Goal: Book appointment/travel/reservation

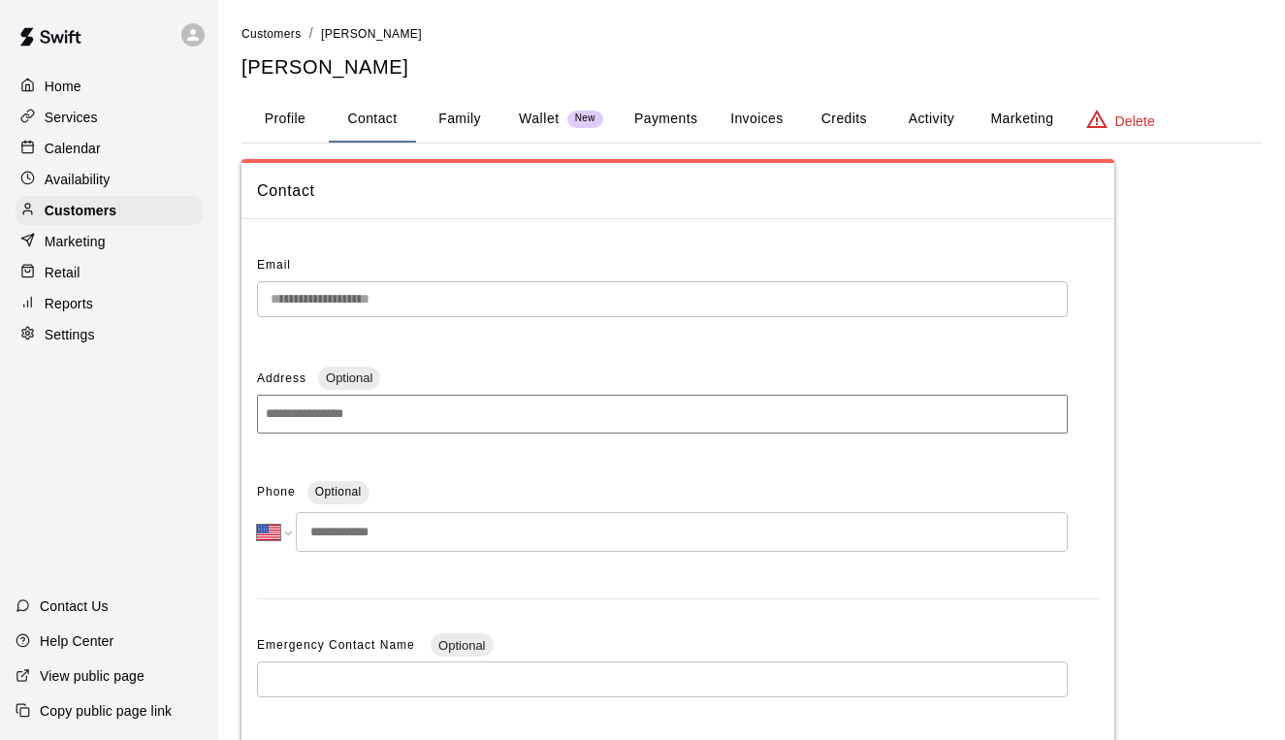
select select "**"
click at [80, 145] on p "Calendar" at bounding box center [73, 148] width 56 height 19
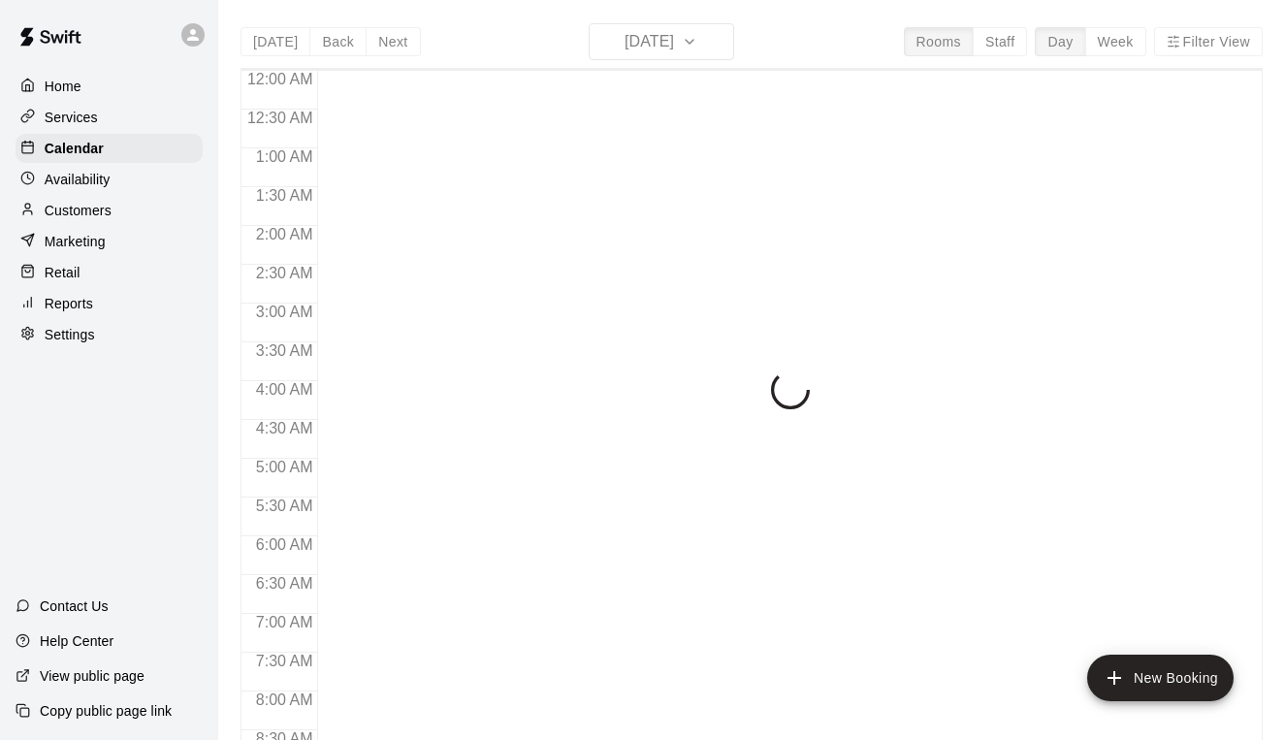
scroll to position [838, 0]
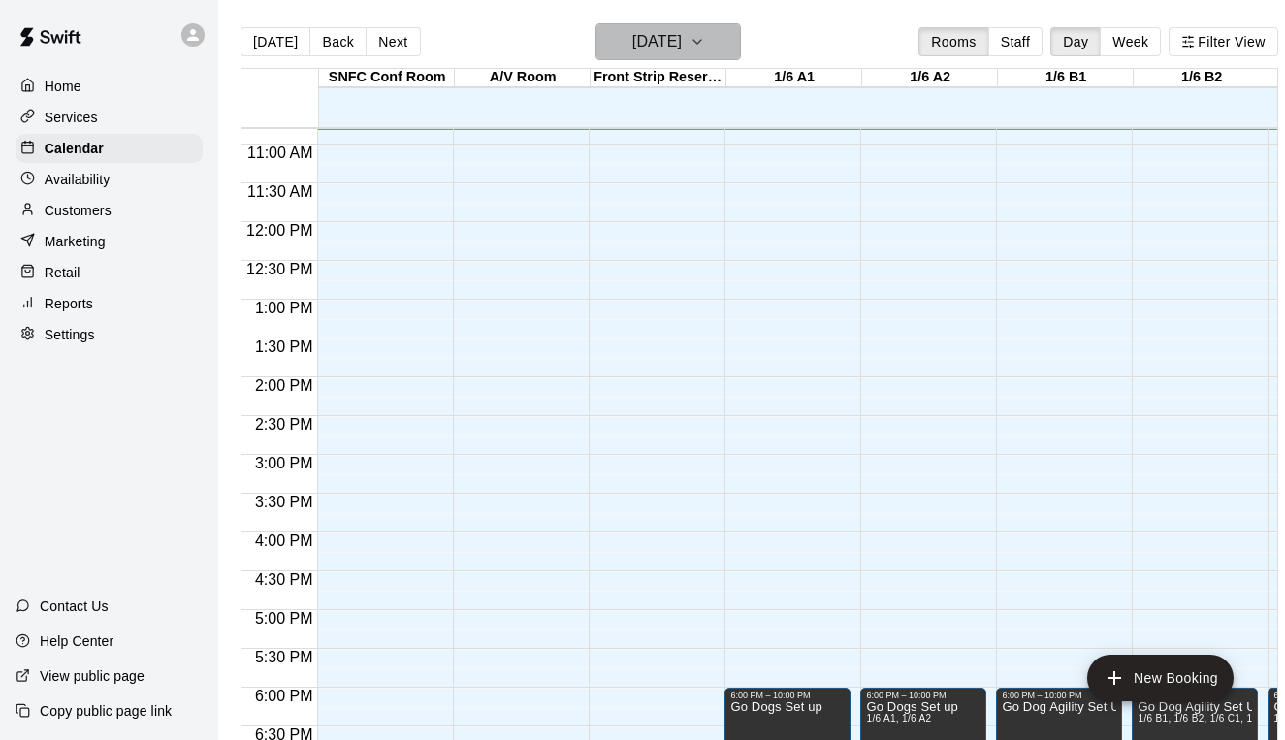
click at [659, 43] on h6 "[DATE]" at bounding box center [656, 41] width 49 height 27
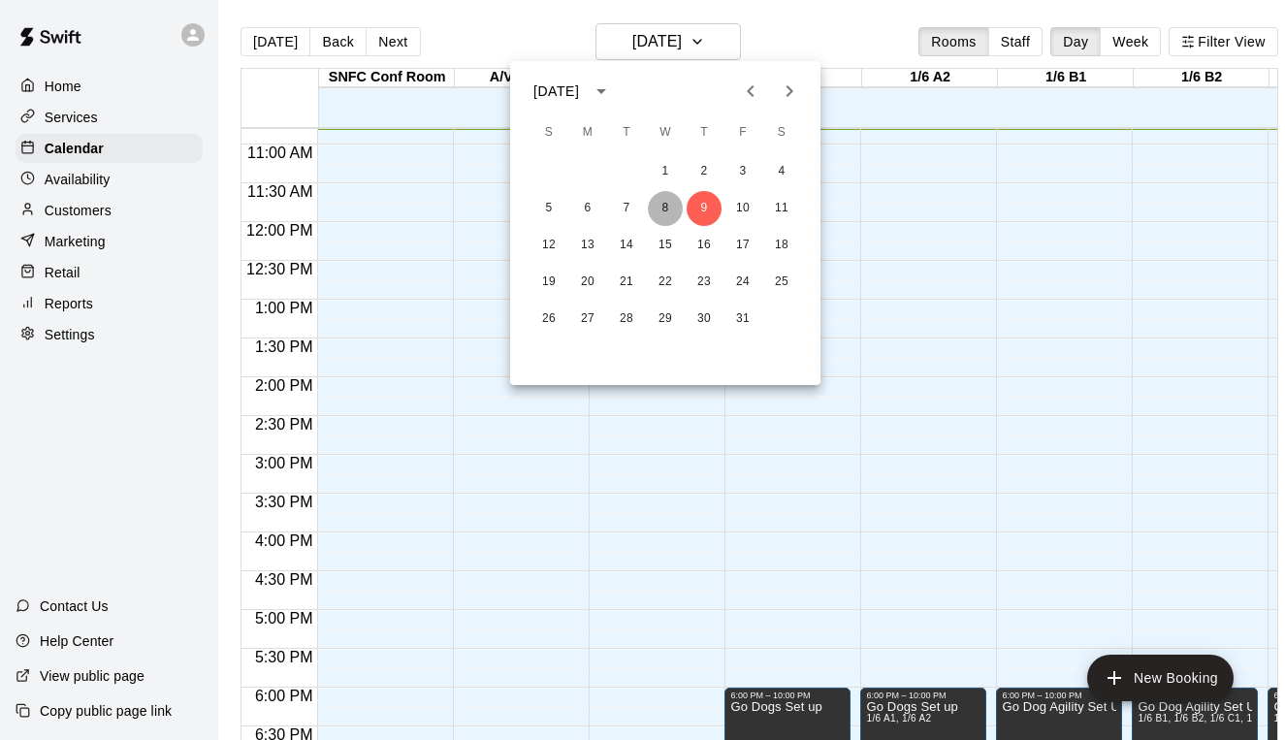
click at [655, 202] on button "8" at bounding box center [665, 208] width 35 height 35
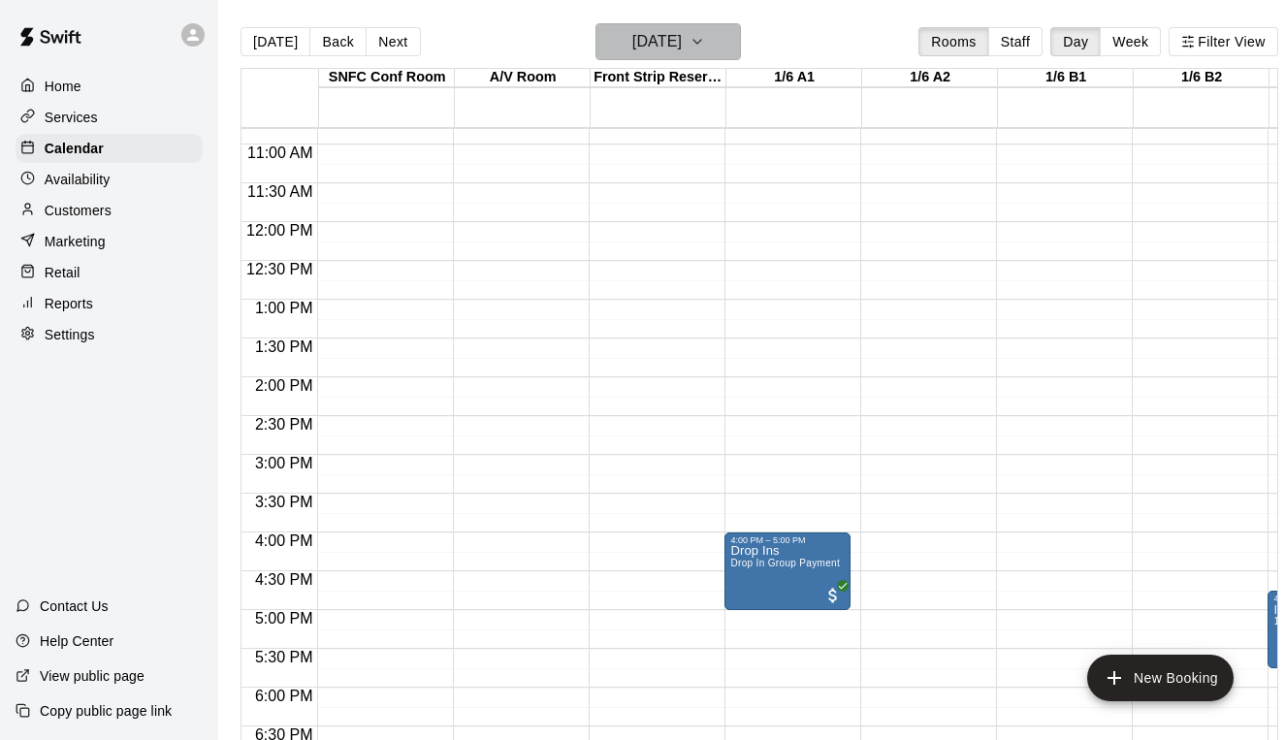
click at [655, 56] on button "Wednesday Oct 08" at bounding box center [667, 41] width 145 height 37
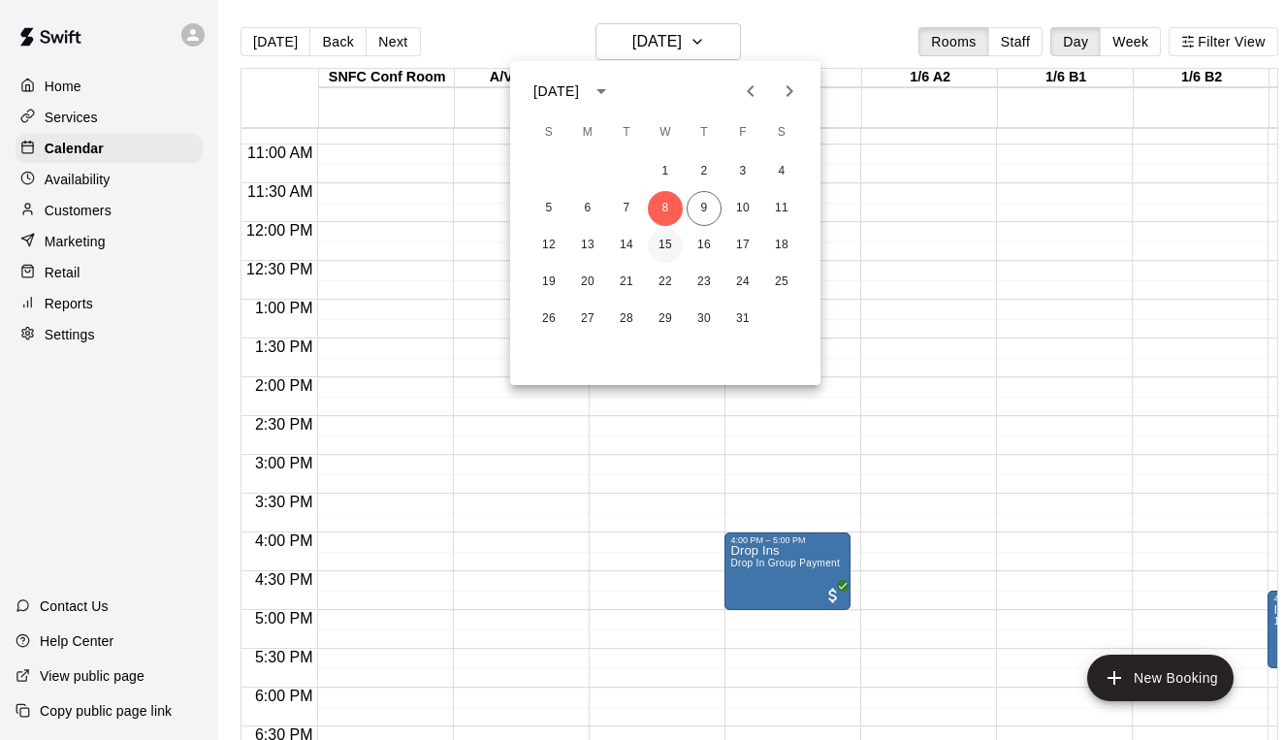
click at [662, 258] on button "15" at bounding box center [665, 245] width 35 height 35
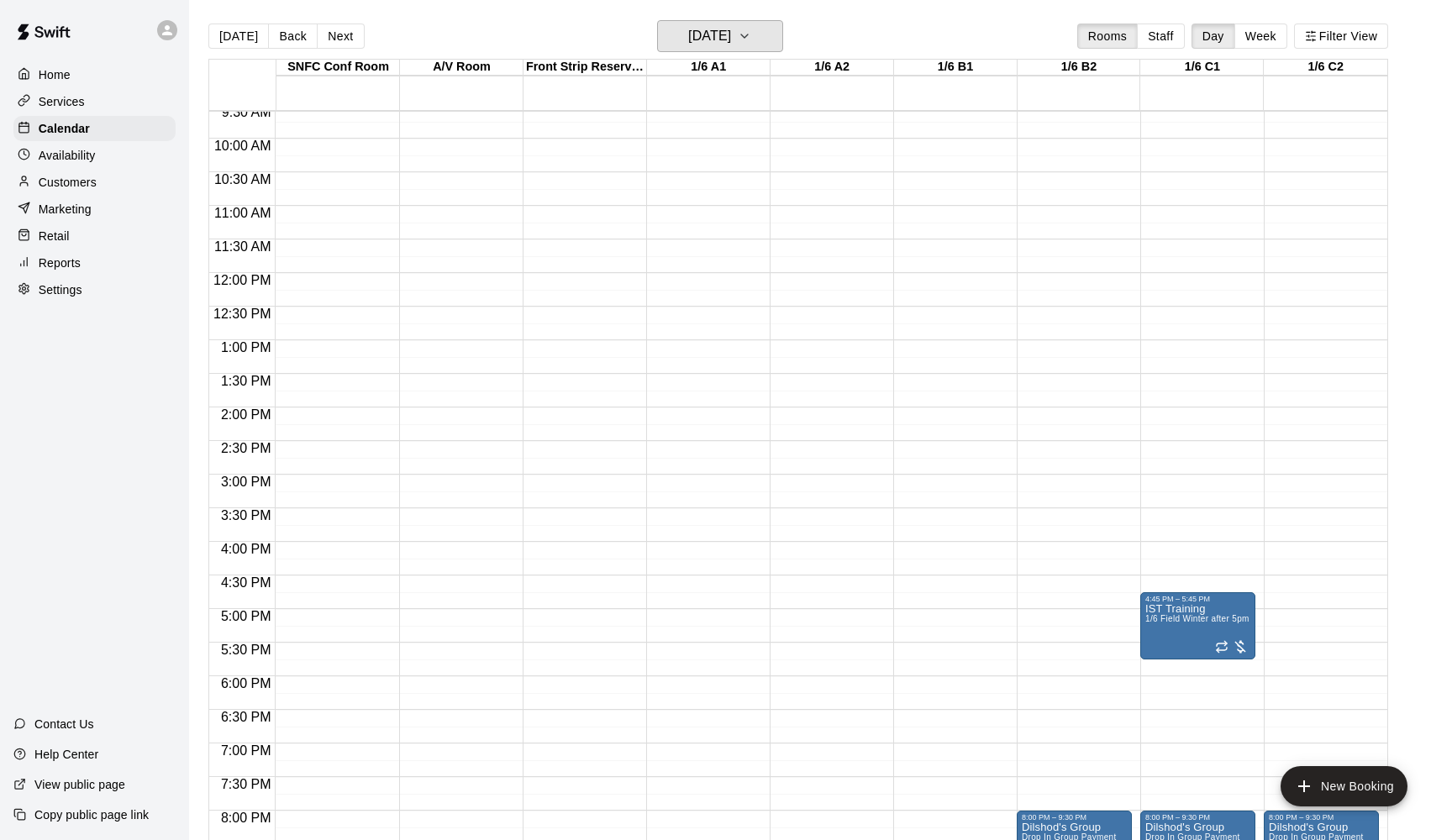
scroll to position [609, 0]
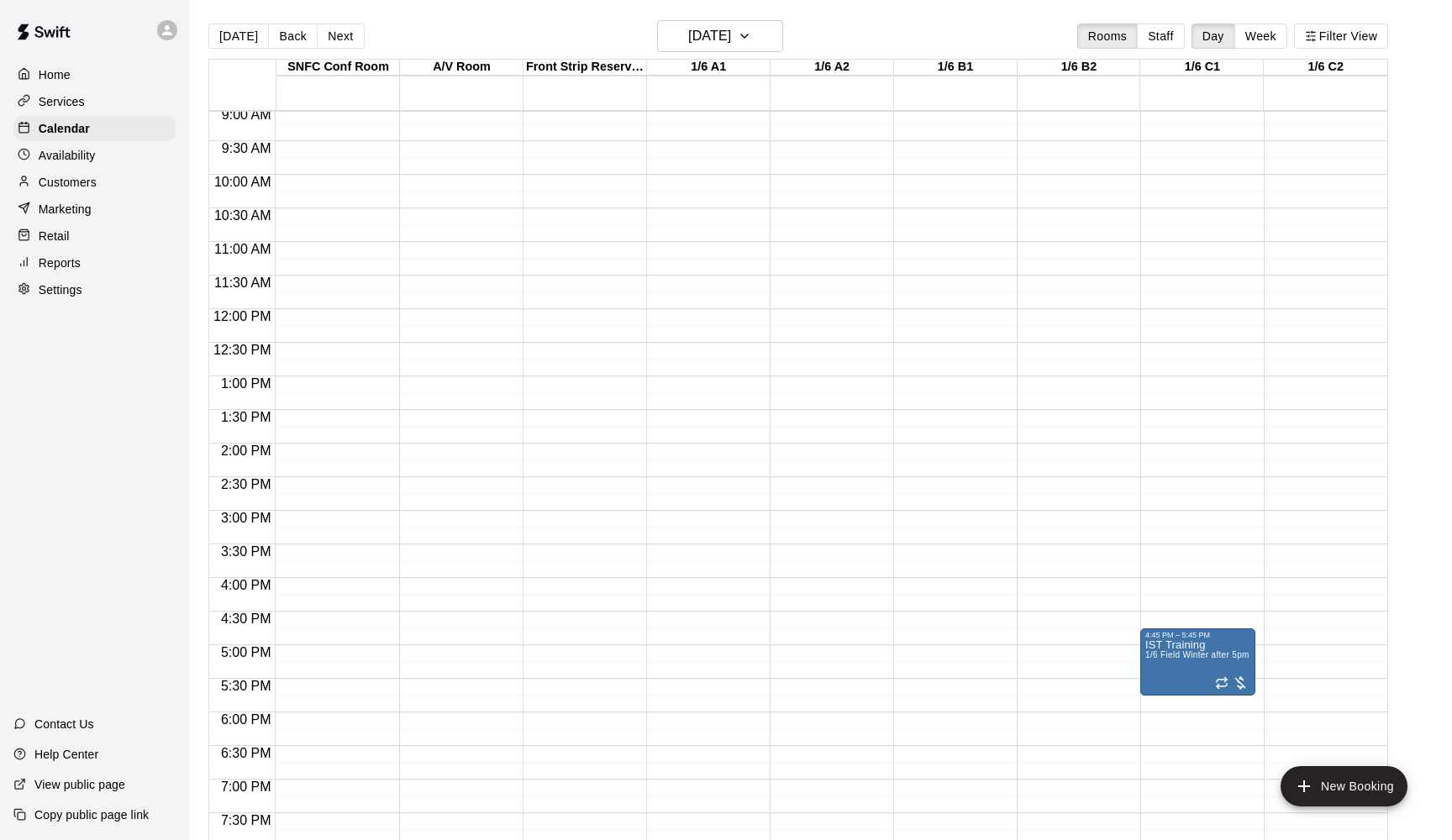
click at [1068, 395] on div "12:00 AM – 5:00 AM Closed 8:00 PM – 9:30 PM Dilshod's Group Drop In Group Payme…" at bounding box center [1073, 309] width 115 height 1612
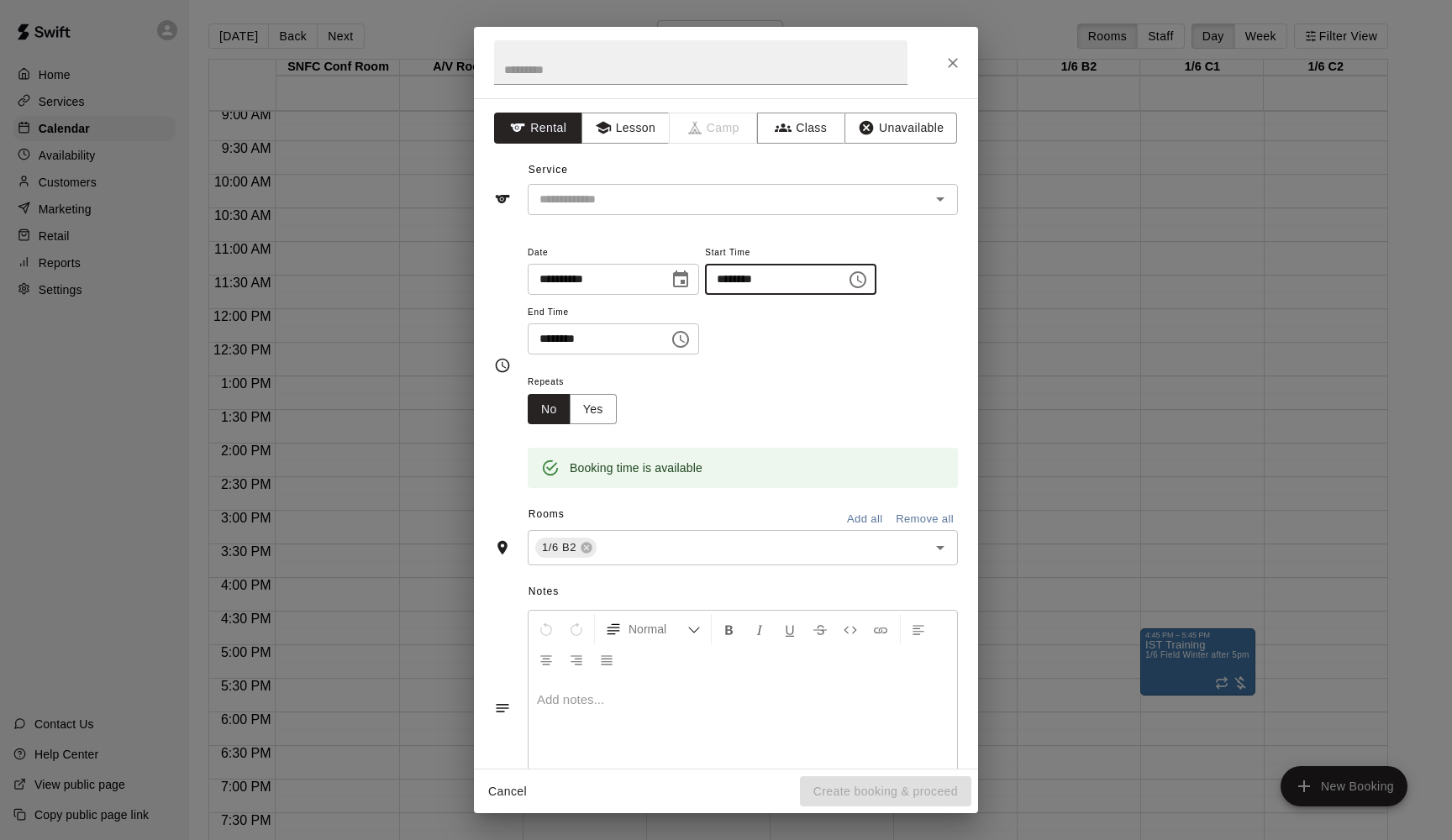
click at [752, 284] on input "********" at bounding box center [769, 280] width 129 height 31
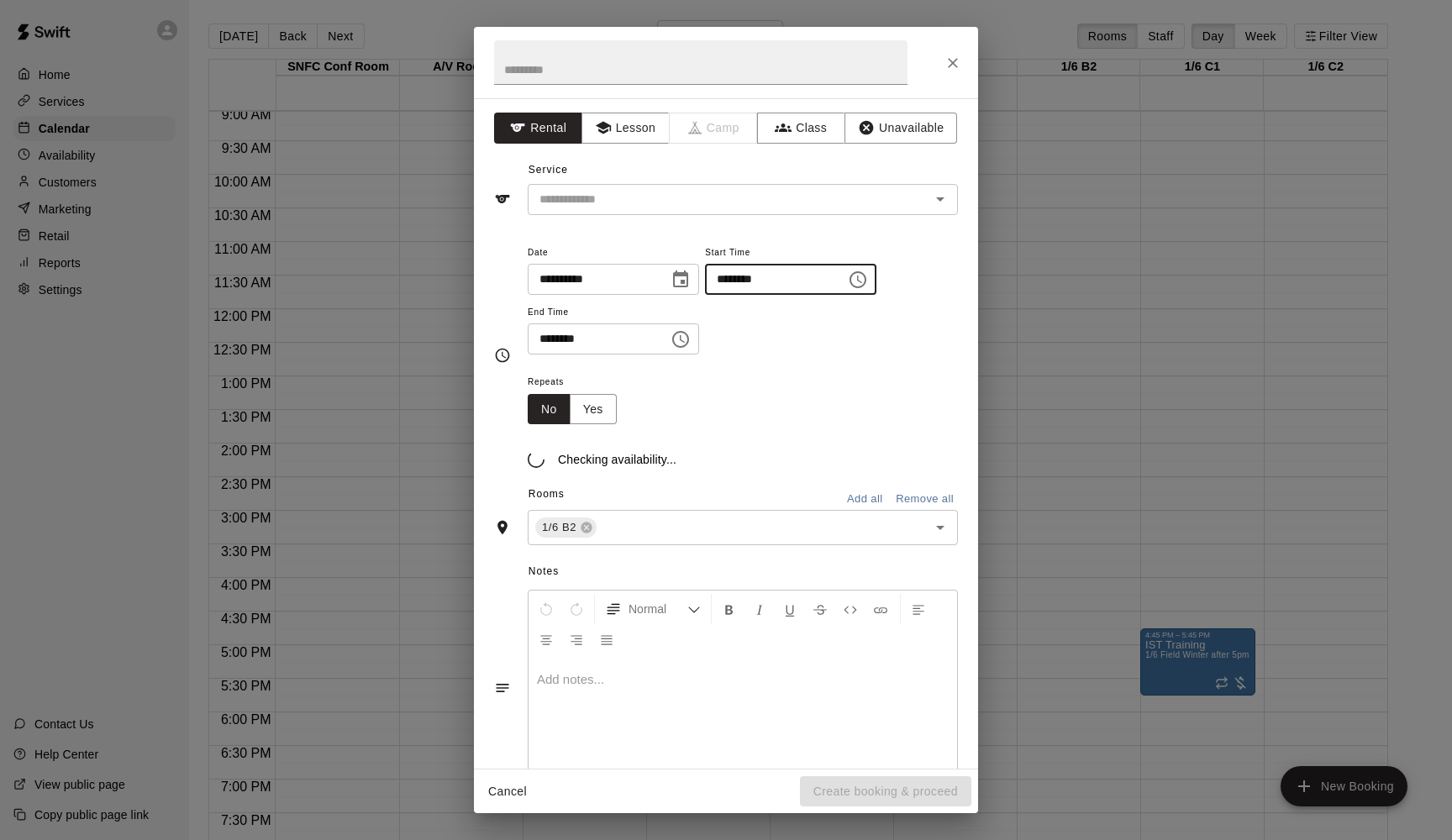
type input "********"
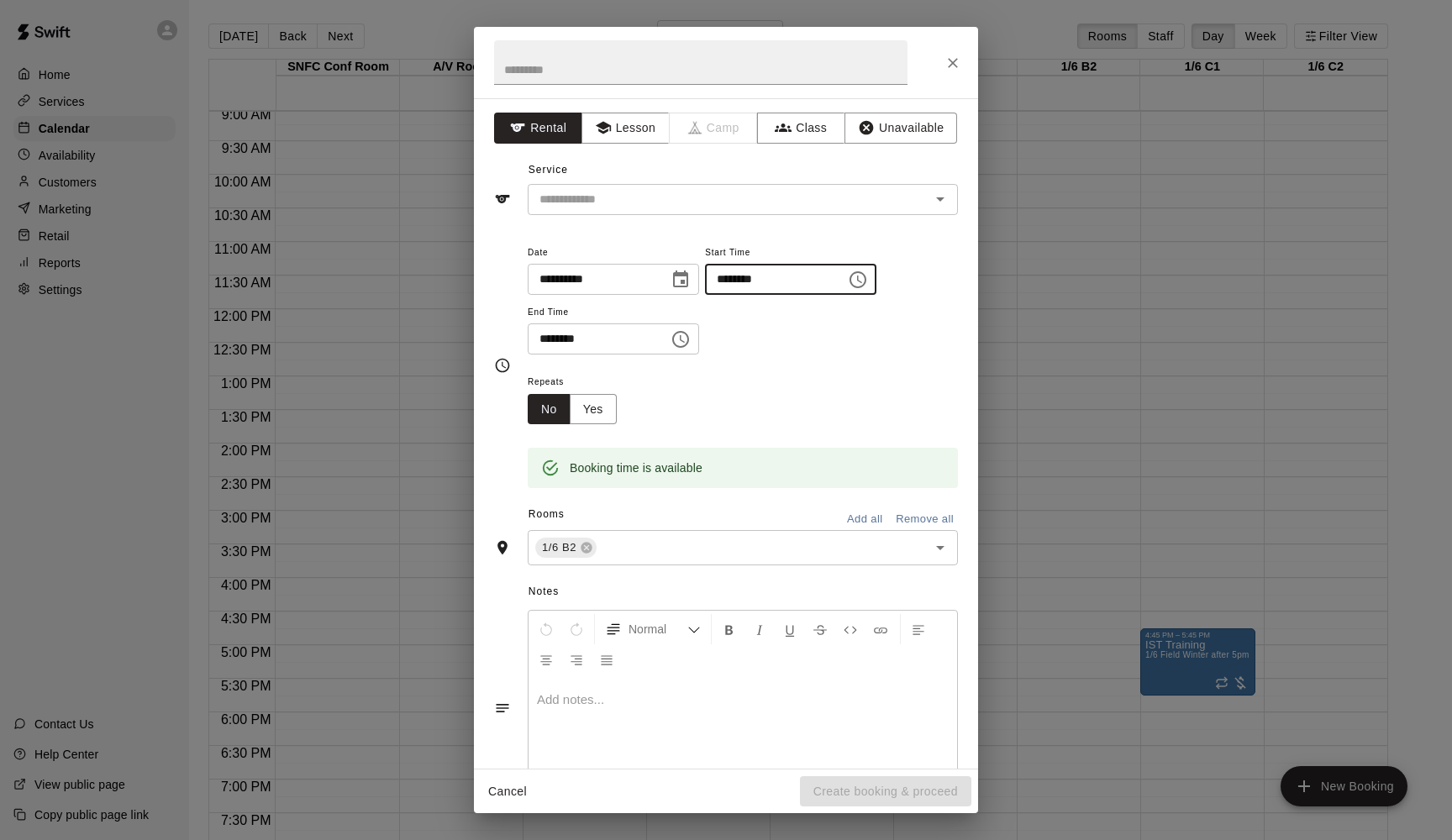
click at [547, 340] on input "********" at bounding box center [592, 339] width 129 height 31
type input "********"
click at [533, 81] on input "text" at bounding box center [700, 62] width 413 height 44
type input "******"
click at [667, 547] on input "text" at bounding box center [750, 548] width 304 height 21
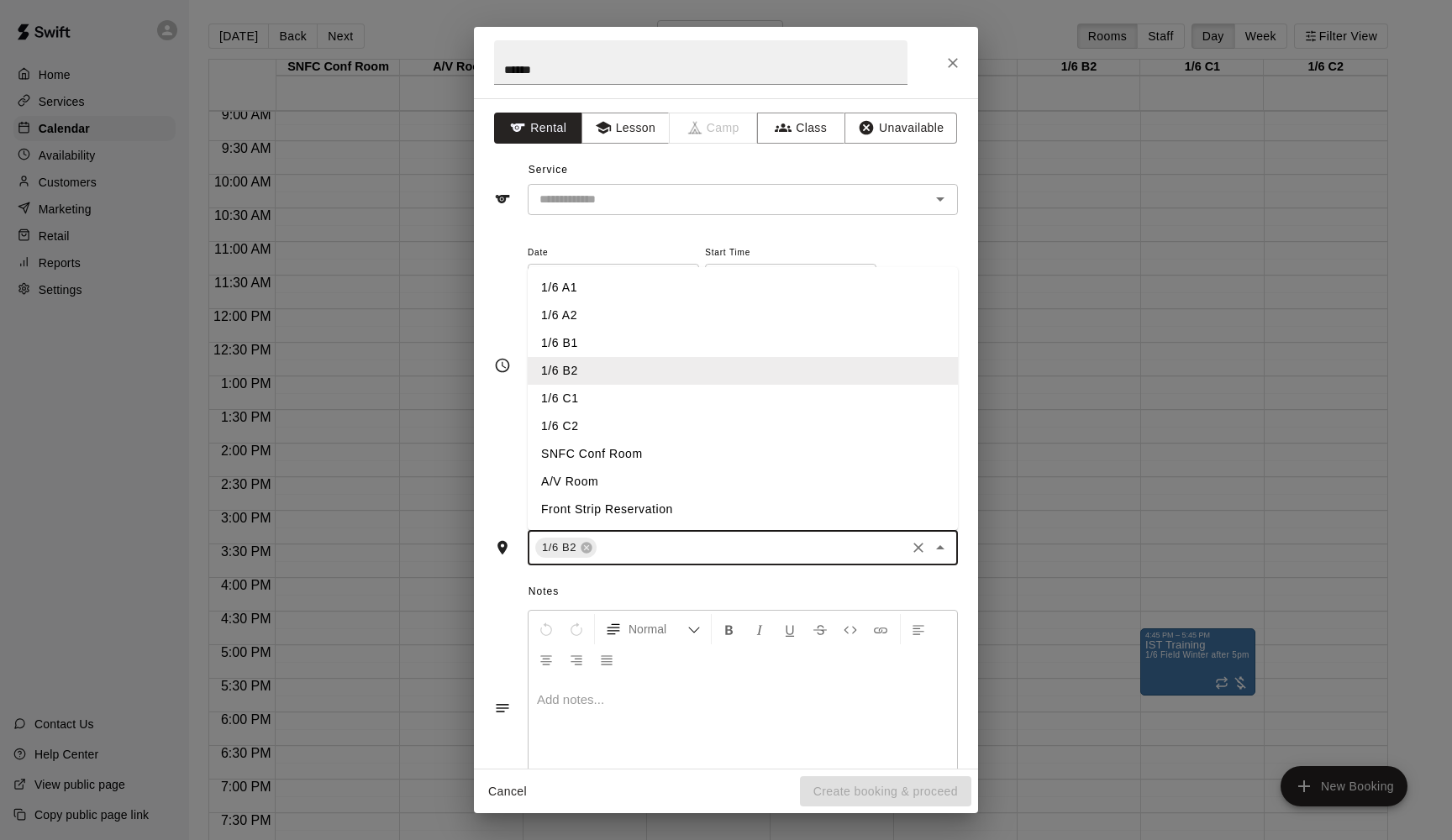
click at [562, 393] on li "1/6 C1" at bounding box center [742, 398] width 431 height 28
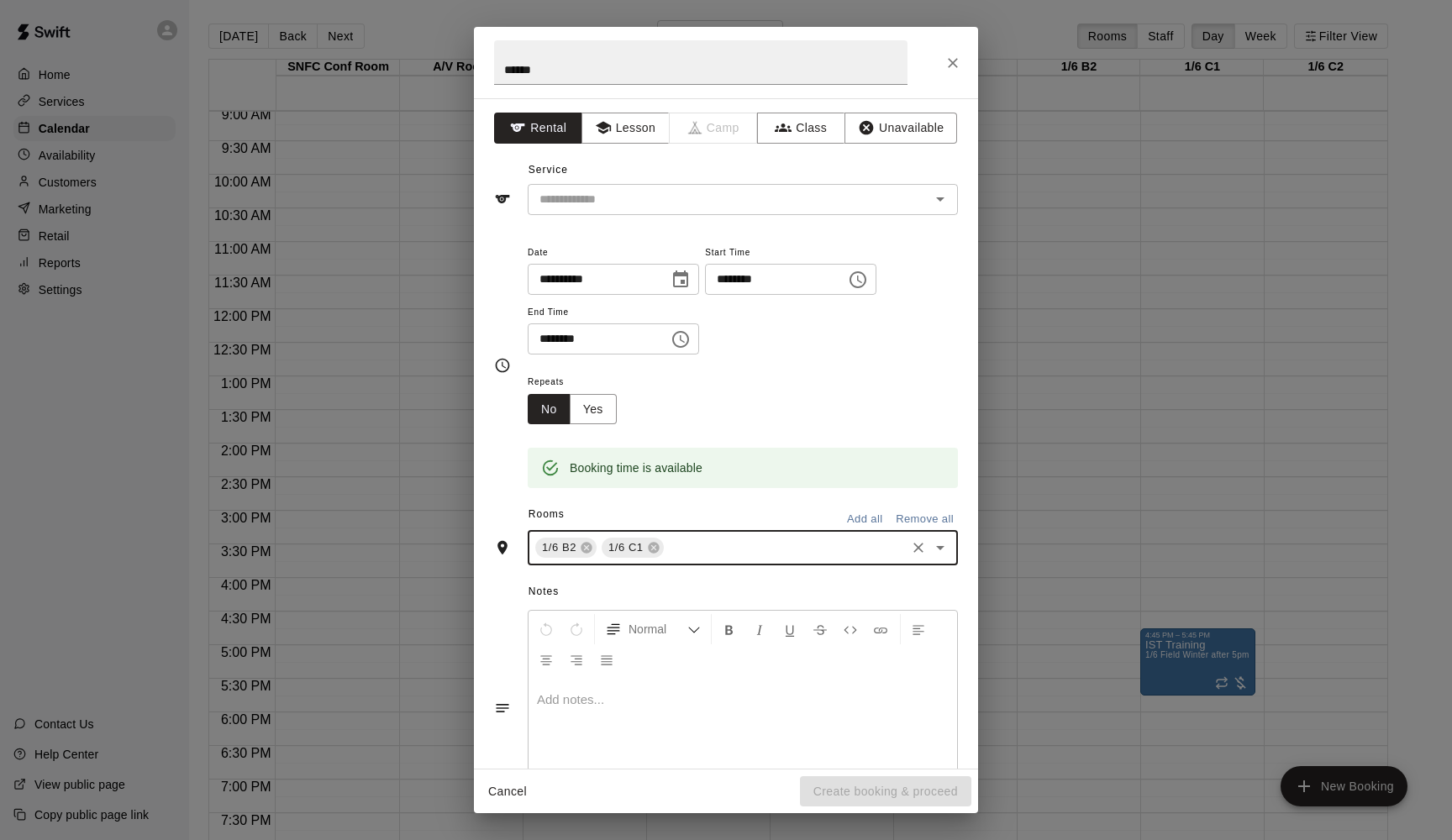
click at [700, 545] on input "text" at bounding box center [784, 548] width 237 height 21
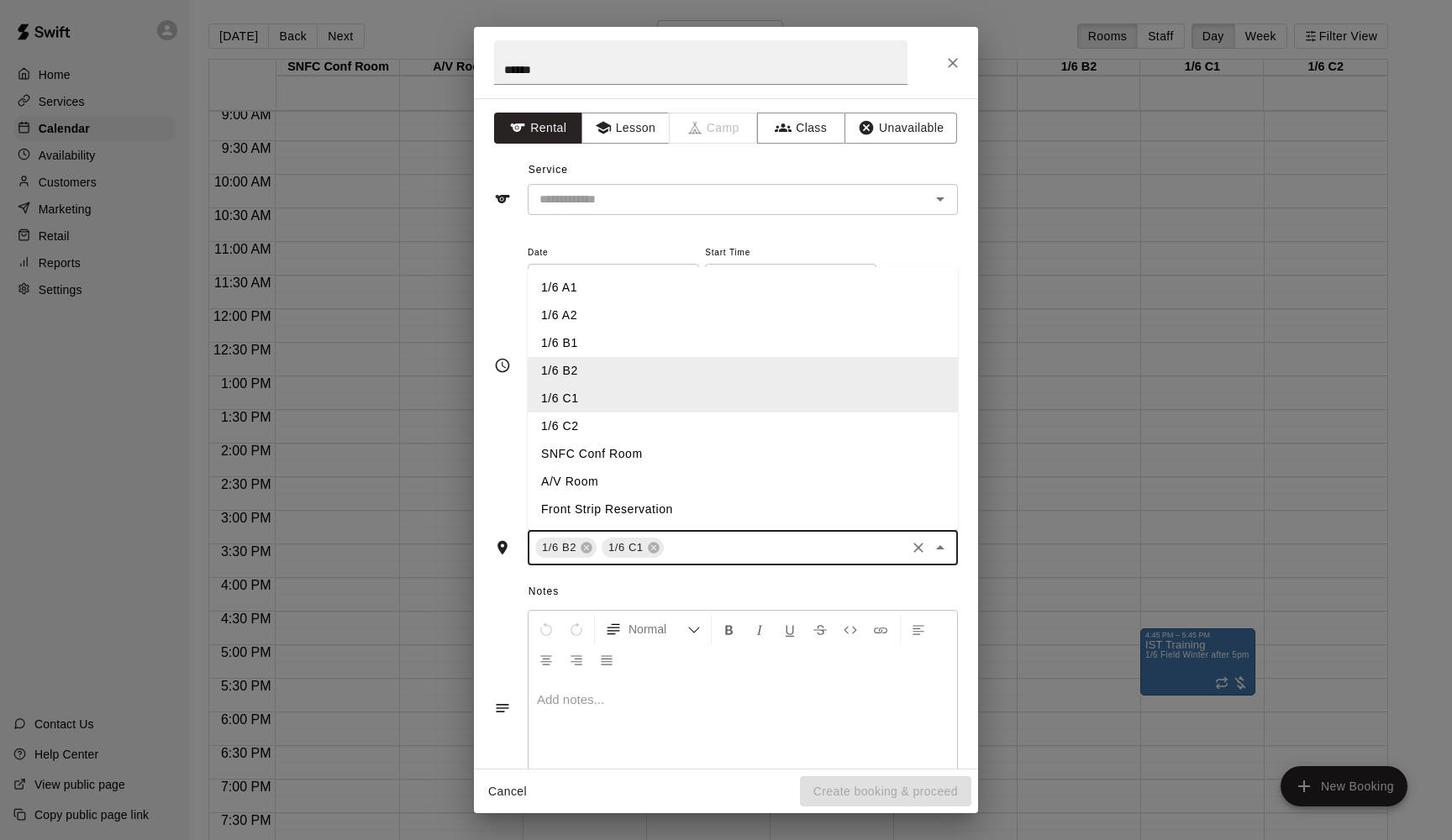
click at [566, 420] on li "1/6 C2" at bounding box center [742, 426] width 431 height 28
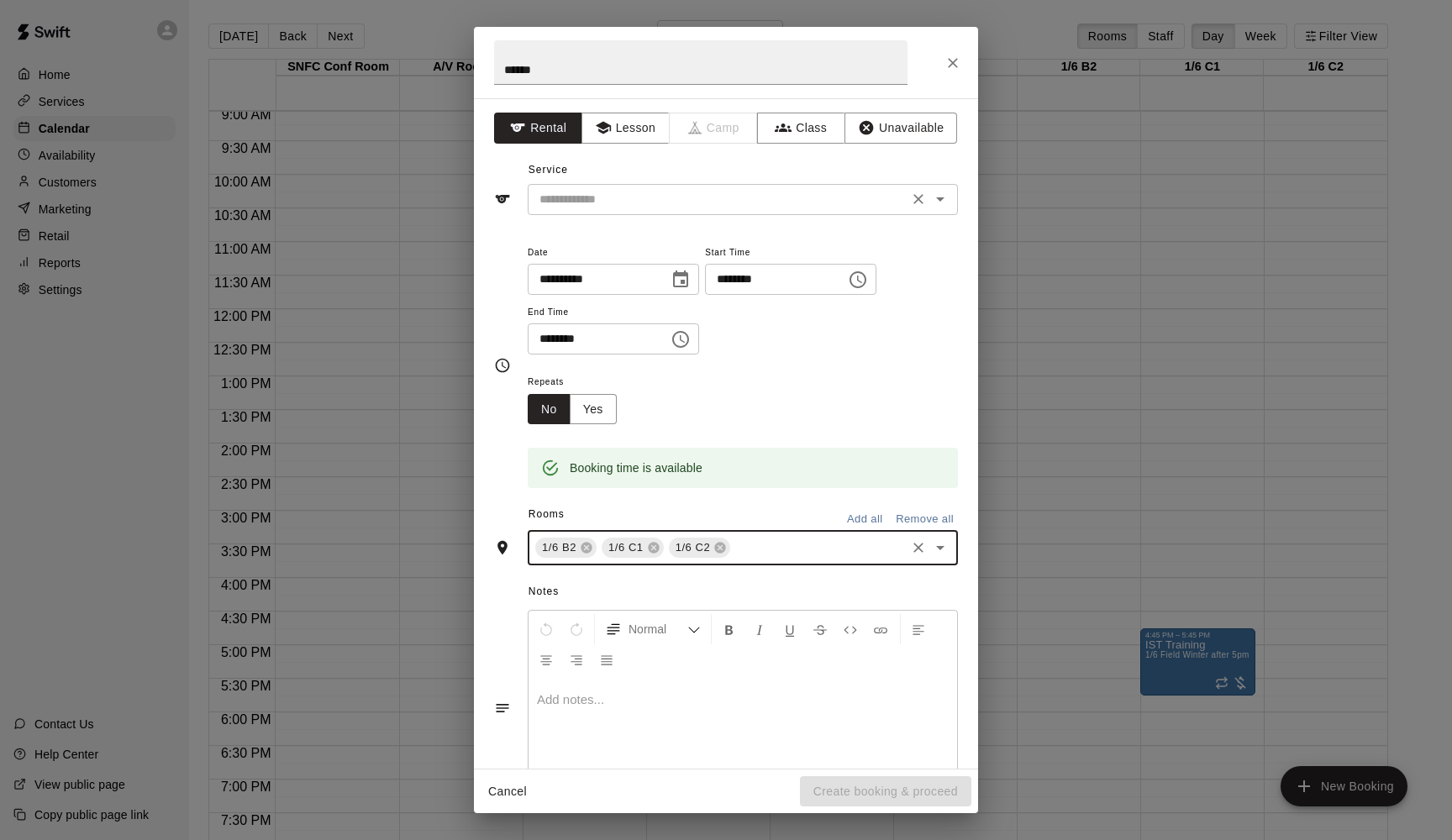
click at [580, 196] on input "text" at bounding box center [718, 199] width 371 height 21
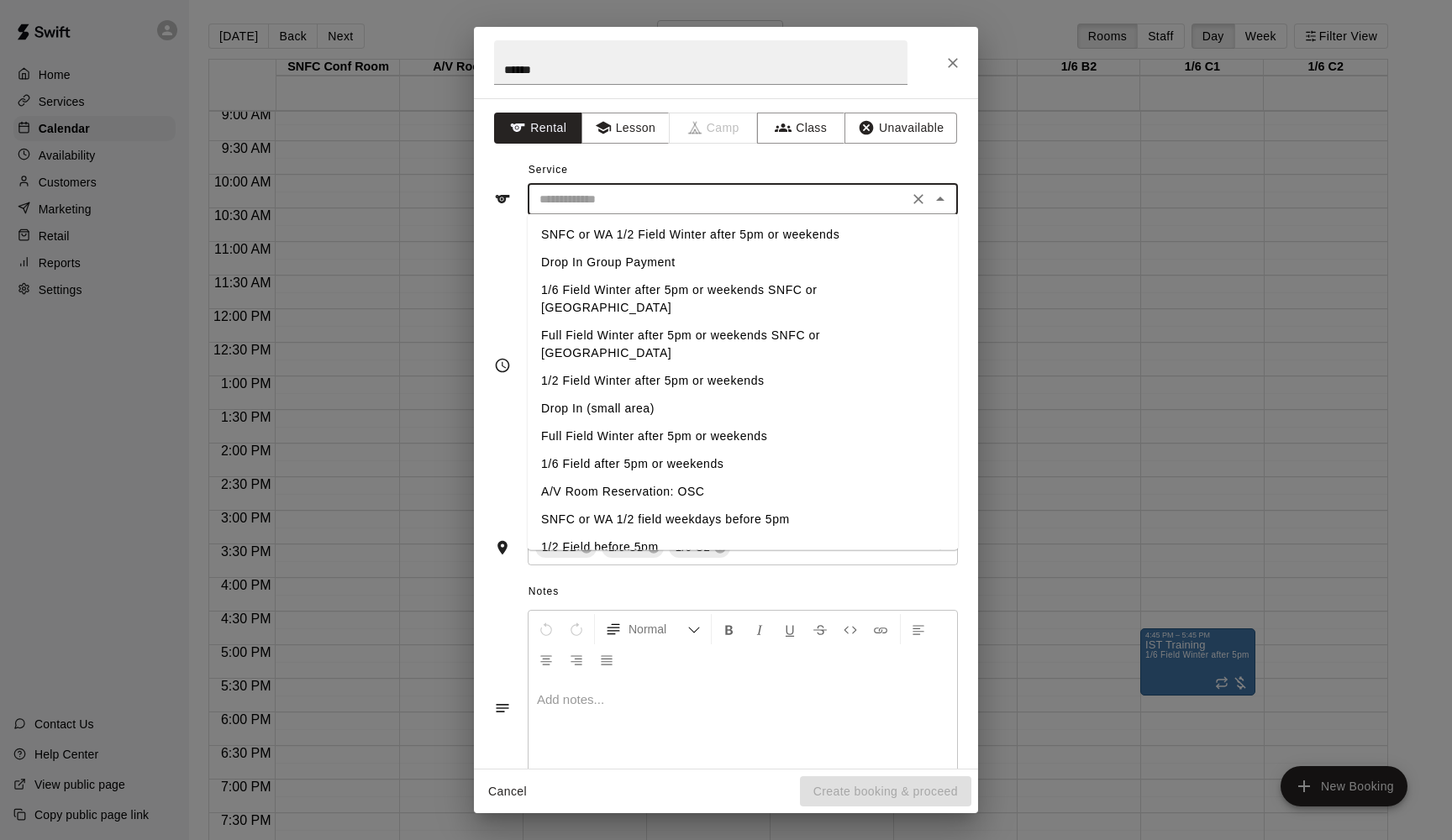
click at [579, 260] on li "Drop In Group Payment" at bounding box center [742, 262] width 431 height 28
type input "**********"
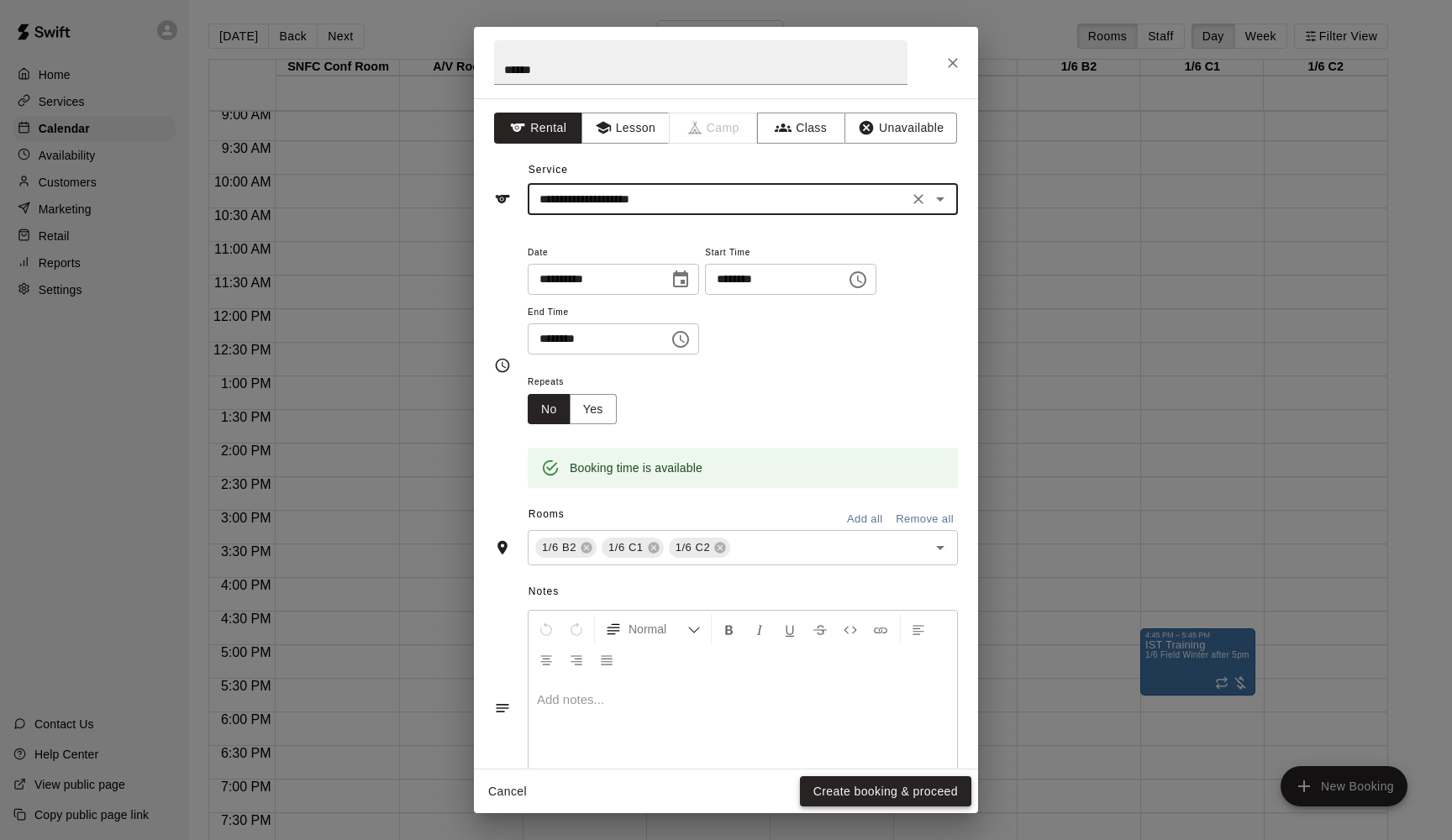
click at [898, 640] on button "Create booking & proceed" at bounding box center [885, 792] width 172 height 31
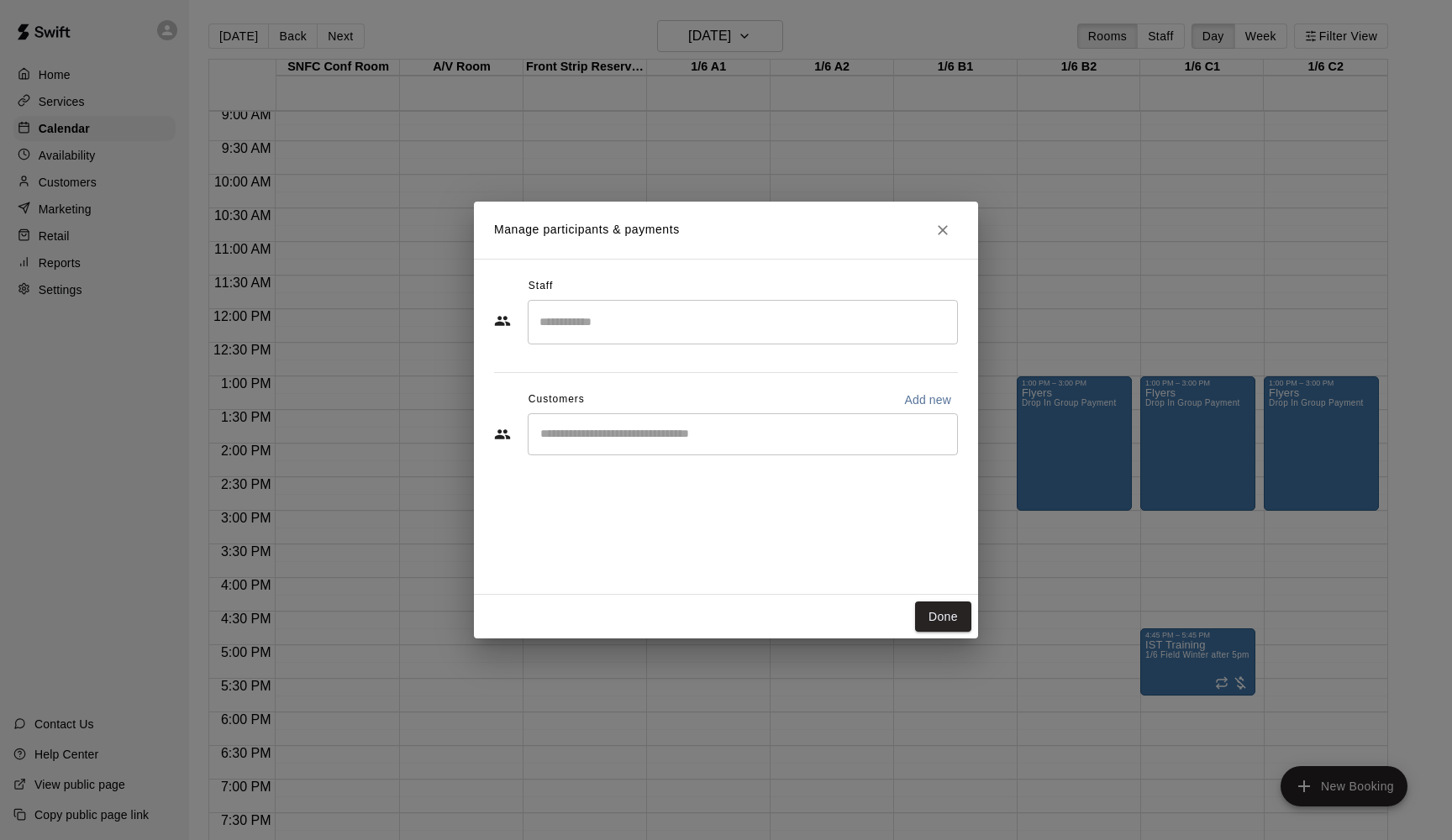
click at [945, 633] on div "Done" at bounding box center [726, 617] width 504 height 44
click at [942, 620] on button "Done" at bounding box center [943, 617] width 56 height 31
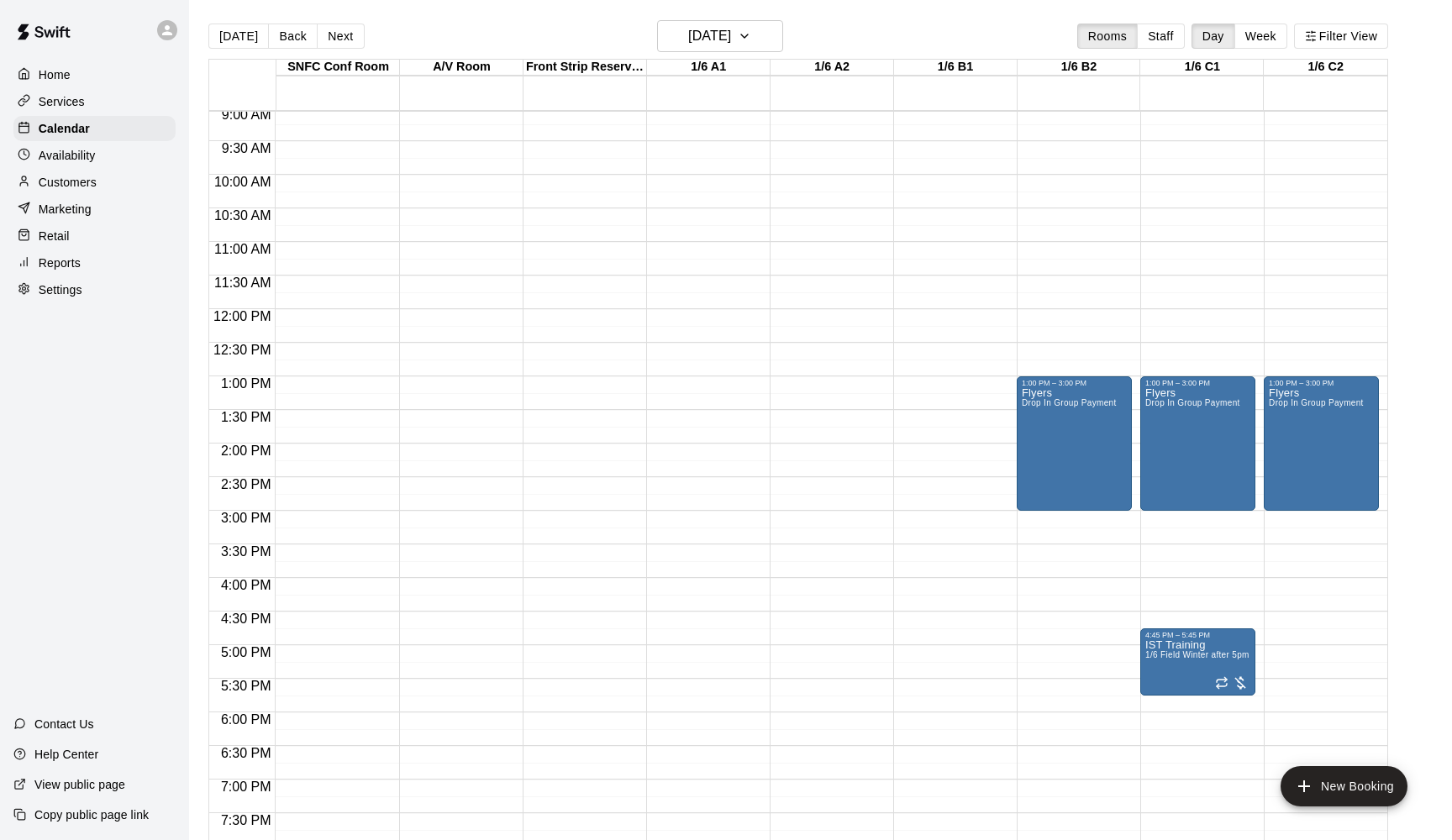
click at [735, 387] on div "12:00 AM – 5:00 AM Closed 9:00 PM – 10:30 PM Ty's Group Drop In Group Payment 1…" at bounding box center [703, 309] width 115 height 1612
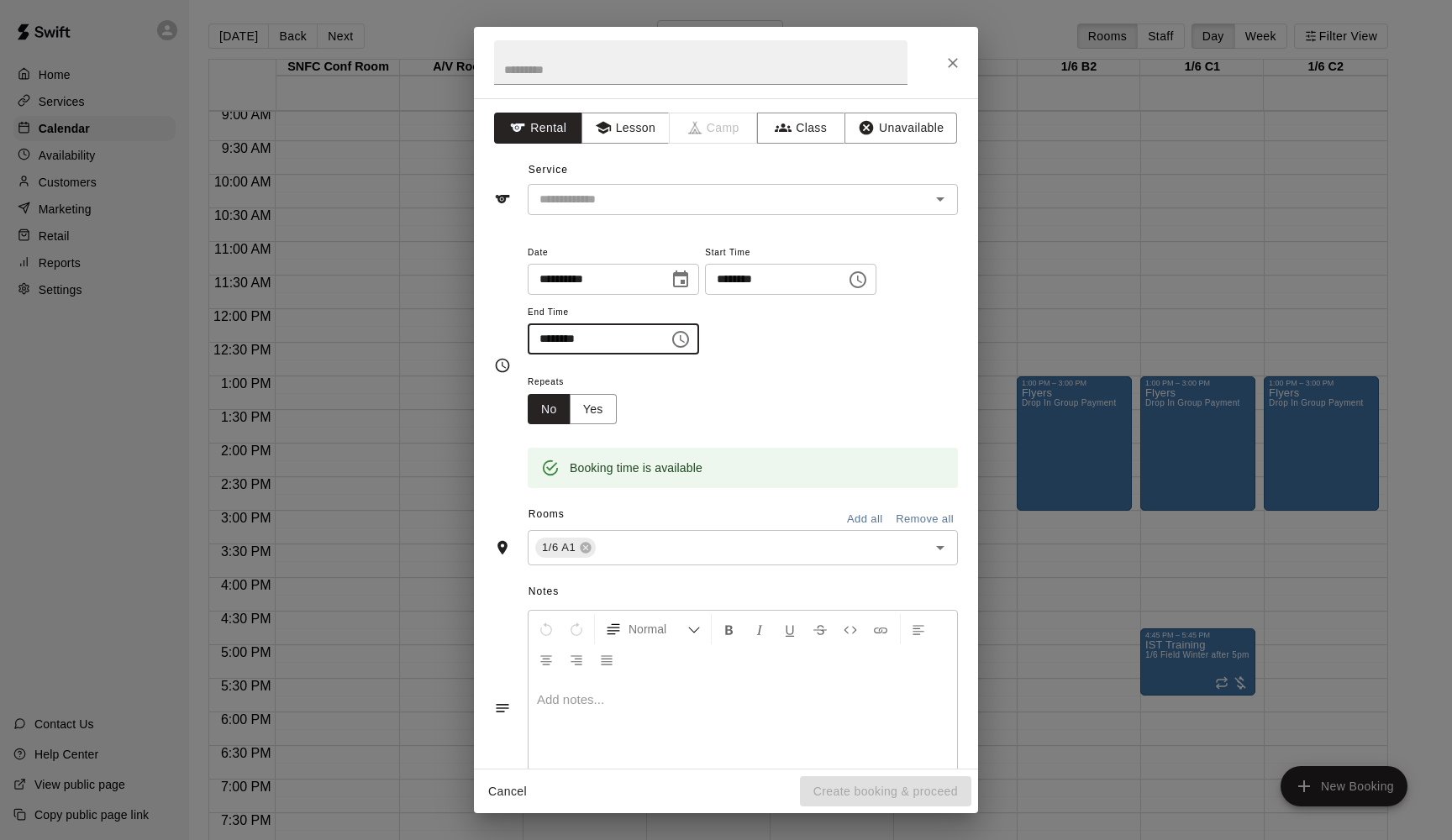
click at [548, 336] on input "********" at bounding box center [592, 339] width 129 height 31
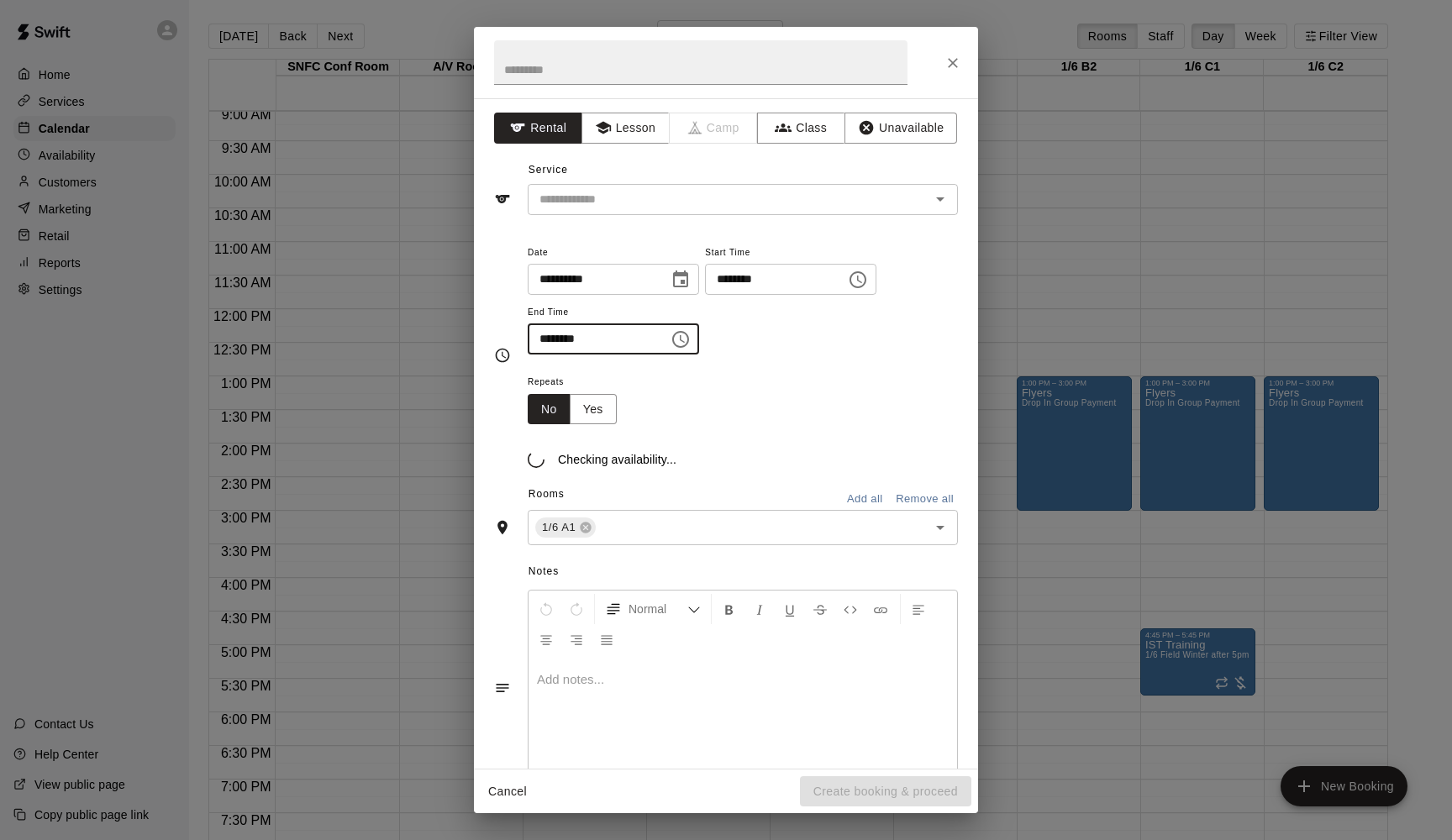
type input "********"
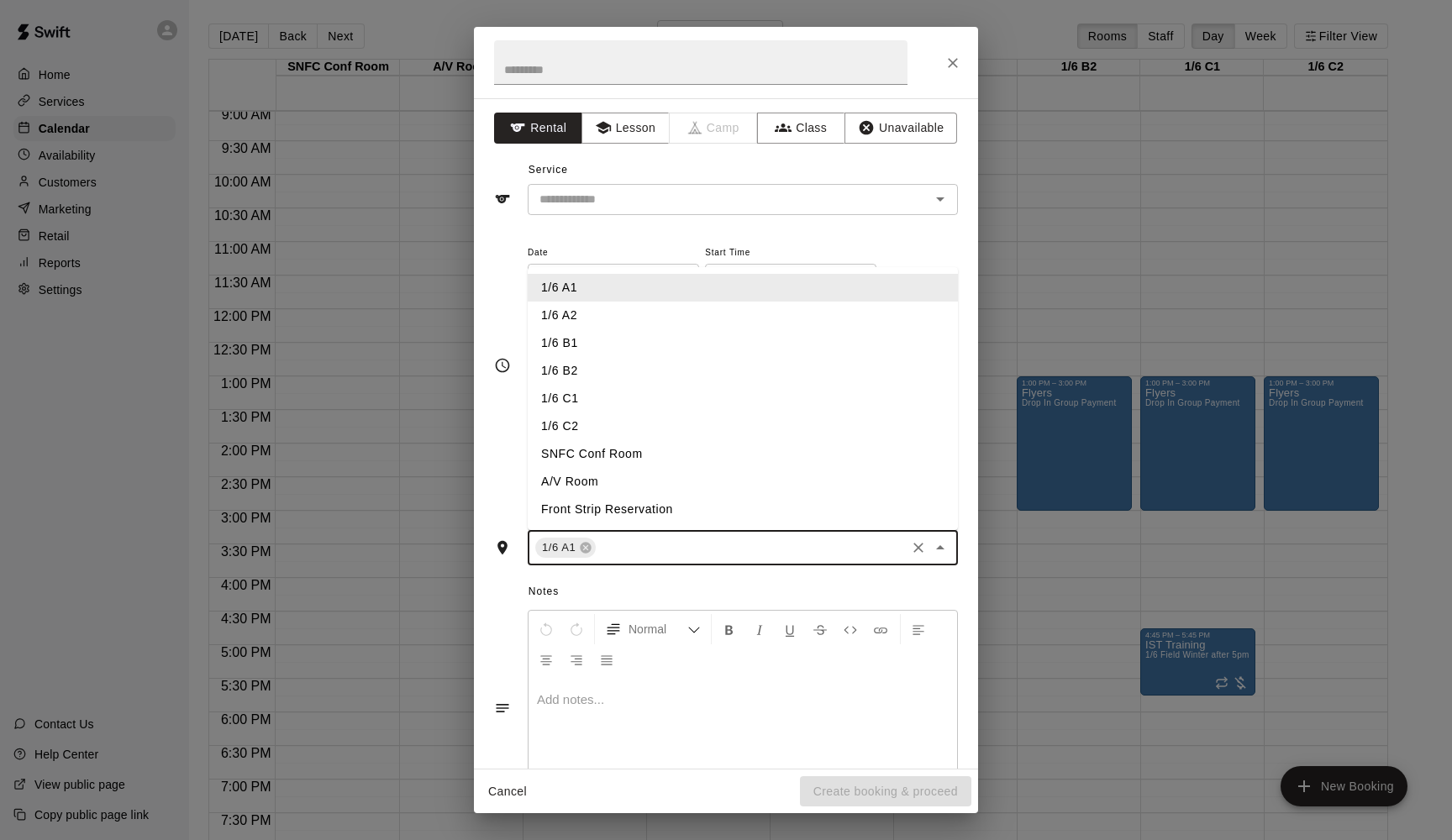
click at [655, 543] on input "text" at bounding box center [751, 548] width 305 height 21
click at [579, 317] on li "1/6 A2" at bounding box center [742, 315] width 431 height 28
click at [683, 546] on input "text" at bounding box center [783, 548] width 239 height 21
click at [589, 343] on li "1/6 B1" at bounding box center [742, 343] width 431 height 28
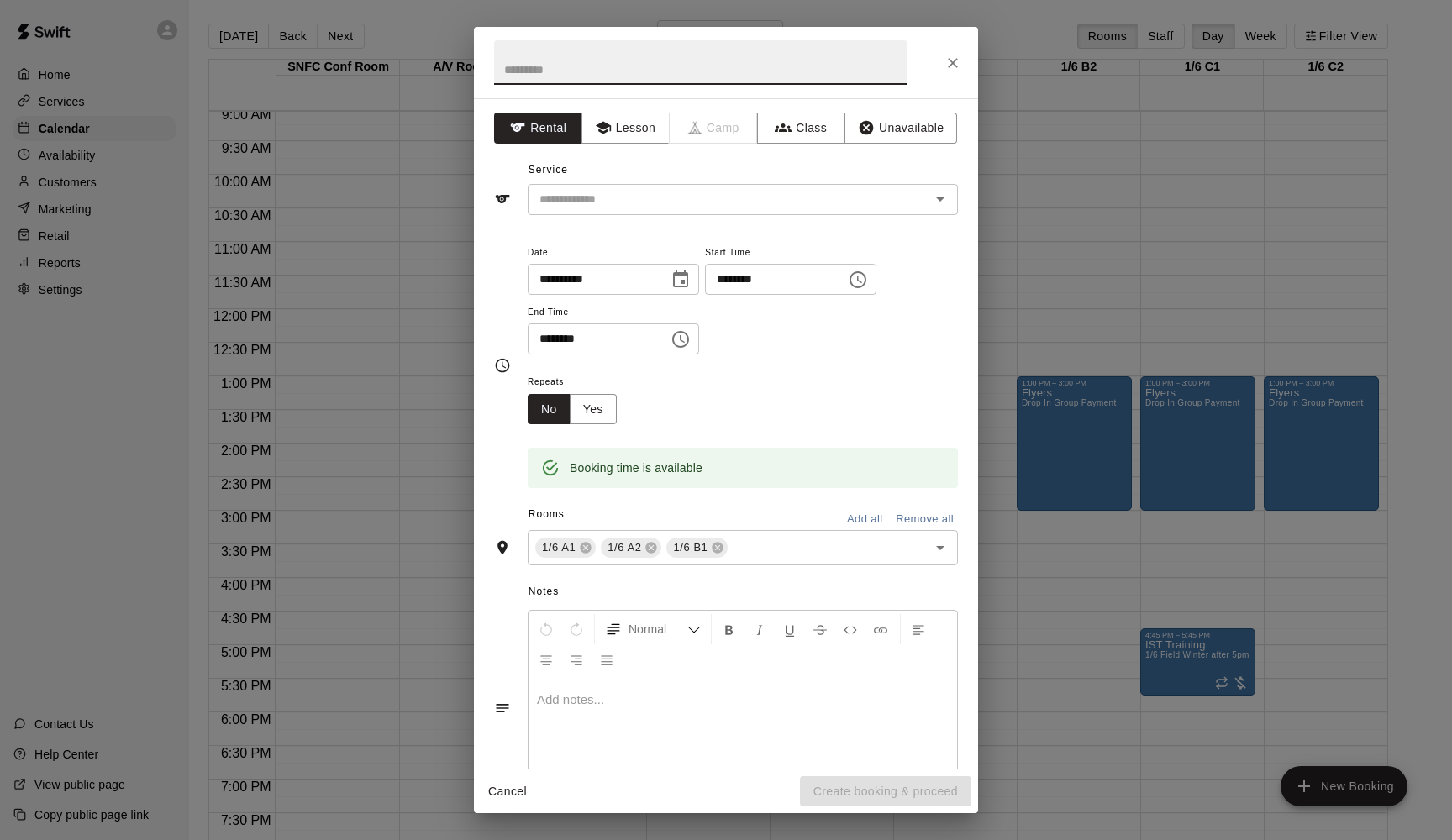
click at [513, 82] on input "text" at bounding box center [700, 62] width 413 height 44
type input "**********"
click at [584, 200] on input "text" at bounding box center [718, 199] width 371 height 21
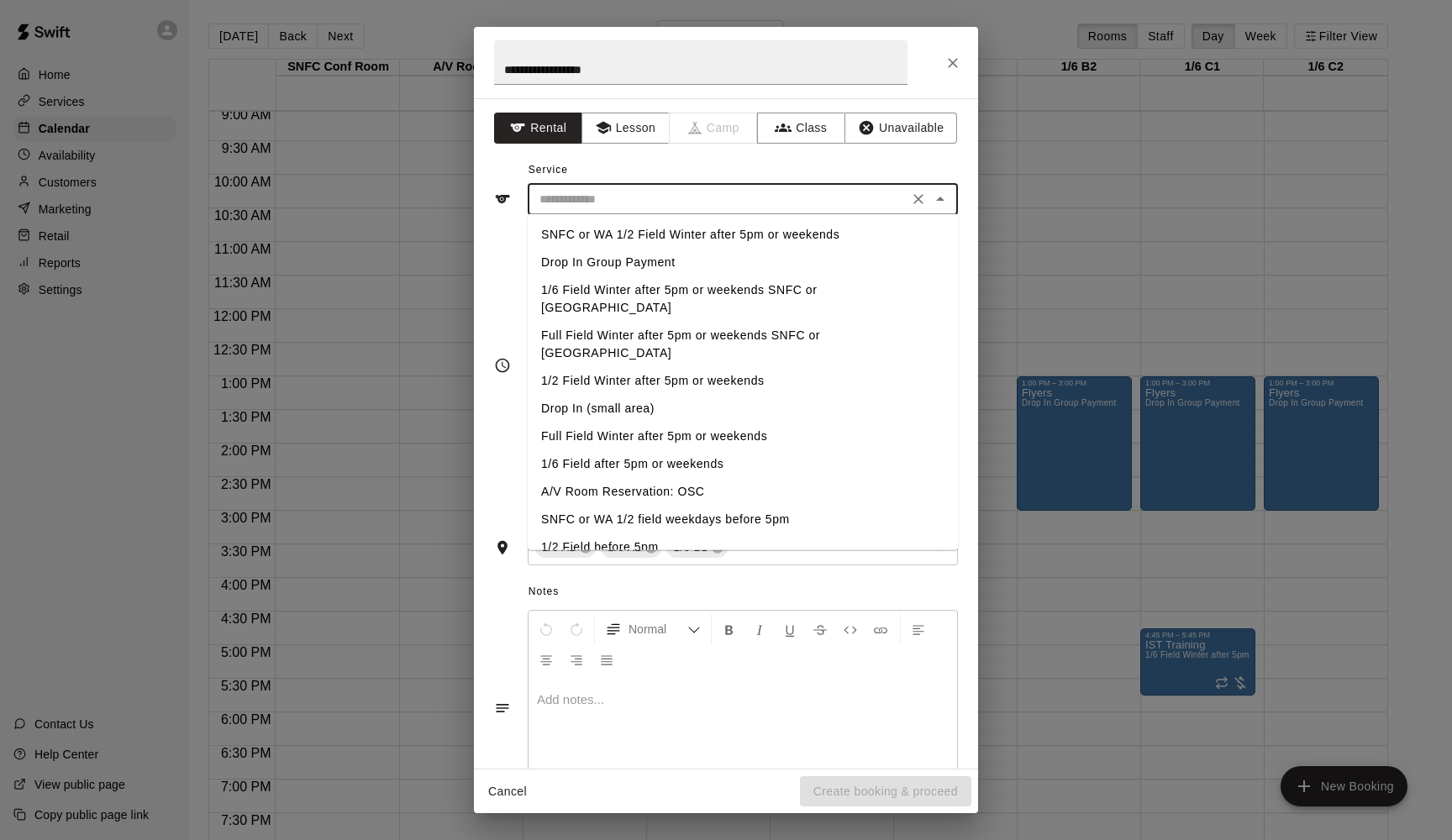
click at [582, 264] on li "Drop In Group Payment" at bounding box center [742, 262] width 431 height 28
type input "**********"
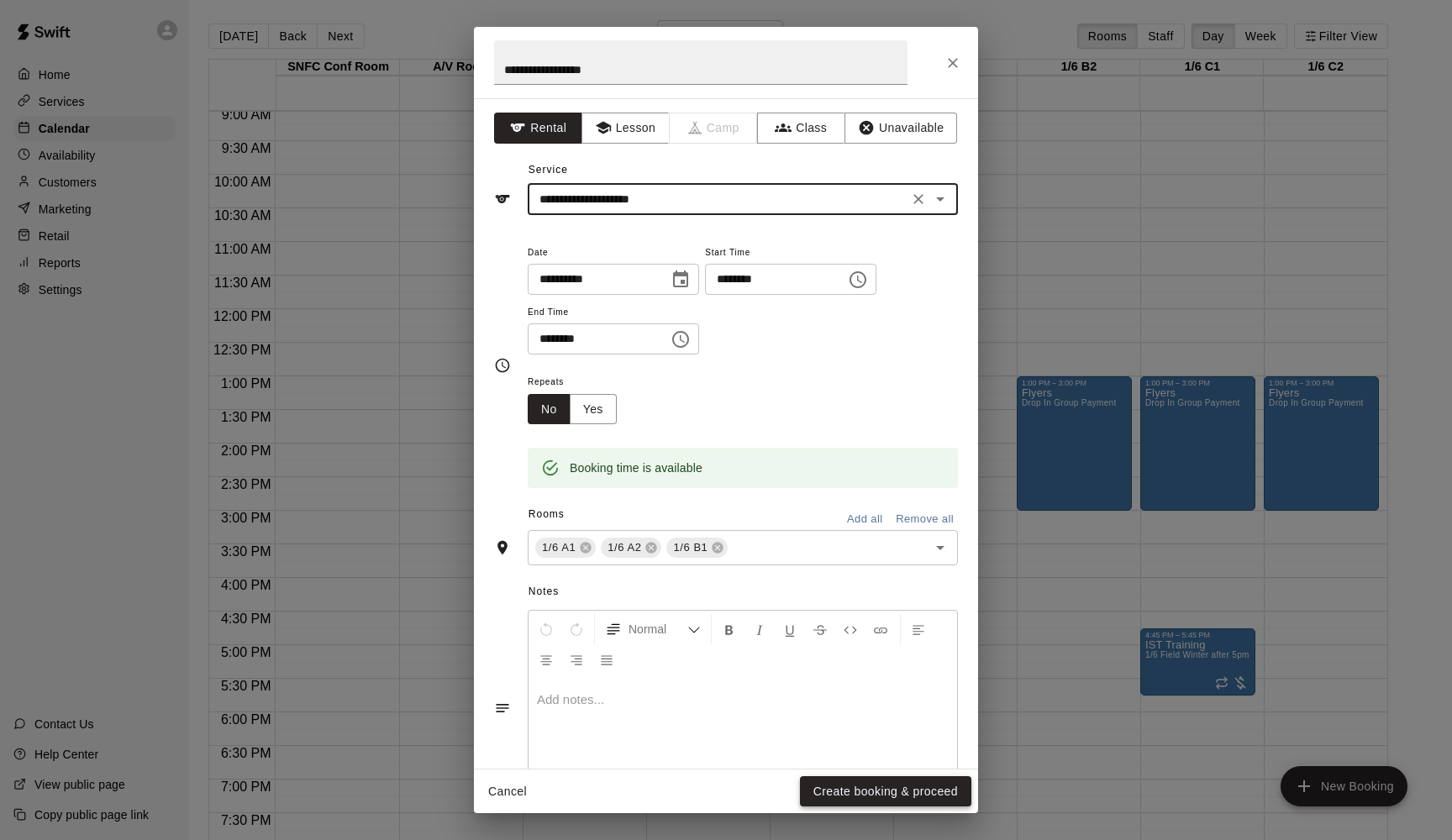
click at [872, 640] on button "Create booking & proceed" at bounding box center [885, 792] width 172 height 31
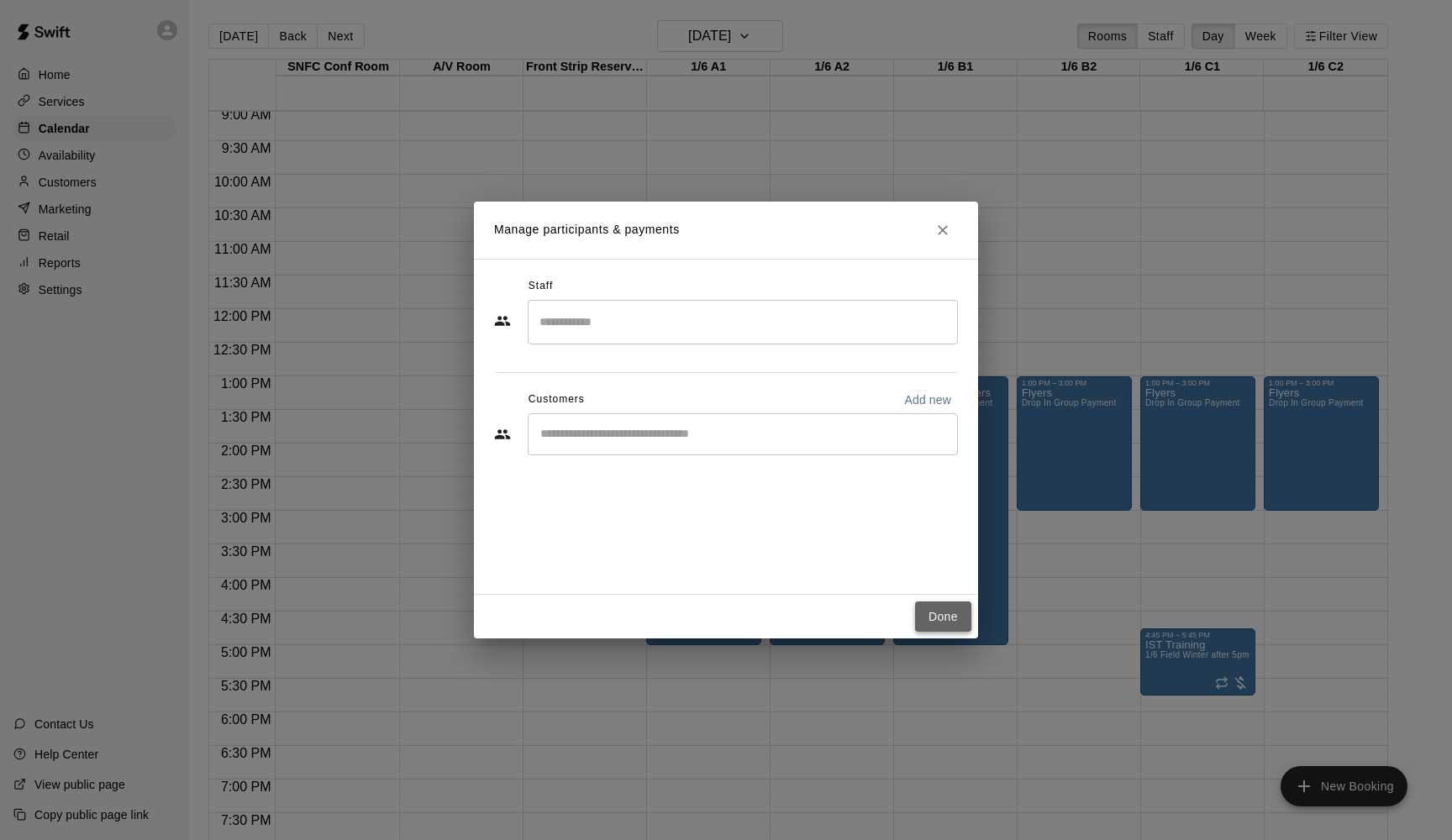
click at [929, 617] on button "Done" at bounding box center [943, 617] width 56 height 31
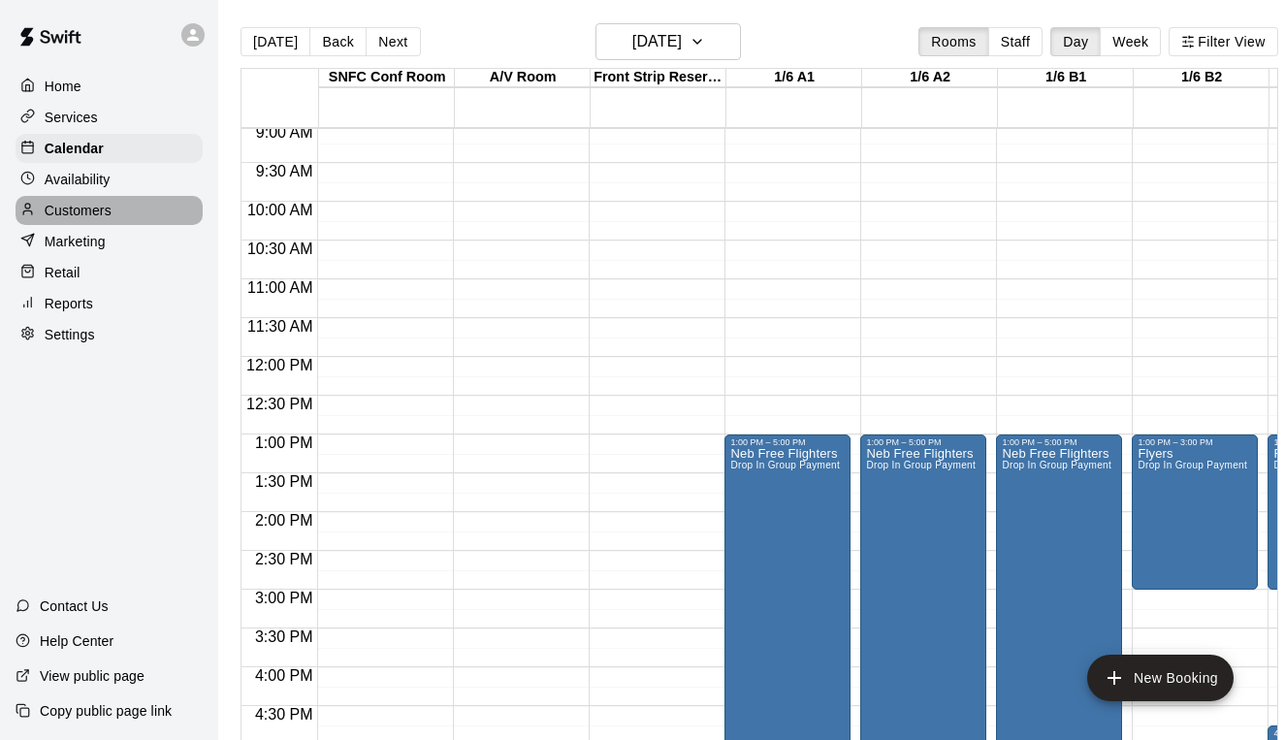
click at [63, 219] on p "Customers" at bounding box center [78, 210] width 67 height 19
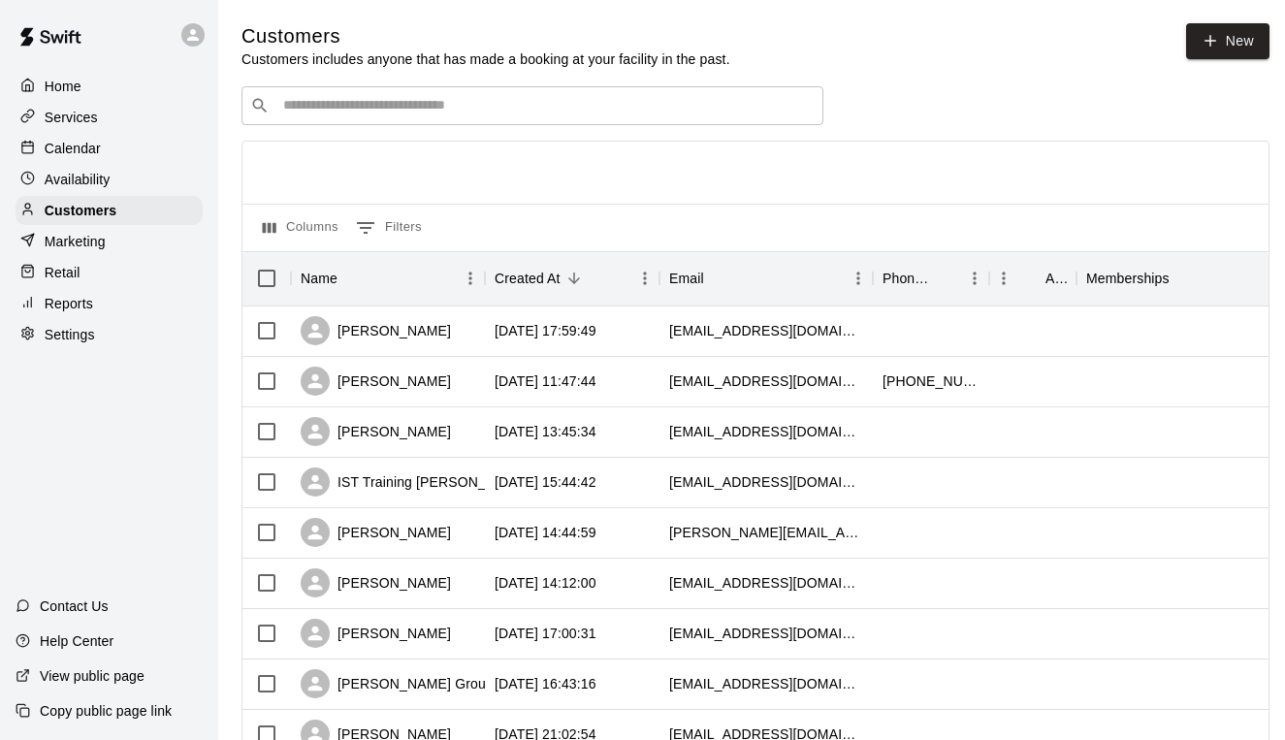
click at [437, 110] on input "Search customers by name or email" at bounding box center [545, 105] width 537 height 19
click at [482, 390] on div "Said Morga" at bounding box center [388, 382] width 194 height 50
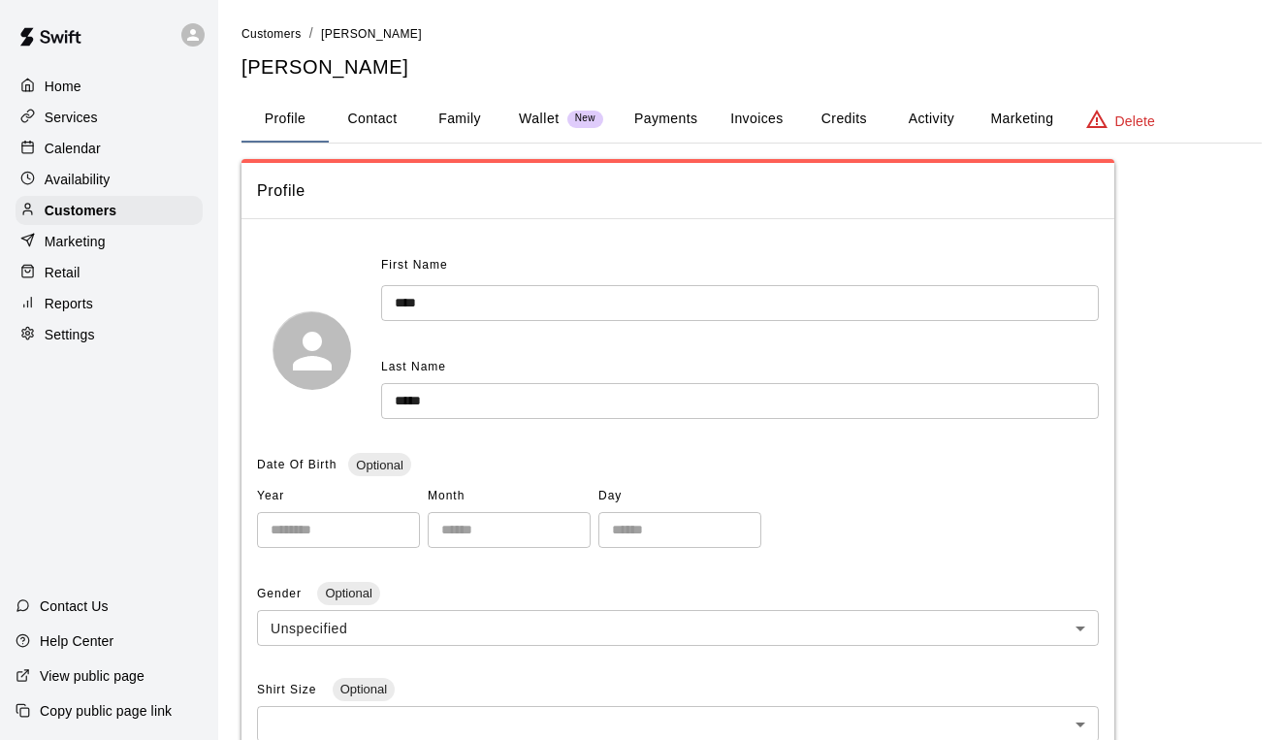
click at [770, 115] on button "Invoices" at bounding box center [756, 119] width 87 height 47
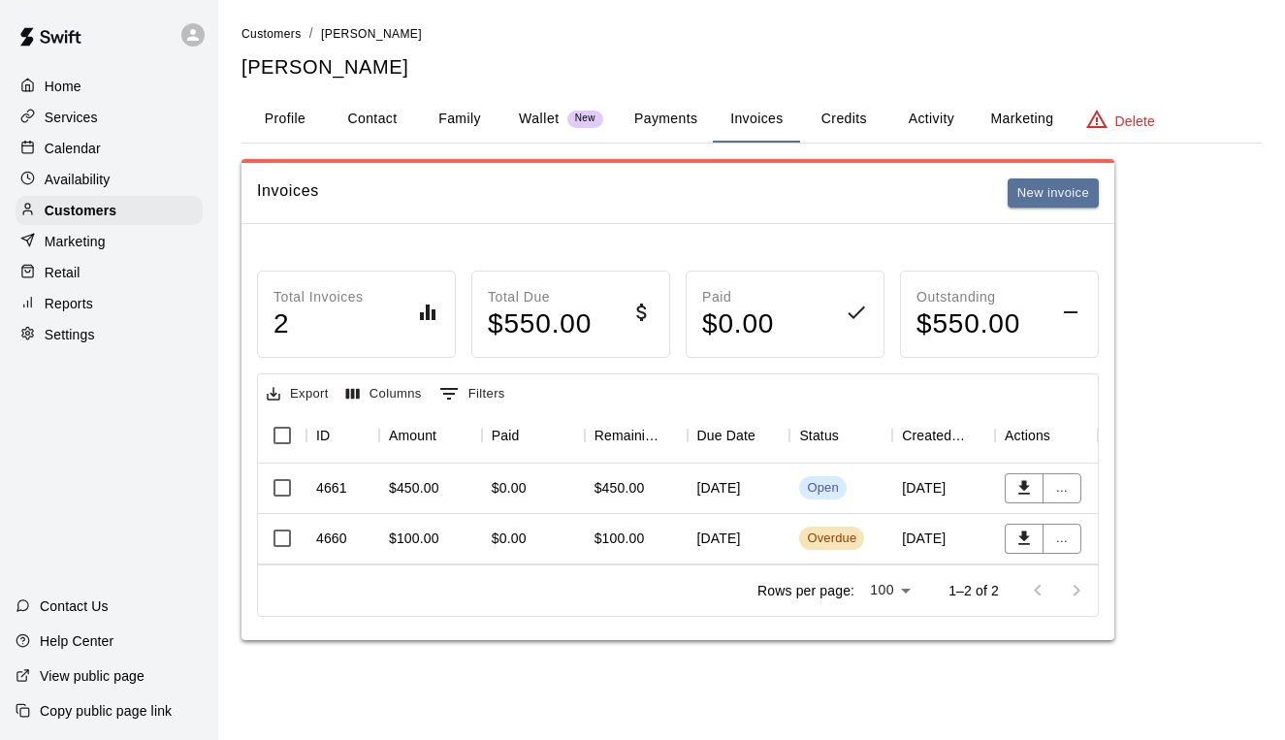
click at [944, 195] on div "Invoices New invoice" at bounding box center [678, 193] width 842 height 30
click at [1061, 490] on button "..." at bounding box center [1062, 488] width 39 height 30
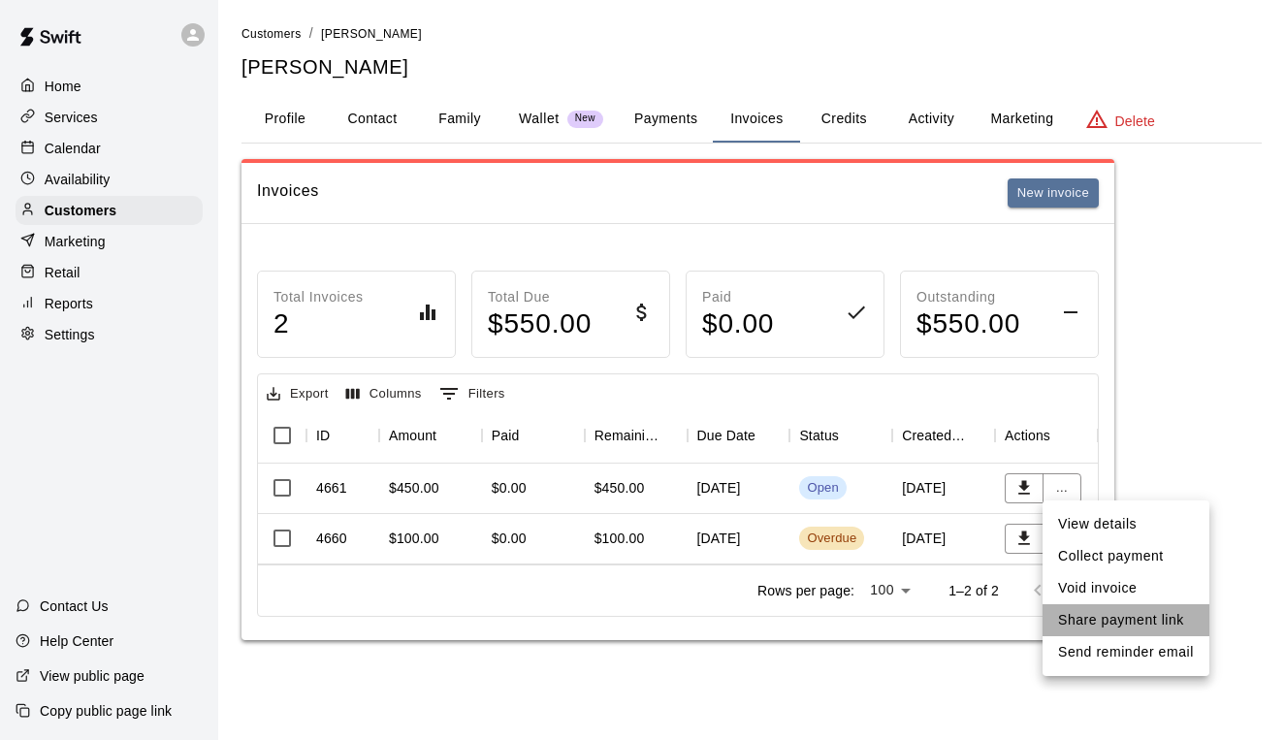
click at [1110, 624] on li "Share payment link" at bounding box center [1126, 620] width 167 height 32
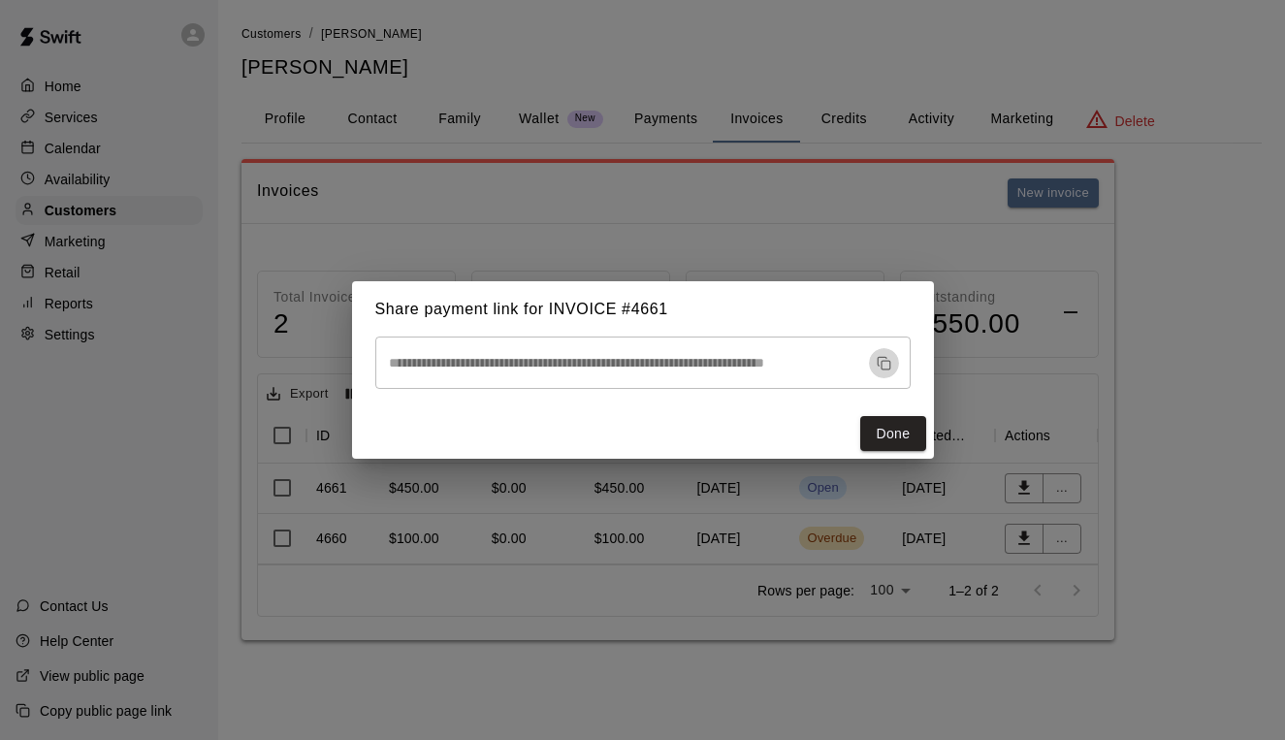
click at [882, 360] on icon "button" at bounding box center [884, 363] width 15 height 15
click at [464, 120] on div "**********" at bounding box center [642, 370] width 1285 height 740
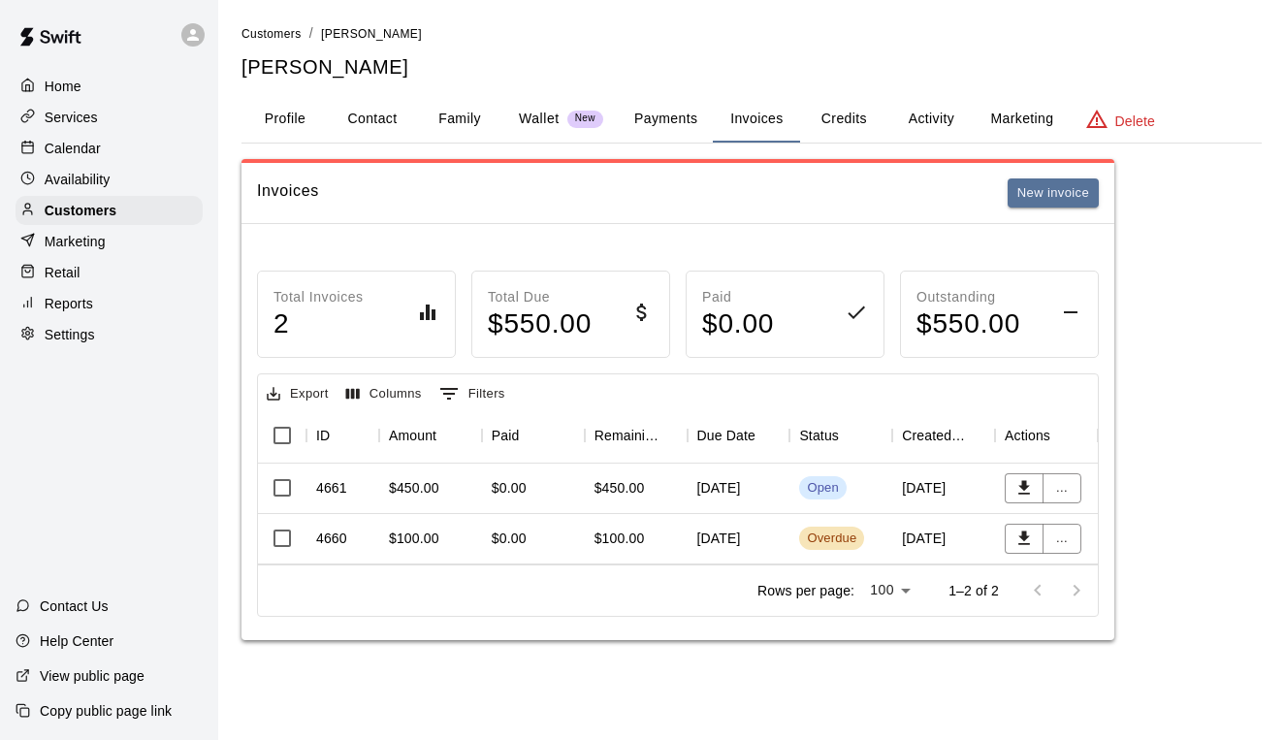
click at [382, 119] on button "Contact" at bounding box center [372, 119] width 87 height 47
select select "**"
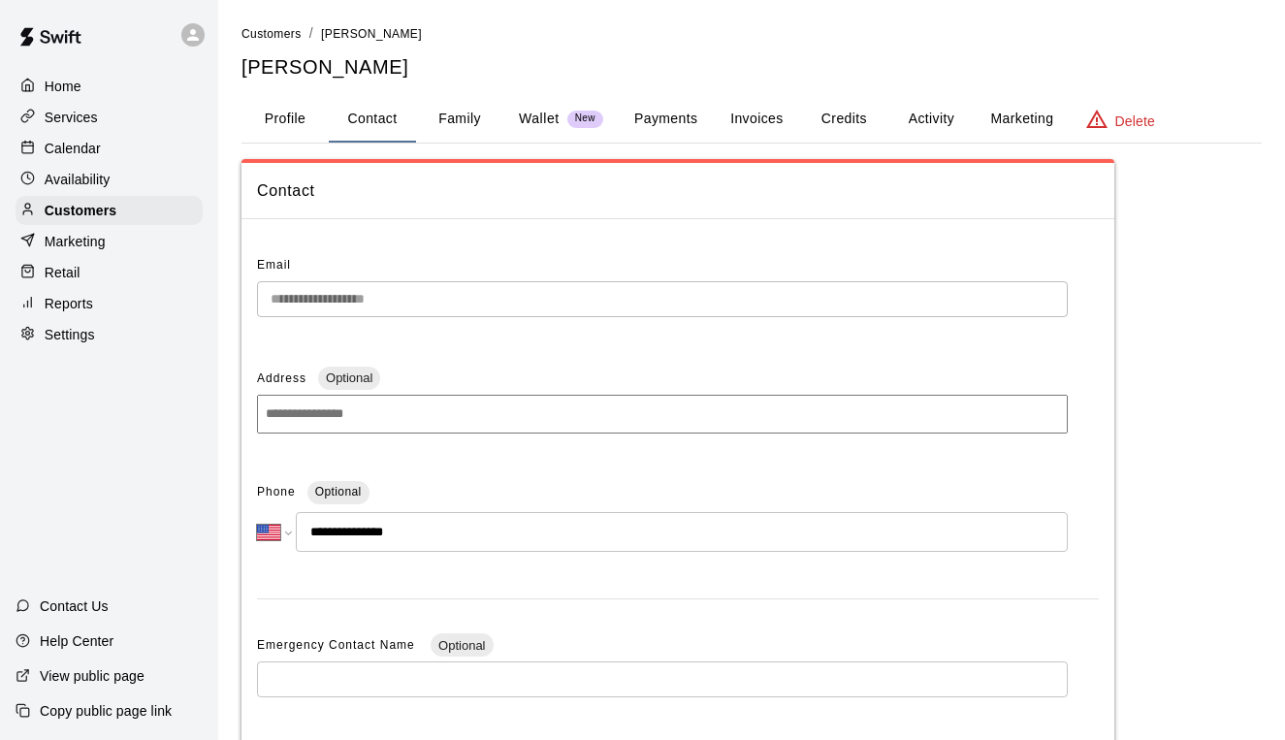
click at [222, 294] on main "**********" at bounding box center [751, 554] width 1067 height 1108
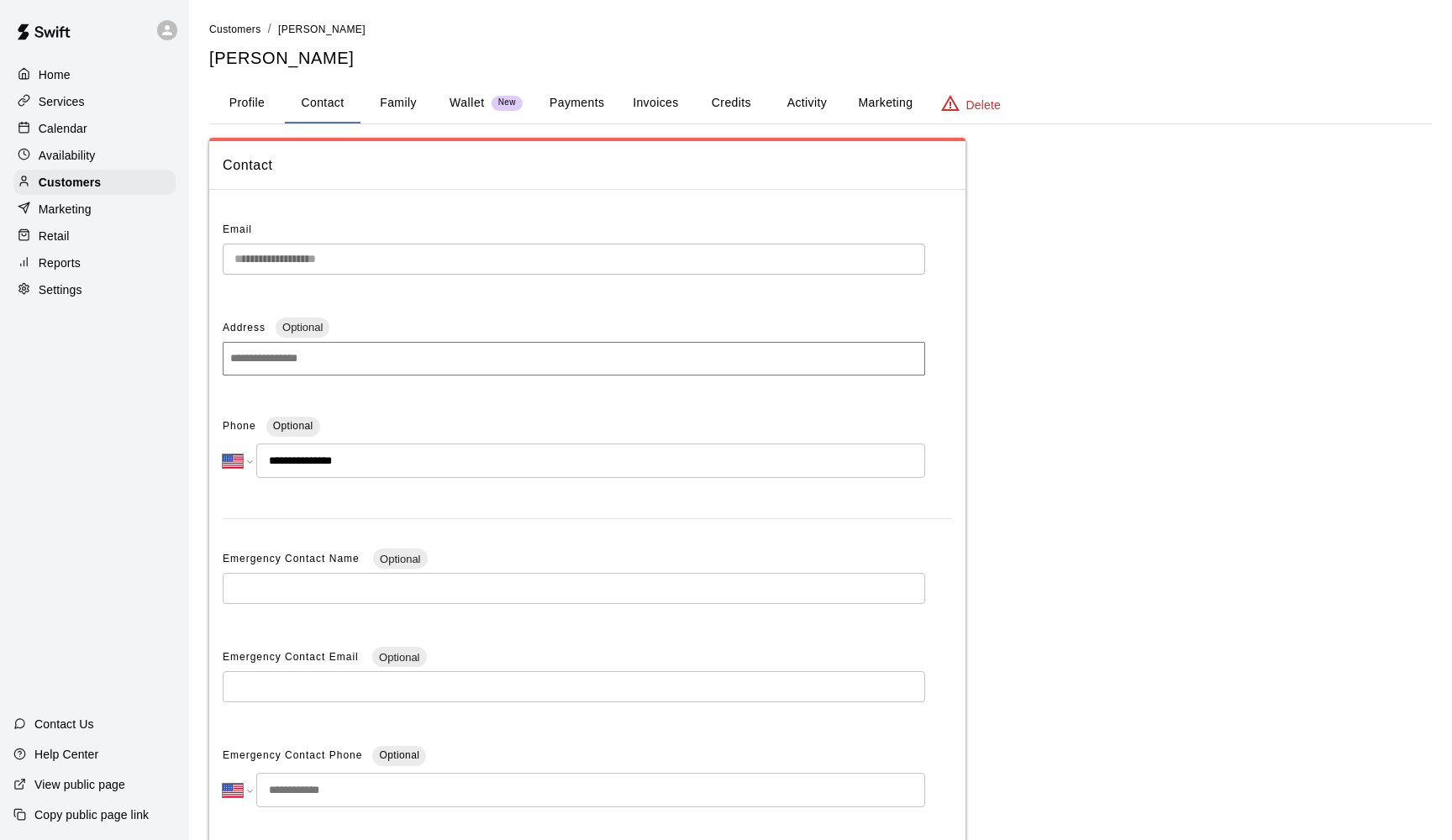
click at [57, 126] on p "Calendar" at bounding box center [63, 128] width 49 height 16
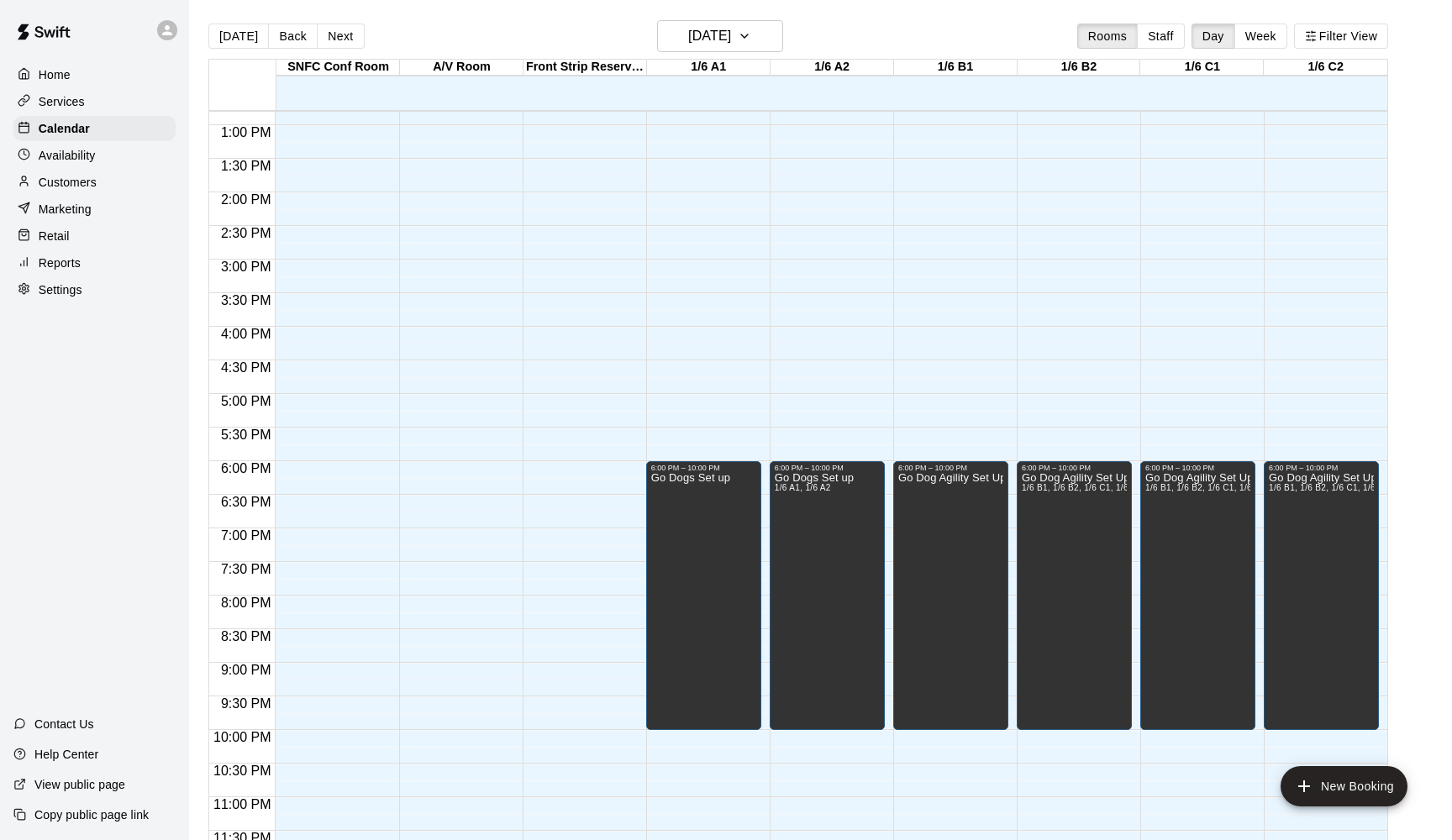
scroll to position [864, 0]
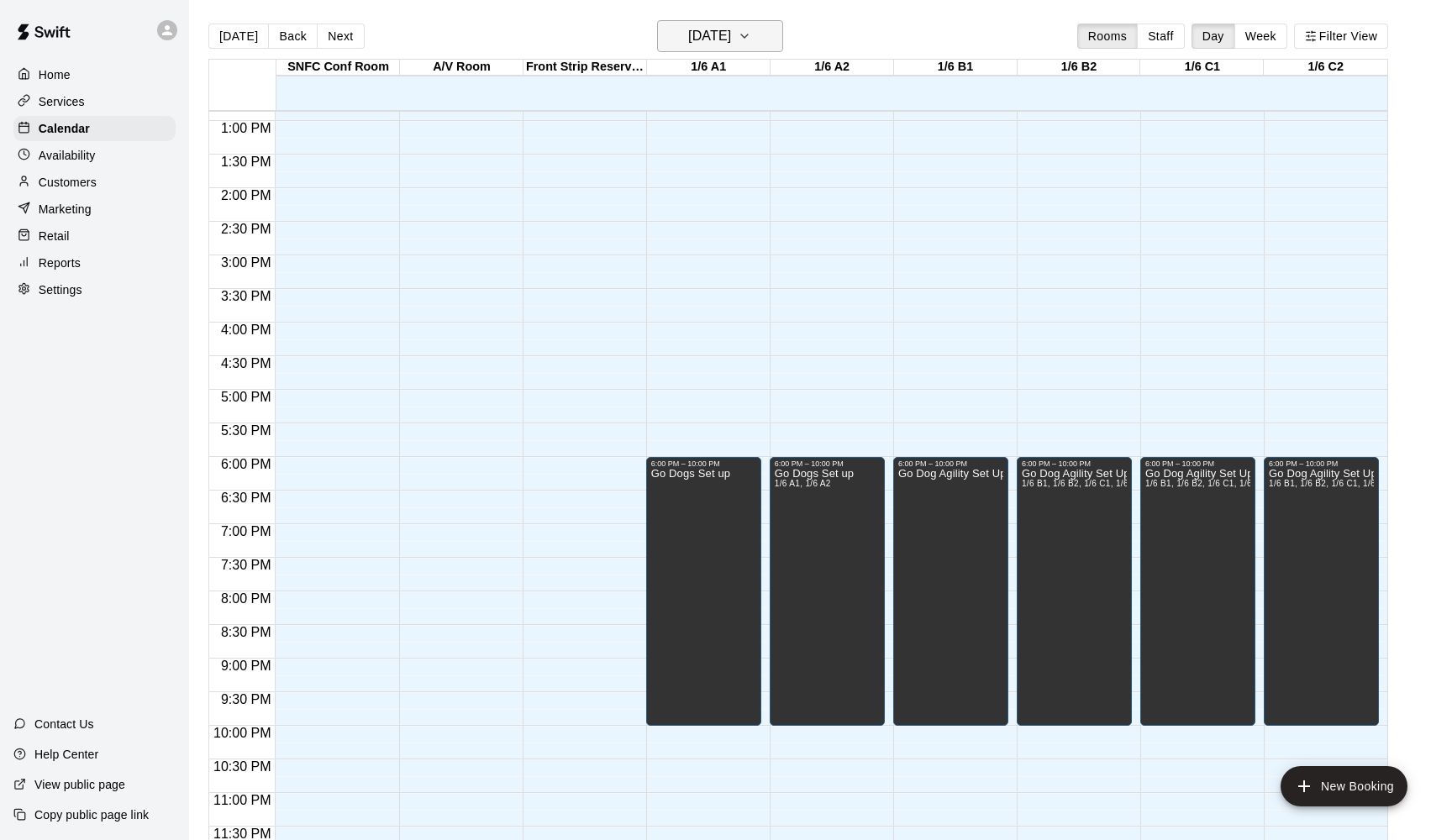
click at [731, 37] on h6 "[DATE]" at bounding box center [709, 36] width 42 height 23
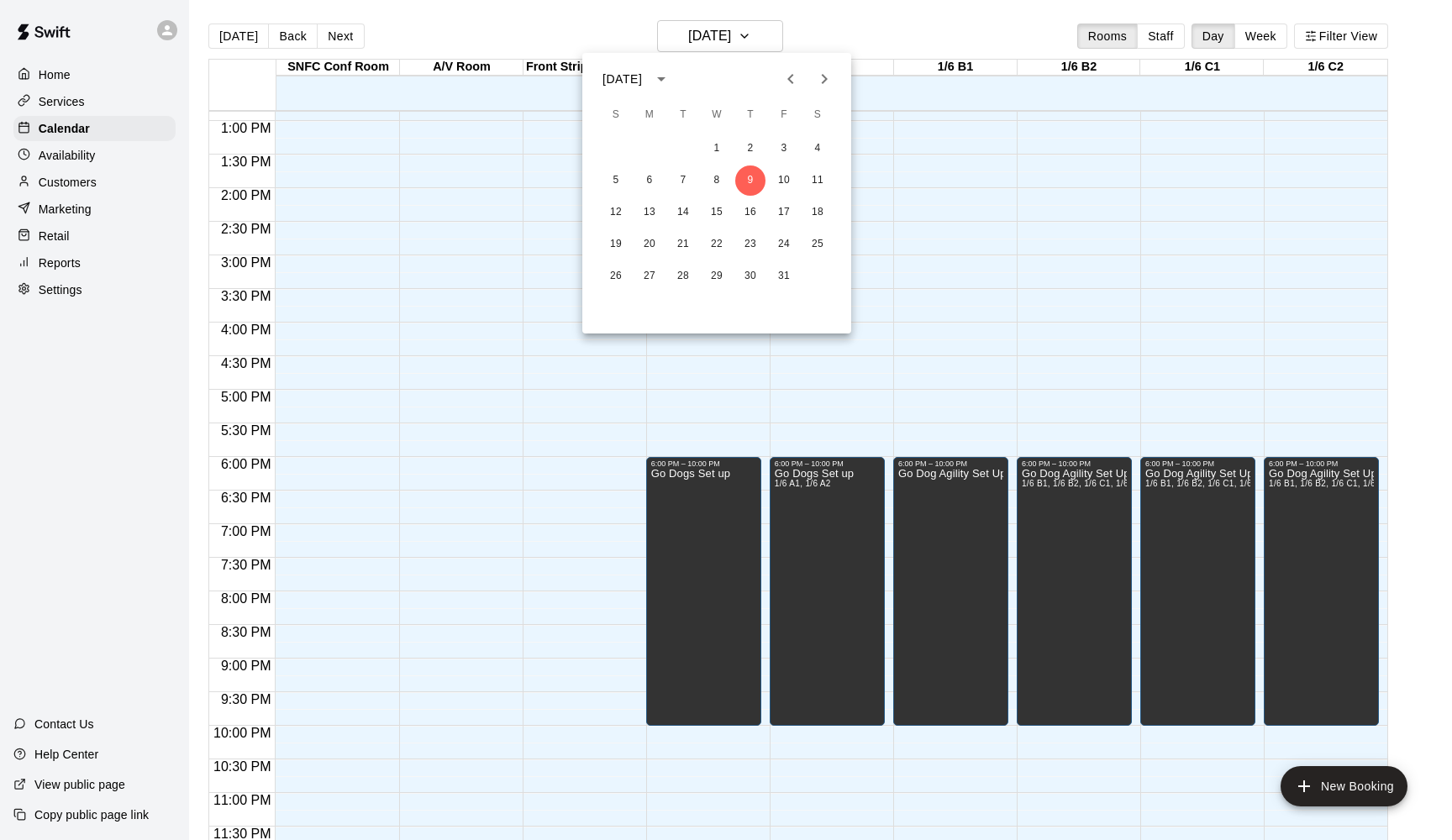
click at [825, 87] on icon "Next month" at bounding box center [824, 79] width 20 height 20
click at [822, 153] on button "6" at bounding box center [817, 148] width 30 height 30
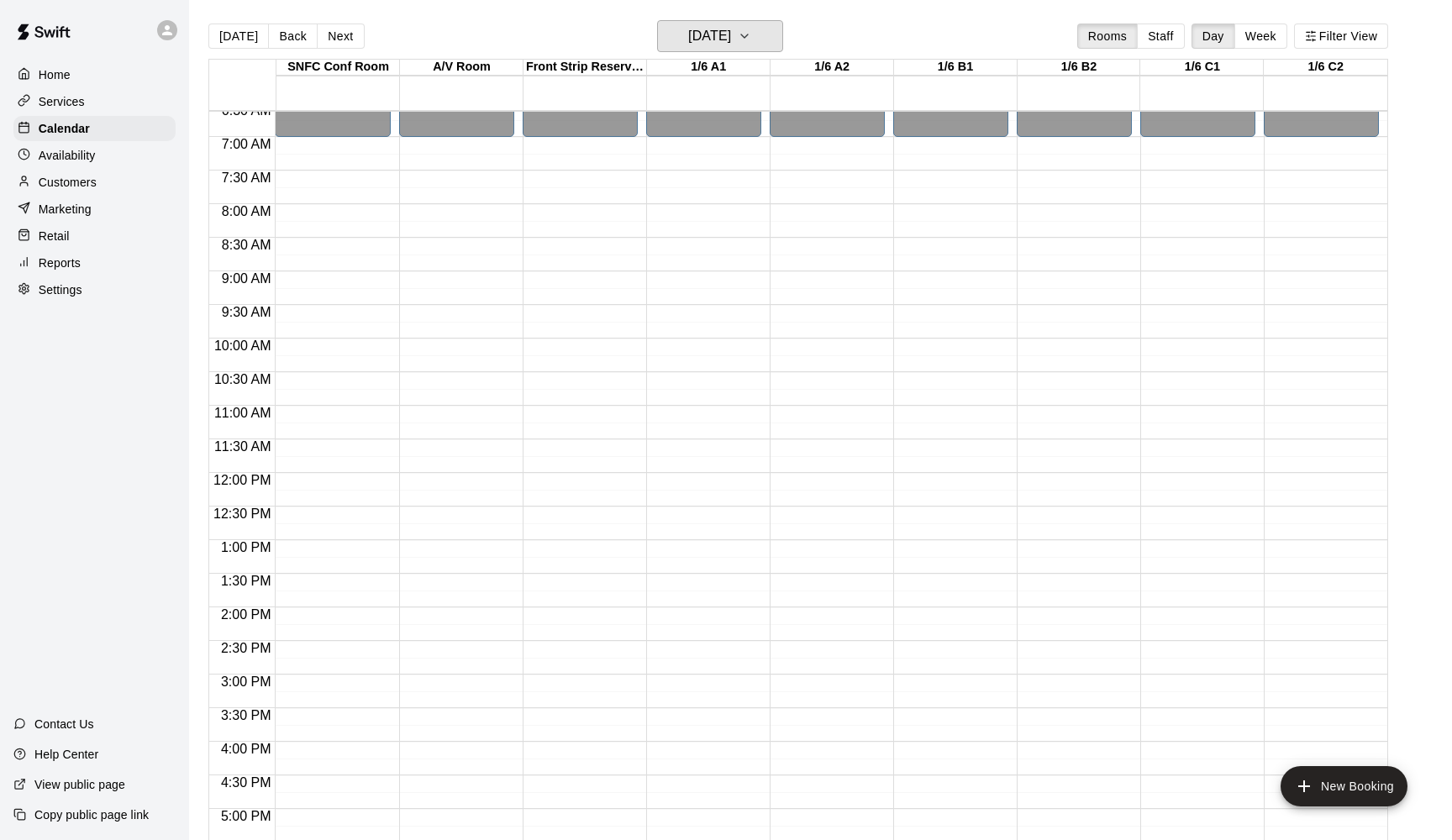
scroll to position [441, 0]
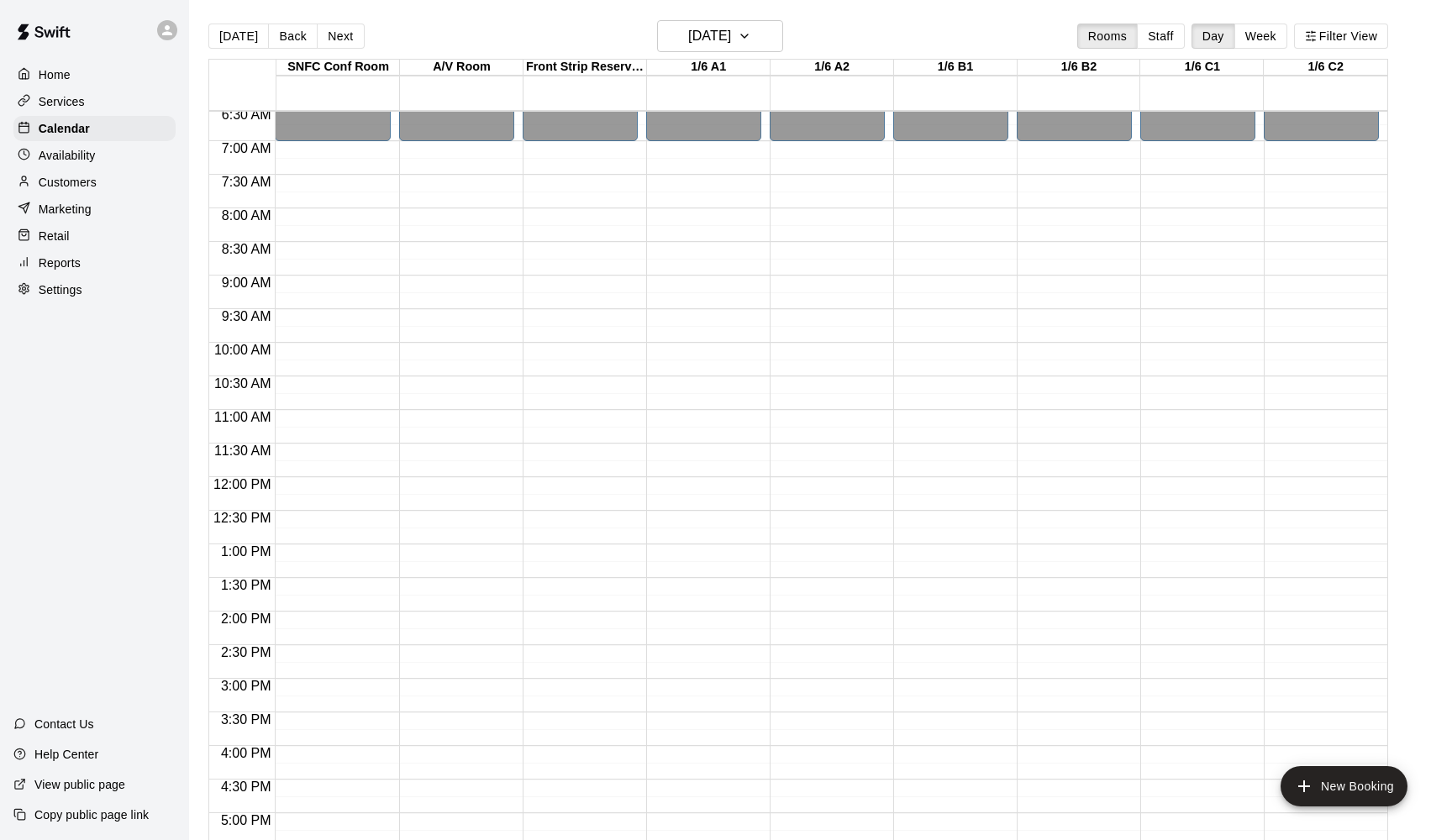
click at [764, 478] on div at bounding box center [709, 485] width 123 height 16
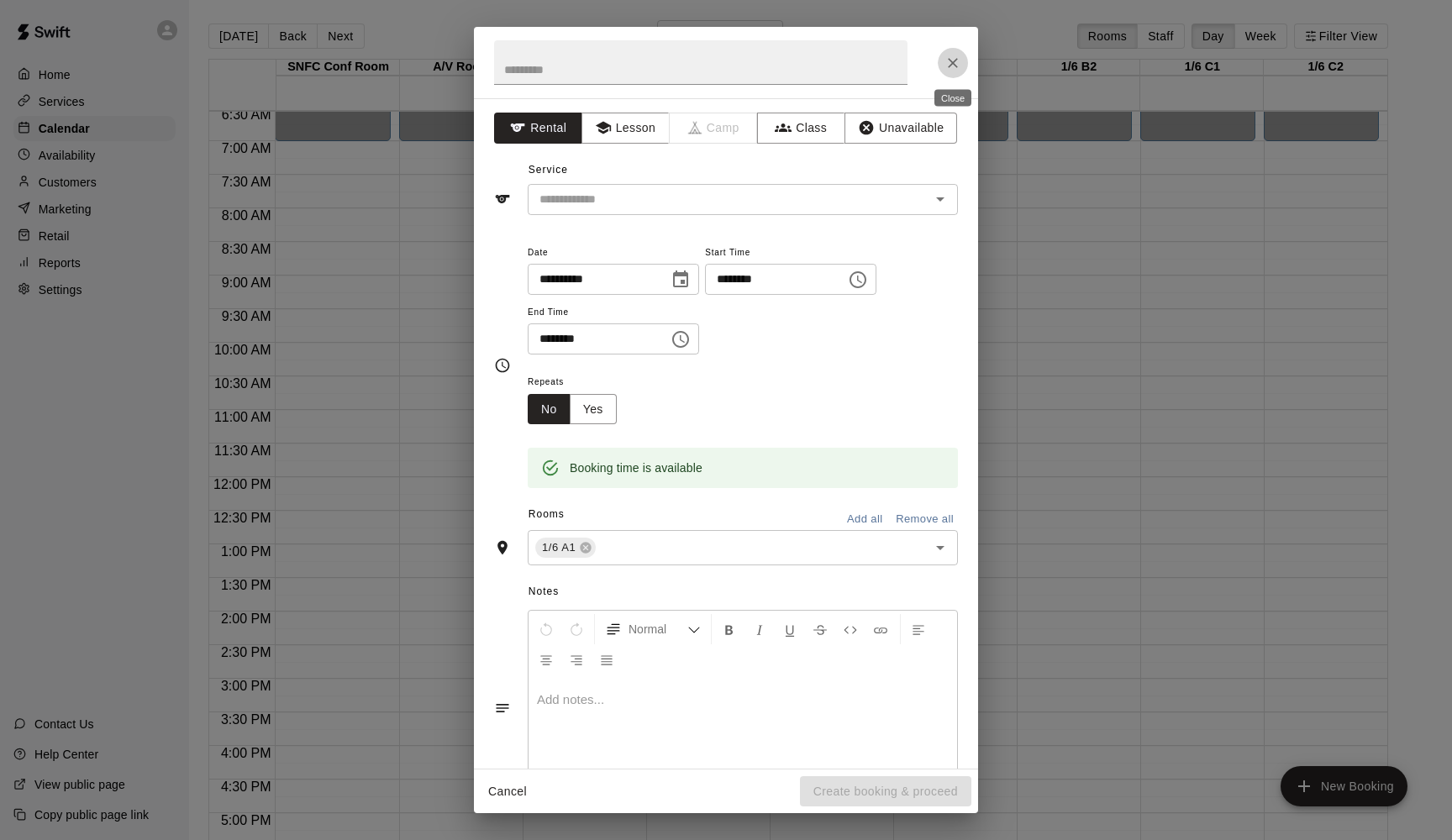
click at [957, 57] on icon "Close" at bounding box center [952, 62] width 16 height 16
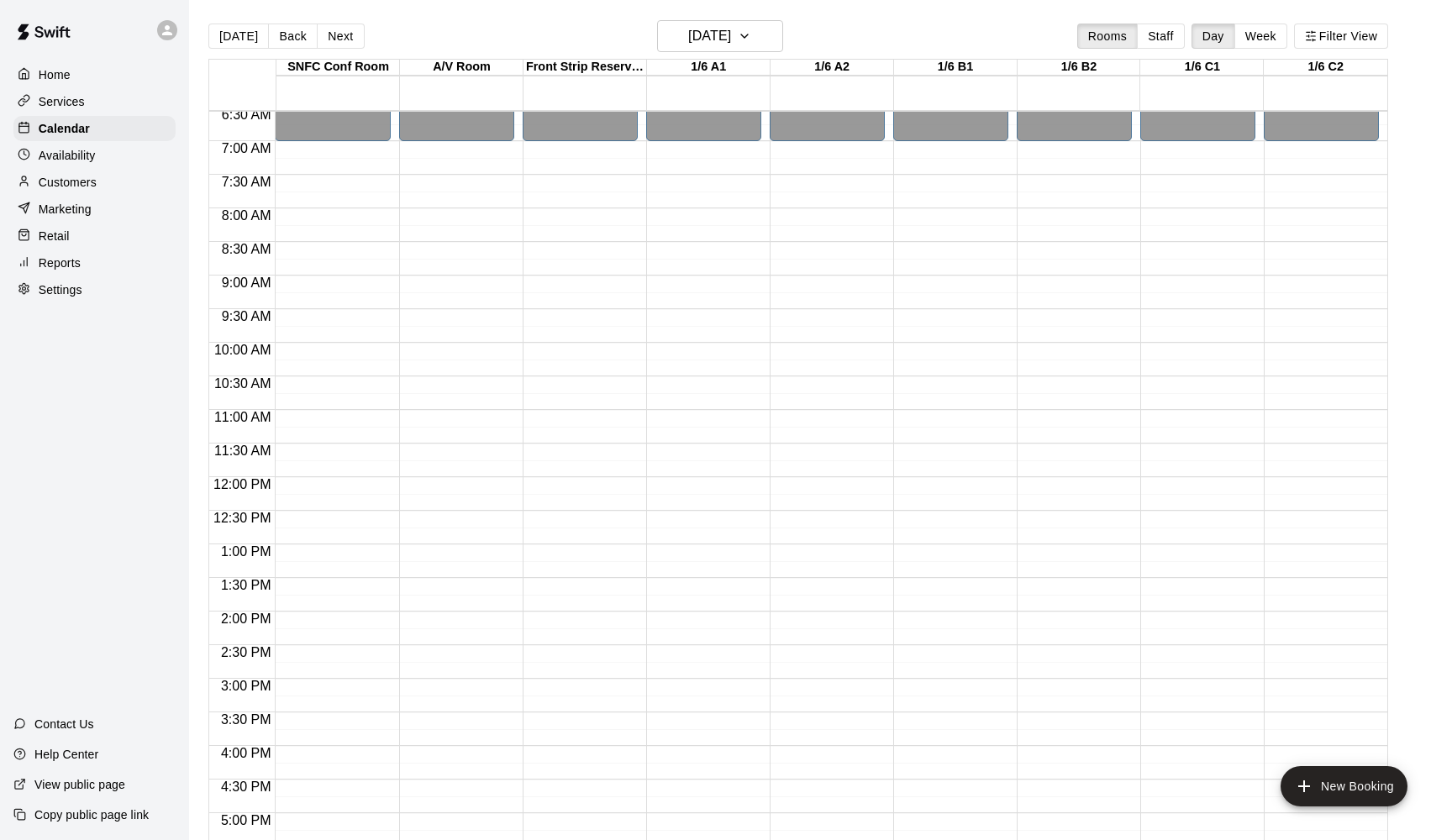
click at [677, 230] on div "12:00 AM – 7:00 AM Closed 11:45 PM – 11:59 PM Closed" at bounding box center [703, 477] width 115 height 1612
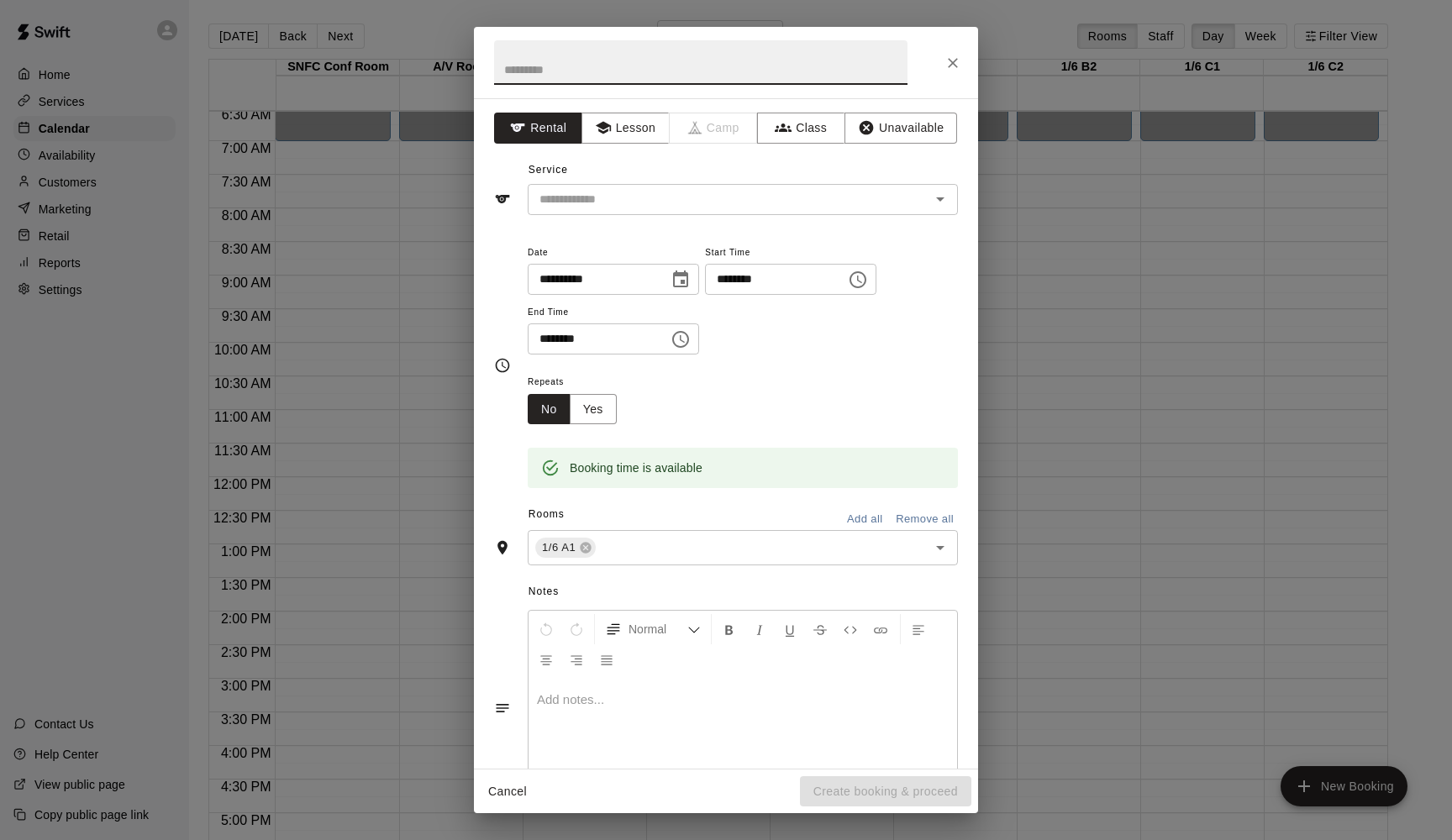
click at [750, 283] on input "********" at bounding box center [769, 280] width 129 height 31
type input "********"
click at [539, 333] on input "********" at bounding box center [592, 339] width 129 height 31
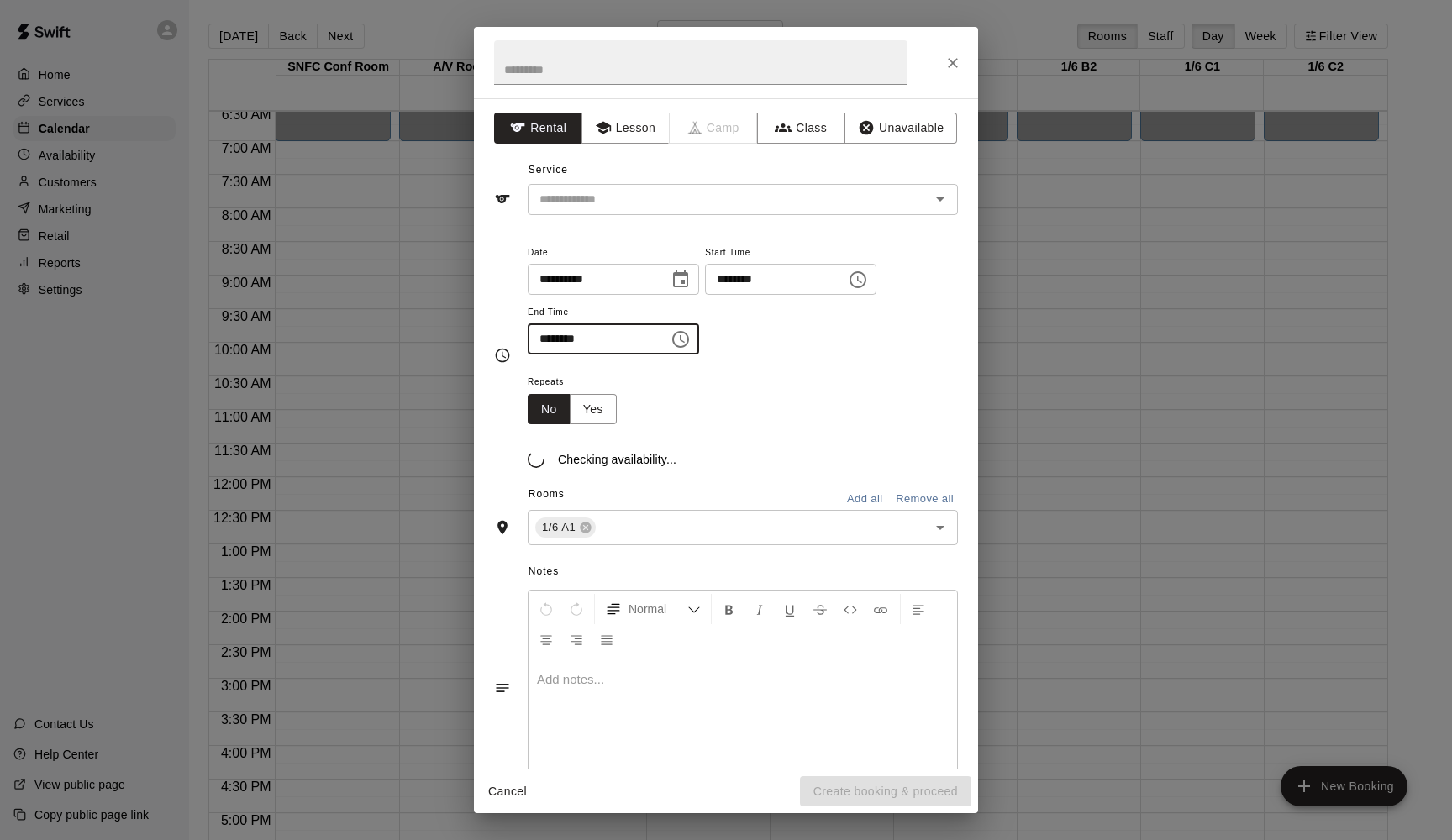
type input "********"
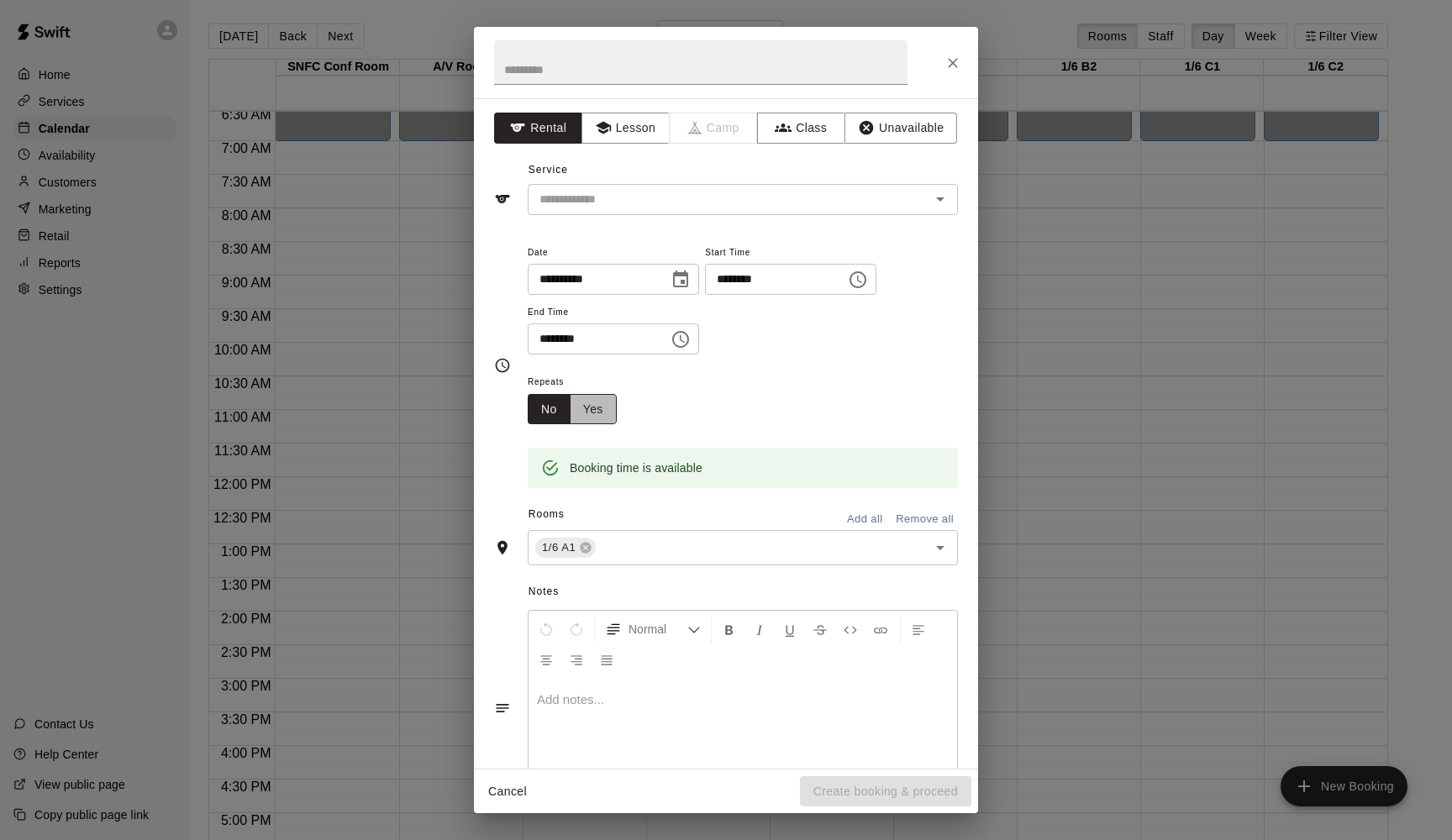
click at [587, 408] on button "Yes" at bounding box center [593, 410] width 47 height 31
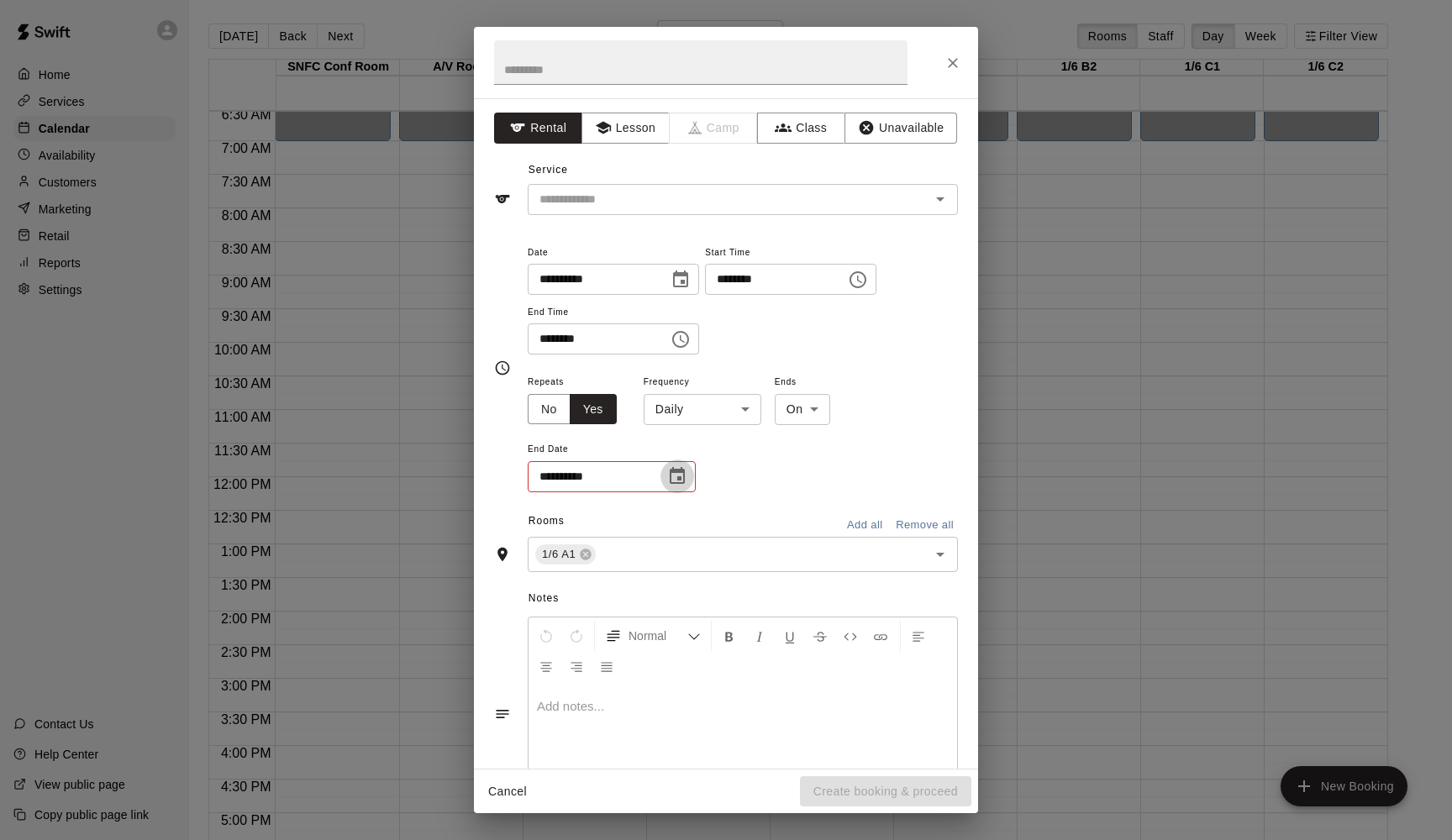
click at [679, 467] on icon "Choose date" at bounding box center [677, 475] width 15 height 16
click at [557, 616] on button "7" at bounding box center [561, 616] width 30 height 30
type input "**********"
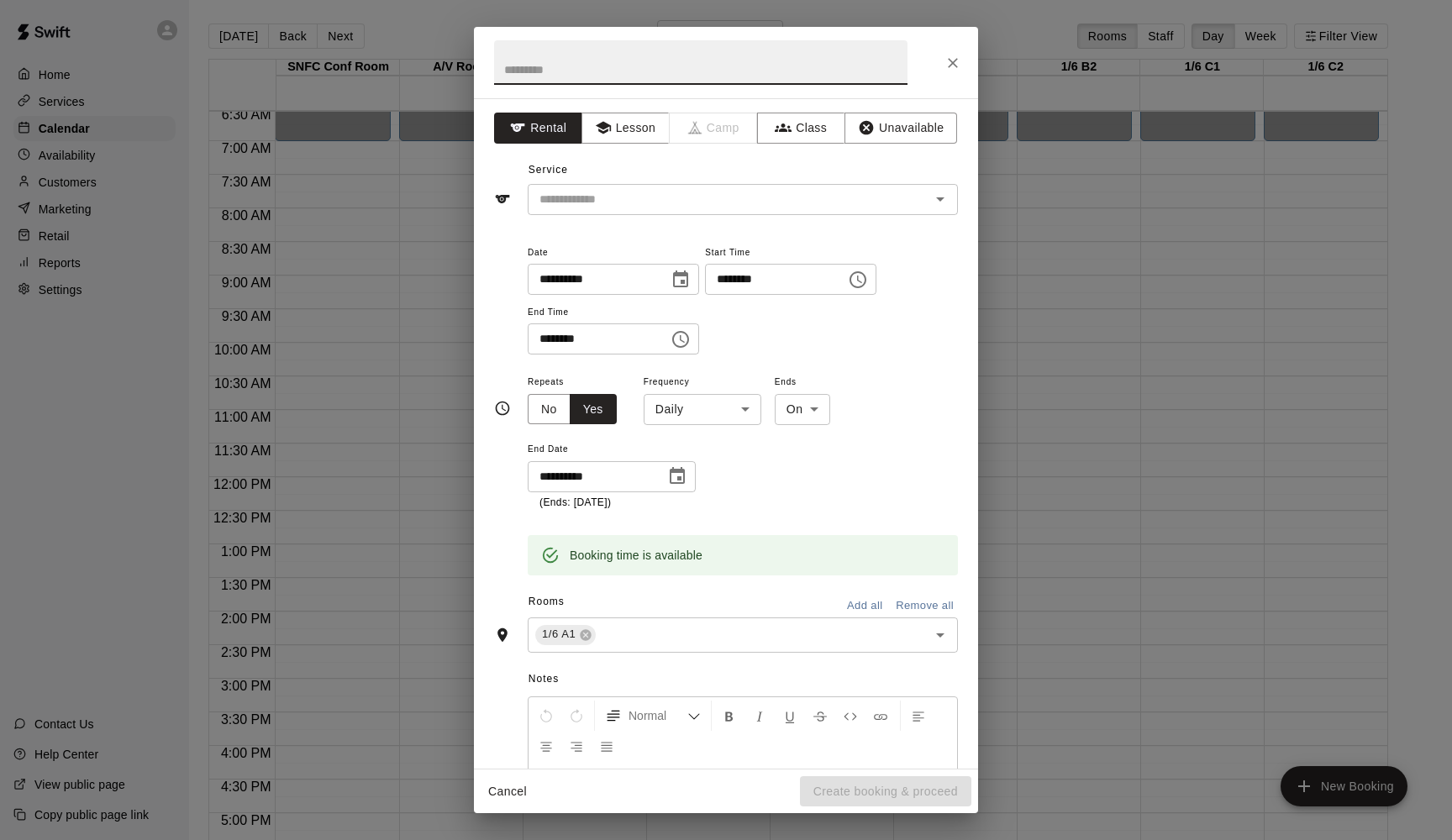
click at [592, 85] on input "text" at bounding box center [700, 62] width 413 height 44
type input "**********"
click at [878, 598] on button "Add all" at bounding box center [865, 606] width 54 height 26
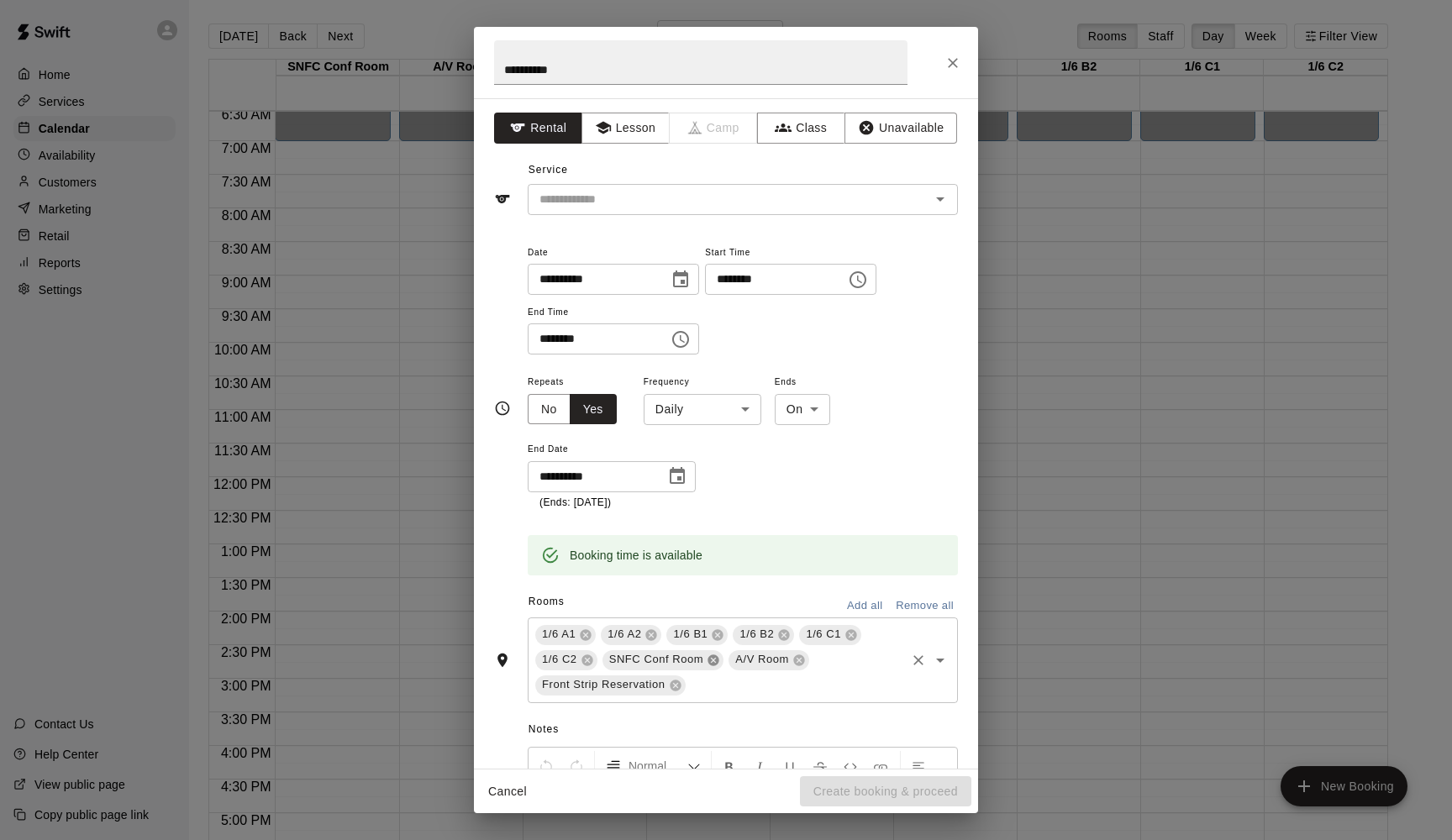
click at [713, 640] on icon at bounding box center [714, 659] width 11 height 11
click at [826, 640] on icon at bounding box center [828, 661] width 14 height 14
click at [676, 640] on icon at bounding box center [672, 659] width 11 height 11
click at [554, 195] on input "text" at bounding box center [718, 199] width 371 height 21
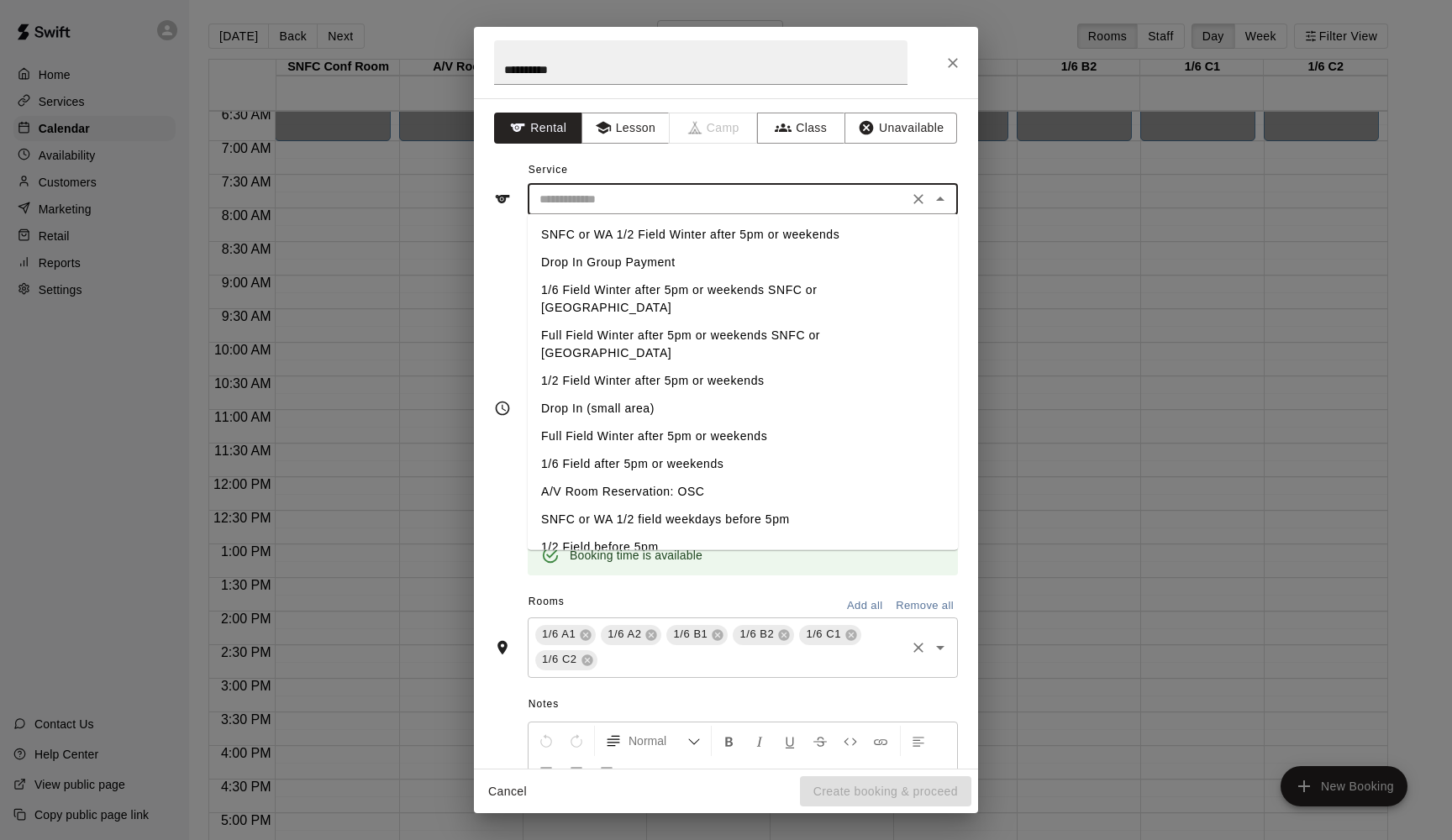
click at [581, 321] on li "Full Field Winter after 5pm or weekends SNFC or [GEOGRAPHIC_DATA]" at bounding box center [742, 344] width 431 height 45
type input "**********"
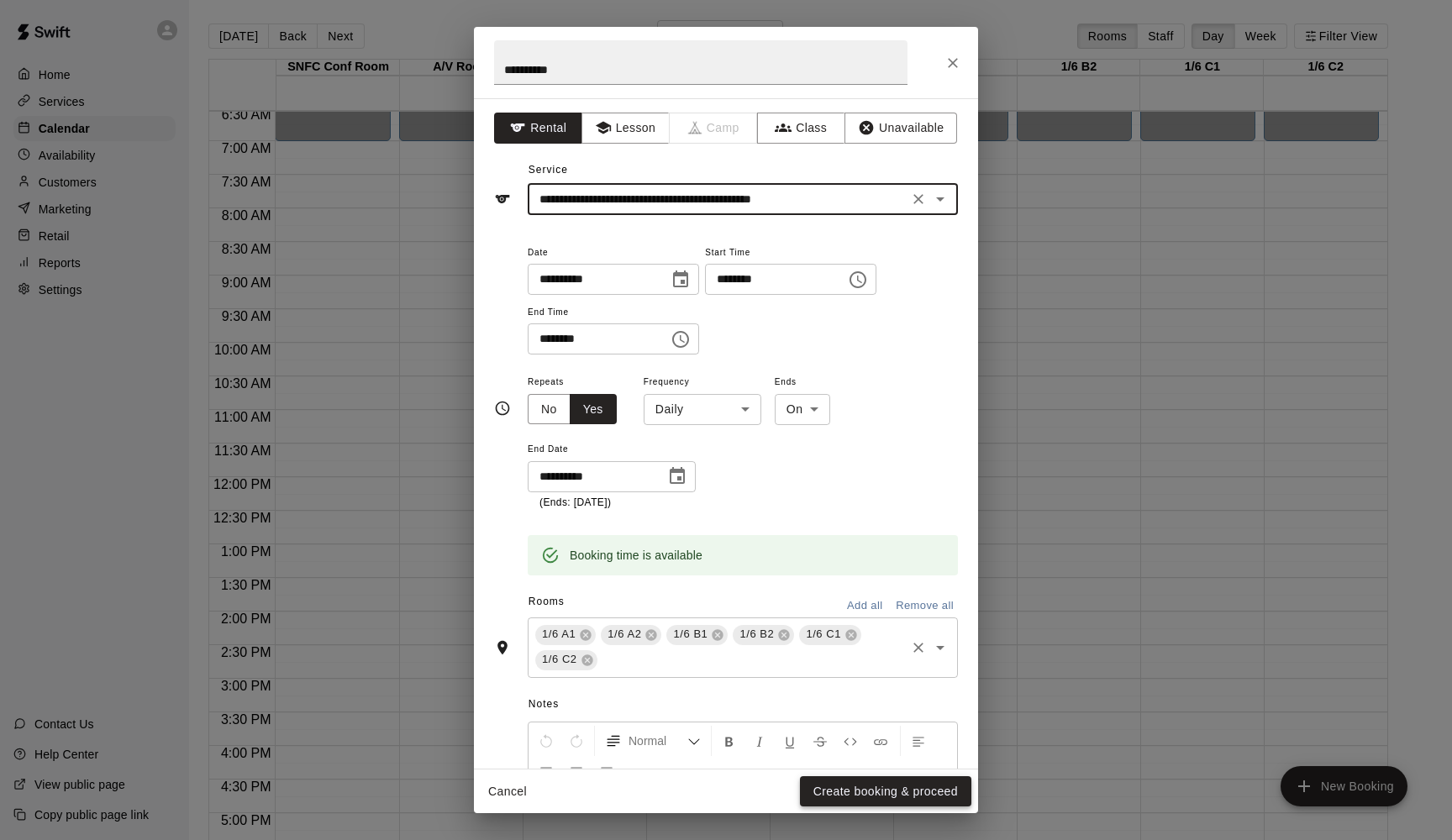
click at [837, 640] on button "Create booking & proceed" at bounding box center [885, 792] width 172 height 31
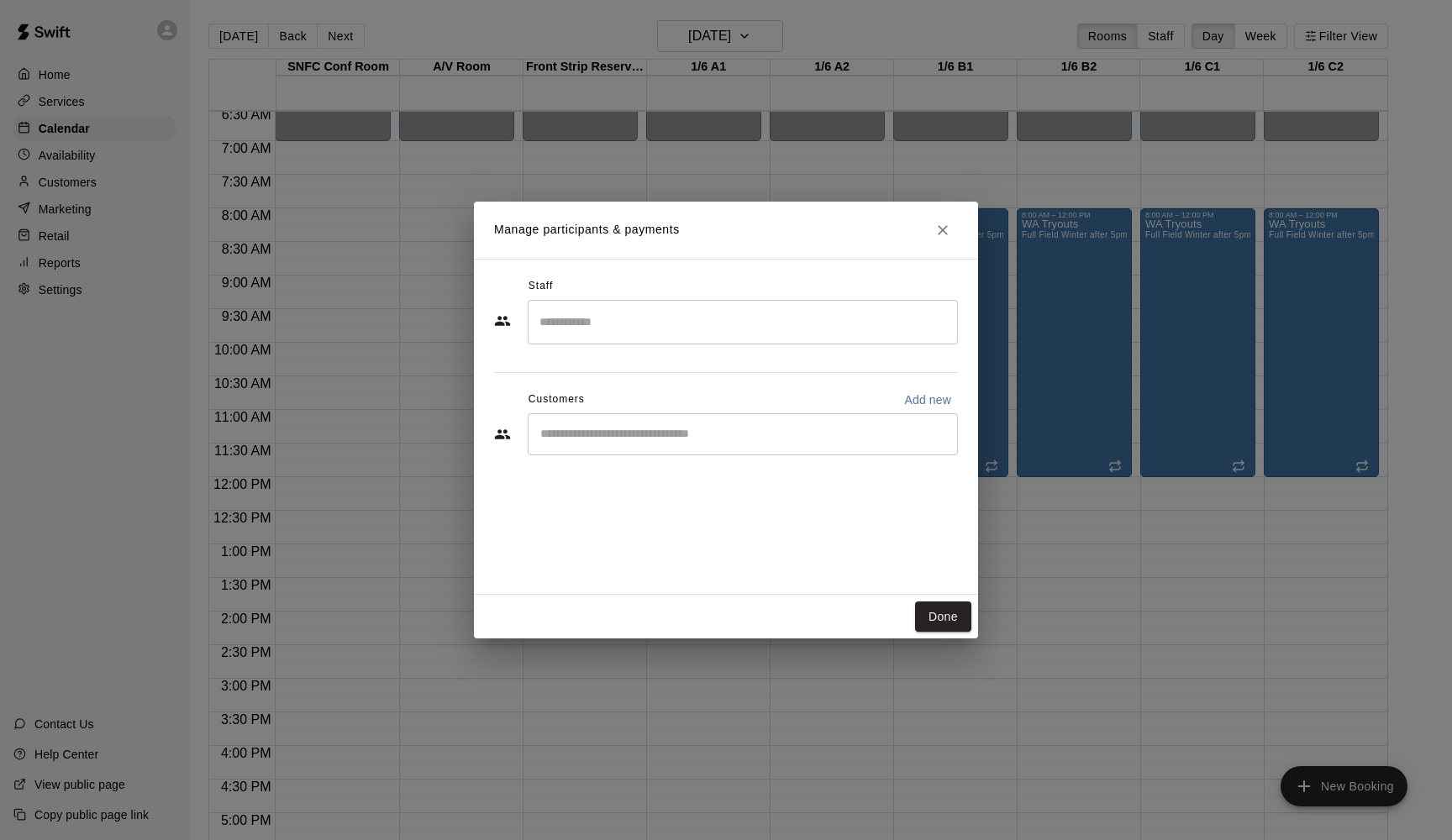
click at [753, 436] on input "Start typing to search customers..." at bounding box center [742, 434] width 415 height 16
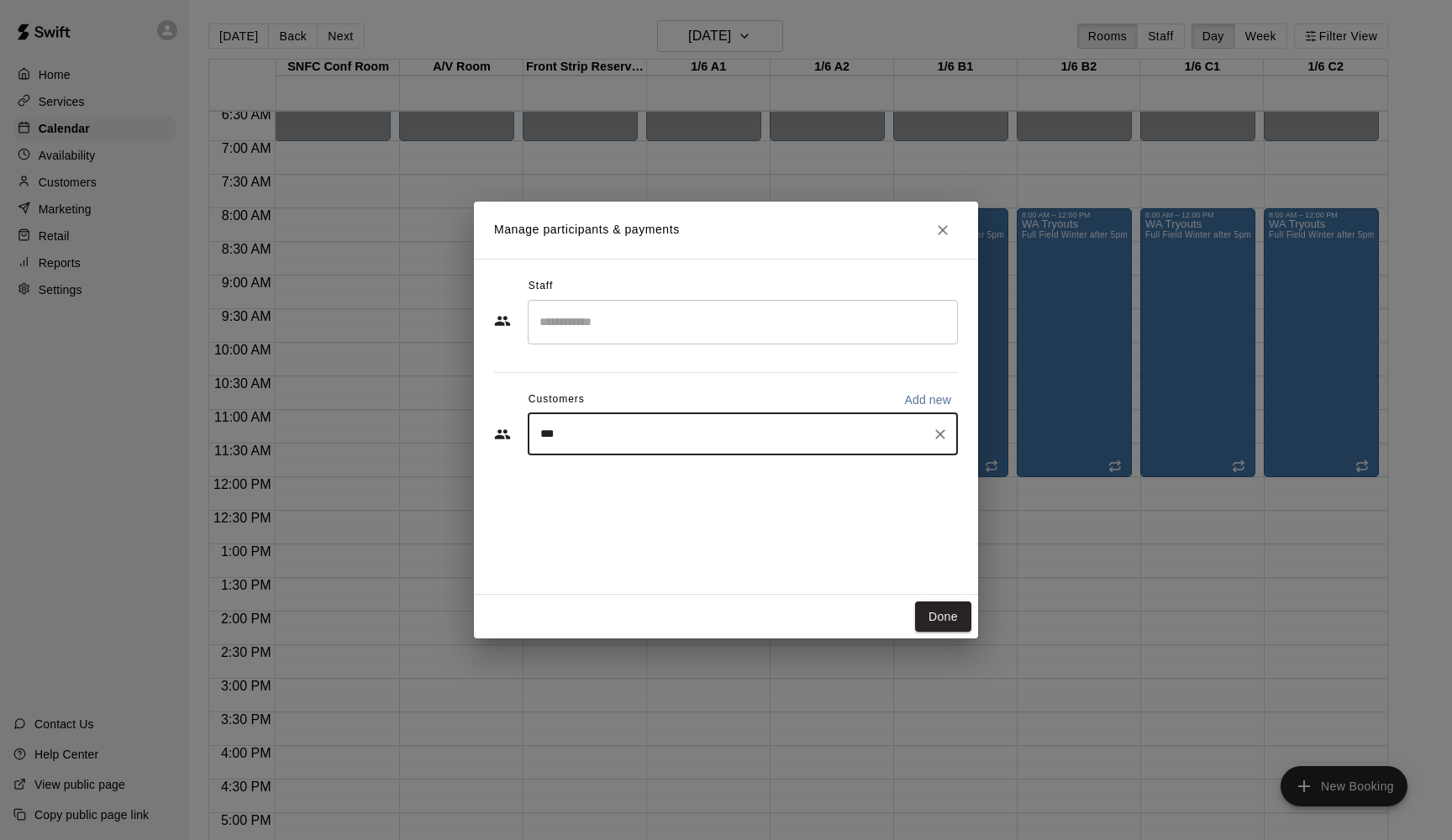
type input "****"
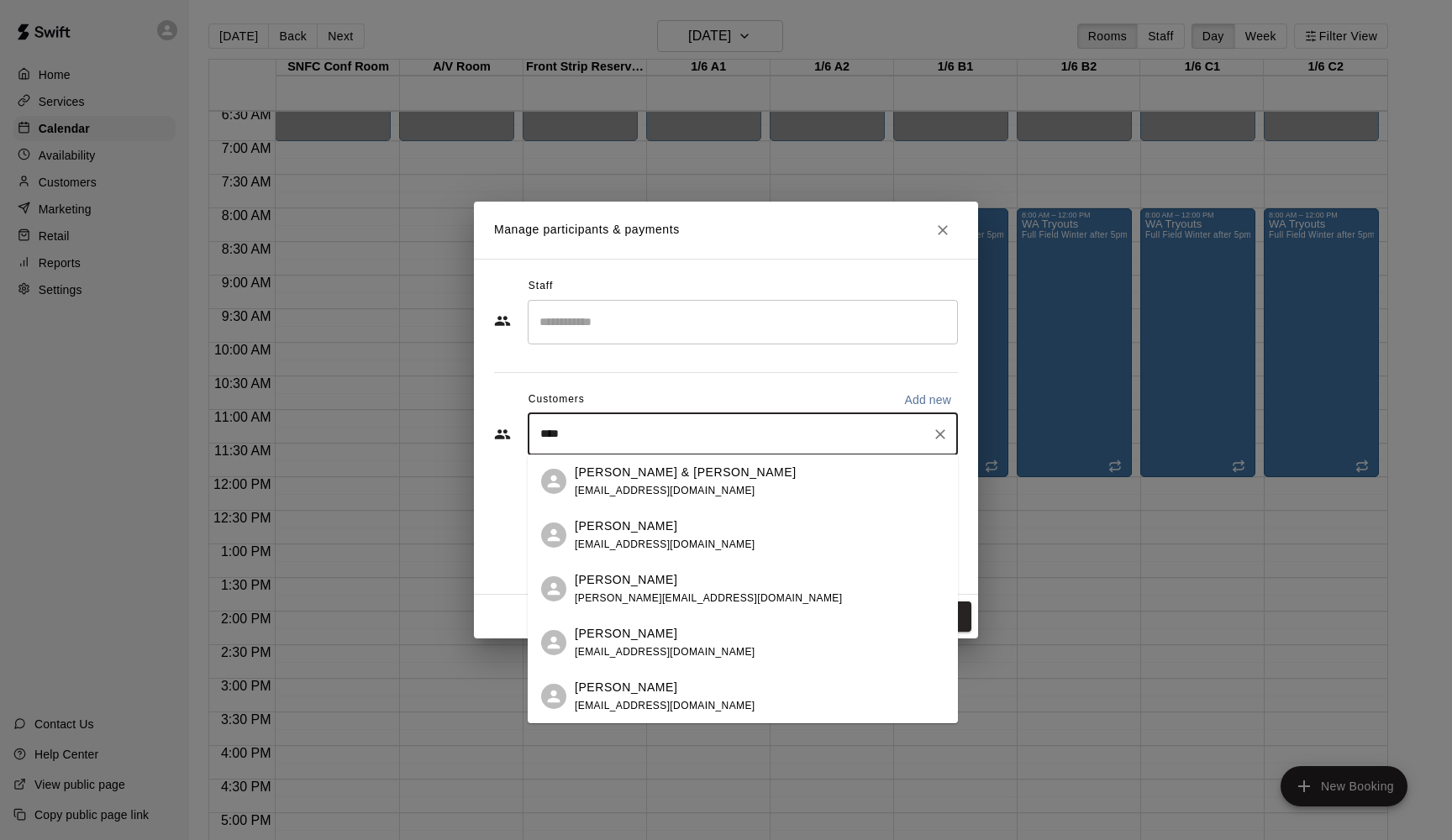
click at [651, 529] on p "[PERSON_NAME]" at bounding box center [626, 526] width 102 height 17
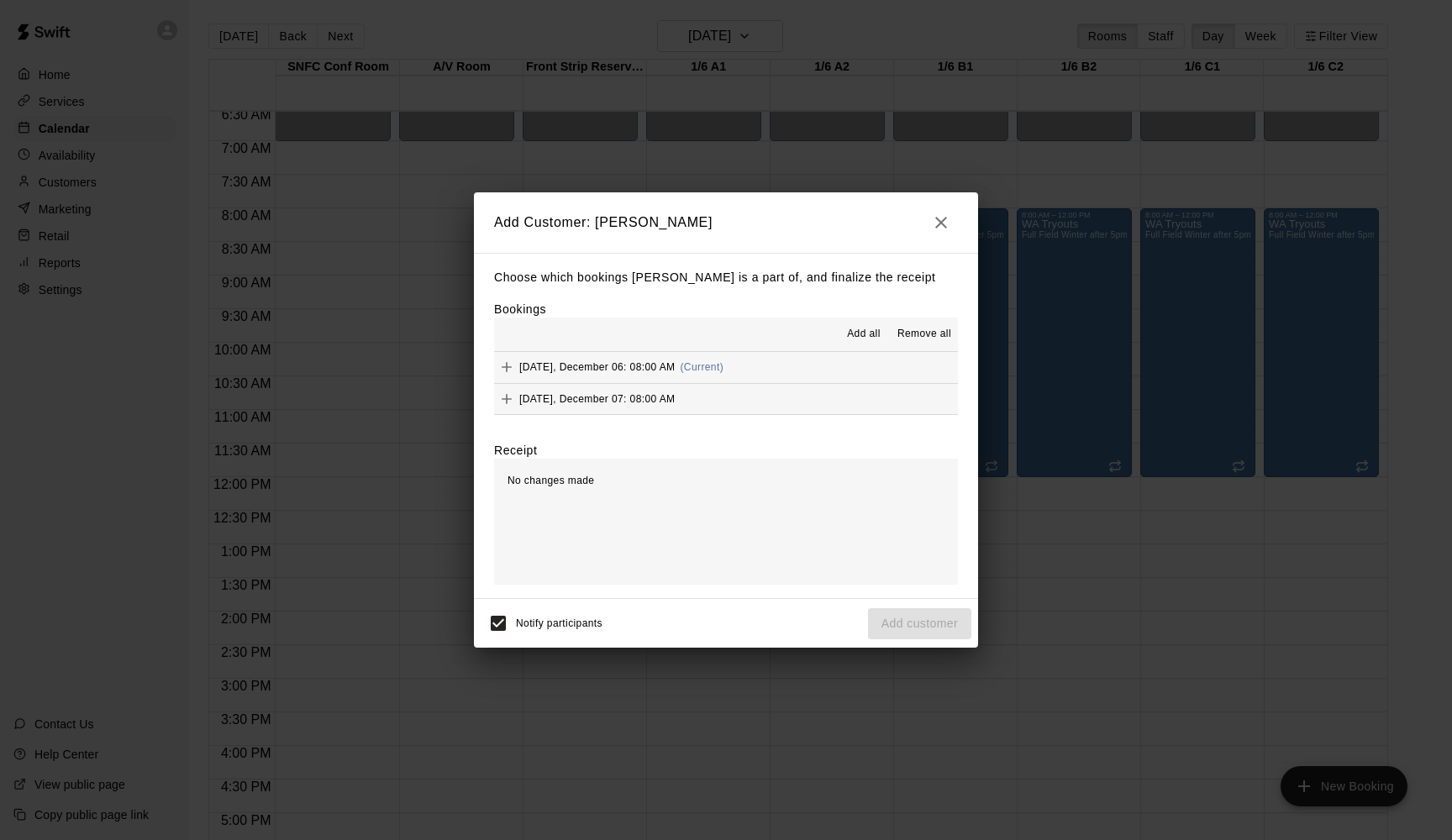
click at [870, 333] on span "Add all" at bounding box center [864, 333] width 34 height 16
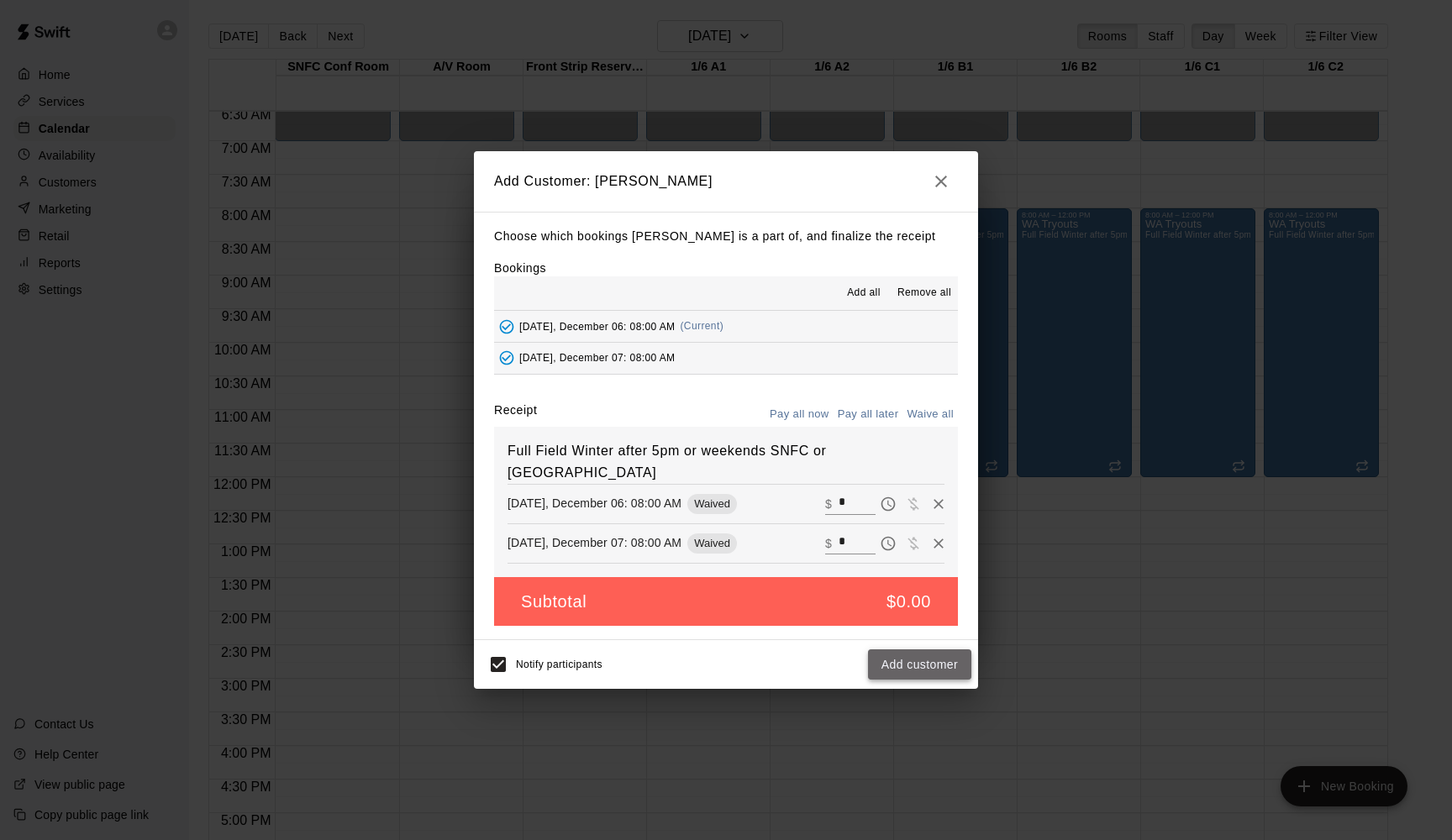
click at [902, 640] on button "Add customer" at bounding box center [919, 665] width 103 height 31
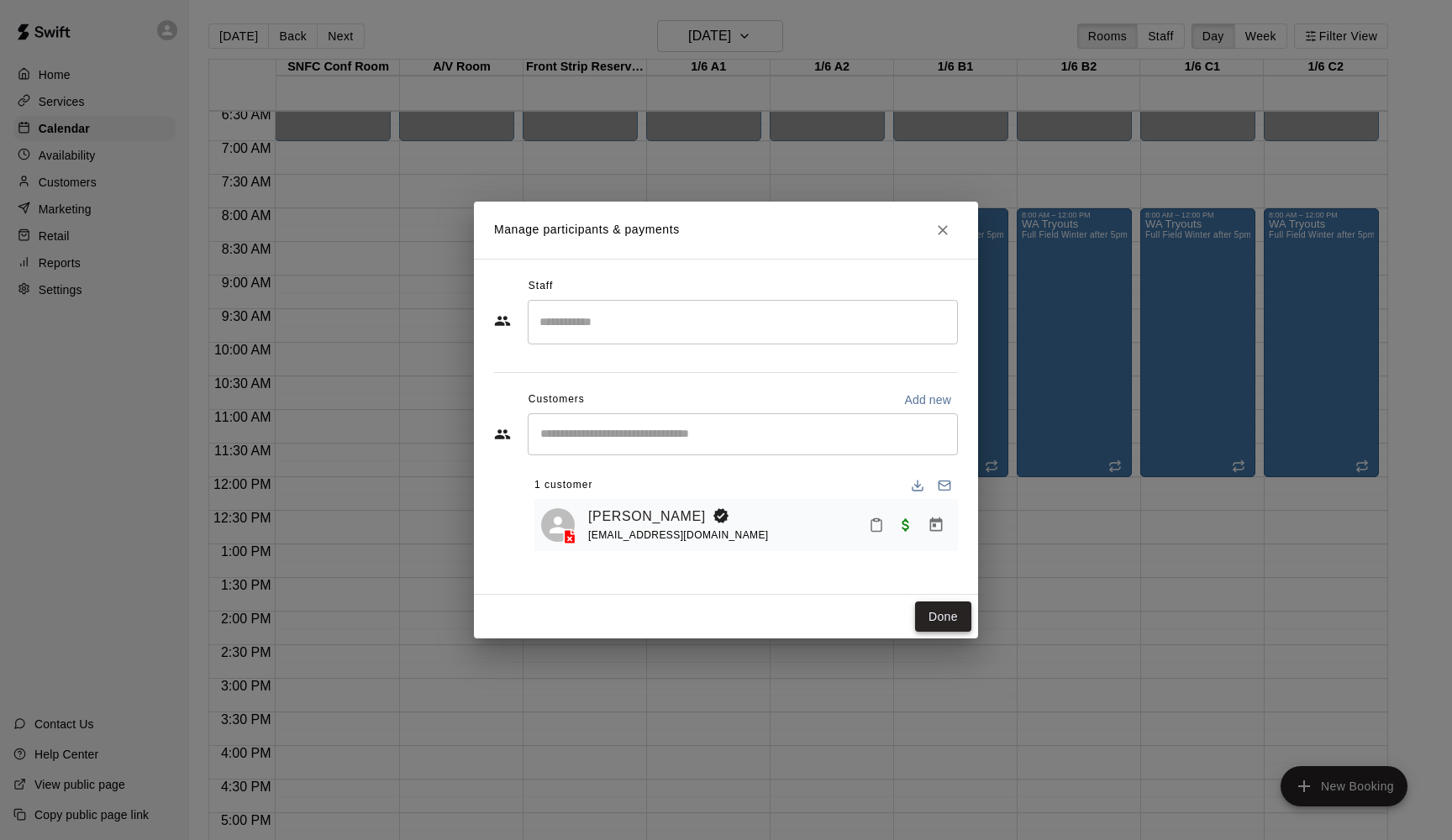
click at [960, 618] on button "Done" at bounding box center [943, 617] width 56 height 31
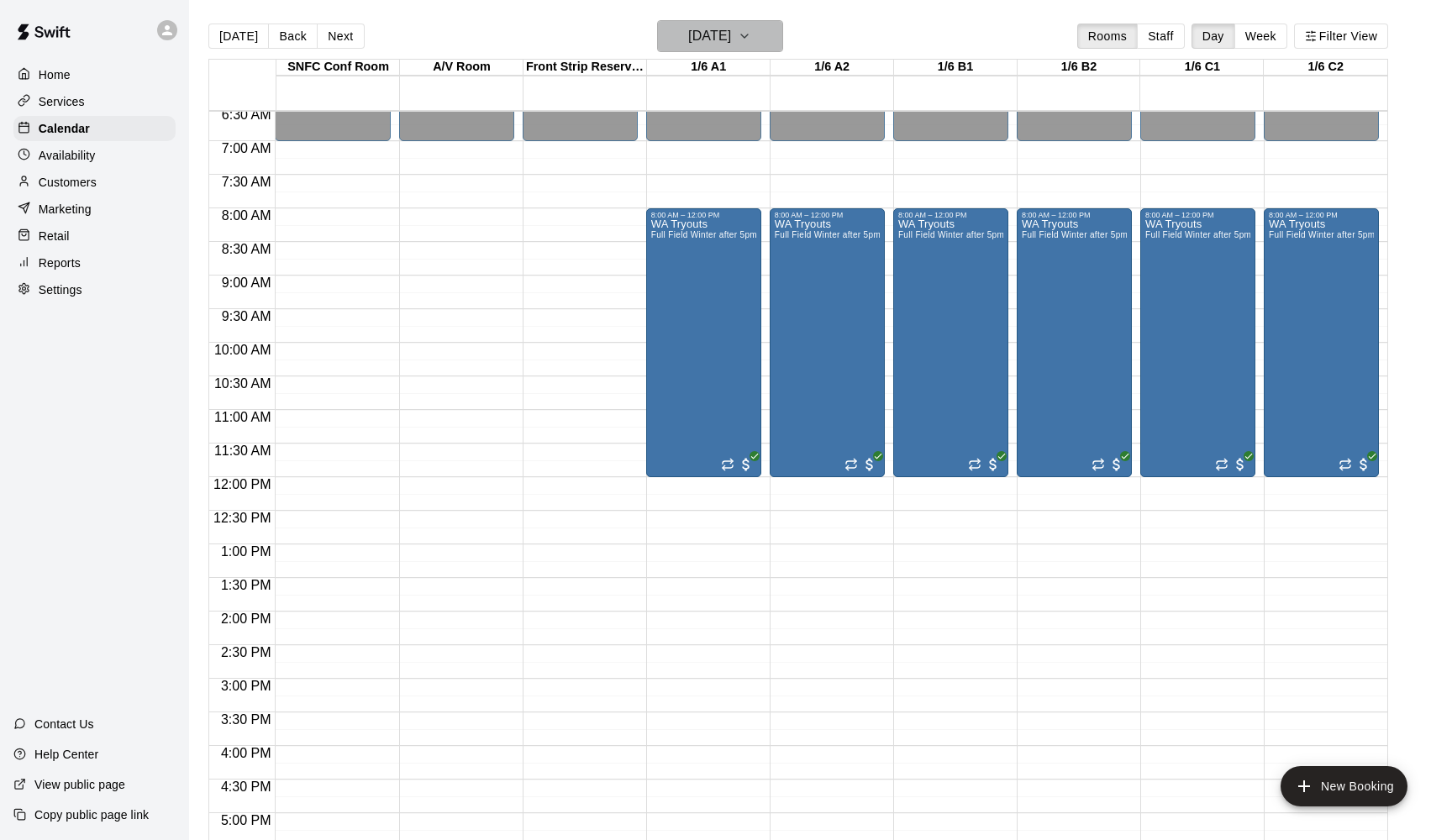
click at [731, 39] on h6 "Saturday Dec 06" at bounding box center [709, 36] width 42 height 23
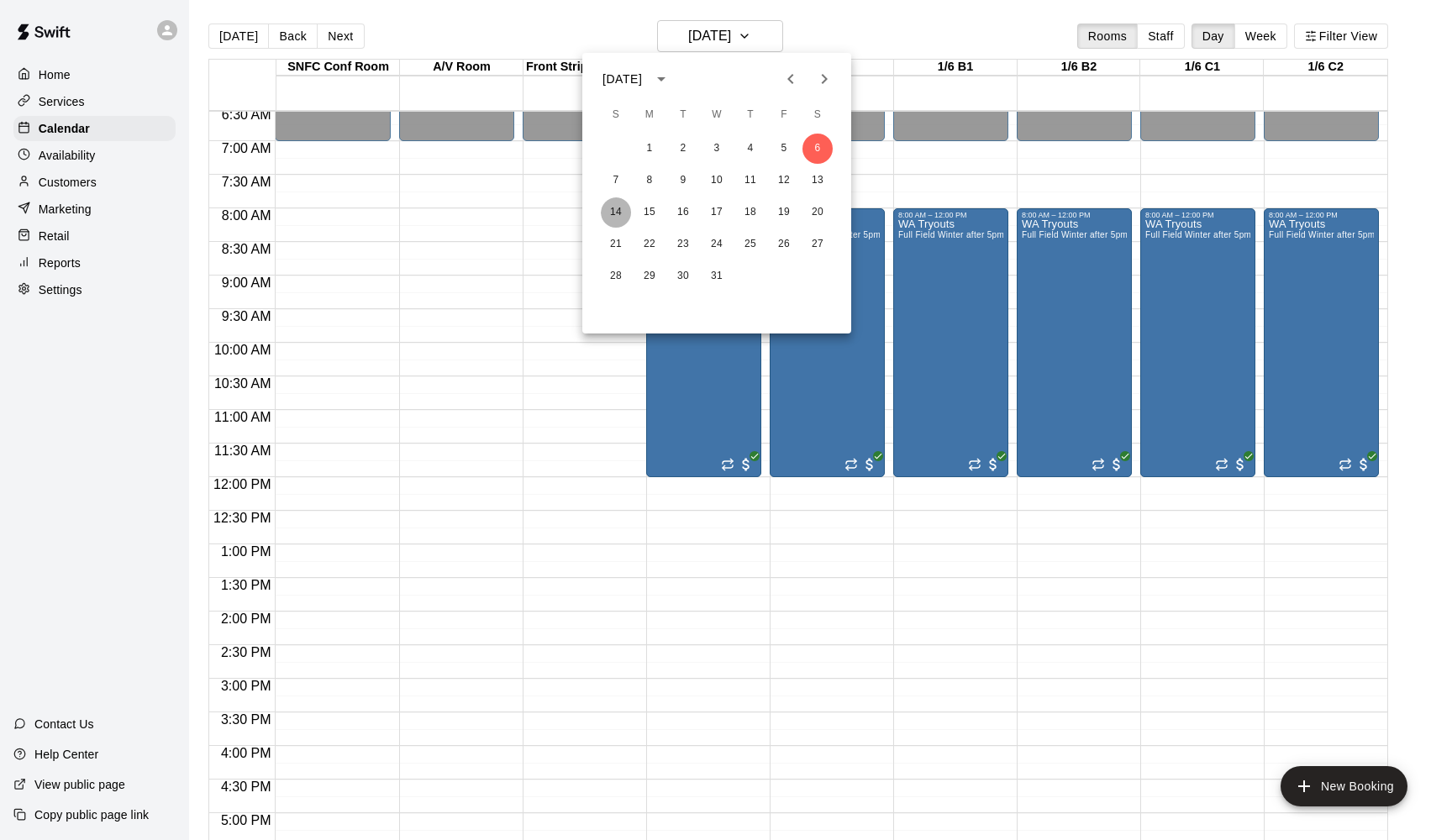
click at [609, 211] on button "14" at bounding box center [615, 212] width 30 height 30
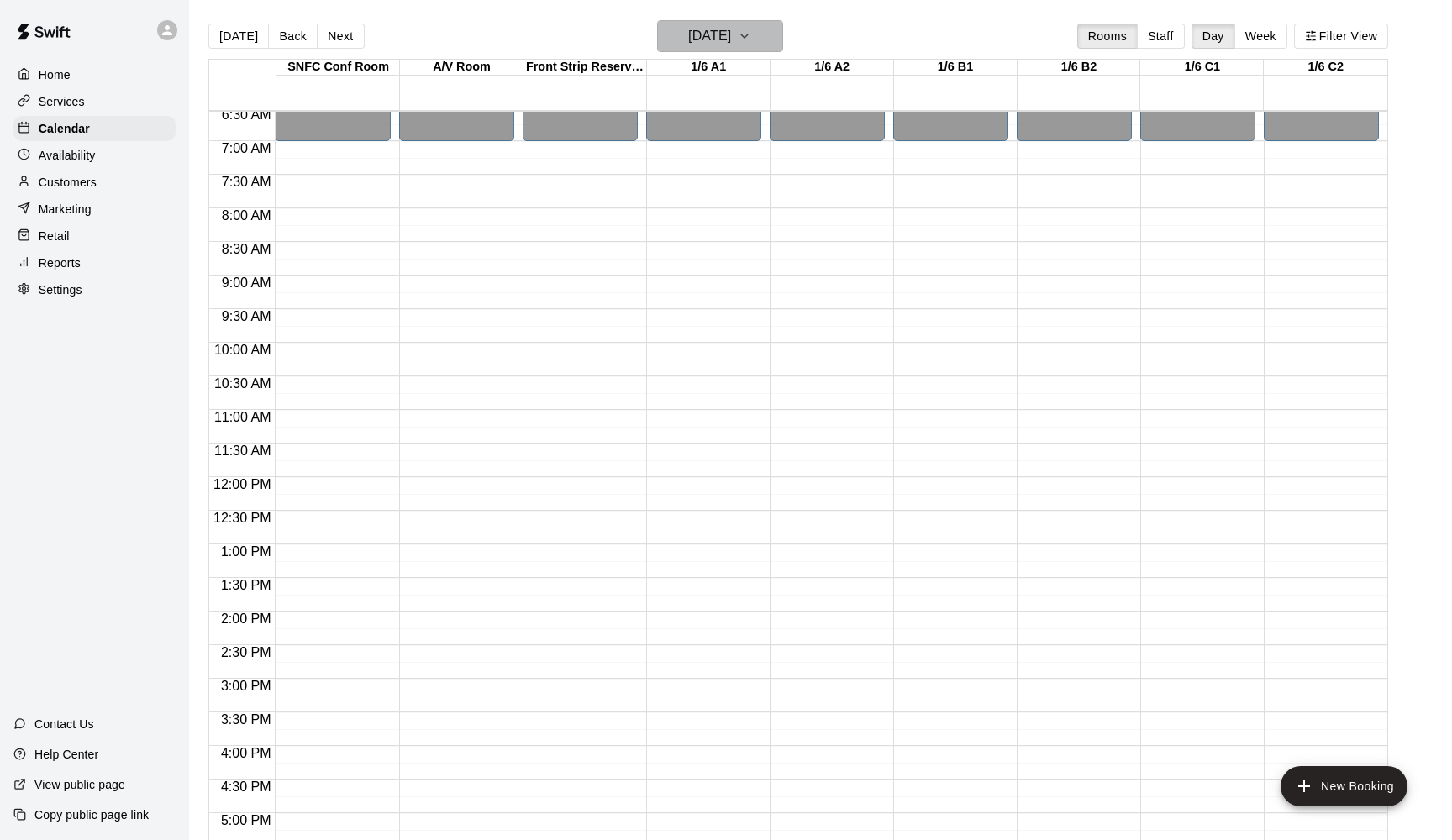
click at [756, 35] on button "[DATE]" at bounding box center [719, 36] width 126 height 32
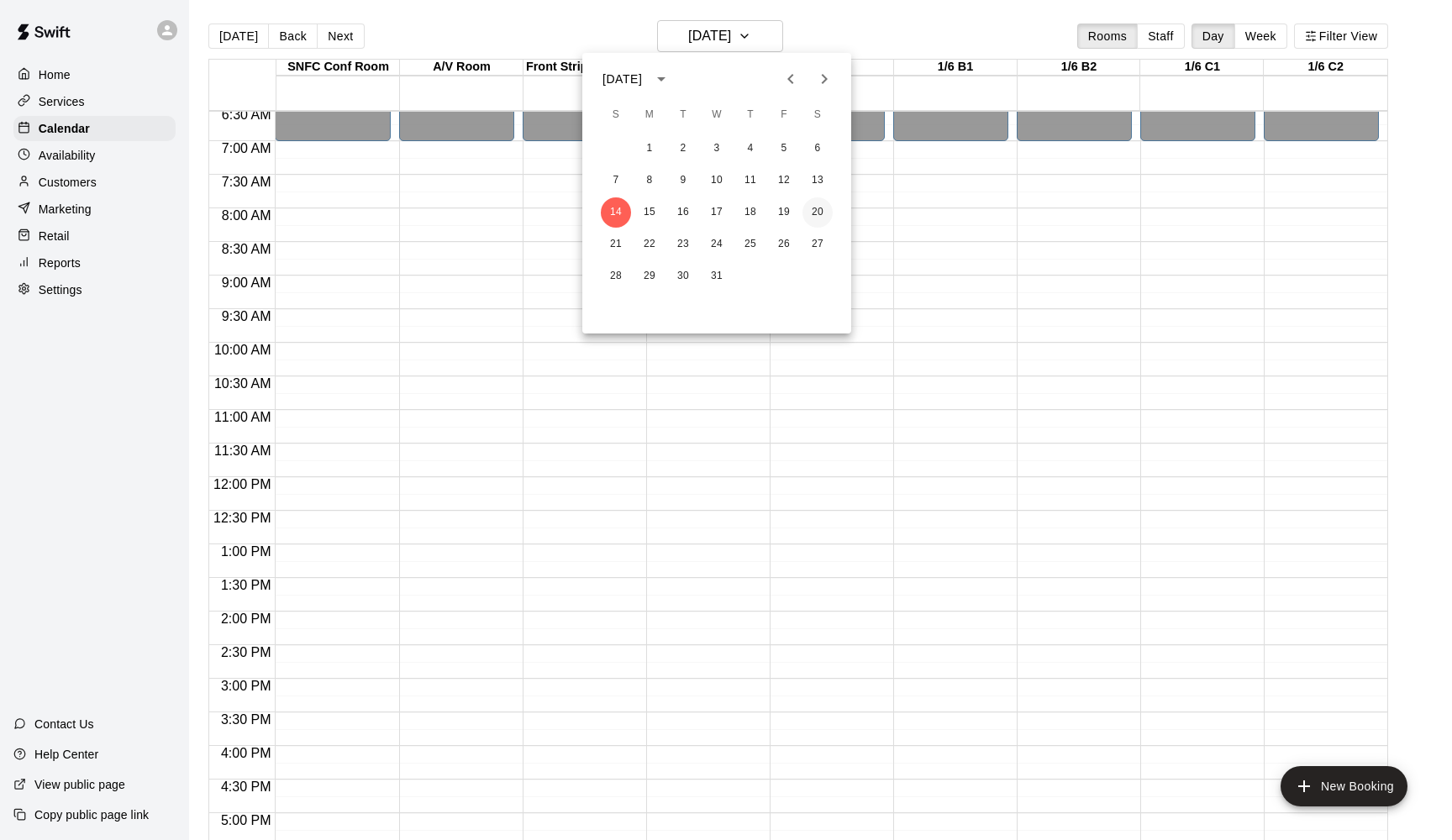
click at [817, 205] on button "20" at bounding box center [817, 212] width 30 height 30
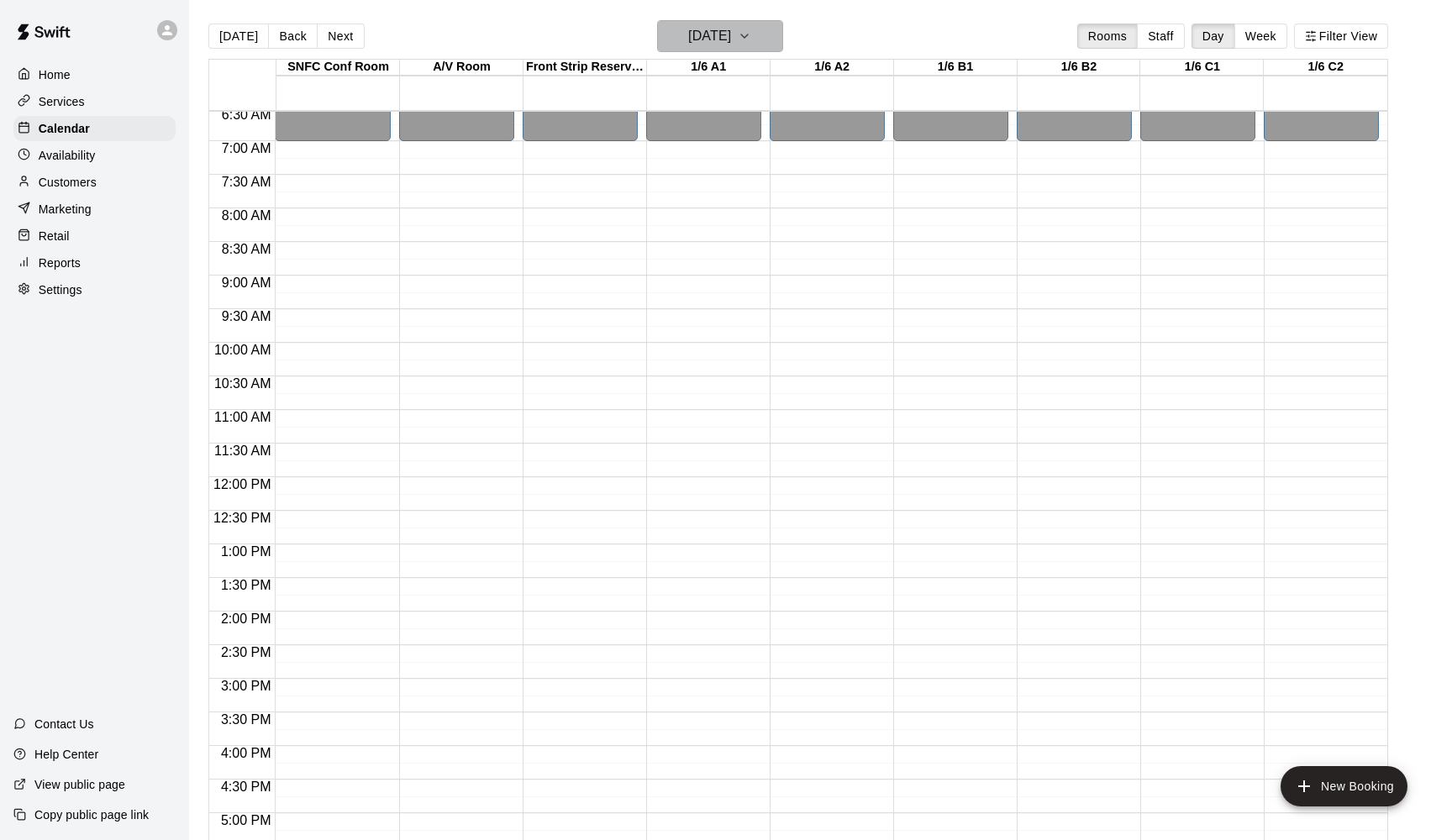
click at [730, 38] on h6 "Saturday Dec 20" at bounding box center [709, 36] width 42 height 23
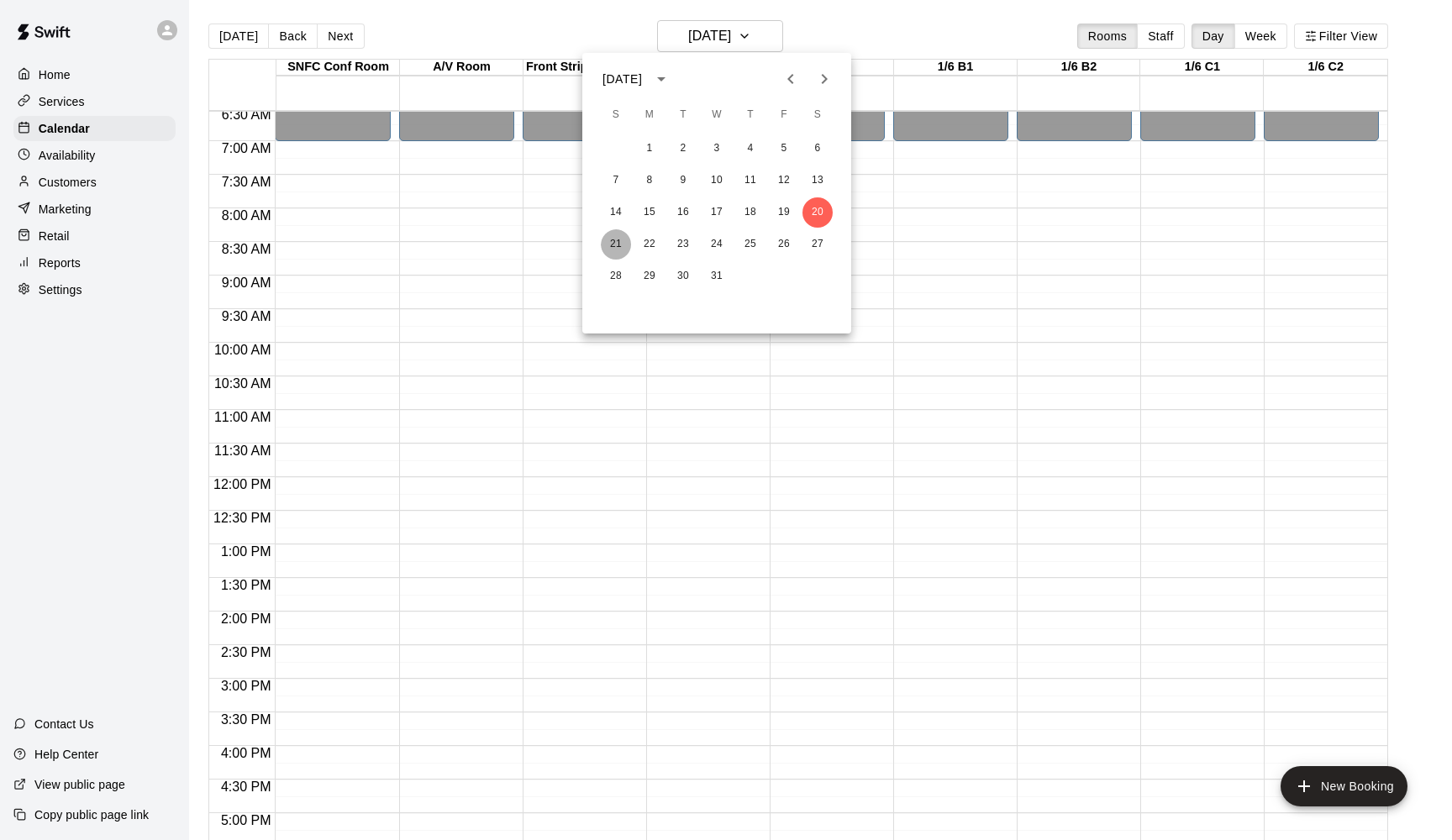
click at [608, 248] on button "21" at bounding box center [615, 244] width 30 height 30
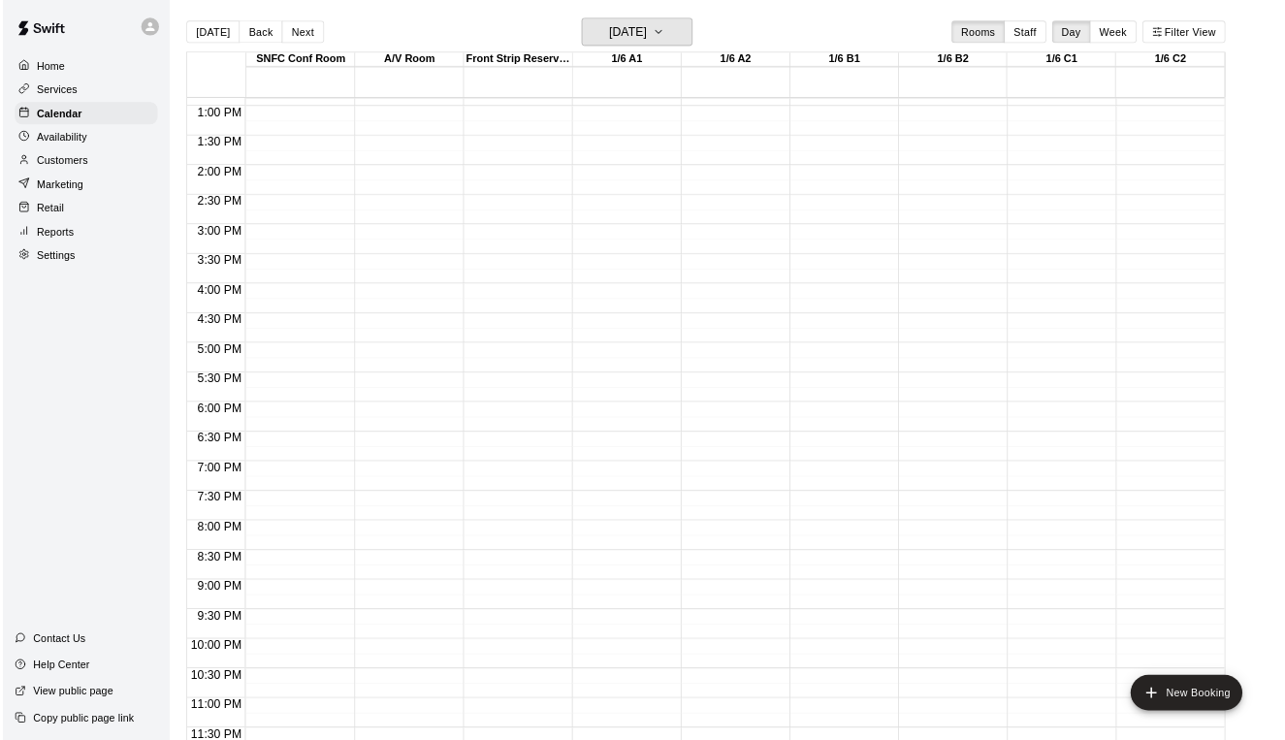
scroll to position [1000, 0]
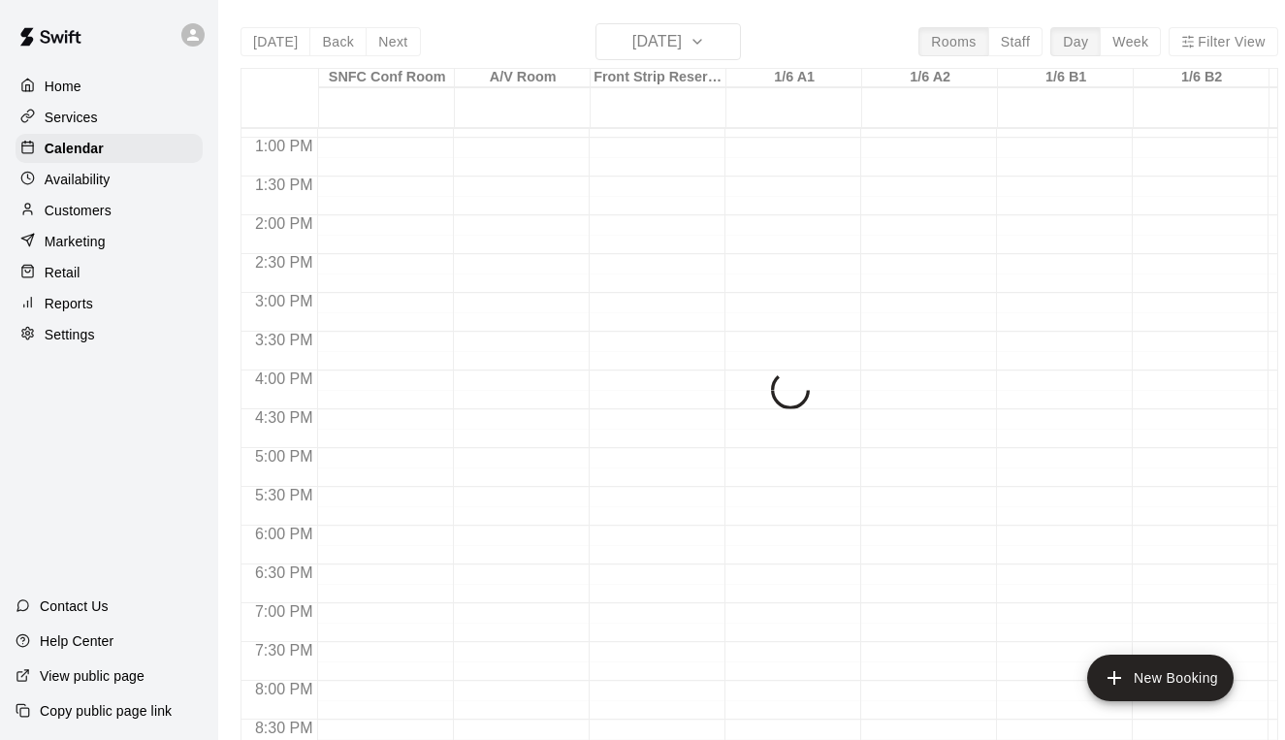
click at [677, 56] on div "Today Back Next Sunday Dec 21 Rooms Staff Day Week Filter View SNFC Conf Room 2…" at bounding box center [760, 393] width 1038 height 740
click at [664, 47] on div "Today Back Next Sunday Dec 21 Rooms Staff Day Week Filter View SNFC Conf Room 2…" at bounding box center [760, 393] width 1038 height 740
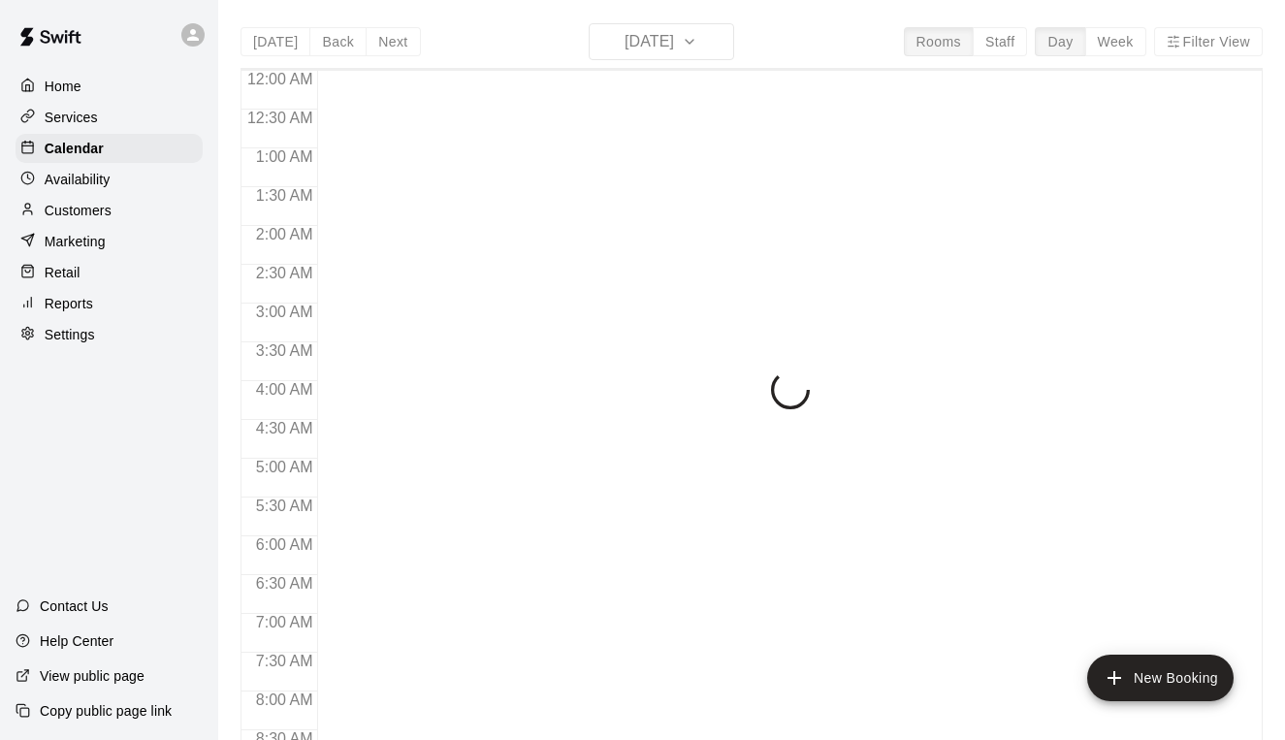
scroll to position [991, 0]
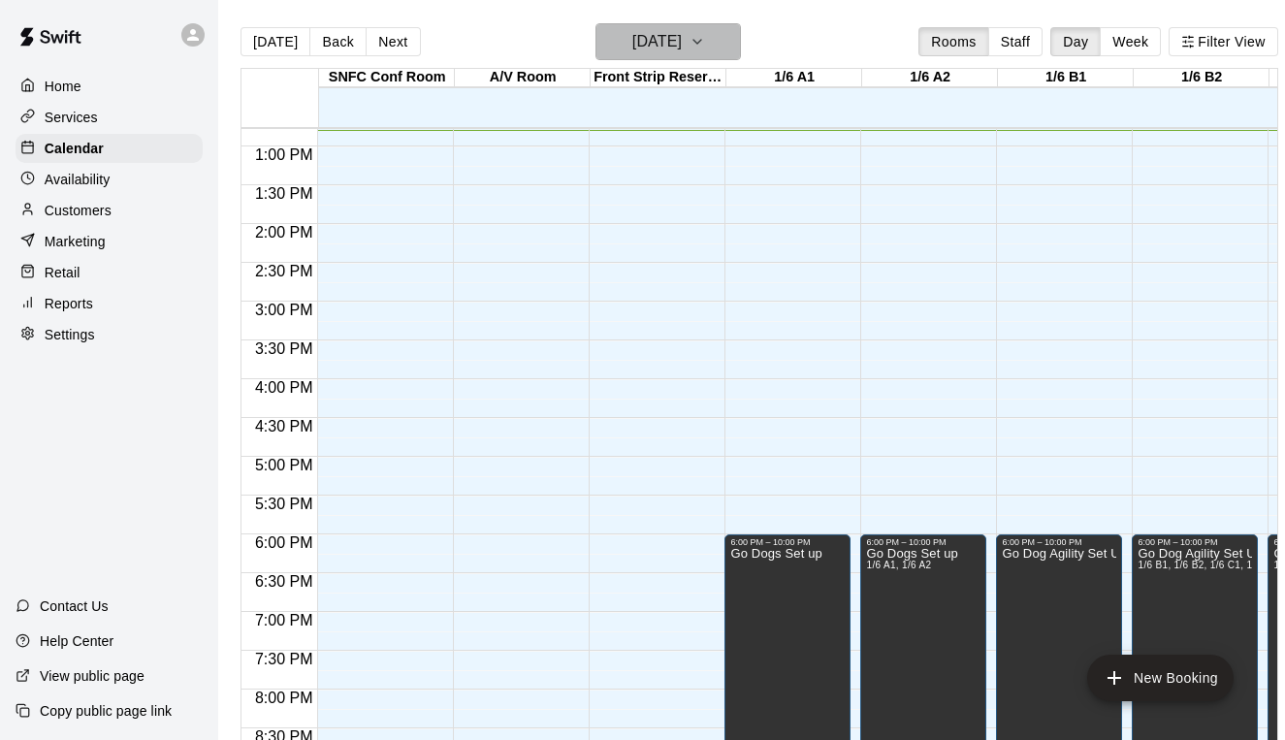
click at [657, 48] on h6 "[DATE]" at bounding box center [656, 41] width 49 height 27
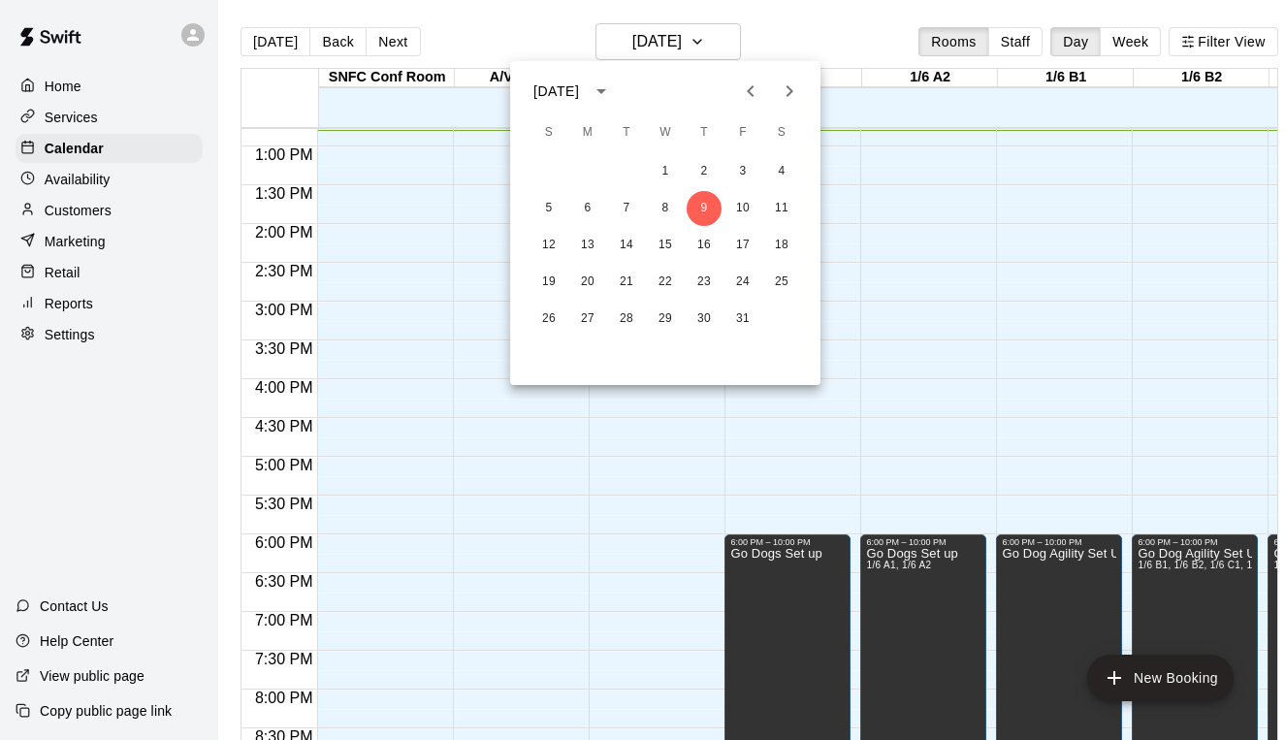
click at [787, 90] on icon "Next month" at bounding box center [789, 91] width 23 height 23
click at [753, 92] on icon "Previous month" at bounding box center [750, 91] width 23 height 23
click at [547, 241] on button "14" at bounding box center [548, 245] width 35 height 35
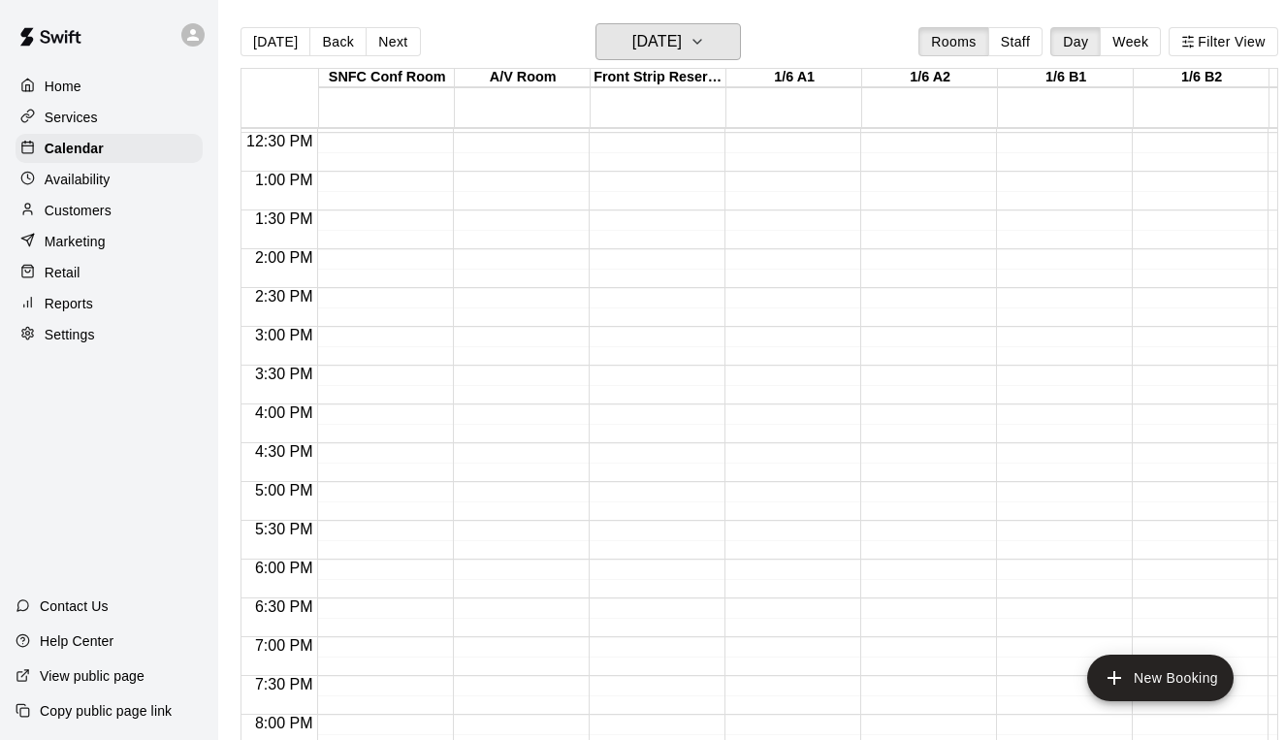
scroll to position [955, 0]
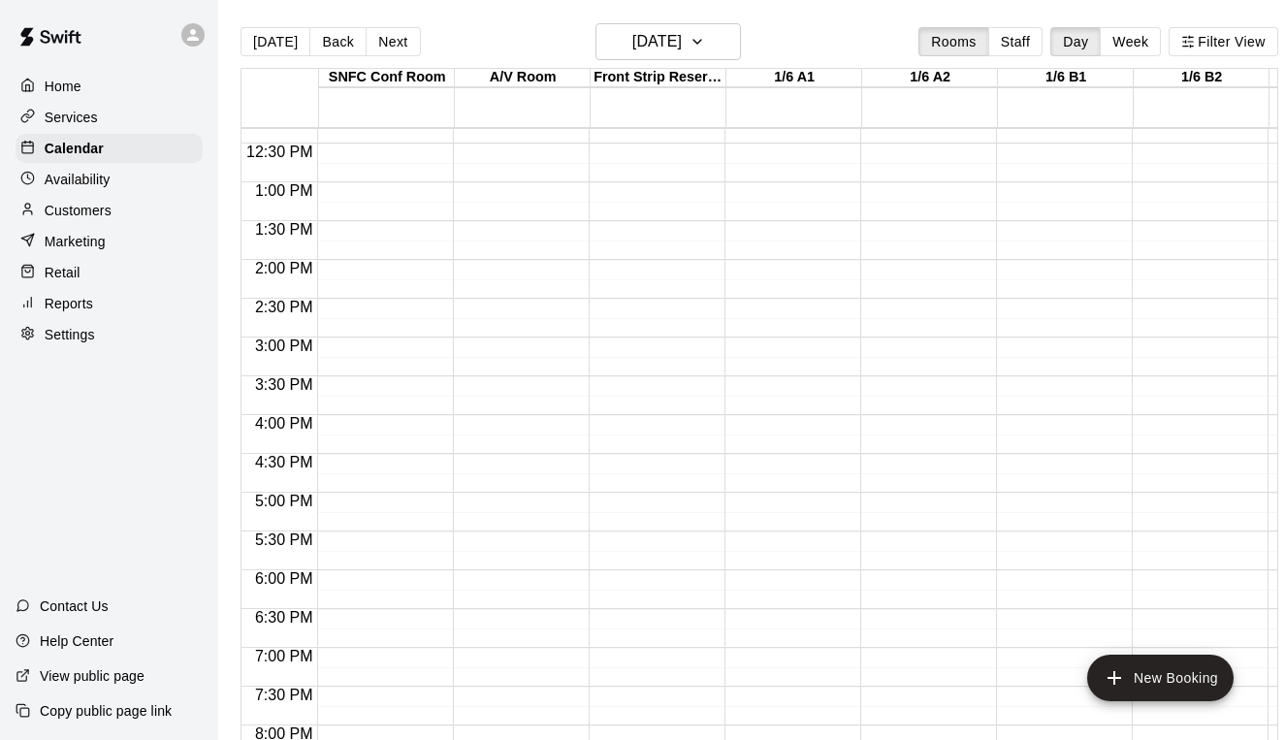
click at [765, 287] on div "12:00 AM – 7:00 AM Closed 11:45 PM – 11:59 PM Closed" at bounding box center [787, 105] width 126 height 1862
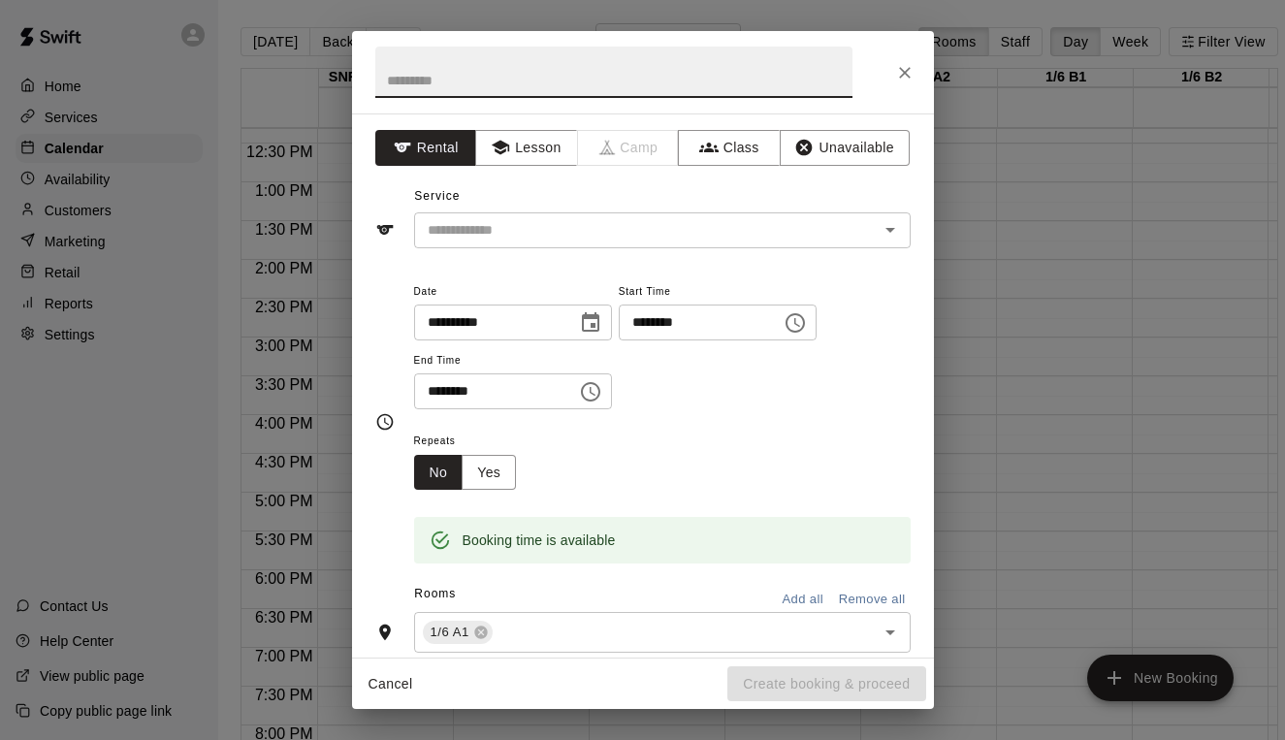
click at [666, 324] on input "********" at bounding box center [693, 323] width 149 height 36
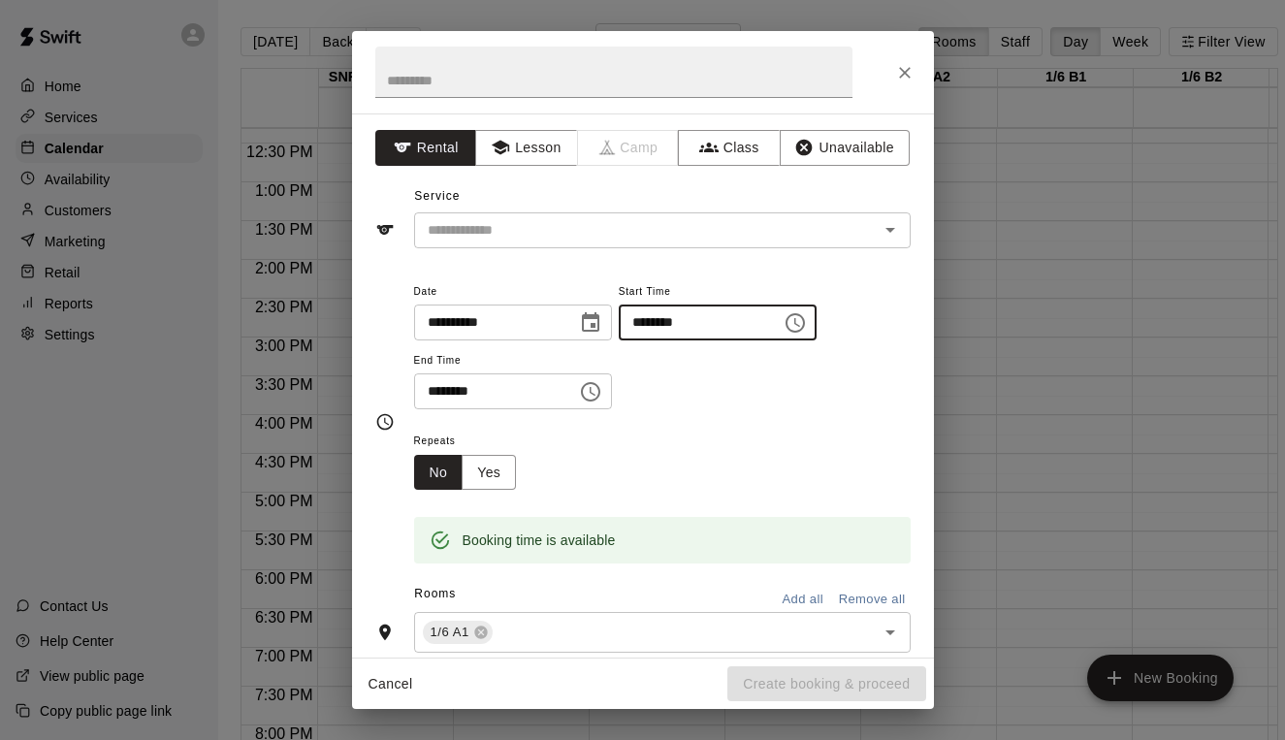
type input "********"
click at [426, 395] on input "********" at bounding box center [488, 391] width 149 height 36
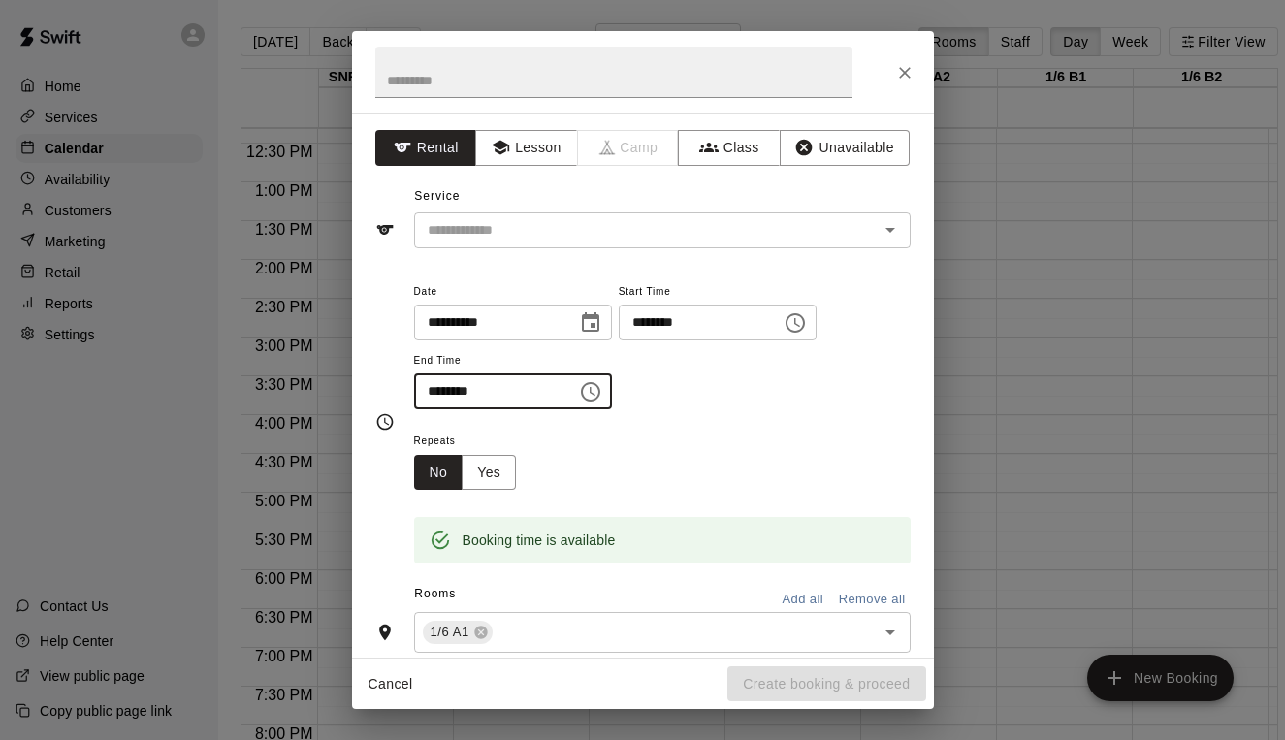
type input "********"
click at [405, 85] on input "text" at bounding box center [613, 72] width 477 height 51
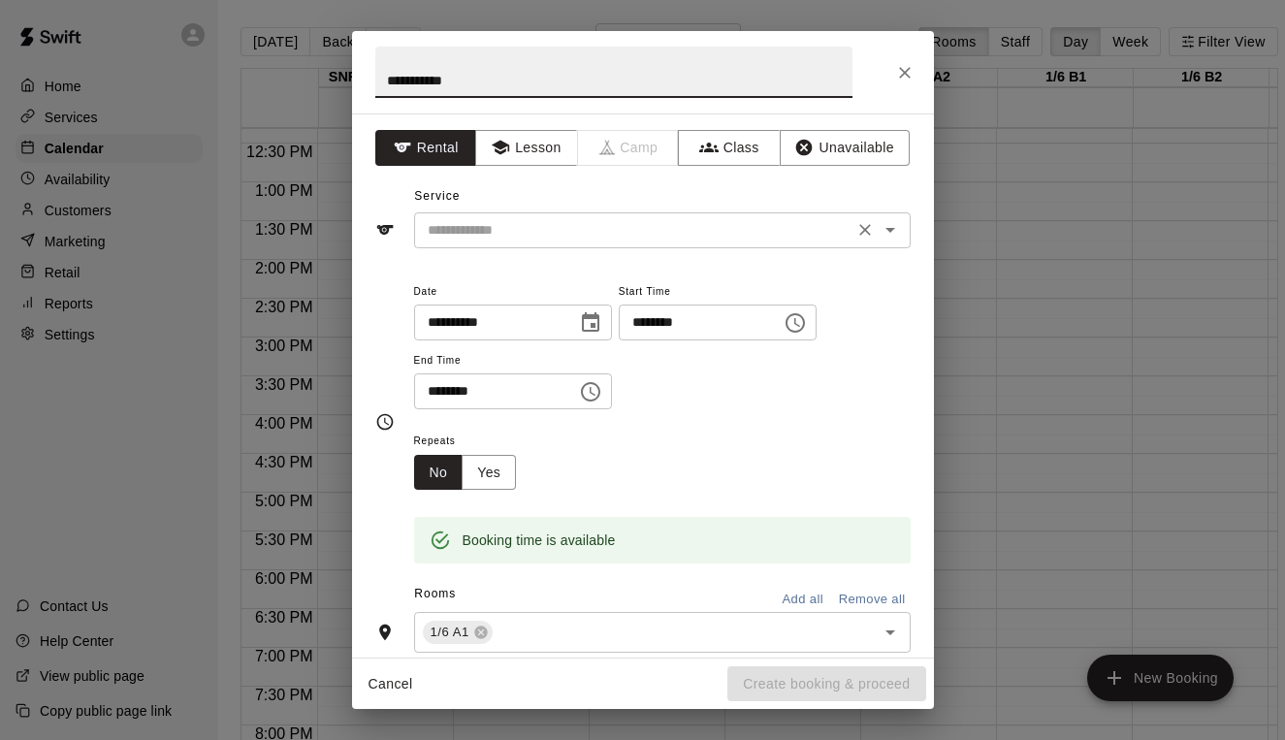
type input "**********"
click at [464, 224] on input "text" at bounding box center [634, 230] width 428 height 24
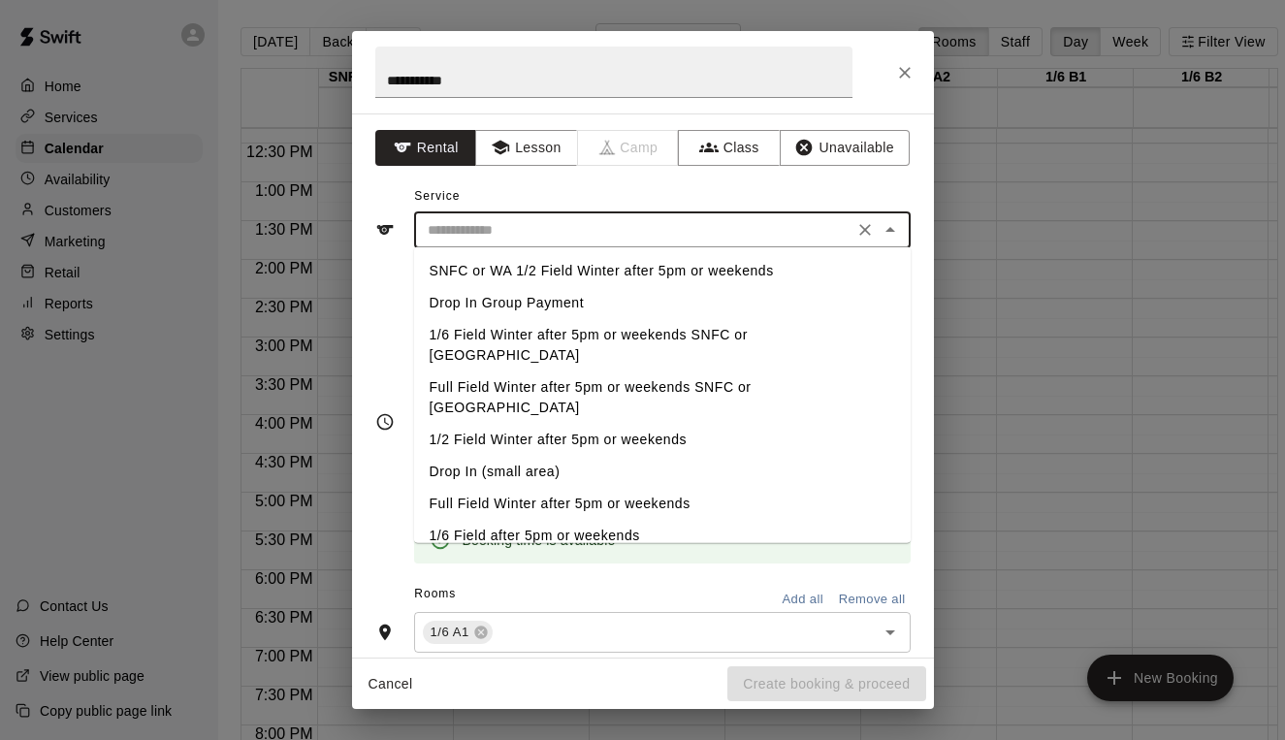
click at [471, 371] on li "Full Field Winter after 5pm or weekends SNFC or [GEOGRAPHIC_DATA]" at bounding box center [662, 397] width 497 height 52
type input "**********"
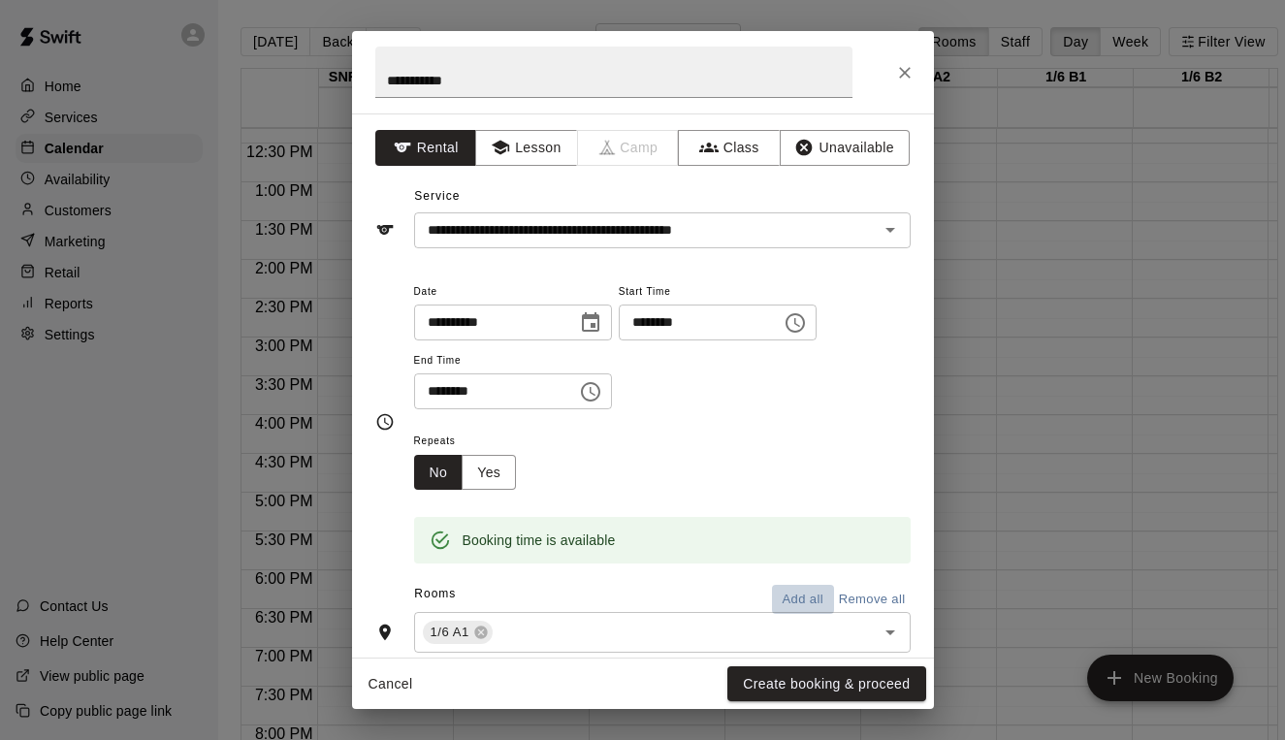
click at [800, 587] on button "Add all" at bounding box center [803, 600] width 62 height 30
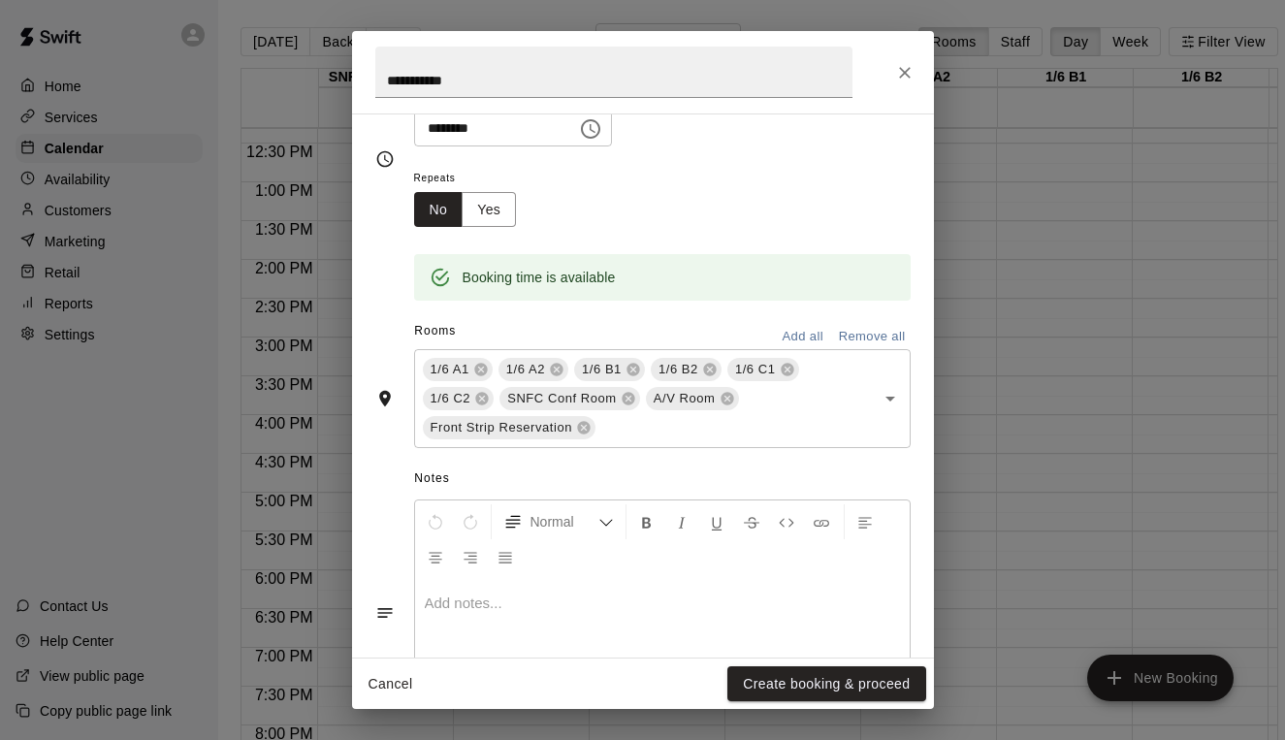
scroll to position [301, 0]
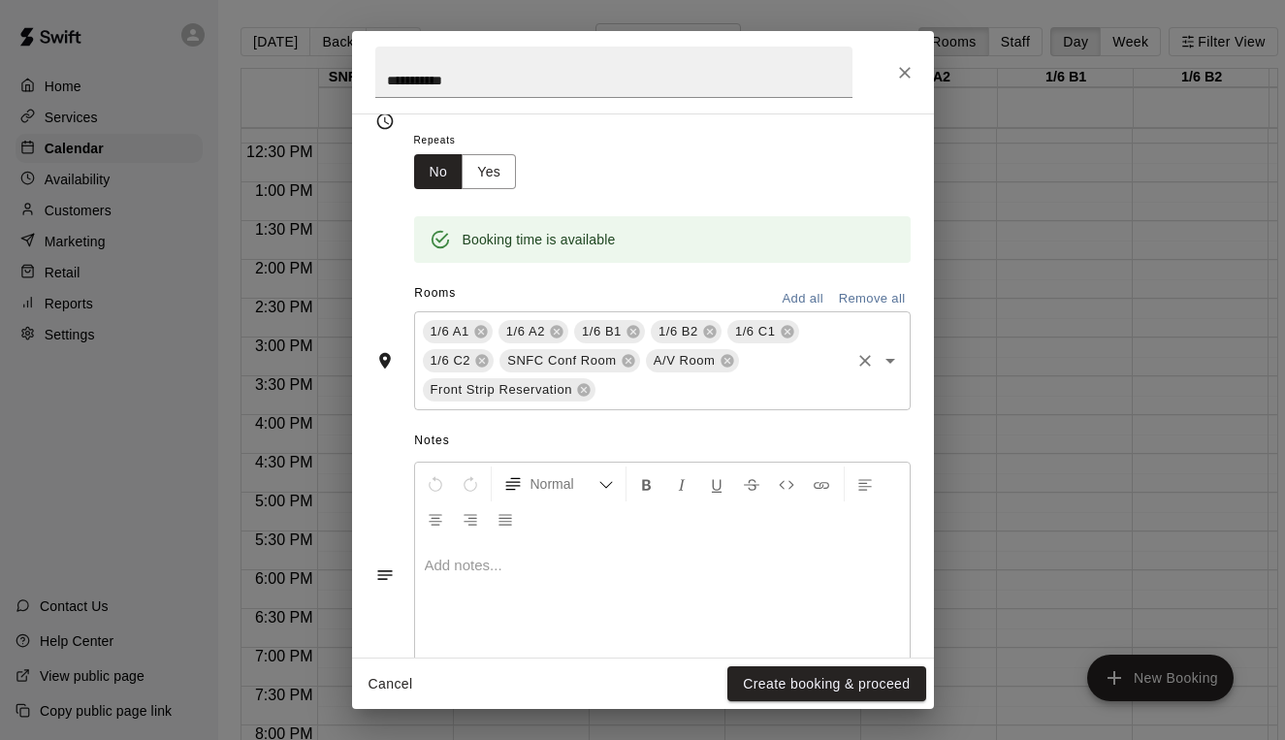
click at [593, 390] on div "Front Strip Reservation" at bounding box center [510, 389] width 174 height 23
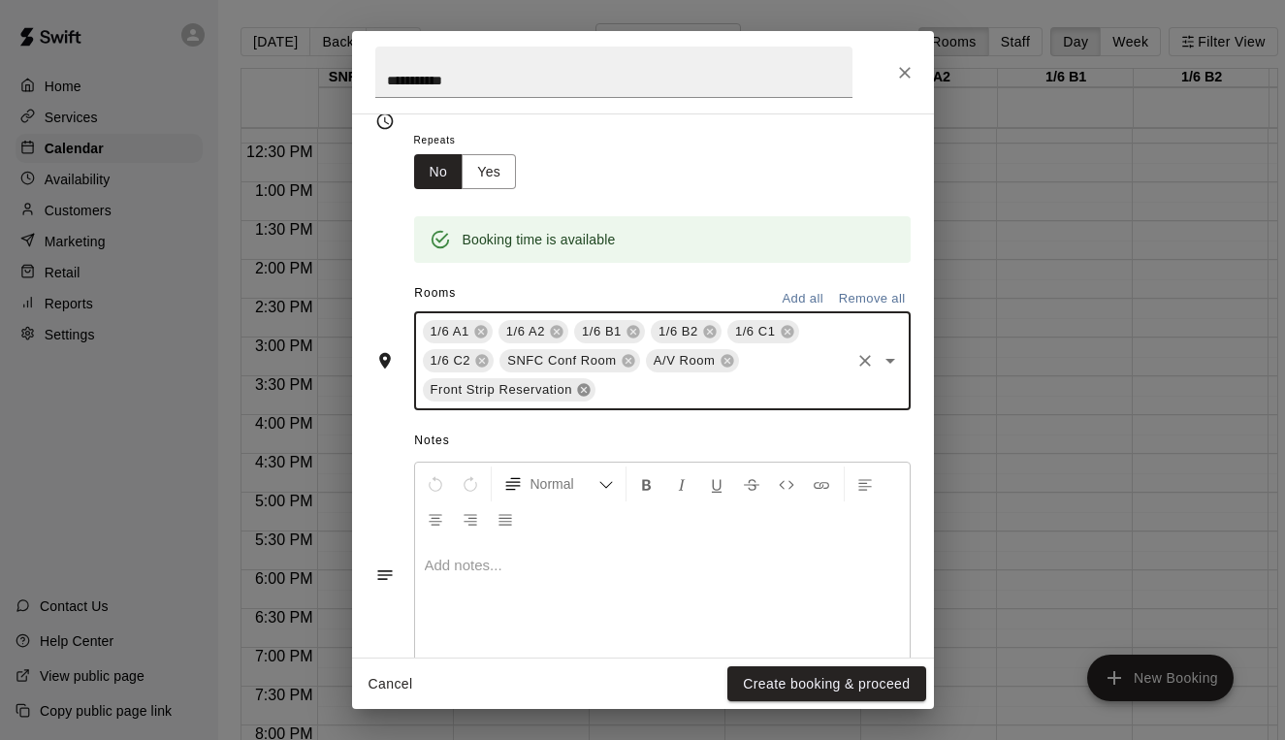
click at [583, 384] on icon at bounding box center [583, 390] width 13 height 13
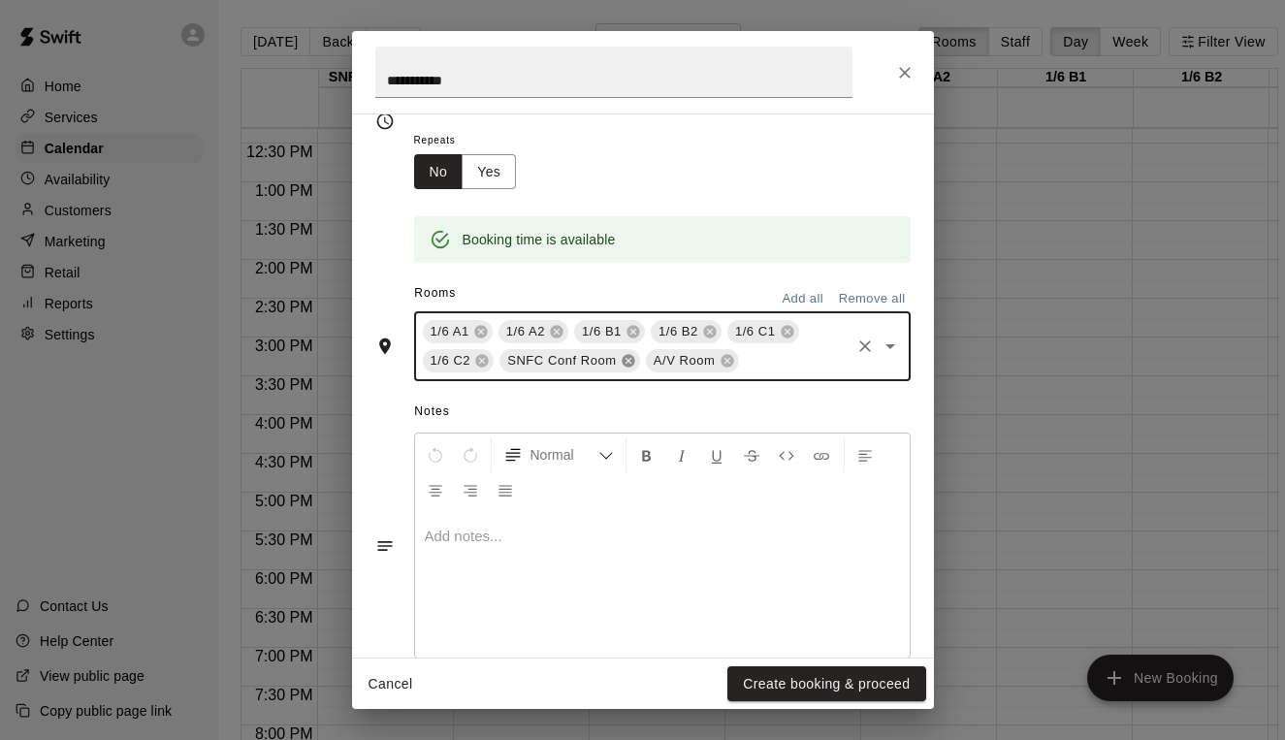
click at [627, 354] on icon at bounding box center [629, 361] width 16 height 16
click at [576, 358] on icon at bounding box center [580, 361] width 13 height 13
click at [807, 688] on button "Create booking & proceed" at bounding box center [826, 684] width 198 height 36
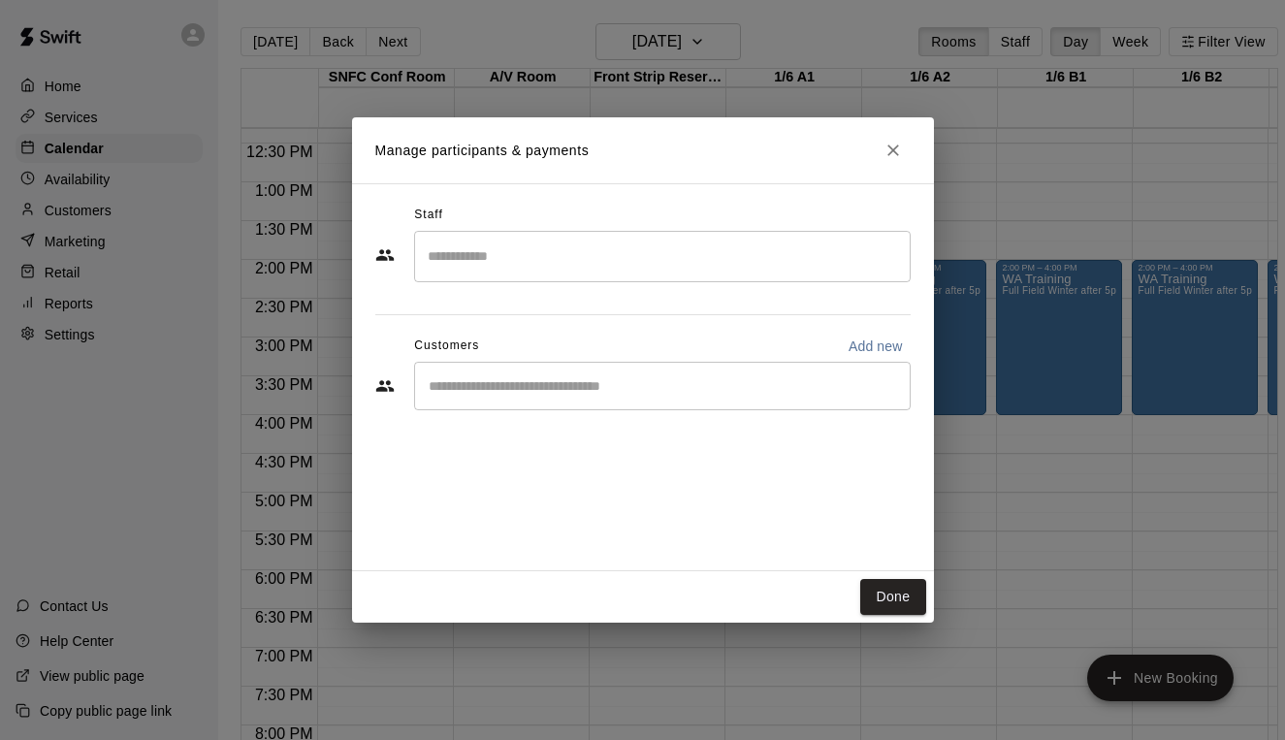
click at [598, 382] on input "Start typing to search customers..." at bounding box center [662, 385] width 479 height 19
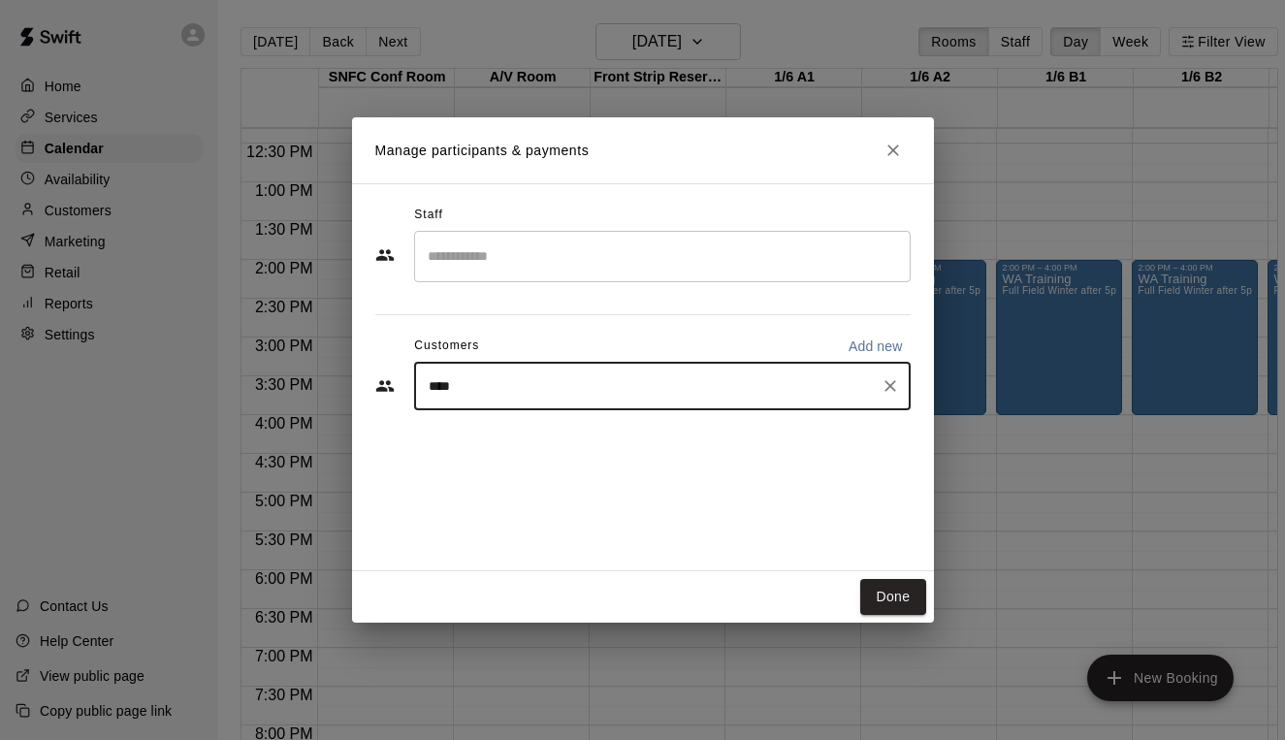
type input "*****"
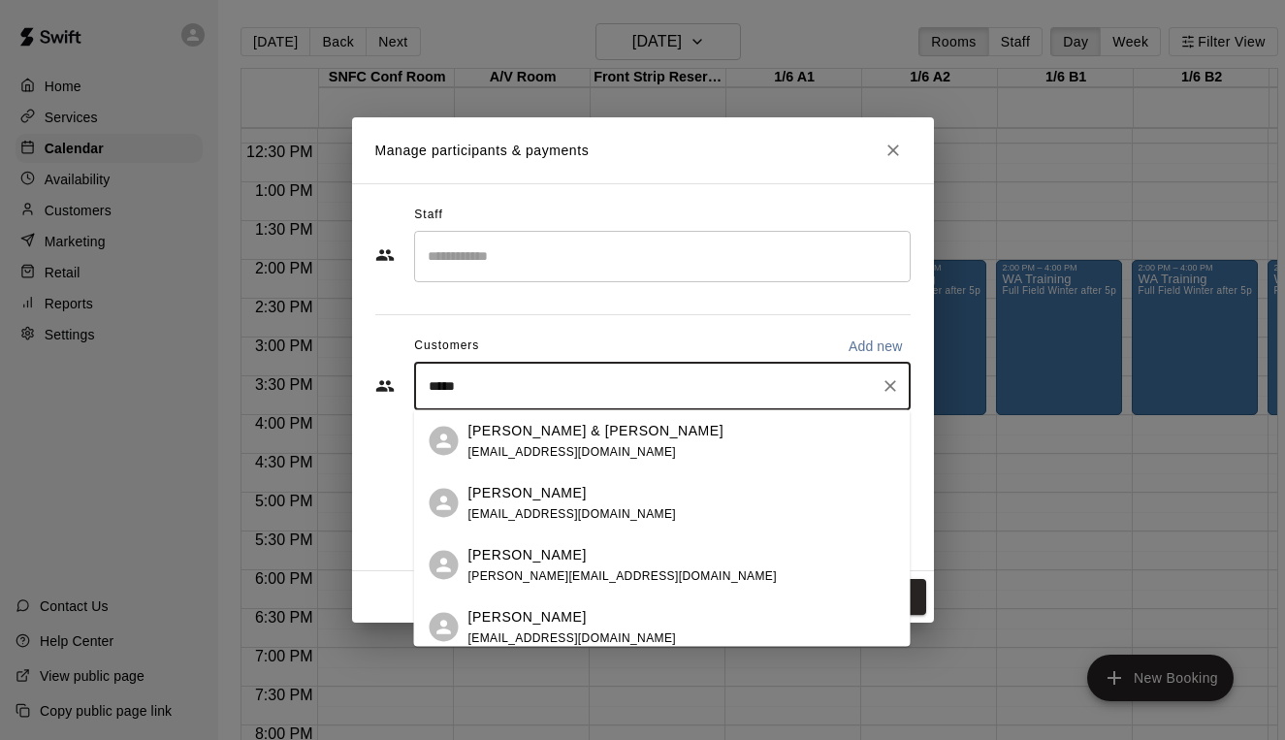
click at [509, 509] on span "[EMAIL_ADDRESS][DOMAIN_NAME]" at bounding box center [572, 513] width 209 height 14
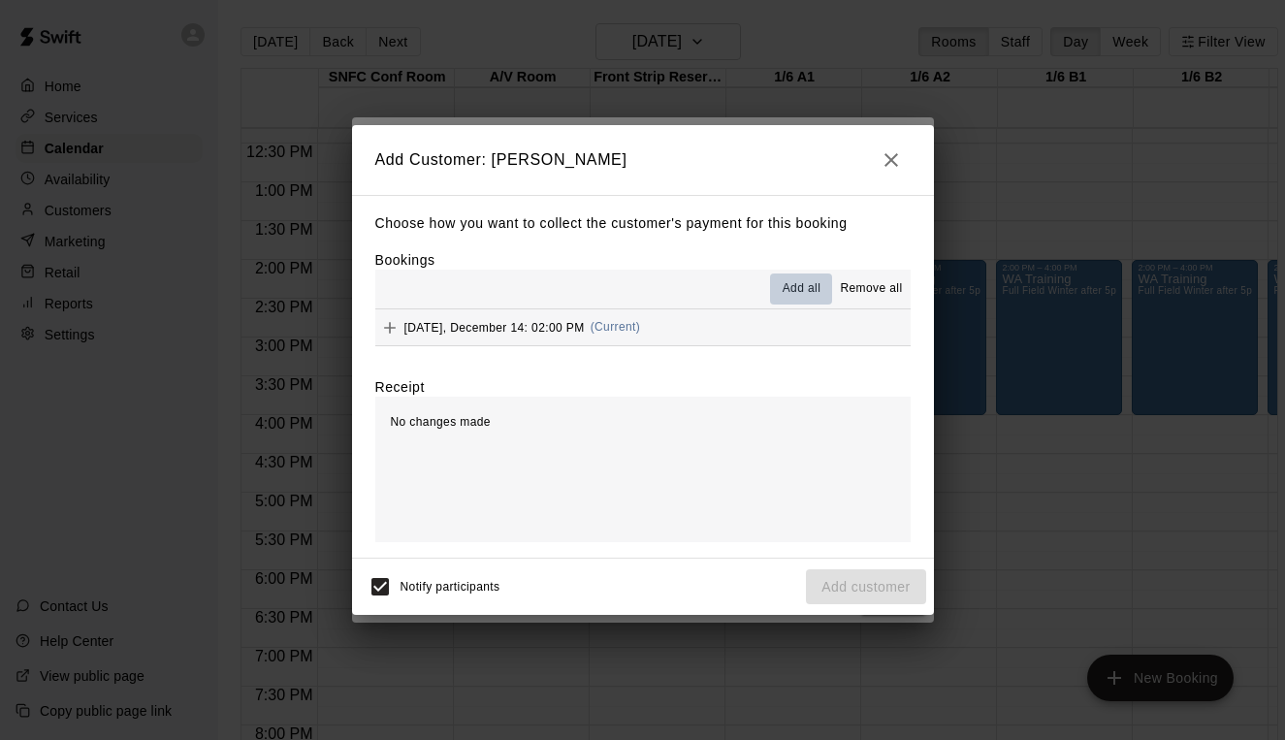
click at [800, 292] on span "Add all" at bounding box center [802, 288] width 39 height 19
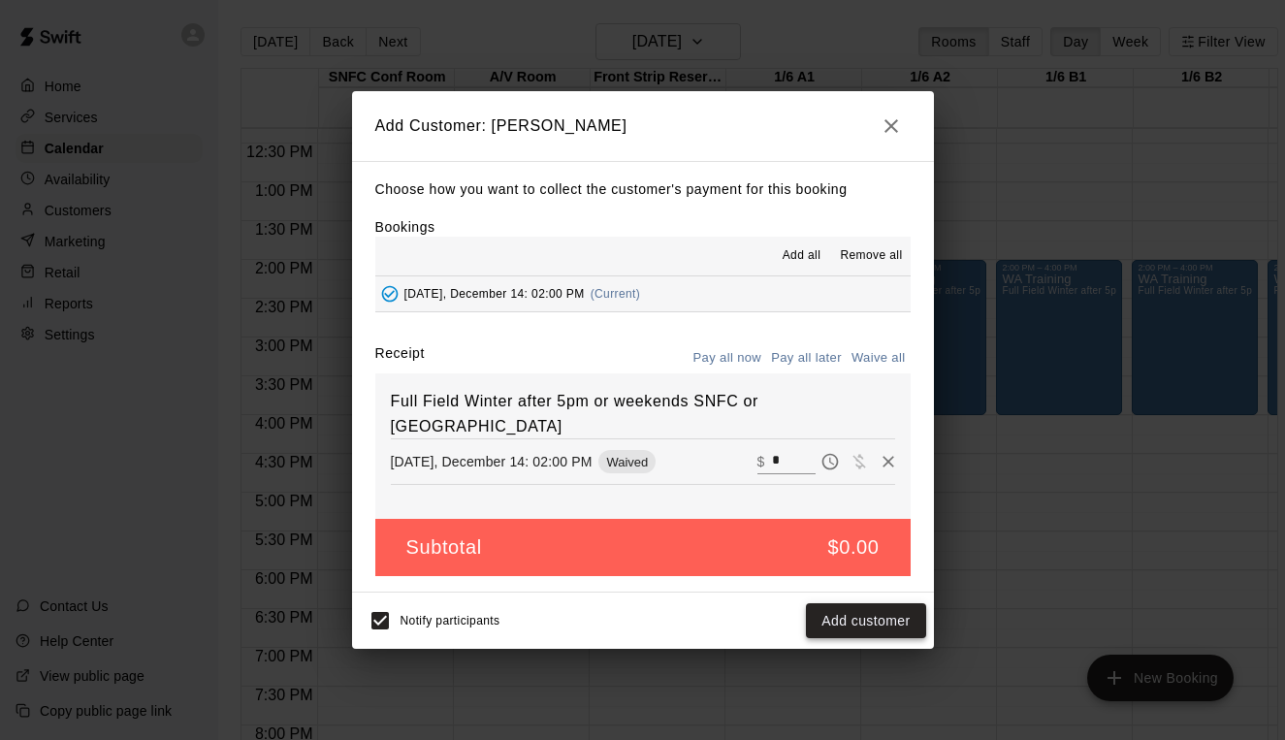
click at [874, 621] on button "Add customer" at bounding box center [865, 621] width 119 height 36
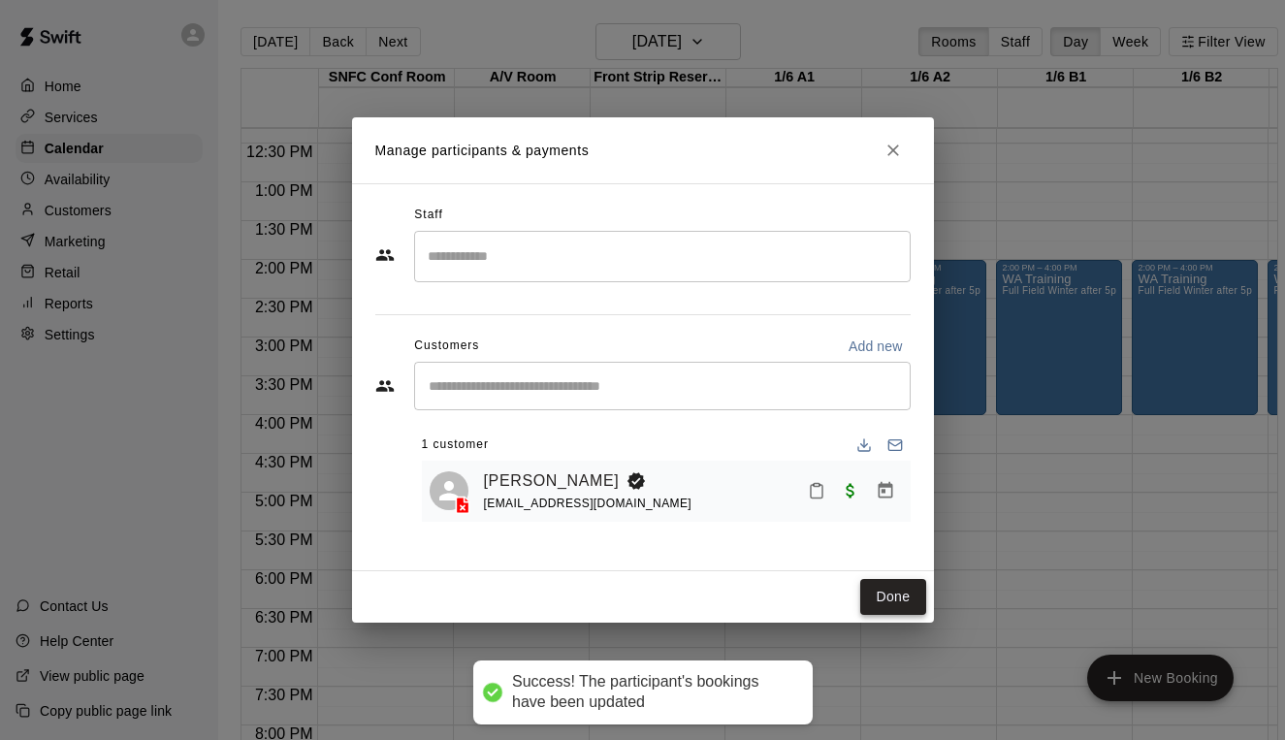
click at [906, 599] on button "Done" at bounding box center [892, 597] width 65 height 36
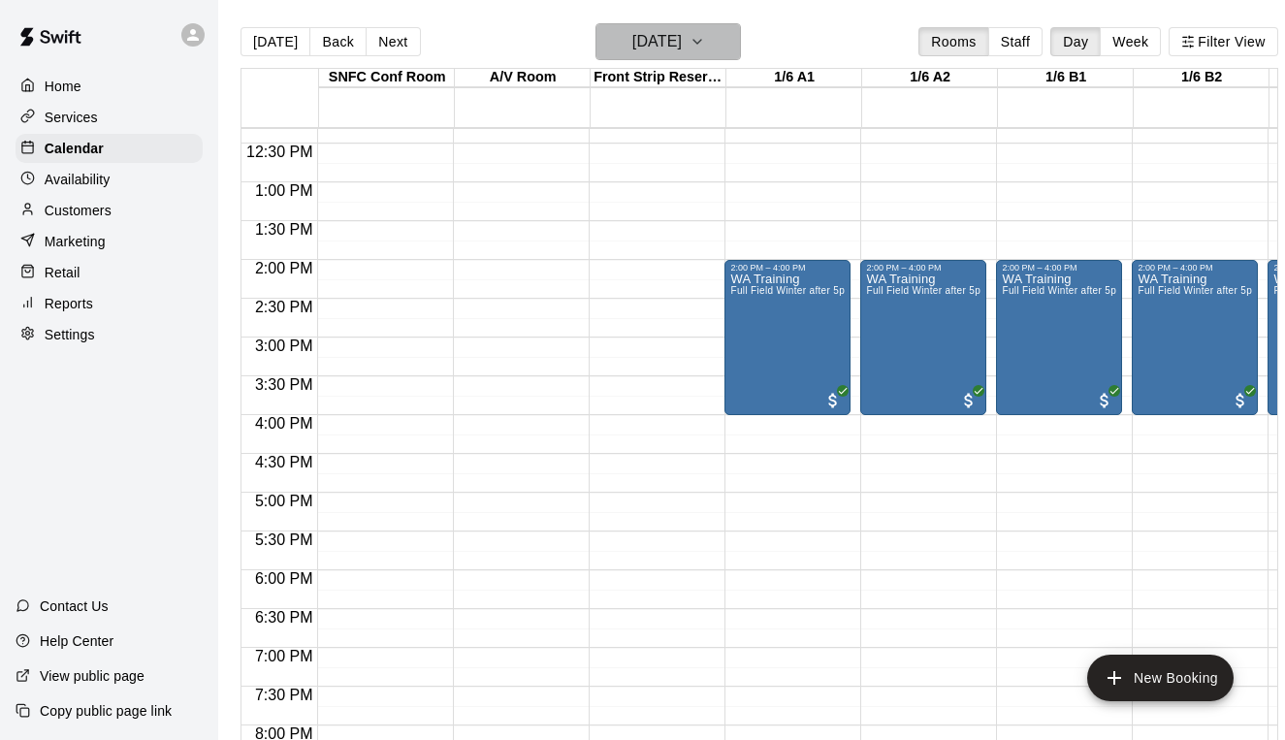
click at [713, 42] on button "[DATE]" at bounding box center [667, 41] width 145 height 37
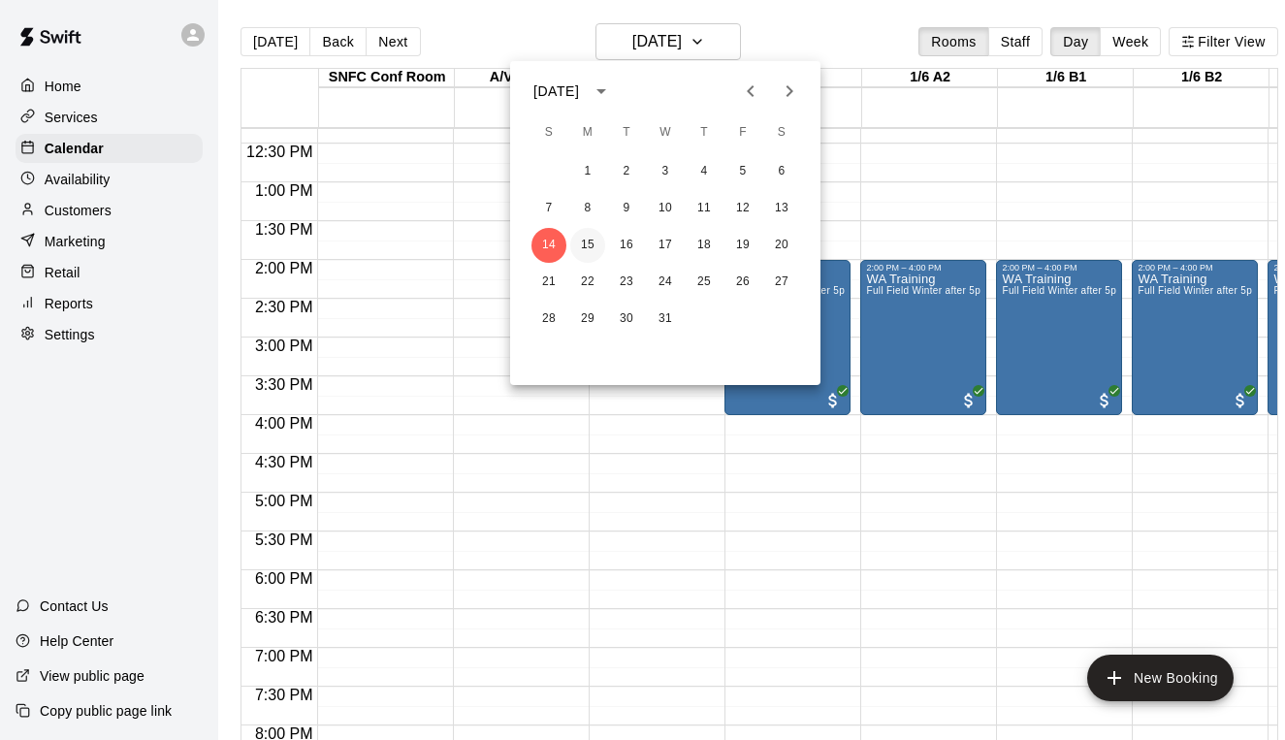
click at [595, 241] on button "15" at bounding box center [587, 245] width 35 height 35
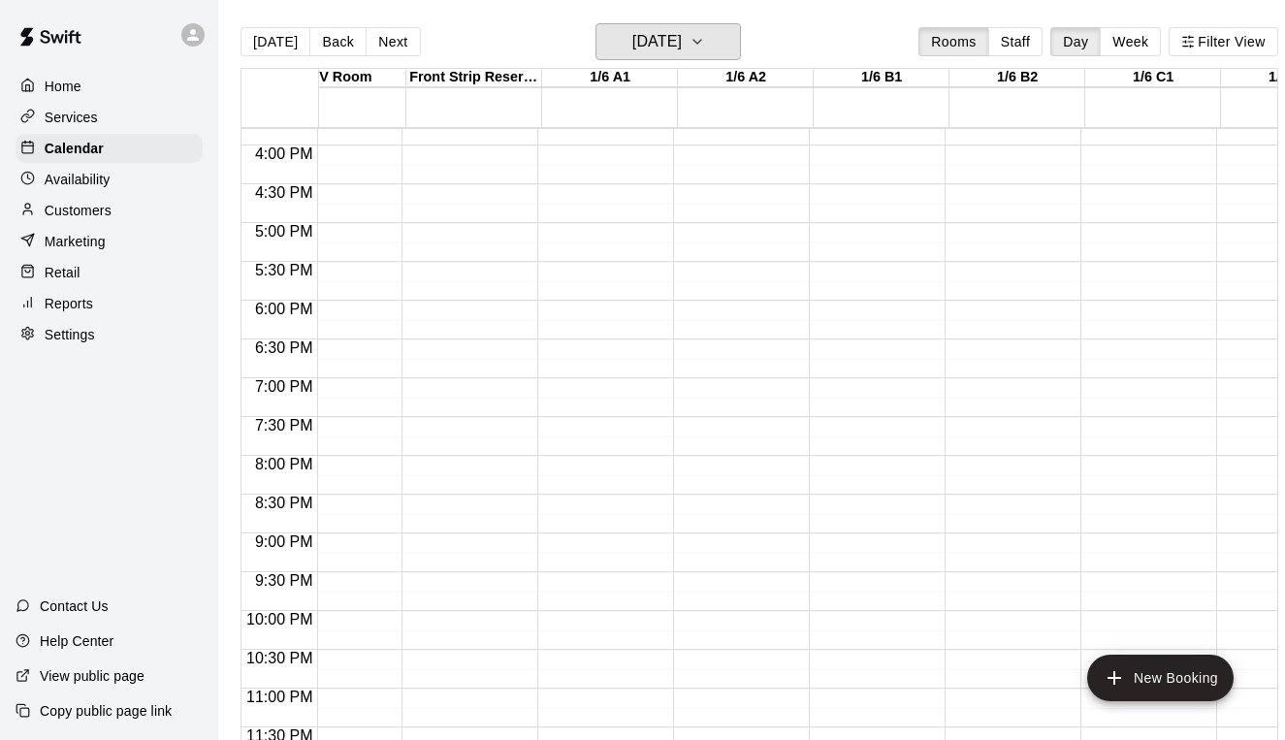
scroll to position [0, 188]
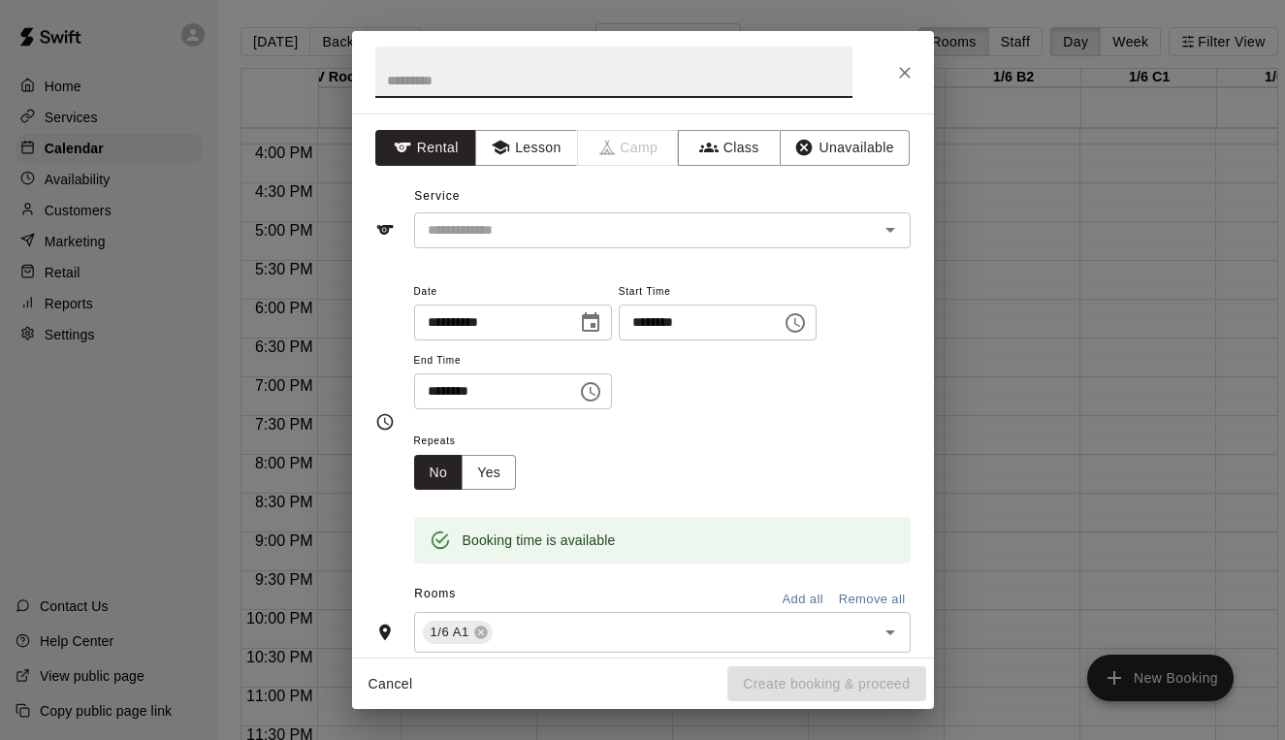
click at [671, 320] on input "********" at bounding box center [693, 323] width 149 height 36
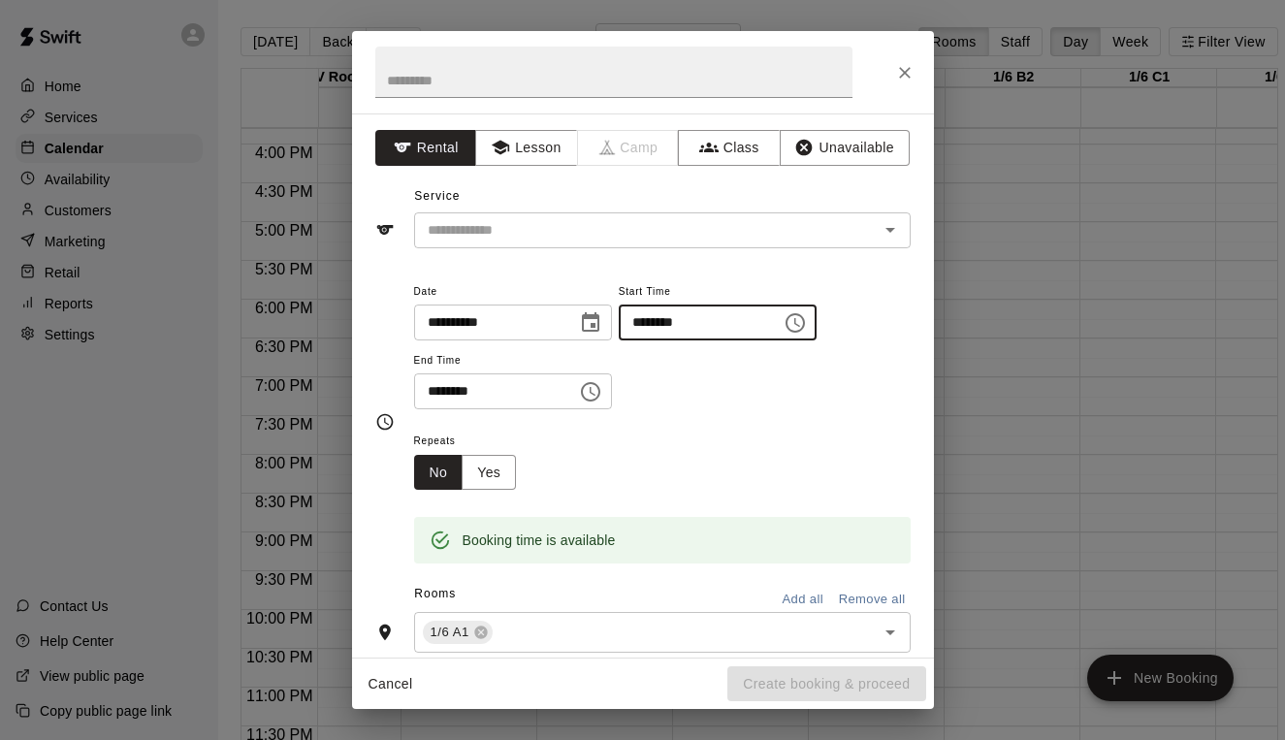
type input "********"
click at [420, 393] on input "********" at bounding box center [488, 391] width 149 height 36
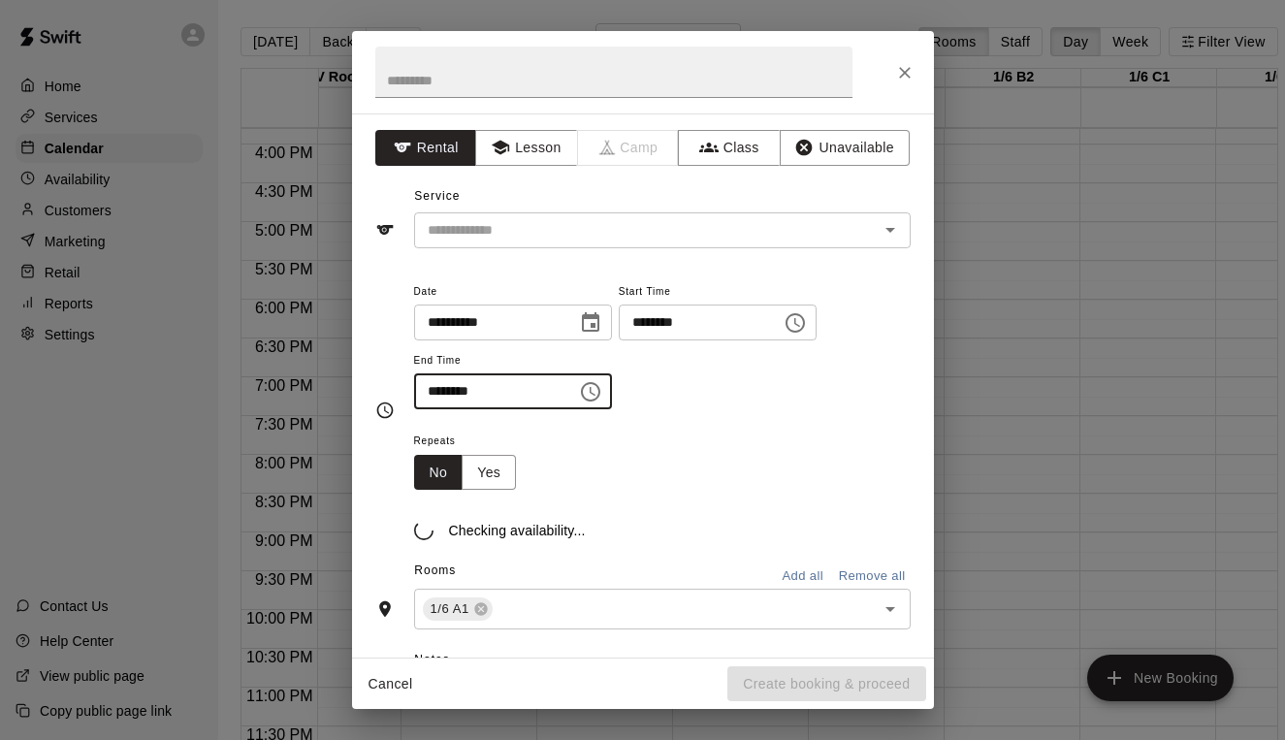
type input "********"
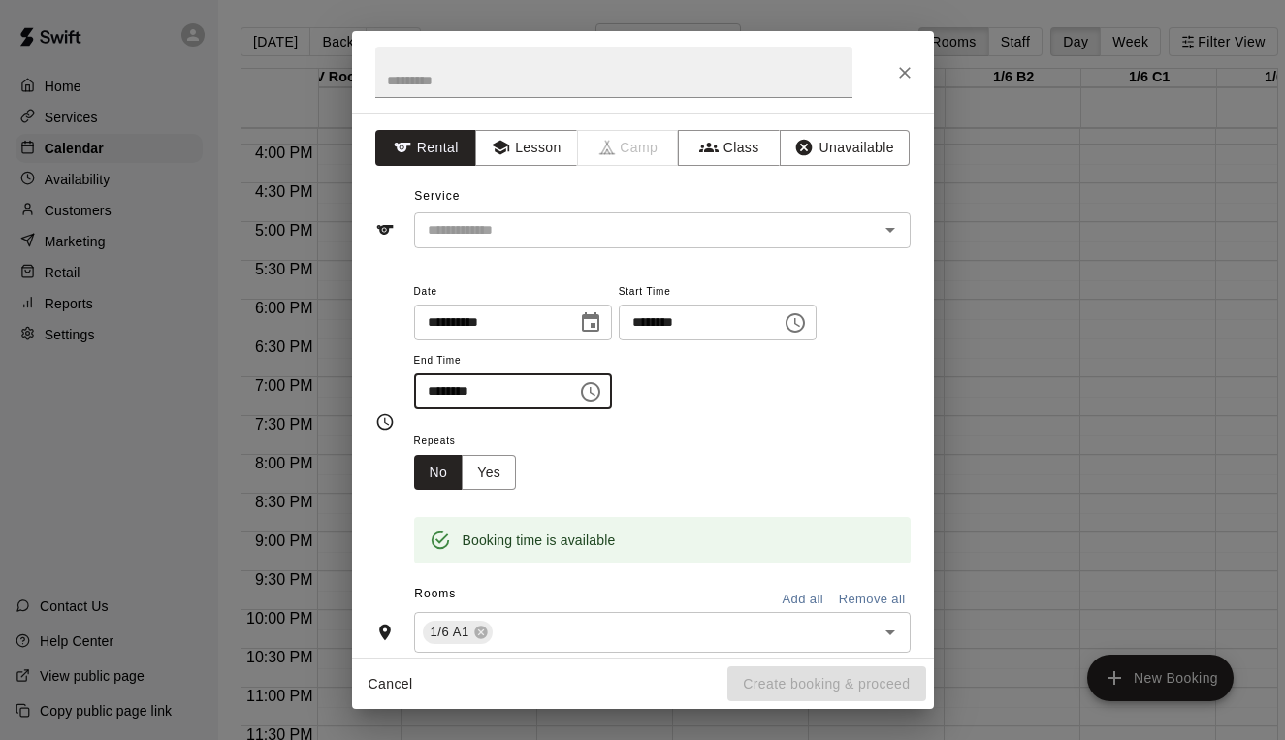
click at [406, 107] on h2 at bounding box center [614, 72] width 524 height 82
click at [405, 86] on input "text" at bounding box center [613, 72] width 477 height 51
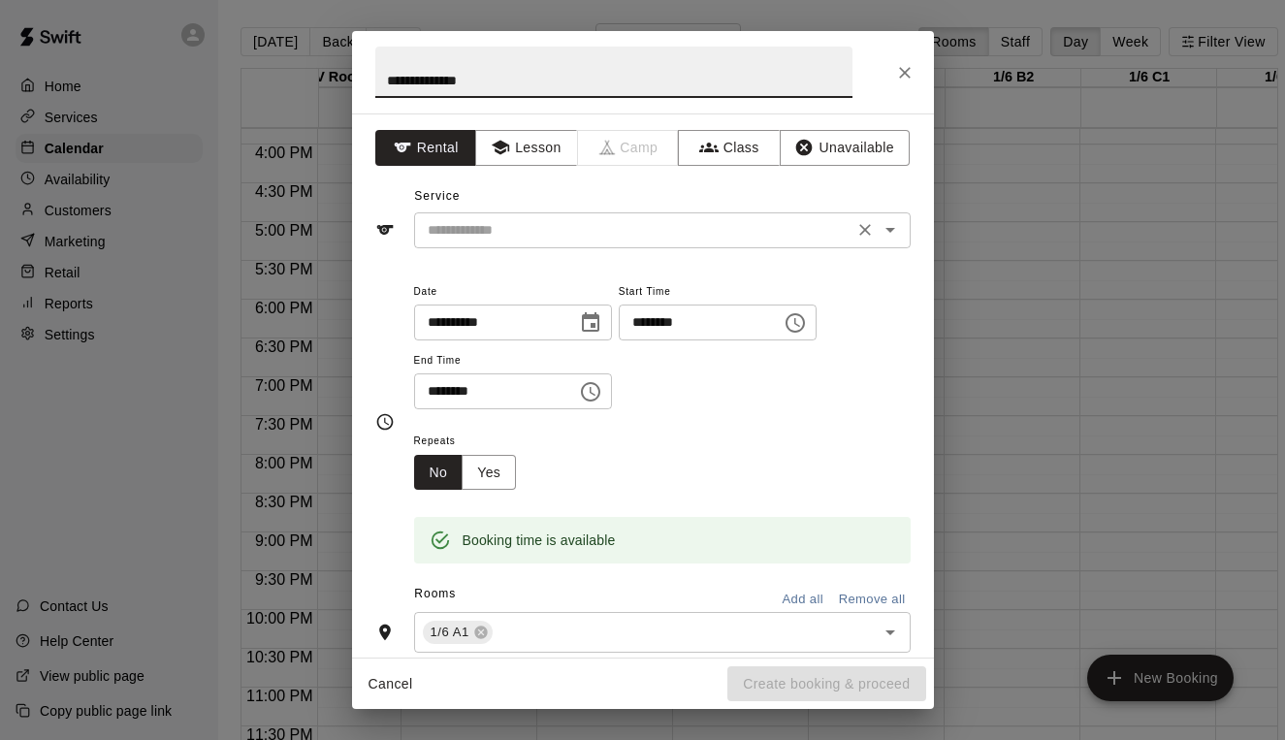
type input "**********"
click at [444, 232] on input "text" at bounding box center [634, 230] width 428 height 24
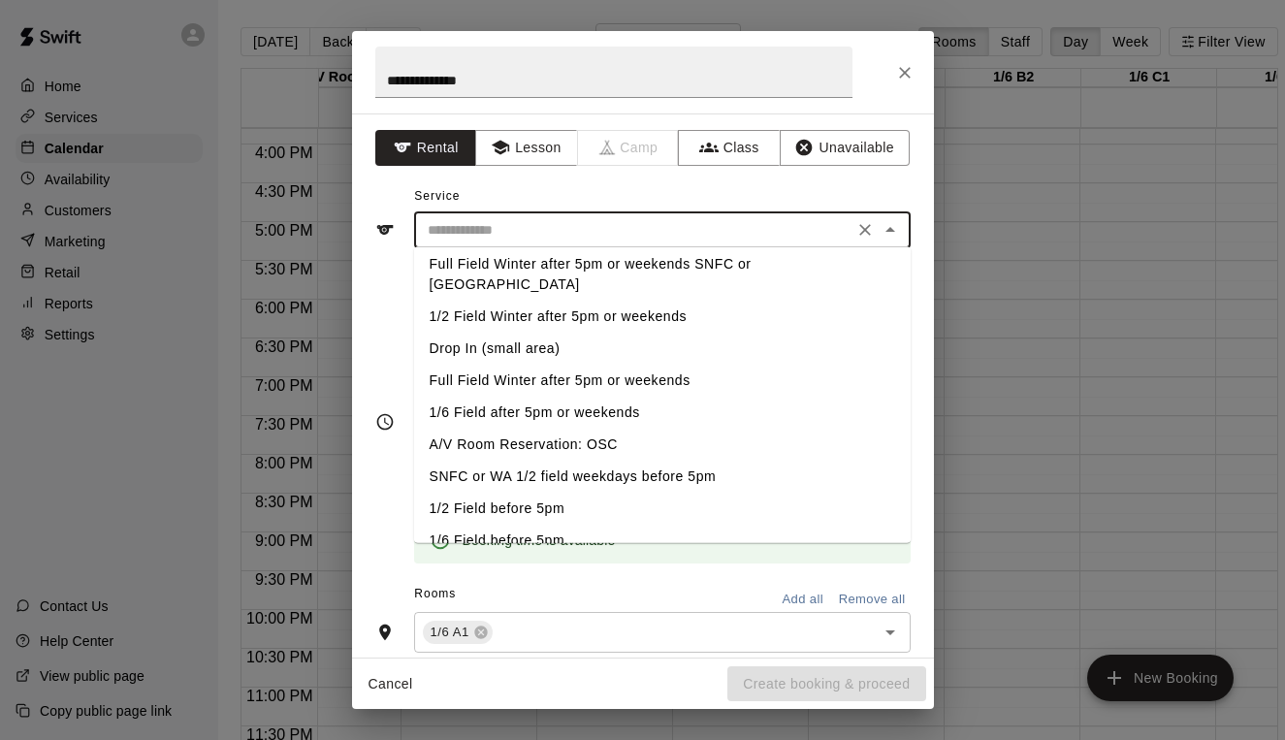
scroll to position [145, 0]
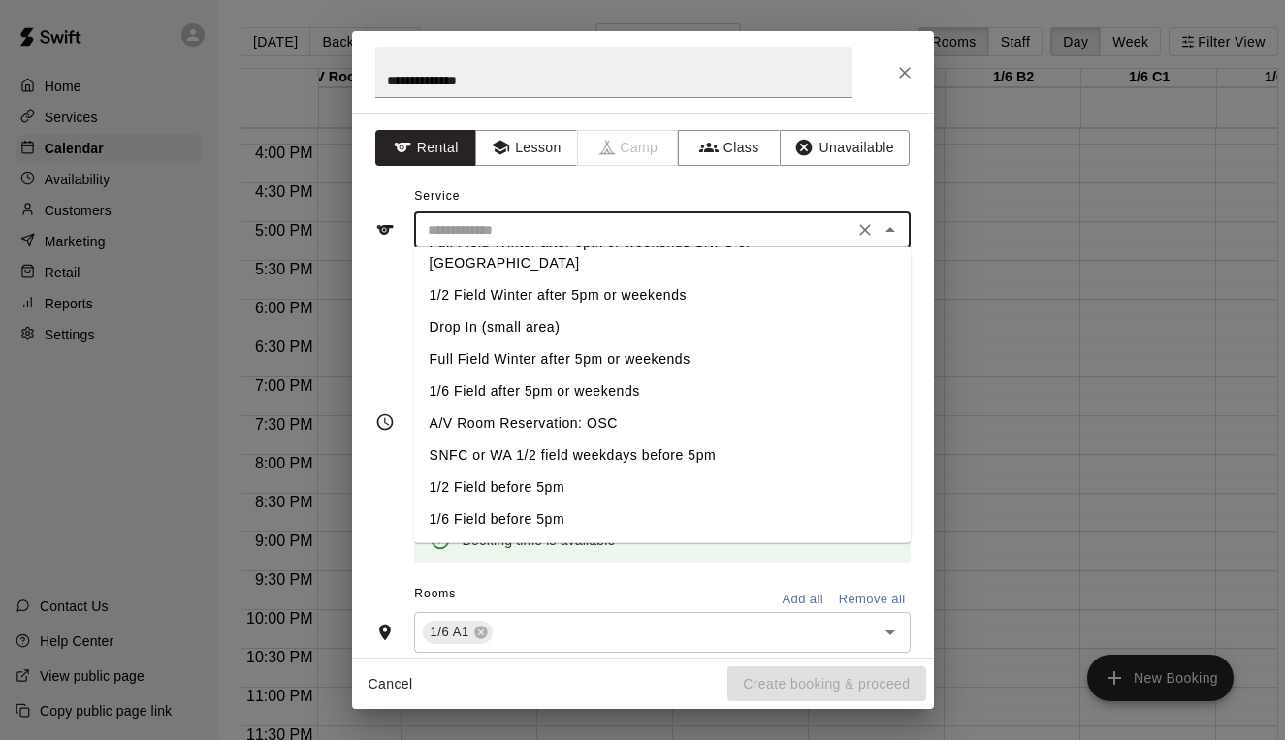
click at [507, 535] on li "1/3 Field before 5pm" at bounding box center [662, 551] width 497 height 32
type input "**********"
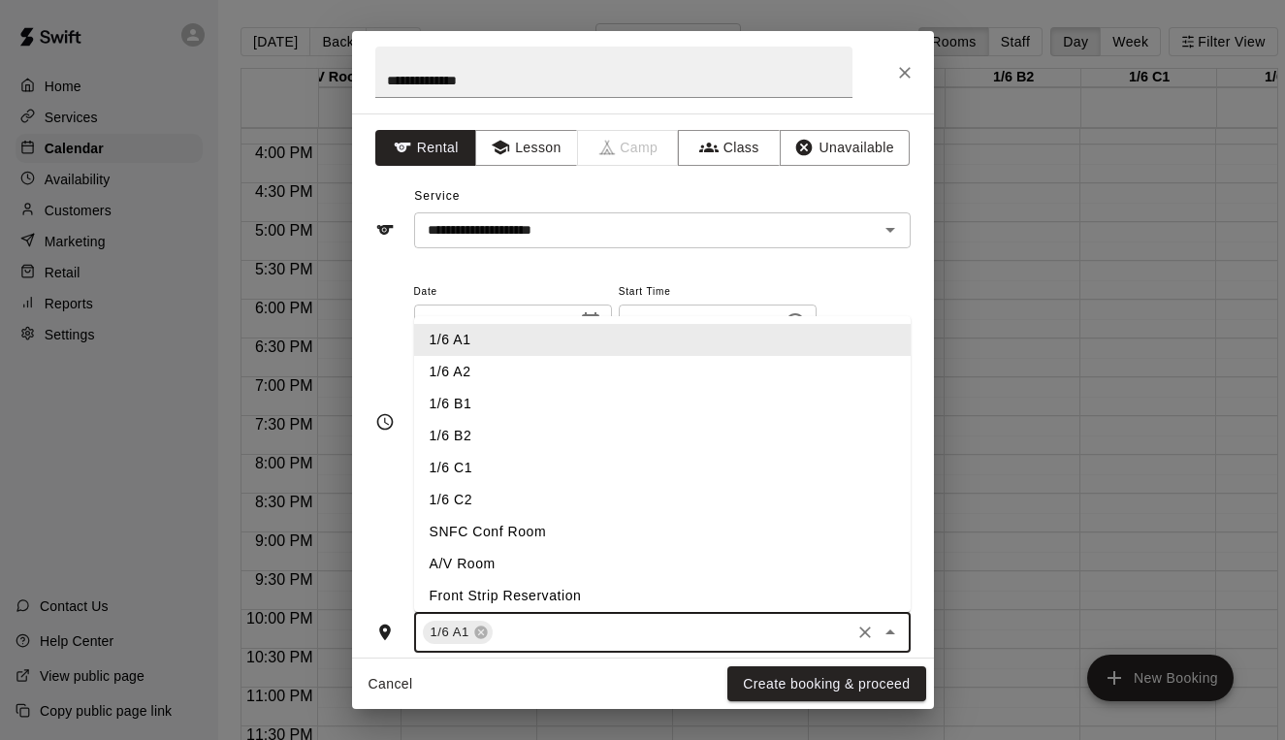
click at [610, 625] on input "text" at bounding box center [672, 633] width 352 height 24
click at [463, 372] on li "1/6 A2" at bounding box center [662, 372] width 497 height 32
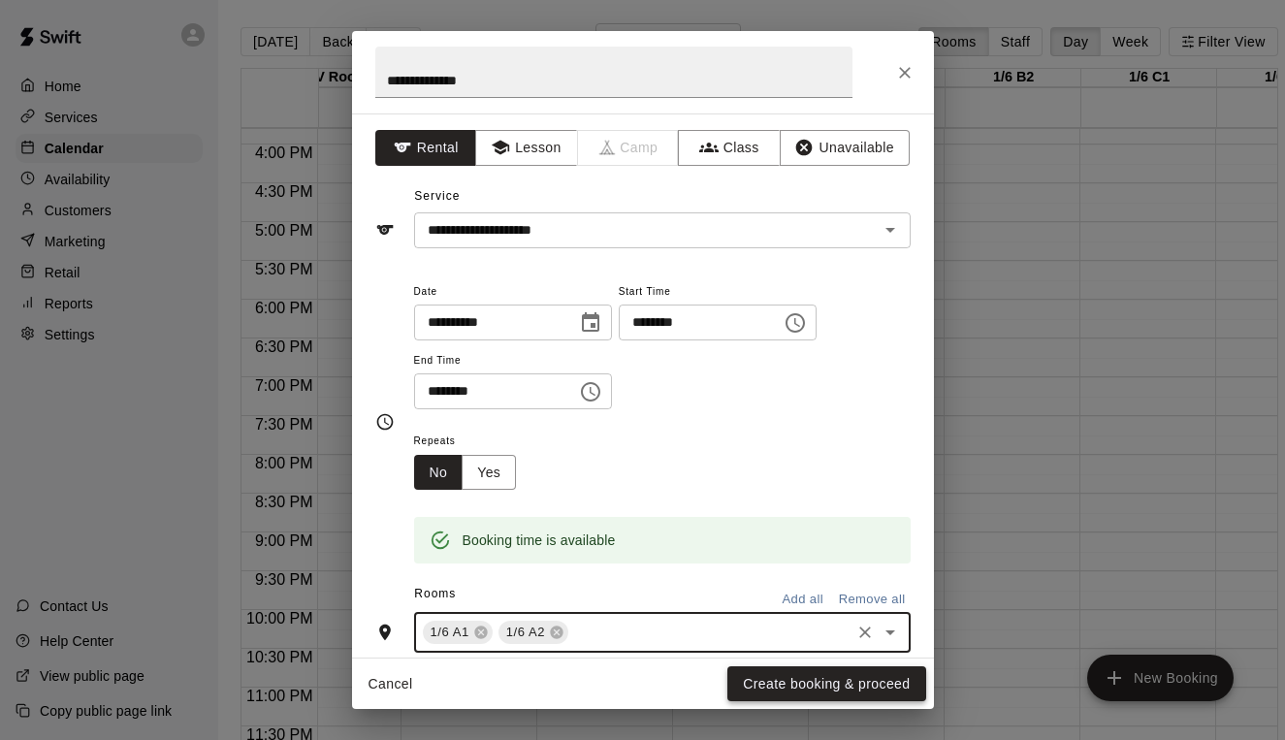
click at [824, 692] on button "Create booking & proceed" at bounding box center [826, 684] width 198 height 36
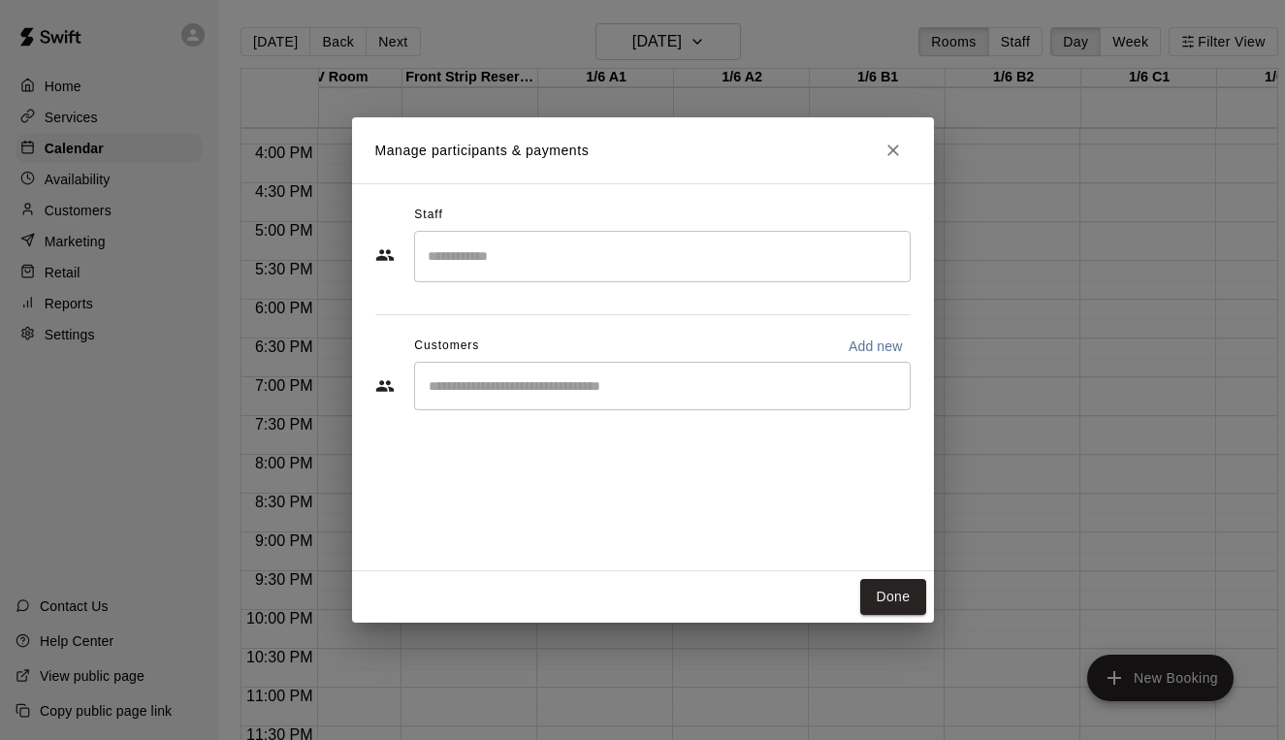
click at [603, 410] on div "​" at bounding box center [642, 388] width 535 height 52
click at [566, 399] on div "​" at bounding box center [662, 386] width 497 height 48
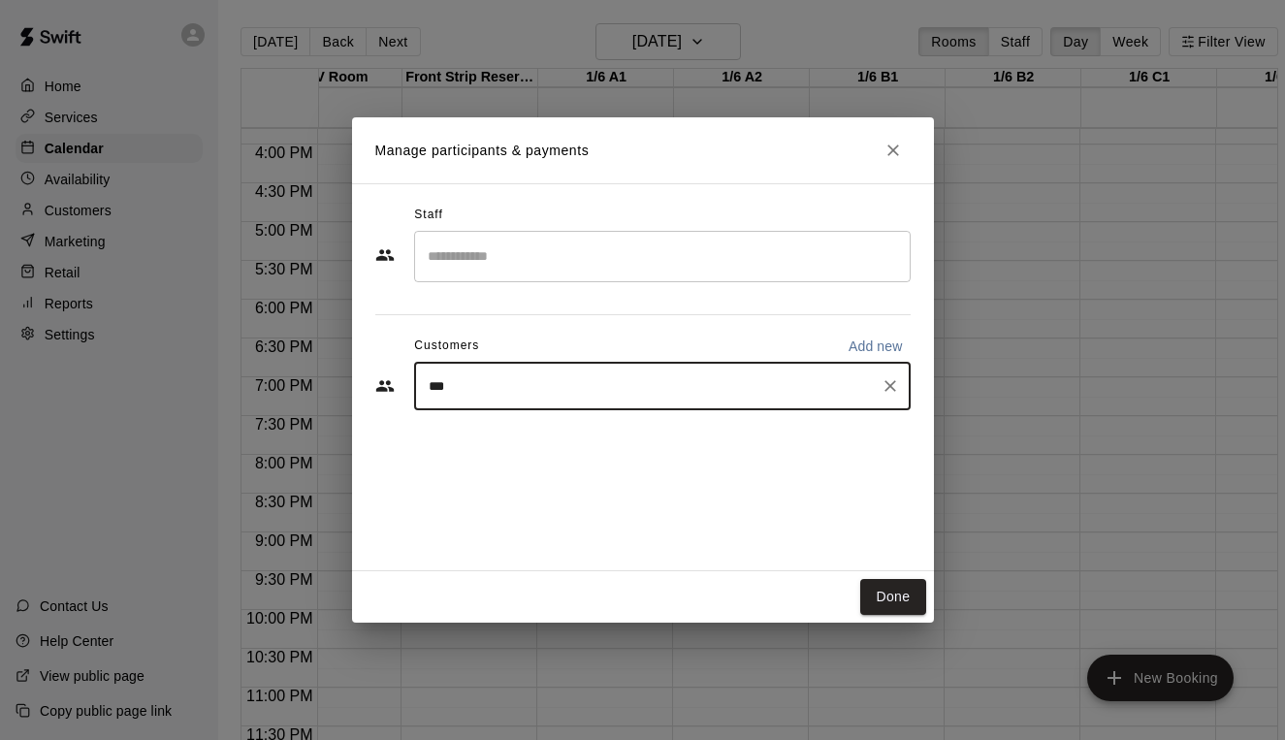
type input "****"
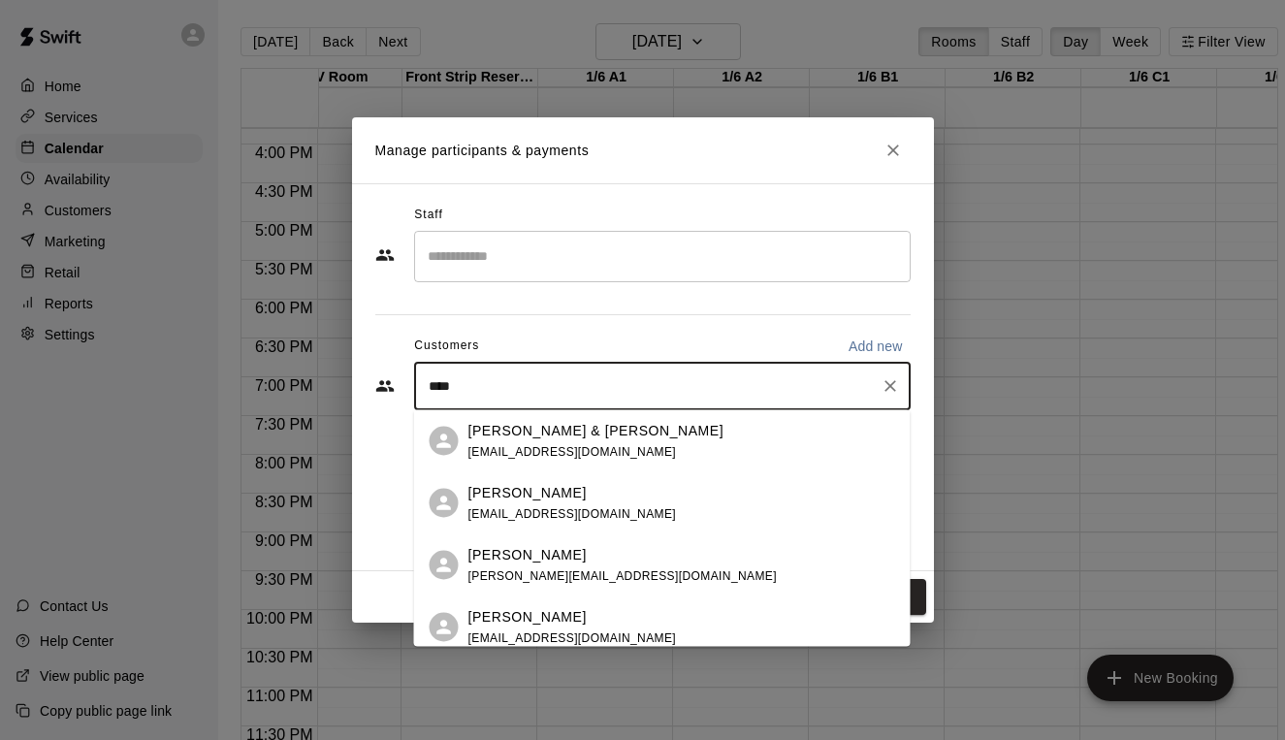
click at [536, 504] on div "[PERSON_NAME] [EMAIL_ADDRESS][DOMAIN_NAME]" at bounding box center [572, 503] width 209 height 42
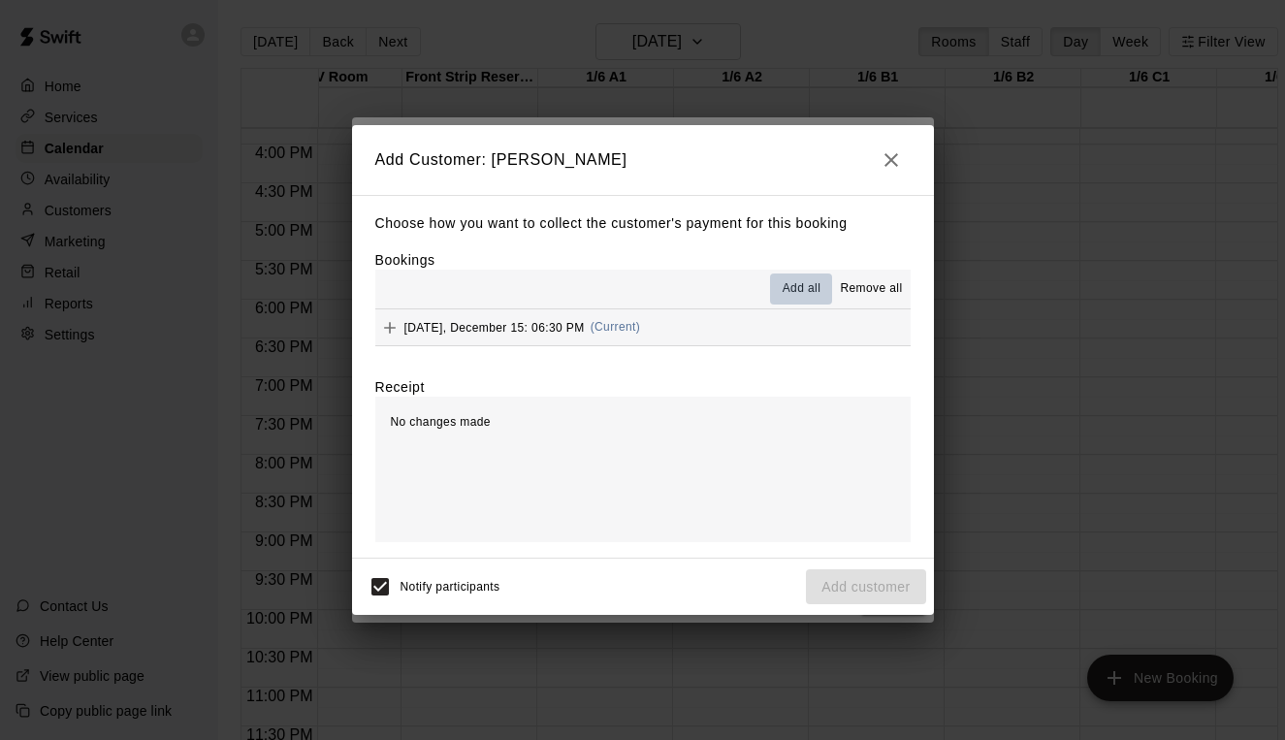
click at [807, 301] on button "Add all" at bounding box center [801, 288] width 62 height 31
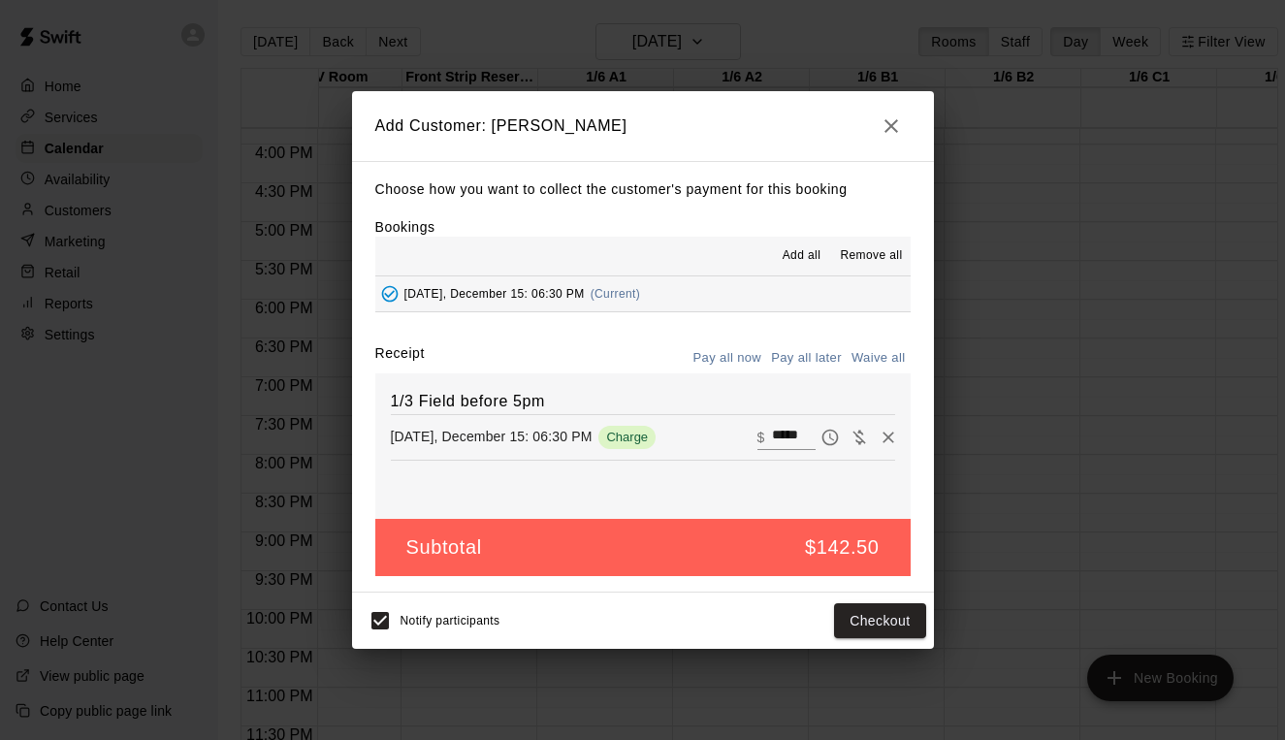
click at [808, 358] on button "Pay all later" at bounding box center [806, 358] width 80 height 30
click at [803, 437] on input "*****" at bounding box center [793, 437] width 43 height 25
click at [728, 355] on button "Pay all now" at bounding box center [728, 358] width 79 height 30
drag, startPoint x: 814, startPoint y: 428, endPoint x: 710, endPoint y: 428, distance: 103.8
click at [710, 428] on div "[DATE], December 15: 06:30 PM Charge ​ $ *****" at bounding box center [643, 437] width 504 height 29
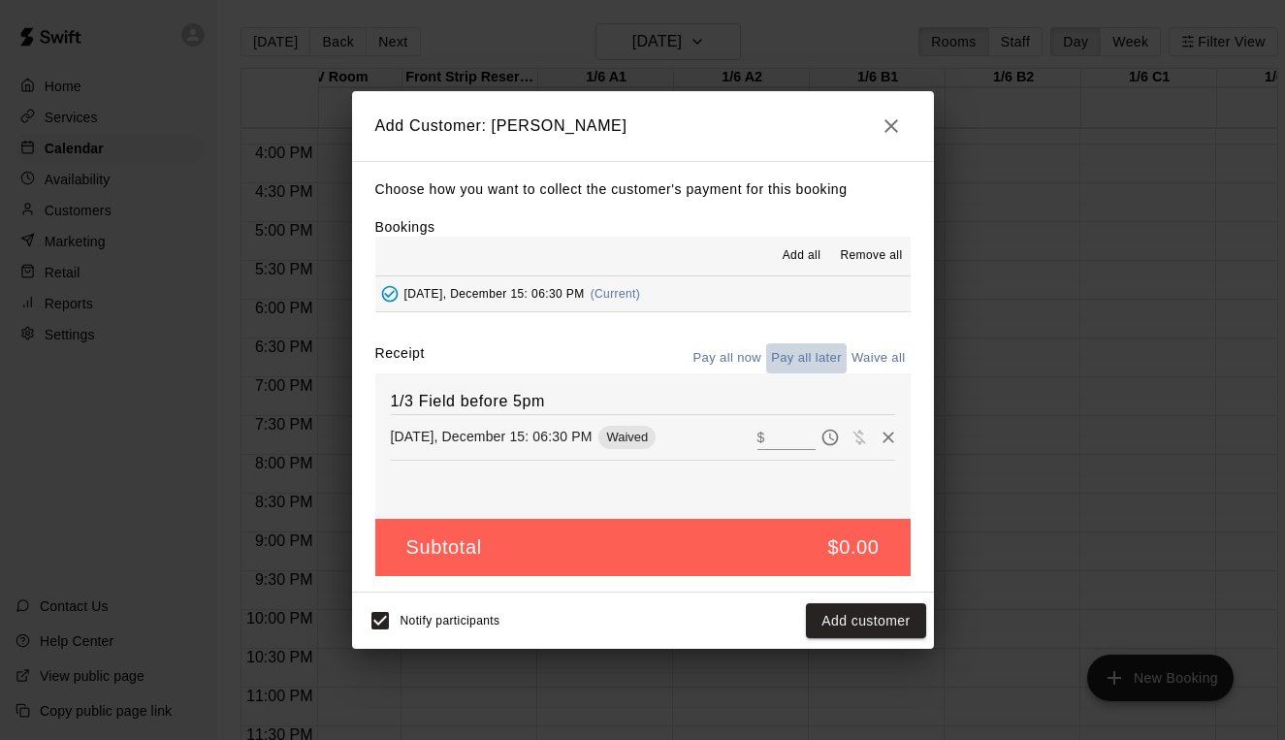
click at [812, 361] on button "Pay all later" at bounding box center [806, 358] width 80 height 30
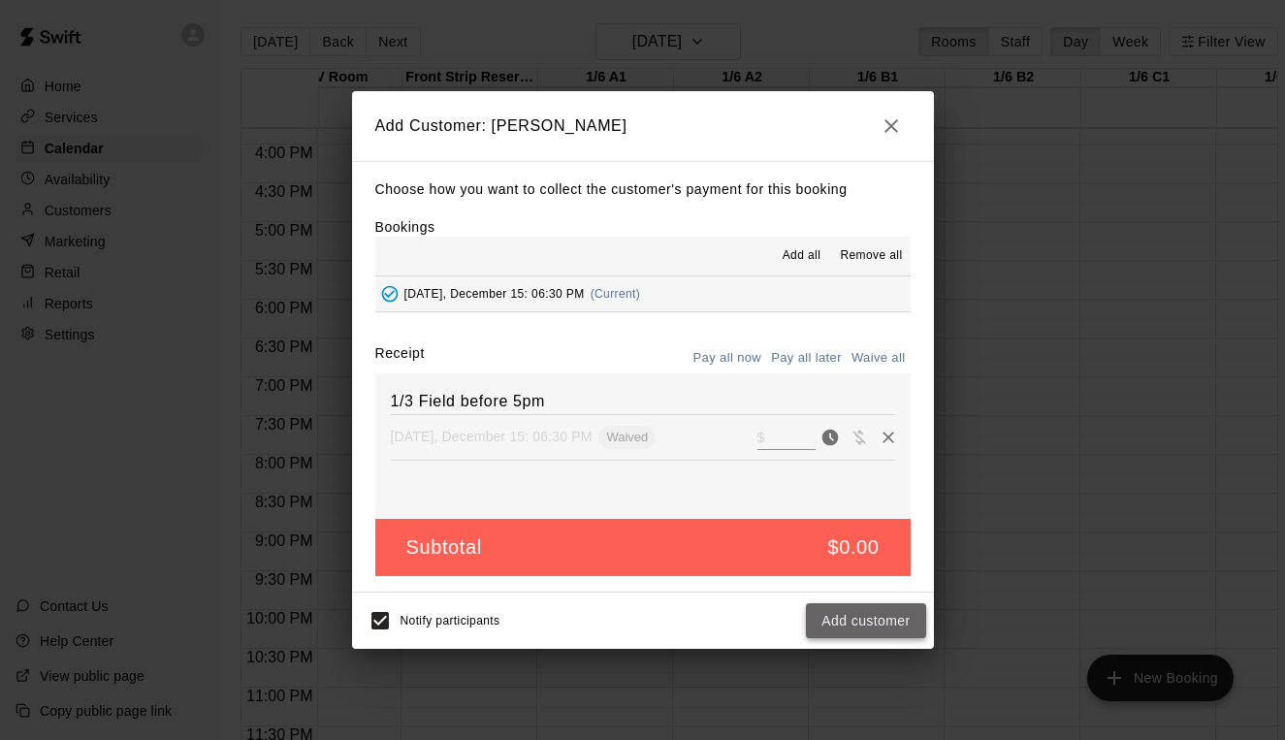
click at [851, 628] on button "Add customer" at bounding box center [865, 621] width 119 height 36
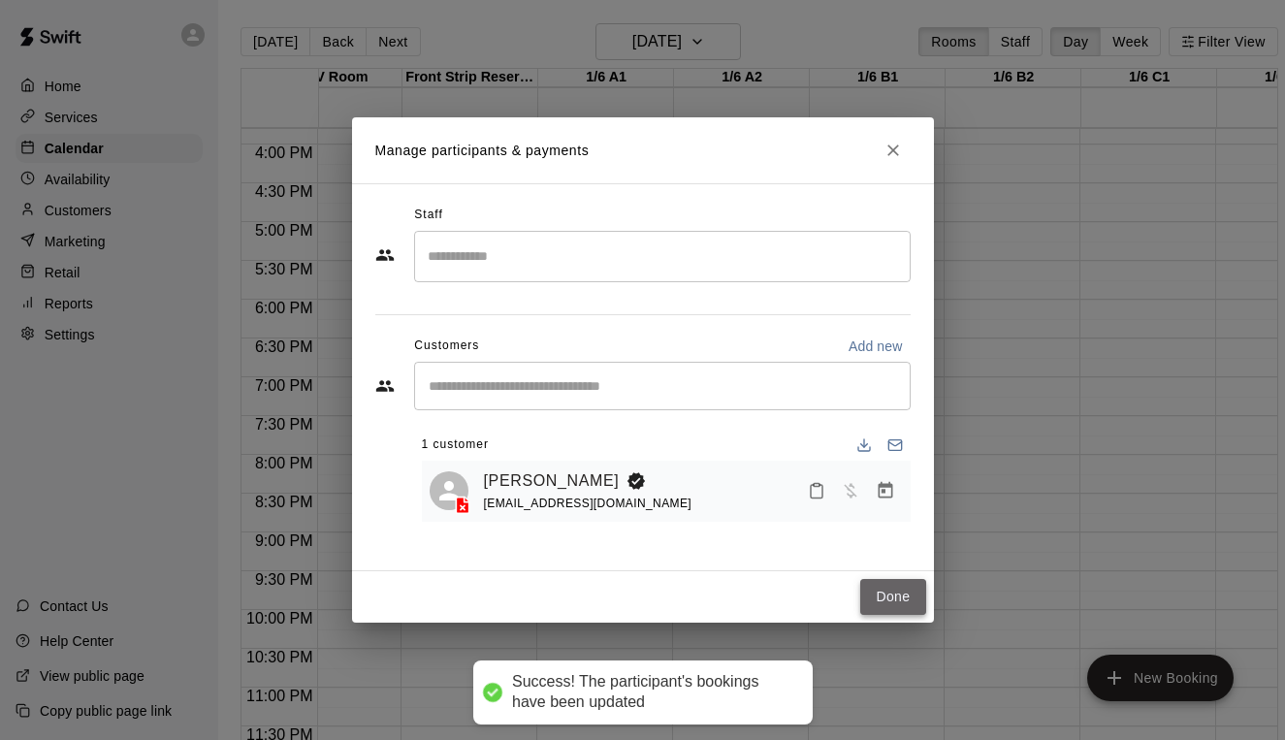
click at [901, 606] on button "Done" at bounding box center [892, 597] width 65 height 36
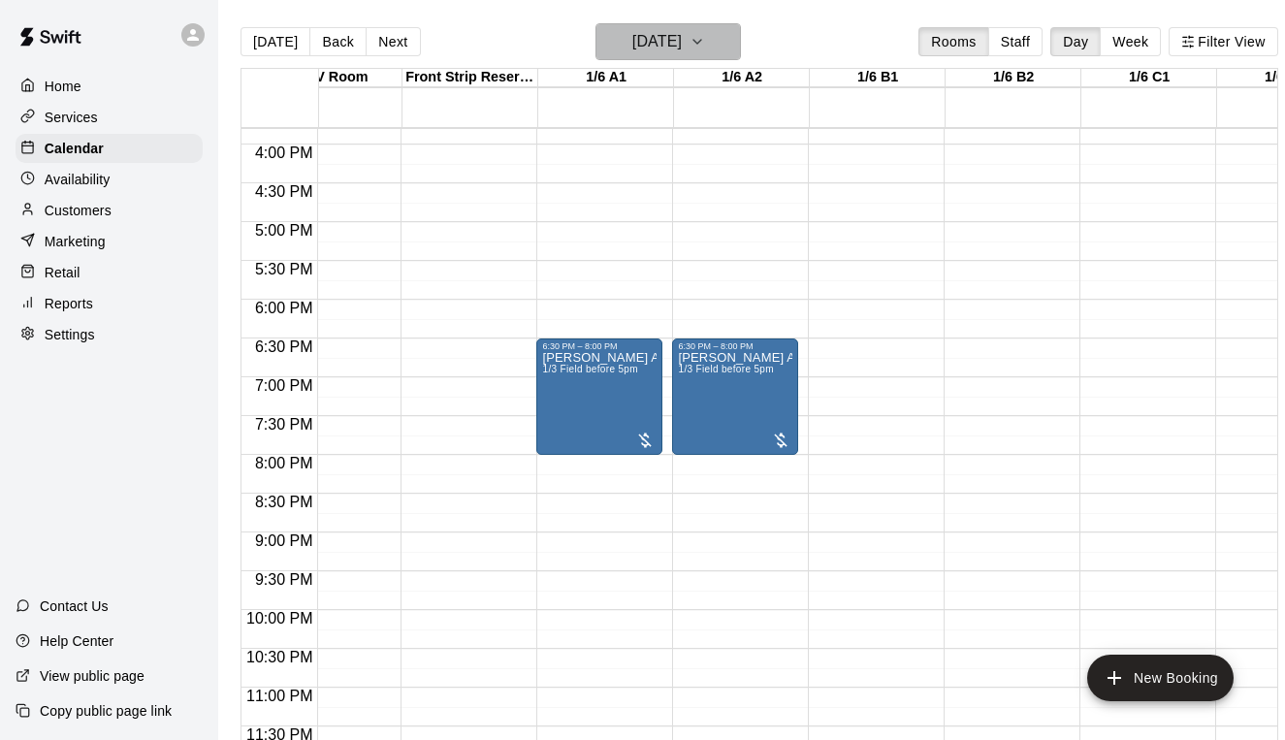
click at [682, 42] on h6 "[DATE]" at bounding box center [656, 41] width 49 height 27
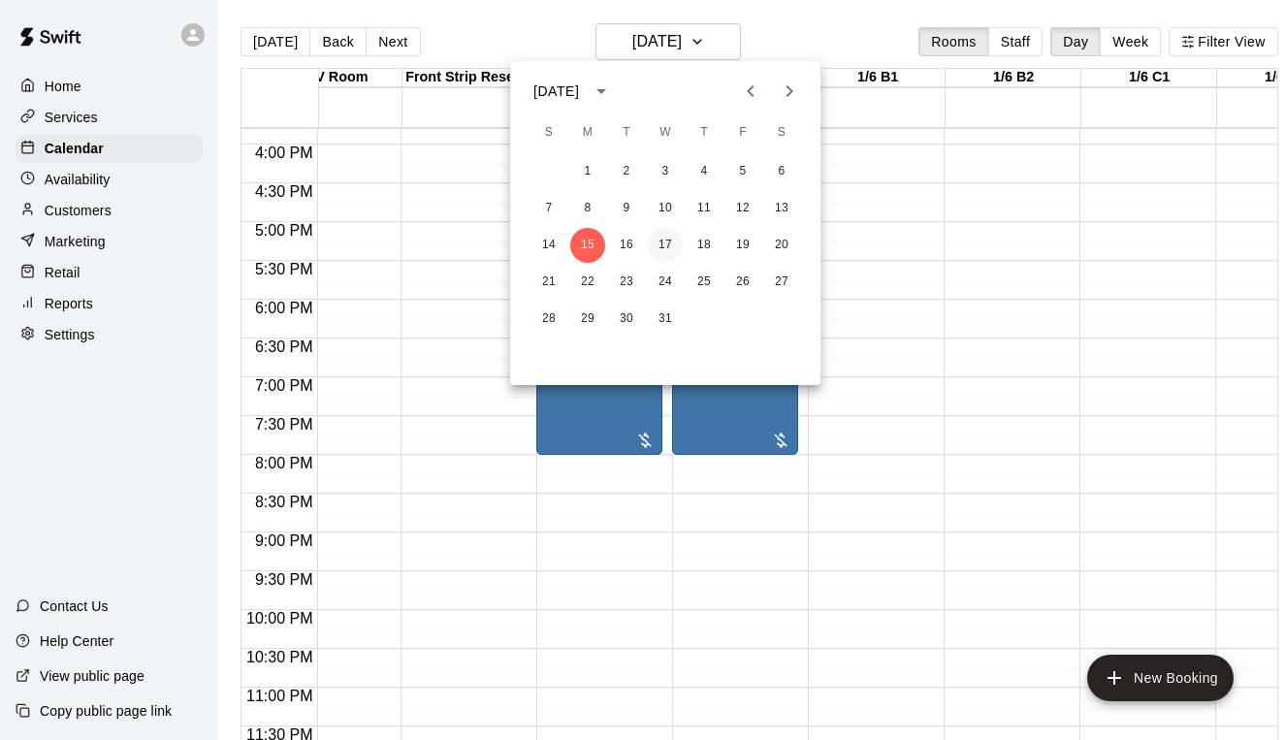
click at [667, 243] on button "17" at bounding box center [665, 245] width 35 height 35
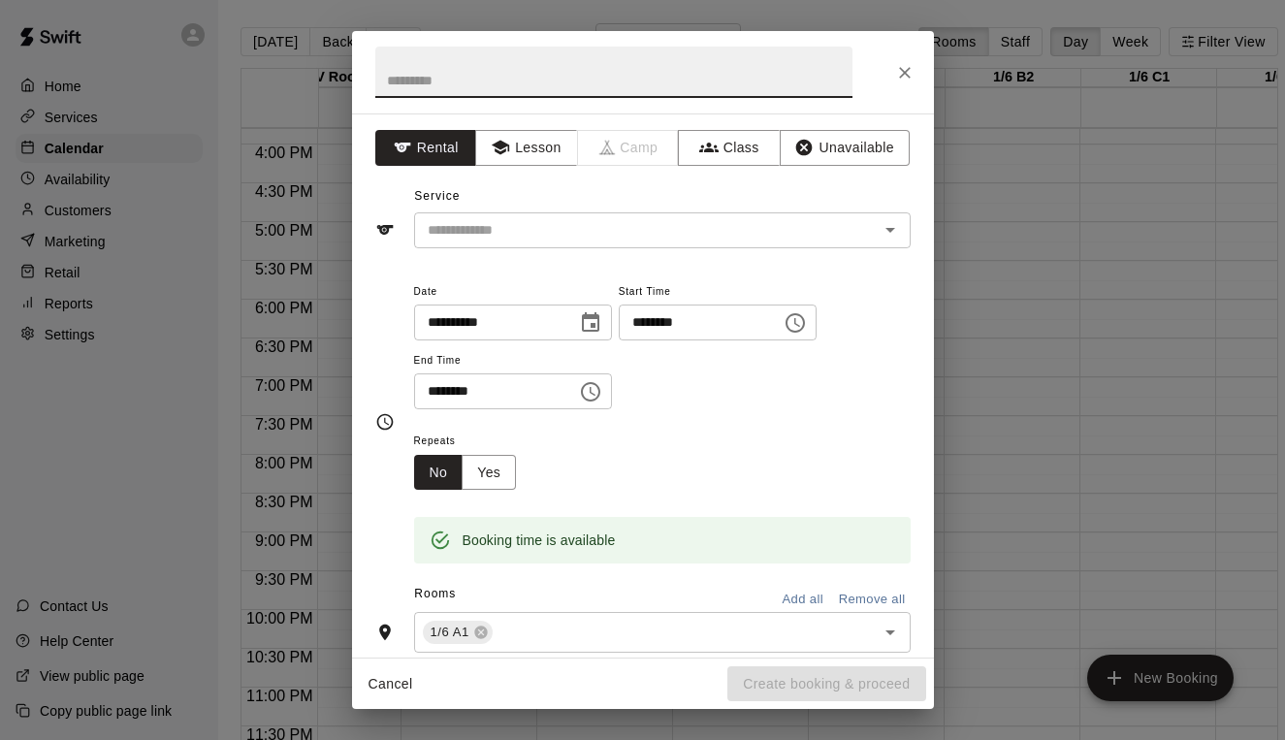
click at [671, 324] on input "********" at bounding box center [693, 323] width 149 height 36
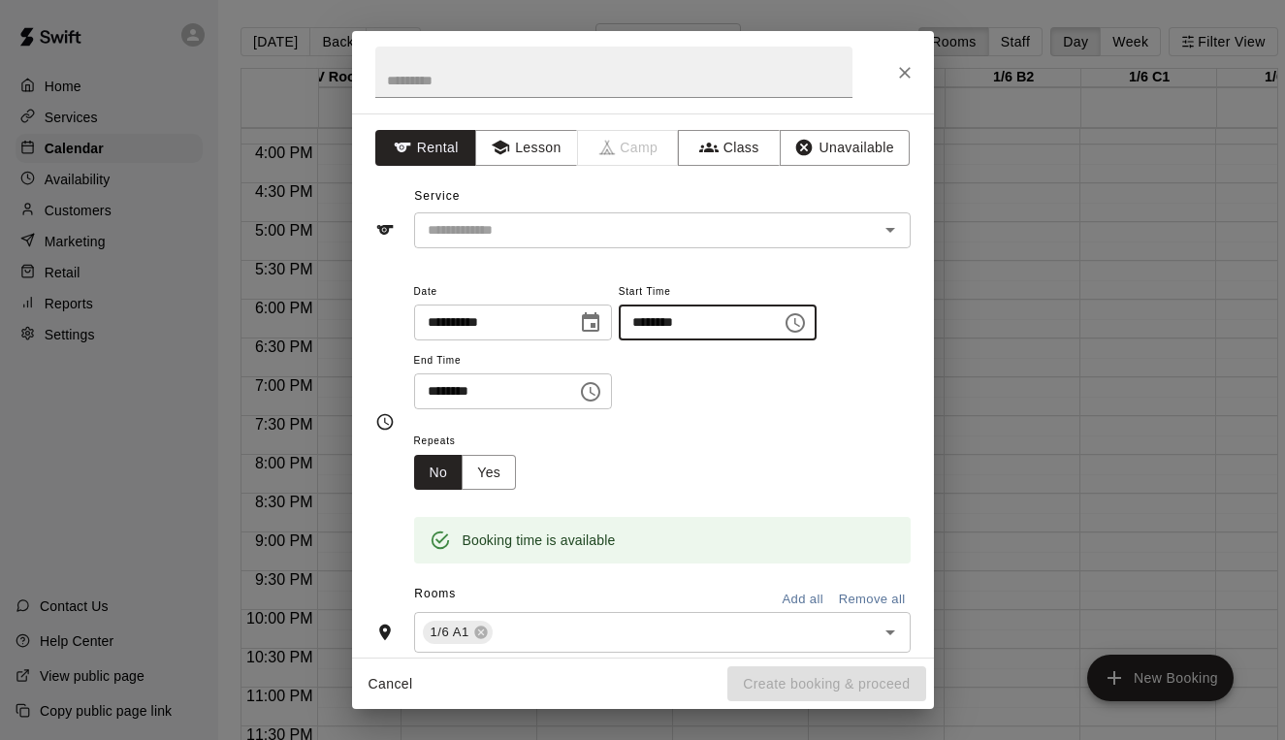
type input "********"
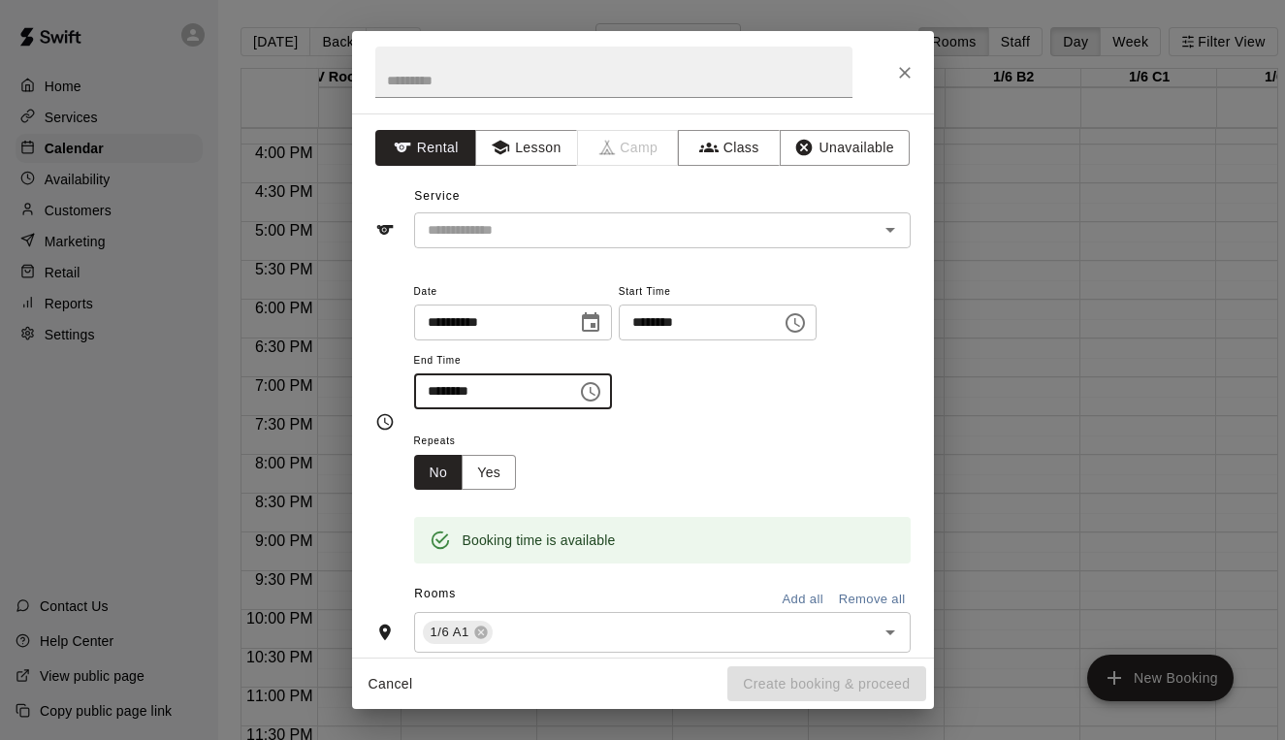
click at [435, 392] on input "********" at bounding box center [488, 391] width 149 height 36
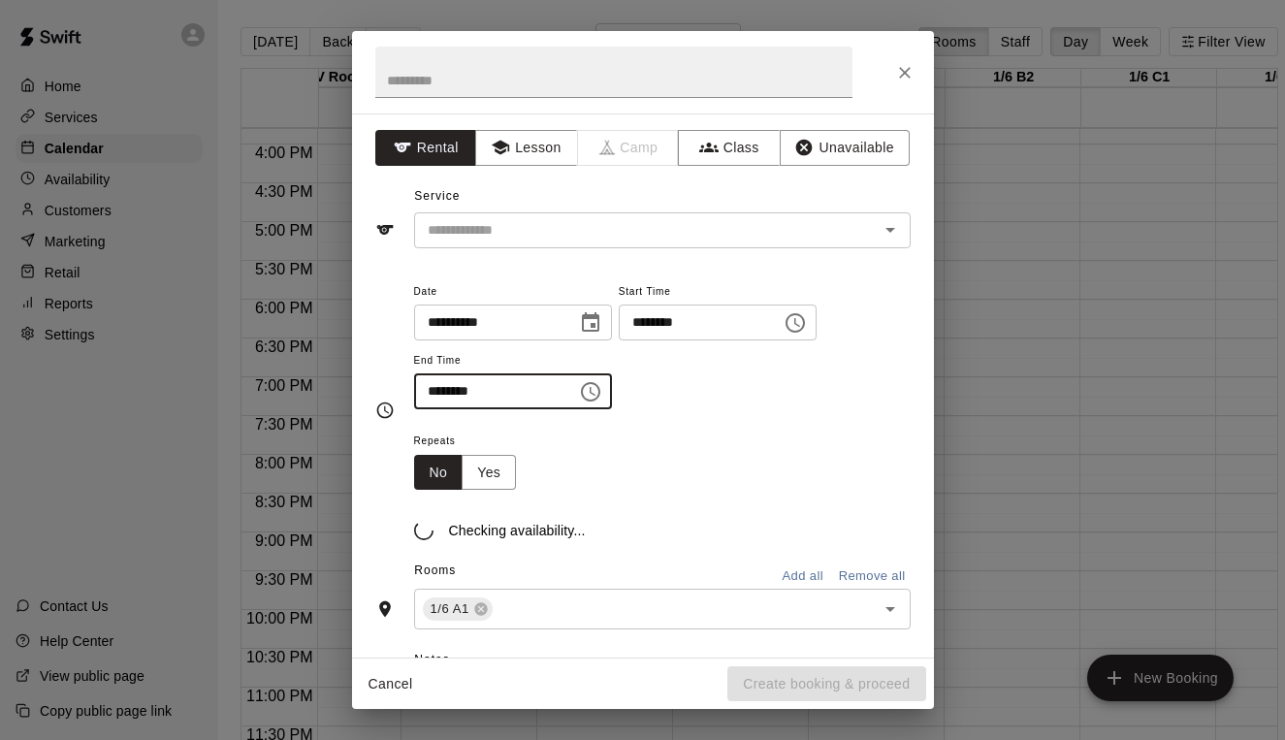
type input "********"
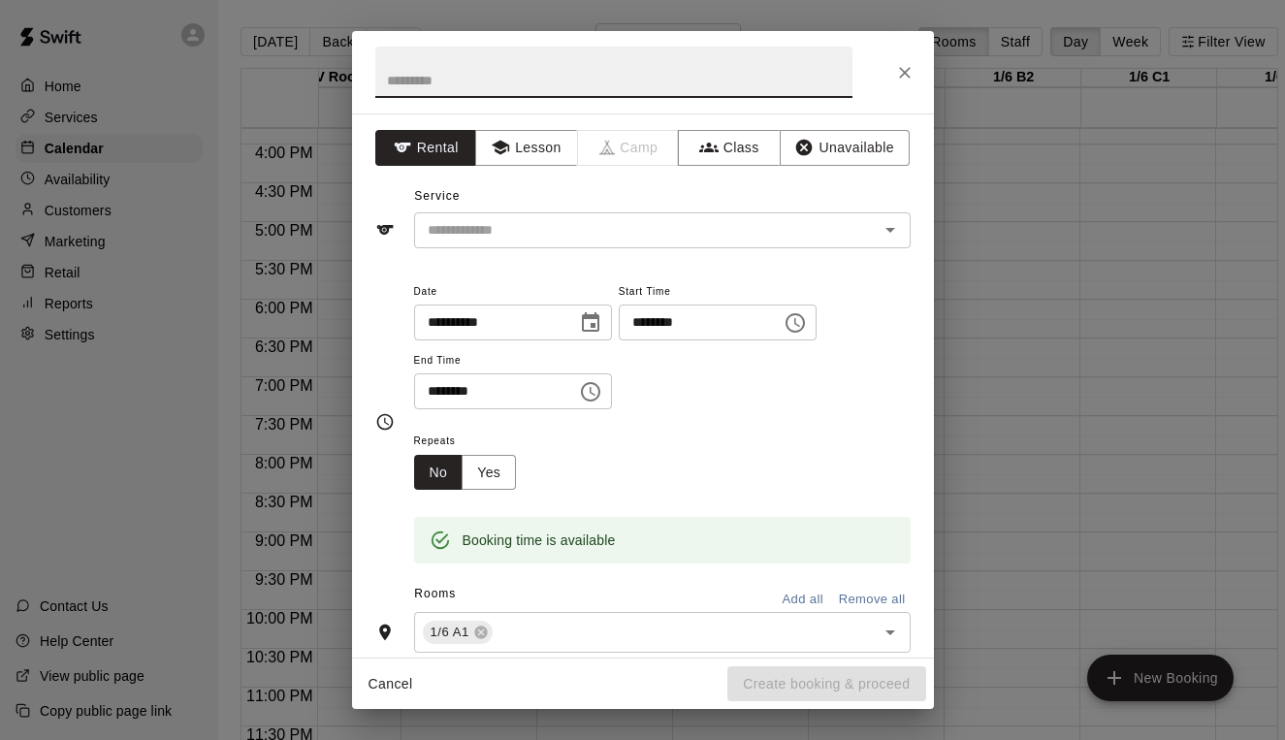
click at [406, 91] on input "text" at bounding box center [613, 72] width 477 height 51
type input "**********"
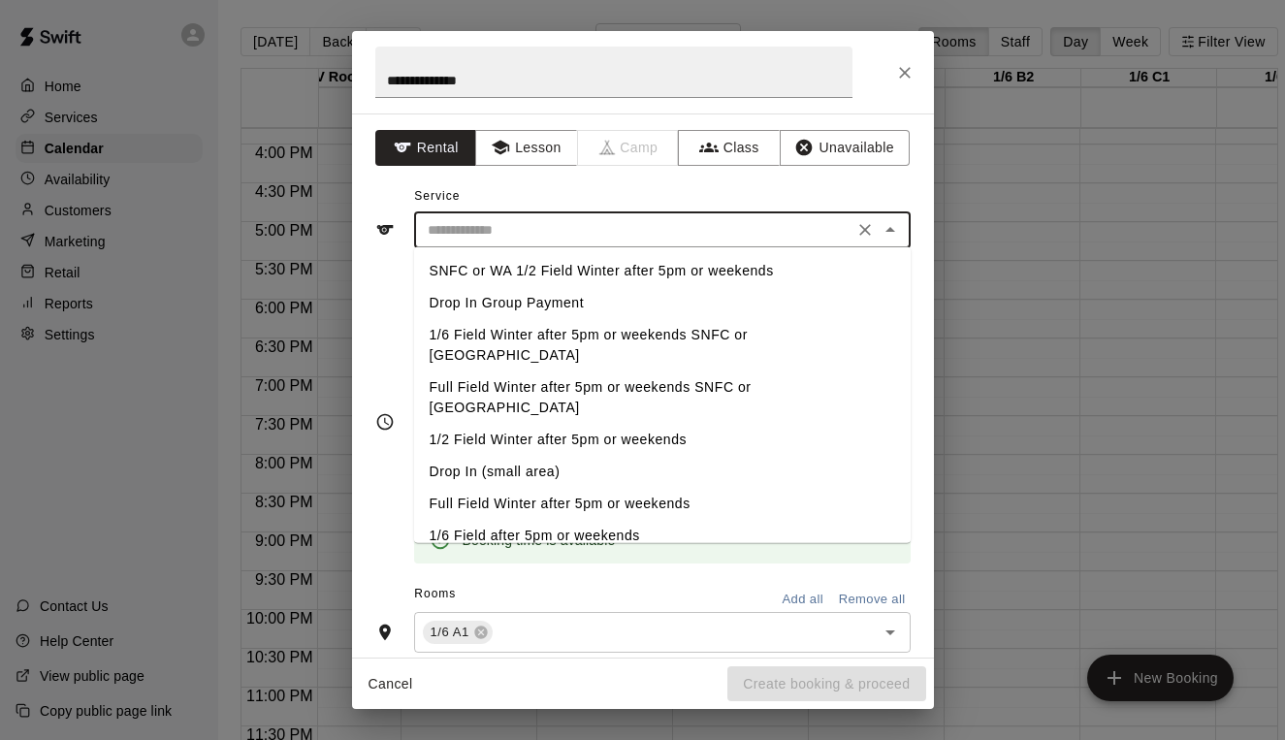
click at [435, 232] on input "text" at bounding box center [634, 230] width 428 height 24
click at [498, 488] on li "Full Field Winter after 5pm or weekends" at bounding box center [662, 504] width 497 height 32
type input "**********"
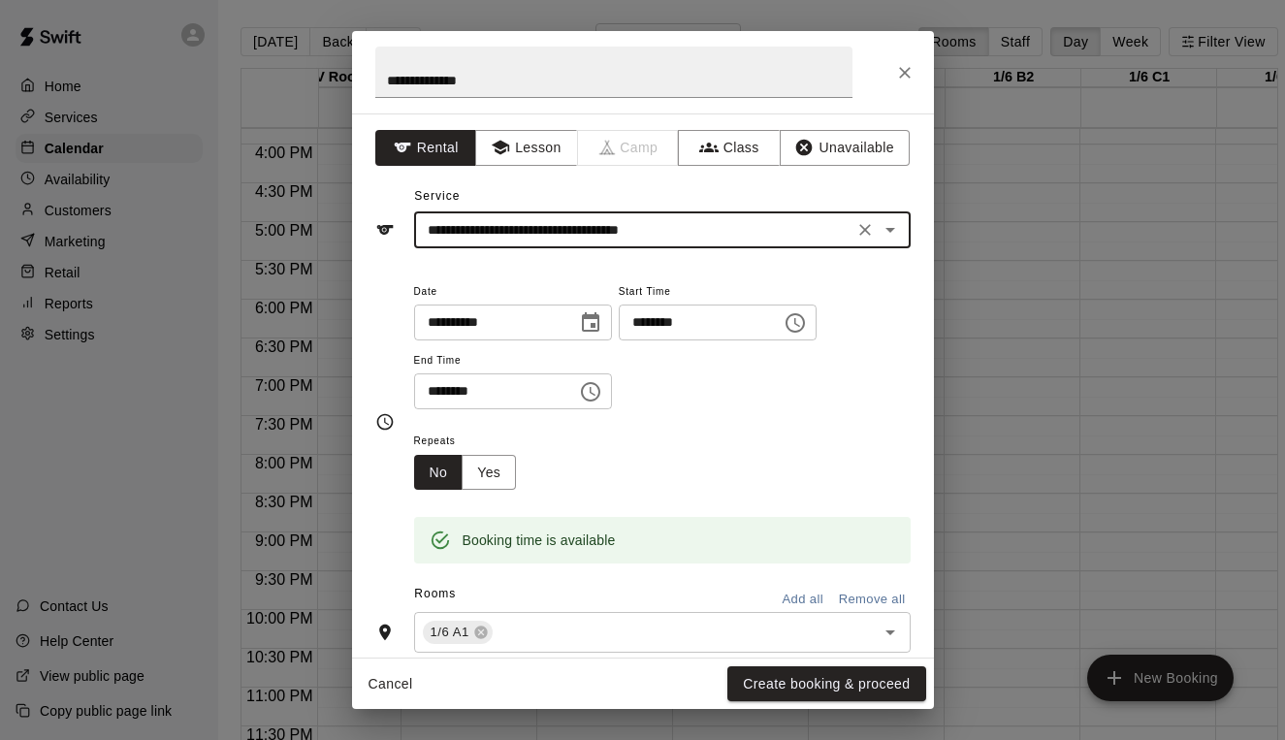
click at [811, 596] on button "Add all" at bounding box center [803, 600] width 62 height 30
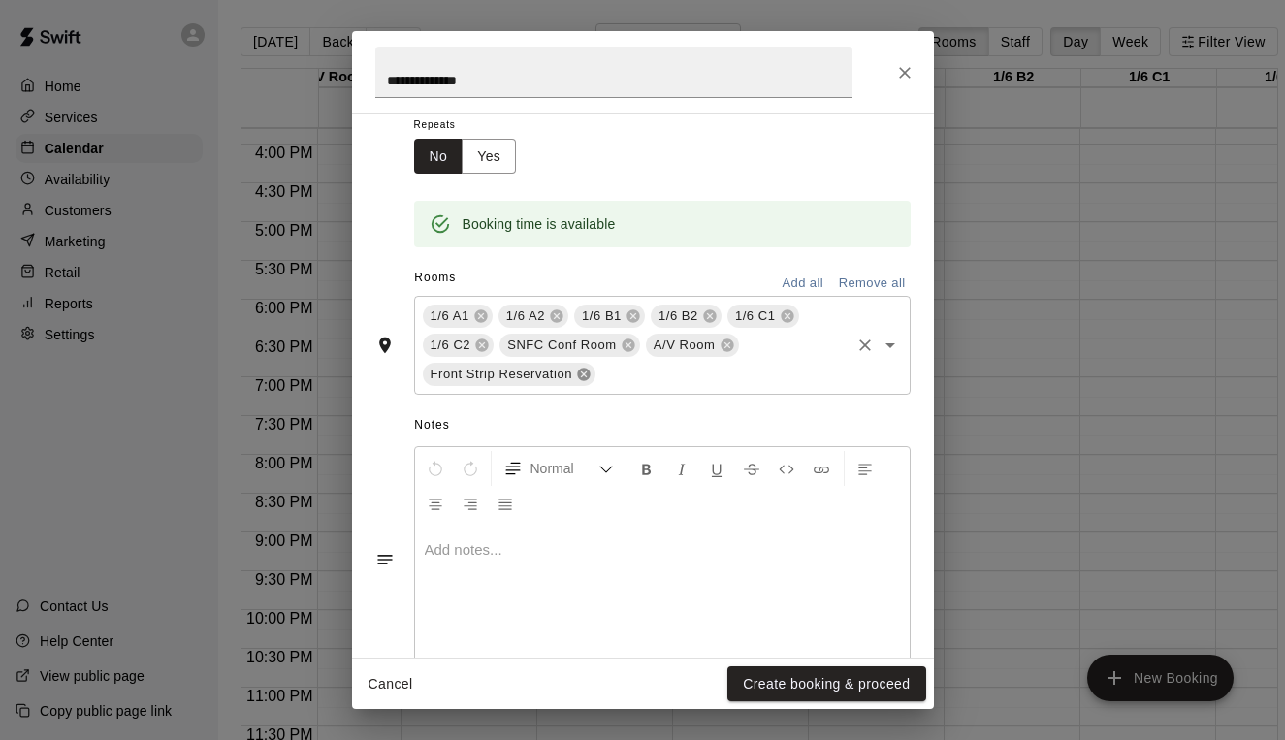
click at [587, 372] on icon at bounding box center [584, 375] width 16 height 16
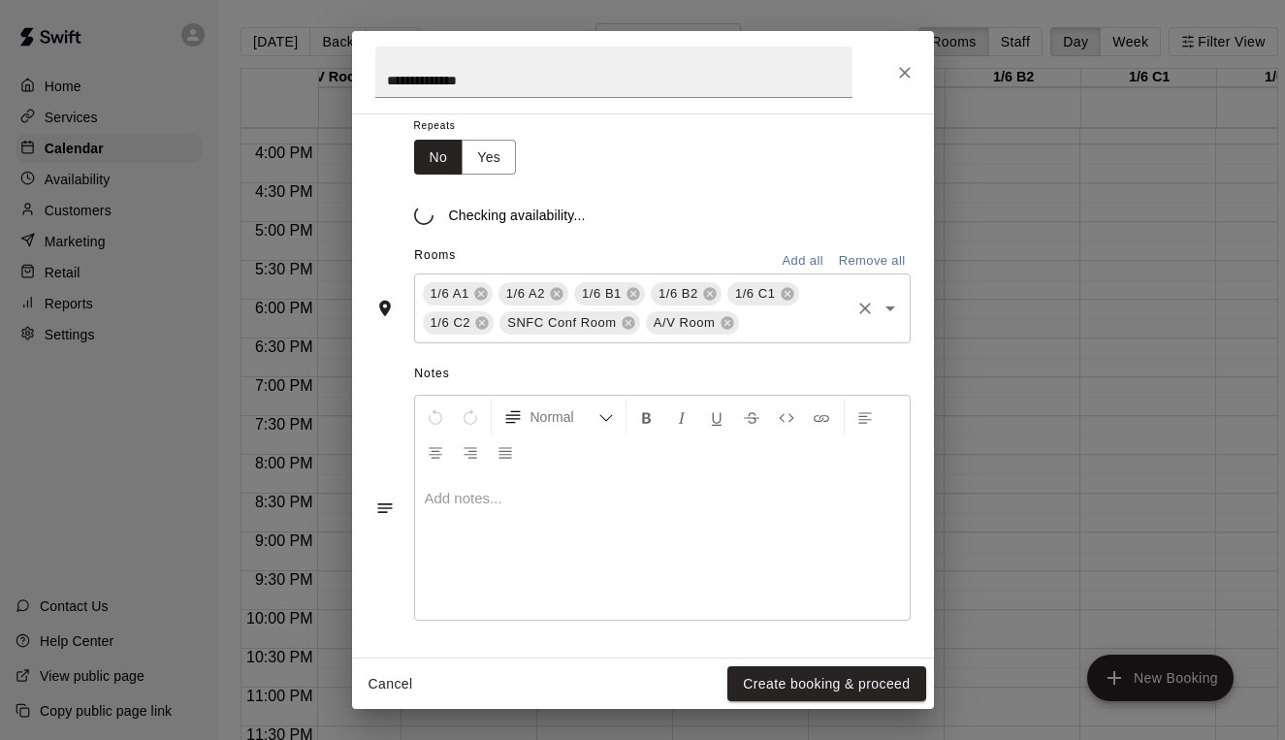
scroll to position [309, 0]
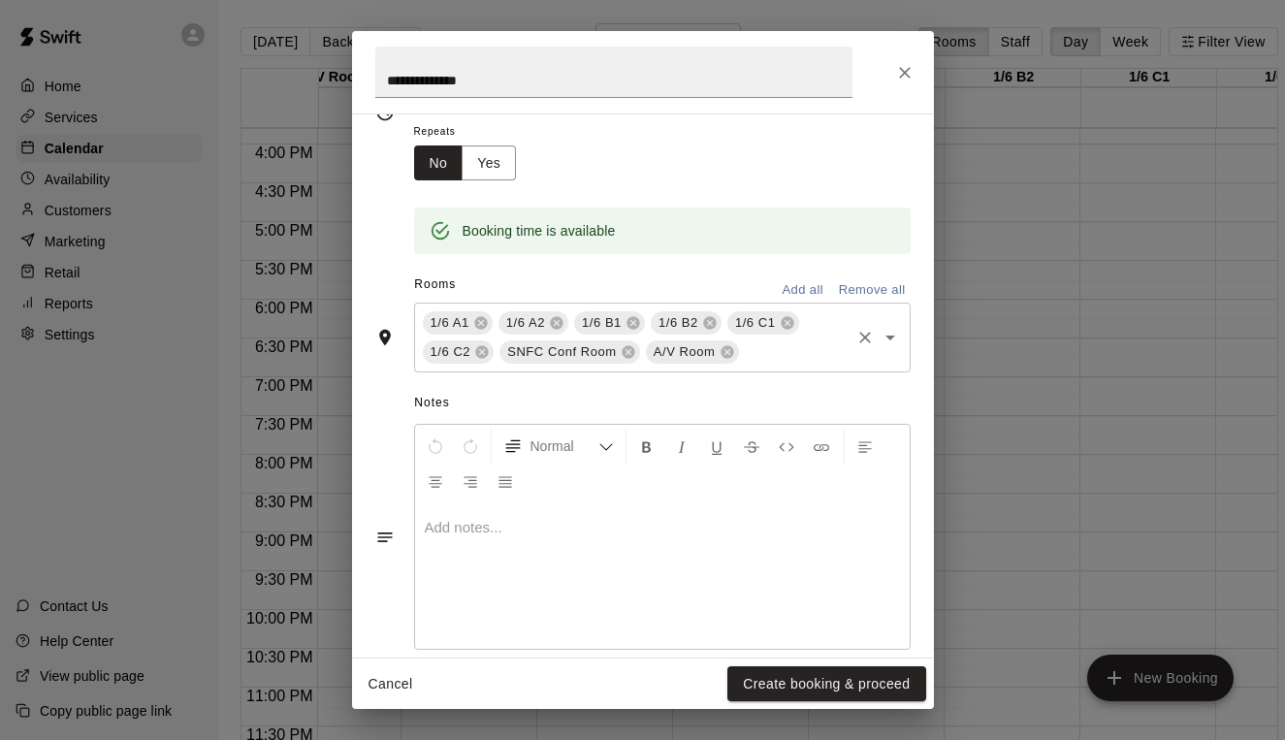
click at [636, 348] on div "SNFC Conf Room" at bounding box center [569, 351] width 141 height 23
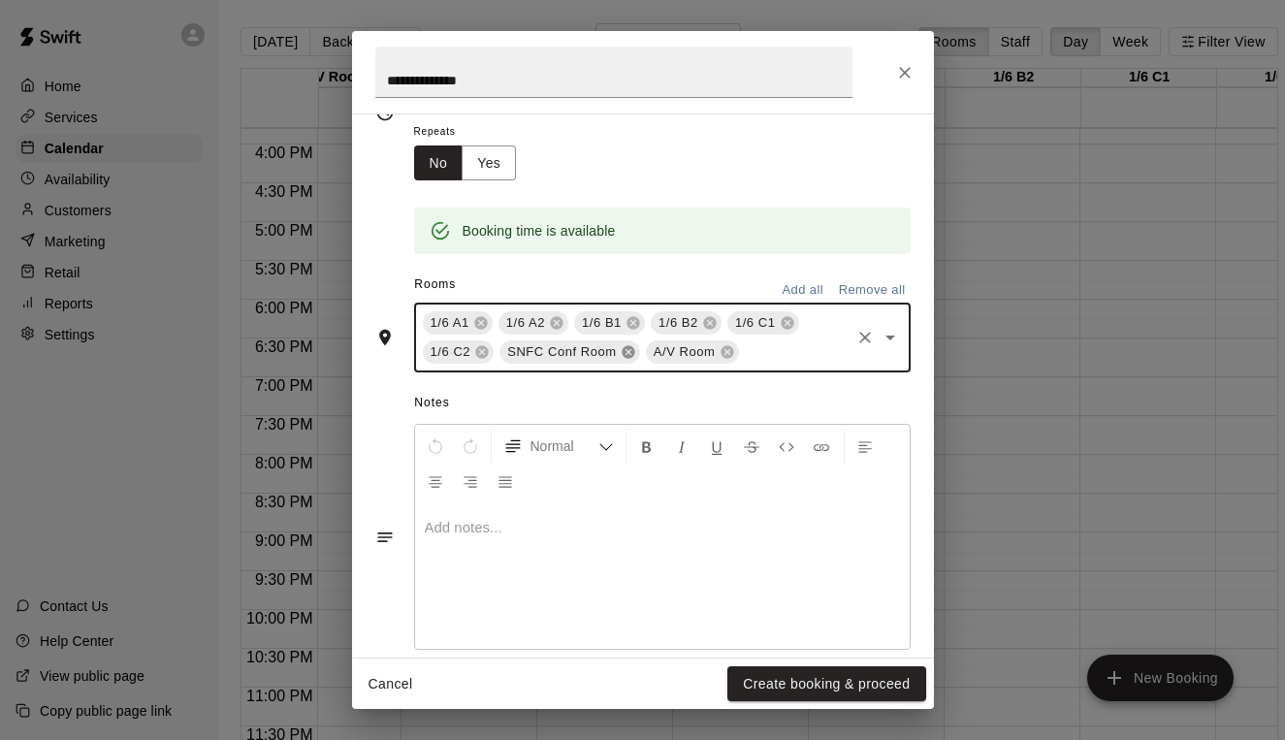
click at [622, 348] on icon at bounding box center [629, 352] width 16 height 16
click at [581, 348] on icon at bounding box center [581, 352] width 16 height 16
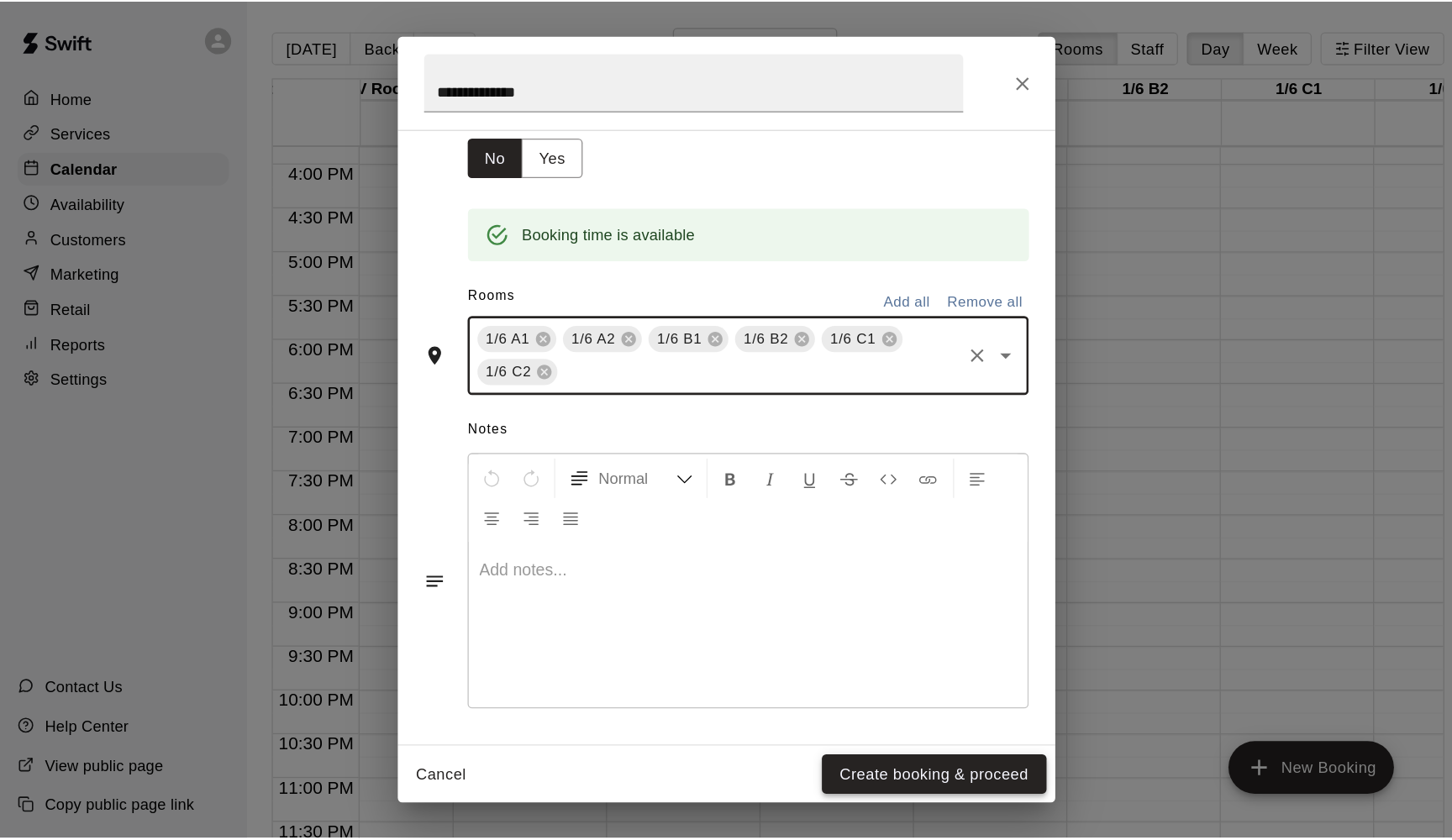
scroll to position [288, 0]
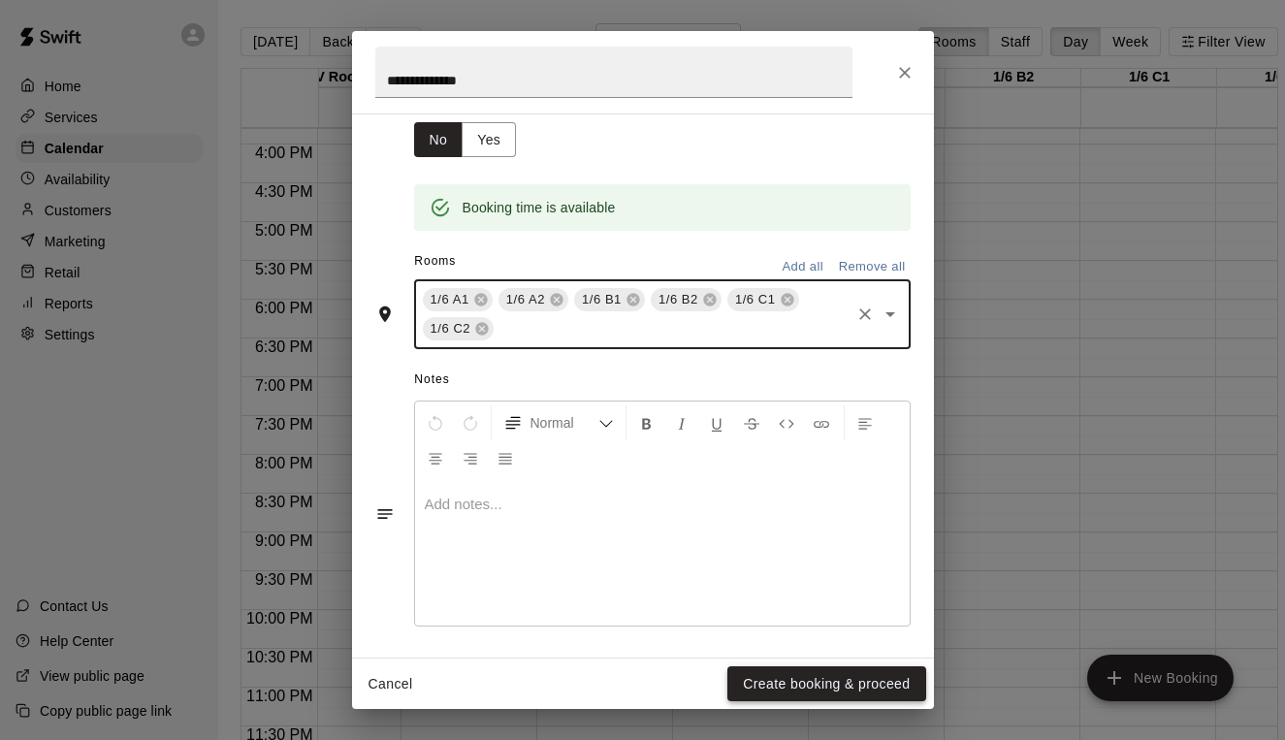
click at [824, 678] on button "Create booking & proceed" at bounding box center [826, 684] width 198 height 36
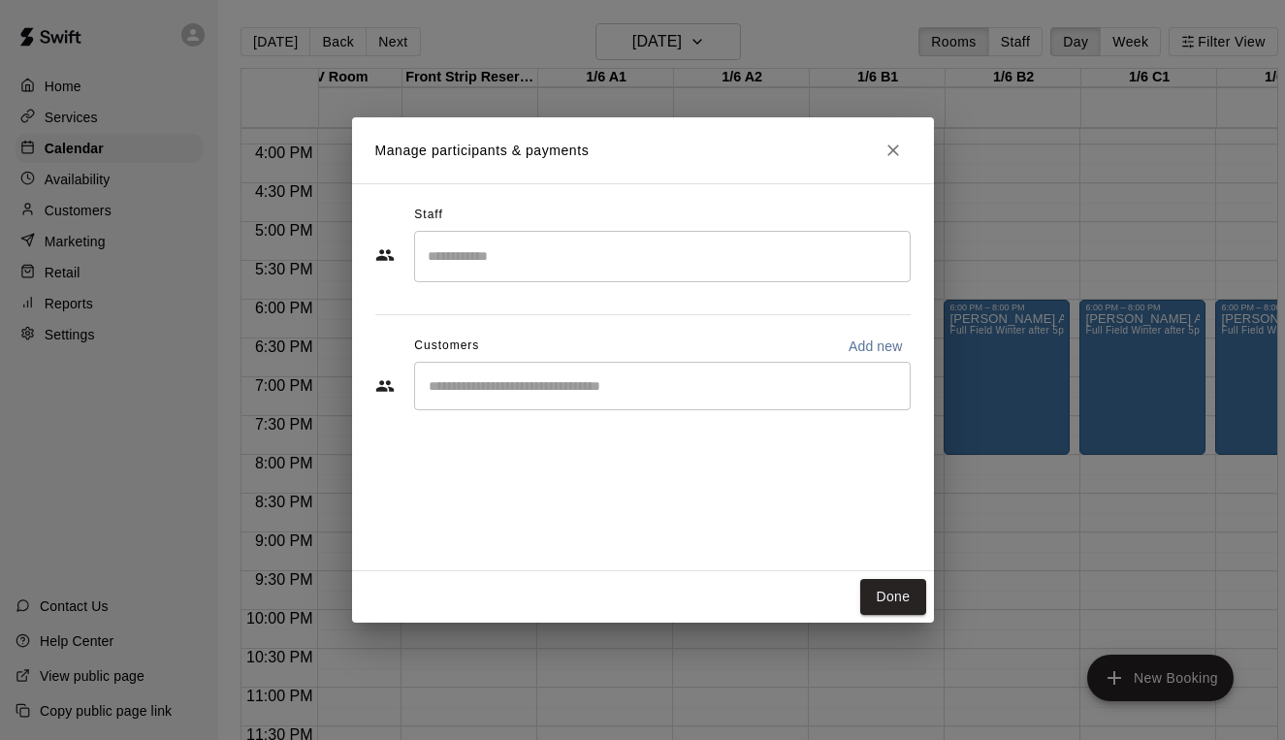
click at [527, 375] on div "​" at bounding box center [662, 386] width 497 height 48
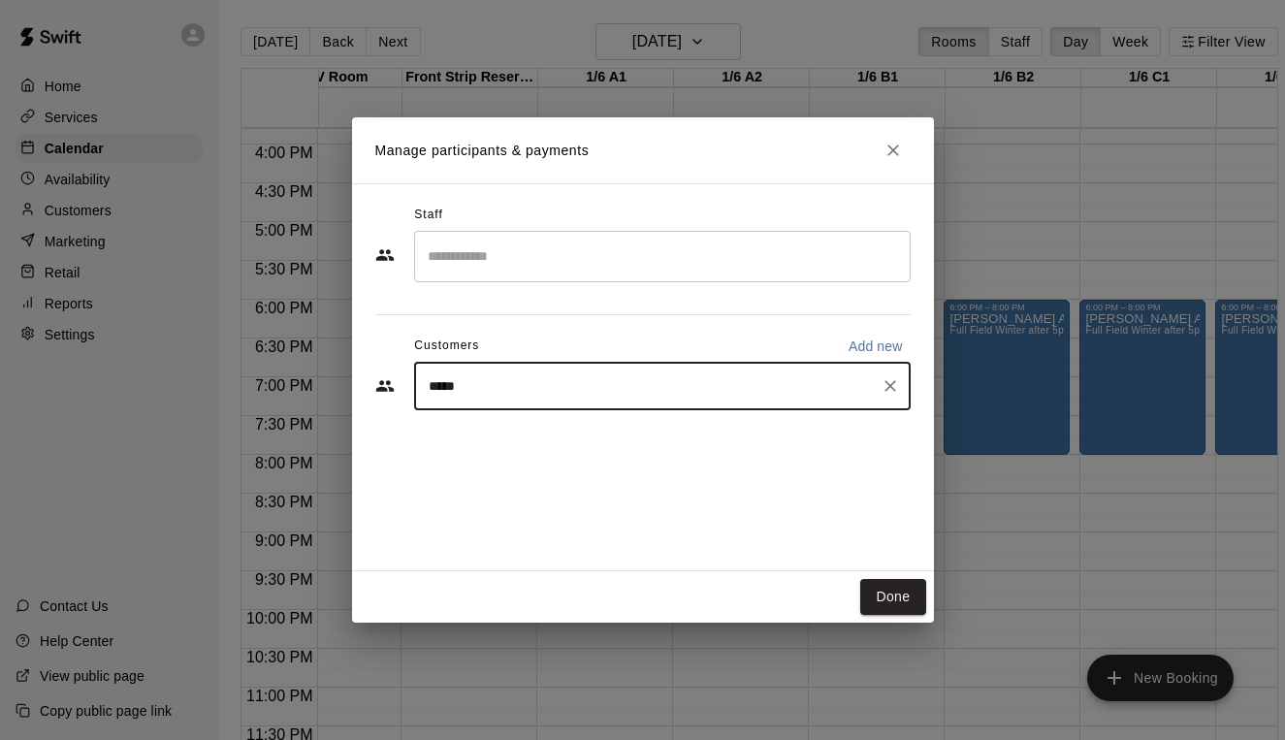
type input "******"
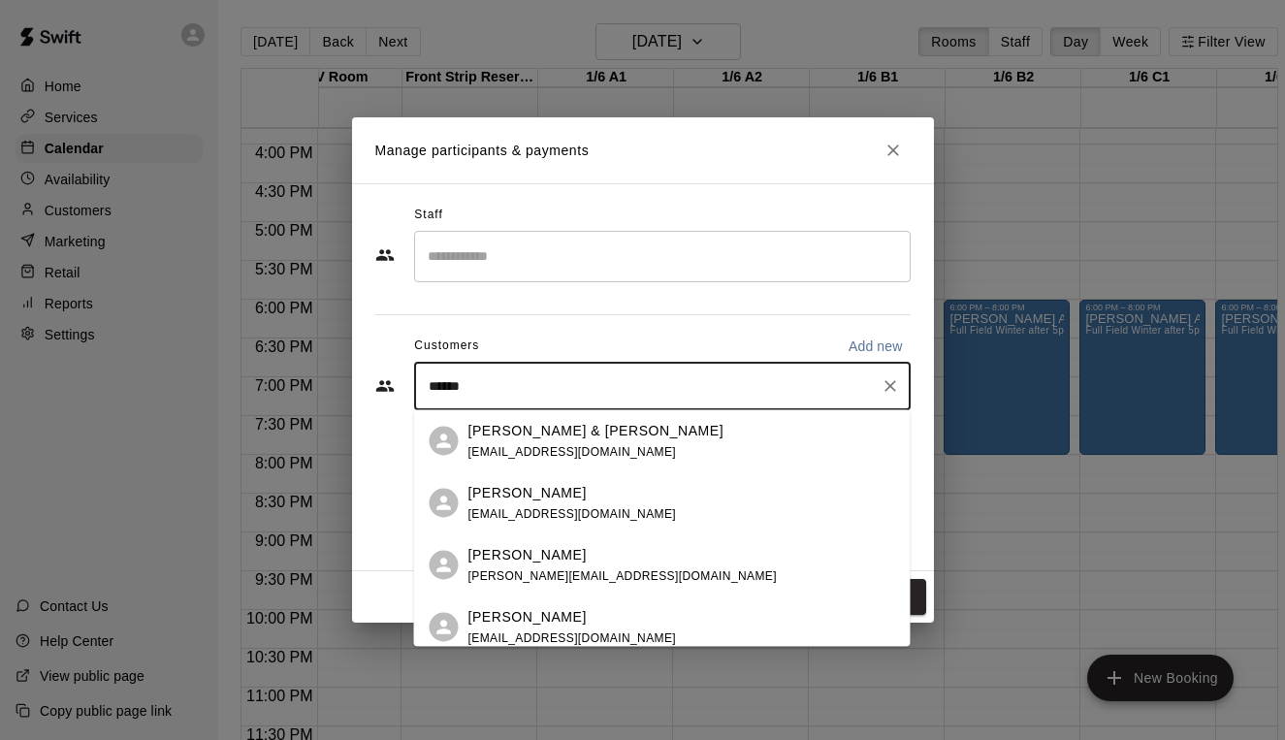
click at [501, 498] on p "[PERSON_NAME]" at bounding box center [527, 492] width 118 height 20
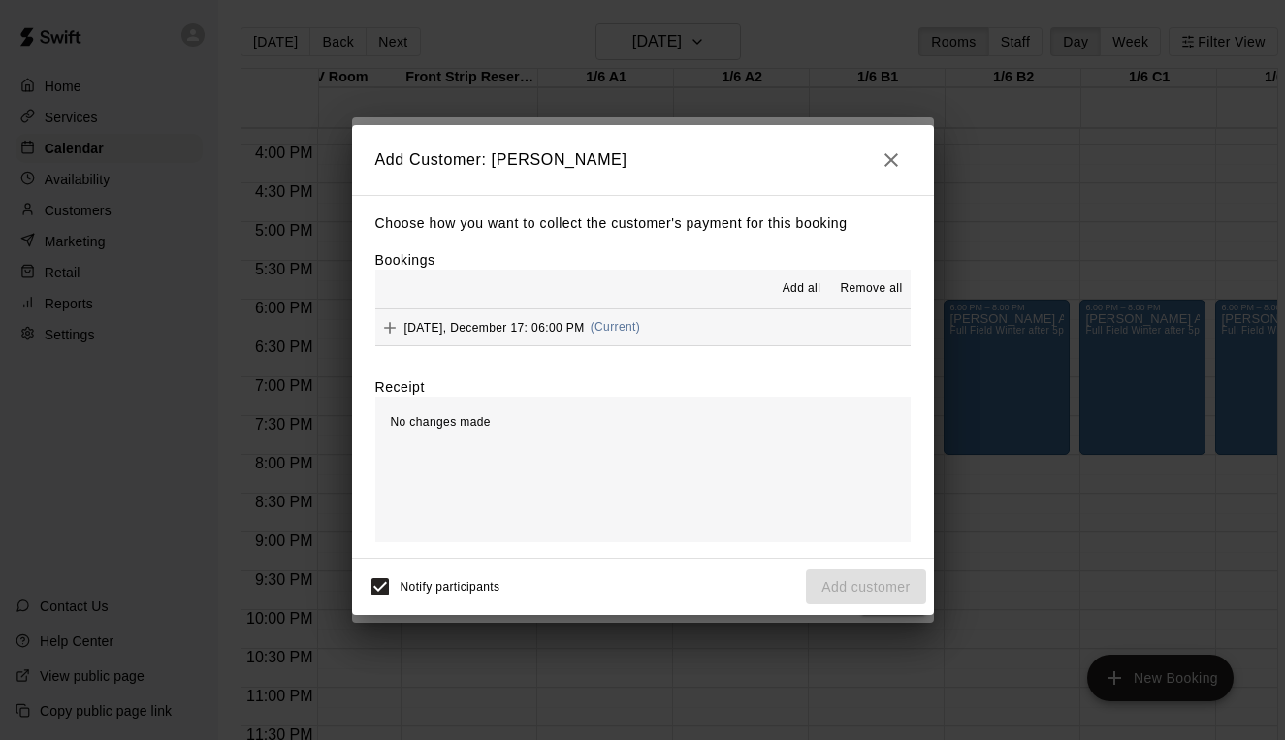
click at [799, 293] on span "Add all" at bounding box center [802, 288] width 39 height 19
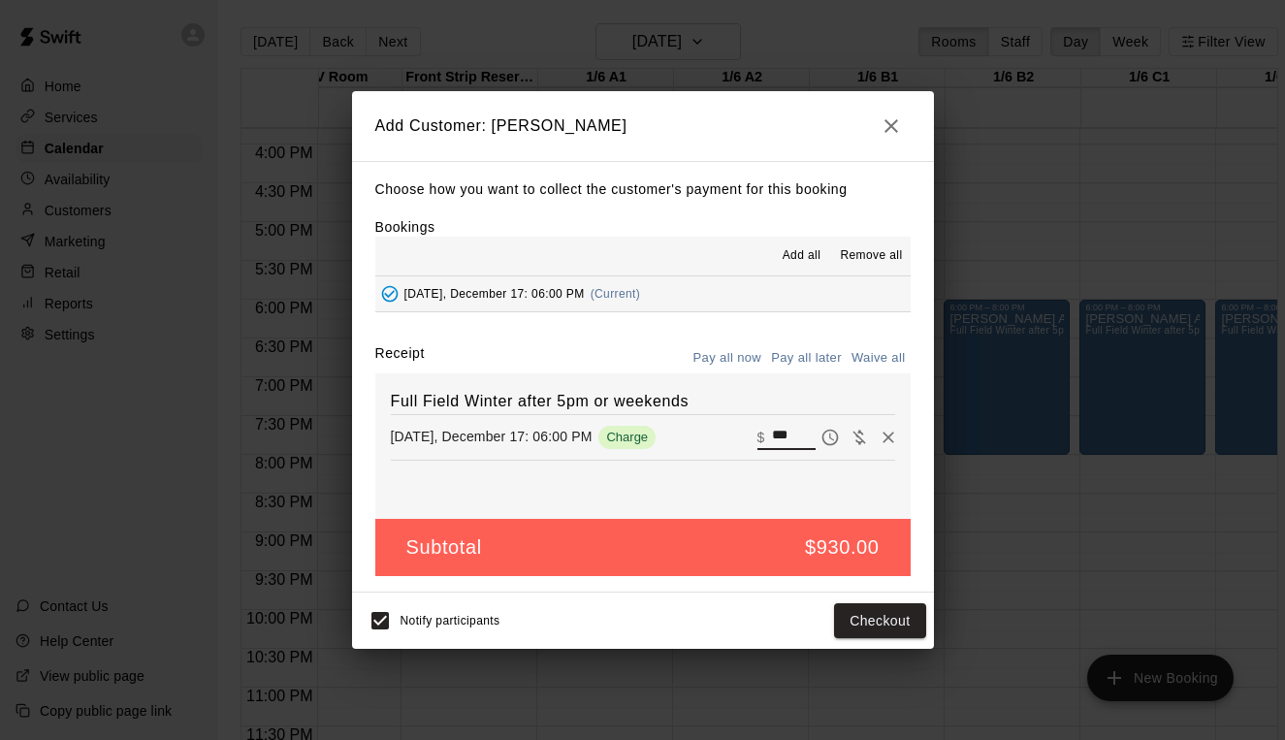
drag, startPoint x: 798, startPoint y: 435, endPoint x: 750, endPoint y: 435, distance: 48.5
click at [750, 435] on div "[DATE], December 17: 06:00 PM Charge ​ $ ***" at bounding box center [643, 437] width 504 height 29
click at [865, 617] on button "Add customer" at bounding box center [865, 621] width 119 height 36
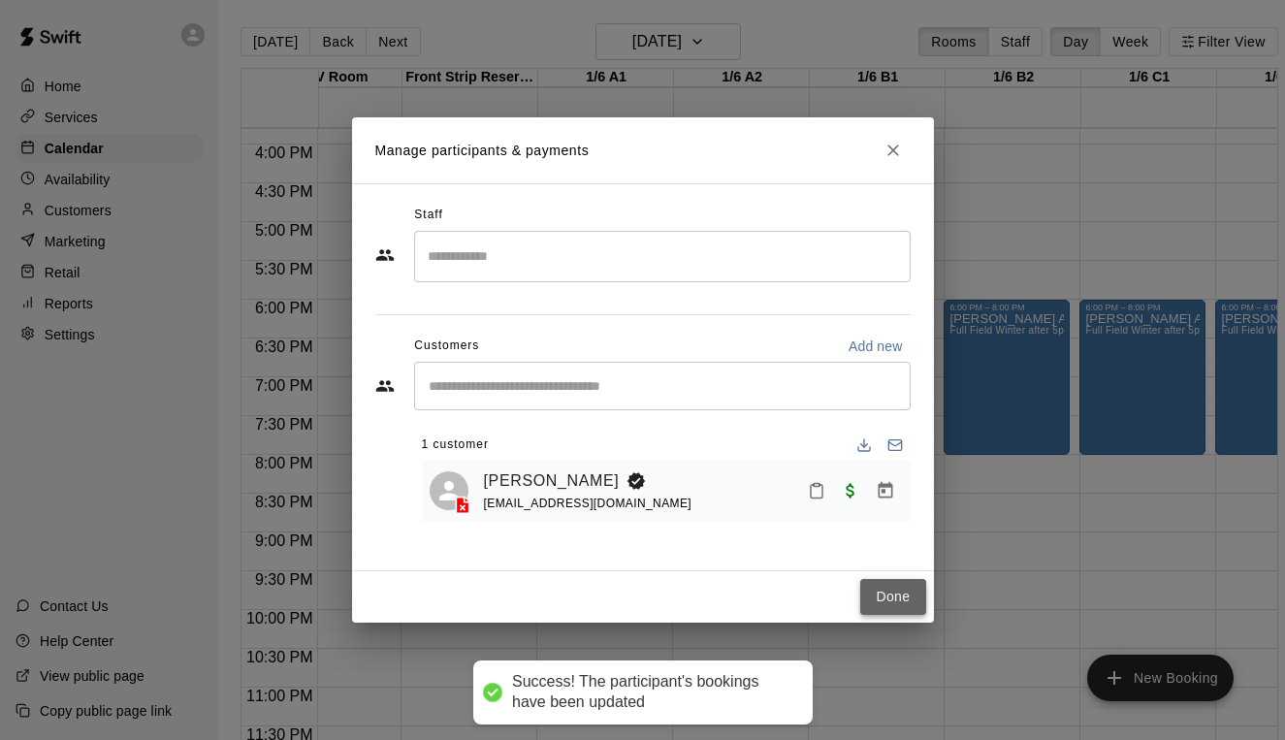
click at [893, 594] on button "Done" at bounding box center [892, 597] width 65 height 36
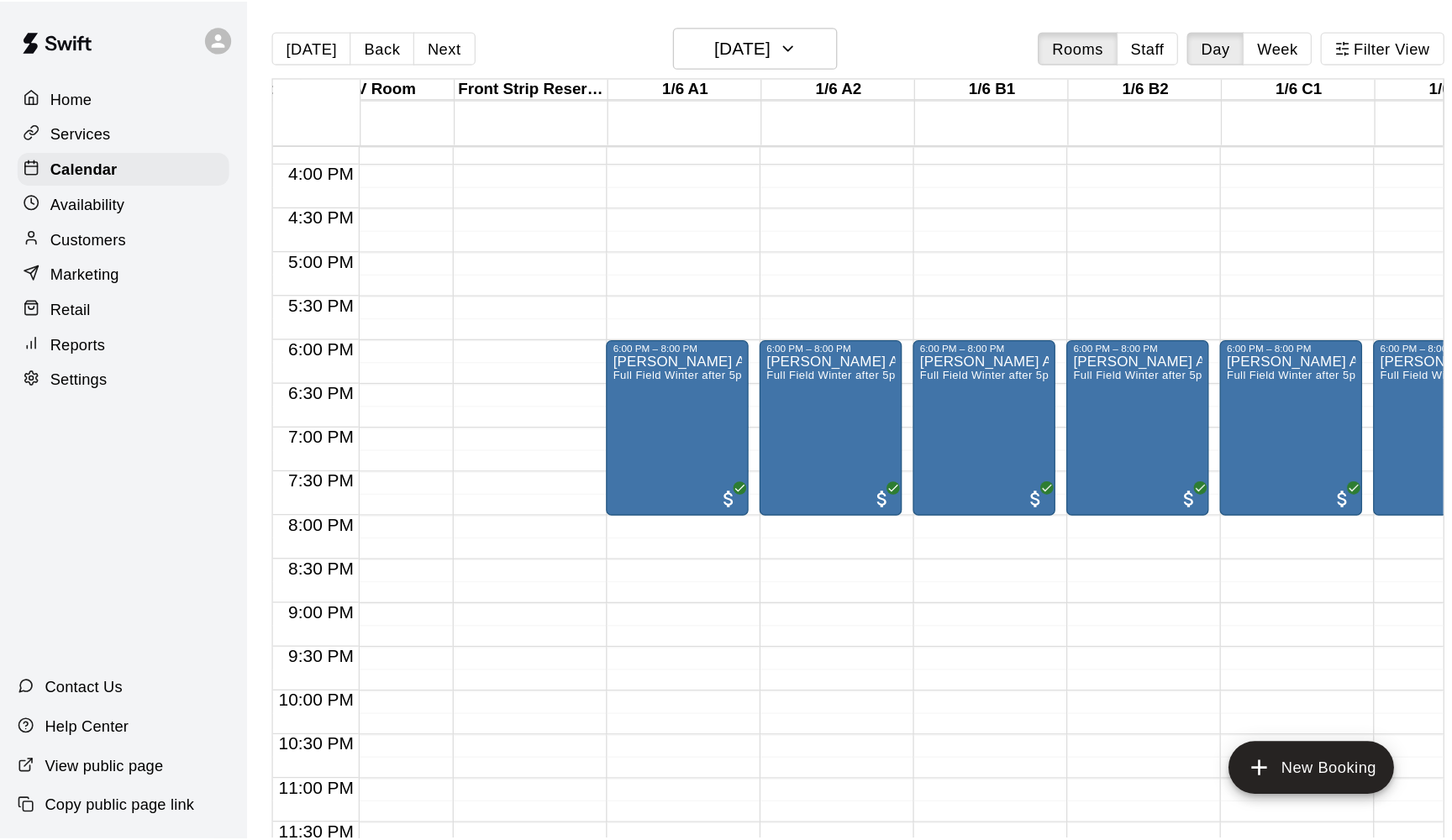
scroll to position [0, 0]
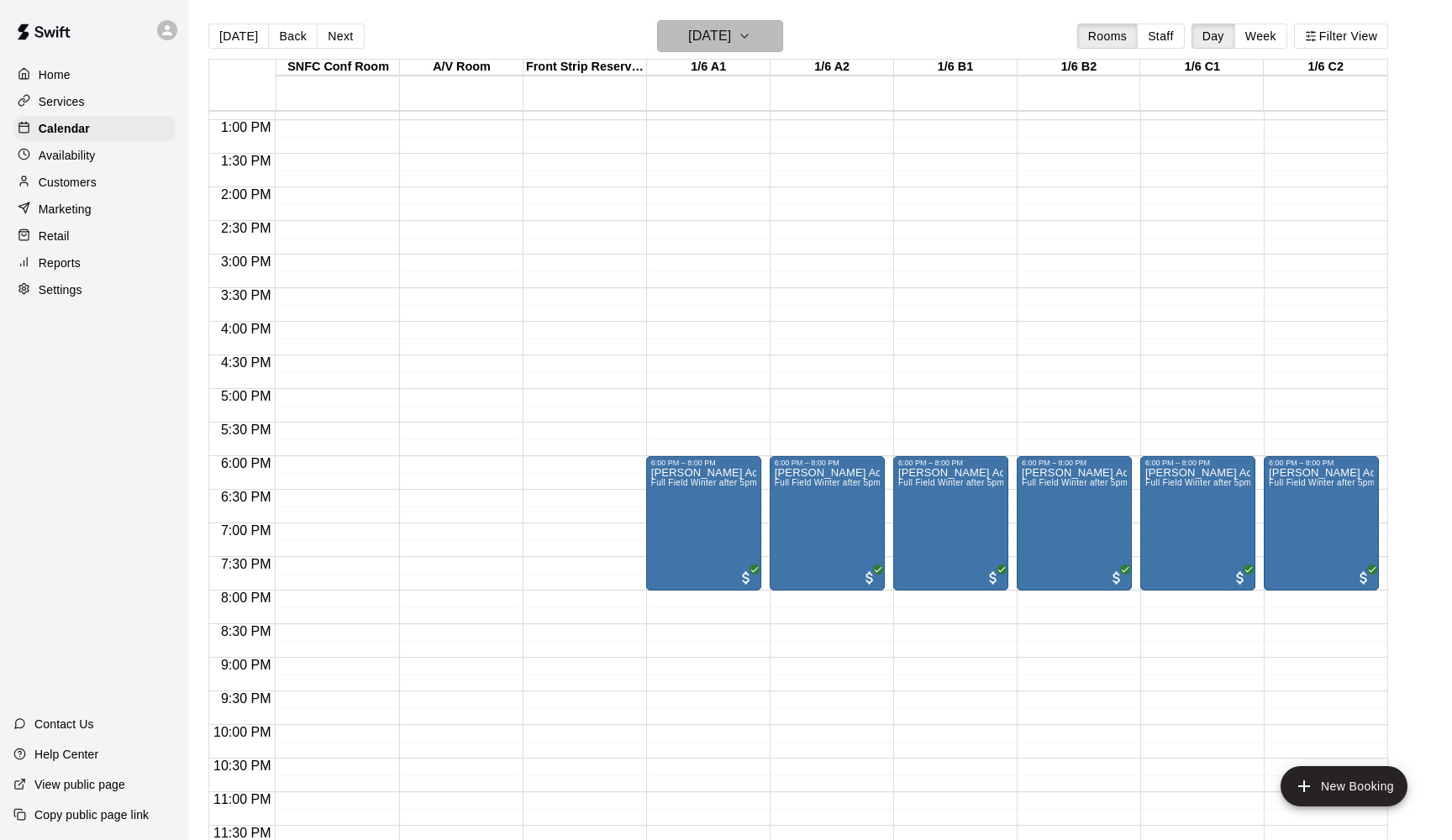
click at [731, 42] on h6 "[DATE]" at bounding box center [709, 36] width 42 height 23
click at [821, 81] on icon "Next month" at bounding box center [824, 79] width 20 height 20
click at [618, 177] on button "4" at bounding box center [615, 180] width 30 height 30
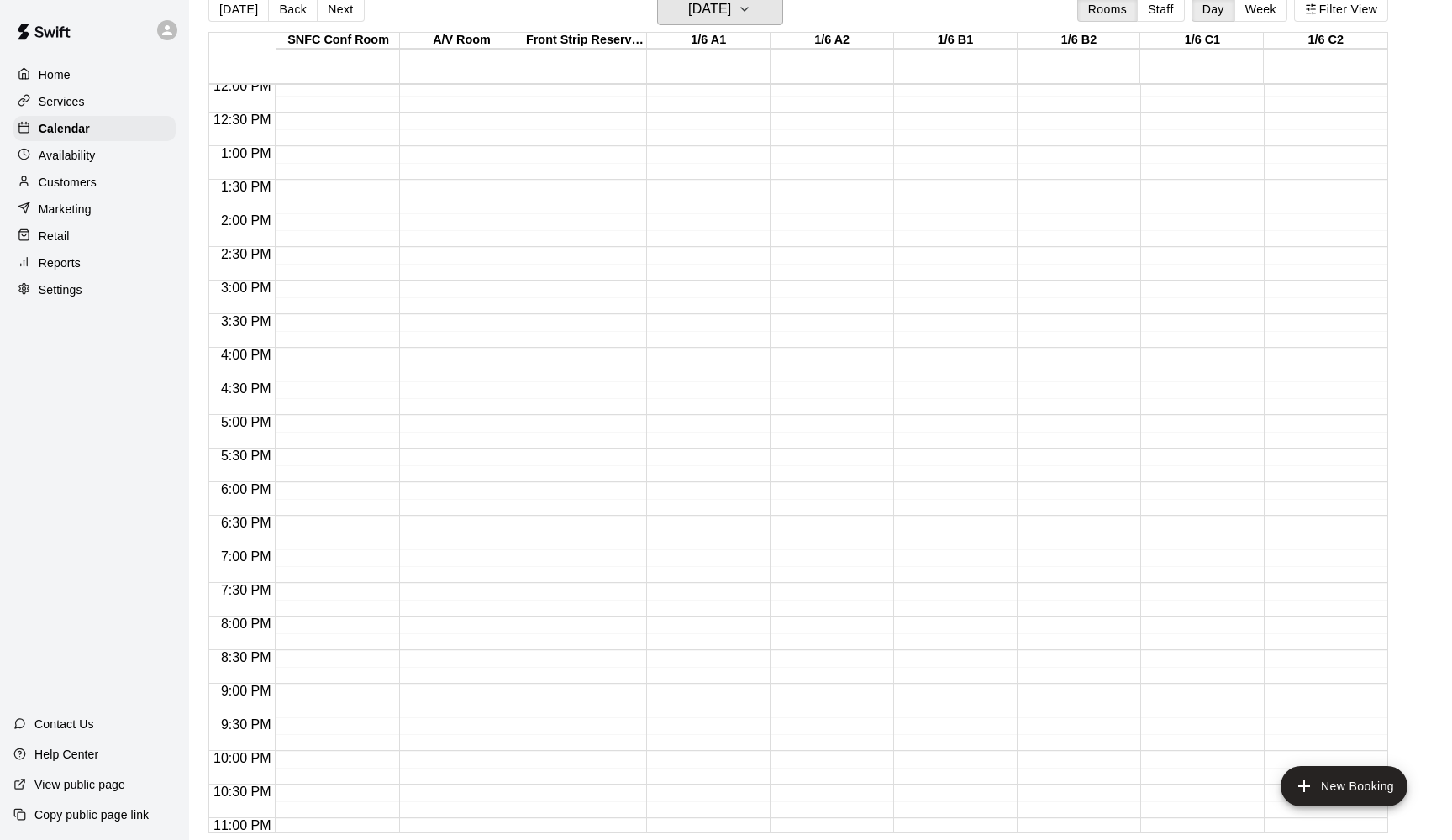
scroll to position [808, 0]
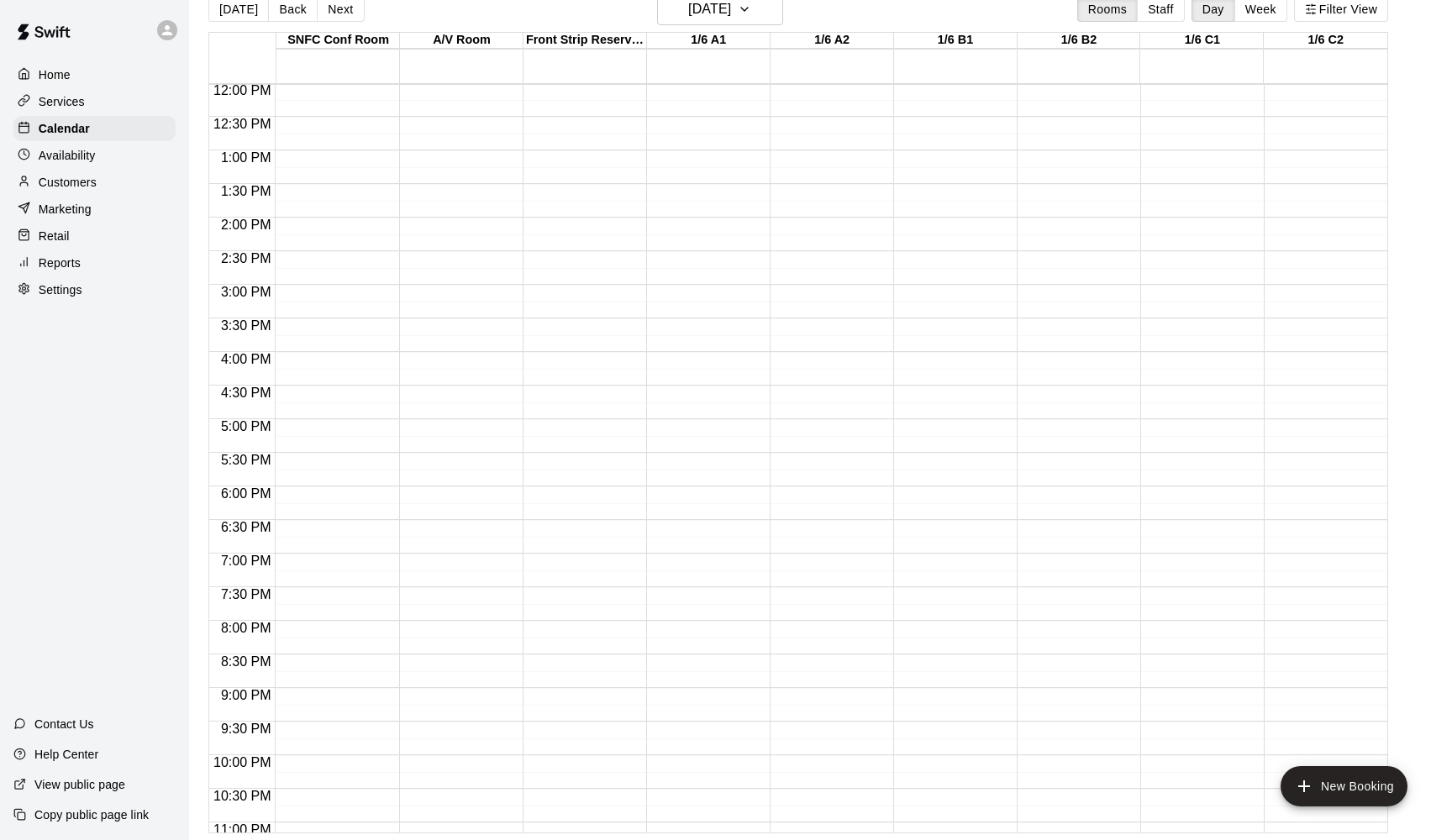
click at [705, 231] on div "12:00 AM – 7:00 AM Closed 11:45 PM – 11:59 PM Closed" at bounding box center [703, 83] width 115 height 1612
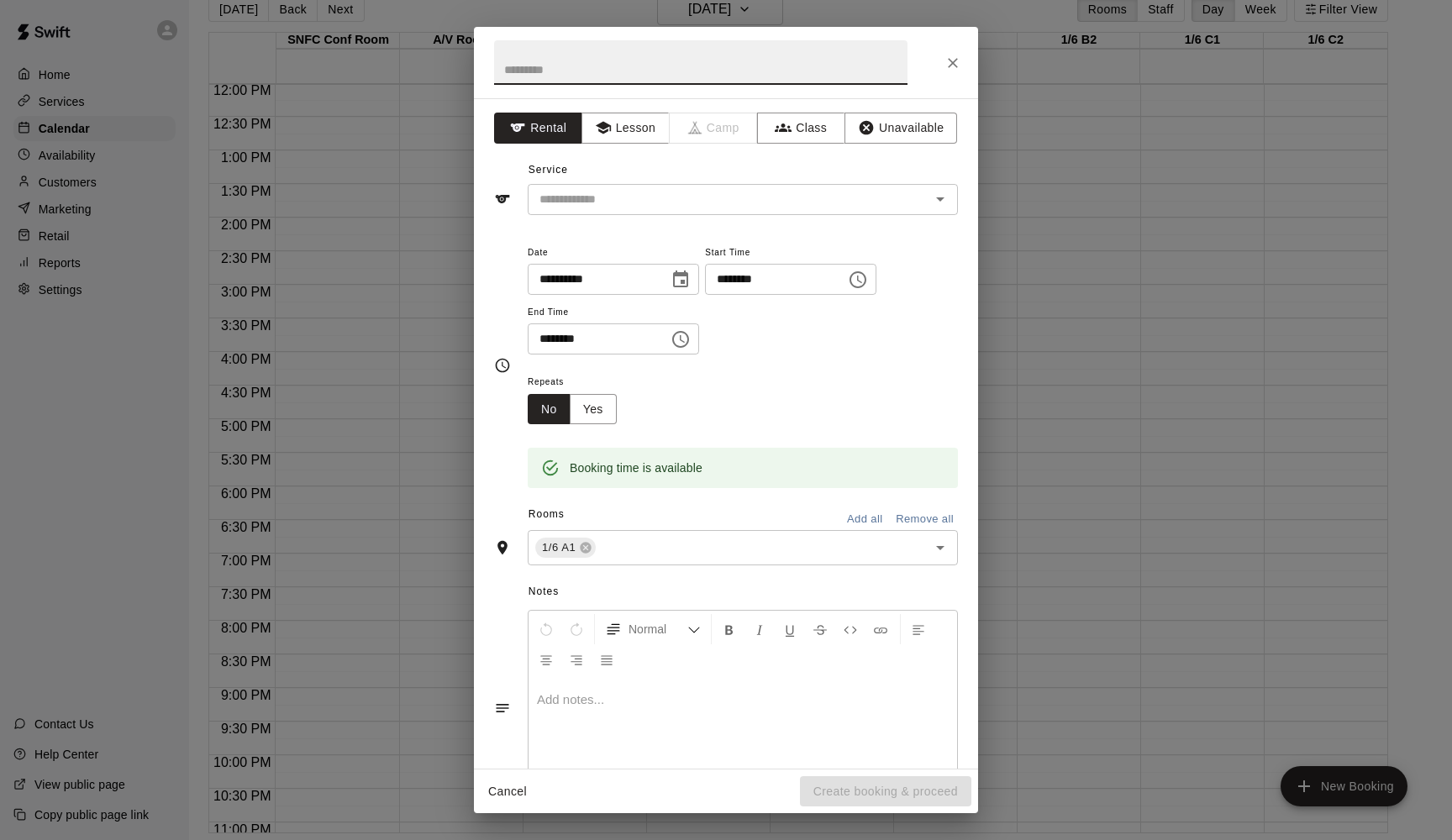
click at [541, 338] on input "********" at bounding box center [592, 339] width 129 height 31
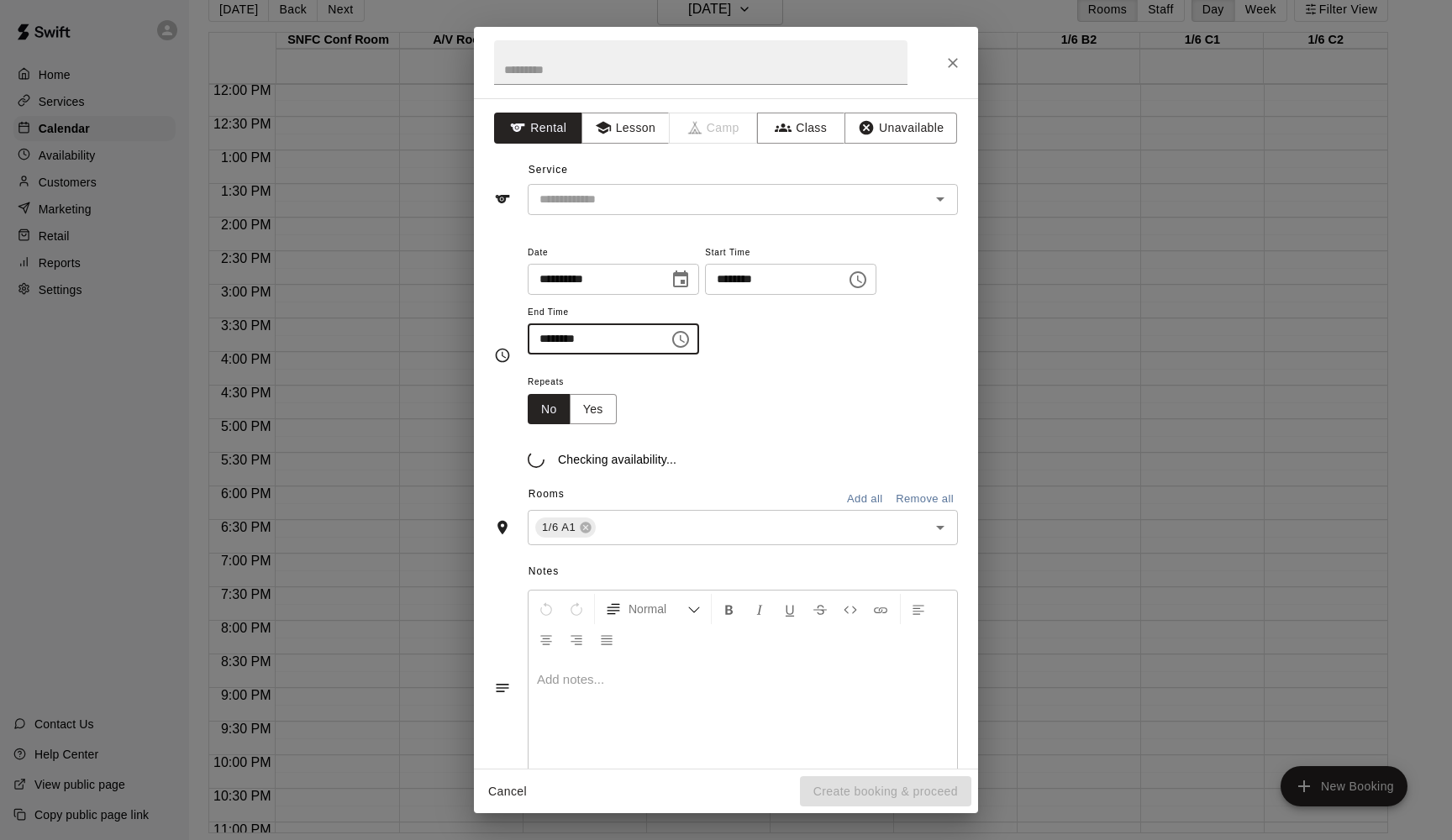
type input "********"
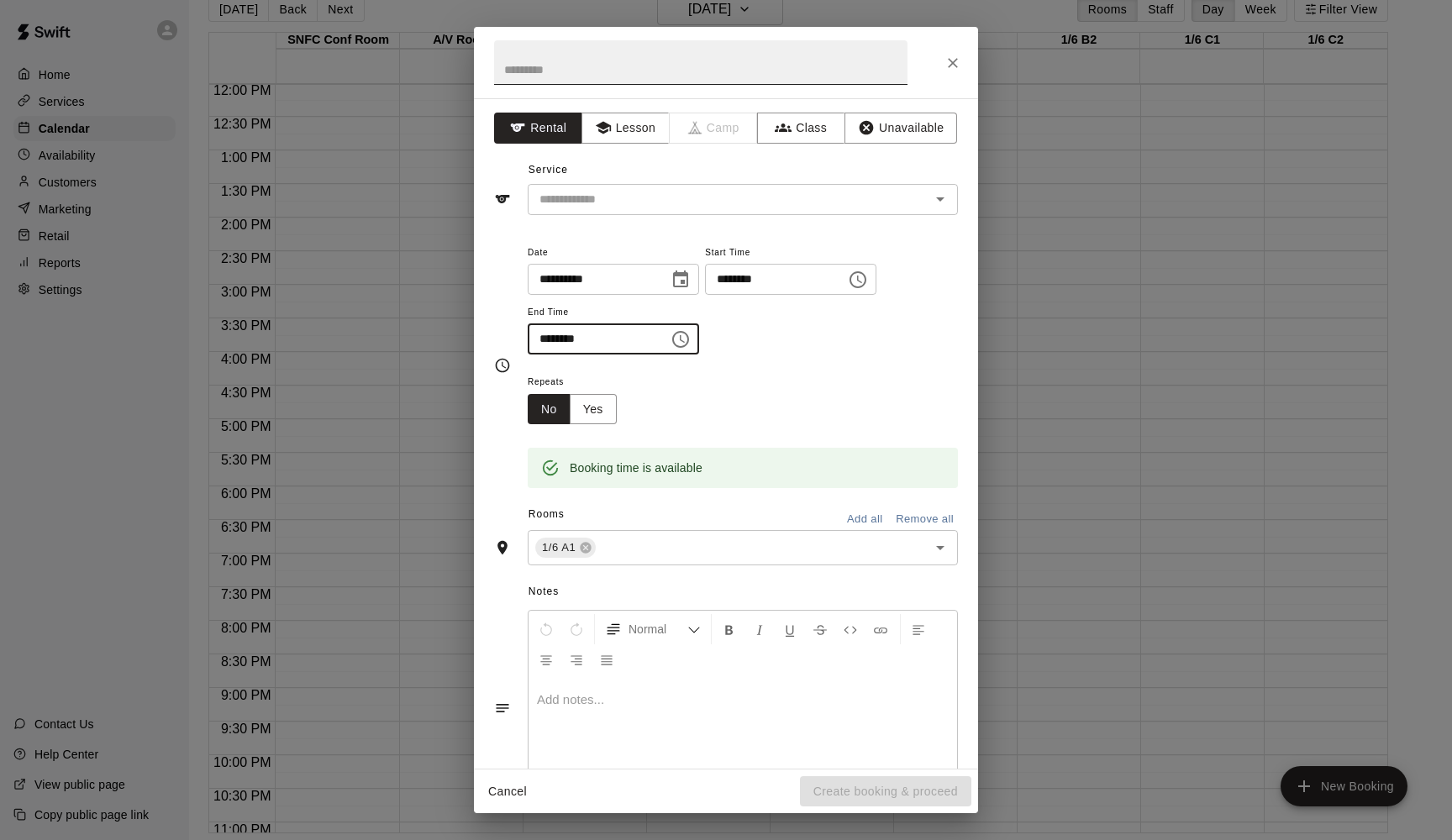
click at [523, 71] on input "text" at bounding box center [700, 62] width 413 height 44
click at [542, 186] on div "​" at bounding box center [742, 199] width 431 height 31
type input "**********"
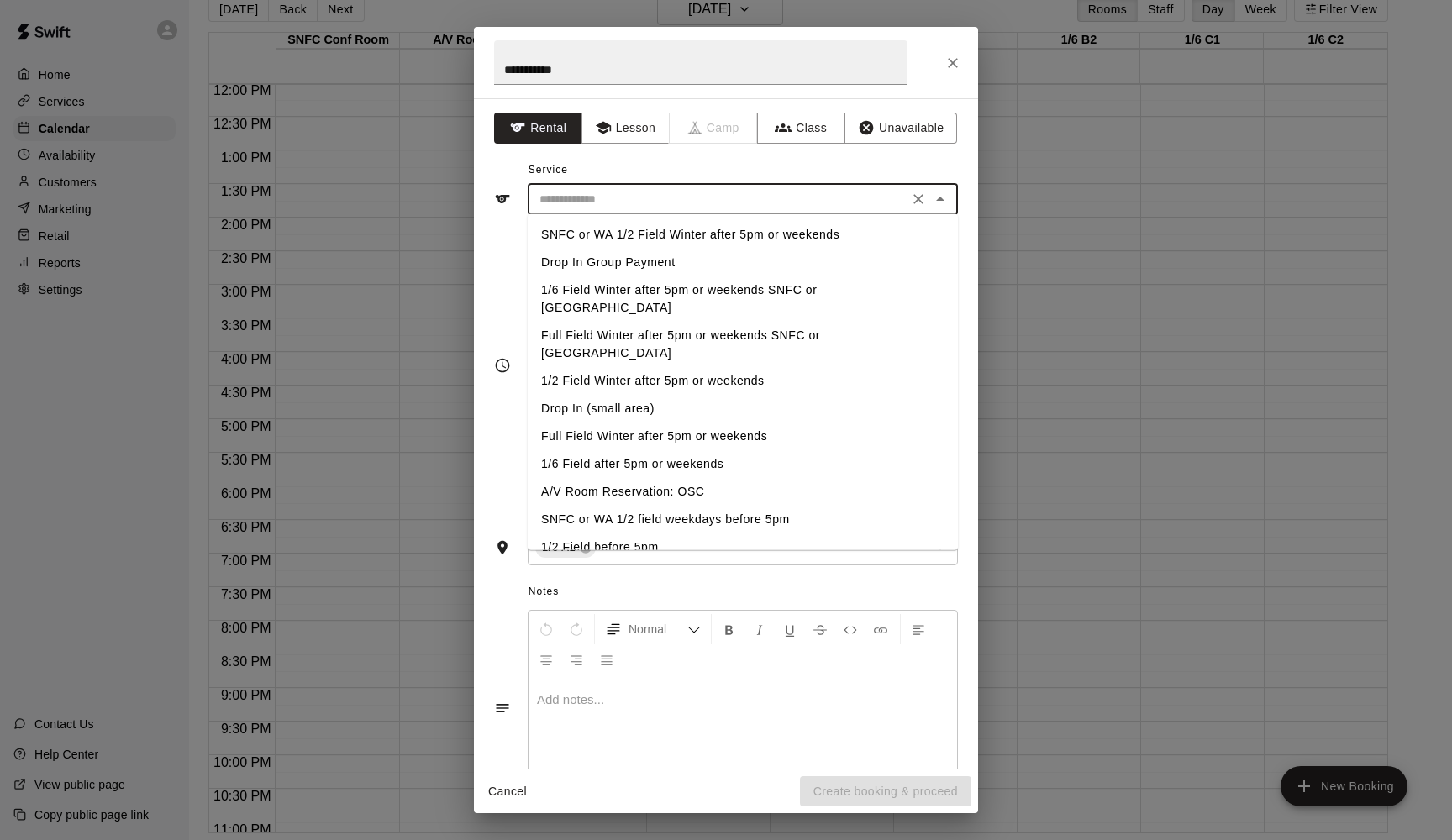
click at [568, 321] on li "Full Field Winter after 5pm or weekends SNFC or [GEOGRAPHIC_DATA]" at bounding box center [742, 344] width 431 height 45
type input "**********"
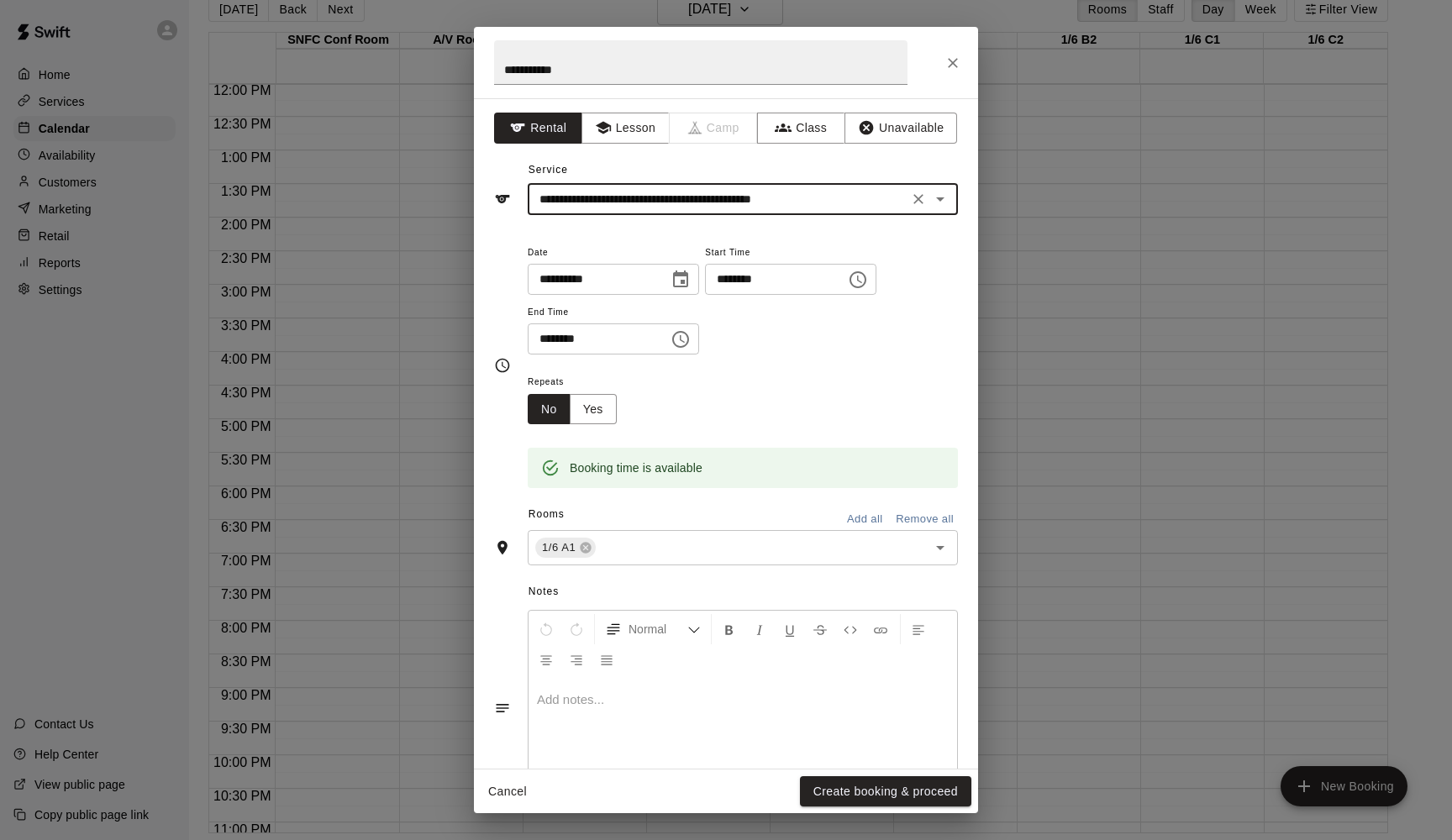
click at [854, 517] on button "Add all" at bounding box center [865, 520] width 54 height 26
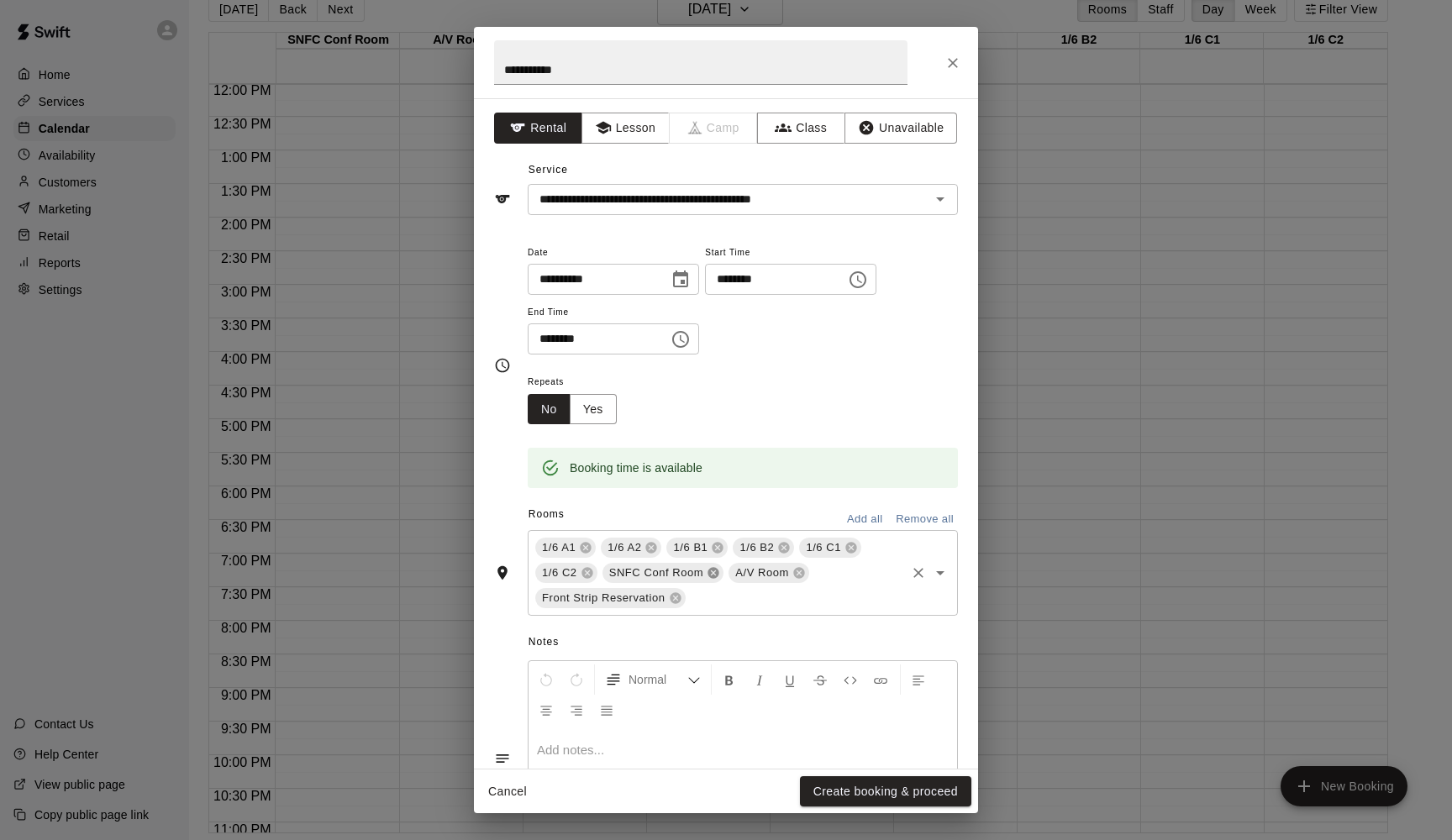
click at [710, 572] on icon at bounding box center [714, 573] width 11 height 11
click at [666, 571] on icon at bounding box center [672, 573] width 14 height 14
click at [741, 568] on icon at bounding box center [742, 573] width 11 height 11
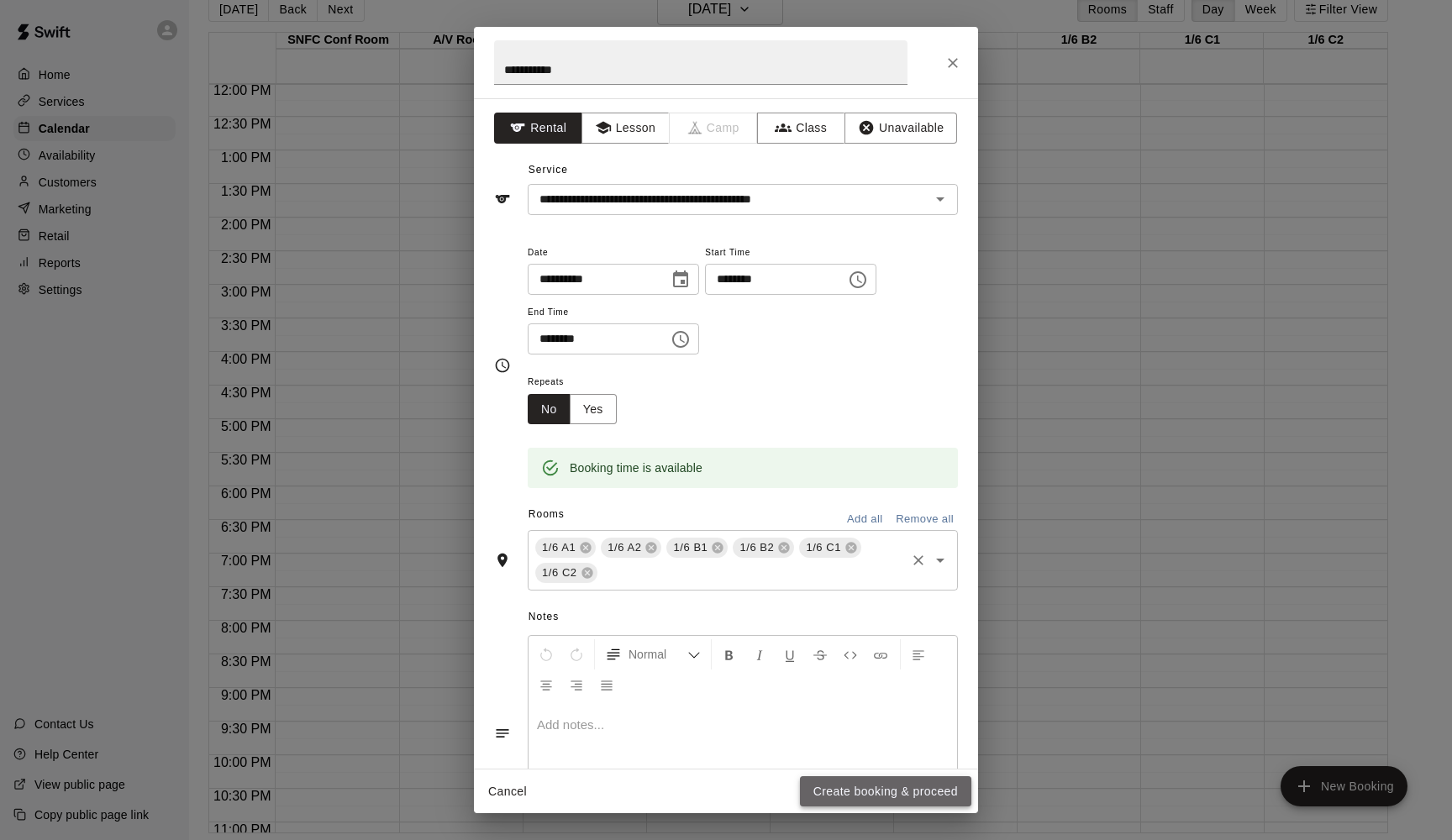
click at [877, 640] on button "Create booking & proceed" at bounding box center [885, 792] width 172 height 31
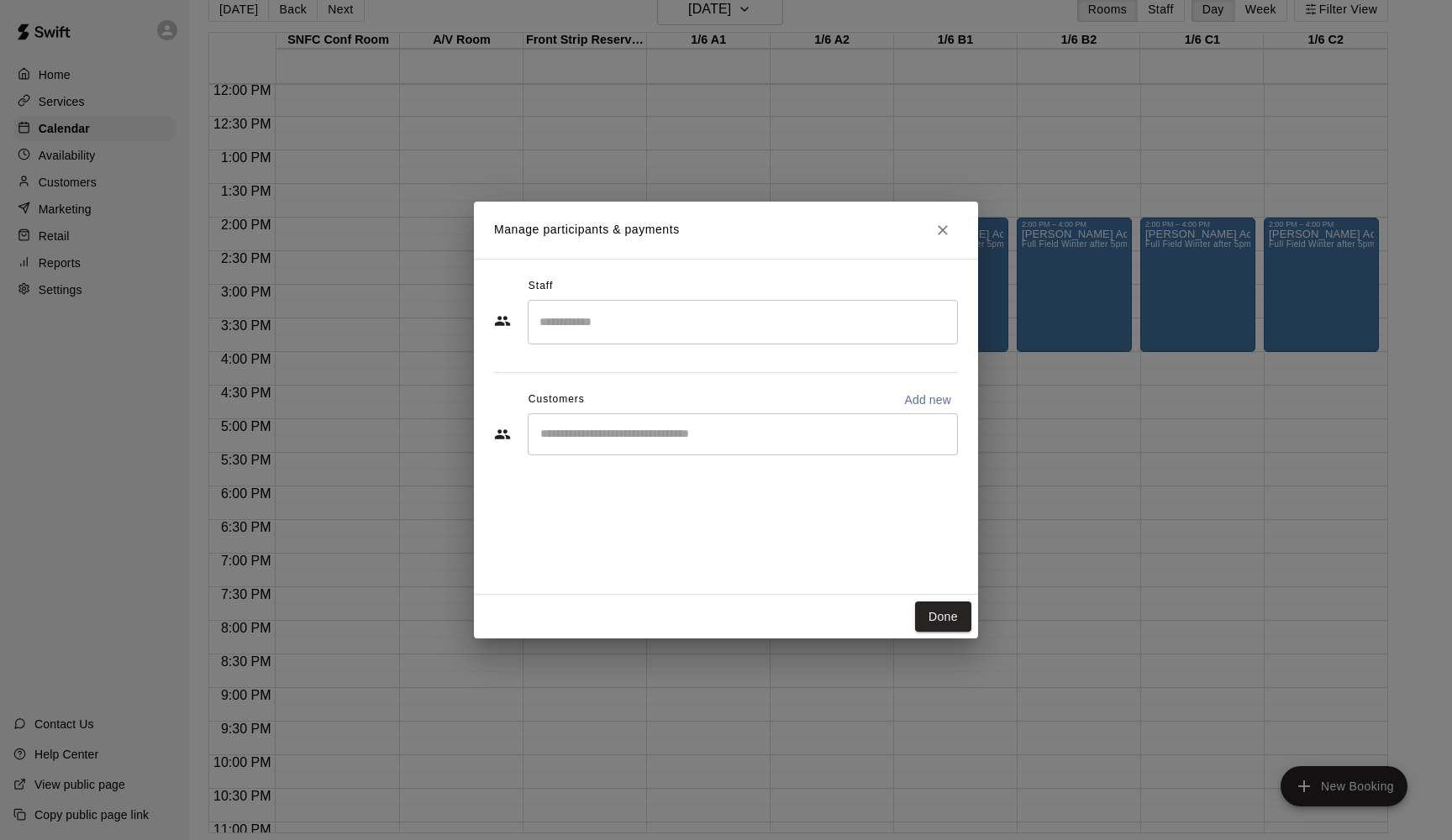
click at [712, 433] on input "Start typing to search customers..." at bounding box center [742, 434] width 415 height 16
type input "*"
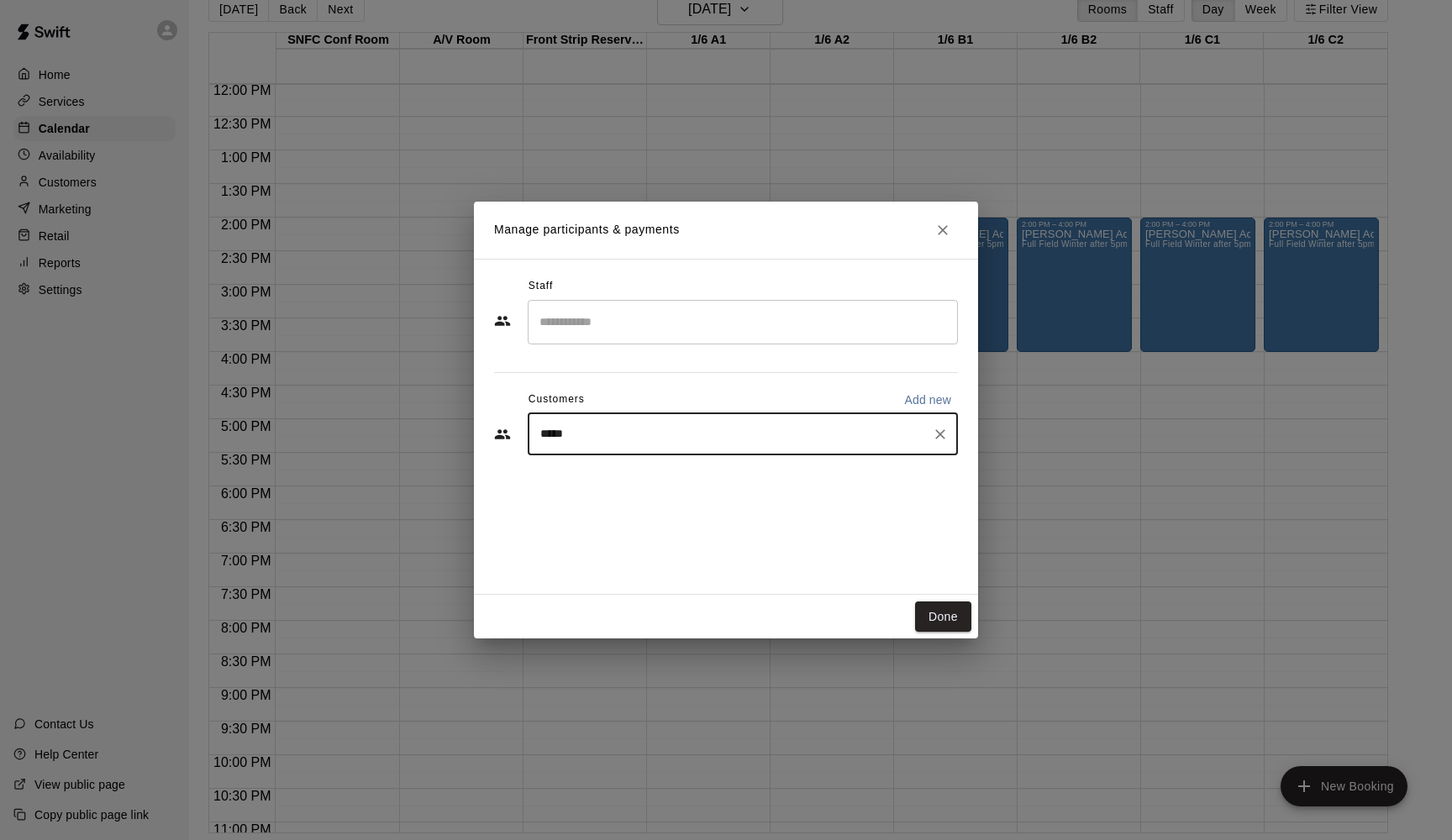
type input "******"
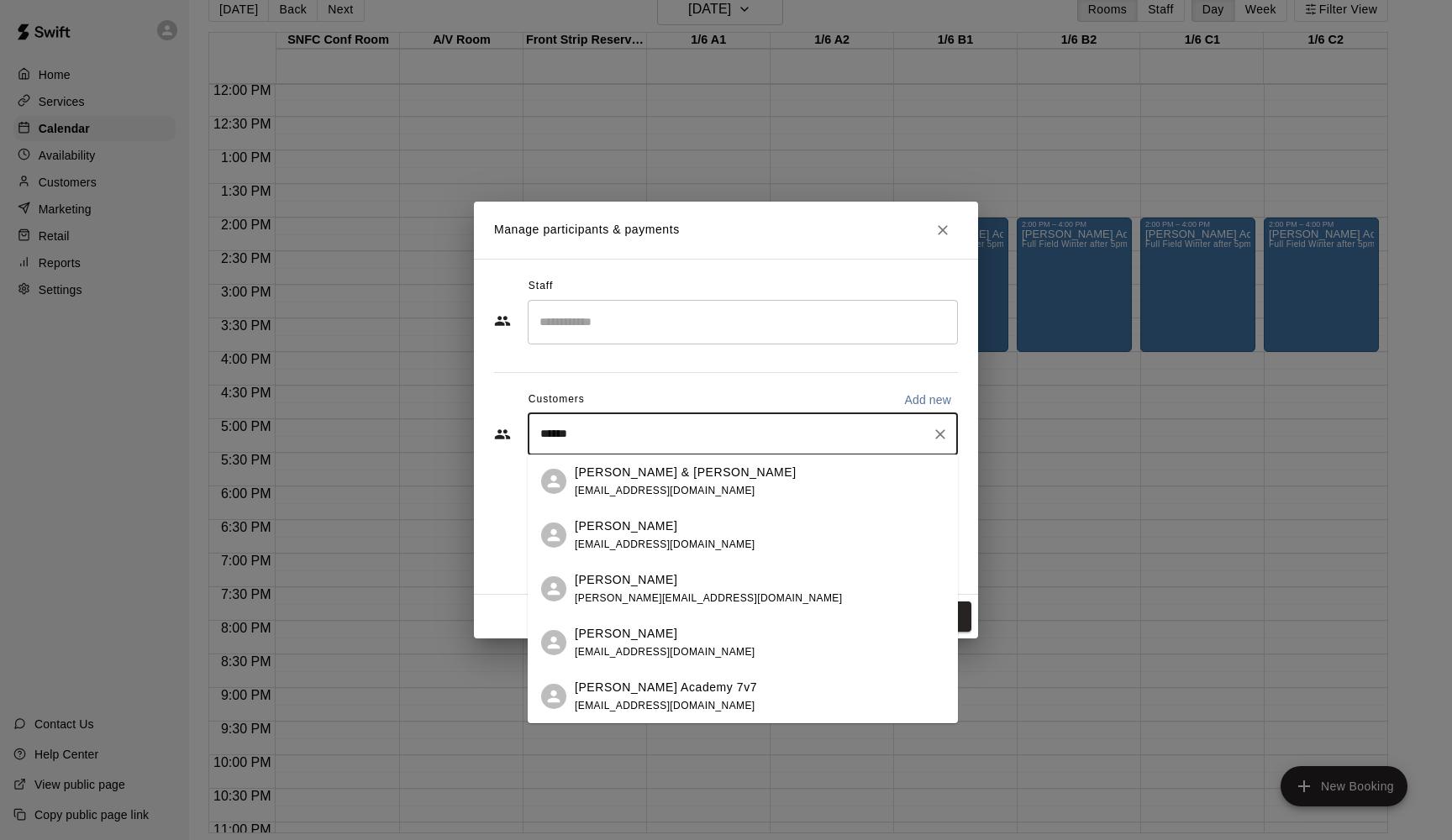
click at [629, 533] on p "[PERSON_NAME]" at bounding box center [626, 526] width 102 height 17
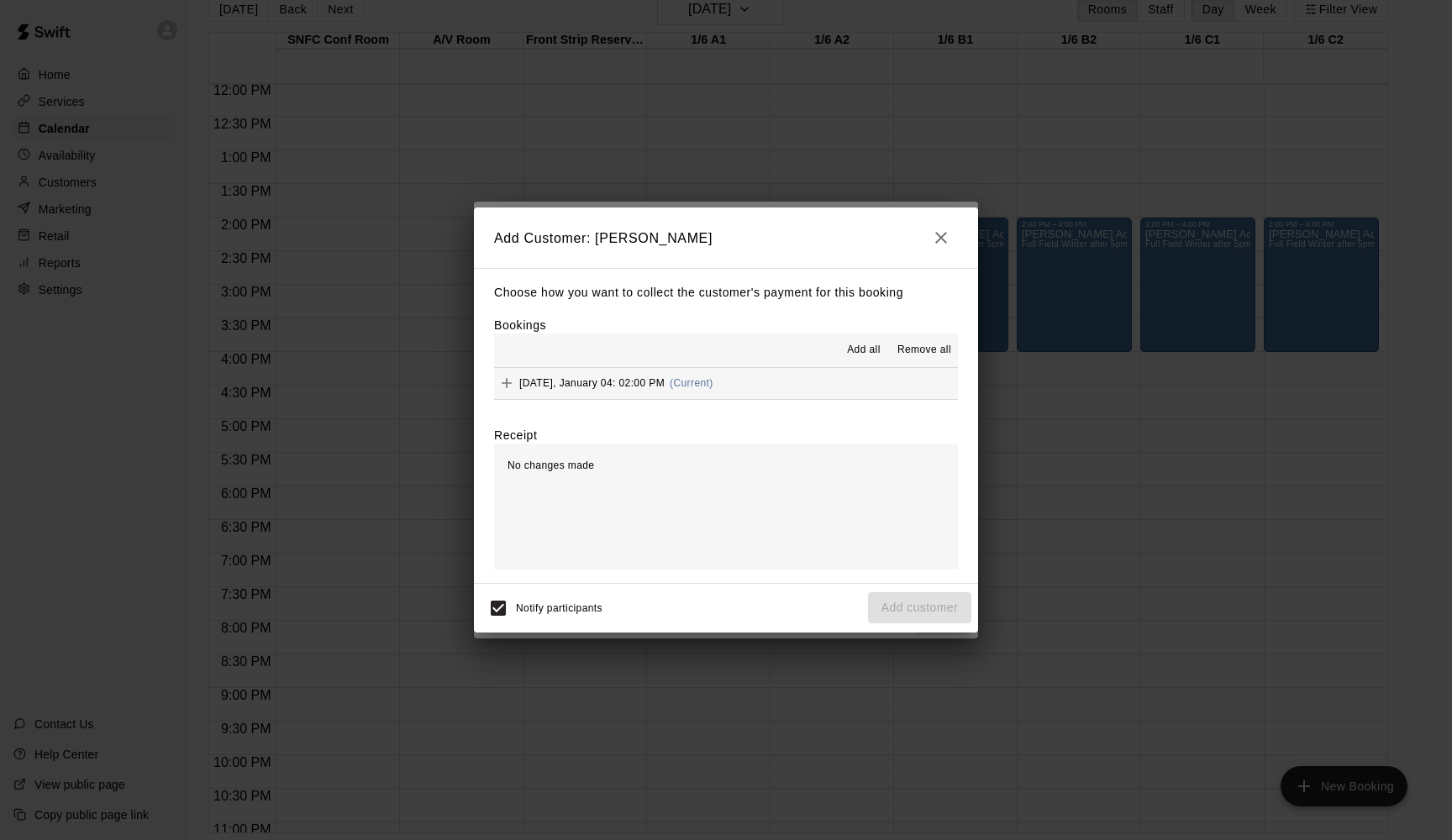
click at [869, 347] on span "Add all" at bounding box center [864, 350] width 34 height 16
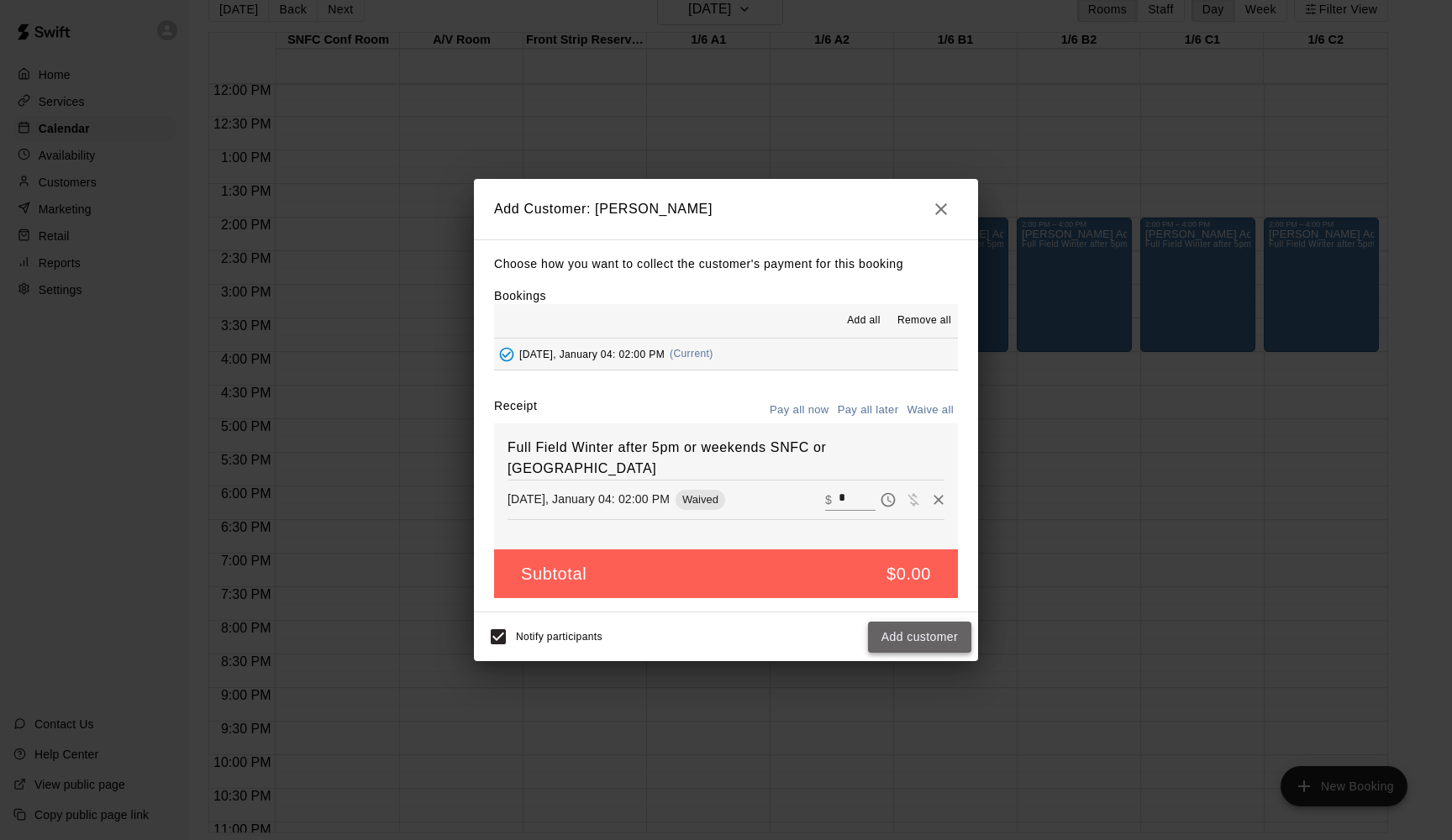
click at [924, 636] on button "Add customer" at bounding box center [919, 637] width 103 height 31
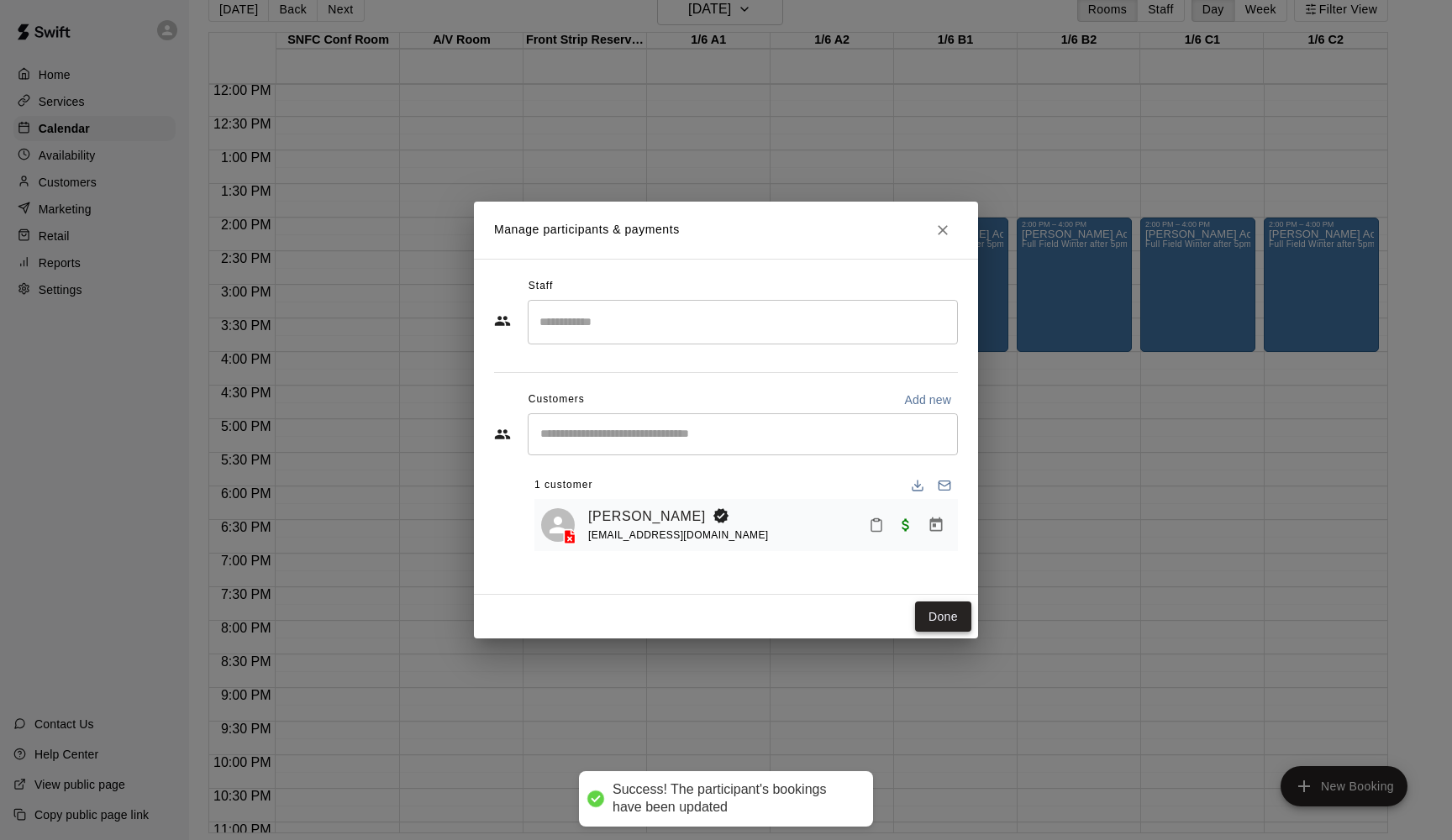
click at [947, 617] on button "Done" at bounding box center [943, 617] width 56 height 31
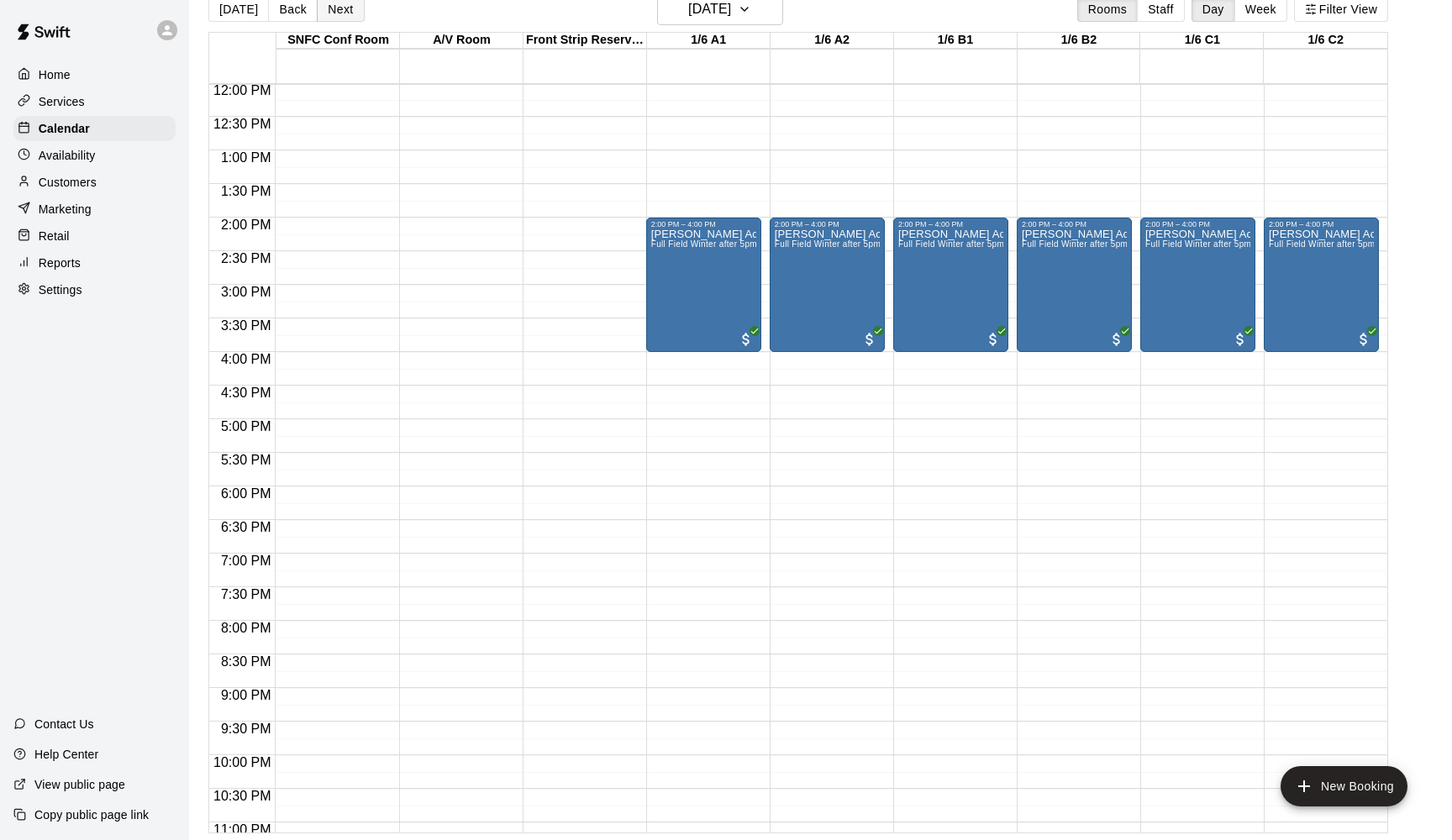
click at [340, 15] on button "Next" at bounding box center [340, 9] width 47 height 25
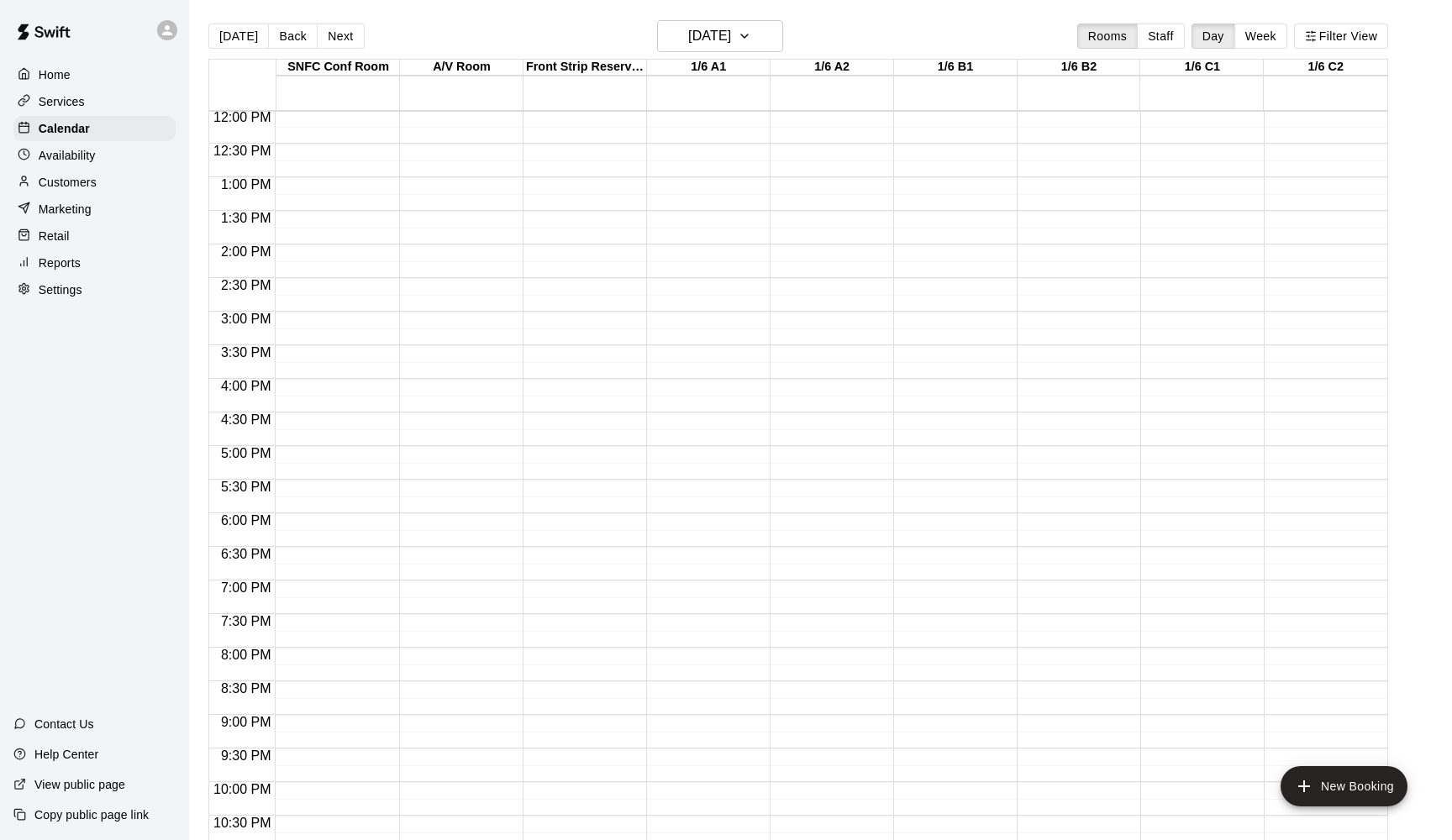
scroll to position [854, 0]
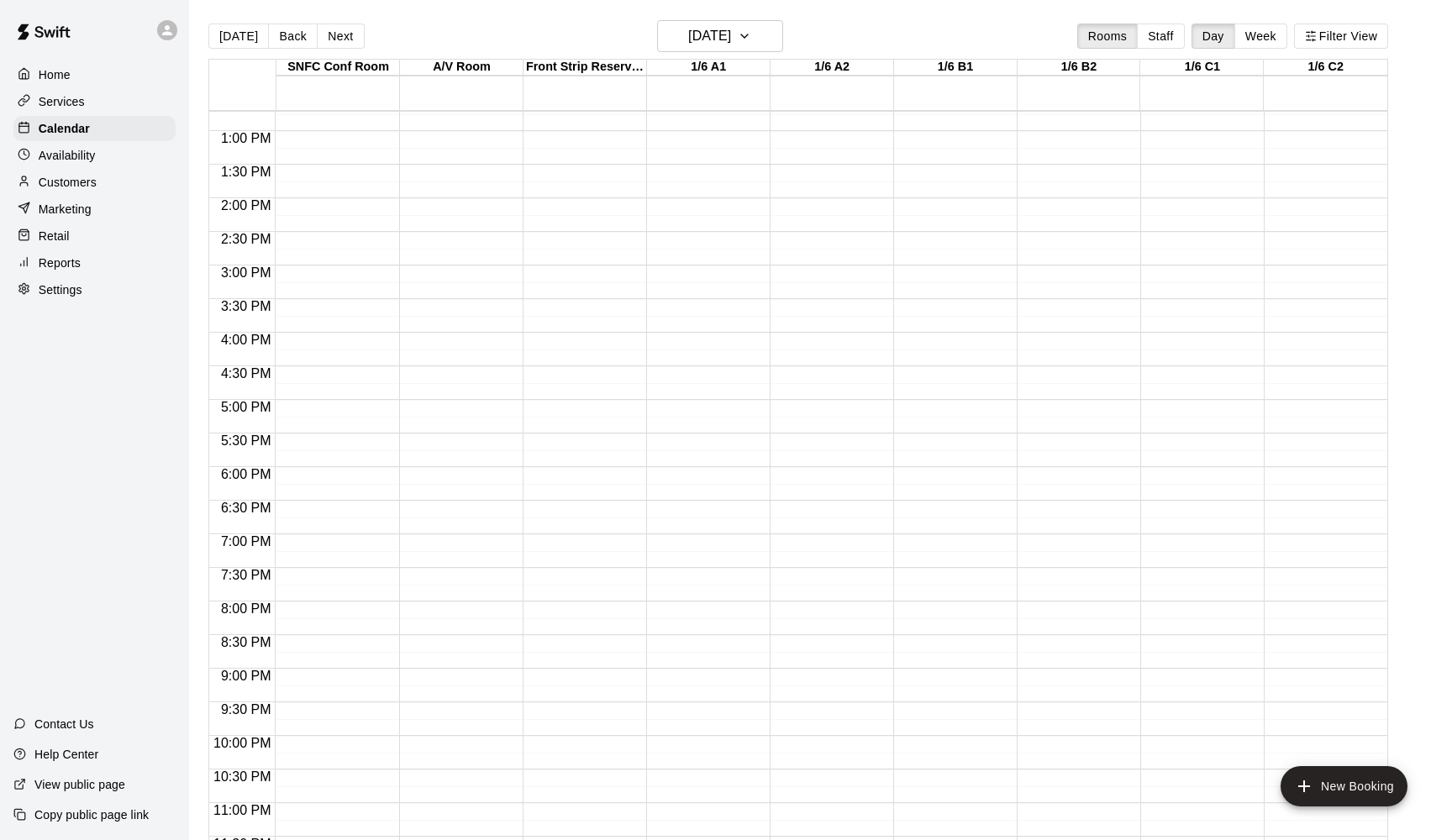
click at [677, 515] on div "12:00 AM – 5:00 AM Closed 10:00 AM – 12:00 PM [PERSON_NAME] Camp Full Field Win…" at bounding box center [703, 64] width 115 height 1612
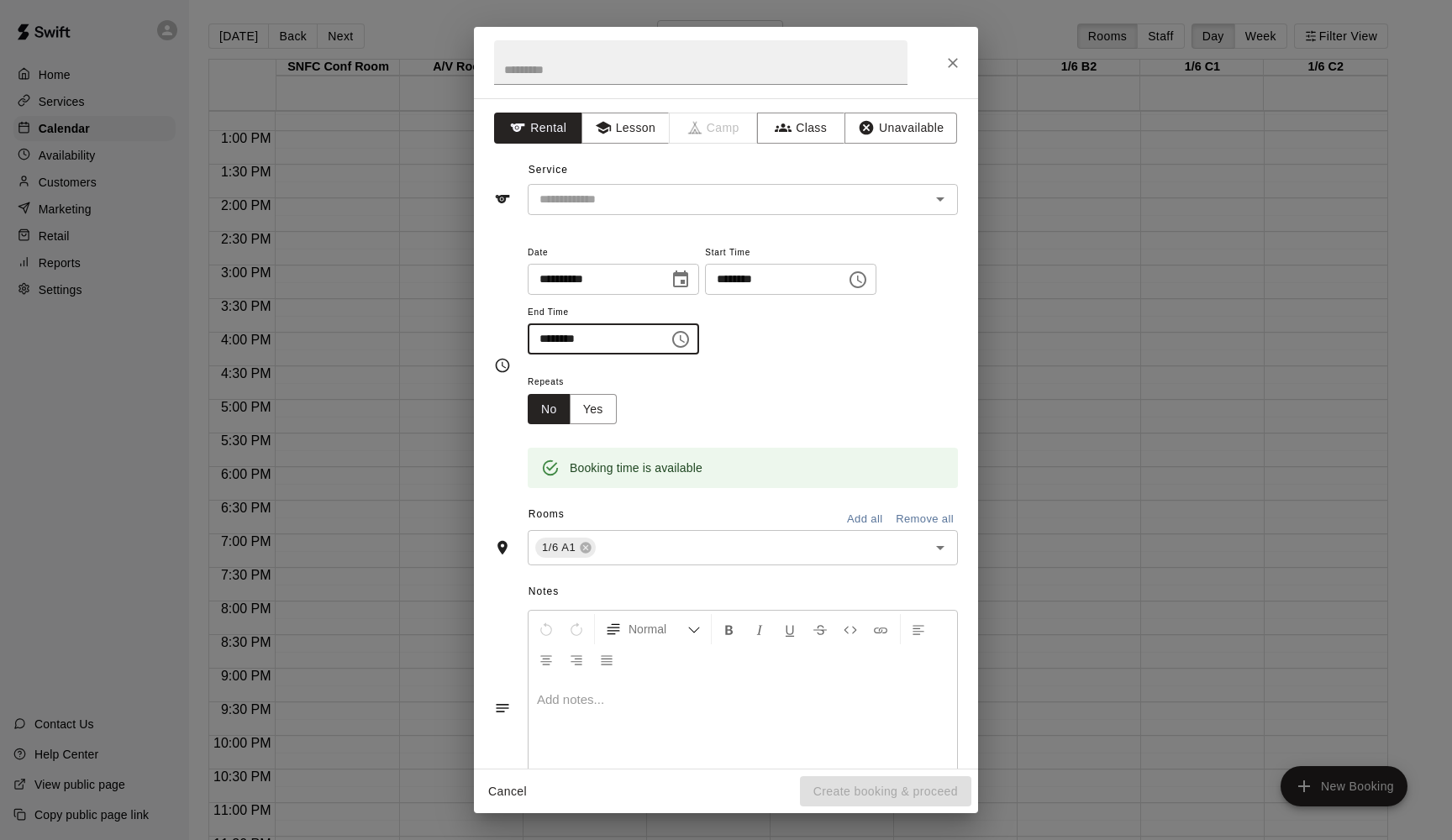
click at [547, 339] on input "********" at bounding box center [592, 339] width 129 height 31
type input "********"
click at [529, 68] on input "text" at bounding box center [700, 62] width 413 height 44
type input "**********"
click at [563, 197] on input "text" at bounding box center [718, 199] width 371 height 21
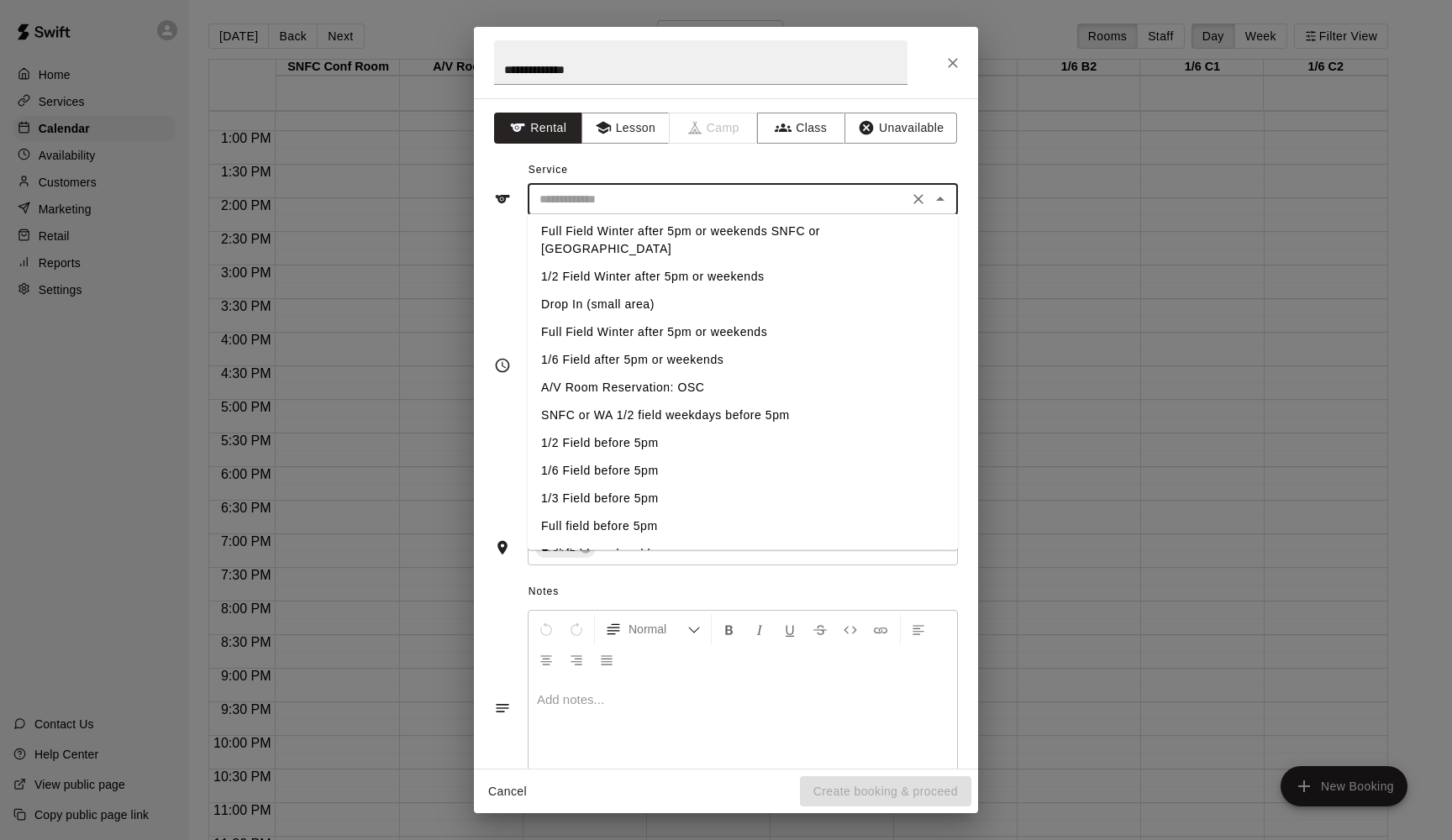
scroll to position [153, 0]
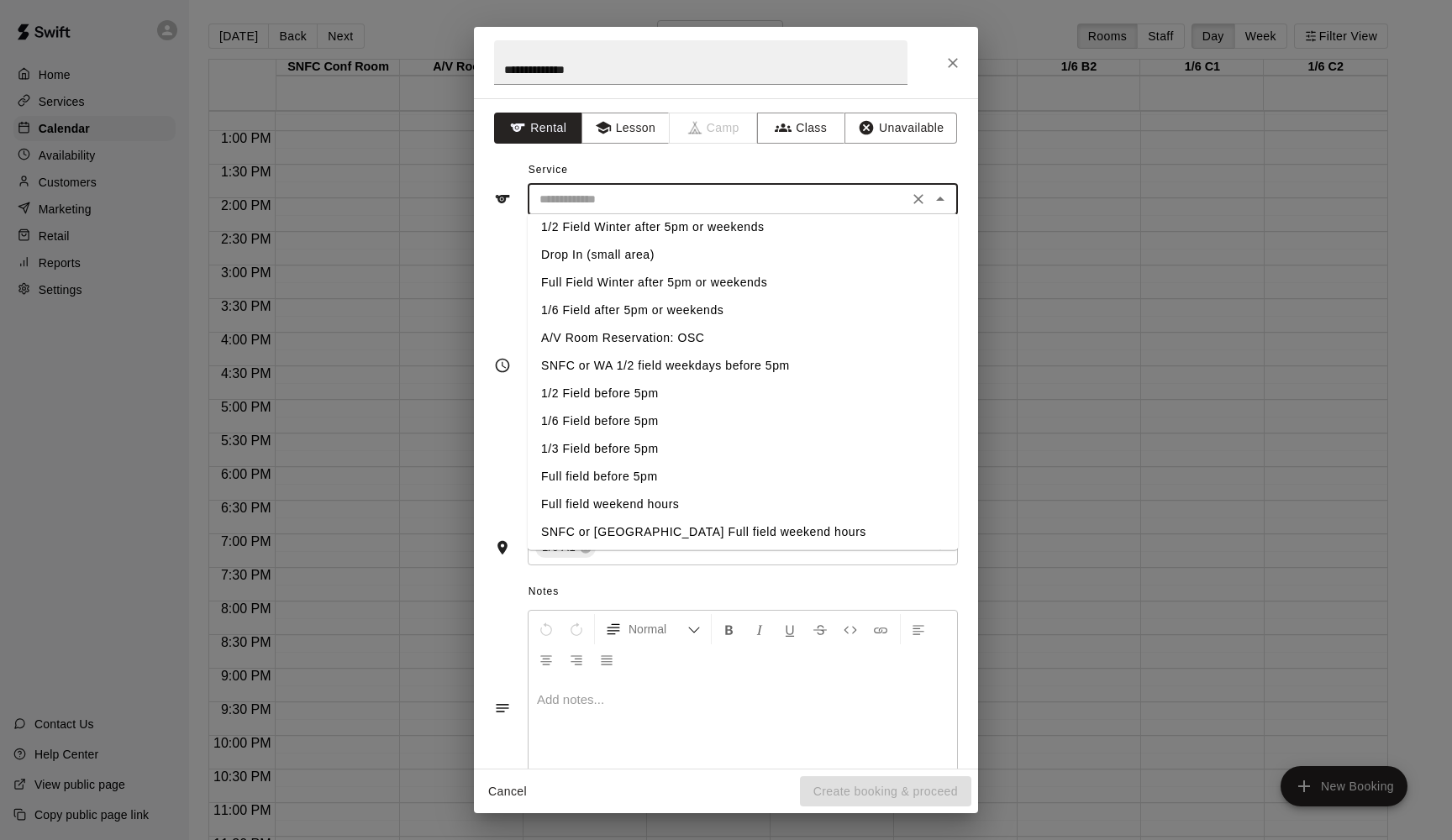
click at [600, 435] on li "1/3 Field before 5pm" at bounding box center [742, 449] width 431 height 28
type input "**********"
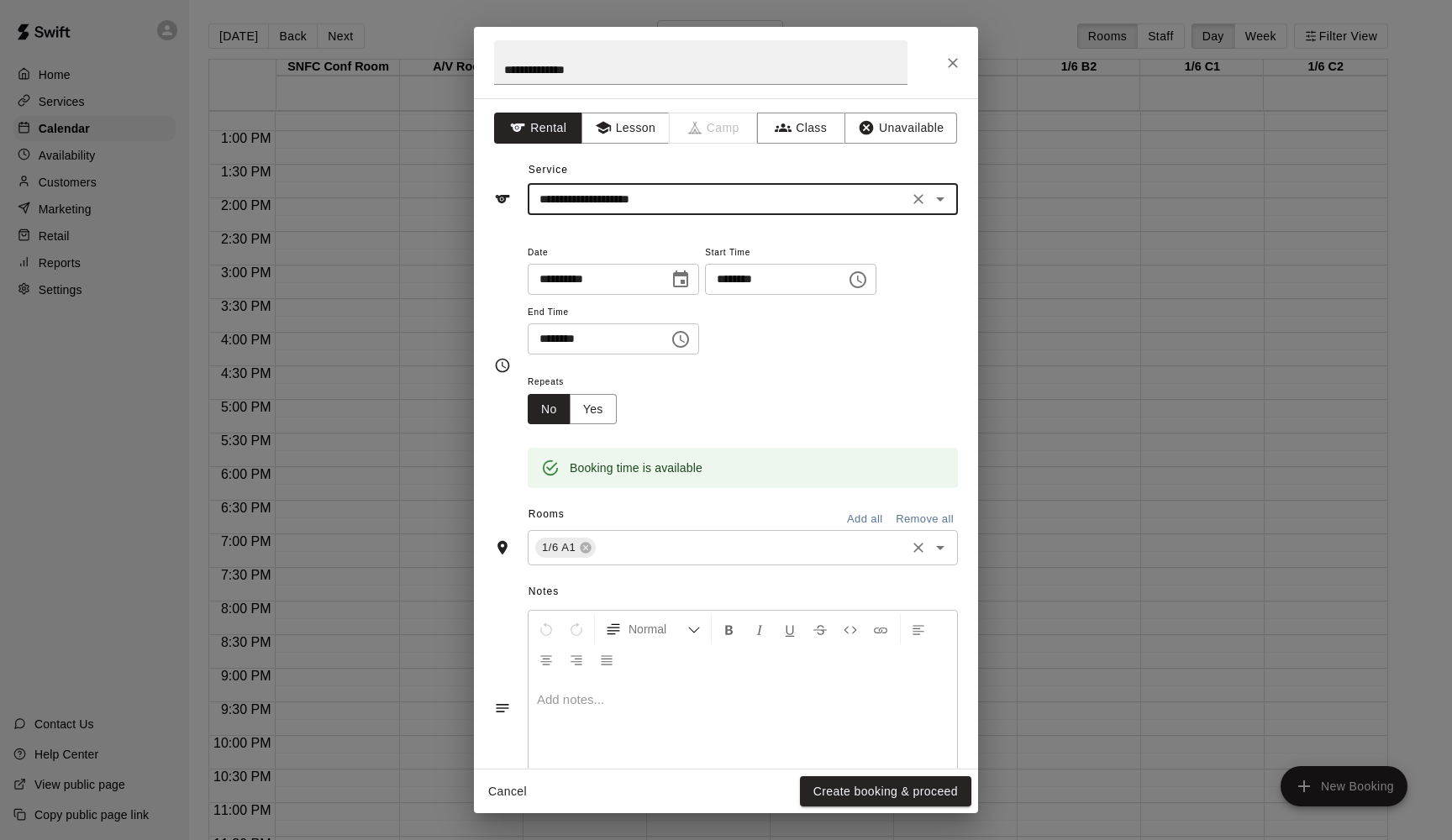
click at [690, 546] on input "text" at bounding box center [751, 548] width 305 height 21
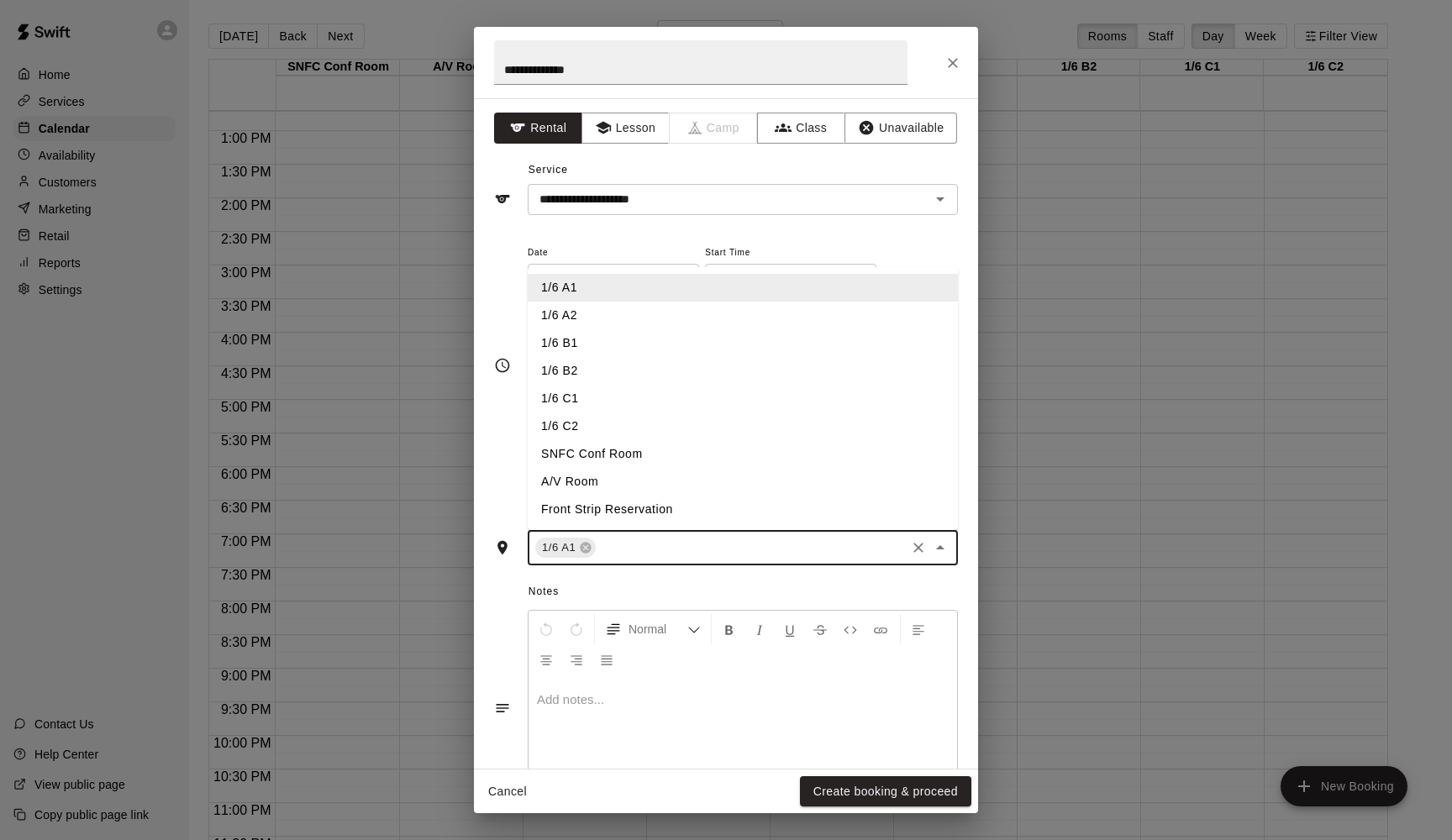
click at [564, 311] on li "1/6 A2" at bounding box center [742, 315] width 431 height 28
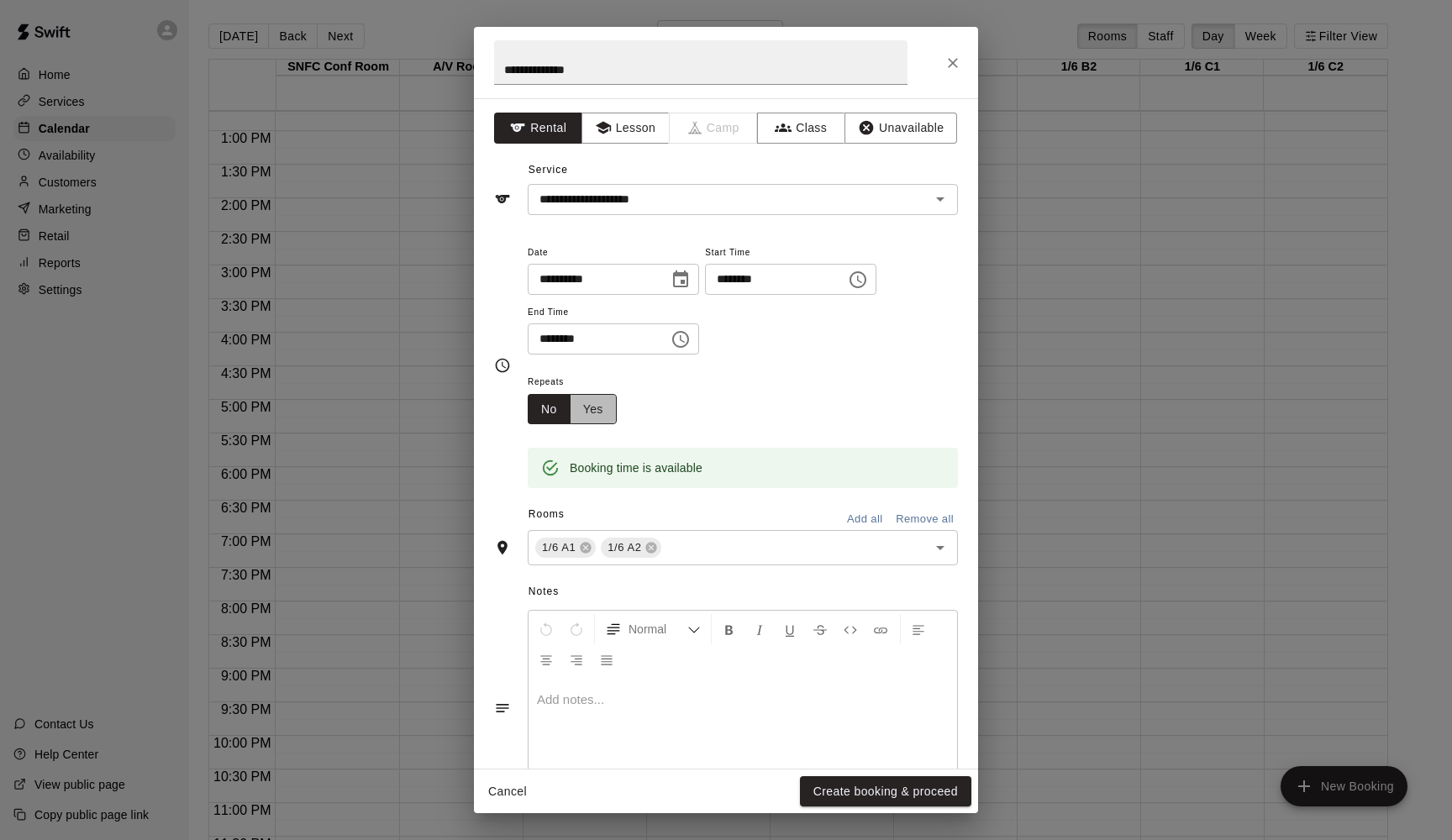
click at [591, 404] on button "Yes" at bounding box center [593, 410] width 47 height 31
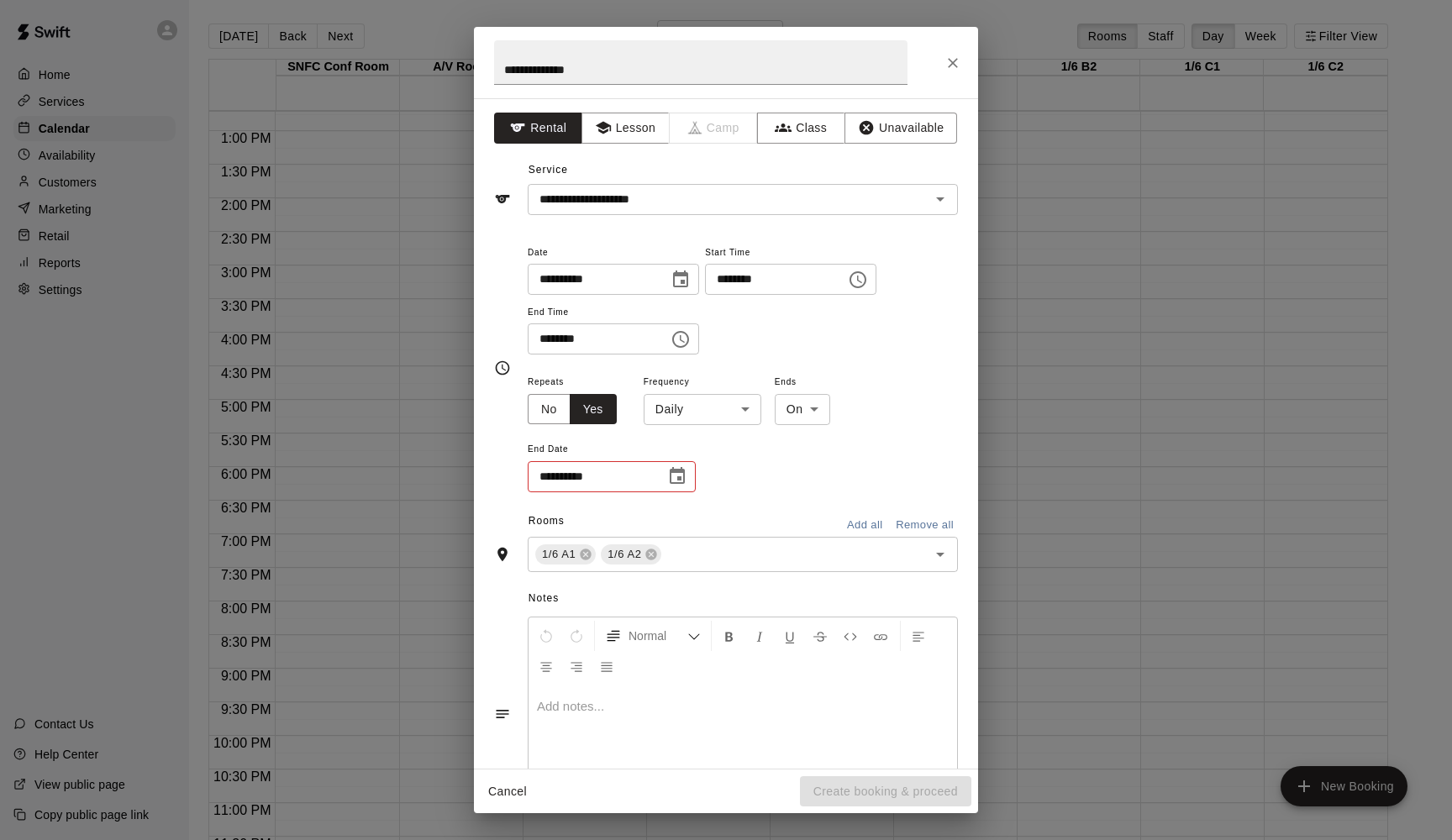
click at [713, 412] on body "Home Services Calendar Availability Customers Marketing Retail Reports Settings…" at bounding box center [726, 433] width 1452 height 867
click at [676, 476] on li "Weekly [DATE]" at bounding box center [703, 471] width 210 height 28
type input "******"
click at [682, 471] on icon "Choose date" at bounding box center [677, 475] width 20 height 20
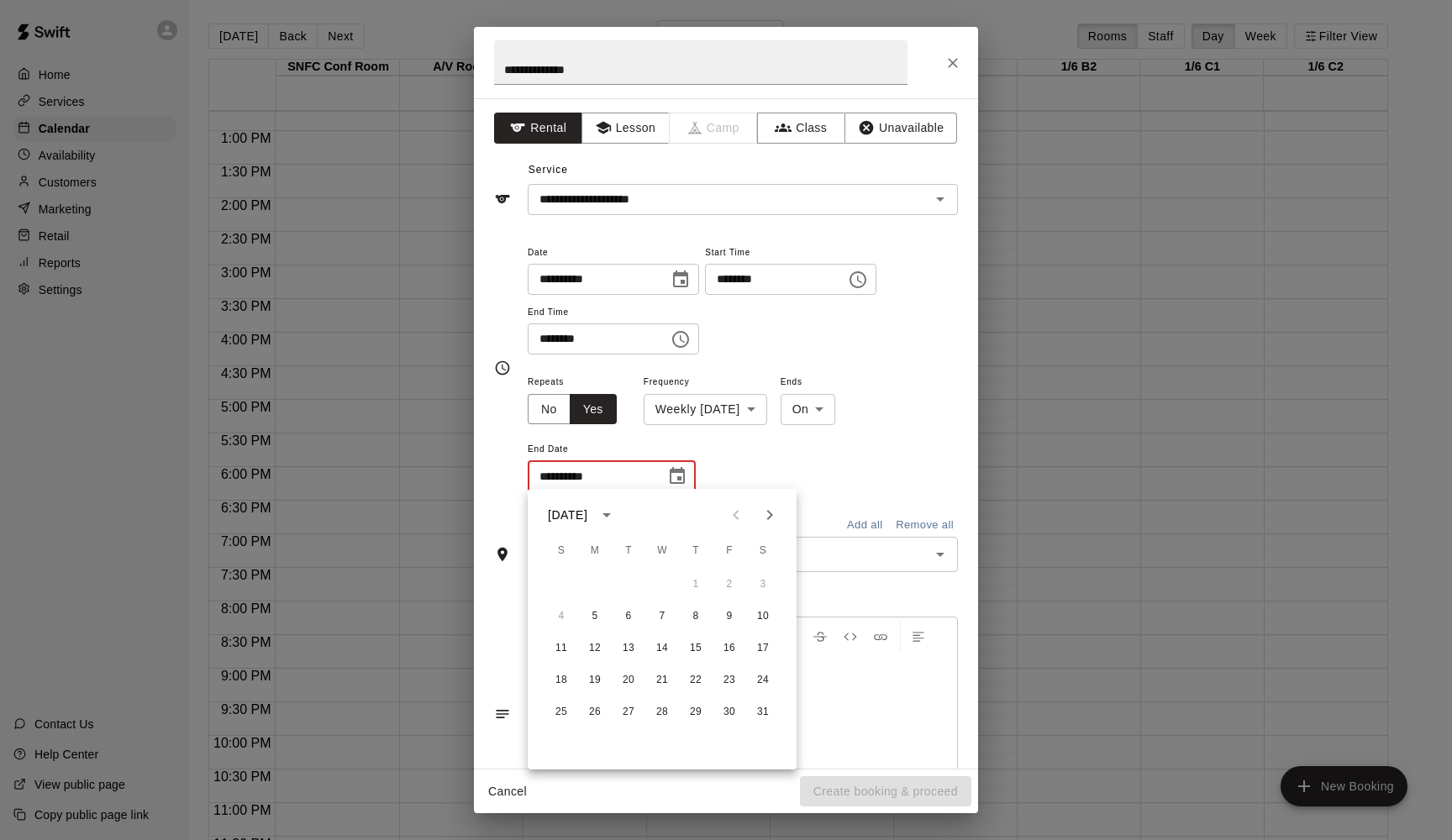
click at [767, 516] on icon "Next month" at bounding box center [769, 514] width 20 height 20
click at [600, 640] on button "30" at bounding box center [594, 712] width 30 height 30
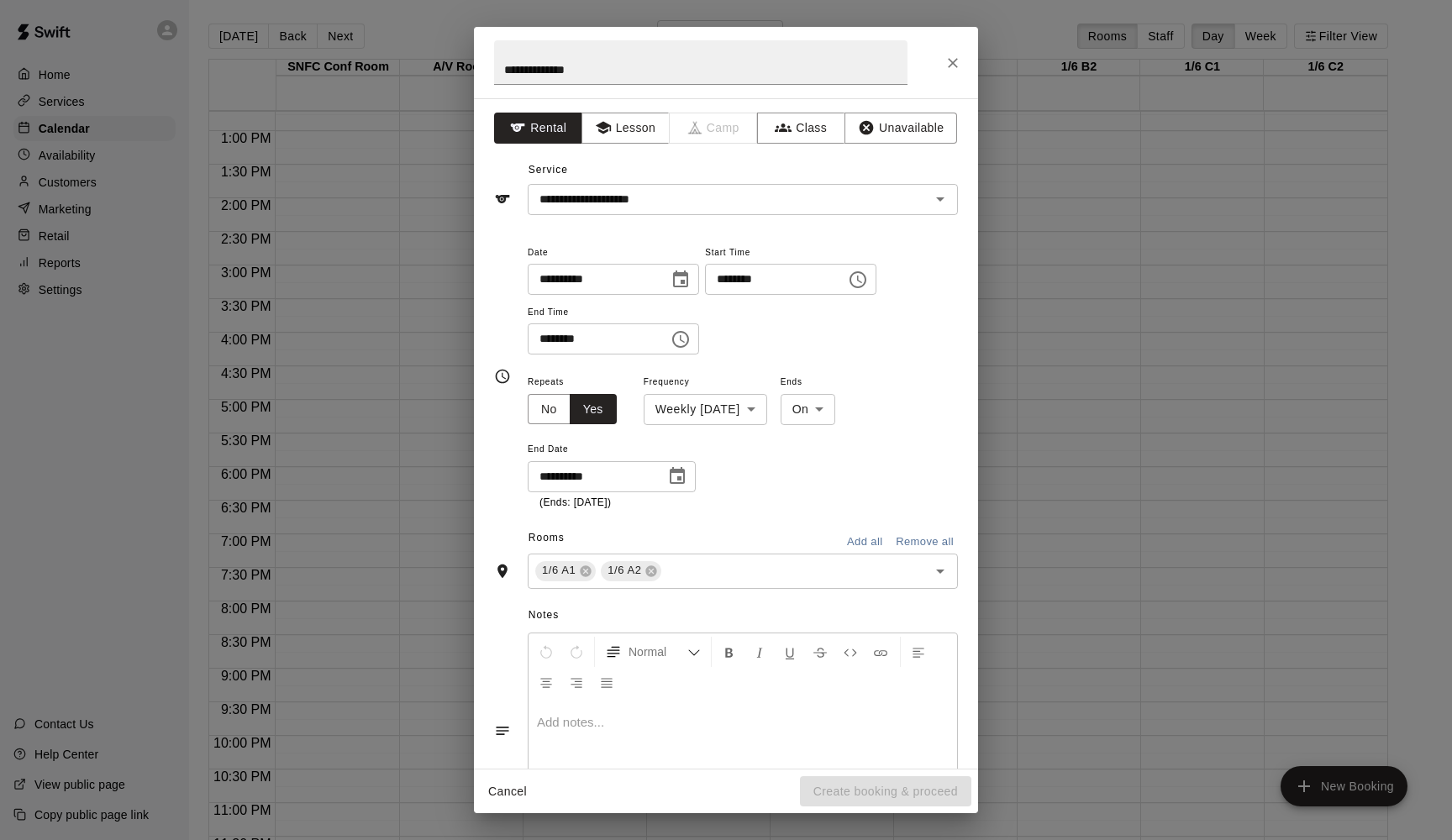
type input "**********"
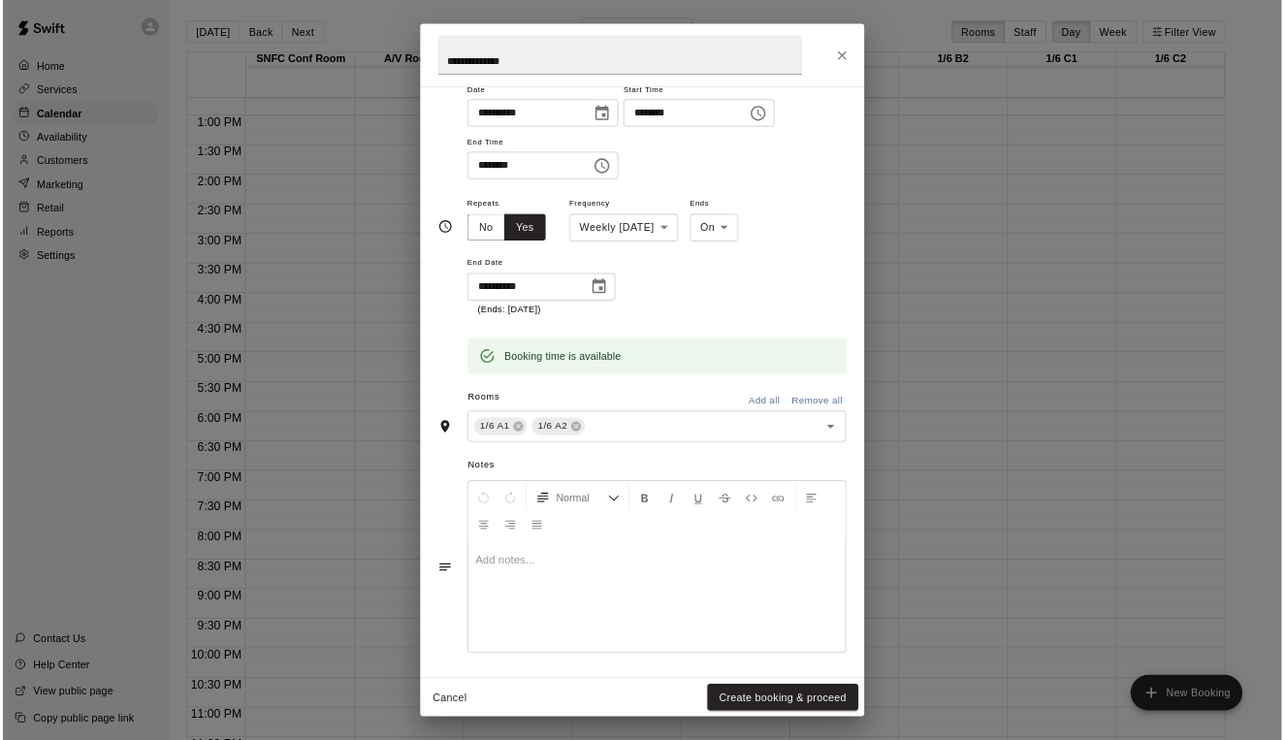
scroll to position [173, 0]
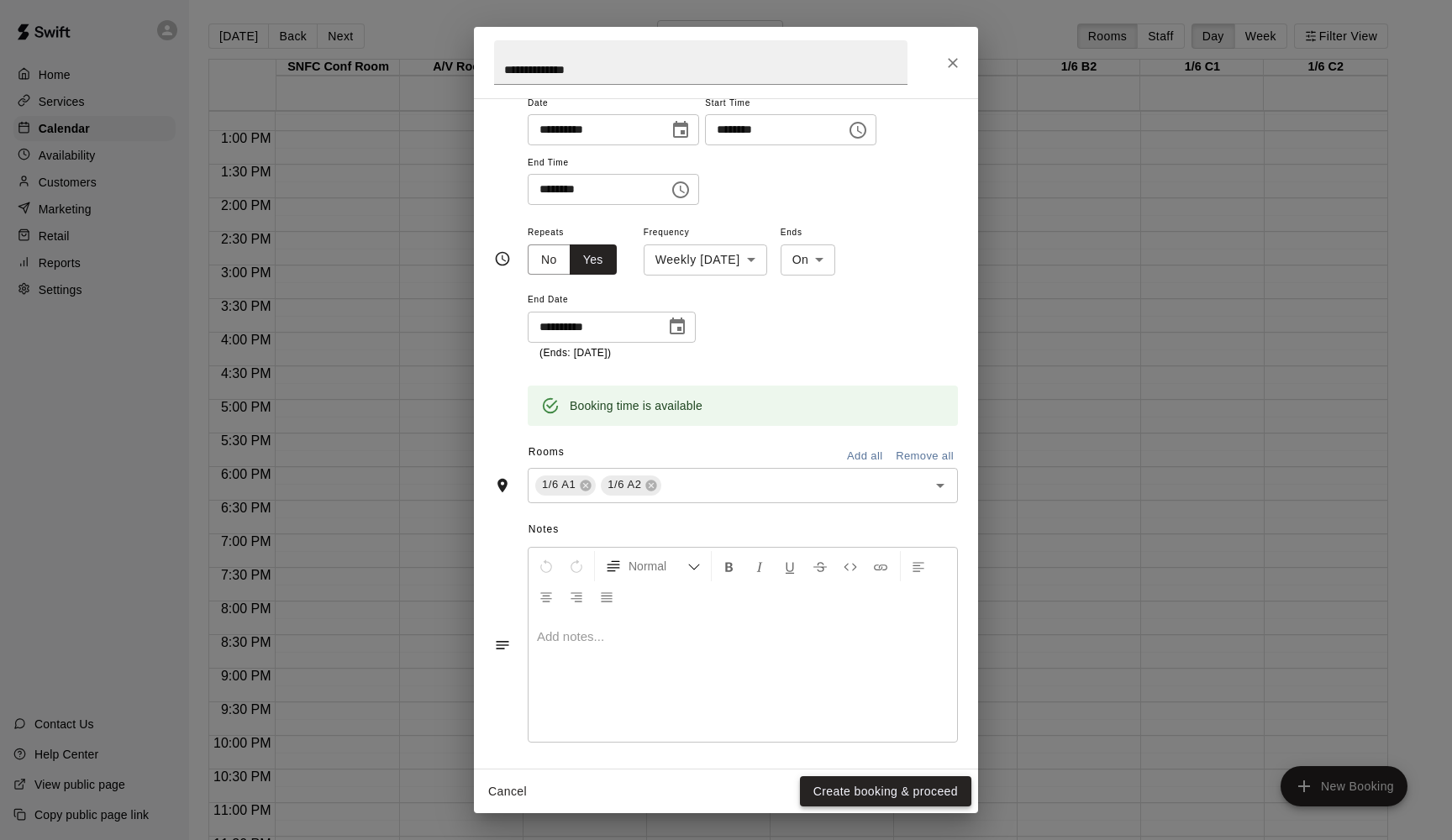
click at [910, 640] on button "Create booking & proceed" at bounding box center [885, 792] width 172 height 31
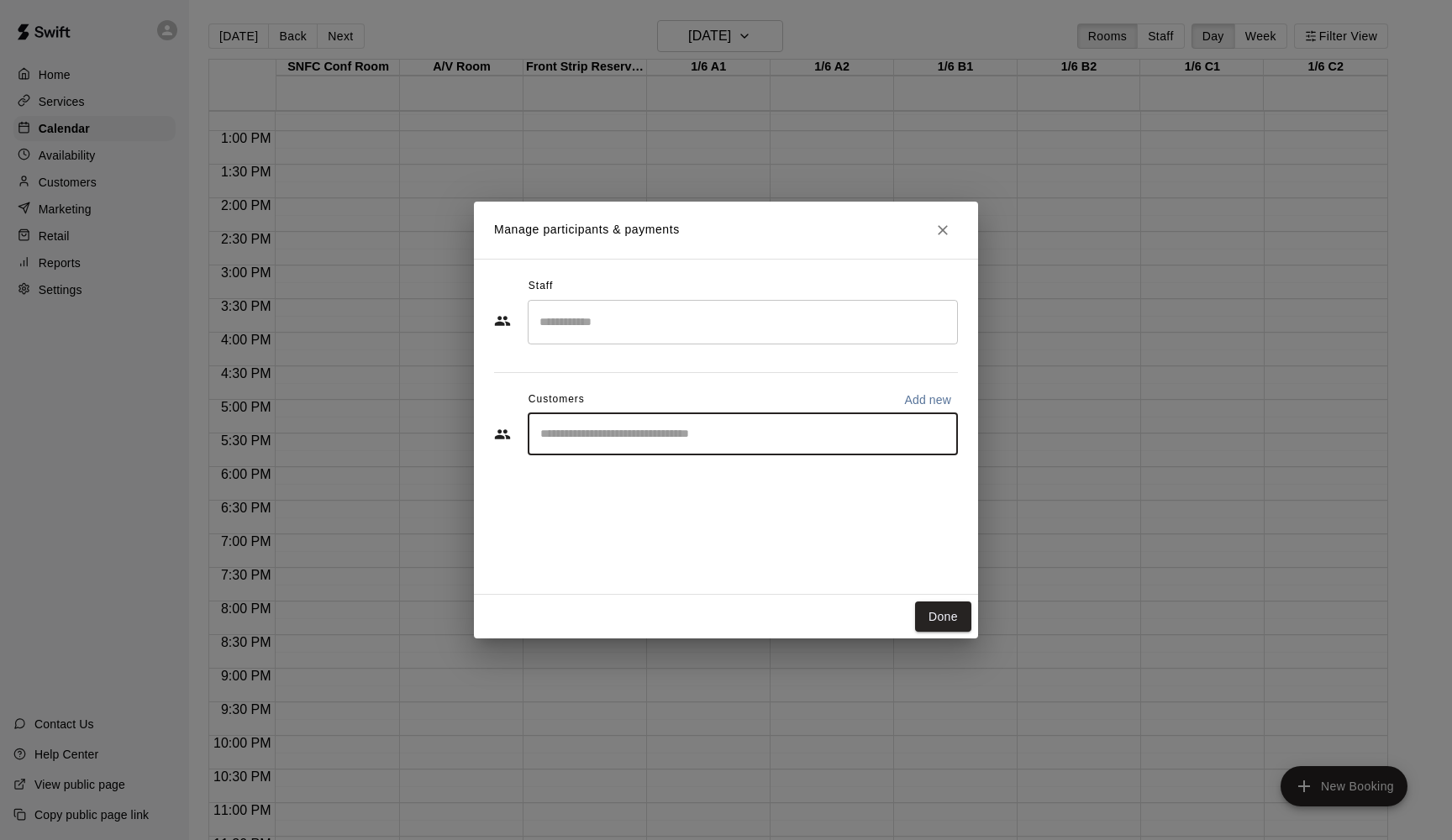
click at [736, 431] on input "Start typing to search customers..." at bounding box center [742, 434] width 415 height 16
type input "******"
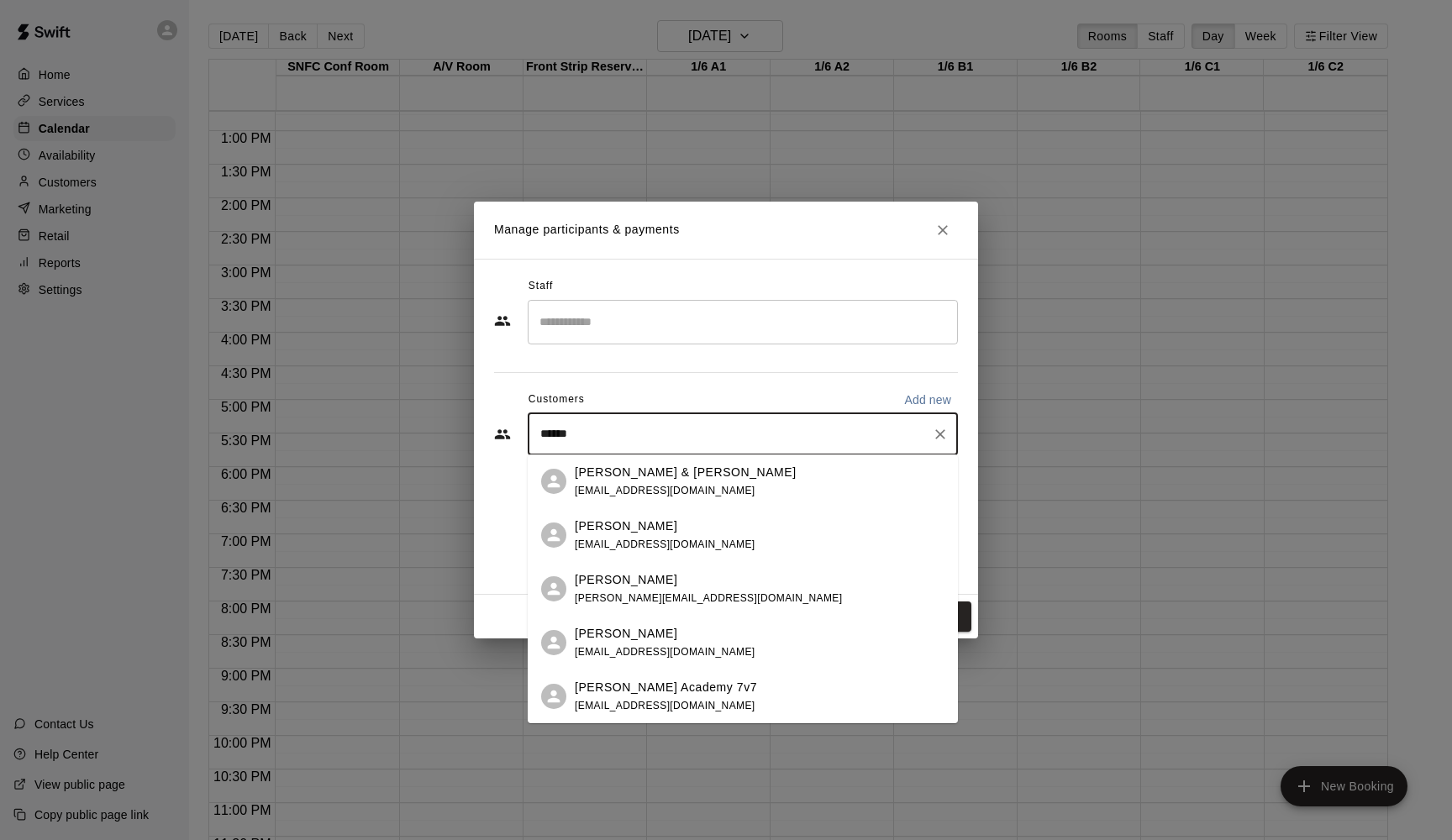
click at [627, 530] on p "[PERSON_NAME]" at bounding box center [626, 526] width 102 height 17
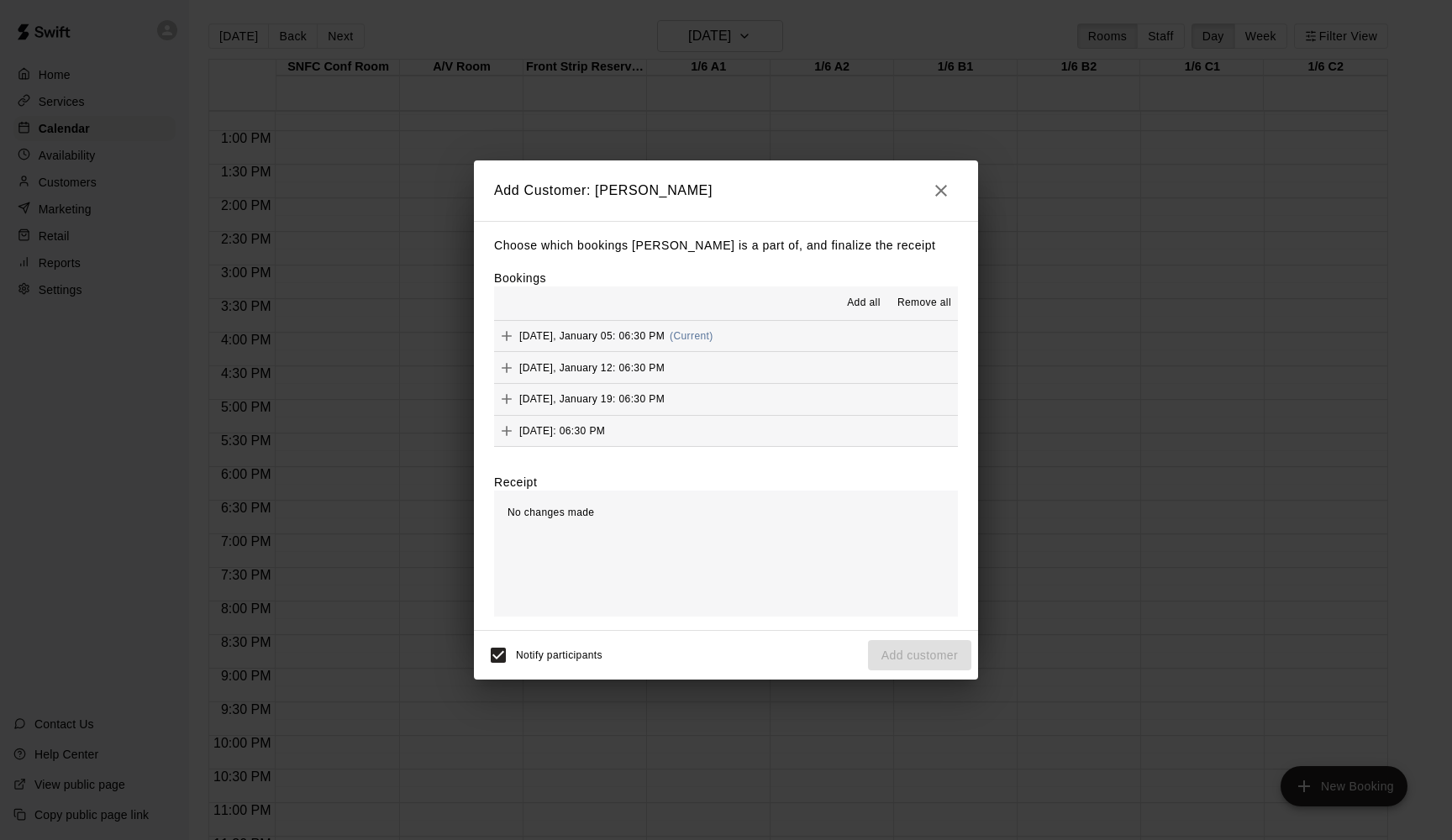
click at [864, 302] on span "Add all" at bounding box center [864, 302] width 34 height 16
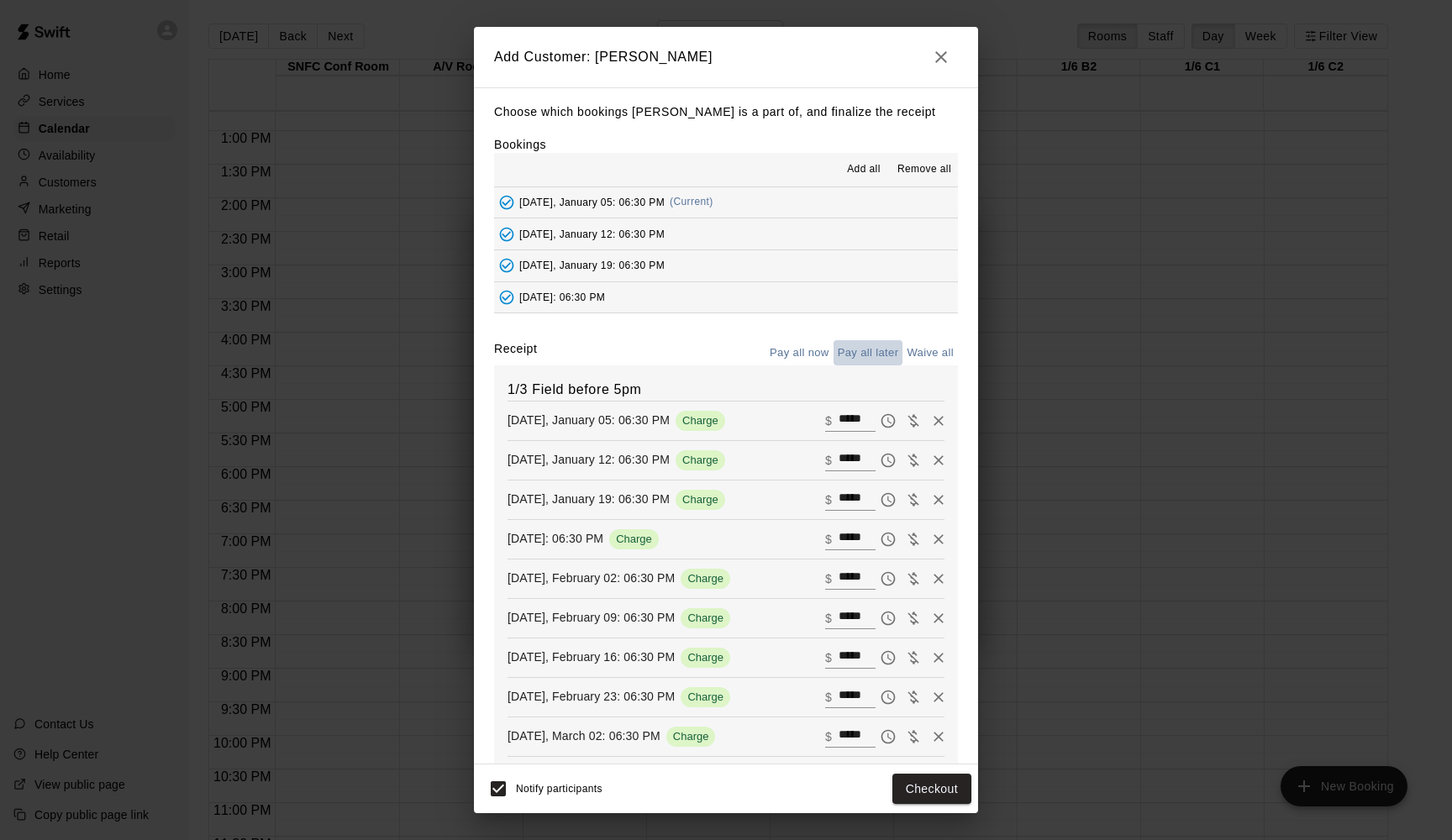
click at [866, 352] on button "Pay all later" at bounding box center [868, 353] width 69 height 26
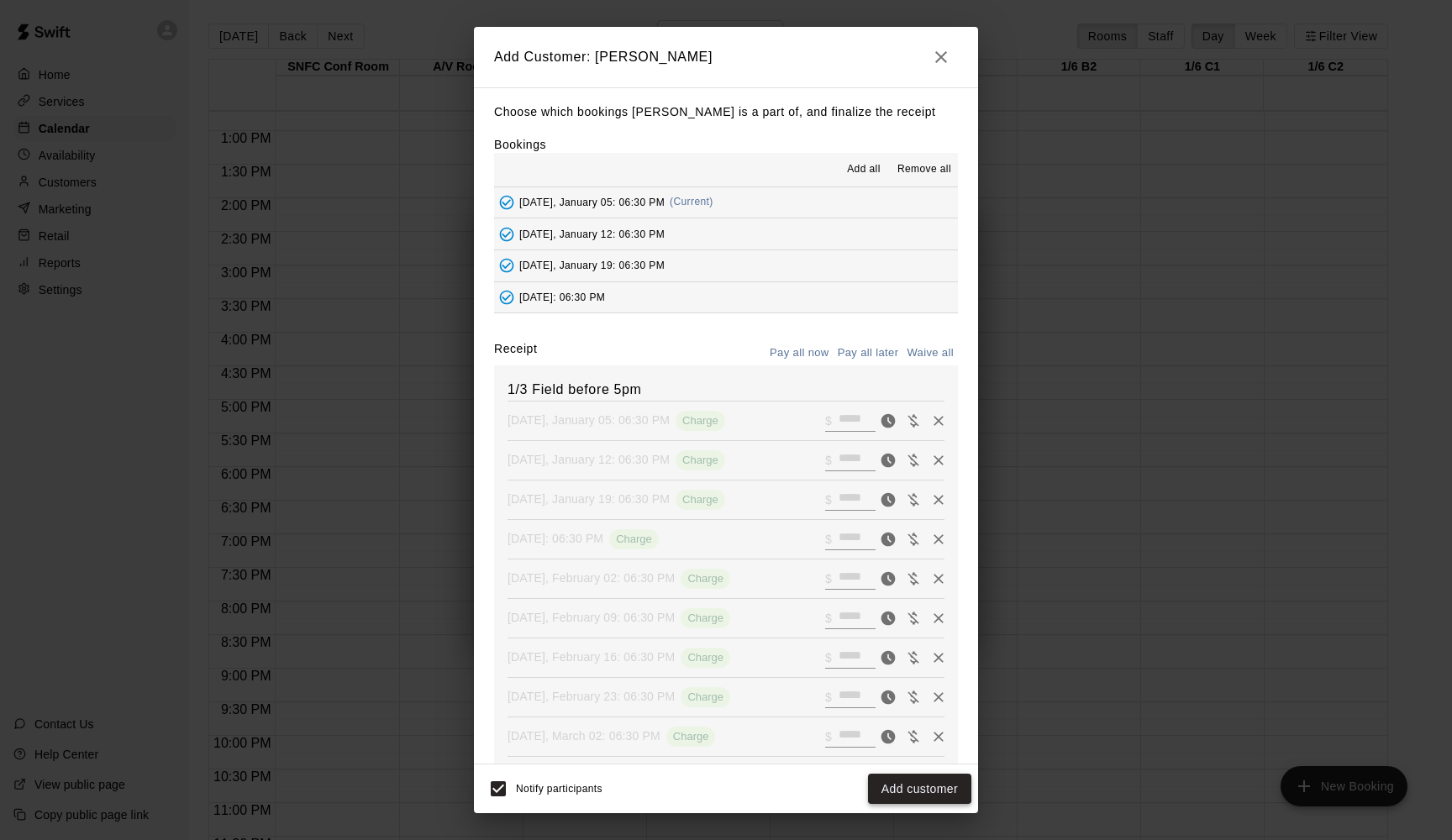
click at [912, 640] on button "Add customer" at bounding box center [919, 789] width 103 height 31
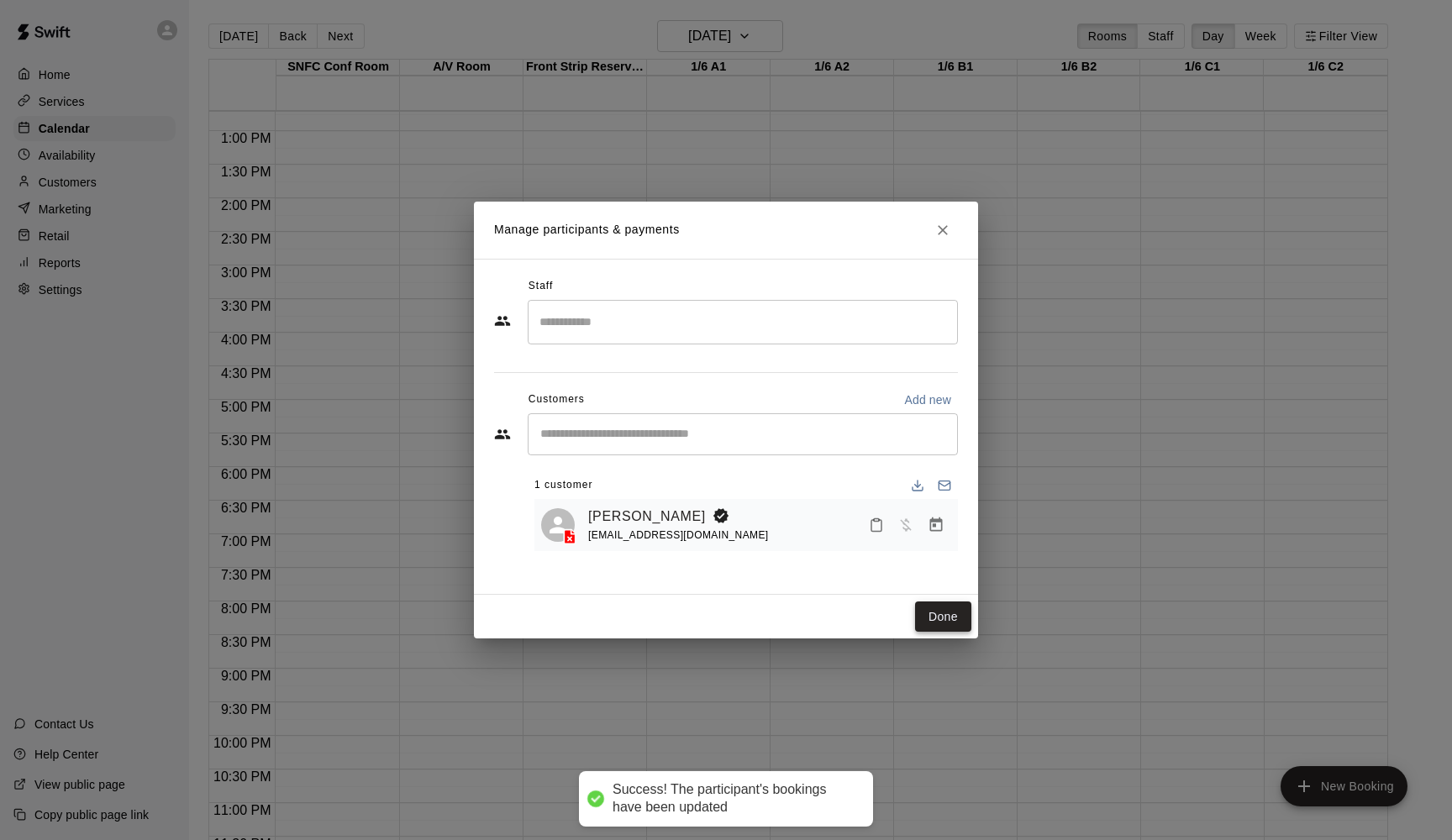
click at [950, 624] on button "Done" at bounding box center [943, 617] width 56 height 31
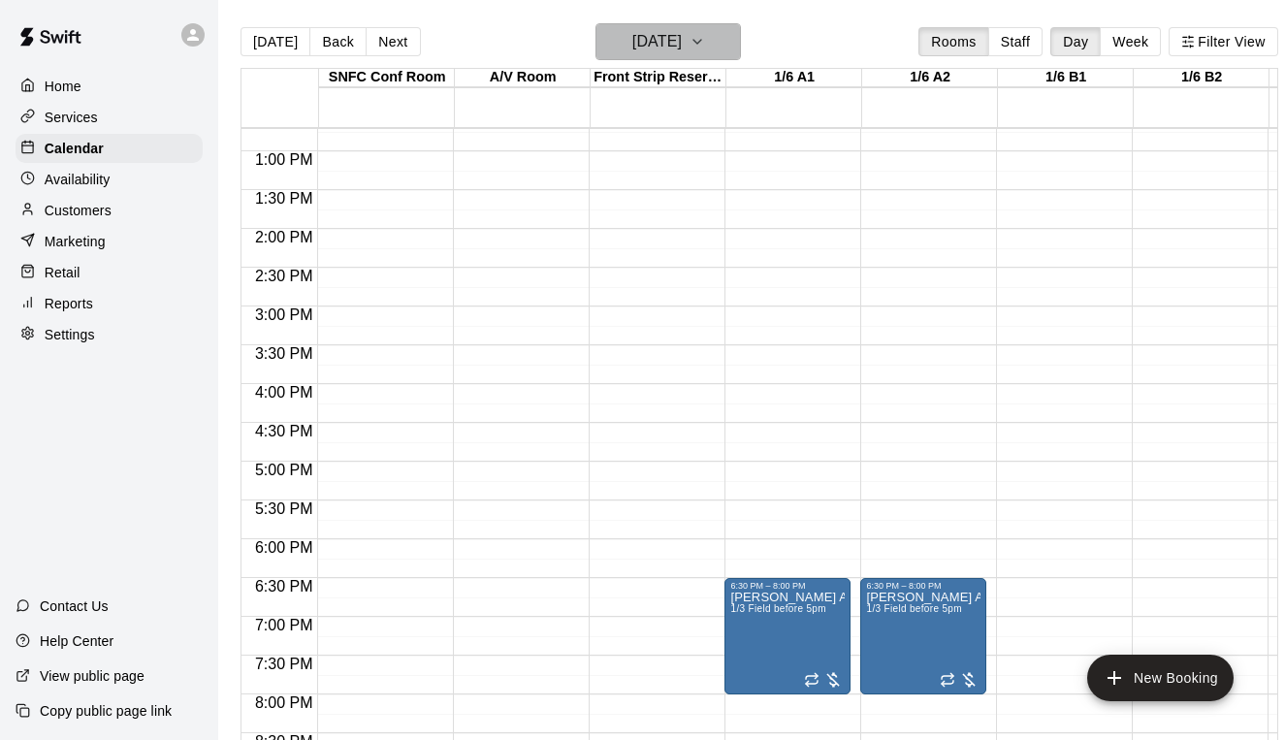
click at [682, 36] on h6 "[DATE]" at bounding box center [656, 41] width 49 height 27
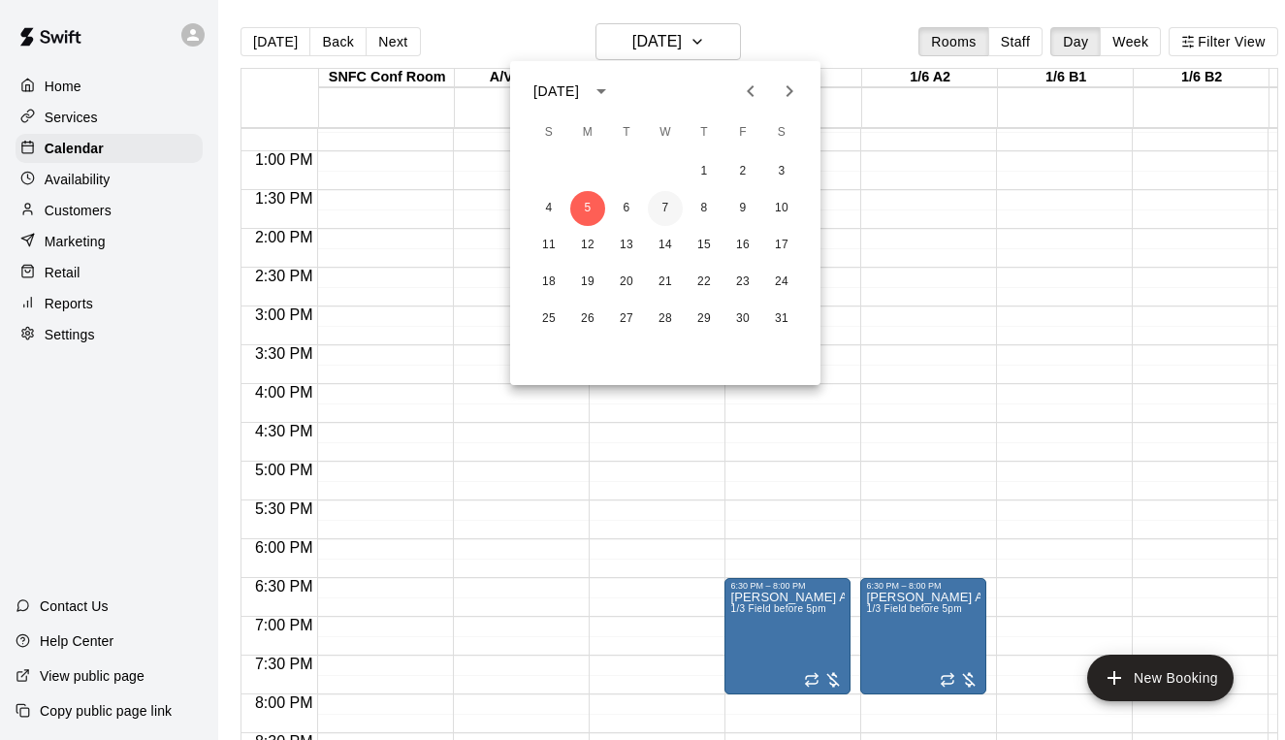
click at [660, 213] on button "7" at bounding box center [665, 208] width 35 height 35
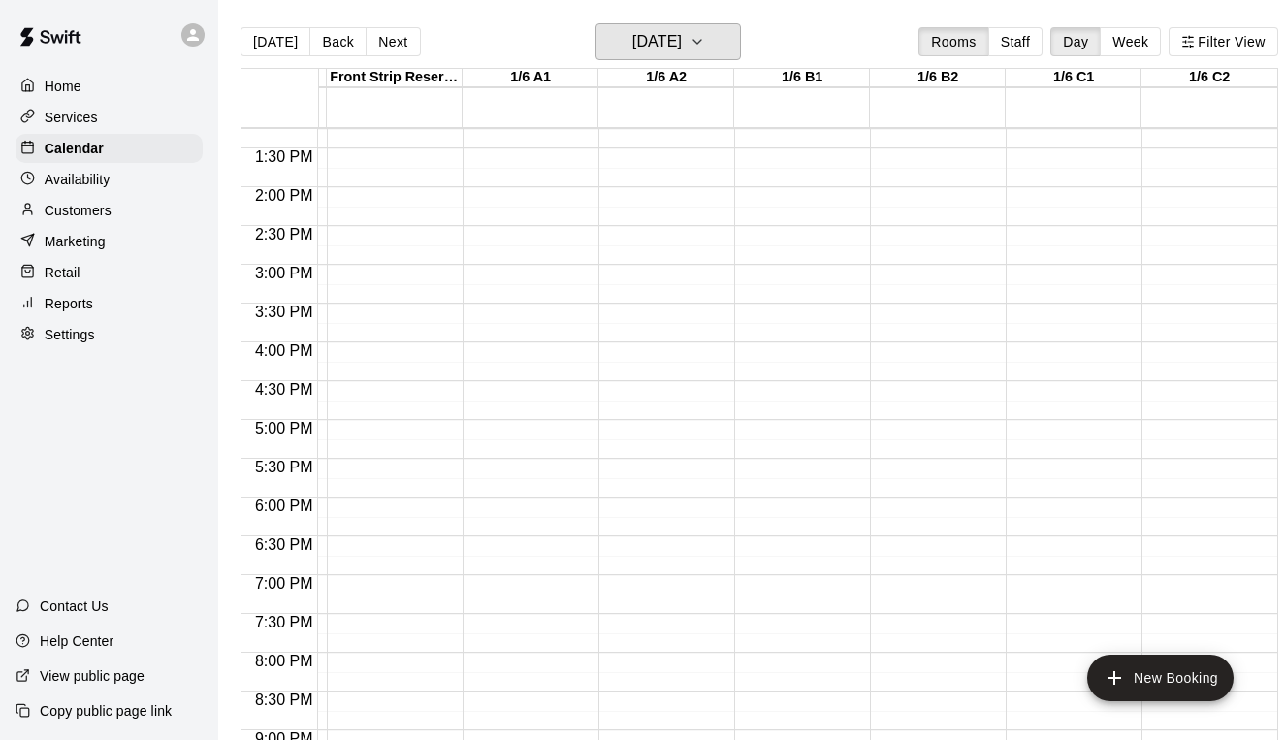
scroll to position [1028, 263]
click at [546, 552] on div "12:00 AM – 5:00 AM Closed 11:45 PM – 11:59 PM Closed" at bounding box center [526, 32] width 126 height 1862
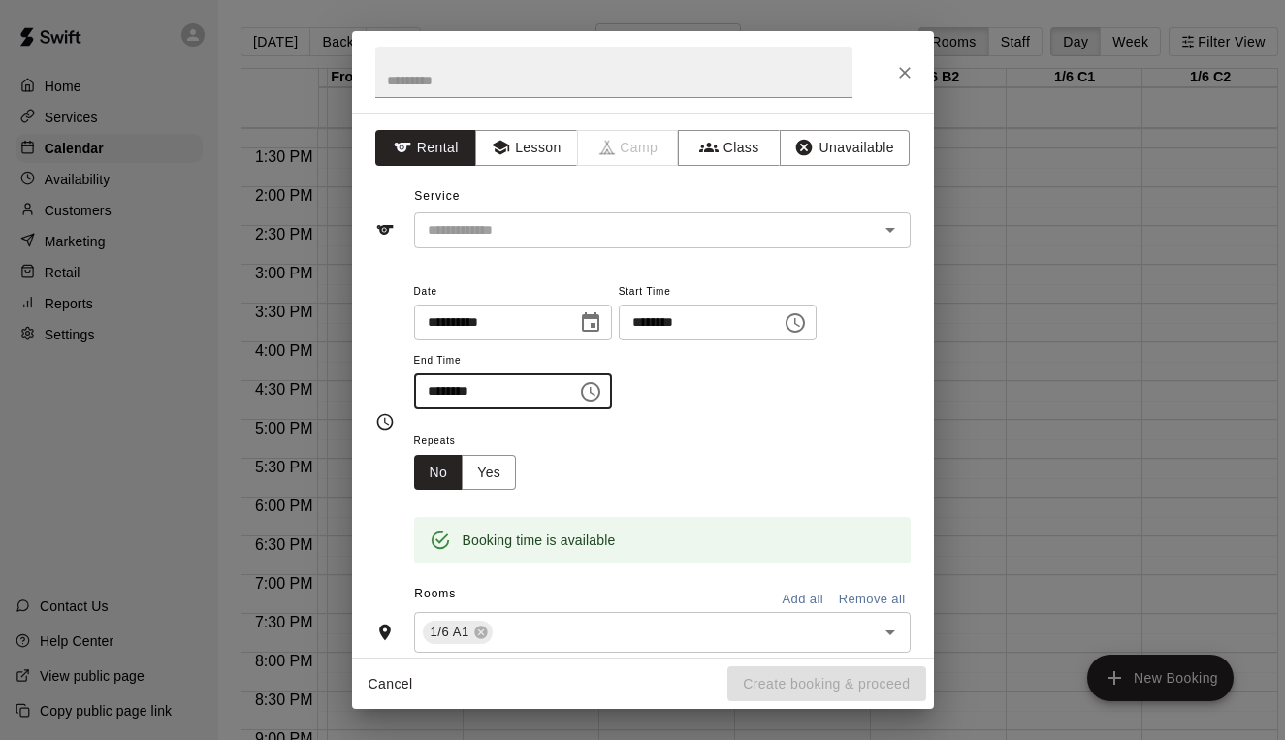
click at [443, 388] on input "********" at bounding box center [488, 391] width 149 height 36
type input "********"
click at [408, 86] on input "text" at bounding box center [613, 72] width 477 height 51
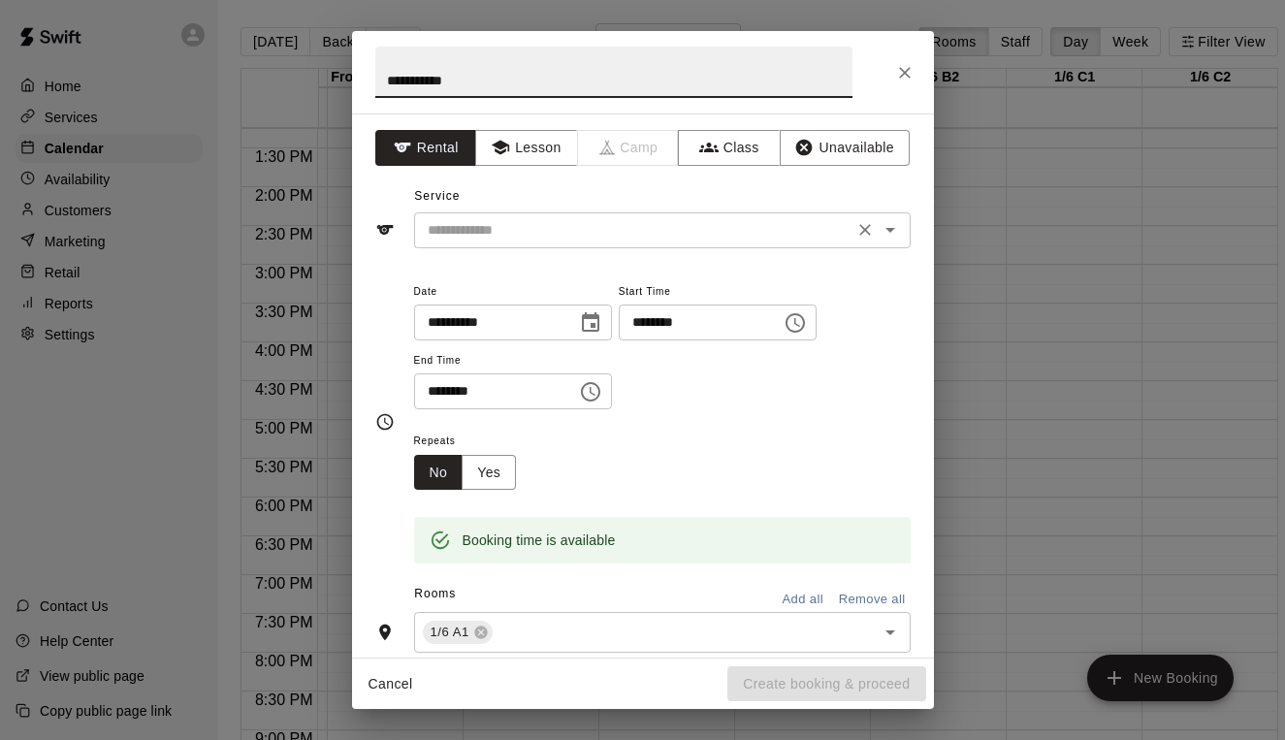
type input "**********"
click at [464, 221] on input "text" at bounding box center [634, 230] width 428 height 24
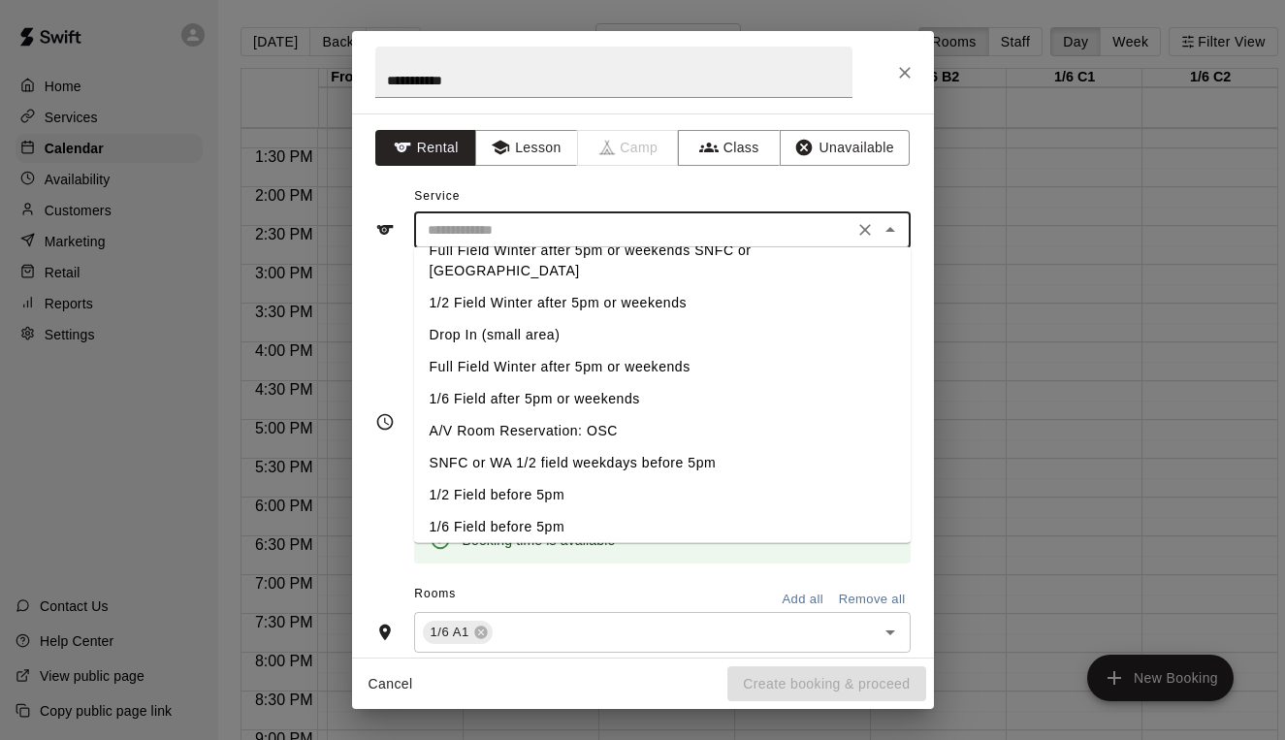
scroll to position [245, 0]
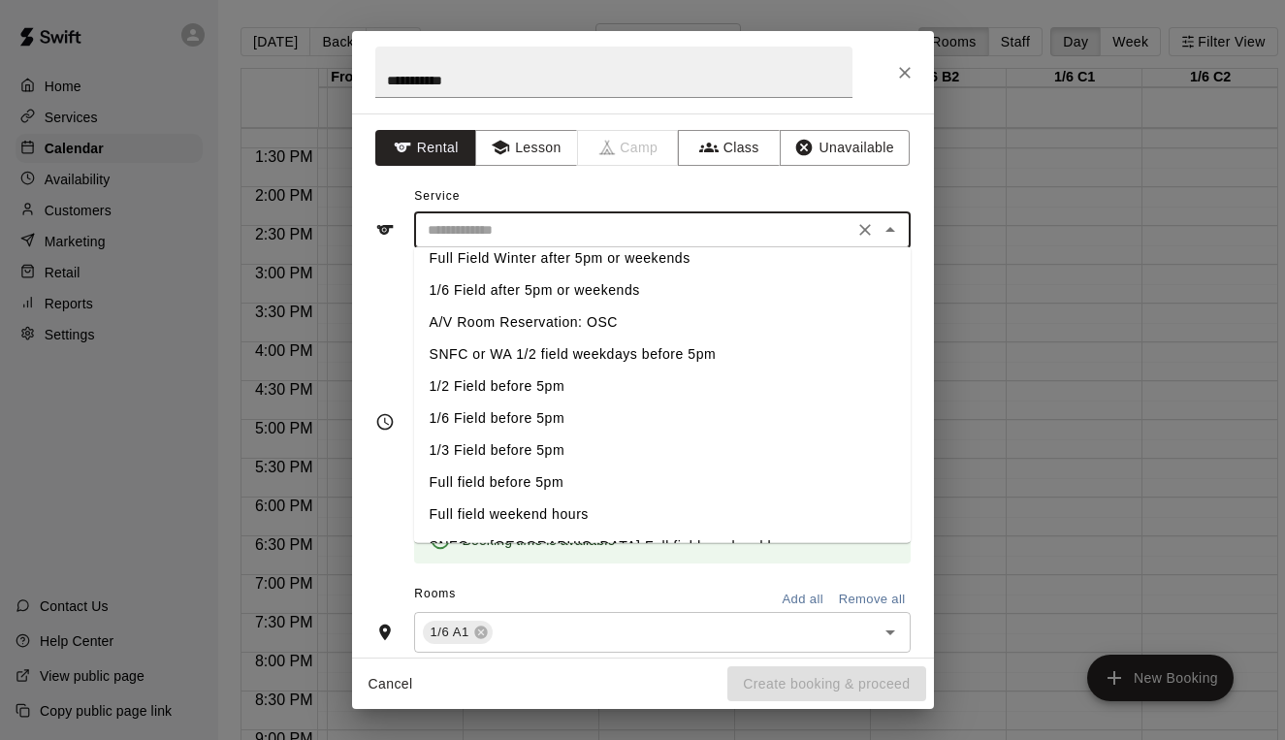
click at [477, 434] on li "1/3 Field before 5pm" at bounding box center [662, 450] width 497 height 32
type input "**********"
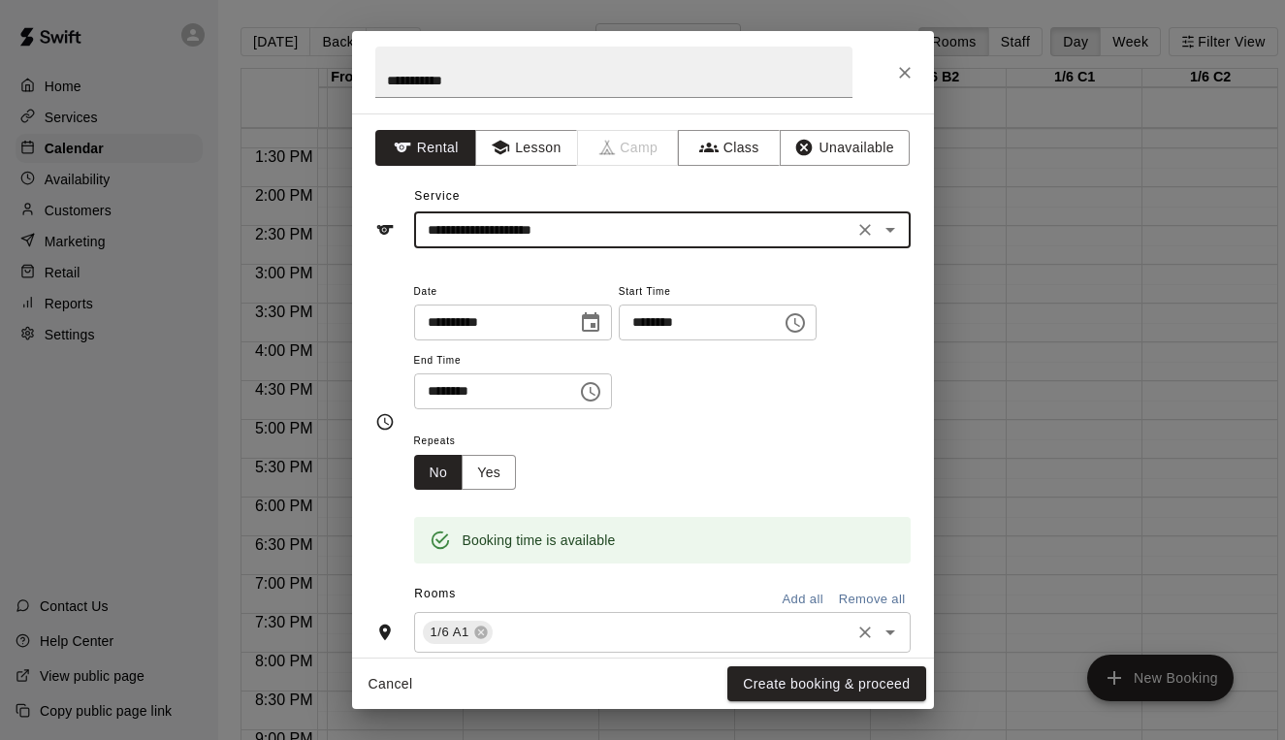
click at [546, 621] on input "text" at bounding box center [672, 633] width 352 height 24
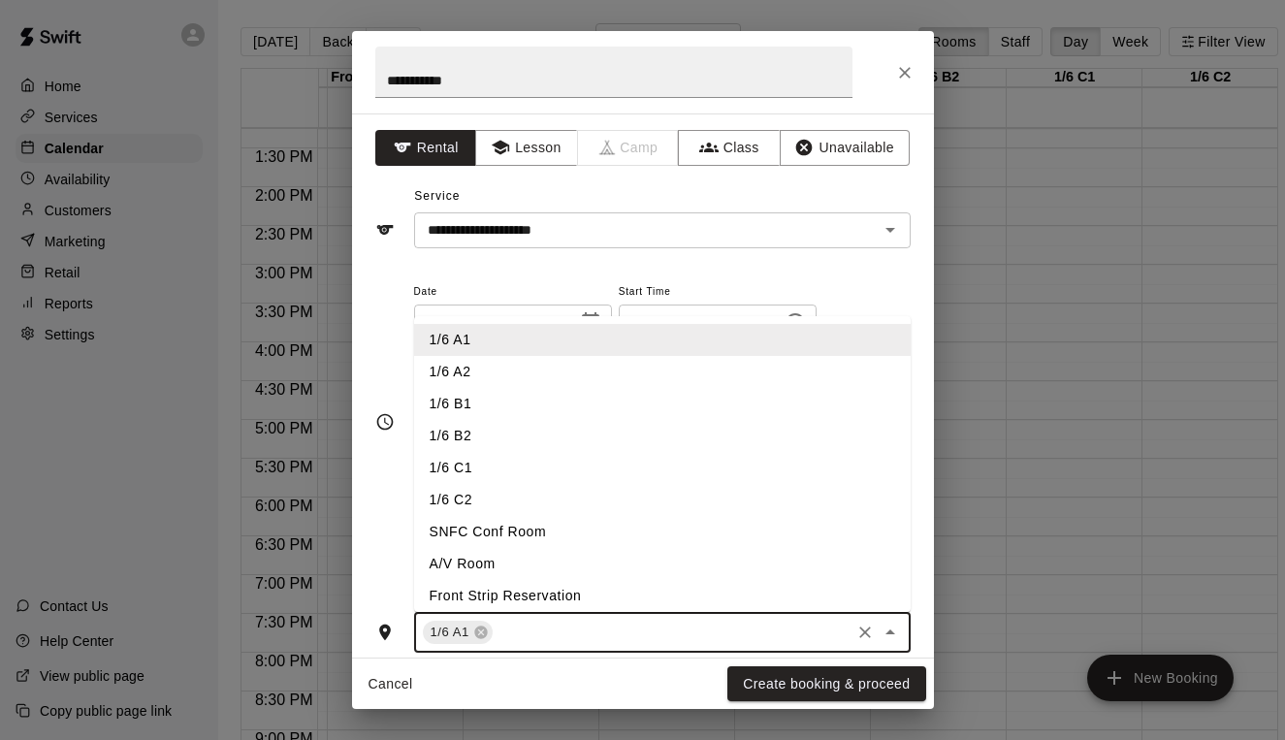
click at [483, 369] on li "1/6 A2" at bounding box center [662, 372] width 497 height 32
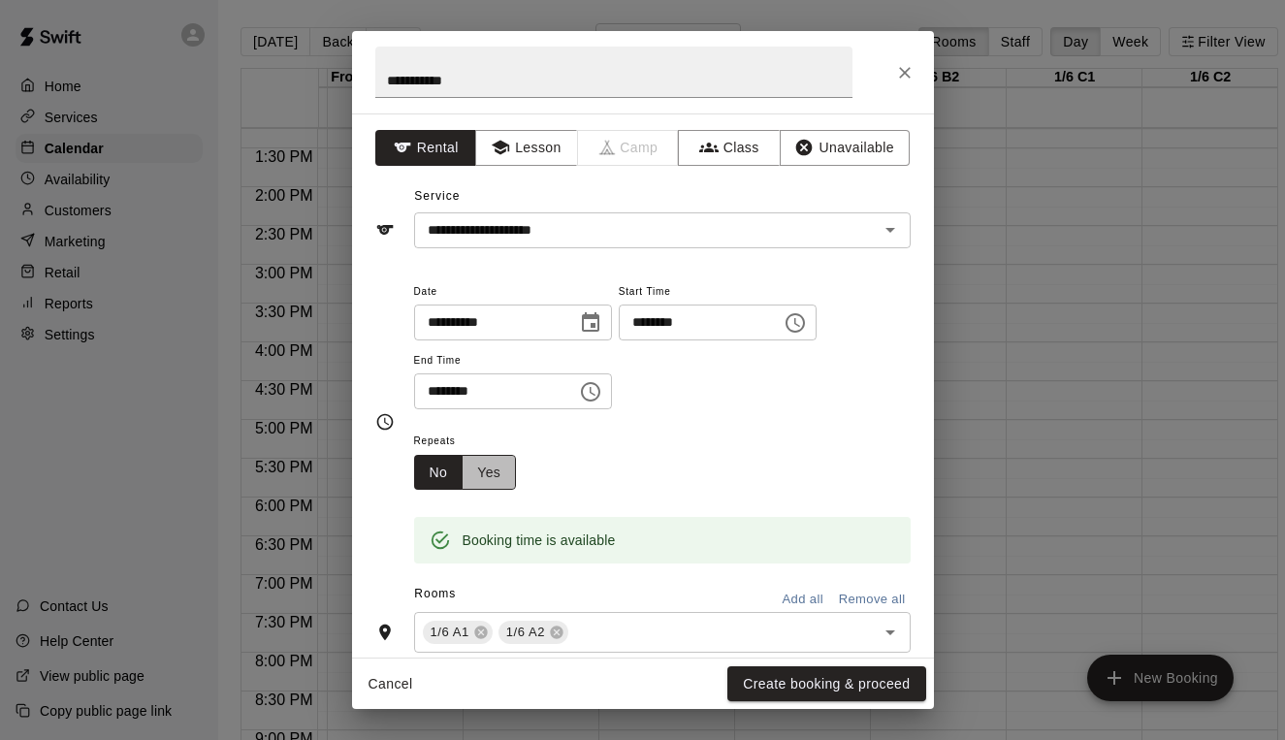
click at [493, 467] on button "Yes" at bounding box center [489, 473] width 54 height 36
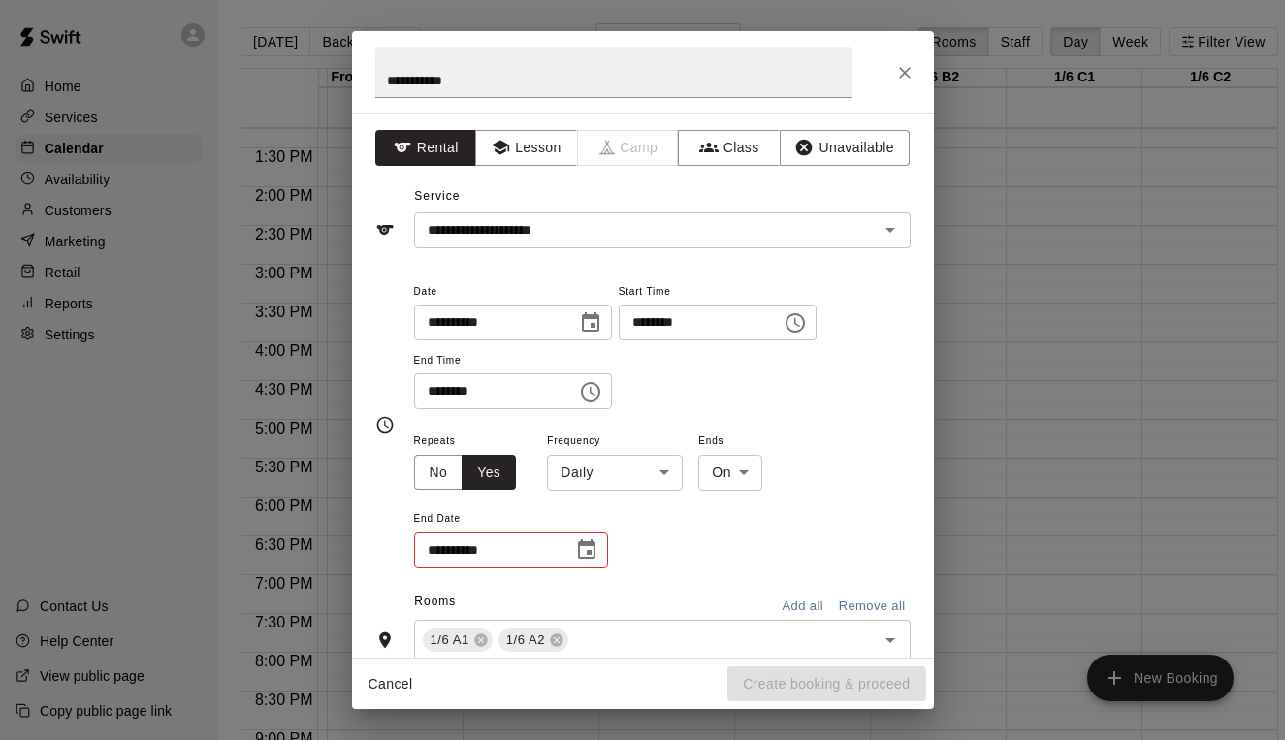
click at [601, 476] on body "Home Services Calendar Availability Customers Marketing Retail Reports Settings…" at bounding box center [642, 385] width 1285 height 771
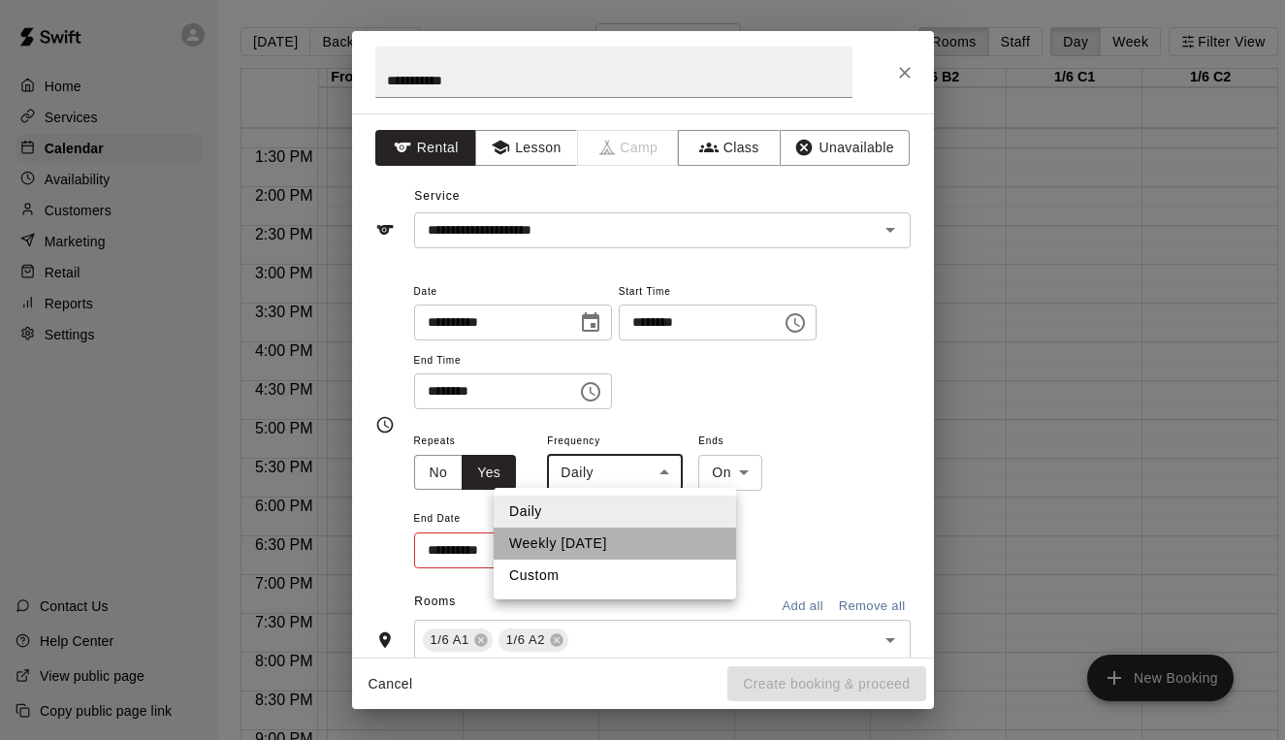
click at [612, 544] on li "Weekly [DATE]" at bounding box center [615, 544] width 242 height 32
type input "******"
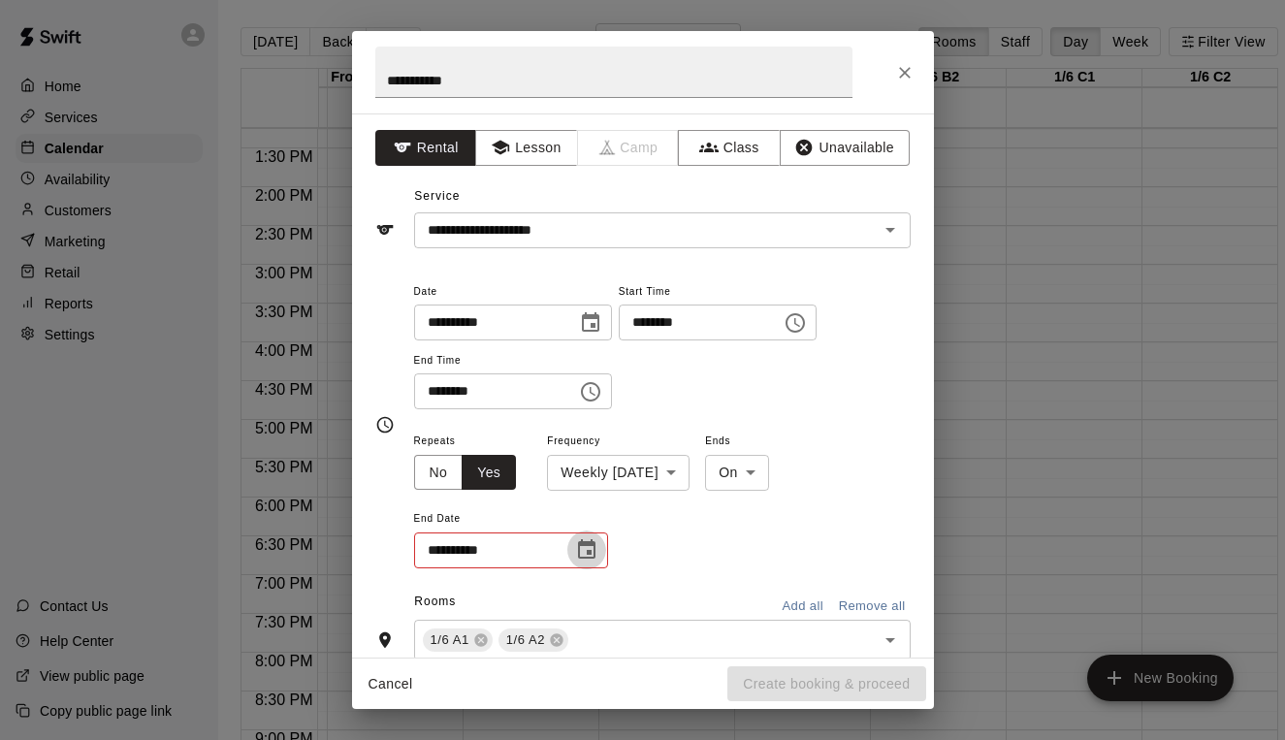
click at [580, 539] on icon "Choose date" at bounding box center [586, 548] width 17 height 19
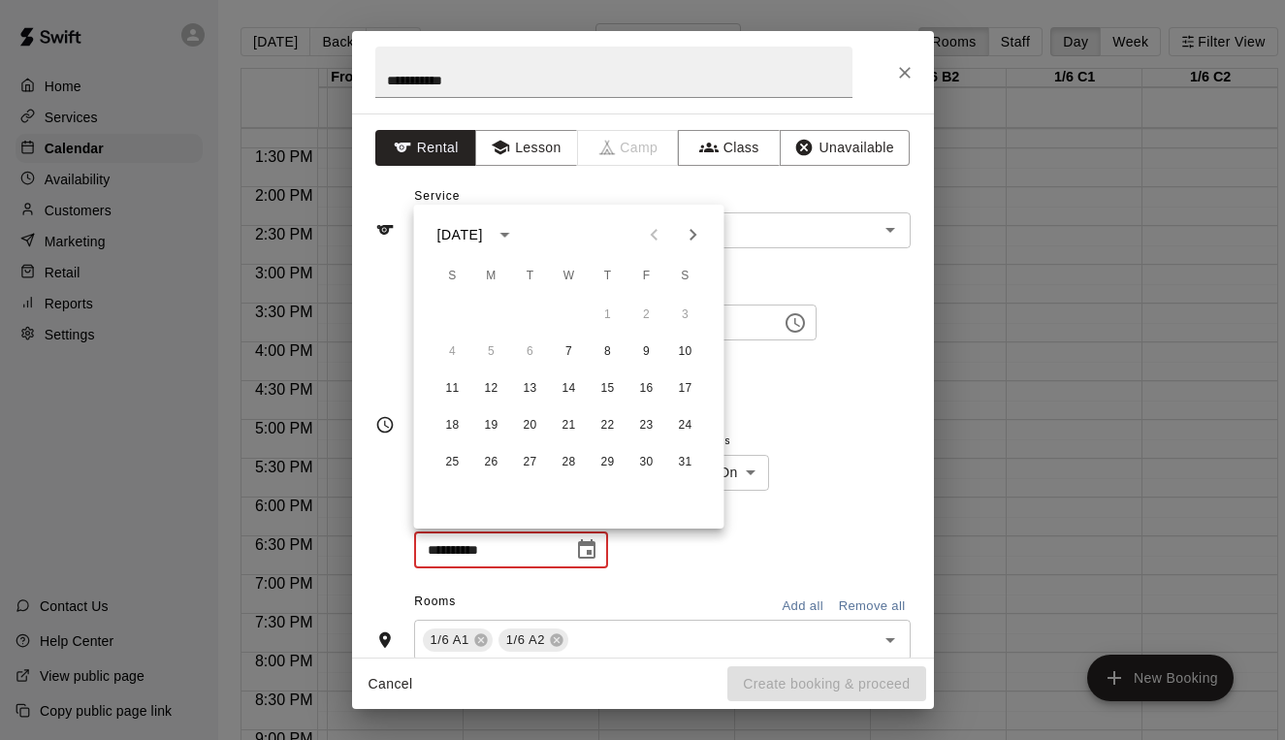
click at [685, 239] on icon "Next month" at bounding box center [693, 234] width 23 height 23
click at [693, 238] on icon "Next month" at bounding box center [693, 235] width 7 height 12
click at [576, 420] on button "25" at bounding box center [569, 425] width 35 height 35
type input "**********"
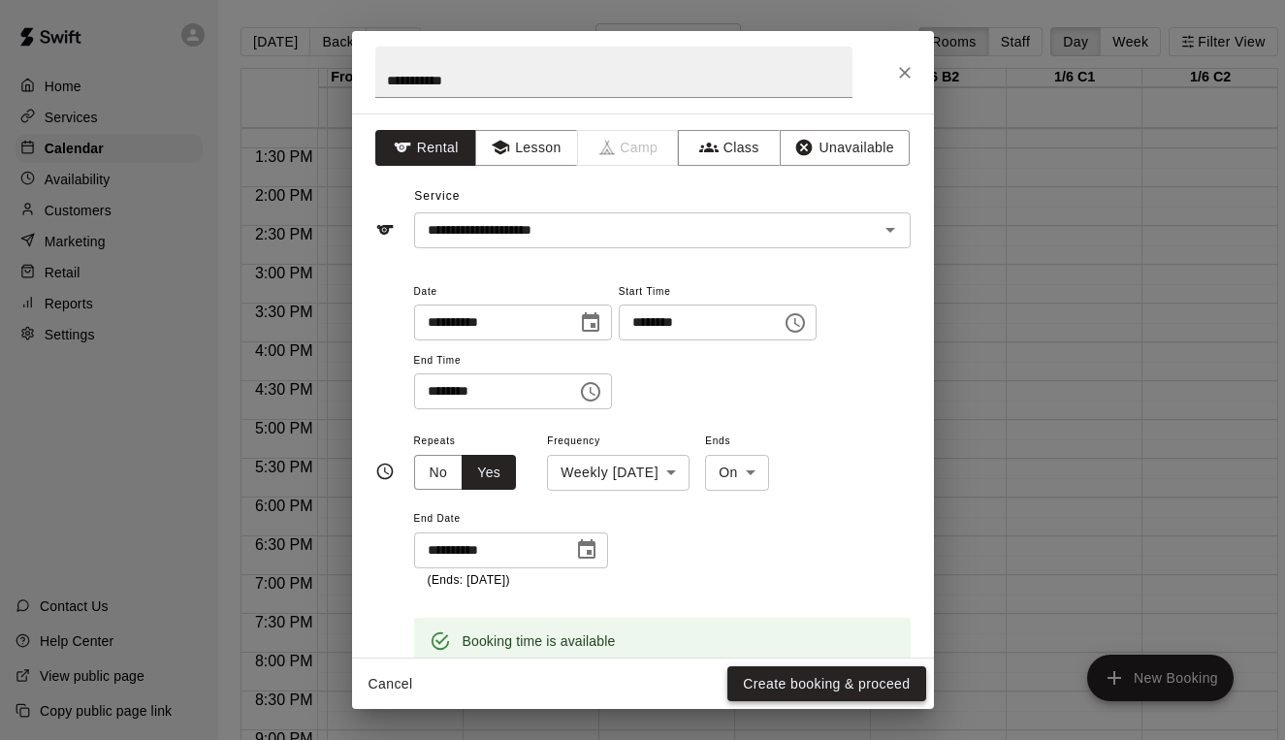
click at [842, 691] on button "Create booking & proceed" at bounding box center [826, 684] width 198 height 36
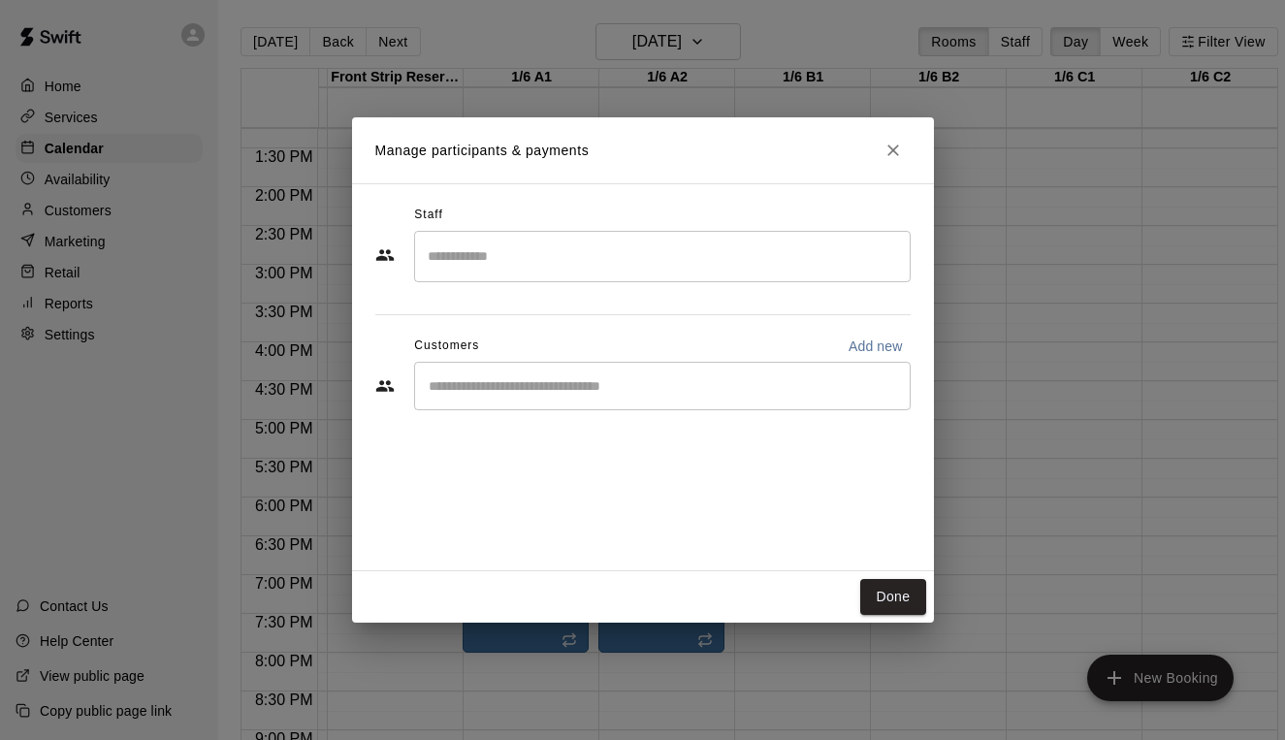
click at [505, 382] on input "Start typing to search customers..." at bounding box center [662, 385] width 479 height 19
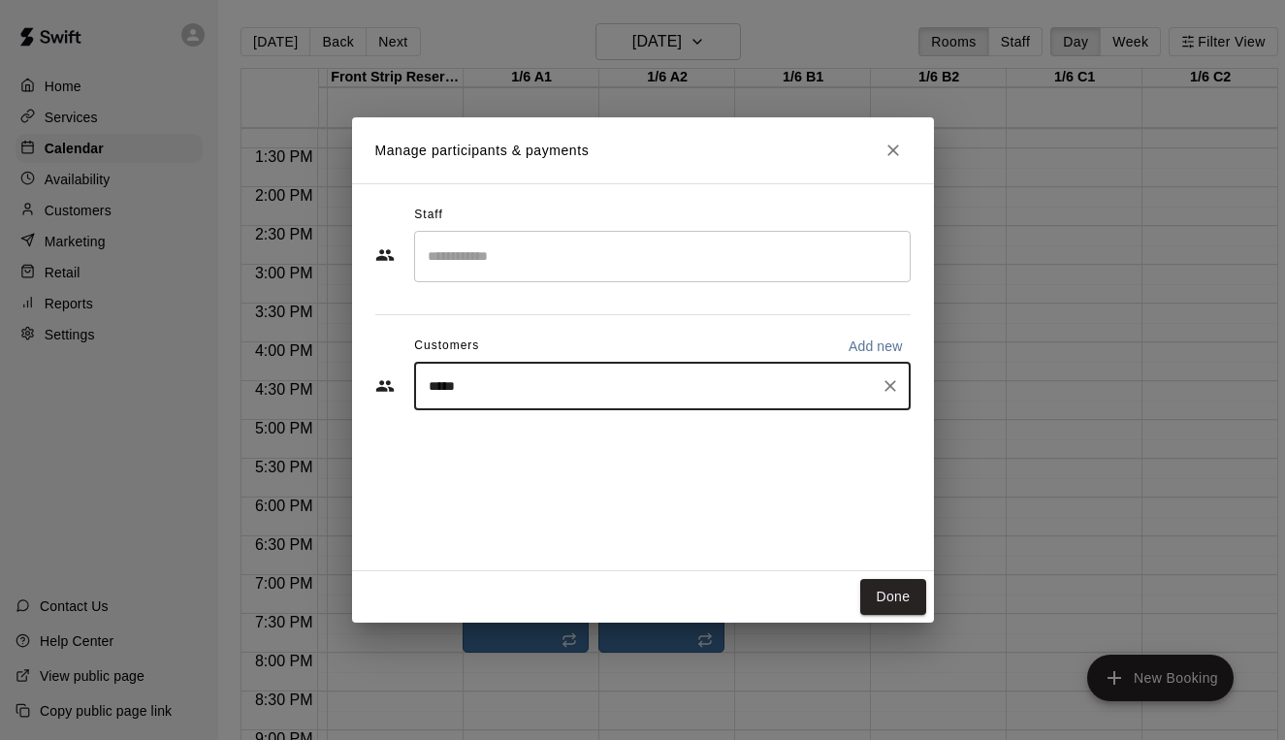
type input "******"
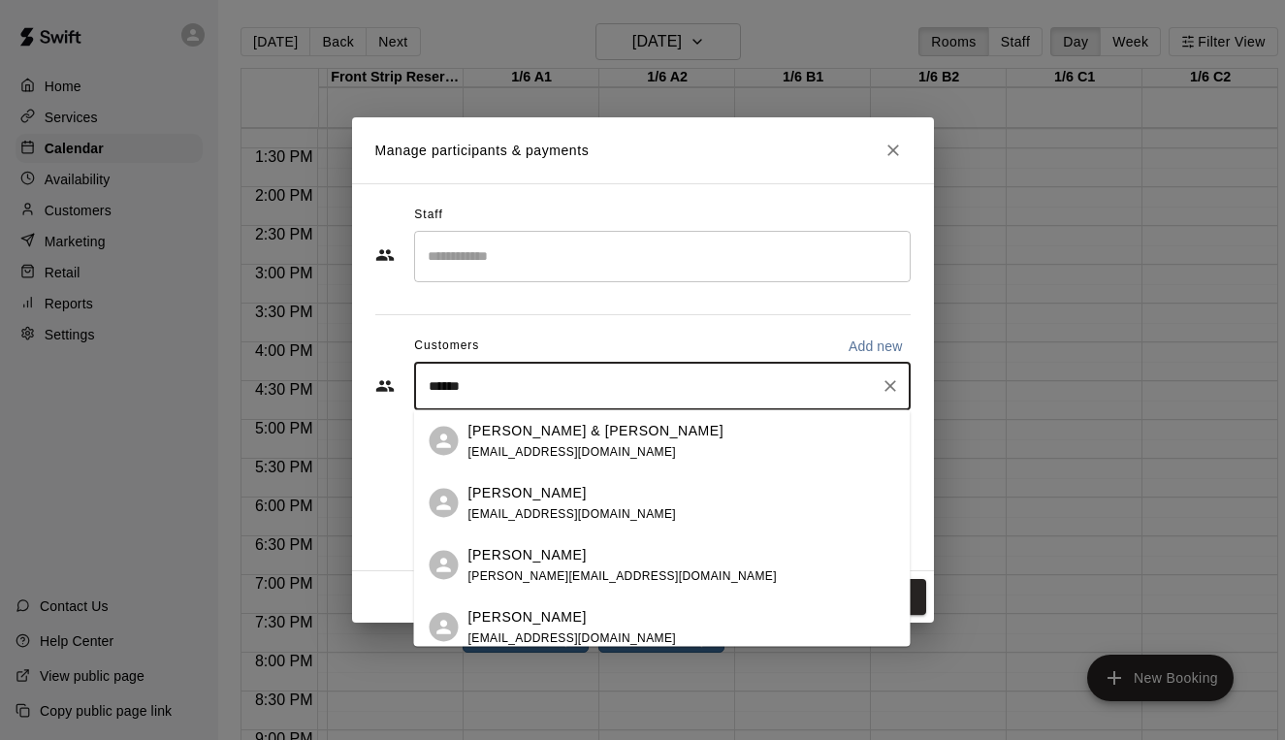
click at [555, 511] on span "[EMAIL_ADDRESS][DOMAIN_NAME]" at bounding box center [572, 513] width 209 height 14
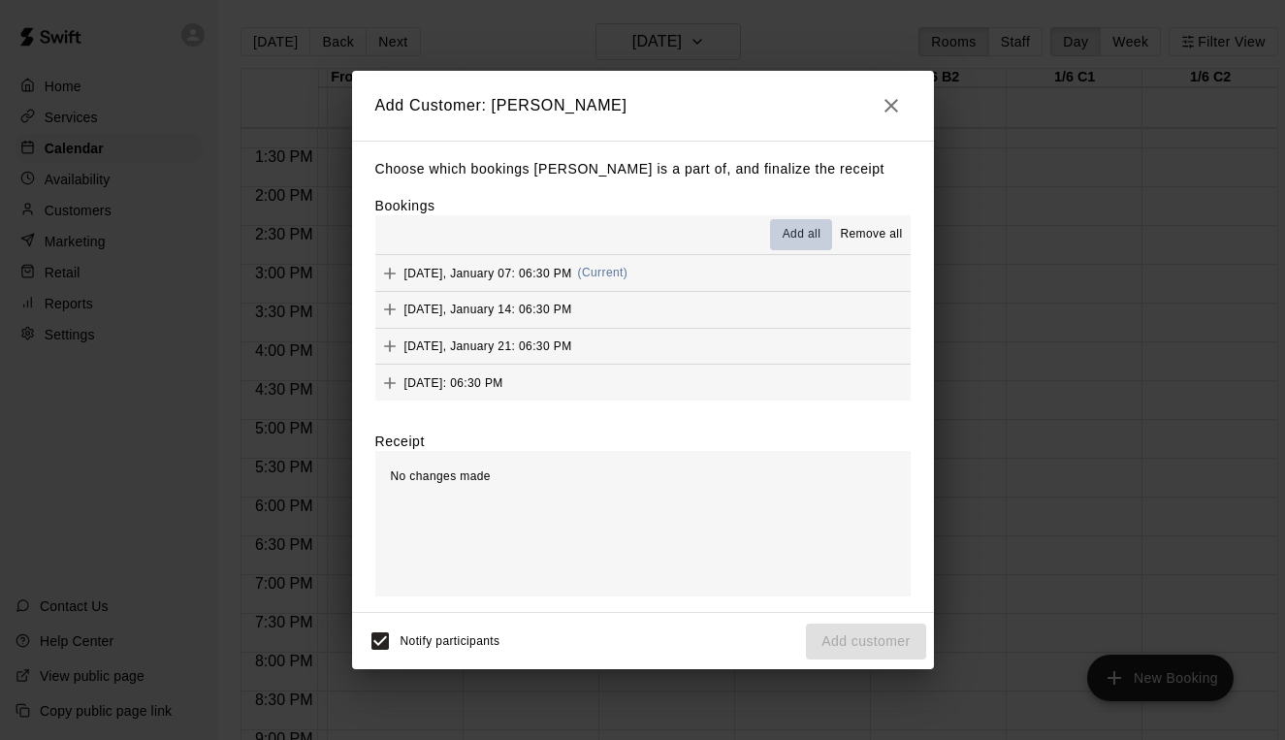
click at [809, 237] on span "Add all" at bounding box center [802, 234] width 39 height 19
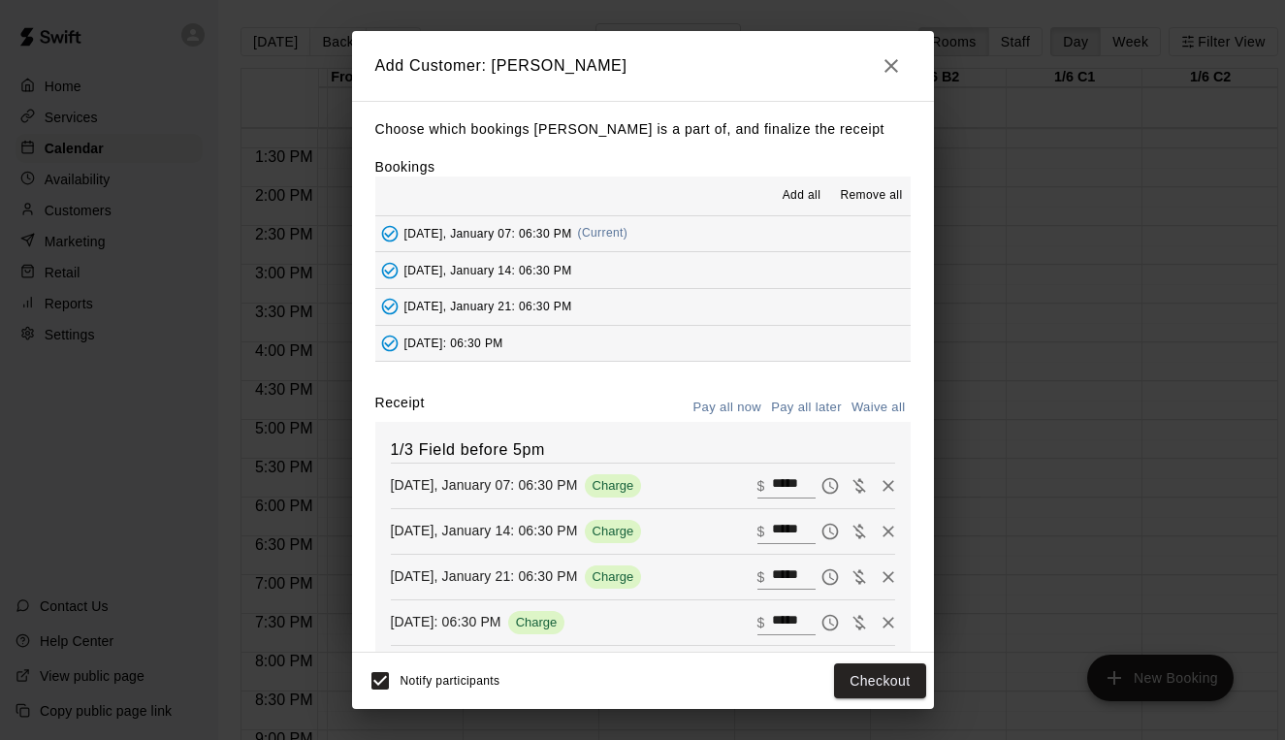
click at [817, 400] on button "Pay all later" at bounding box center [806, 408] width 80 height 30
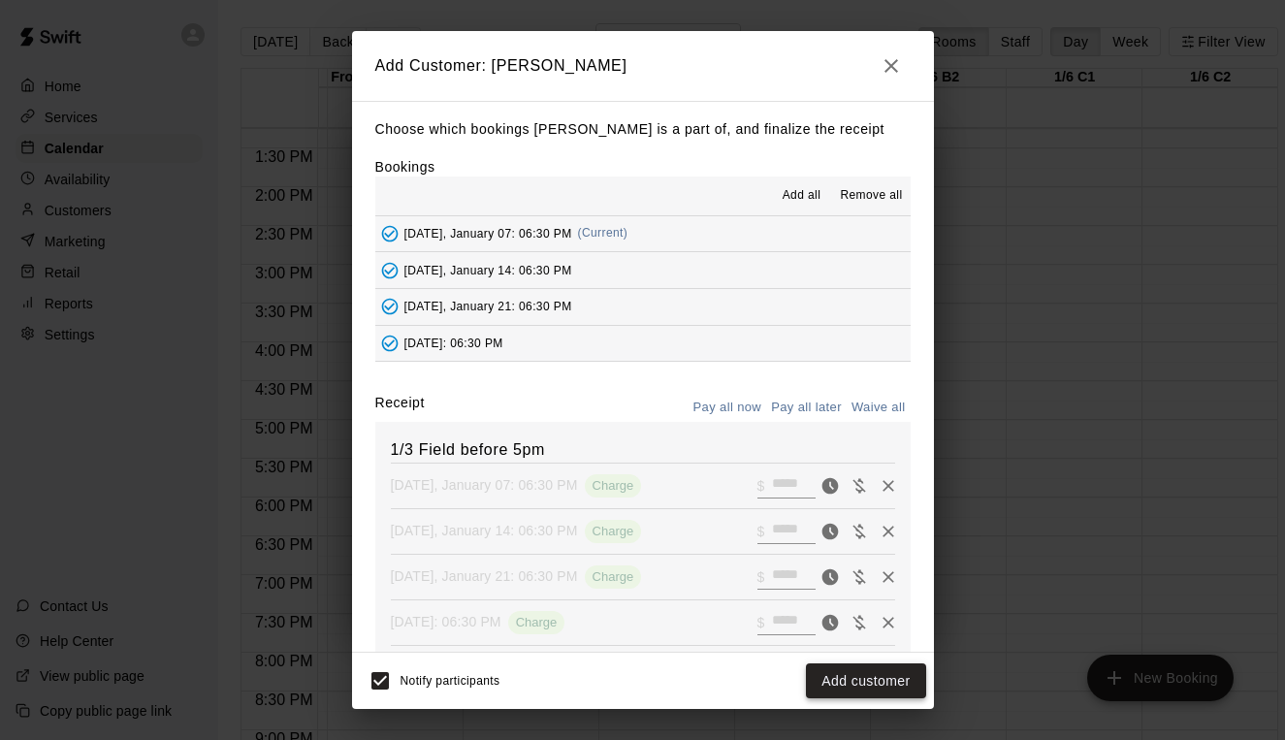
click at [869, 677] on button "Add customer" at bounding box center [865, 681] width 119 height 36
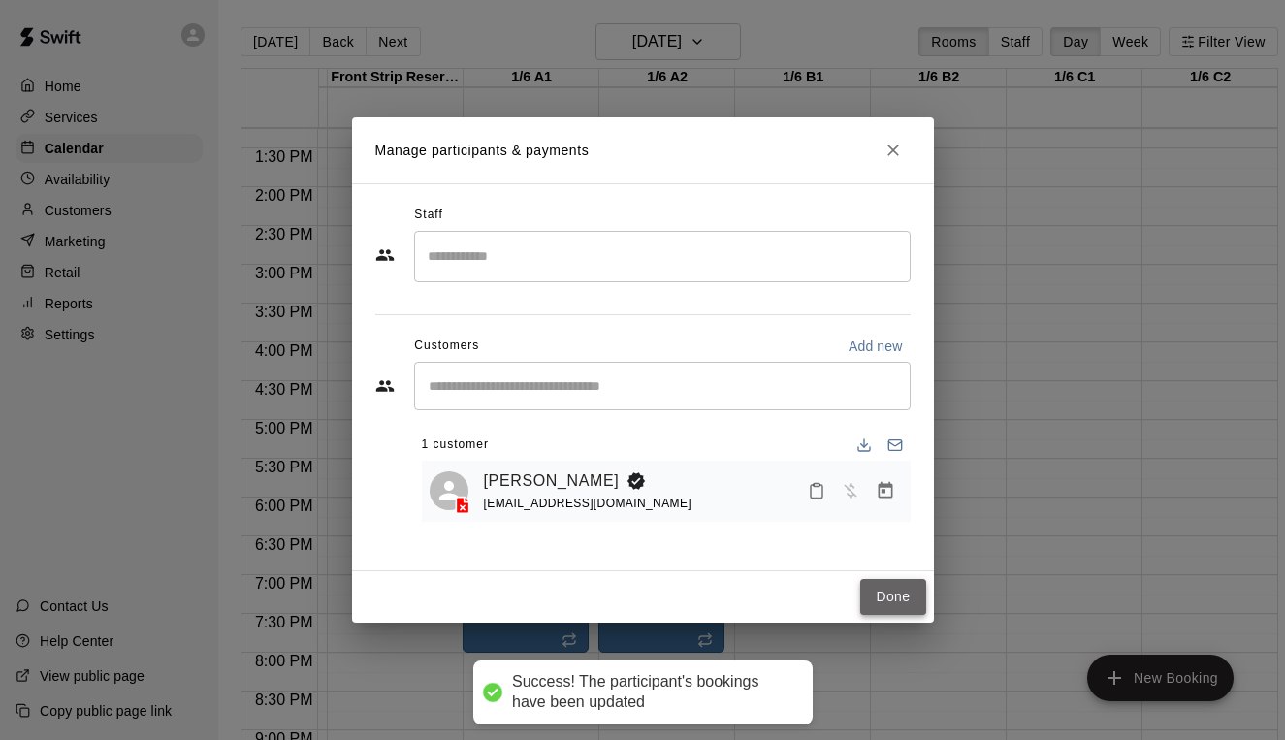
click at [902, 598] on button "Done" at bounding box center [892, 597] width 65 height 36
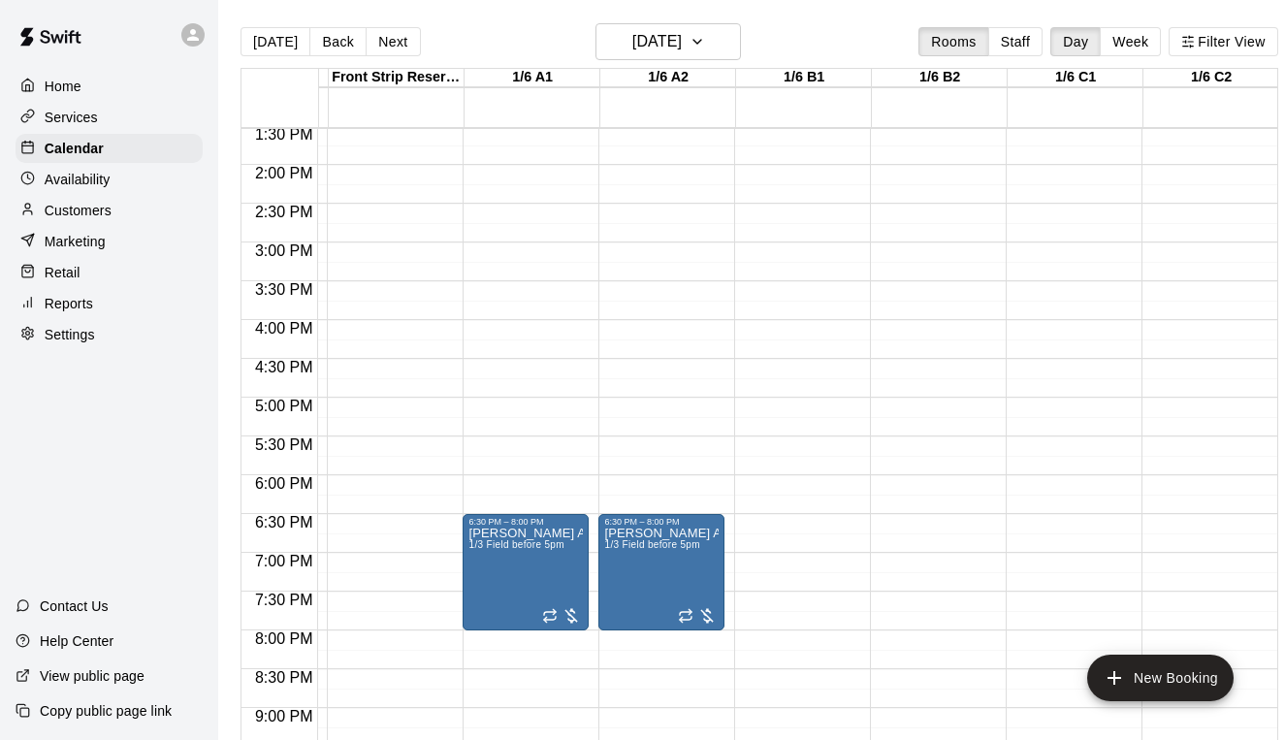
scroll to position [1051, 262]
click at [658, 45] on h6 "[DATE]" at bounding box center [656, 41] width 49 height 27
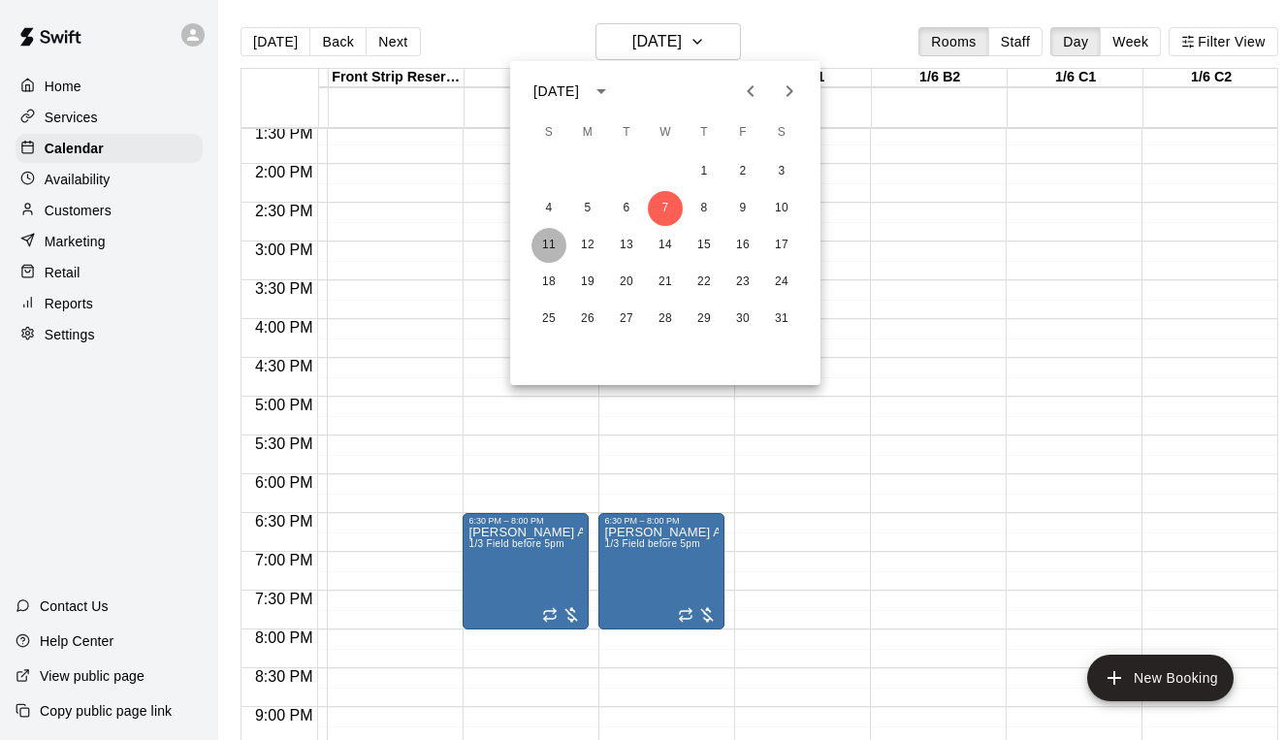
click at [543, 243] on button "11" at bounding box center [548, 245] width 35 height 35
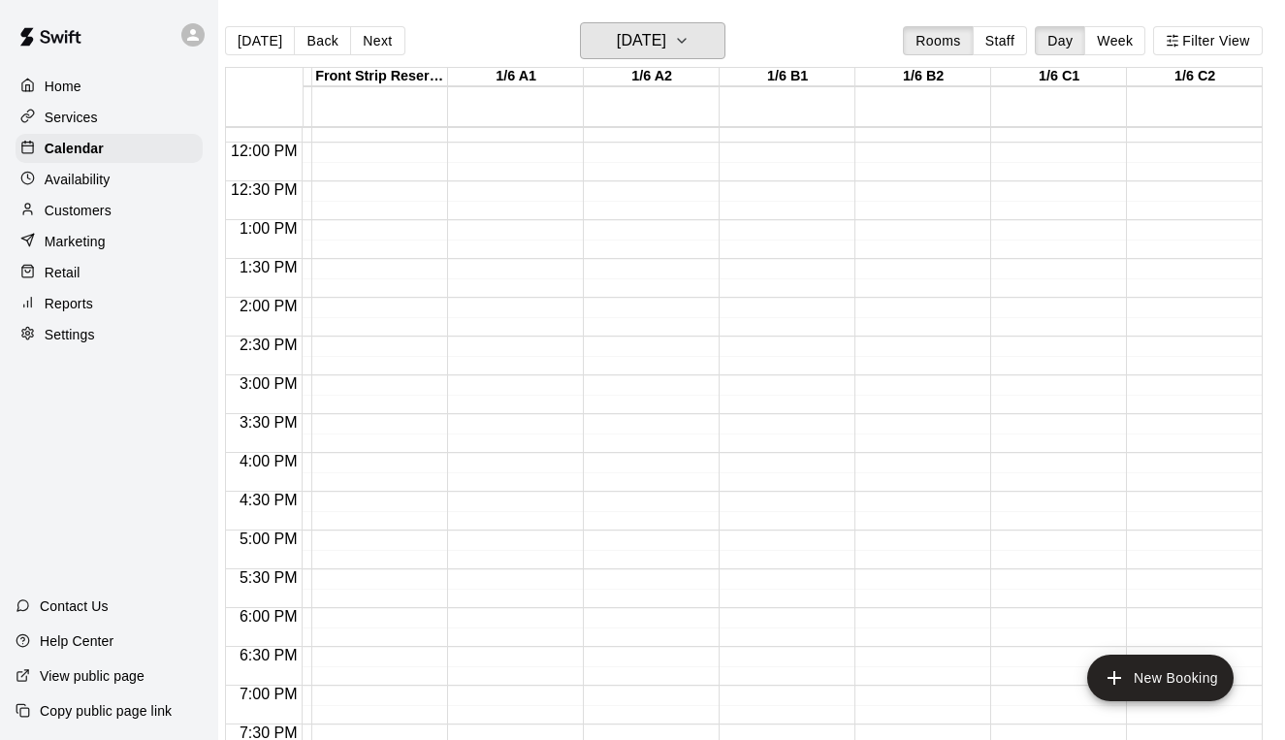
scroll to position [916, 263]
click at [539, 318] on div "12:00 AM – 7:00 AM Closed 11:45 PM – 11:59 PM Closed" at bounding box center [510, 144] width 126 height 1862
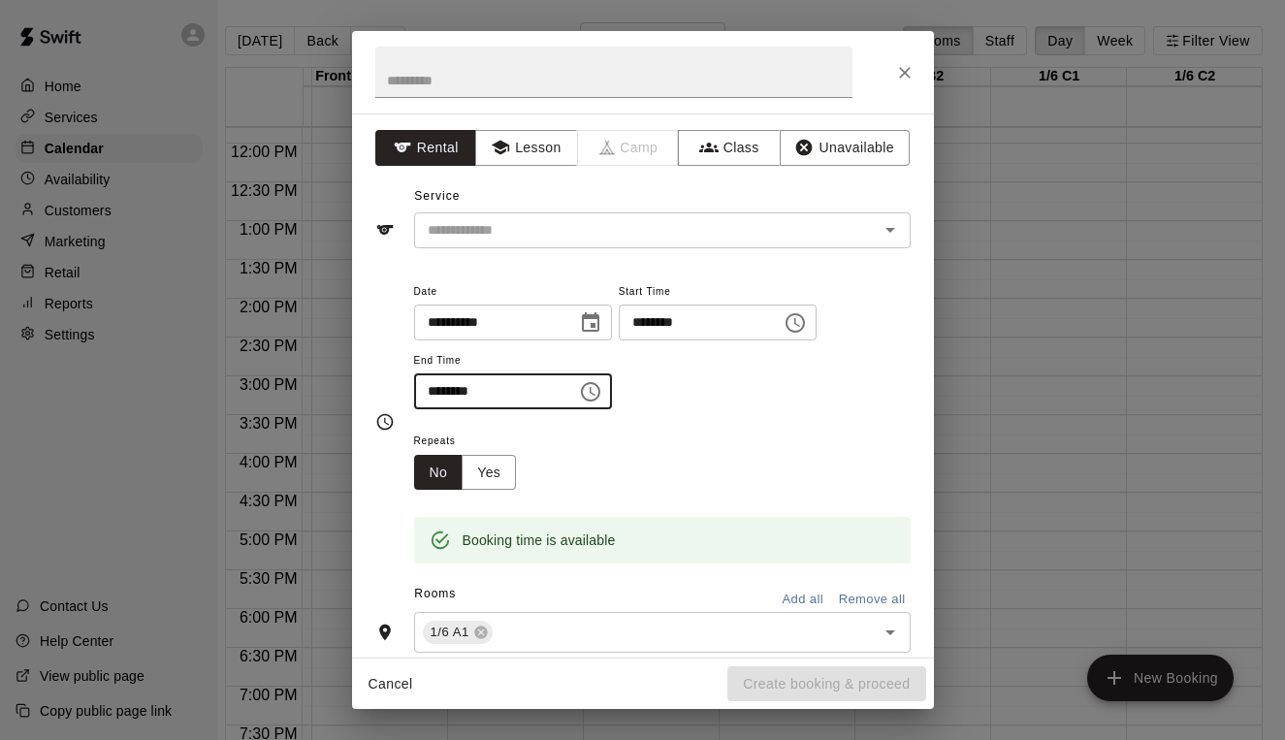
click at [433, 389] on input "********" at bounding box center [488, 391] width 149 height 36
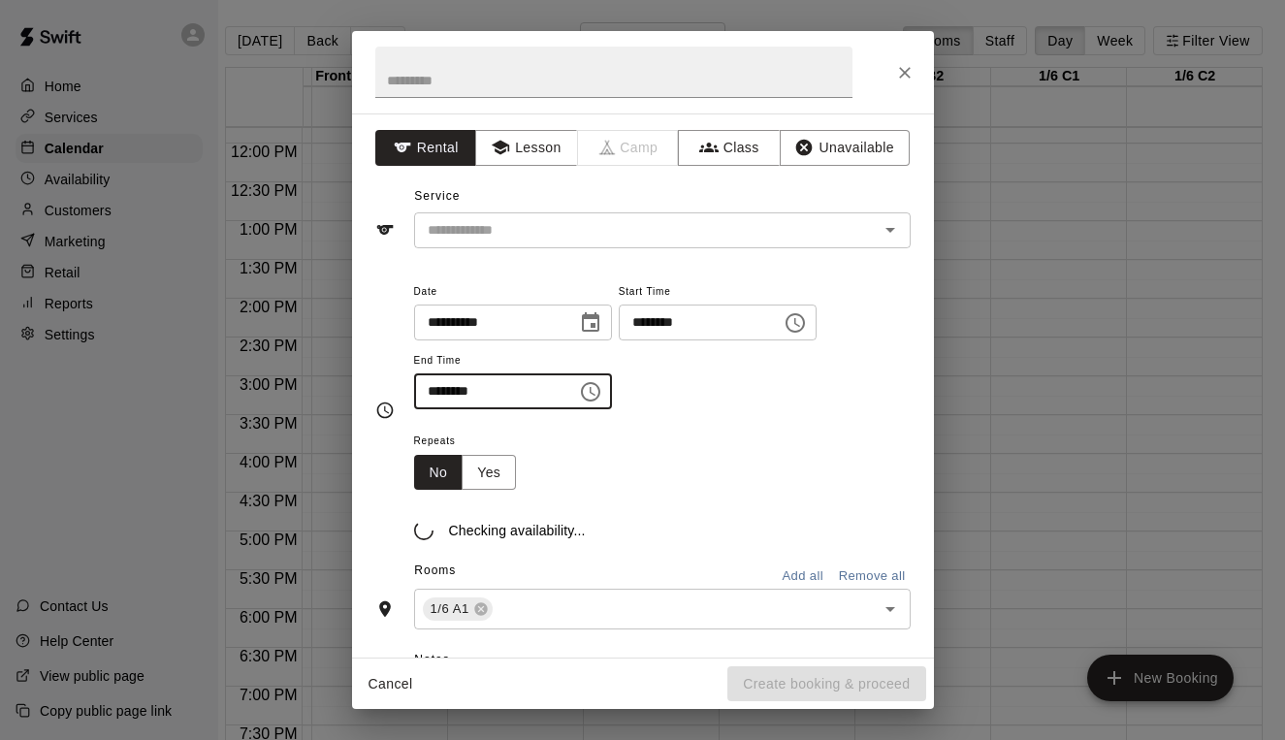
type input "********"
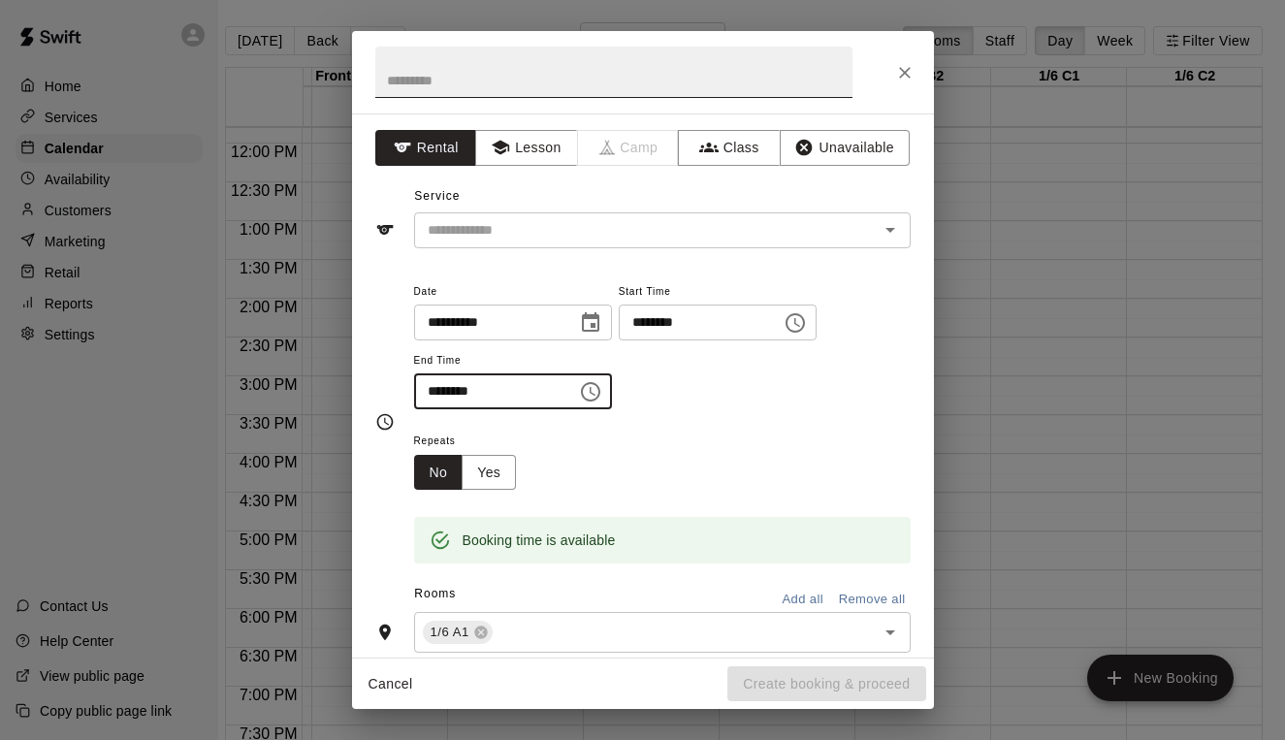
click at [398, 82] on input "text" at bounding box center [613, 72] width 477 height 51
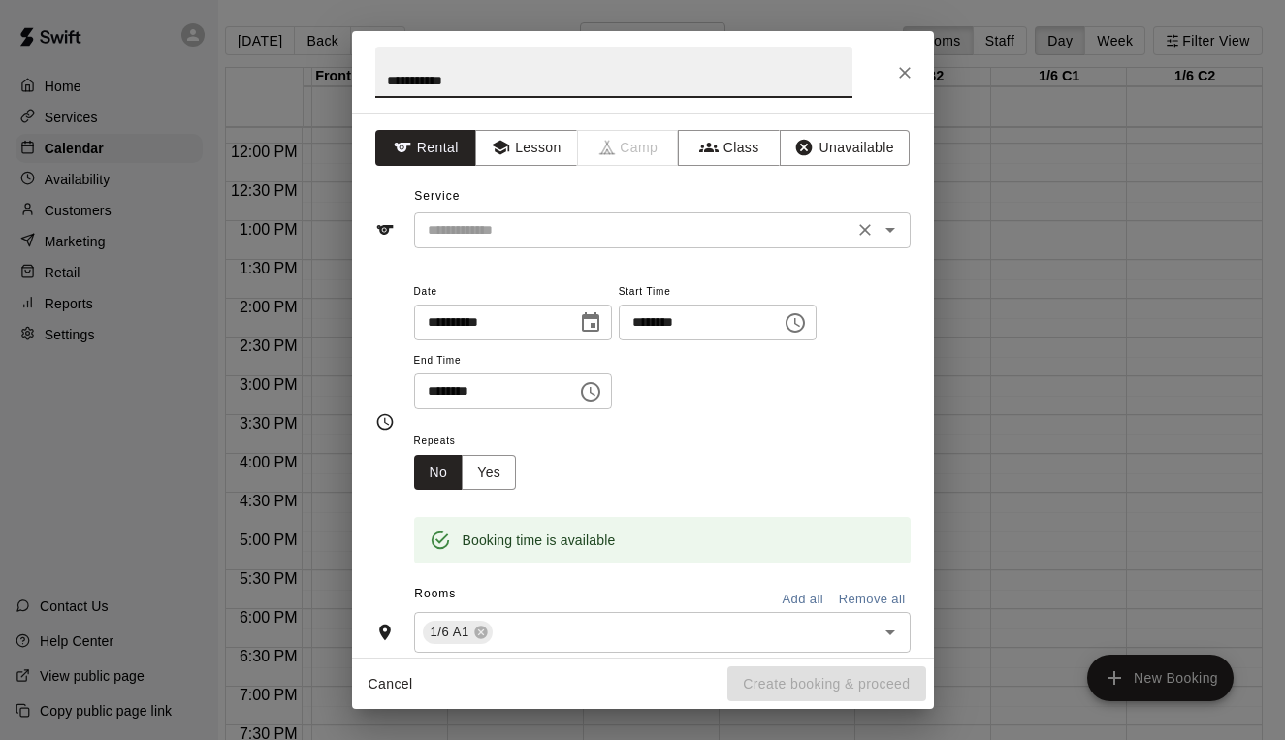
type input "**********"
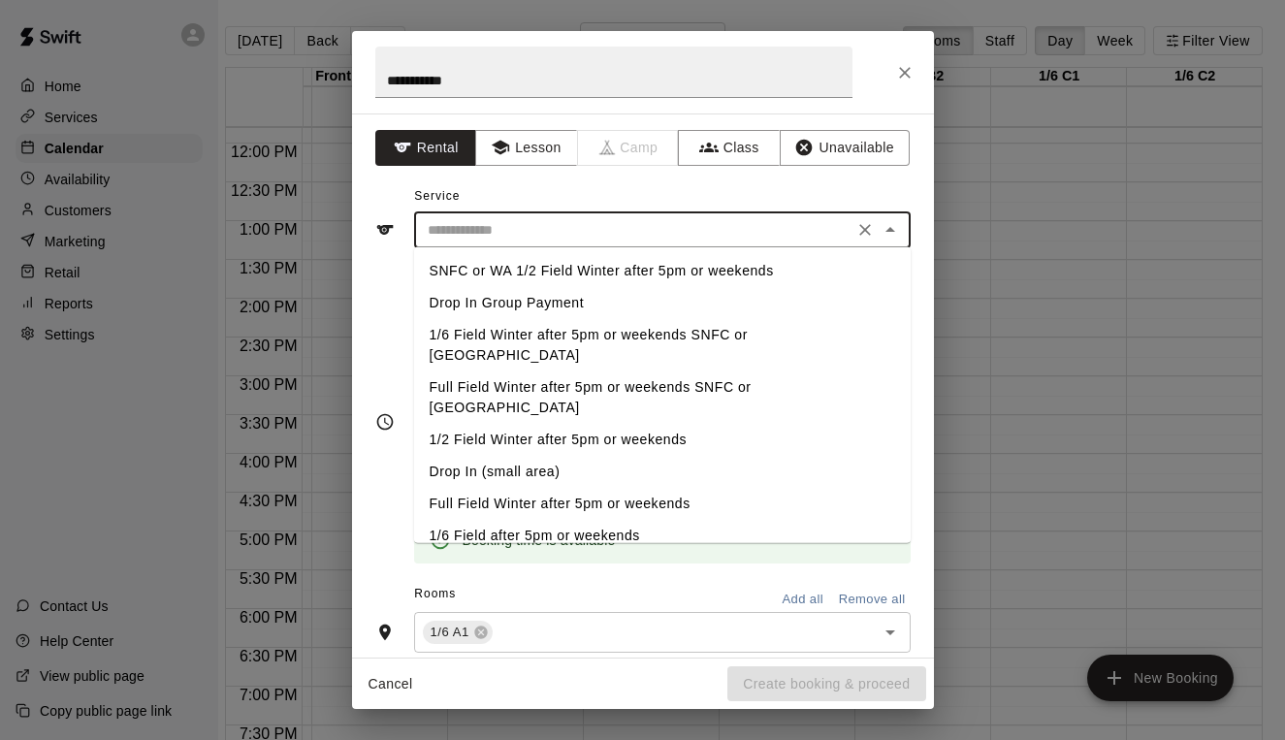
click at [464, 225] on input "text" at bounding box center [634, 230] width 428 height 24
click at [477, 373] on li "Full Field Winter after 5pm or weekends SNFC or [GEOGRAPHIC_DATA]" at bounding box center [662, 397] width 497 height 52
type input "**********"
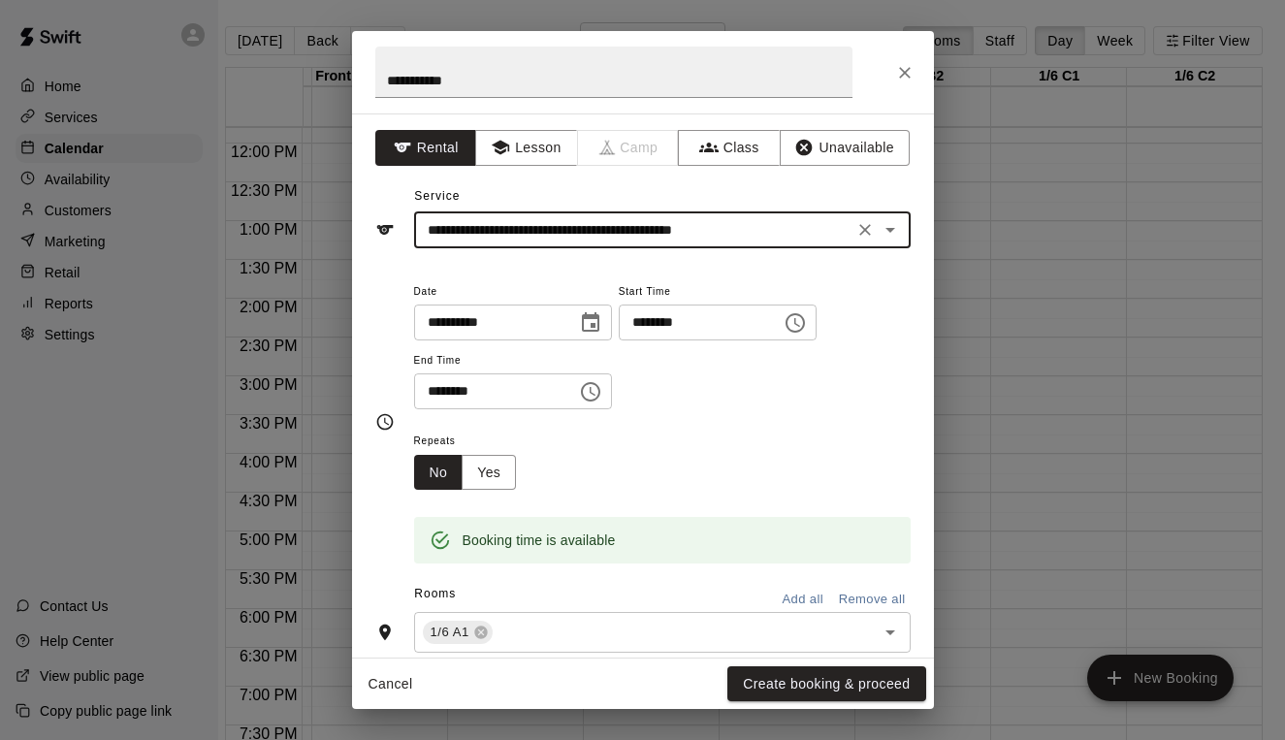
click at [785, 598] on button "Add all" at bounding box center [803, 600] width 62 height 30
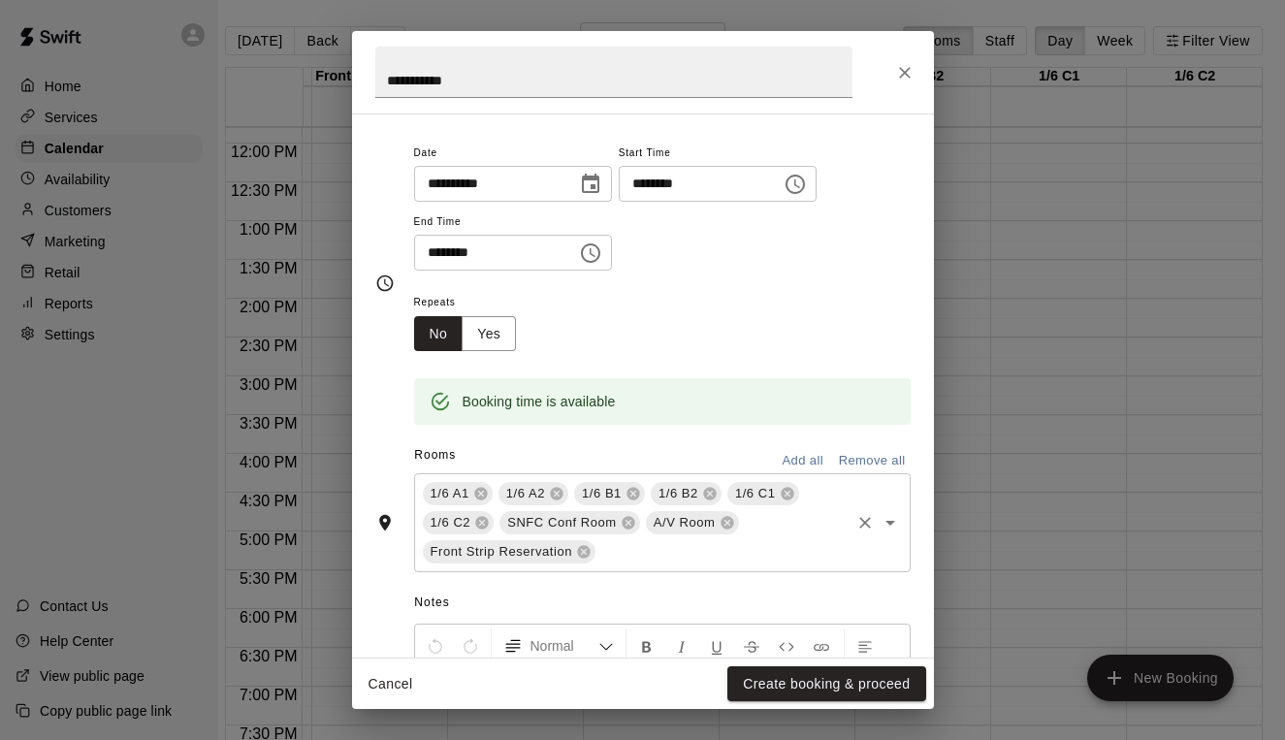
scroll to position [267, 0]
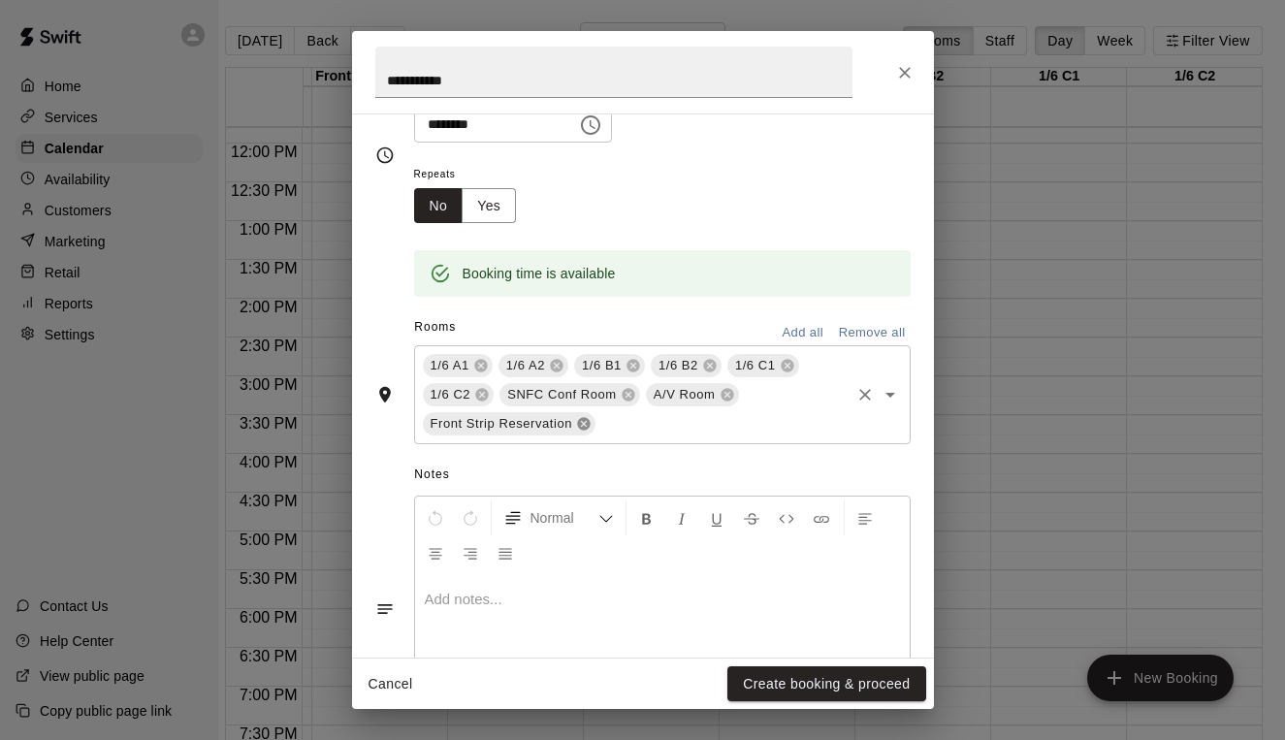
click at [580, 419] on icon at bounding box center [583, 424] width 13 height 13
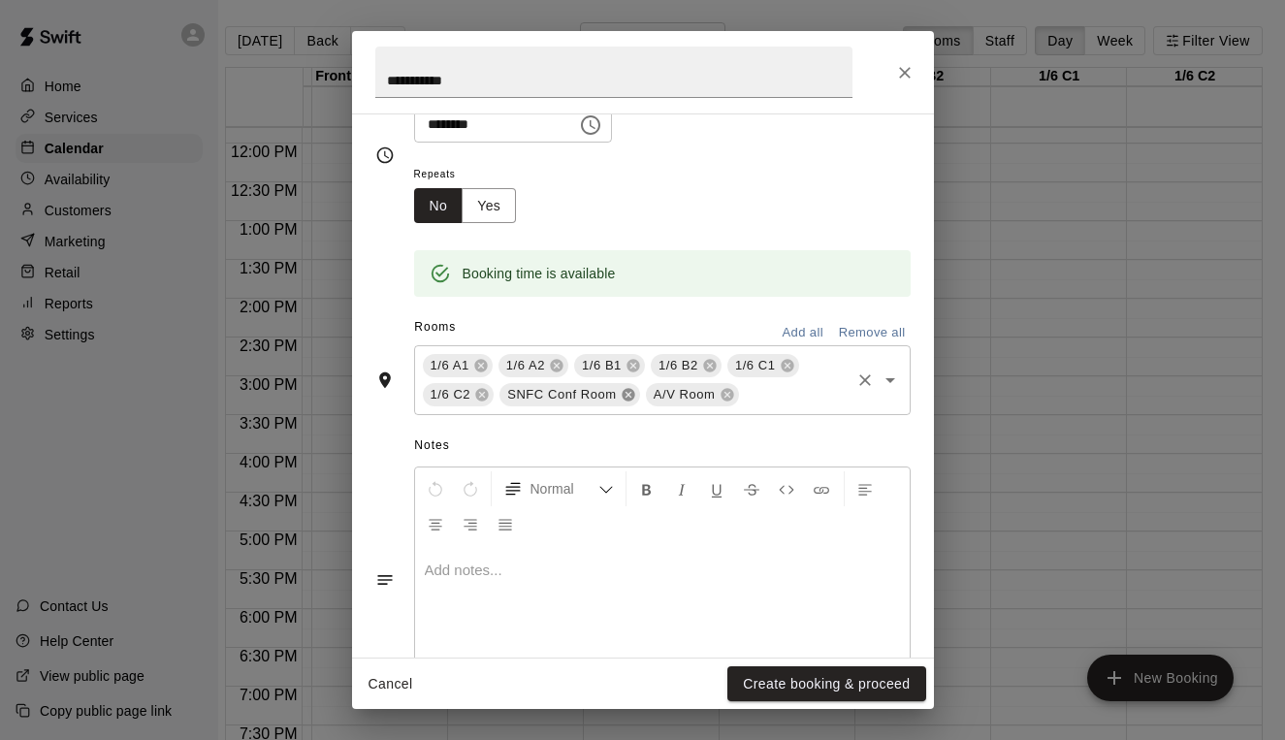
click at [627, 396] on icon at bounding box center [628, 395] width 13 height 13
click at [586, 393] on icon at bounding box center [580, 395] width 13 height 13
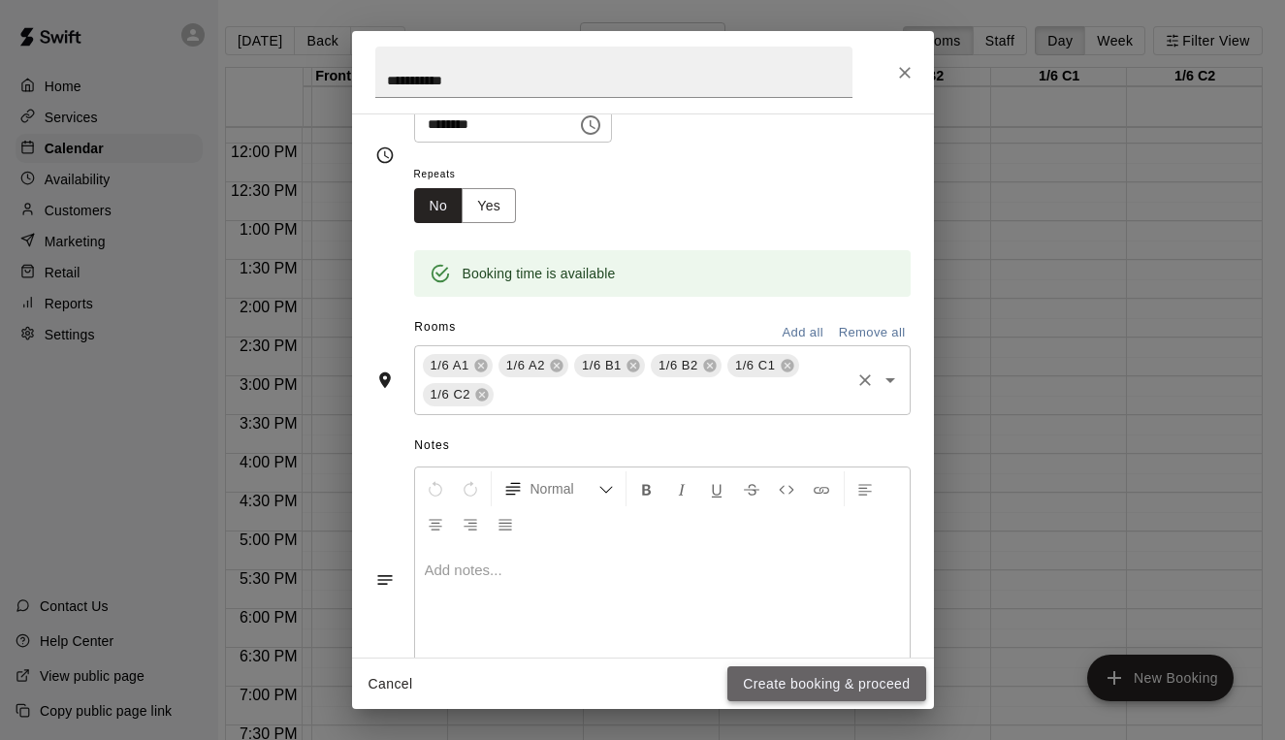
click at [819, 688] on button "Create booking & proceed" at bounding box center [826, 684] width 198 height 36
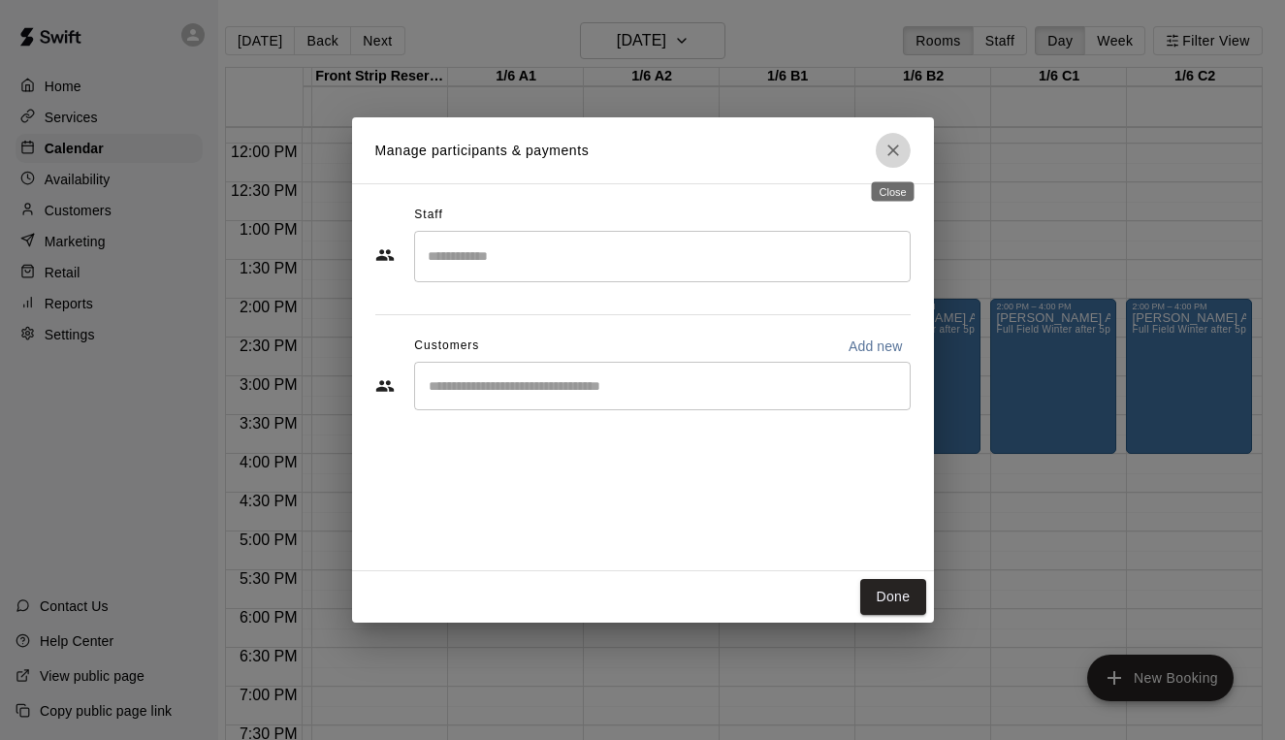
click at [889, 154] on icon "Close" at bounding box center [893, 151] width 12 height 12
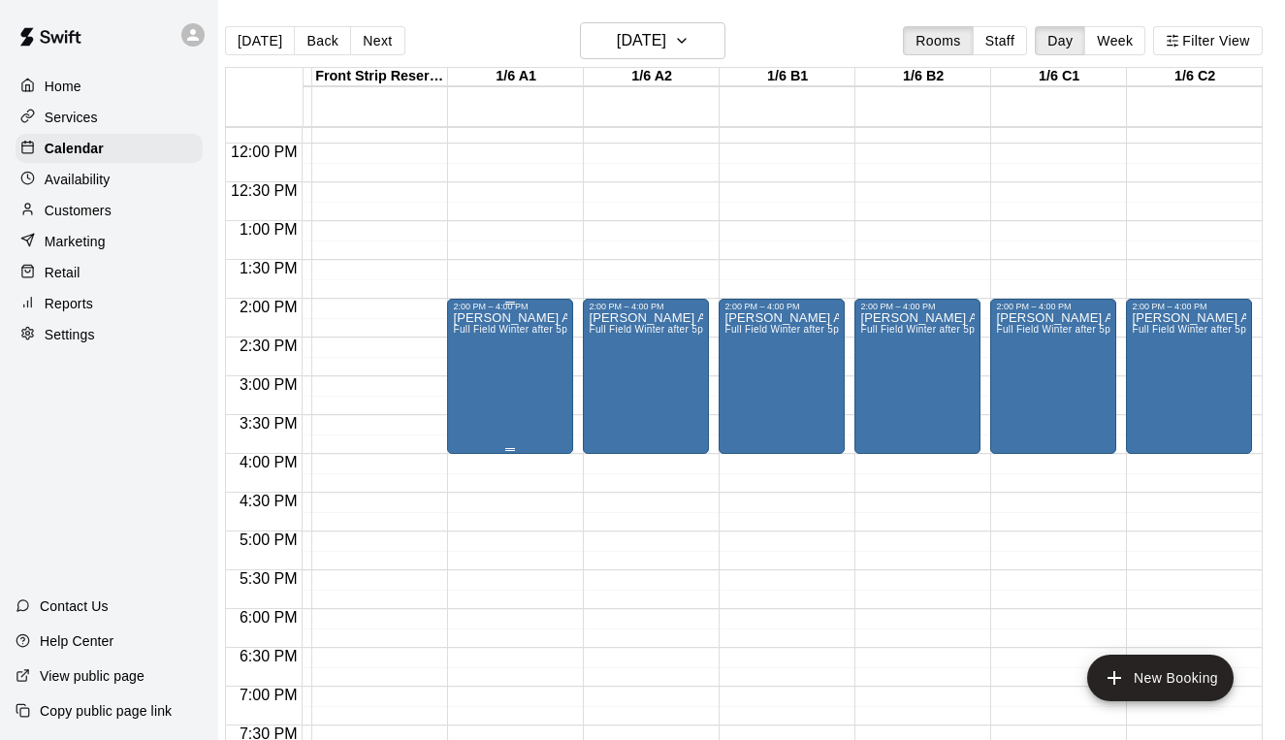
click at [493, 373] on div "[PERSON_NAME] Acad Full Field Winter after 5pm or weekends SNFC or [GEOGRAPHIC_…" at bounding box center [510, 681] width 114 height 740
click at [471, 429] on icon "delete" at bounding box center [473, 424] width 14 height 17
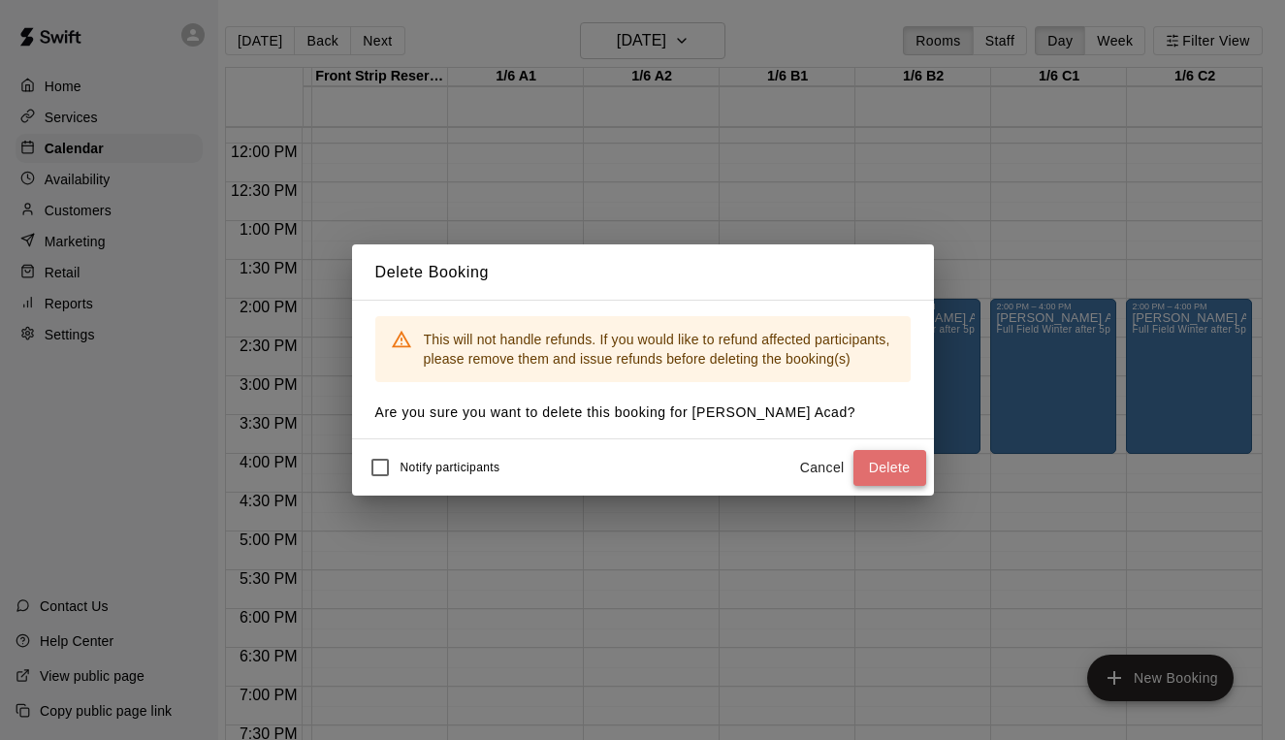
click at [886, 468] on button "Delete" at bounding box center [889, 468] width 73 height 36
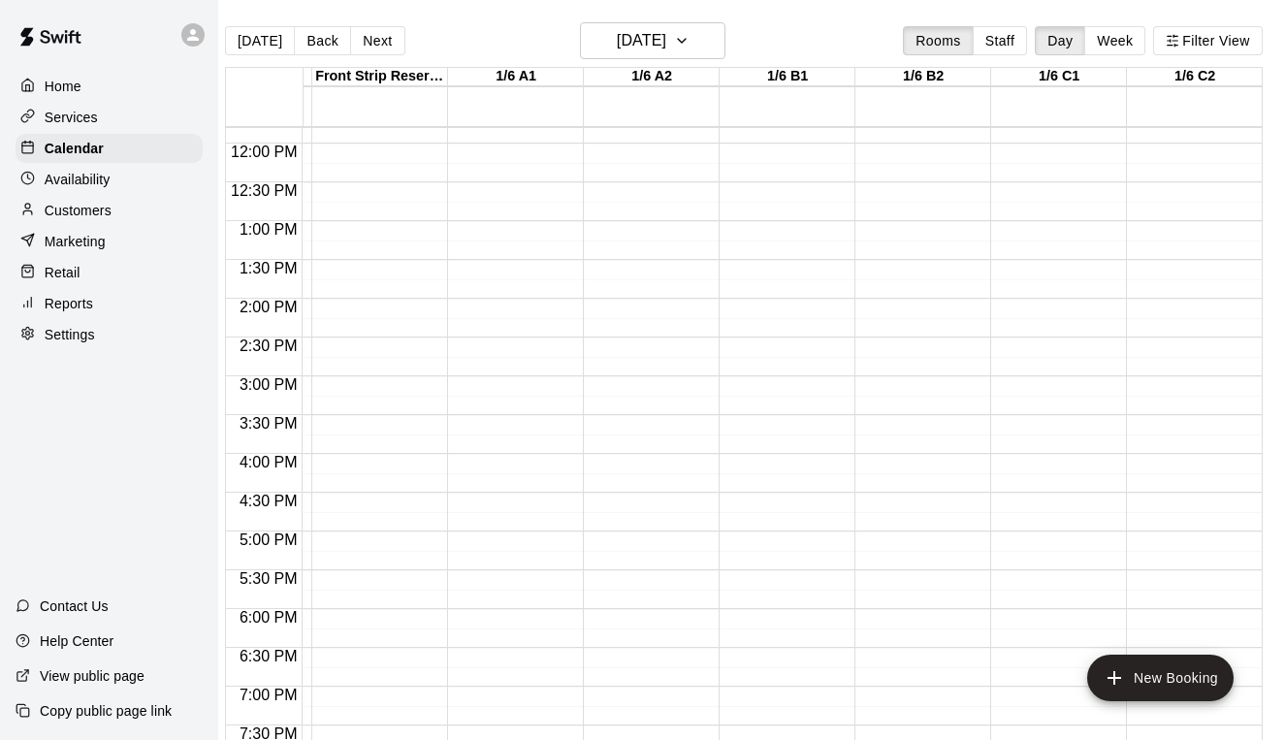
click at [532, 331] on div "12:00 AM – 7:00 AM Closed 11:45 PM – 11:59 PM Closed" at bounding box center [510, 144] width 126 height 1862
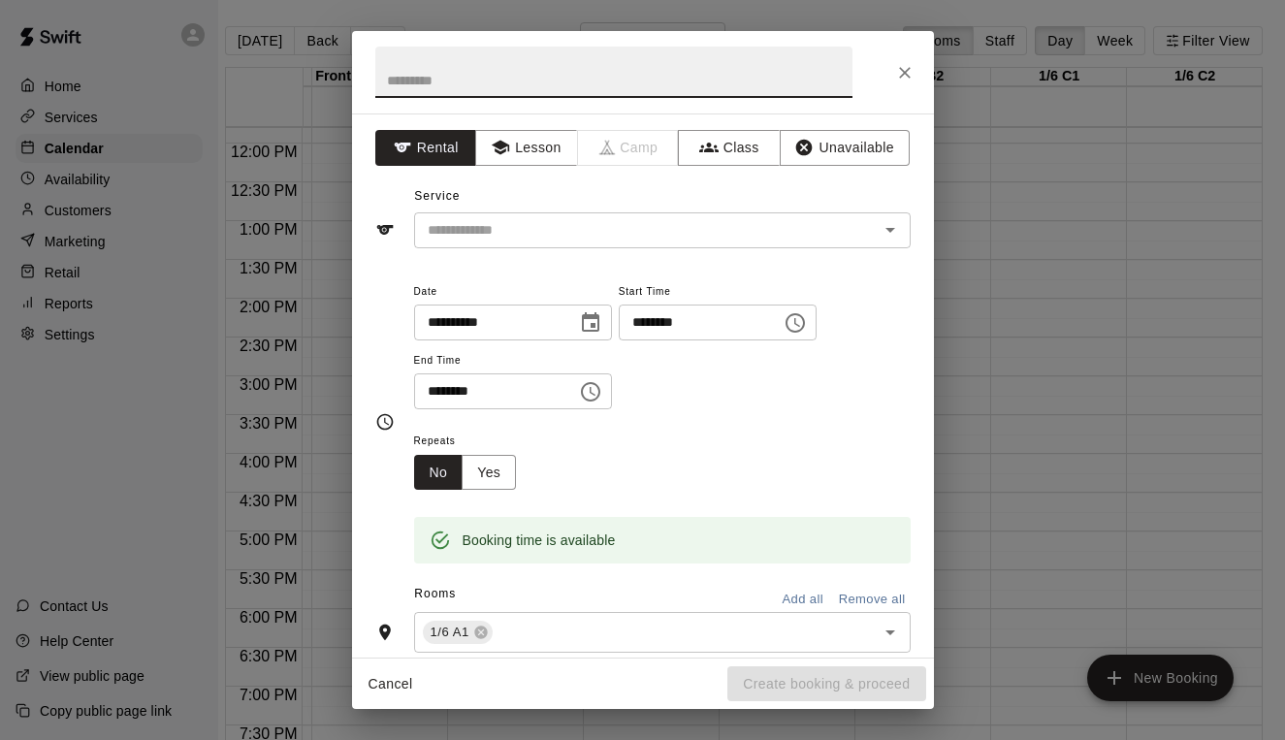
click at [673, 315] on input "********" at bounding box center [693, 323] width 149 height 36
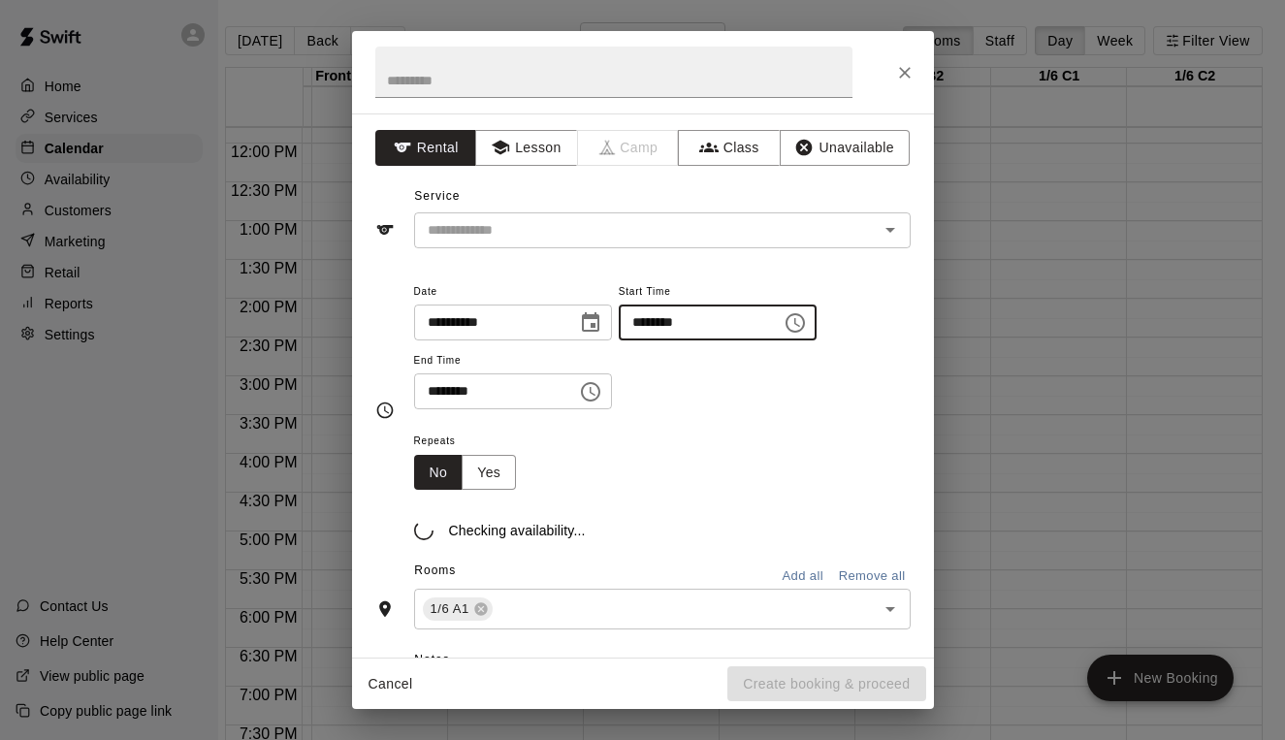
type input "********"
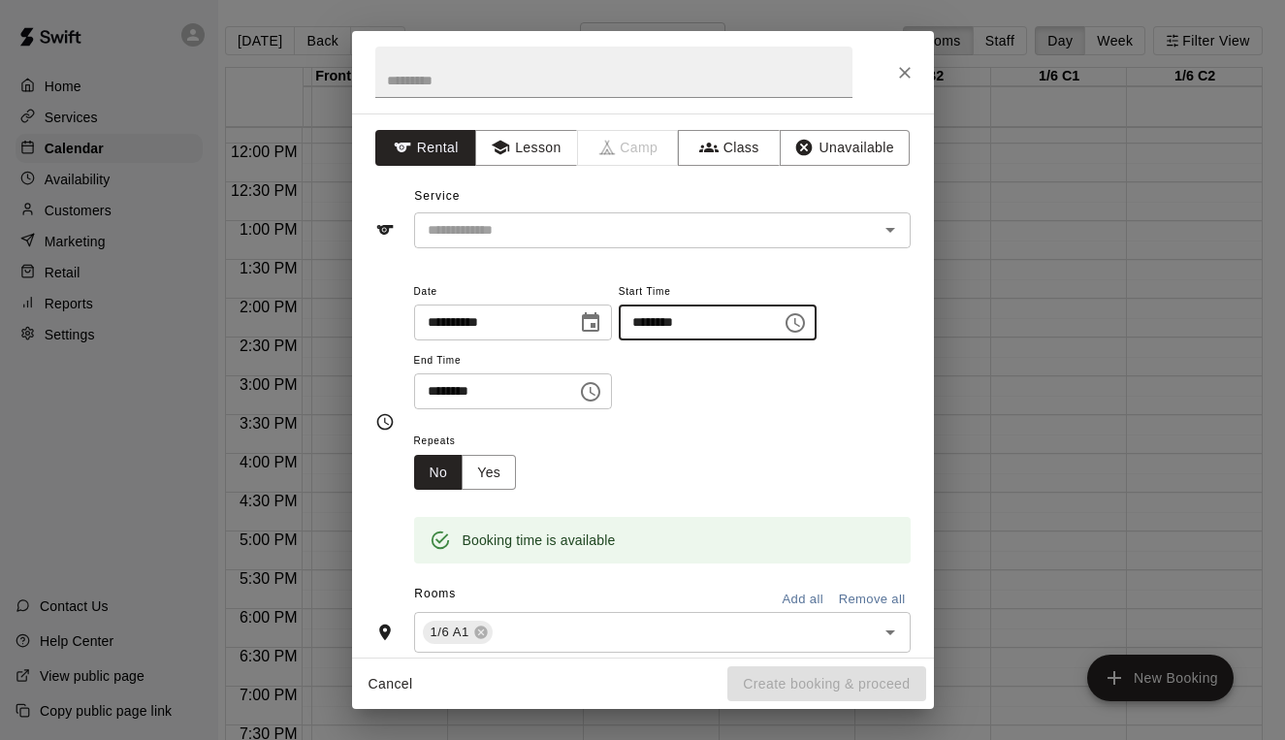
click at [434, 388] on input "********" at bounding box center [488, 391] width 149 height 36
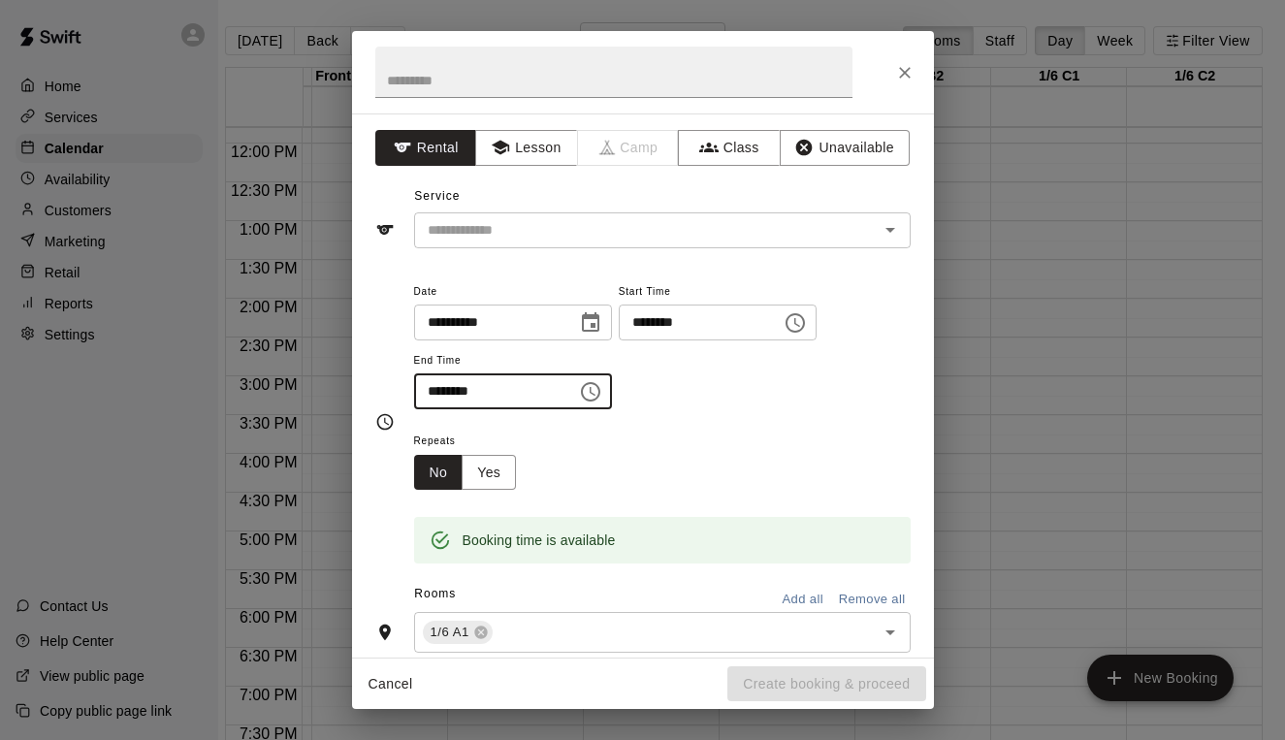
type input "********"
click at [403, 87] on input "text" at bounding box center [613, 72] width 477 height 51
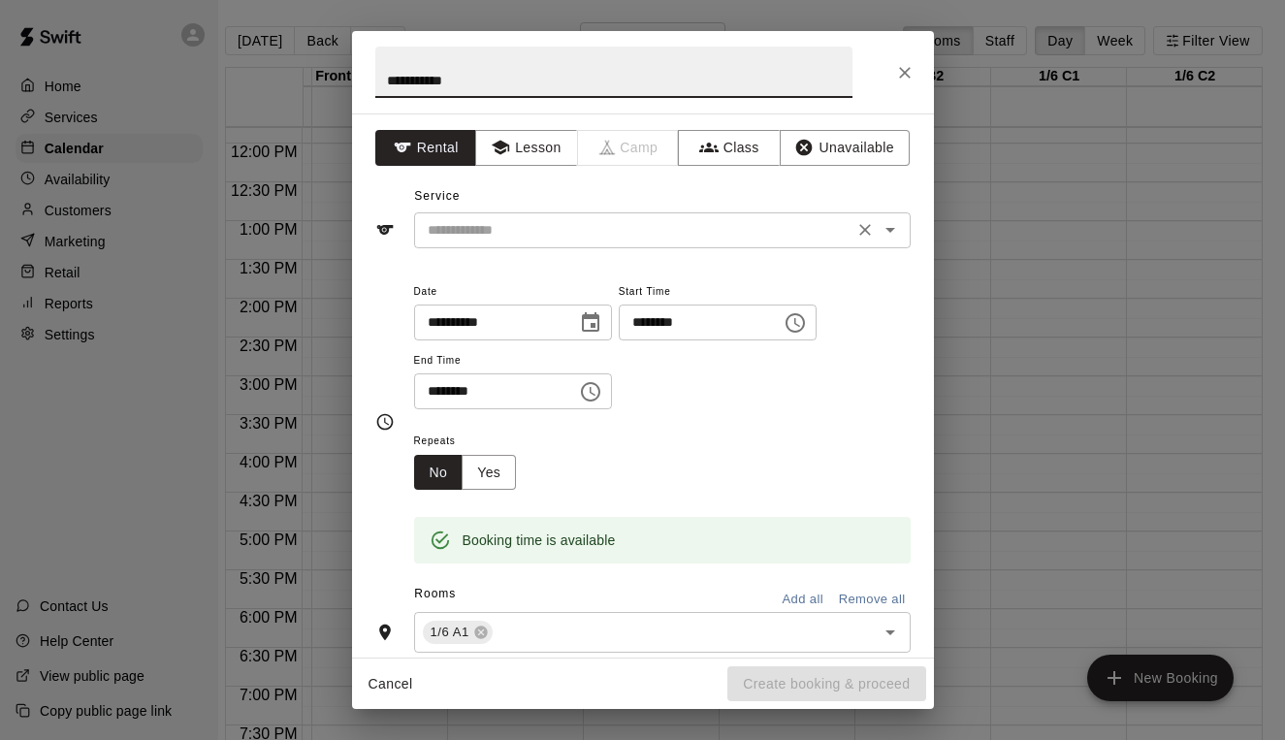
type input "**********"
click at [471, 223] on input "text" at bounding box center [634, 230] width 428 height 24
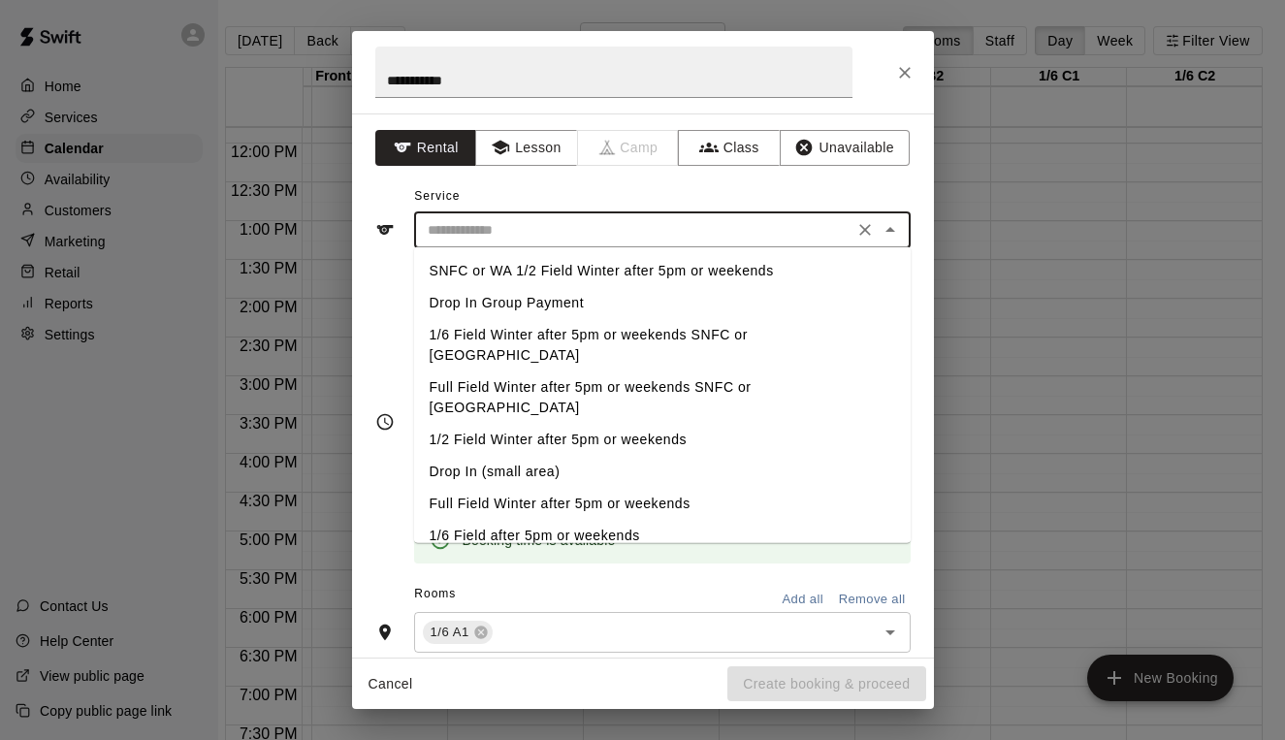
click at [481, 371] on li "Full Field Winter after 5pm or weekends SNFC or [GEOGRAPHIC_DATA]" at bounding box center [662, 397] width 497 height 52
type input "**********"
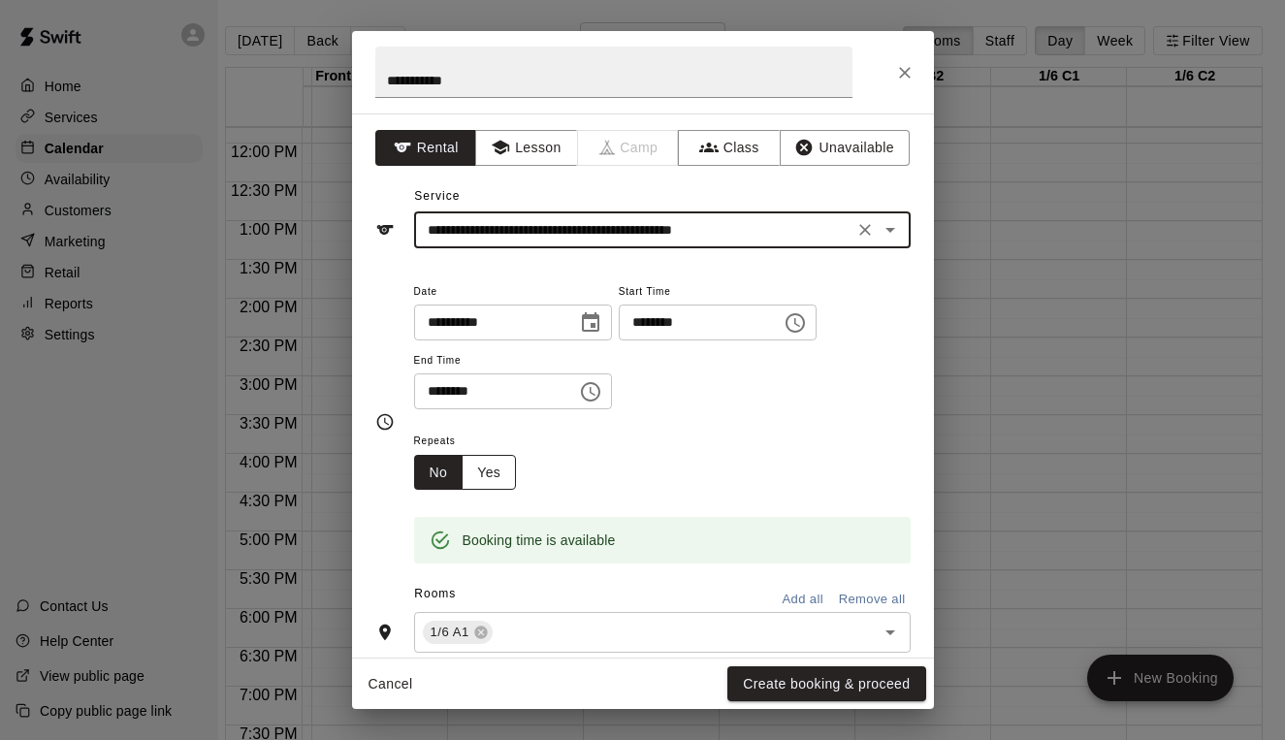
click at [500, 470] on button "Yes" at bounding box center [489, 473] width 54 height 36
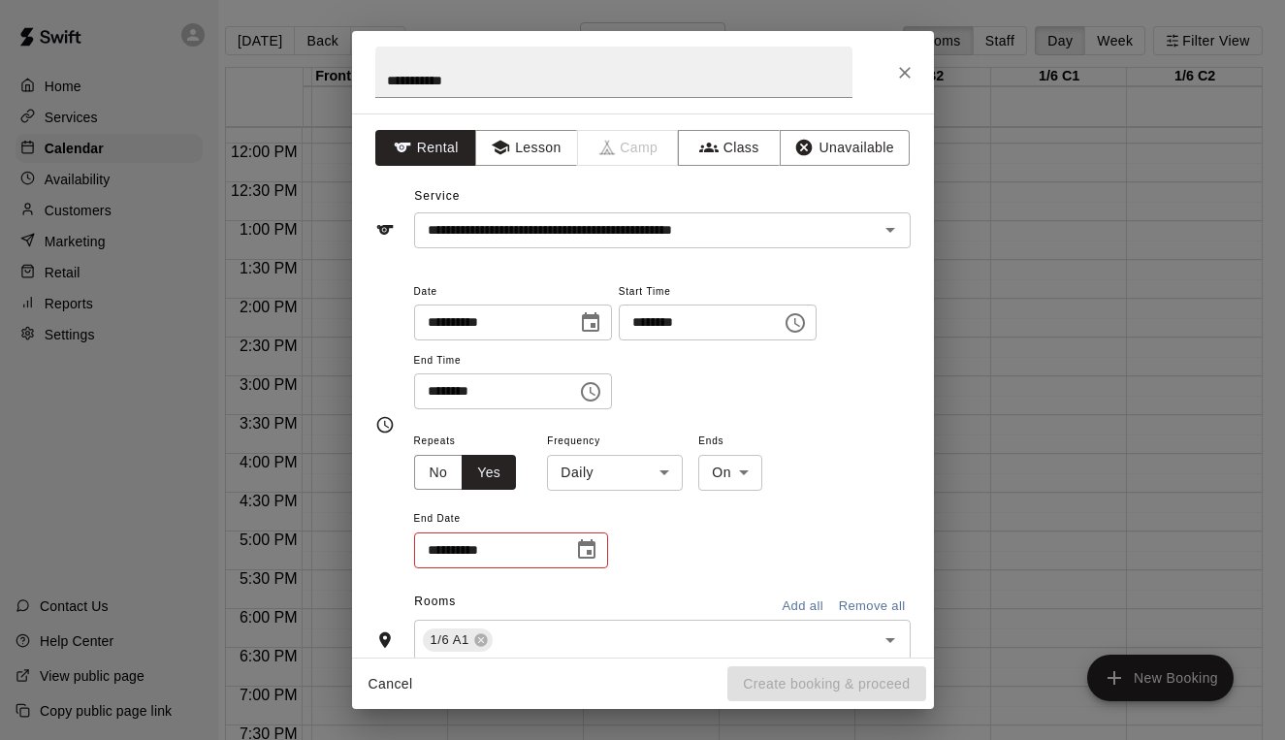
click at [634, 461] on body "Home Services Calendar Availability Customers Marketing Retail Reports Settings…" at bounding box center [626, 384] width 1285 height 771
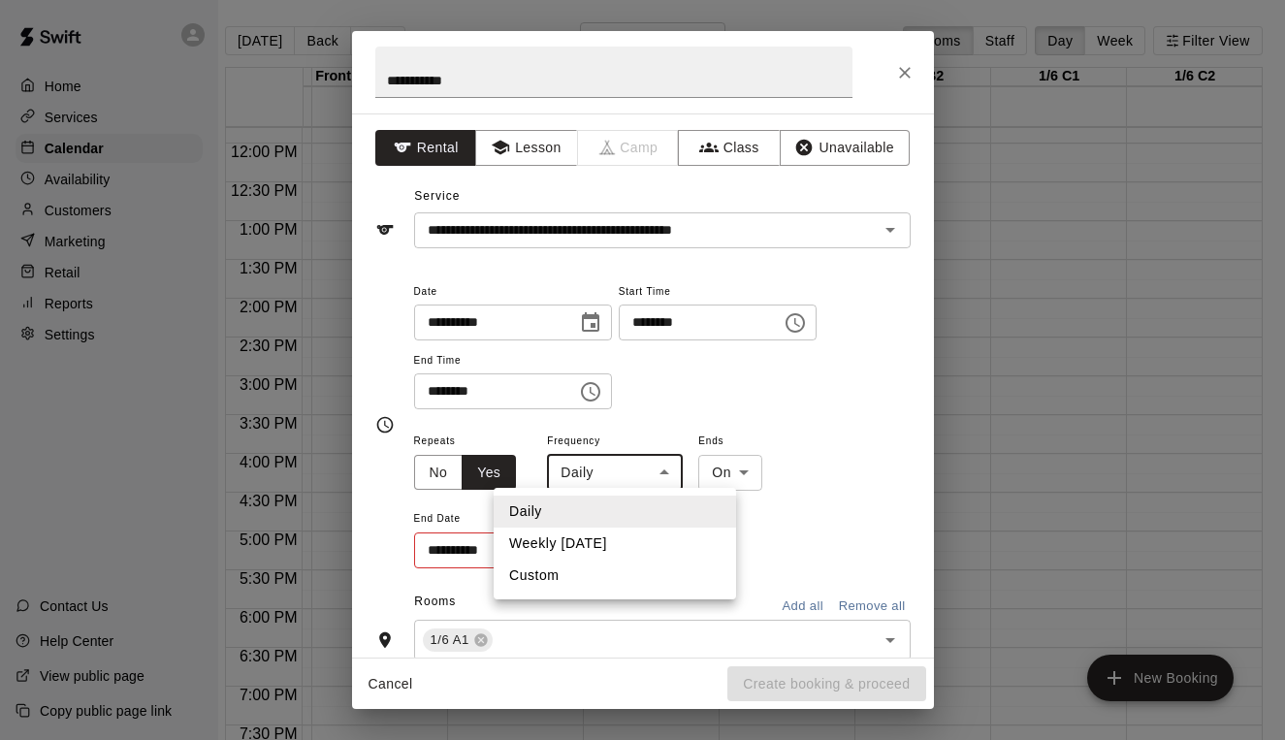
click at [625, 535] on li "Weekly [DATE]" at bounding box center [615, 544] width 242 height 32
type input "******"
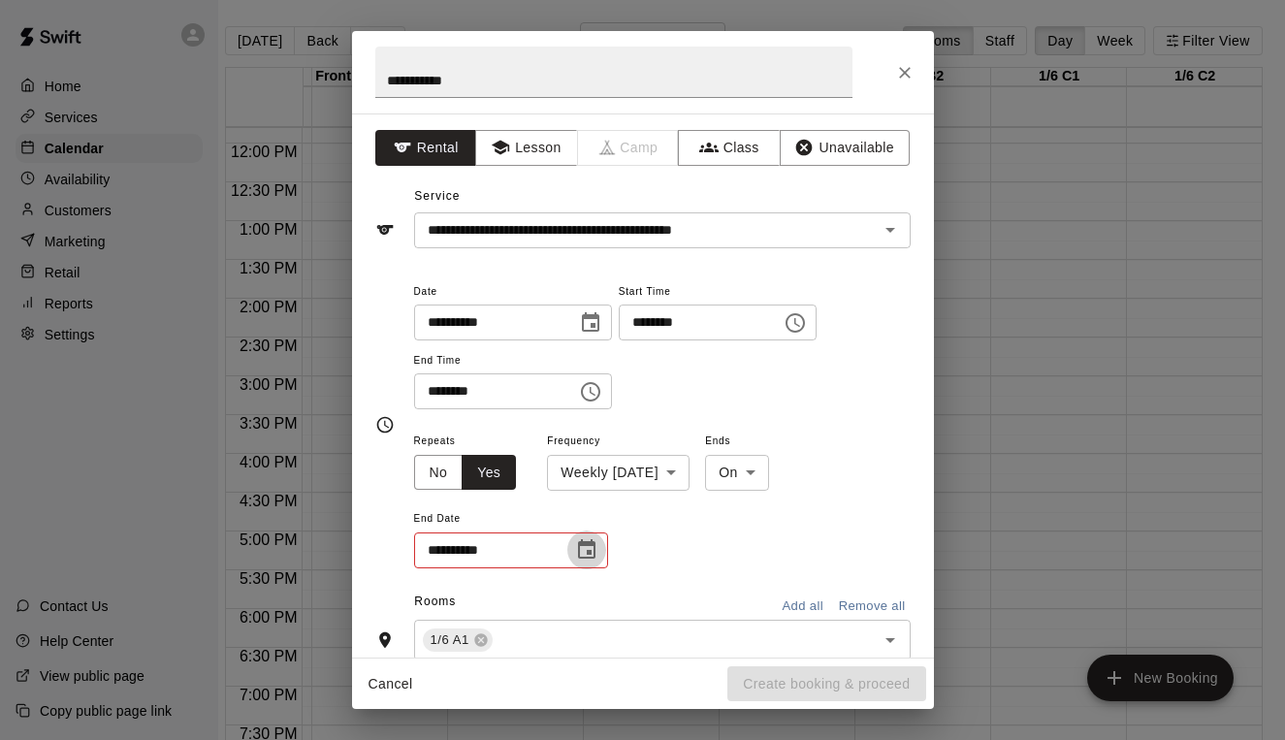
click at [594, 547] on icon "Choose date" at bounding box center [586, 548] width 17 height 19
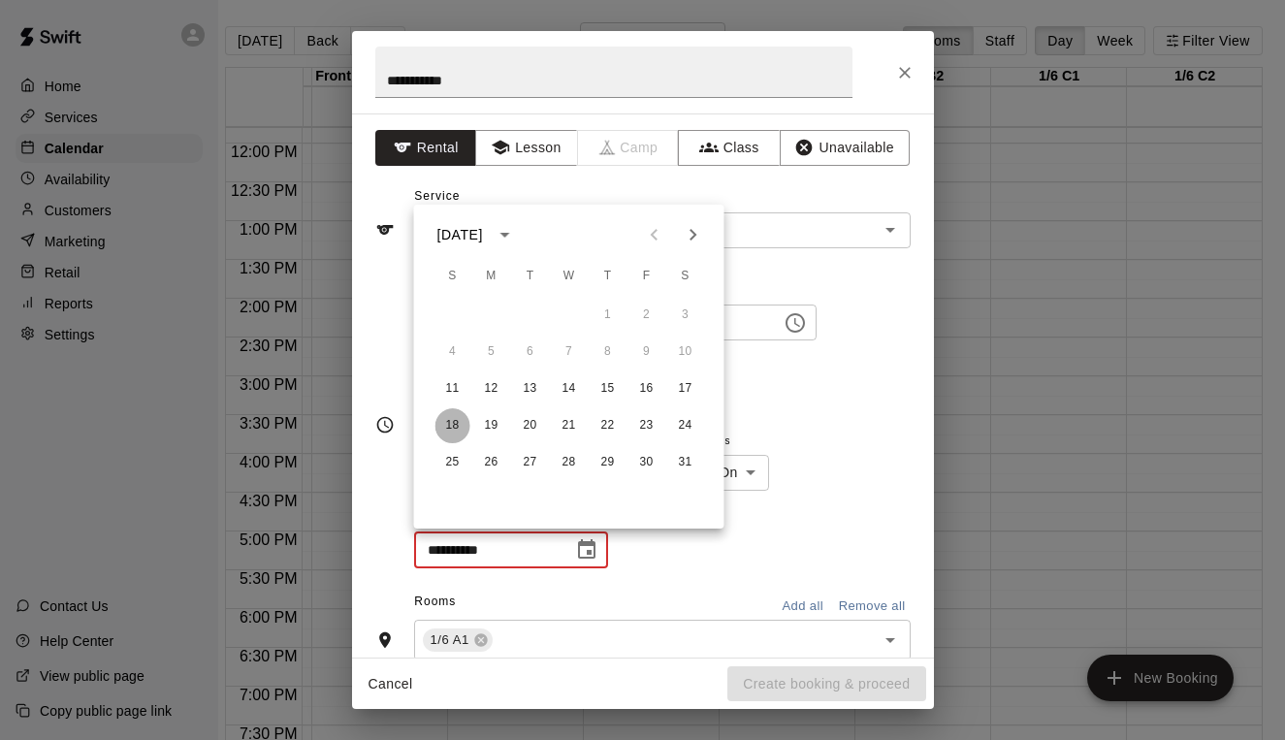
click at [463, 427] on button "18" at bounding box center [452, 425] width 35 height 35
type input "**********"
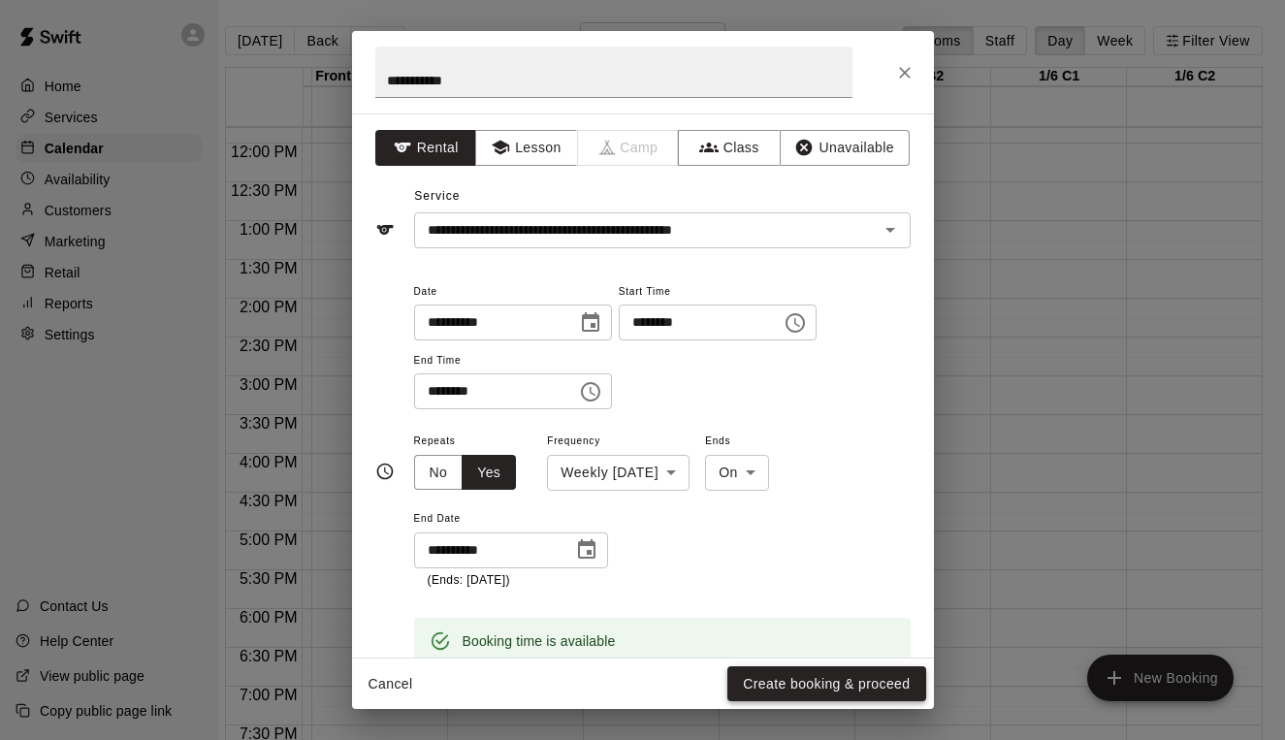
click at [814, 682] on button "Create booking & proceed" at bounding box center [826, 684] width 198 height 36
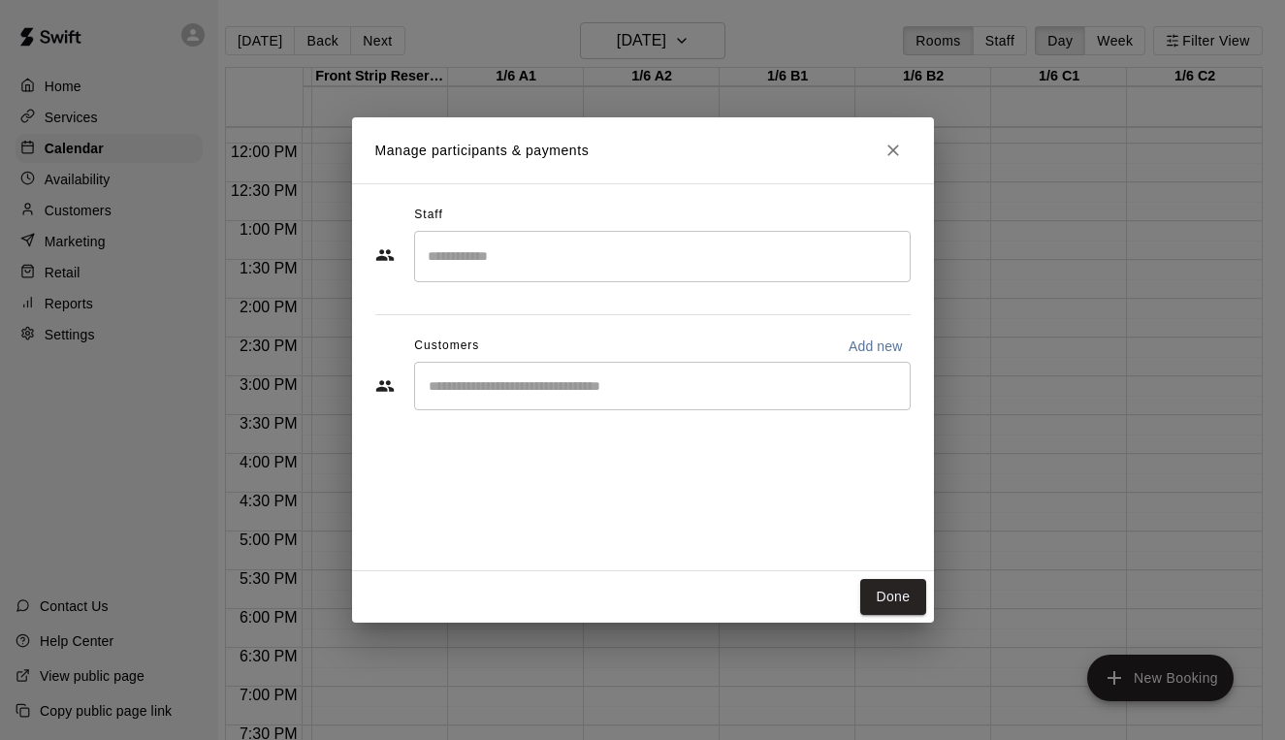
click at [489, 374] on div "​" at bounding box center [662, 386] width 497 height 48
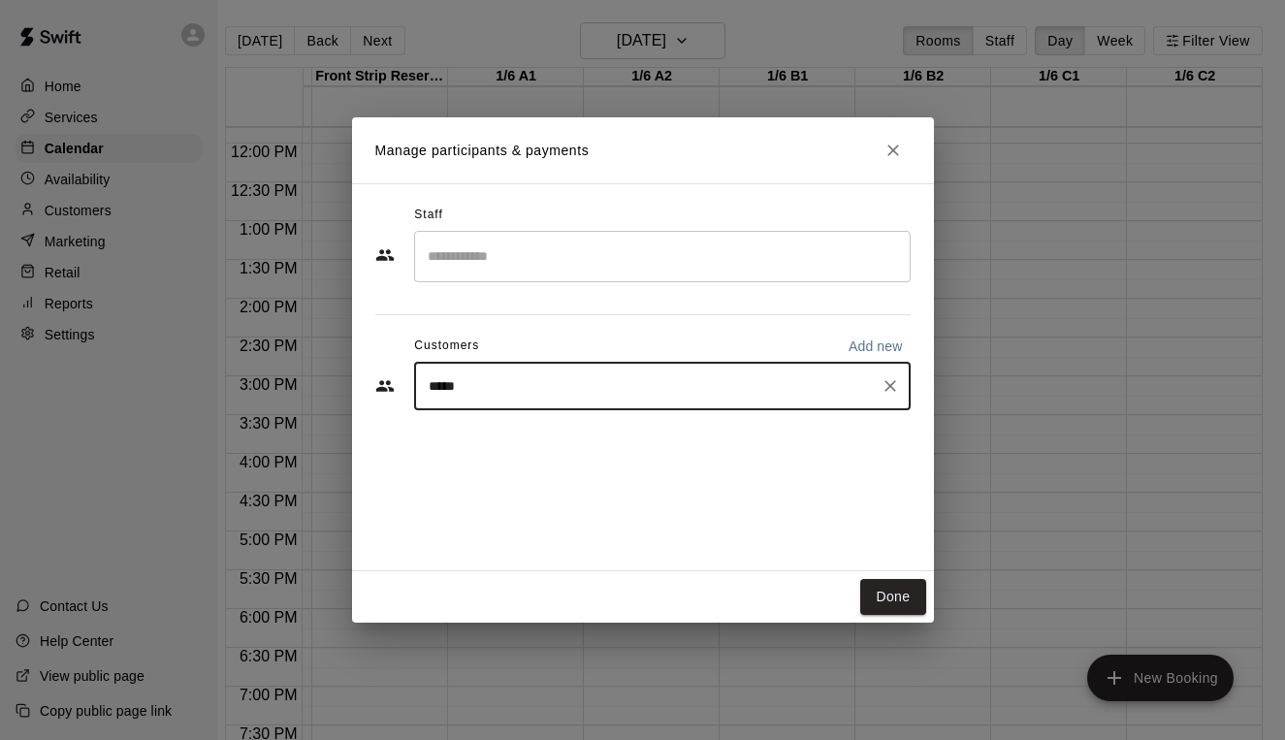
type input "******"
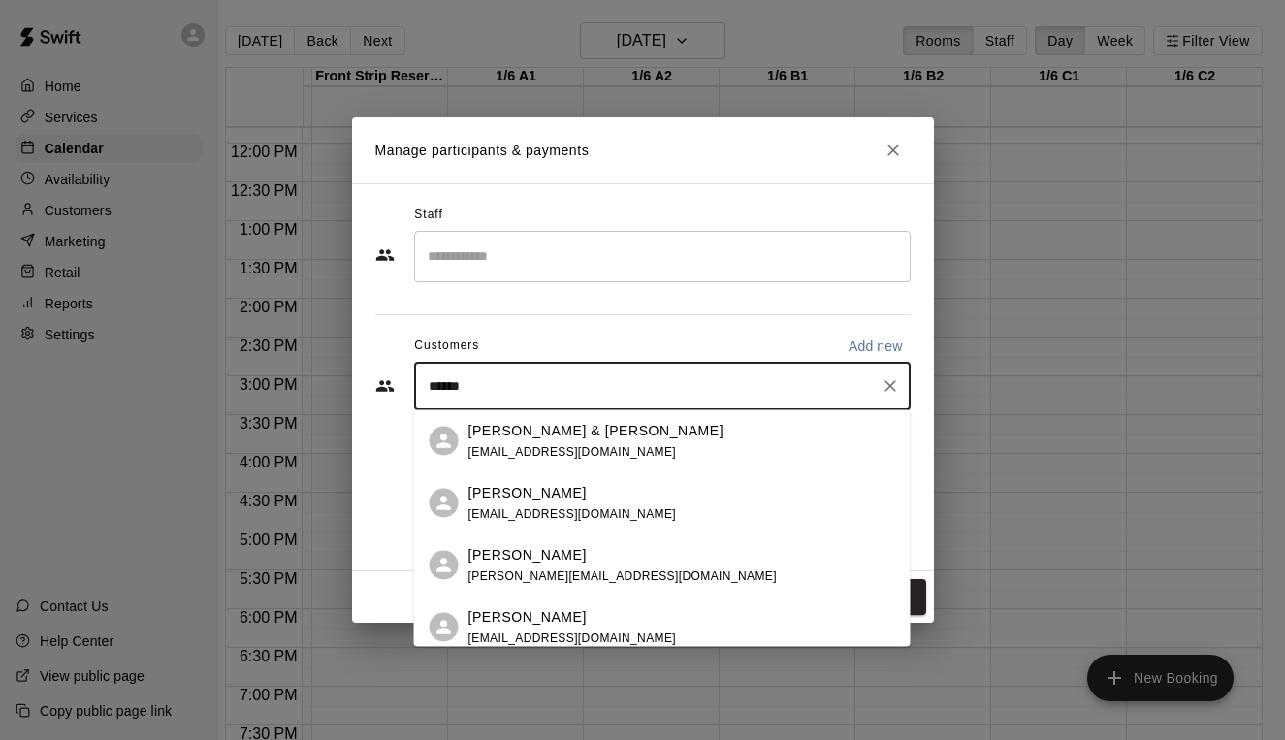
click at [475, 505] on div "[PERSON_NAME] [EMAIL_ADDRESS][DOMAIN_NAME]" at bounding box center [572, 503] width 209 height 42
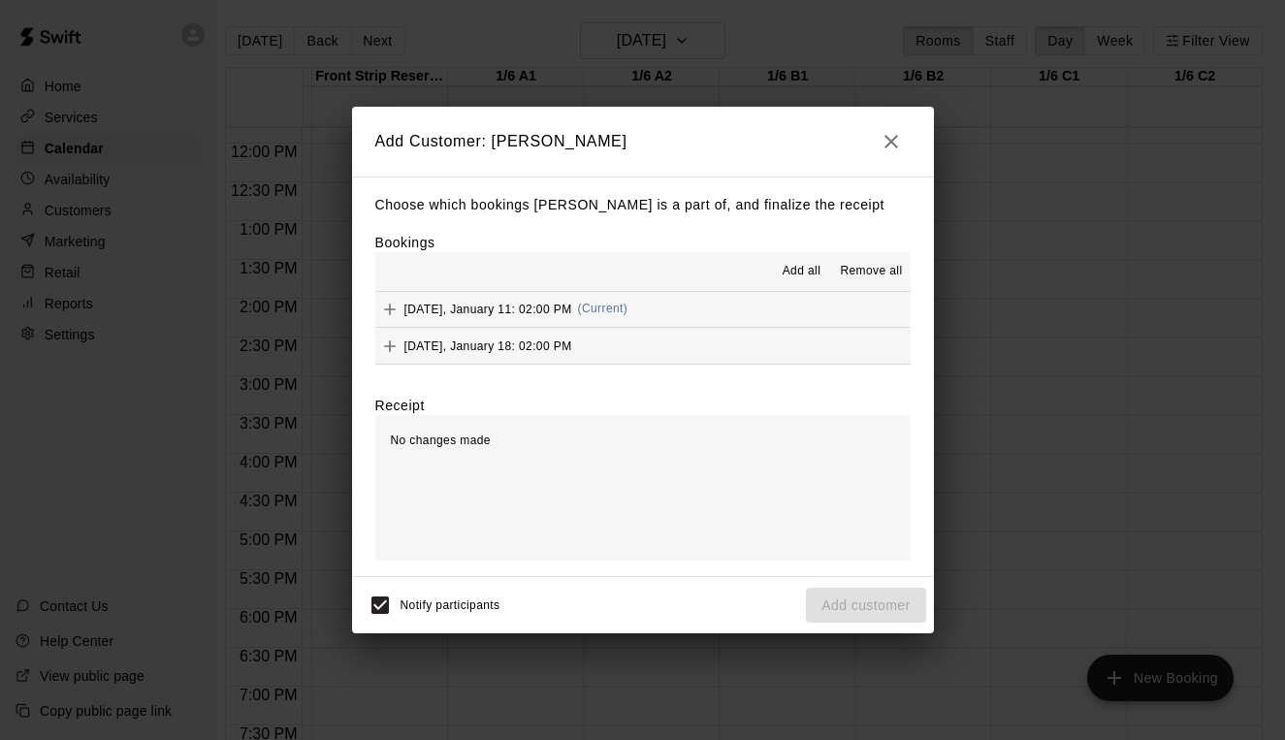
click at [803, 271] on span "Add all" at bounding box center [802, 271] width 39 height 19
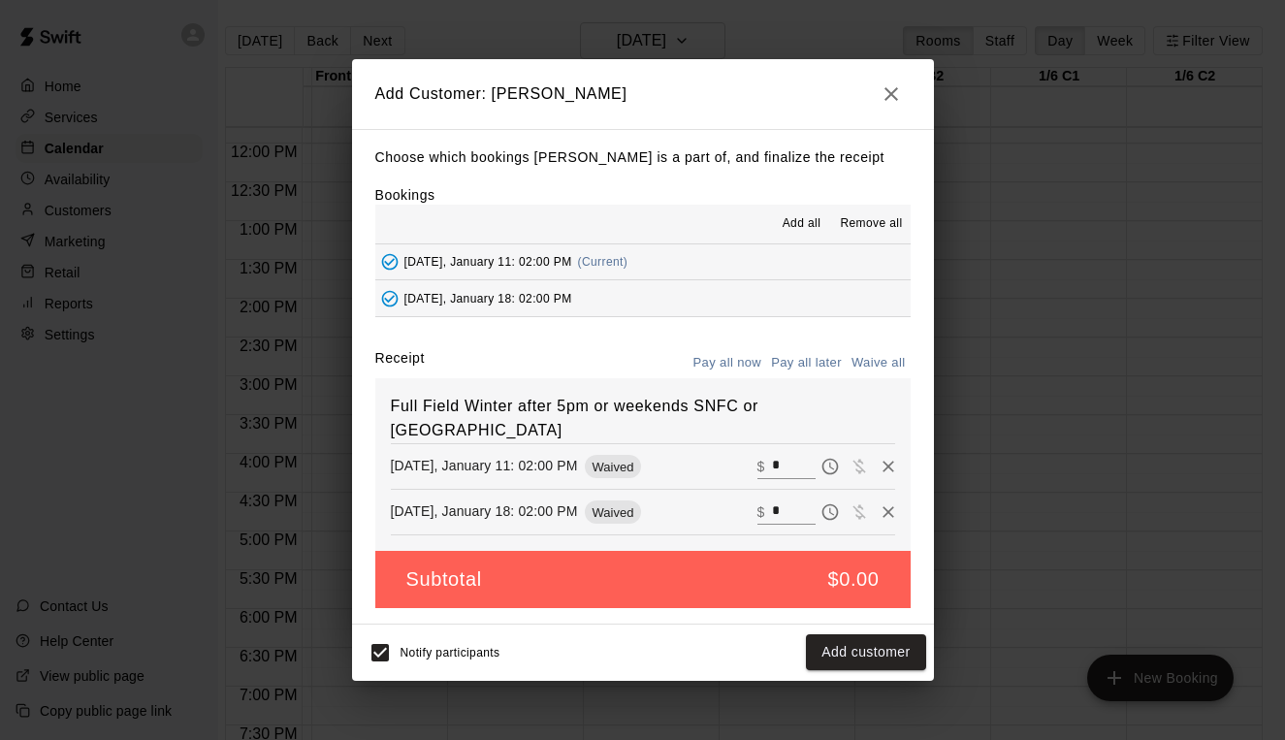
click at [813, 377] on button "Pay all later" at bounding box center [806, 363] width 80 height 30
click at [886, 645] on button "Add customer" at bounding box center [865, 652] width 119 height 36
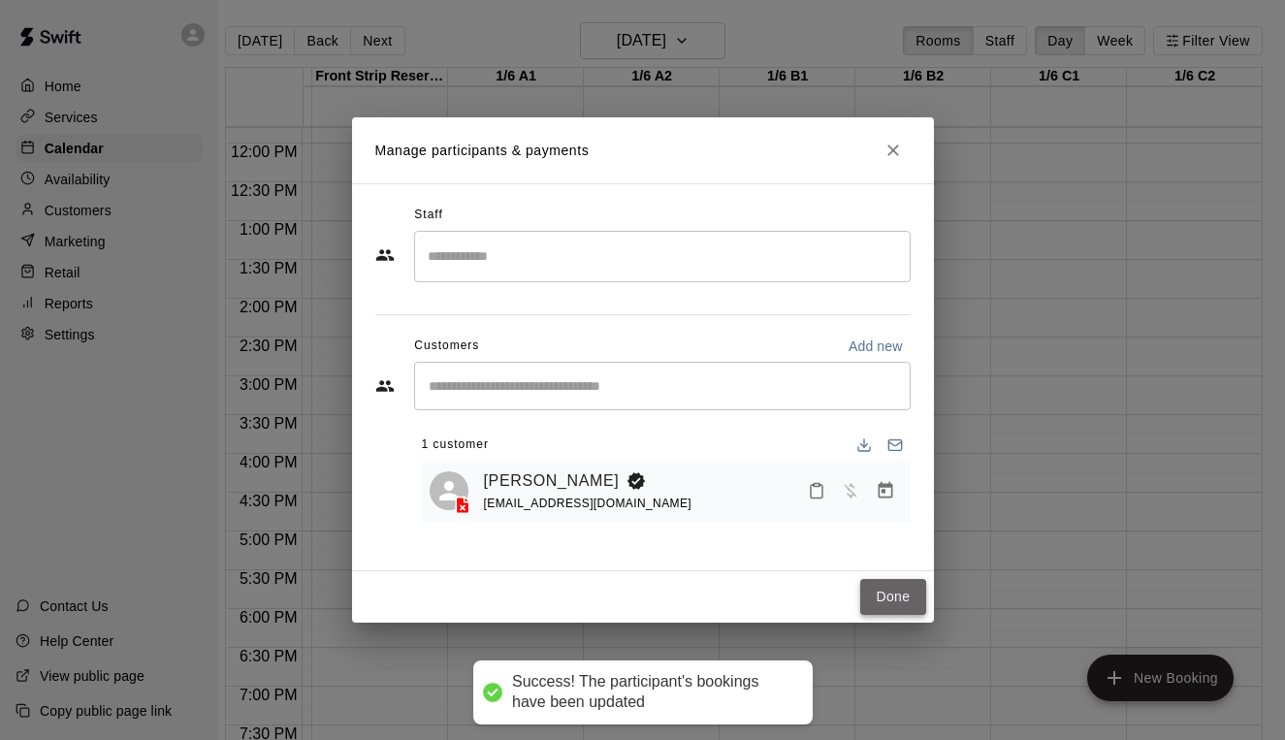
click at [897, 591] on button "Done" at bounding box center [892, 597] width 65 height 36
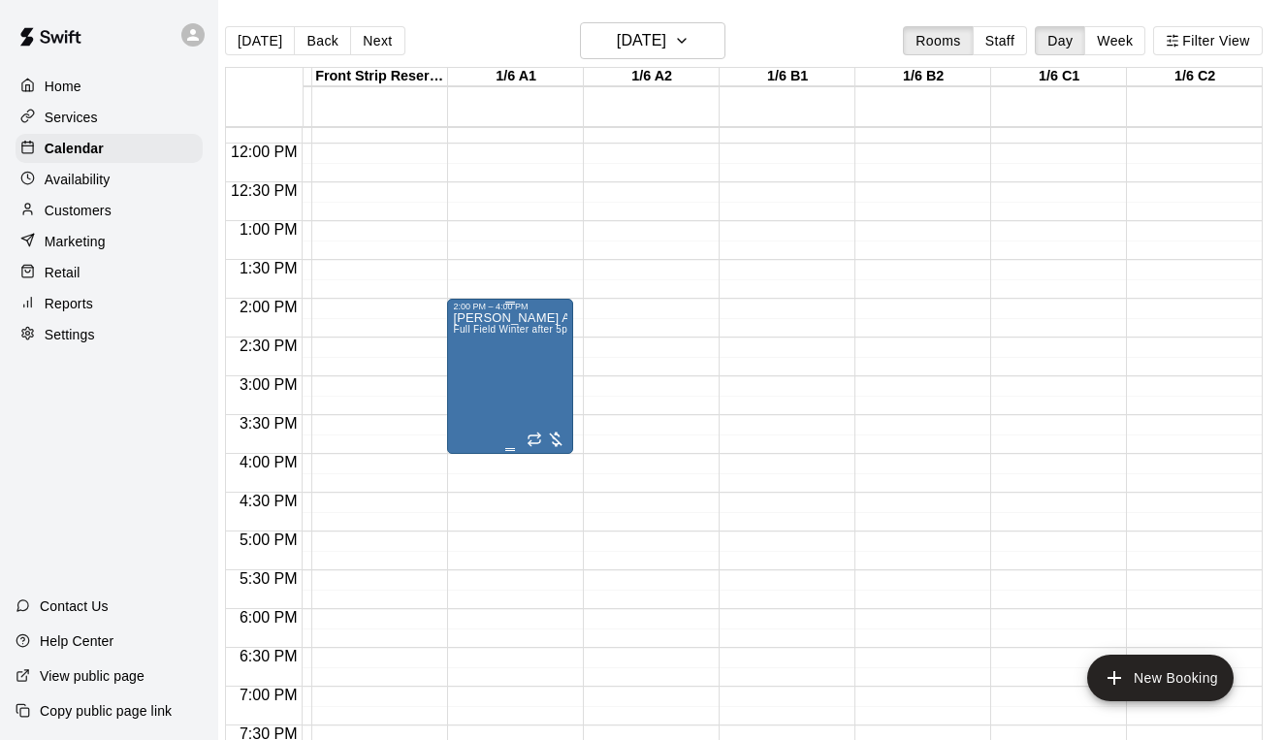
click at [525, 400] on div "[PERSON_NAME] Acad Full Field Winter after 5pm or weekends SNFC or [GEOGRAPHIC_…" at bounding box center [510, 681] width 114 height 740
click at [525, 400] on div at bounding box center [642, 370] width 1285 height 740
click at [525, 400] on div "[PERSON_NAME] Acad Full Field Winter after 5pm or weekends SNFC or [GEOGRAPHIC_…" at bounding box center [510, 681] width 114 height 740
click at [468, 336] on icon "edit" at bounding box center [472, 332] width 17 height 17
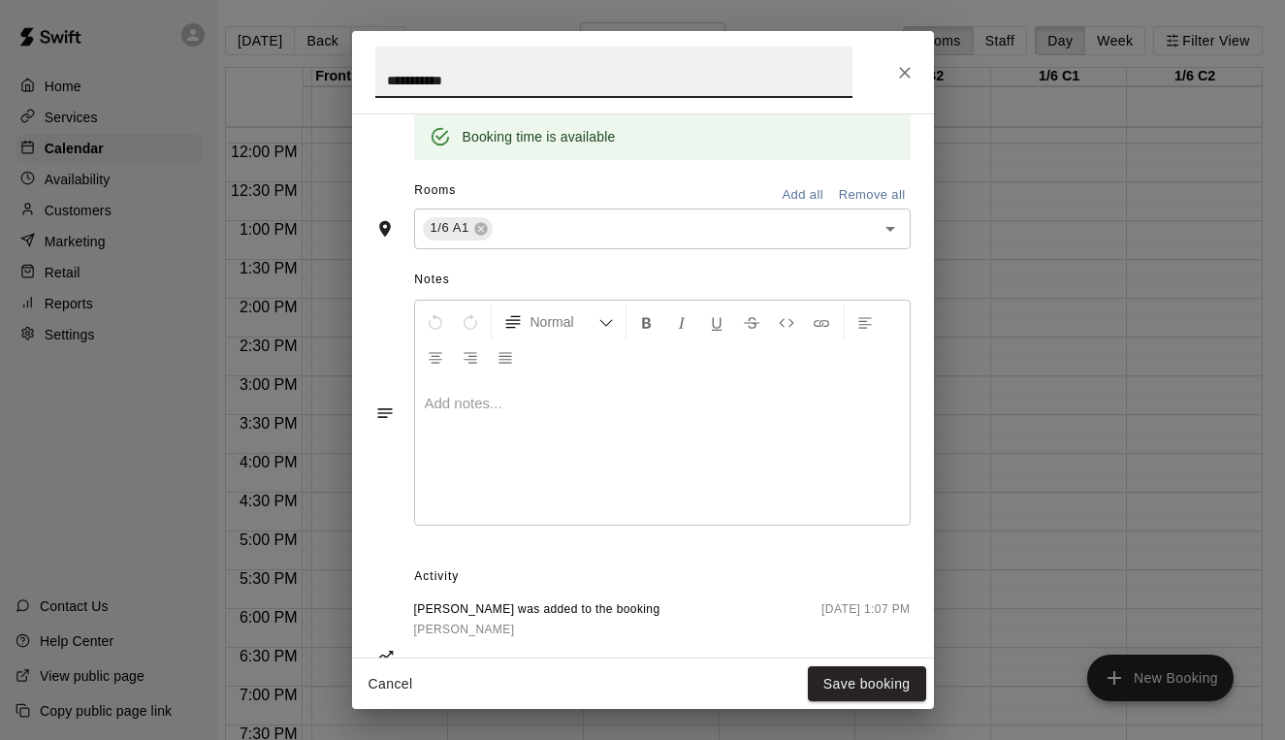
scroll to position [484, 0]
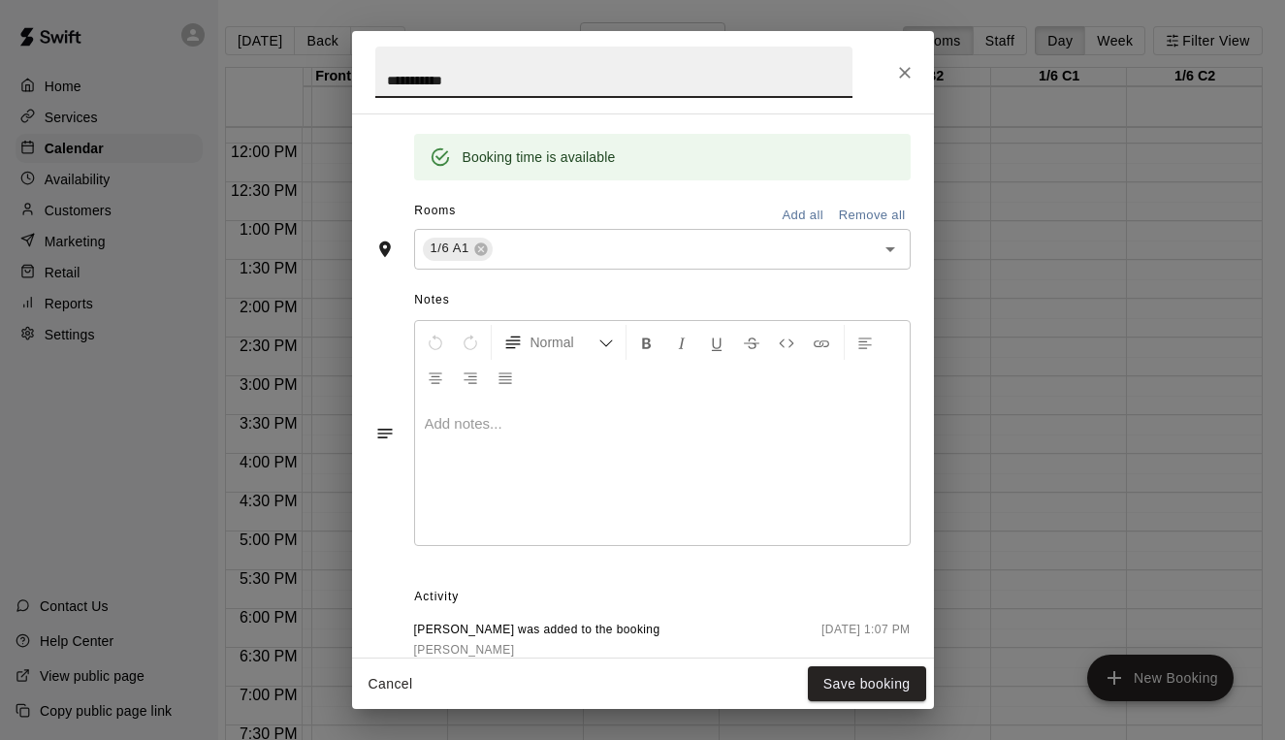
click at [815, 212] on button "Add all" at bounding box center [803, 216] width 62 height 30
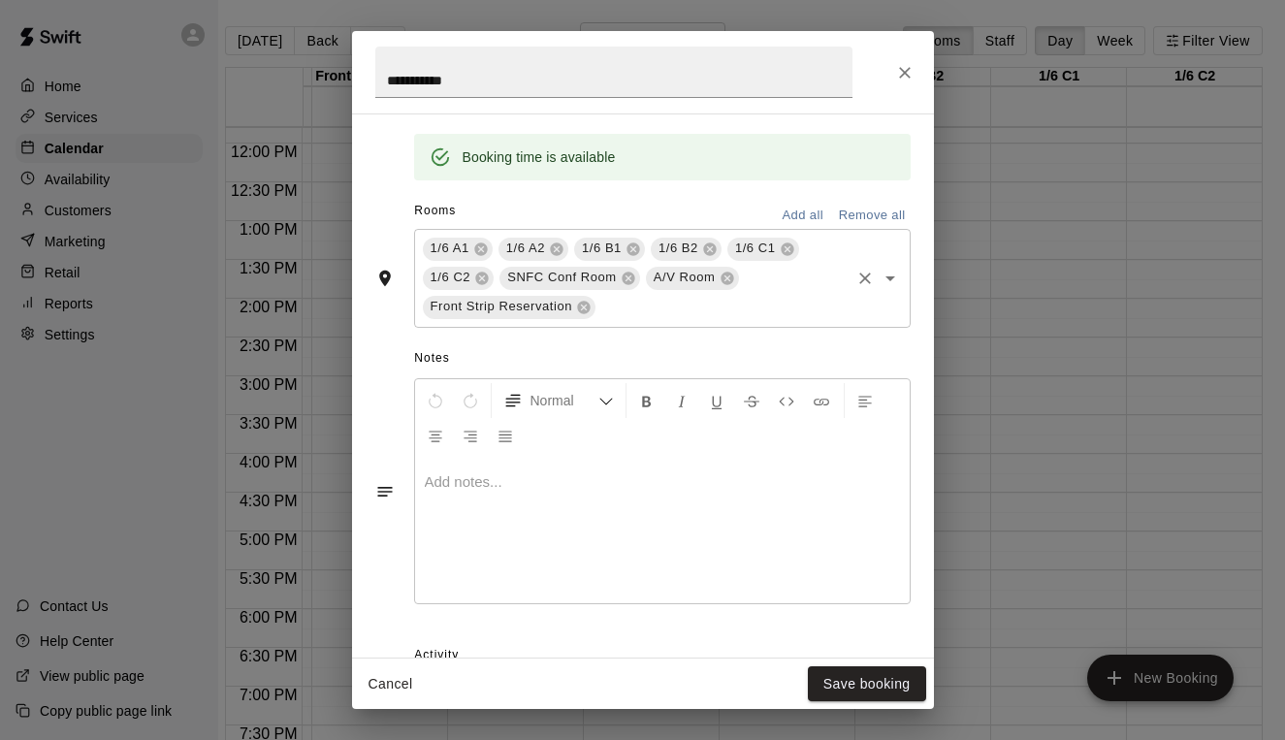
click at [637, 267] on div "SNFC Conf Room" at bounding box center [569, 278] width 141 height 23
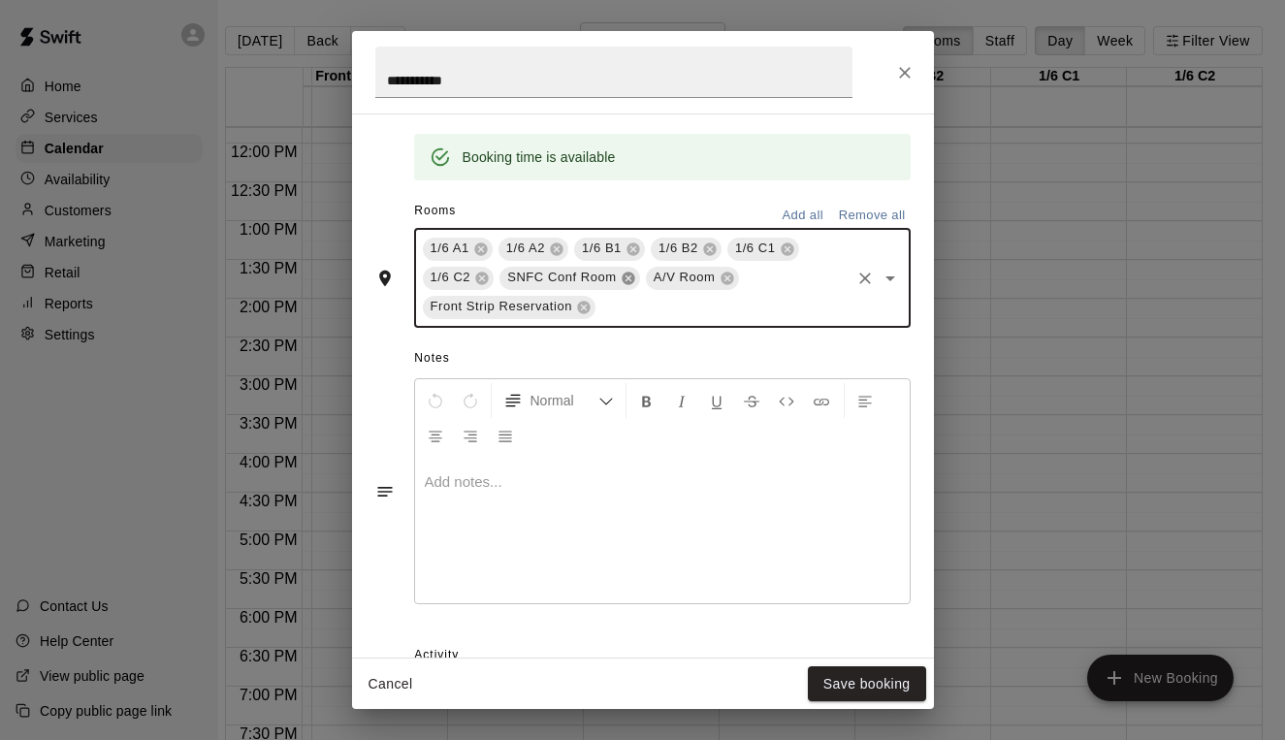
click at [626, 273] on icon at bounding box center [628, 278] width 13 height 13
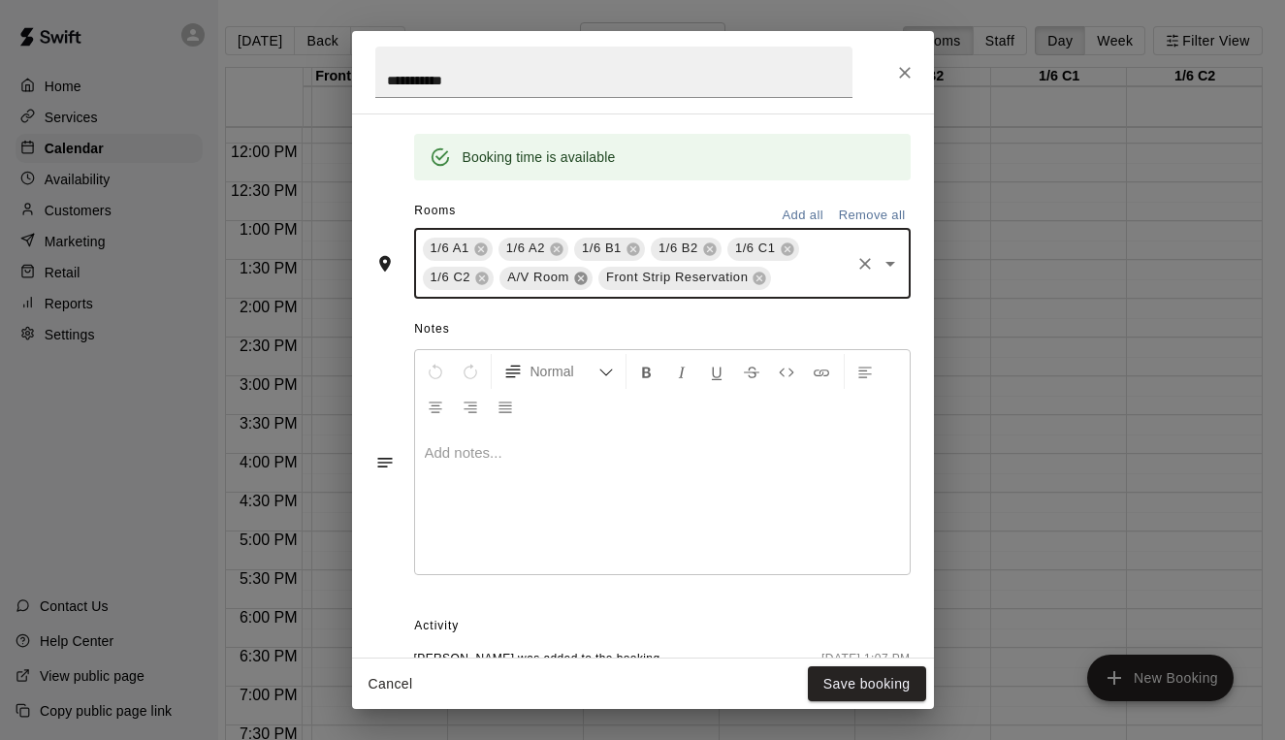
click at [584, 272] on icon at bounding box center [580, 278] width 13 height 13
click at [656, 287] on div "1/6 A1 1/6 A2 1/6 B1 1/6 B2 1/6 C1 1/6 C2 Front Strip Reservation ​" at bounding box center [662, 264] width 497 height 70
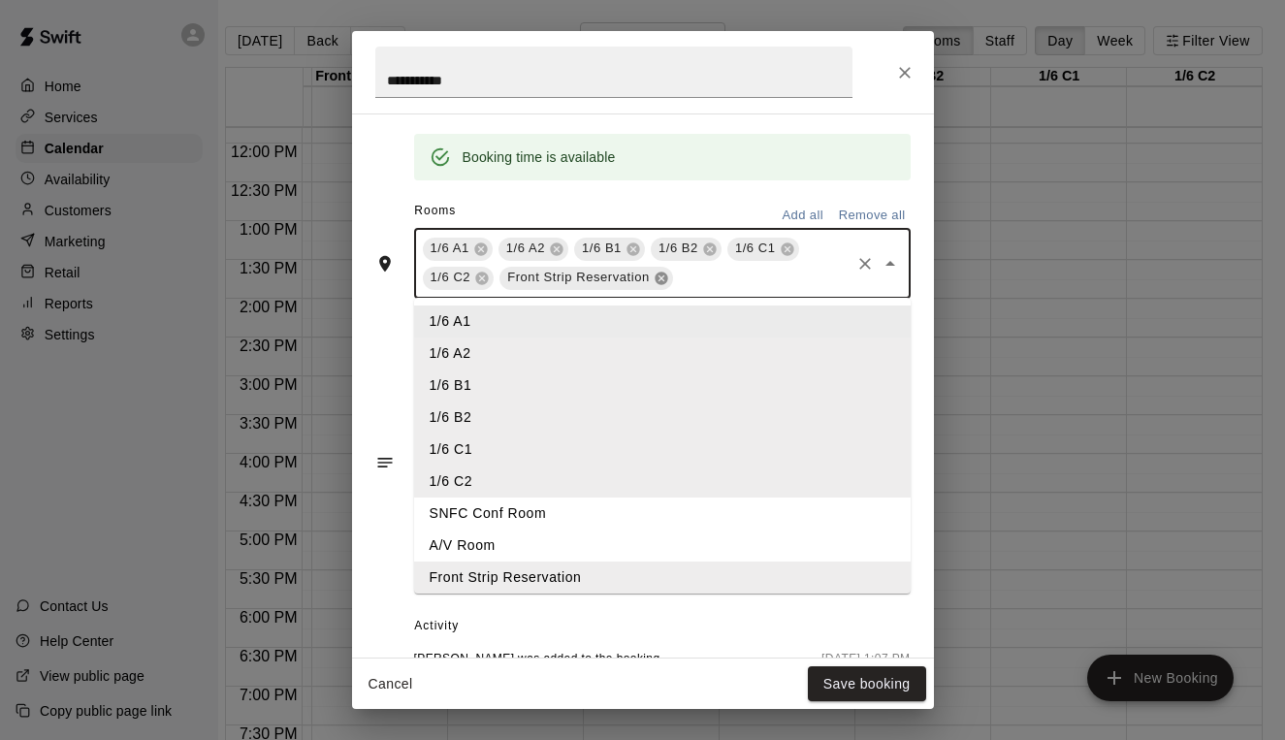
click at [657, 272] on icon at bounding box center [661, 278] width 13 height 13
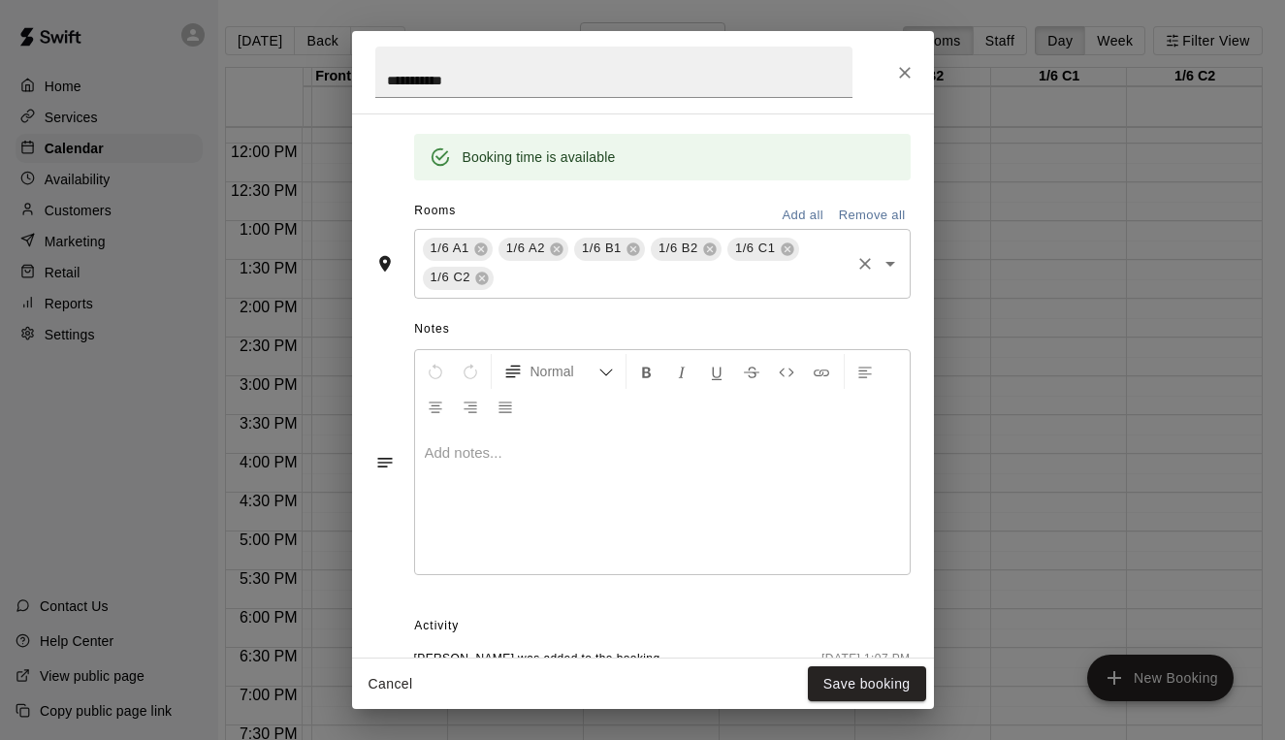
click at [753, 662] on div "Cancel Save booking" at bounding box center [643, 684] width 582 height 51
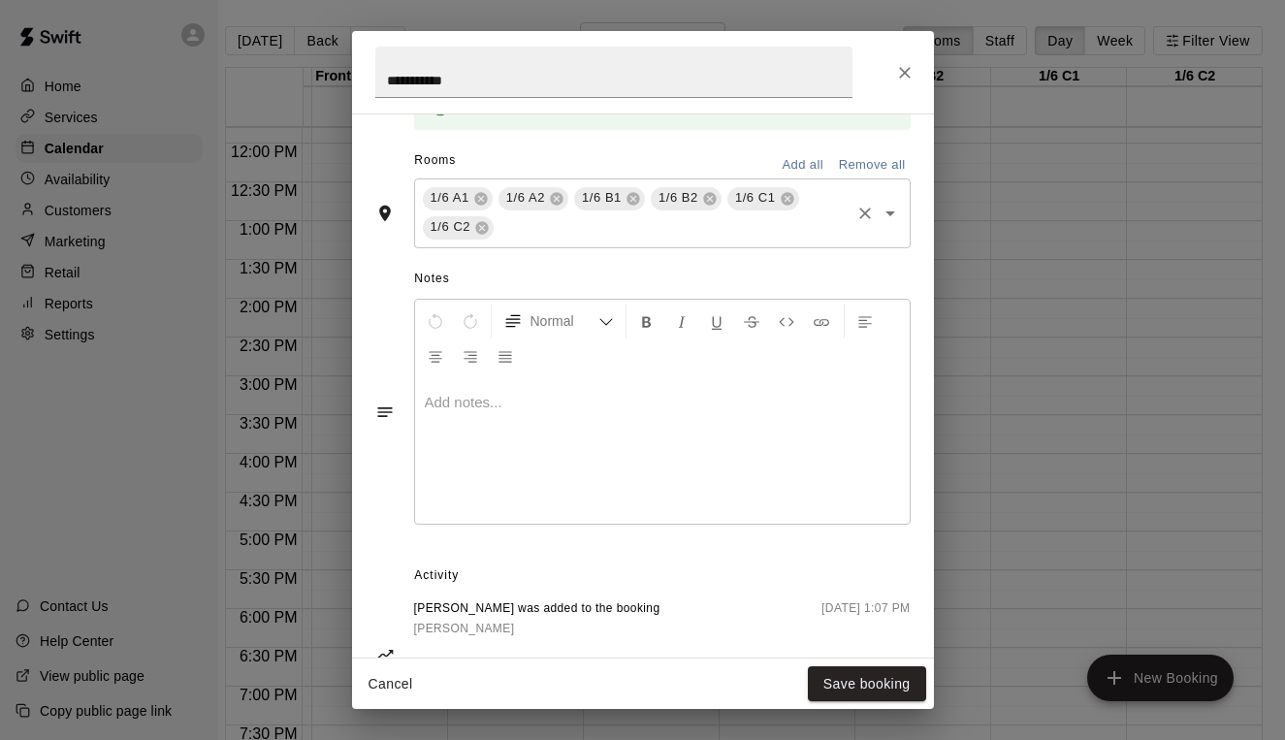
scroll to position [609, 0]
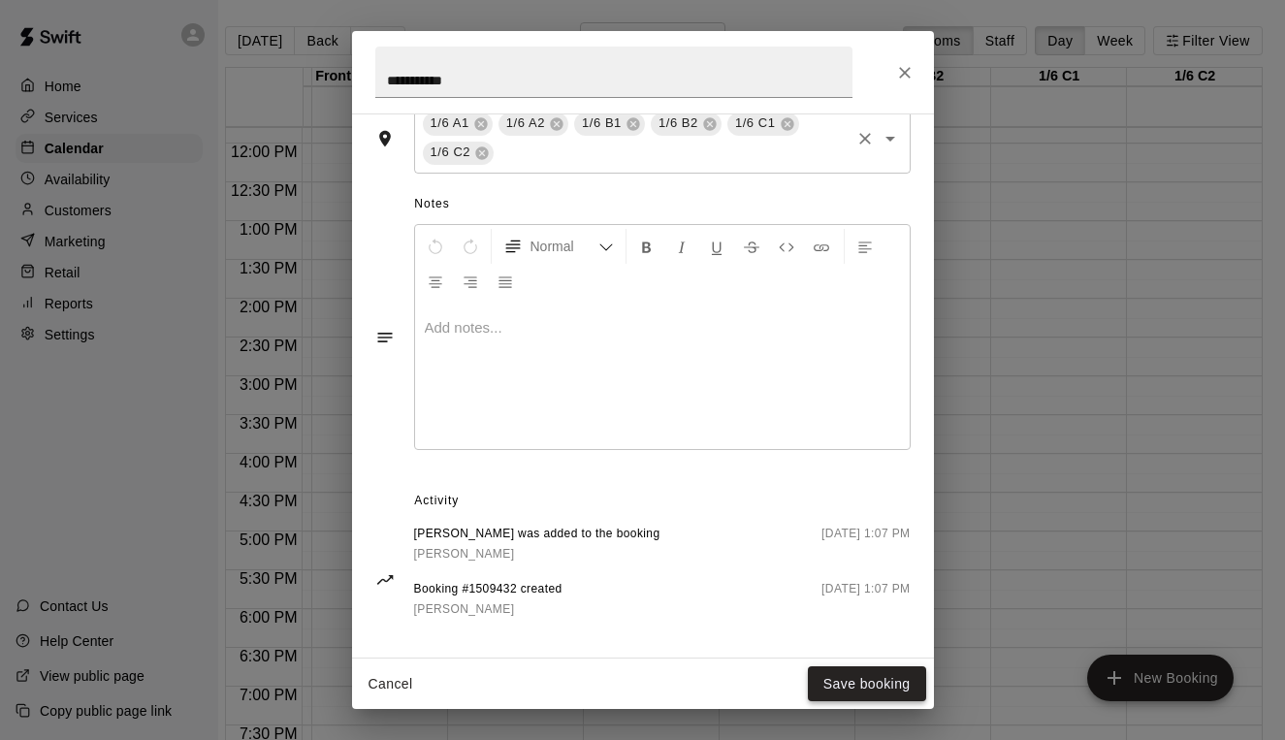
click at [869, 682] on button "Save booking" at bounding box center [867, 684] width 118 height 36
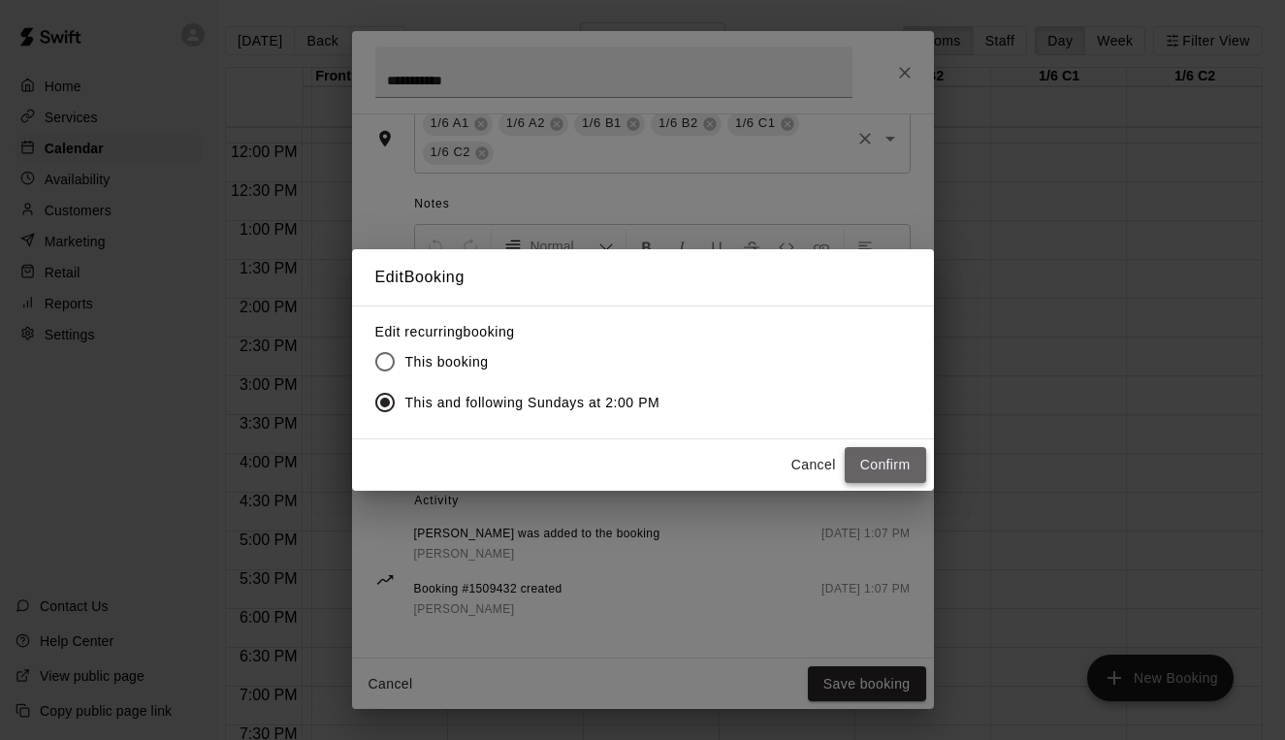
click at [890, 467] on button "Confirm" at bounding box center [885, 465] width 81 height 36
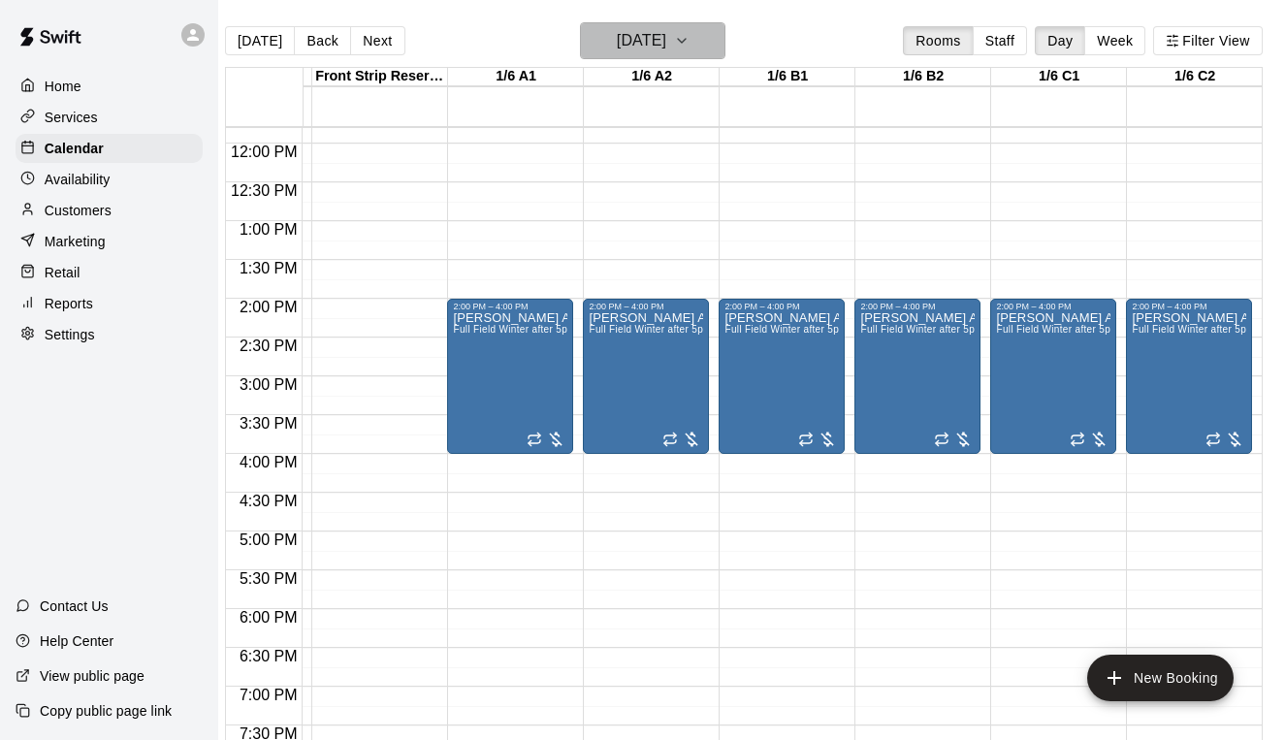
click at [666, 54] on h6 "[DATE]" at bounding box center [641, 40] width 49 height 27
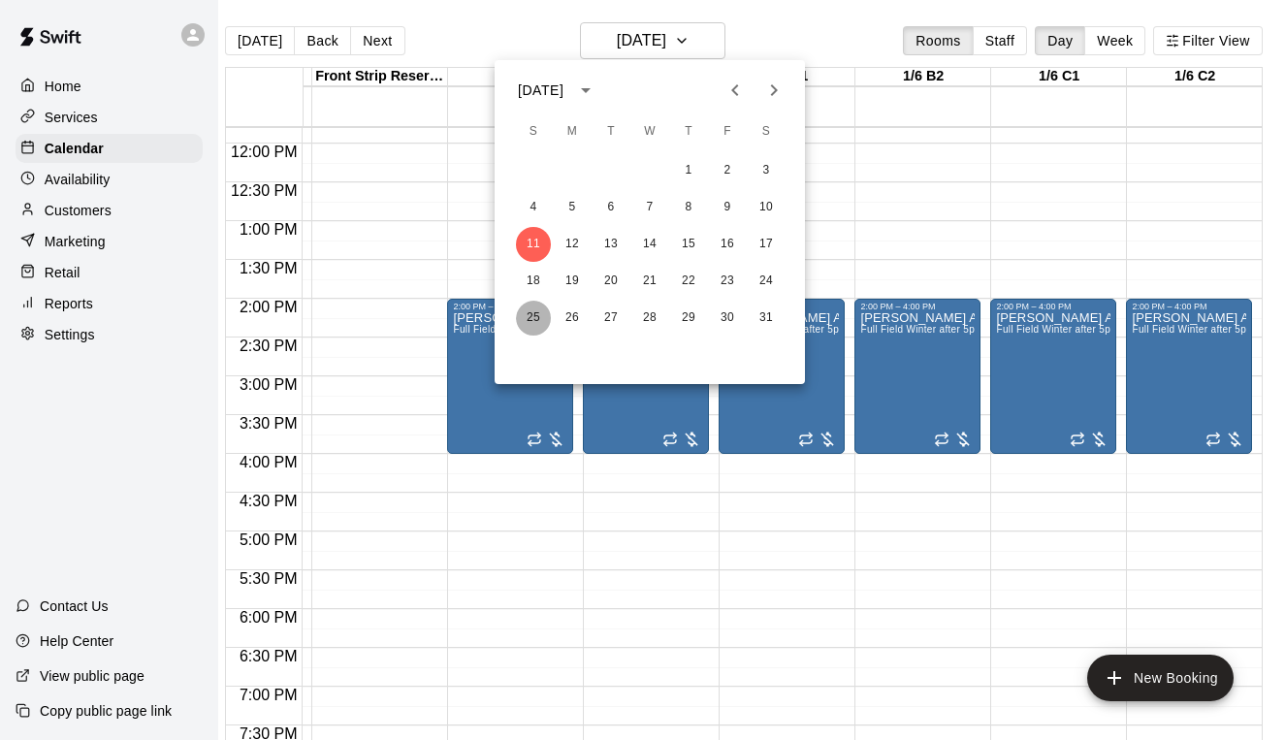
click at [533, 324] on button "25" at bounding box center [533, 318] width 35 height 35
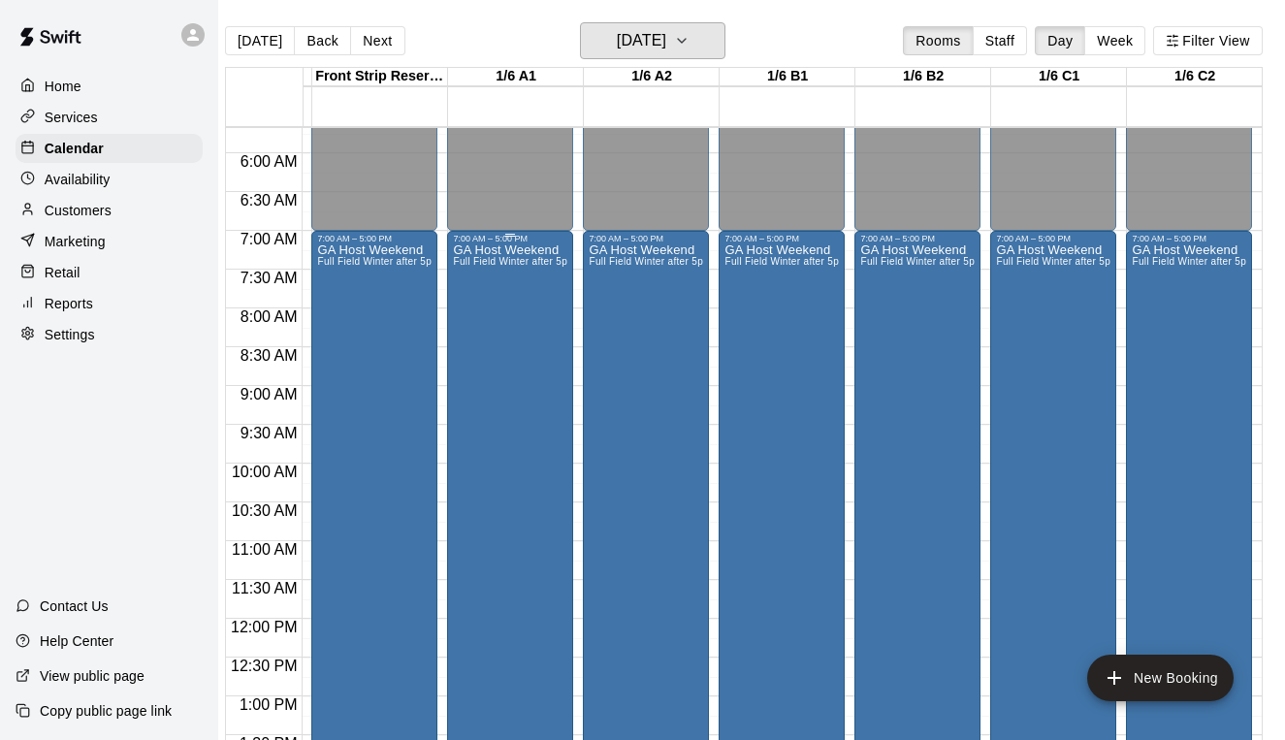
scroll to position [0, 261]
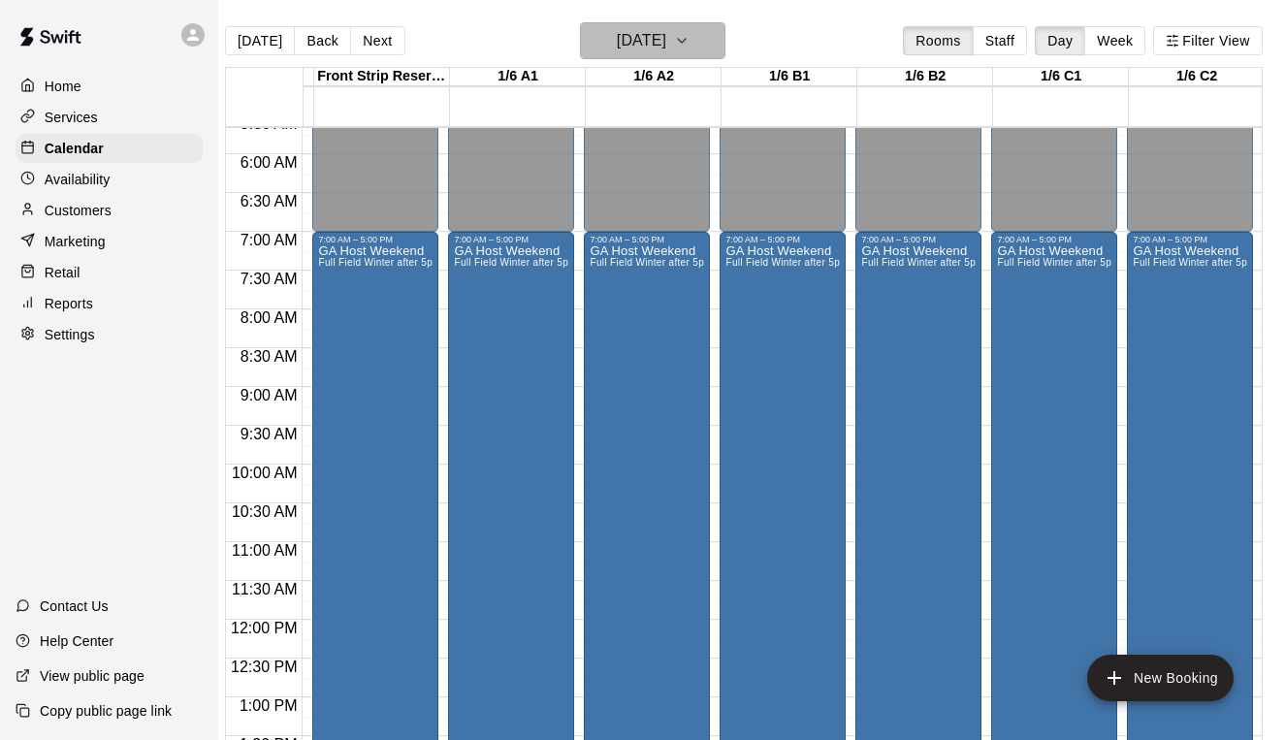
click at [666, 37] on h6 "[DATE]" at bounding box center [641, 40] width 49 height 27
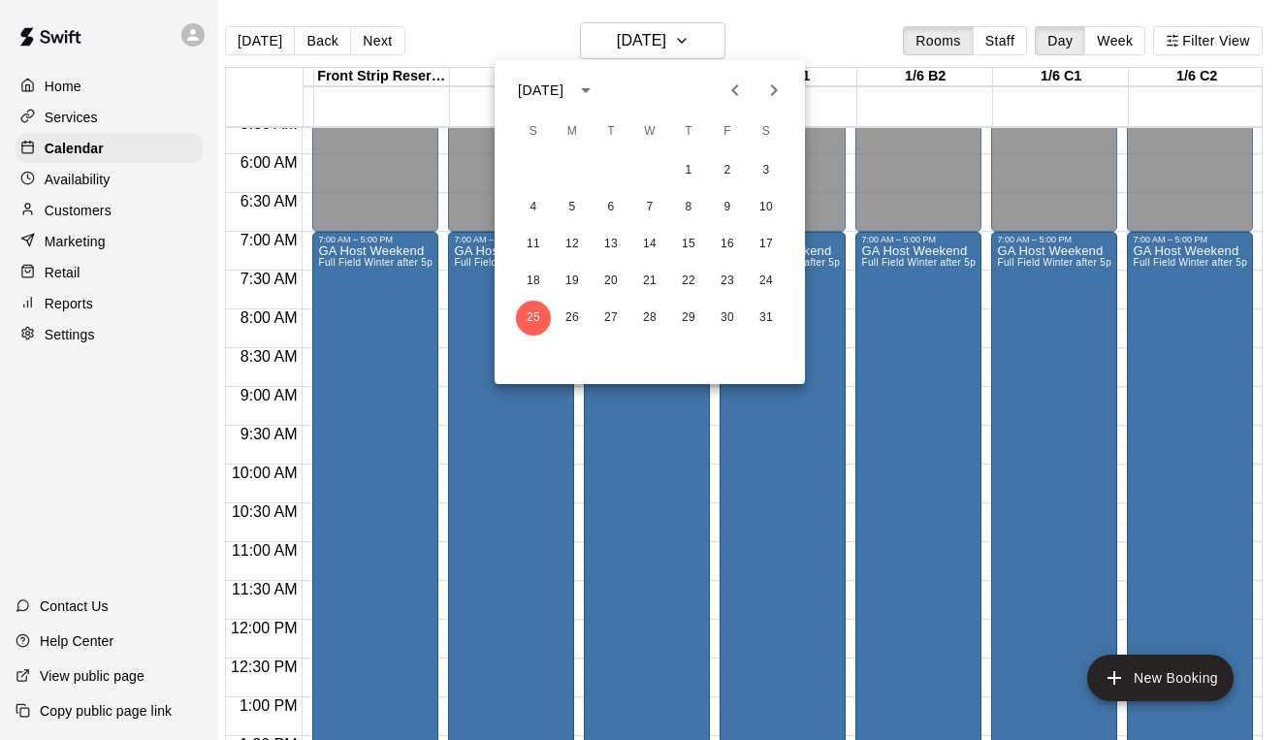
click at [774, 96] on icon "Next month" at bounding box center [773, 90] width 23 height 23
click at [532, 165] on button "1" at bounding box center [533, 170] width 35 height 35
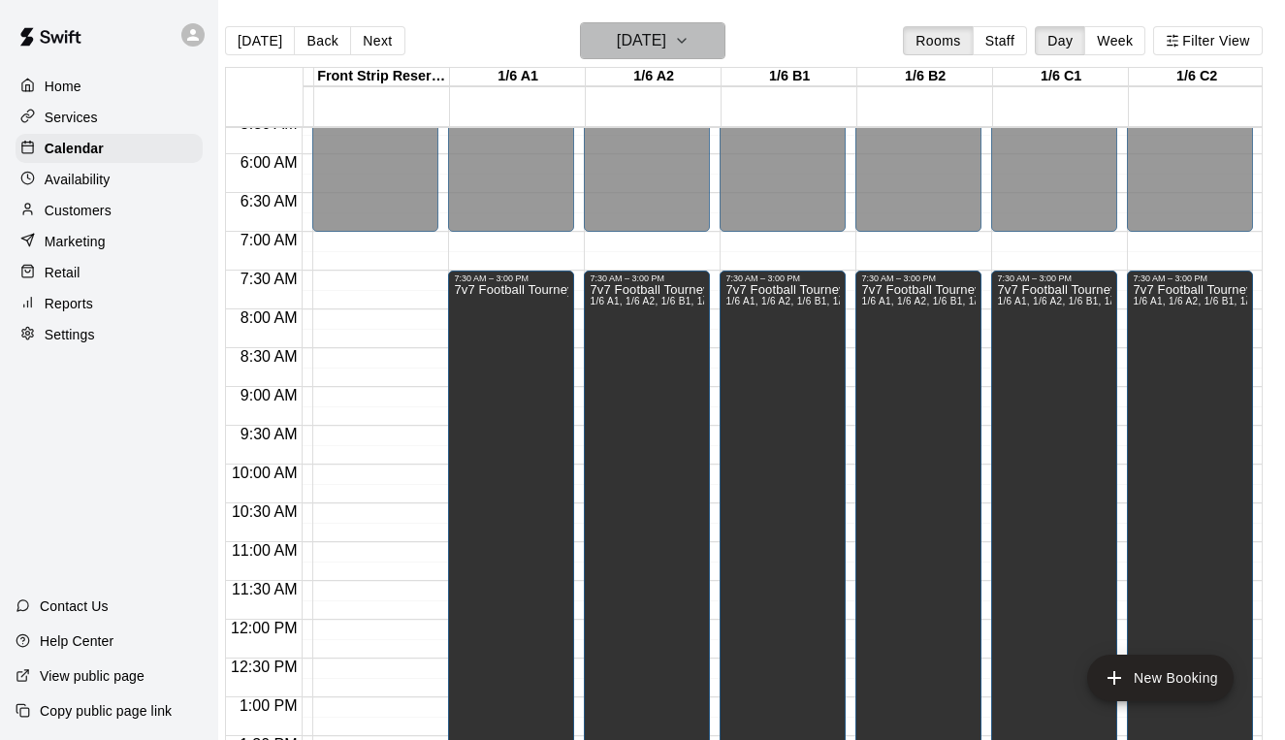
click at [635, 34] on h6 "[DATE]" at bounding box center [641, 40] width 49 height 27
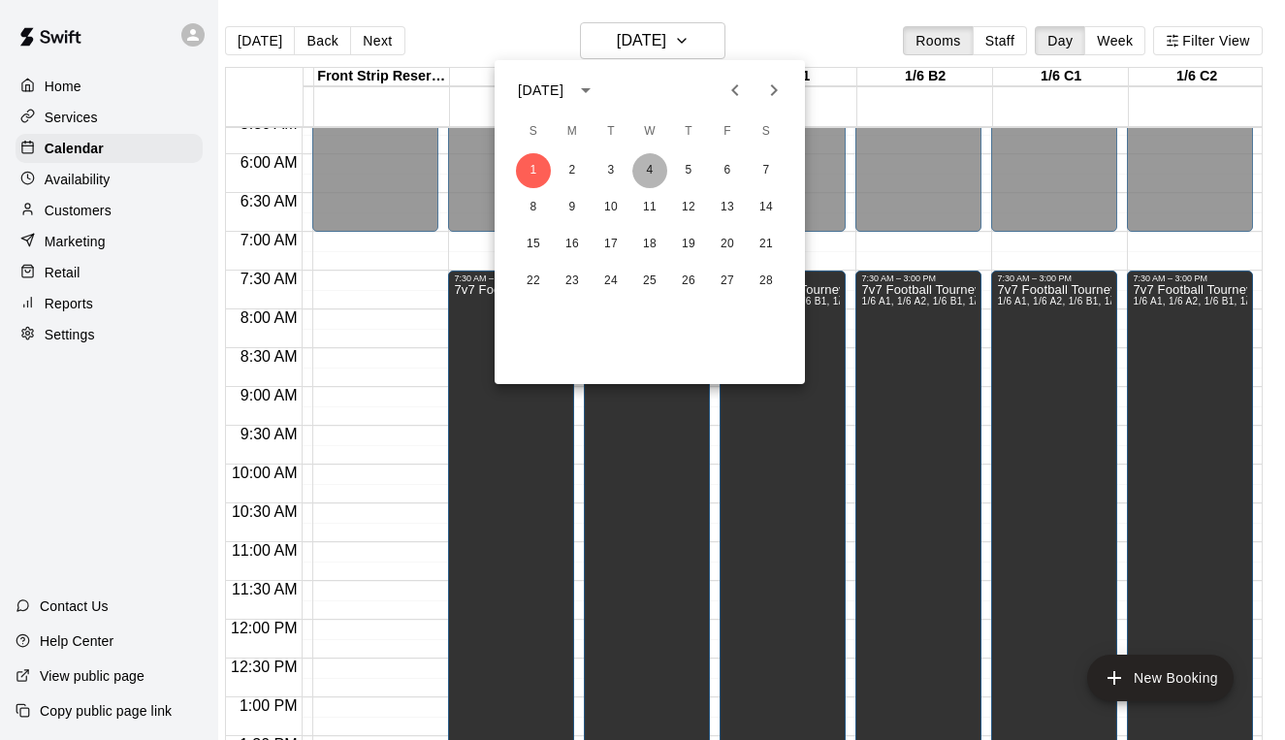
click at [648, 166] on button "4" at bounding box center [649, 170] width 35 height 35
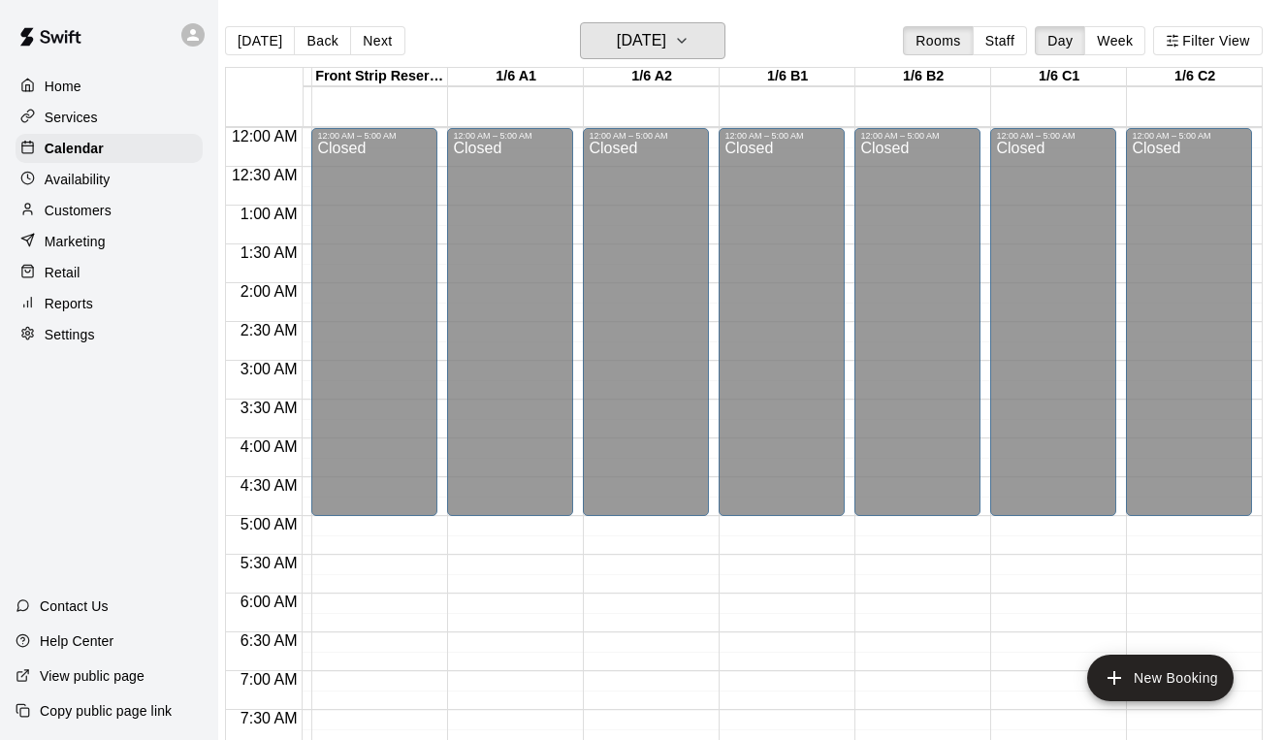
scroll to position [0, 263]
click at [657, 38] on h6 "[DATE]" at bounding box center [641, 40] width 49 height 27
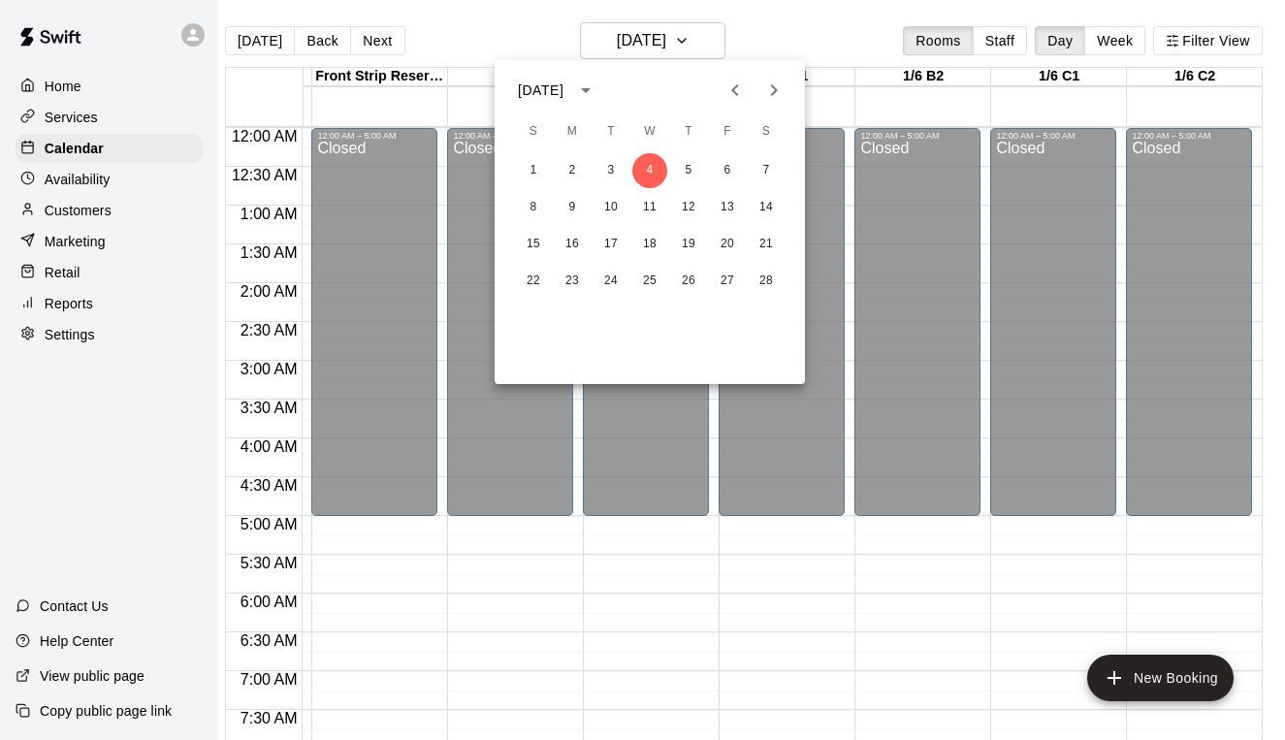
click at [733, 88] on icon "Previous month" at bounding box center [734, 90] width 7 height 12
click at [656, 209] on button "7" at bounding box center [649, 207] width 35 height 35
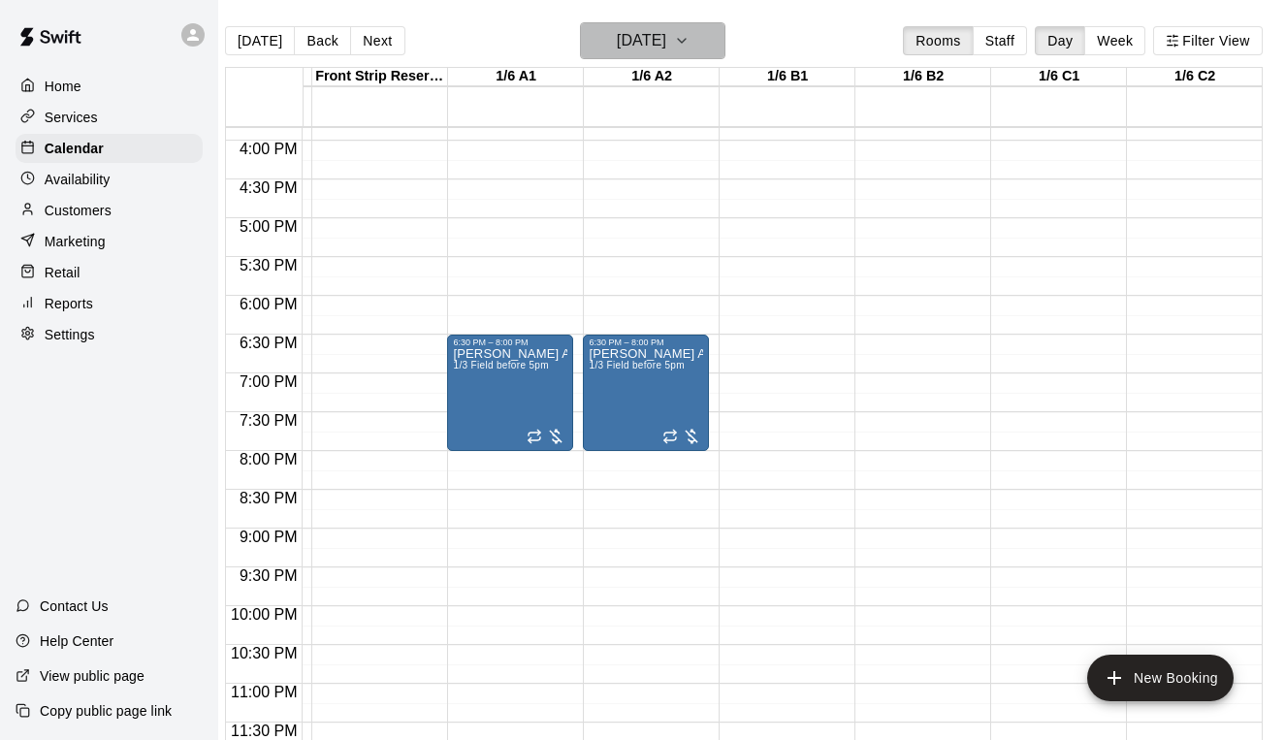
click at [660, 39] on h6 "[DATE]" at bounding box center [641, 40] width 49 height 27
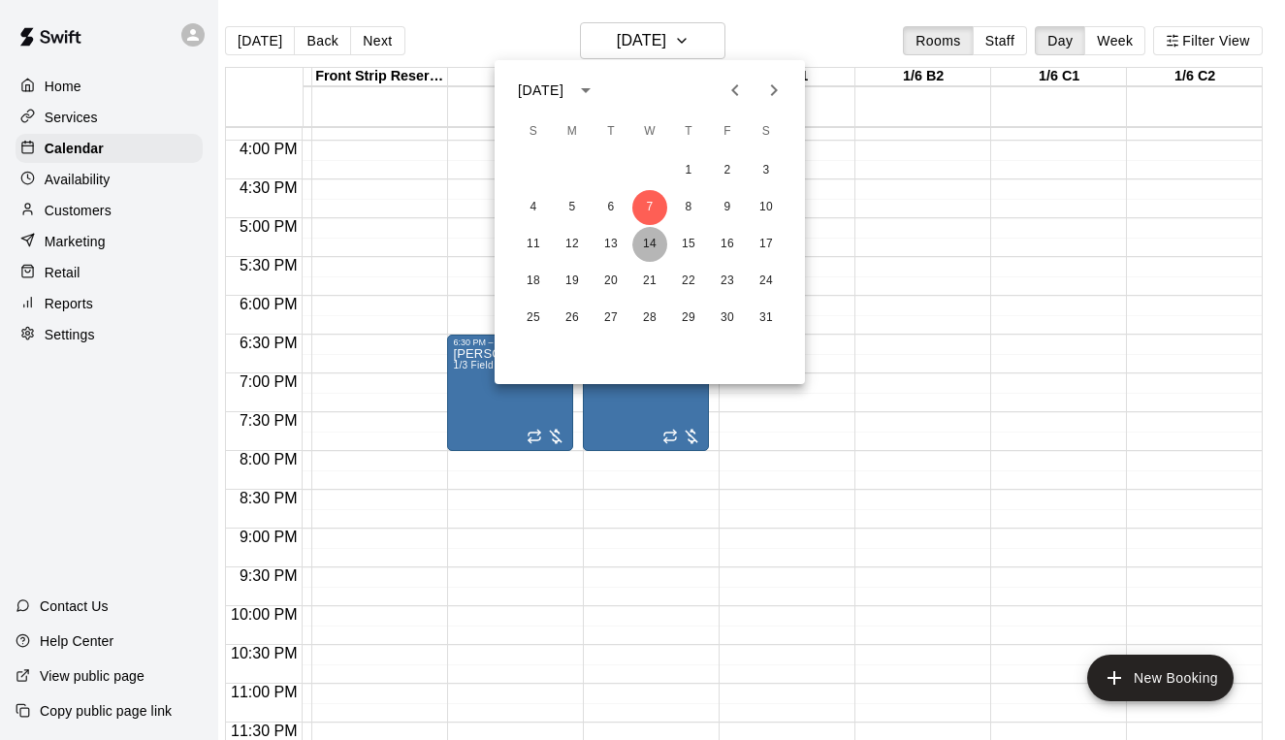
click at [651, 251] on button "14" at bounding box center [649, 244] width 35 height 35
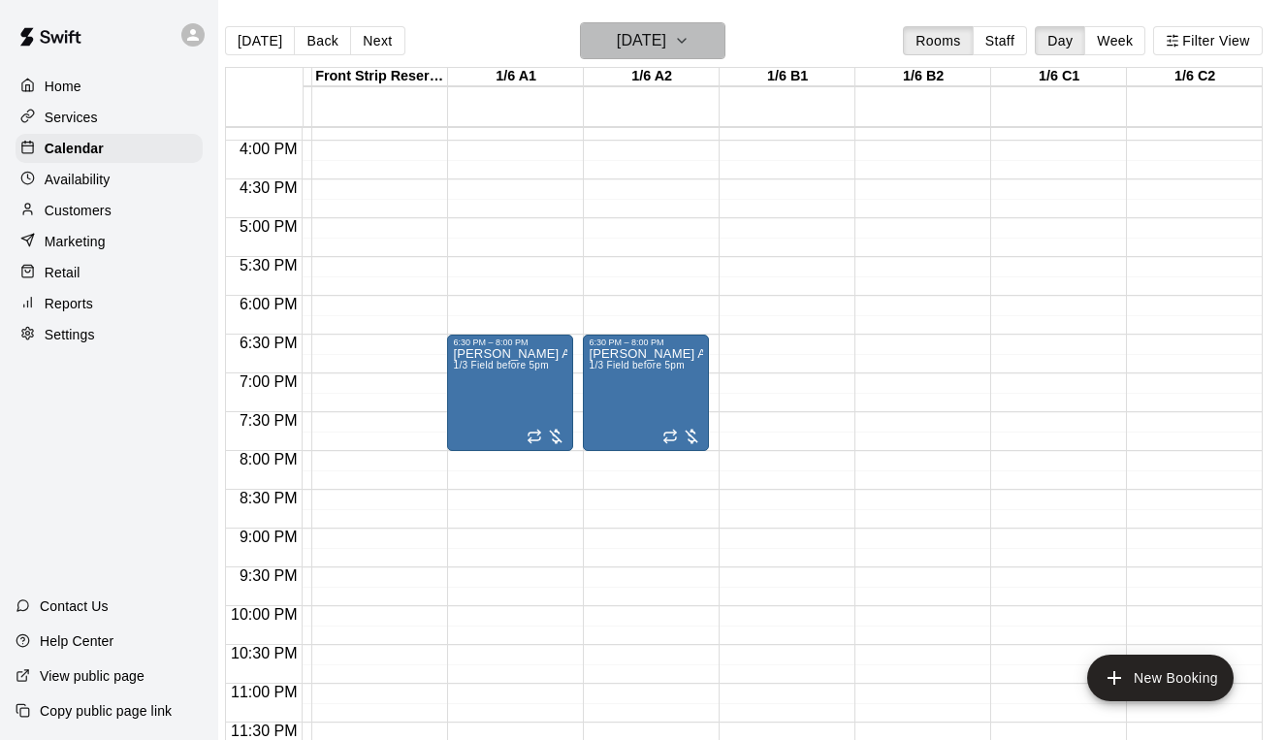
click at [677, 57] on button "[DATE]" at bounding box center [652, 40] width 145 height 37
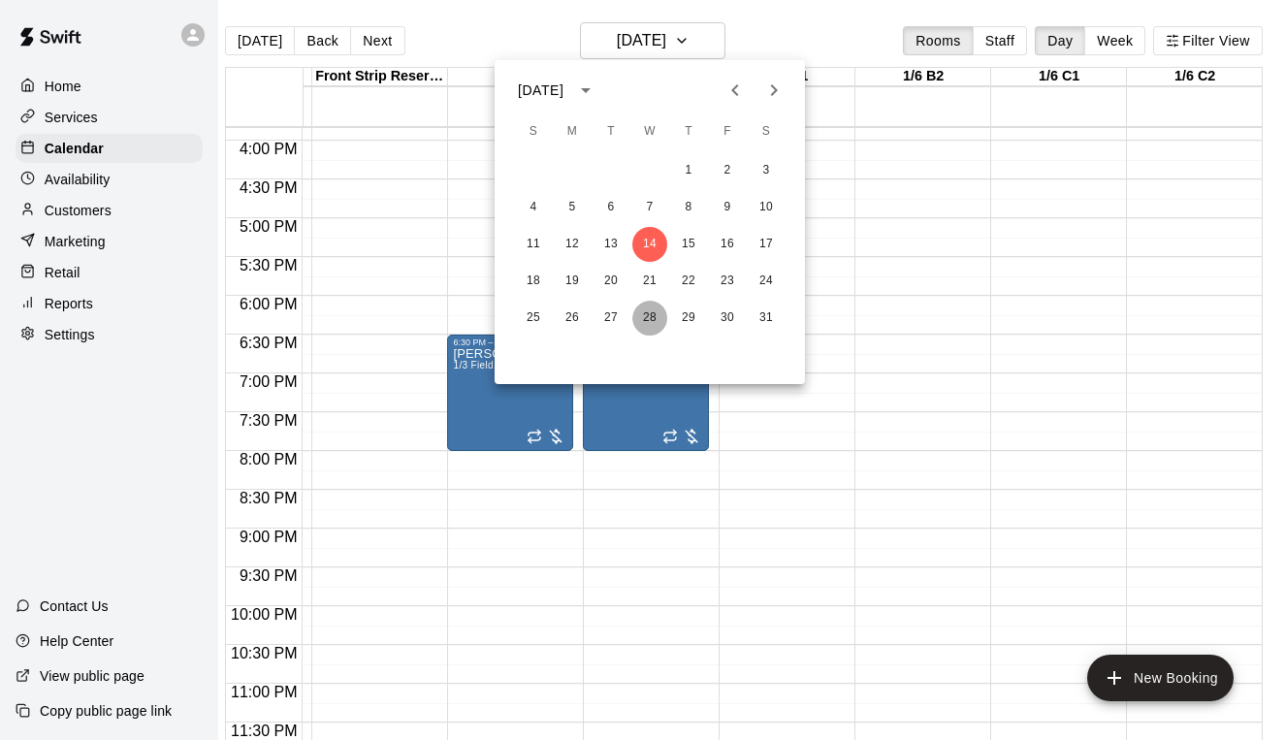
click at [650, 325] on button "28" at bounding box center [649, 318] width 35 height 35
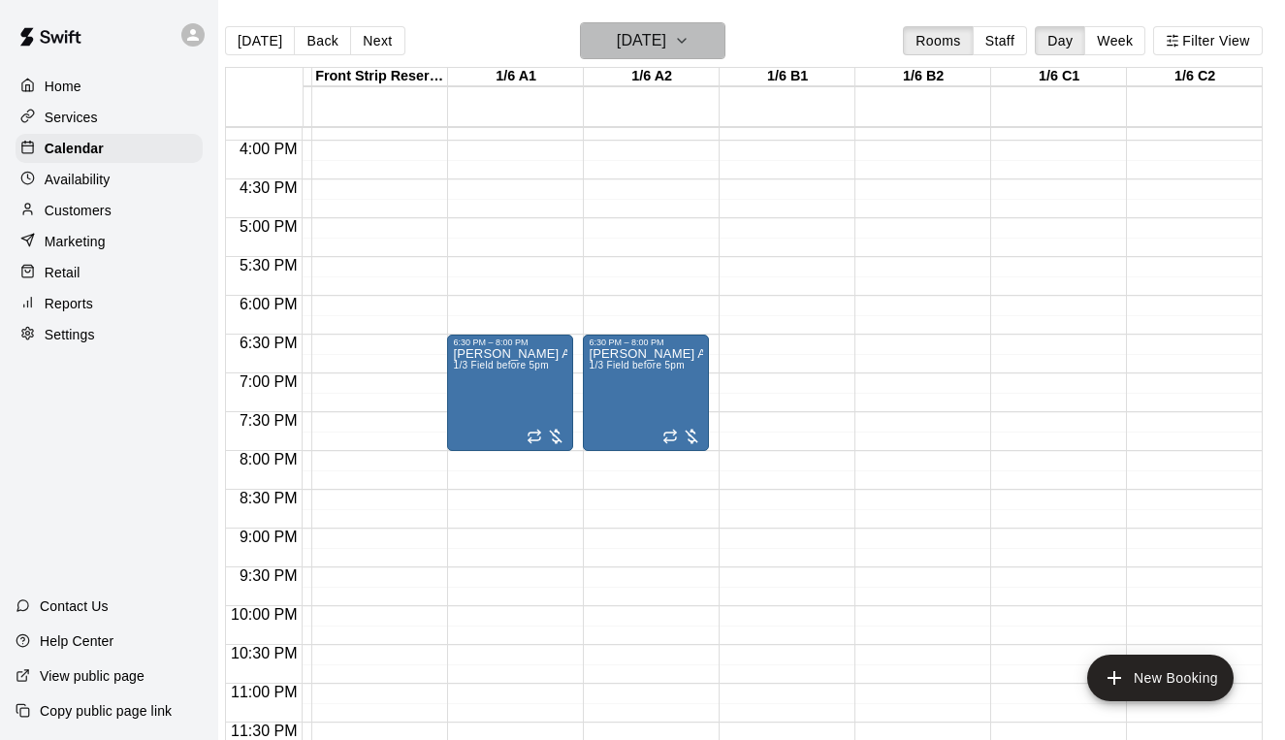
click at [662, 50] on h6 "[DATE]" at bounding box center [641, 40] width 49 height 27
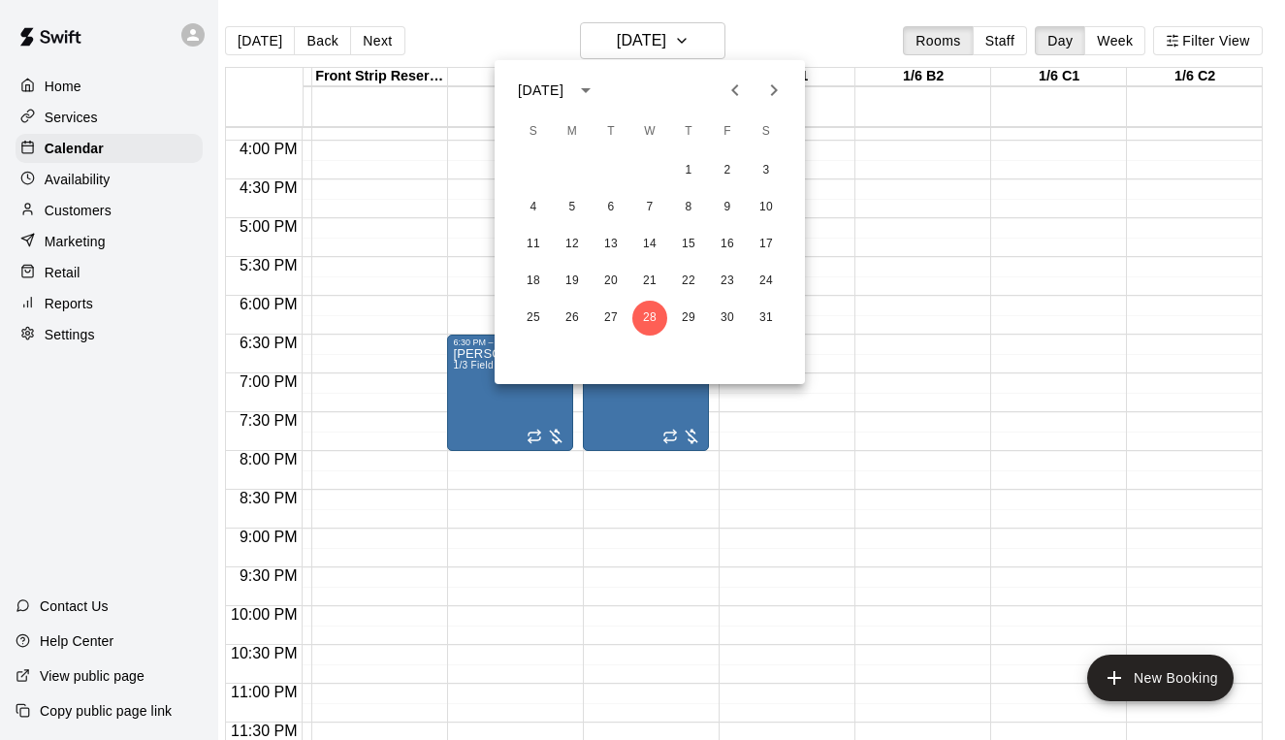
click at [768, 82] on icon "Next month" at bounding box center [773, 90] width 23 height 23
click at [648, 175] on button "4" at bounding box center [649, 170] width 35 height 35
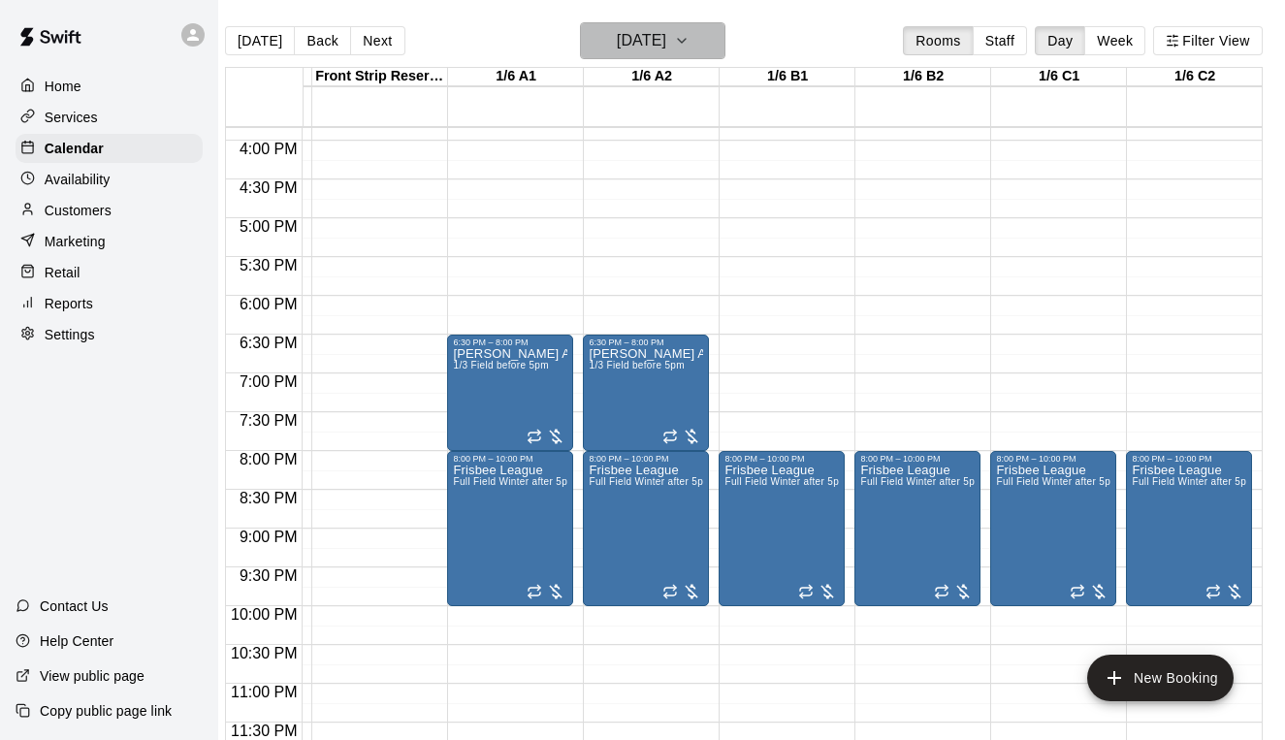
click at [659, 44] on h6 "[DATE]" at bounding box center [641, 40] width 49 height 27
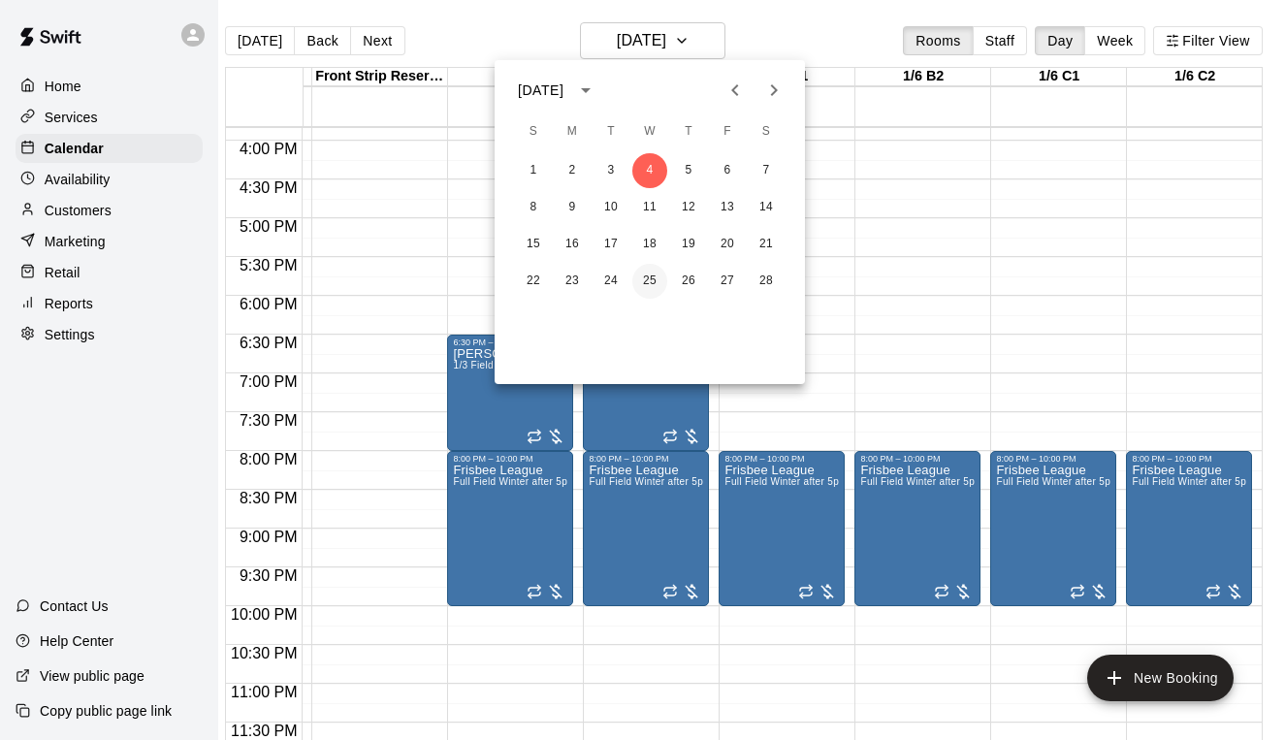
click at [638, 282] on button "25" at bounding box center [649, 281] width 35 height 35
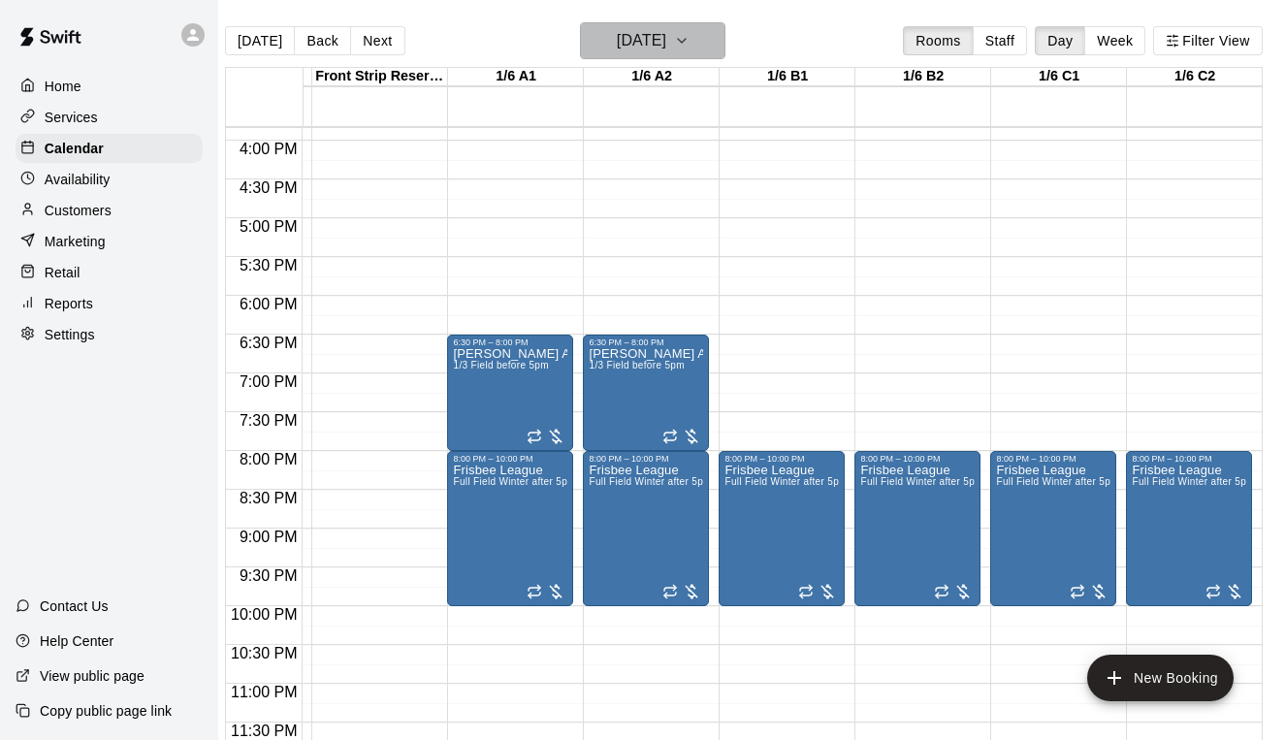
click at [666, 45] on h6 "[DATE]" at bounding box center [641, 40] width 49 height 27
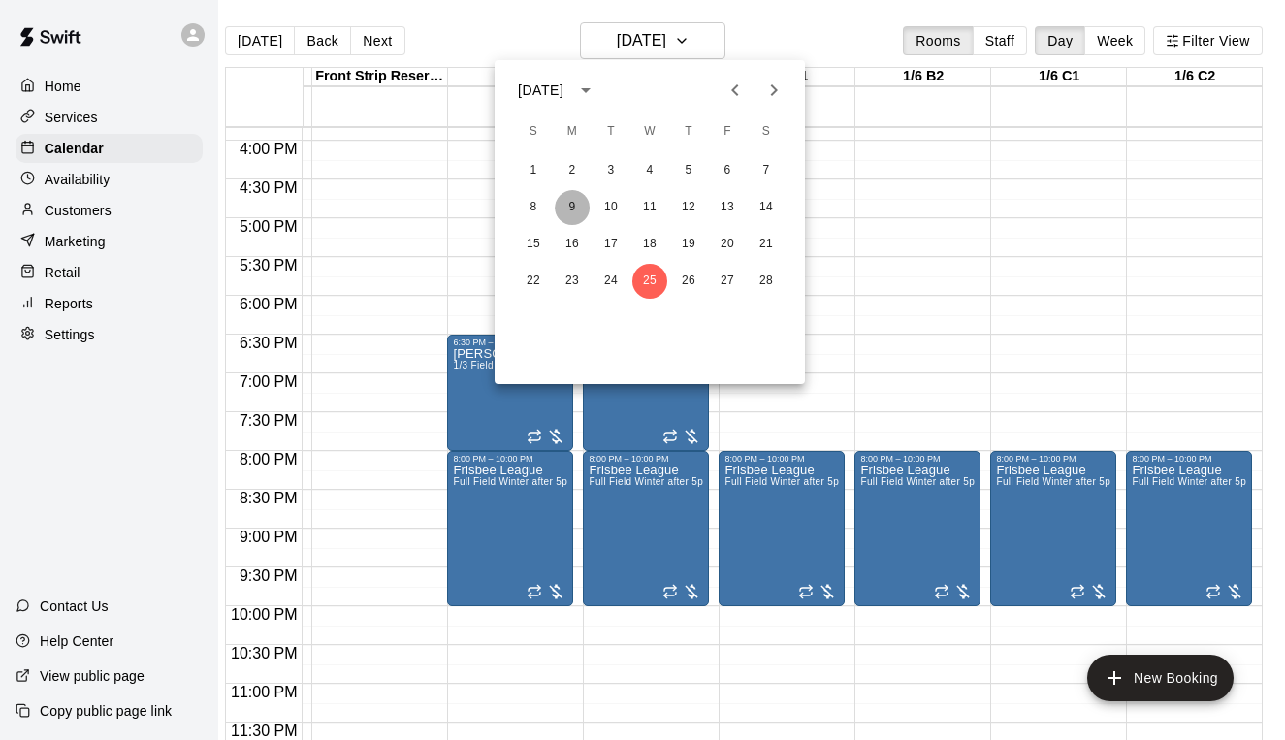
click at [573, 205] on button "9" at bounding box center [572, 207] width 35 height 35
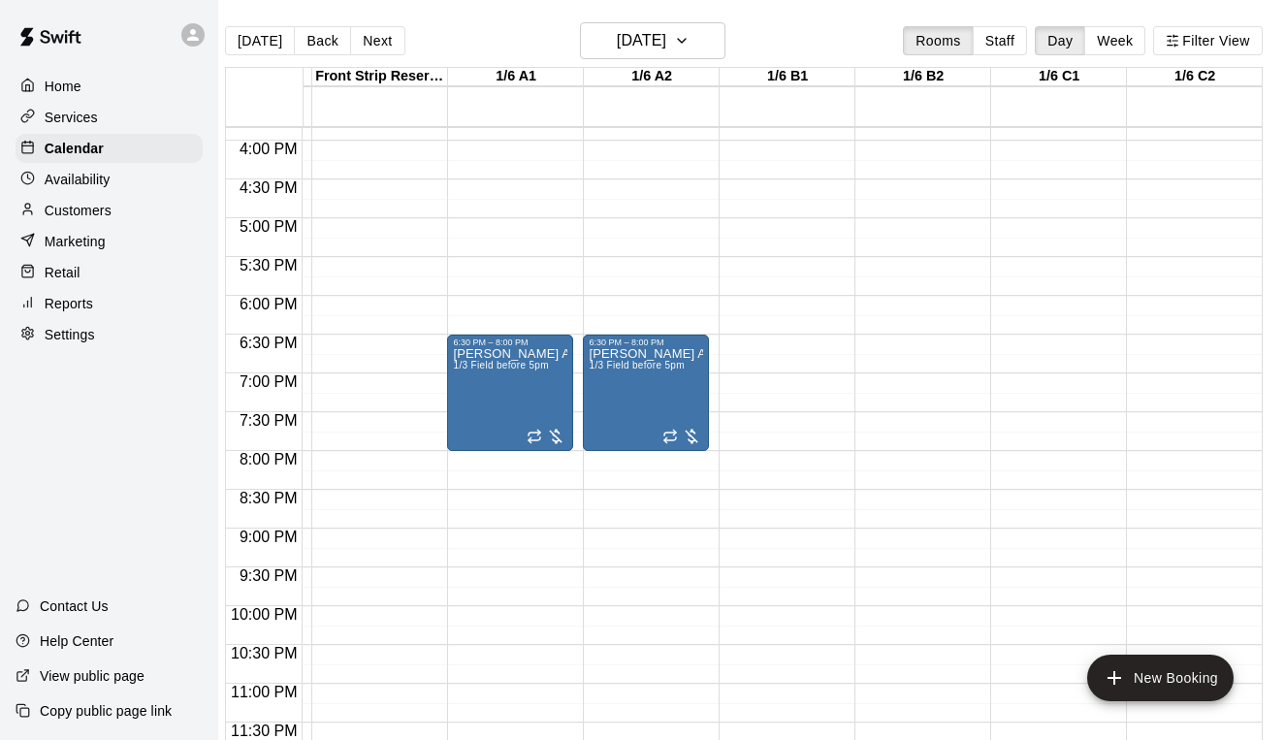
click at [630, 63] on div "[DATE] Back [DATE][DATE] Rooms Staff Day Week Filter View" at bounding box center [744, 44] width 1038 height 45
click at [638, 50] on h6 "[DATE]" at bounding box center [641, 40] width 49 height 27
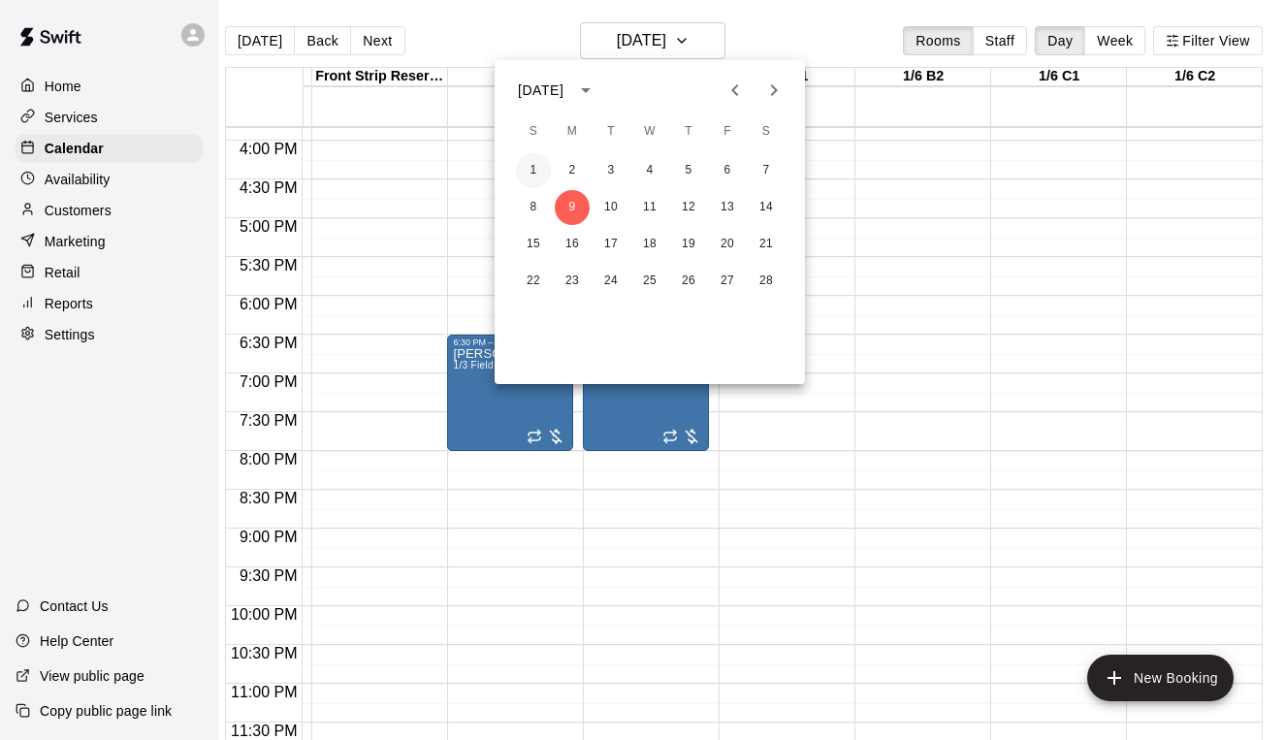
click at [536, 172] on button "1" at bounding box center [533, 170] width 35 height 35
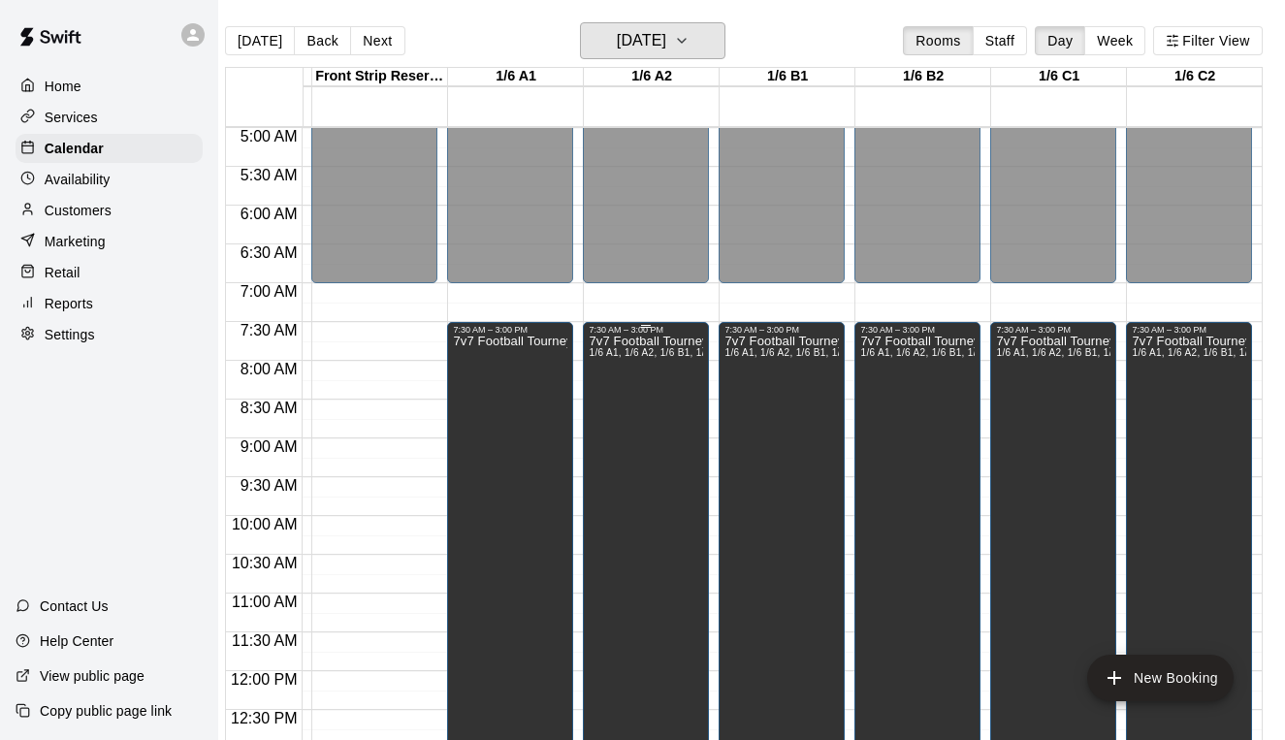
scroll to position [391, 263]
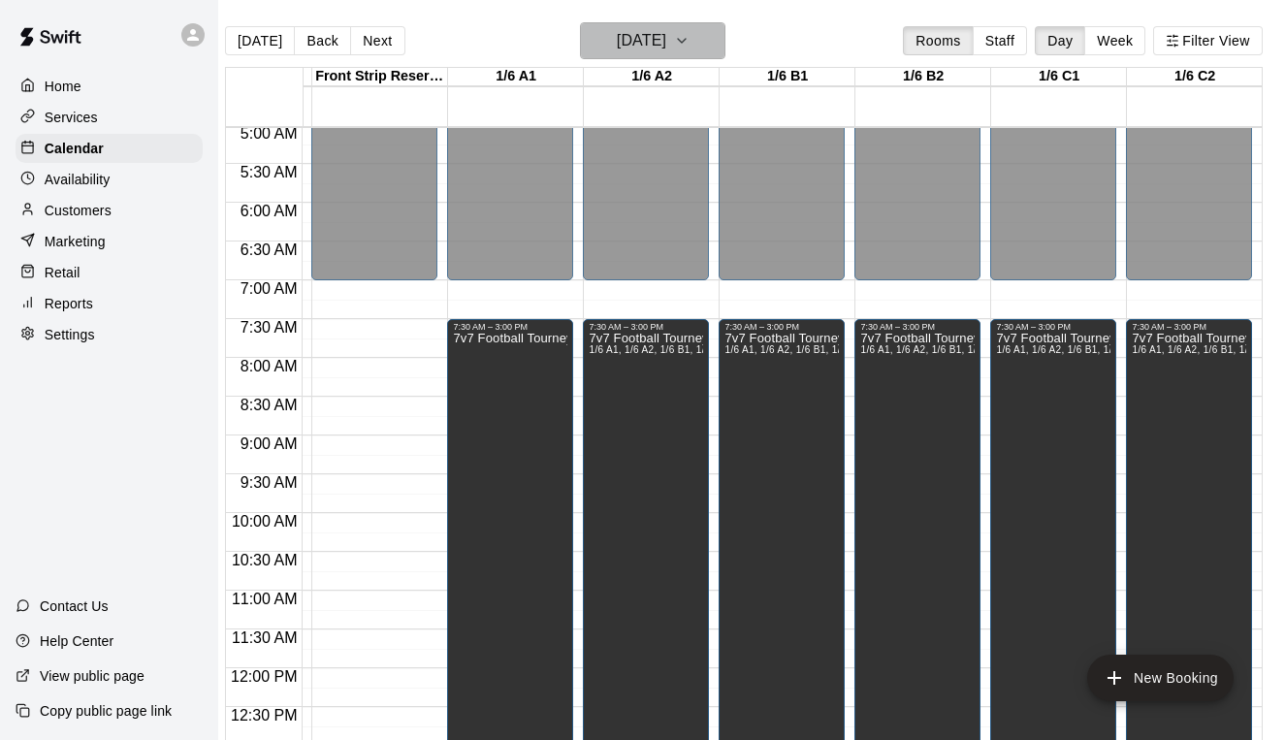
click at [641, 48] on h6 "[DATE]" at bounding box center [641, 40] width 49 height 27
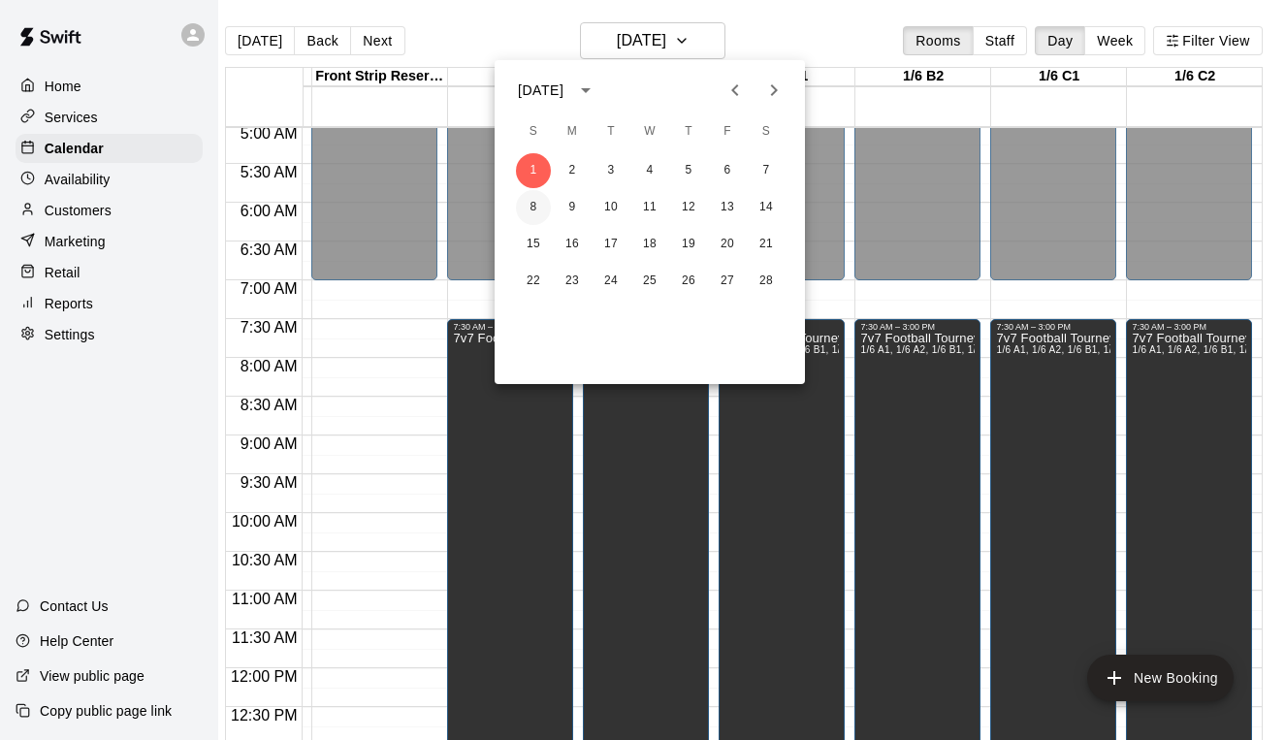
click at [530, 209] on button "8" at bounding box center [533, 207] width 35 height 35
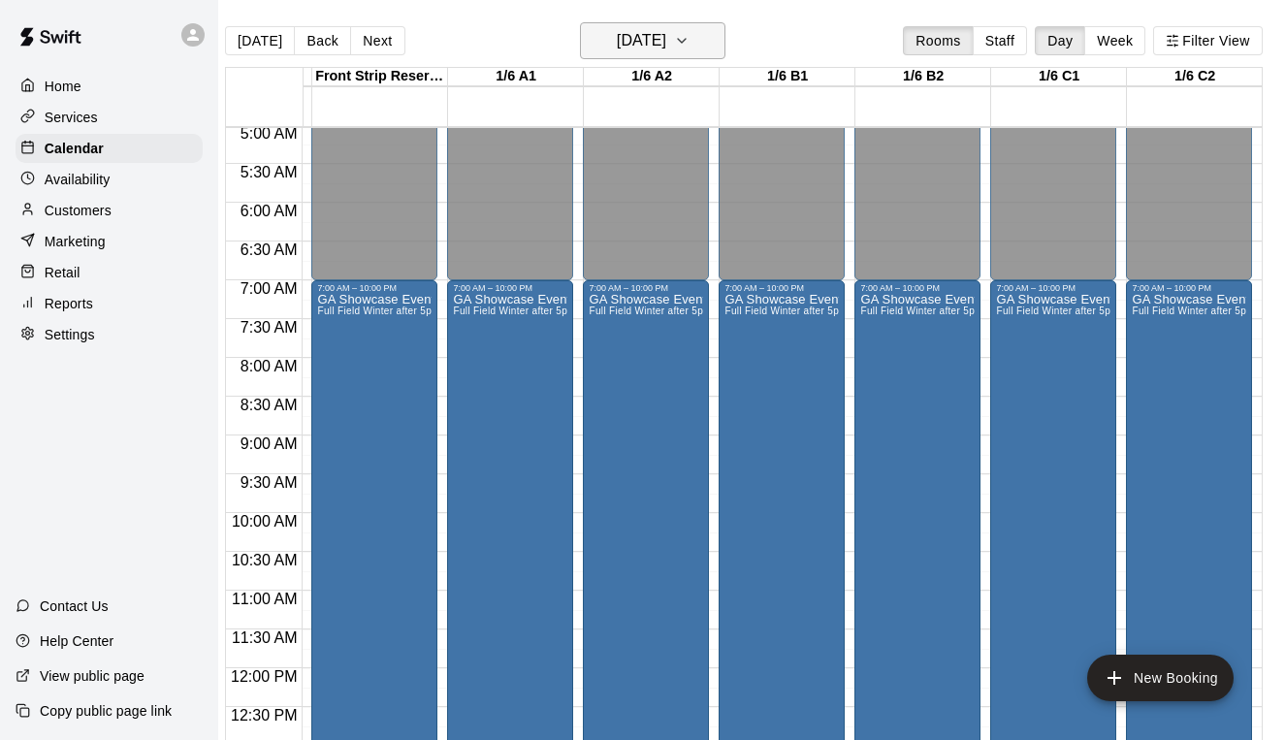
click at [661, 54] on h6 "[DATE]" at bounding box center [641, 40] width 49 height 27
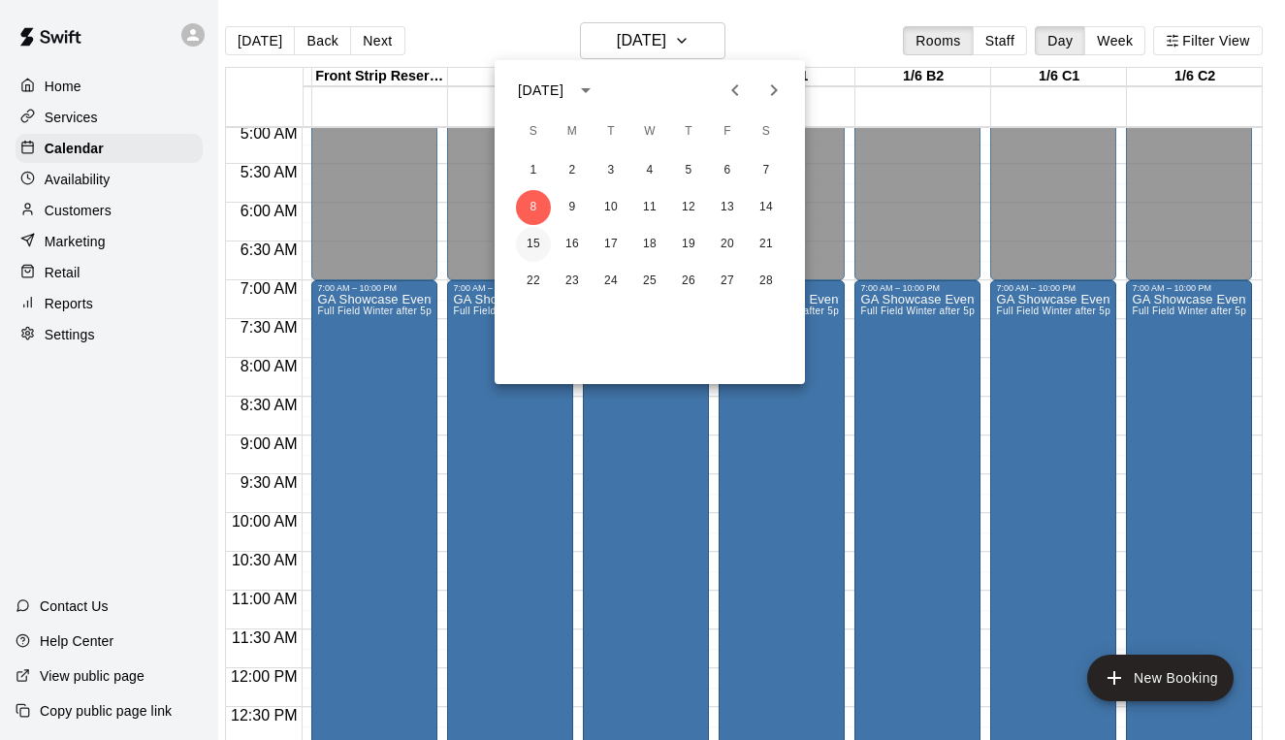
click at [539, 238] on button "15" at bounding box center [533, 244] width 35 height 35
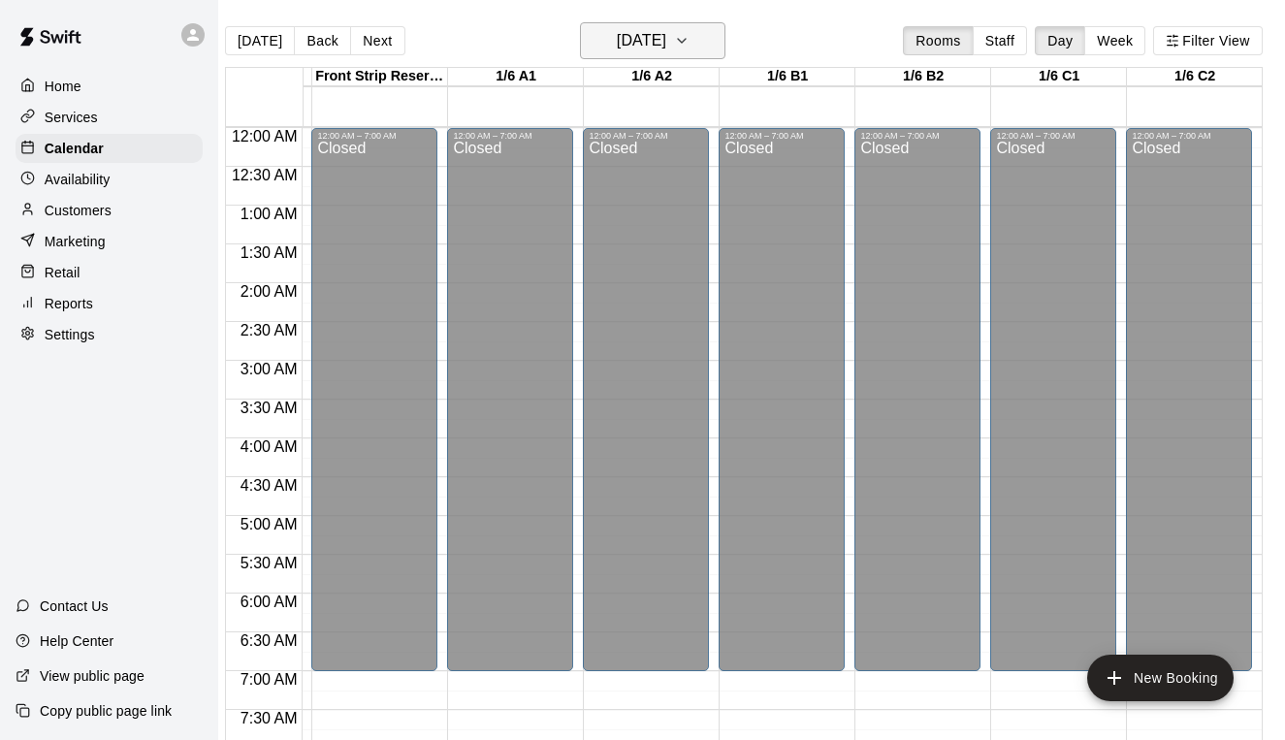
scroll to position [0, 263]
click at [659, 38] on h6 "[DATE]" at bounding box center [641, 40] width 49 height 27
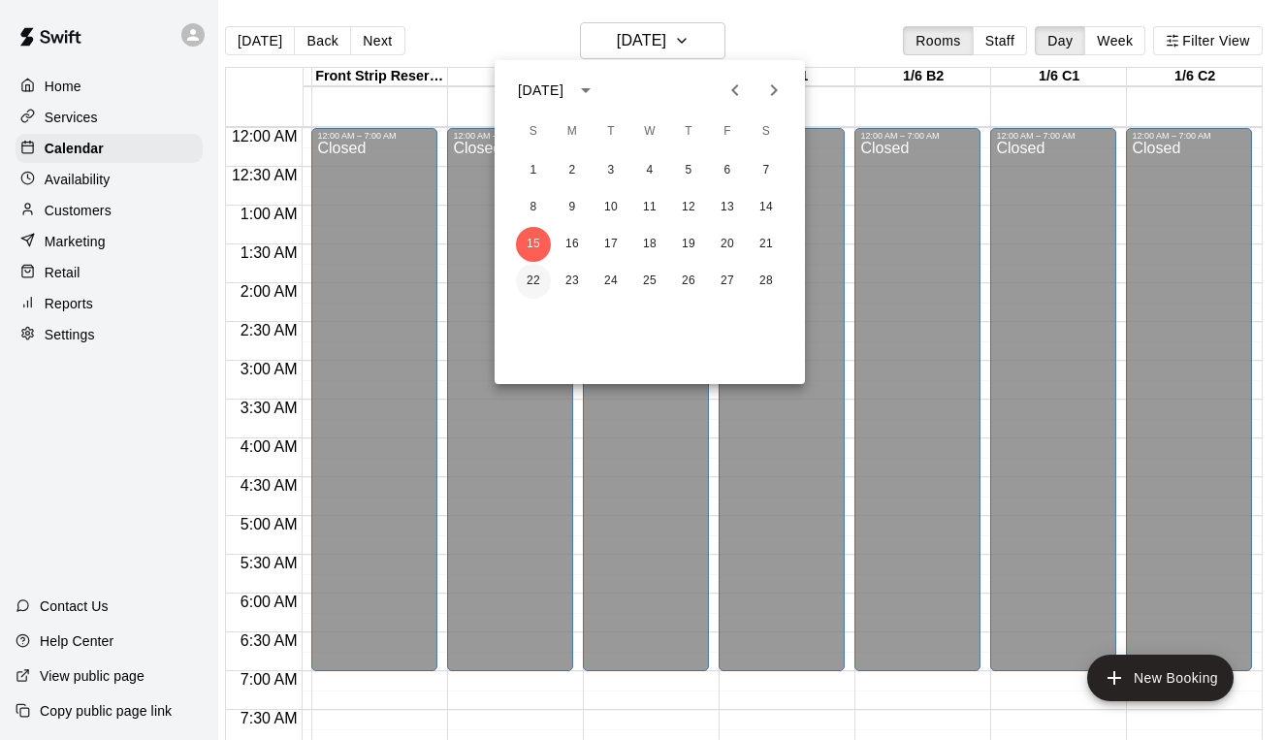
click at [531, 286] on button "22" at bounding box center [533, 281] width 35 height 35
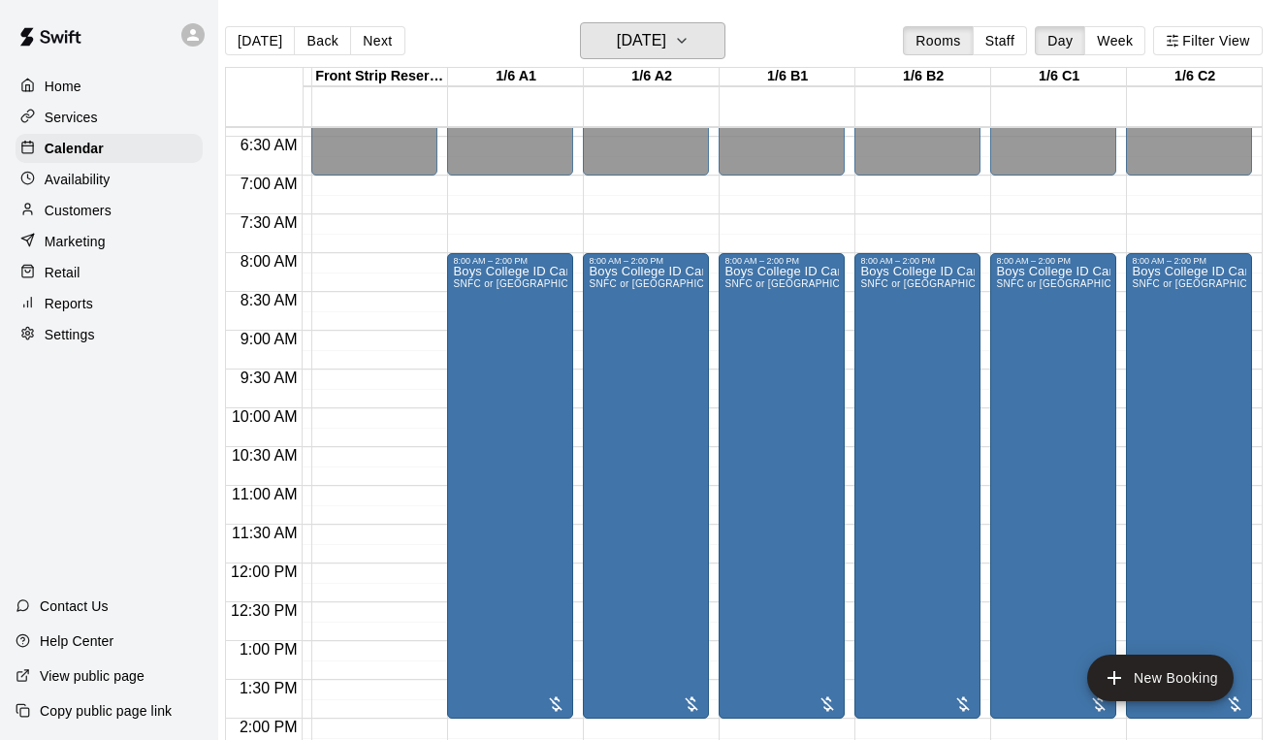
scroll to position [359, 263]
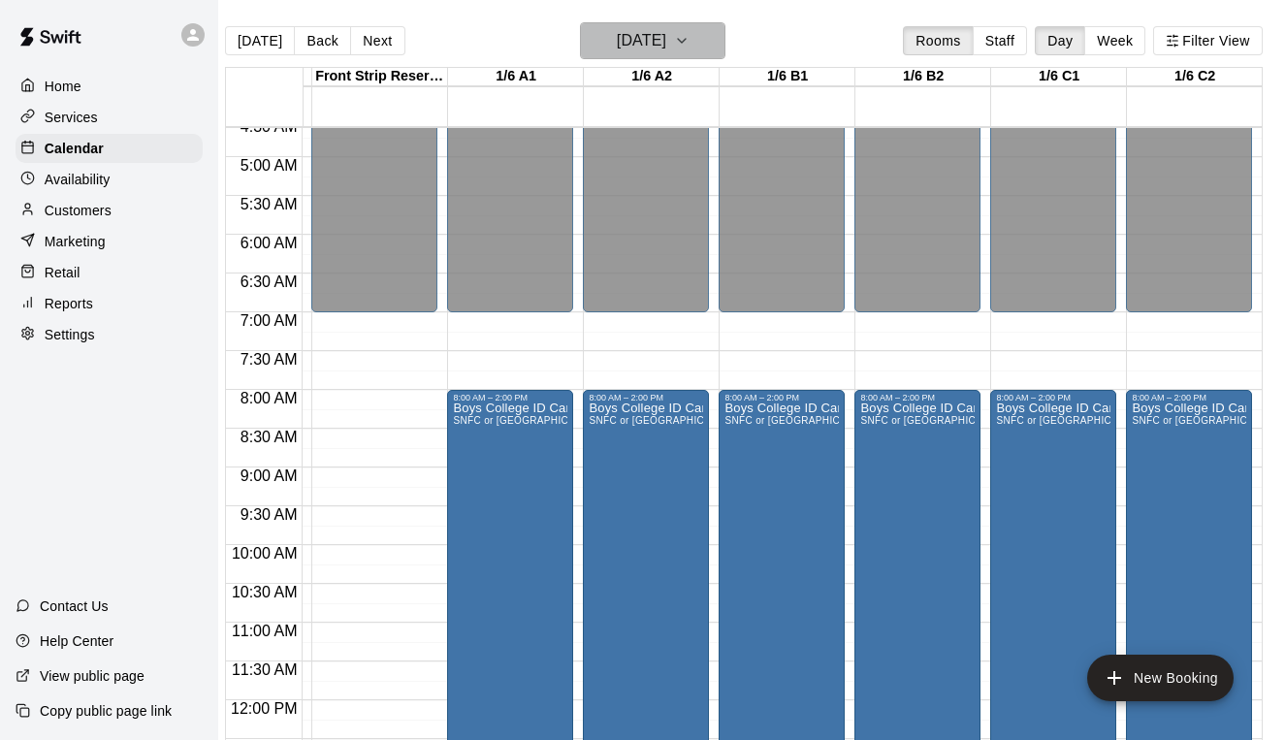
click at [617, 46] on h6 "[DATE]" at bounding box center [641, 40] width 49 height 27
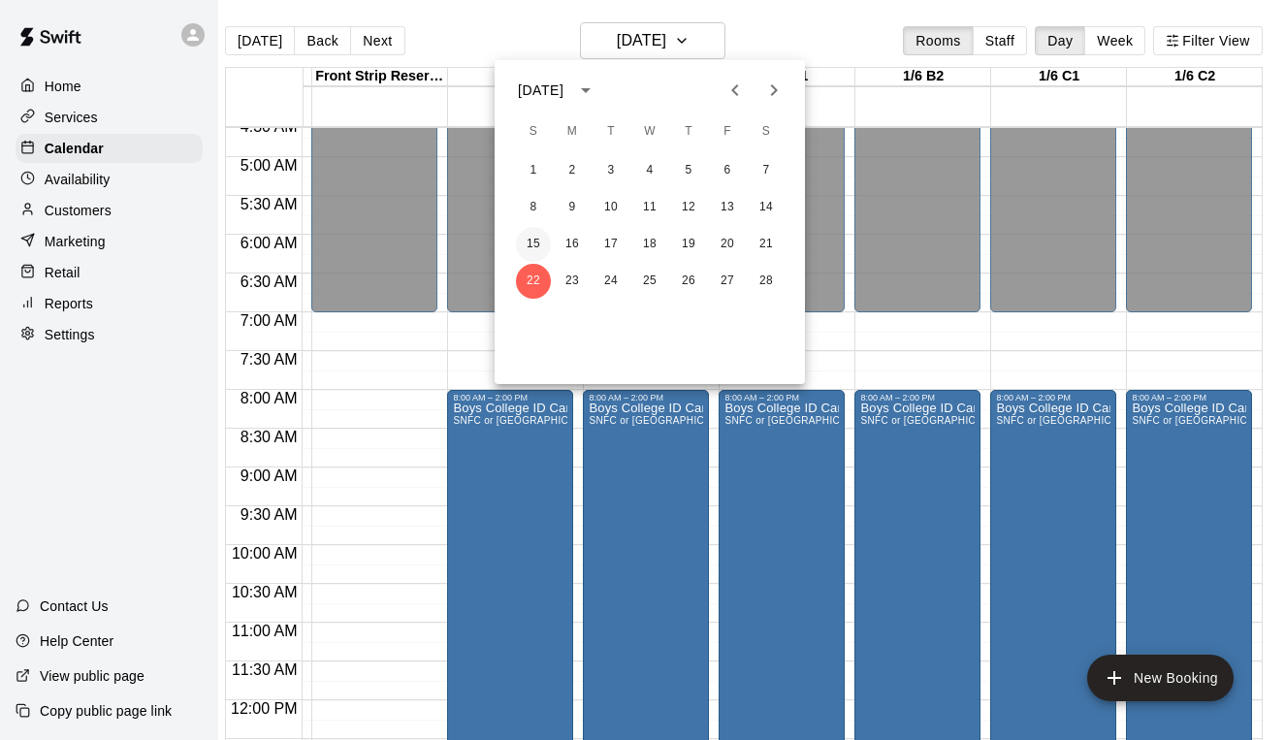
click at [527, 243] on button "15" at bounding box center [533, 244] width 35 height 35
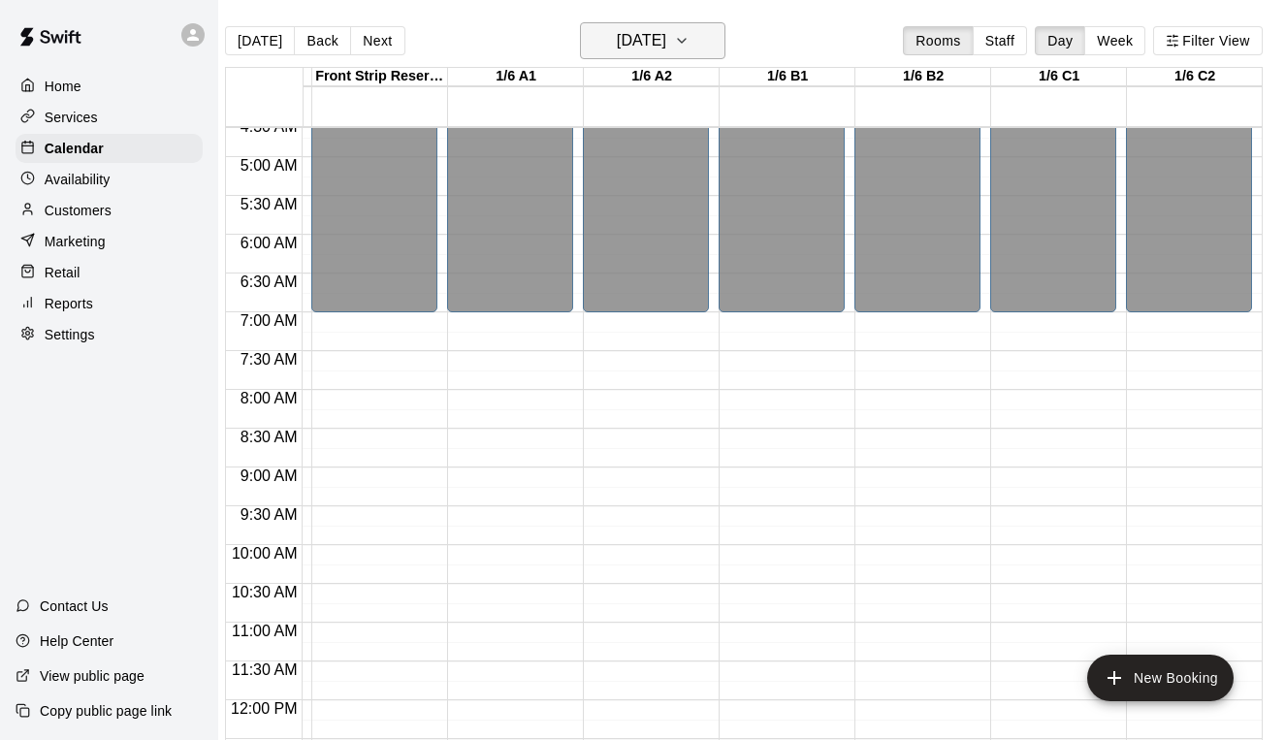
click at [643, 42] on h6 "[DATE]" at bounding box center [641, 40] width 49 height 27
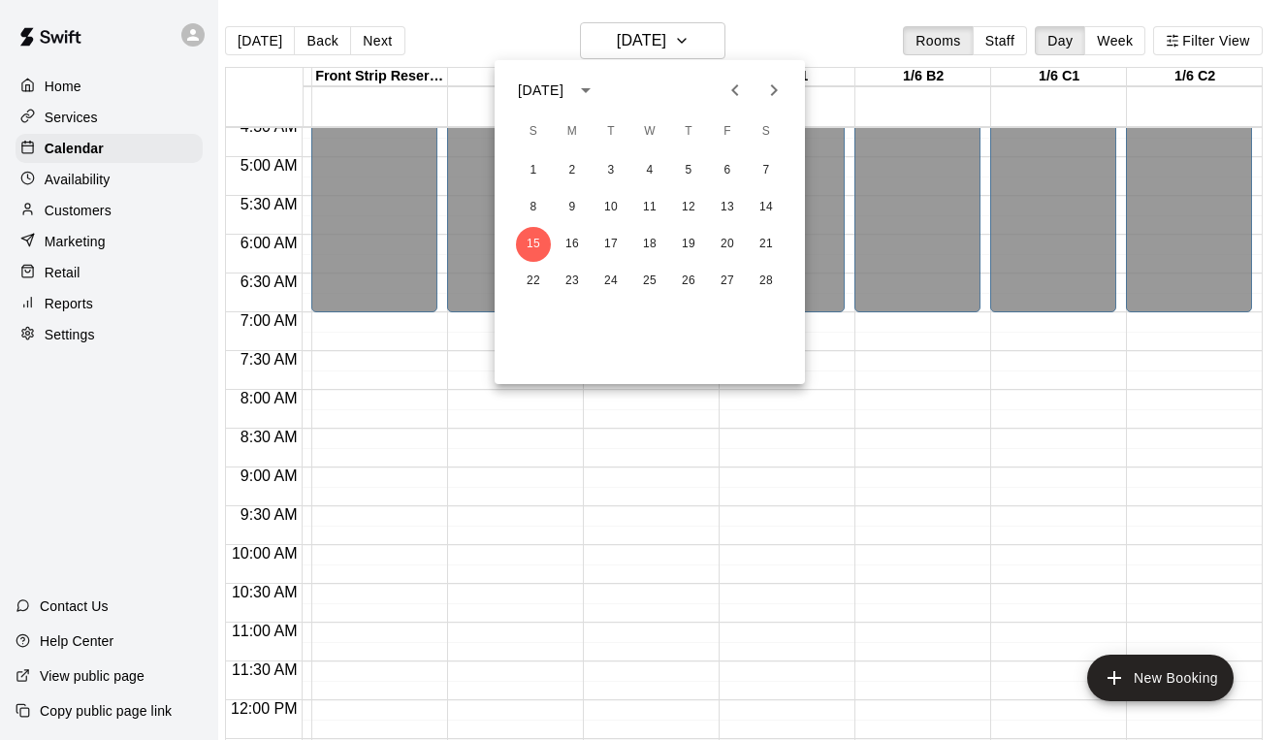
click at [798, 42] on div at bounding box center [642, 370] width 1285 height 740
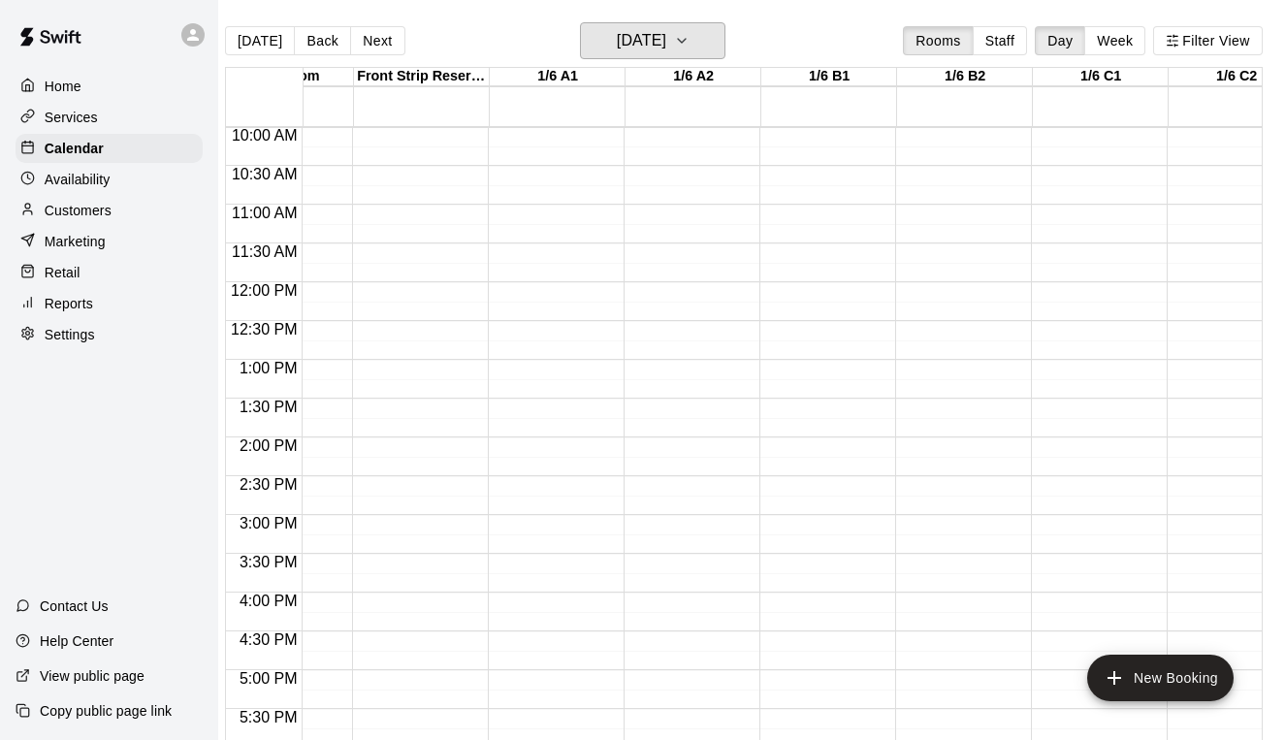
scroll to position [779, 221]
click at [567, 460] on div "12:00 AM – 7:00 AM Closed 11:45 PM – 11:59 PM Closed" at bounding box center [551, 280] width 126 height 1862
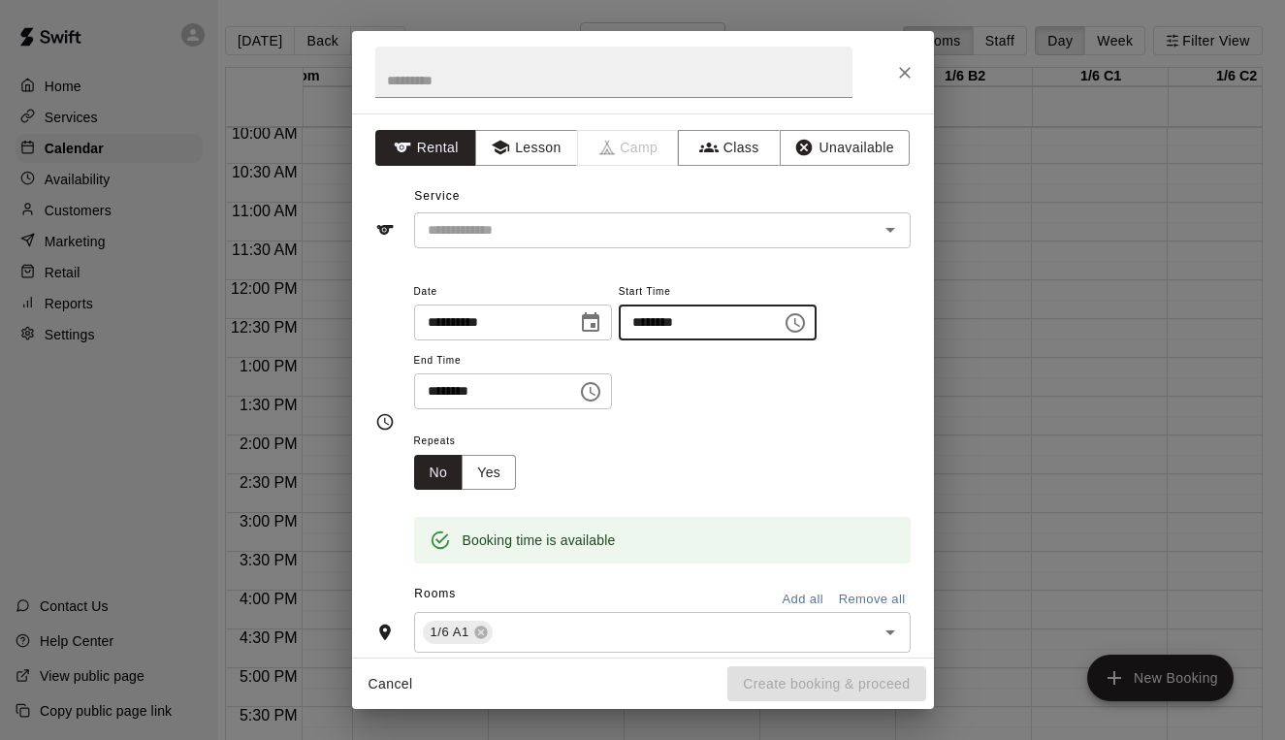
click at [680, 316] on input "********" at bounding box center [693, 323] width 149 height 36
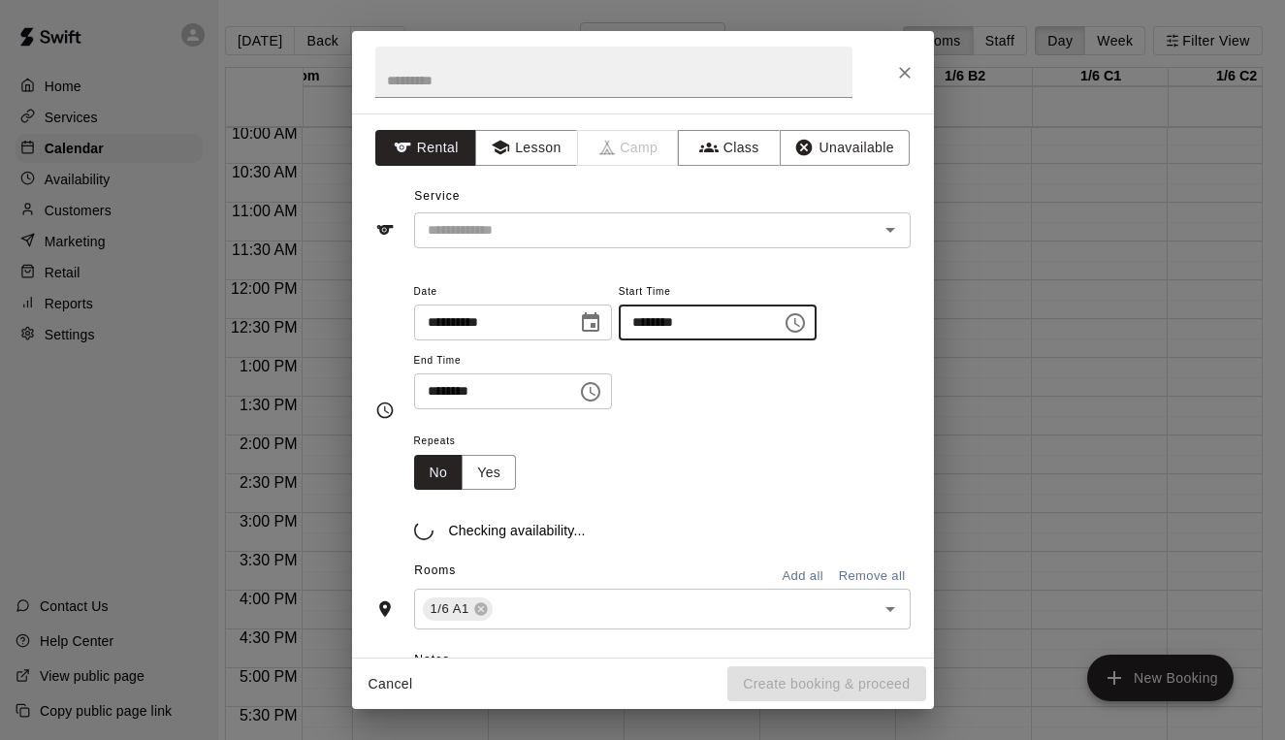
type input "********"
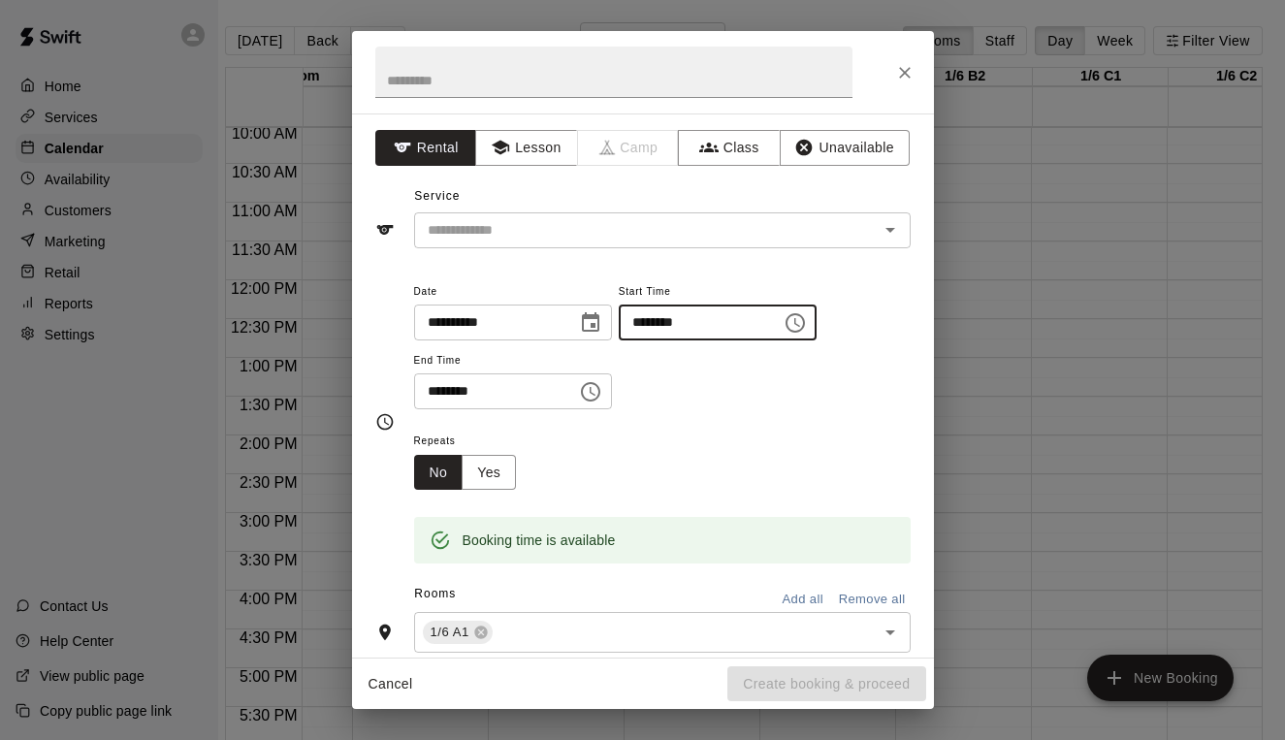
click at [436, 388] on input "********" at bounding box center [488, 391] width 149 height 36
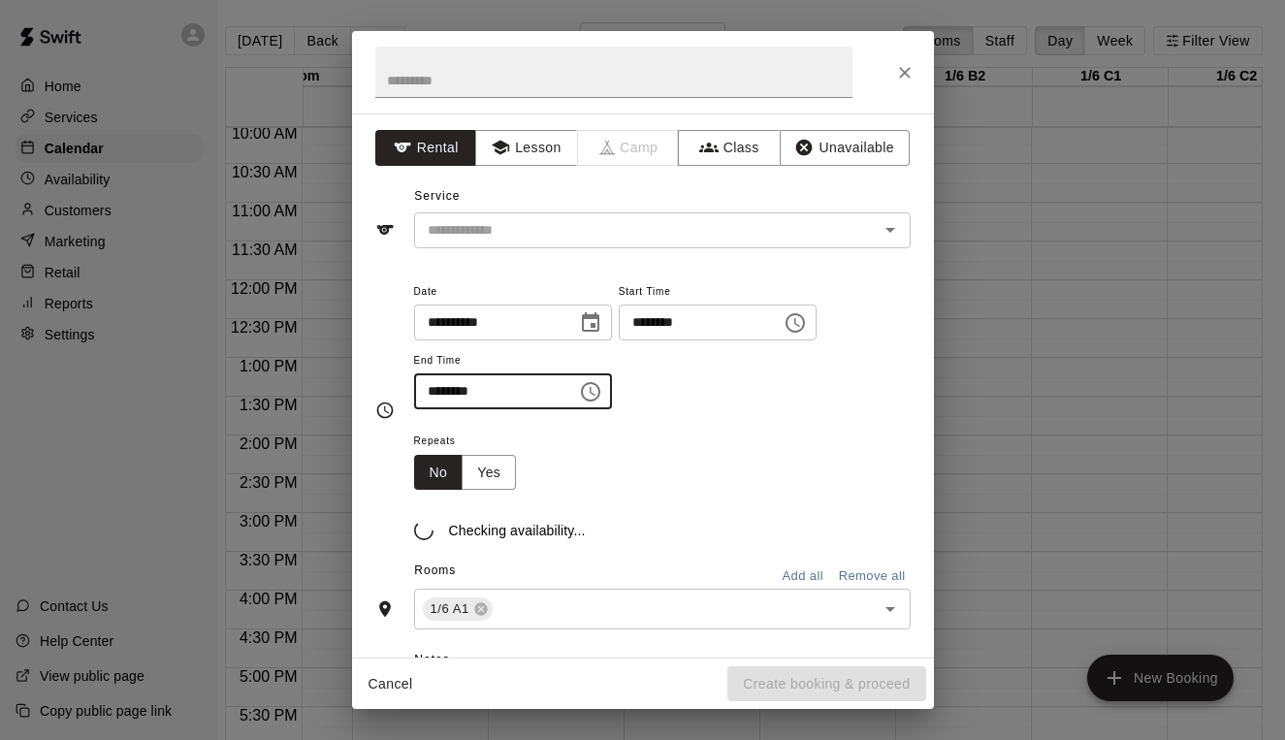
type input "********"
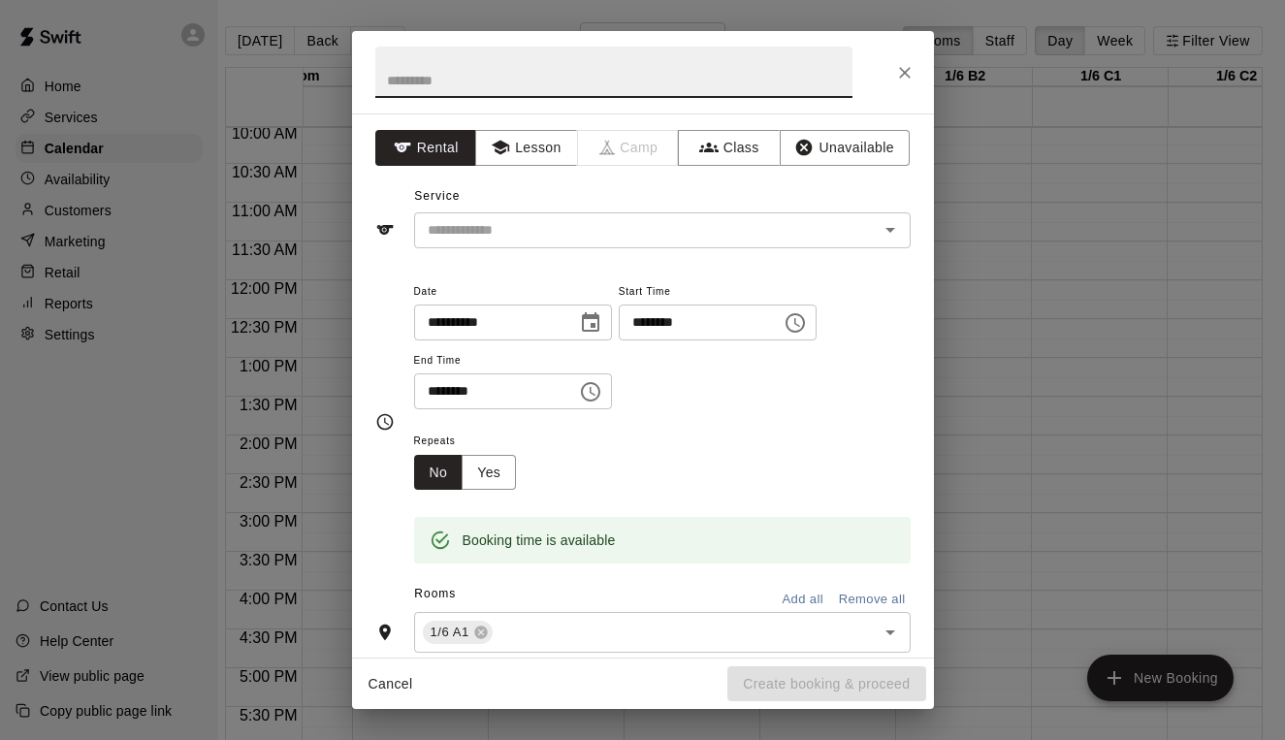
click at [403, 91] on input "text" at bounding box center [613, 72] width 477 height 51
type input "**********"
click at [453, 227] on input "text" at bounding box center [634, 230] width 428 height 24
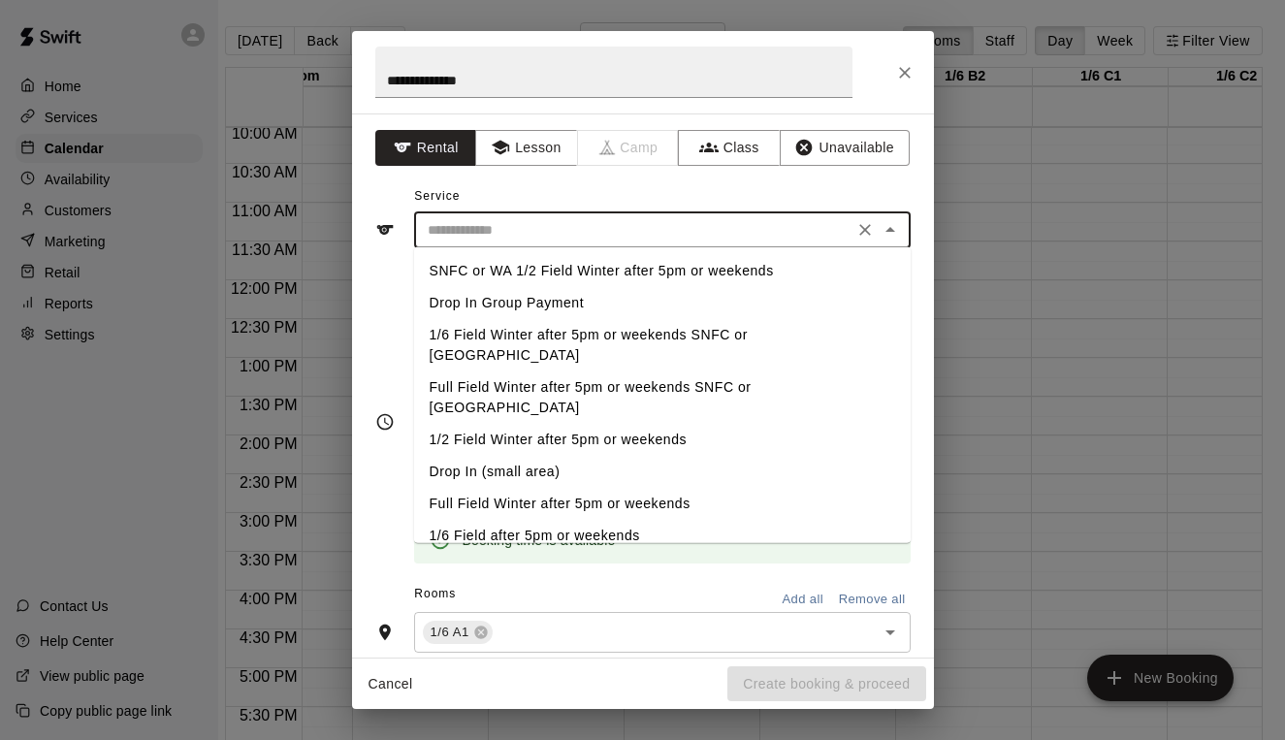
click at [487, 424] on li "1/2 Field Winter after 5pm or weekends" at bounding box center [662, 440] width 497 height 32
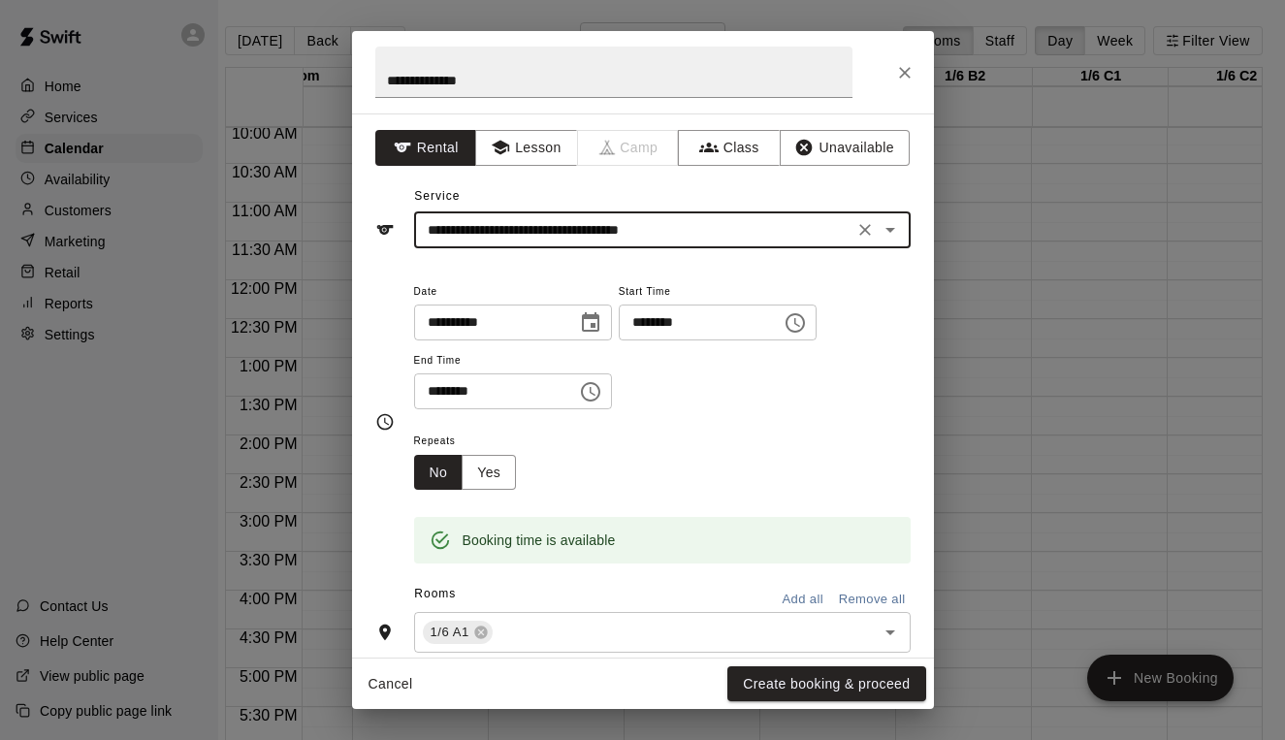
click at [475, 238] on input "**********" at bounding box center [634, 230] width 428 height 24
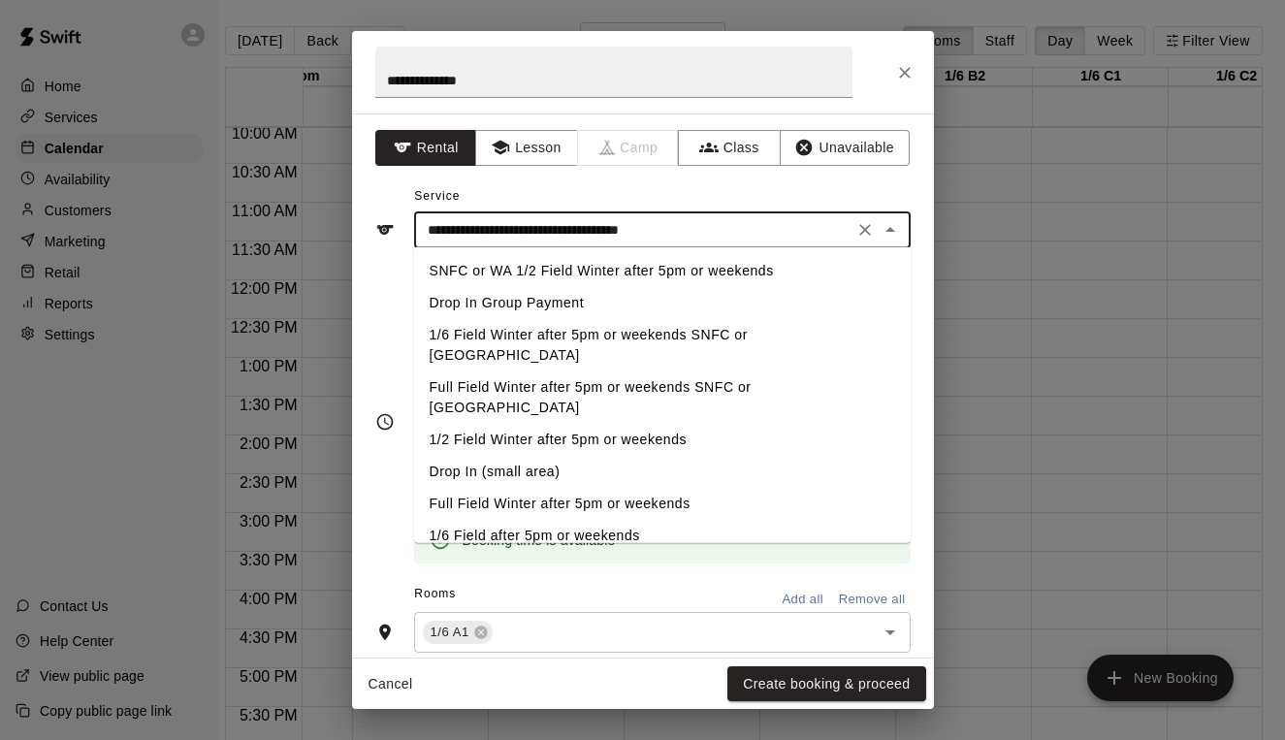
click at [472, 371] on li "Full Field Winter after 5pm or weekends SNFC or [GEOGRAPHIC_DATA]" at bounding box center [662, 397] width 497 height 52
type input "**********"
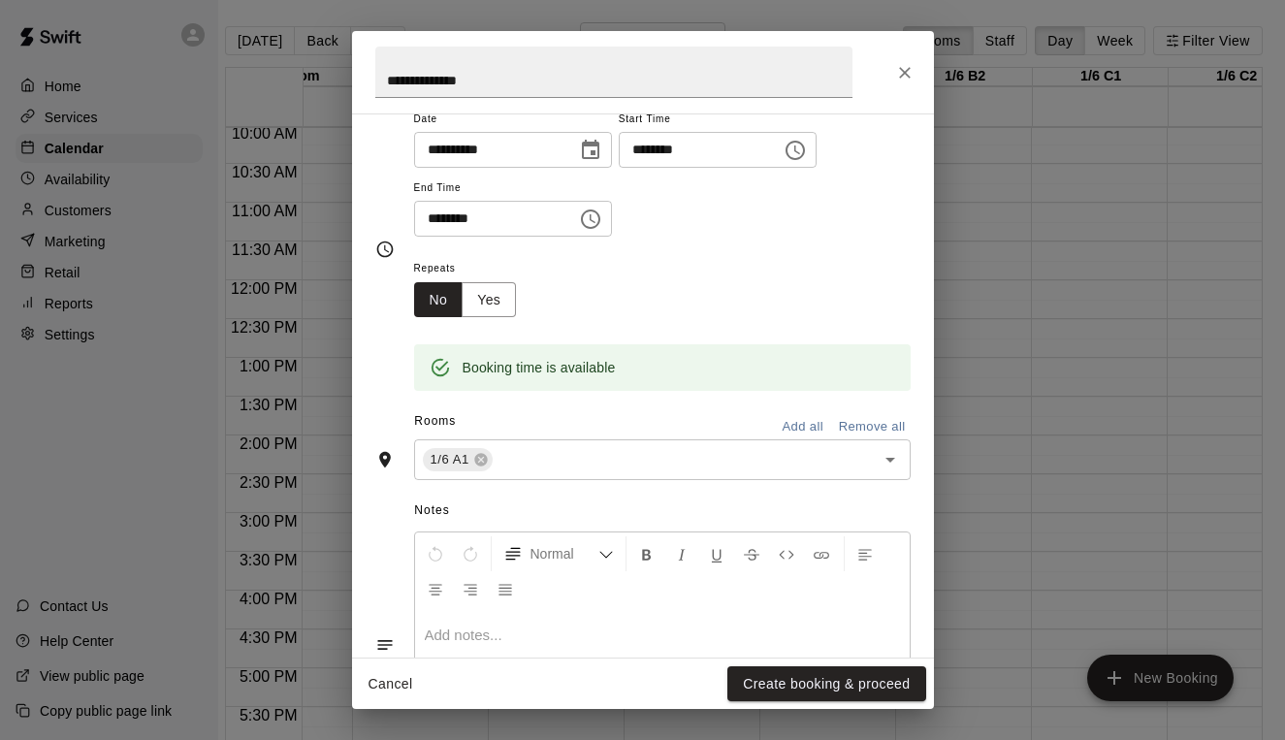
scroll to position [304, 0]
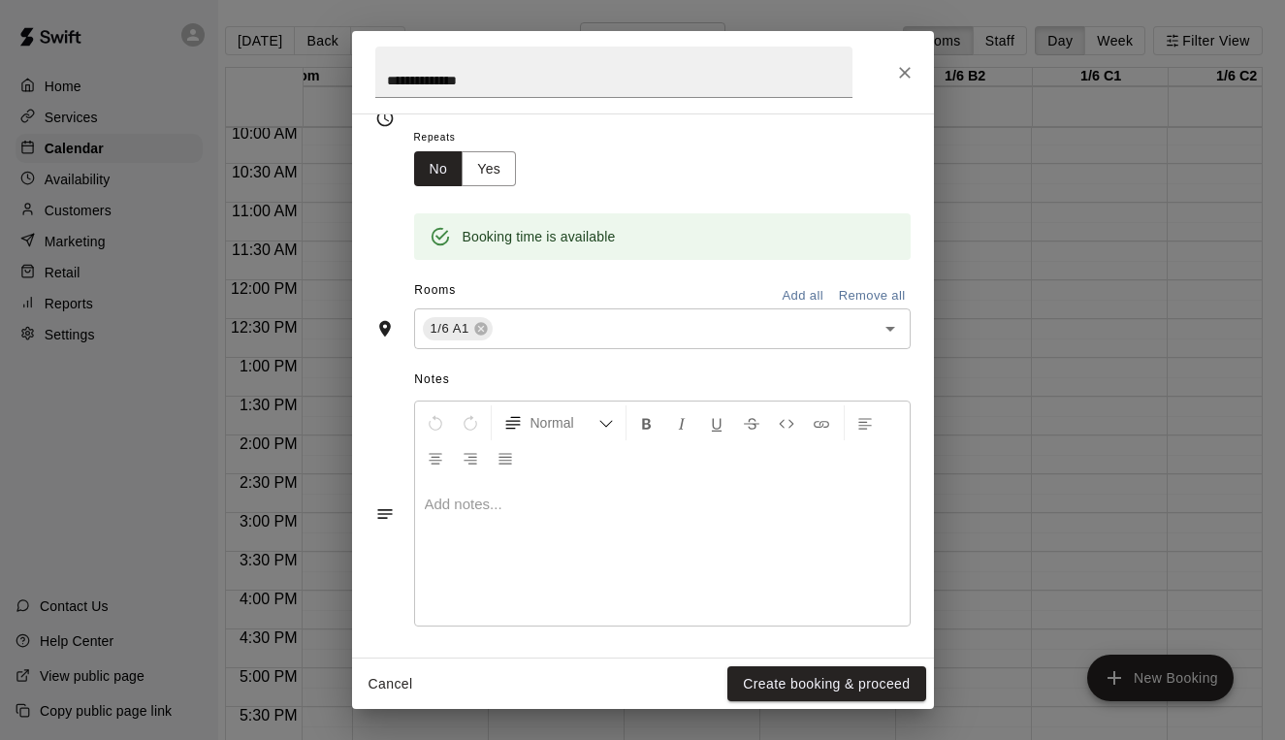
click at [817, 294] on button "Add all" at bounding box center [803, 296] width 62 height 30
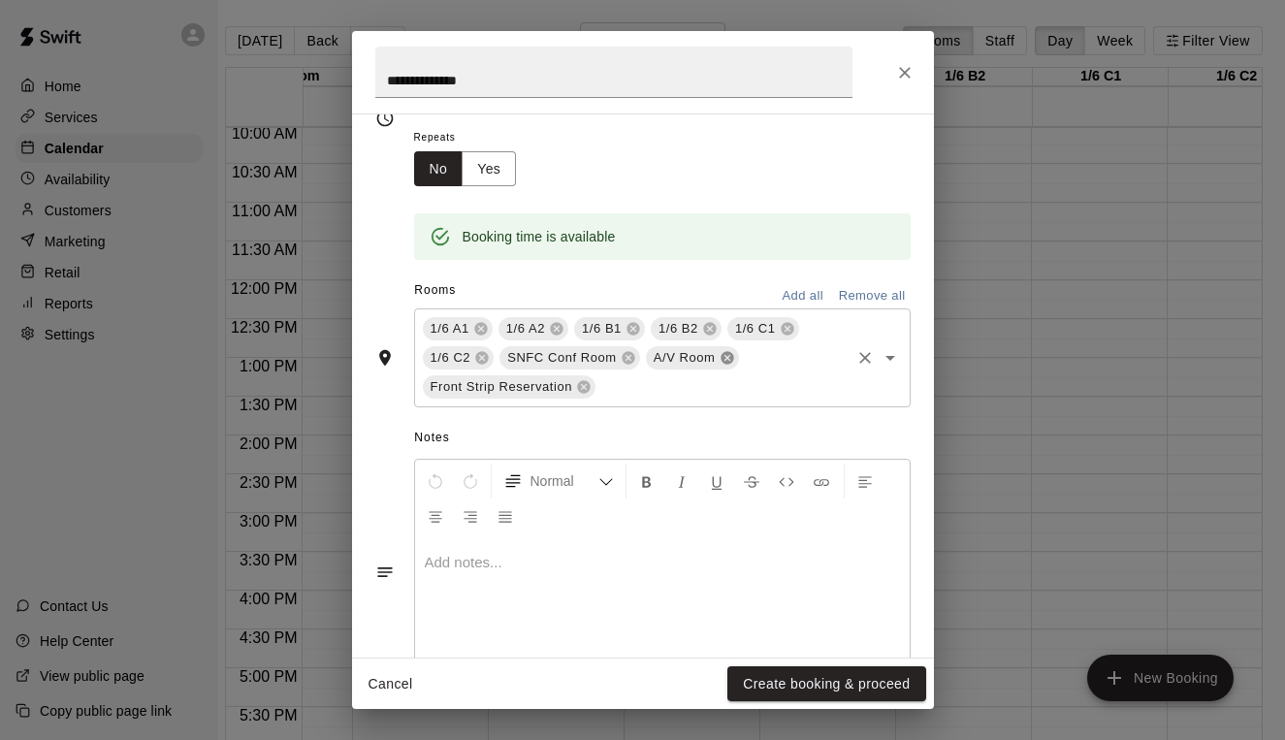
click at [733, 357] on icon at bounding box center [728, 358] width 16 height 16
click at [623, 354] on icon at bounding box center [628, 358] width 13 height 13
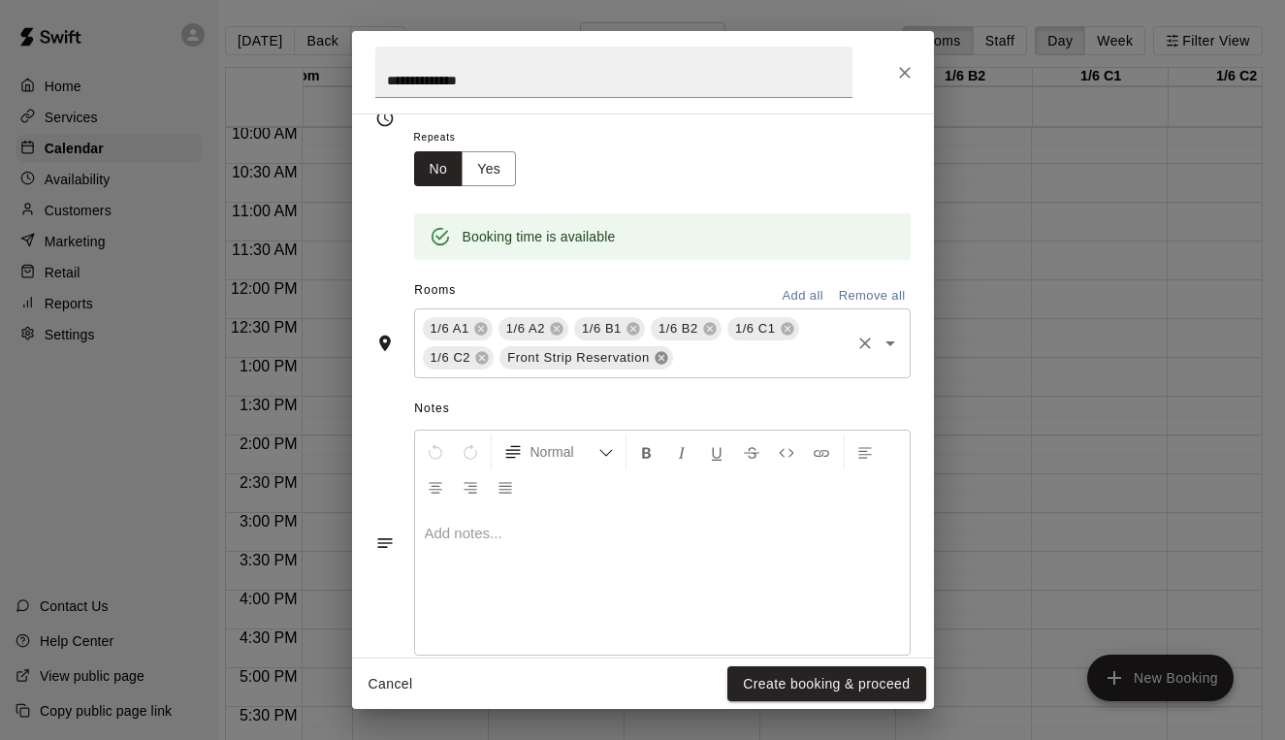
click at [661, 356] on icon at bounding box center [661, 358] width 13 height 13
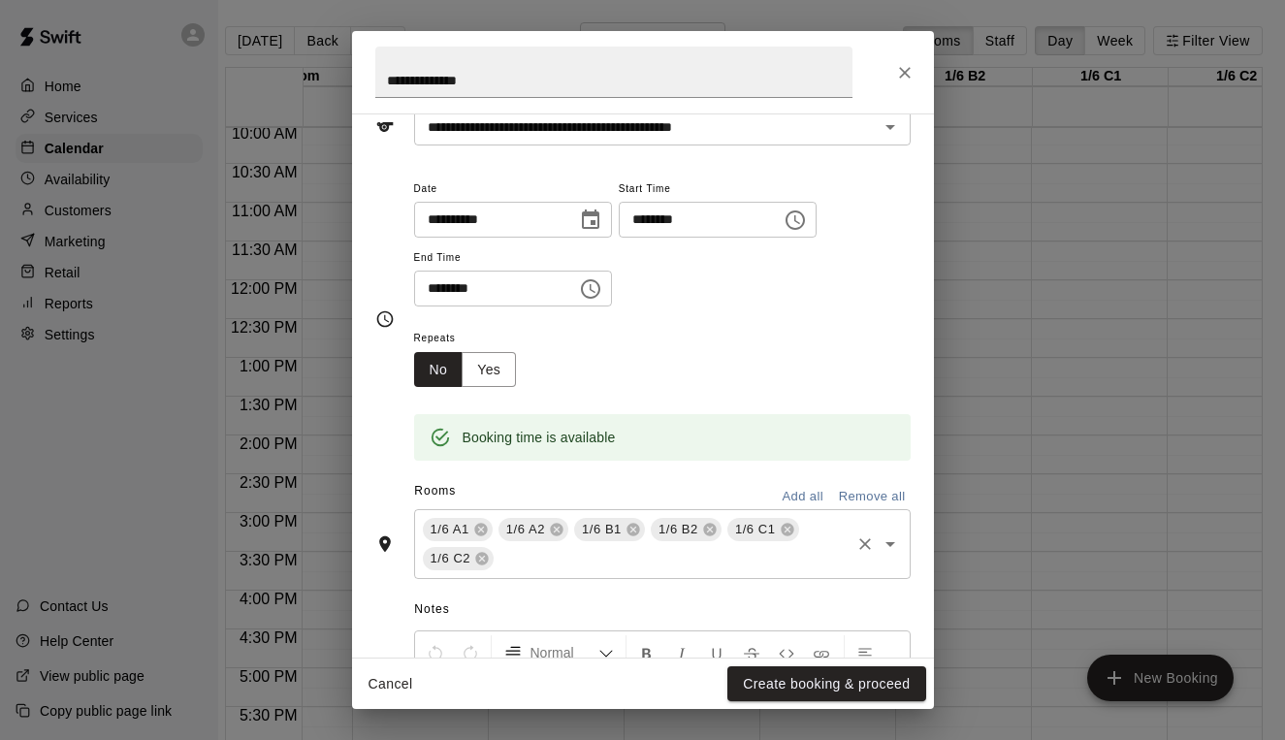
scroll to position [16, 0]
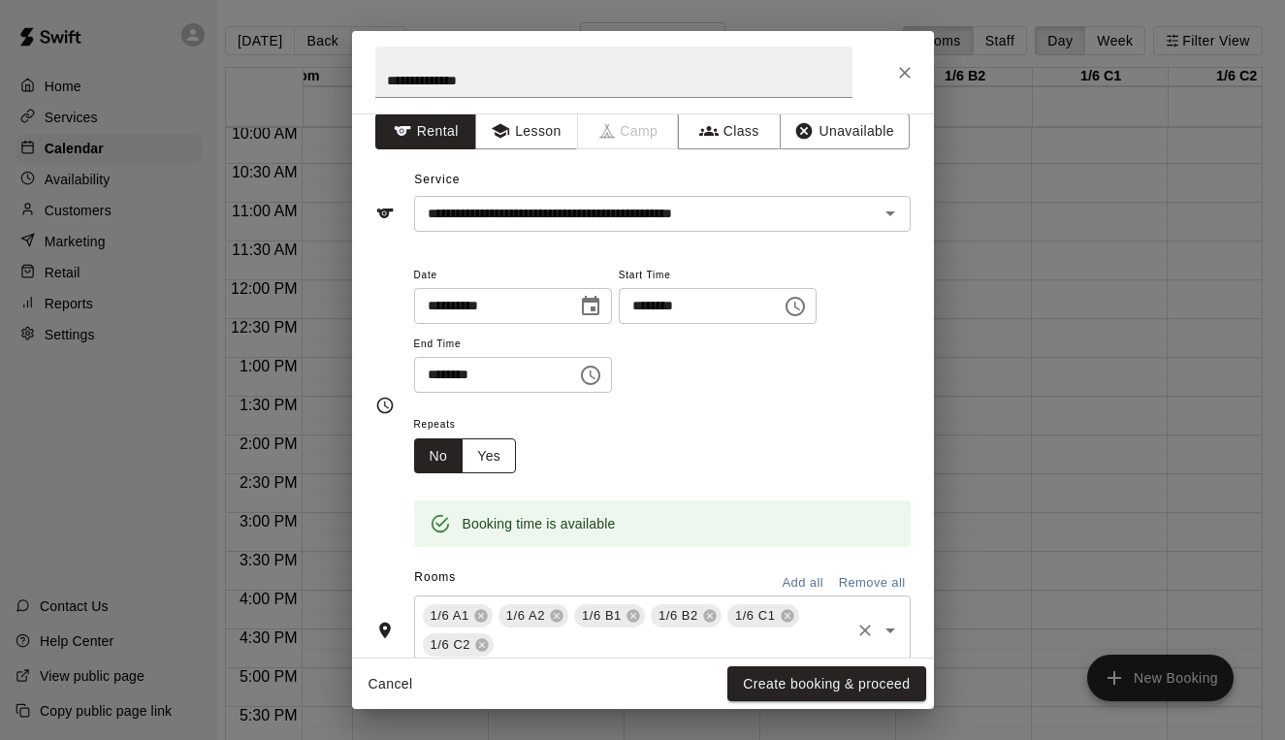
click at [497, 448] on button "Yes" at bounding box center [489, 456] width 54 height 36
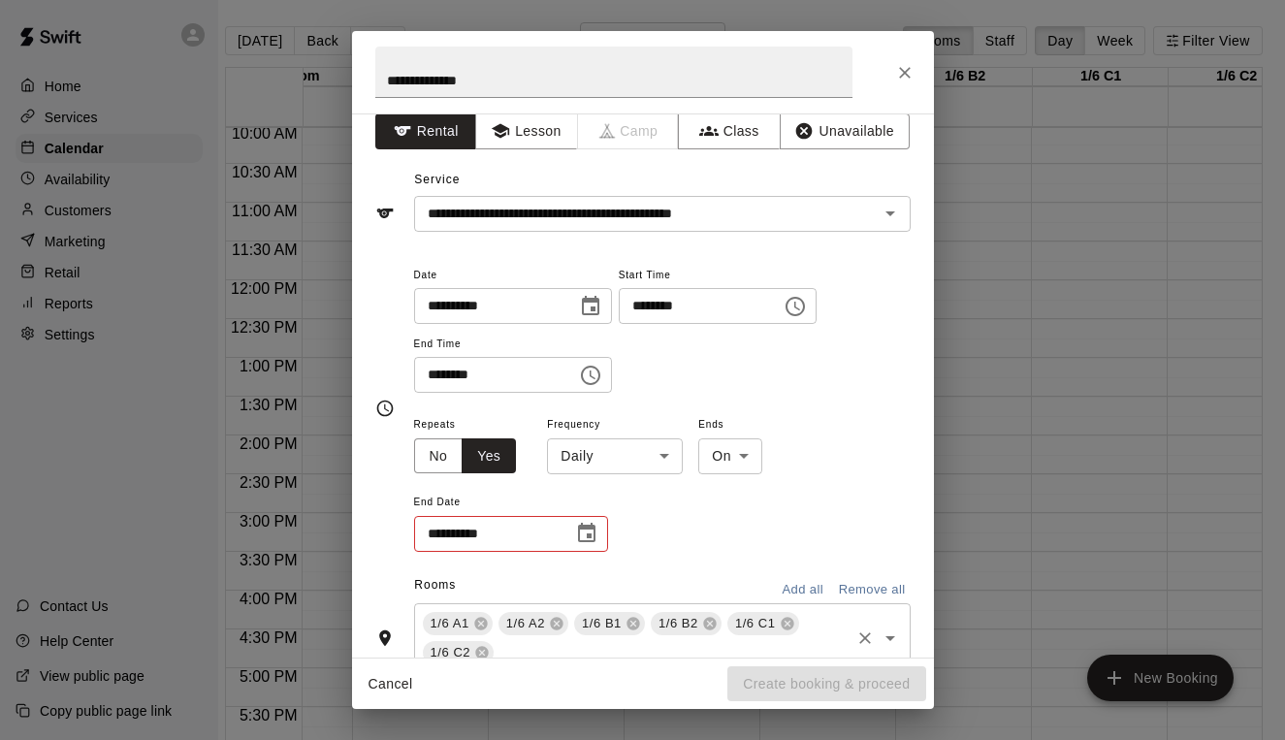
click at [619, 446] on body "Home Services Calendar Availability Customers Marketing Retail Reports Settings…" at bounding box center [626, 384] width 1285 height 771
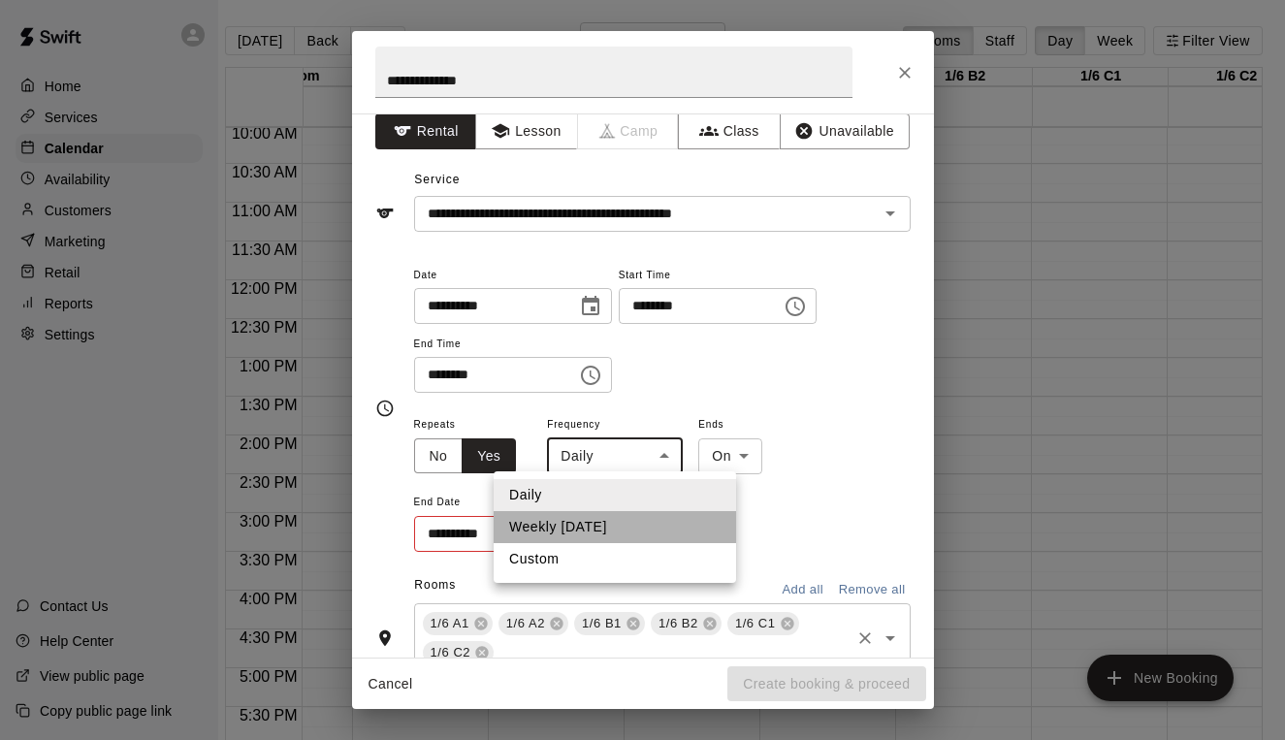
click at [598, 525] on li "Weekly [DATE]" at bounding box center [615, 527] width 242 height 32
type input "******"
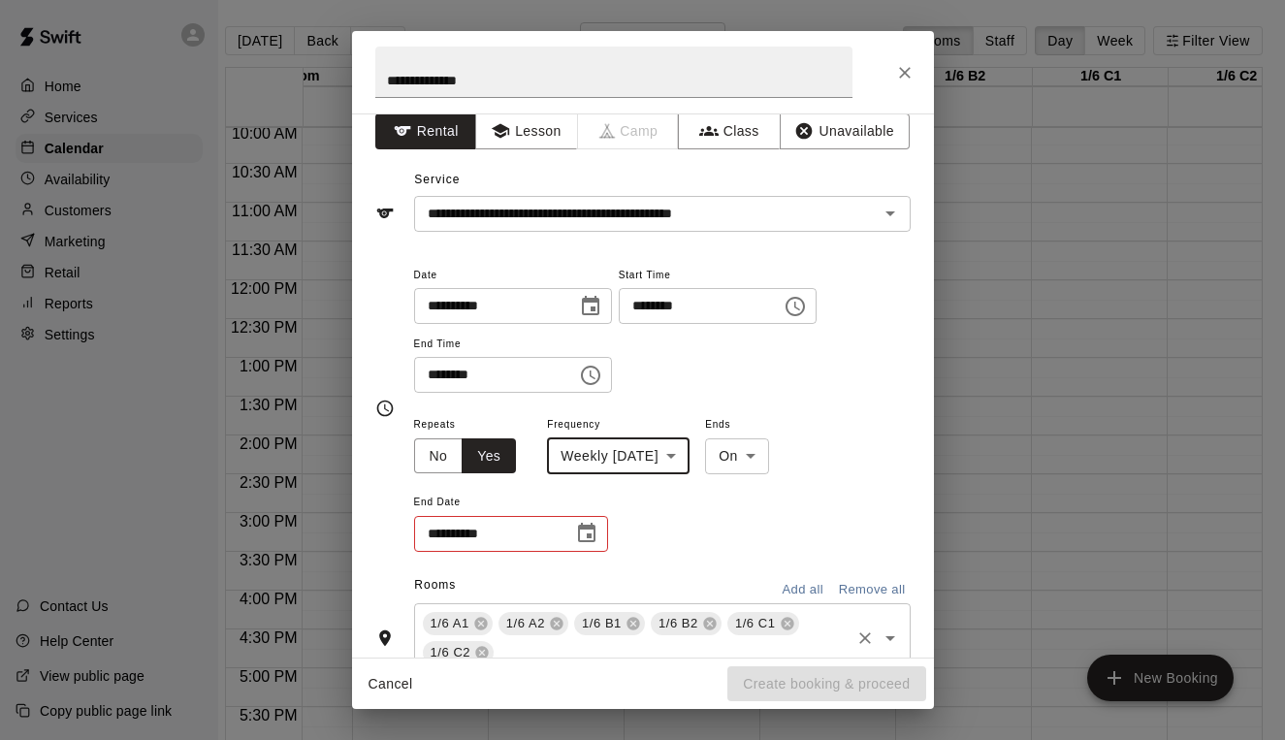
click at [583, 530] on icon "Choose date" at bounding box center [586, 533] width 23 height 23
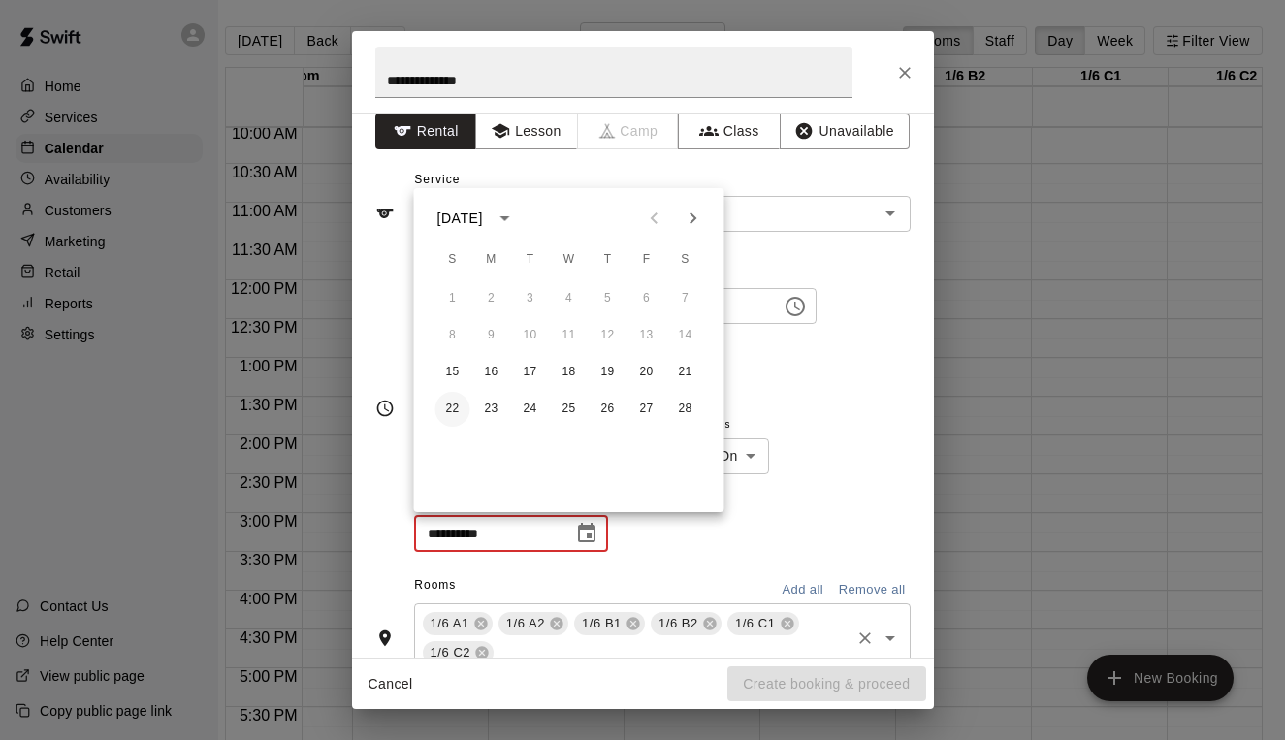
click at [455, 409] on button "22" at bounding box center [452, 409] width 35 height 35
type input "**********"
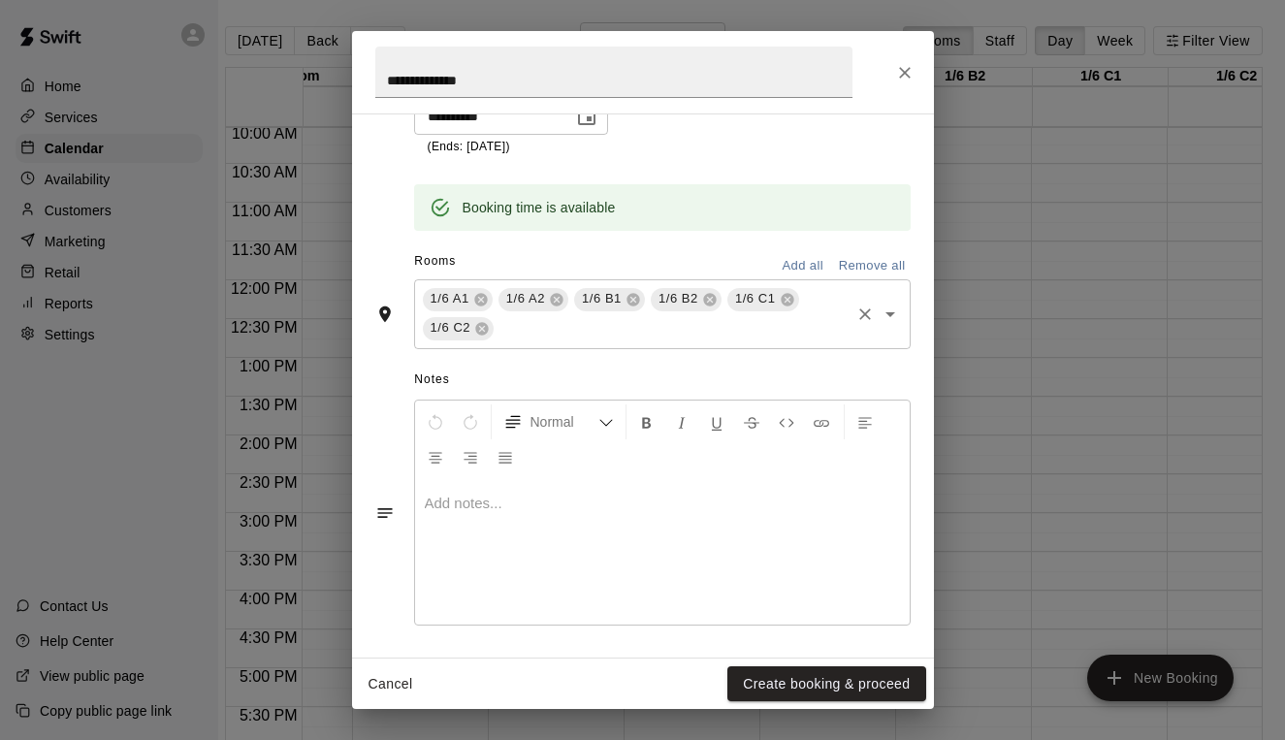
scroll to position [432, 0]
click at [810, 689] on button "Create booking & proceed" at bounding box center [826, 684] width 198 height 36
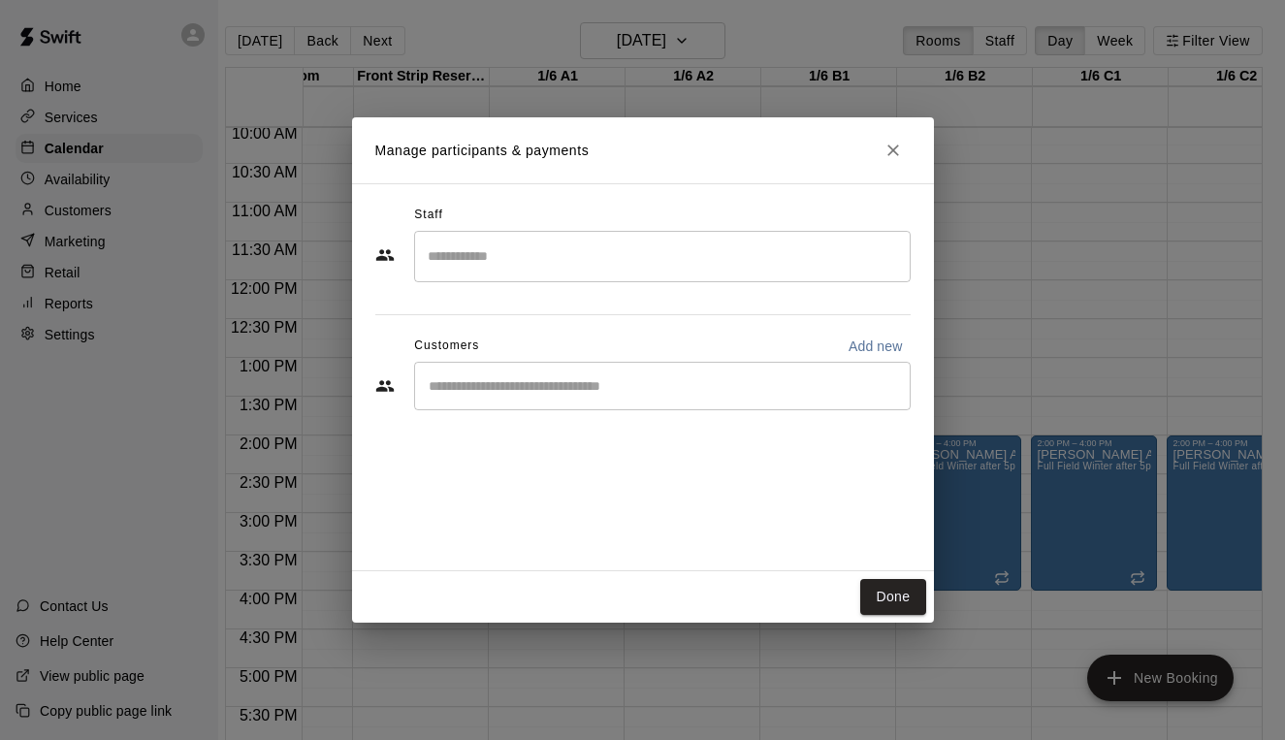
click at [582, 408] on div "​" at bounding box center [662, 386] width 497 height 48
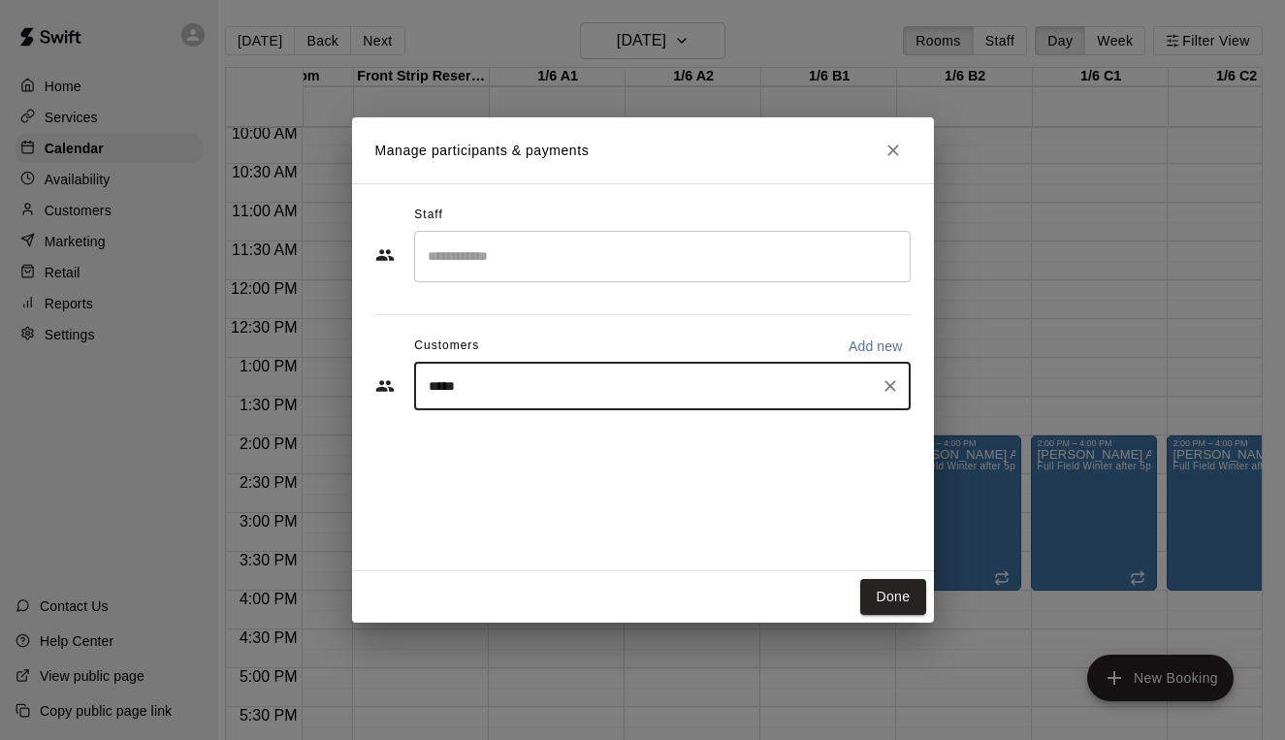
type input "******"
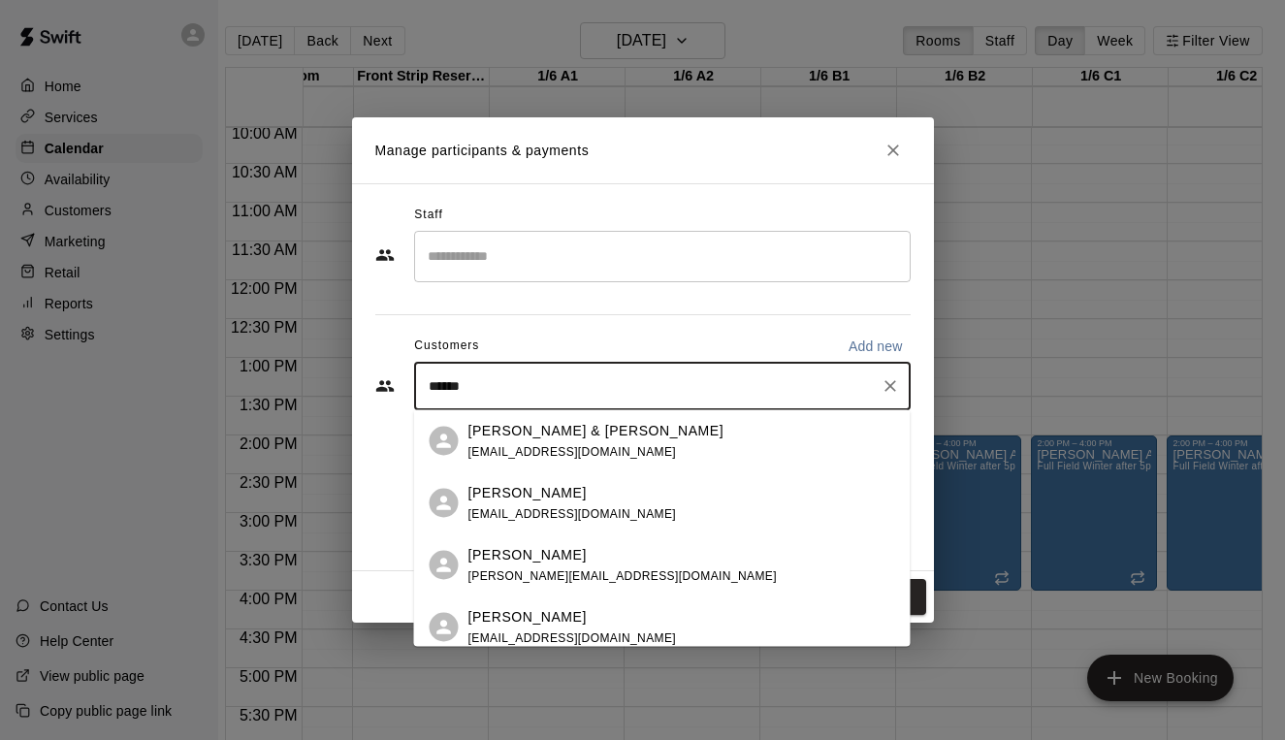
click at [519, 519] on span "[EMAIL_ADDRESS][DOMAIN_NAME]" at bounding box center [572, 513] width 209 height 14
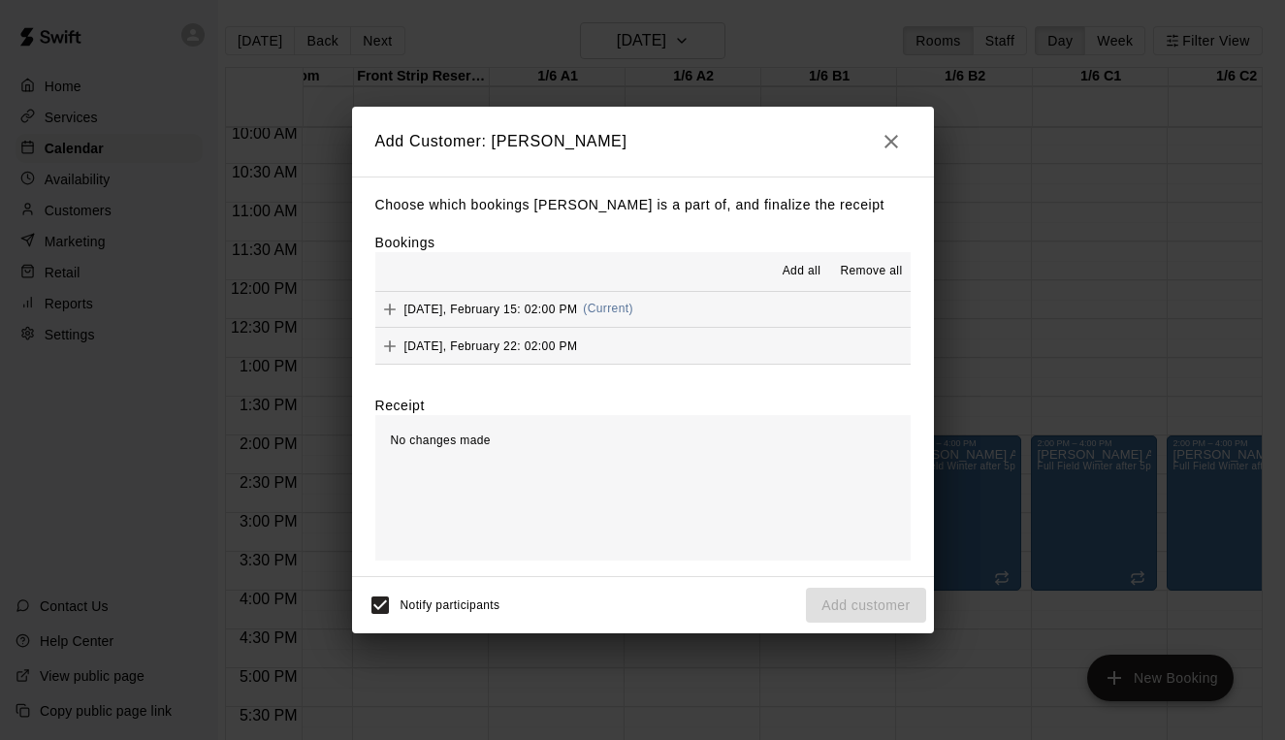
click at [802, 276] on span "Add all" at bounding box center [802, 271] width 39 height 19
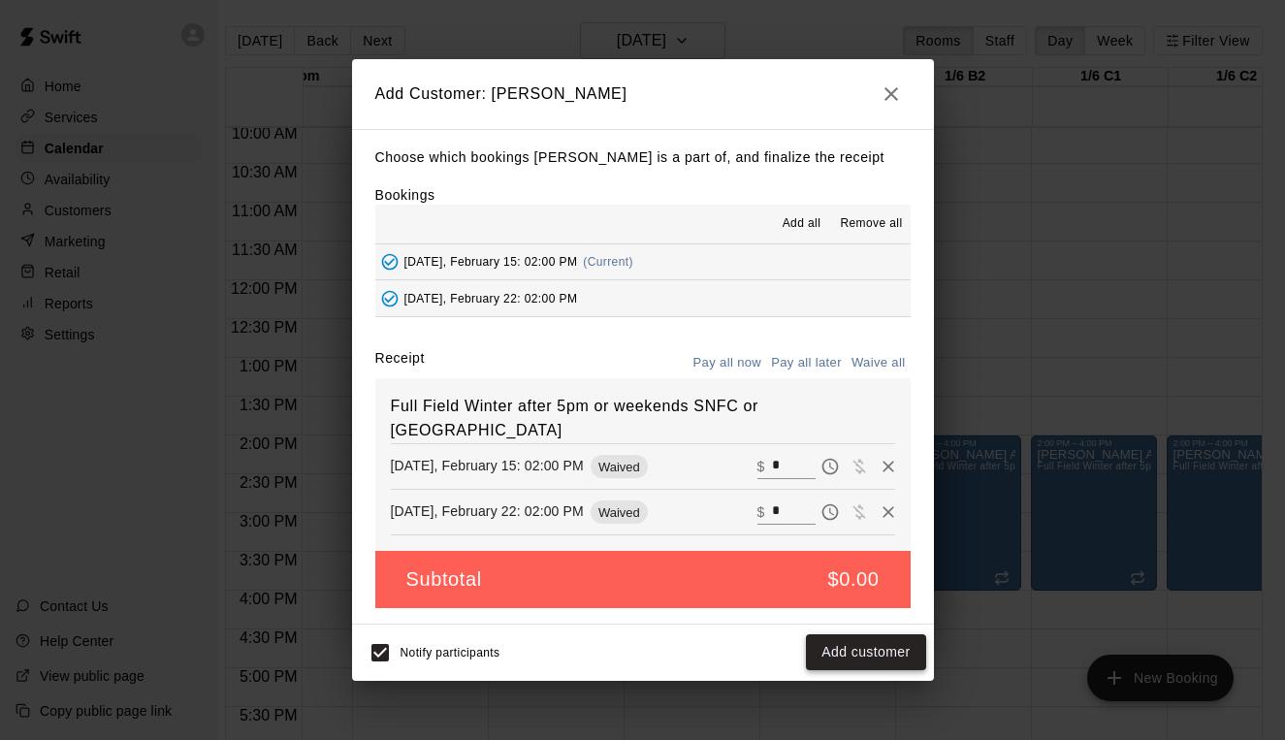
click at [890, 644] on button "Add customer" at bounding box center [865, 652] width 119 height 36
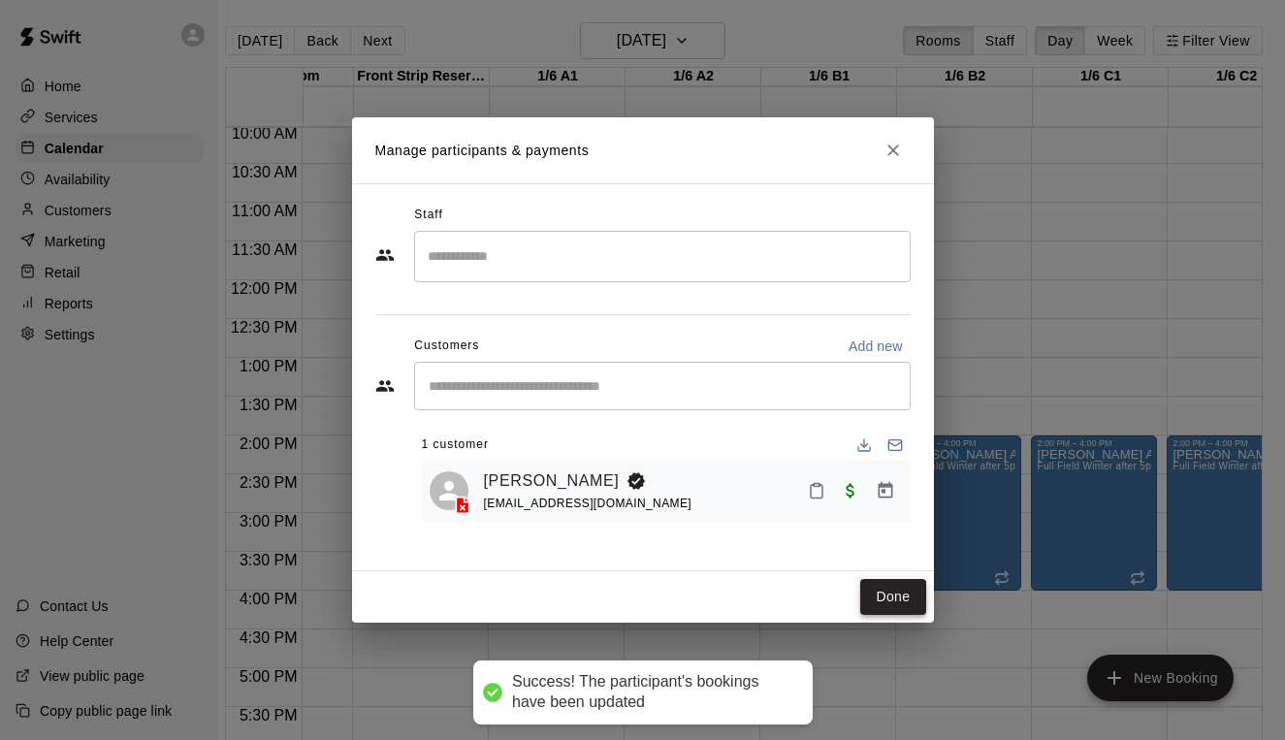
click at [913, 594] on button "Done" at bounding box center [892, 597] width 65 height 36
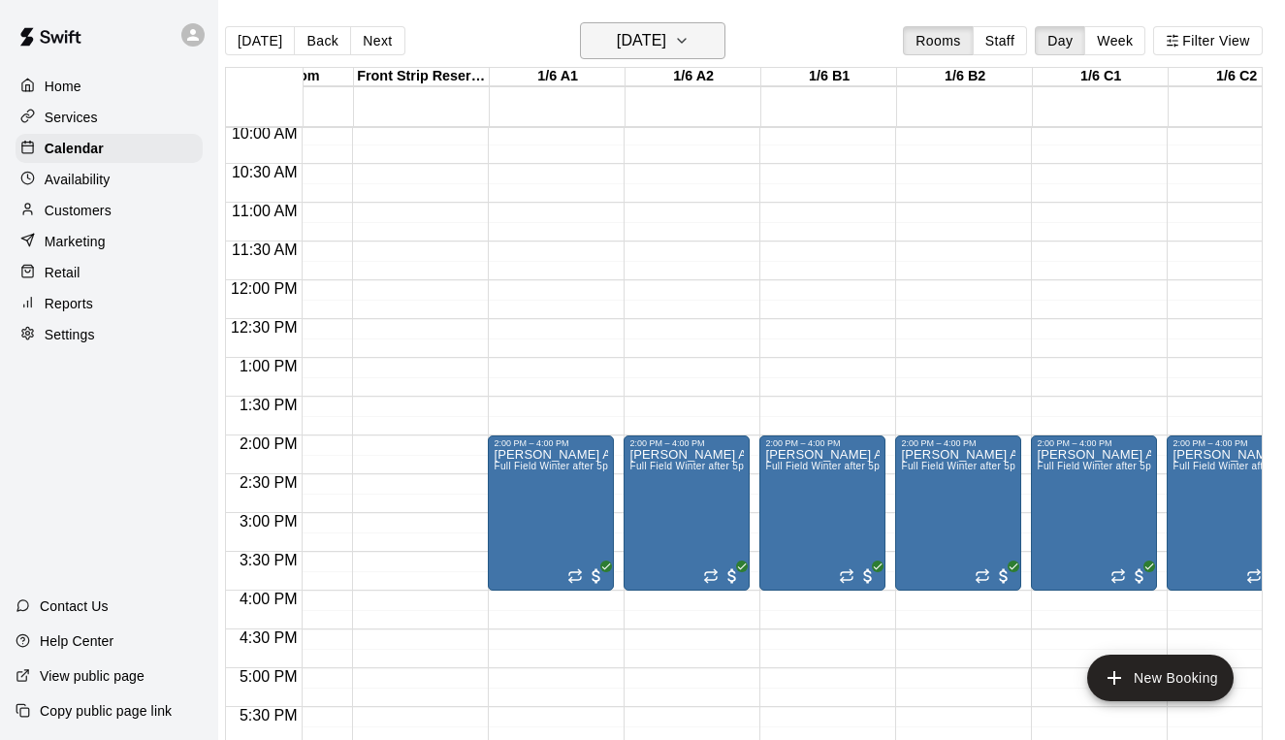
click at [638, 46] on h6 "[DATE]" at bounding box center [641, 40] width 49 height 27
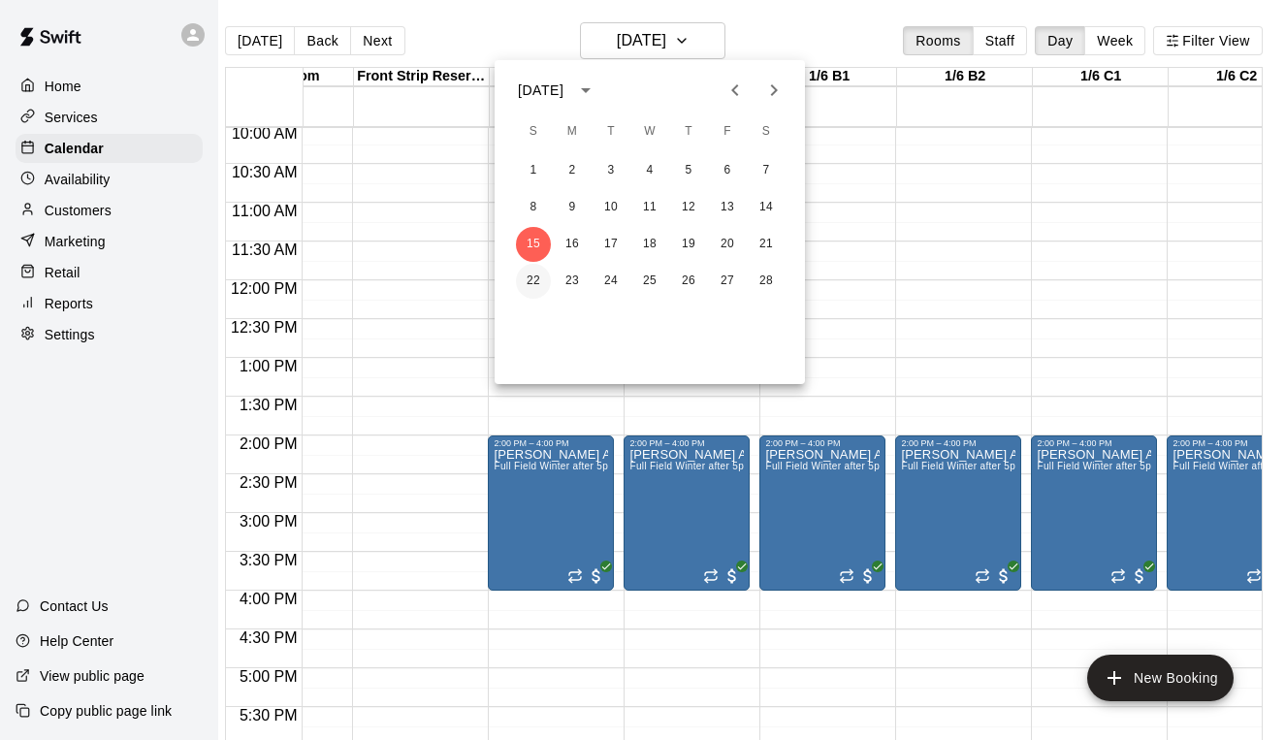
click at [542, 278] on button "22" at bounding box center [533, 281] width 35 height 35
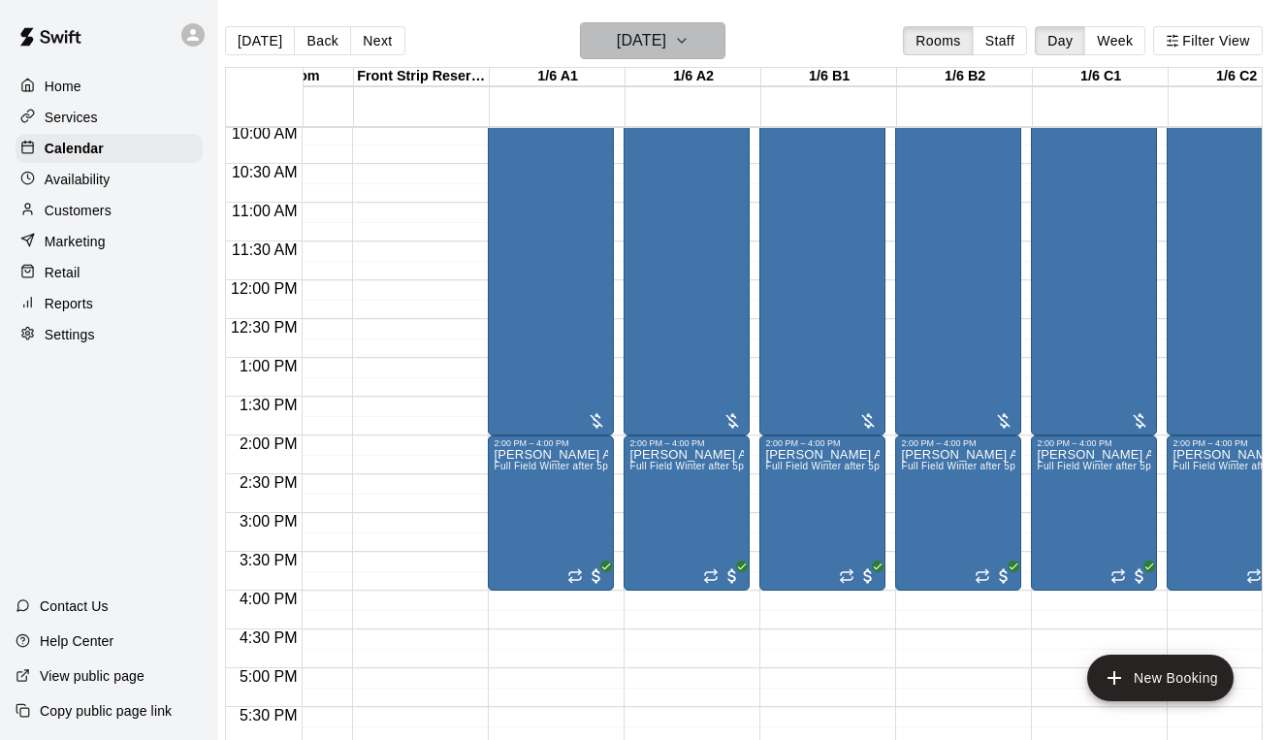
click at [659, 40] on h6 "[DATE]" at bounding box center [641, 40] width 49 height 27
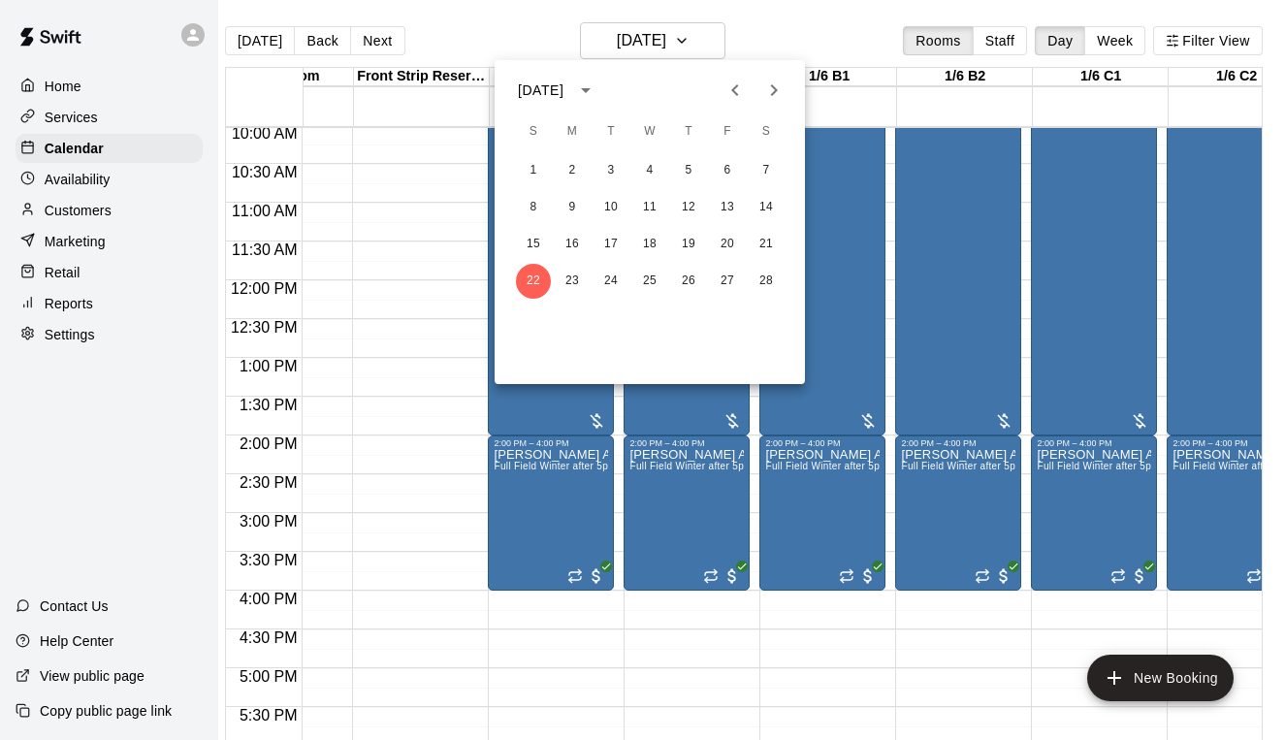
click at [763, 81] on icon "Next month" at bounding box center [773, 90] width 23 height 23
click at [531, 171] on button "1" at bounding box center [533, 170] width 35 height 35
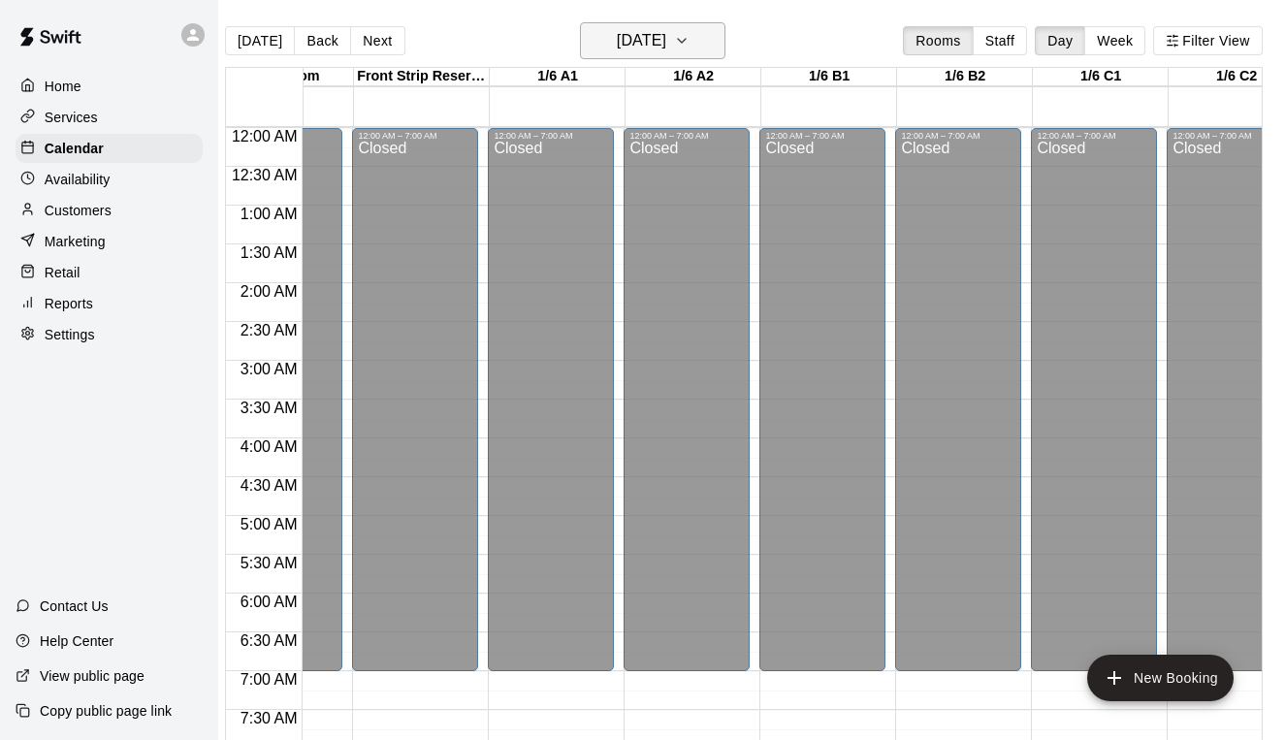
scroll to position [0, 221]
click at [637, 57] on button "[DATE]" at bounding box center [652, 40] width 145 height 37
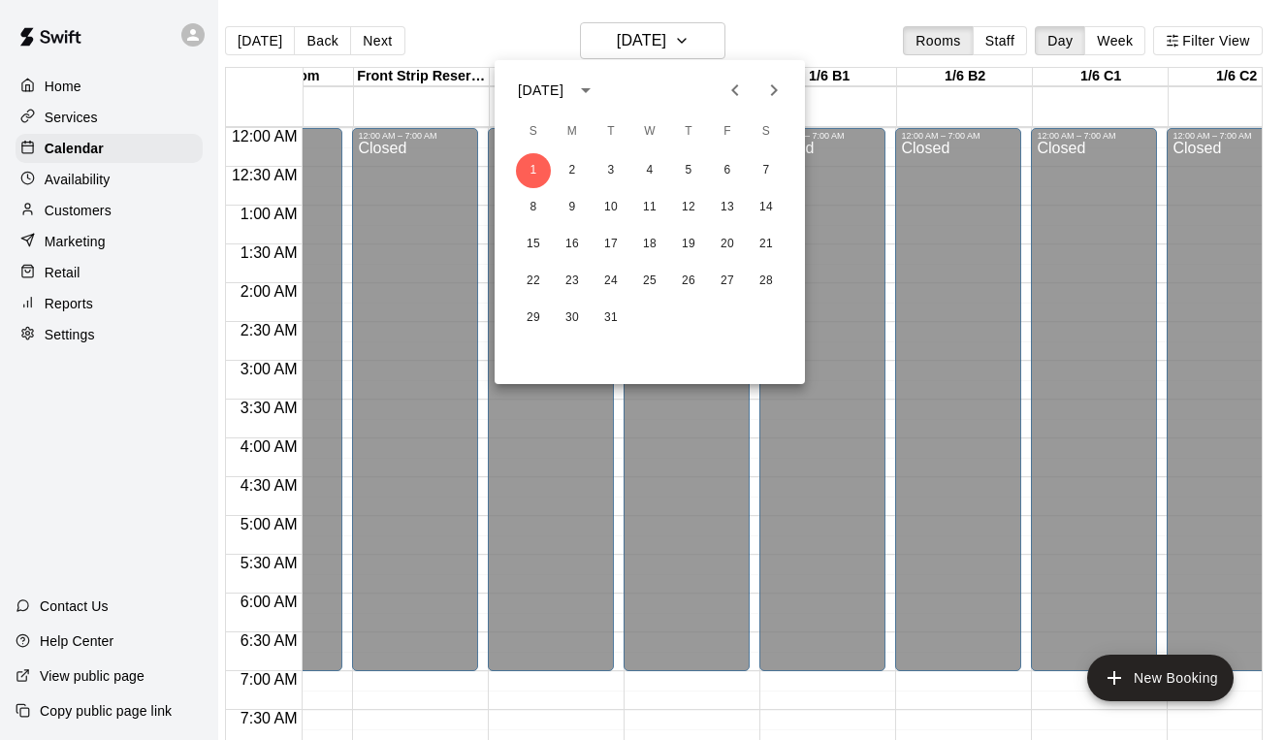
click at [796, 30] on div at bounding box center [642, 370] width 1285 height 740
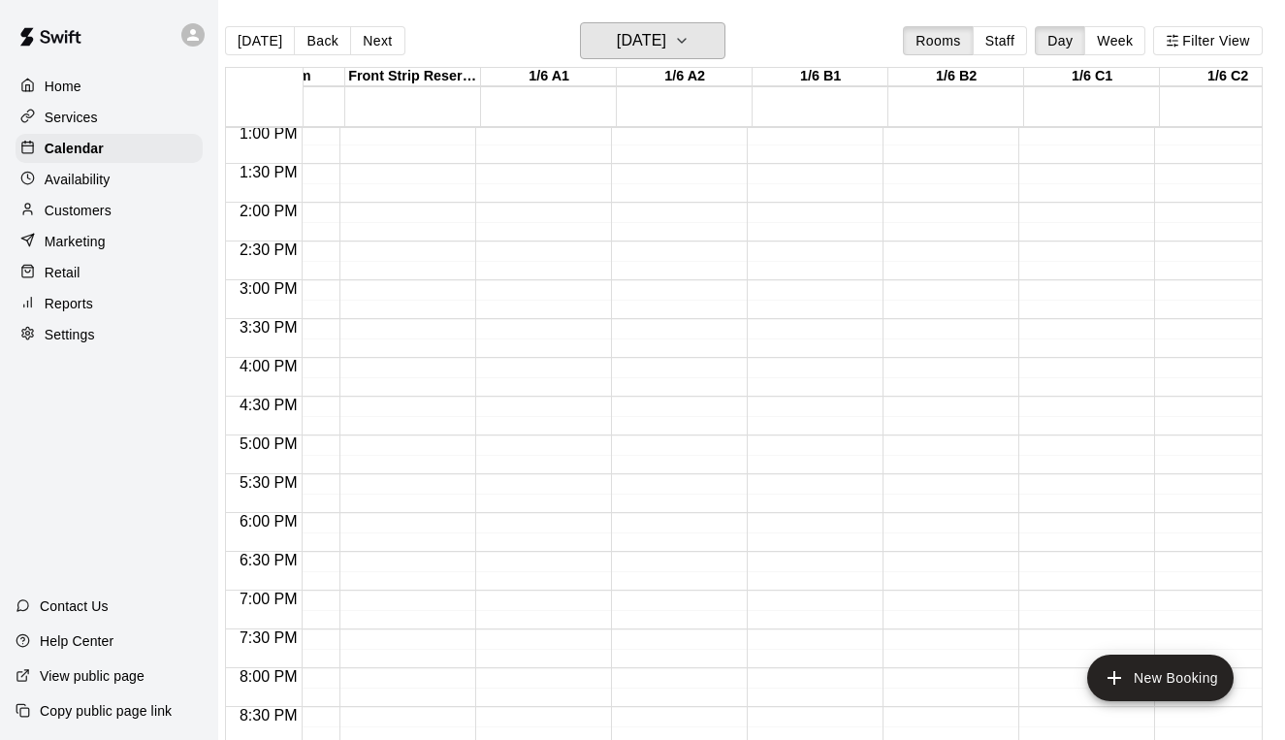
scroll to position [0, 235]
click at [559, 225] on div "12:00 AM – 7:00 AM Closed 11:45 PM – 11:59 PM Closed" at bounding box center [537, 47] width 126 height 1862
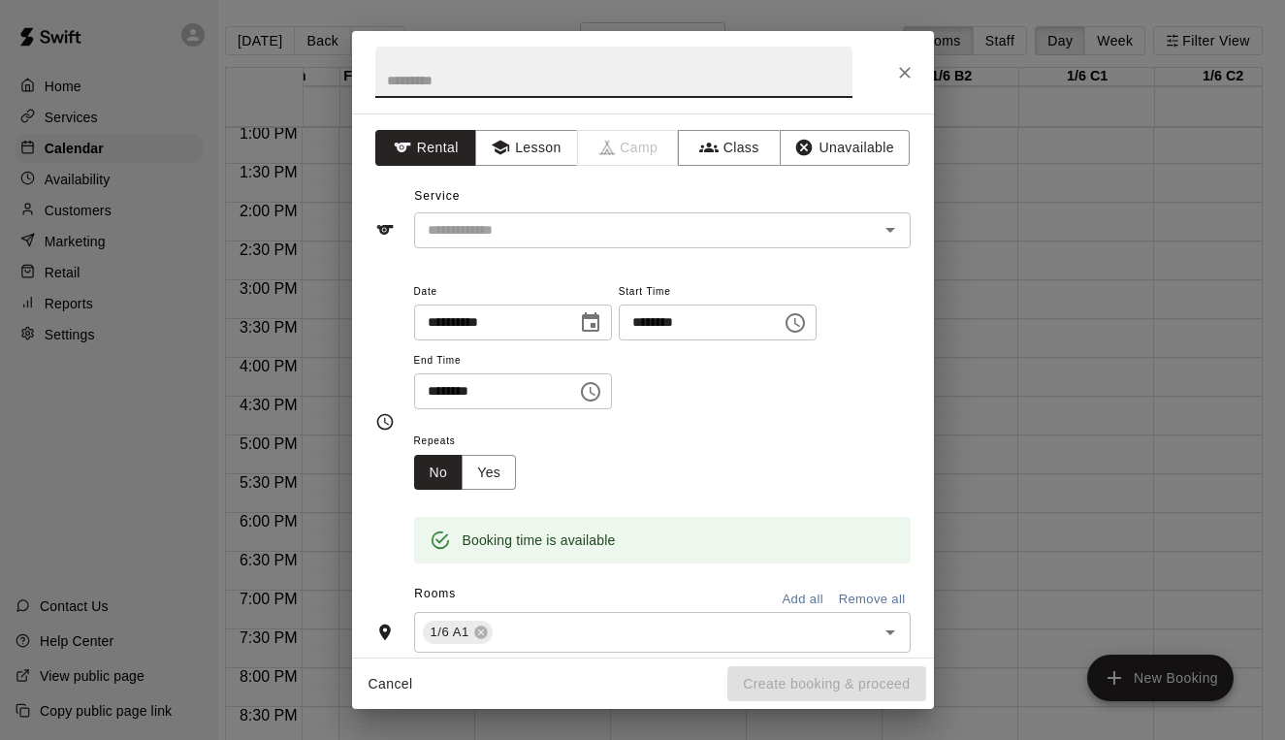
click at [664, 325] on input "********" at bounding box center [693, 323] width 149 height 36
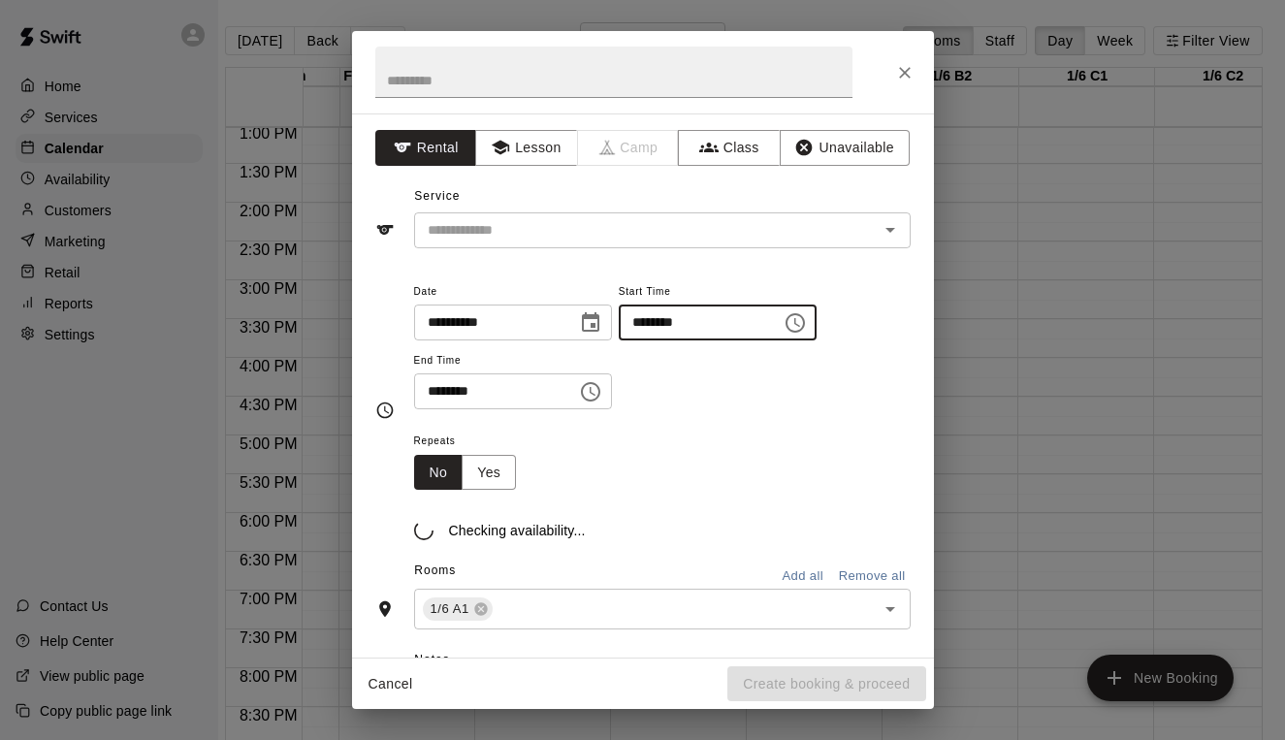
type input "********"
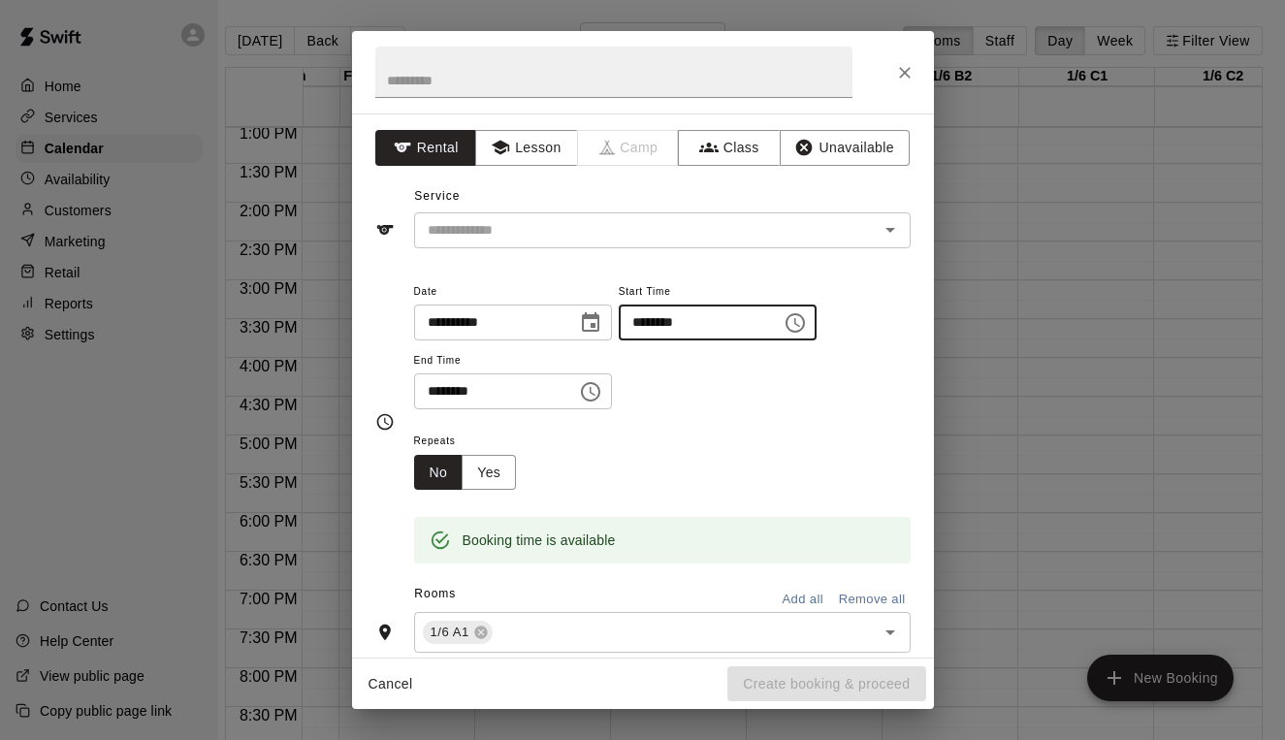
click at [441, 373] on input "********" at bounding box center [488, 391] width 149 height 36
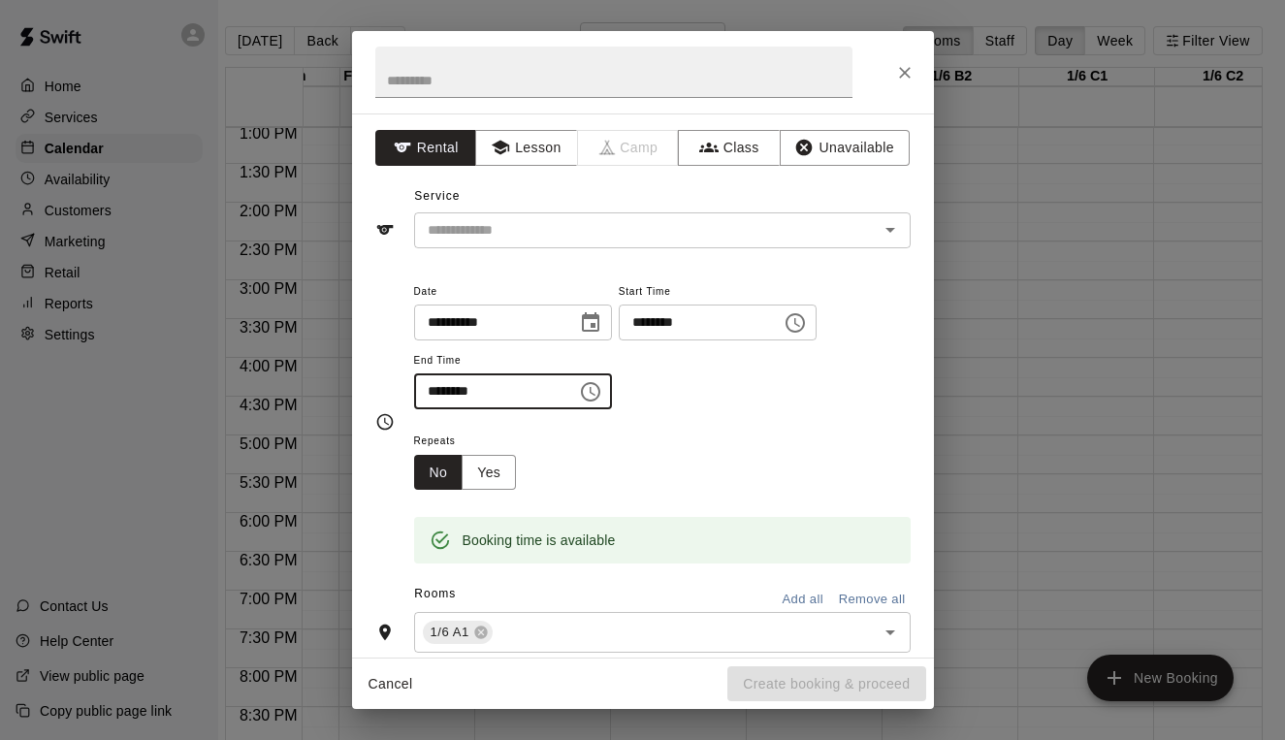
type input "********"
click at [422, 86] on input "text" at bounding box center [613, 72] width 477 height 51
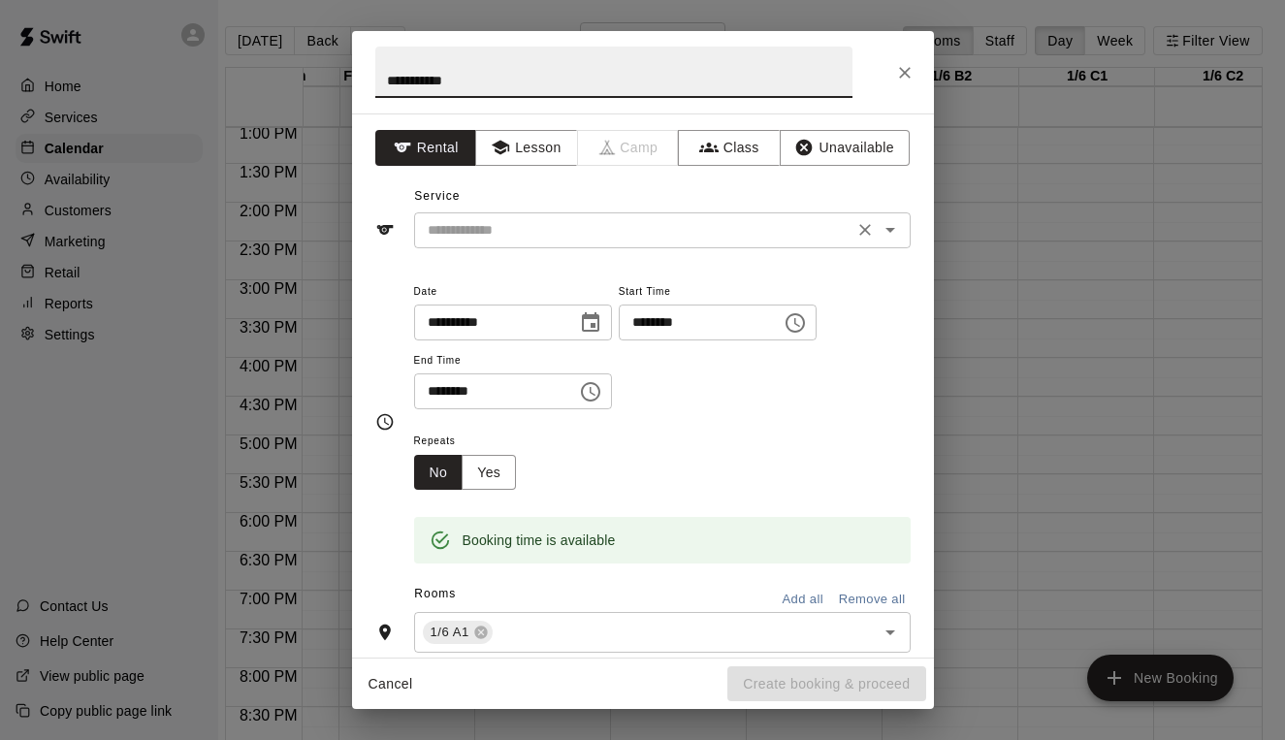
type input "**********"
click at [443, 220] on input "text" at bounding box center [634, 230] width 428 height 24
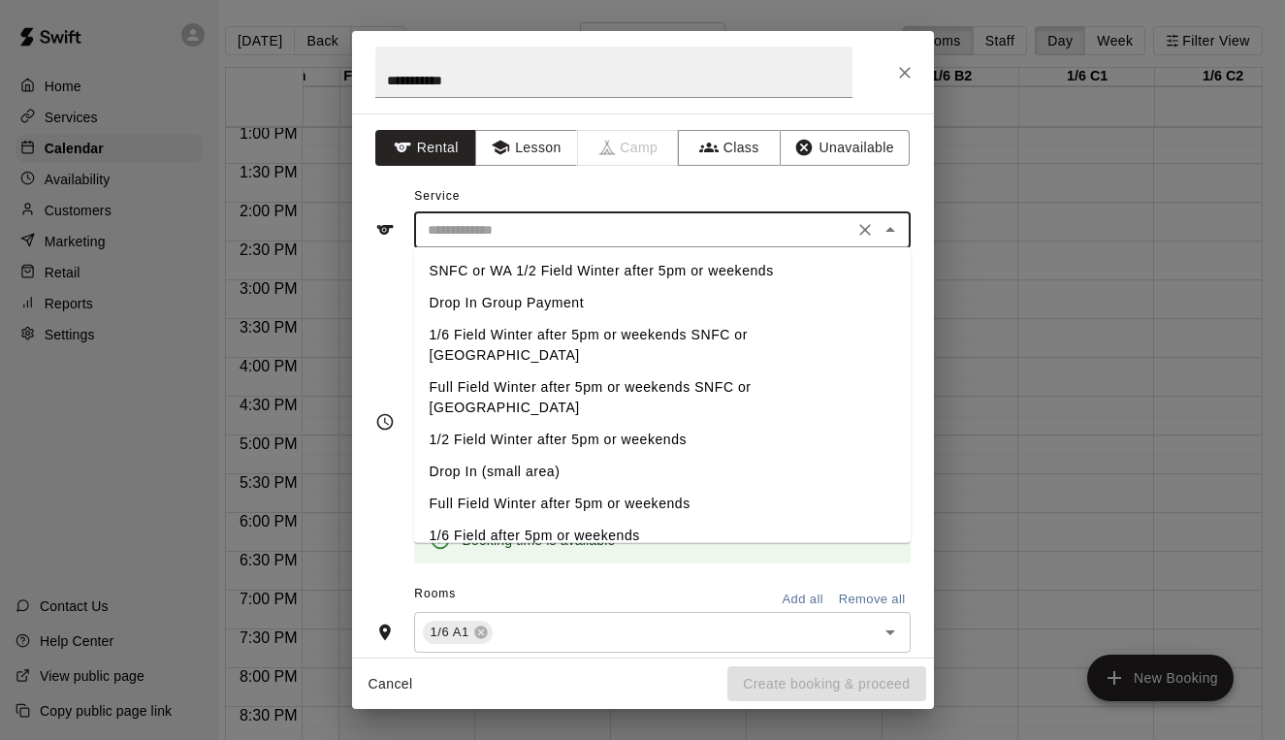
click at [476, 371] on li "Full Field Winter after 5pm or weekends SNFC or [GEOGRAPHIC_DATA]" at bounding box center [662, 397] width 497 height 52
type input "**********"
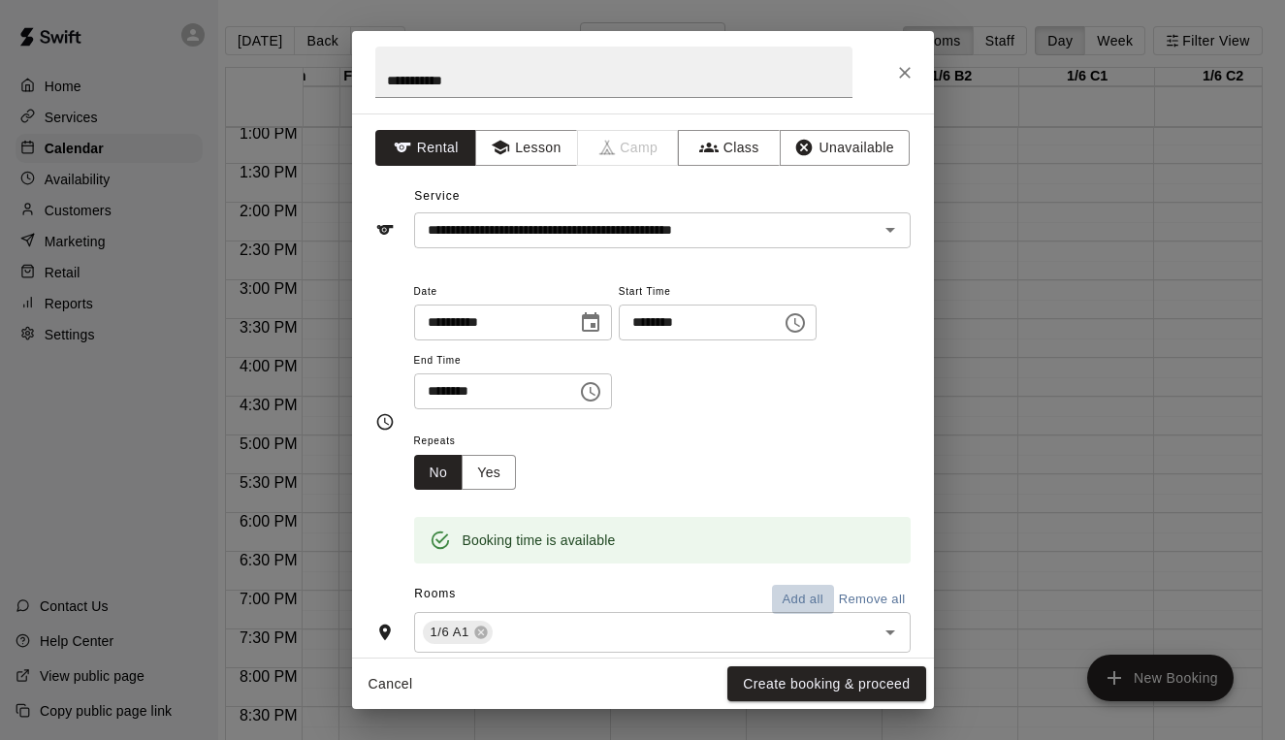
click at [794, 593] on button "Add all" at bounding box center [803, 600] width 62 height 30
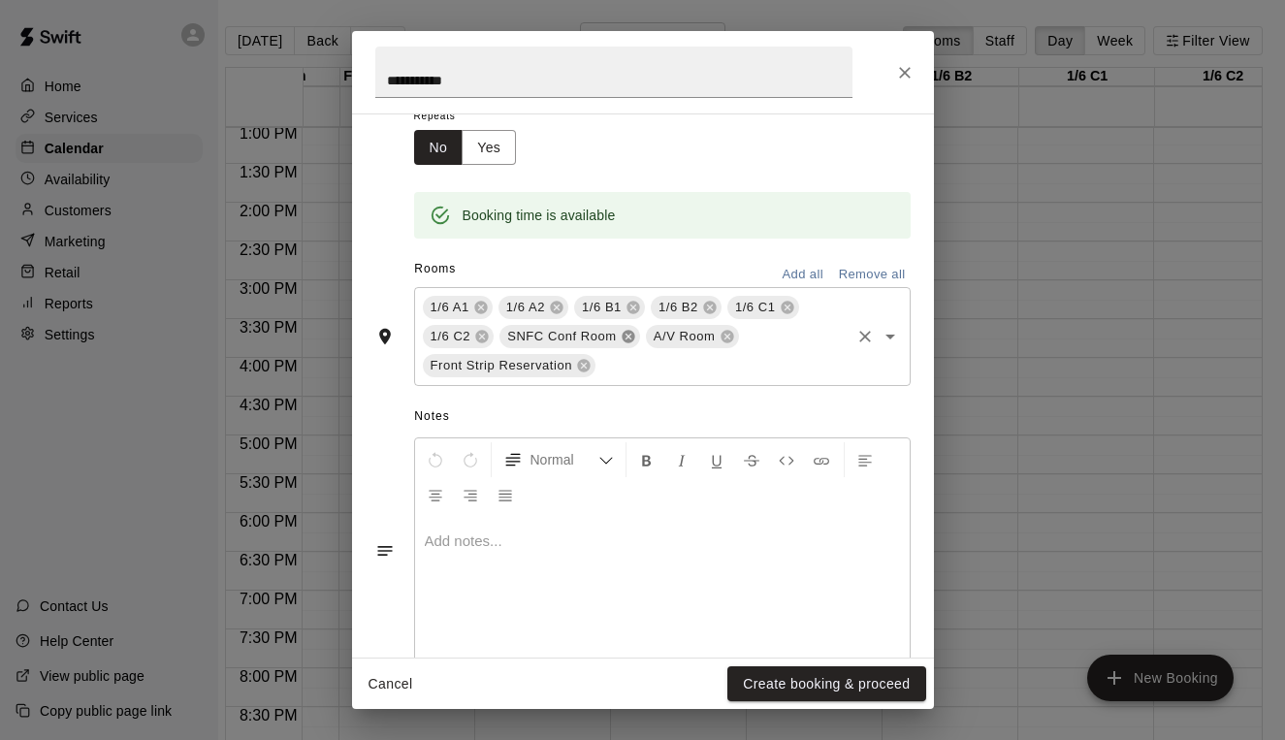
click at [624, 331] on icon at bounding box center [628, 337] width 13 height 13
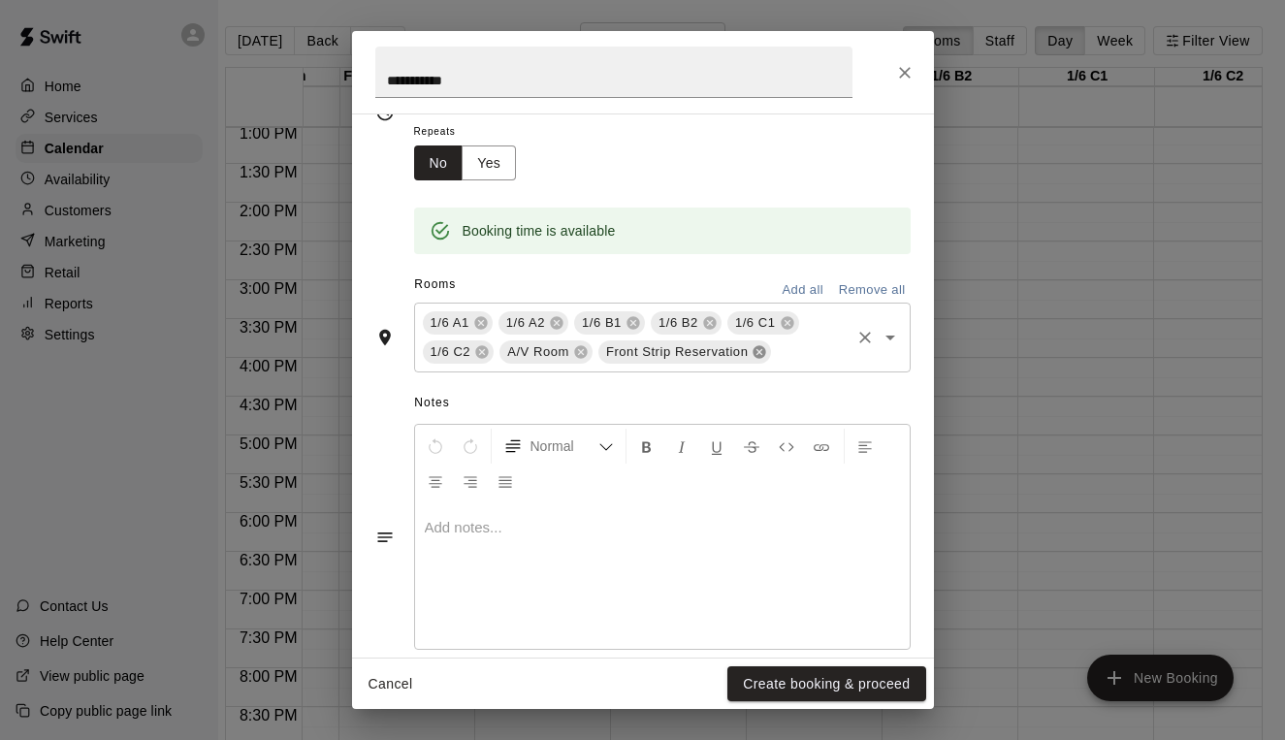
click at [753, 349] on icon at bounding box center [760, 352] width 16 height 16
click at [584, 349] on icon at bounding box center [580, 352] width 13 height 13
click at [849, 689] on button "Create booking & proceed" at bounding box center [826, 684] width 198 height 36
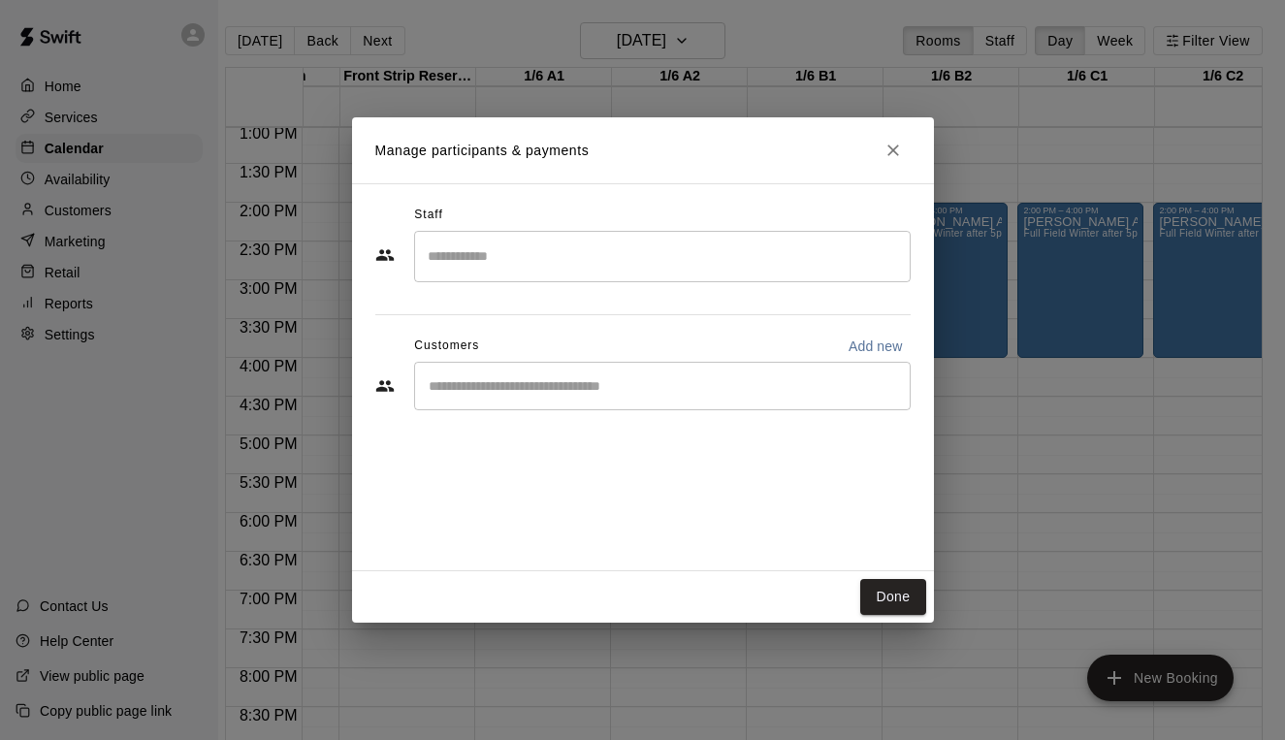
click at [653, 397] on div "​" at bounding box center [662, 386] width 497 height 48
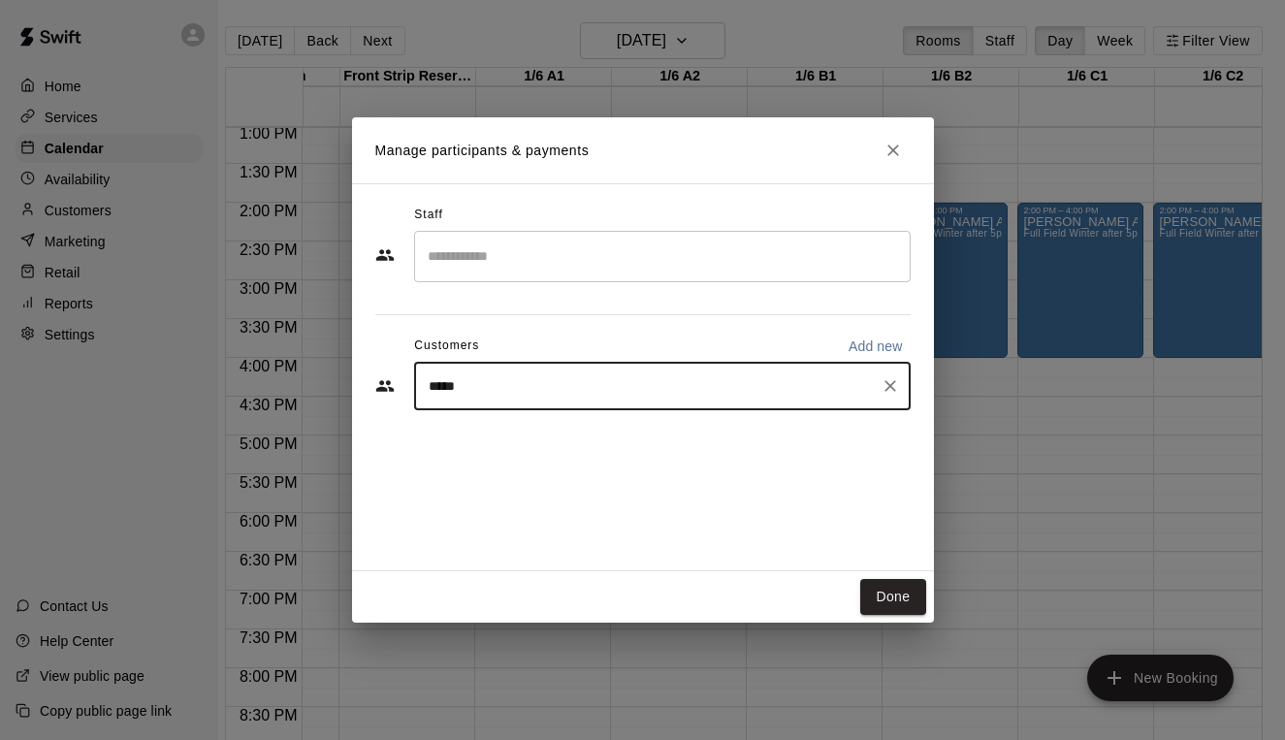
type input "******"
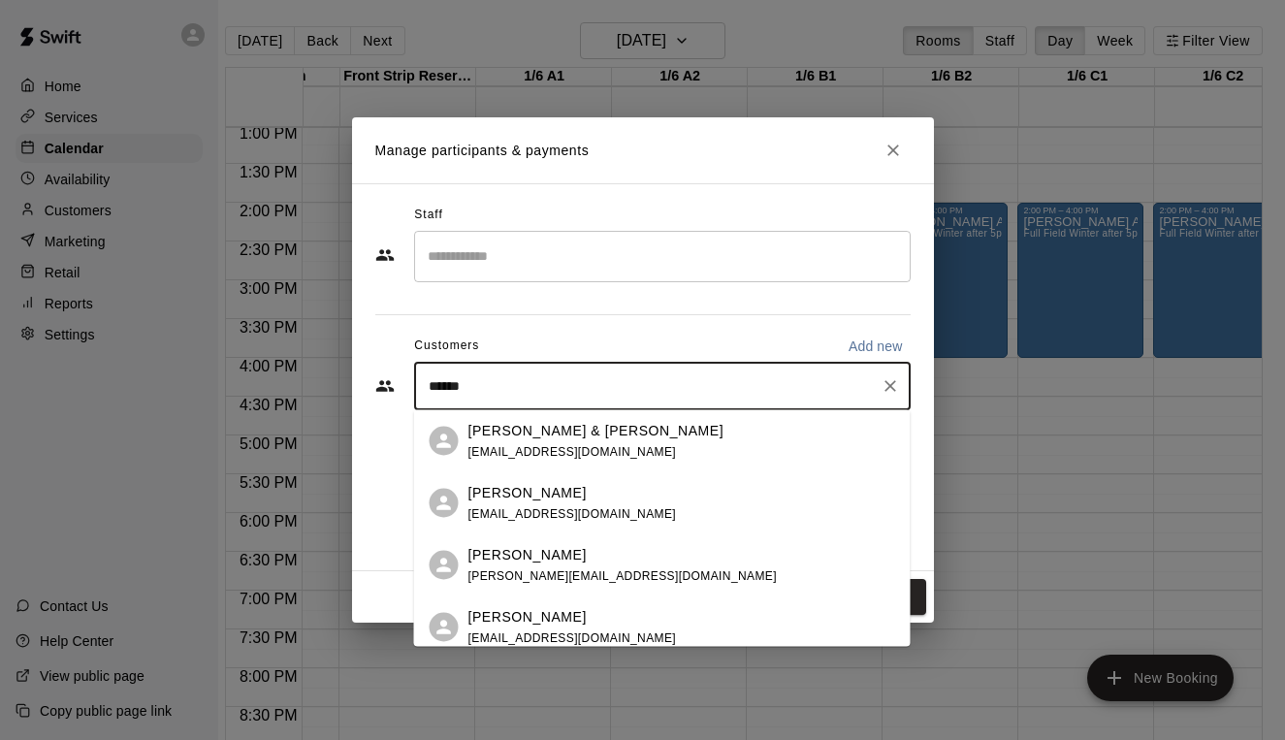
click at [563, 527] on div "[PERSON_NAME] [EMAIL_ADDRESS][DOMAIN_NAME]" at bounding box center [662, 503] width 497 height 62
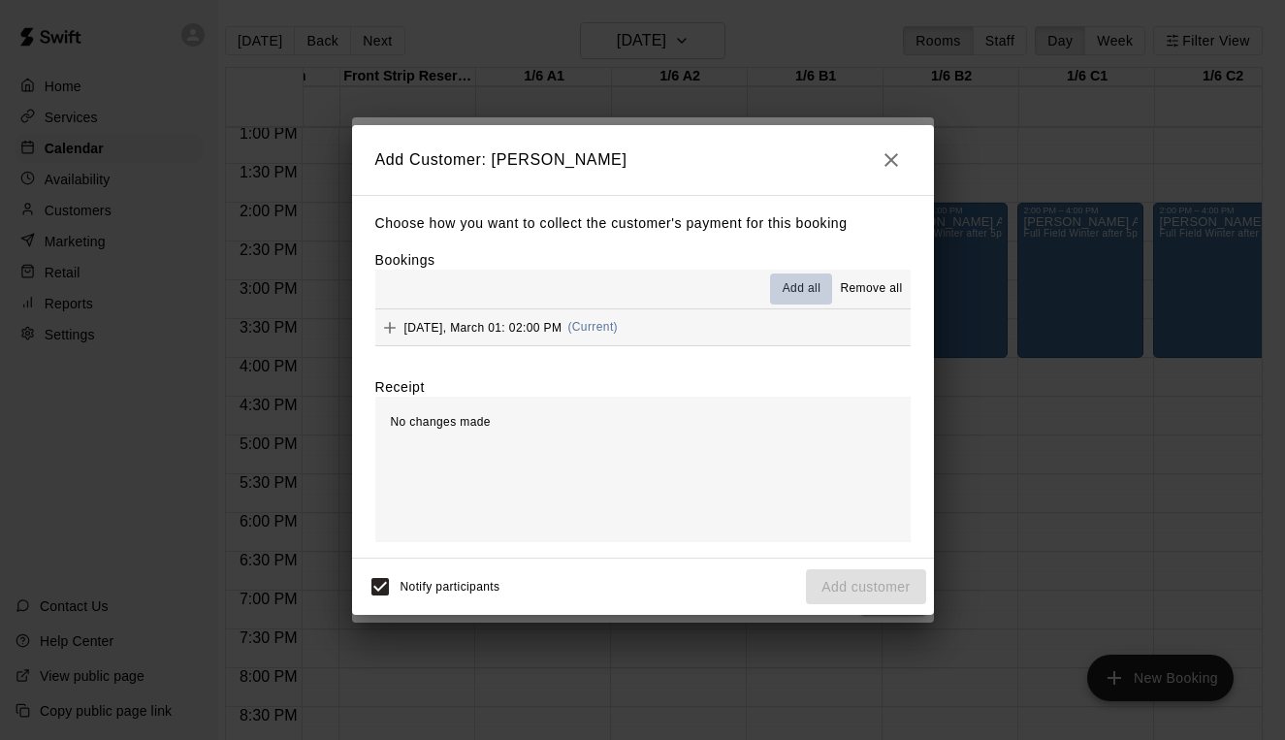
click at [798, 290] on span "Add all" at bounding box center [802, 288] width 39 height 19
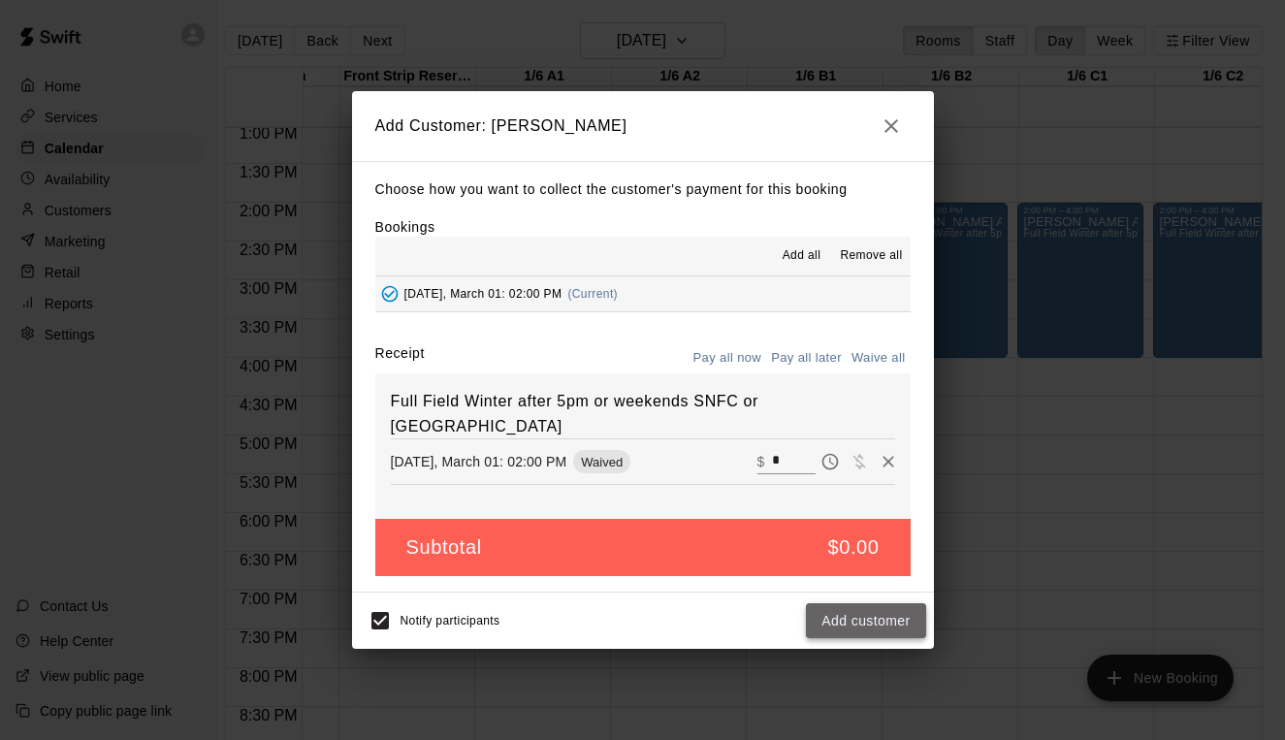
click at [862, 604] on button "Add customer" at bounding box center [865, 621] width 119 height 36
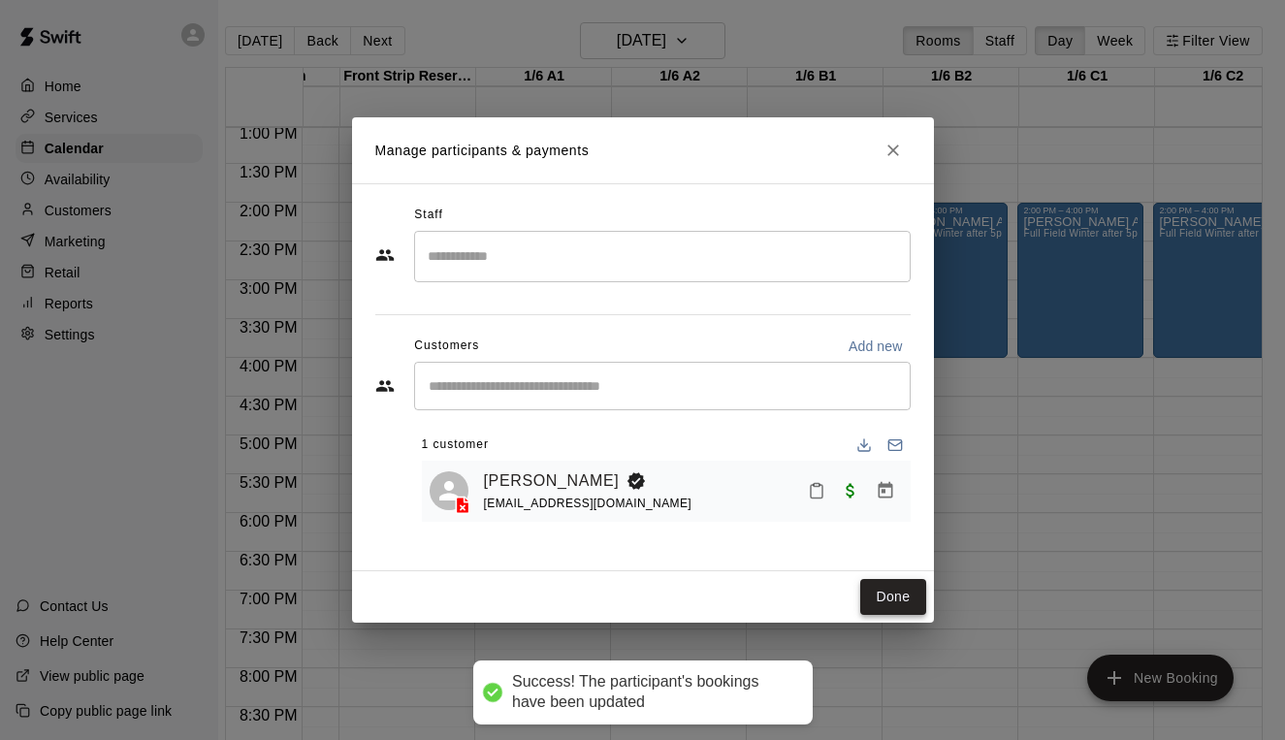
click at [893, 605] on button "Done" at bounding box center [892, 597] width 65 height 36
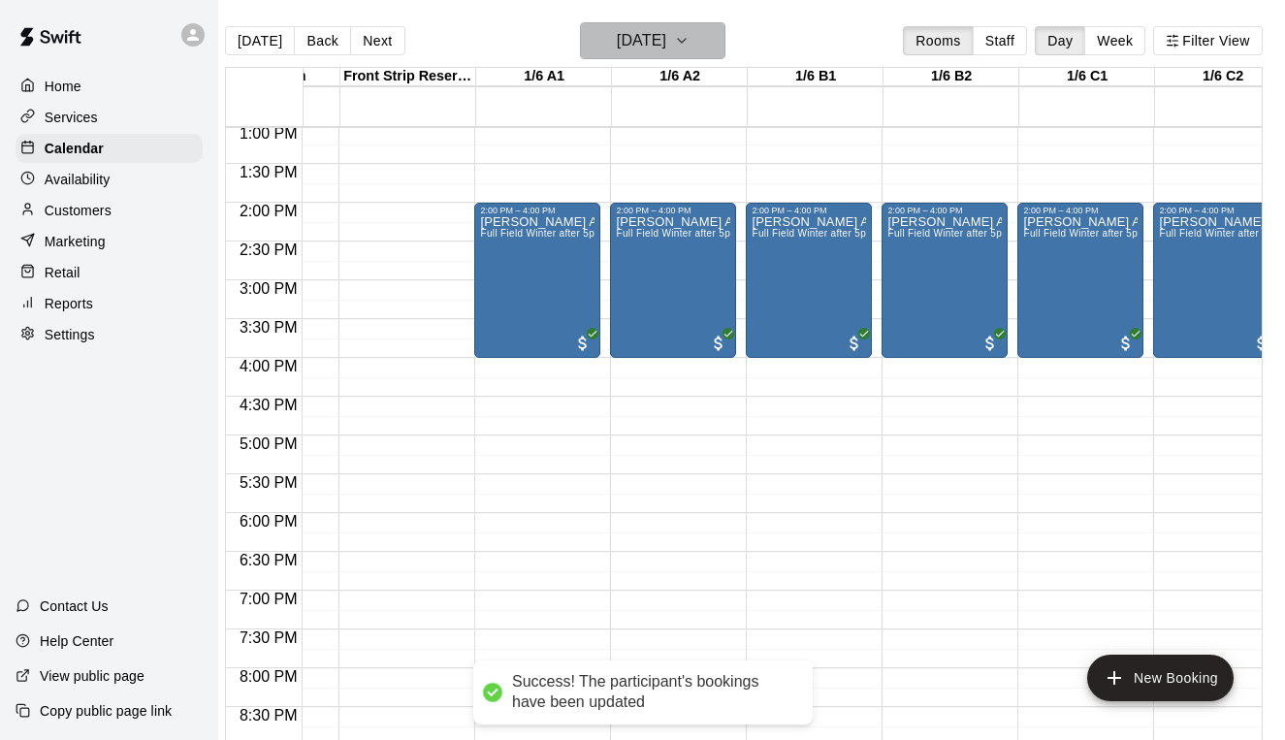
click at [647, 51] on h6 "[DATE]" at bounding box center [641, 40] width 49 height 27
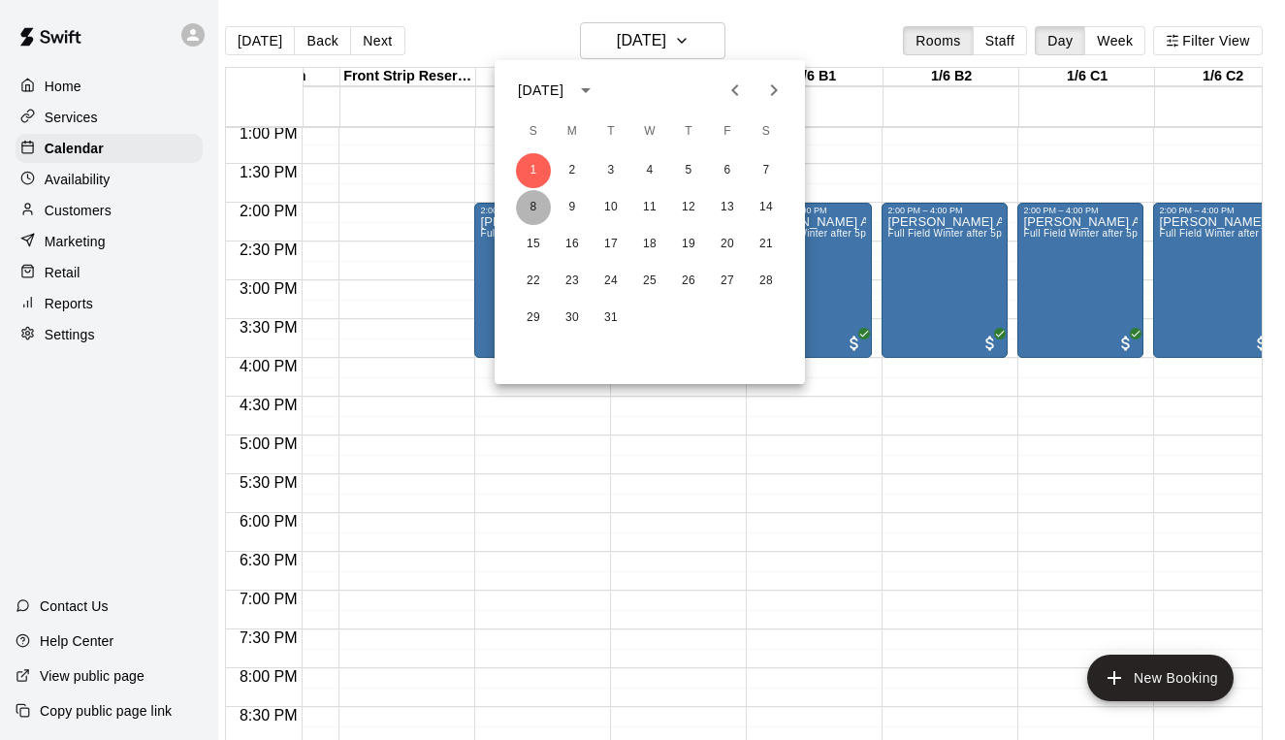
click at [527, 212] on button "8" at bounding box center [533, 207] width 35 height 35
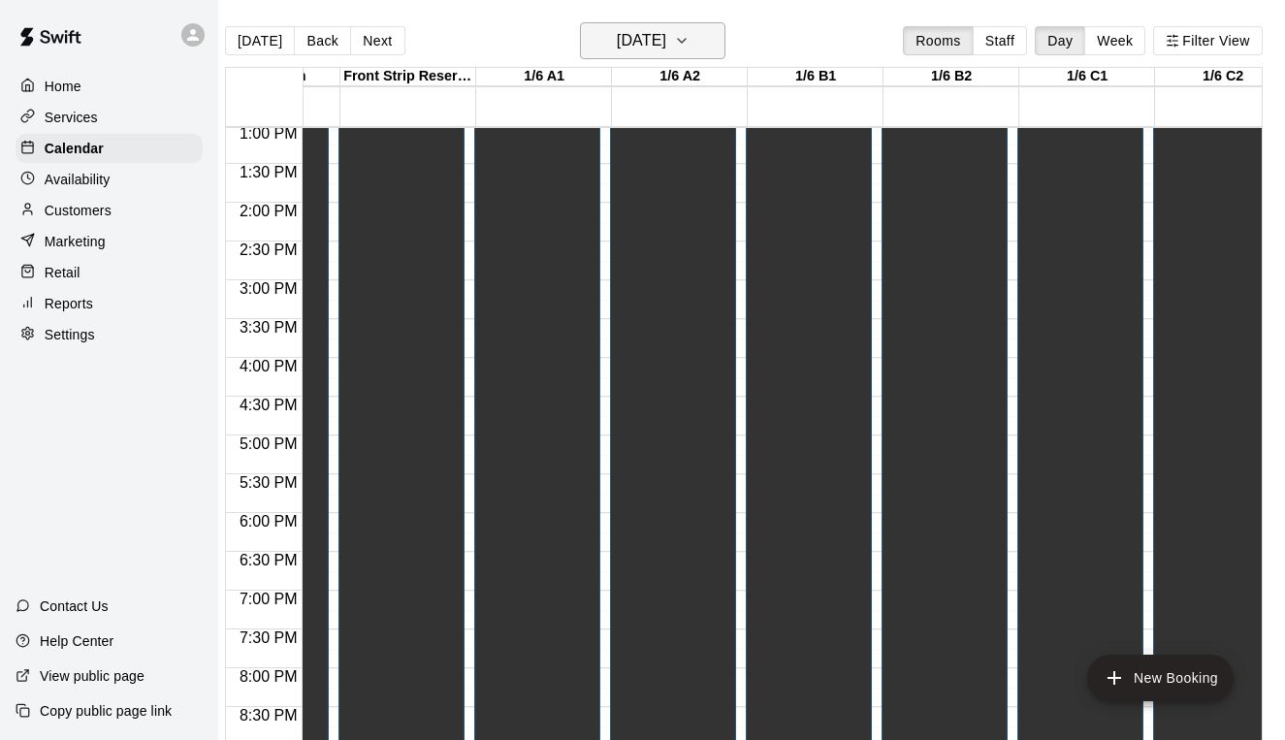
click at [627, 48] on h6 "[DATE]" at bounding box center [641, 40] width 49 height 27
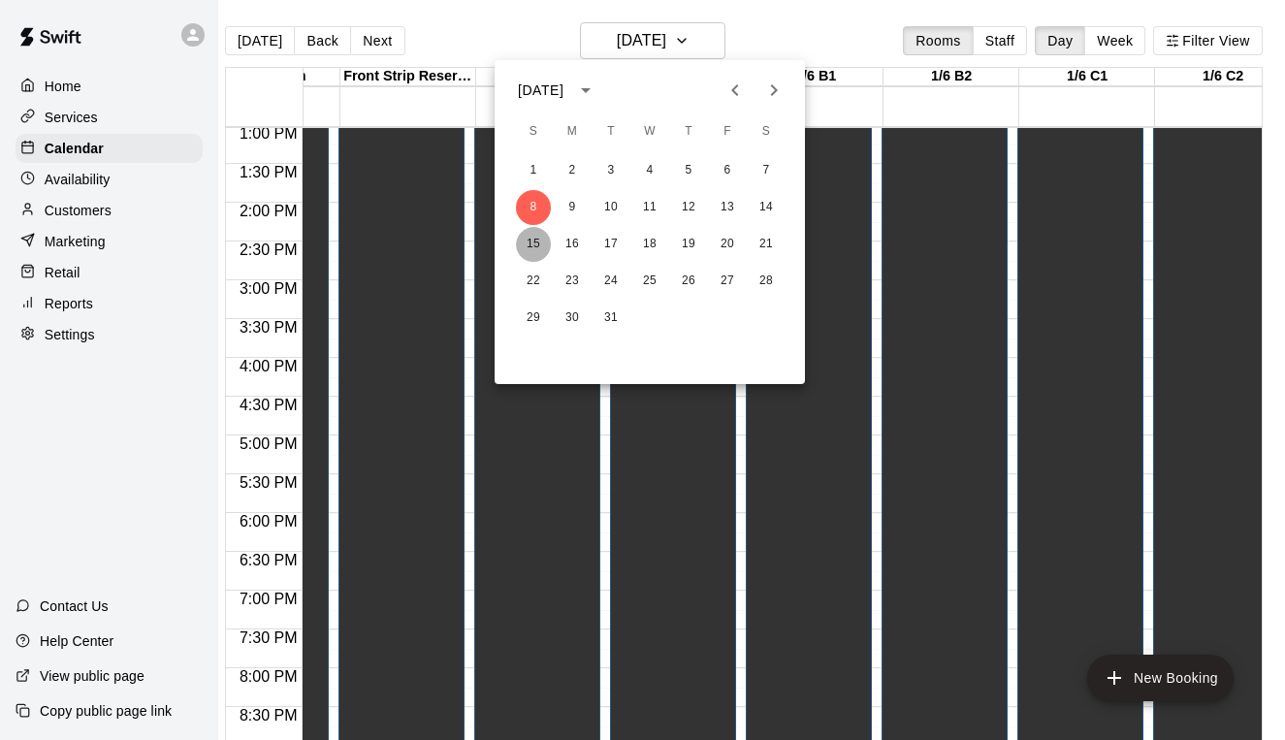
click at [531, 246] on button "15" at bounding box center [533, 244] width 35 height 35
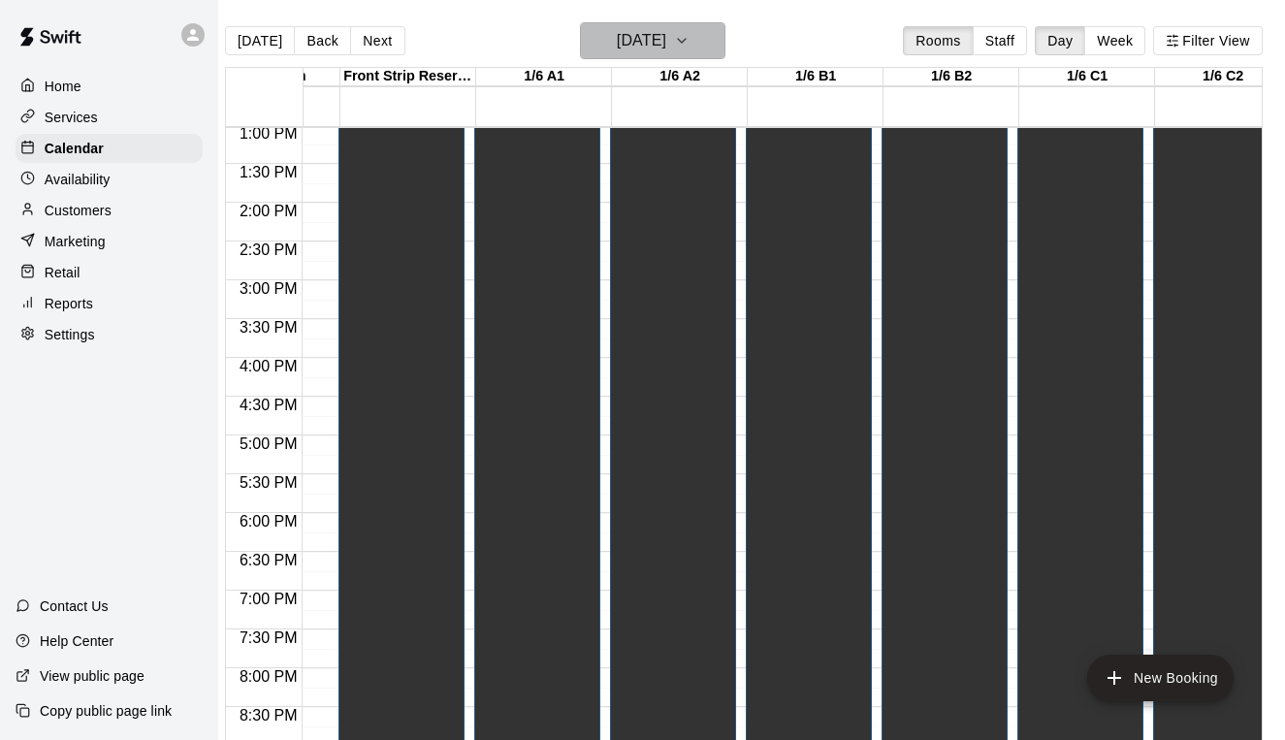
click at [690, 41] on icon "button" at bounding box center [682, 40] width 16 height 23
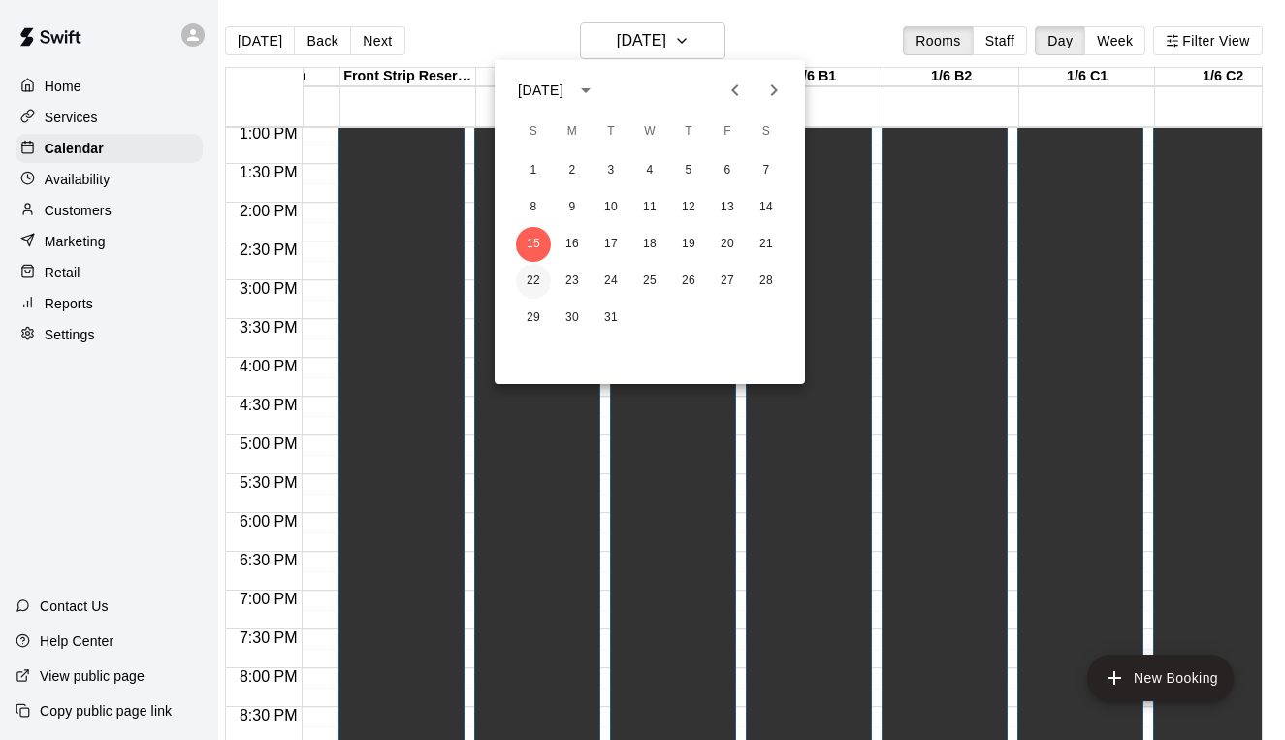
click at [530, 278] on button "22" at bounding box center [533, 281] width 35 height 35
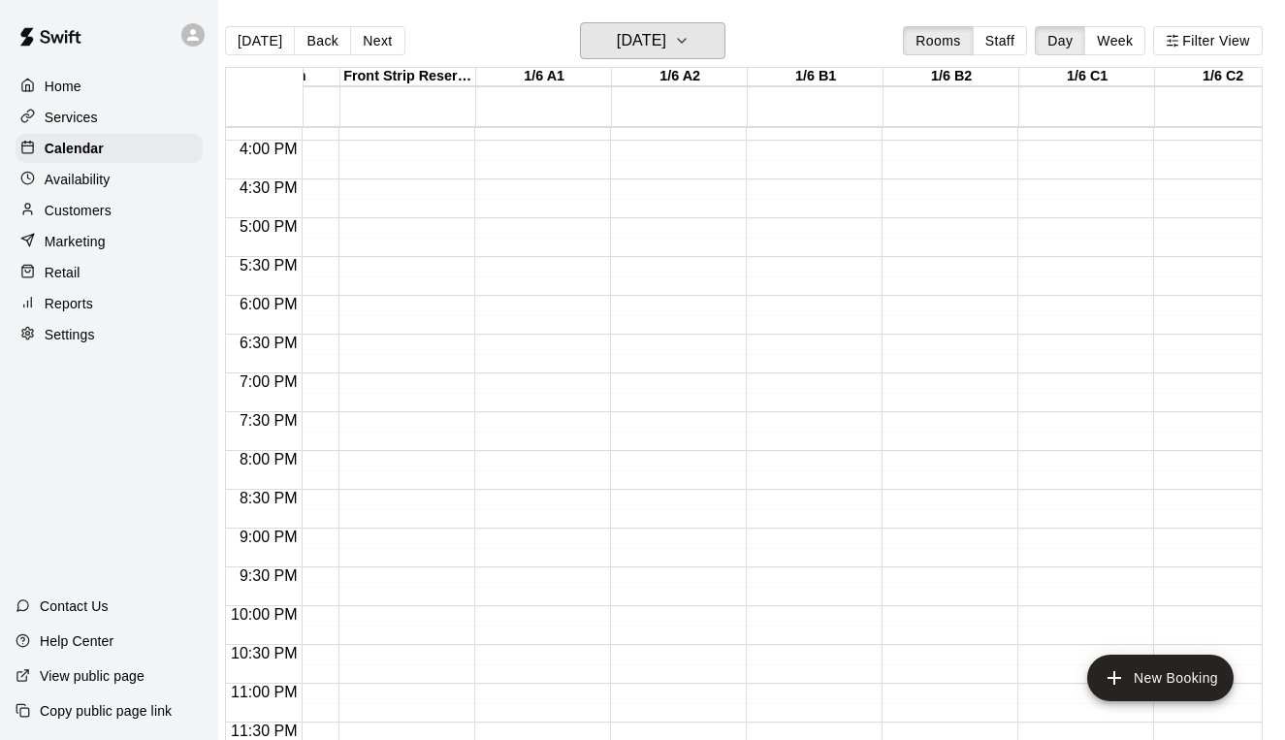
scroll to position [1230, 235]
click at [627, 40] on h6 "[DATE]" at bounding box center [641, 40] width 49 height 27
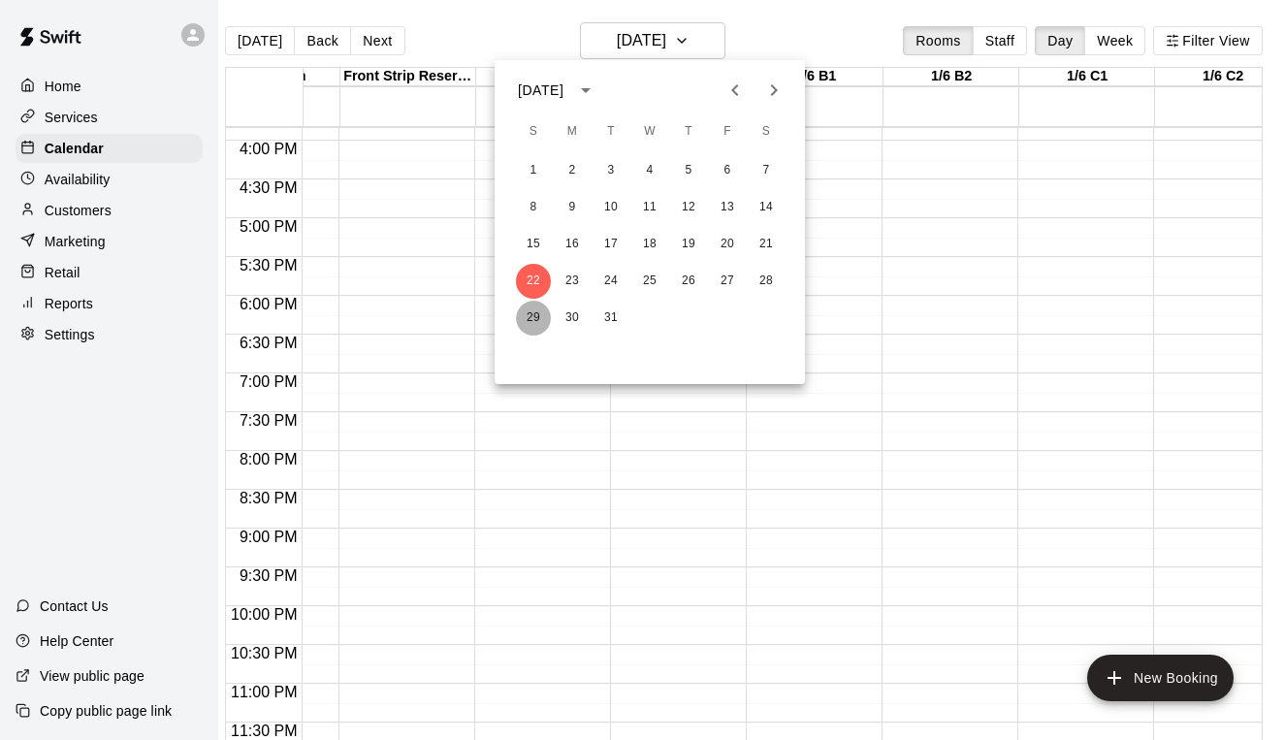
click at [533, 320] on button "29" at bounding box center [533, 318] width 35 height 35
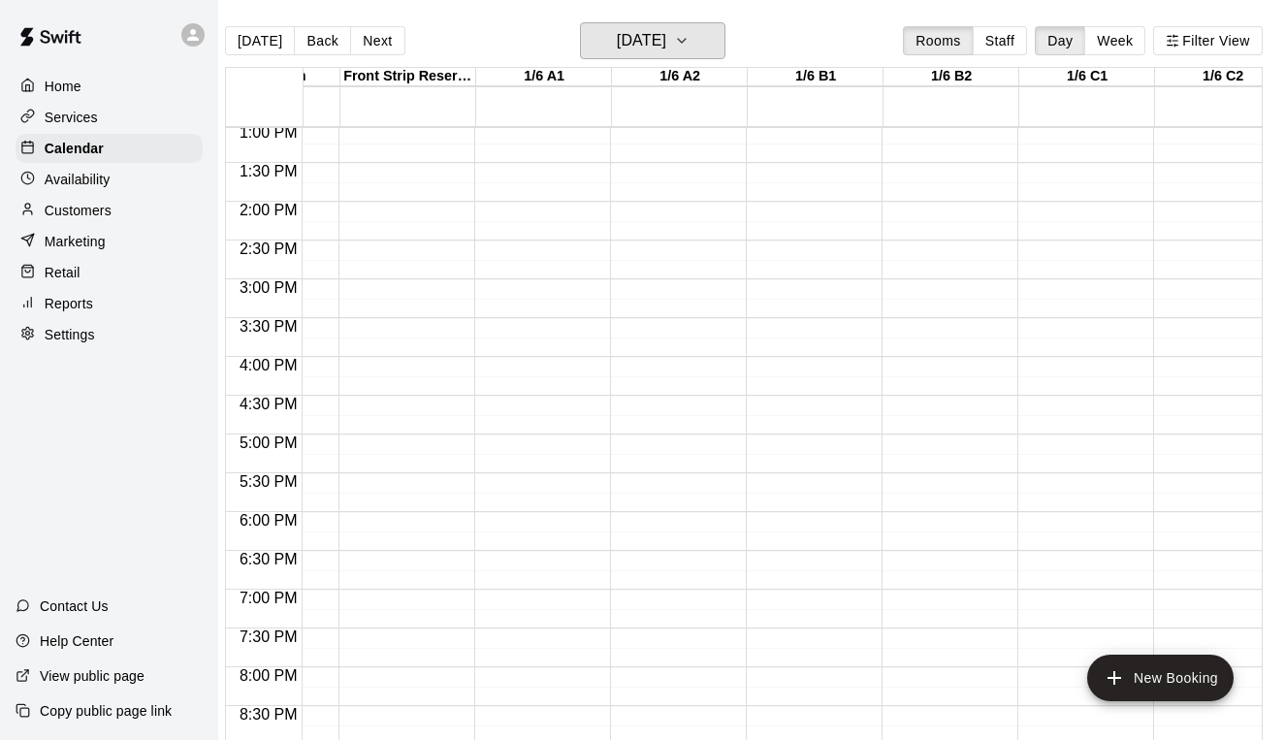
scroll to position [882, 235]
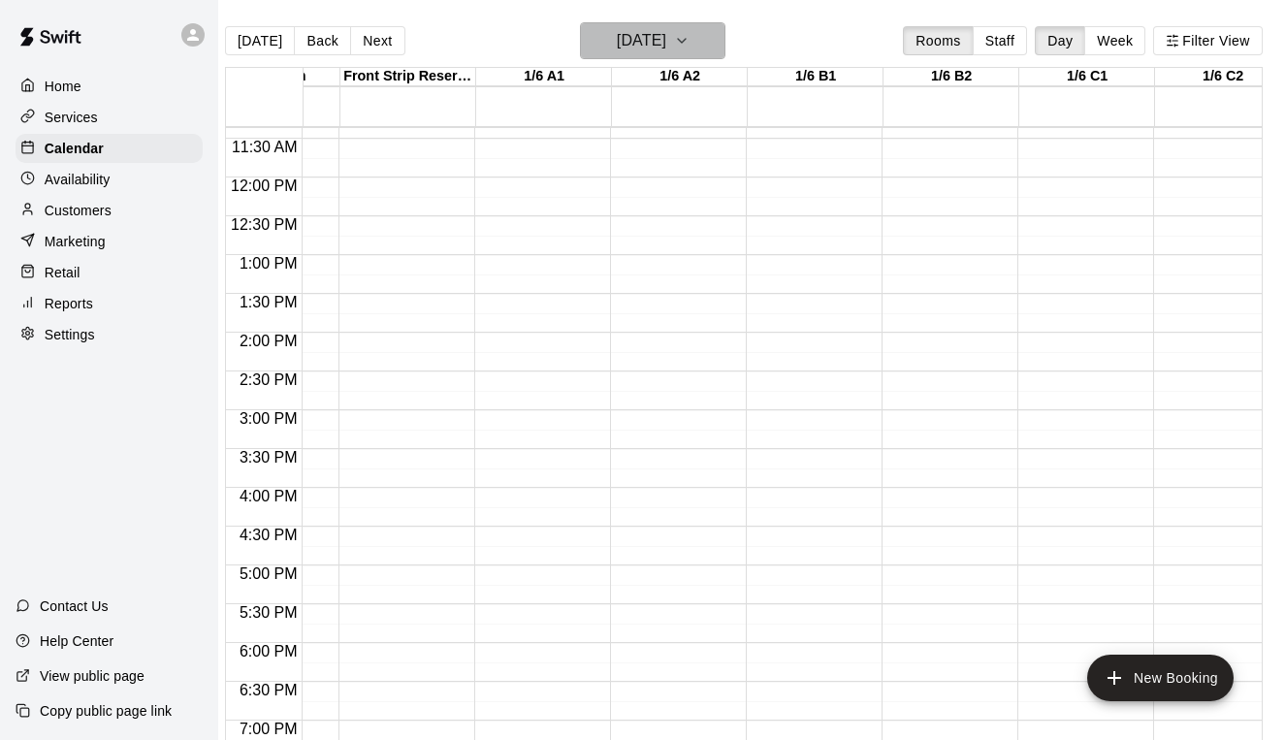
click at [643, 50] on h6 "[DATE]" at bounding box center [641, 40] width 49 height 27
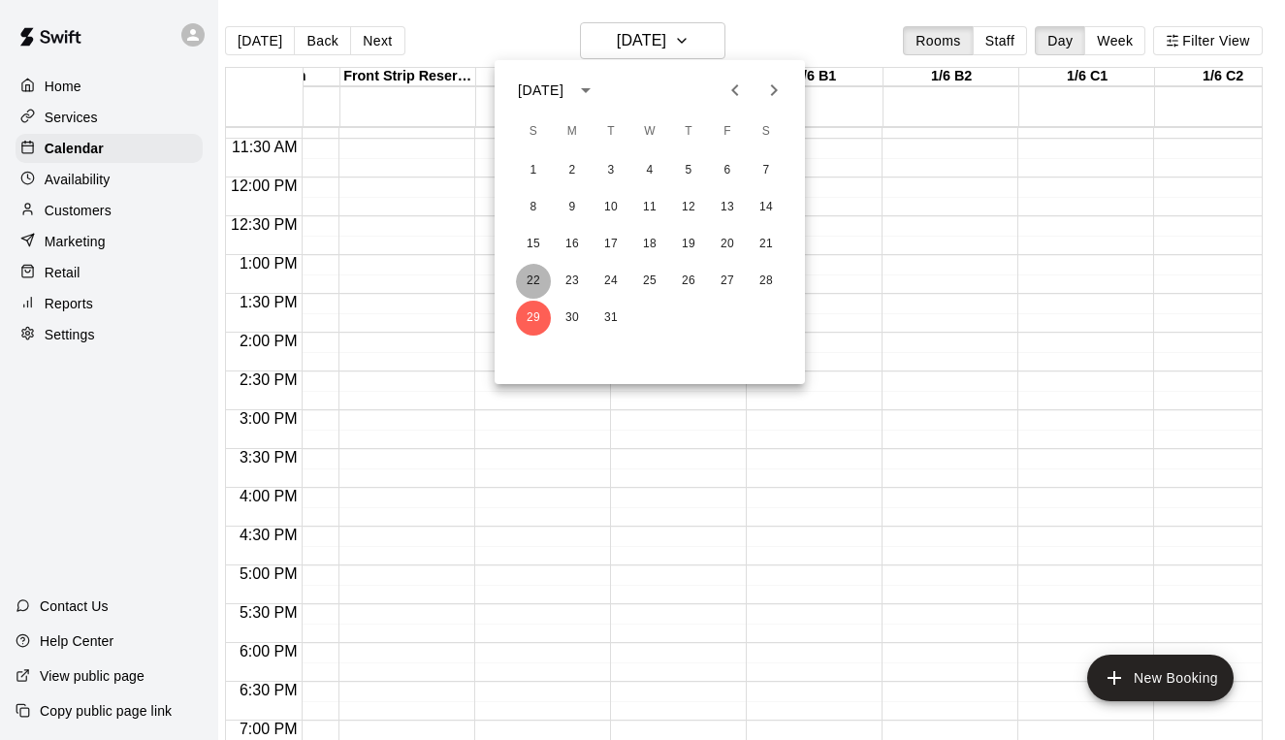
click at [533, 280] on button "22" at bounding box center [533, 281] width 35 height 35
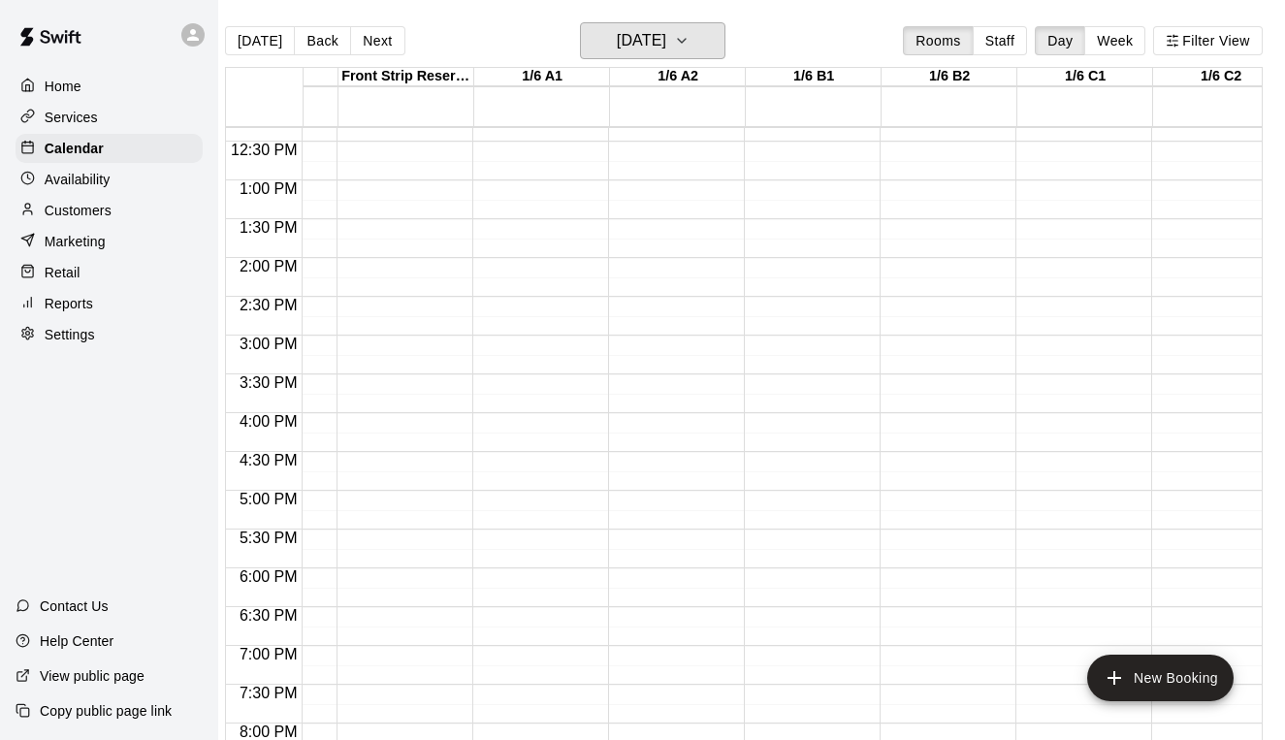
scroll to position [942, 237]
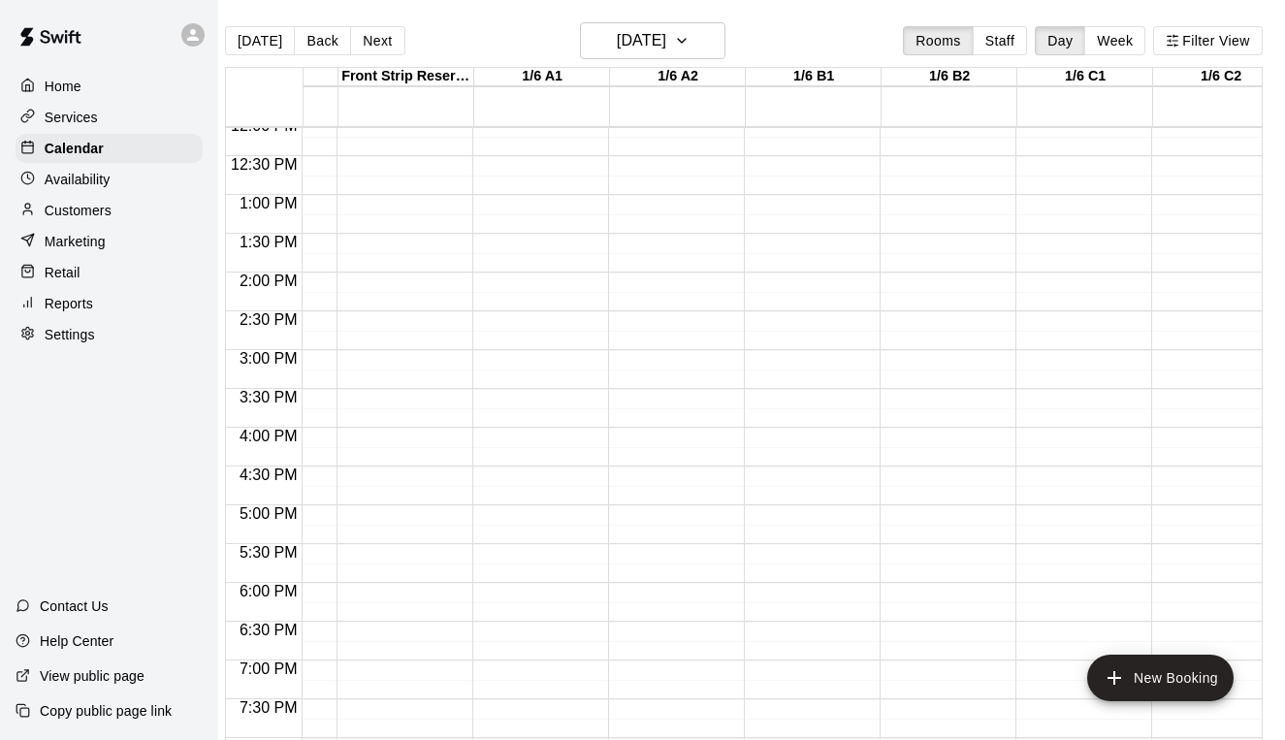
click at [535, 287] on div "12:00 AM – 7:00 AM Closed 11:45 PM – 11:59 PM Closed" at bounding box center [535, 117] width 126 height 1862
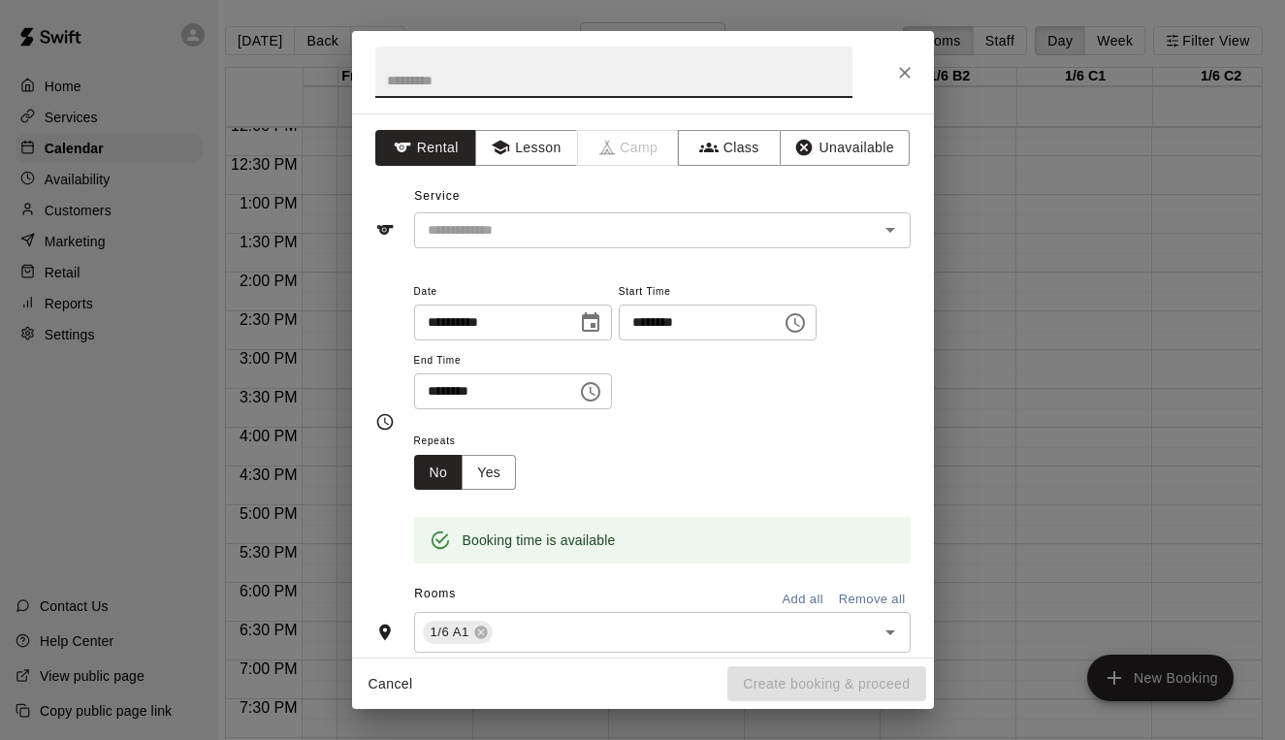
click at [427, 388] on input "********" at bounding box center [488, 391] width 149 height 36
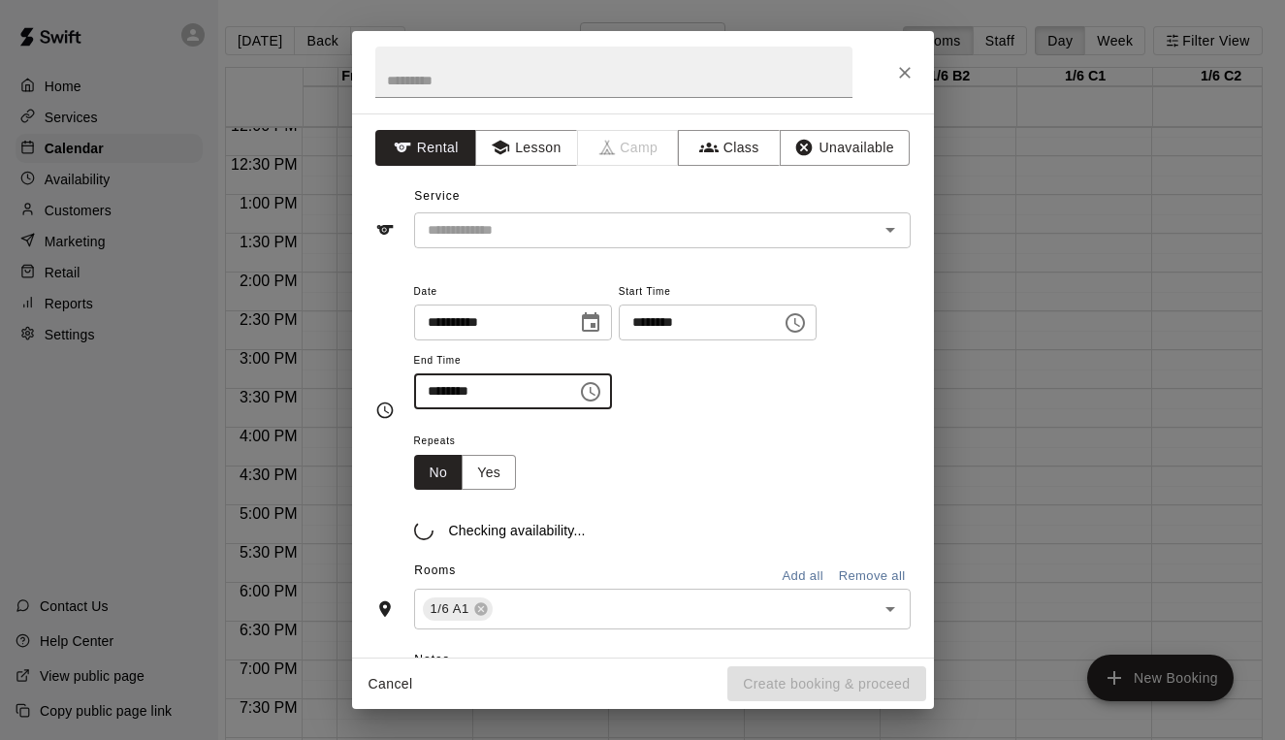
type input "********"
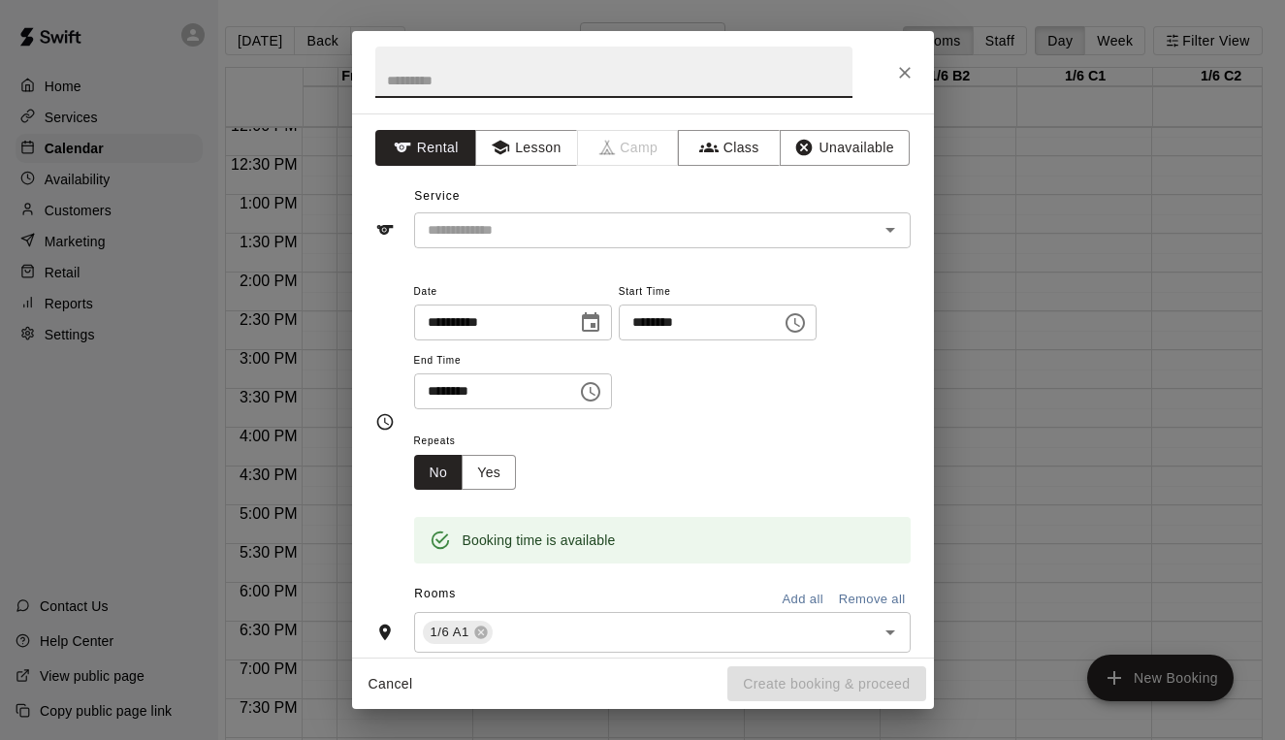
click at [389, 69] on input "text" at bounding box center [613, 72] width 477 height 51
type input "*"
type input "**********"
click at [468, 222] on input "text" at bounding box center [634, 230] width 428 height 24
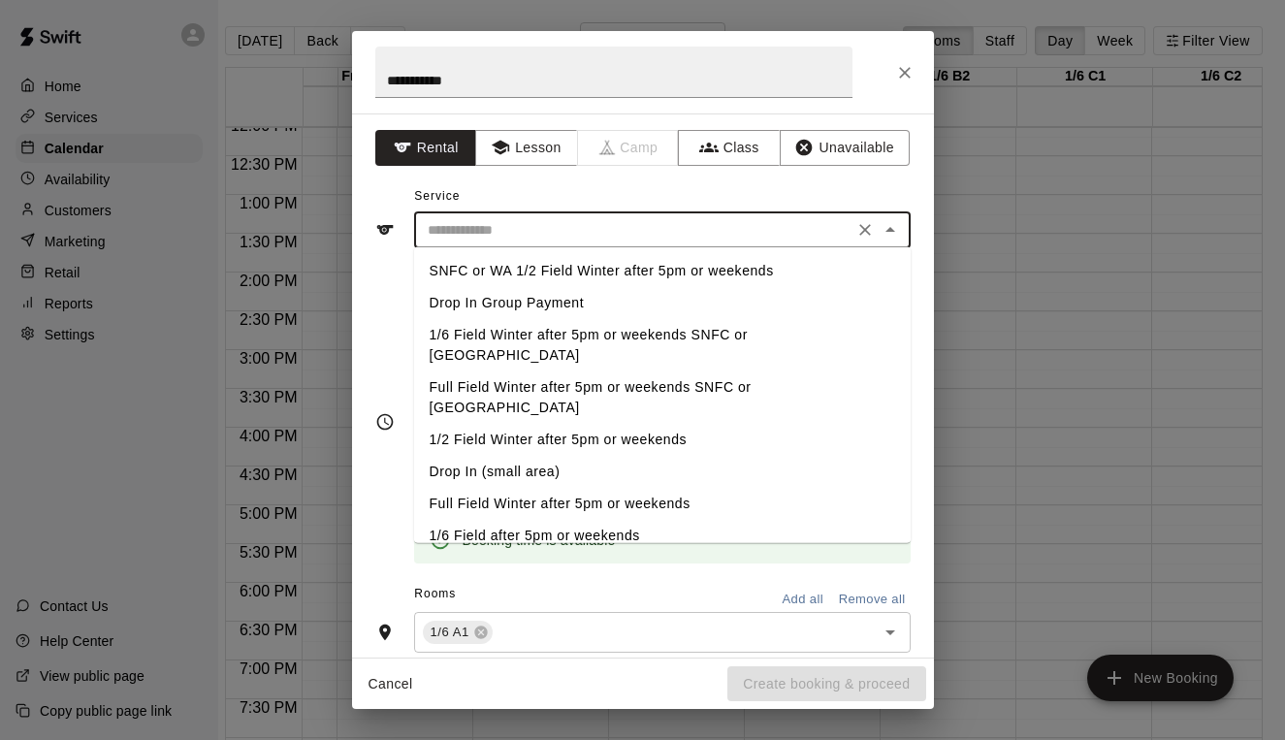
click at [530, 371] on li "Full Field Winter after 5pm or weekends SNFC or [GEOGRAPHIC_DATA]" at bounding box center [662, 397] width 497 height 52
type input "**********"
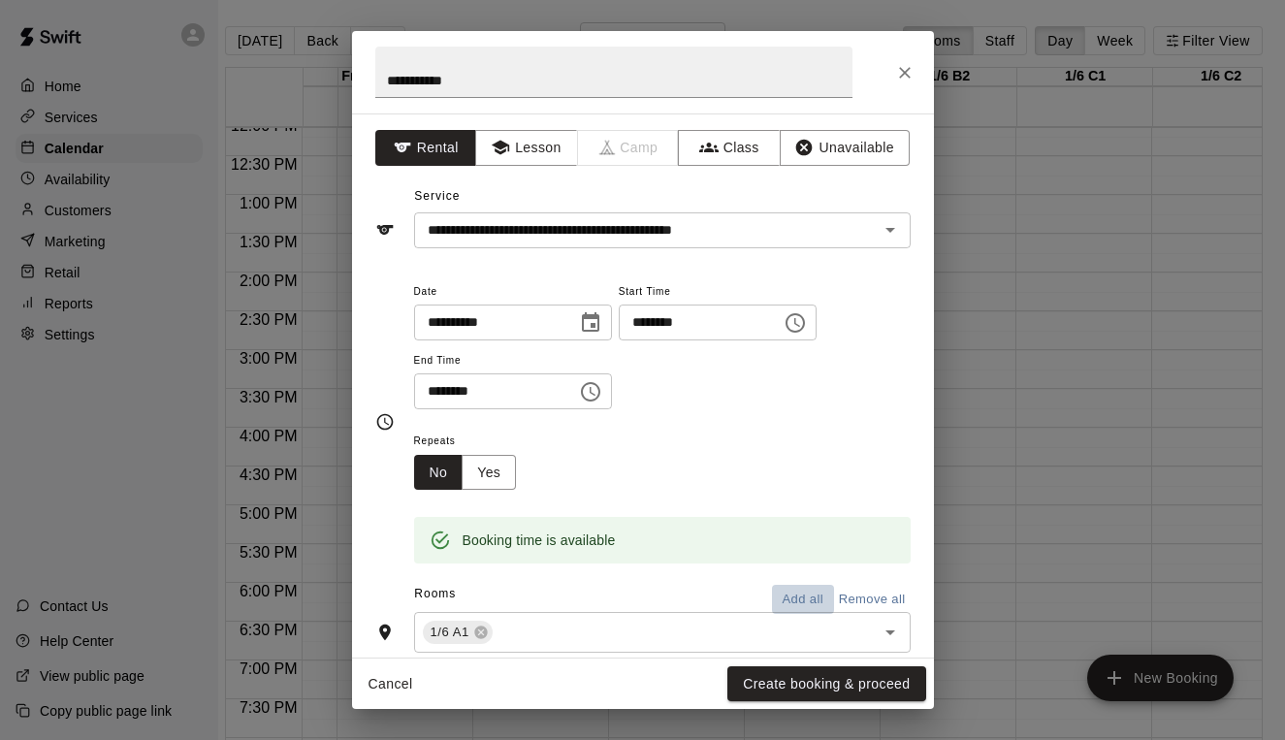
click at [796, 599] on button "Add all" at bounding box center [803, 600] width 62 height 30
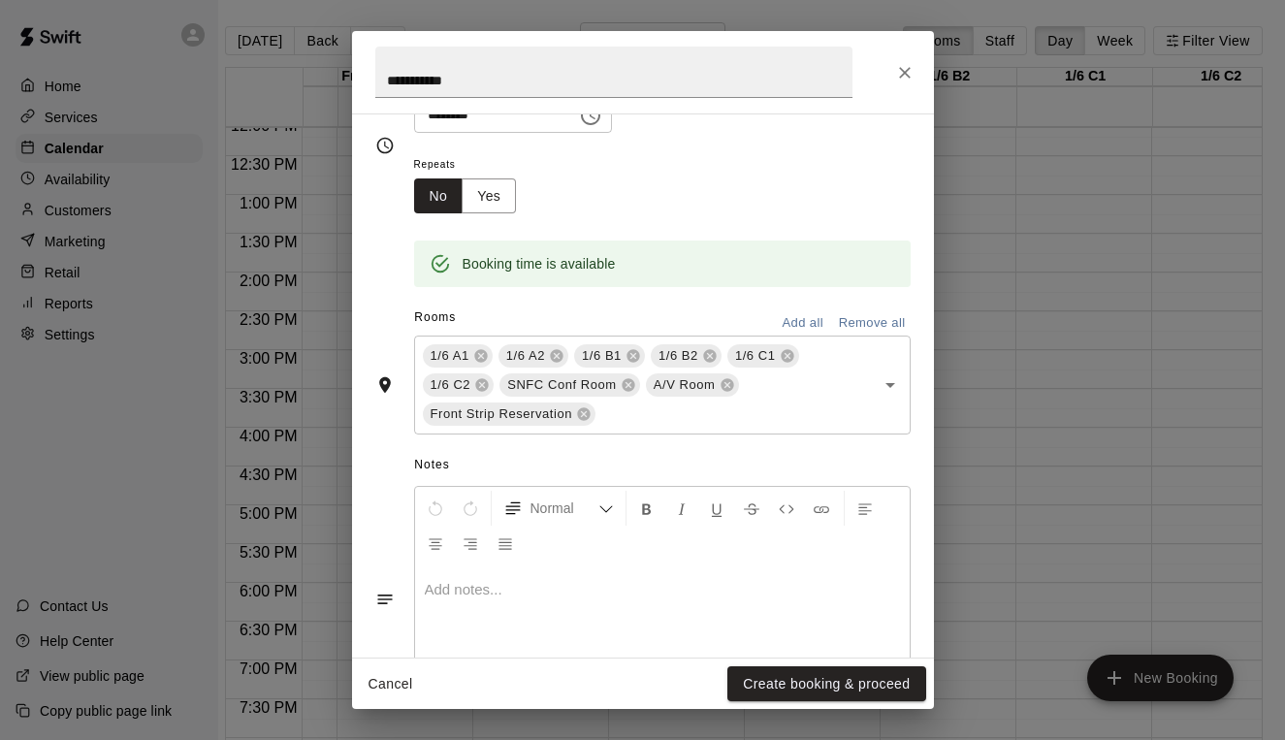
scroll to position [295, 0]
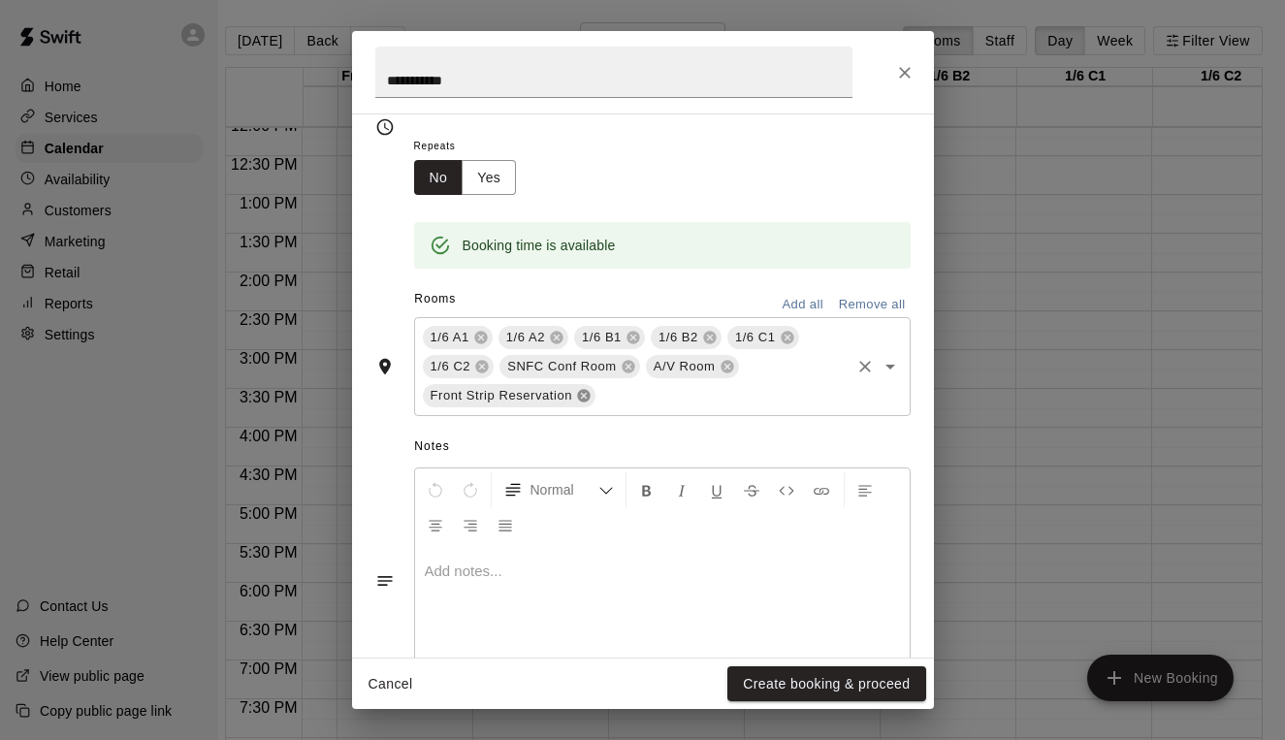
click at [579, 398] on icon at bounding box center [584, 396] width 16 height 16
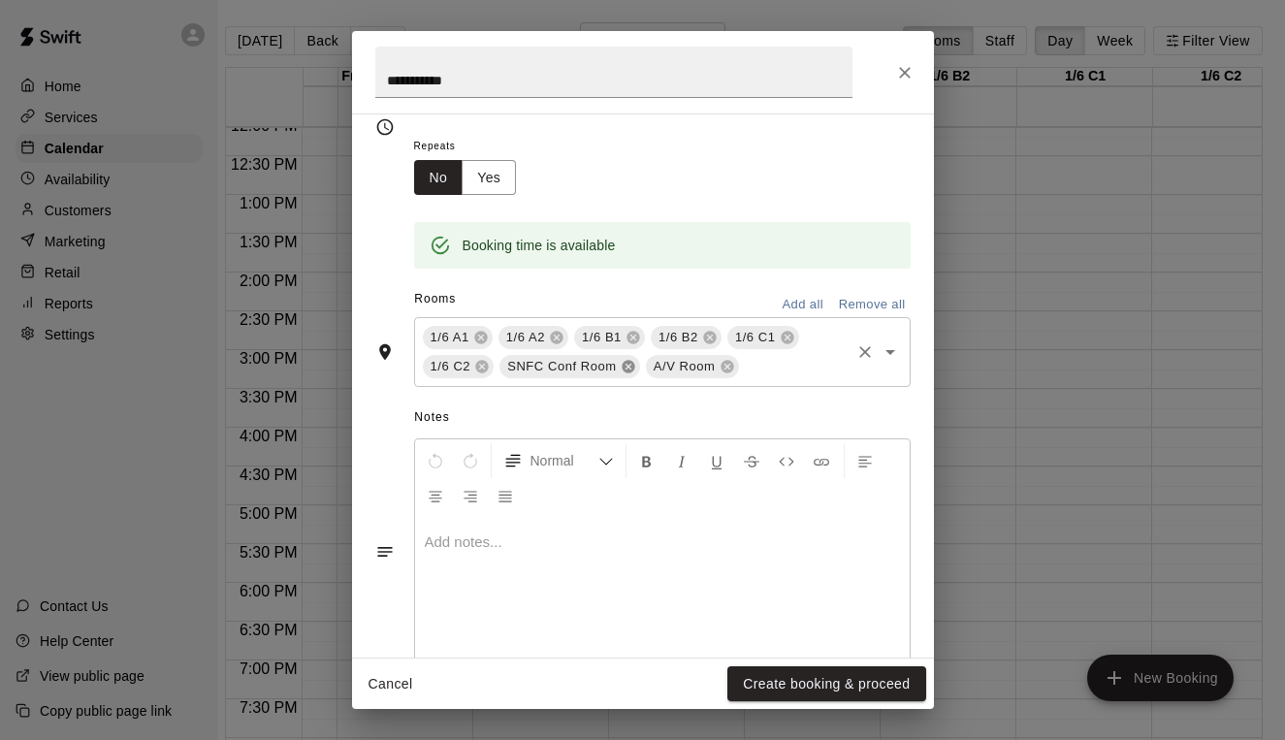
click at [626, 367] on icon at bounding box center [628, 367] width 13 height 13
click at [578, 361] on icon at bounding box center [580, 367] width 13 height 13
click at [798, 683] on button "Create booking & proceed" at bounding box center [826, 684] width 198 height 36
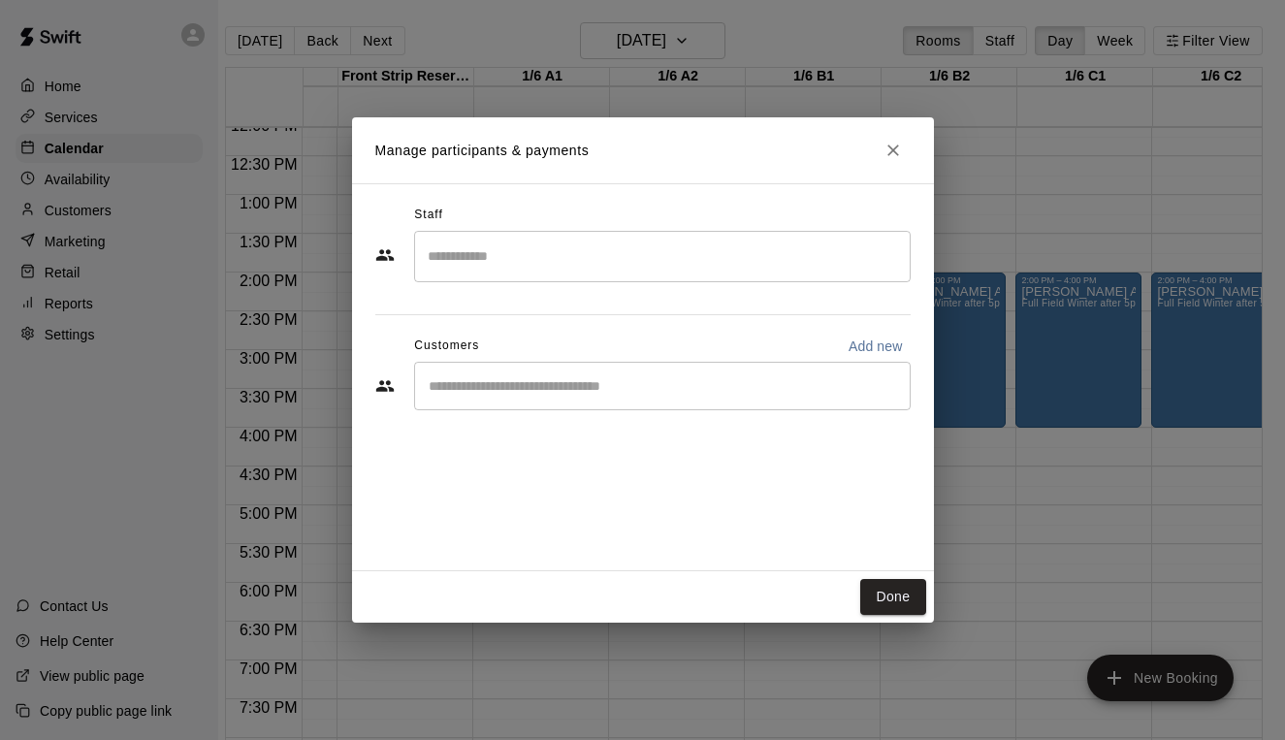
click at [507, 380] on input "Start typing to search customers..." at bounding box center [662, 385] width 479 height 19
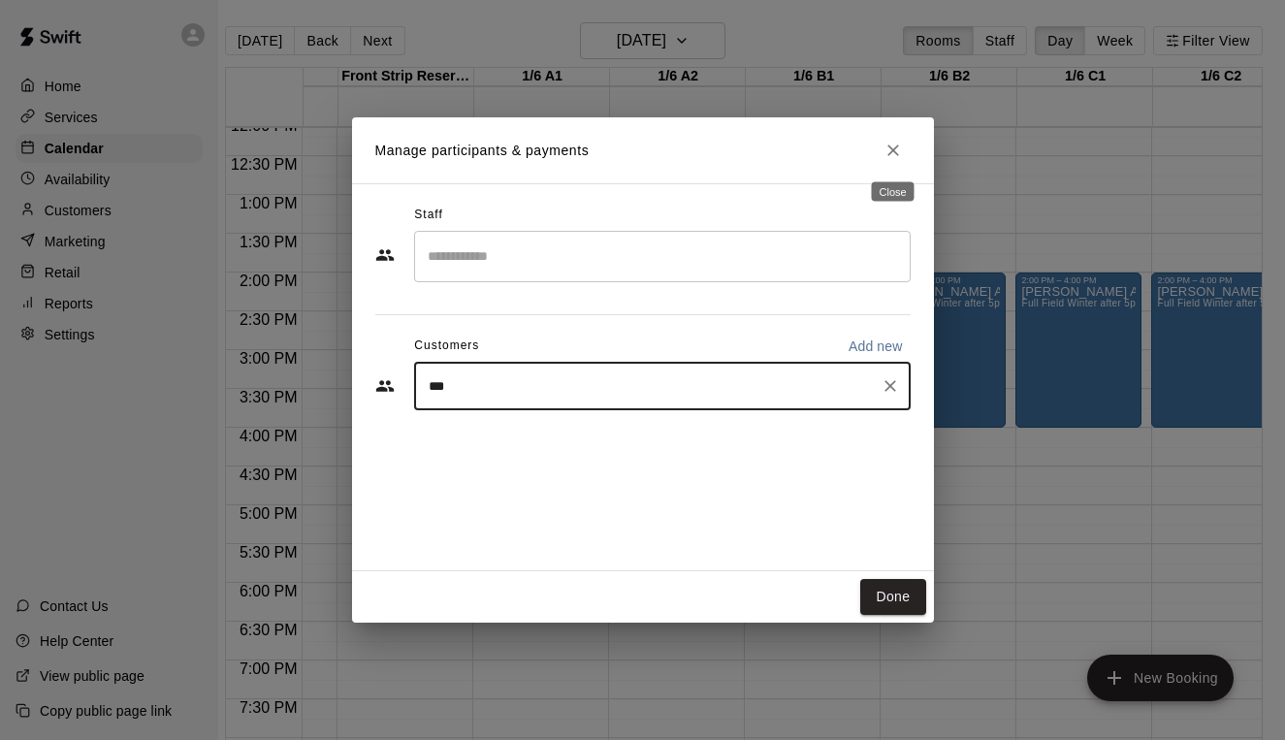
type input "****"
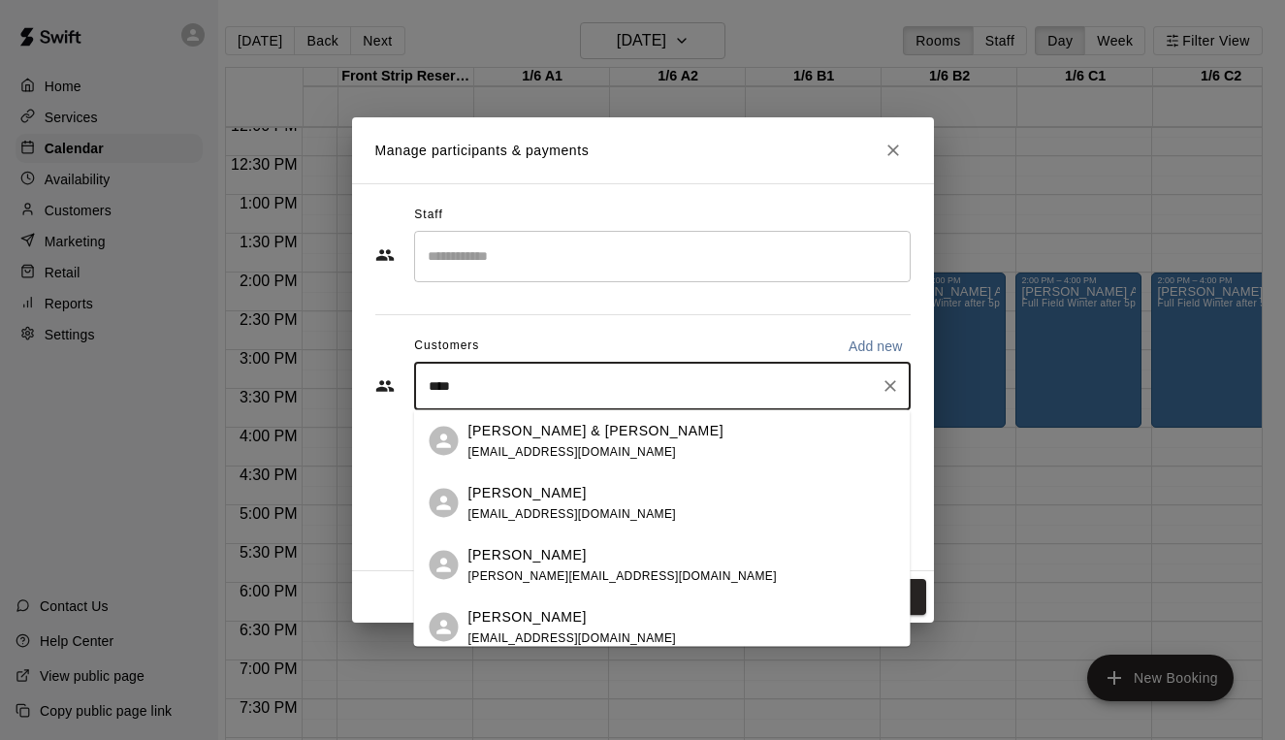
click at [526, 503] on div "[PERSON_NAME] [EMAIL_ADDRESS][DOMAIN_NAME]" at bounding box center [572, 503] width 209 height 42
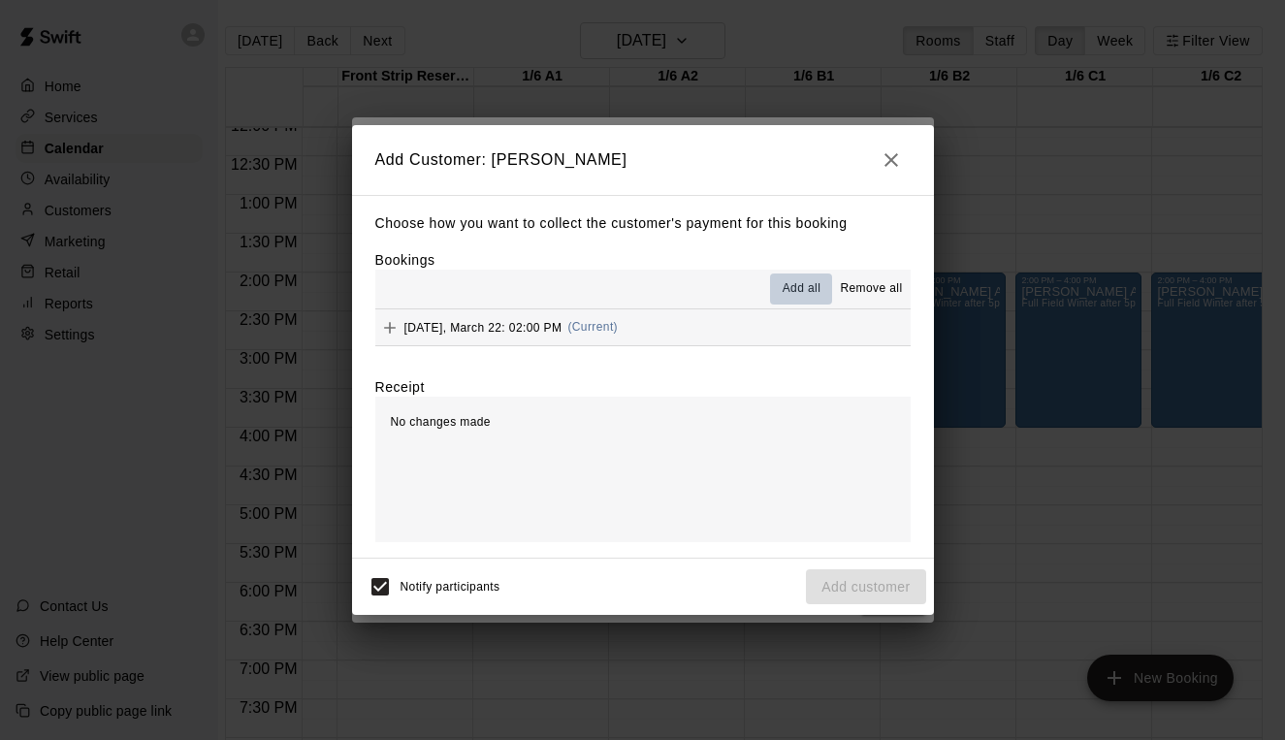
click at [809, 288] on span "Add all" at bounding box center [802, 288] width 39 height 19
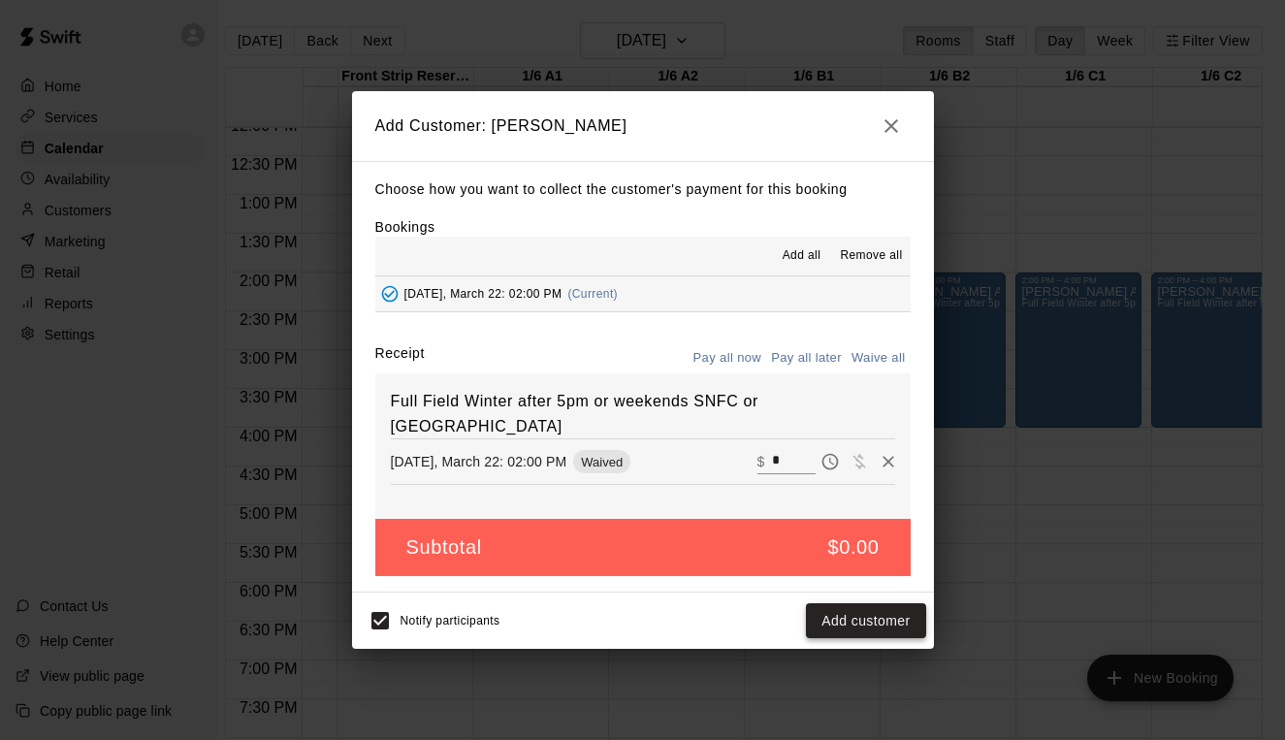
click at [882, 608] on button "Add customer" at bounding box center [865, 621] width 119 height 36
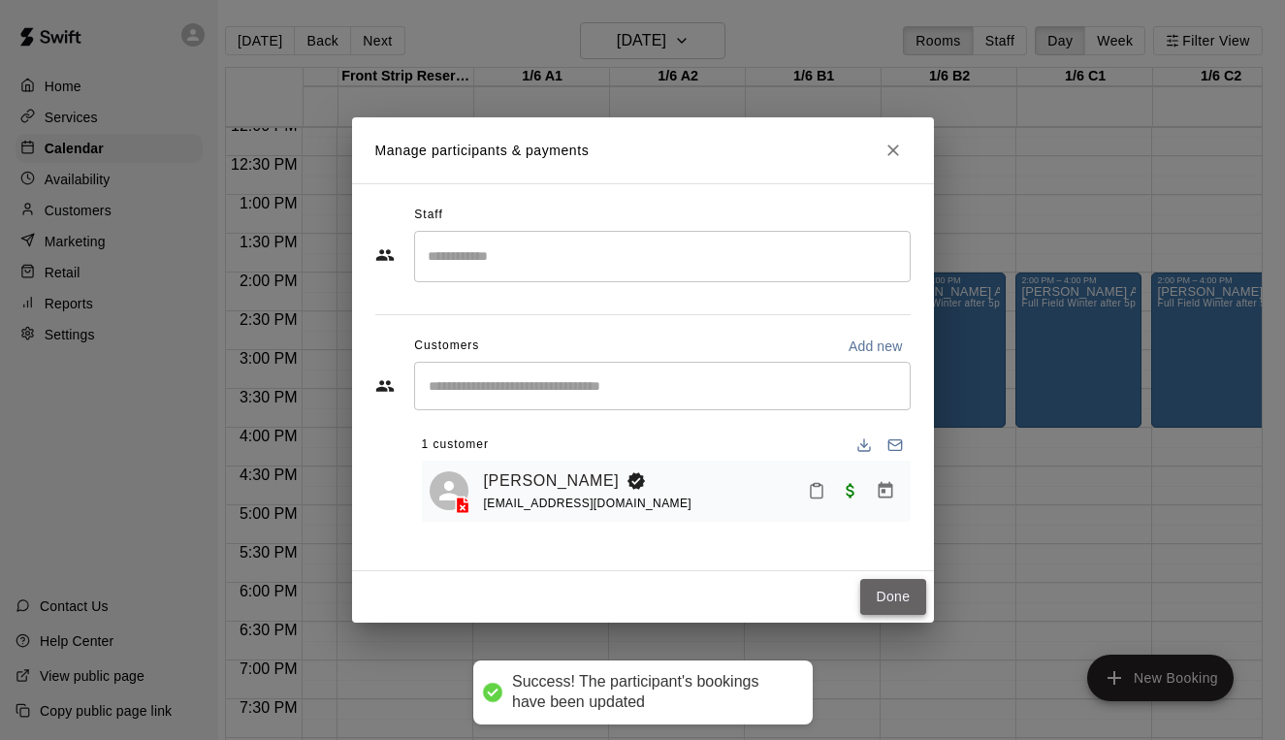
drag, startPoint x: 896, startPoint y: 600, endPoint x: 896, endPoint y: 611, distance: 10.7
click at [896, 611] on button "Done" at bounding box center [892, 597] width 65 height 36
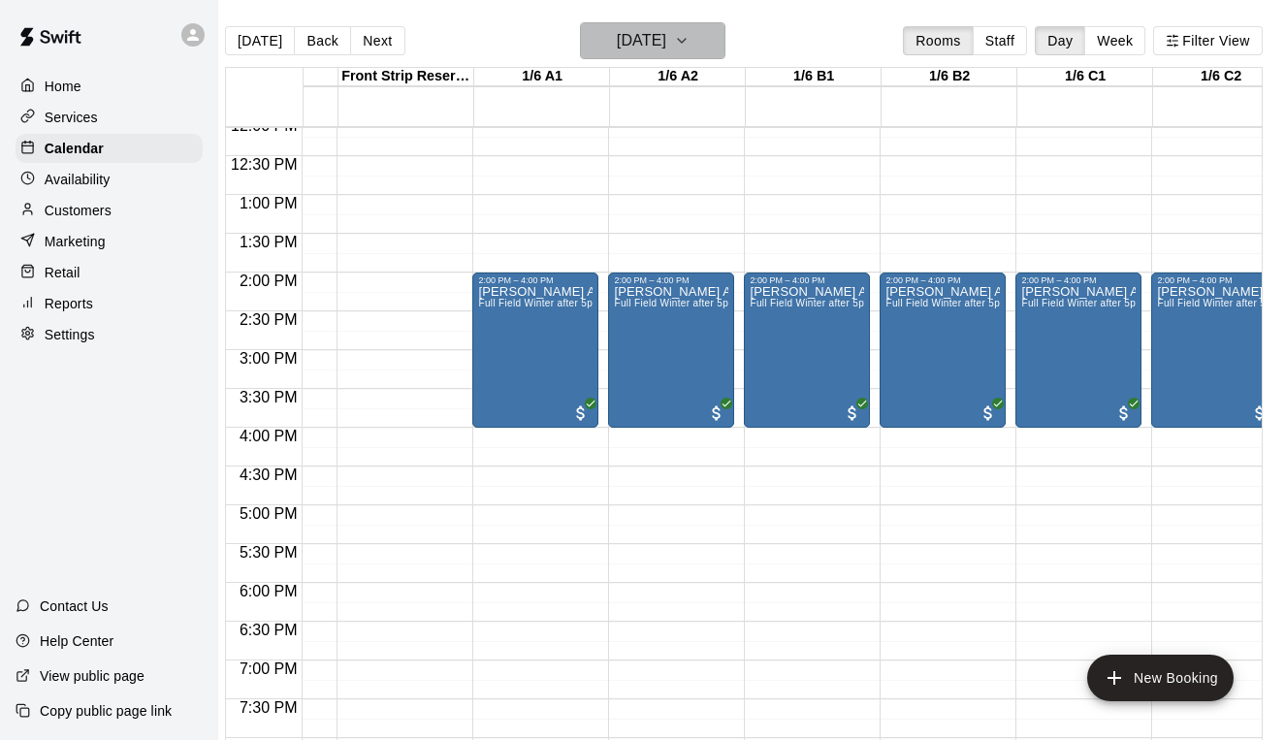
click at [641, 48] on h6 "[DATE]" at bounding box center [641, 40] width 49 height 27
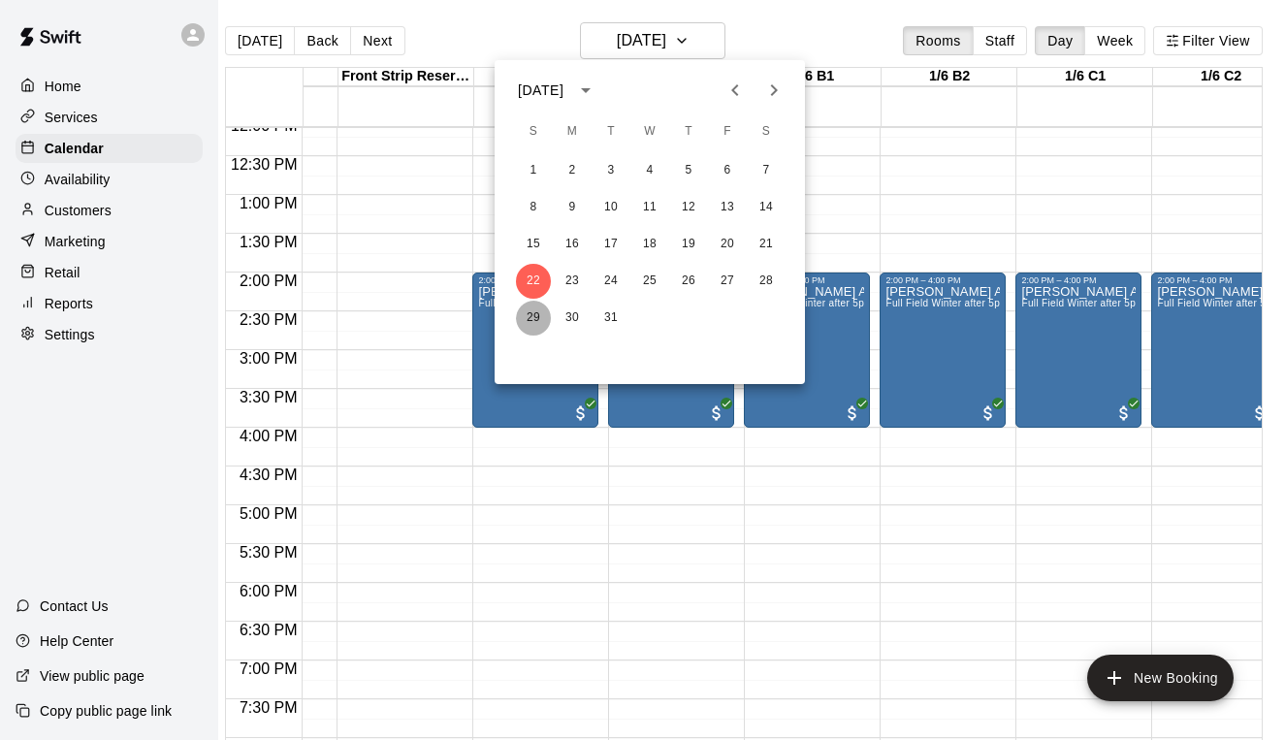
click at [527, 317] on button "29" at bounding box center [533, 318] width 35 height 35
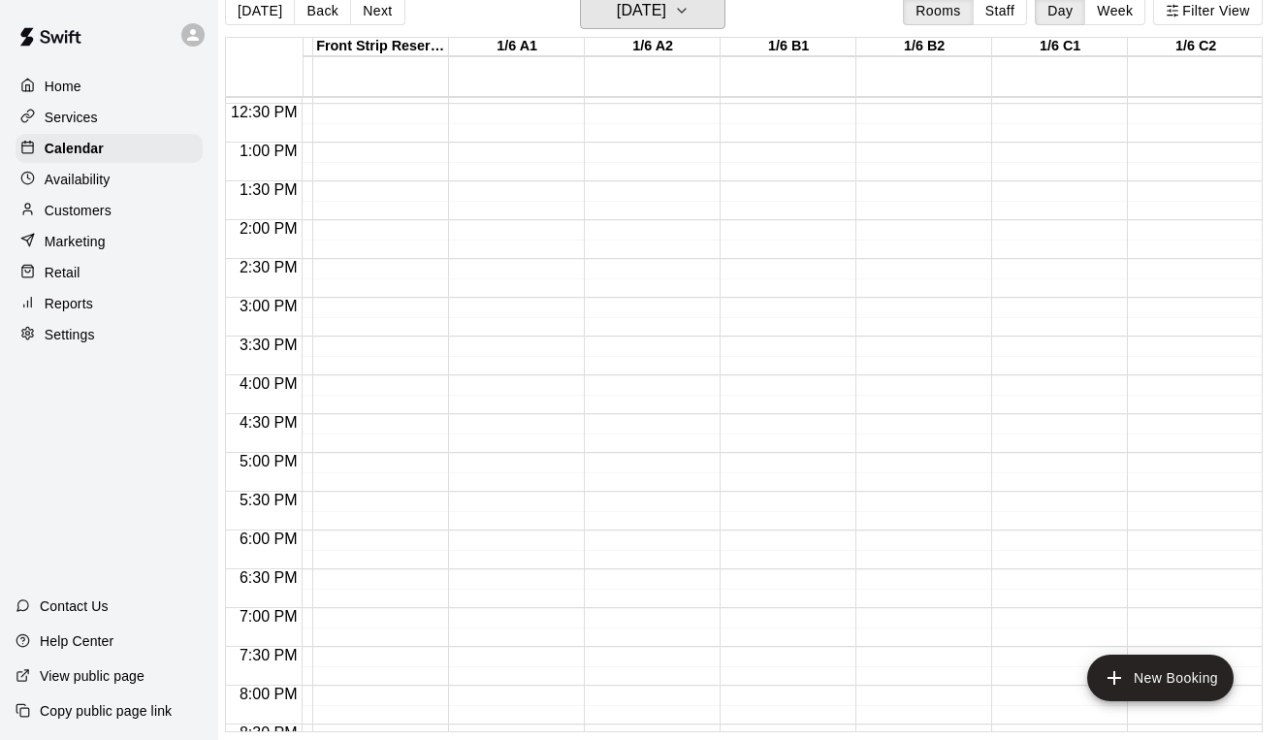
scroll to position [0, 261]
click at [537, 248] on div "12:00 AM – 7:00 AM Closed 11:45 PM – 11:59 PM Closed" at bounding box center [511, 65] width 126 height 1862
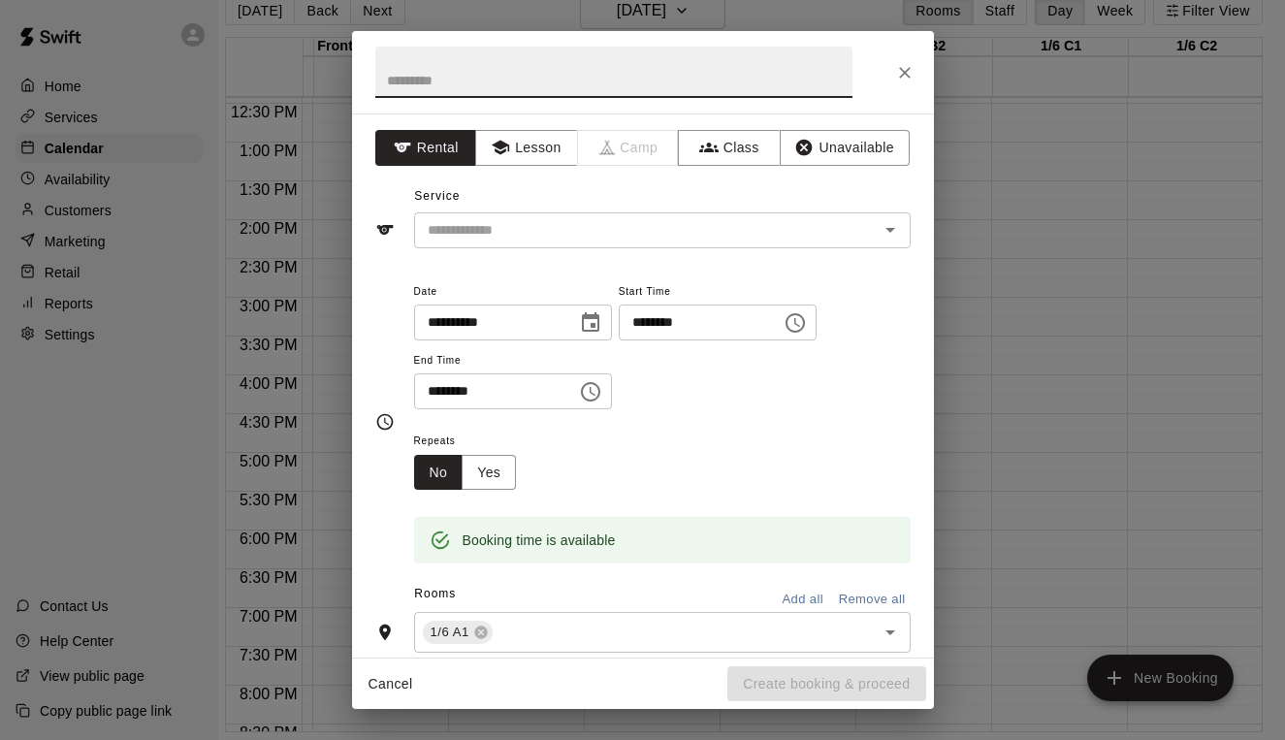
click at [673, 317] on input "********" at bounding box center [693, 323] width 149 height 36
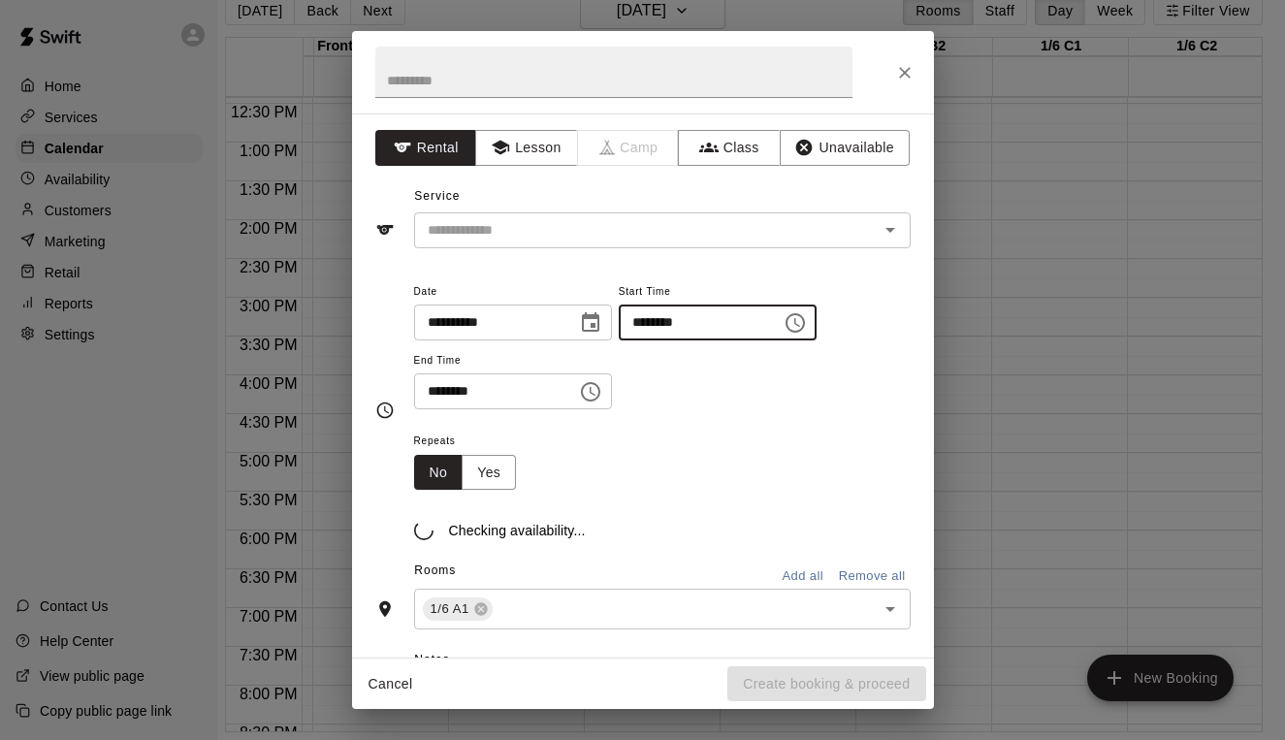
type input "********"
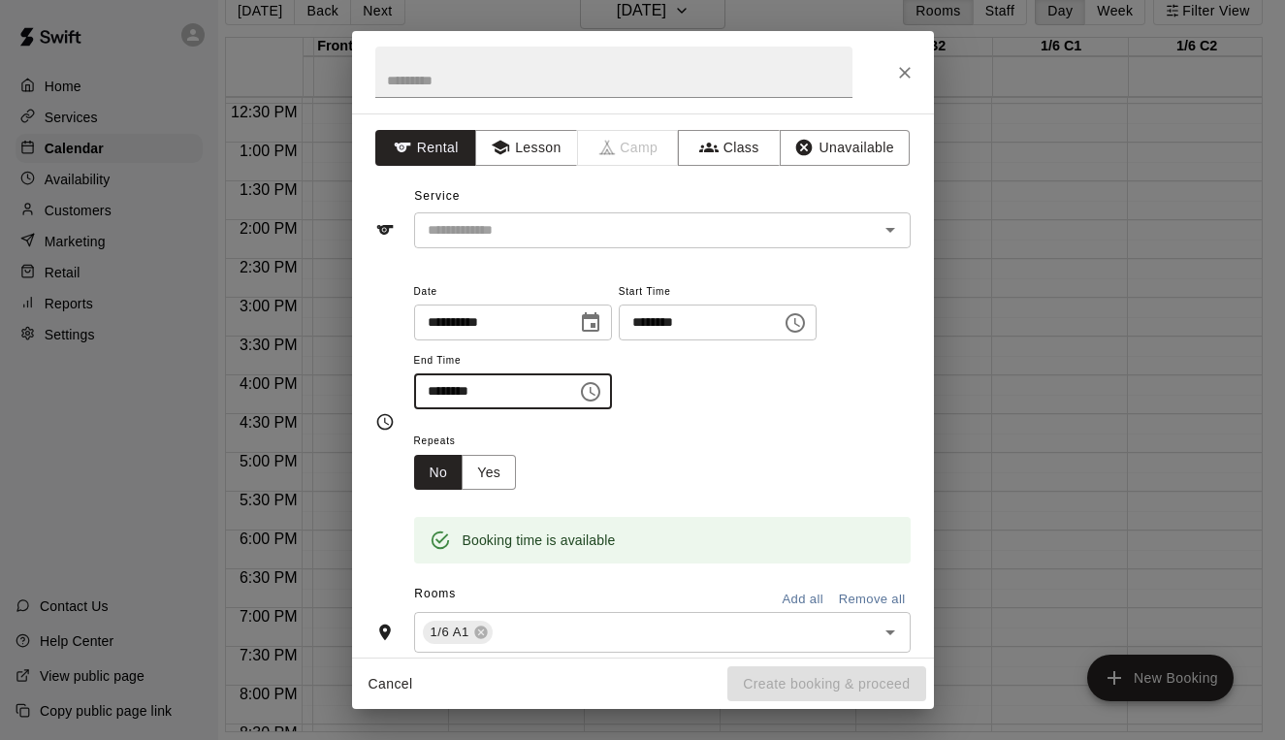
click at [433, 385] on input "********" at bounding box center [488, 391] width 149 height 36
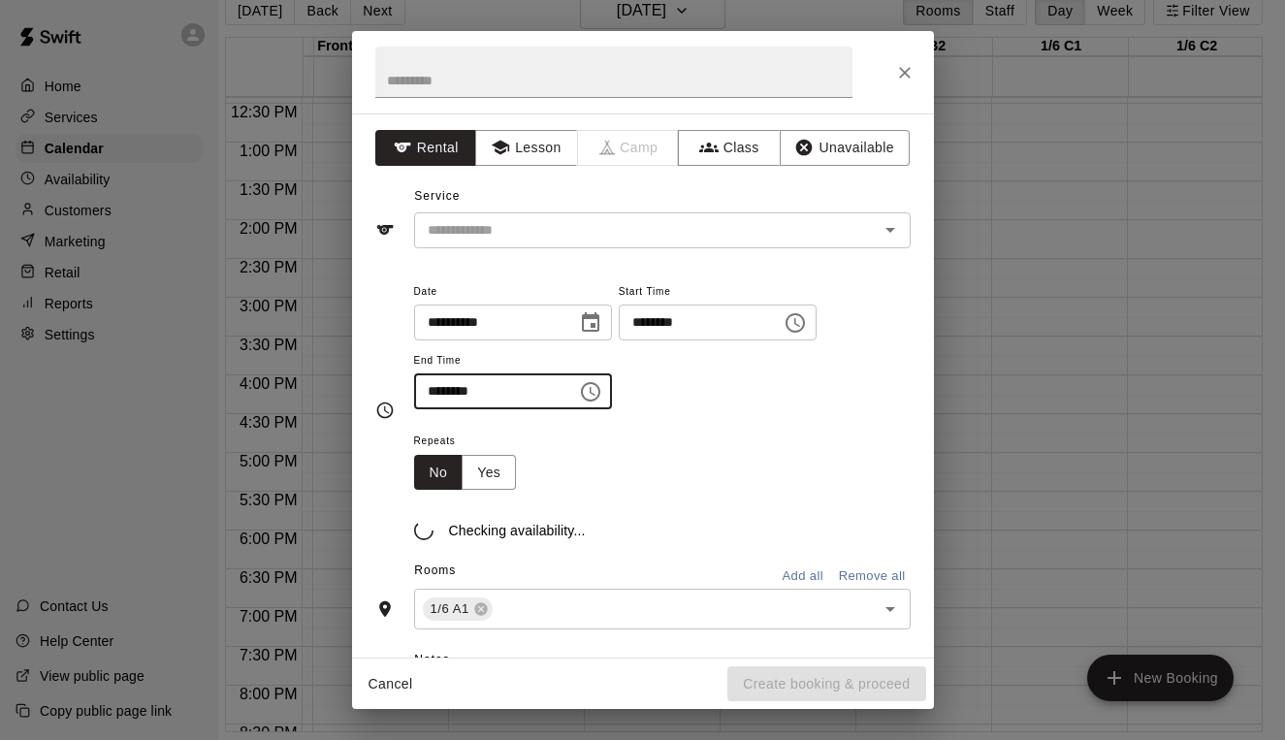
type input "********"
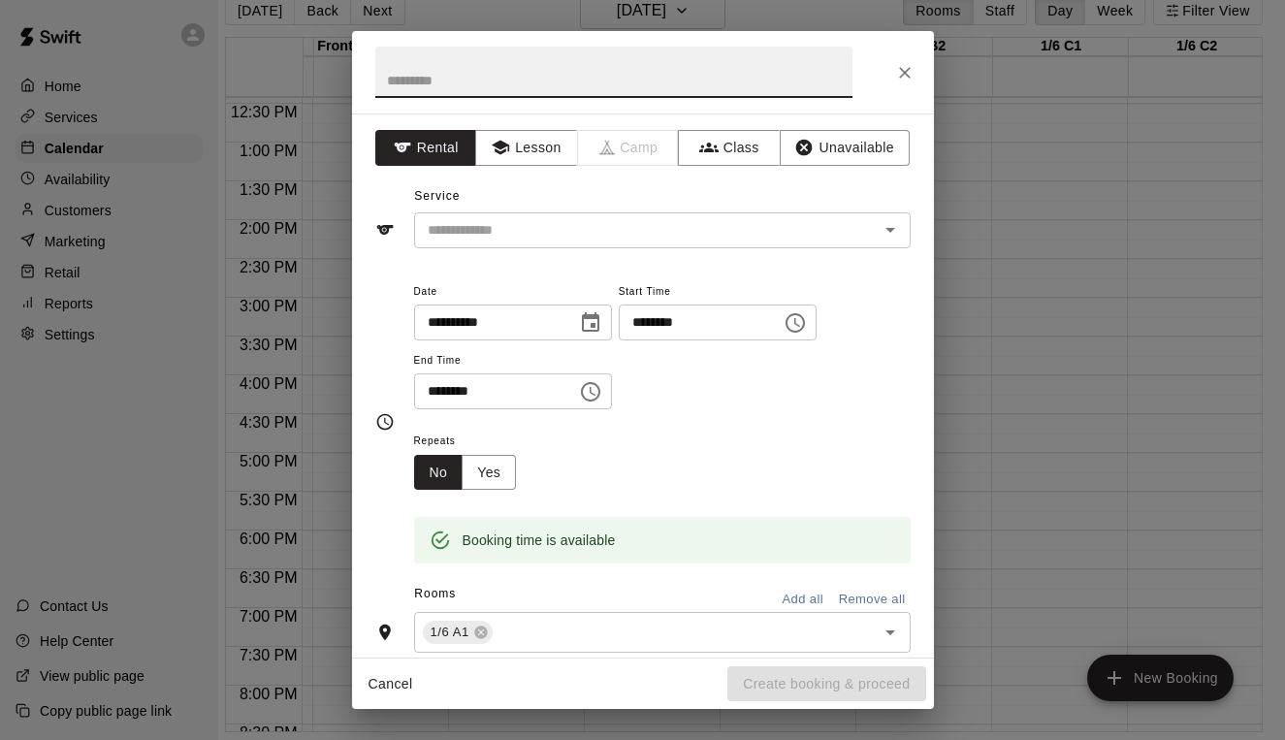
click at [422, 85] on input "text" at bounding box center [613, 72] width 477 height 51
type input "**********"
click at [453, 240] on input "text" at bounding box center [634, 230] width 428 height 24
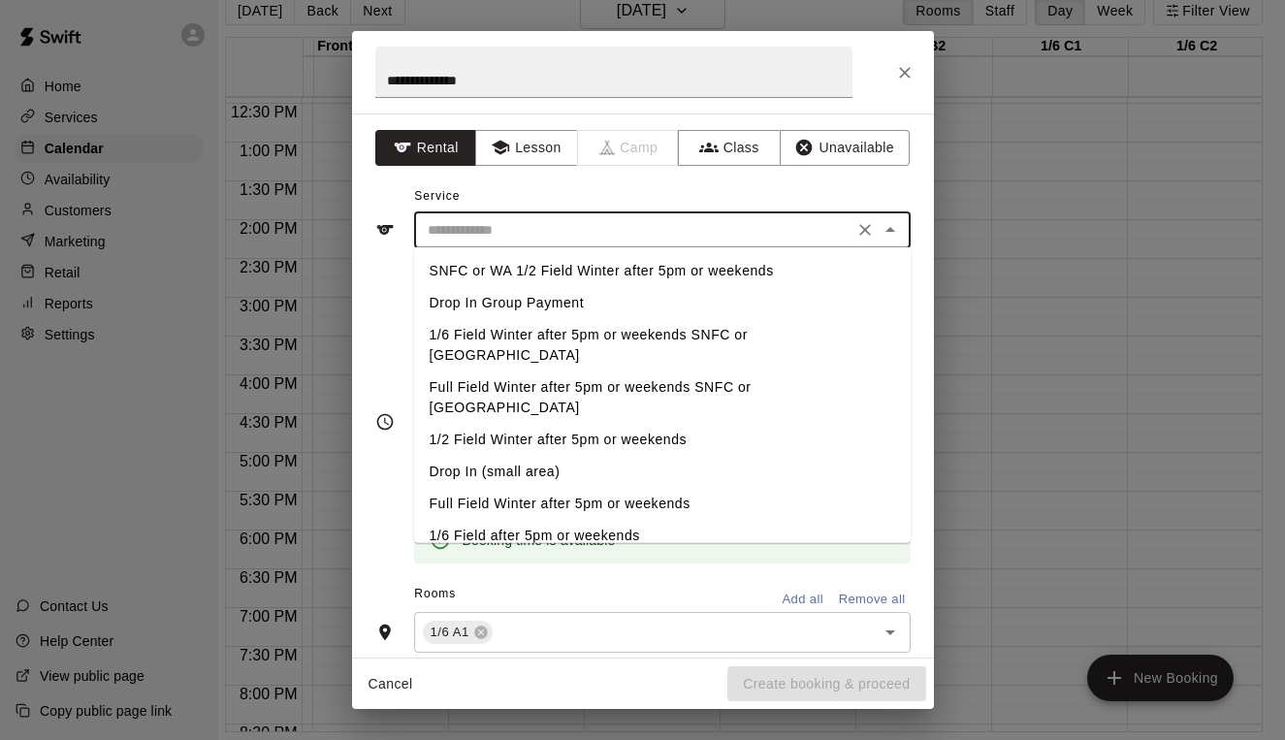
click at [462, 373] on li "Full Field Winter after 5pm or weekends SNFC or [GEOGRAPHIC_DATA]" at bounding box center [662, 397] width 497 height 52
type input "**********"
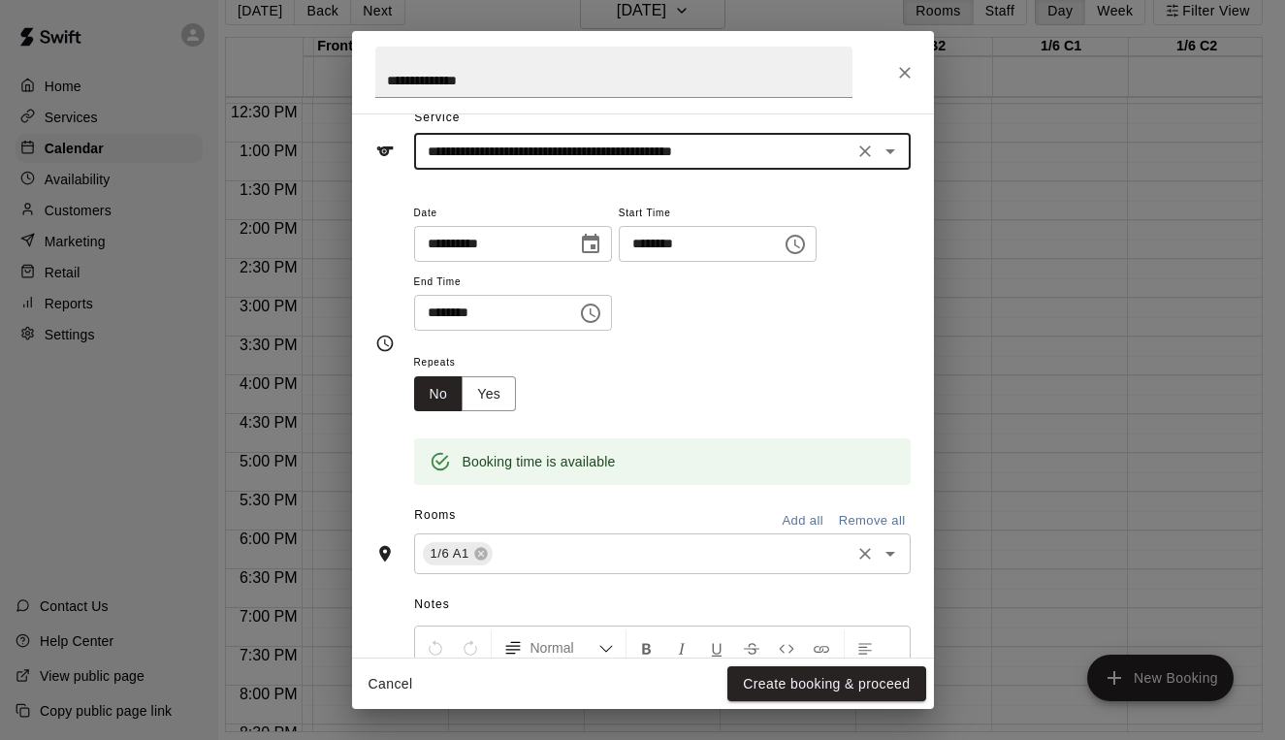
scroll to position [83, 0]
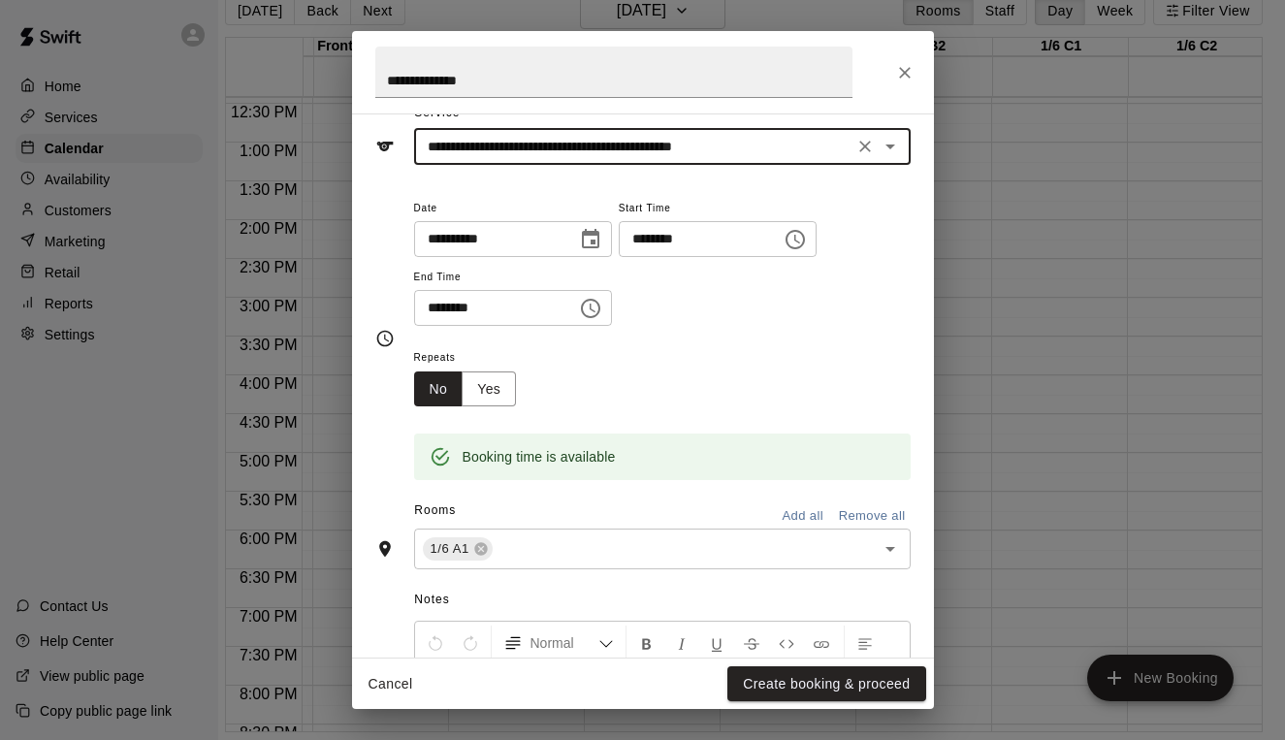
click at [803, 505] on button "Add all" at bounding box center [803, 516] width 62 height 30
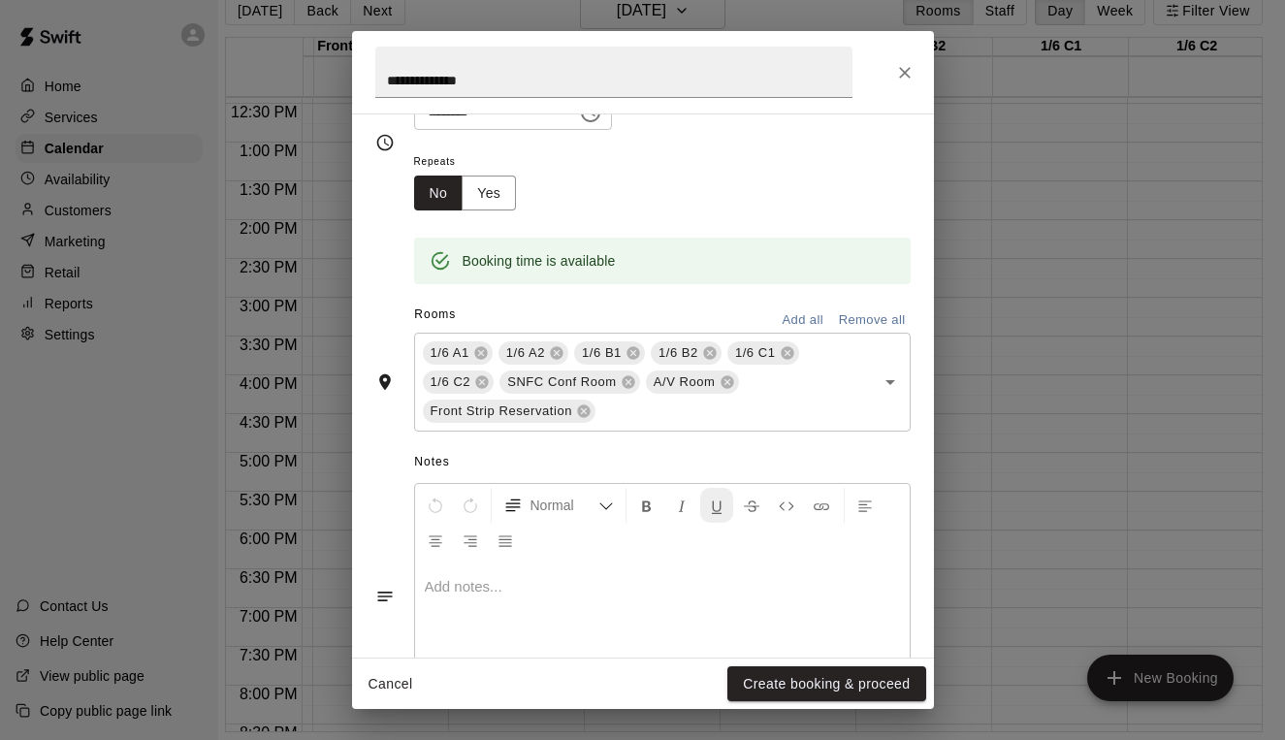
scroll to position [290, 0]
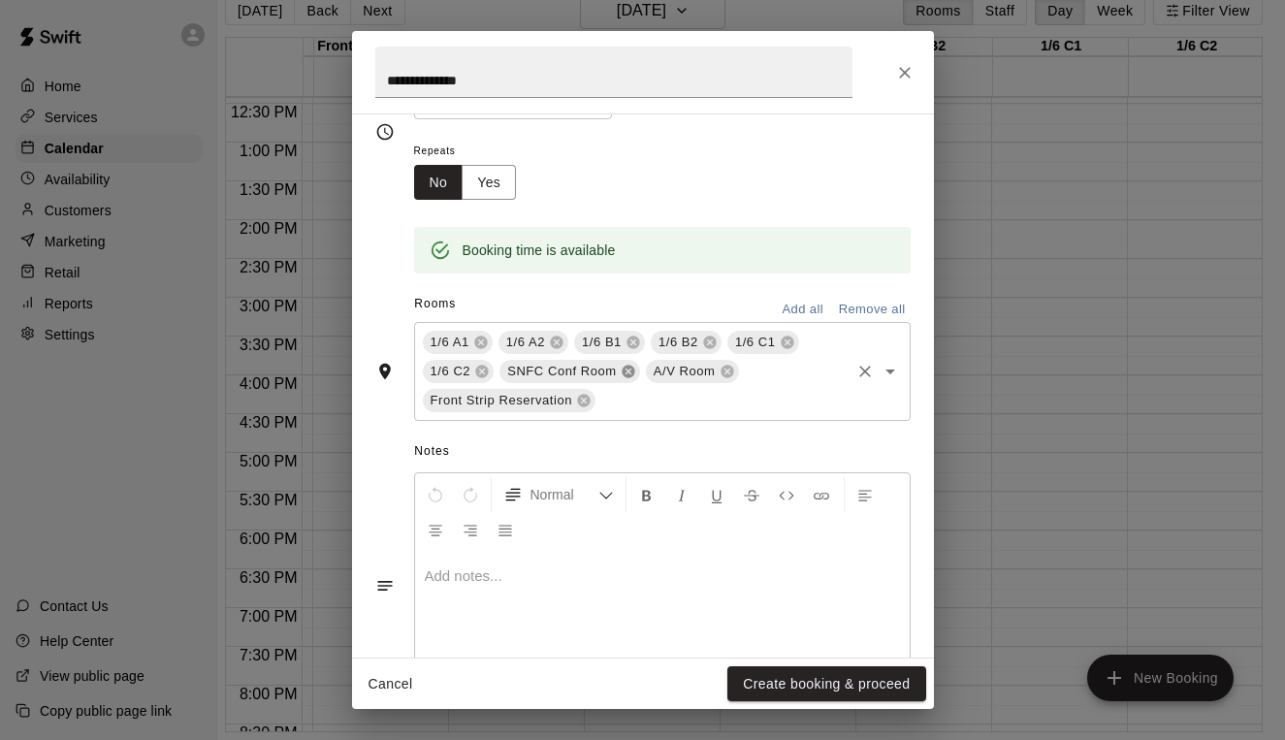
click at [629, 372] on icon at bounding box center [628, 372] width 13 height 13
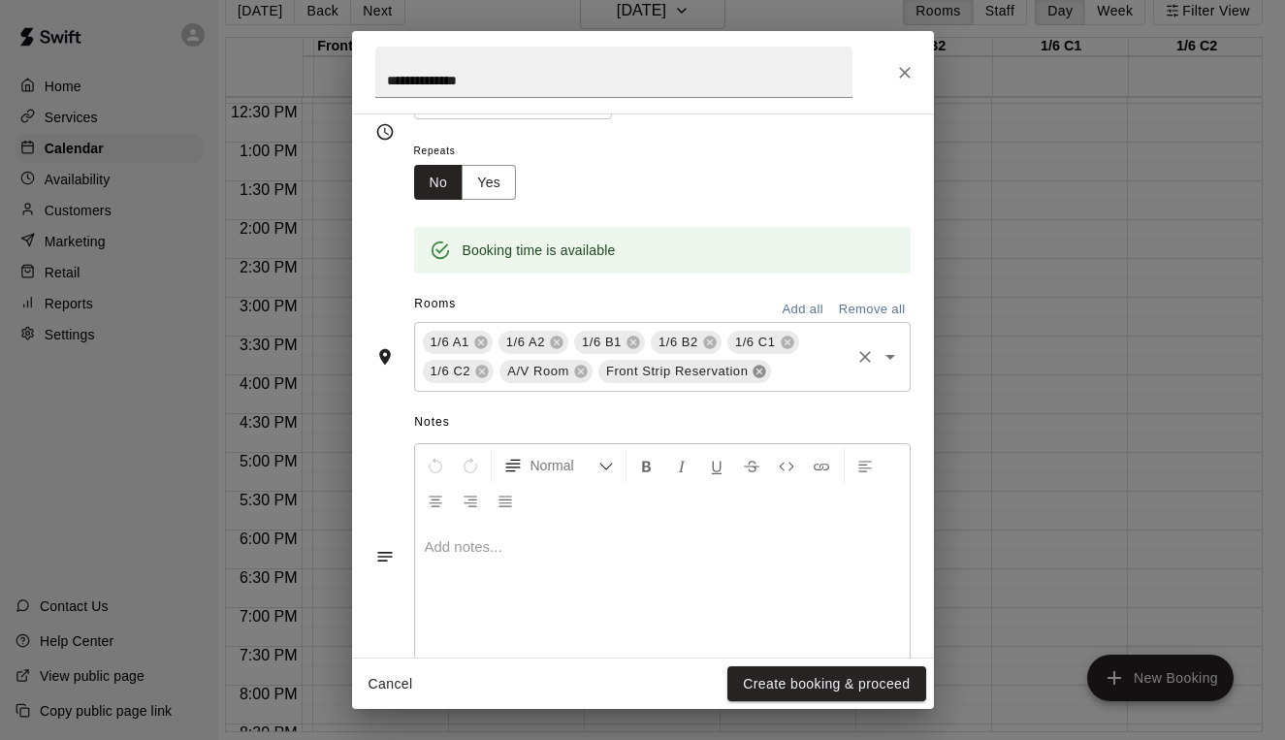
click at [755, 367] on icon at bounding box center [760, 372] width 13 height 13
click at [582, 366] on icon at bounding box center [580, 372] width 13 height 13
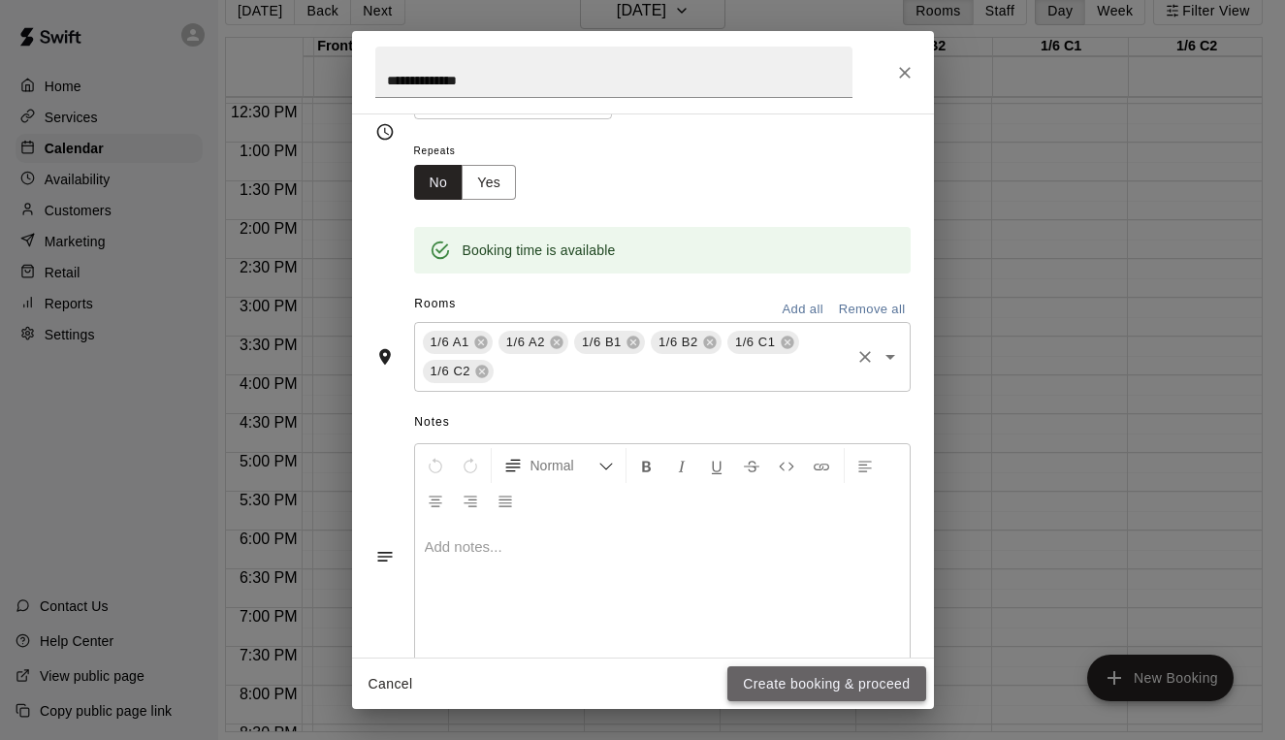
click at [837, 674] on button "Create booking & proceed" at bounding box center [826, 684] width 198 height 36
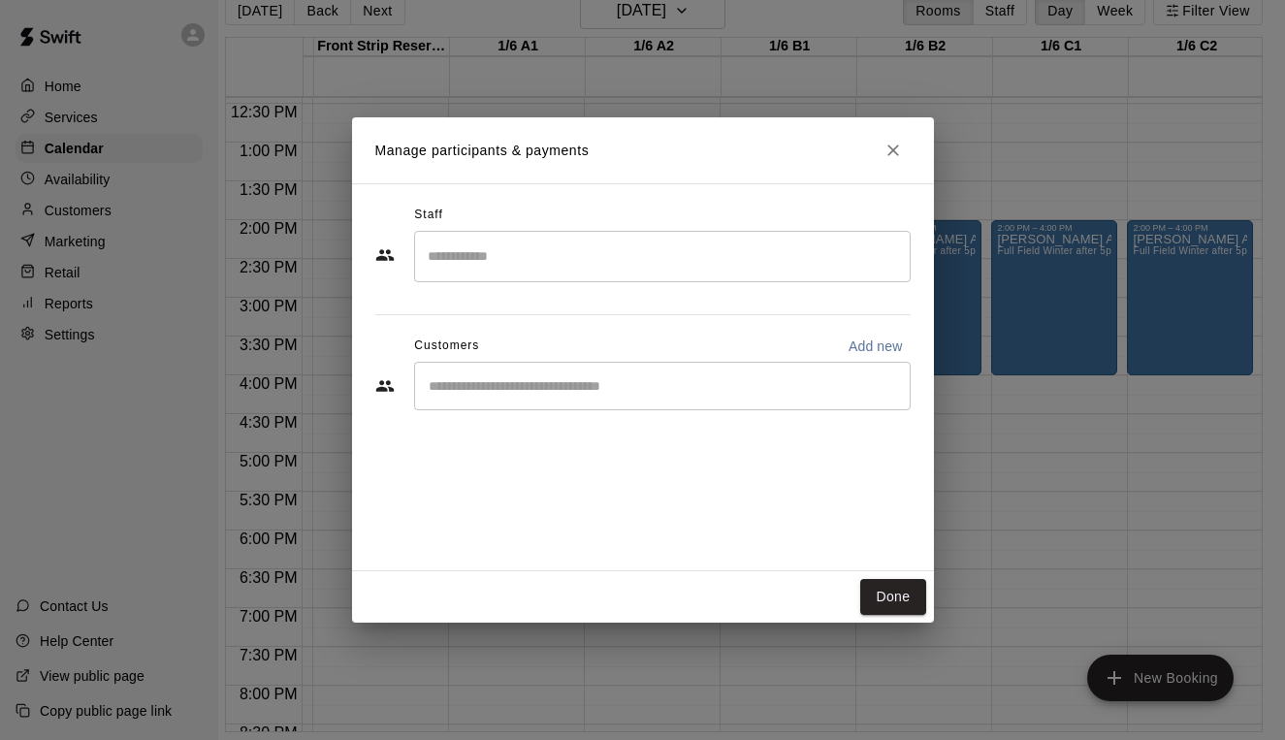
click at [615, 399] on div "​" at bounding box center [662, 386] width 497 height 48
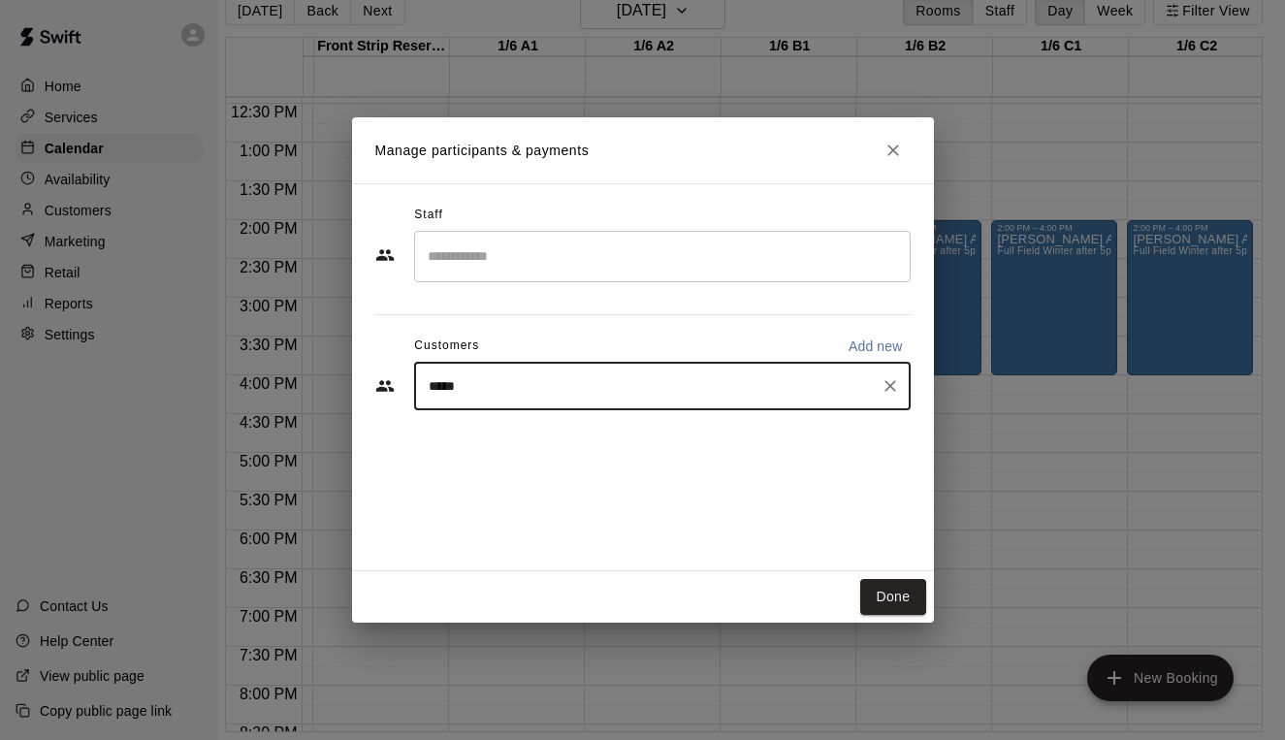
type input "******"
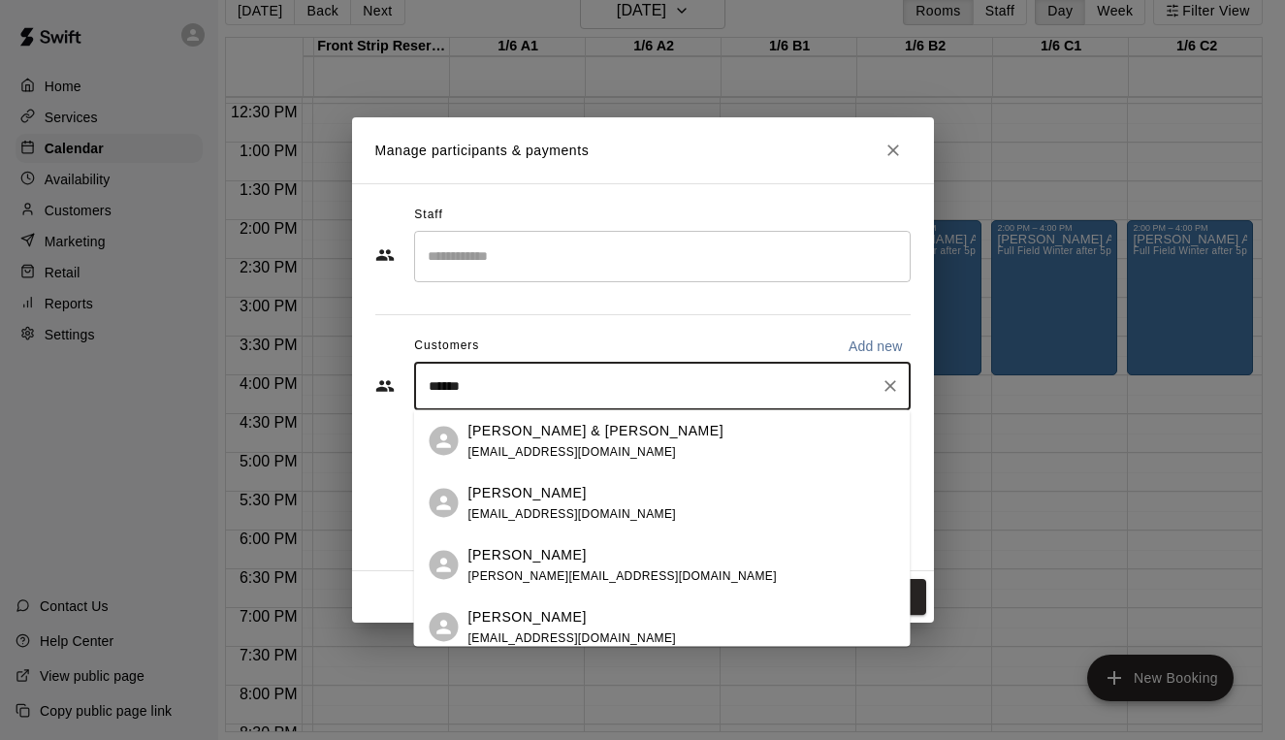
click at [543, 499] on p "[PERSON_NAME]" at bounding box center [527, 492] width 118 height 20
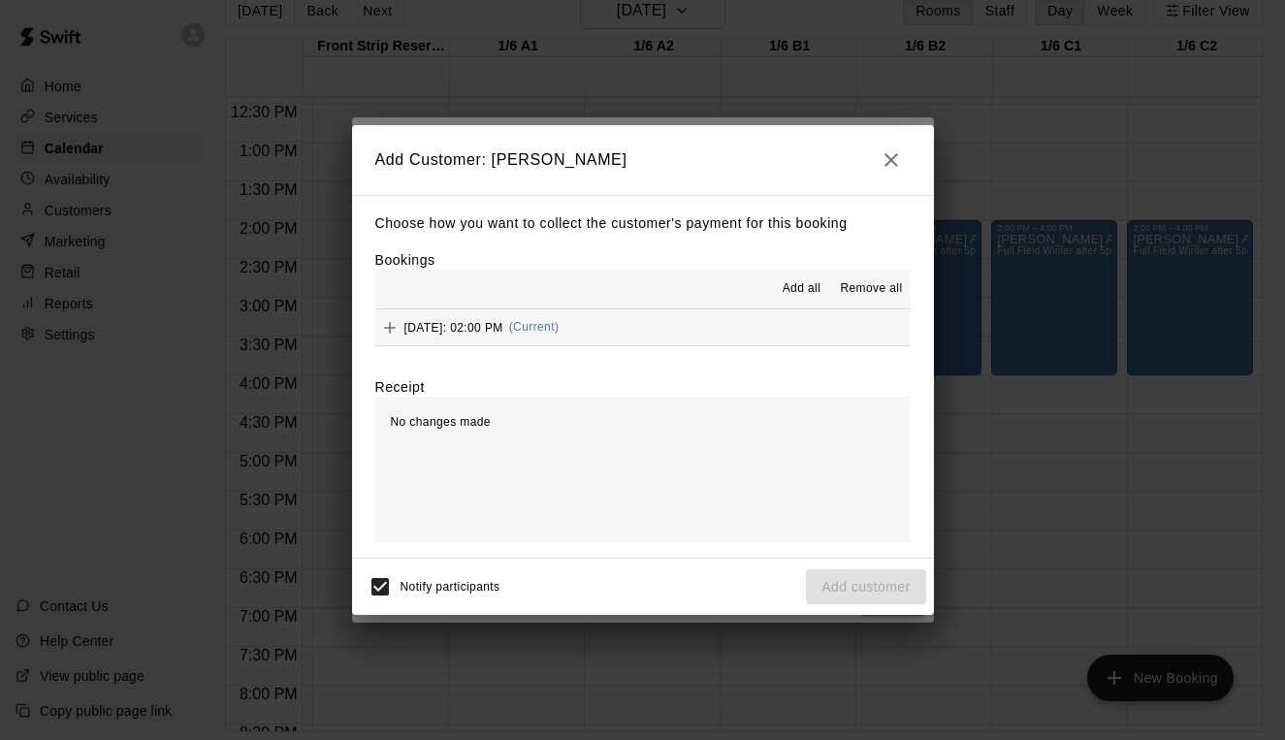
click at [808, 282] on span "Add all" at bounding box center [802, 288] width 39 height 19
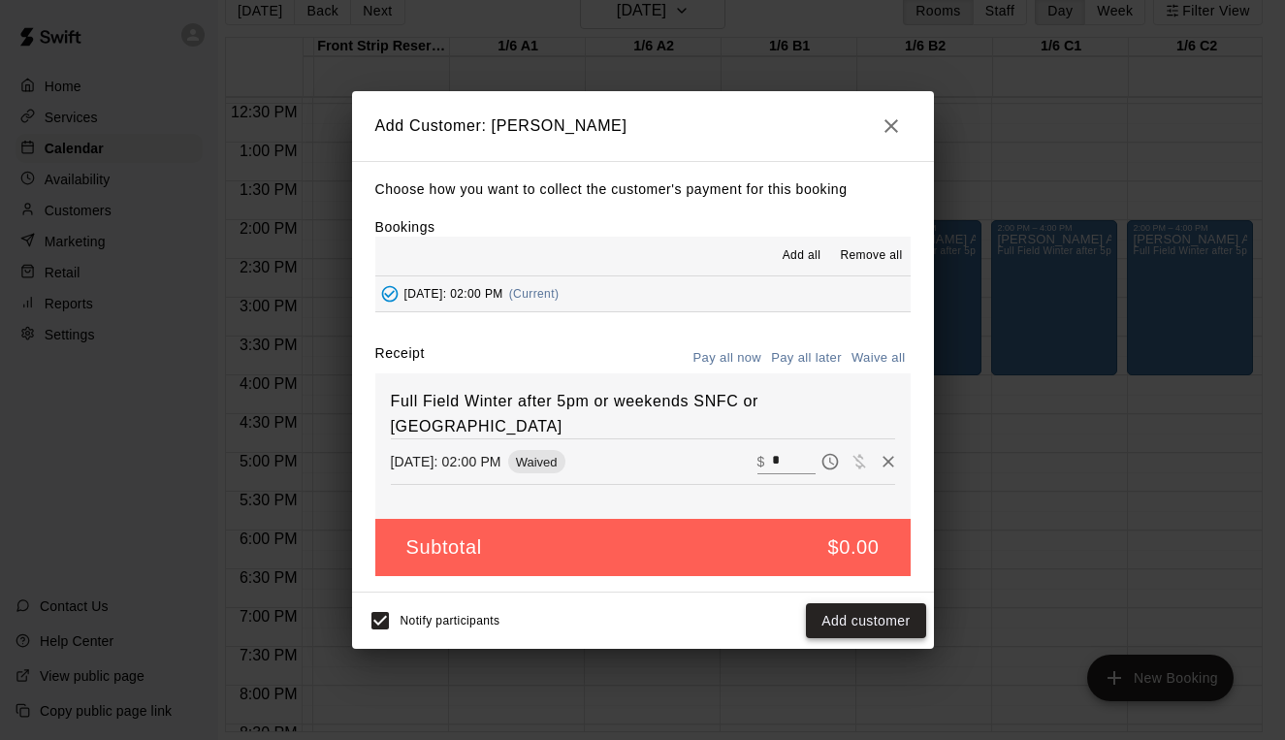
click at [872, 621] on button "Add customer" at bounding box center [865, 621] width 119 height 36
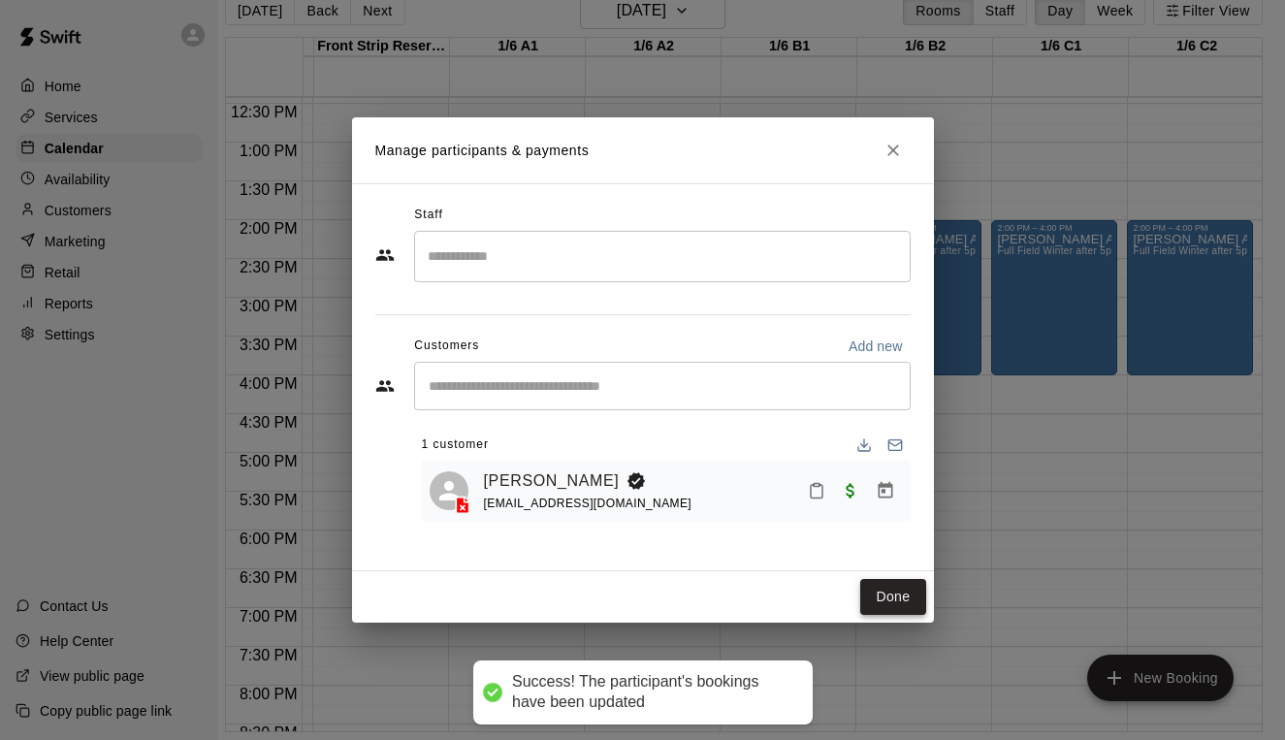
click at [908, 579] on button "Done" at bounding box center [892, 597] width 65 height 36
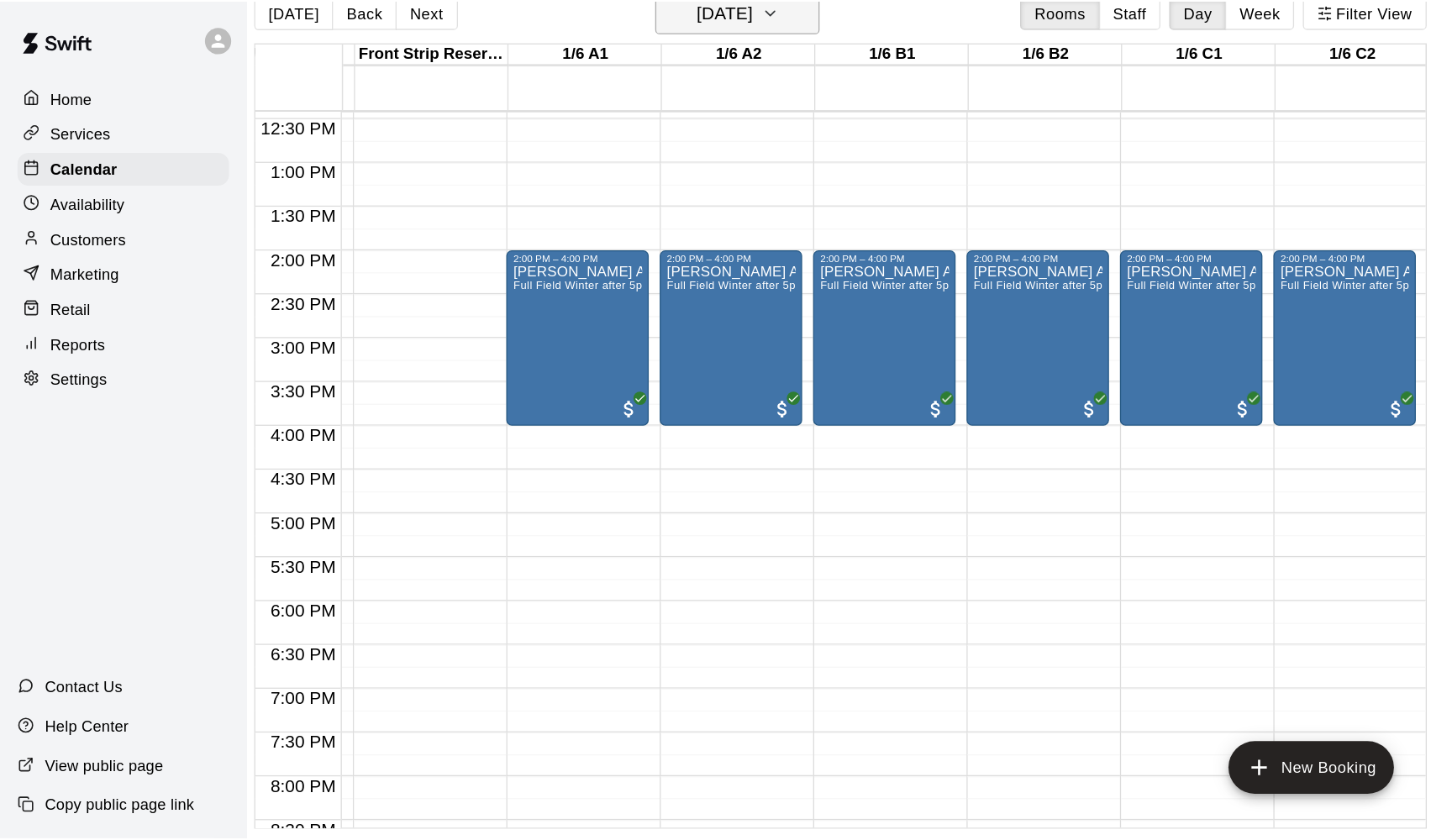
scroll to position [835, 0]
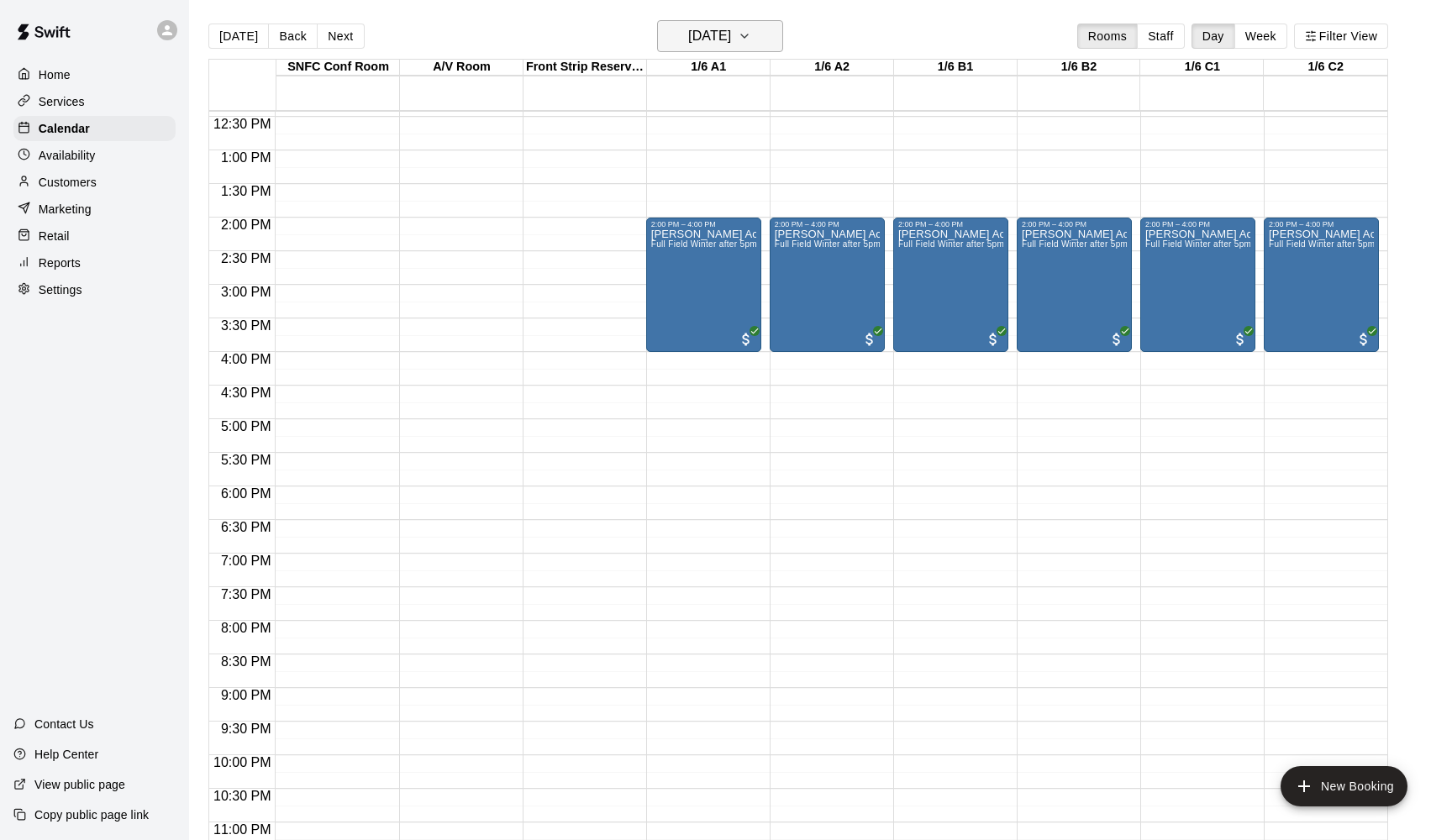
click at [725, 35] on h6 "[DATE]" at bounding box center [709, 36] width 42 height 23
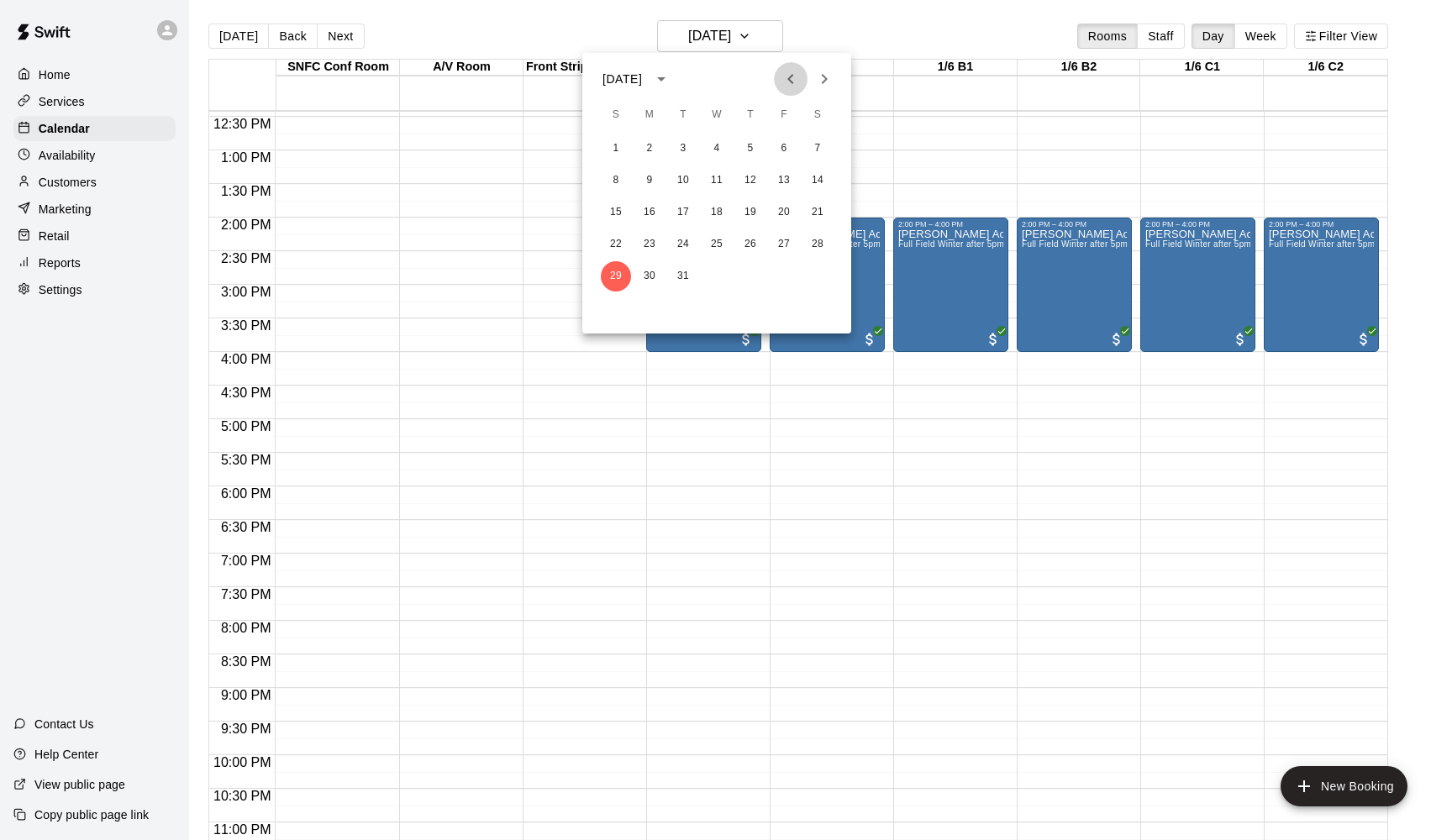
click at [794, 78] on icon "Previous month" at bounding box center [790, 79] width 20 height 20
click at [819, 147] on button "1" at bounding box center [817, 148] width 30 height 30
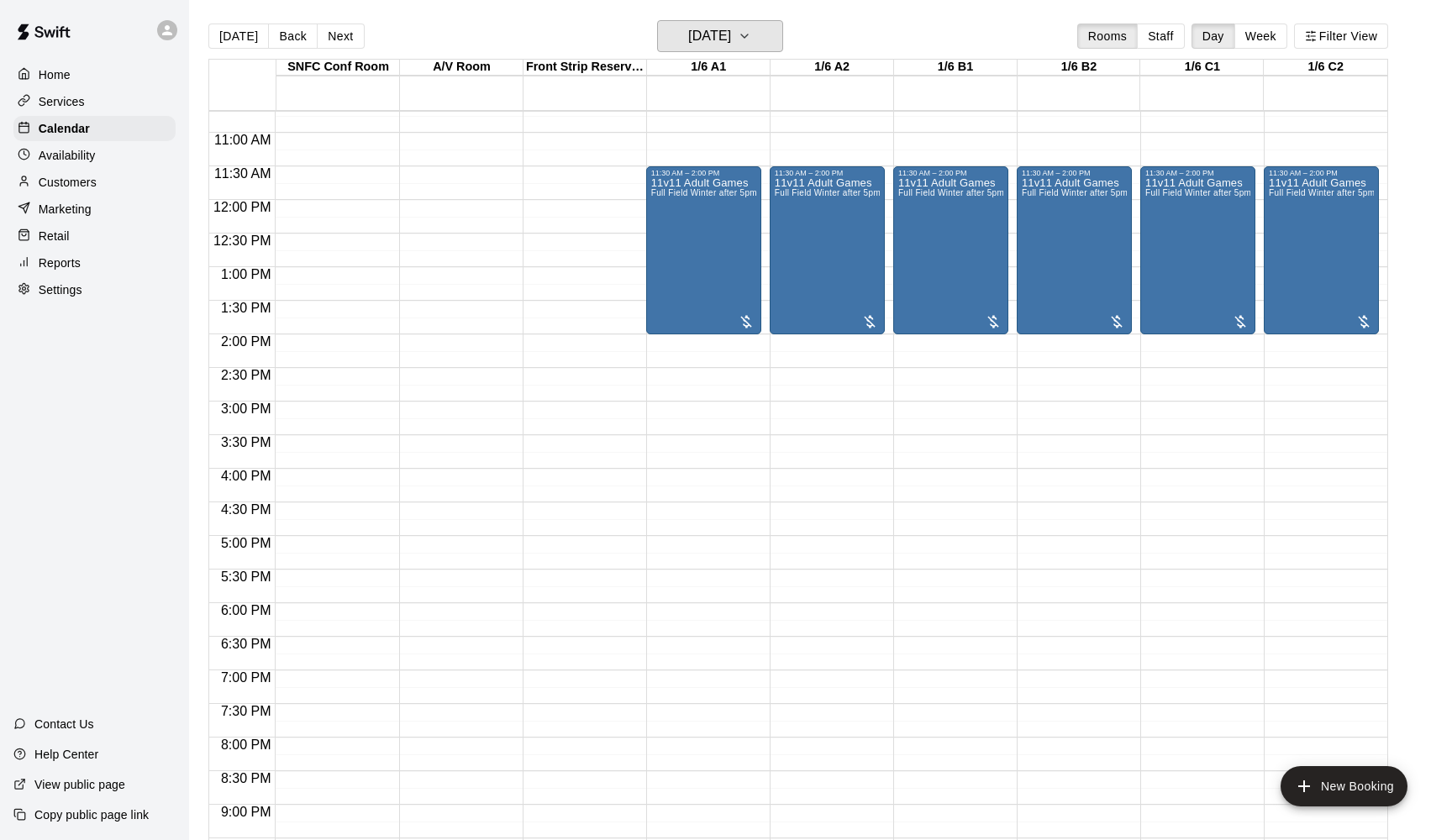
scroll to position [742, 0]
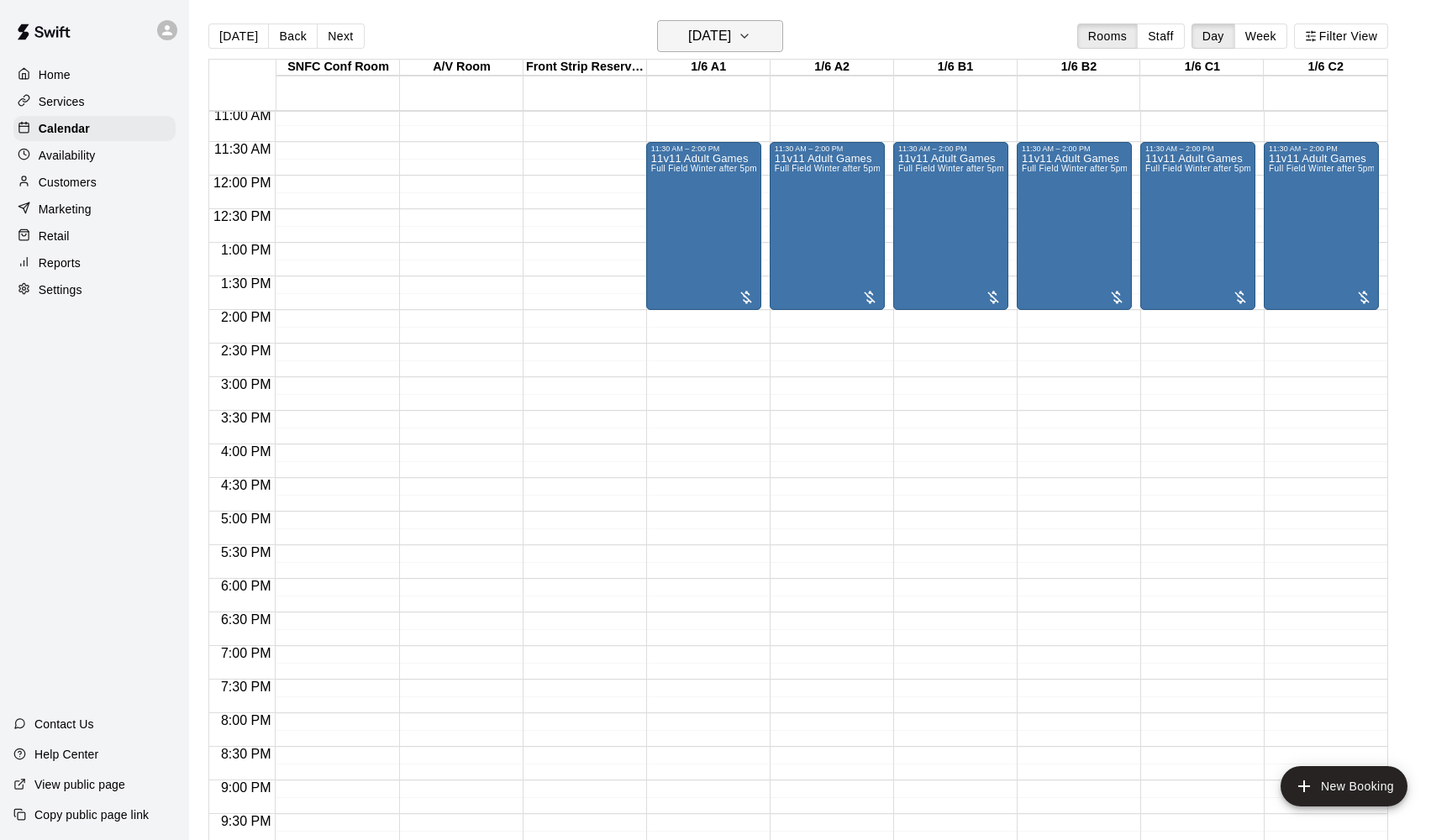
click at [688, 47] on h6 "[DATE]" at bounding box center [709, 36] width 42 height 23
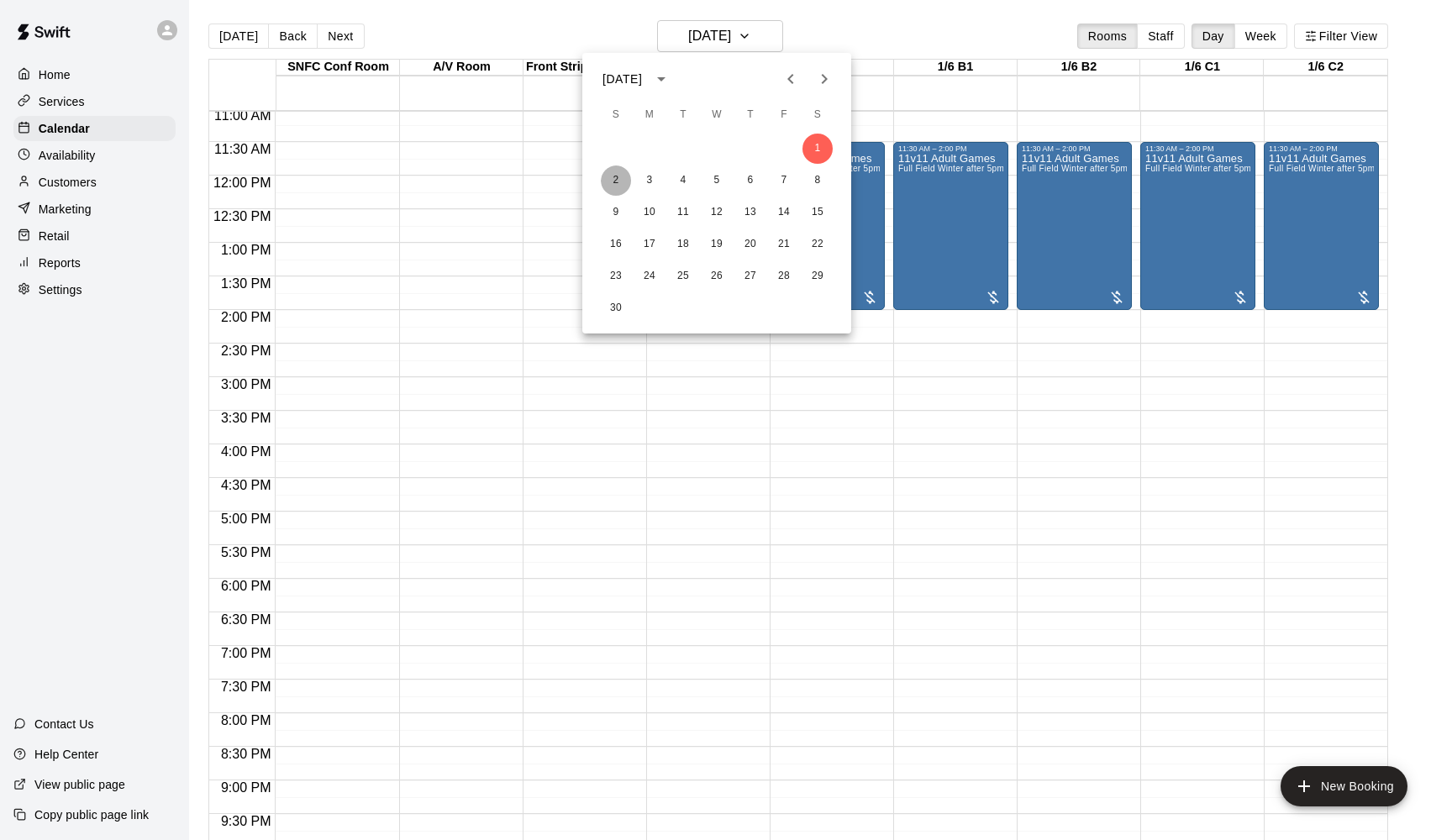
click at [614, 171] on button "2" at bounding box center [615, 180] width 30 height 30
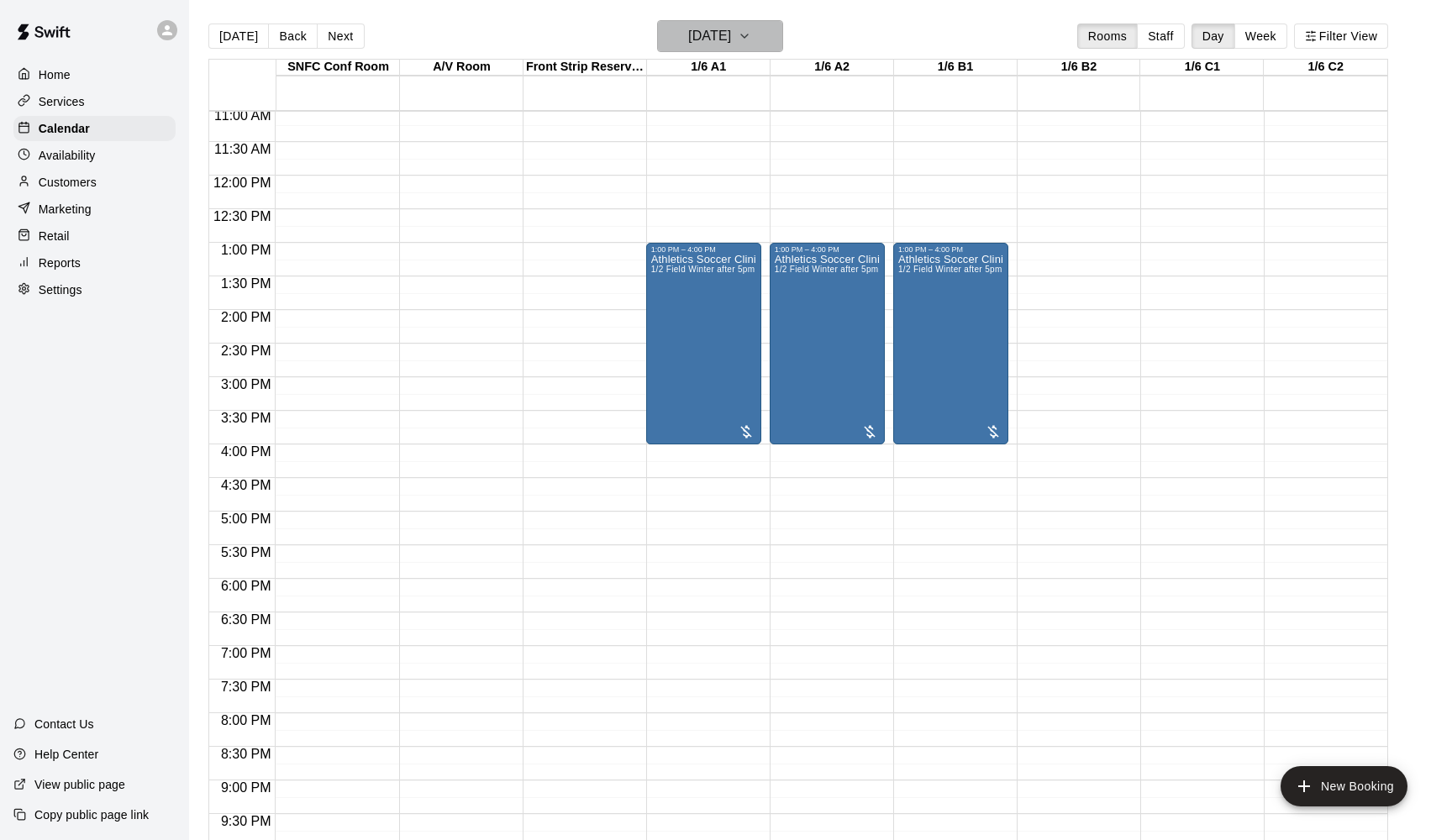
click at [710, 39] on h6 "[DATE]" at bounding box center [709, 36] width 42 height 23
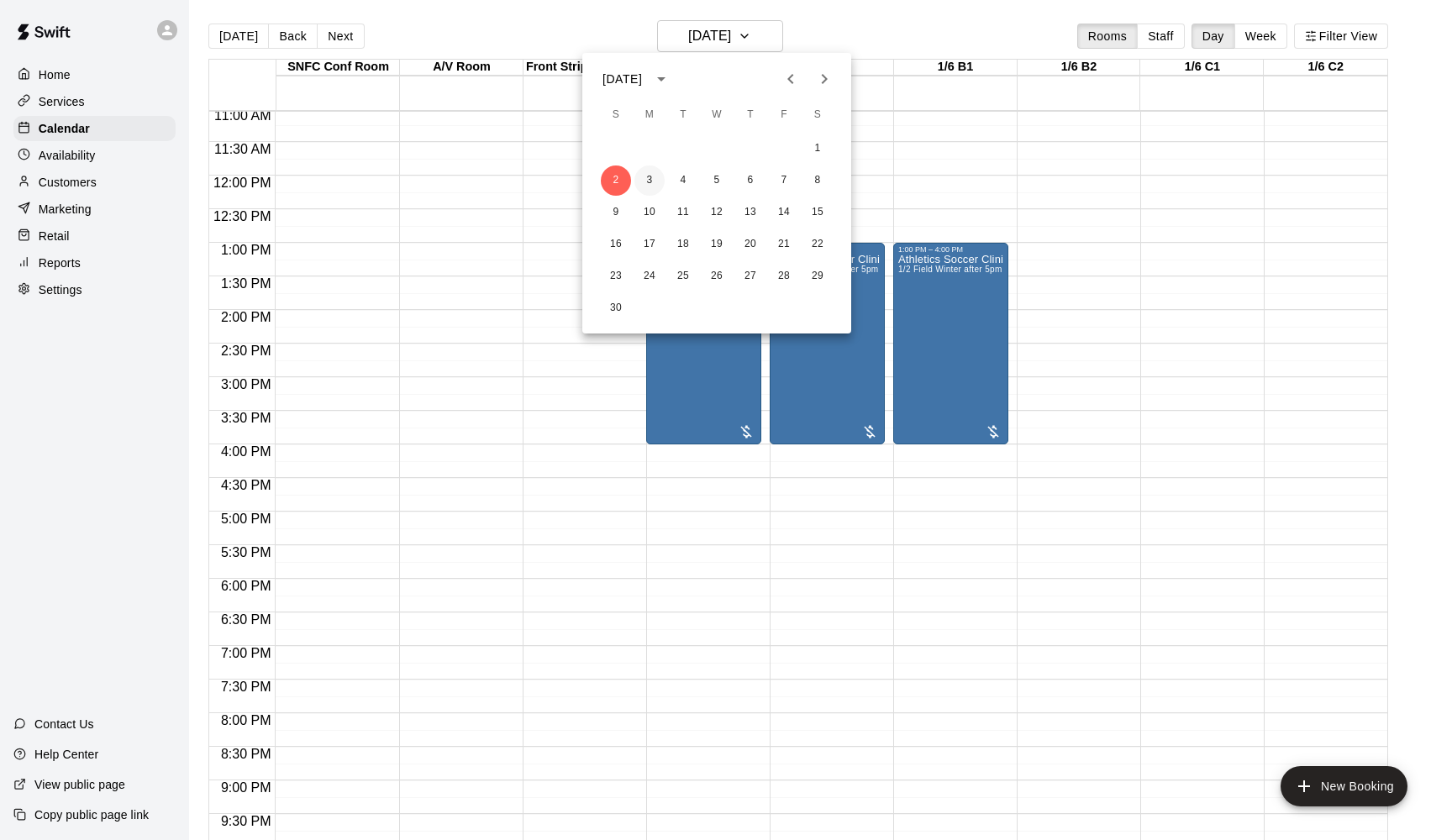
click at [649, 178] on button "3" at bounding box center [649, 180] width 30 height 30
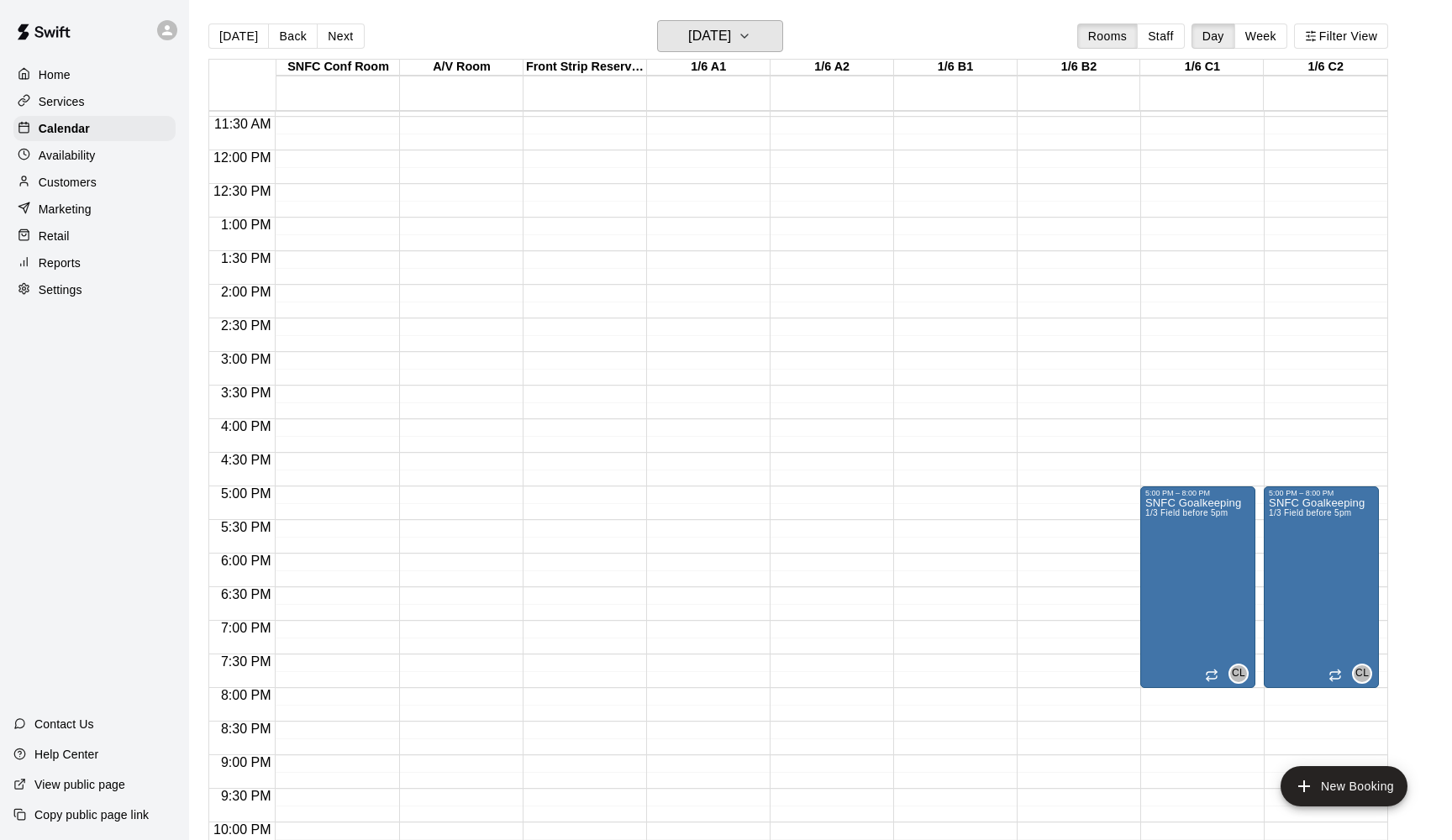
scroll to position [772, 0]
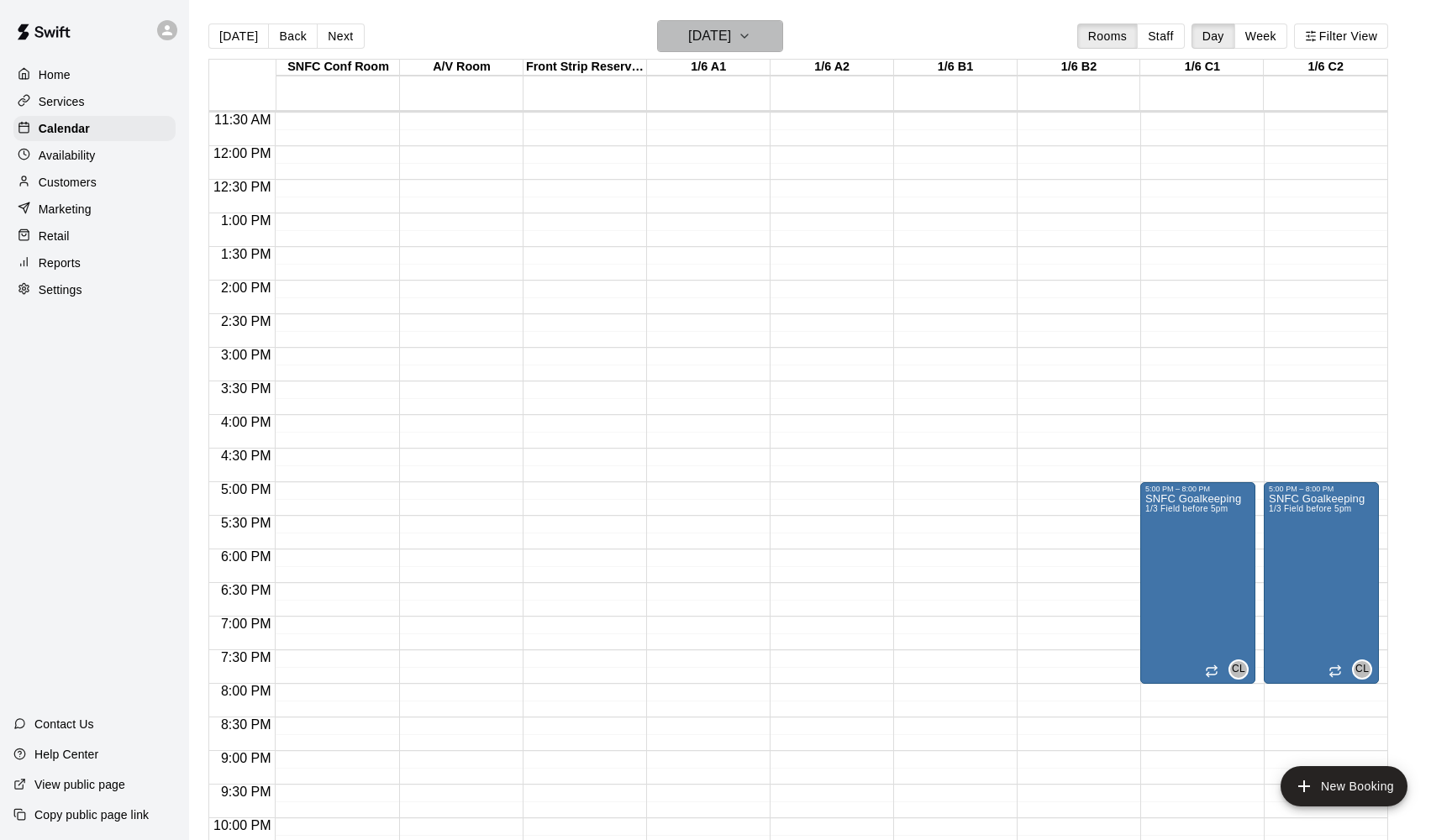
click at [729, 47] on h6 "[DATE]" at bounding box center [709, 36] width 42 height 23
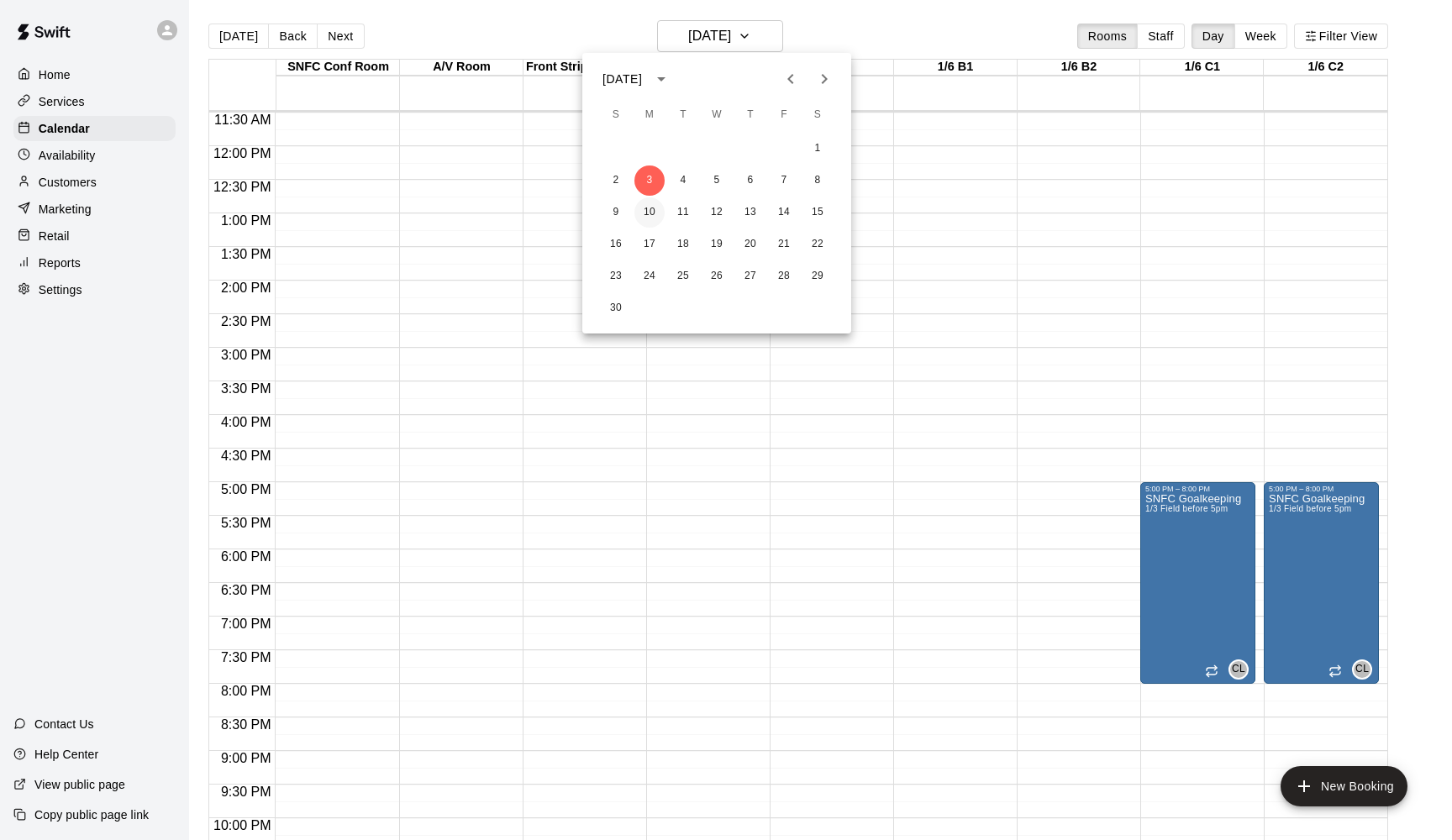
click at [650, 208] on button "10" at bounding box center [649, 212] width 30 height 30
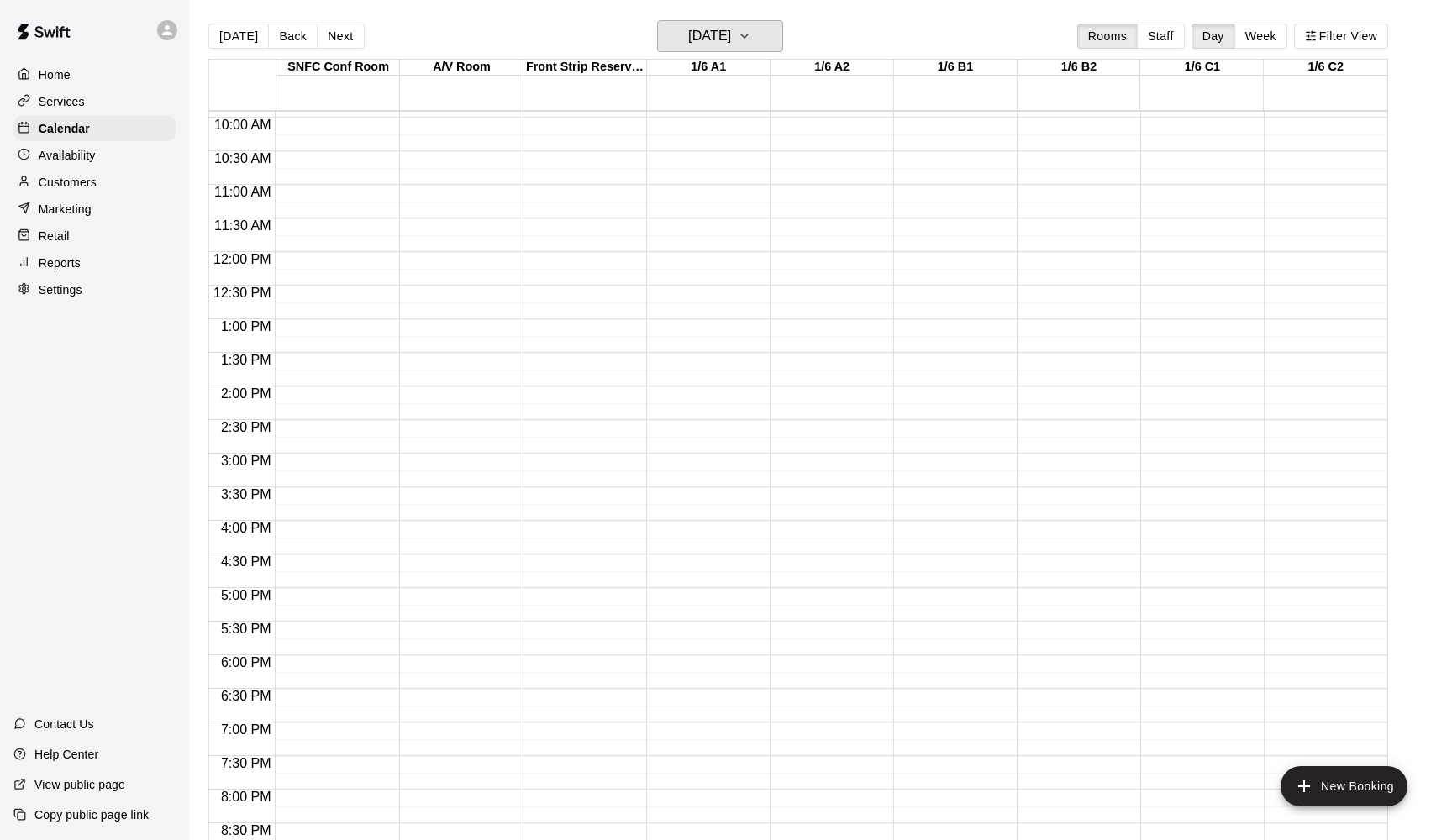
scroll to position [615, 0]
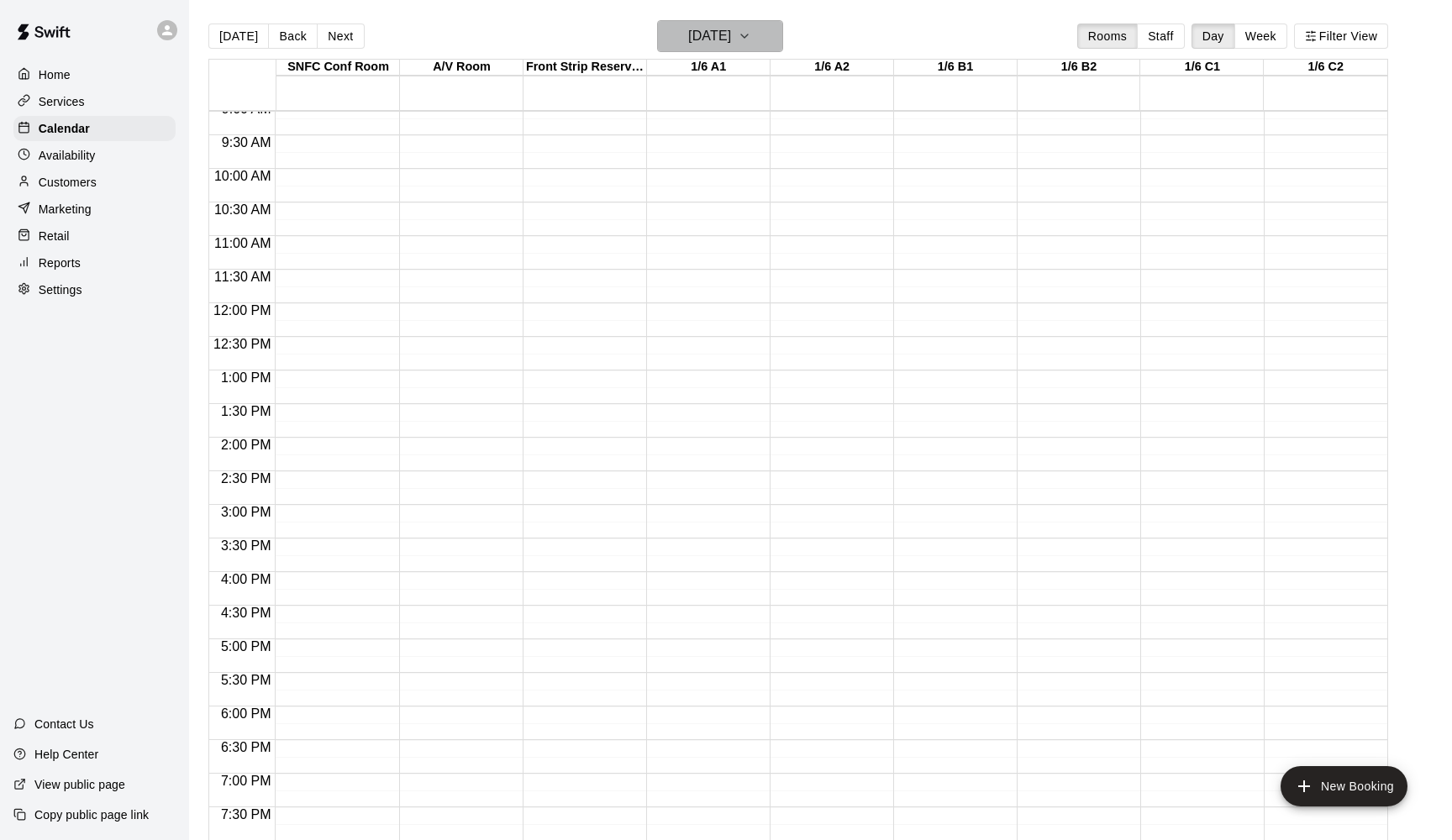
click at [723, 36] on h6 "[DATE]" at bounding box center [709, 36] width 42 height 23
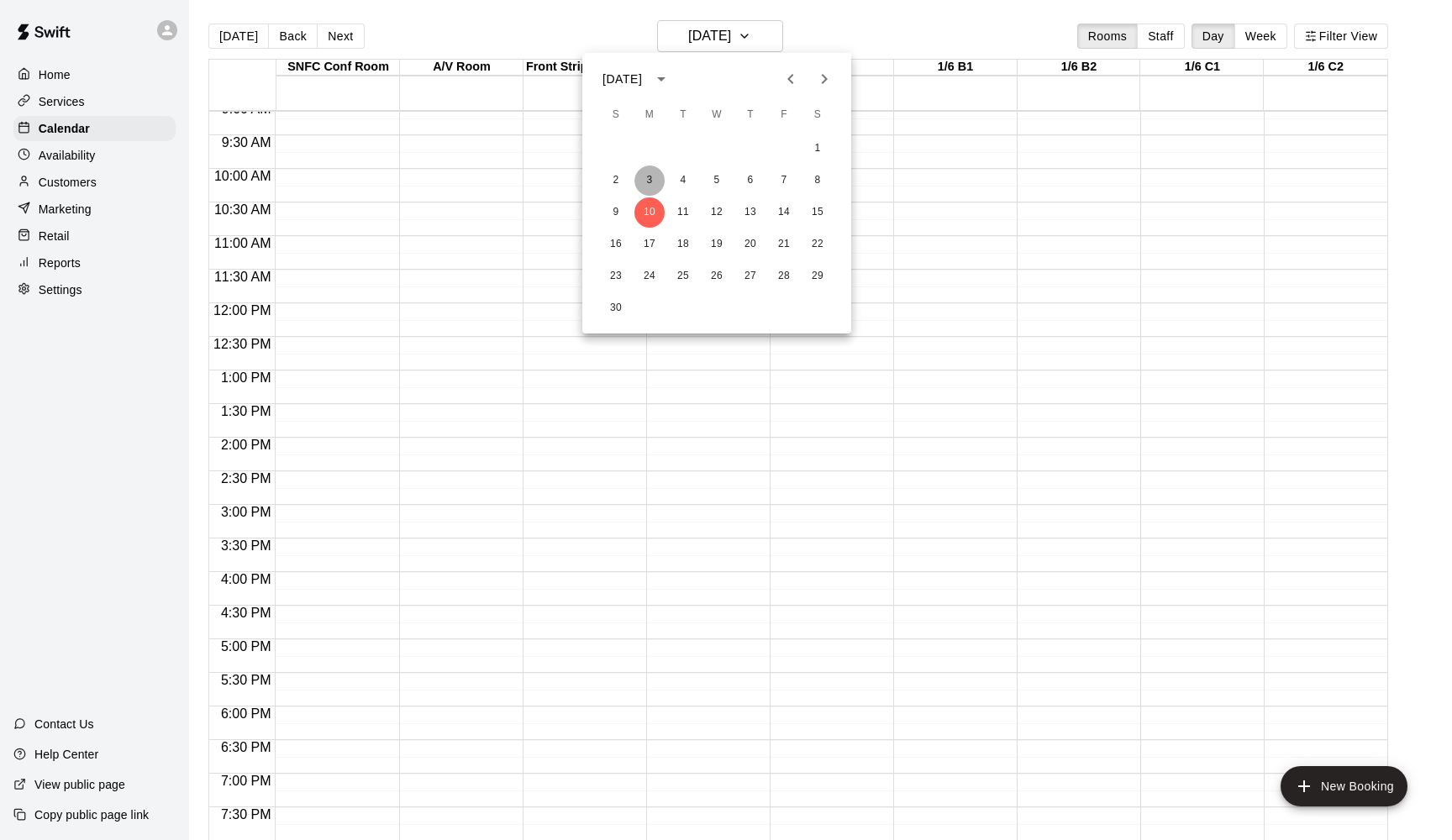
click at [651, 177] on button "3" at bounding box center [649, 180] width 30 height 30
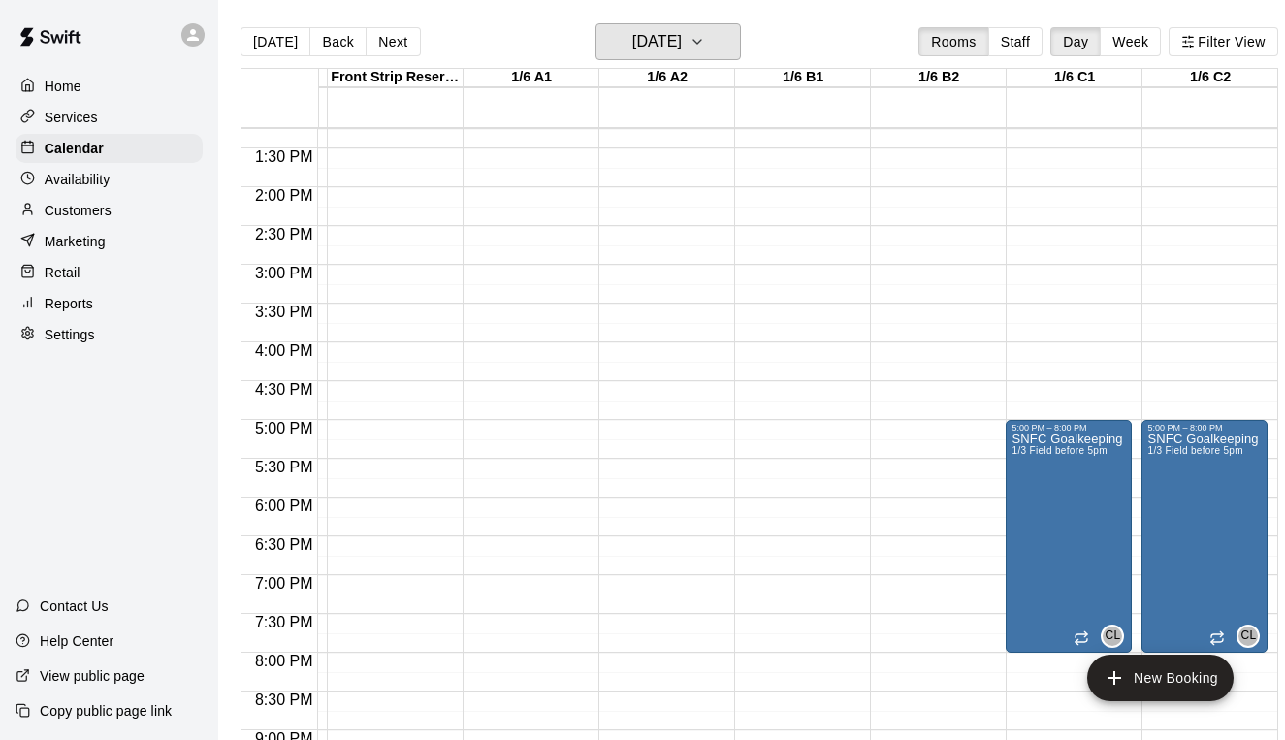
scroll to position [1031, 263]
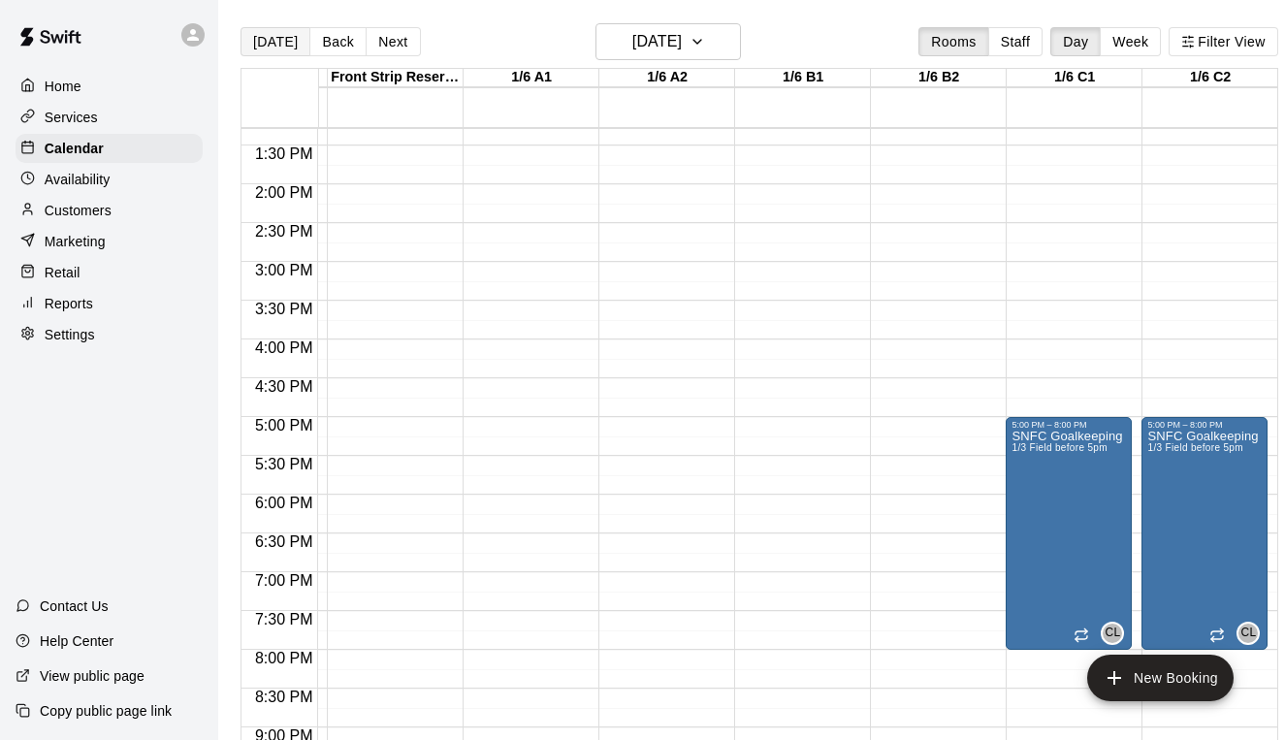
click at [269, 34] on button "[DATE]" at bounding box center [276, 41] width 70 height 29
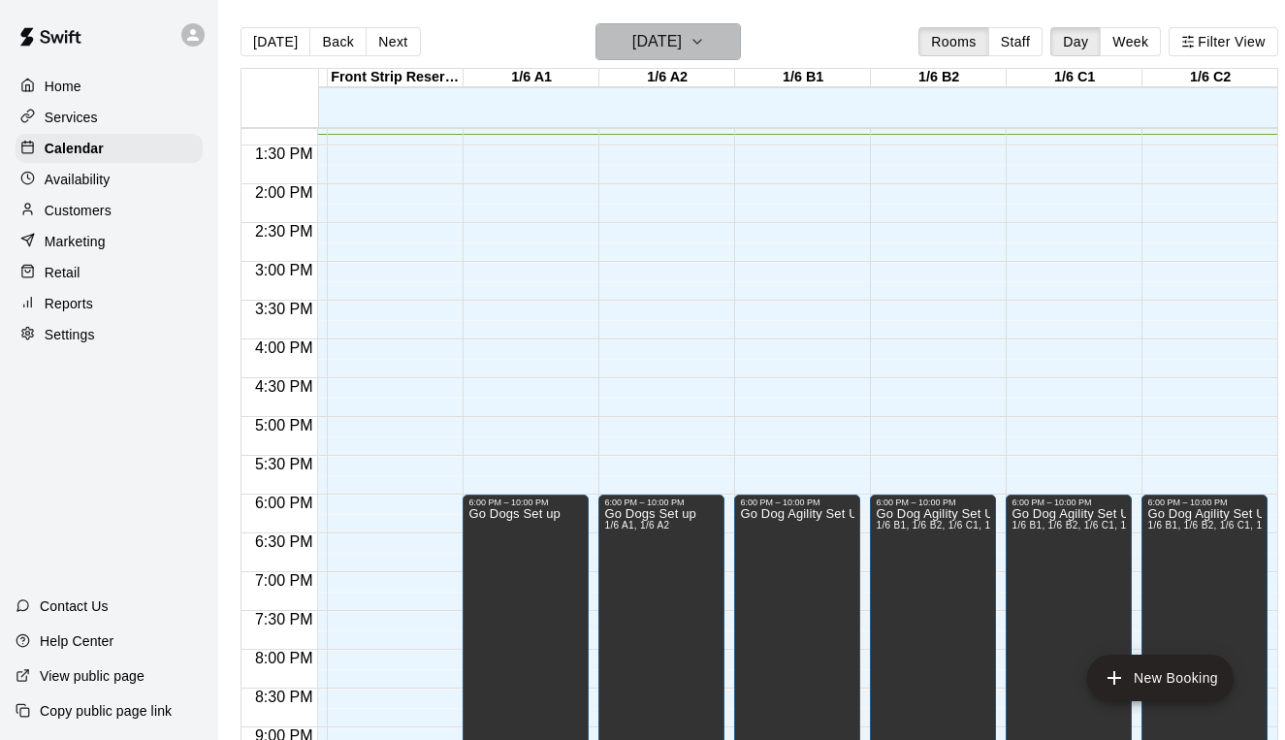
click at [670, 48] on h6 "[DATE]" at bounding box center [656, 41] width 49 height 27
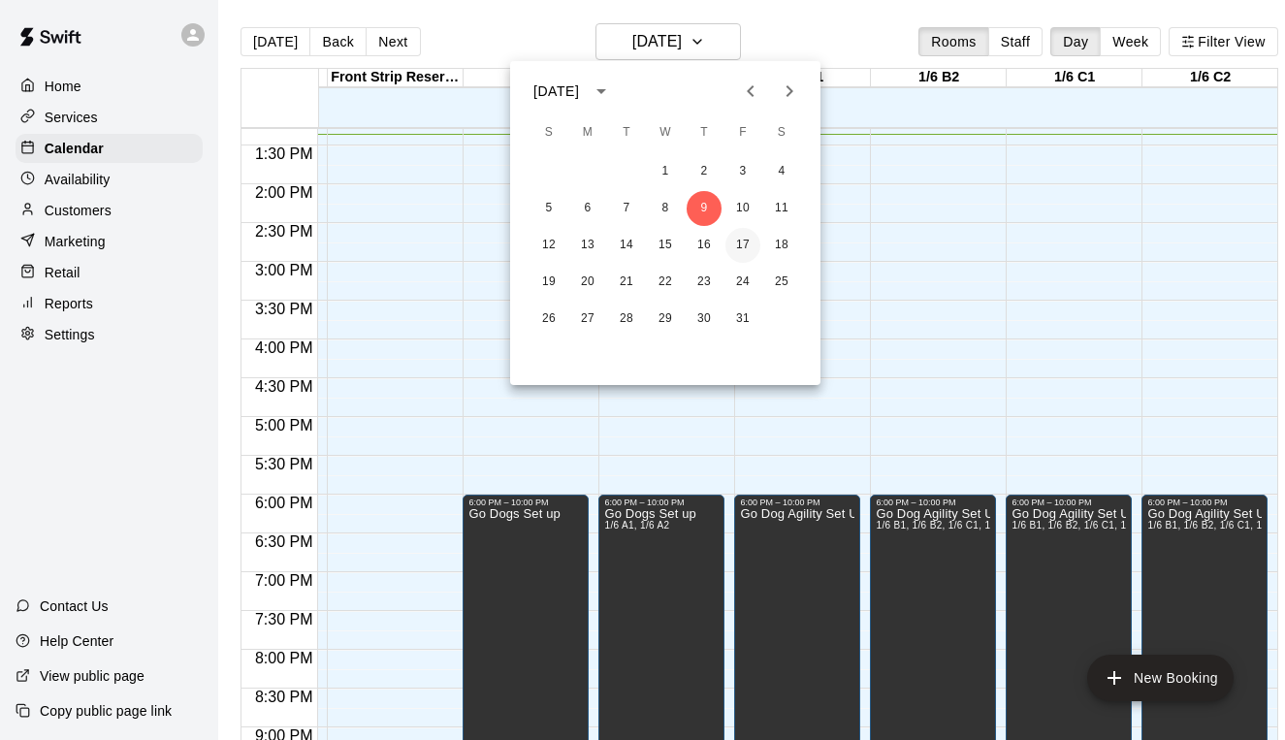
click at [743, 243] on button "17" at bounding box center [742, 245] width 35 height 35
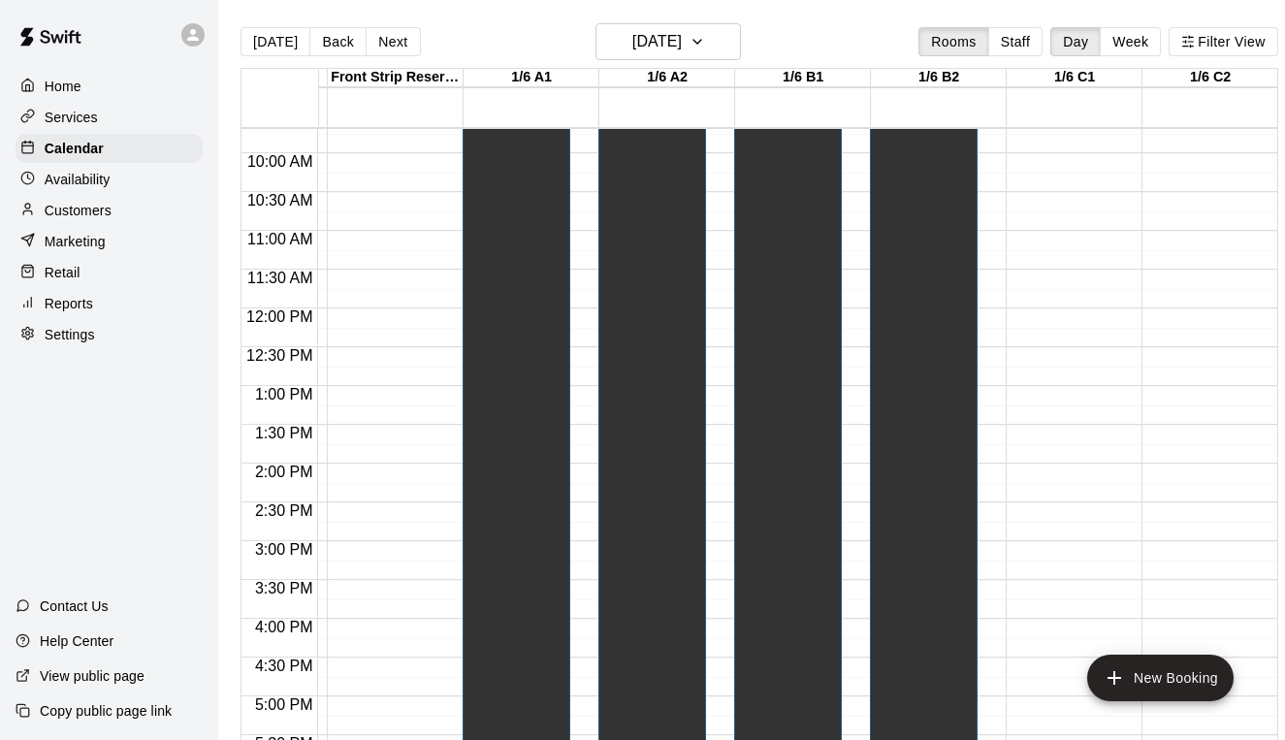
scroll to position [762, 263]
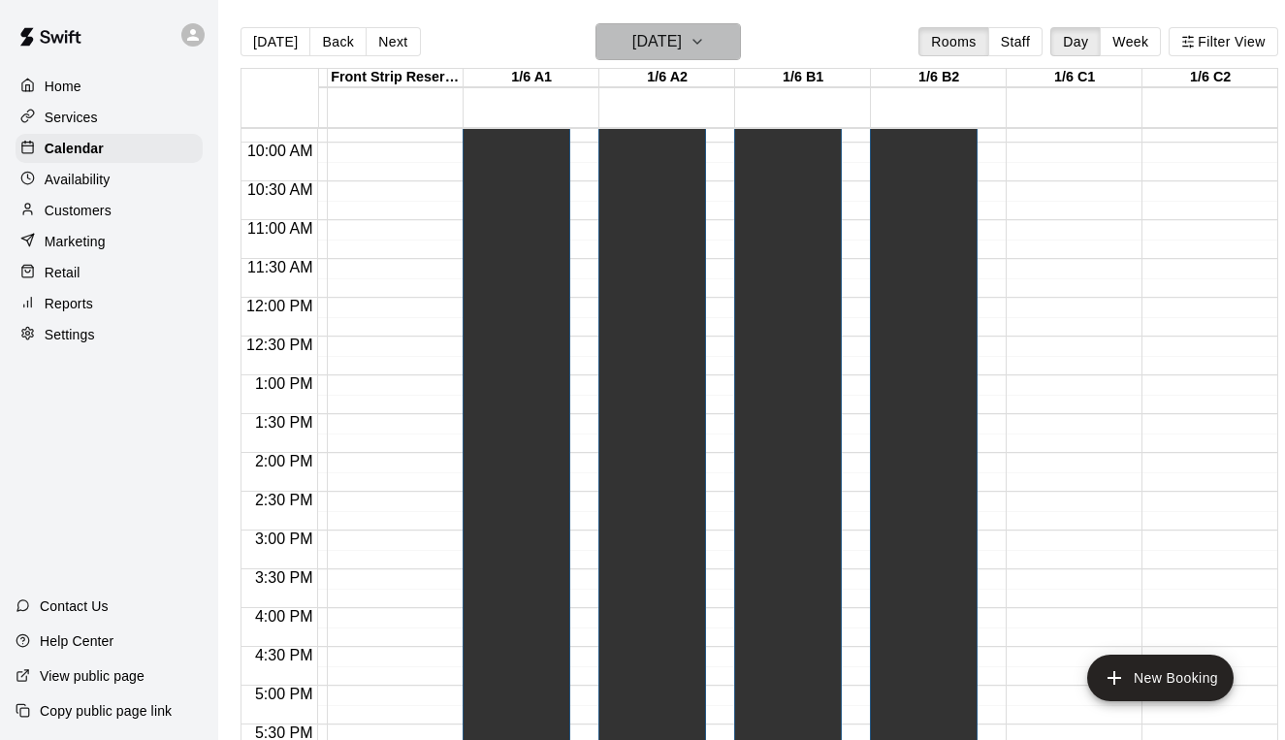
click at [664, 47] on h6 "[DATE]" at bounding box center [656, 41] width 49 height 27
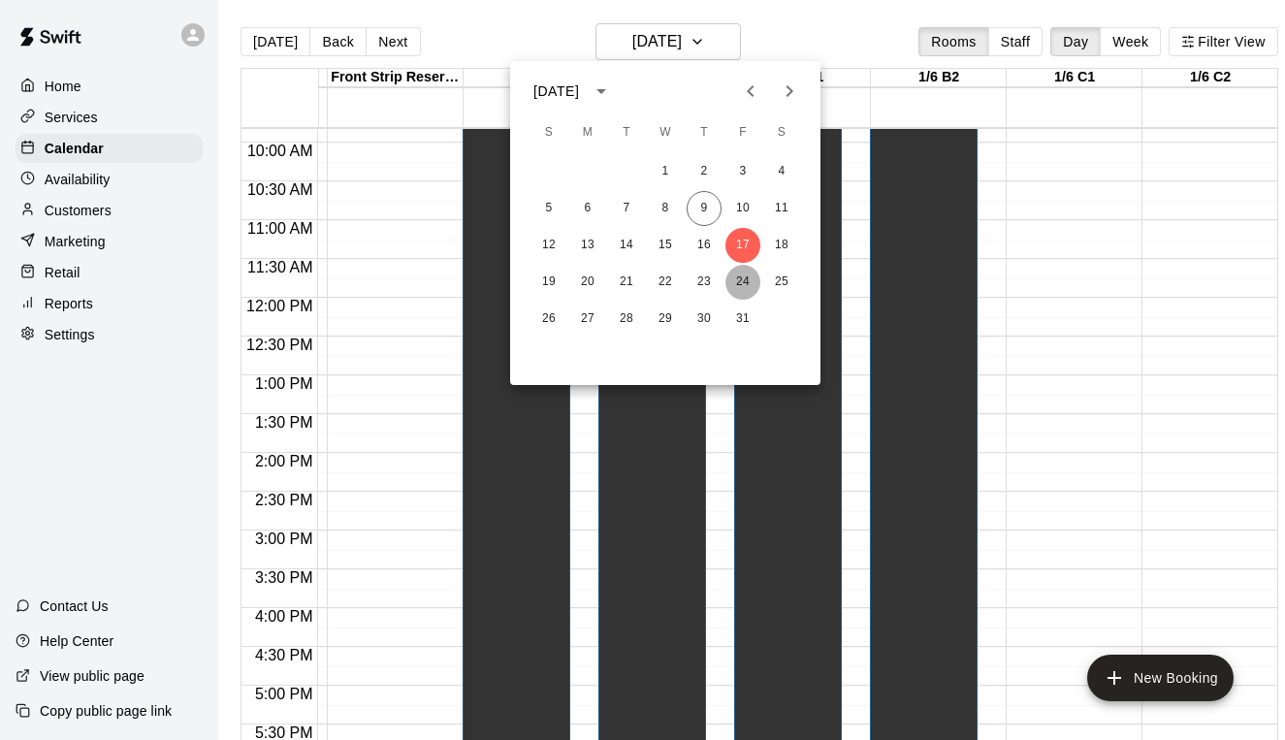
click at [738, 282] on button "24" at bounding box center [742, 282] width 35 height 35
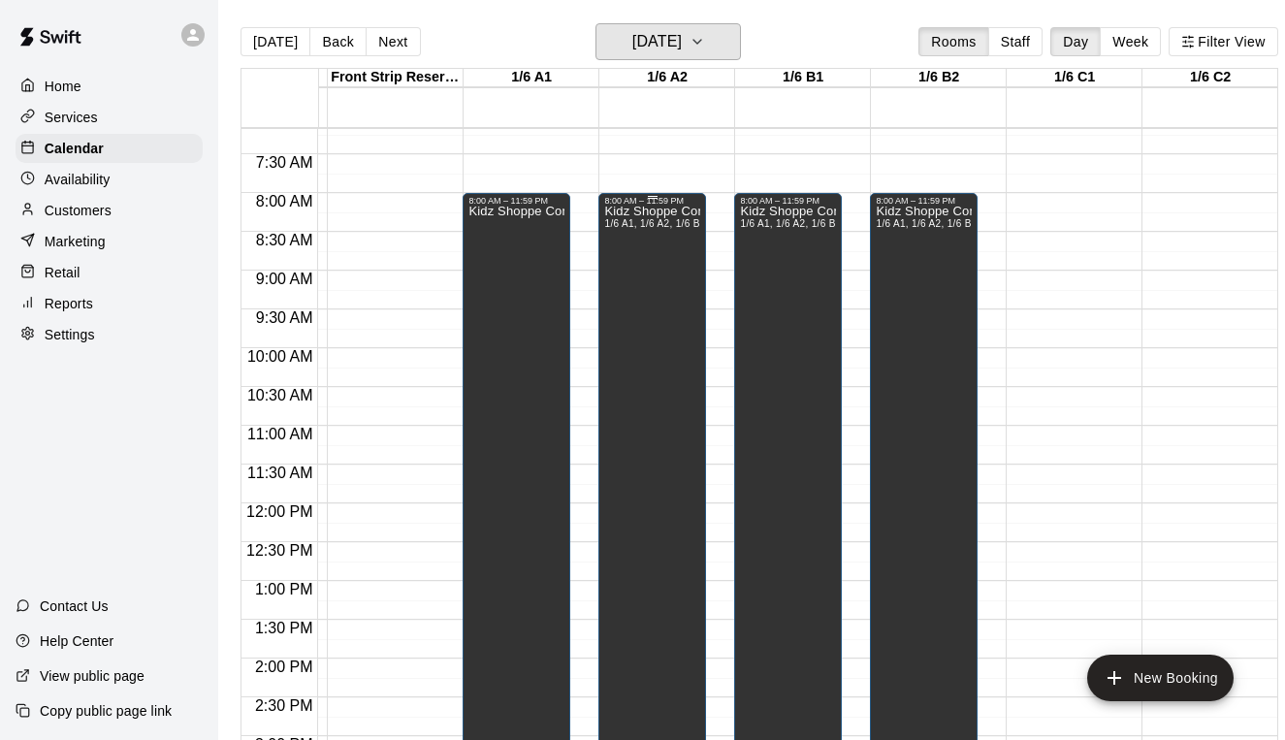
scroll to position [625, 263]
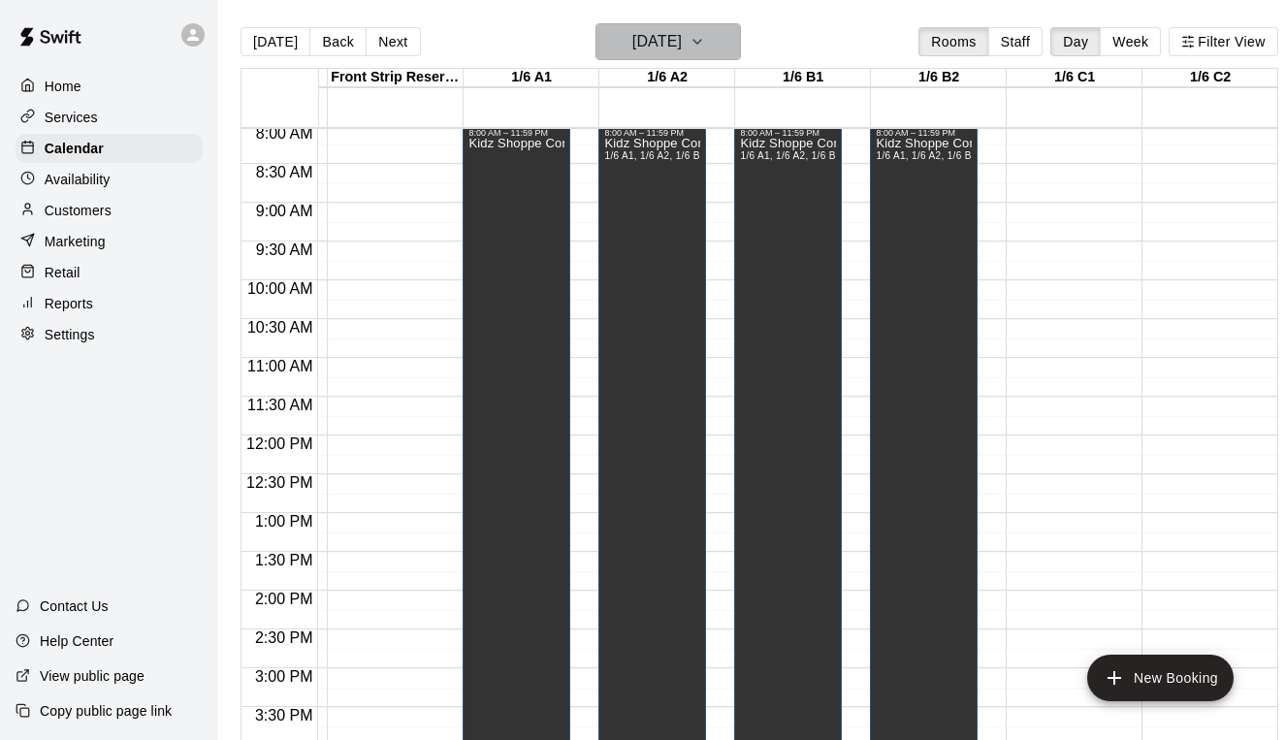
click at [677, 42] on h6 "[DATE]" at bounding box center [656, 41] width 49 height 27
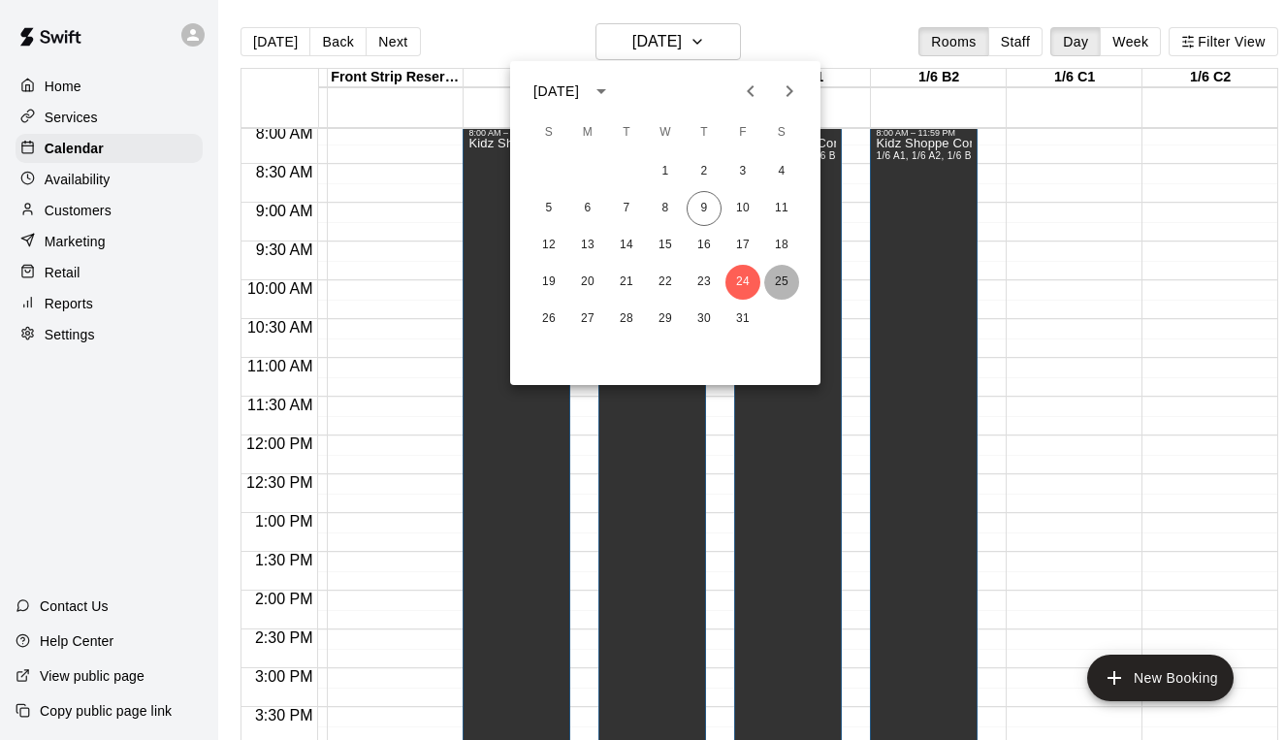
click at [787, 291] on button "25" at bounding box center [781, 282] width 35 height 35
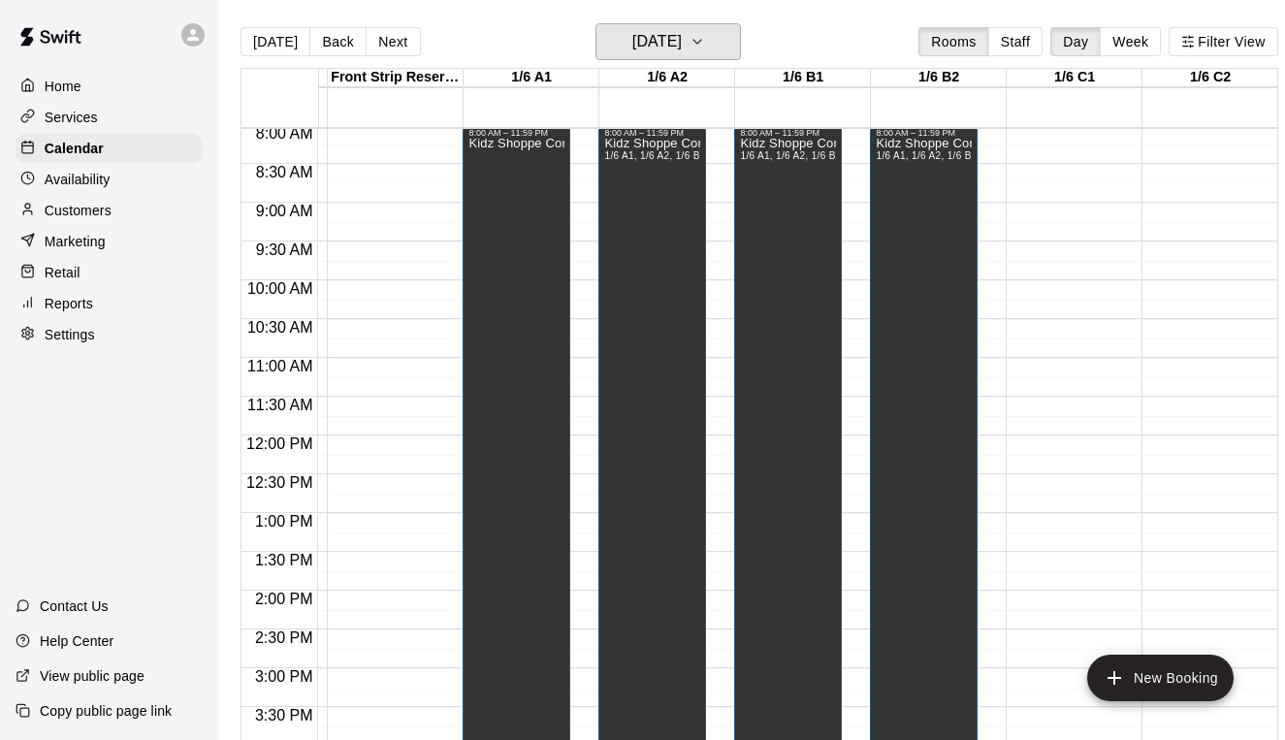
click at [665, 43] on h6 "[DATE]" at bounding box center [656, 41] width 49 height 27
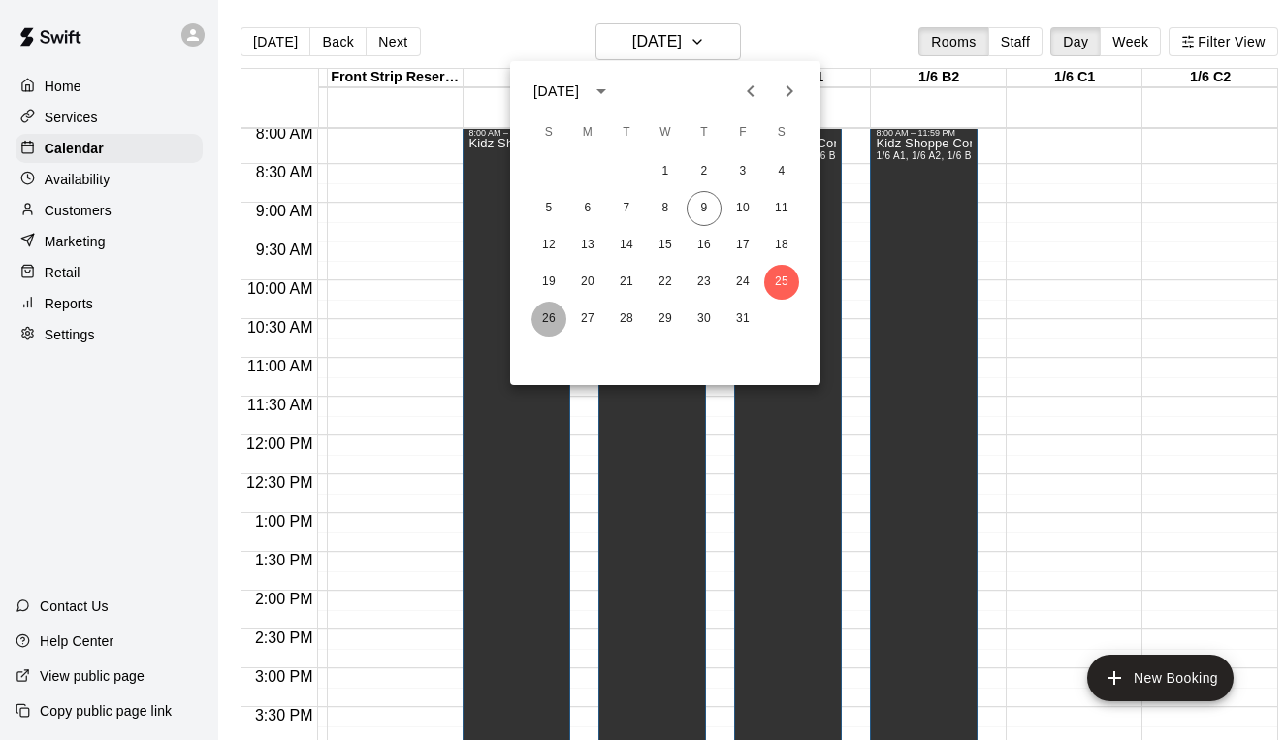
click at [546, 313] on button "26" at bounding box center [548, 319] width 35 height 35
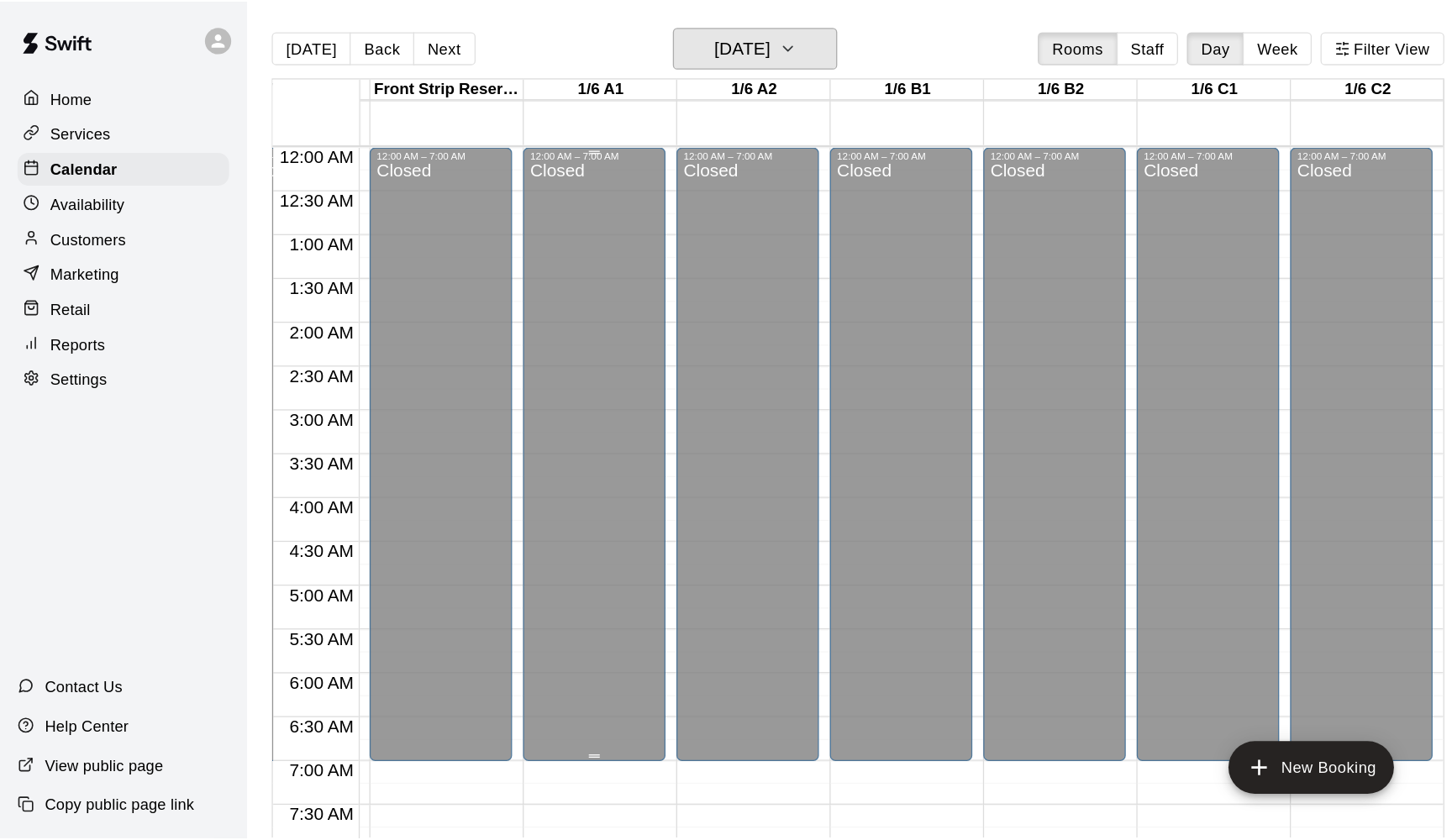
scroll to position [0, 228]
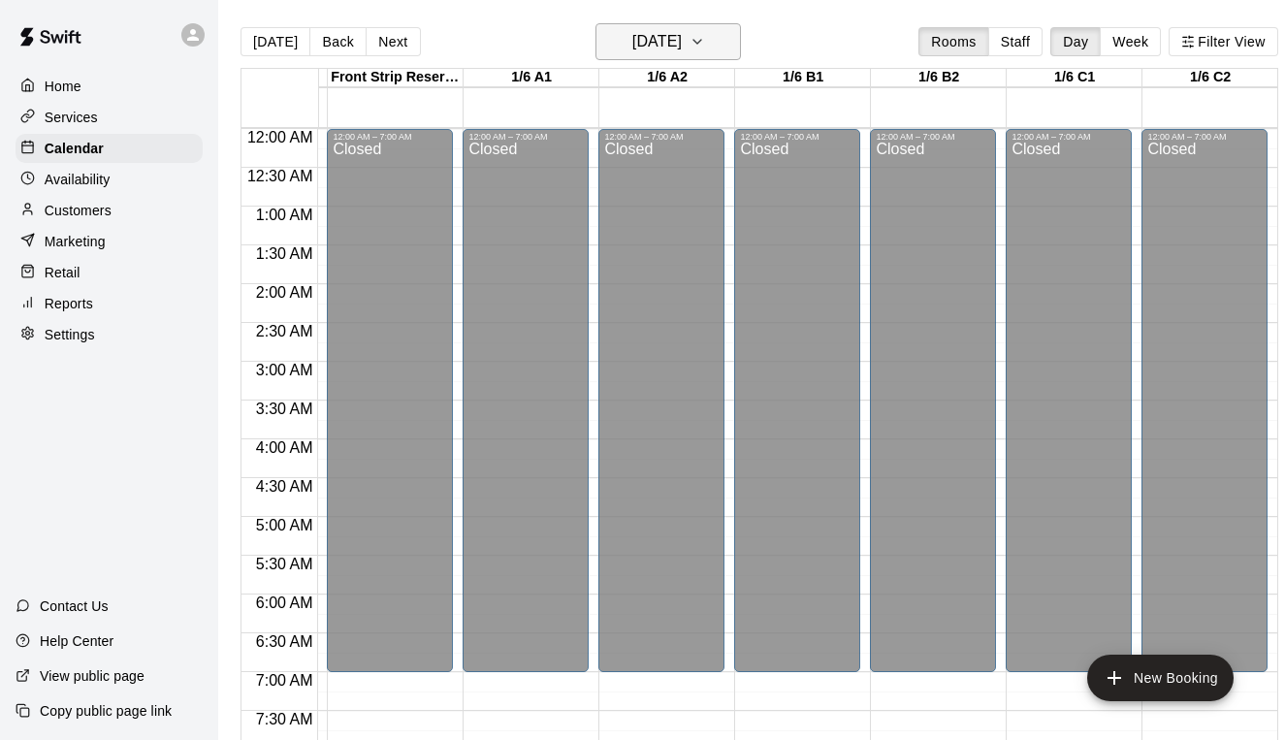
click at [665, 56] on button "[DATE]" at bounding box center [667, 41] width 145 height 37
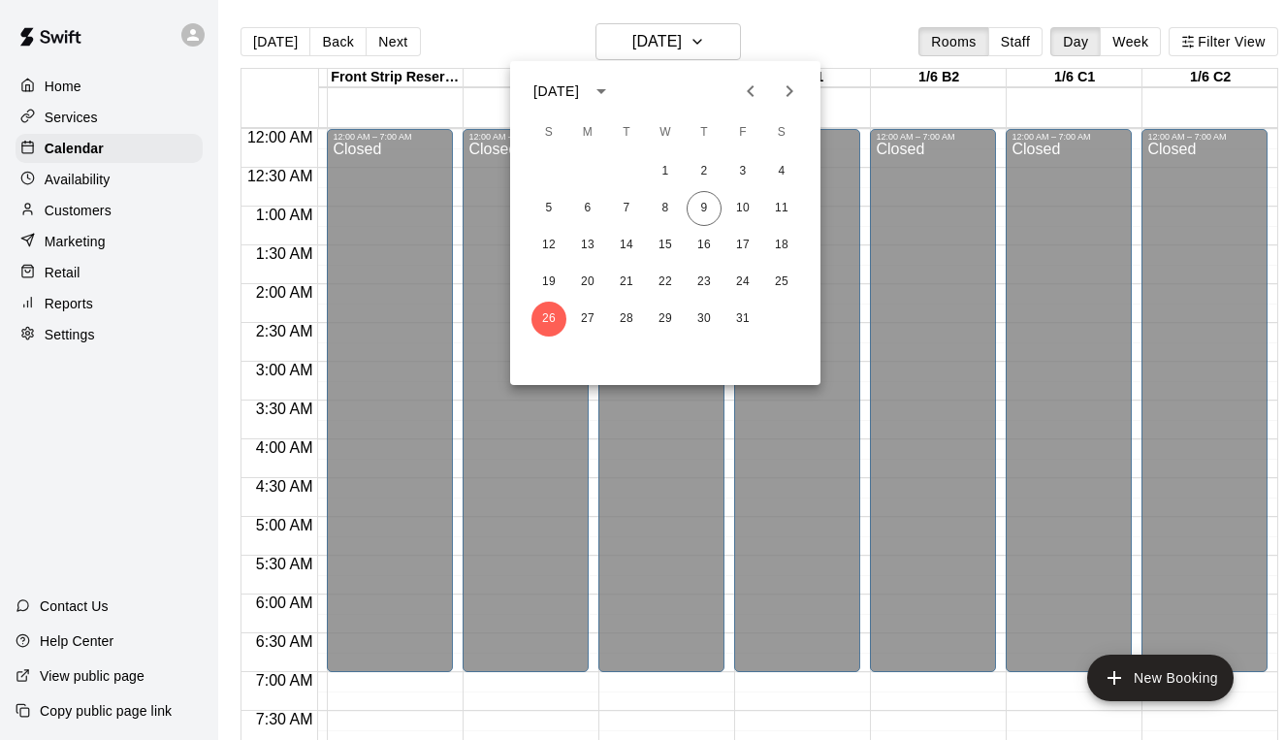
click at [846, 24] on div at bounding box center [642, 370] width 1285 height 740
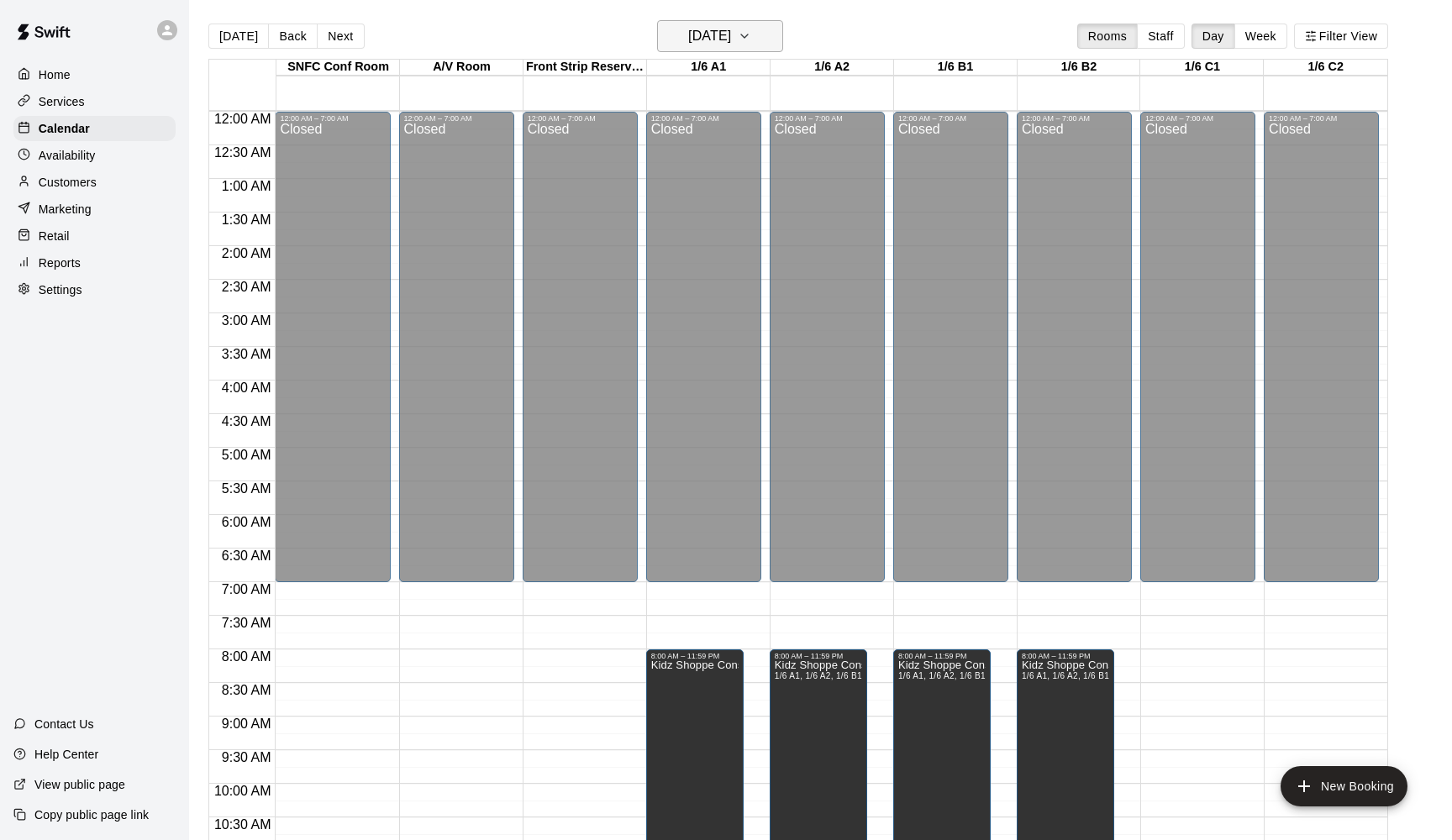
scroll to position [0, 0]
click at [688, 42] on h6 "[DATE]" at bounding box center [709, 36] width 42 height 23
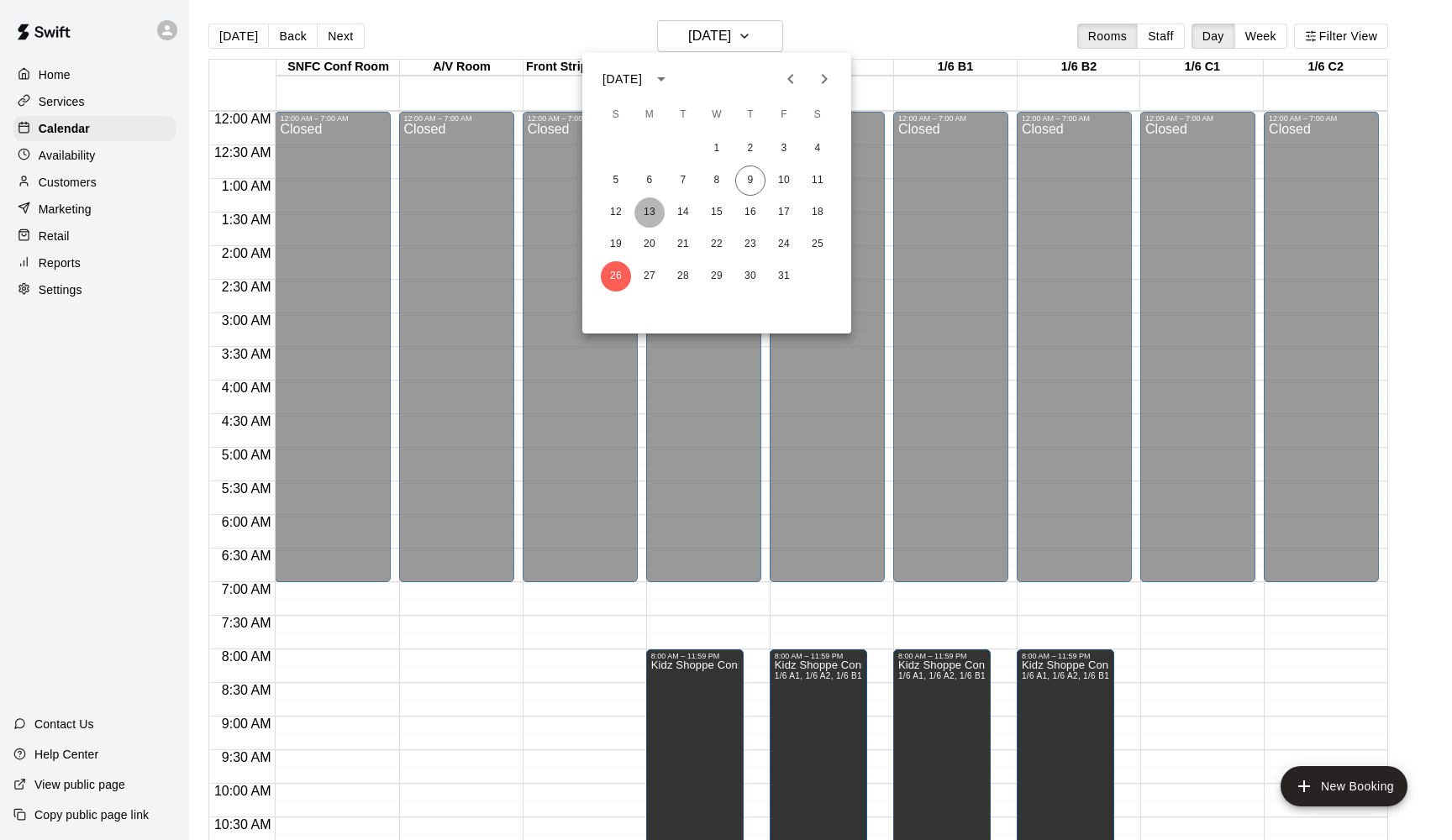
click at [651, 210] on button "13" at bounding box center [649, 212] width 30 height 30
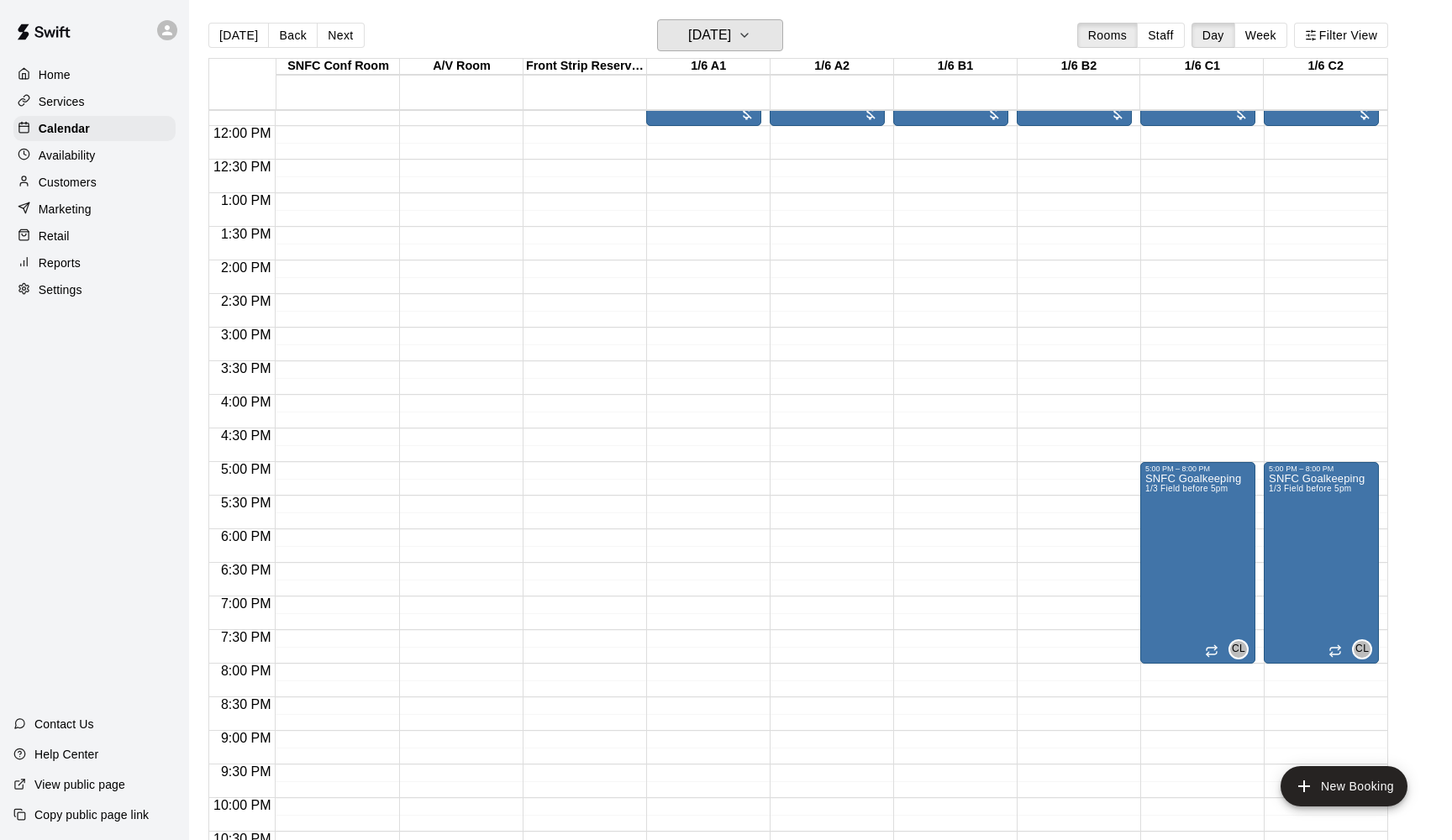
scroll to position [798, 0]
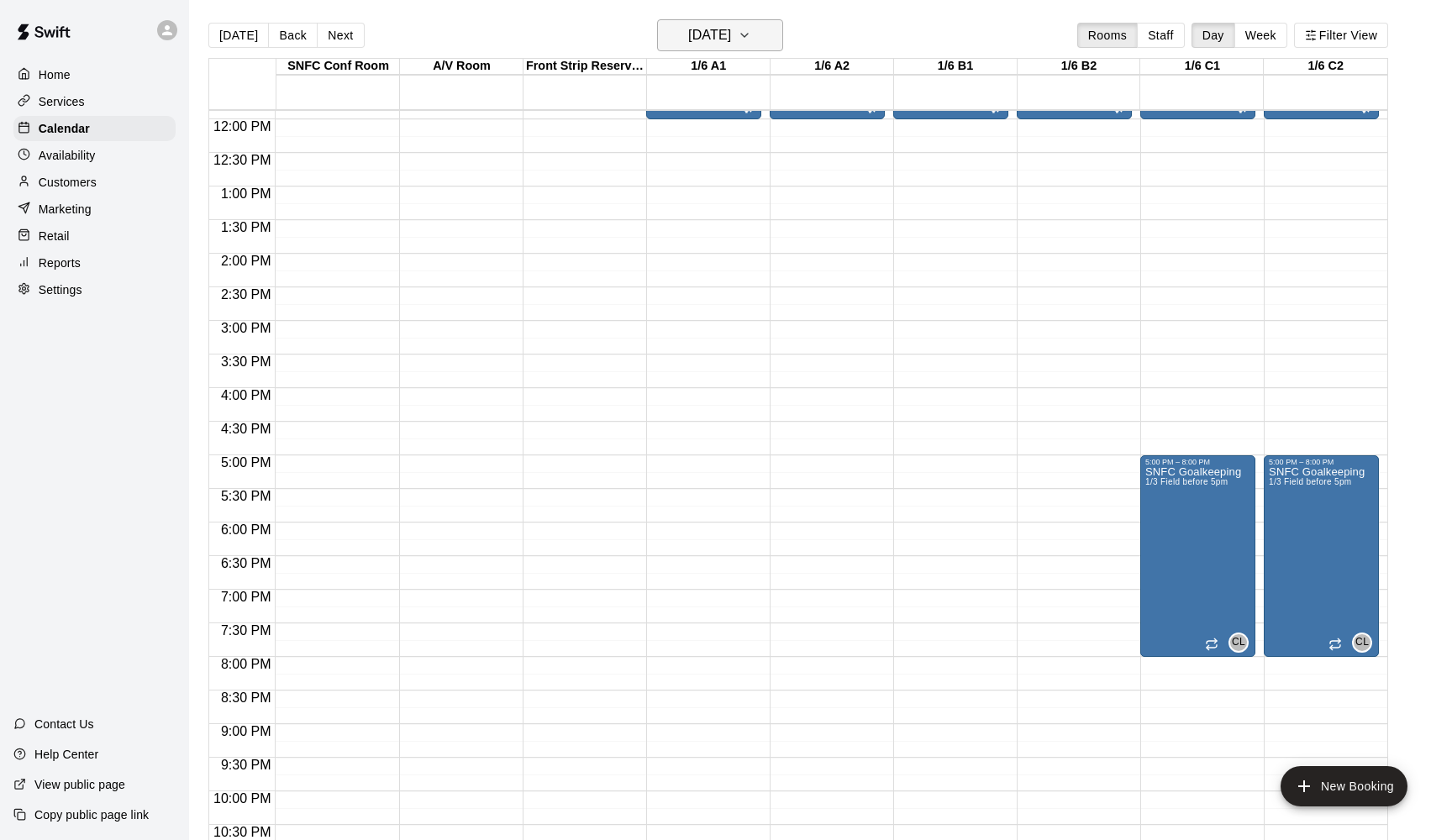
click at [730, 42] on h6 "[DATE]" at bounding box center [709, 35] width 42 height 23
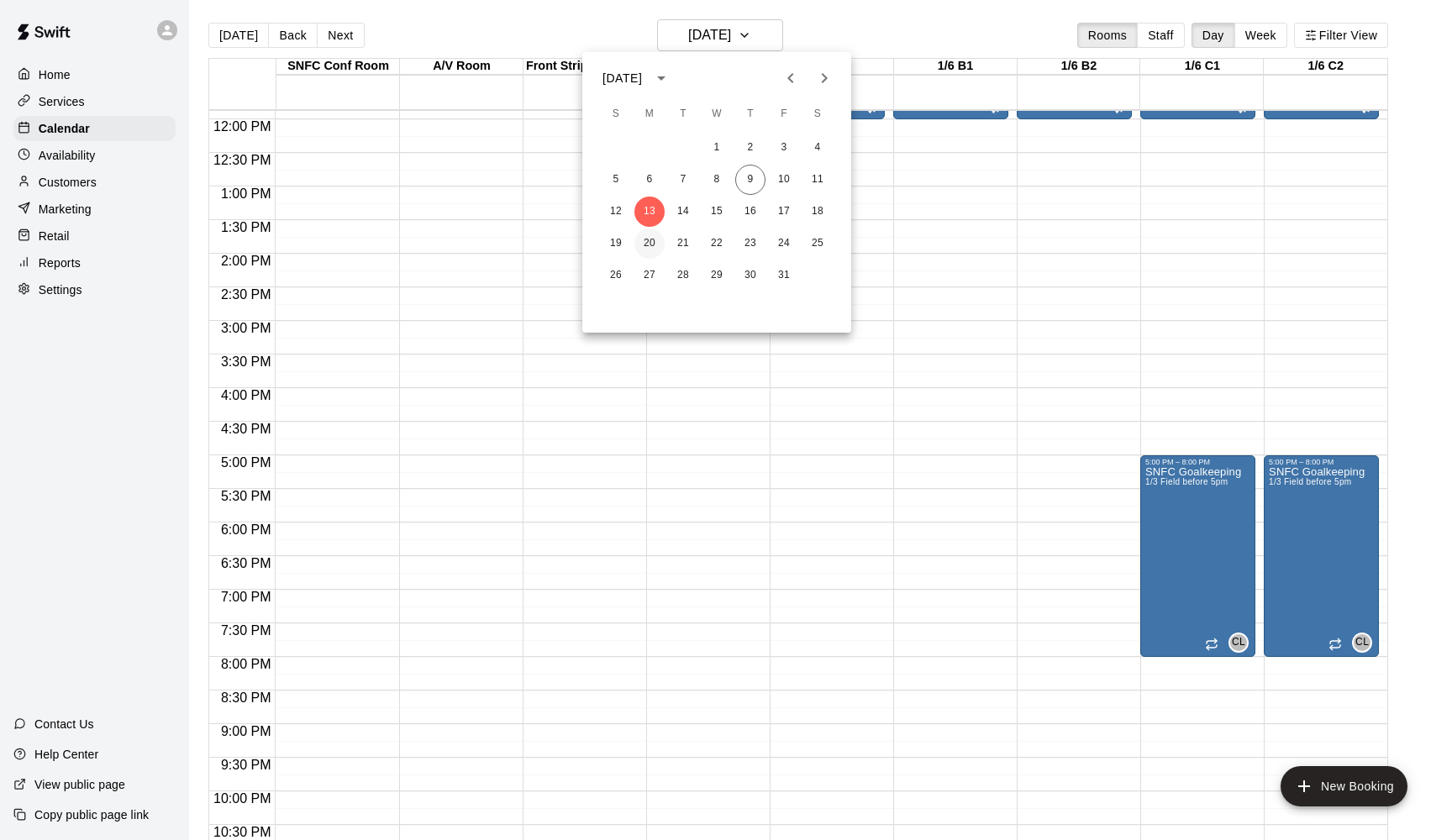
click at [654, 241] on button "20" at bounding box center [649, 243] width 30 height 30
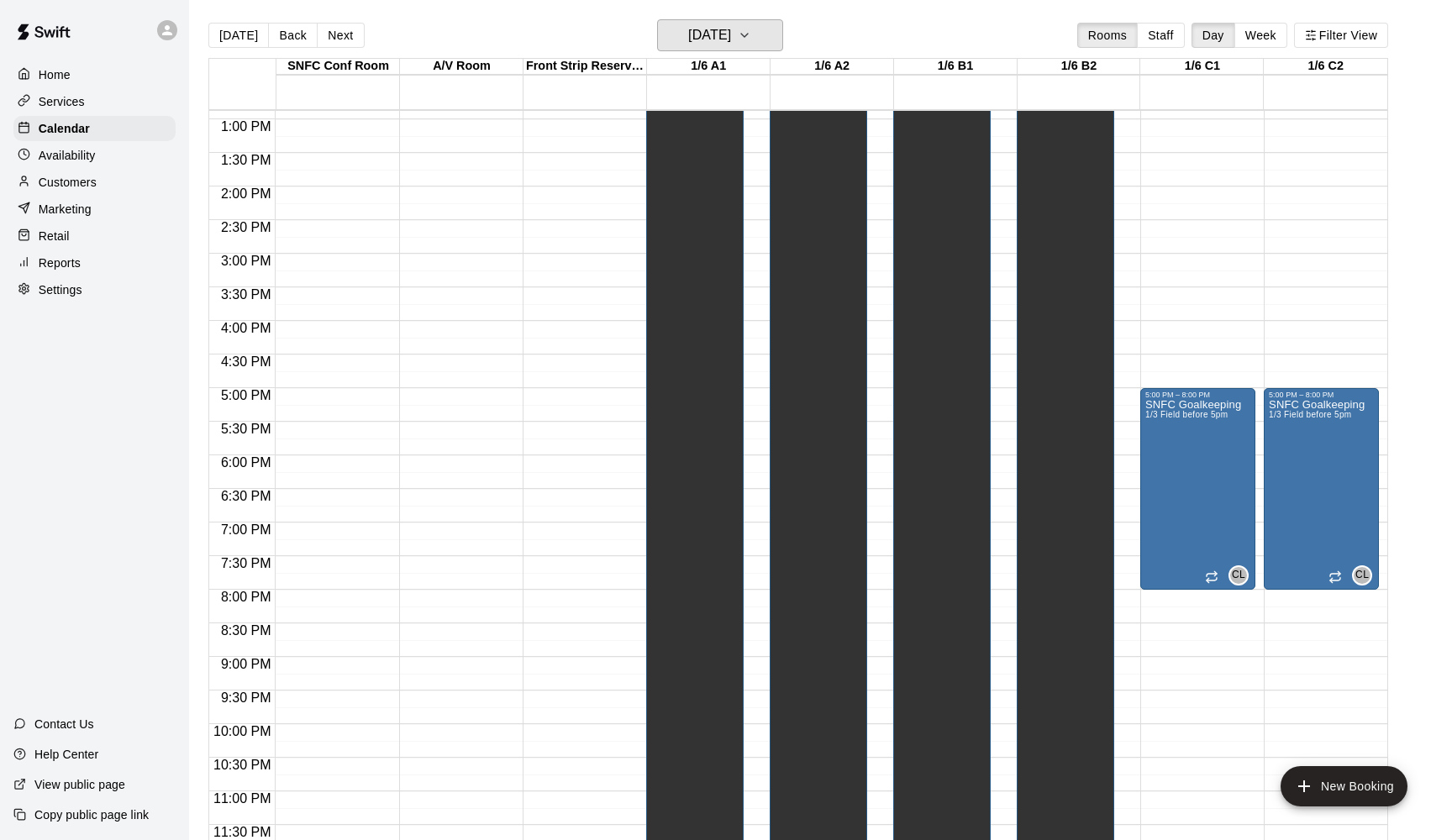
scroll to position [866, 0]
click at [731, 39] on h6 "[DATE]" at bounding box center [709, 35] width 42 height 23
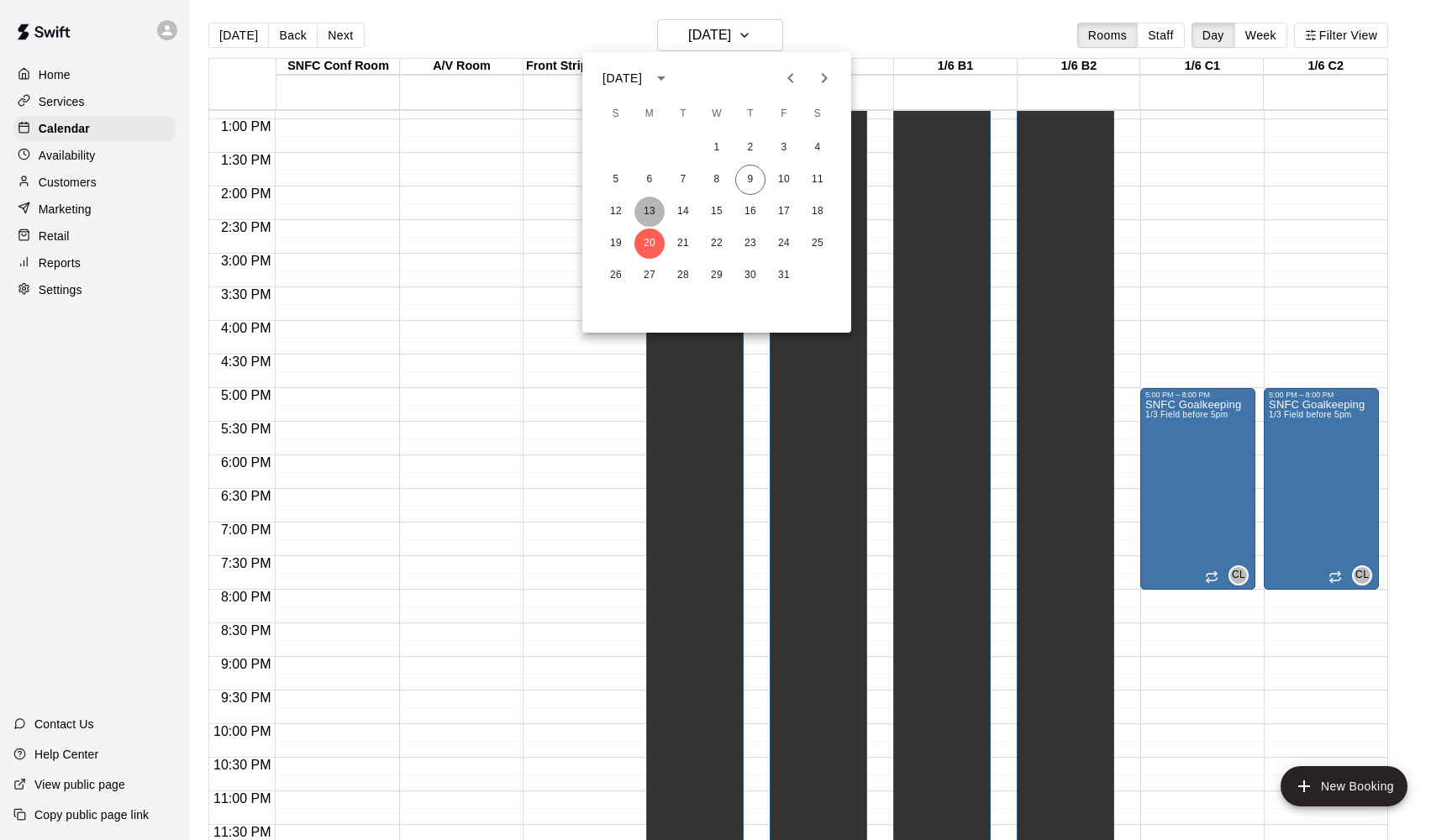
click at [643, 210] on button "13" at bounding box center [649, 211] width 30 height 30
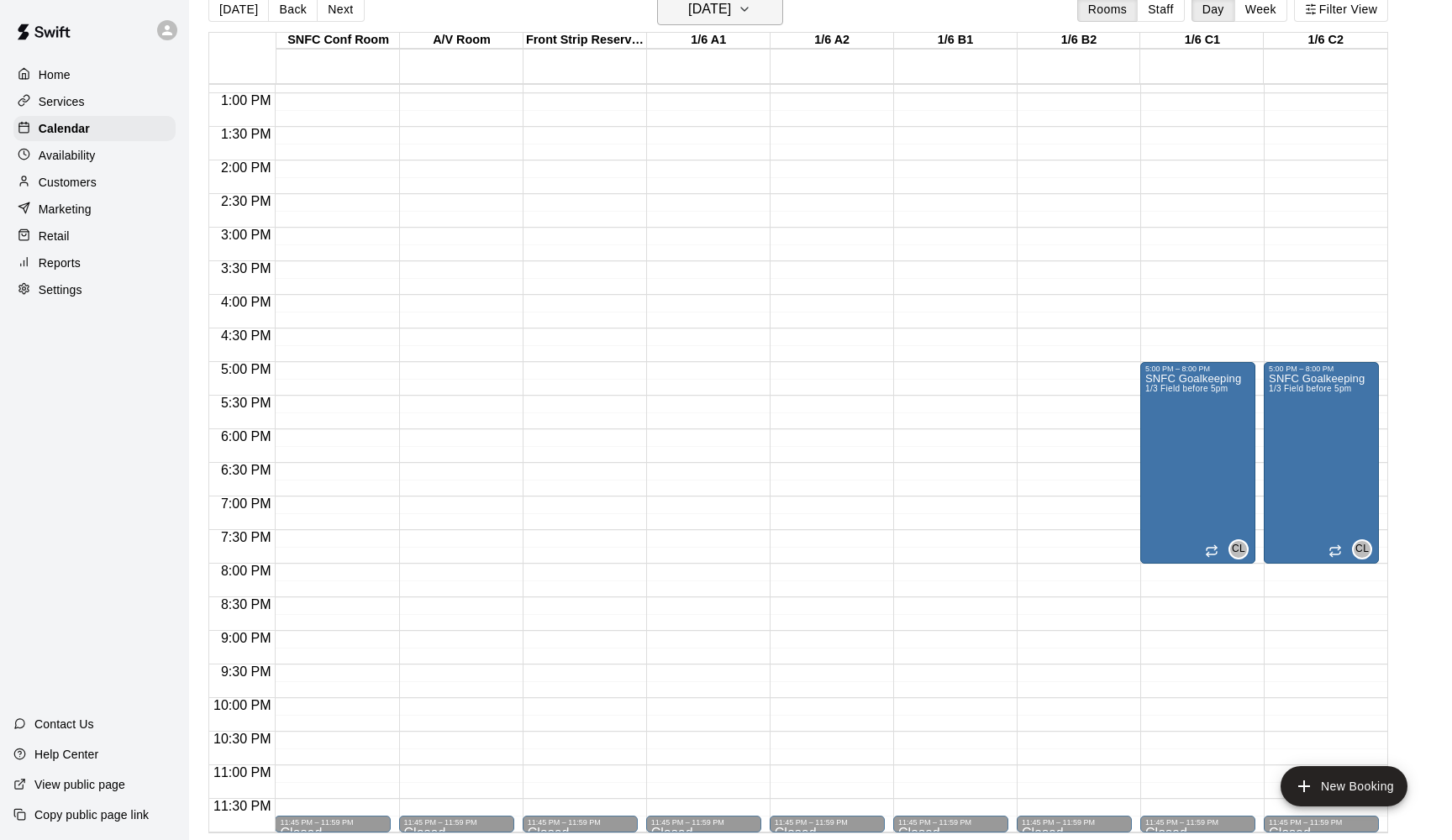
click at [688, 15] on h6 "[DATE]" at bounding box center [709, 9] width 42 height 23
click at [686, 186] on button "14" at bounding box center [683, 185] width 30 height 30
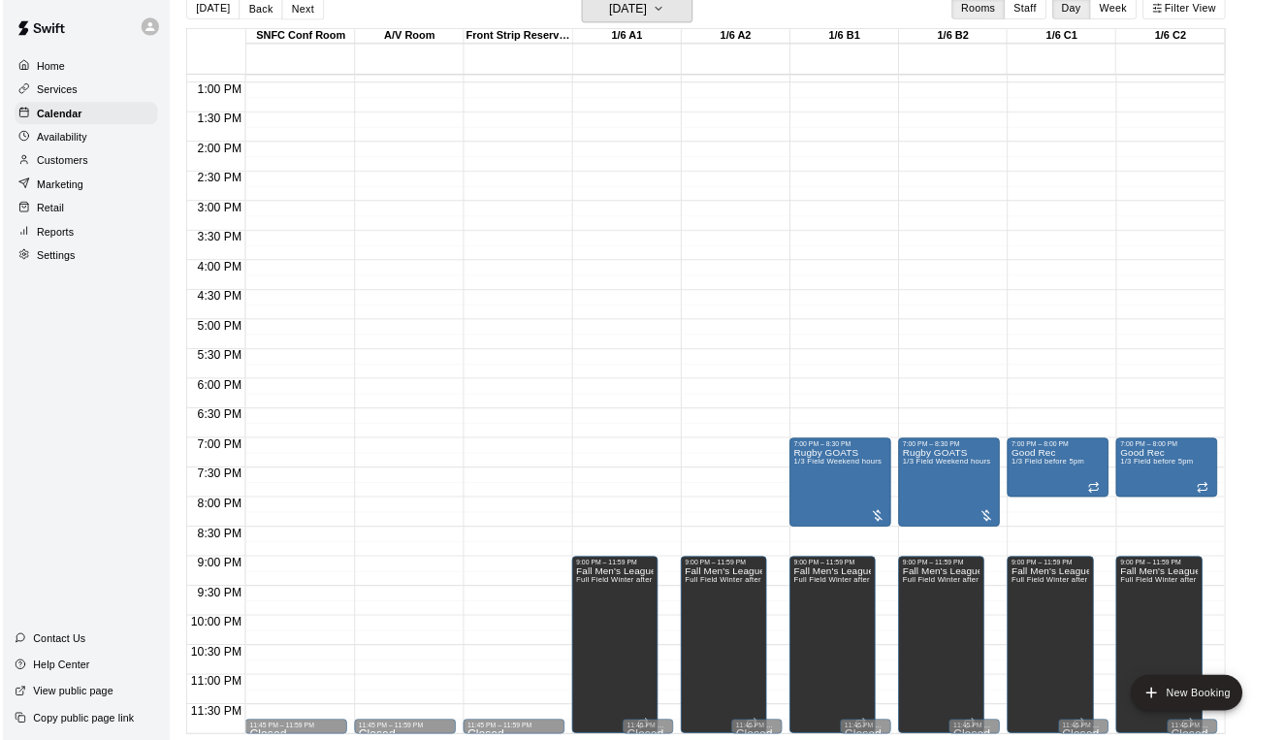
scroll to position [31, 0]
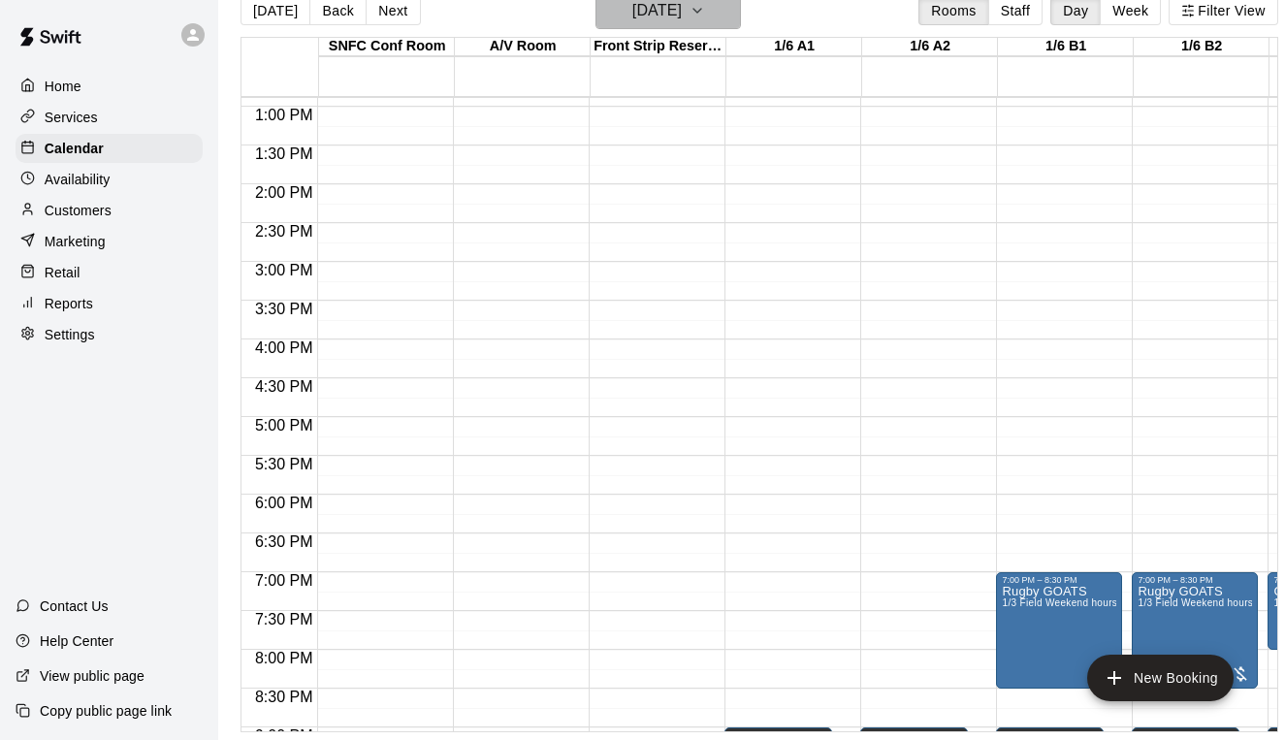
click at [635, 18] on h6 "[DATE]" at bounding box center [656, 10] width 49 height 27
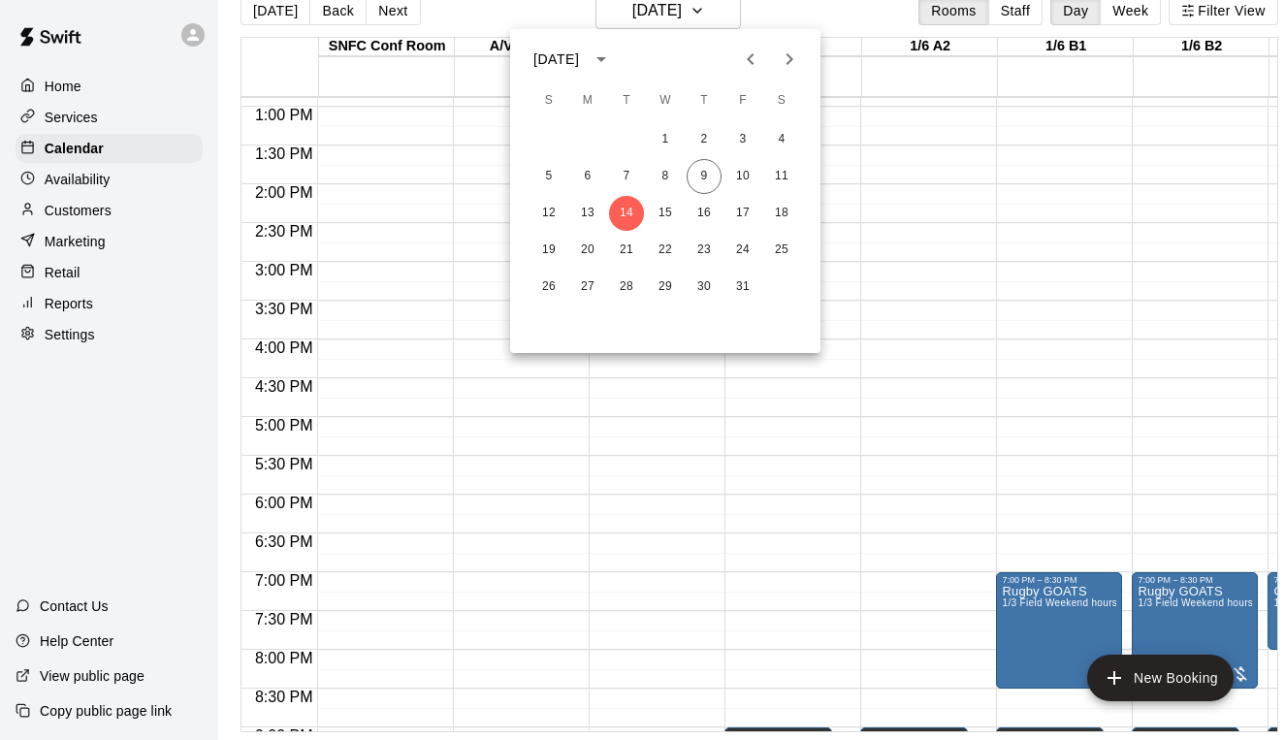
click at [787, 64] on icon "Next month" at bounding box center [790, 59] width 7 height 12
click at [584, 177] on button "3" at bounding box center [587, 176] width 35 height 35
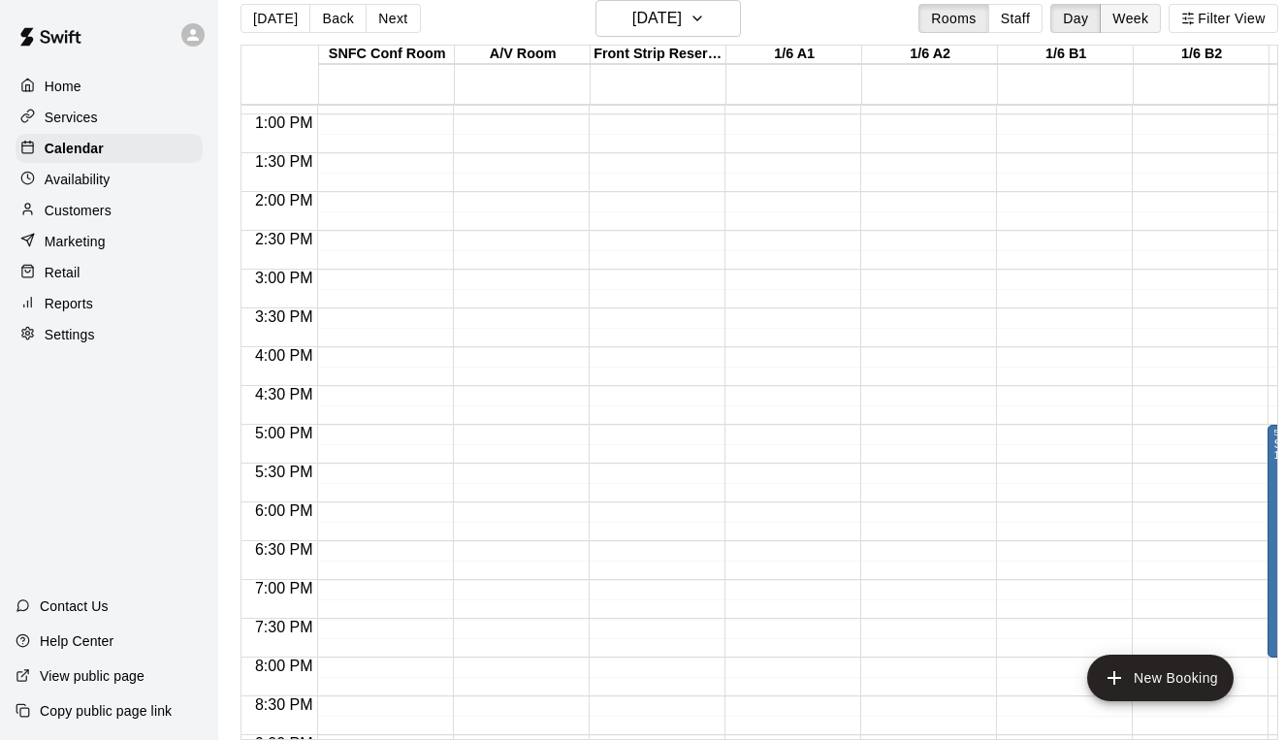
click at [1133, 20] on button "Week" at bounding box center [1130, 18] width 61 height 29
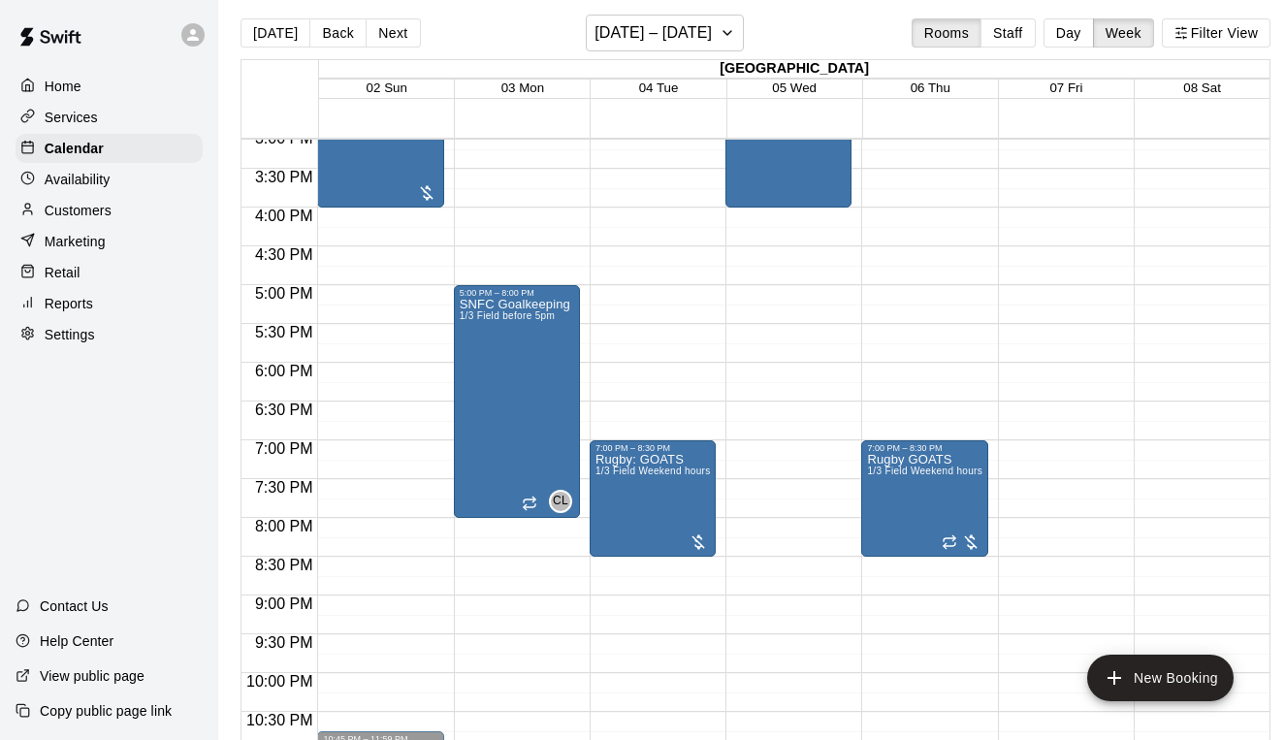
scroll to position [1173, 0]
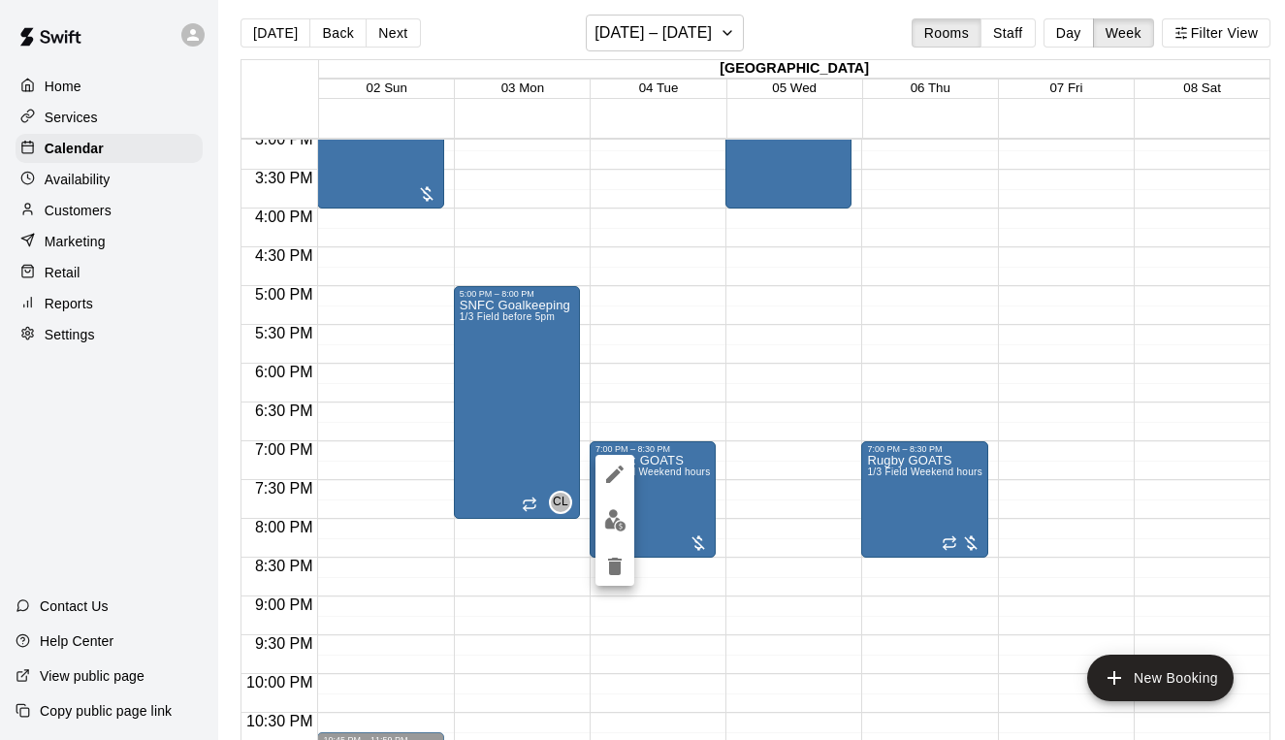
click at [657, 337] on div at bounding box center [642, 370] width 1285 height 740
click at [1069, 45] on button "Day" at bounding box center [1069, 32] width 50 height 29
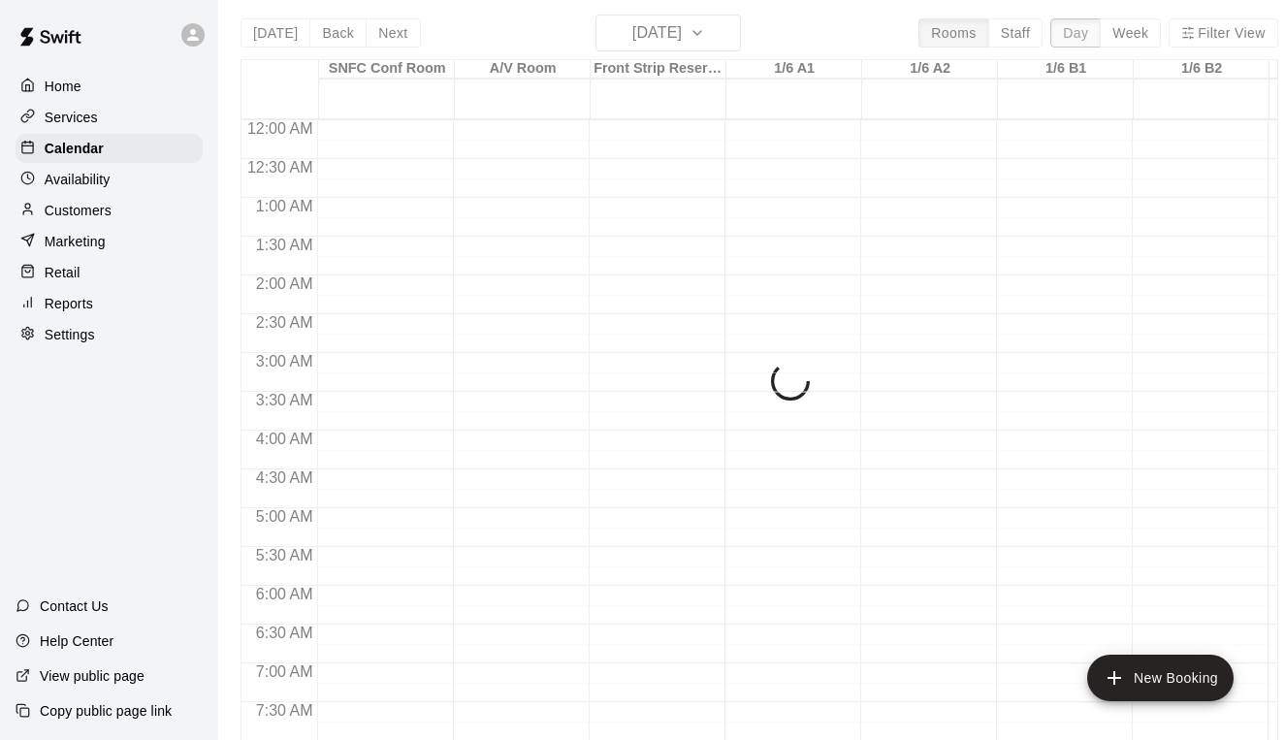
scroll to position [1056, 0]
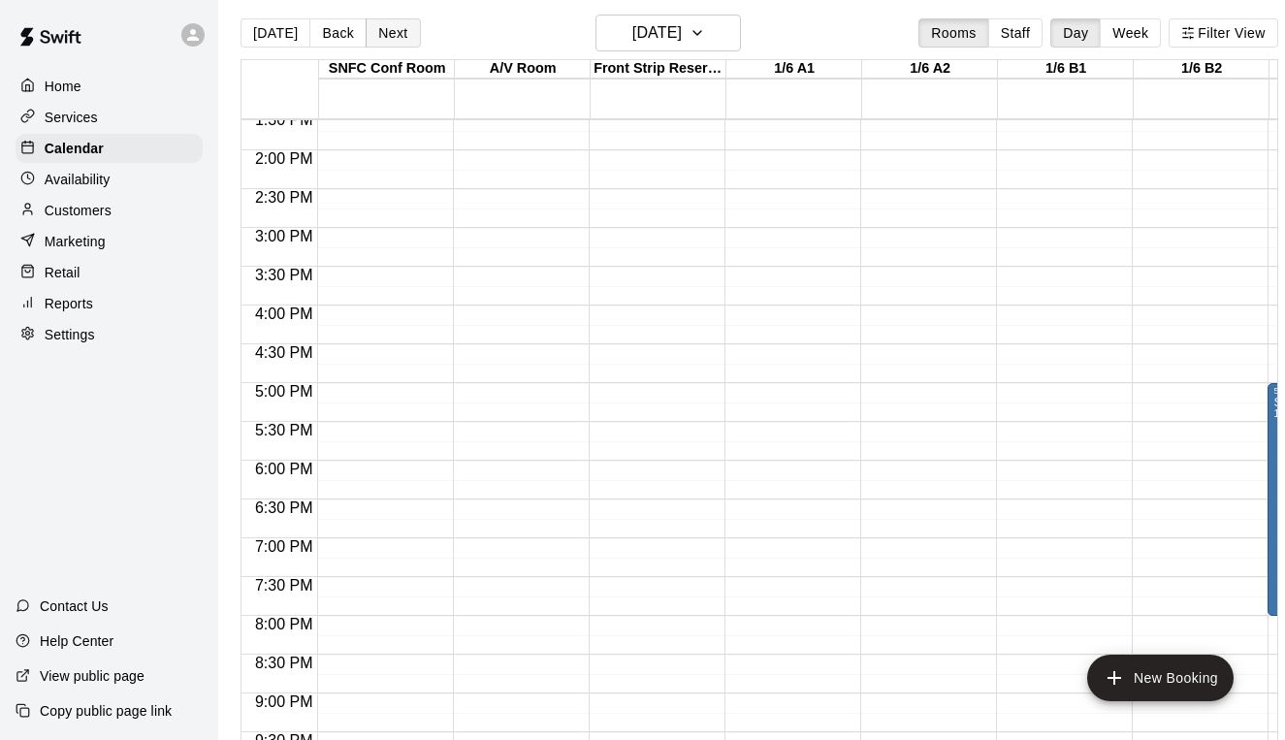
click at [395, 27] on button "Next" at bounding box center [393, 32] width 54 height 29
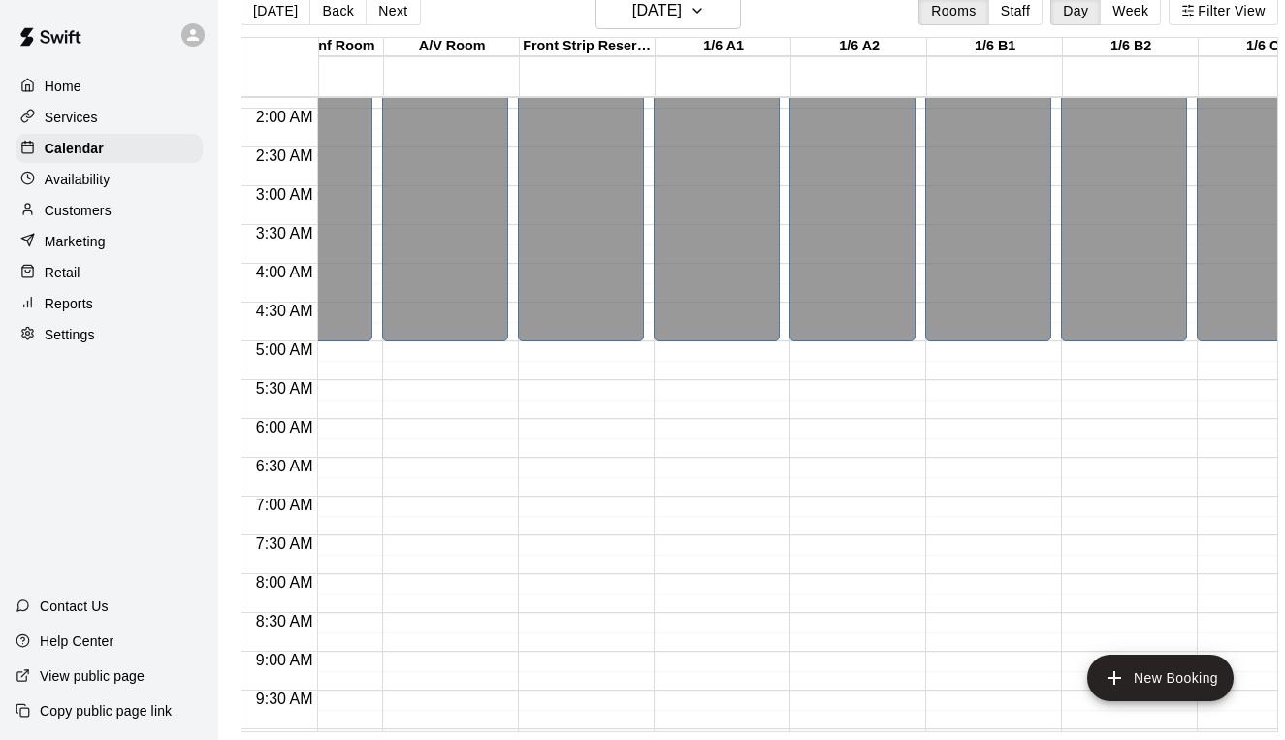
scroll to position [86, 71]
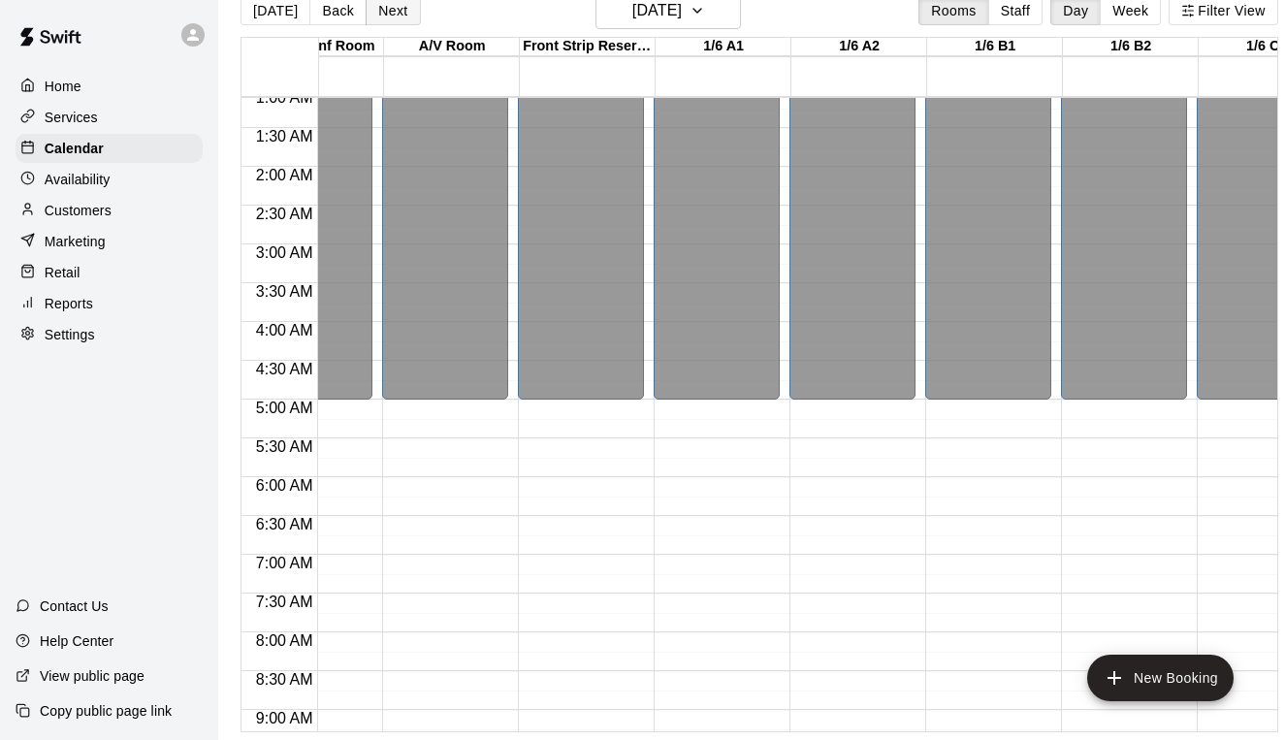
click at [388, 17] on button "Next" at bounding box center [393, 10] width 54 height 29
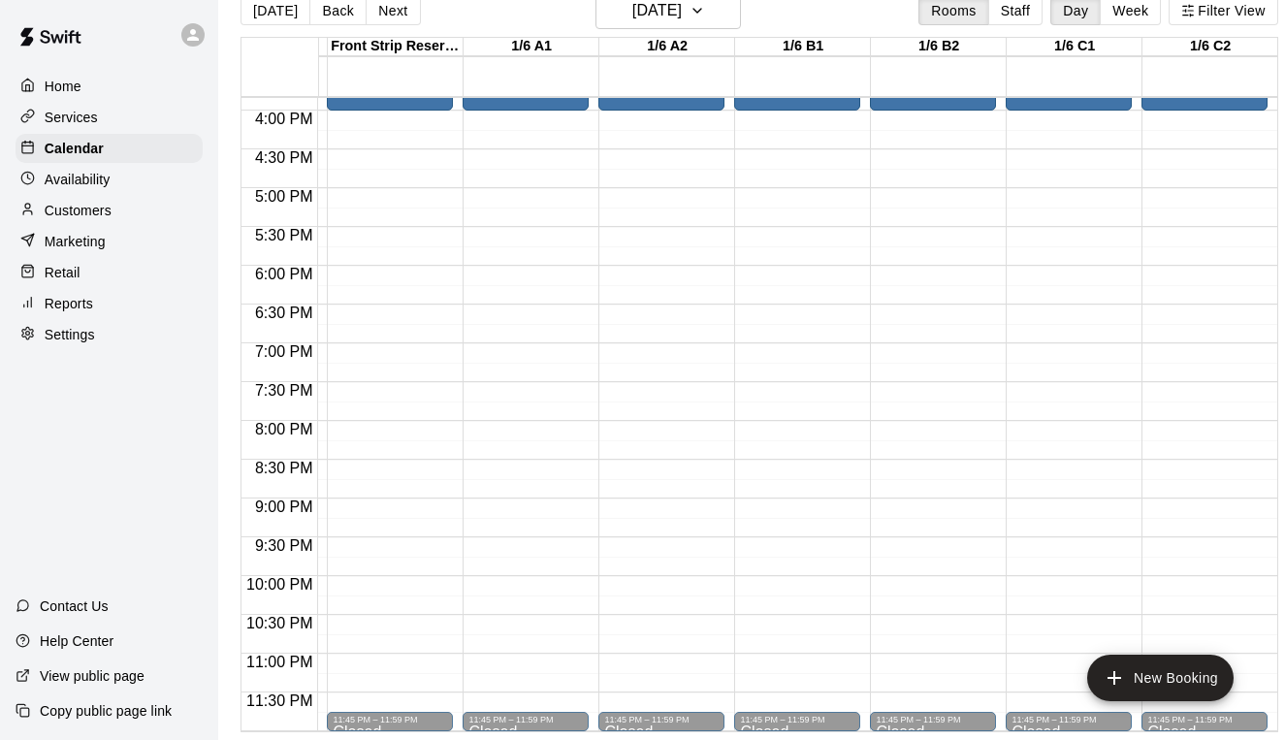
scroll to position [1229, 263]
click at [390, 16] on button "Next" at bounding box center [393, 10] width 54 height 29
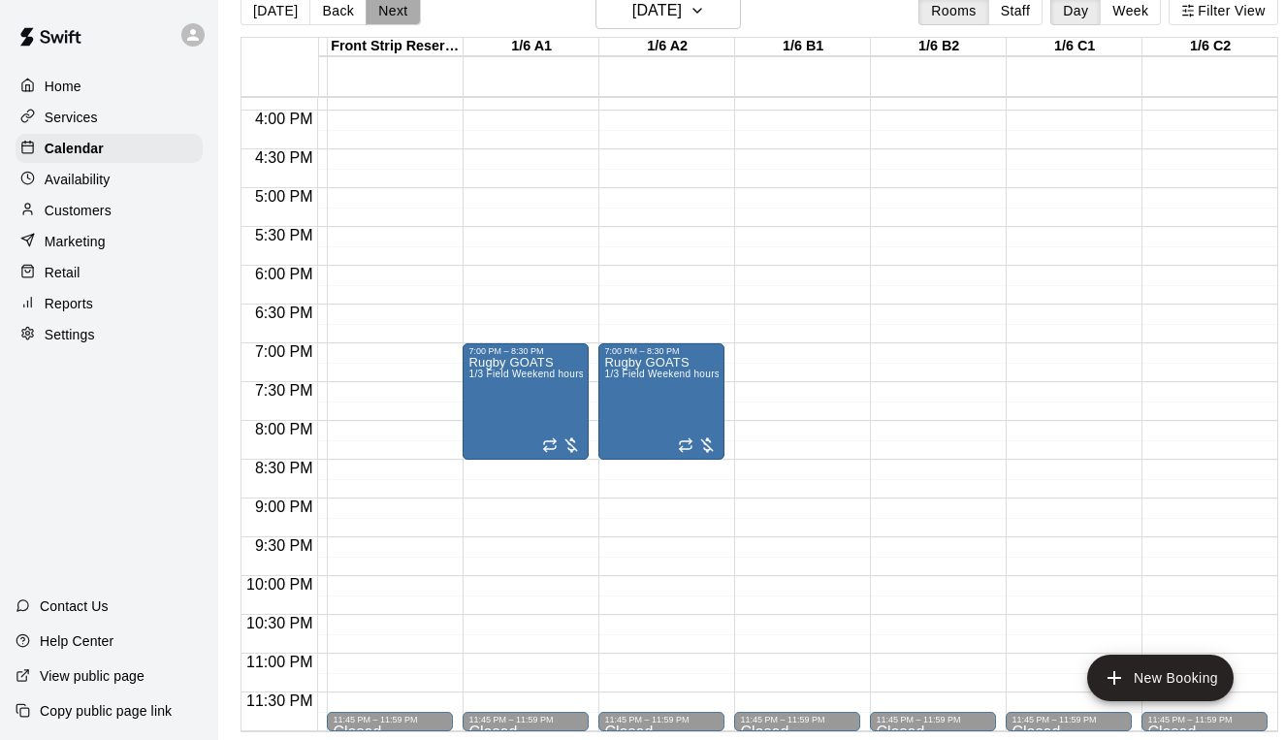
click at [391, 16] on button "Next" at bounding box center [393, 10] width 54 height 29
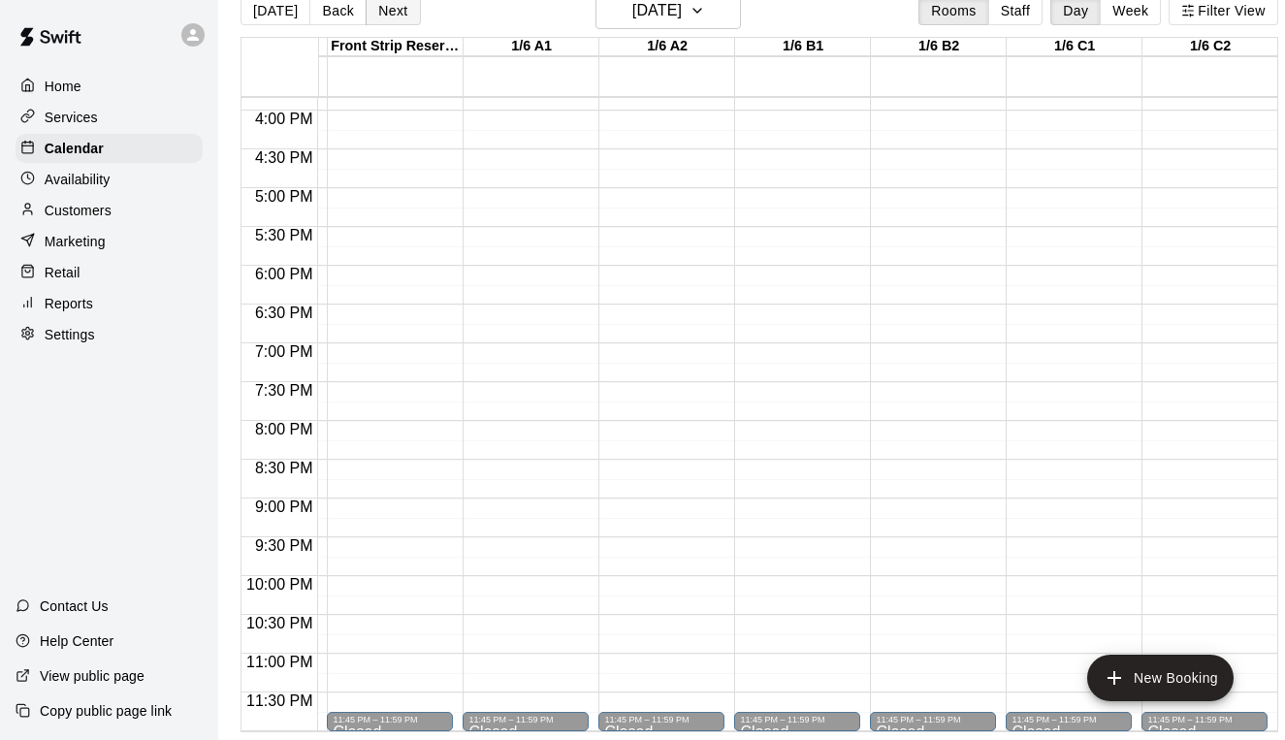
click at [391, 16] on button "Next" at bounding box center [393, 10] width 54 height 29
click at [659, 13] on h6 "[DATE]" at bounding box center [656, 10] width 49 height 27
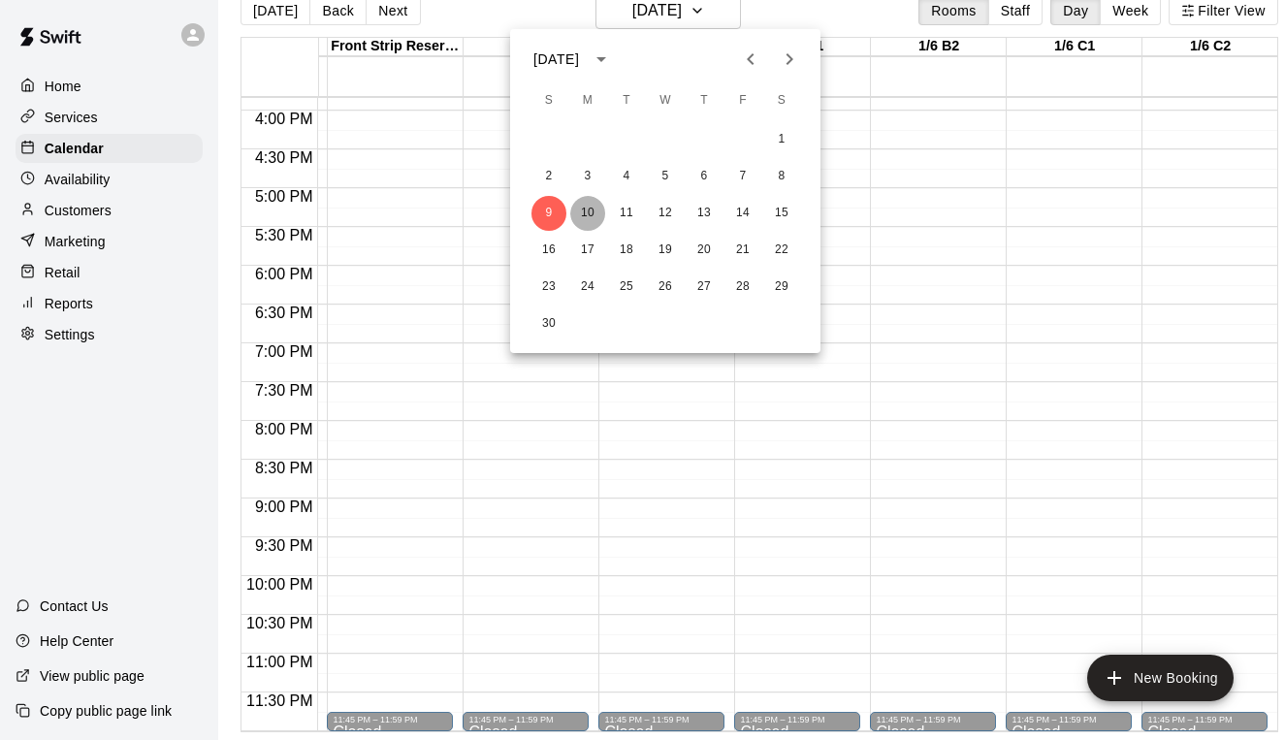
click at [590, 211] on button "10" at bounding box center [587, 213] width 35 height 35
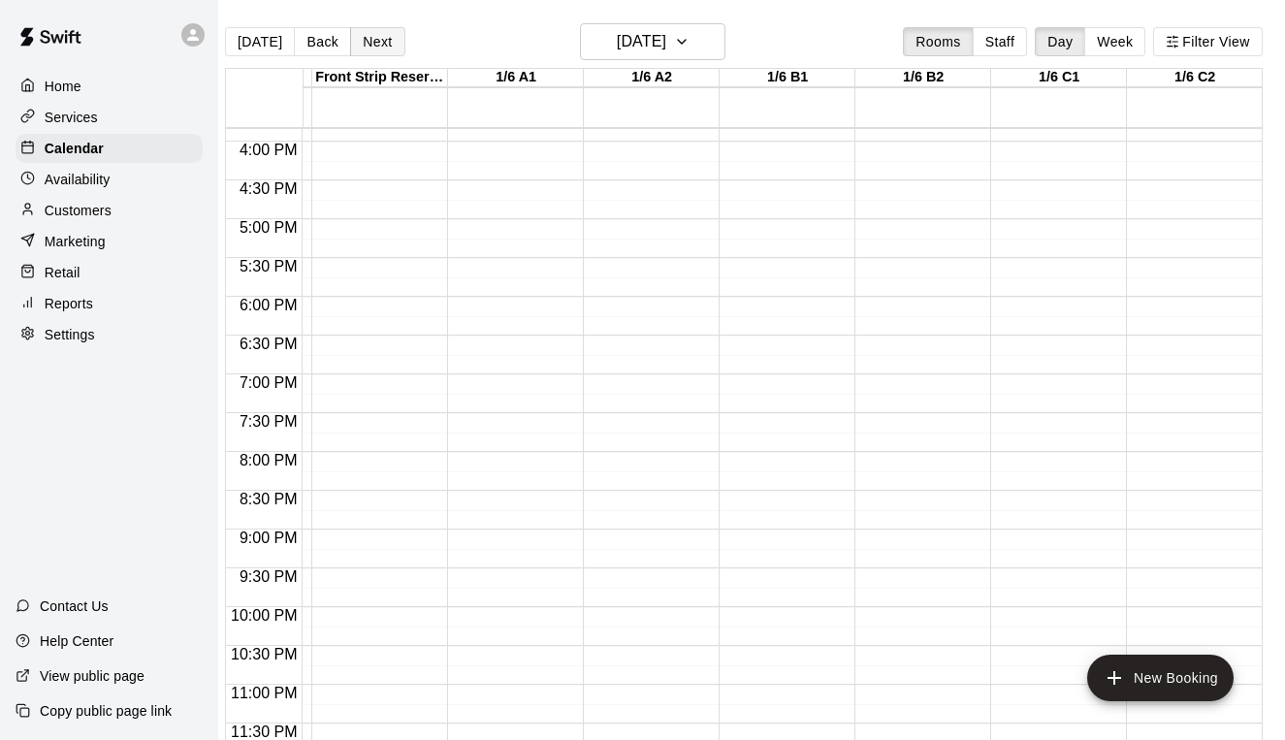
click at [377, 44] on button "Next" at bounding box center [377, 41] width 54 height 29
click at [369, 42] on button "Next" at bounding box center [377, 41] width 54 height 29
click at [375, 46] on button "Next" at bounding box center [377, 41] width 54 height 29
click at [645, 47] on h6 "[DATE]" at bounding box center [641, 41] width 49 height 27
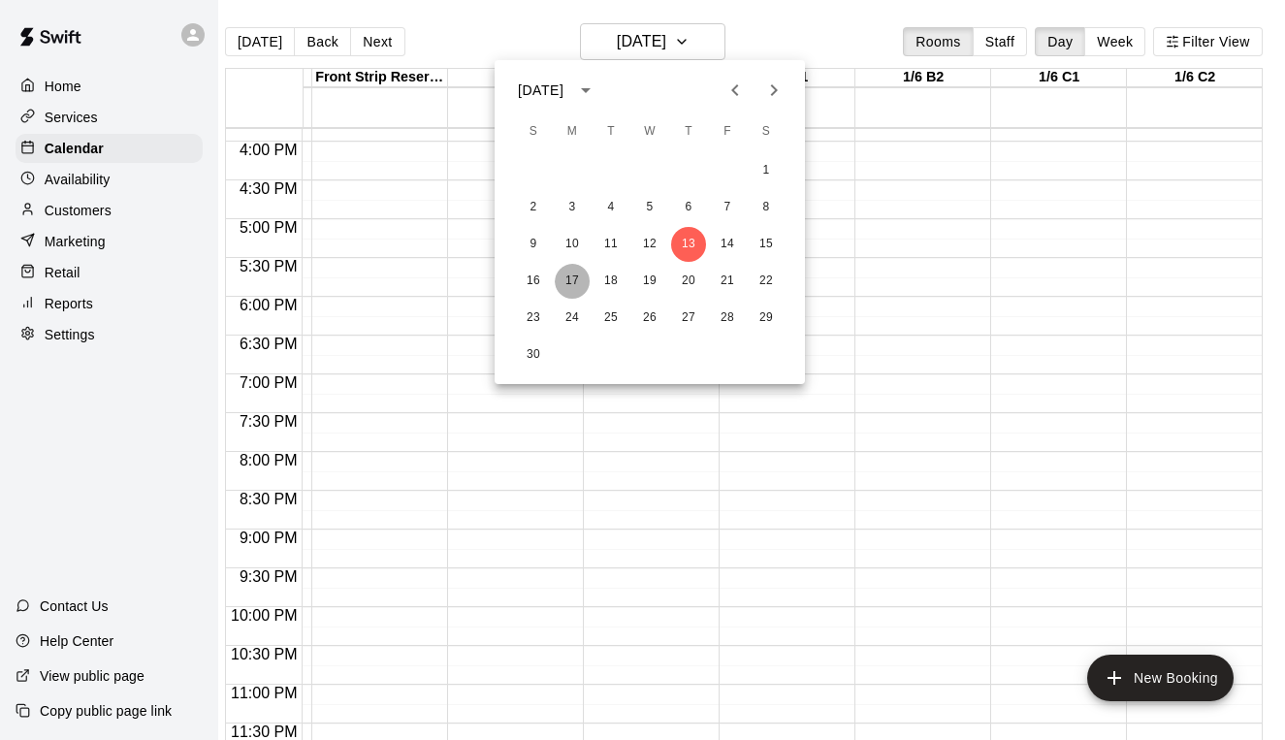
click at [572, 279] on button "17" at bounding box center [572, 281] width 35 height 35
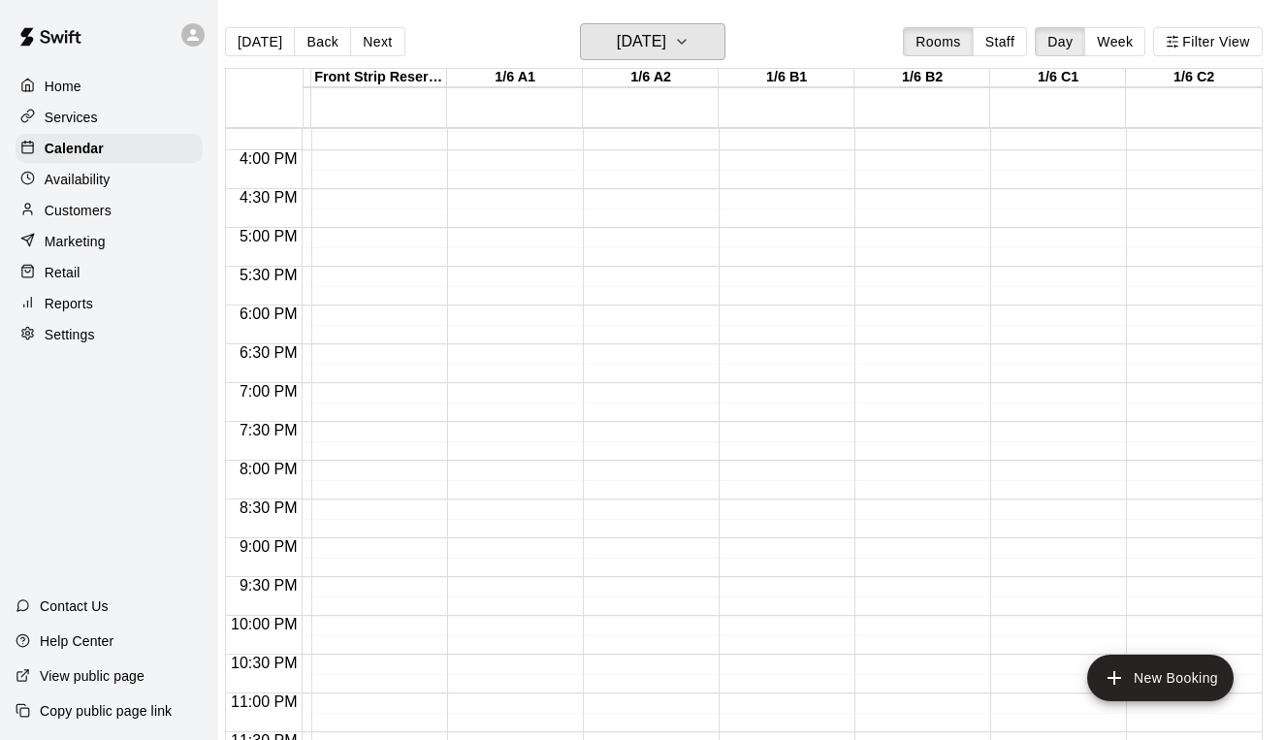
scroll to position [0, 263]
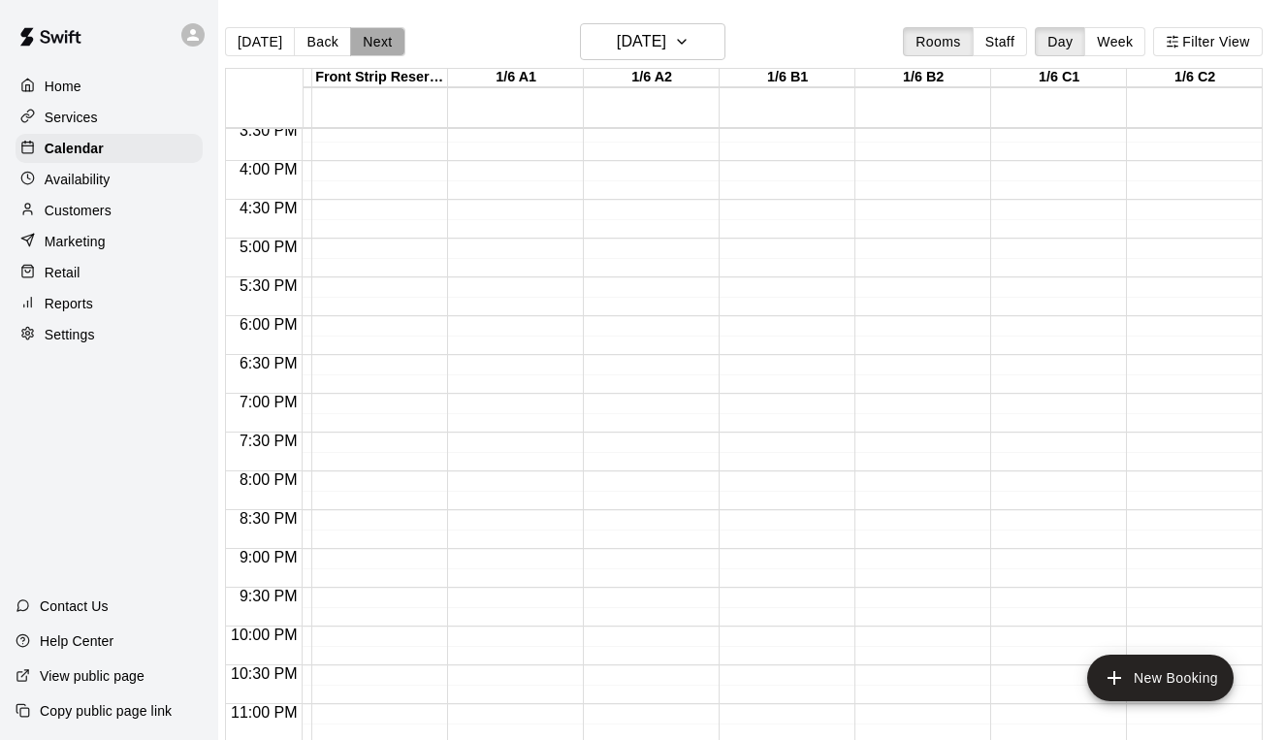
click at [395, 39] on button "Next" at bounding box center [377, 41] width 54 height 29
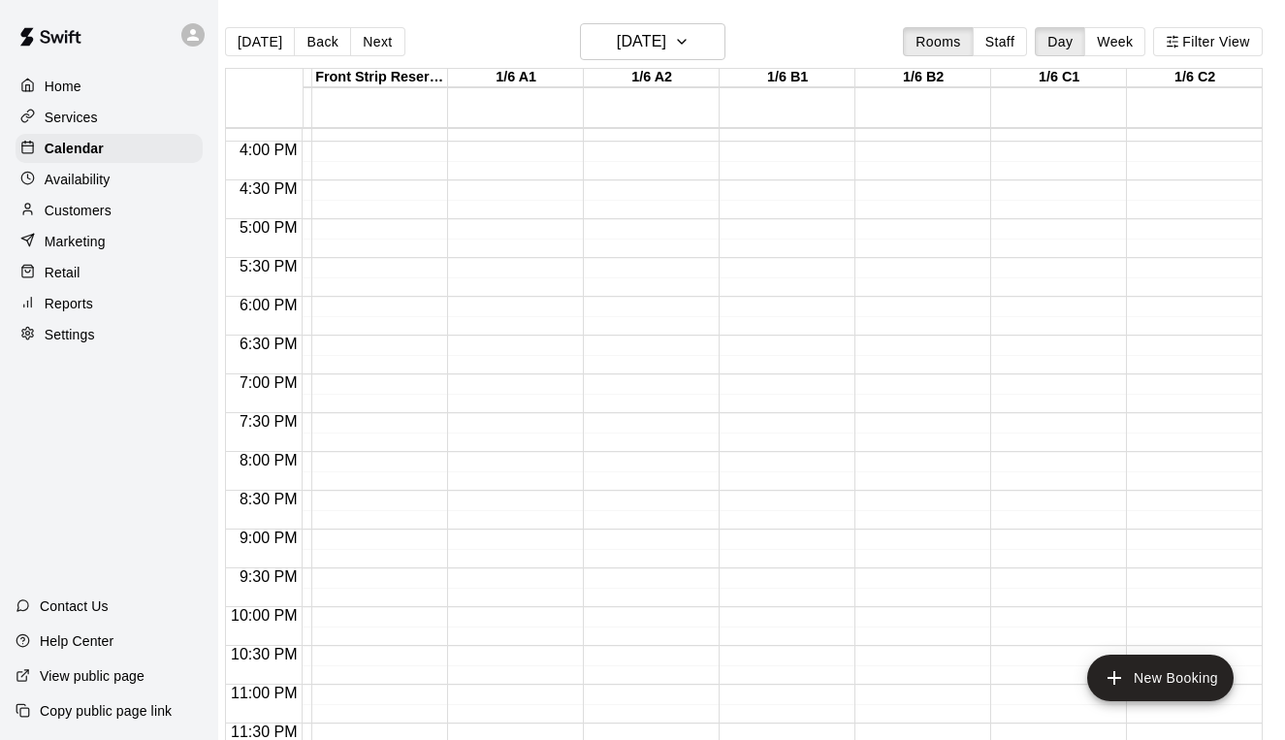
scroll to position [1229, 263]
click at [366, 49] on button "Next" at bounding box center [377, 41] width 54 height 29
click at [365, 43] on button "Next" at bounding box center [377, 41] width 54 height 29
click at [645, 46] on h6 "[DATE]" at bounding box center [641, 41] width 49 height 27
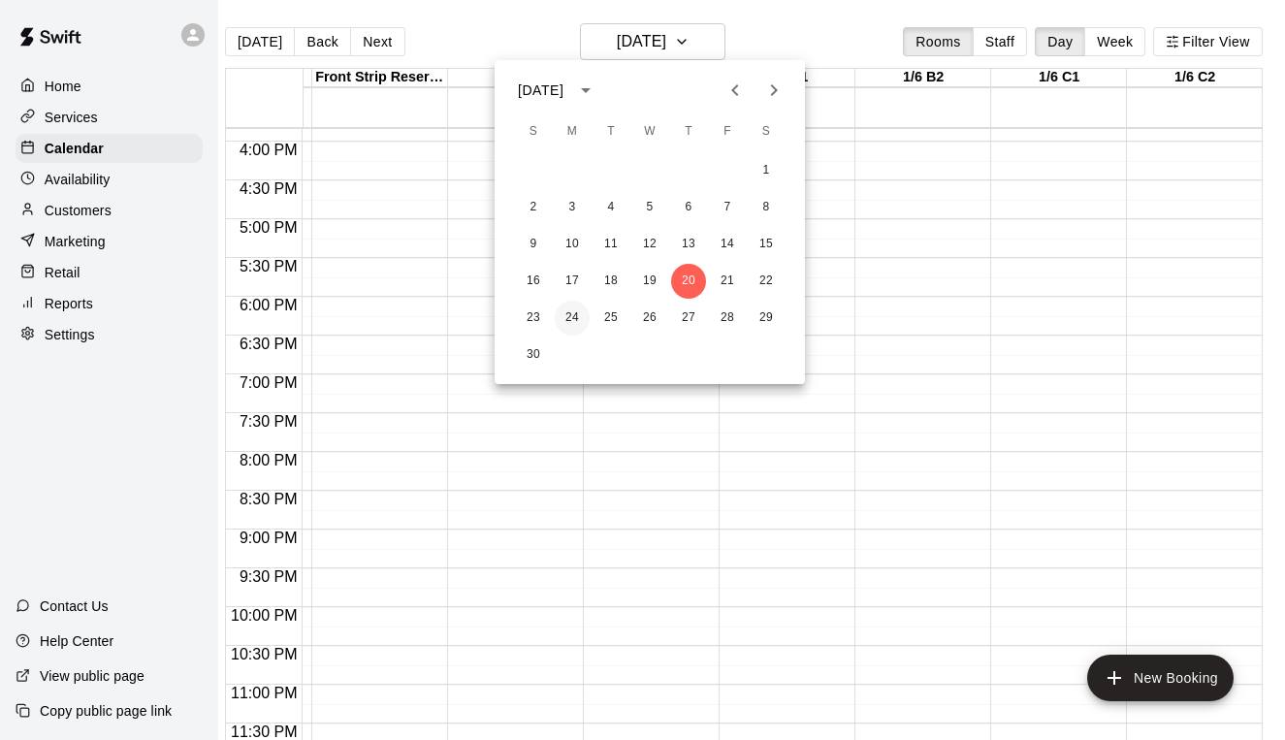
click at [572, 312] on button "24" at bounding box center [572, 318] width 35 height 35
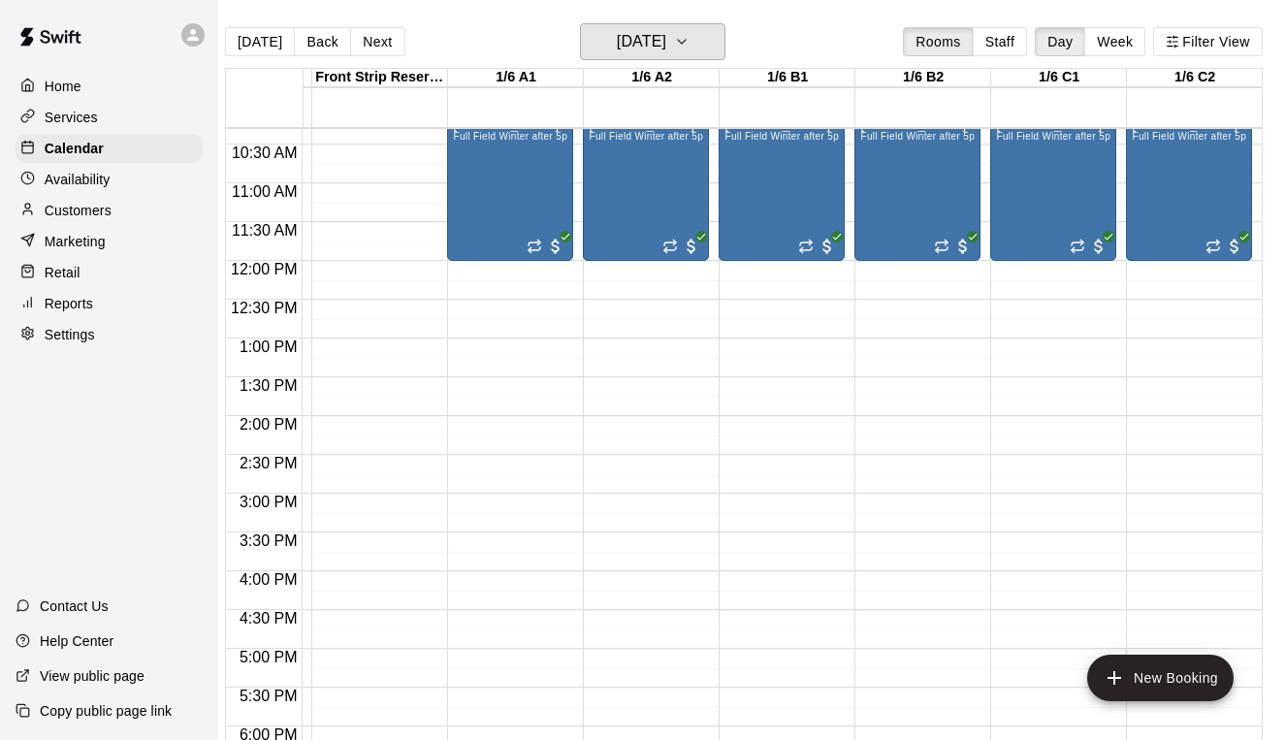
scroll to position [820, 263]
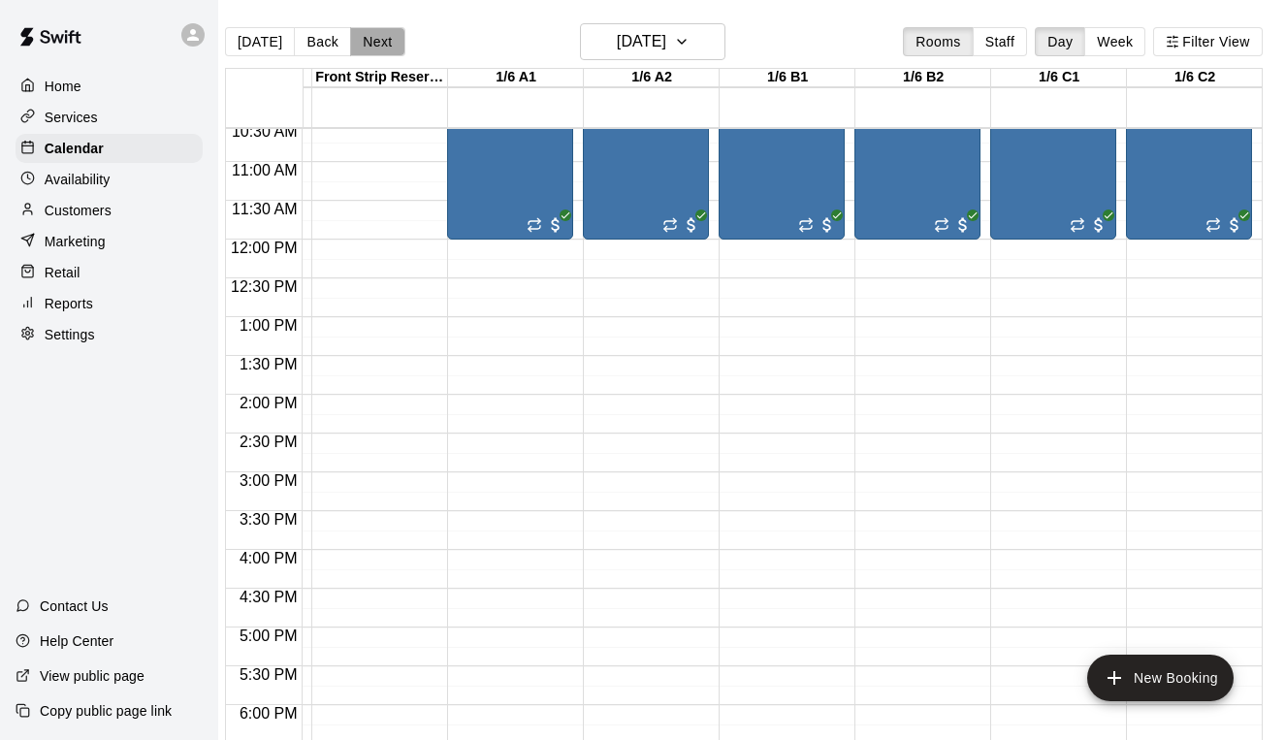
click at [376, 36] on button "Next" at bounding box center [377, 41] width 54 height 29
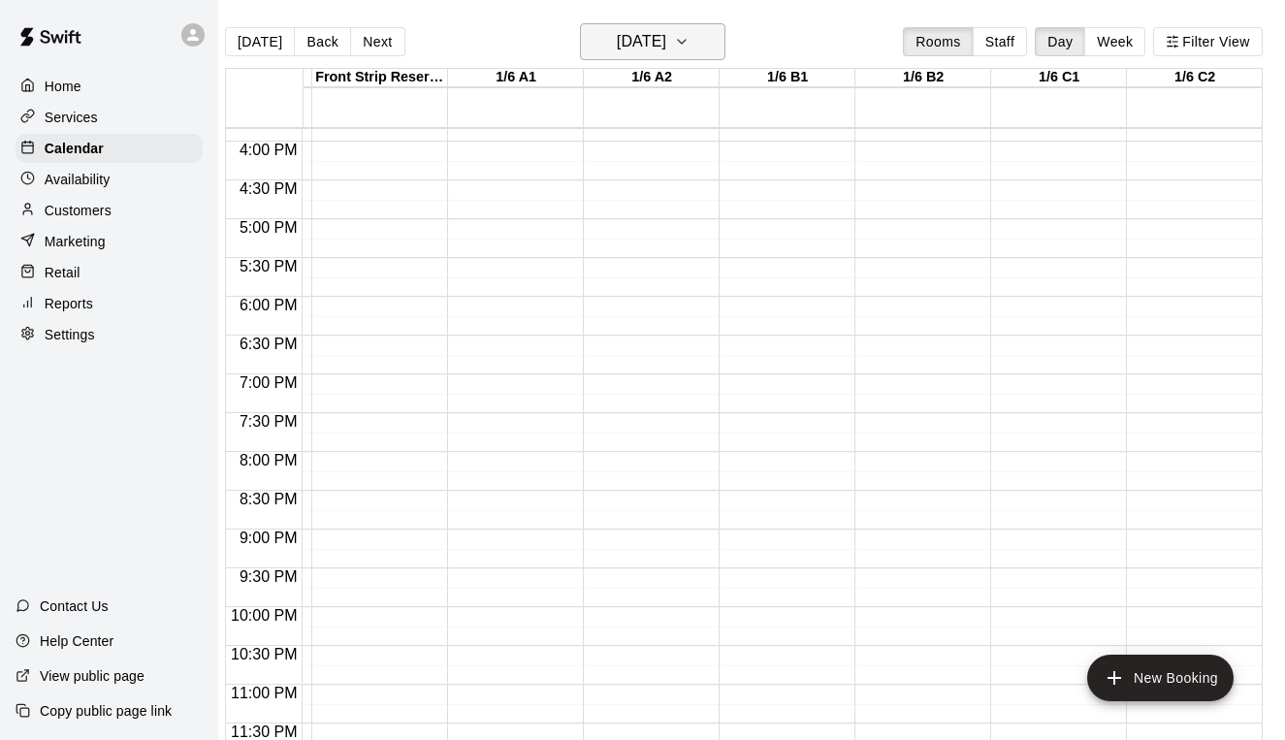
scroll to position [1229, 263]
click at [657, 49] on h6 "[DATE]" at bounding box center [641, 41] width 49 height 27
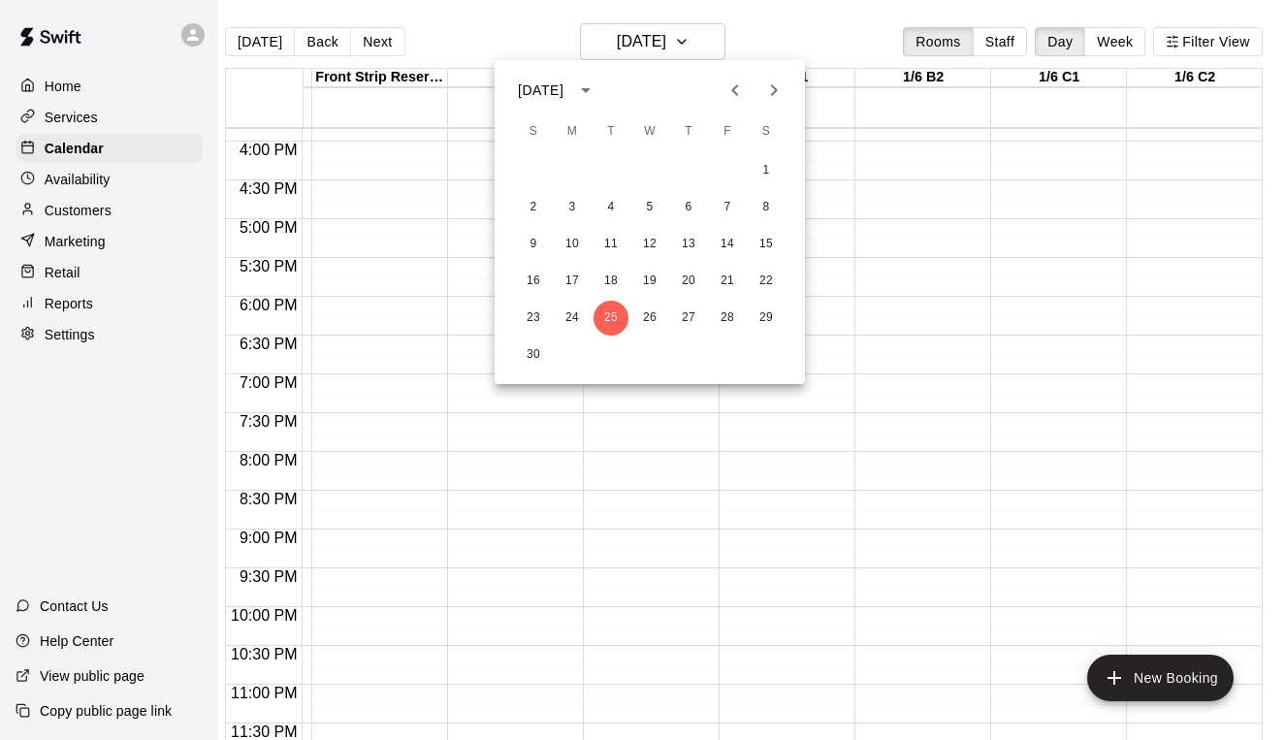
click at [769, 91] on icon "Next month" at bounding box center [773, 90] width 23 height 23
click at [577, 170] on button "1" at bounding box center [572, 170] width 35 height 35
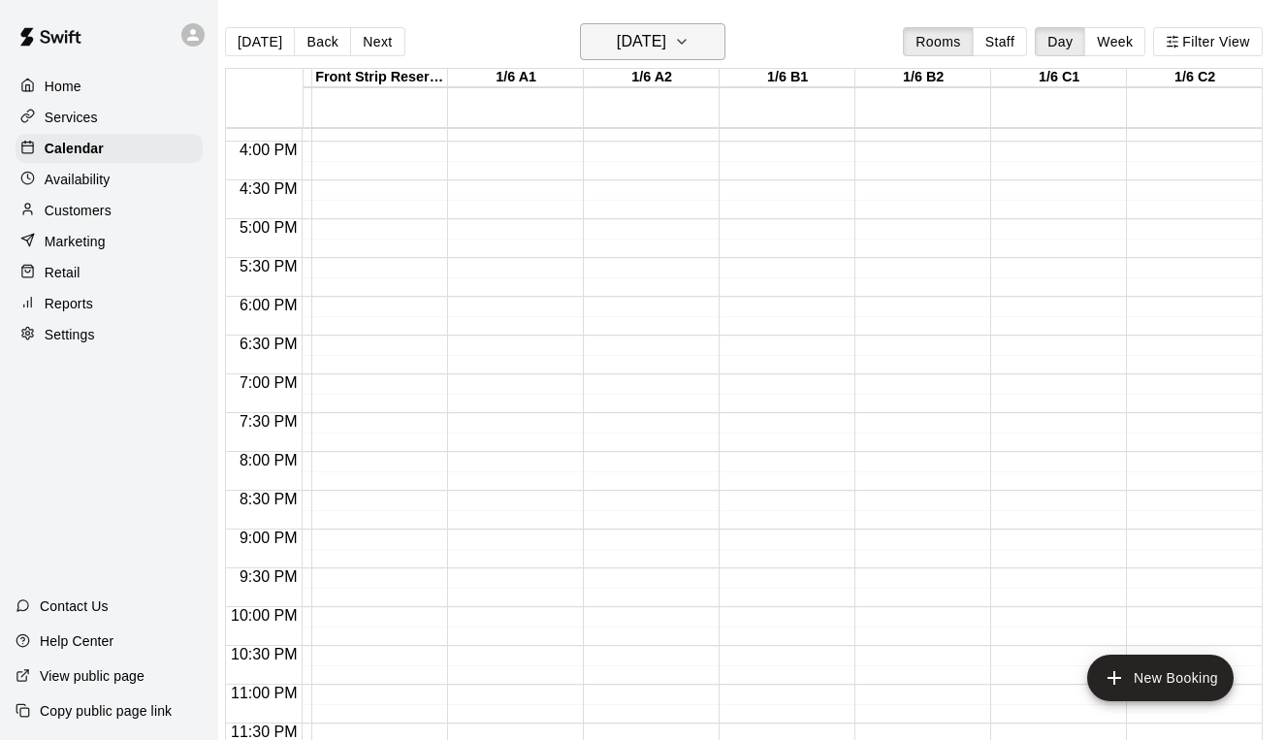
click at [656, 37] on h6 "[DATE]" at bounding box center [641, 41] width 49 height 27
click at [694, 31] on button "[DATE]" at bounding box center [652, 41] width 145 height 37
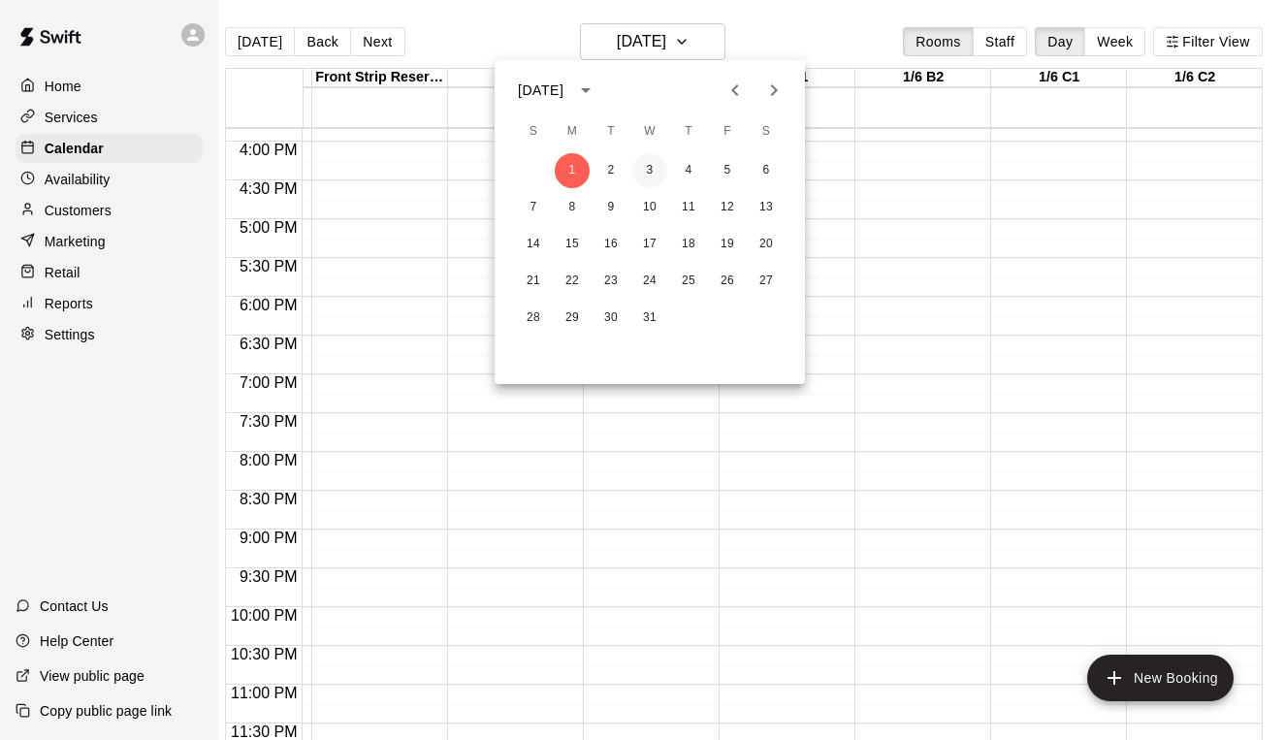
click at [650, 175] on button "3" at bounding box center [649, 170] width 35 height 35
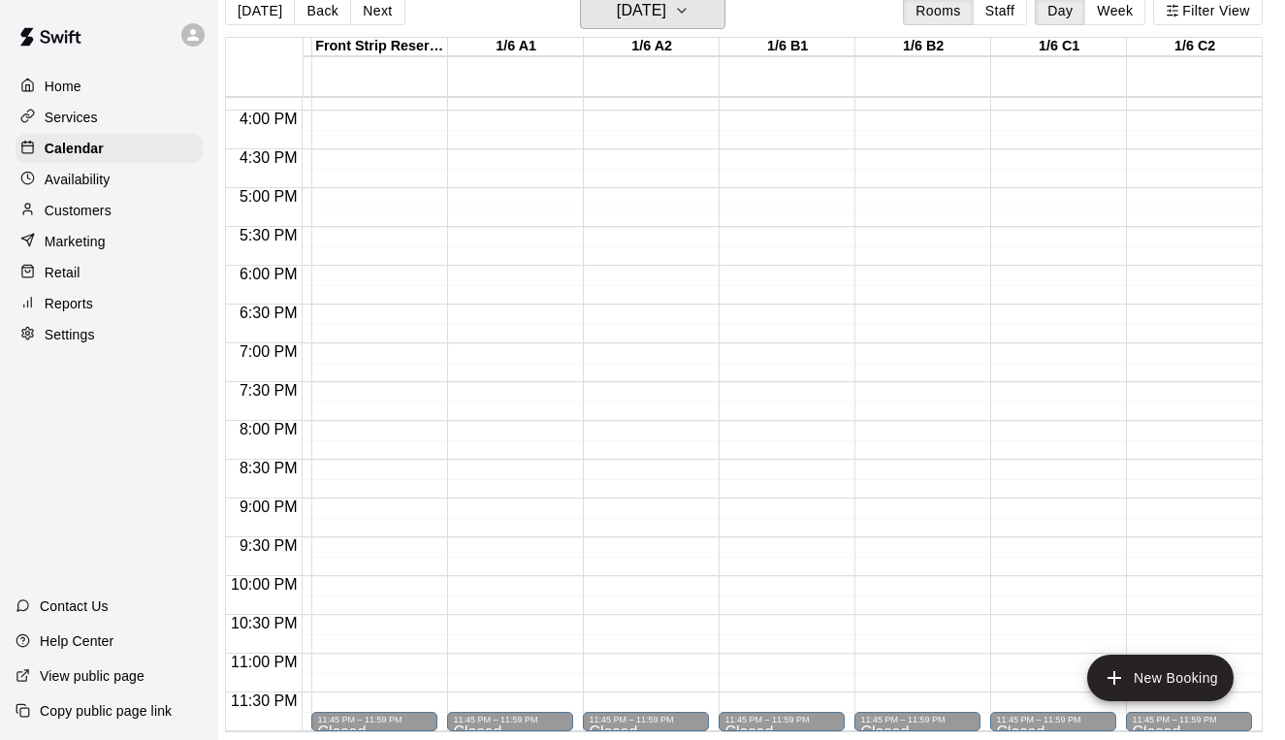
scroll to position [31, 16]
click at [631, 16] on h6 "[DATE]" at bounding box center [641, 10] width 49 height 27
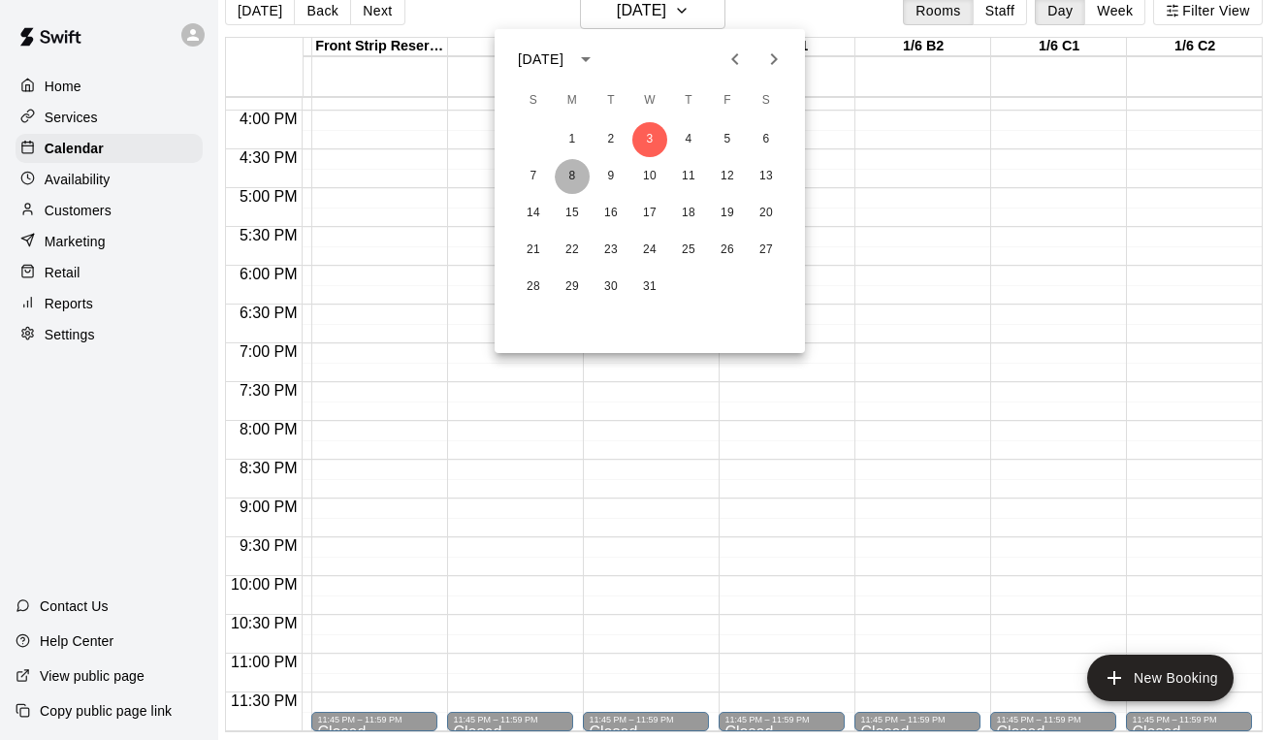
click at [578, 169] on button "8" at bounding box center [572, 176] width 35 height 35
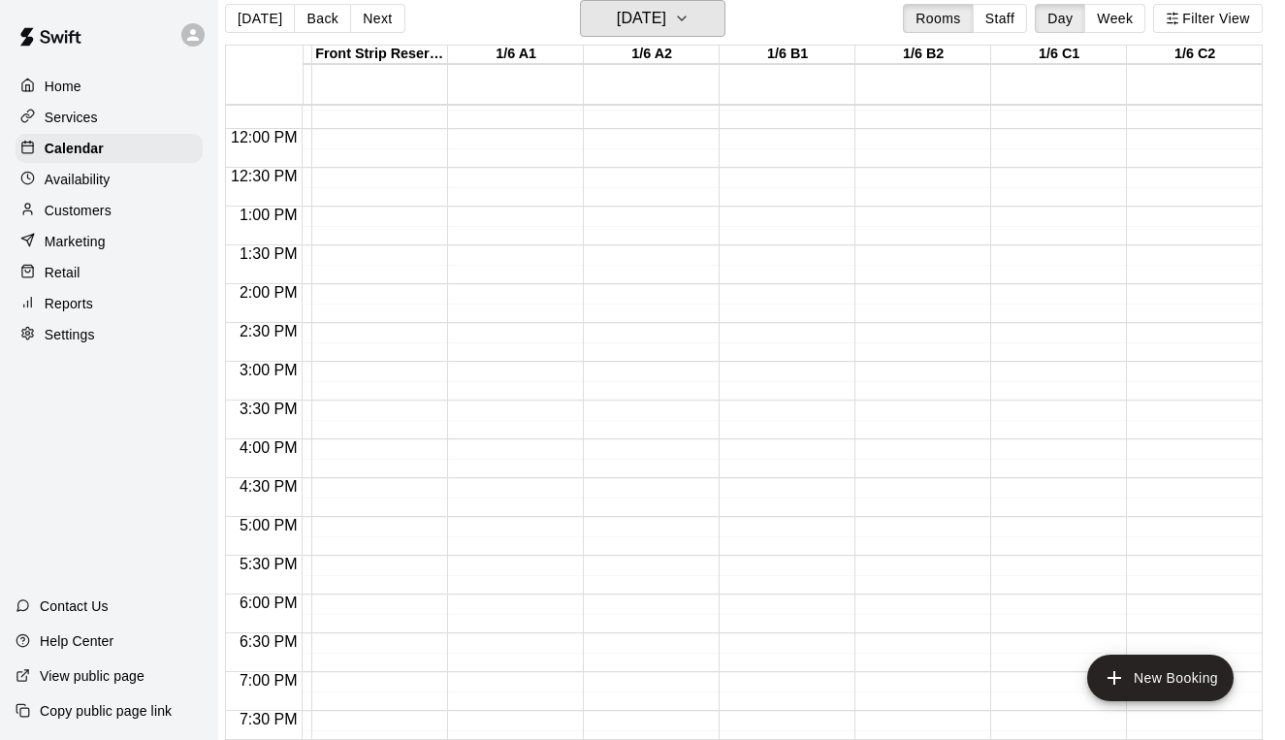
scroll to position [861, 263]
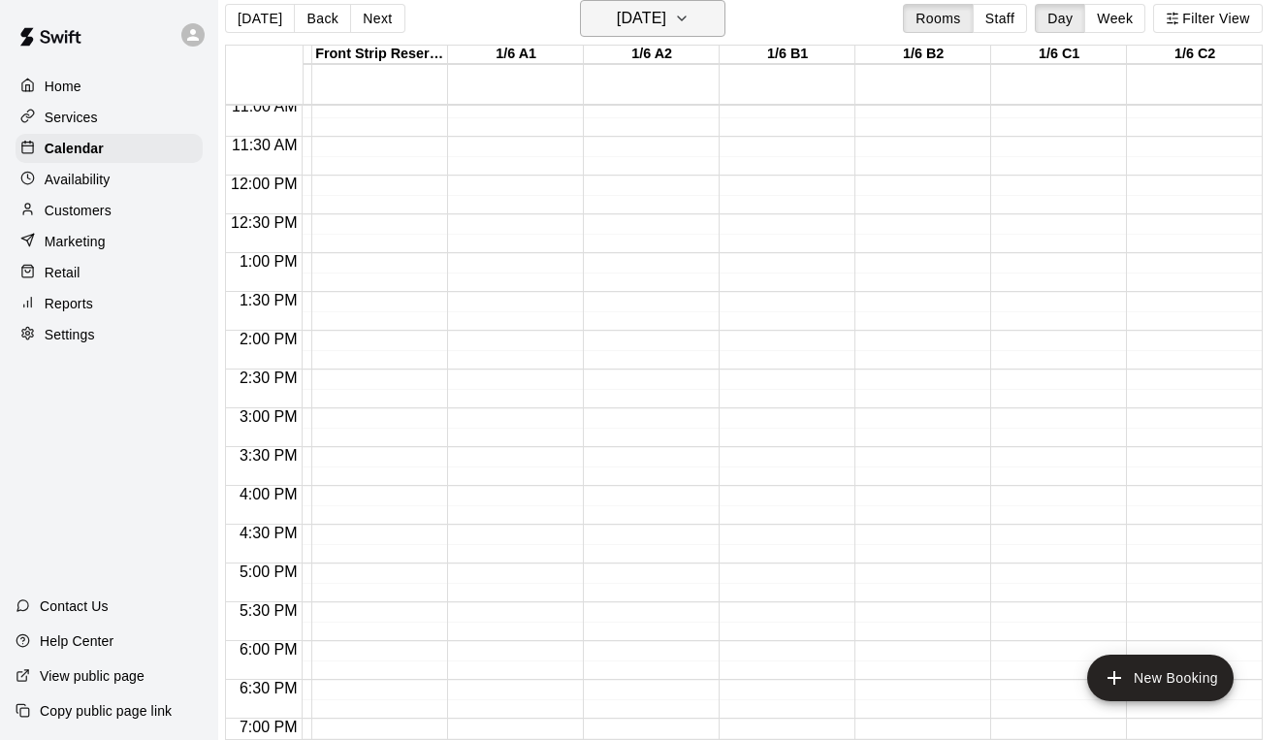
click at [666, 16] on h6 "[DATE]" at bounding box center [641, 18] width 49 height 27
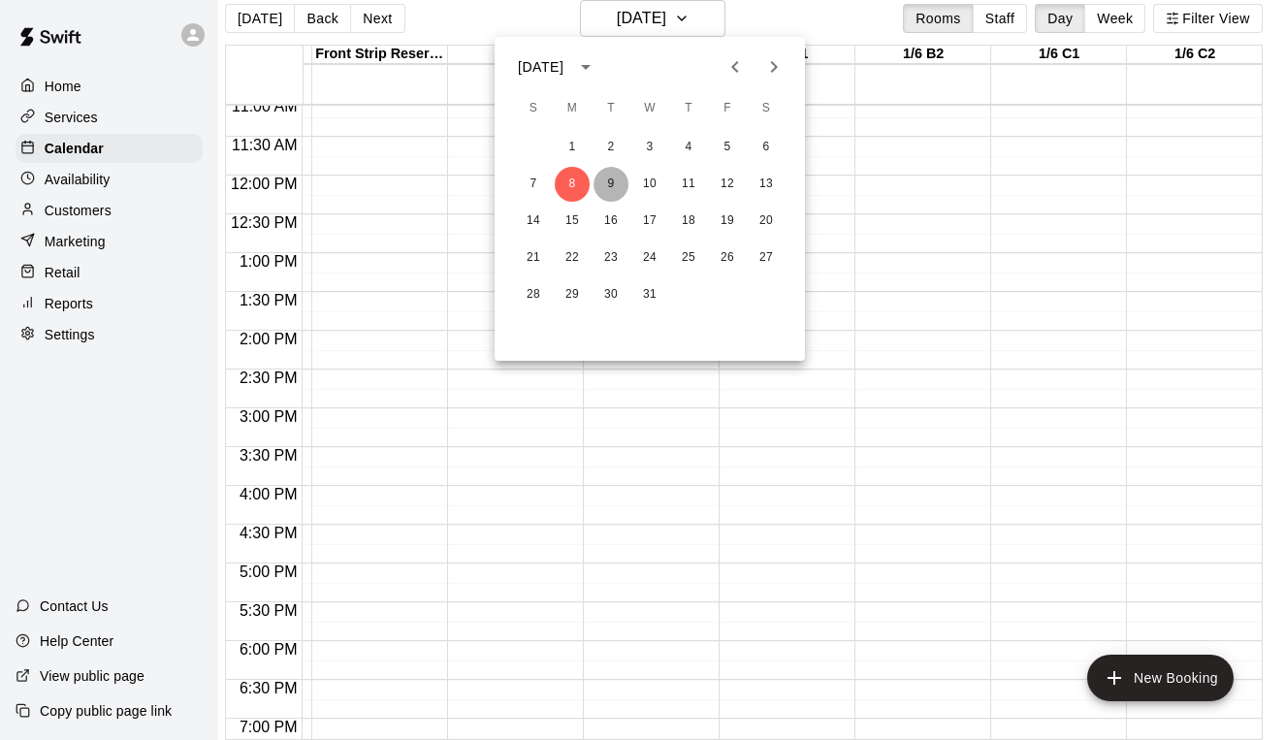
click at [618, 179] on button "9" at bounding box center [611, 184] width 35 height 35
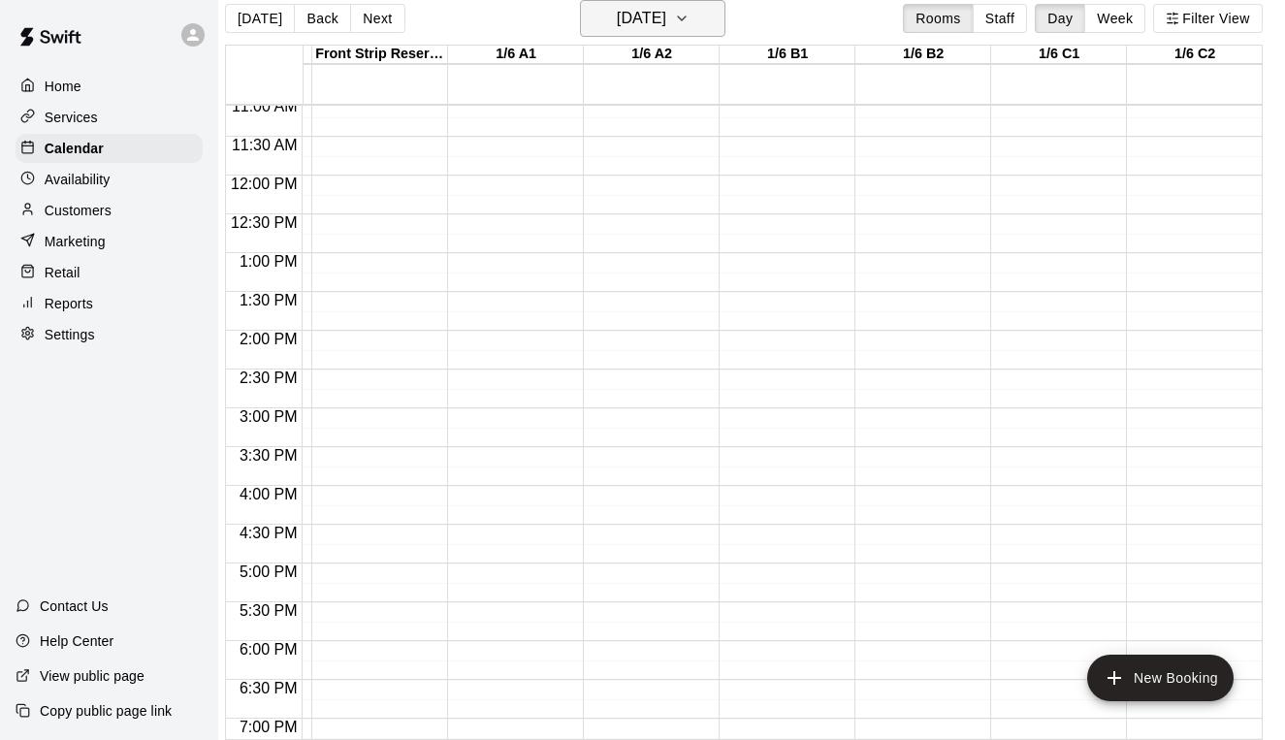
click at [673, 33] on button "[DATE]" at bounding box center [652, 18] width 145 height 37
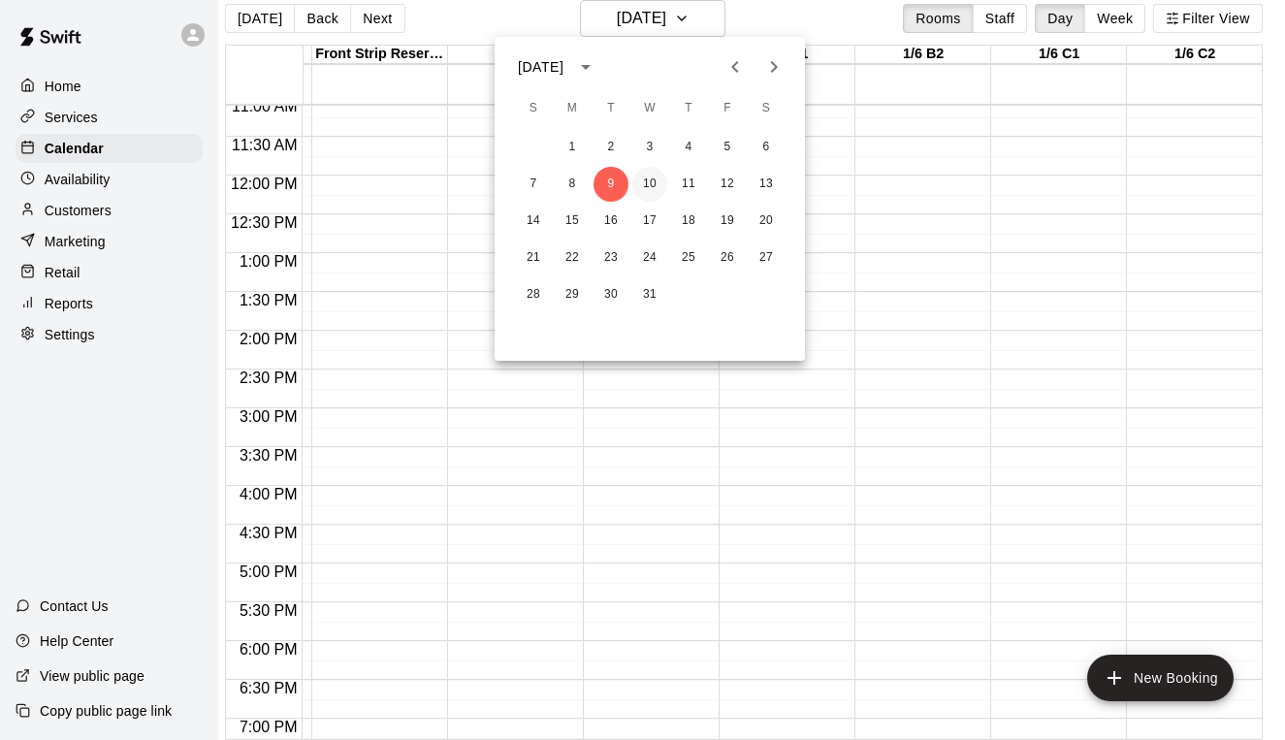
click at [650, 182] on button "10" at bounding box center [649, 184] width 35 height 35
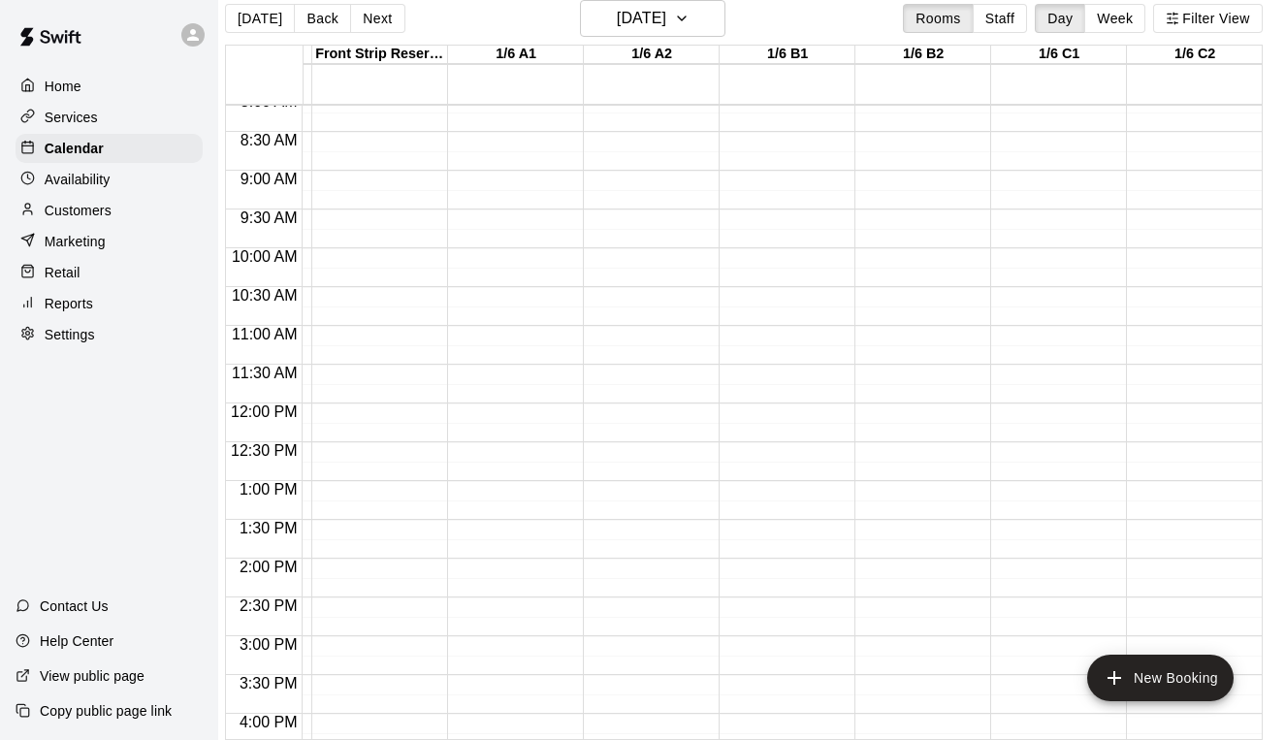
scroll to position [651, 263]
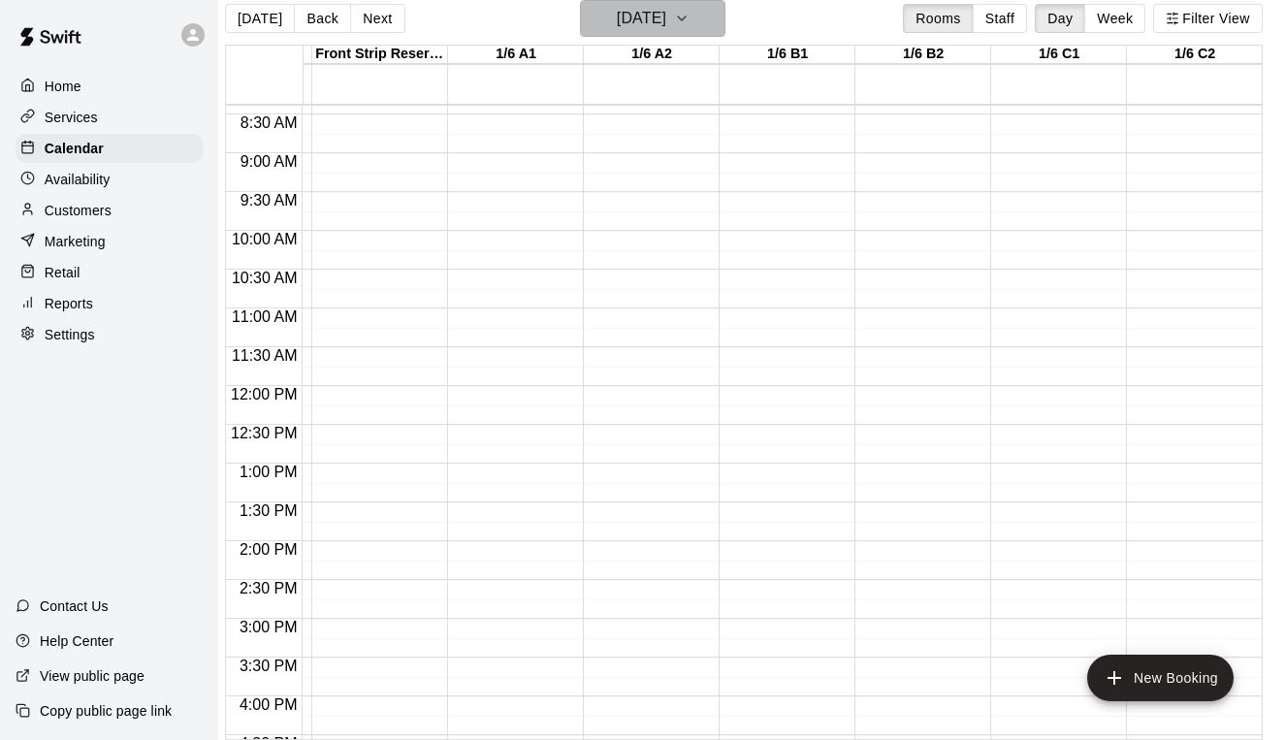
click at [655, 36] on button "[DATE]" at bounding box center [652, 18] width 145 height 37
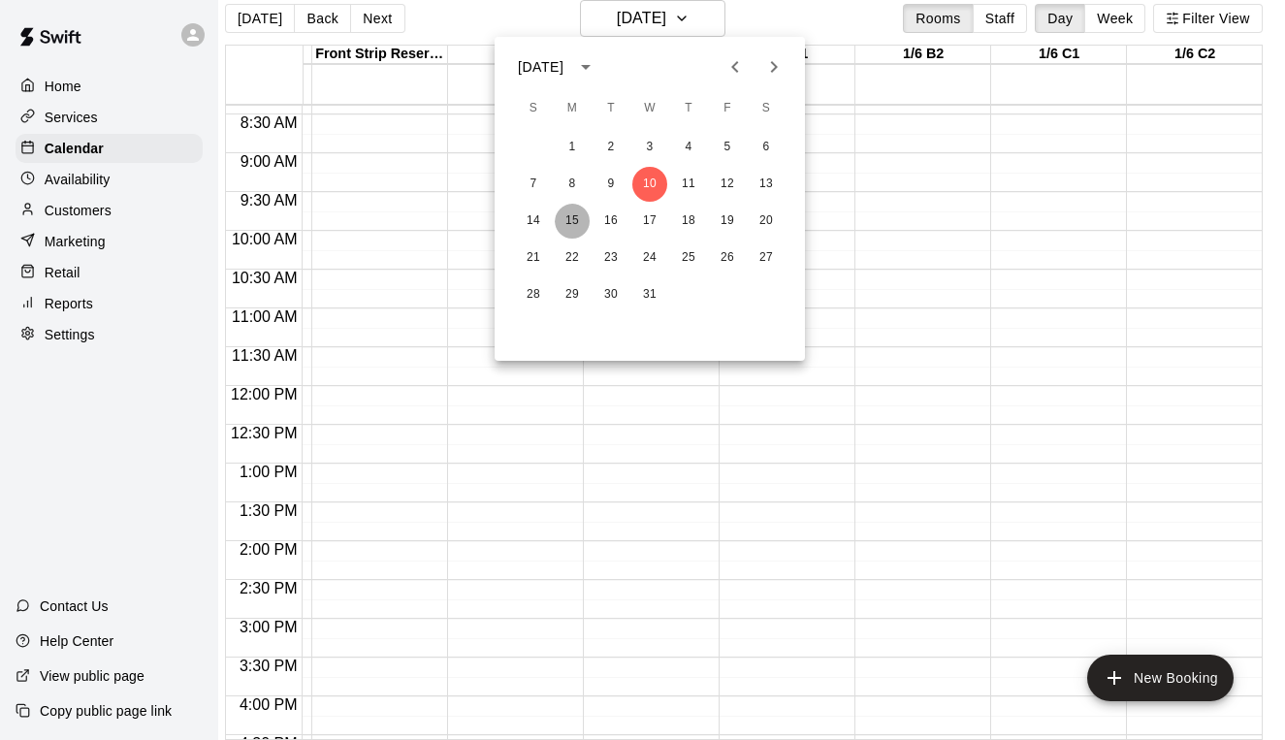
click at [569, 218] on button "15" at bounding box center [572, 221] width 35 height 35
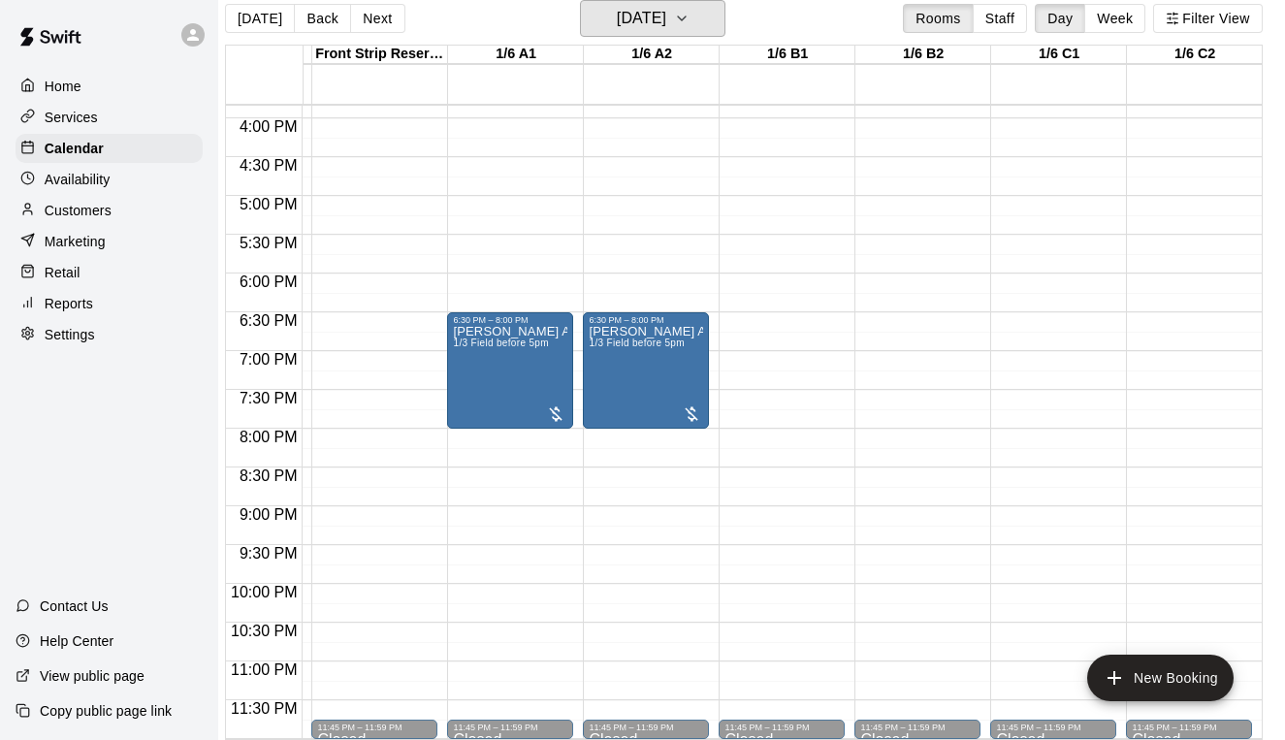
scroll to position [1229, 263]
click at [381, 17] on button "Next" at bounding box center [377, 18] width 54 height 29
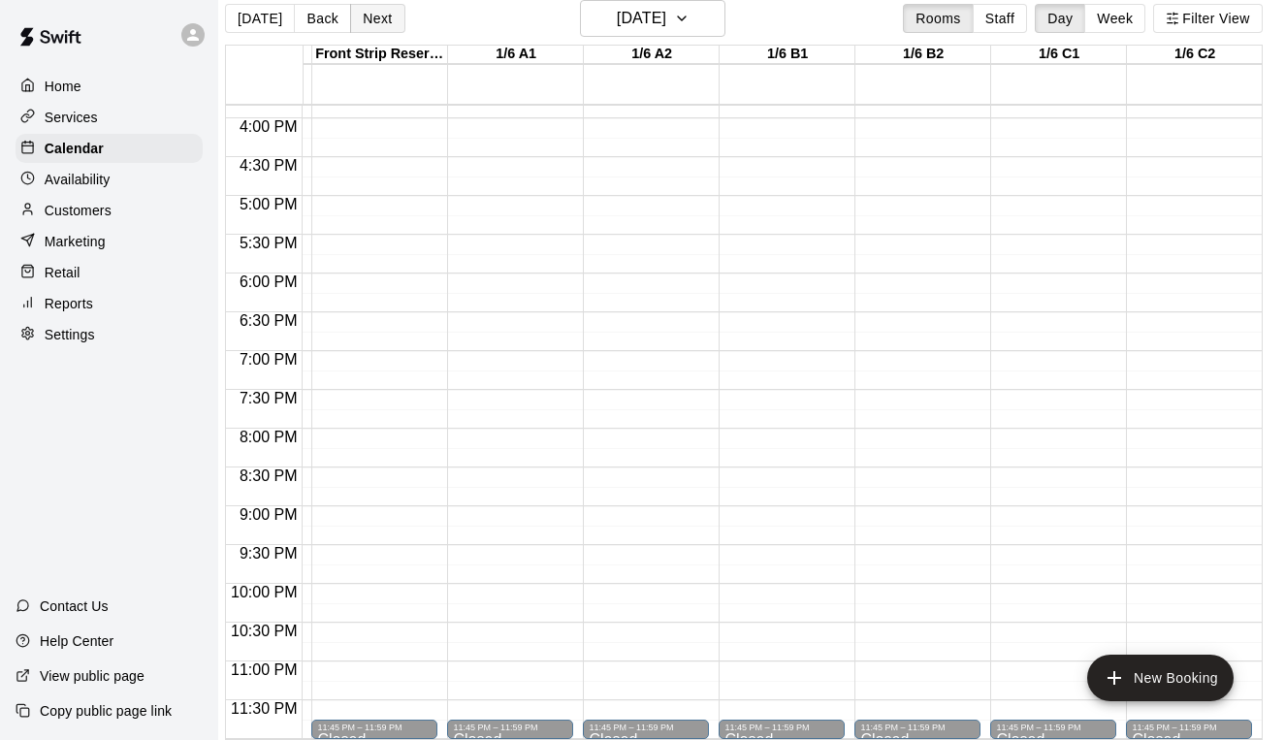
click at [382, 19] on button "Next" at bounding box center [377, 18] width 54 height 29
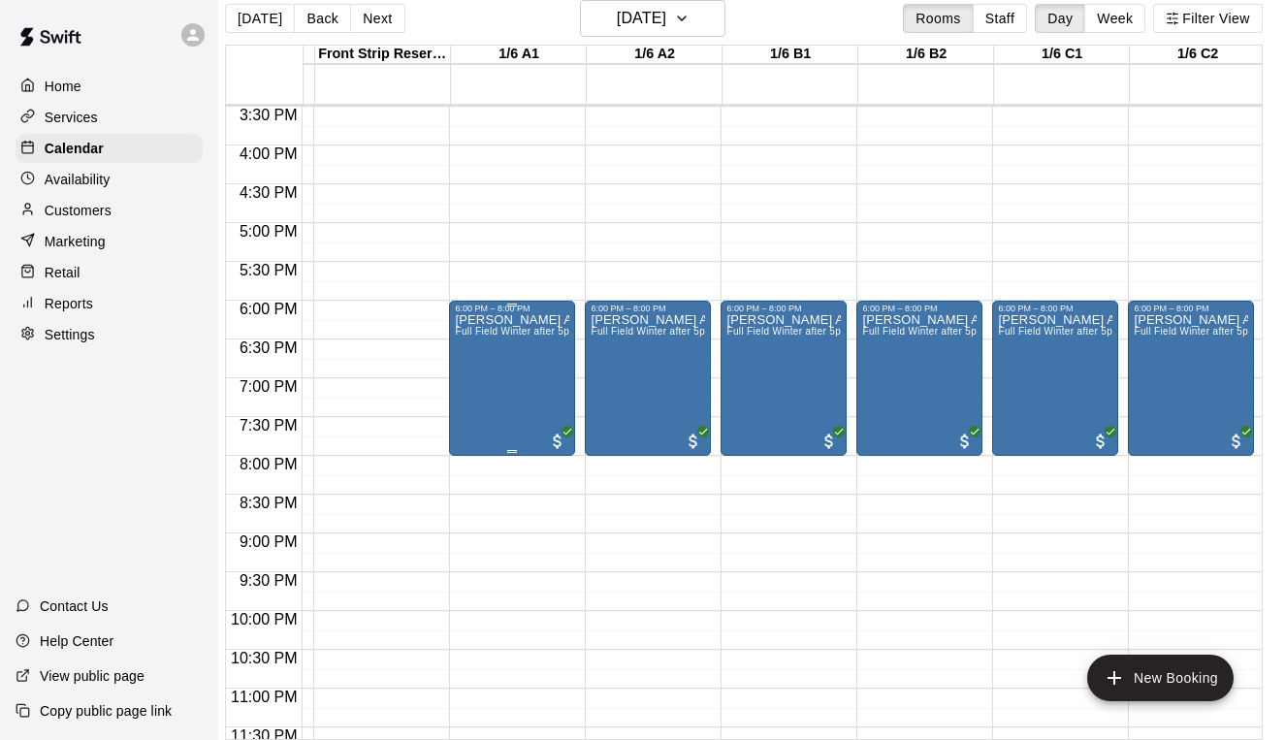
scroll to position [1204, 260]
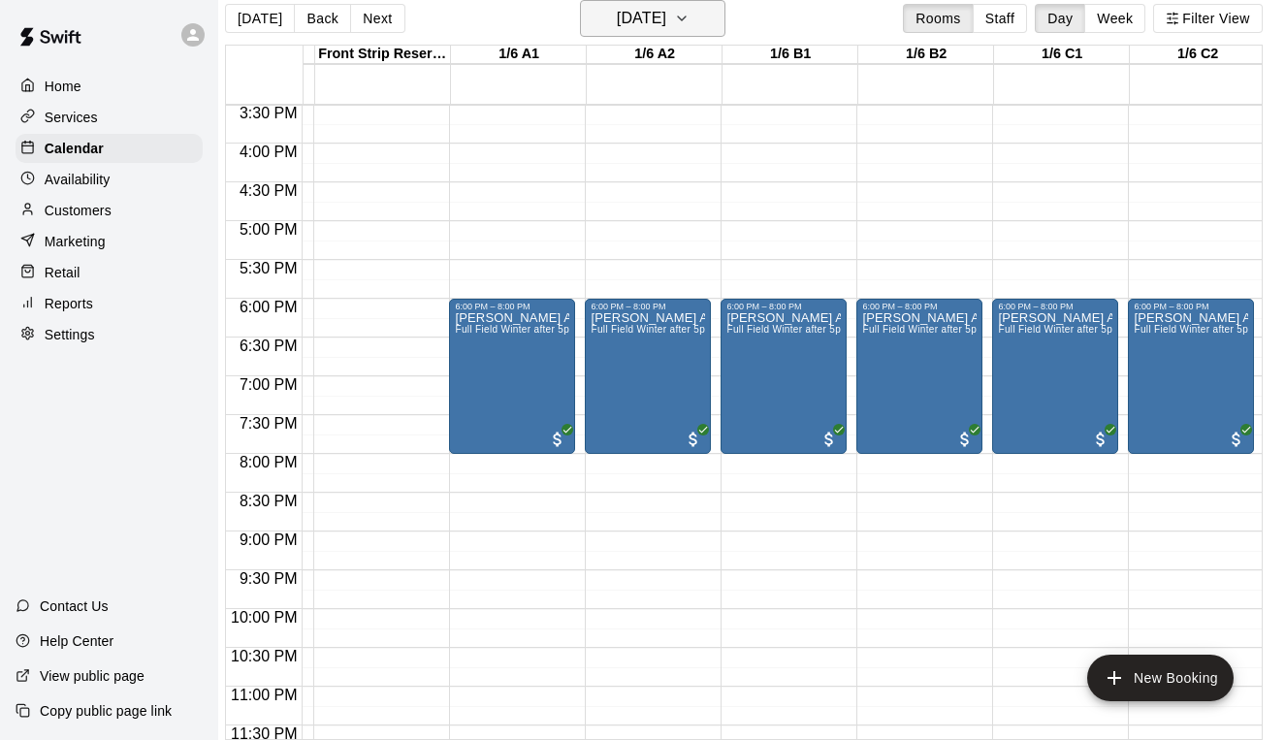
click at [665, 21] on h6 "[DATE]" at bounding box center [641, 18] width 49 height 27
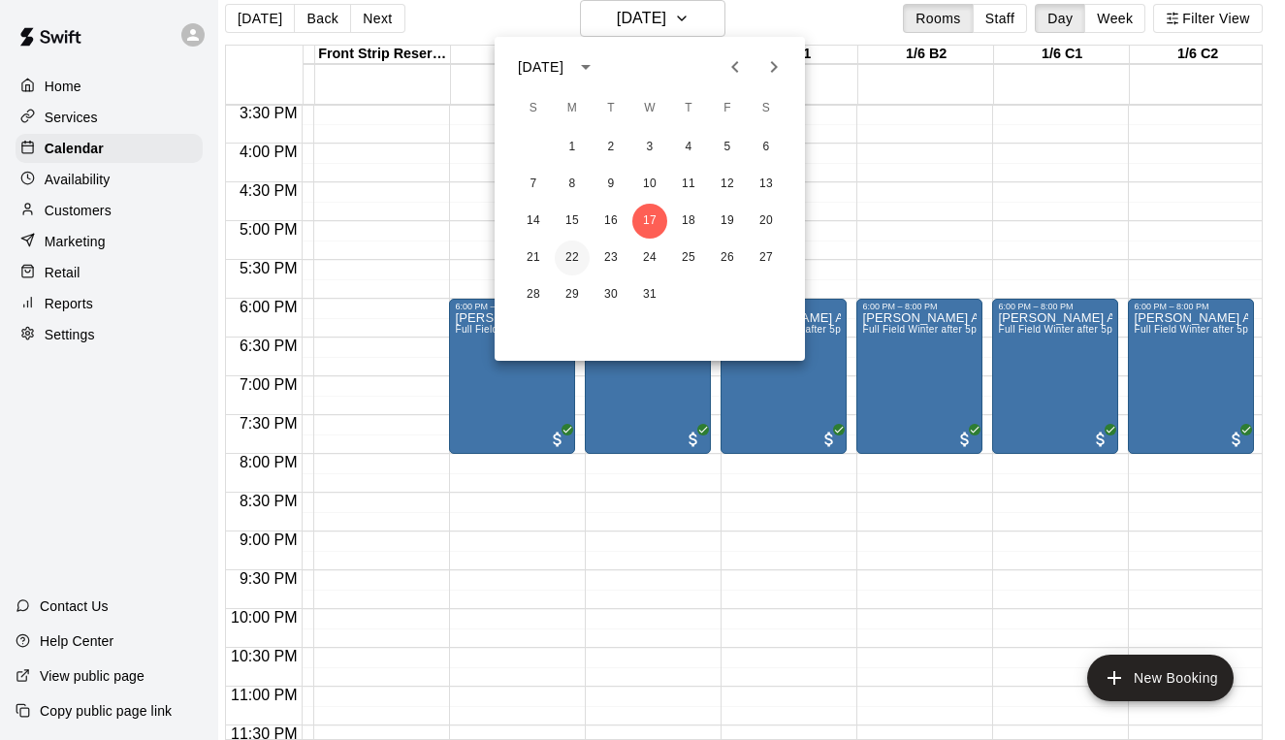
click at [568, 255] on button "22" at bounding box center [572, 258] width 35 height 35
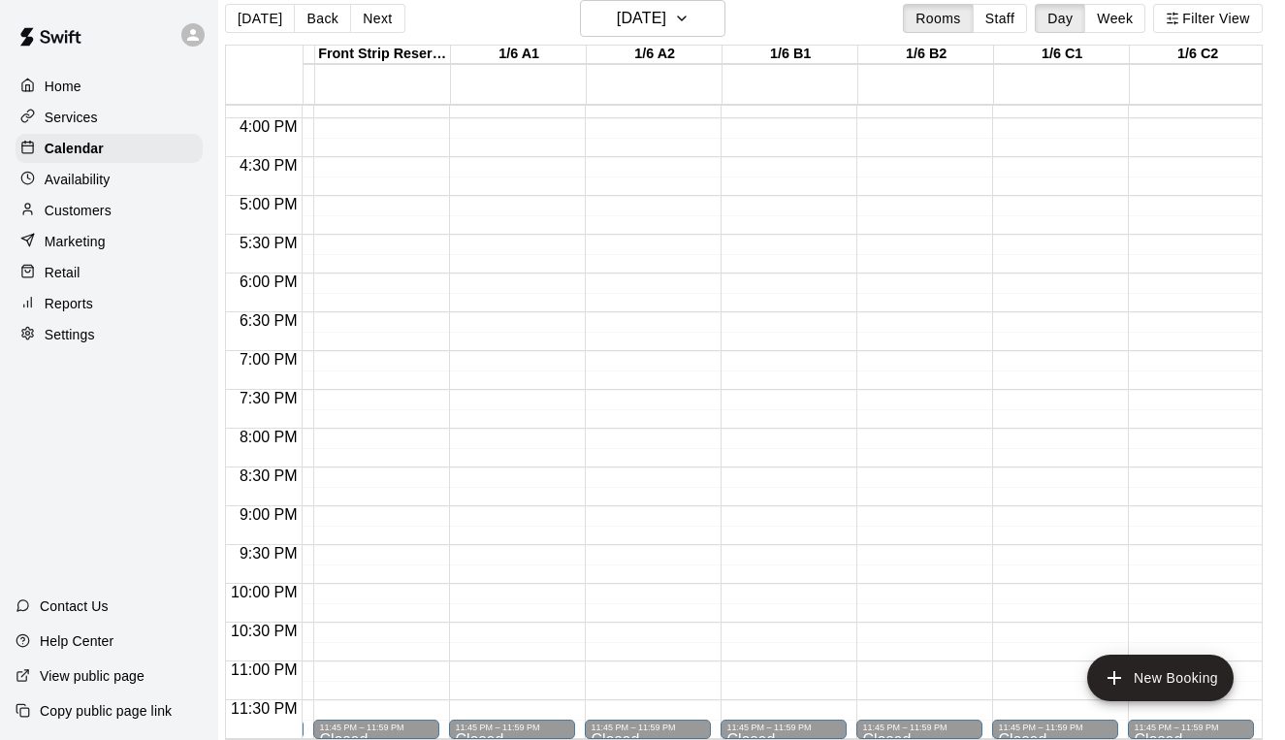
scroll to position [1229, 260]
click at [376, 22] on button "Next" at bounding box center [377, 18] width 54 height 29
click at [376, 22] on div "[DATE] Back [DATE][DATE] Rooms Staff Day Week Filter View SNFC Conf Room 22 Mon…" at bounding box center [744, 370] width 1038 height 740
click at [382, 25] on button "Next" at bounding box center [377, 18] width 54 height 29
click at [666, 21] on h6 "[DATE]" at bounding box center [641, 18] width 49 height 27
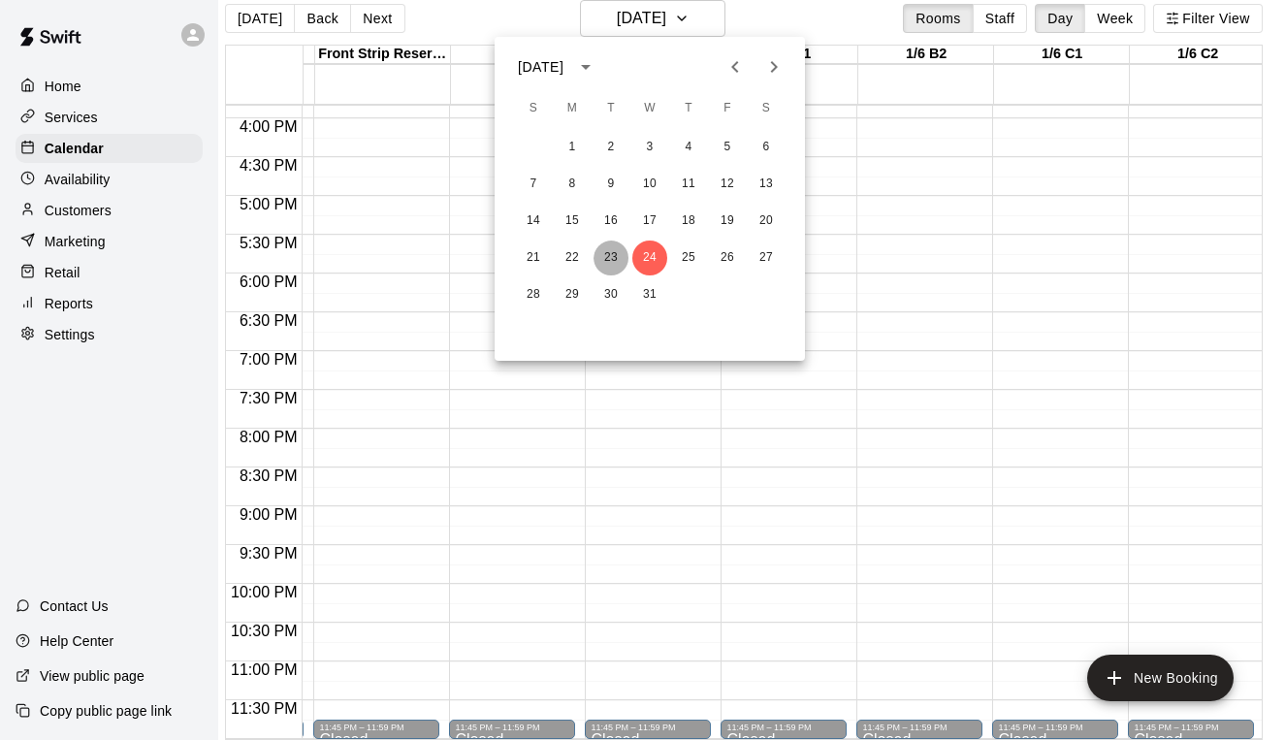
click at [601, 246] on button "23" at bounding box center [611, 258] width 35 height 35
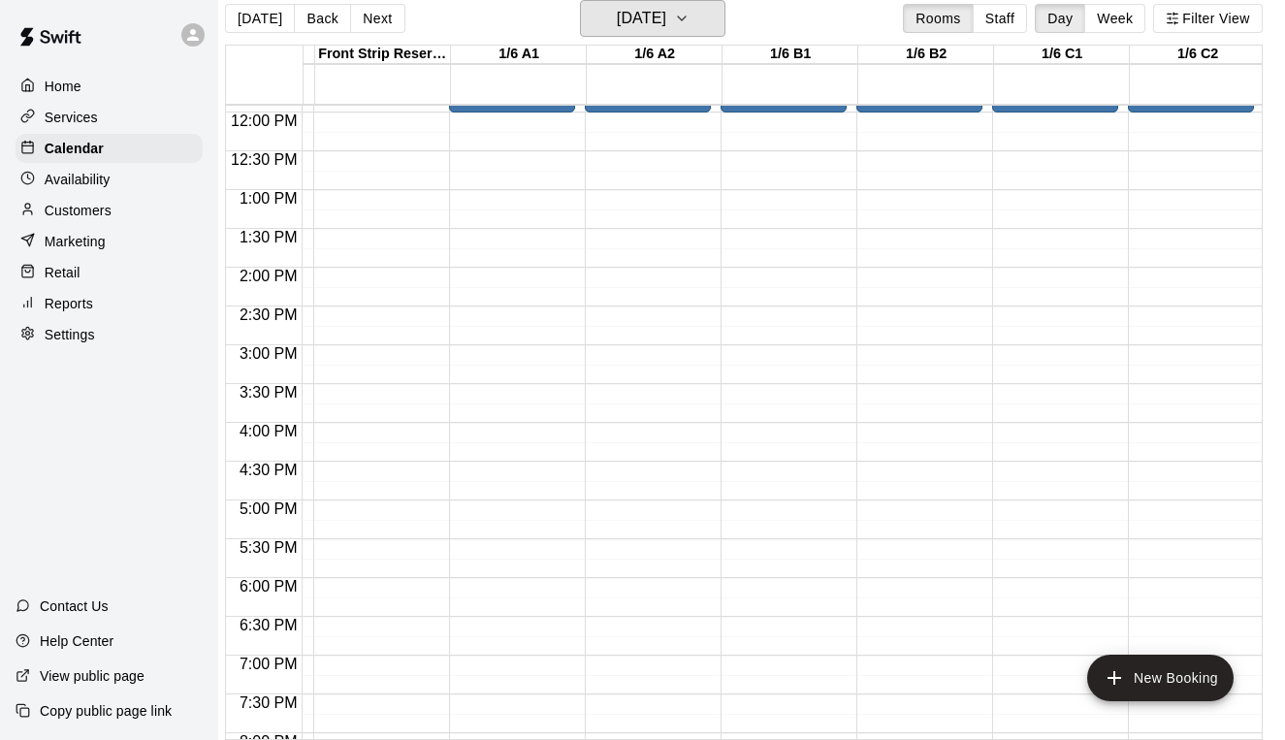
scroll to position [1051, 260]
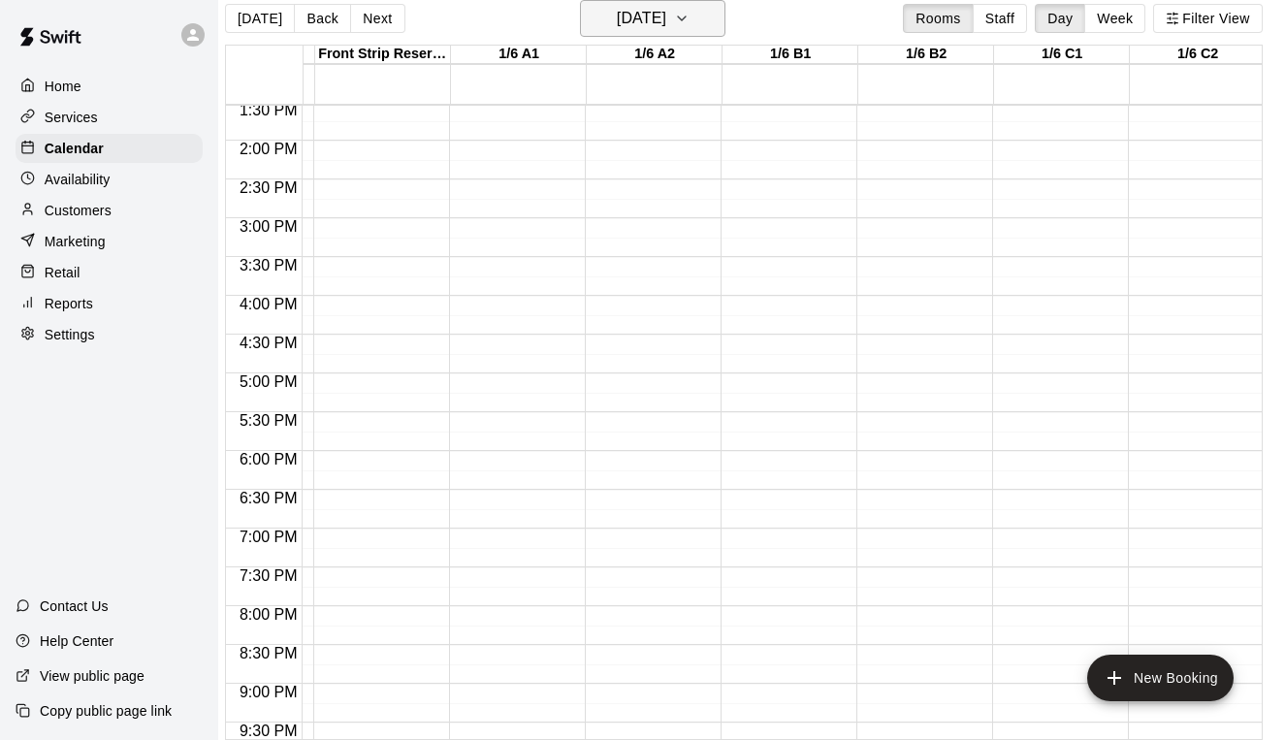
click at [666, 29] on h6 "[DATE]" at bounding box center [641, 18] width 49 height 27
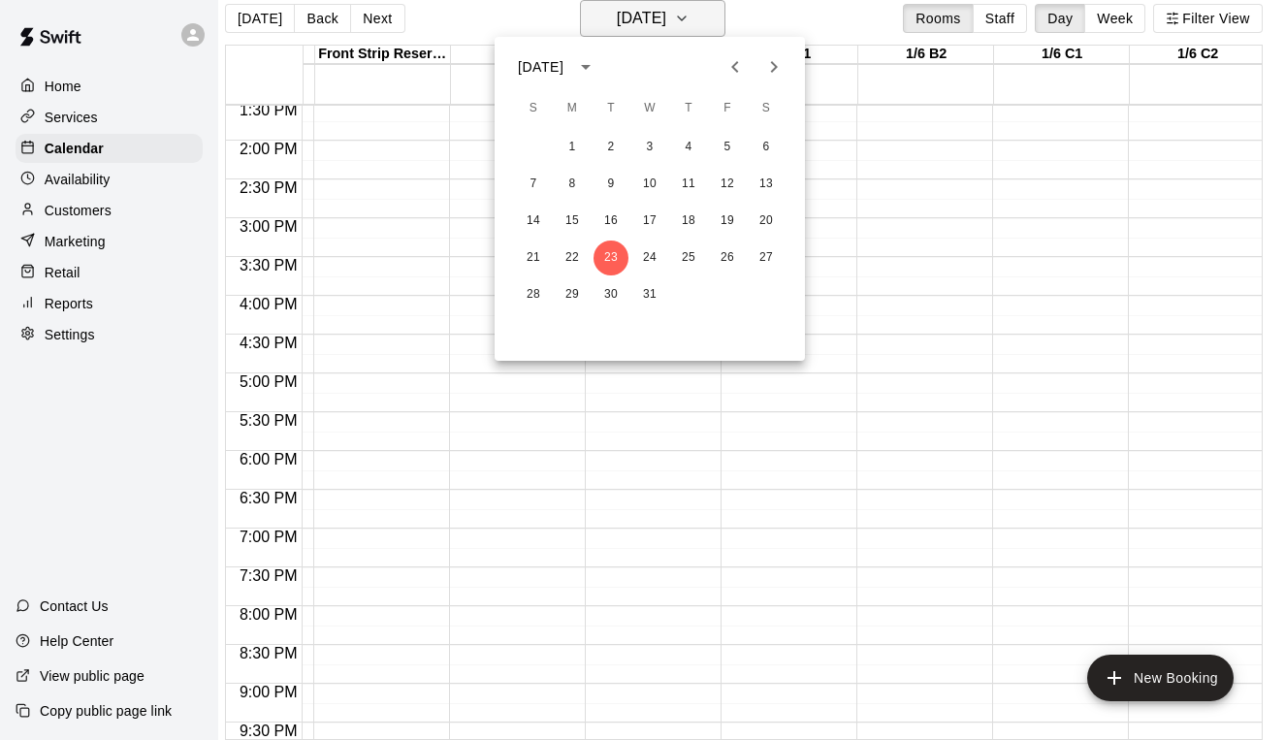
click at [668, 29] on div at bounding box center [642, 370] width 1285 height 740
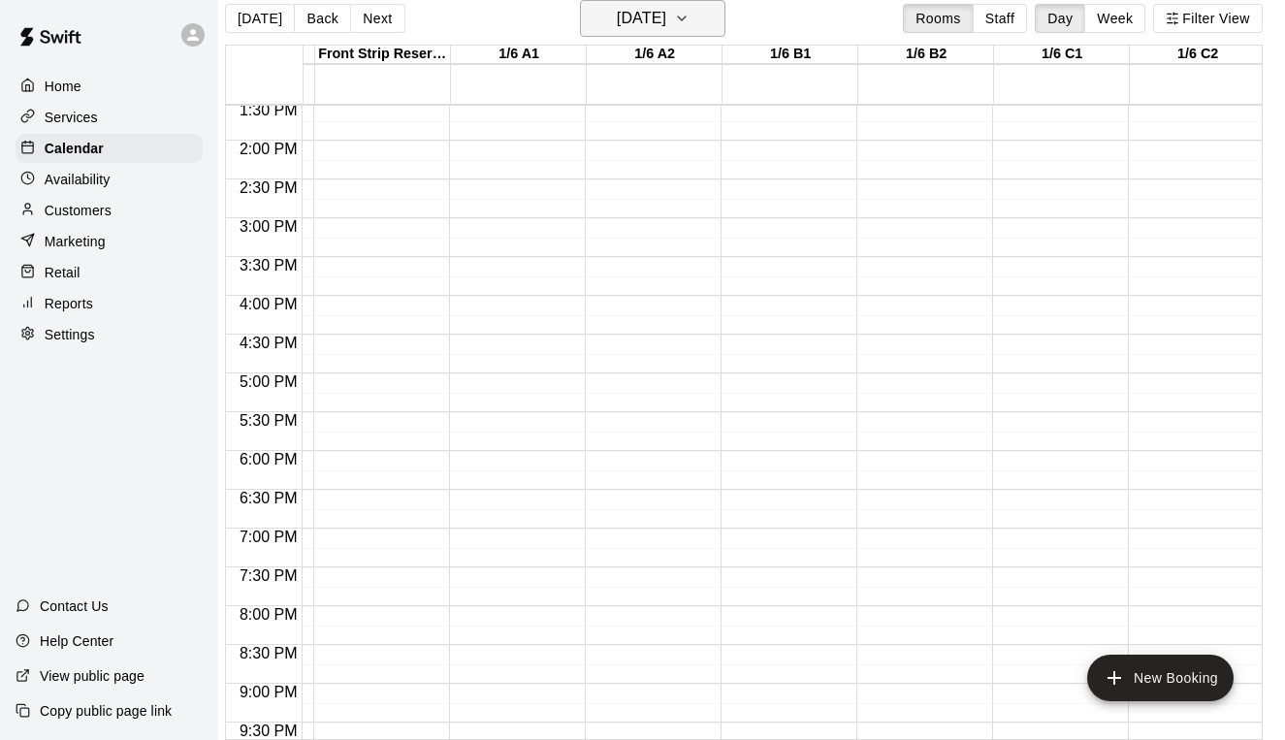
click at [684, 33] on button "[DATE]" at bounding box center [652, 18] width 145 height 37
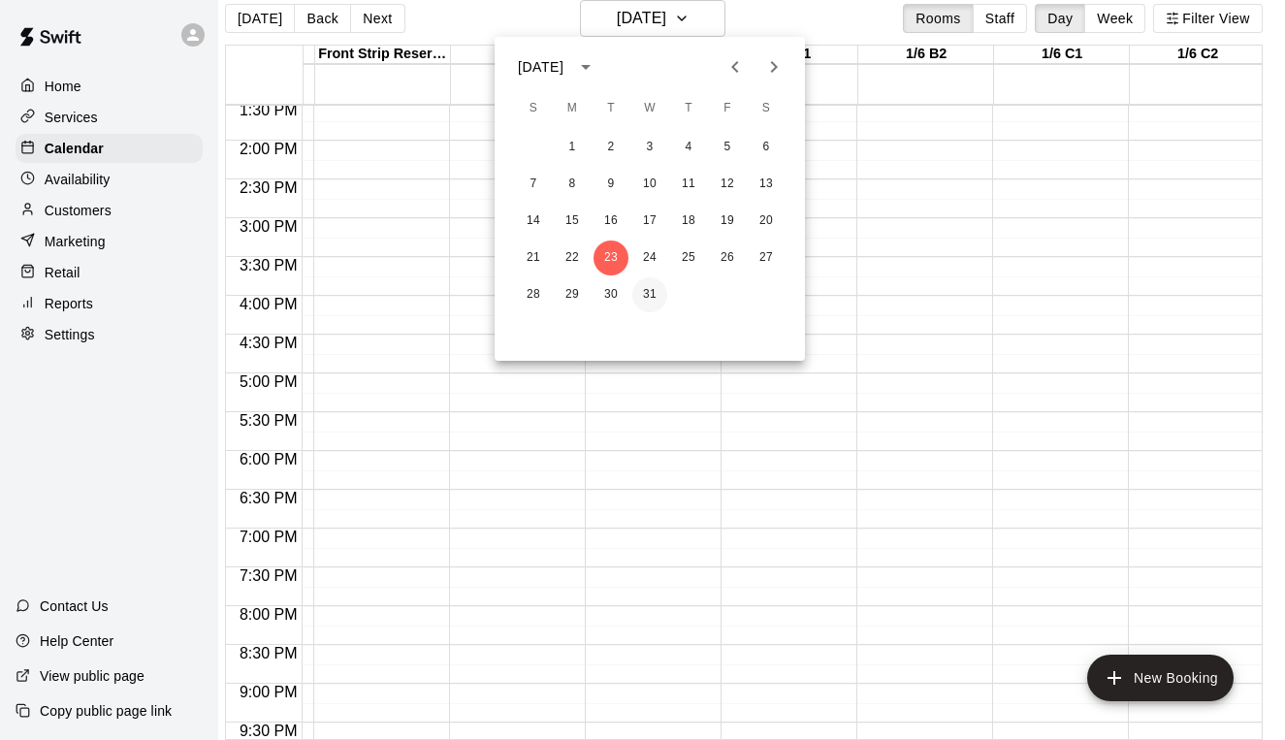
click at [657, 301] on button "31" at bounding box center [649, 294] width 35 height 35
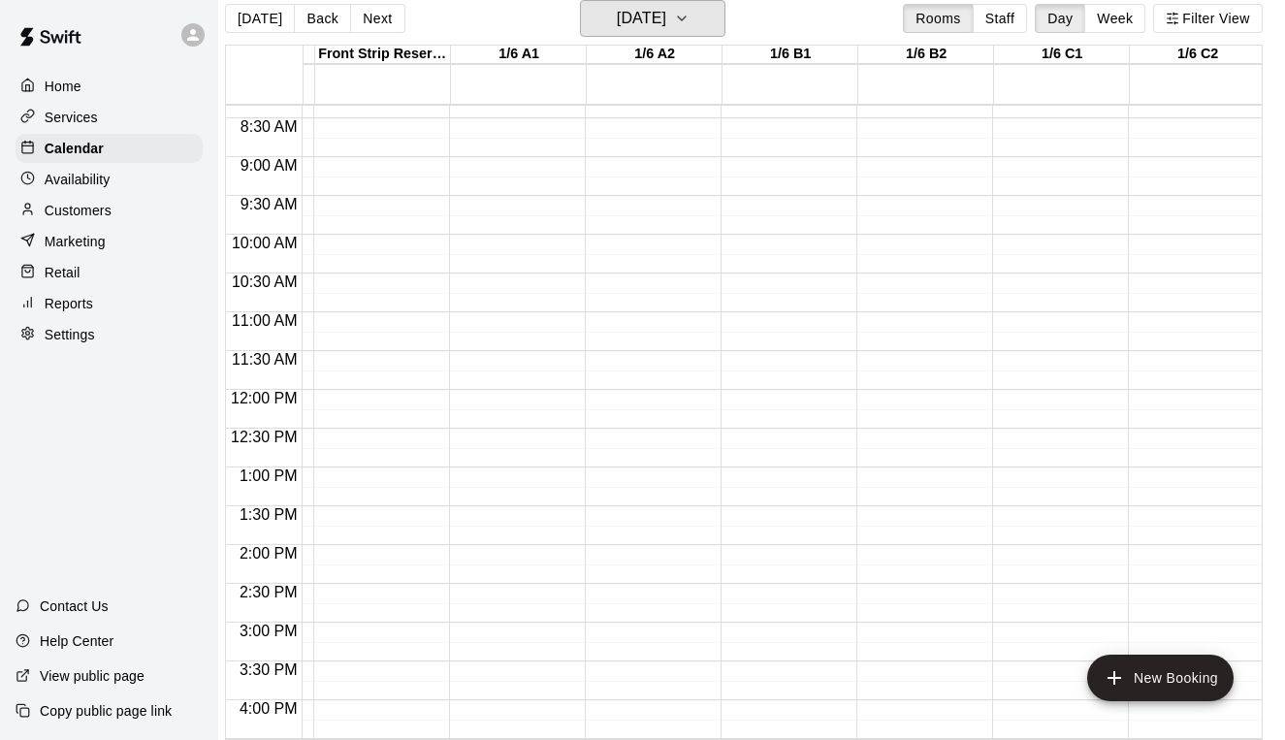
scroll to position [1130, 260]
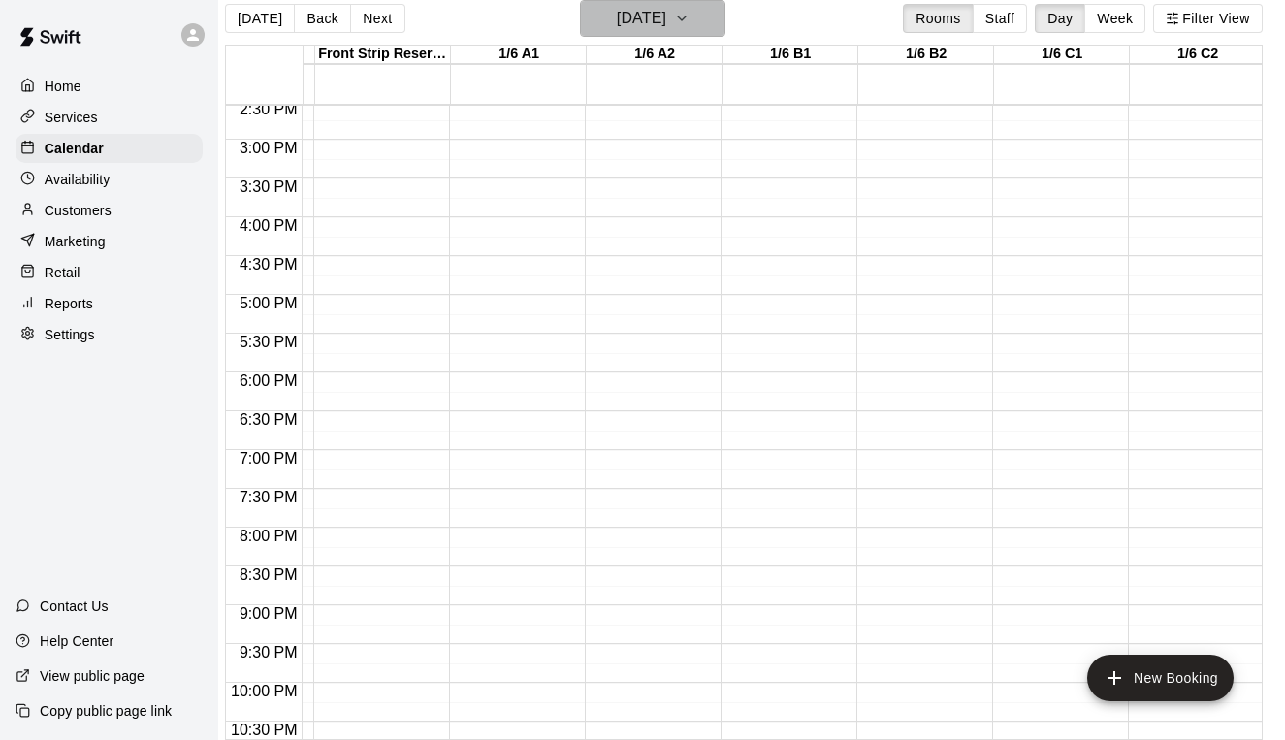
click at [666, 16] on h6 "[DATE]" at bounding box center [641, 18] width 49 height 27
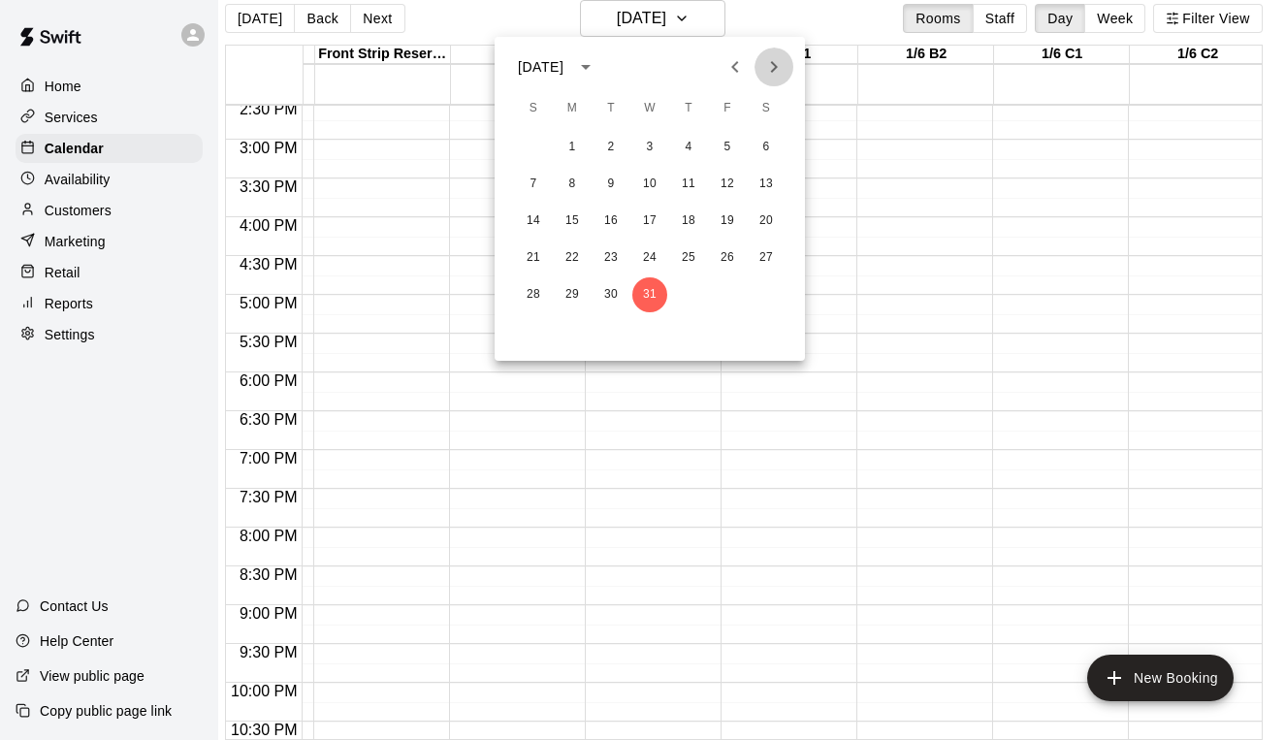
click at [781, 58] on icon "Next month" at bounding box center [773, 66] width 23 height 23
click at [689, 147] on button "1" at bounding box center [688, 147] width 35 height 35
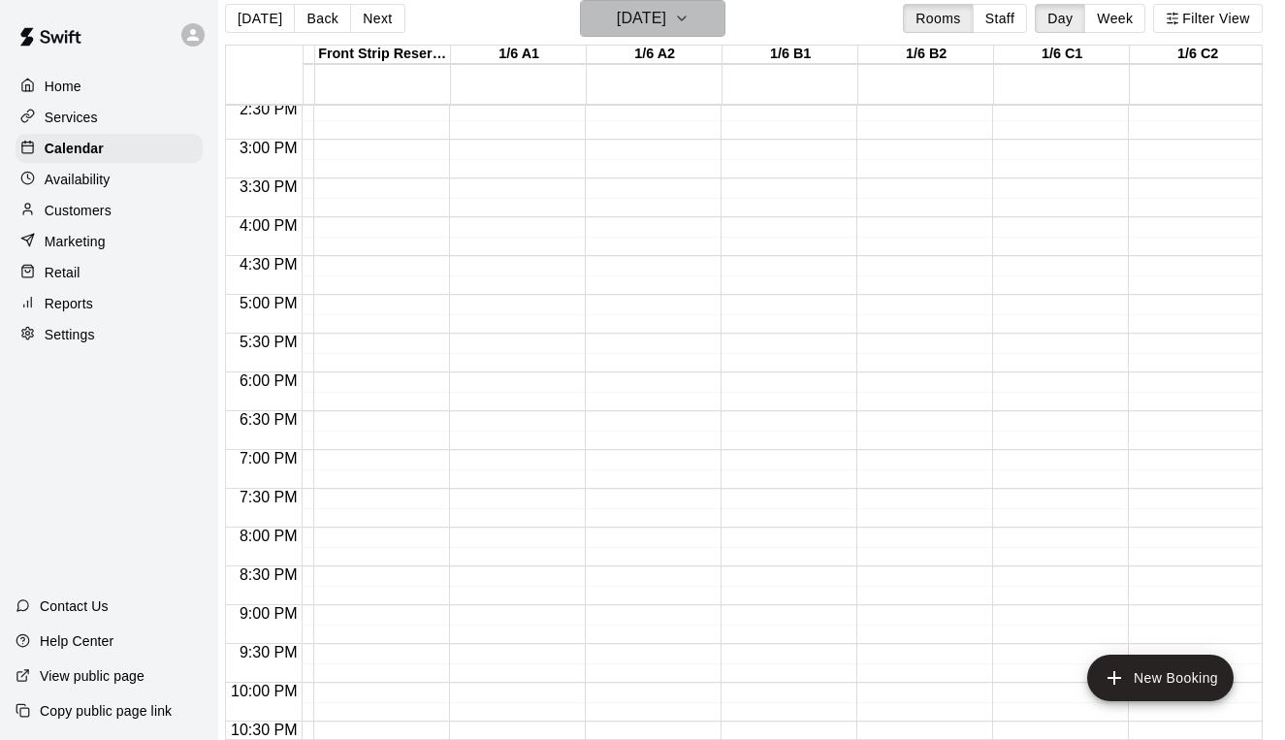
click at [639, 24] on h6 "[DATE]" at bounding box center [641, 18] width 49 height 27
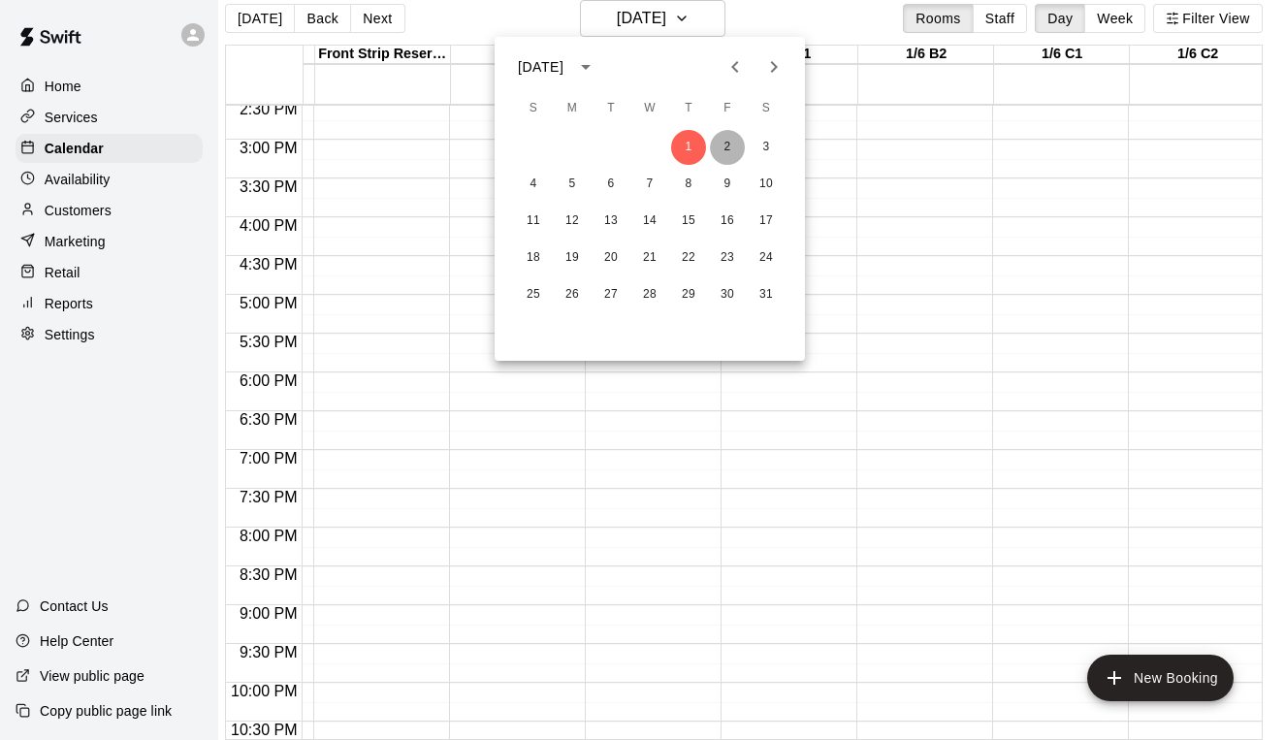
click at [728, 140] on button "2" at bounding box center [727, 147] width 35 height 35
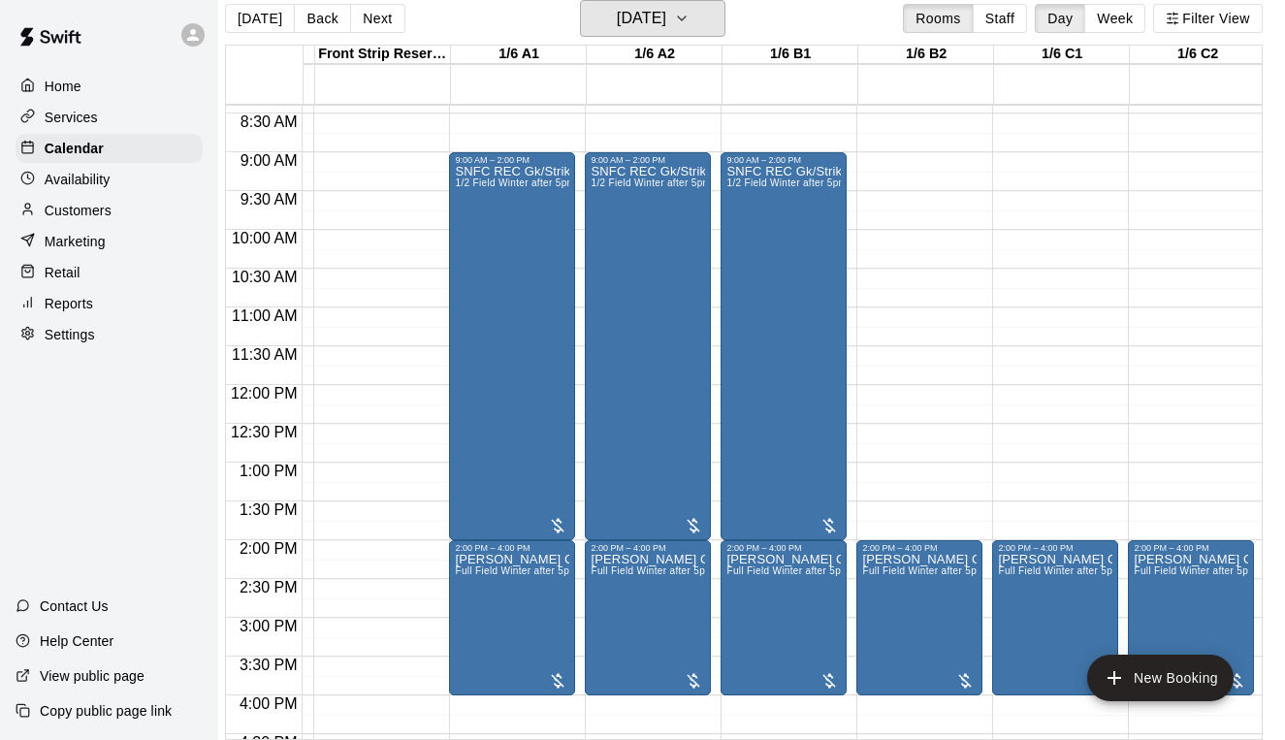
scroll to position [656, 260]
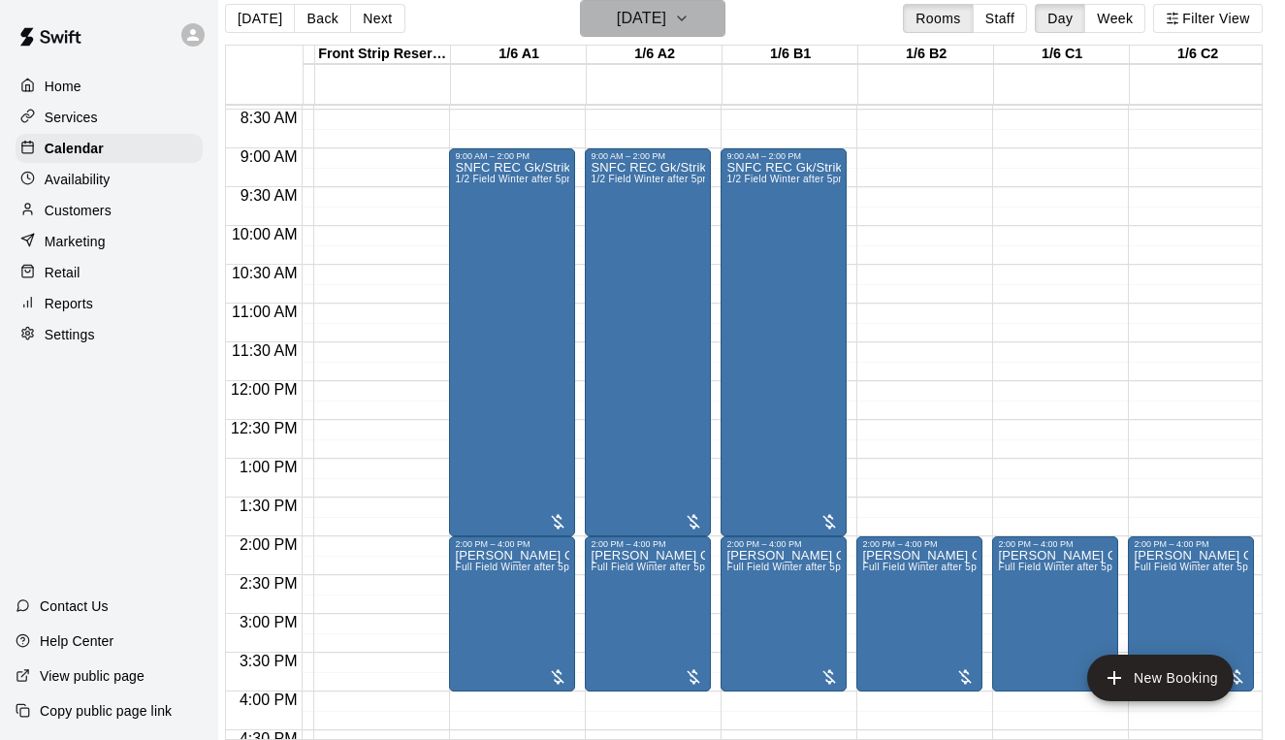
click at [654, 17] on h6 "[DATE]" at bounding box center [641, 18] width 49 height 27
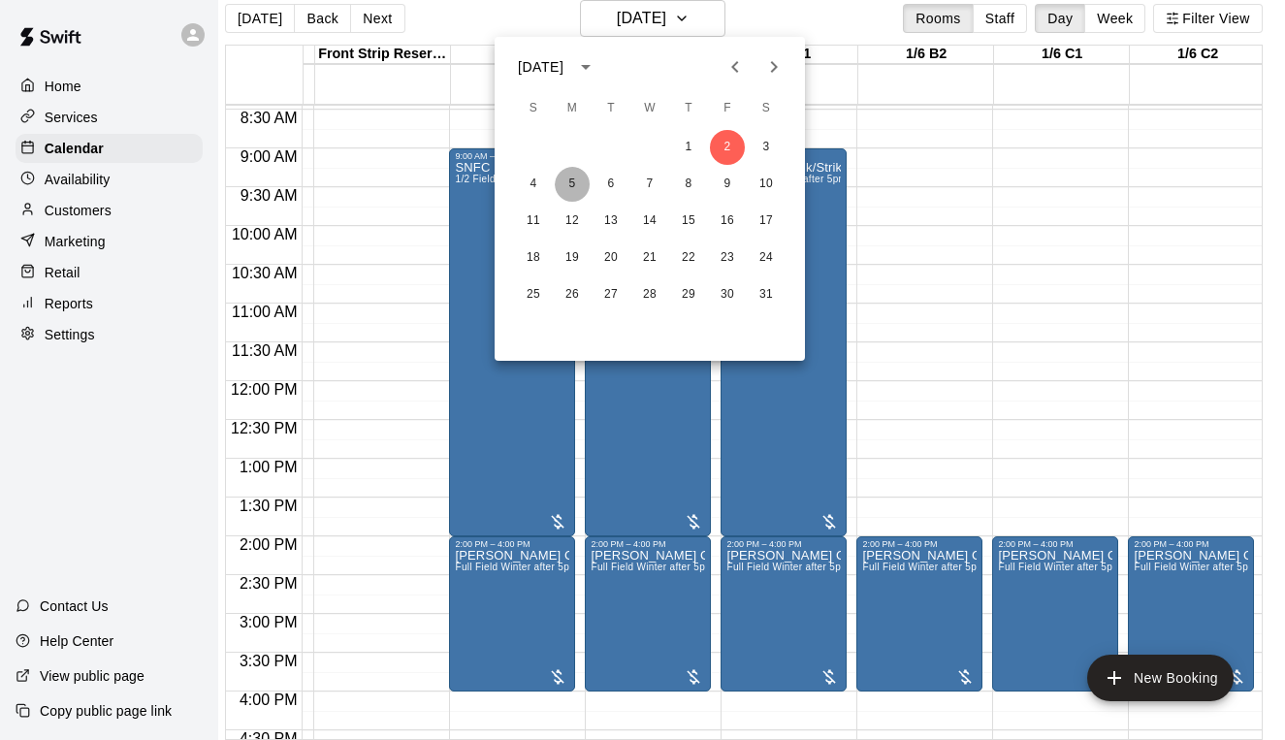
click at [566, 177] on button "5" at bounding box center [572, 184] width 35 height 35
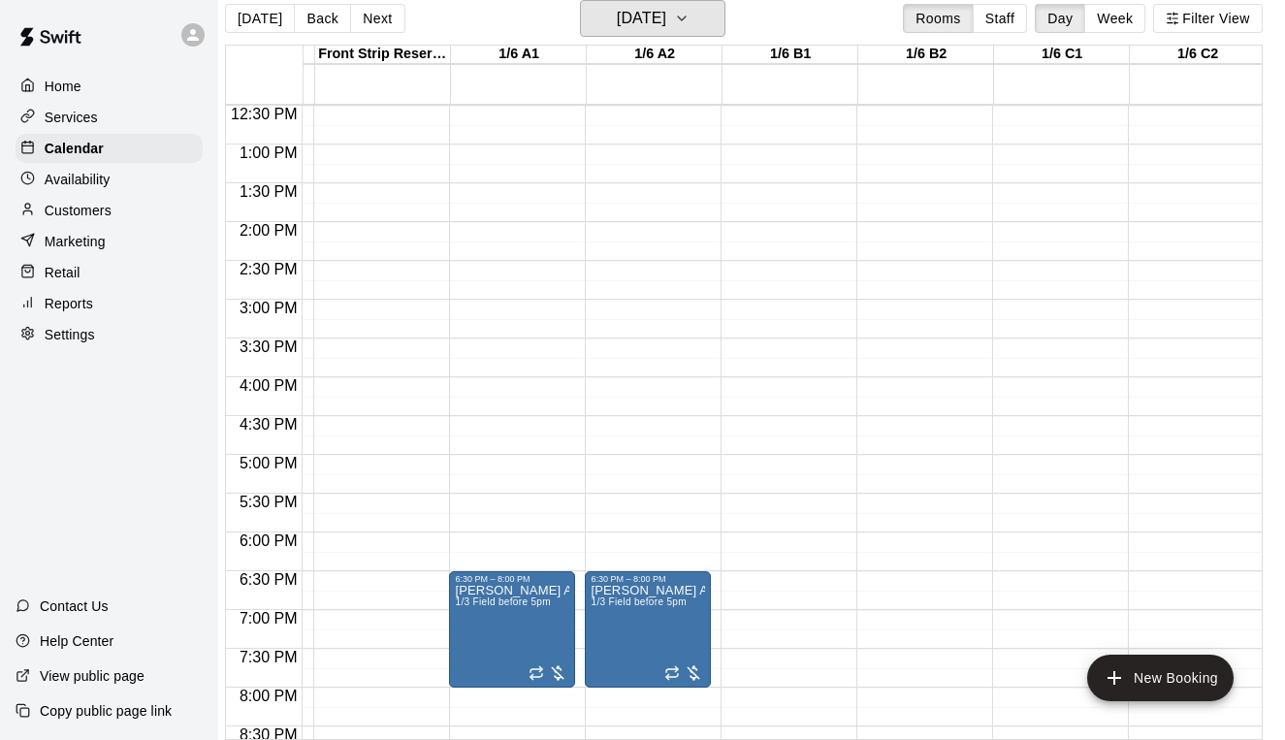
scroll to position [974, 260]
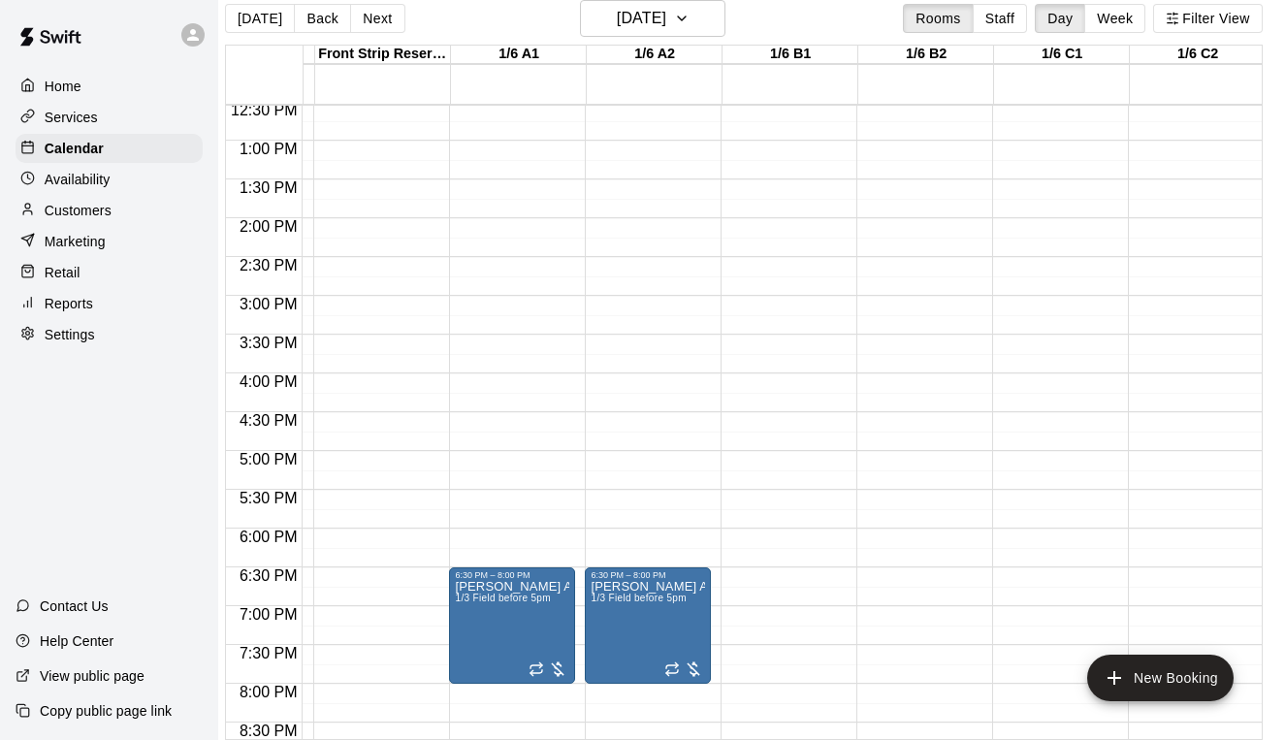
click at [364, 20] on button "Next" at bounding box center [377, 18] width 54 height 29
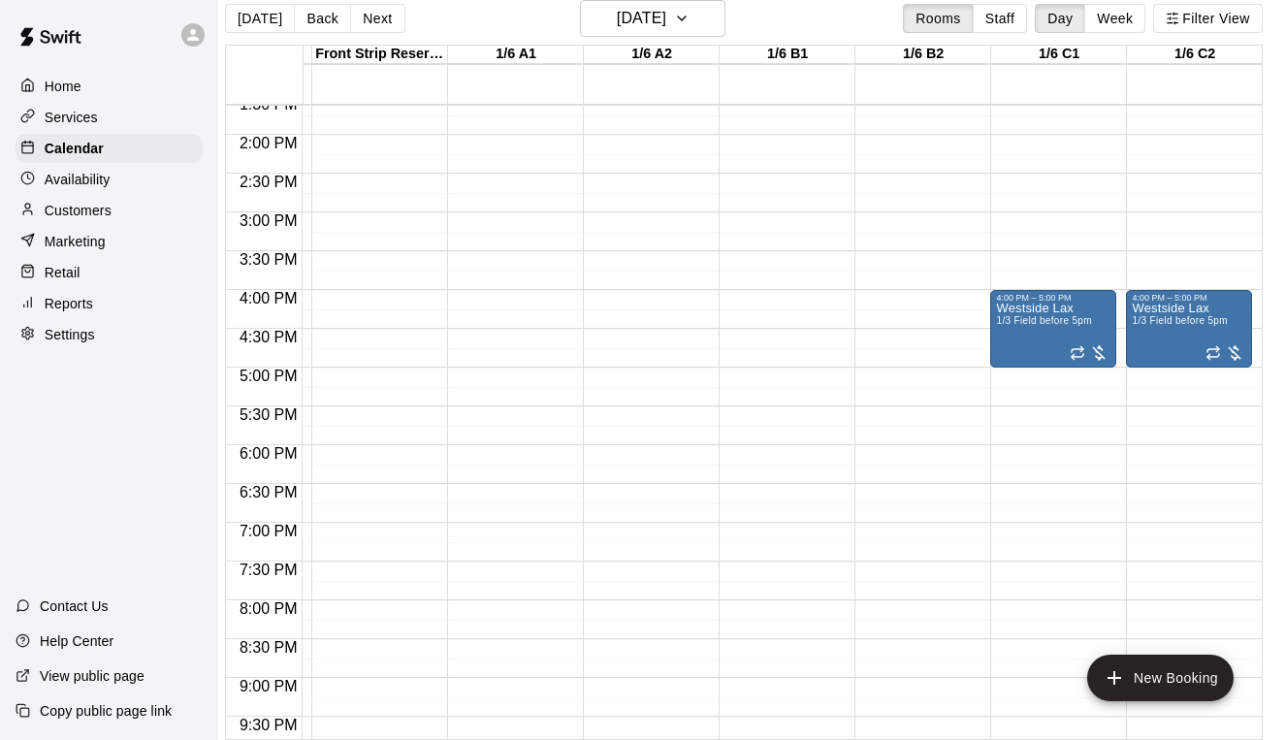
scroll to position [1052, 263]
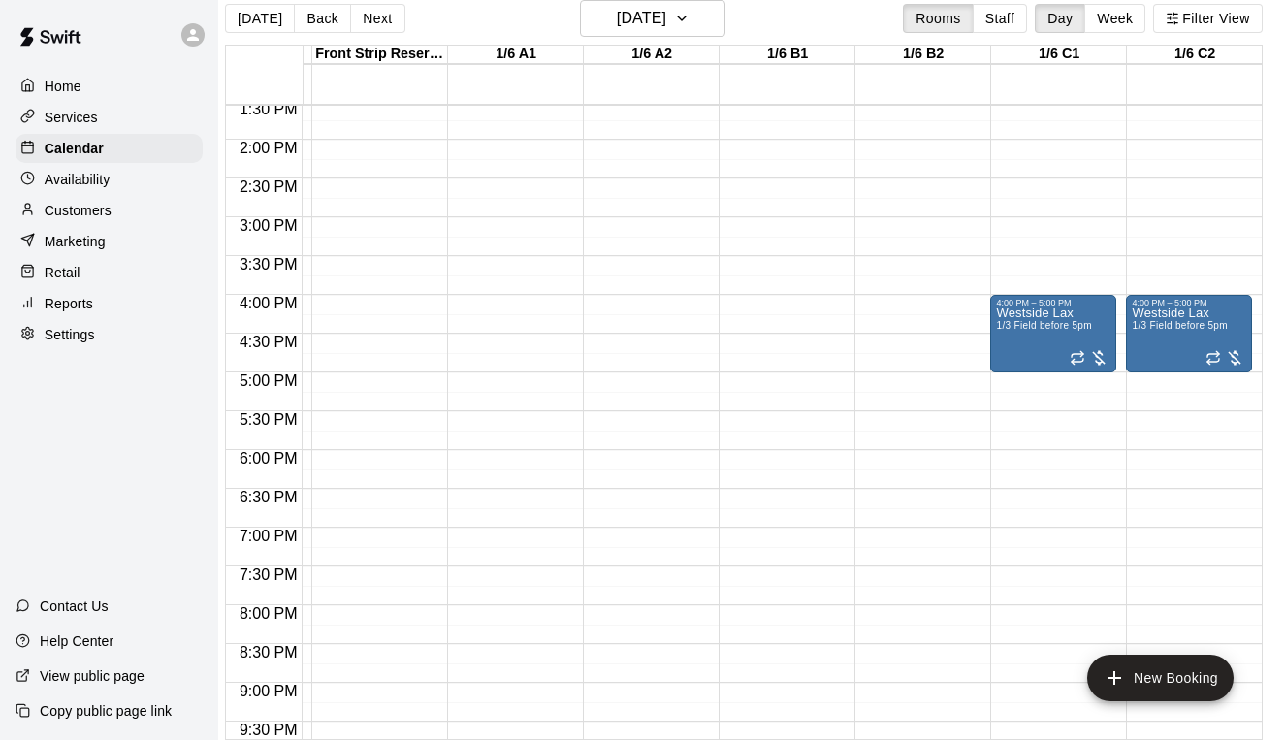
click at [379, 14] on button "Next" at bounding box center [377, 18] width 54 height 29
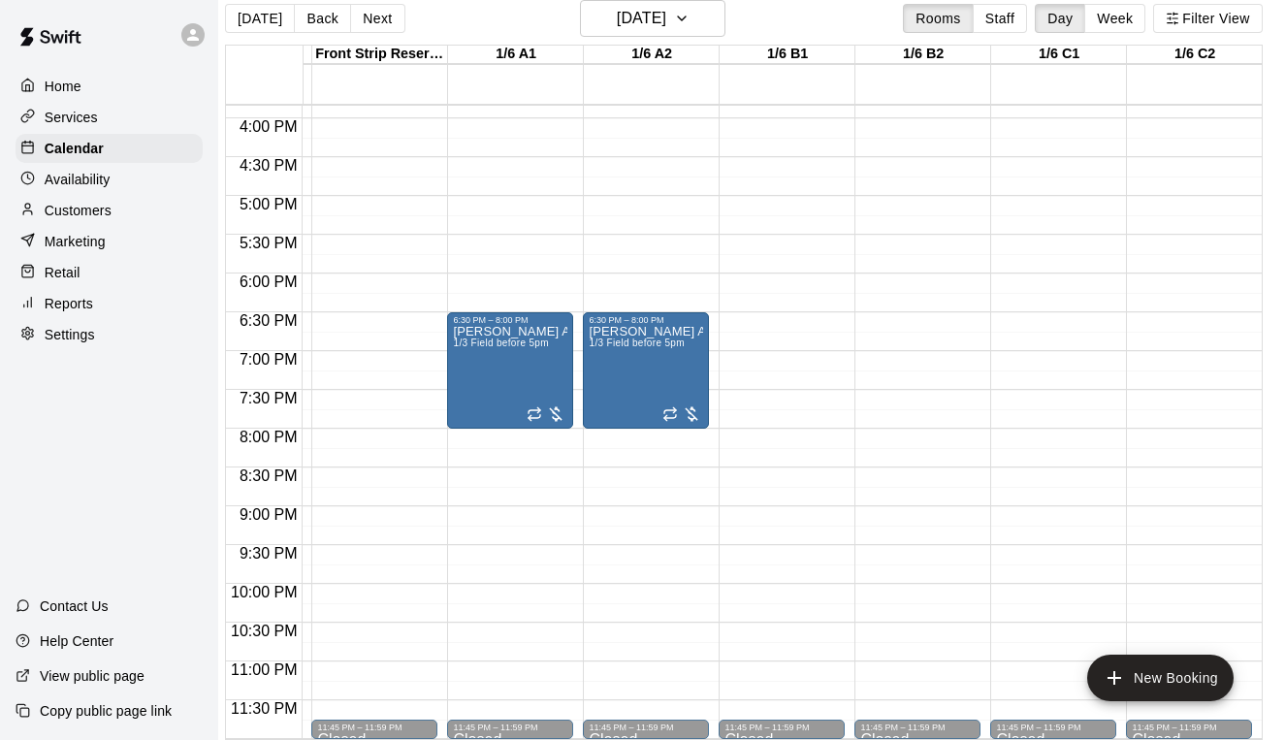
scroll to position [1229, 263]
click at [503, 397] on div "[PERSON_NAME] Acad 1/3 Field before 5pm" at bounding box center [510, 695] width 114 height 740
click at [474, 339] on icon "edit" at bounding box center [472, 345] width 23 height 23
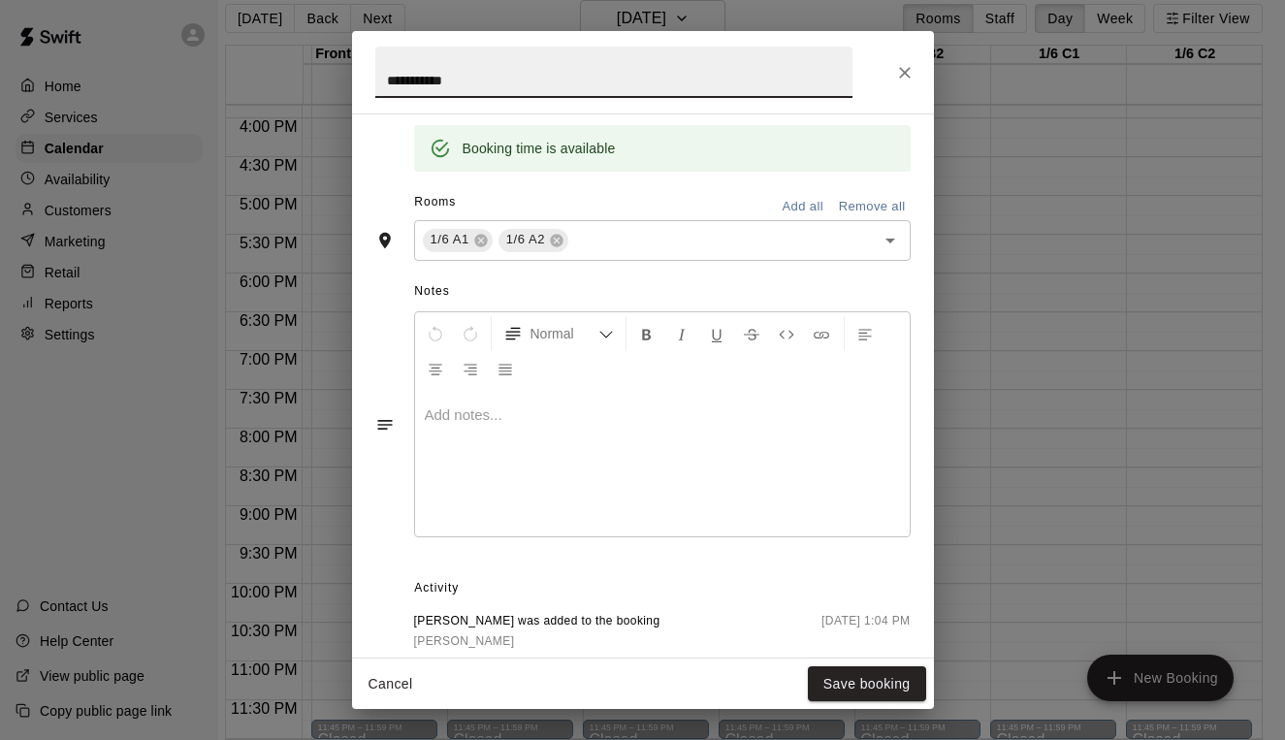
scroll to position [451, 0]
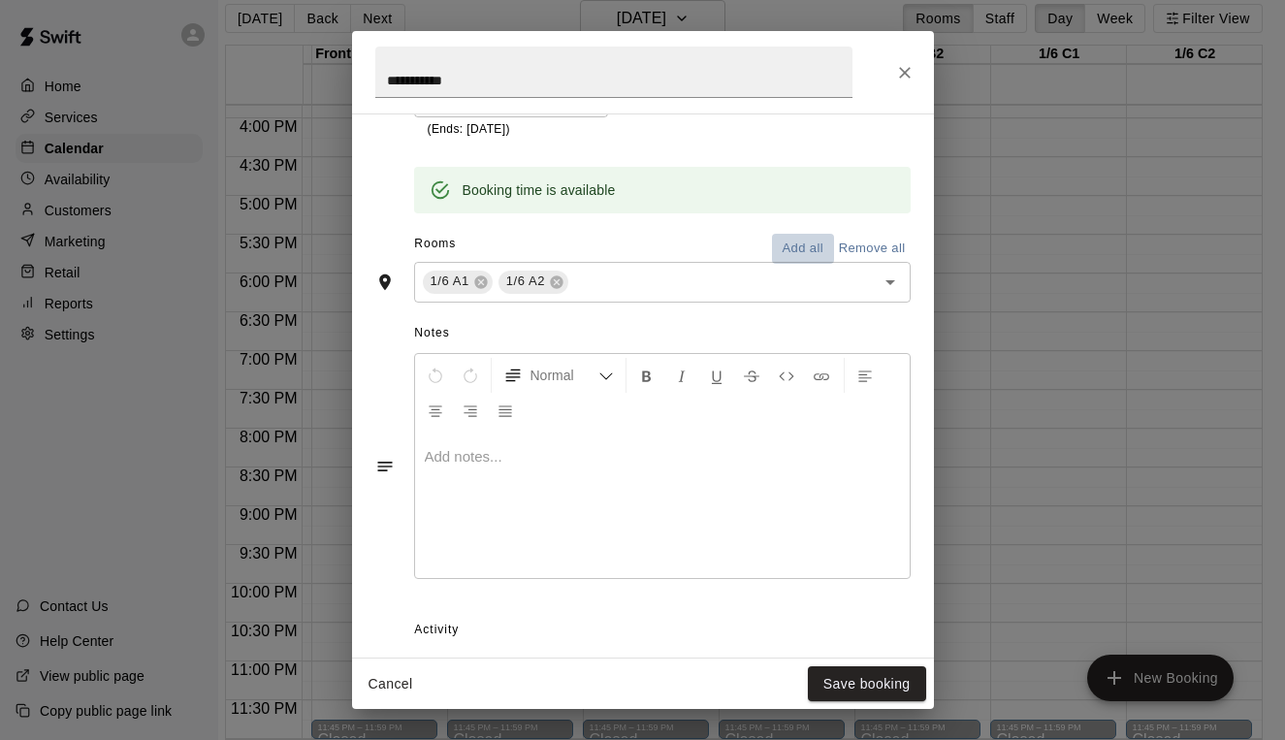
click at [816, 241] on button "Add all" at bounding box center [803, 249] width 62 height 30
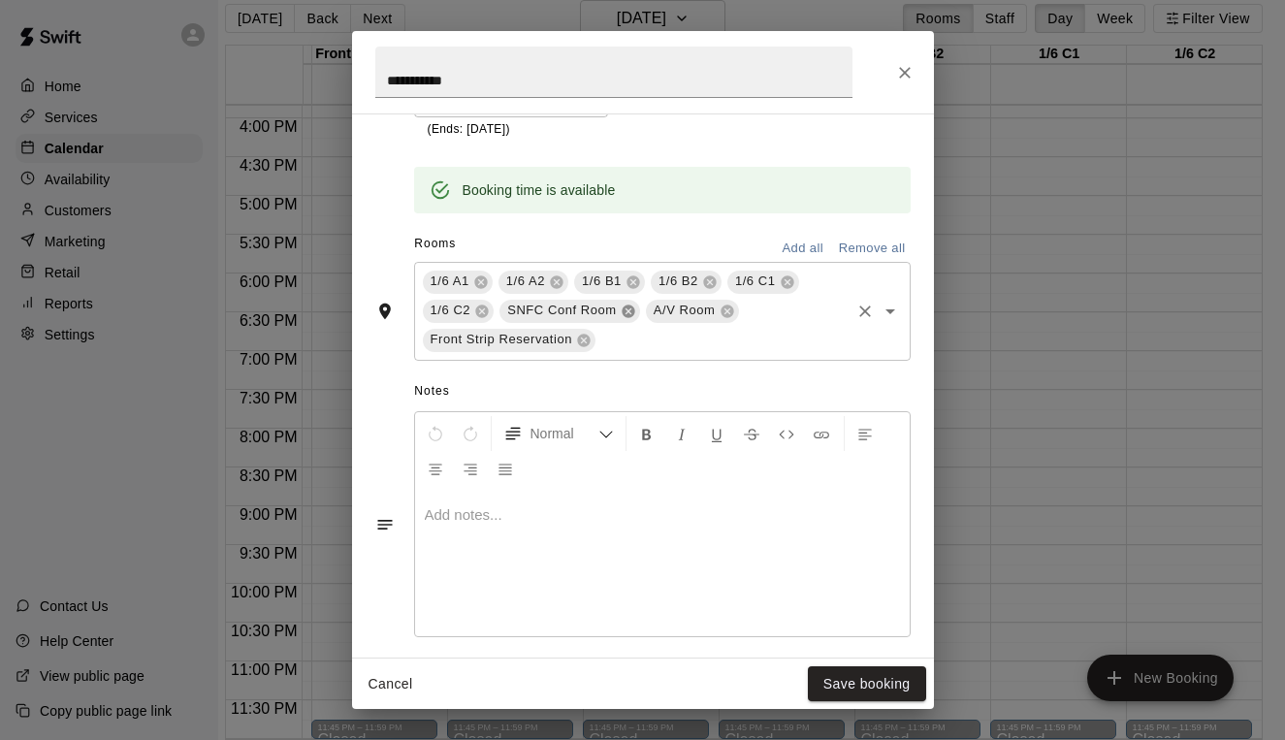
click at [628, 305] on icon at bounding box center [629, 312] width 16 height 16
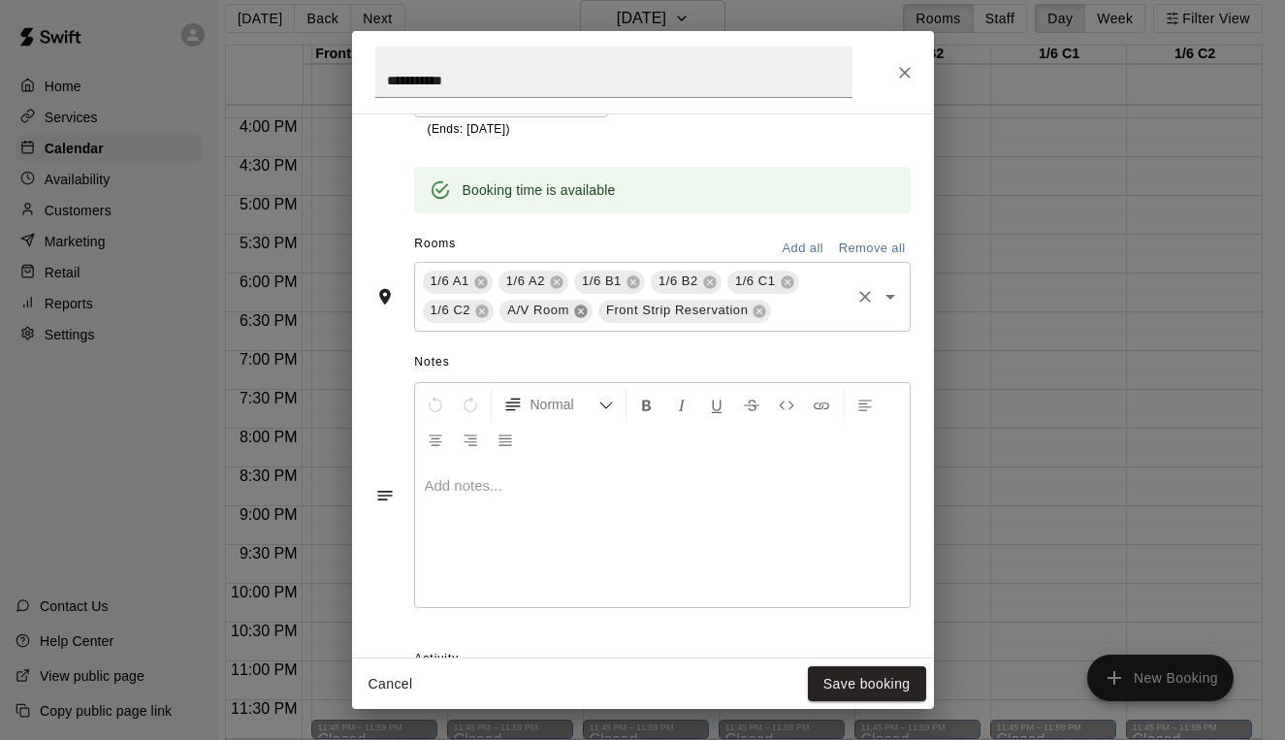
click at [578, 305] on icon at bounding box center [580, 311] width 13 height 13
click at [657, 314] on div "Front Strip Reservation" at bounding box center [586, 311] width 174 height 23
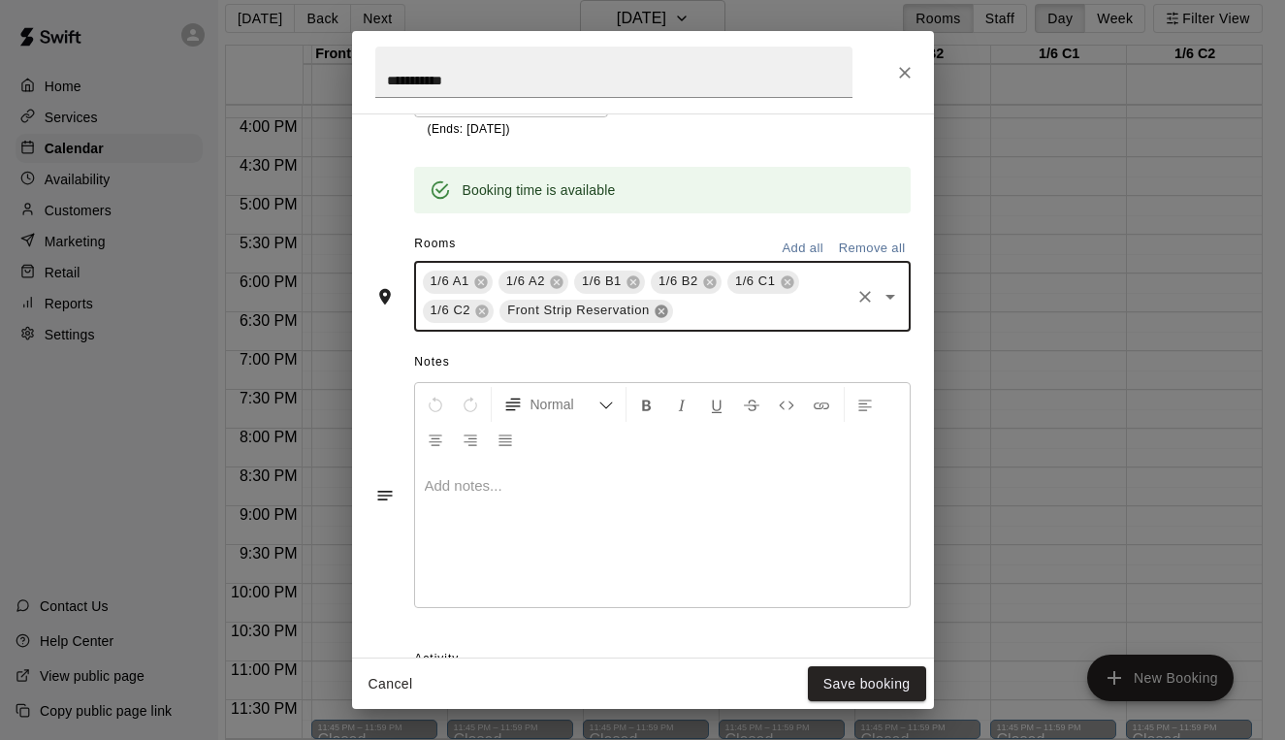
click at [662, 305] on icon at bounding box center [661, 311] width 13 height 13
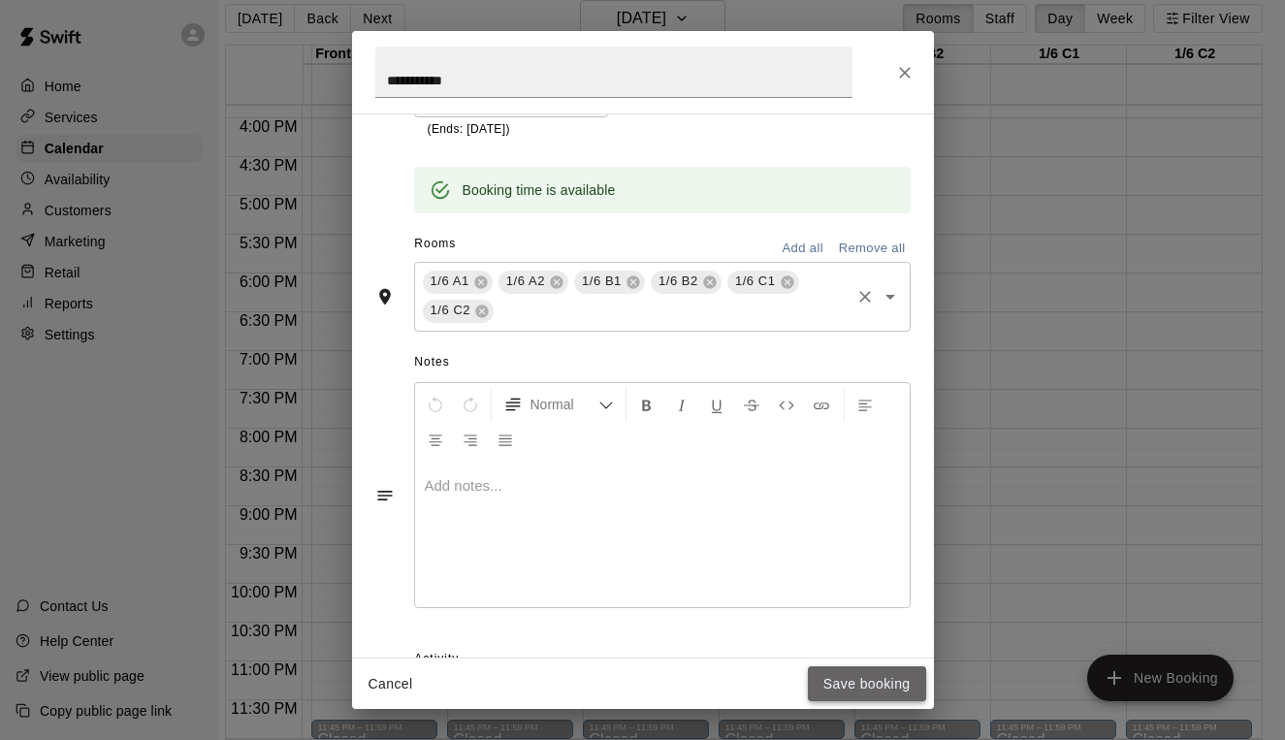
click at [878, 685] on button "Save booking" at bounding box center [867, 684] width 118 height 36
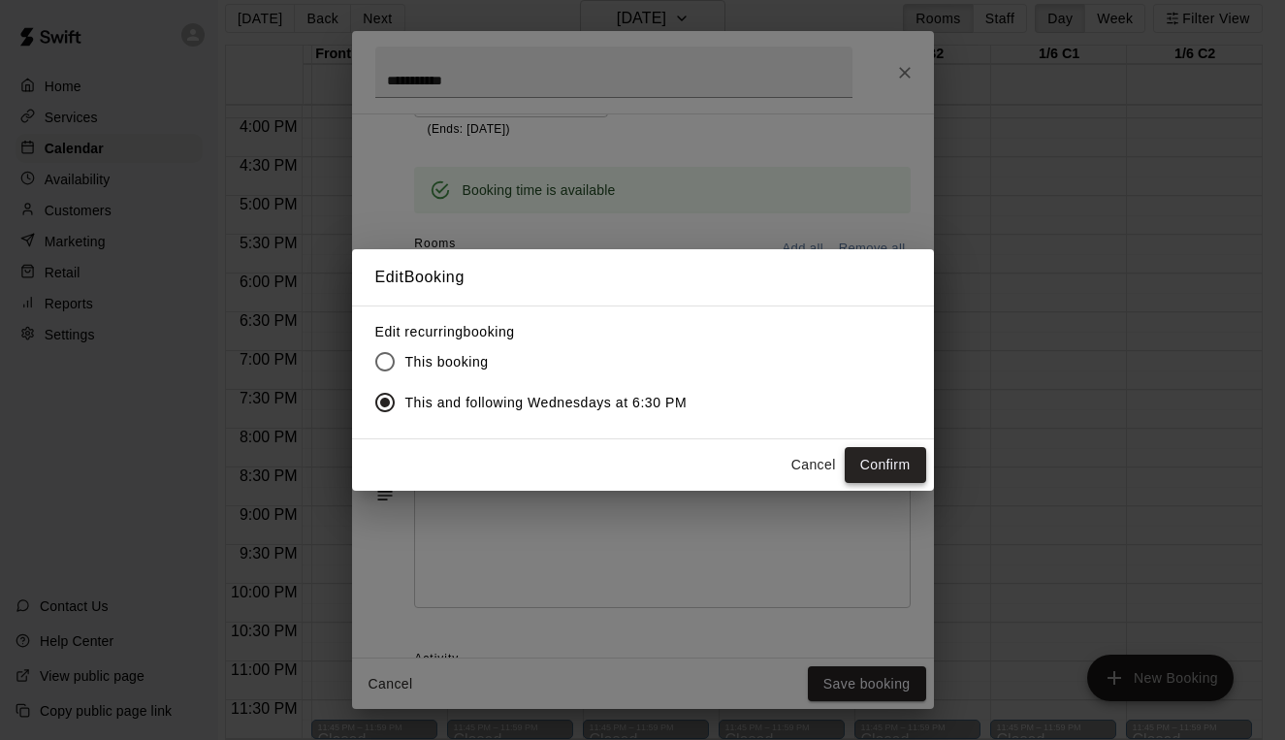
click at [906, 467] on button "Confirm" at bounding box center [885, 465] width 81 height 36
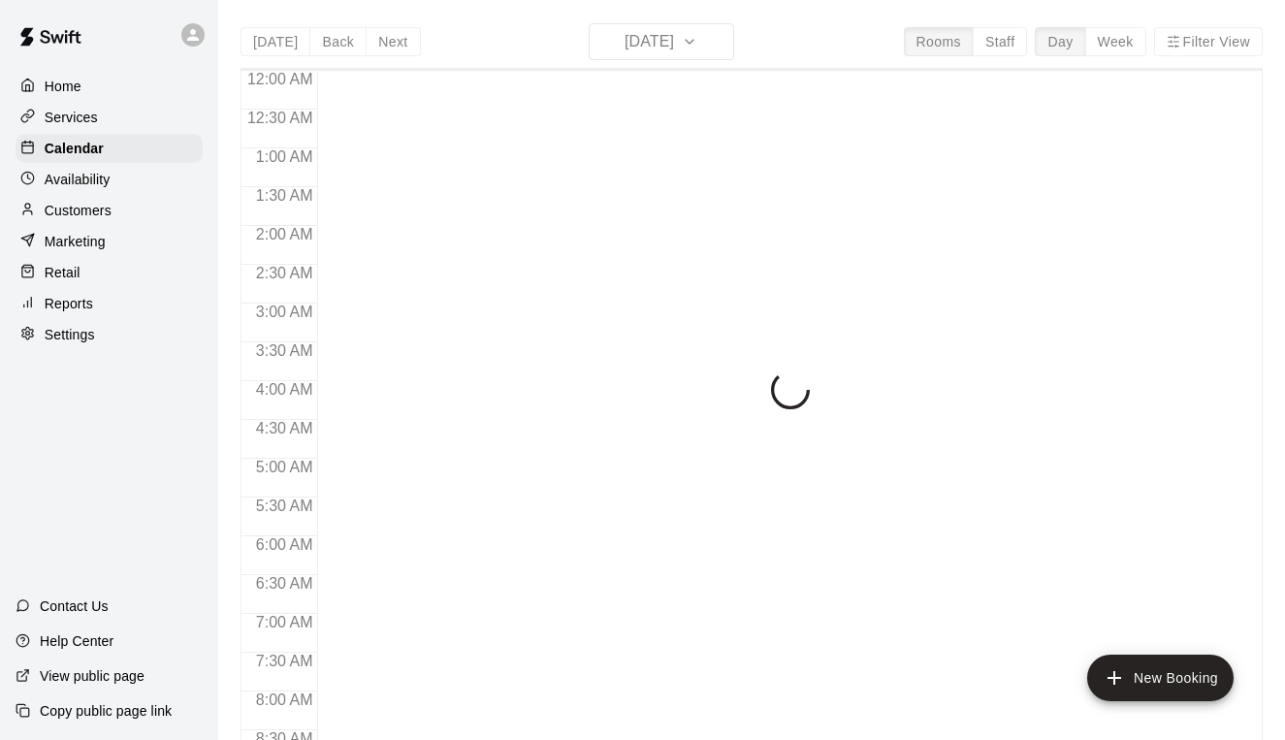
scroll to position [1113, 0]
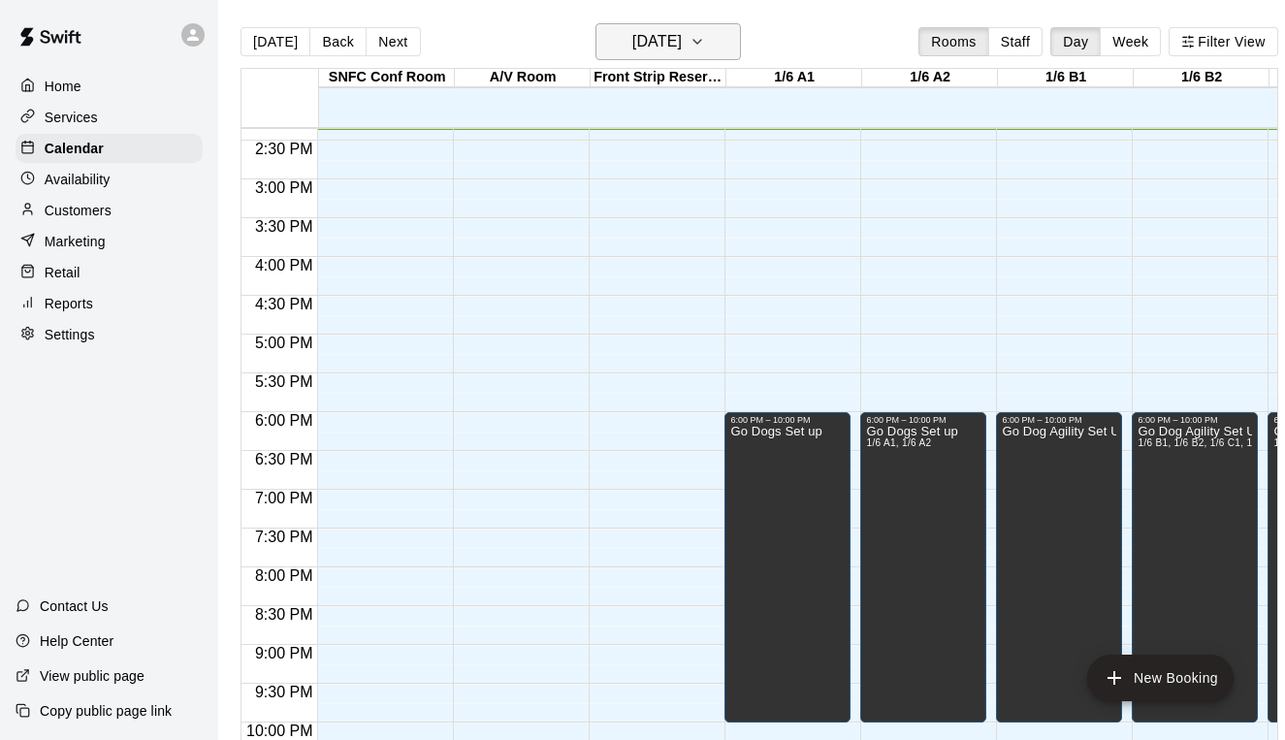
click at [682, 50] on h6 "[DATE]" at bounding box center [656, 41] width 49 height 27
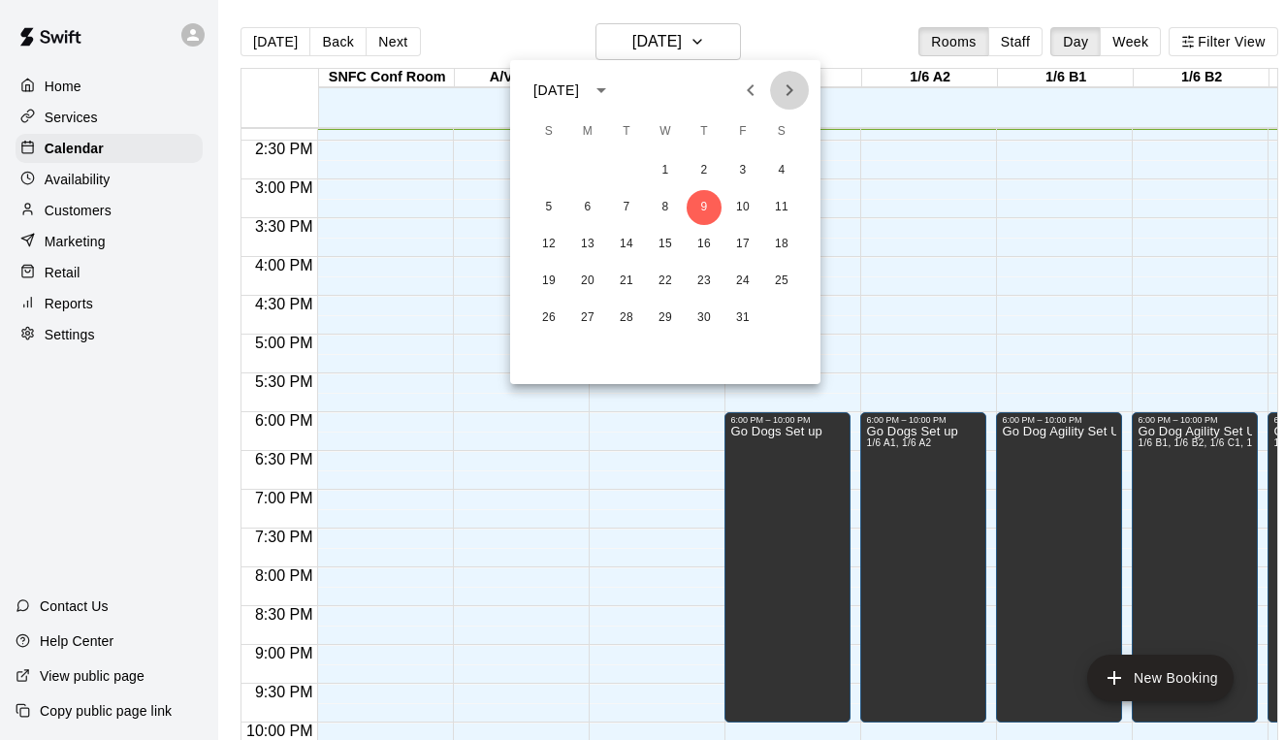
click at [794, 92] on icon "Next month" at bounding box center [789, 90] width 23 height 23
click at [662, 208] on button "10" at bounding box center [665, 207] width 35 height 35
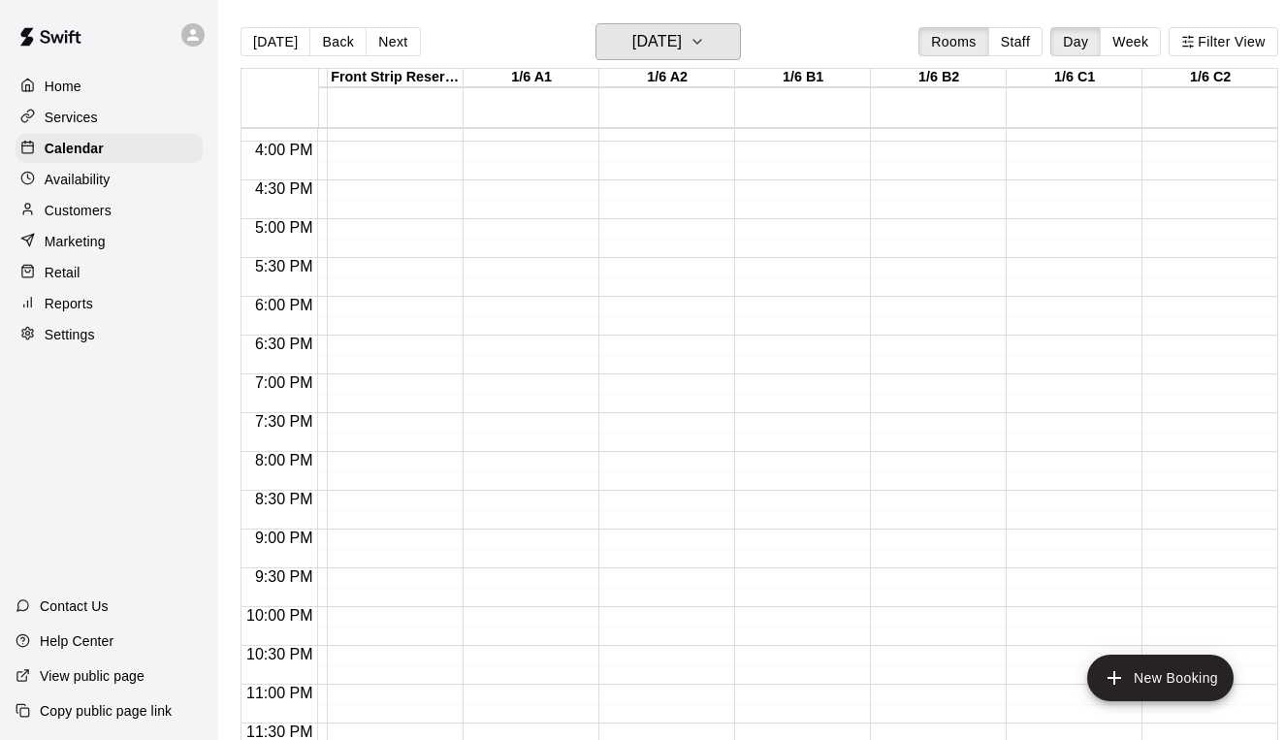
scroll to position [1229, 263]
click at [669, 47] on h6 "[DATE]" at bounding box center [656, 41] width 49 height 27
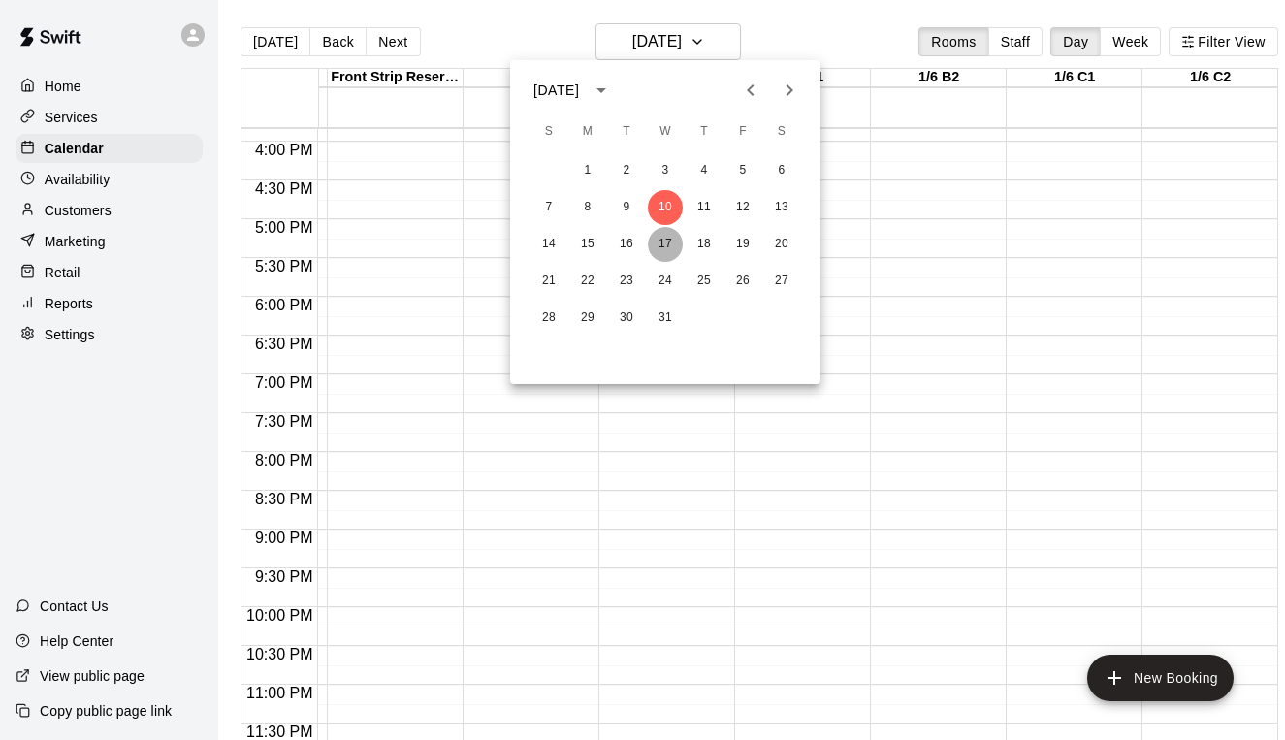
click at [658, 249] on button "17" at bounding box center [665, 244] width 35 height 35
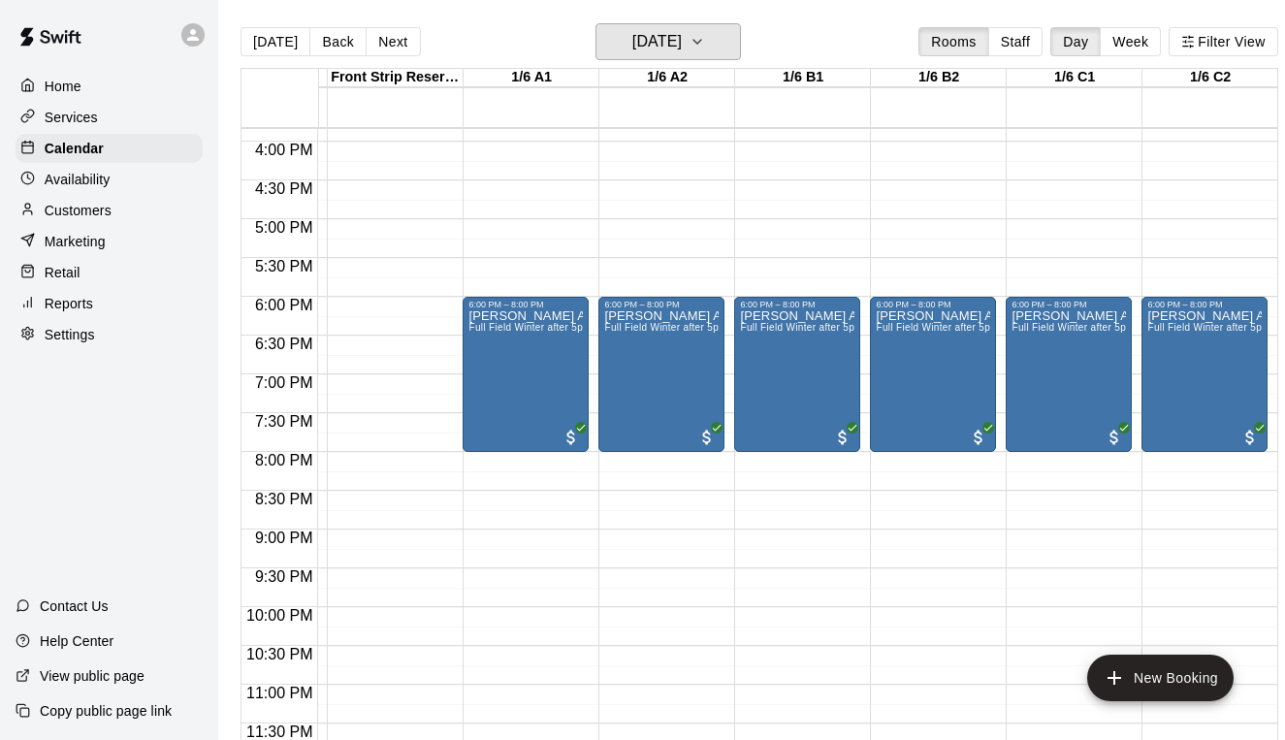
click at [682, 48] on h6 "[DATE]" at bounding box center [656, 41] width 49 height 27
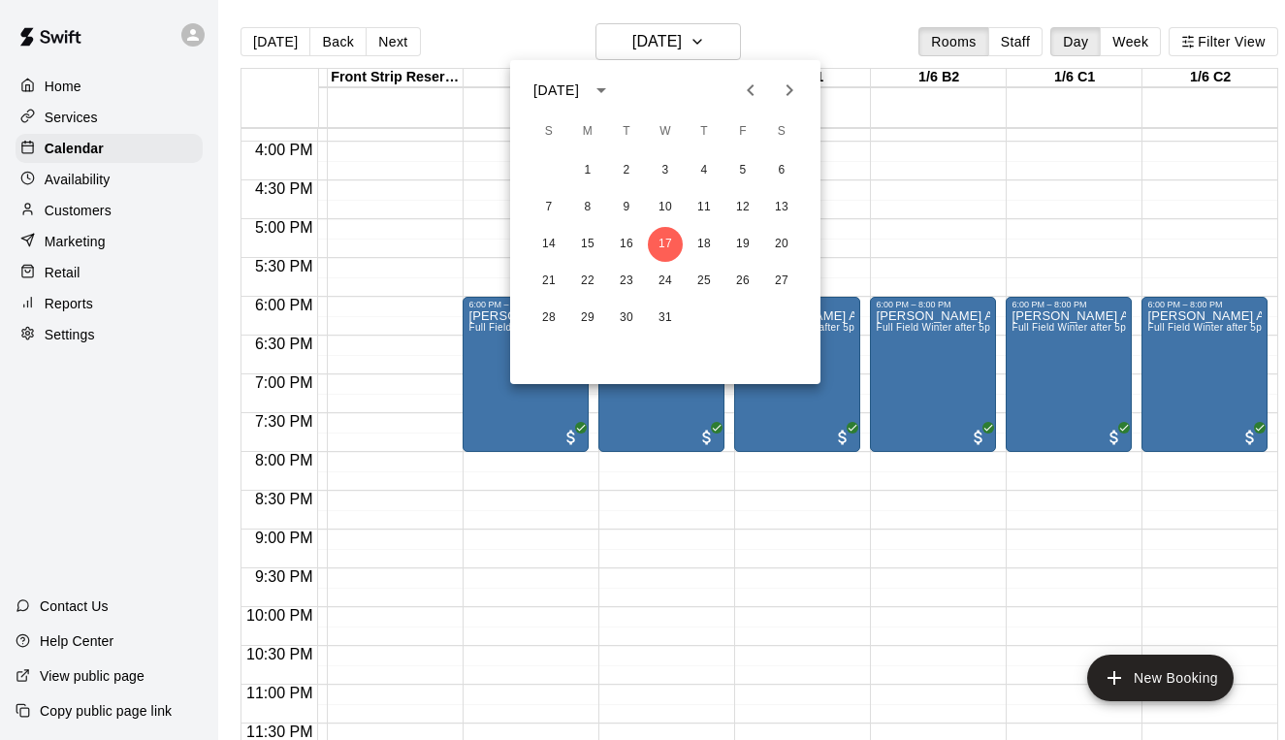
click at [687, 48] on div at bounding box center [642, 370] width 1285 height 740
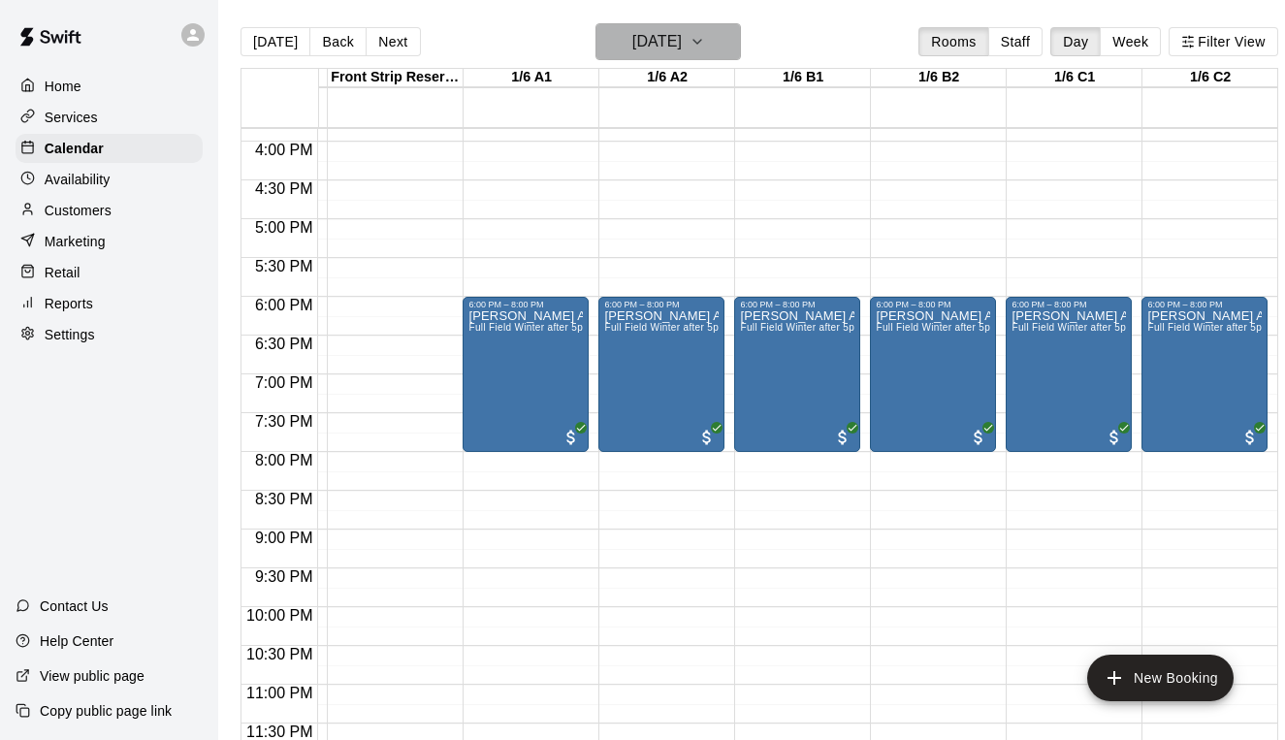
click at [682, 48] on h6 "[DATE]" at bounding box center [656, 41] width 49 height 27
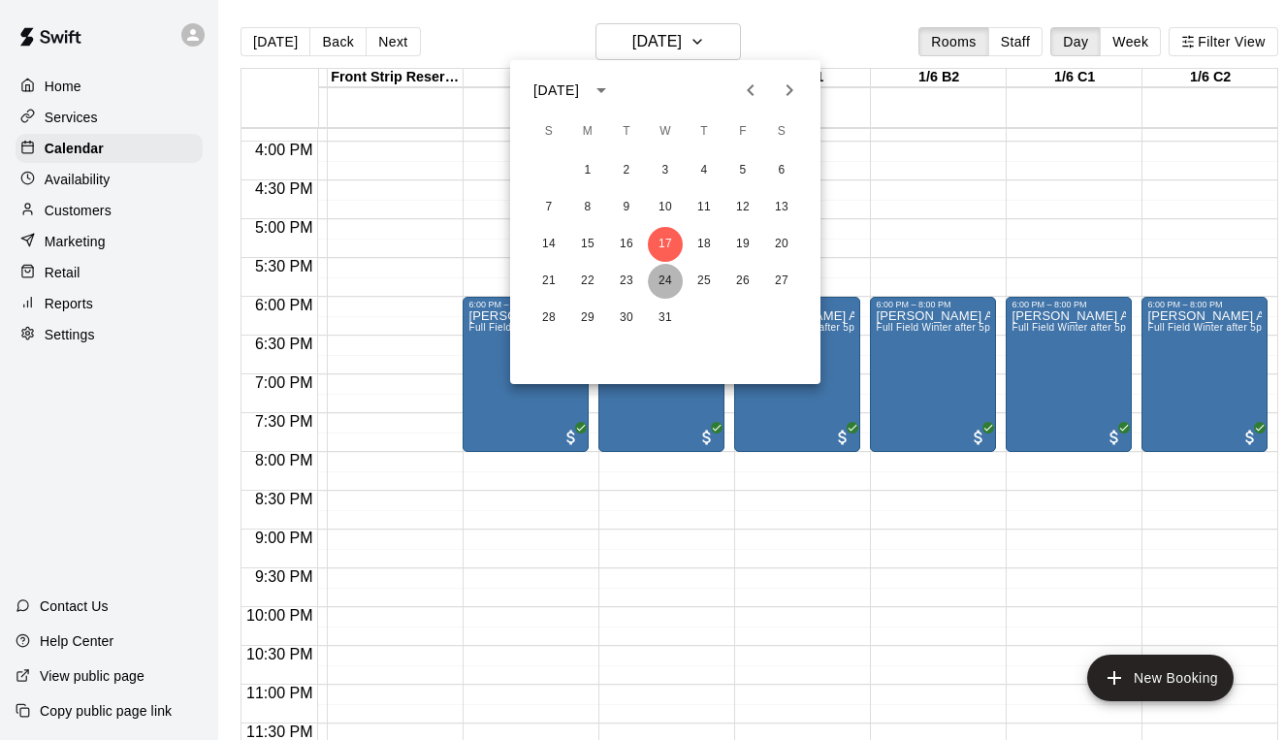
click at [666, 279] on button "24" at bounding box center [665, 281] width 35 height 35
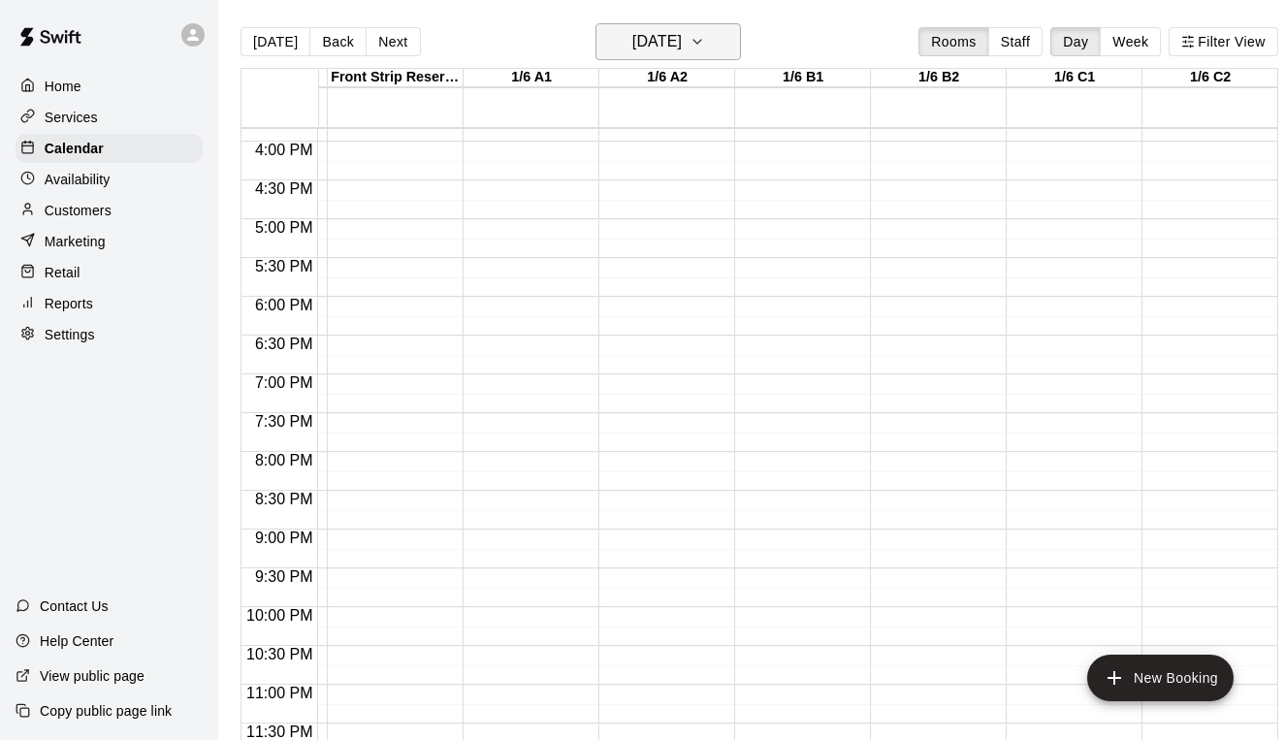
click at [655, 43] on h6 "[DATE]" at bounding box center [656, 41] width 49 height 27
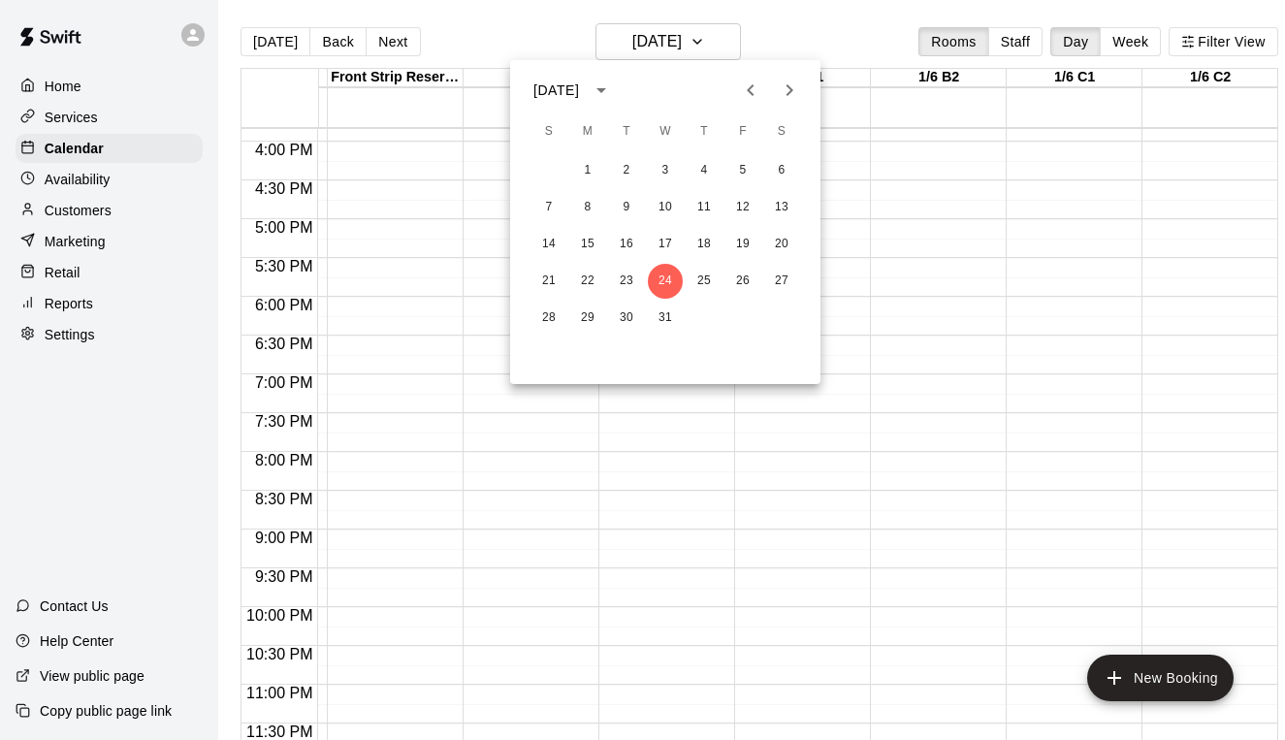
click at [796, 85] on icon "Next month" at bounding box center [789, 90] width 23 height 23
click at [664, 202] on button "7" at bounding box center [665, 207] width 35 height 35
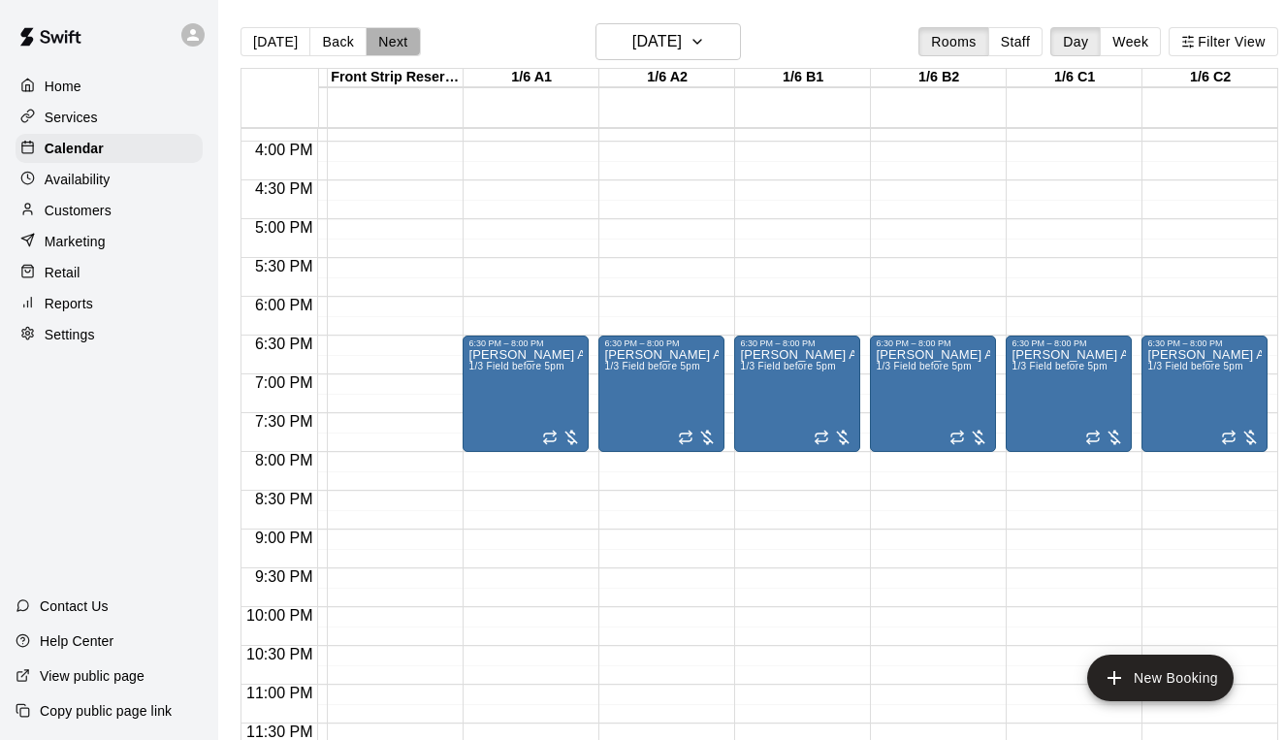
click at [397, 43] on button "Next" at bounding box center [393, 41] width 54 height 29
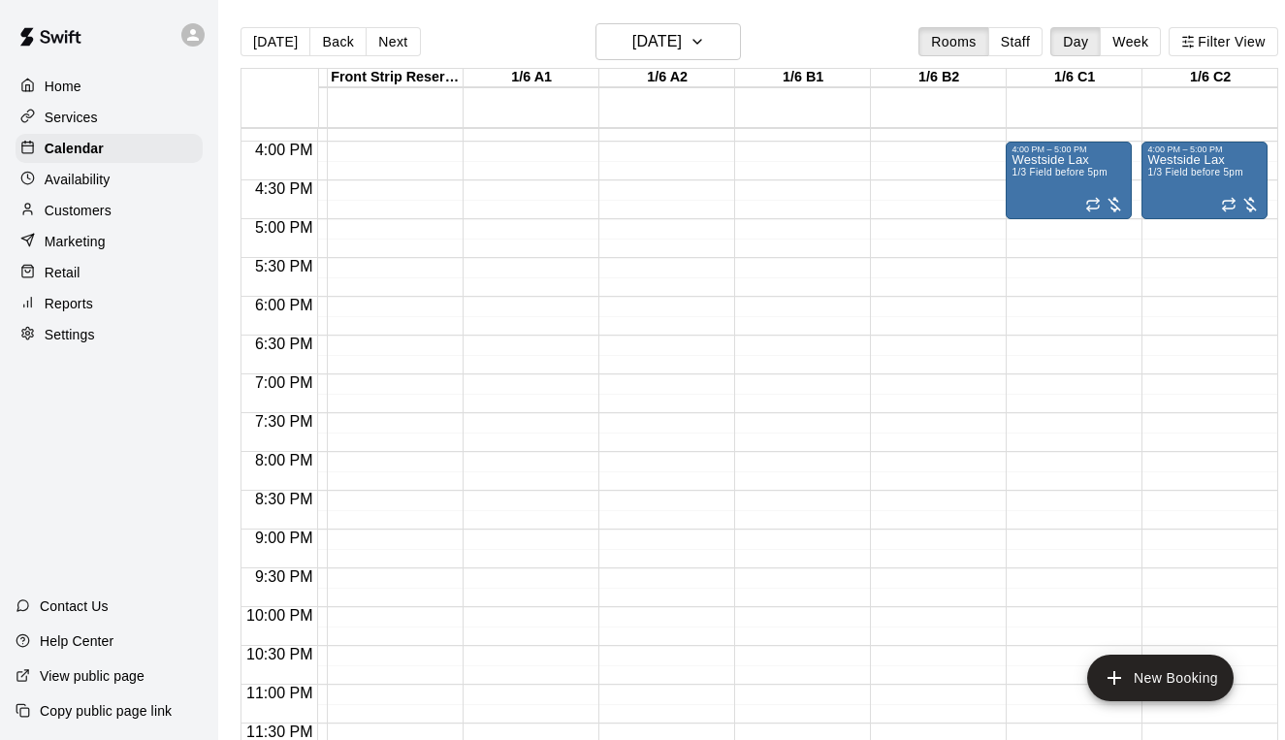
scroll to position [1231, 263]
click at [659, 48] on h6 "Thursday Jan 08" at bounding box center [656, 41] width 49 height 27
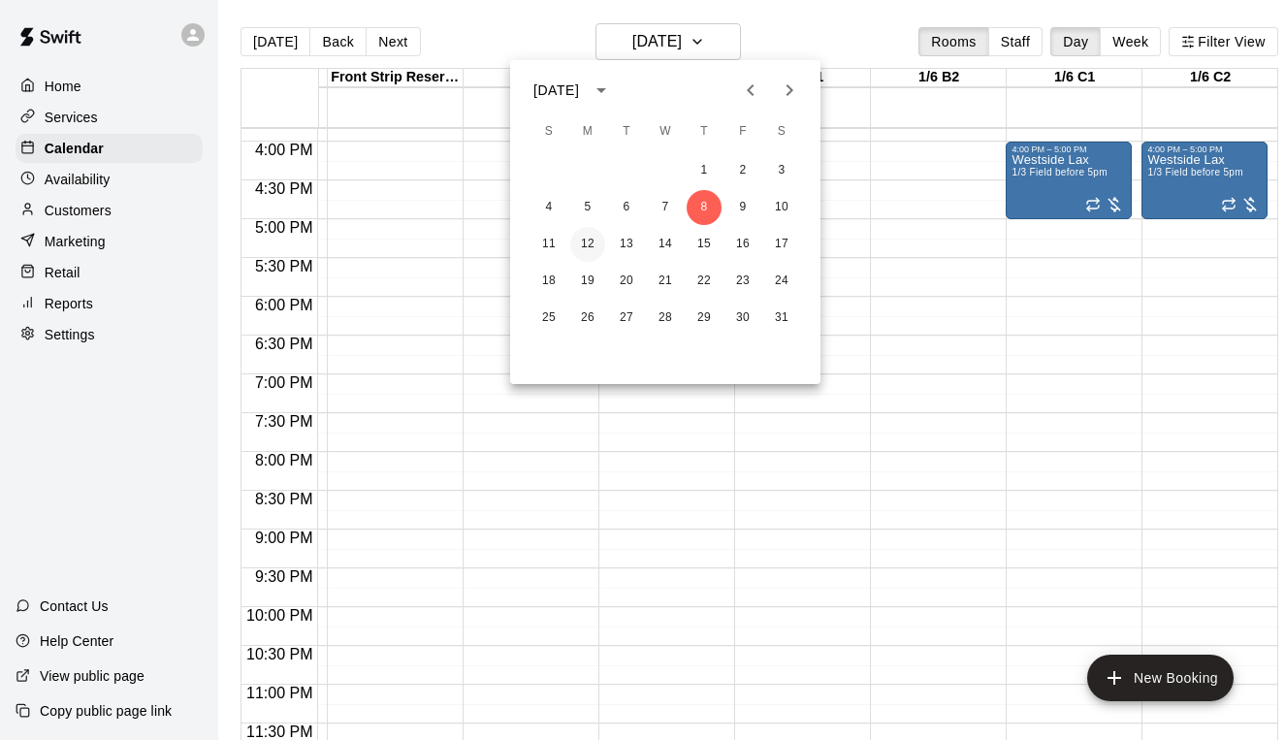
click at [589, 232] on button "12" at bounding box center [587, 244] width 35 height 35
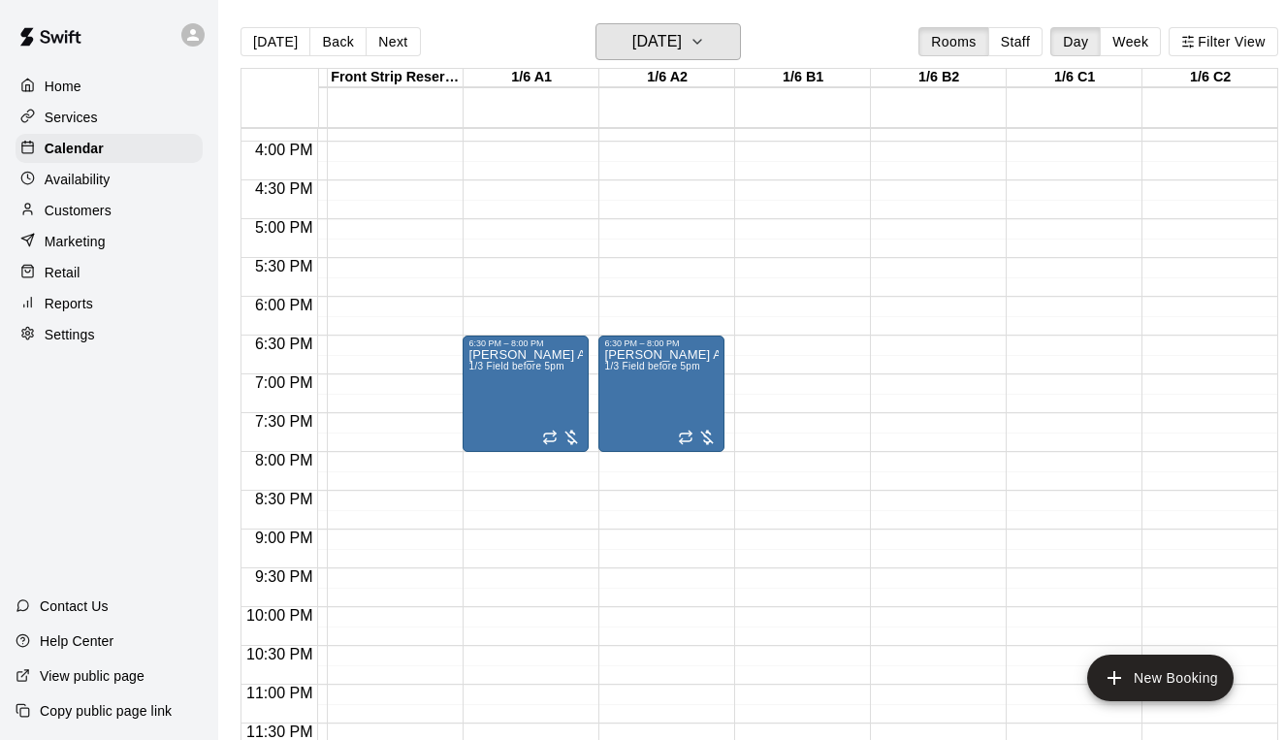
scroll to position [1229, 263]
click at [388, 43] on button "Next" at bounding box center [393, 41] width 54 height 29
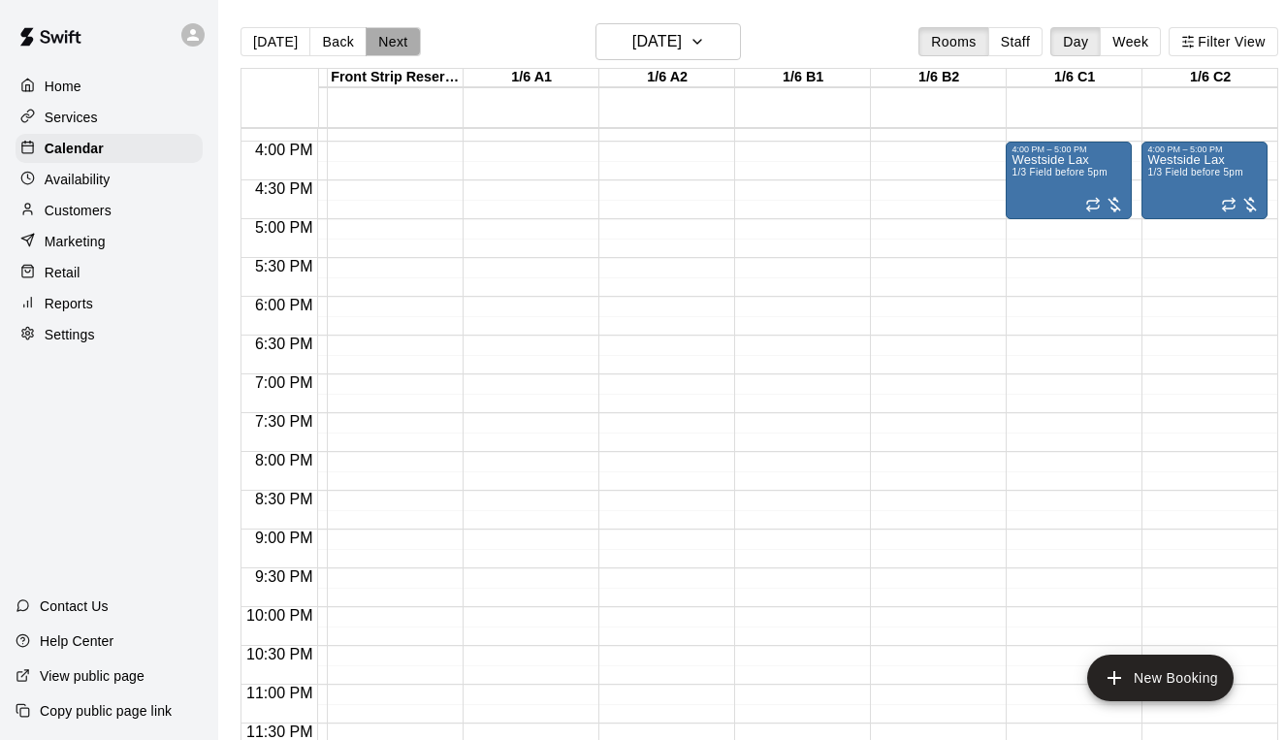
click at [397, 44] on button "Next" at bounding box center [393, 41] width 54 height 29
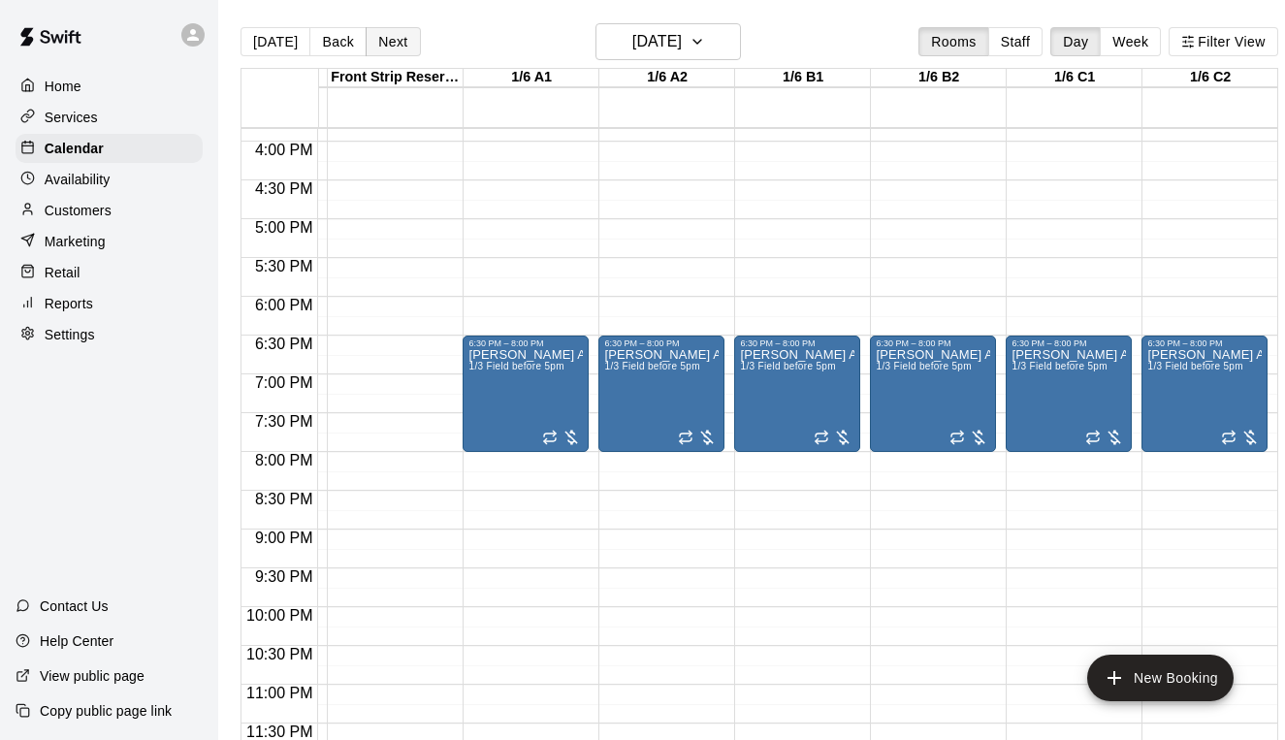
click at [394, 39] on button "Next" at bounding box center [393, 41] width 54 height 29
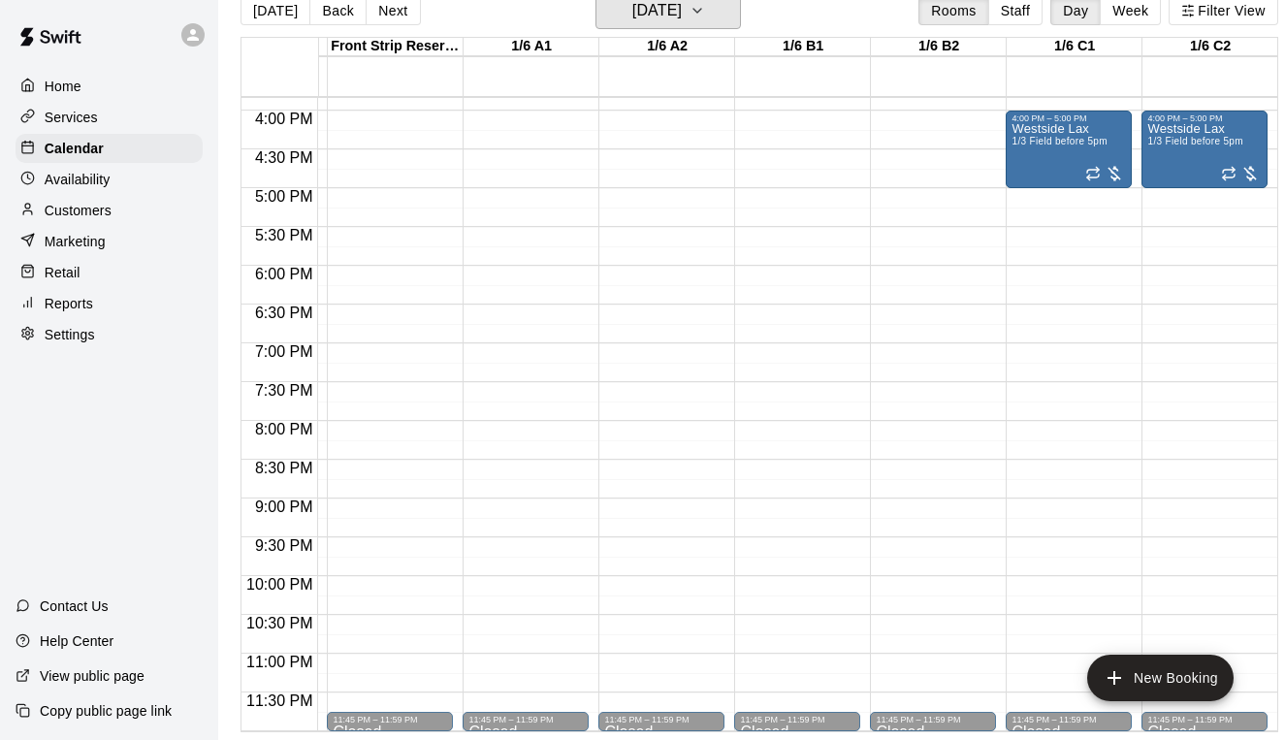
click at [682, 18] on h6 "Thursday Jan 15" at bounding box center [656, 10] width 49 height 27
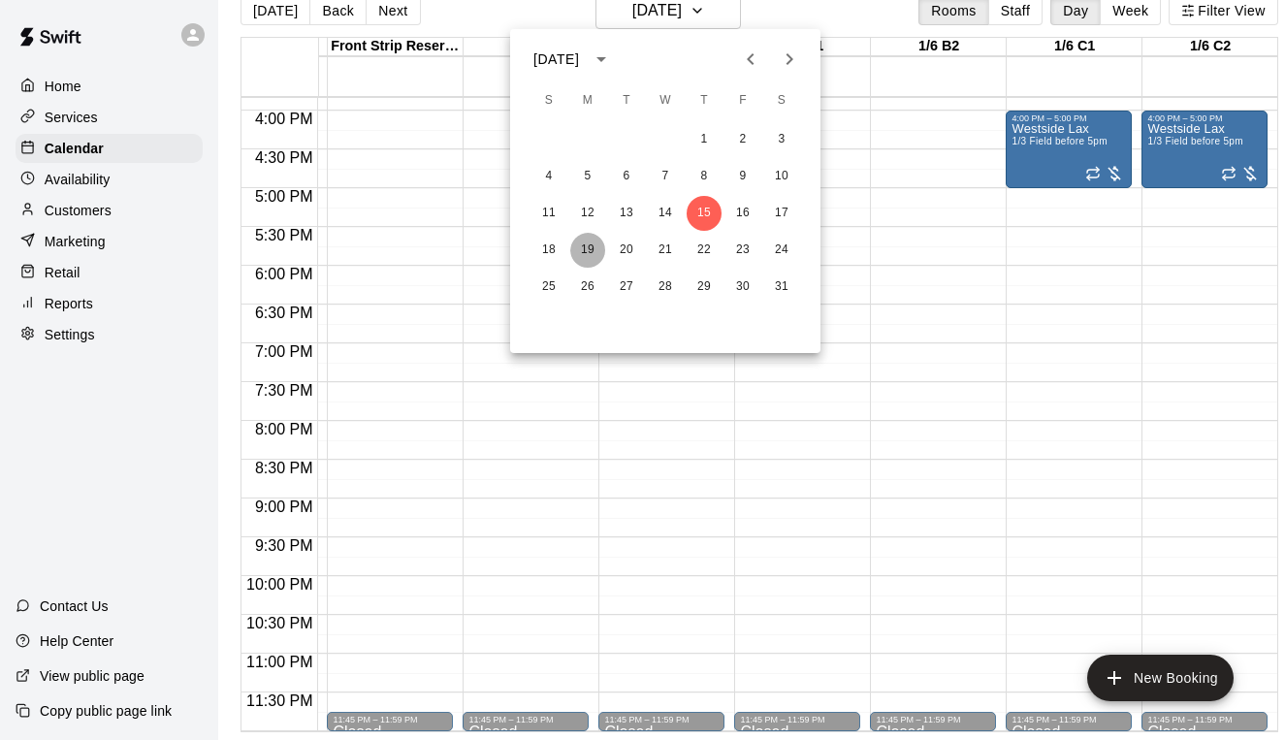
click at [579, 252] on button "19" at bounding box center [587, 250] width 35 height 35
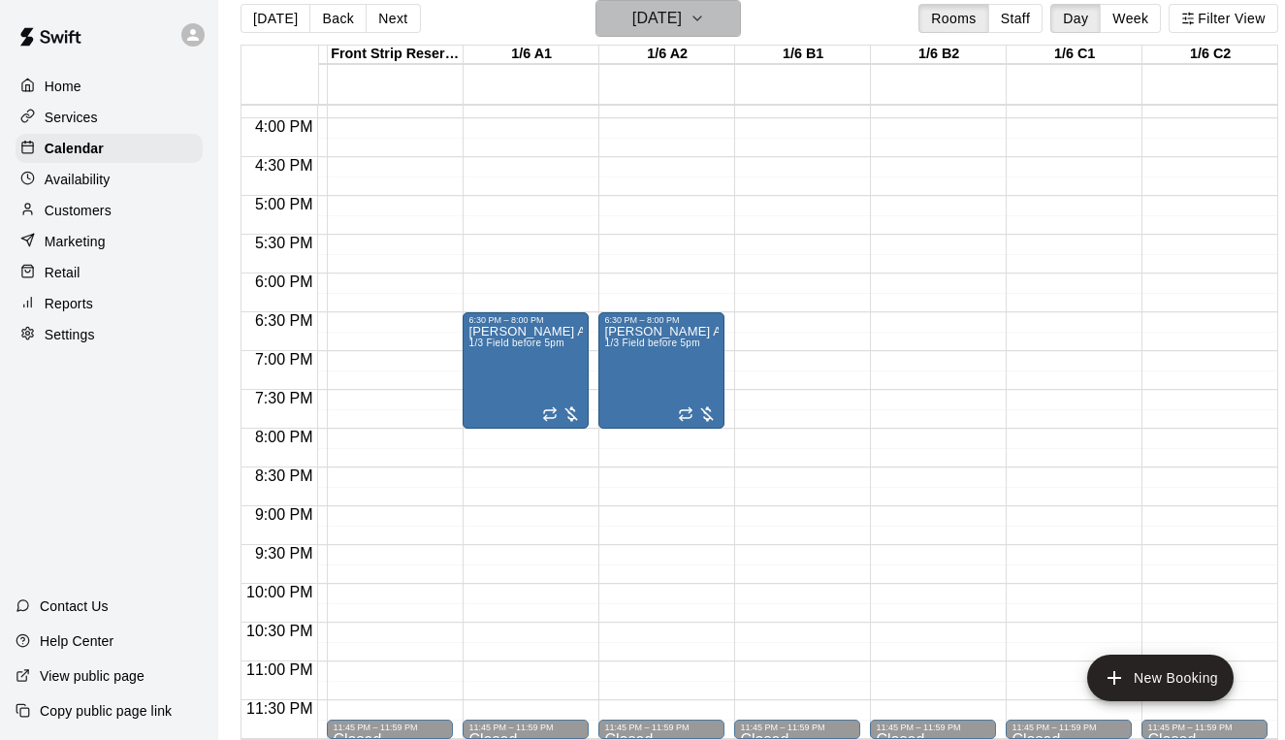
click at [674, 27] on h6 "Monday Jan 19" at bounding box center [656, 18] width 49 height 27
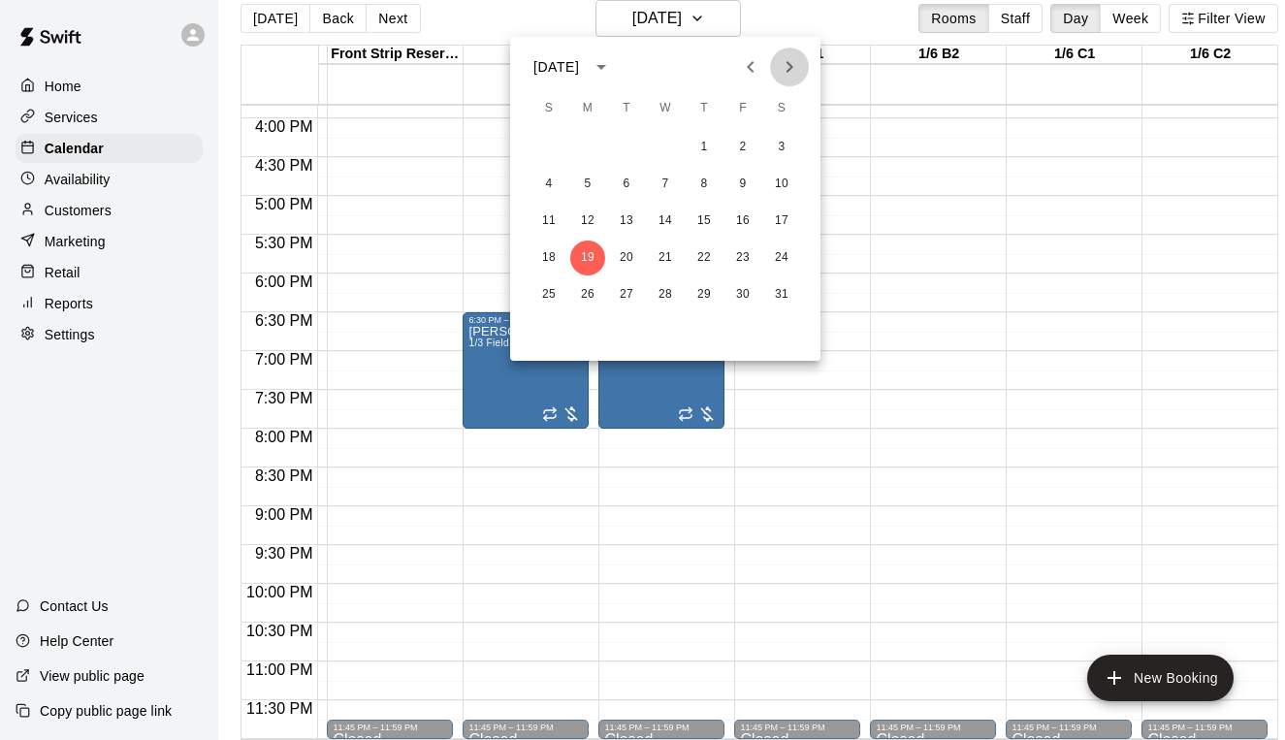
click at [798, 57] on icon "Next month" at bounding box center [789, 66] width 23 height 23
click at [798, 56] on icon "Next month" at bounding box center [789, 66] width 23 height 23
click at [745, 67] on icon "Previous month" at bounding box center [750, 66] width 23 height 23
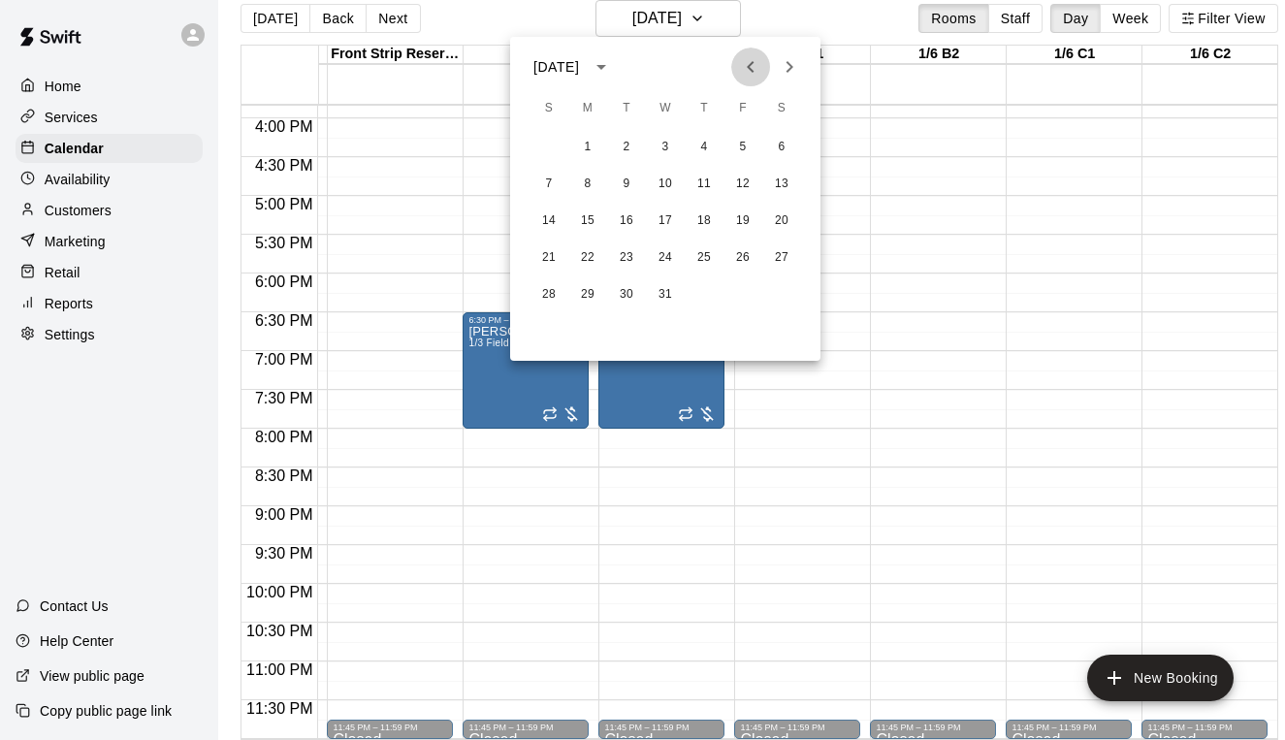
click at [745, 67] on icon "Previous month" at bounding box center [750, 66] width 23 height 23
click at [780, 148] on button "1" at bounding box center [781, 147] width 35 height 35
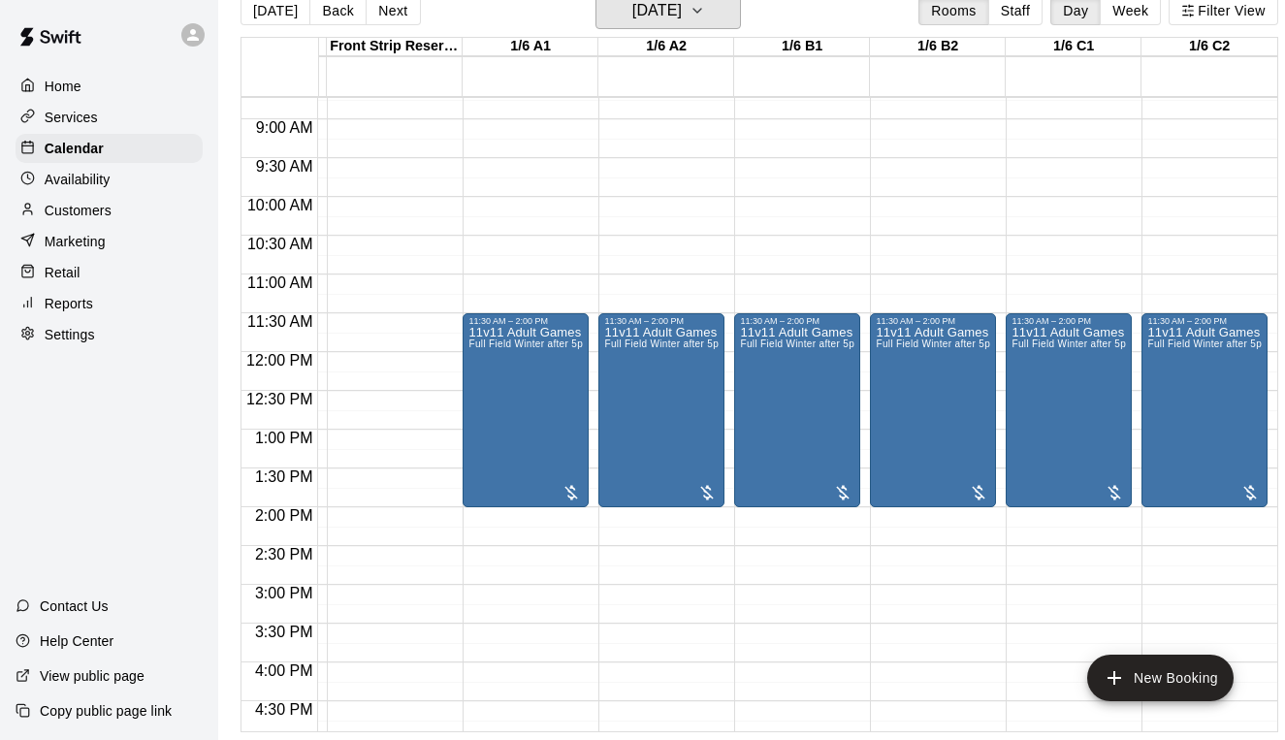
scroll to position [0, 263]
click at [825, 405] on div "11v11 Adult Games Full Field Winter after 5pm or weekends SNFC or WA" at bounding box center [797, 696] width 114 height 740
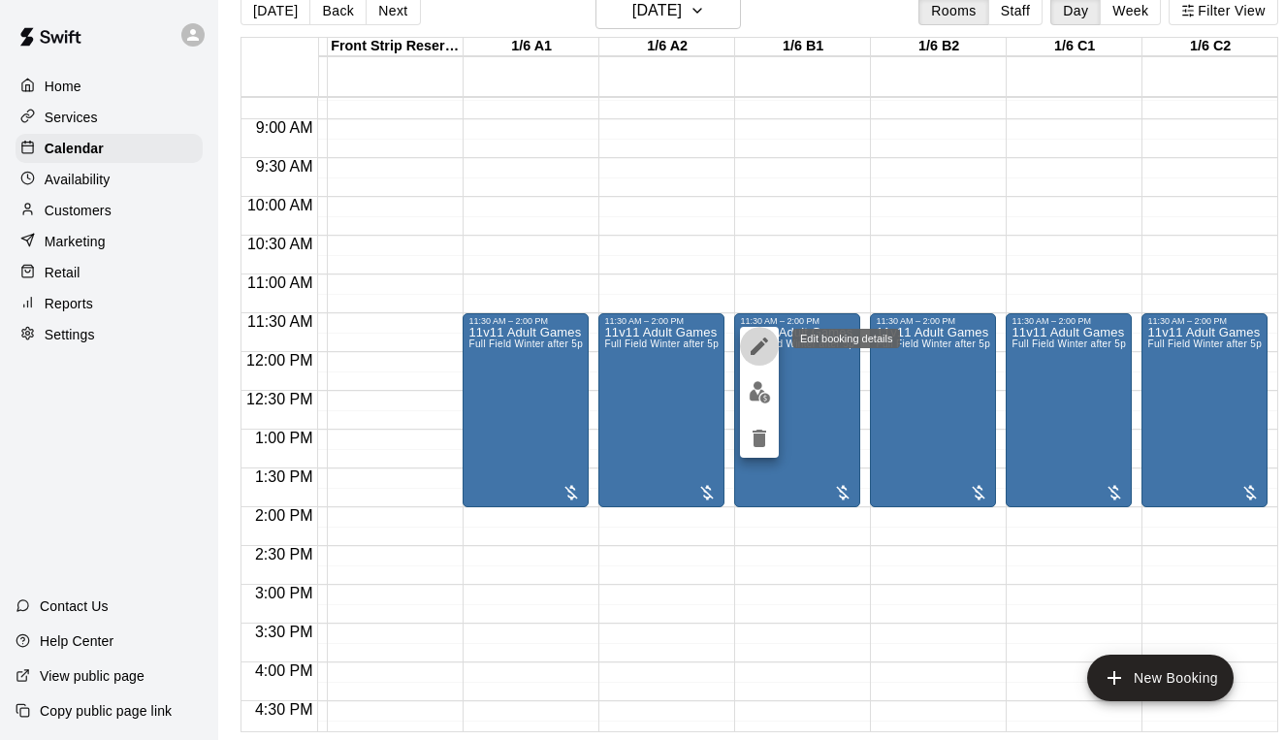
click at [759, 344] on icon "edit" at bounding box center [759, 345] width 17 height 17
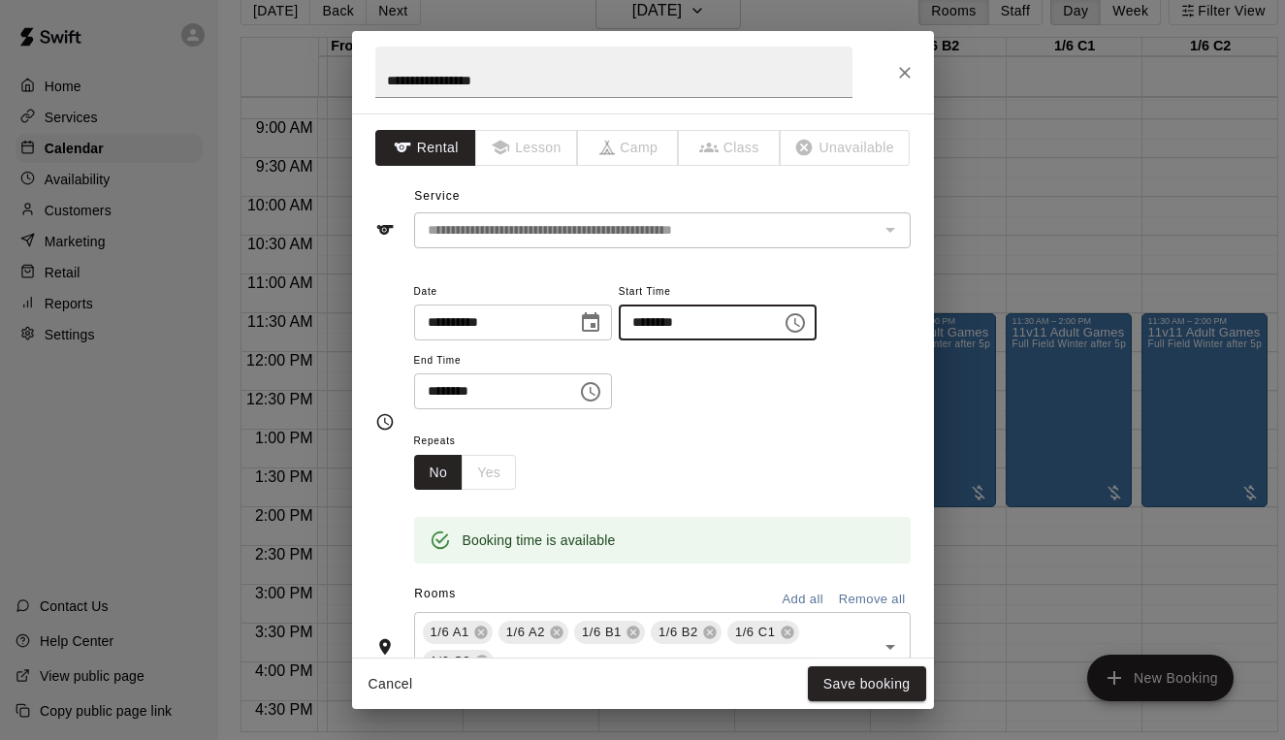
click at [653, 325] on input "********" at bounding box center [693, 323] width 149 height 36
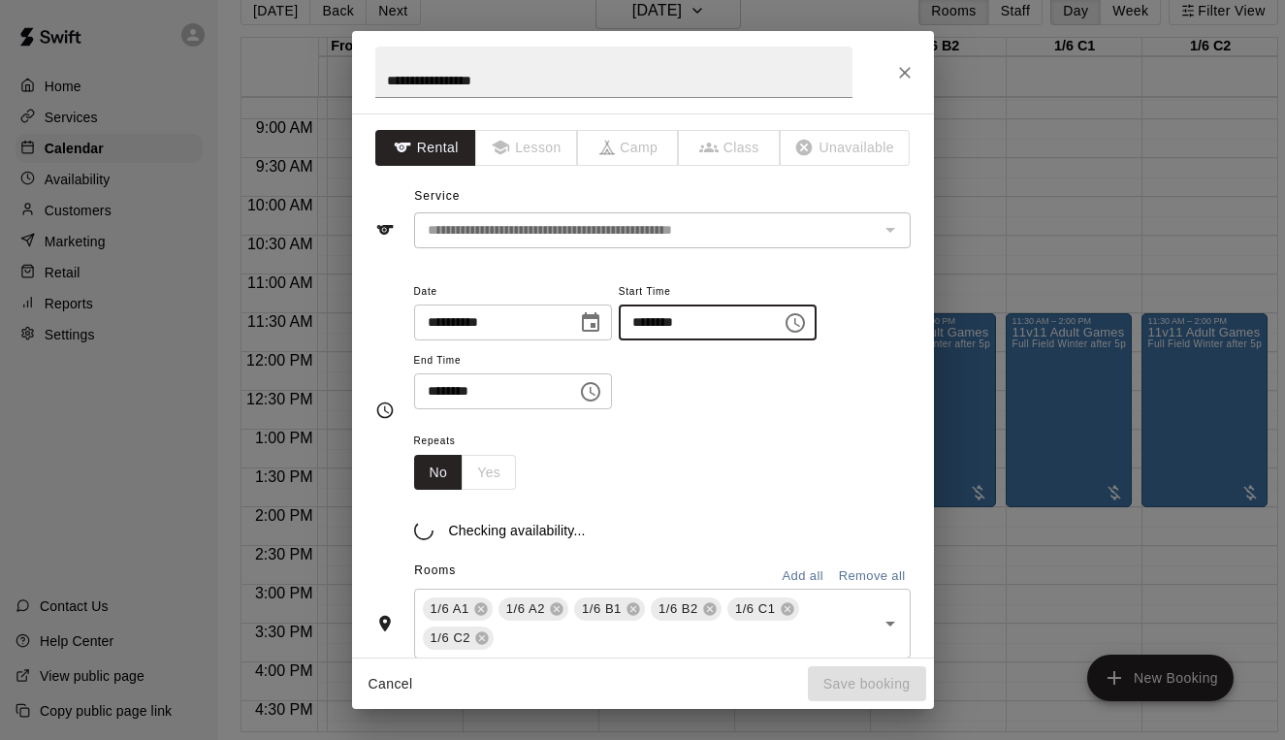
type input "********"
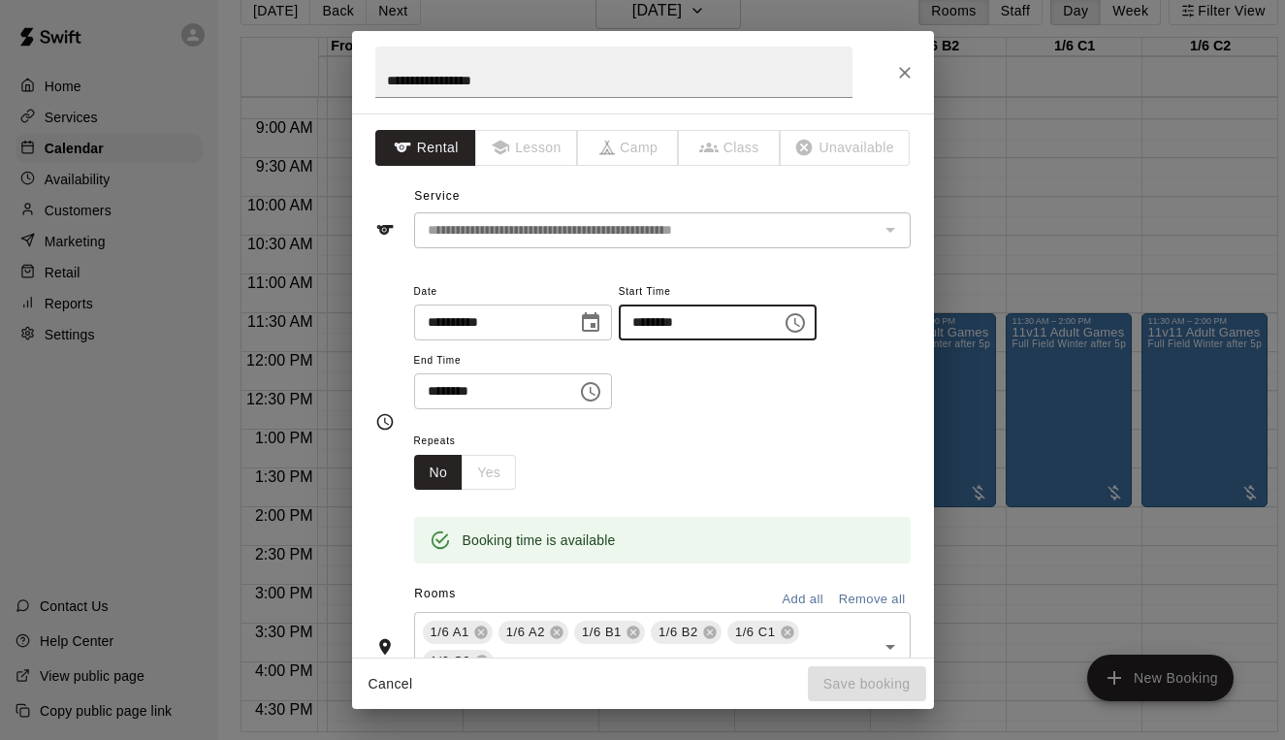
click at [433, 396] on input "********" at bounding box center [488, 391] width 149 height 36
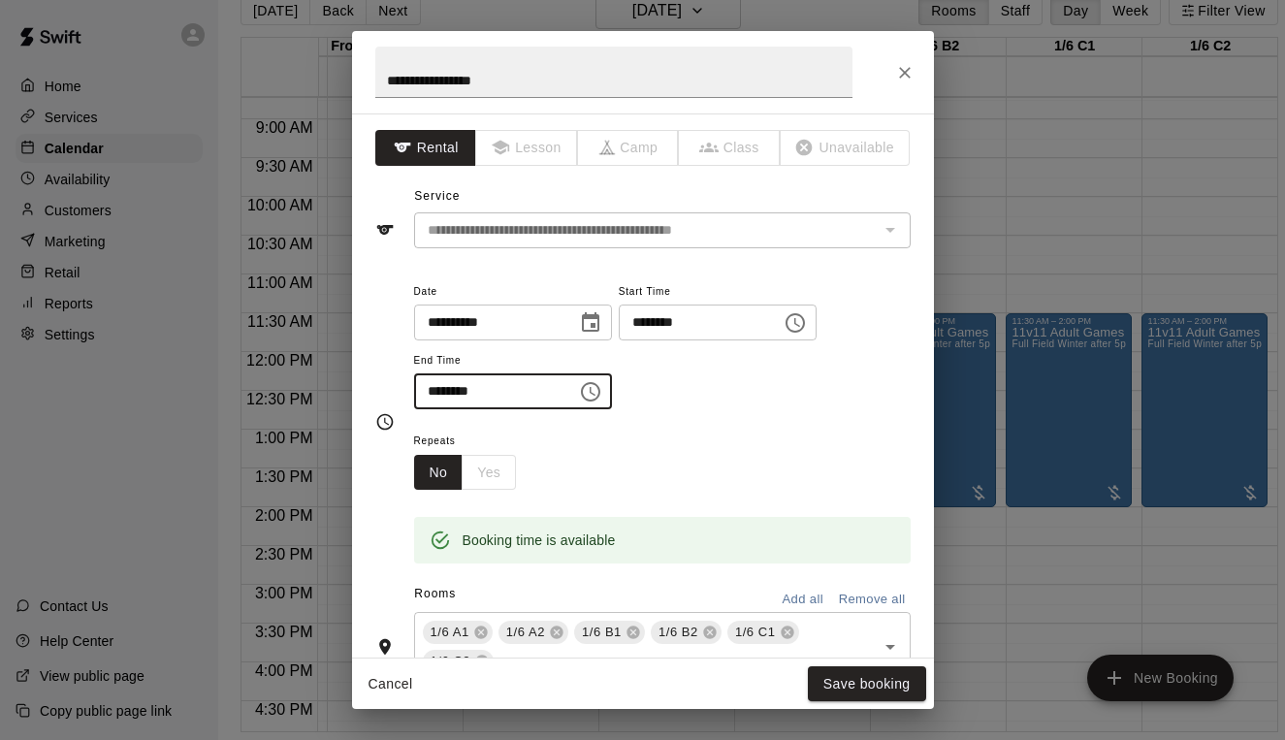
type input "********"
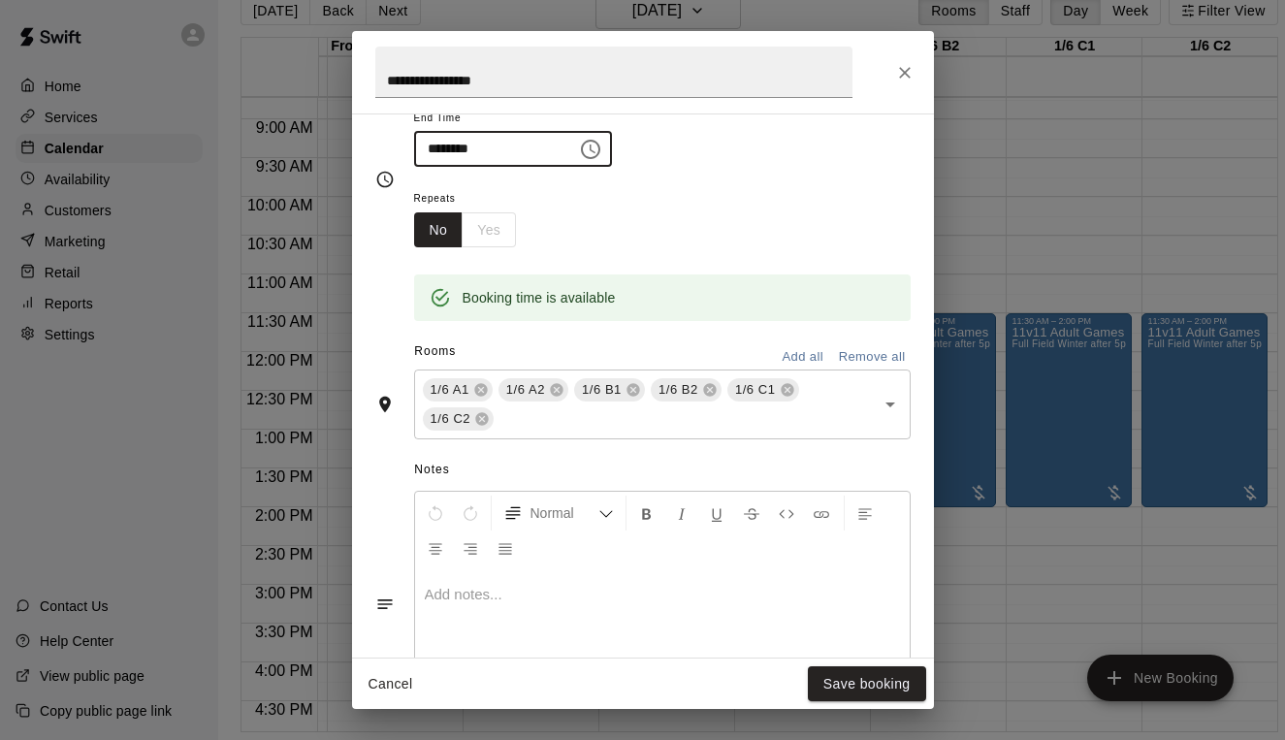
scroll to position [245, 0]
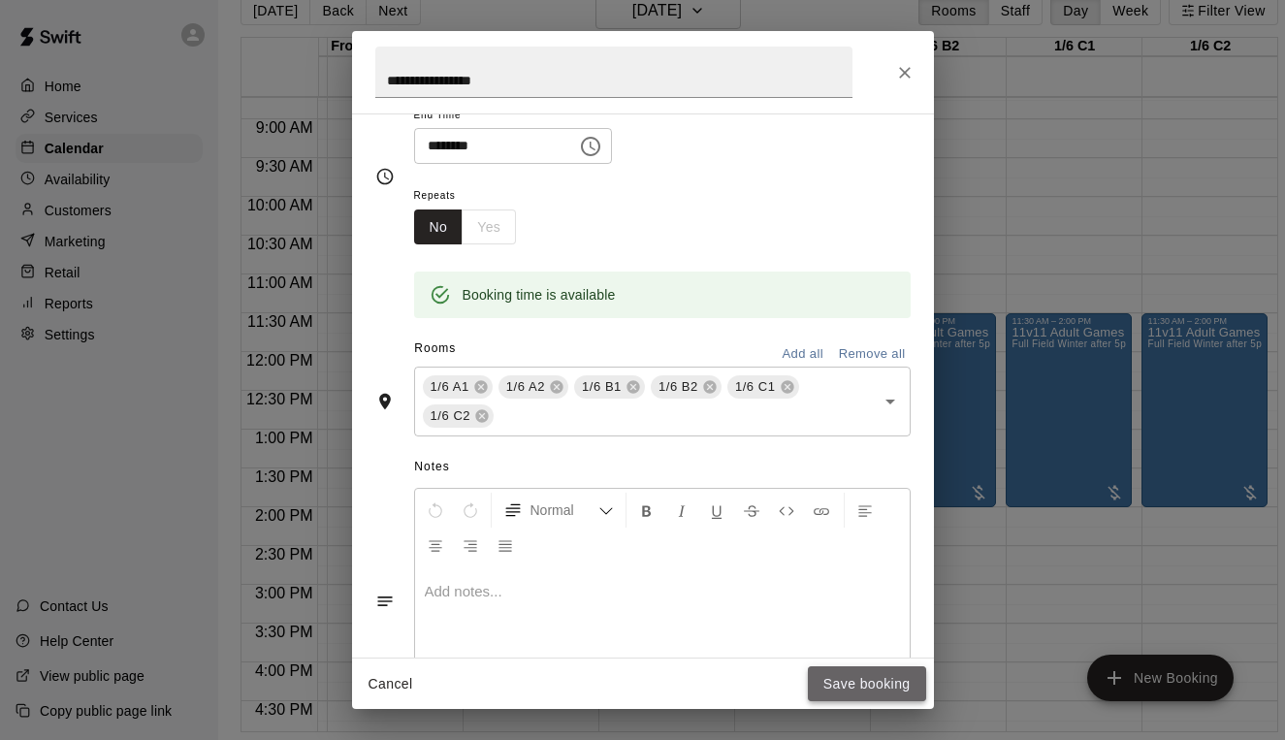
click at [850, 689] on button "Save booking" at bounding box center [867, 684] width 118 height 36
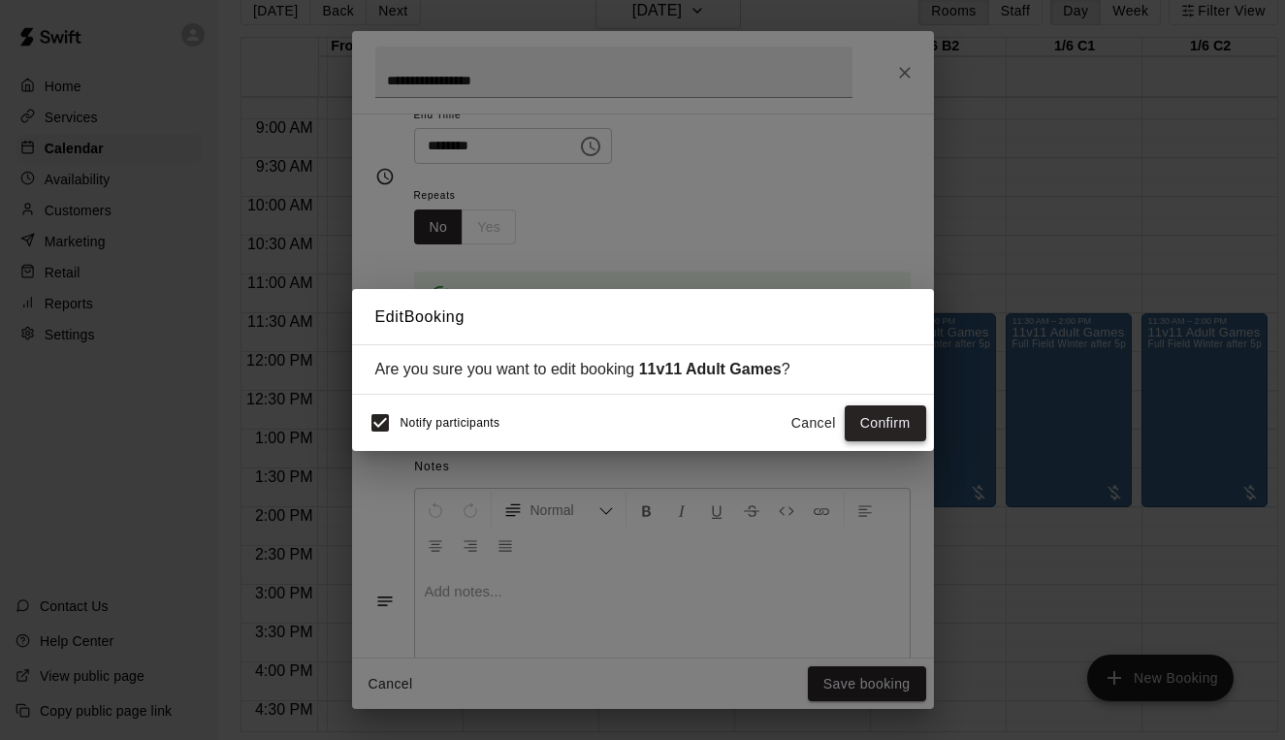
click at [898, 425] on button "Confirm" at bounding box center [885, 423] width 81 height 36
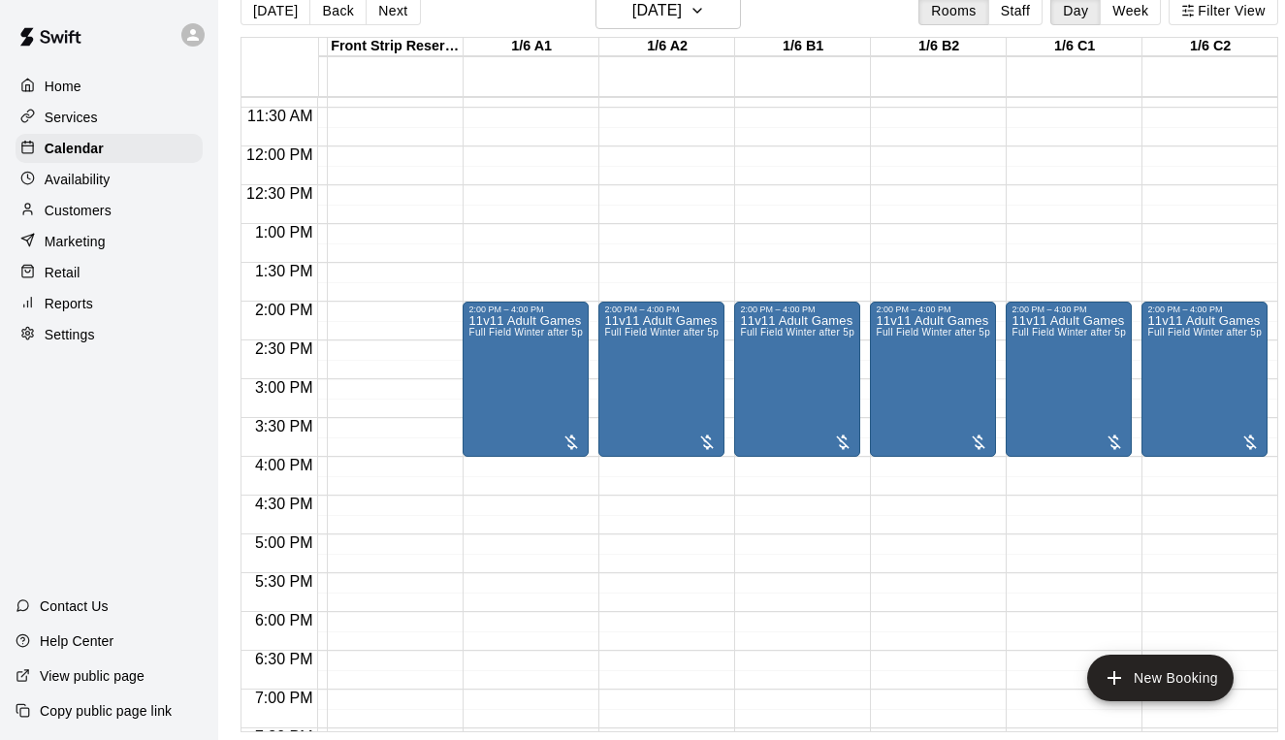
scroll to position [877, 263]
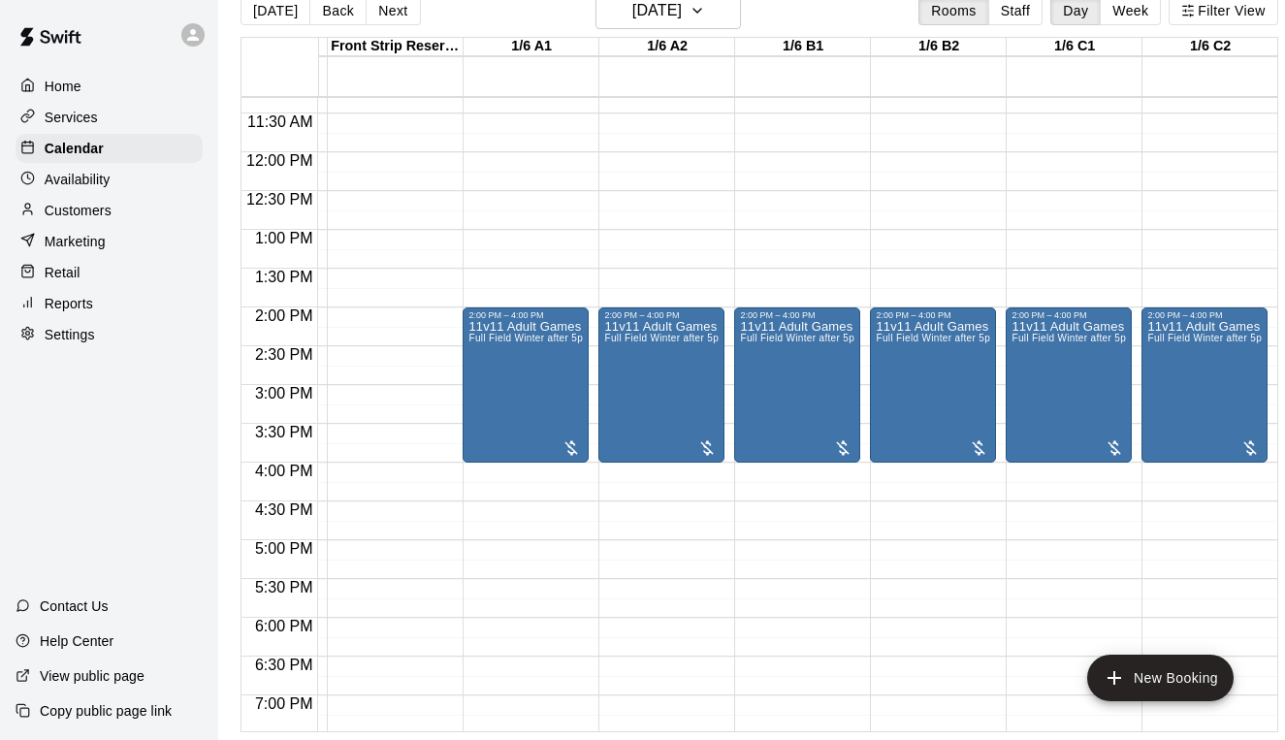
click at [66, 206] on p "Customers" at bounding box center [78, 210] width 67 height 19
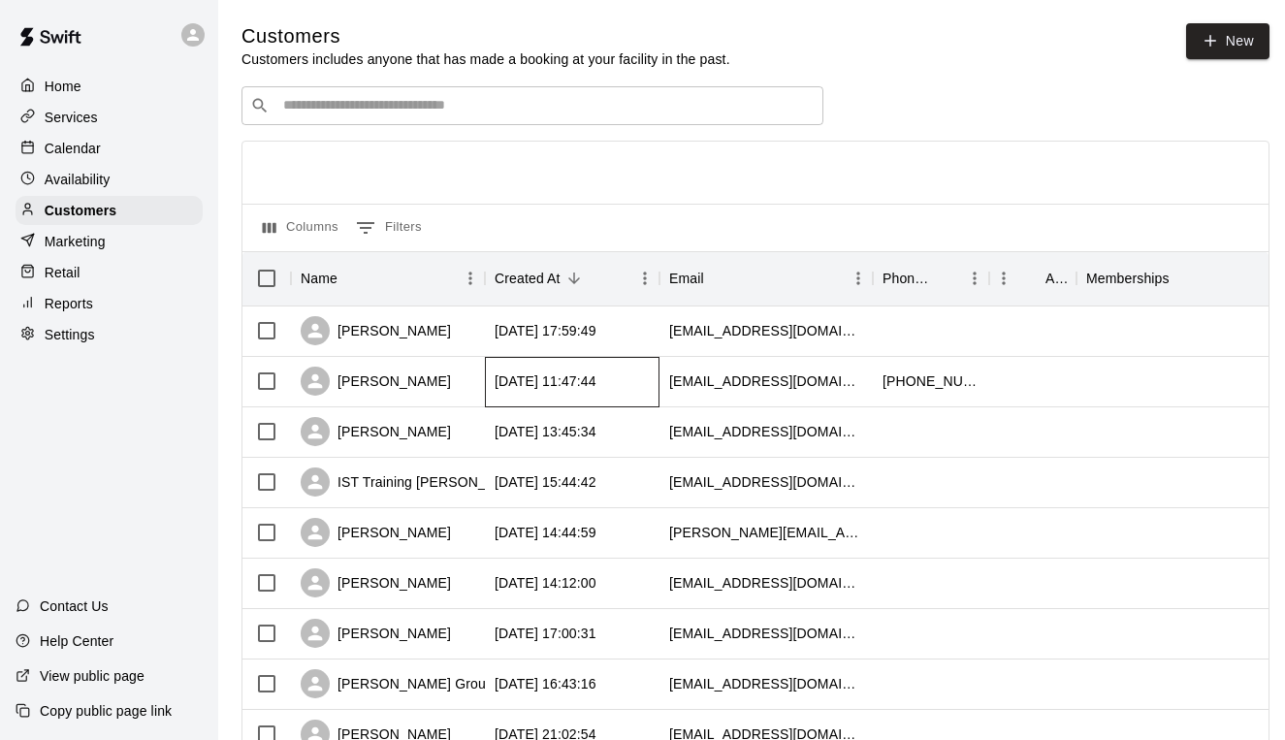
click at [530, 385] on div "2025-10-08 11:47:44" at bounding box center [546, 380] width 102 height 19
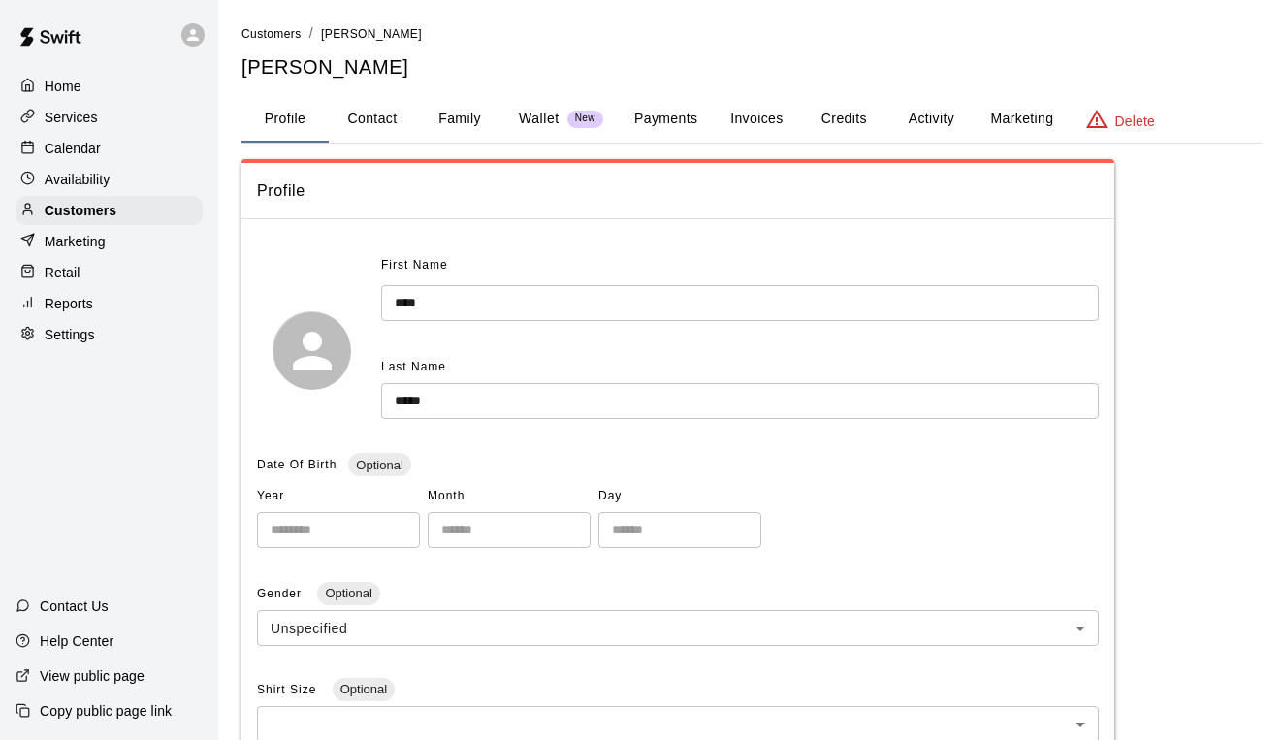
click at [757, 127] on button "Invoices" at bounding box center [756, 119] width 87 height 47
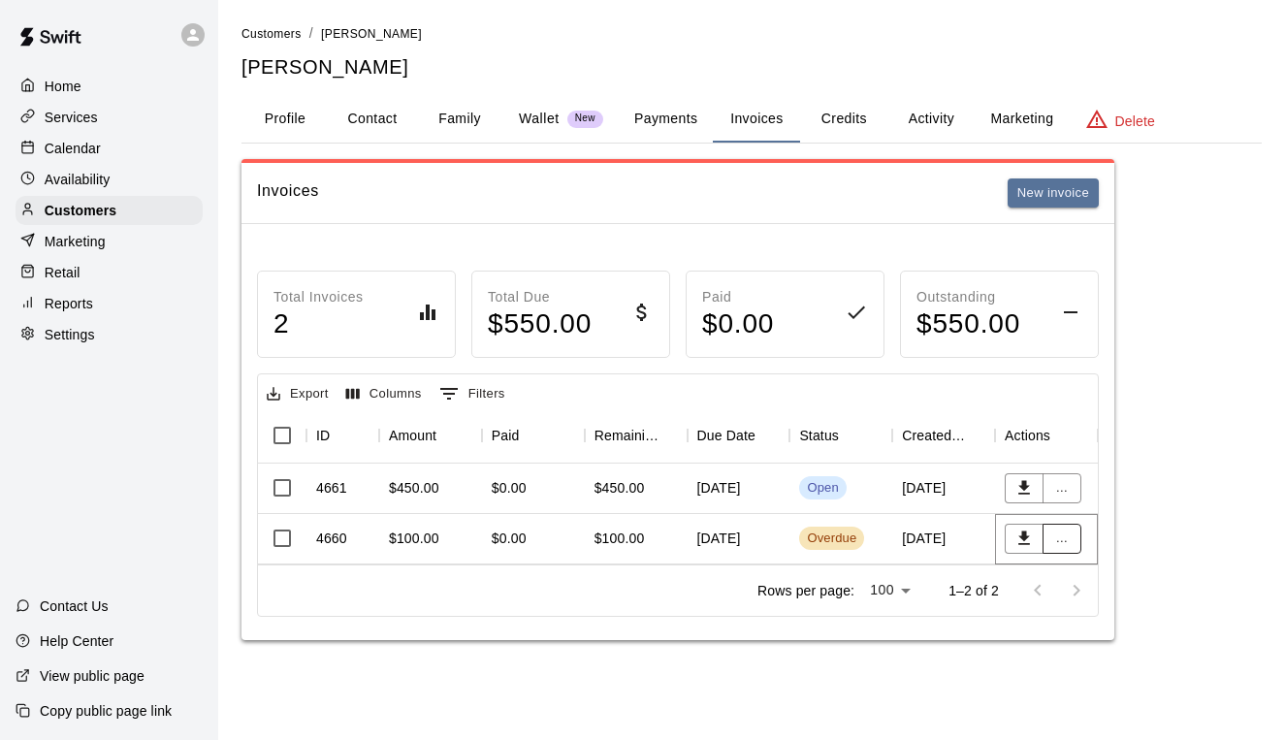
click at [1058, 538] on button "..." at bounding box center [1062, 539] width 39 height 30
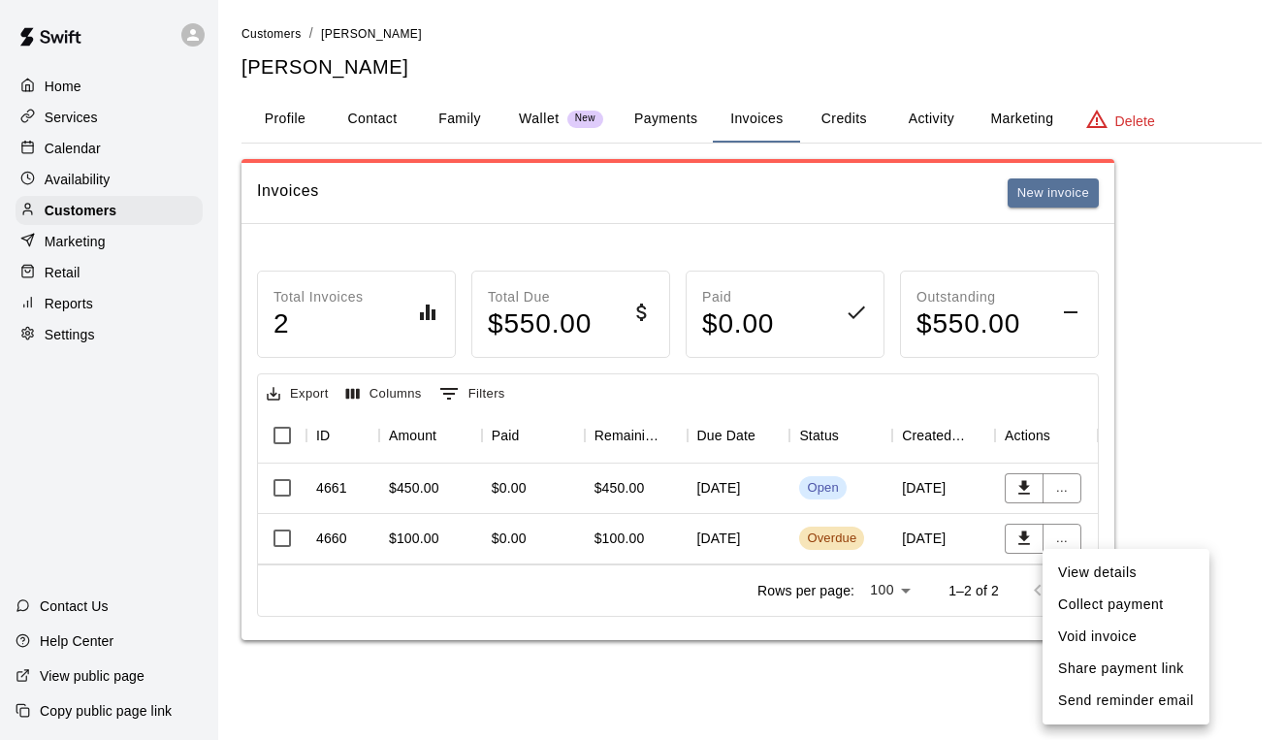
click at [1076, 568] on li "View details" at bounding box center [1126, 573] width 167 height 32
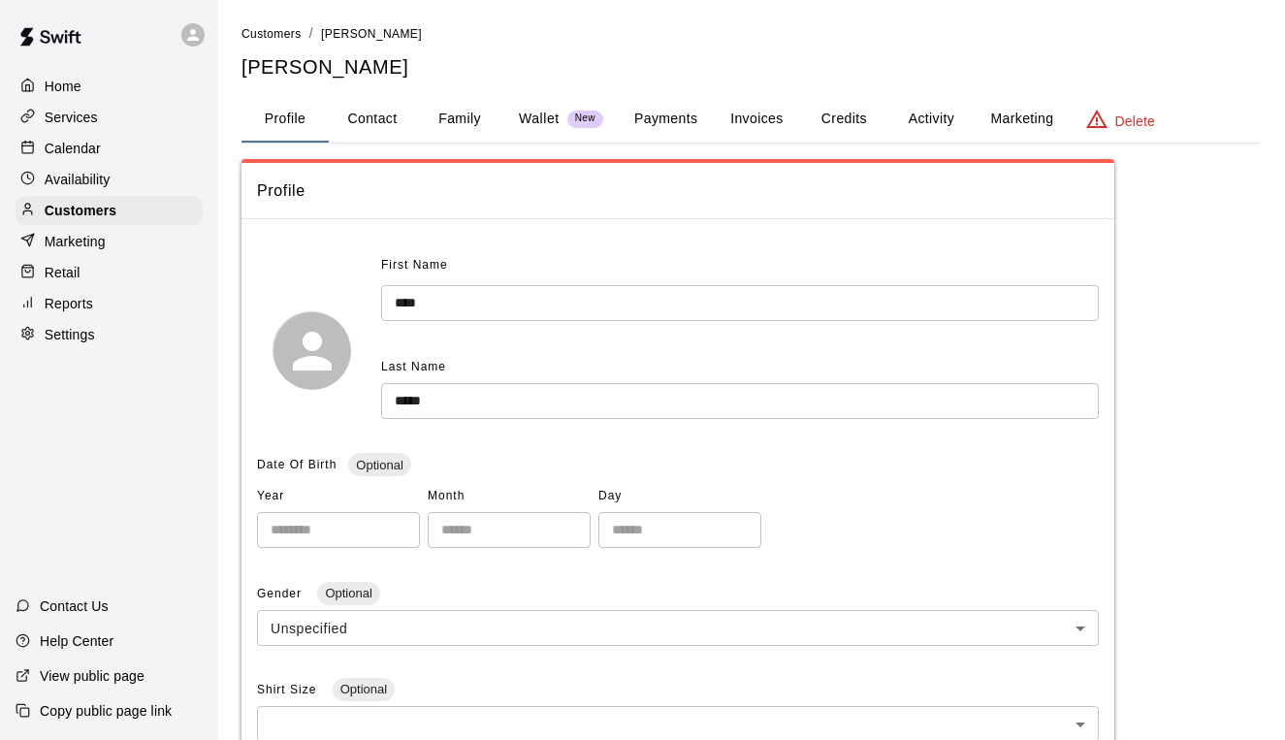
click at [57, 147] on p "Calendar" at bounding box center [73, 148] width 56 height 19
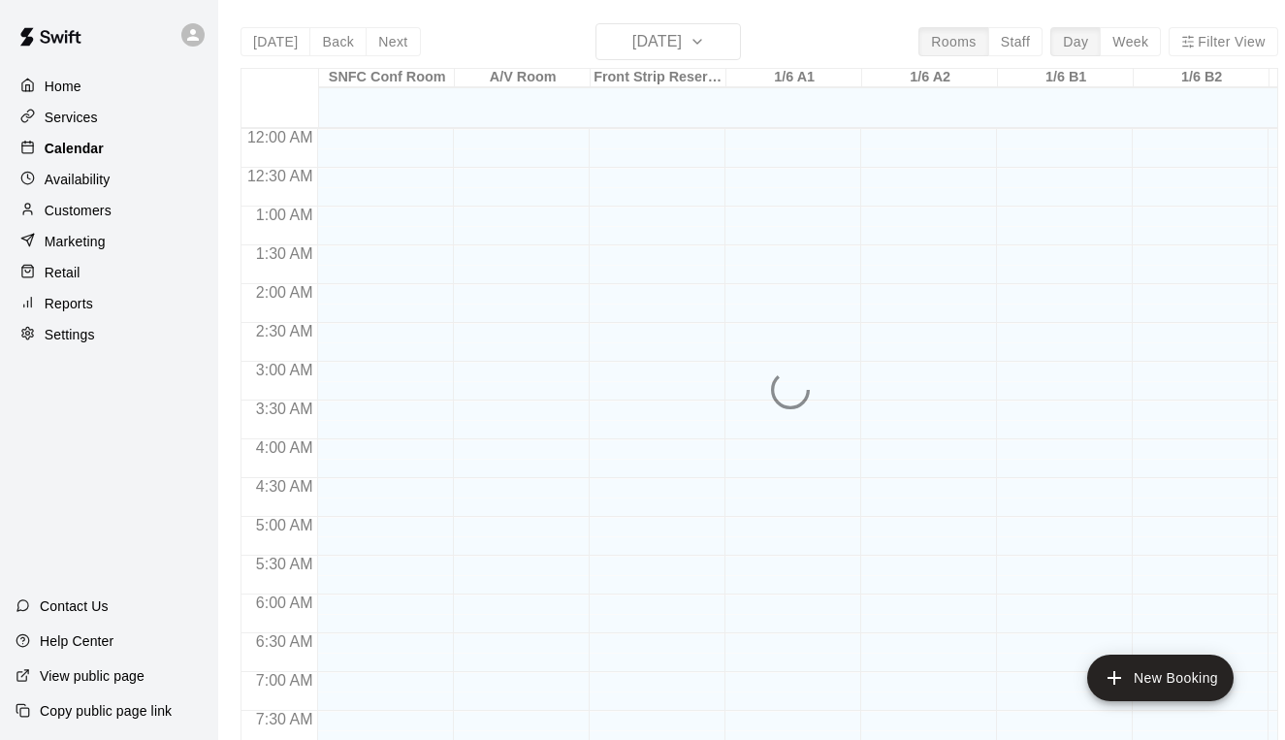
scroll to position [1126, 0]
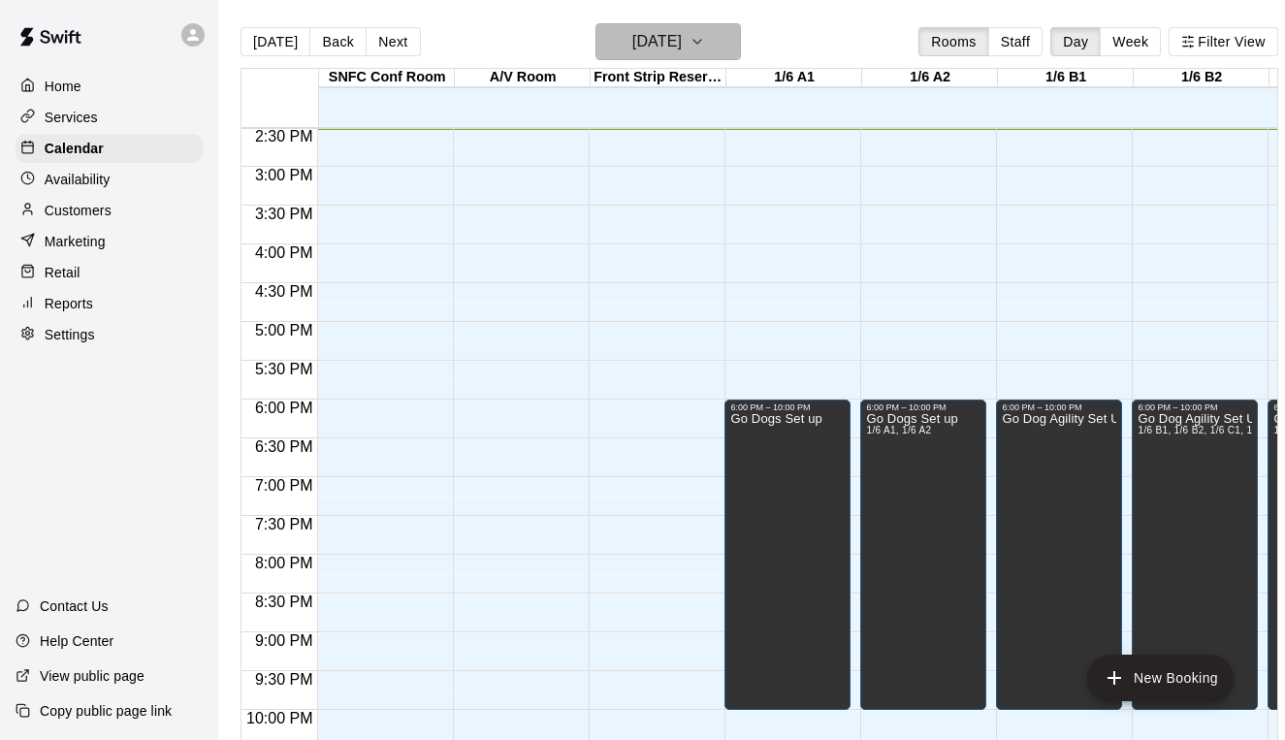
click at [681, 51] on h6 "[DATE]" at bounding box center [656, 41] width 49 height 27
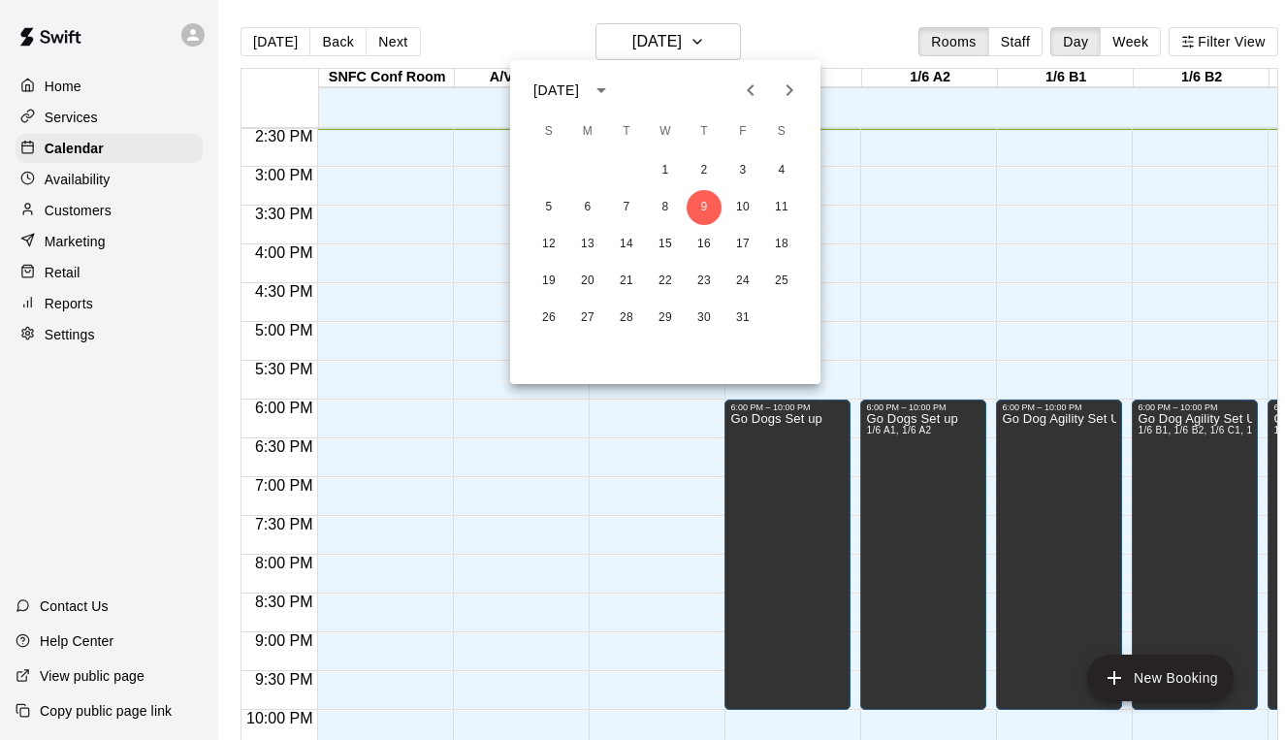
click at [791, 93] on icon "Next month" at bounding box center [789, 90] width 23 height 23
click at [703, 280] on button "22" at bounding box center [704, 281] width 35 height 35
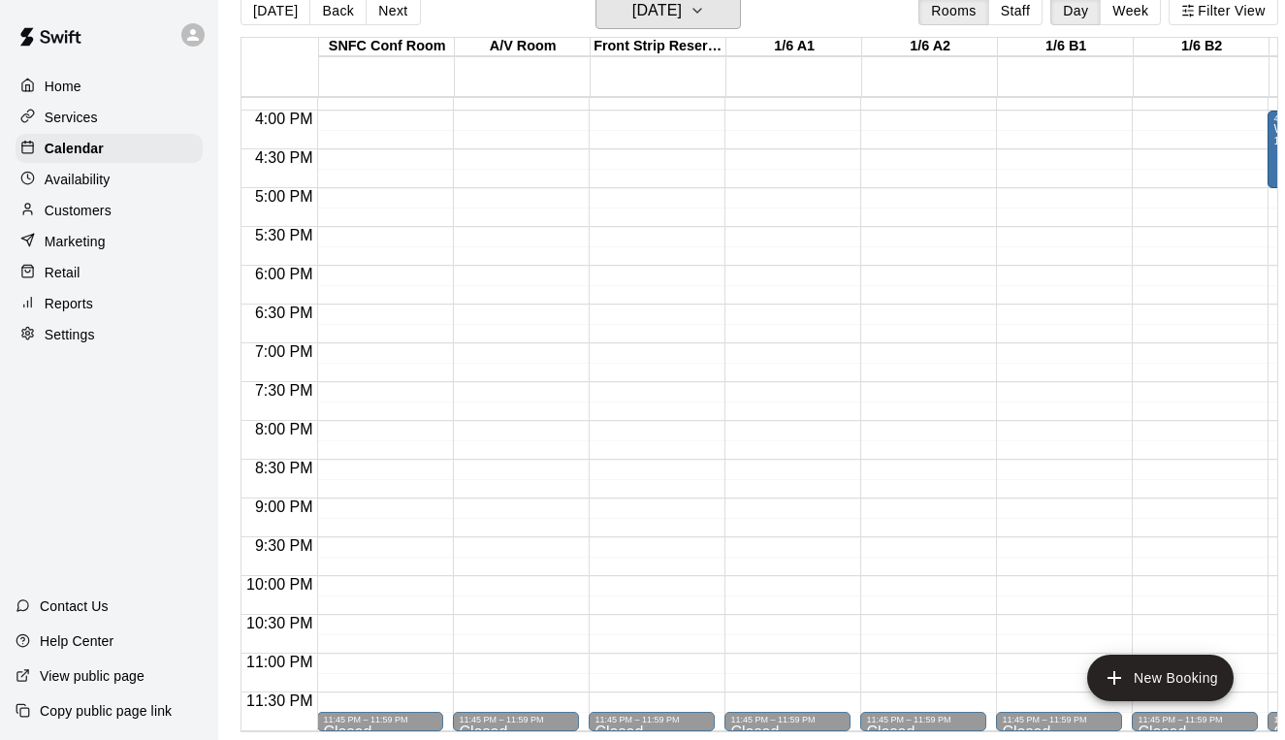
scroll to position [31, 0]
click at [645, 17] on h6 "Thursday Jan 22" at bounding box center [656, 10] width 49 height 27
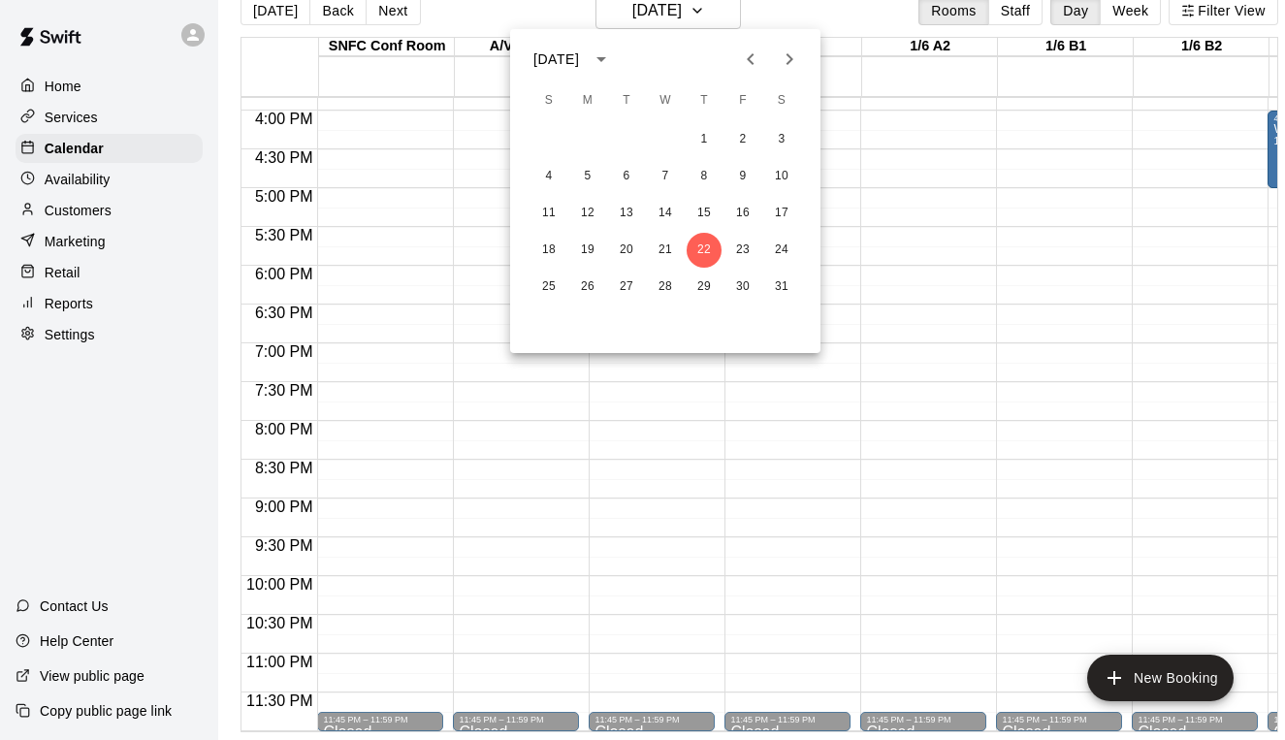
click at [441, 83] on div at bounding box center [642, 370] width 1285 height 740
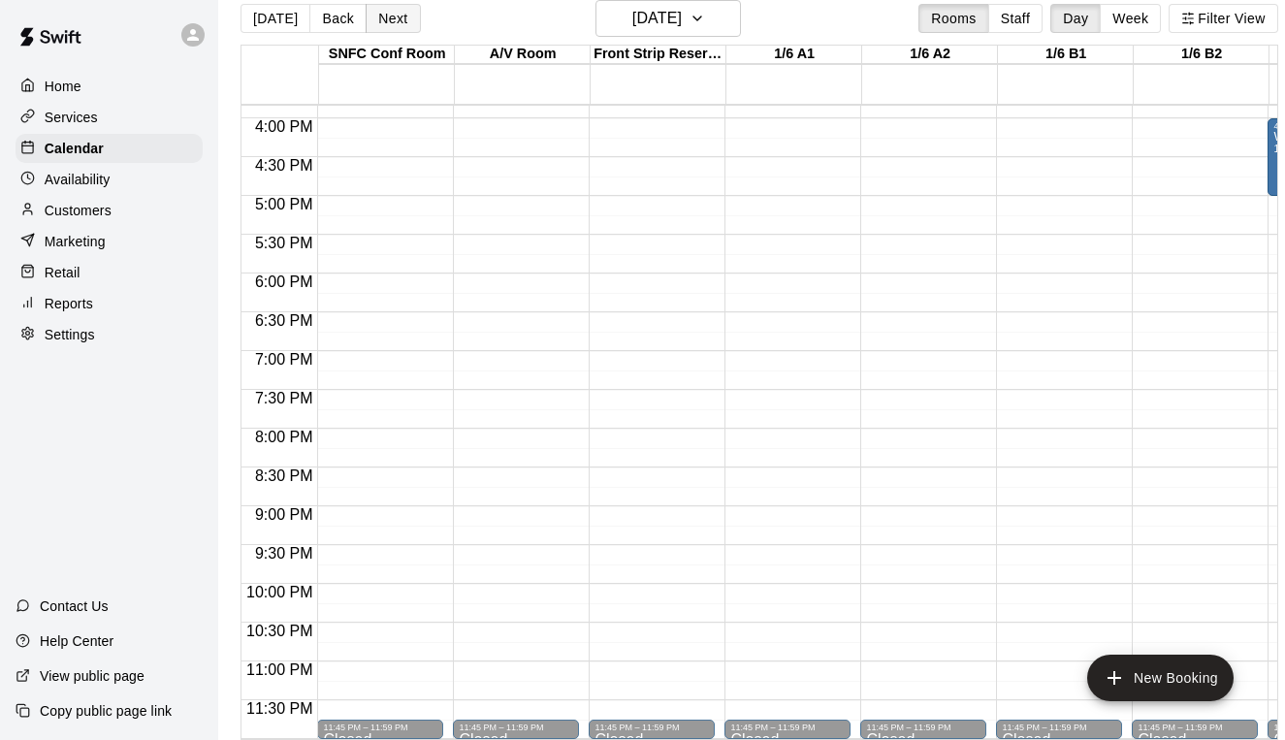
click at [398, 18] on button "Next" at bounding box center [393, 18] width 54 height 29
click at [671, 18] on h6 "Friday Jan 23" at bounding box center [656, 18] width 49 height 27
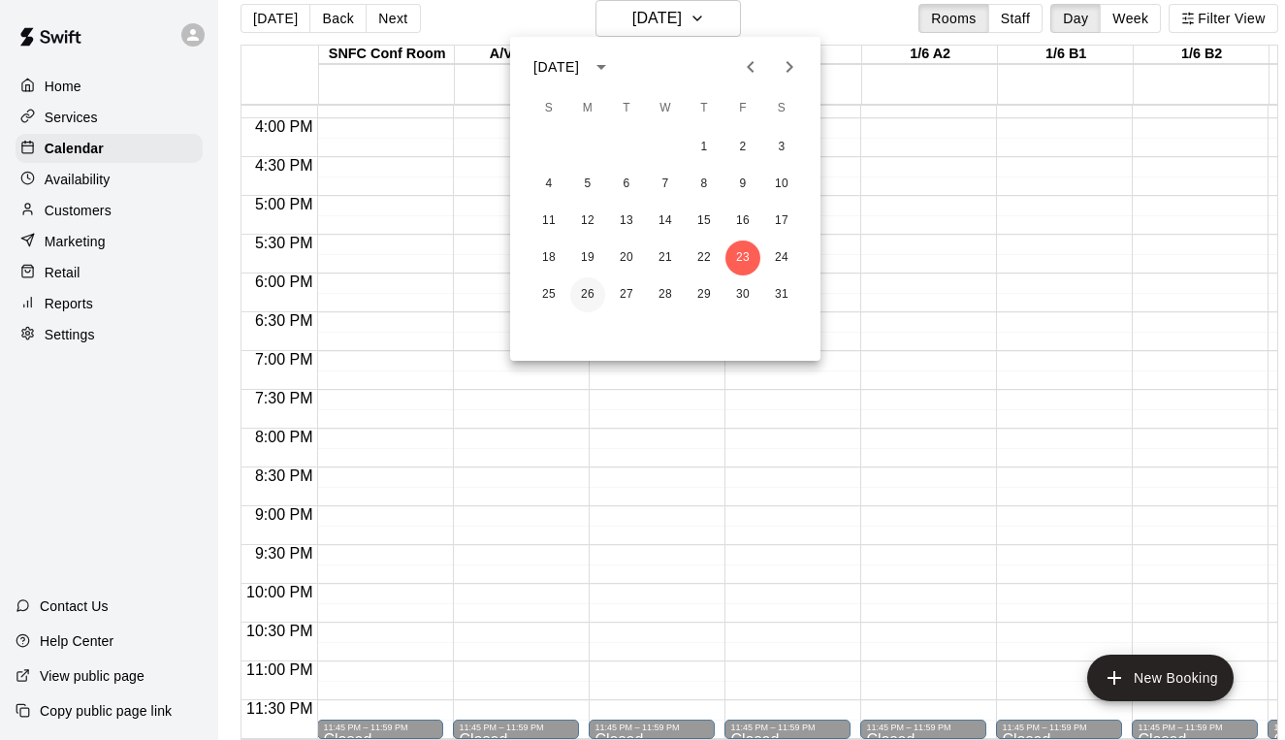
click at [578, 300] on button "26" at bounding box center [587, 294] width 35 height 35
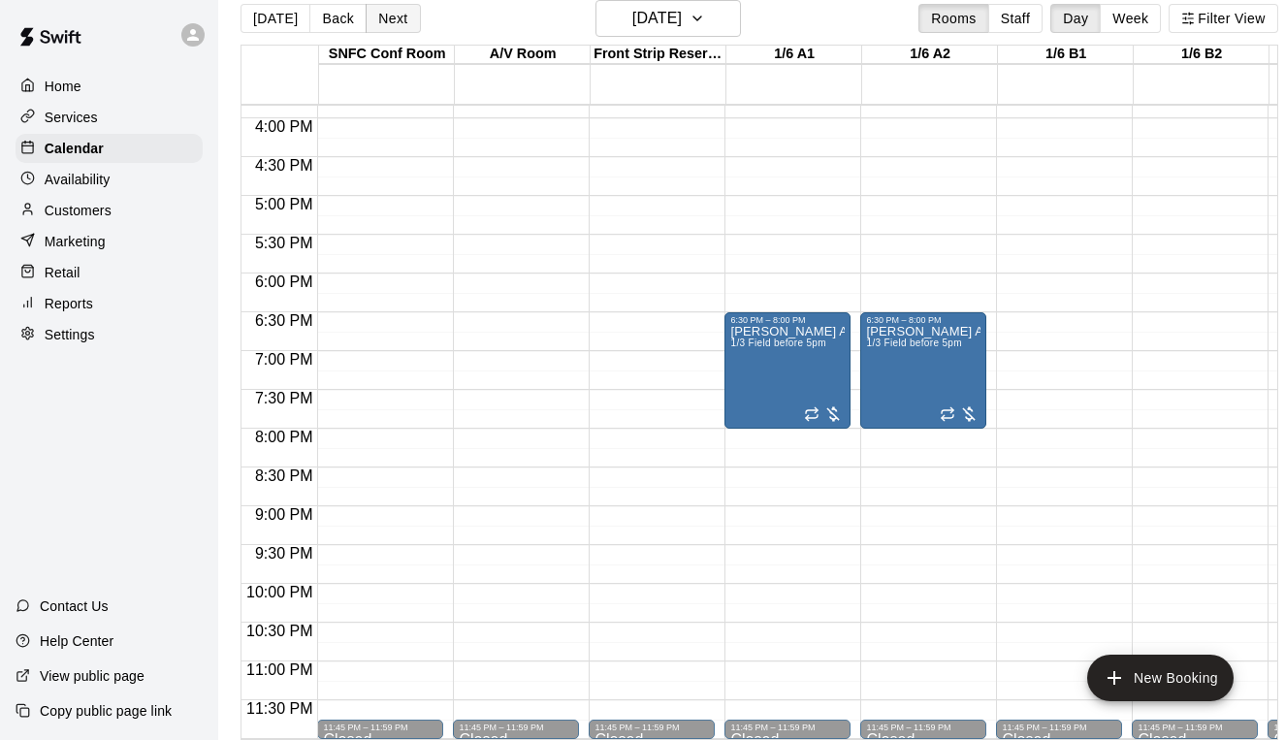
click at [387, 13] on button "Next" at bounding box center [393, 18] width 54 height 29
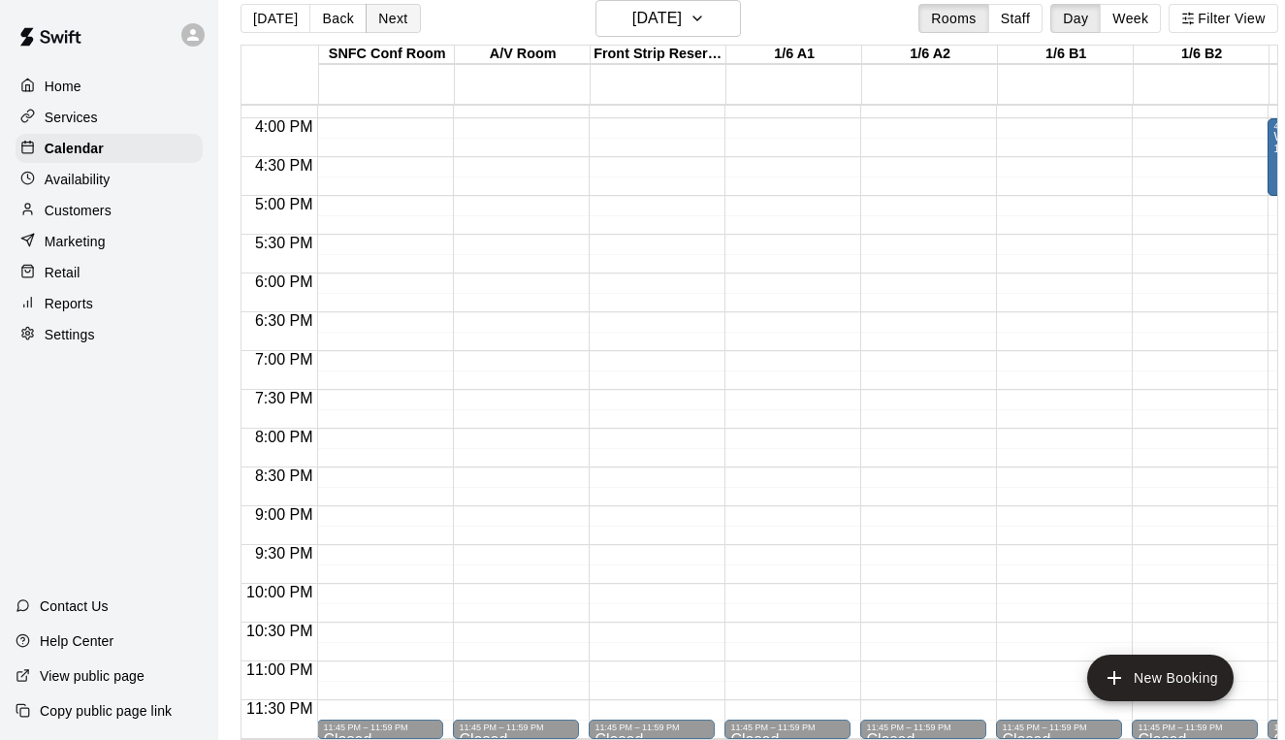
click at [392, 22] on button "Next" at bounding box center [393, 18] width 54 height 29
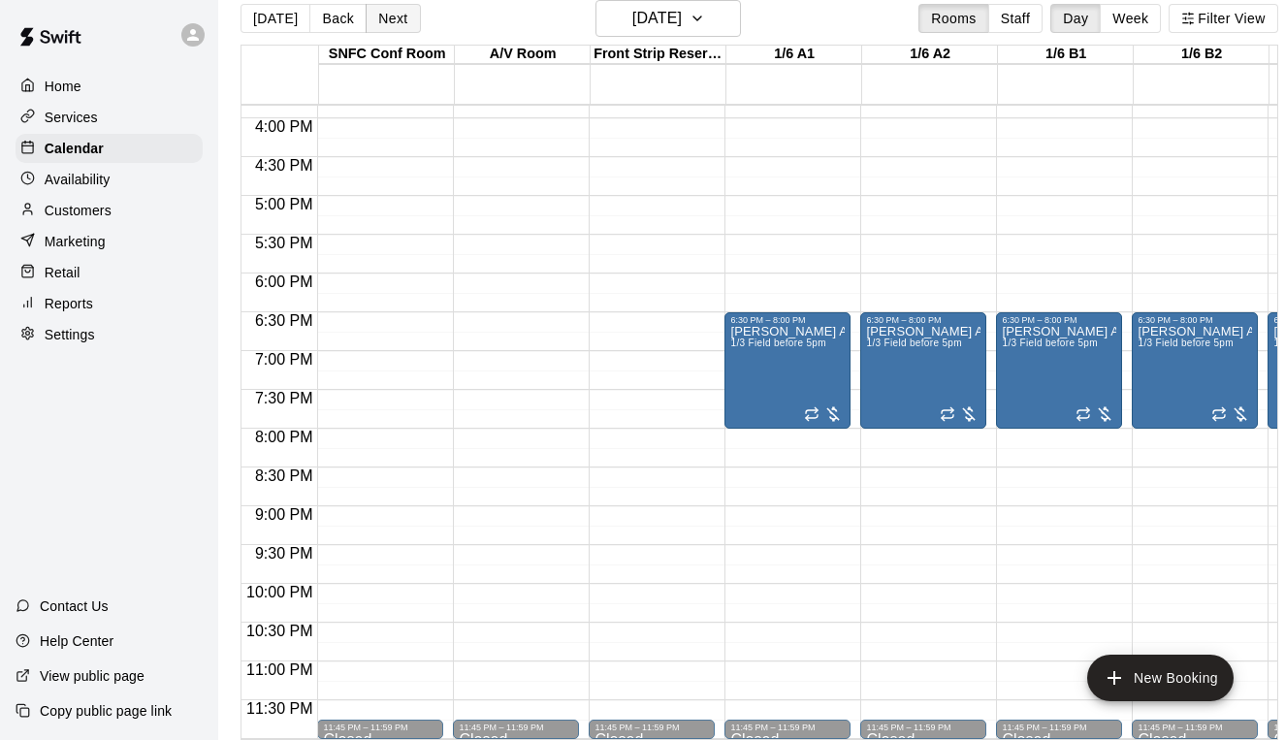
click at [400, 19] on button "Next" at bounding box center [393, 18] width 54 height 29
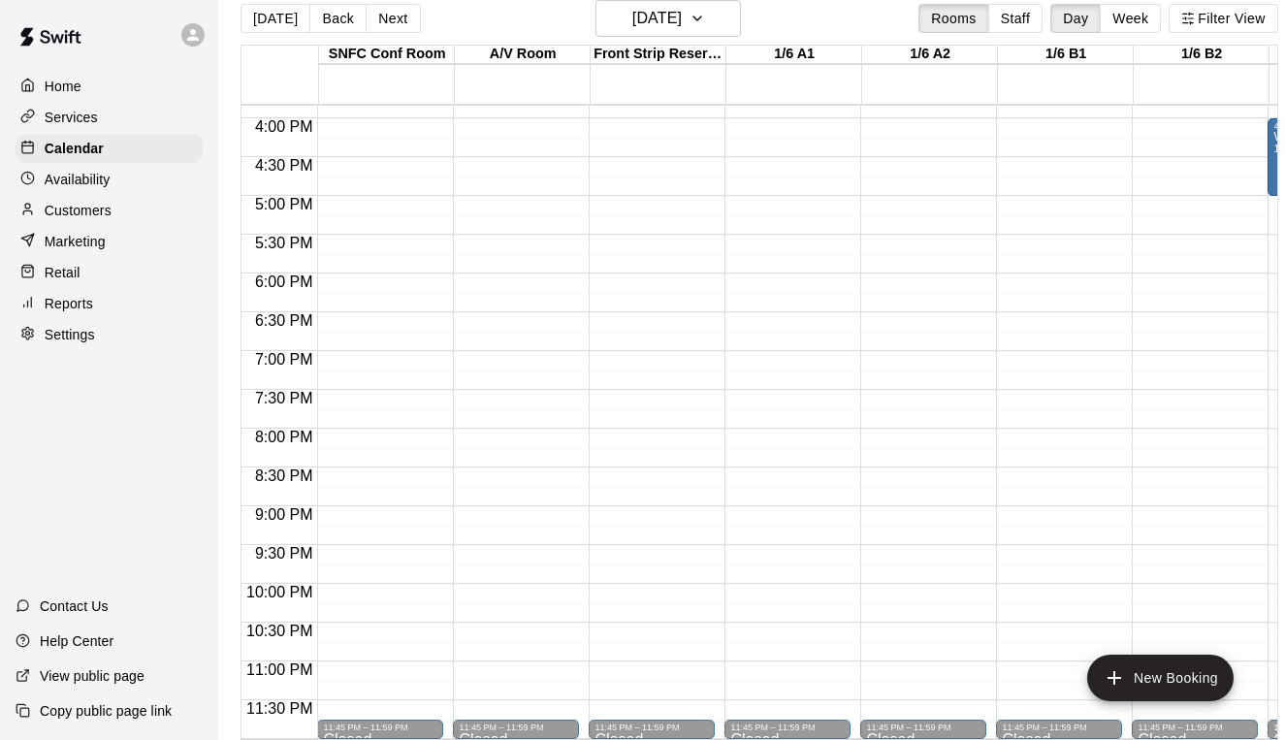
scroll to position [1234, 0]
click at [664, 21] on h6 "Thursday Jan 29" at bounding box center [656, 18] width 49 height 27
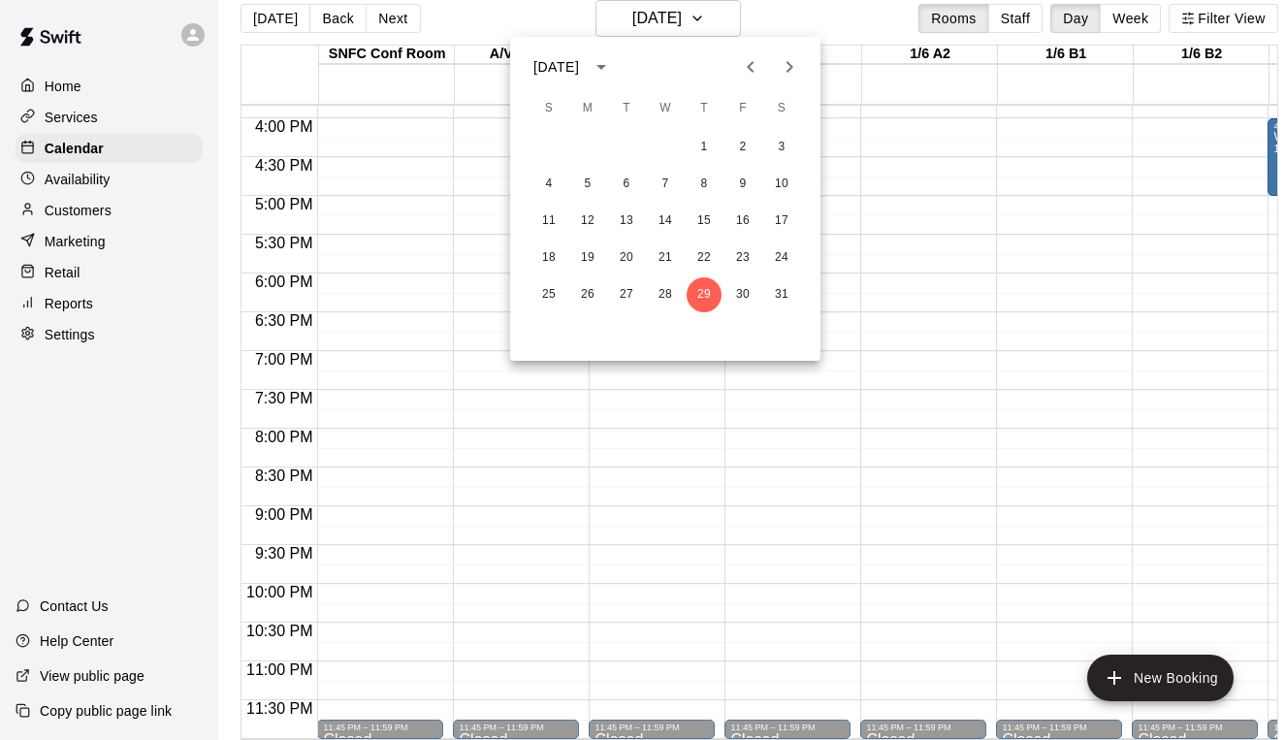
click at [804, 71] on button "Next month" at bounding box center [789, 67] width 39 height 39
click at [589, 148] on button "2" at bounding box center [587, 147] width 35 height 35
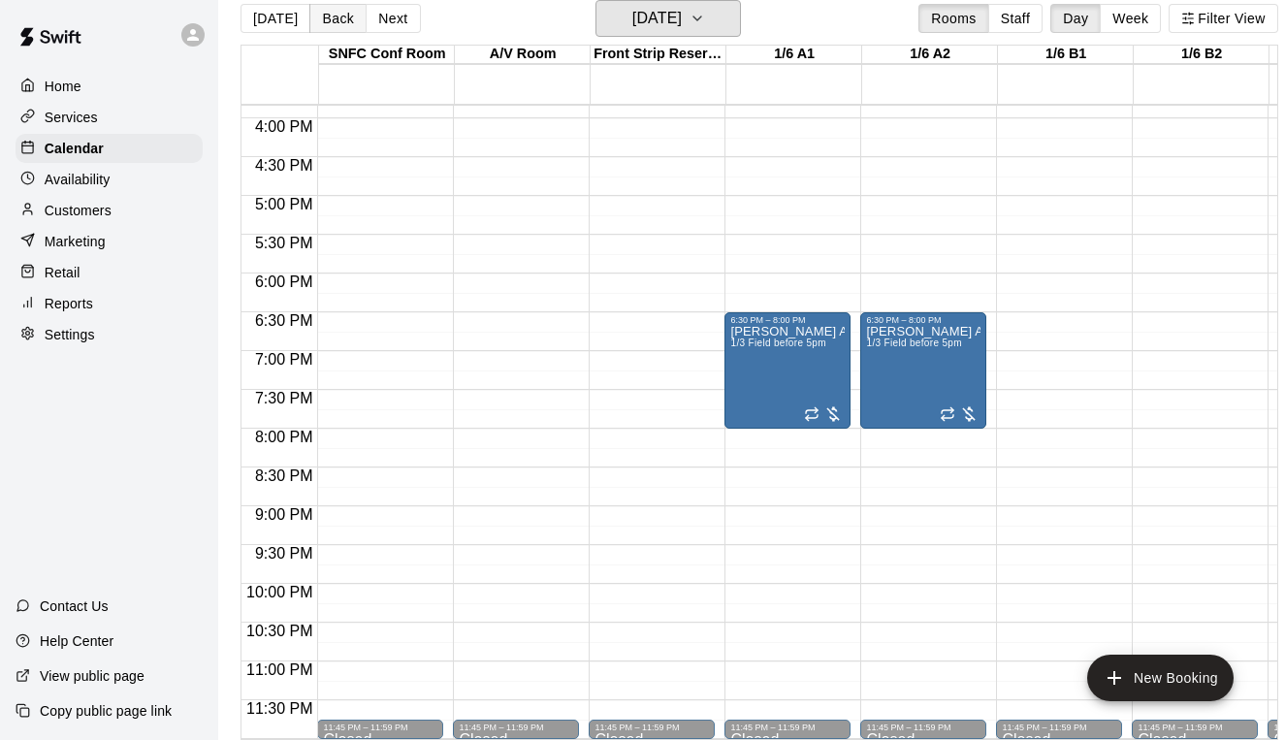
scroll to position [1229, 0]
click at [387, 17] on button "Next" at bounding box center [393, 18] width 54 height 29
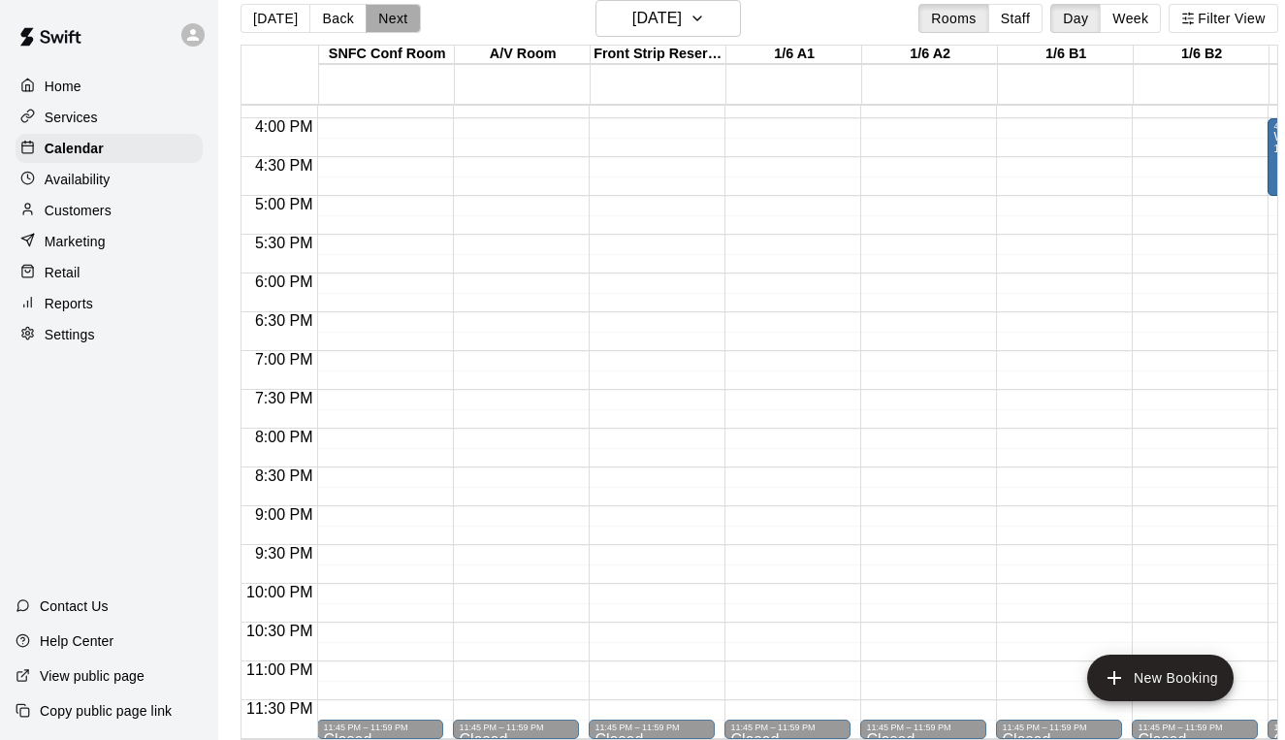
click at [412, 21] on button "Next" at bounding box center [393, 18] width 54 height 29
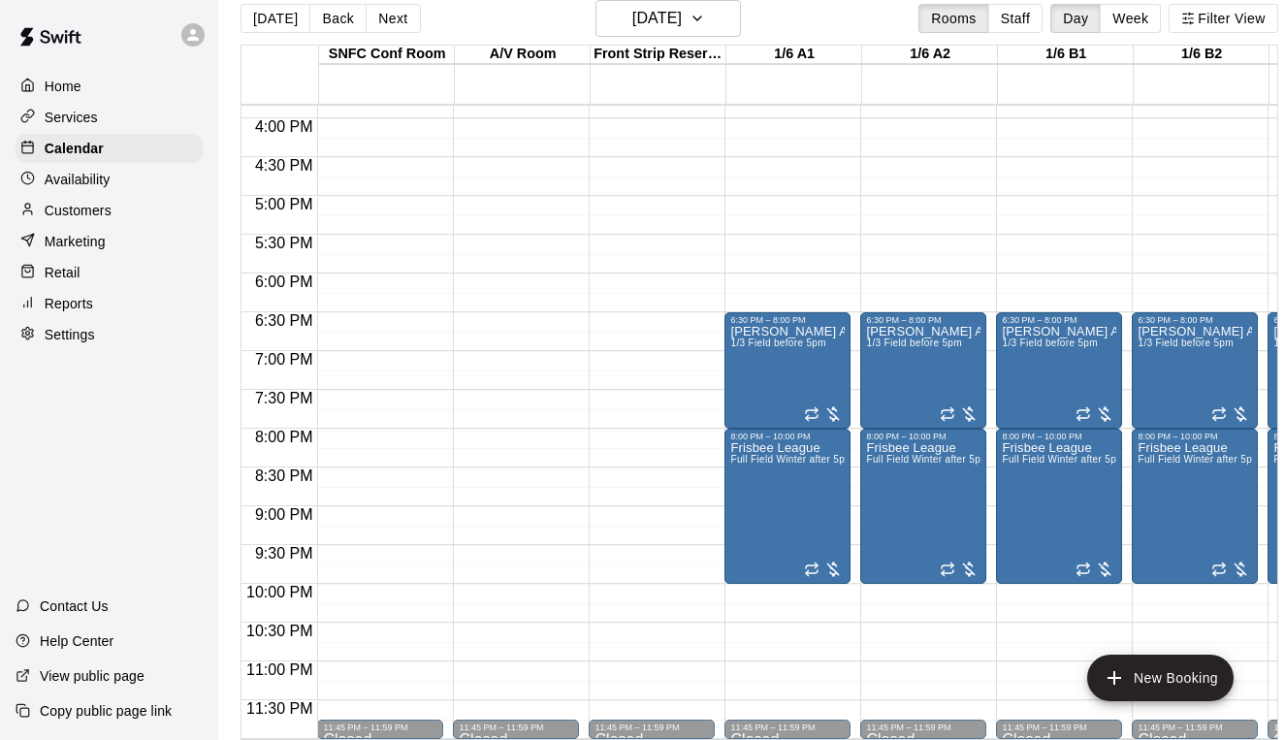
click at [398, 22] on button "Next" at bounding box center [393, 18] width 54 height 29
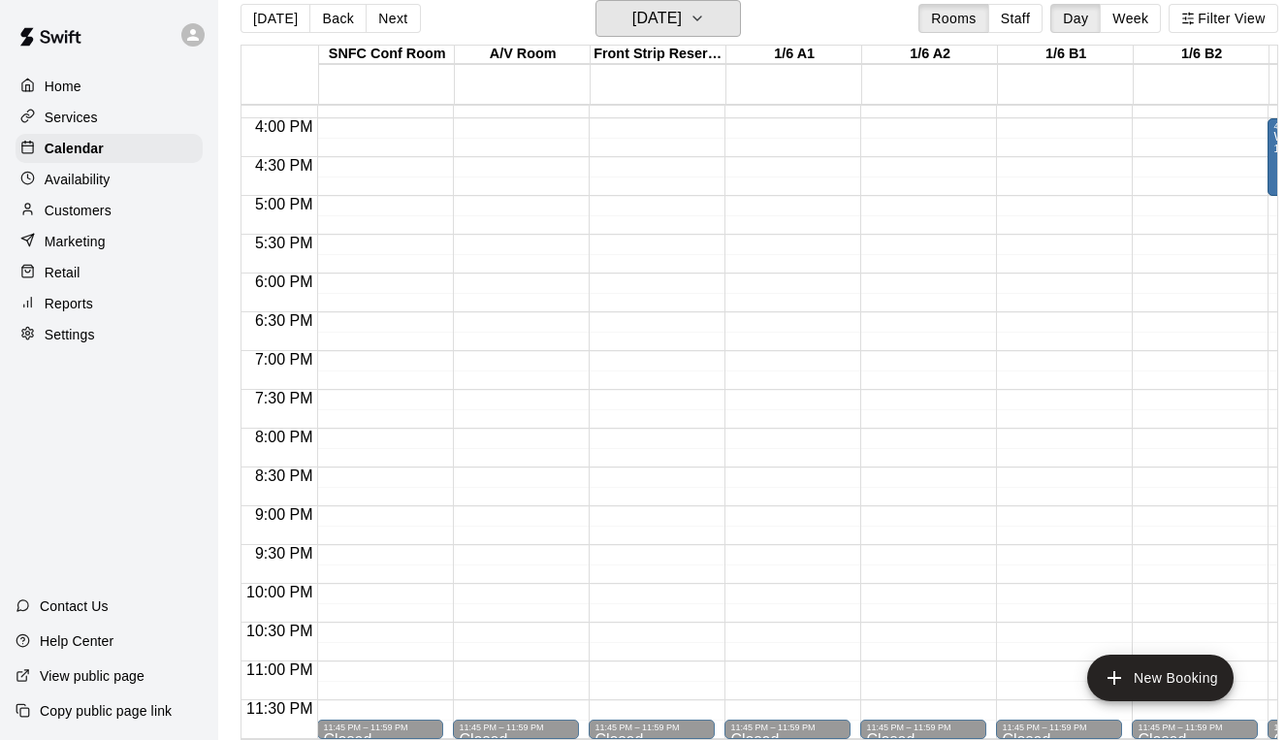
click at [670, 17] on h6 "Thursday Feb 05" at bounding box center [656, 18] width 49 height 27
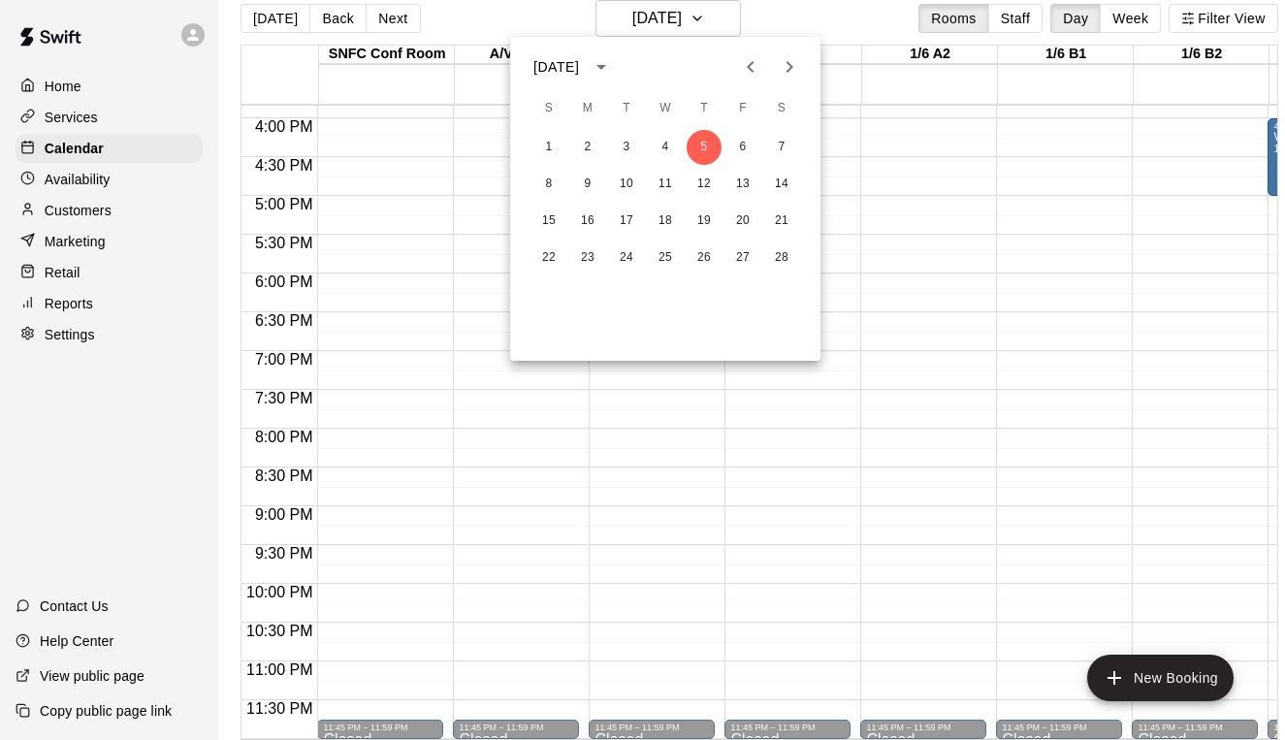
click at [737, 67] on button "Previous month" at bounding box center [750, 67] width 39 height 39
click at [796, 53] on button "Next month" at bounding box center [789, 67] width 39 height 39
click at [550, 139] on button "1" at bounding box center [548, 147] width 35 height 35
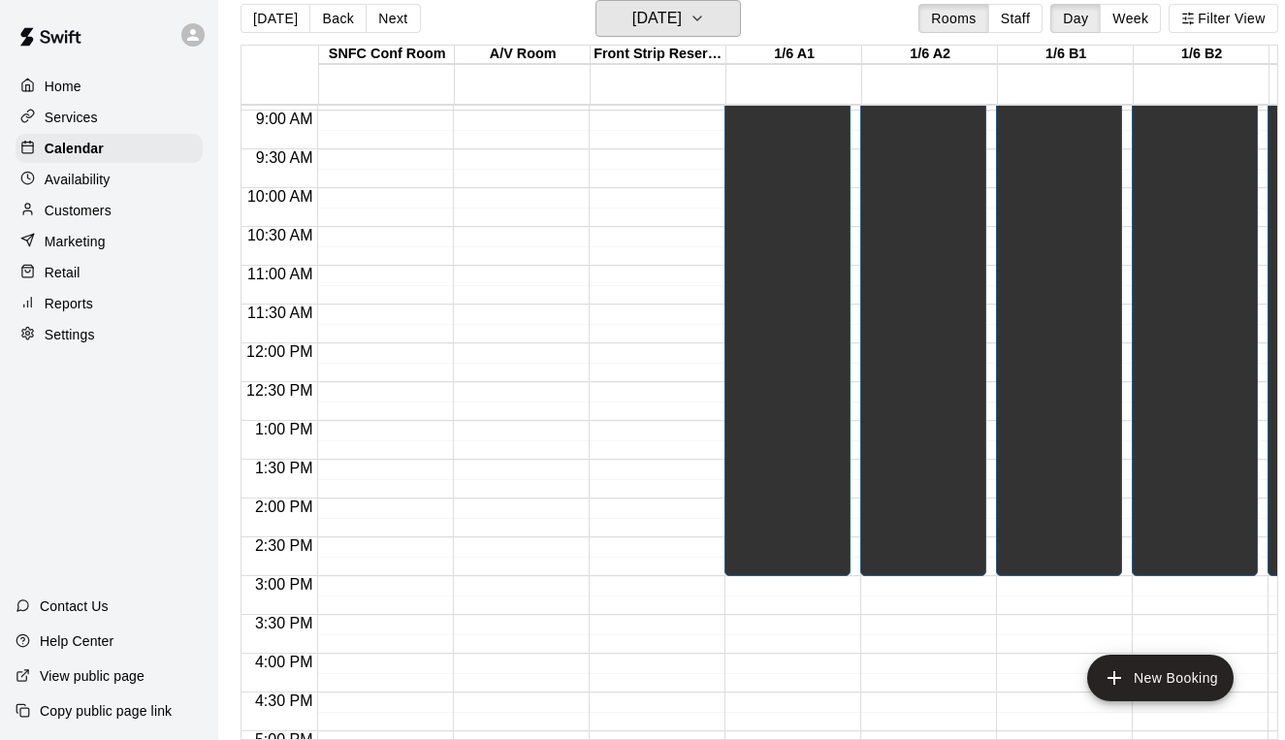
scroll to position [546, 0]
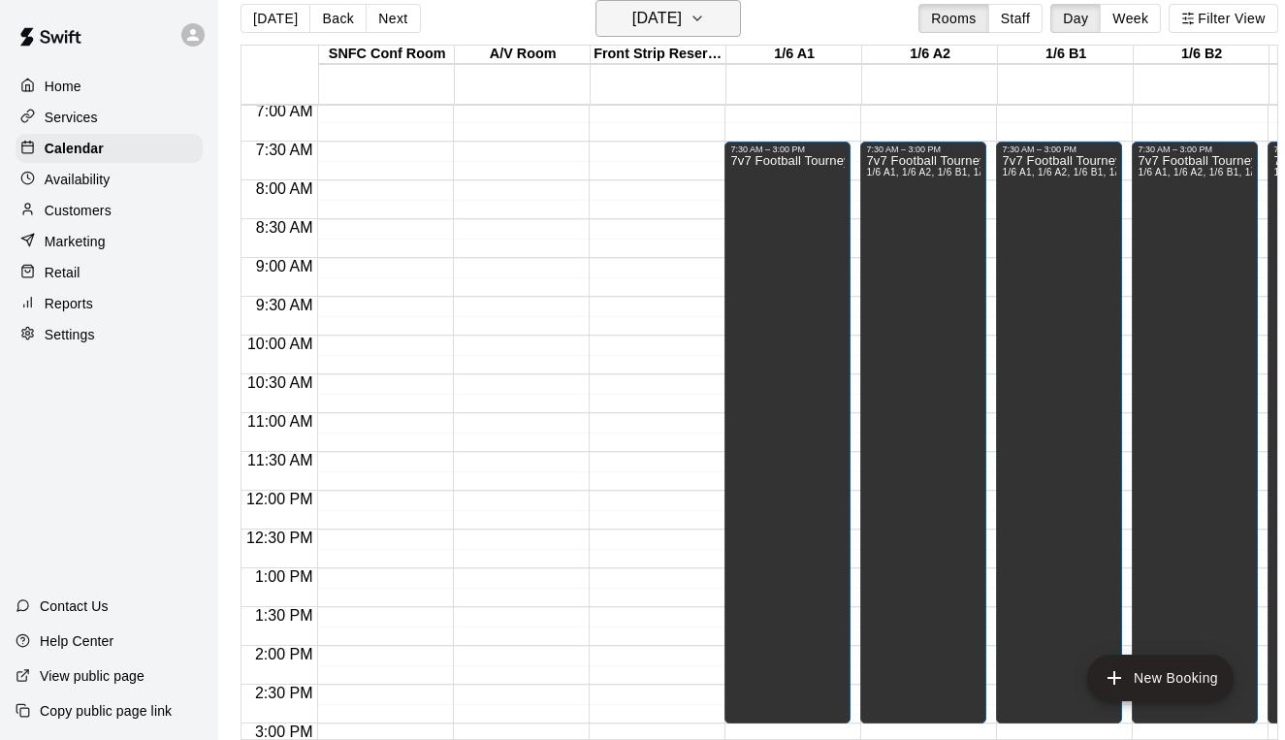
click at [655, 16] on h6 "[DATE]" at bounding box center [656, 18] width 49 height 27
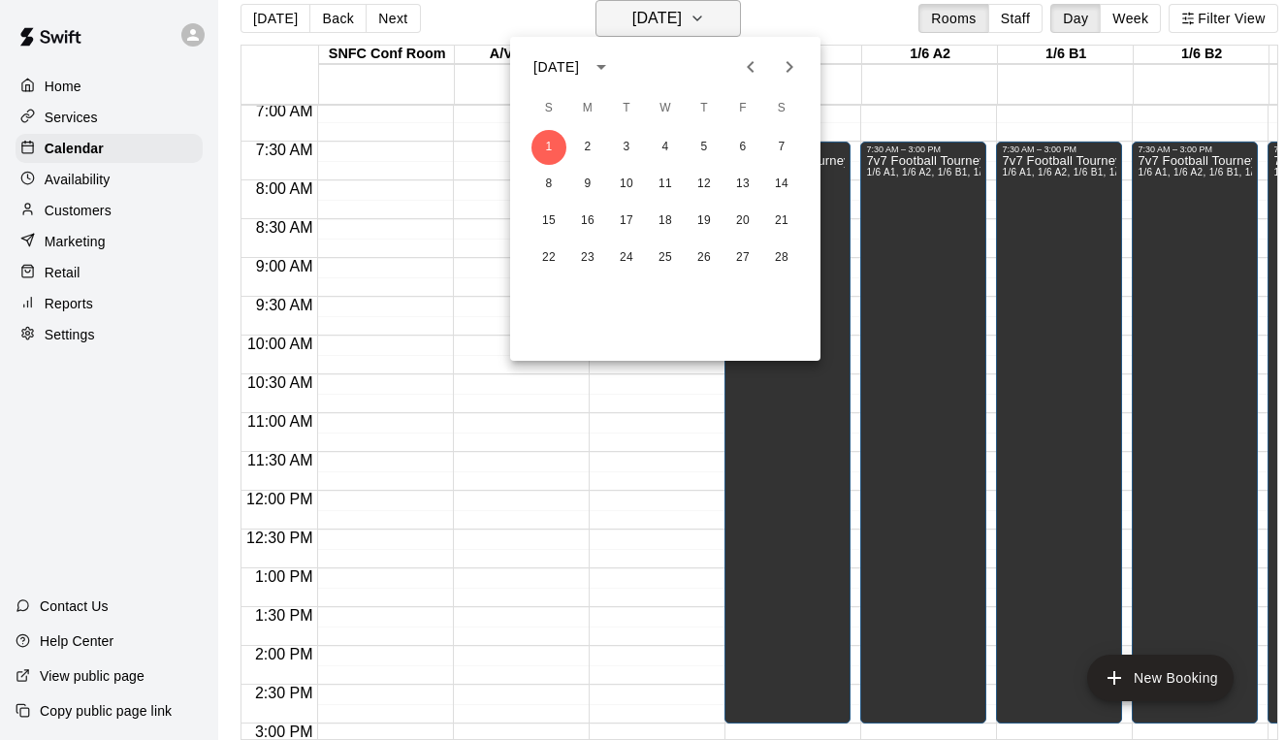
click at [655, 16] on div at bounding box center [642, 370] width 1285 height 740
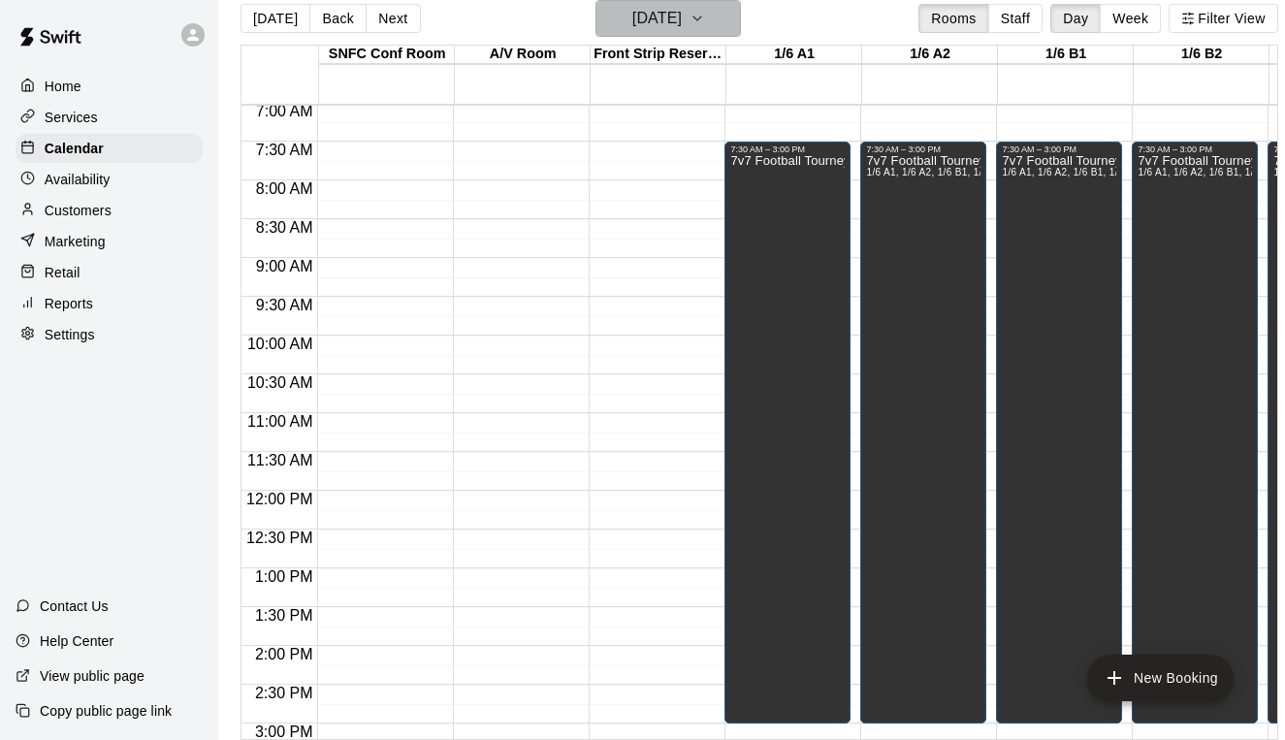
click at [632, 22] on h6 "[DATE]" at bounding box center [656, 18] width 49 height 27
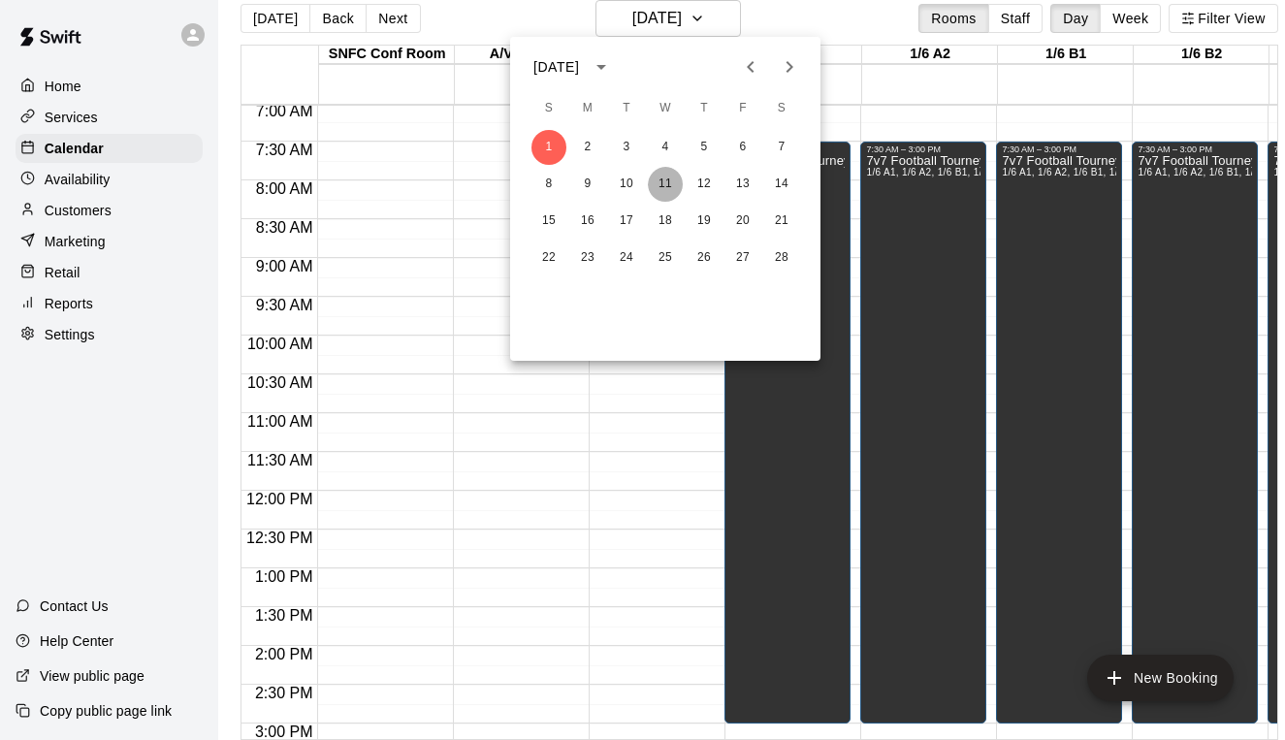
click at [678, 177] on button "11" at bounding box center [665, 184] width 35 height 35
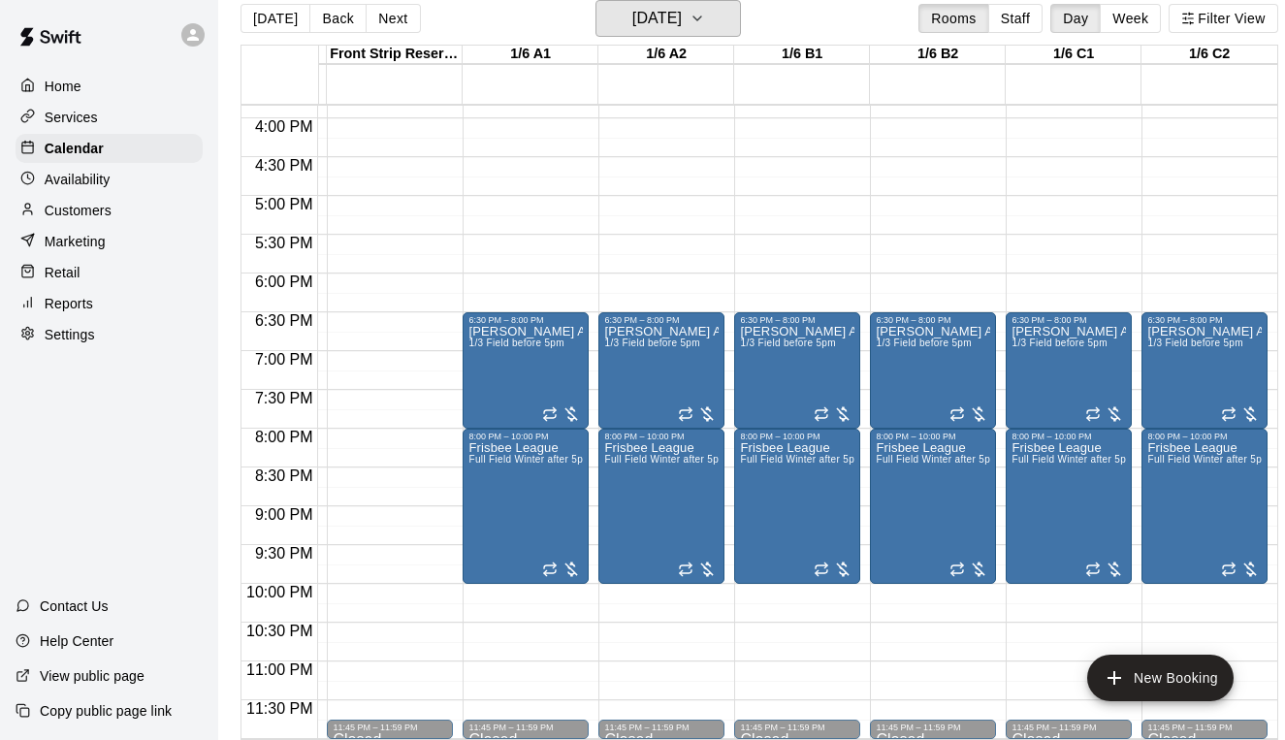
scroll to position [0, 263]
click at [682, 28] on h6 "Wednesday Feb 11" at bounding box center [656, 18] width 49 height 27
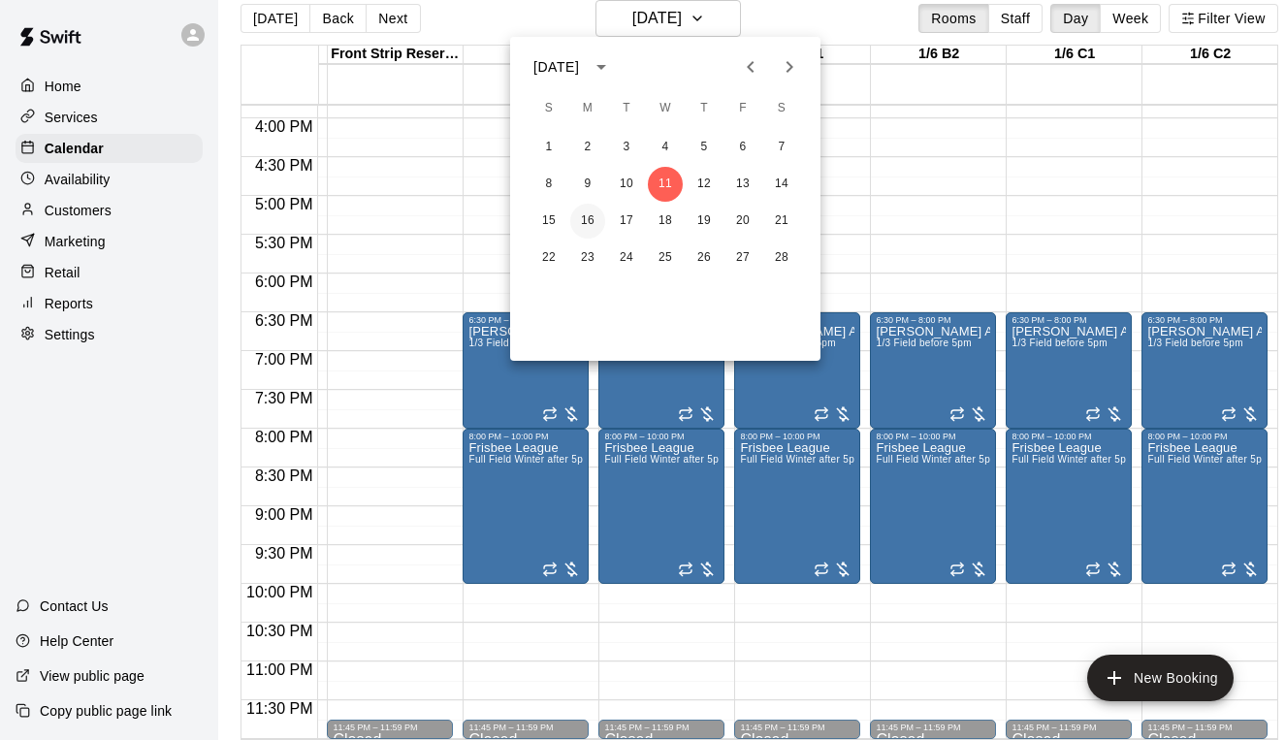
click at [578, 228] on button "16" at bounding box center [587, 221] width 35 height 35
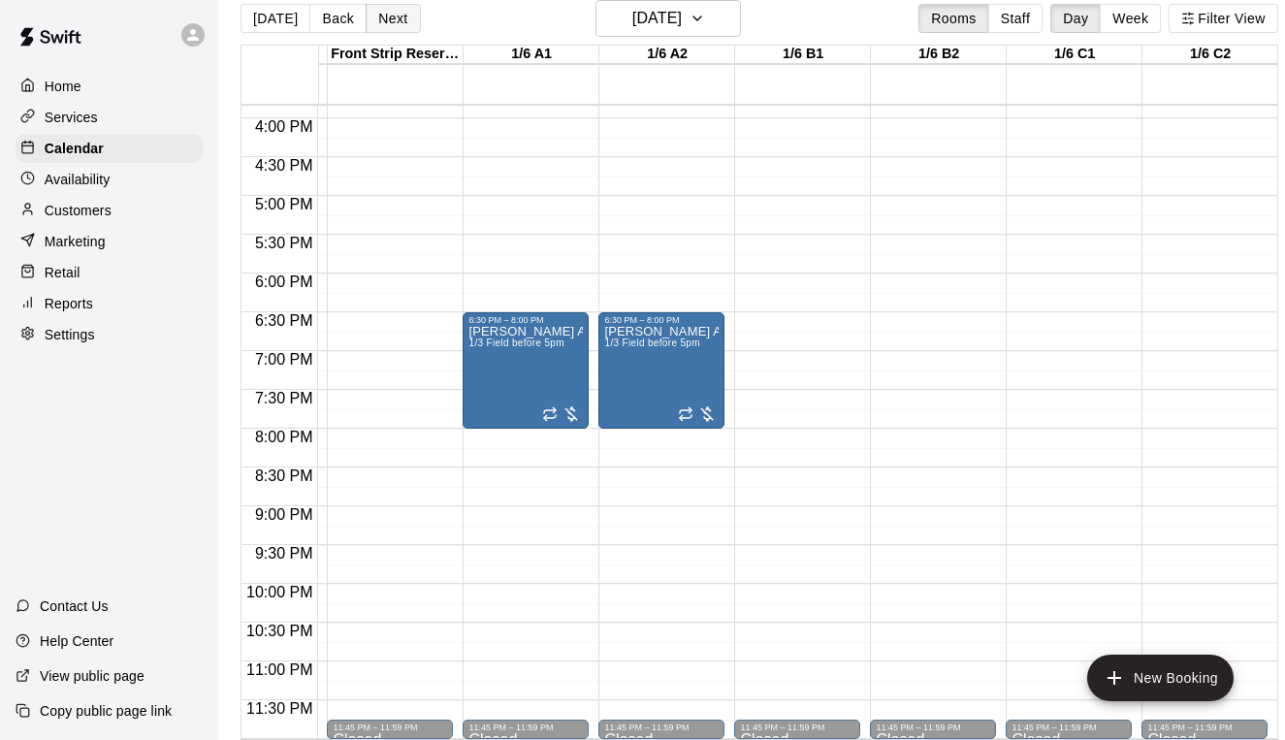
click at [402, 13] on button "Next" at bounding box center [393, 18] width 54 height 29
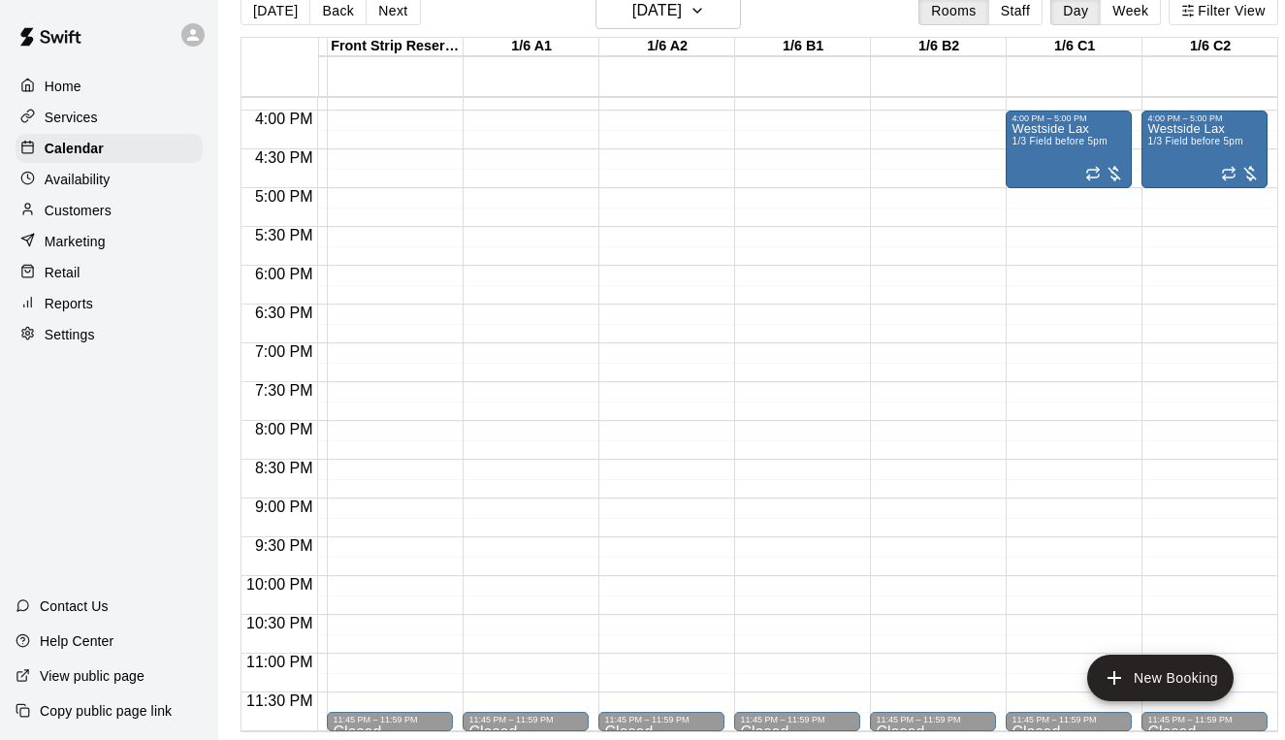
scroll to position [1229, 263]
click at [382, 12] on button "Next" at bounding box center [393, 10] width 54 height 29
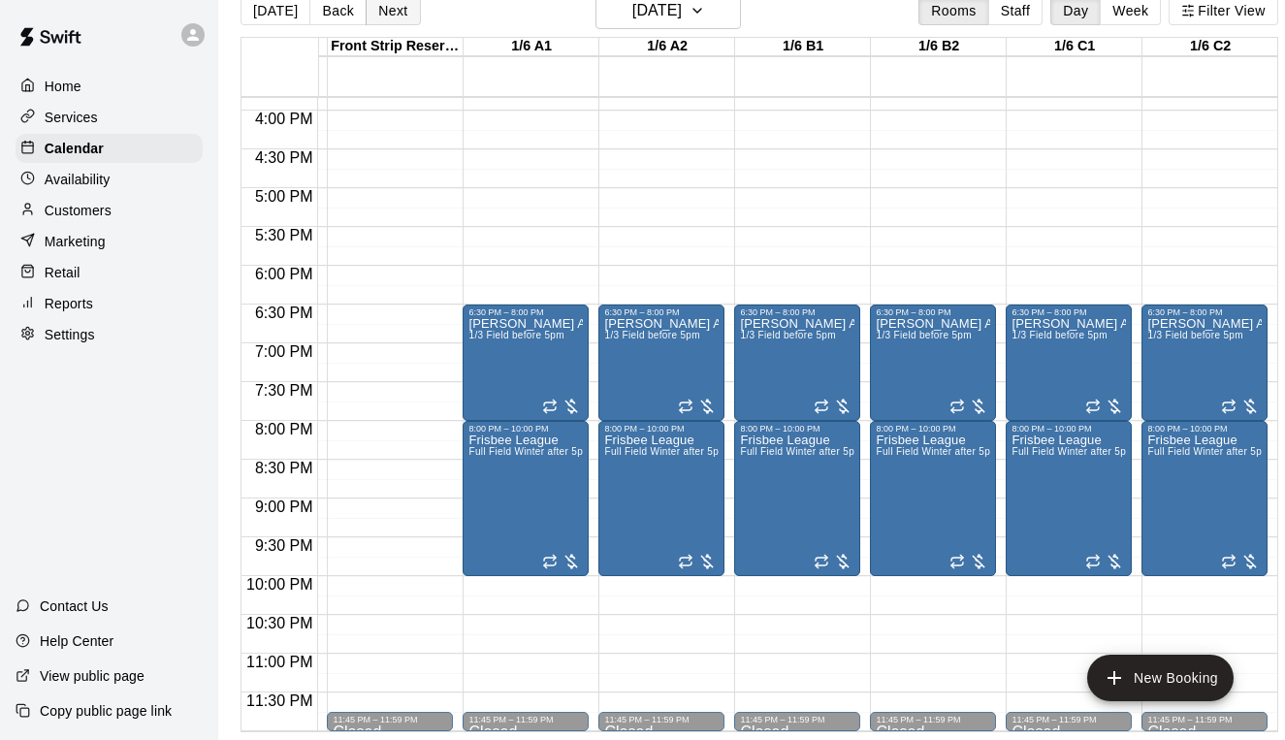
click at [394, 8] on button "Next" at bounding box center [393, 10] width 54 height 29
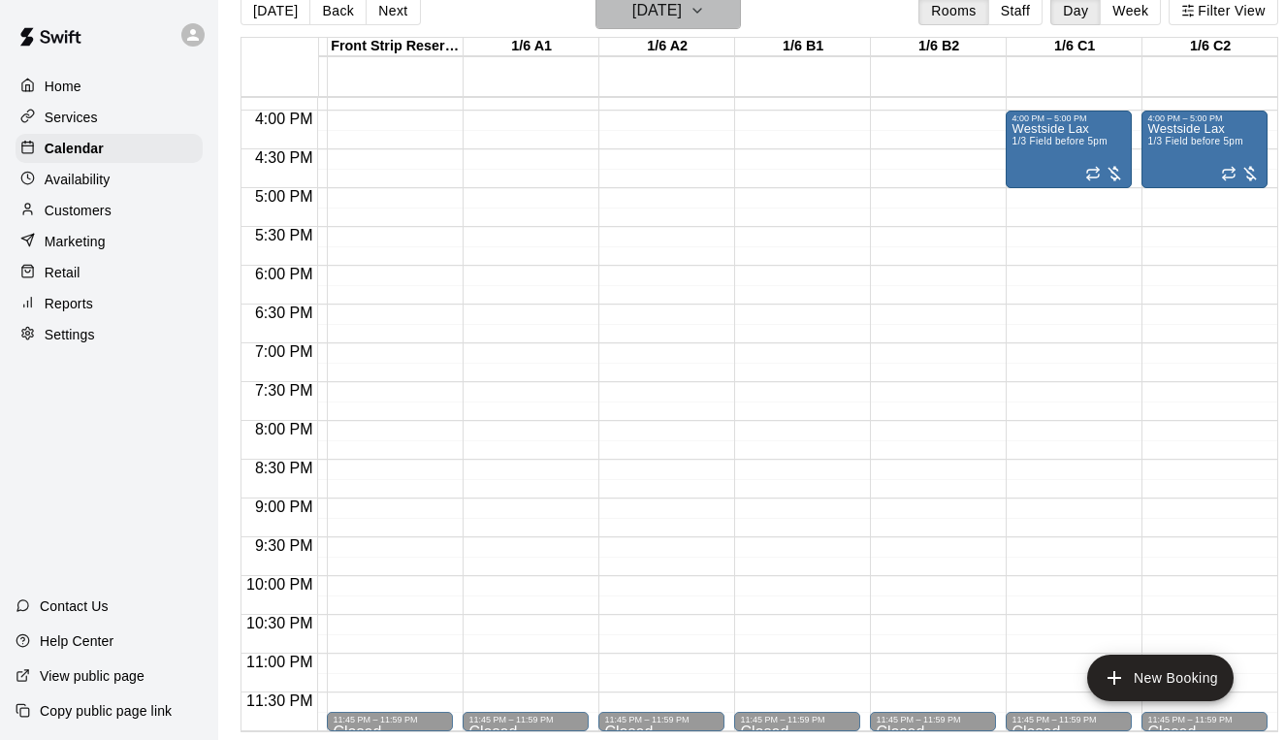
click at [652, 22] on h6 "Thursday Feb 19" at bounding box center [656, 10] width 49 height 27
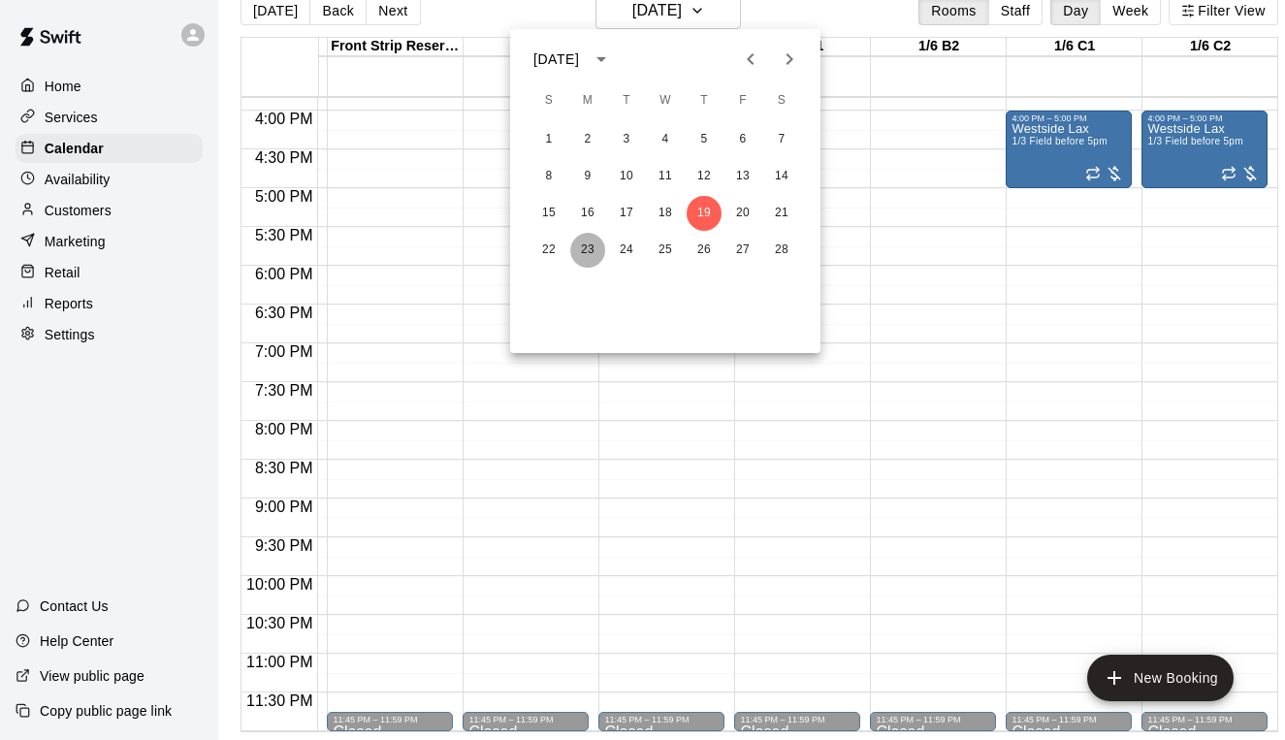
click at [582, 251] on button "23" at bounding box center [587, 250] width 35 height 35
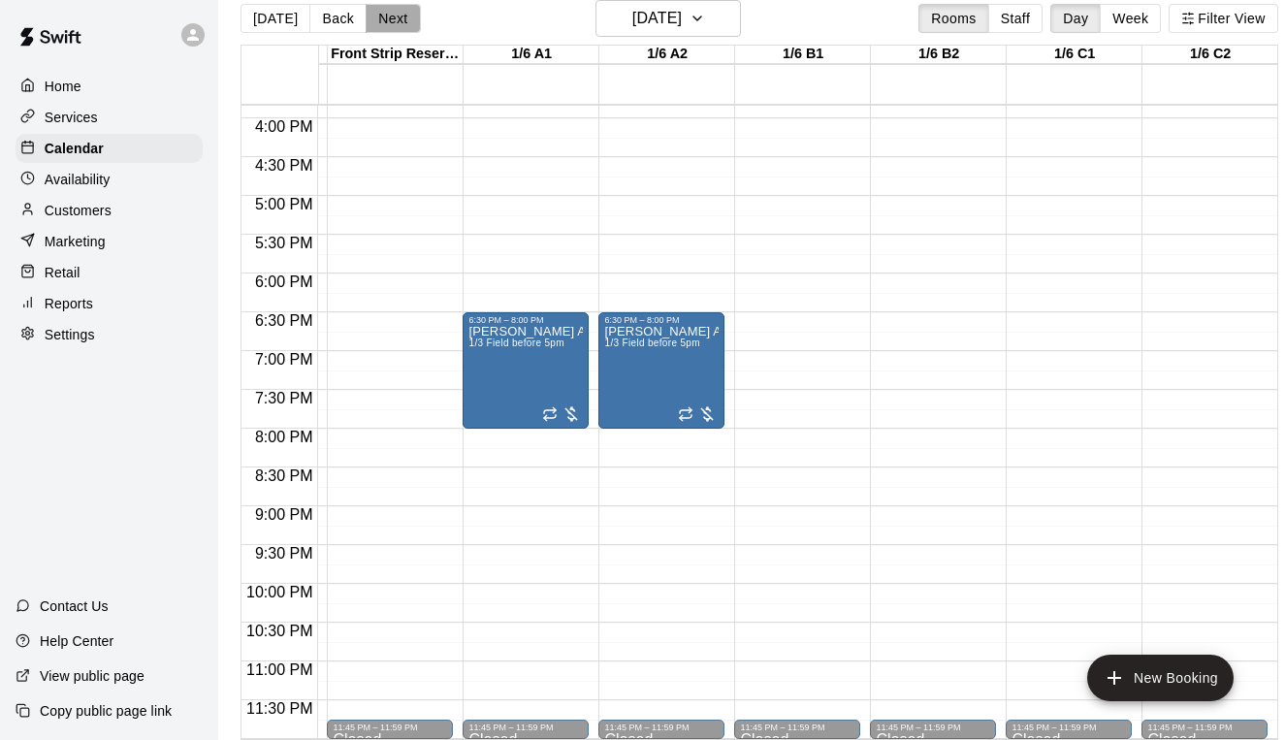
click at [386, 18] on button "Next" at bounding box center [393, 18] width 54 height 29
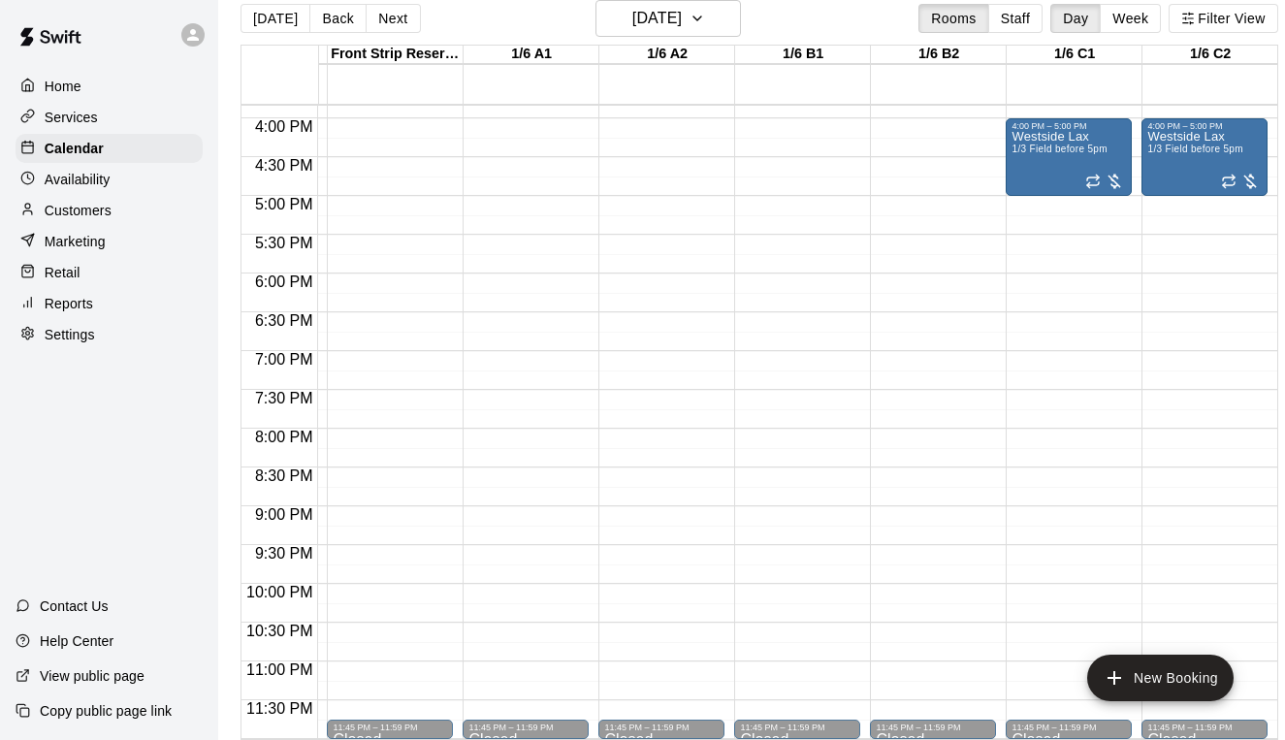
scroll to position [1229, 263]
click at [389, 12] on button "Next" at bounding box center [393, 18] width 54 height 29
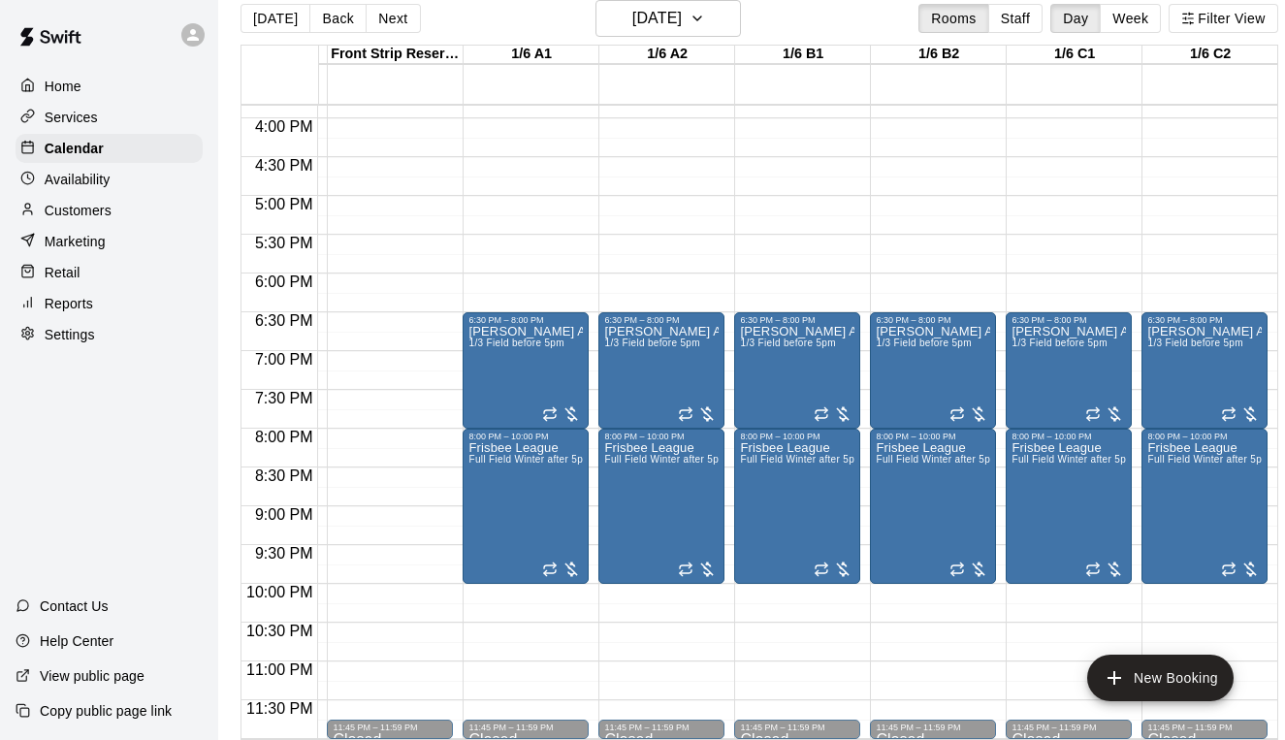
click at [399, 16] on button "Next" at bounding box center [393, 18] width 54 height 29
click at [399, 16] on div "Today Back Next Wednesday Feb 25 Rooms Staff Day Week Filter View SNFC Conf Roo…" at bounding box center [760, 370] width 1038 height 740
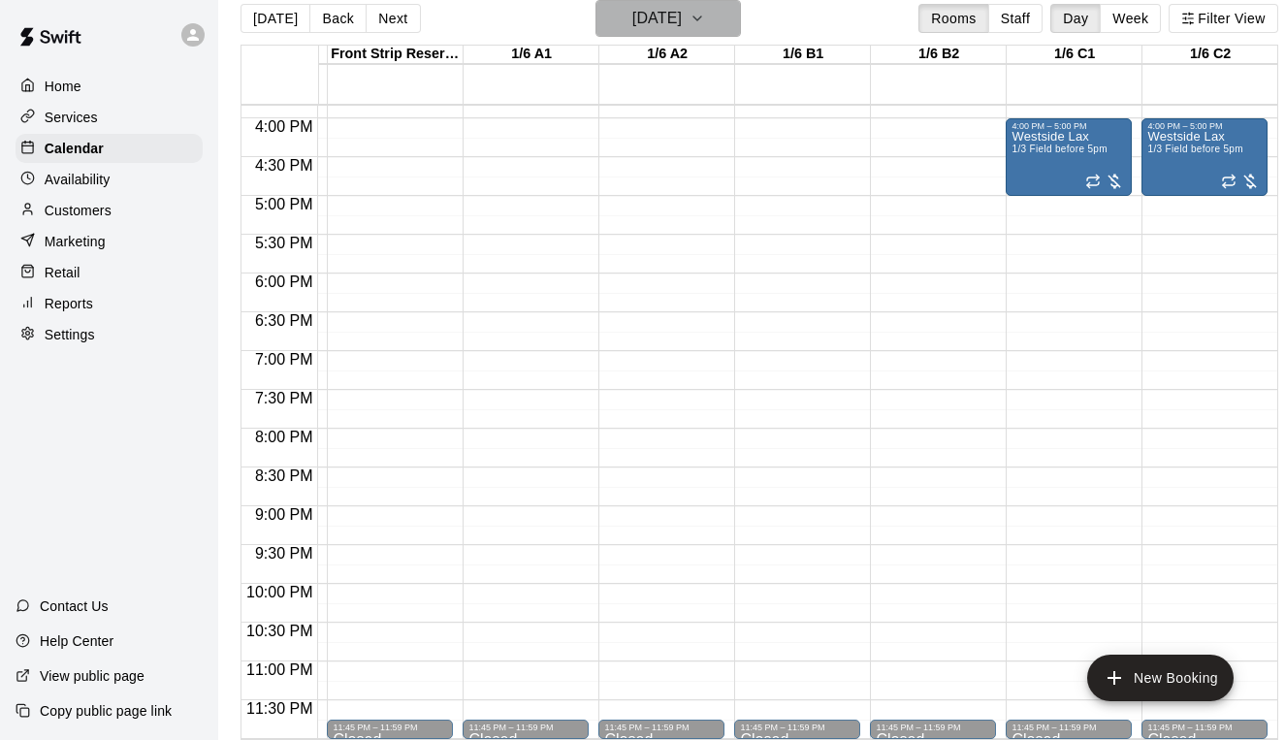
click at [662, 23] on h6 "Thursday Feb 26" at bounding box center [656, 18] width 49 height 27
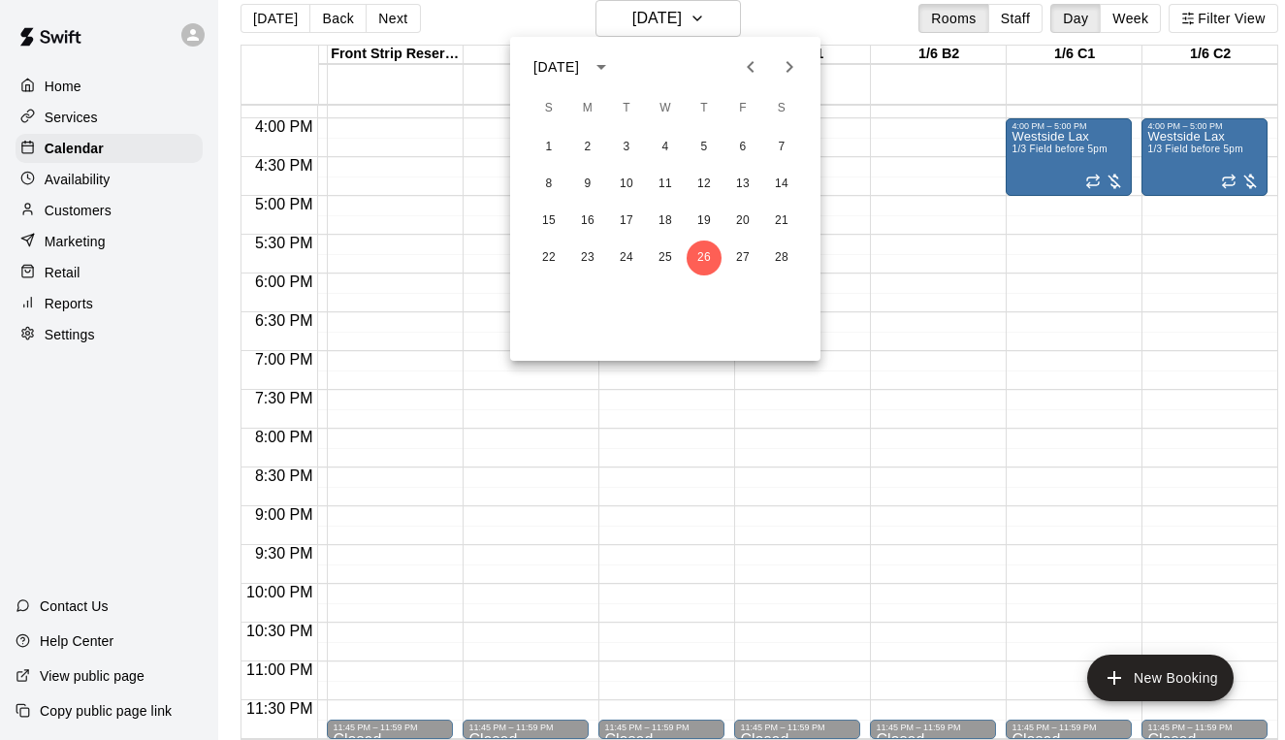
click at [793, 62] on icon "Next month" at bounding box center [789, 66] width 23 height 23
click at [591, 143] on button "2" at bounding box center [587, 147] width 35 height 35
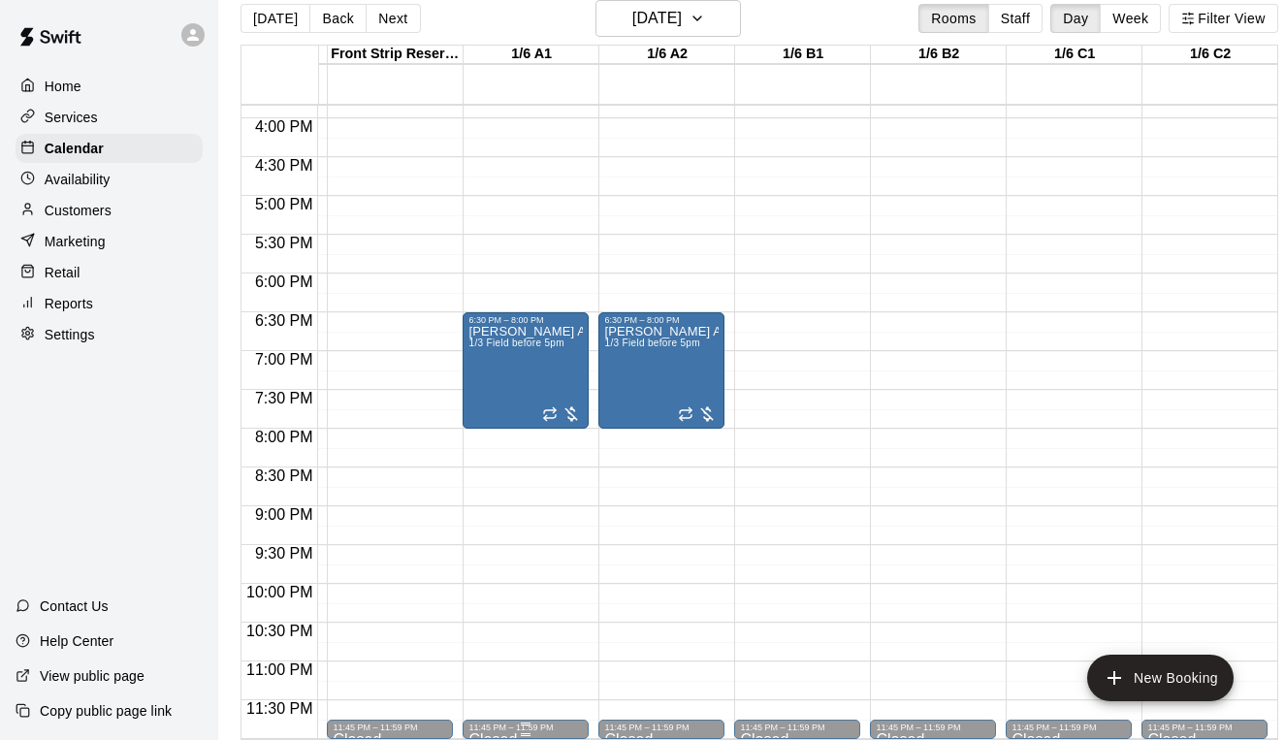
click at [386, 20] on button "Next" at bounding box center [393, 18] width 54 height 29
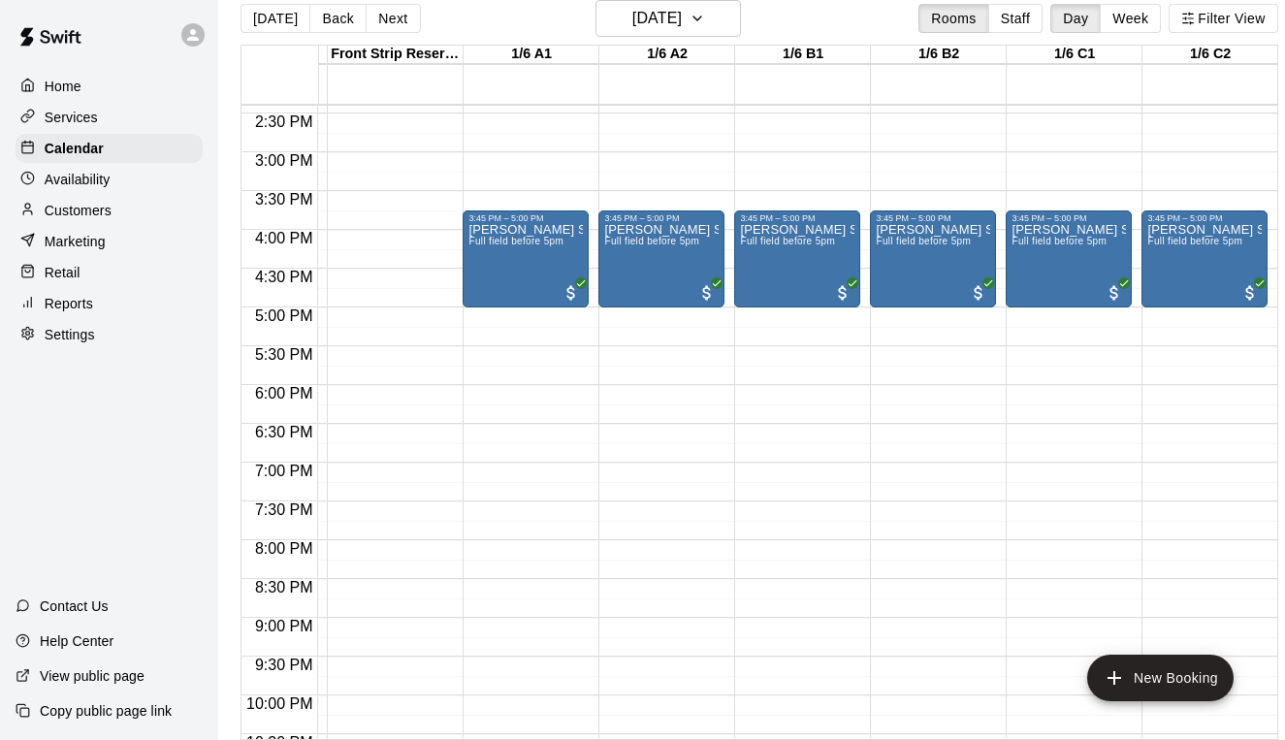
scroll to position [1119, 263]
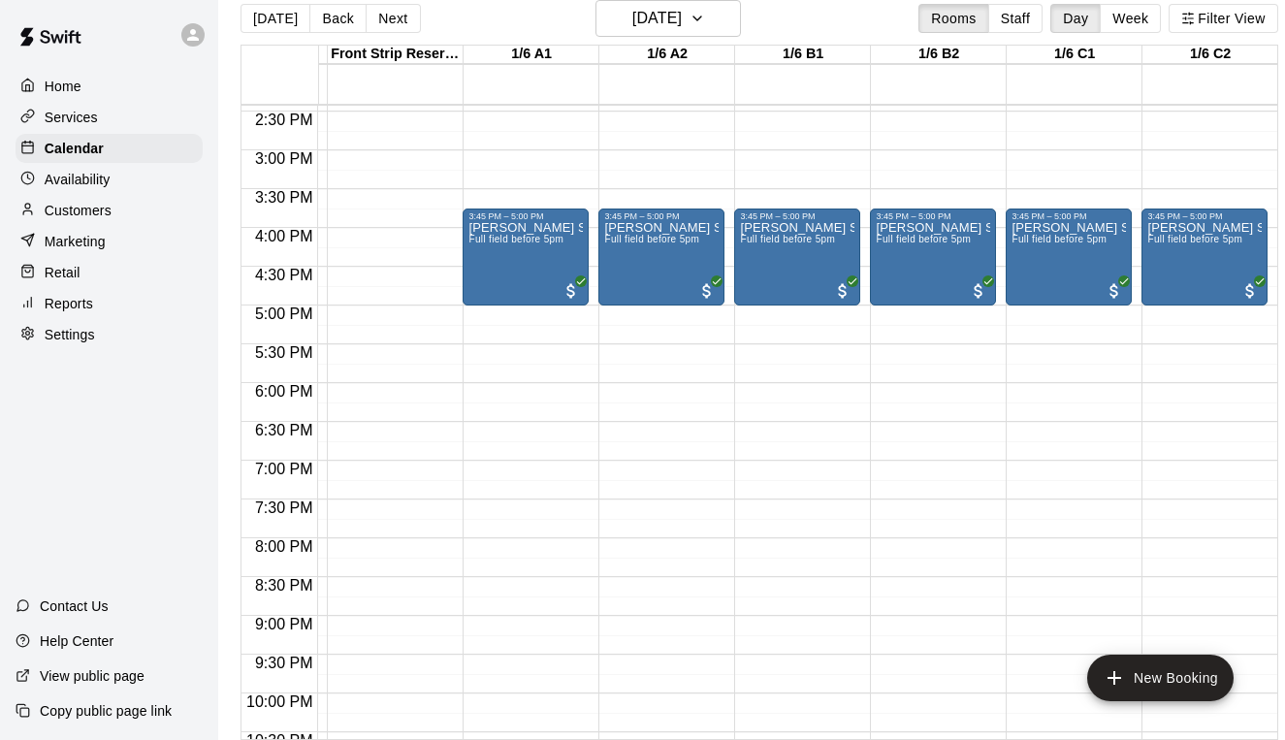
click at [395, 17] on button "Next" at bounding box center [393, 18] width 54 height 29
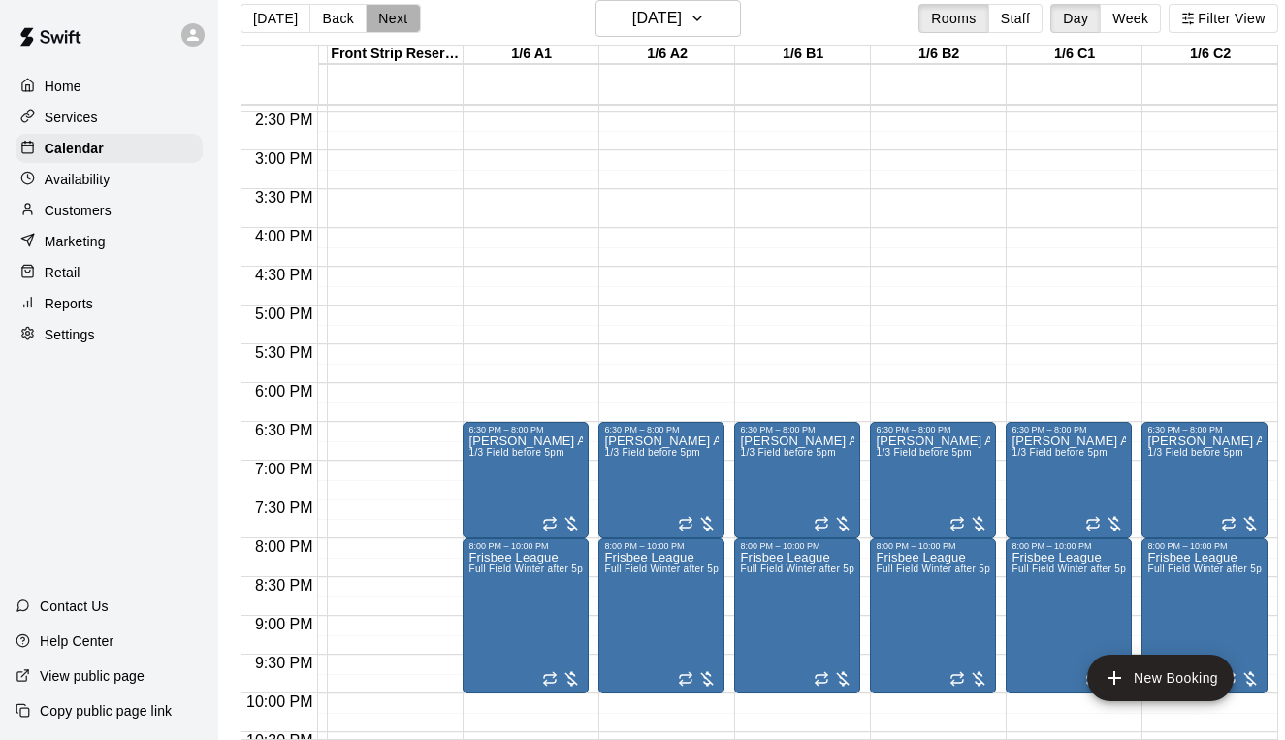
click at [395, 21] on button "Next" at bounding box center [393, 18] width 54 height 29
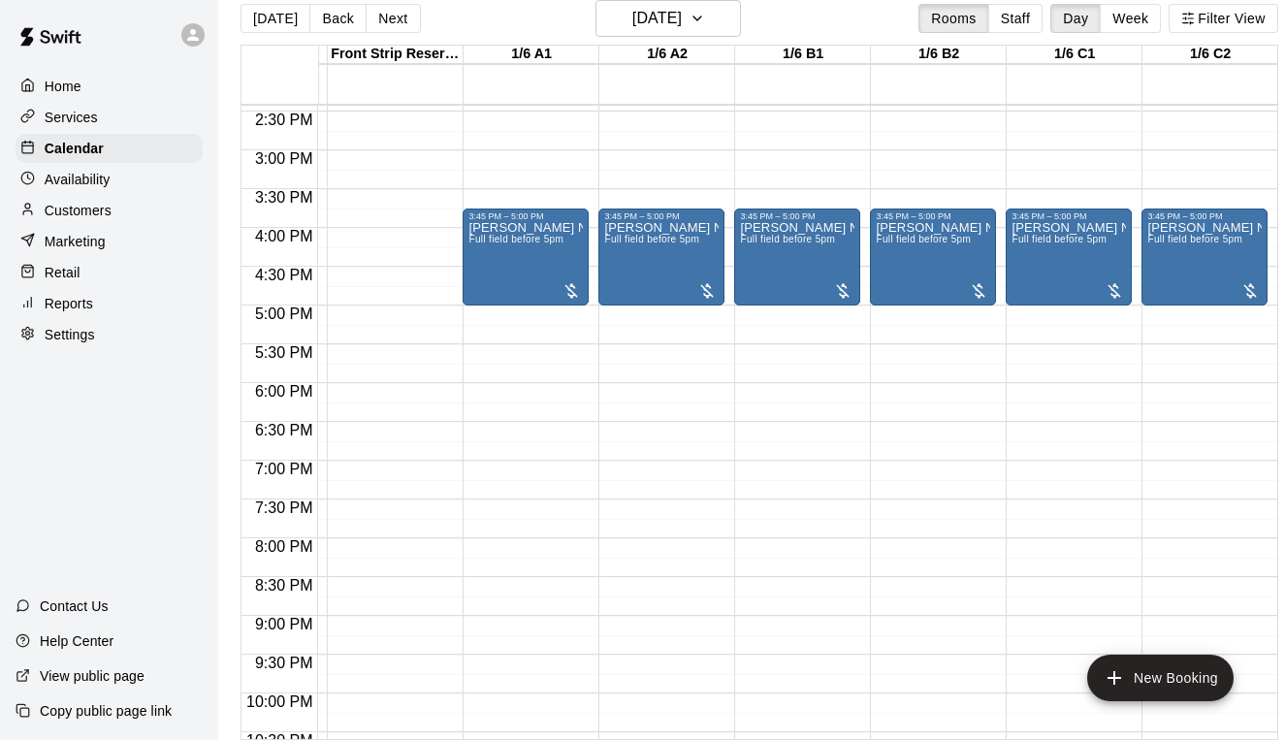
click at [389, 18] on button "Next" at bounding box center [393, 18] width 54 height 29
click at [389, 18] on div "Today Back Next Thursday Mar 05 Rooms Staff Day Week Filter View SNFC Conf Room…" at bounding box center [760, 370] width 1038 height 740
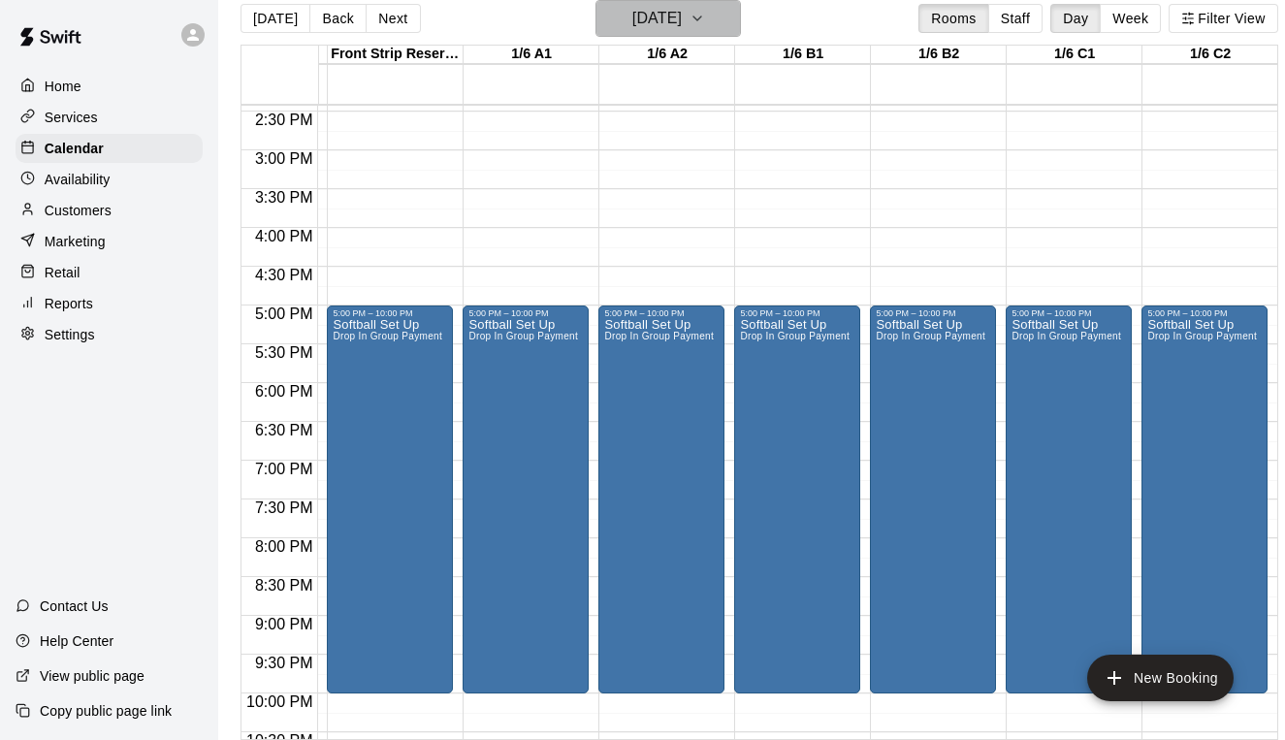
click at [658, 20] on h6 "Friday Mar 06" at bounding box center [656, 18] width 49 height 27
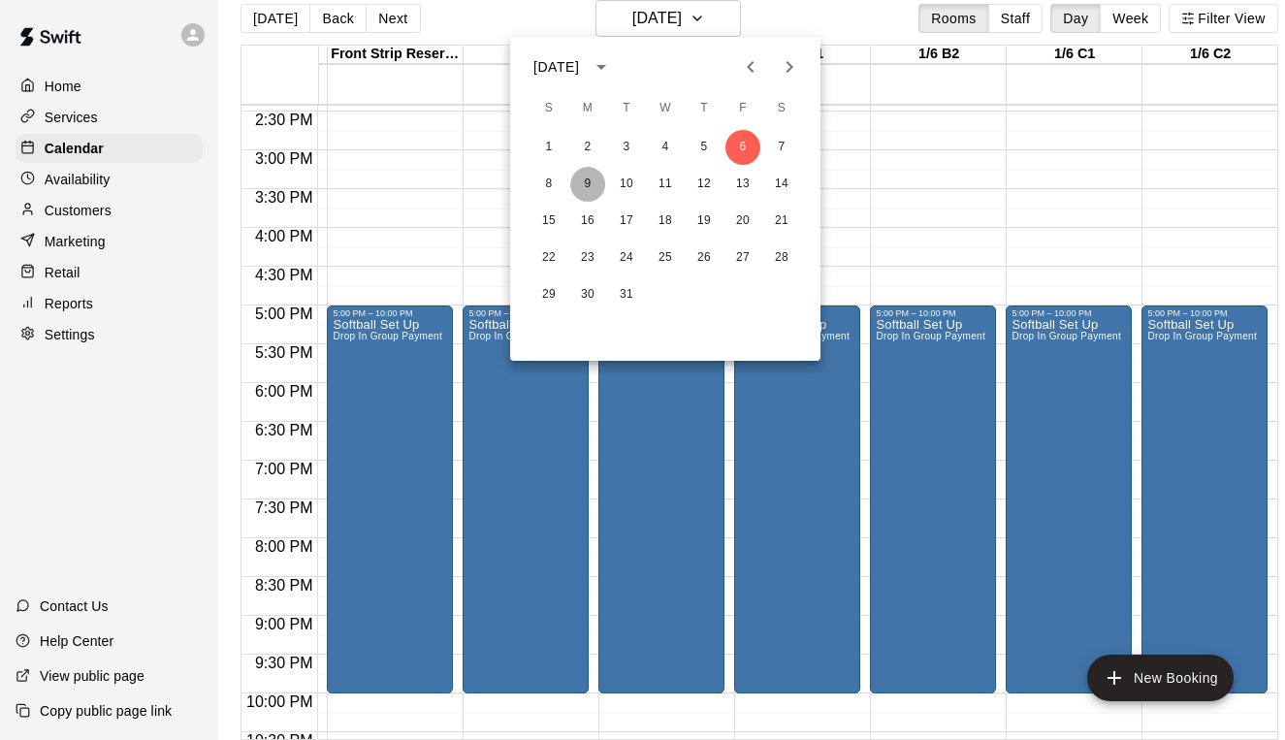
click at [586, 190] on button "9" at bounding box center [587, 184] width 35 height 35
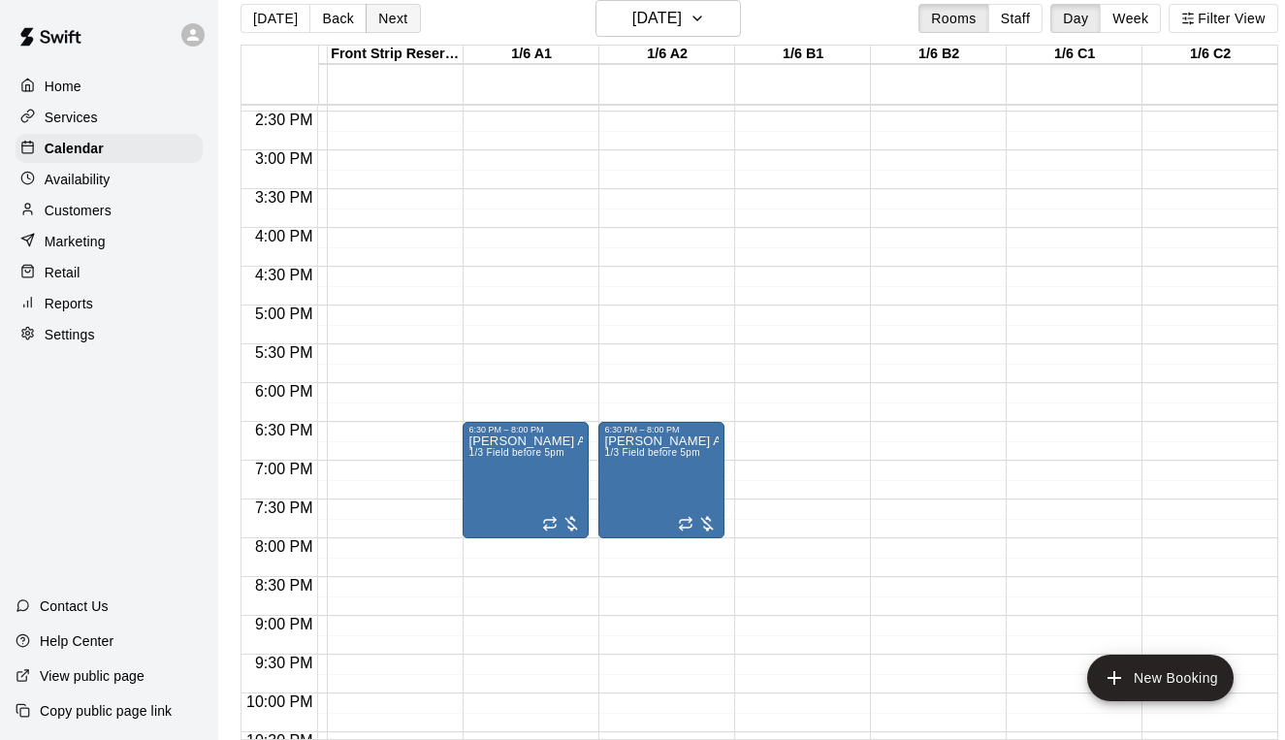
click at [385, 19] on button "Next" at bounding box center [393, 18] width 54 height 29
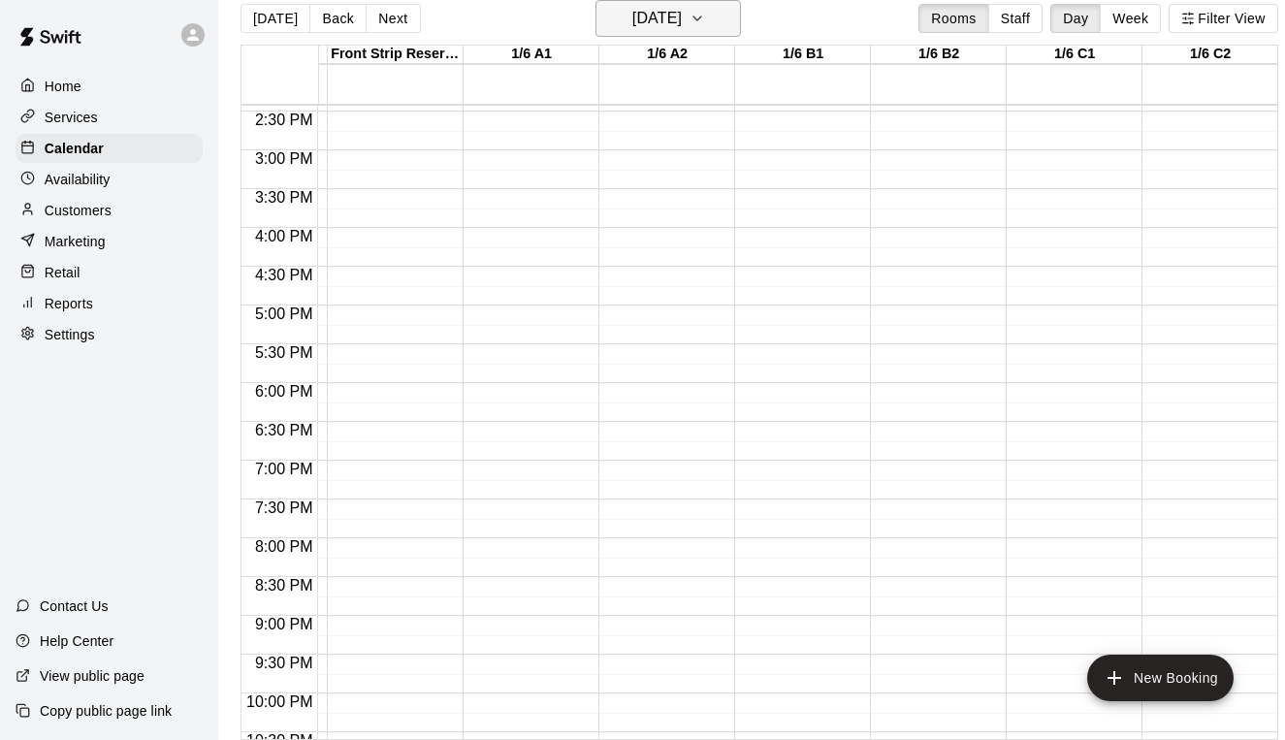
click at [660, 19] on h6 "Tuesday Mar 10" at bounding box center [656, 18] width 49 height 27
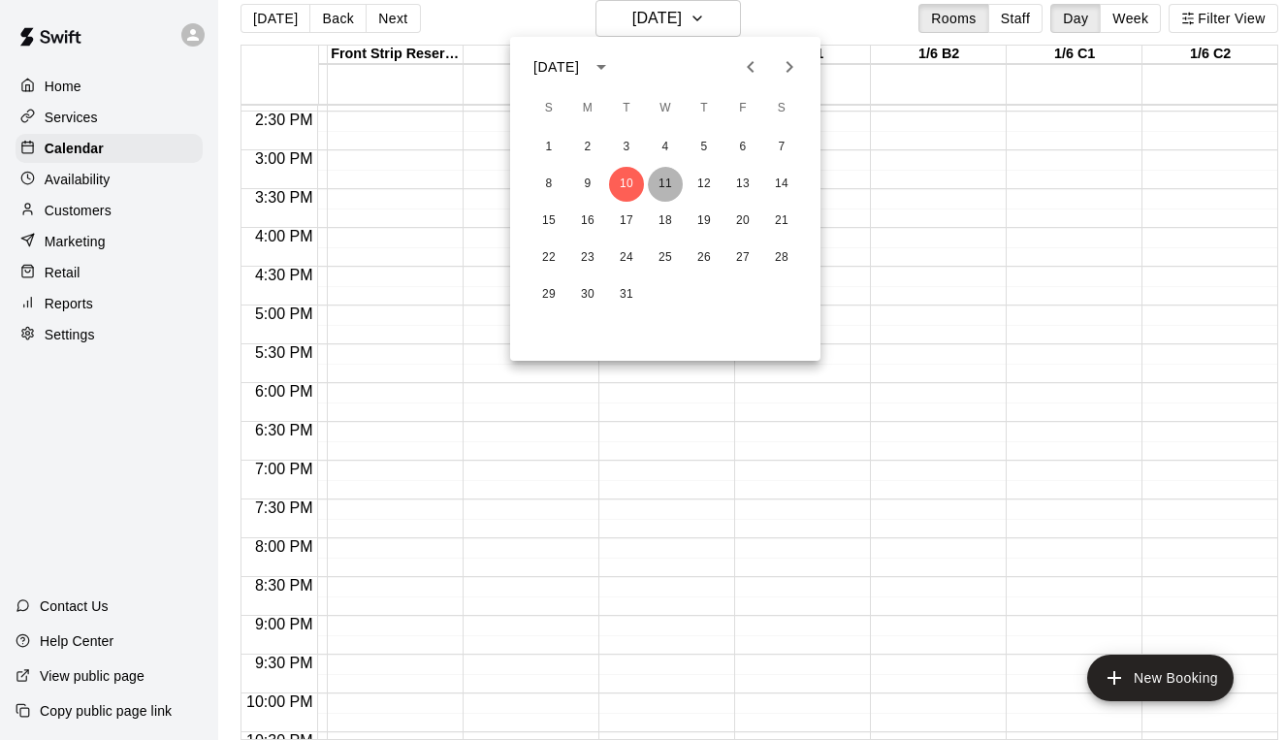
click at [665, 186] on button "11" at bounding box center [665, 184] width 35 height 35
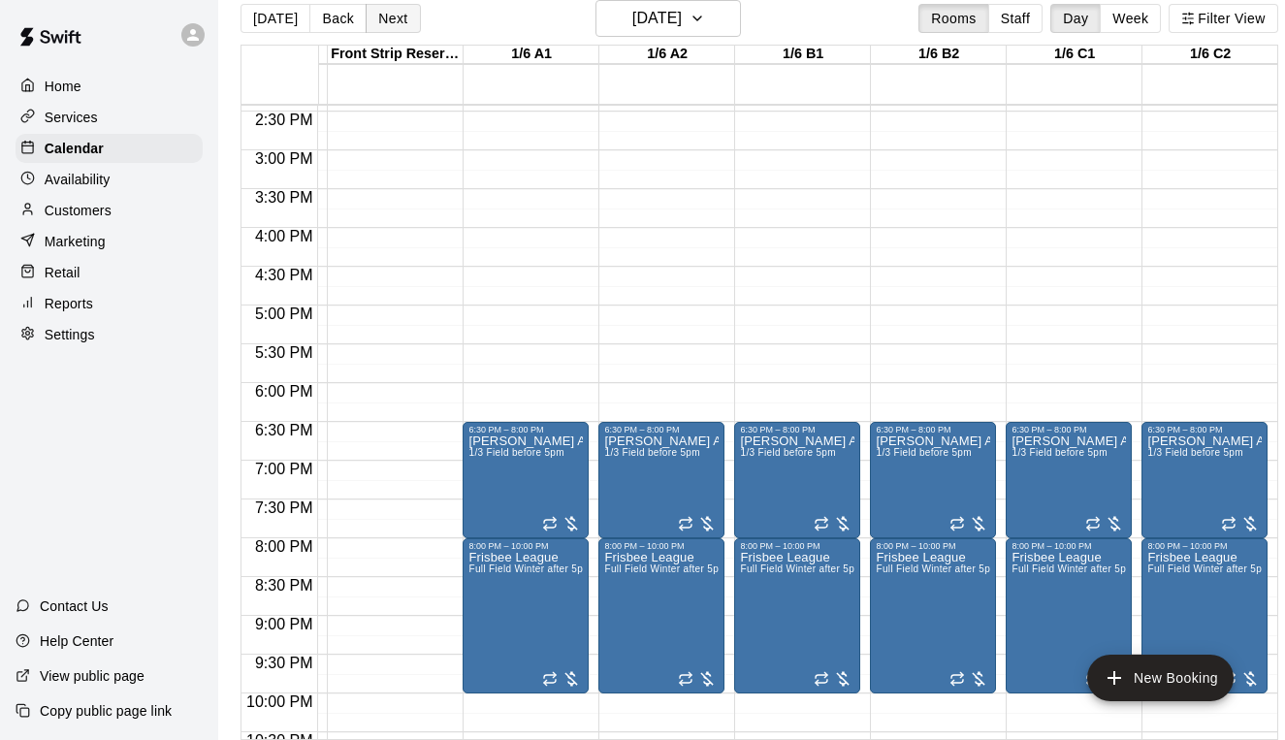
click at [394, 17] on button "Next" at bounding box center [393, 18] width 54 height 29
click at [394, 17] on div "Today Back Next Wednesday Mar 11 Rooms Staff Day Week Filter View SNFC Conf Roo…" at bounding box center [760, 370] width 1038 height 740
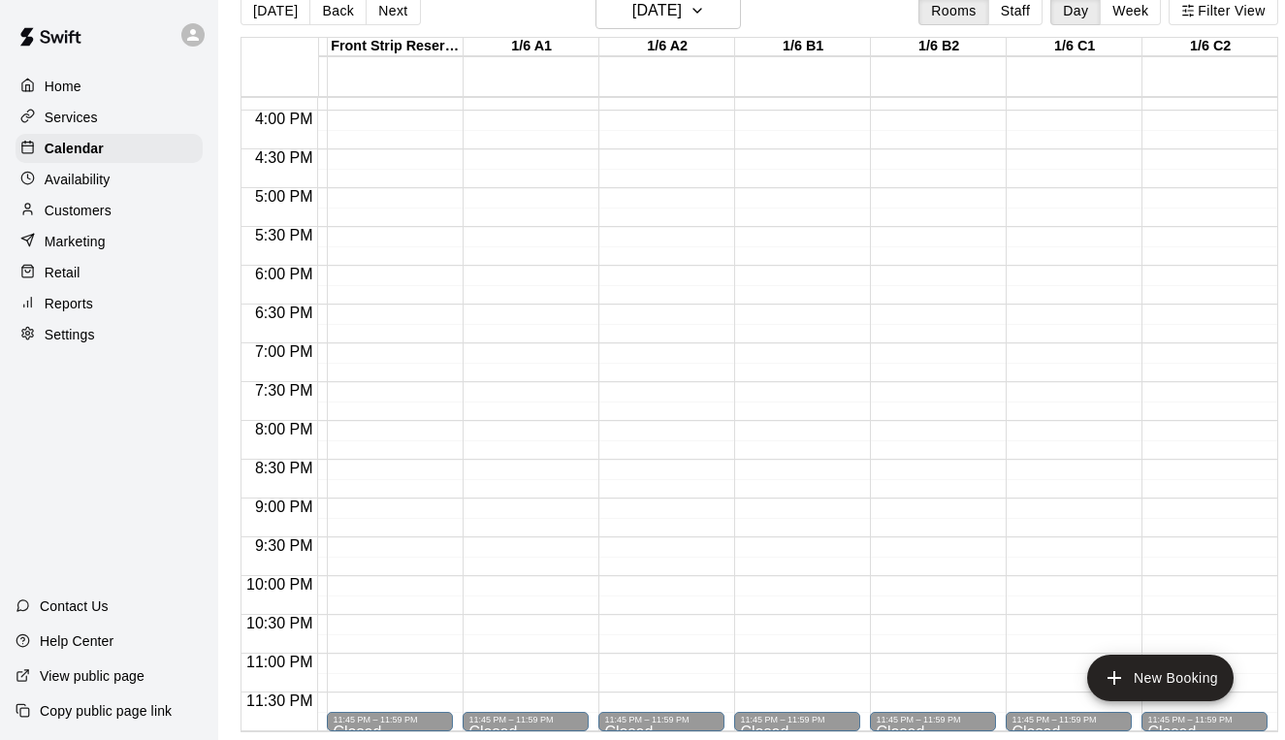
scroll to position [31, 0]
click at [649, 16] on h6 "Thursday Mar 12" at bounding box center [656, 10] width 49 height 27
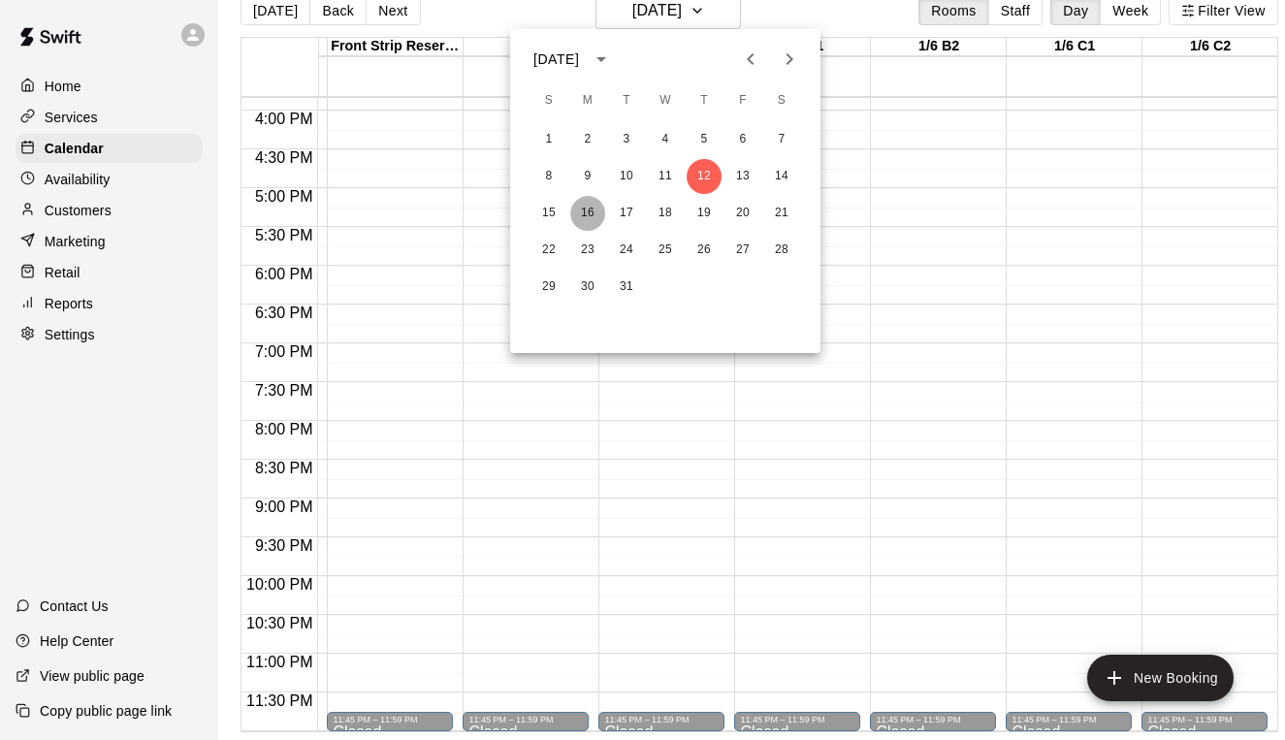
click at [594, 205] on button "16" at bounding box center [587, 213] width 35 height 35
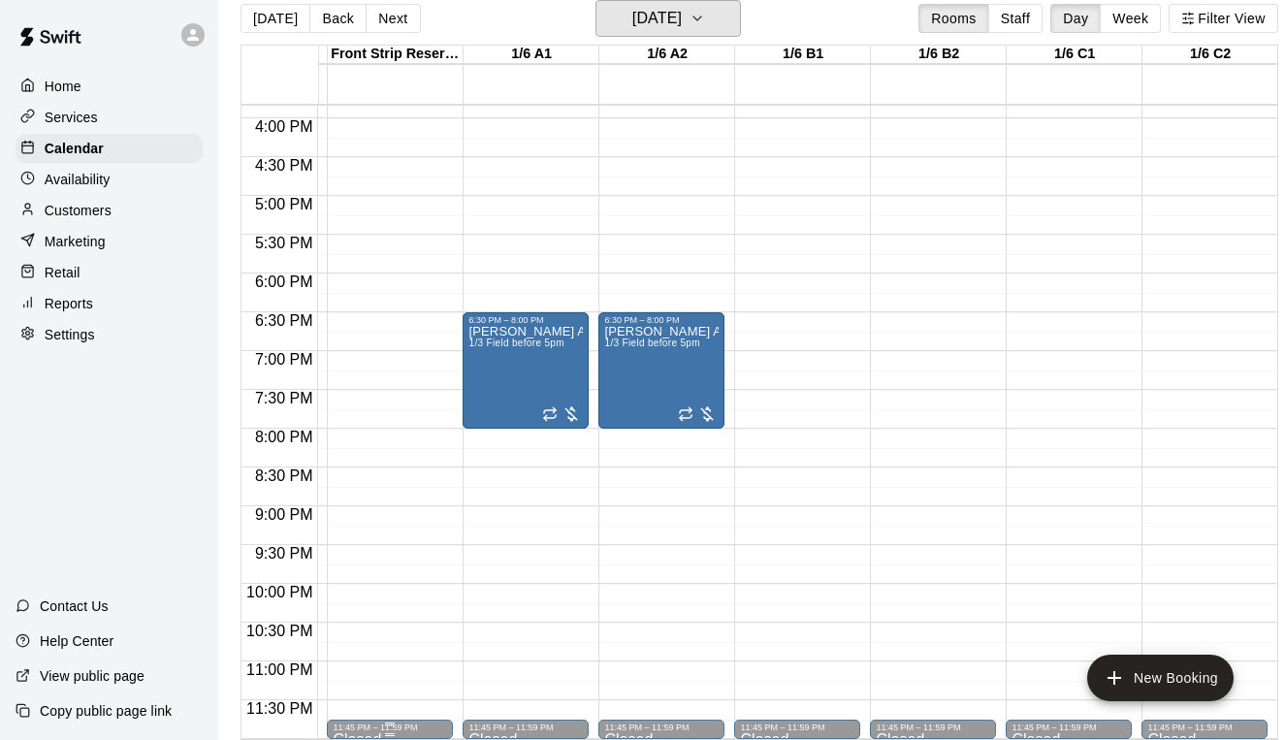
scroll to position [1229, 263]
click at [387, 16] on button "Next" at bounding box center [393, 18] width 54 height 29
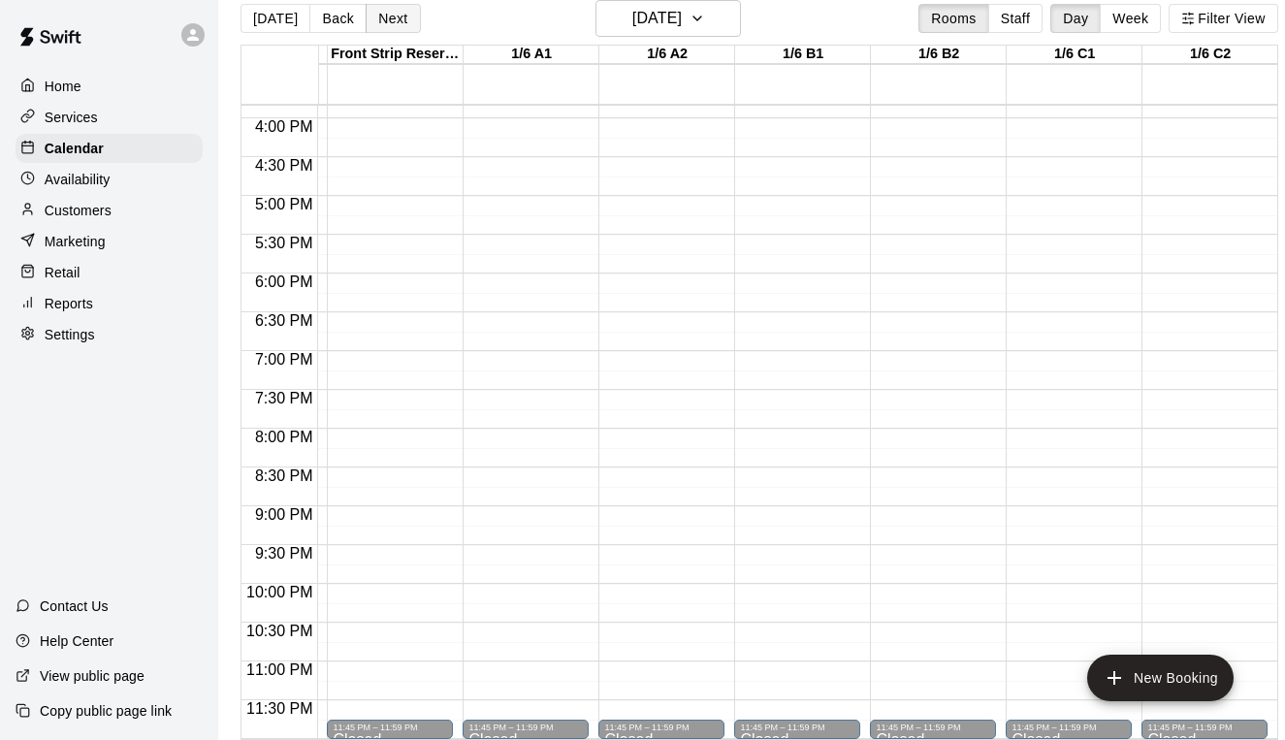
click at [378, 21] on button "Next" at bounding box center [393, 18] width 54 height 29
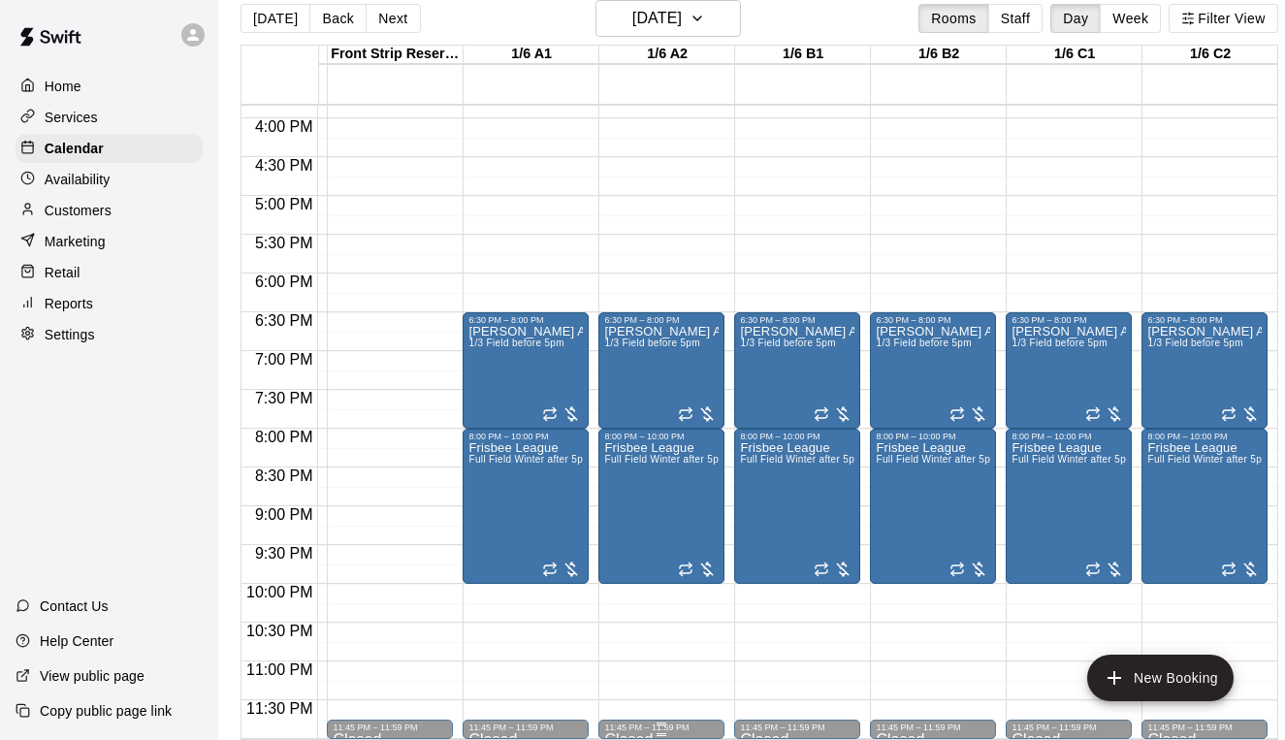
scroll to position [1228, 263]
click at [386, 20] on button "Next" at bounding box center [393, 18] width 54 height 29
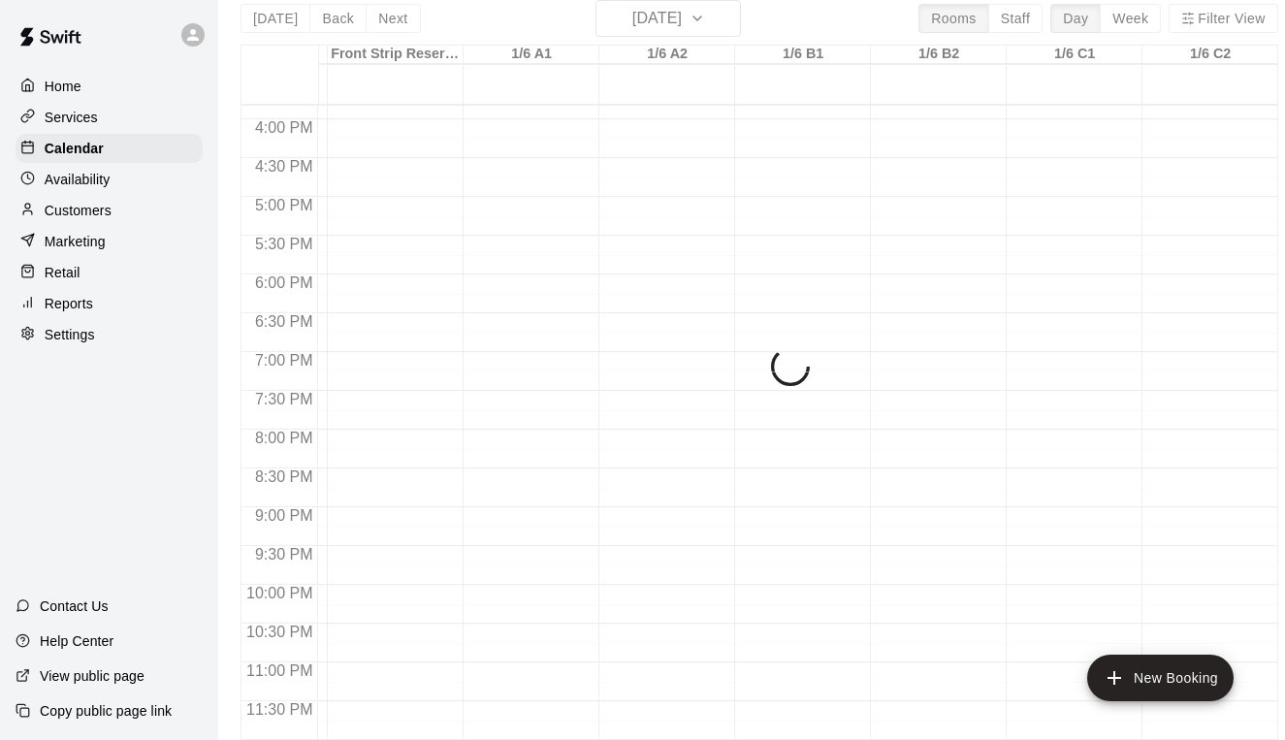
click at [386, 20] on div "Today Back Next Thursday Mar 19 Rooms Staff Day Week Filter View SNFC Conf Room…" at bounding box center [760, 370] width 1038 height 740
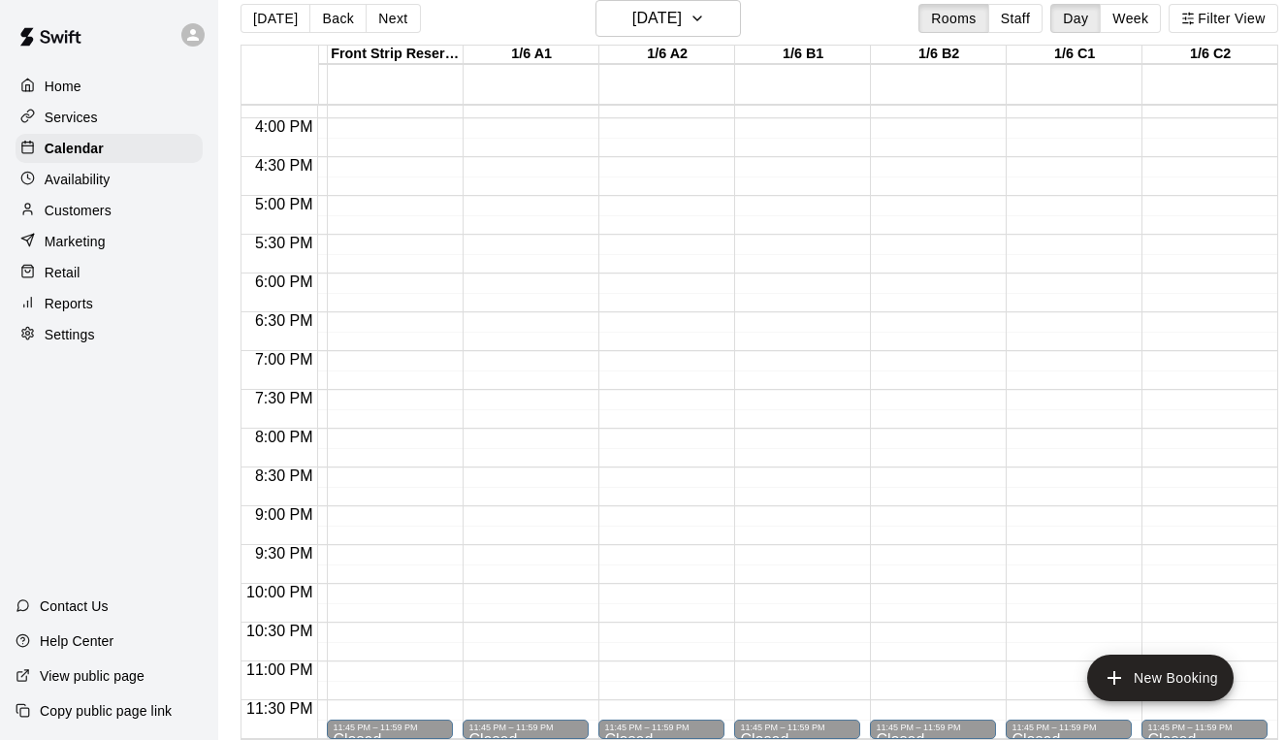
scroll to position [1229, 263]
